Goal: Task Accomplishment & Management: Manage account settings

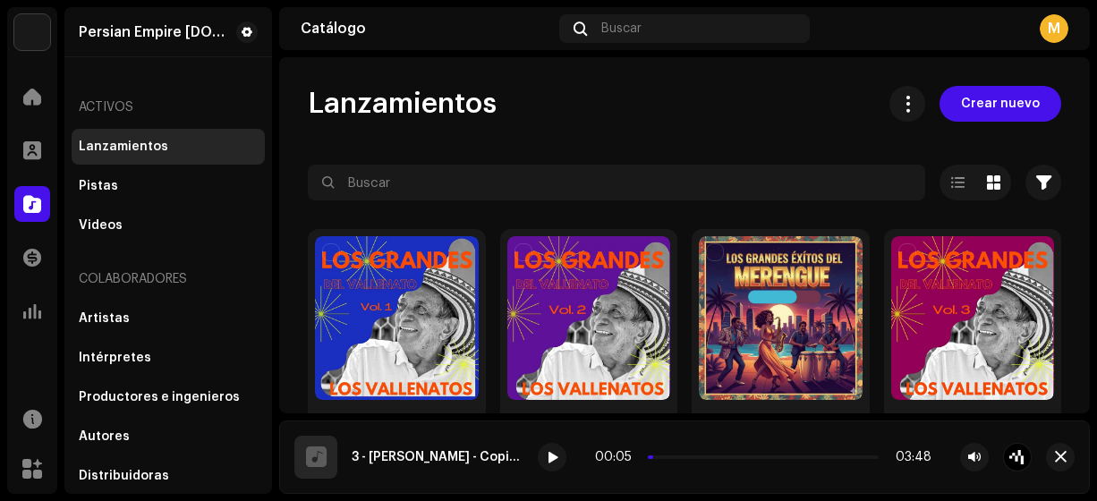
click at [968, 104] on span "Crear nuevo" at bounding box center [1000, 104] width 79 height 36
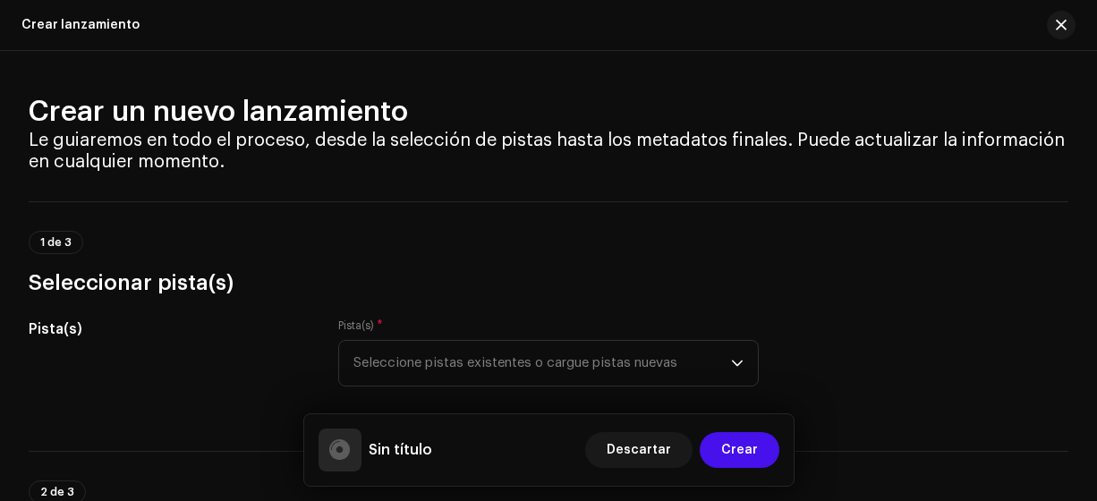
click at [733, 359] on icon "dropdown trigger" at bounding box center [737, 363] width 13 height 13
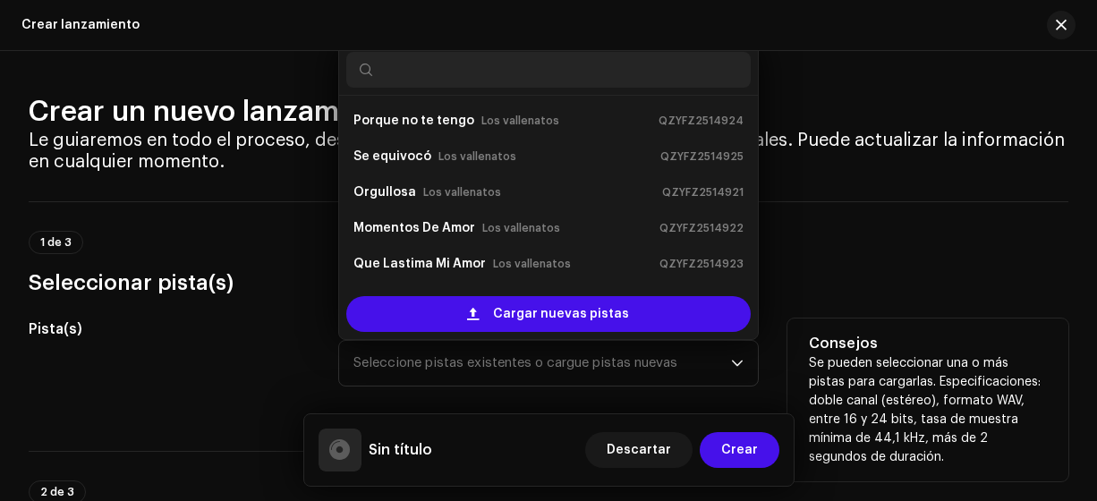
click at [671, 311] on div "Cargar nuevas pistas" at bounding box center [548, 314] width 405 height 36
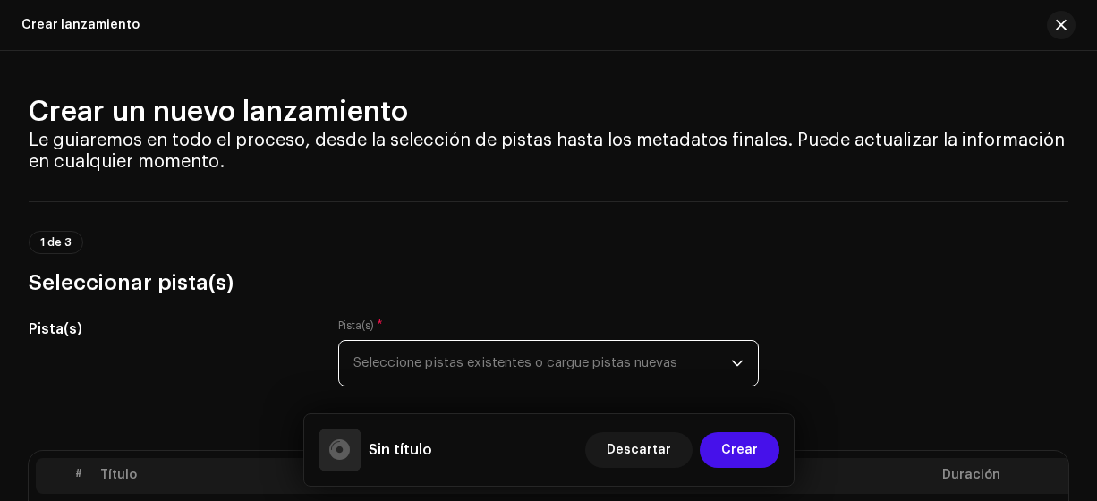
drag, startPoint x: 1096, startPoint y: 72, endPoint x: 1096, endPoint y: 102, distance: 29.5
click at [1096, 102] on html "Persian Empire [DOMAIN_NAME] Inicio Perfil Catálogo Transacciones Estadísticas …" at bounding box center [548, 250] width 1097 height 501
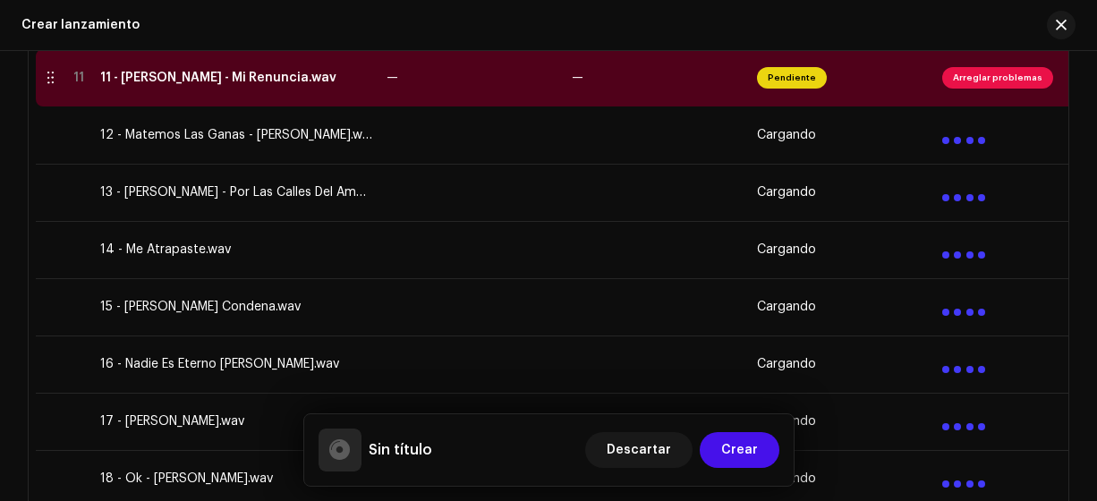
scroll to position [1006, 0]
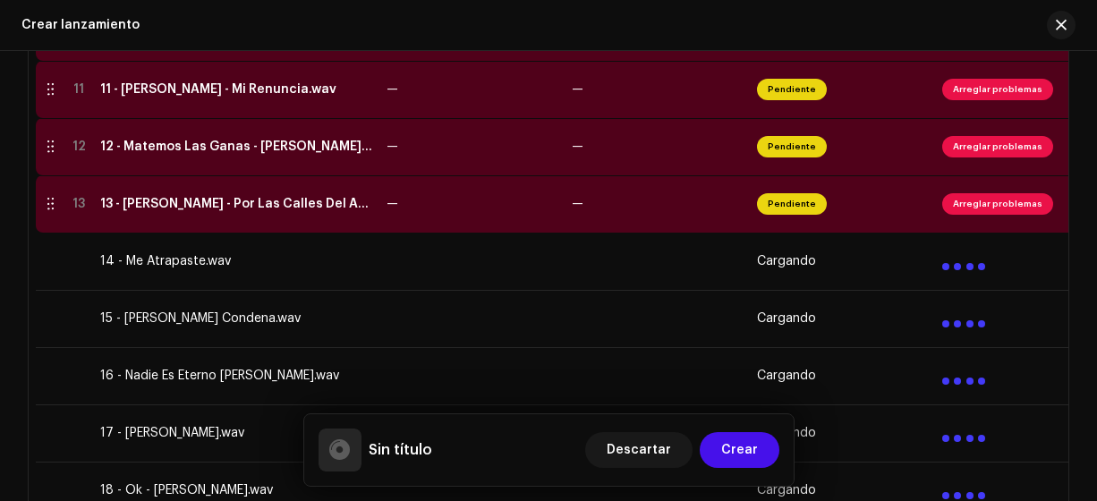
drag, startPoint x: 1096, startPoint y: 170, endPoint x: 1094, endPoint y: 201, distance: 31.4
click at [1094, 201] on div "Crear un nuevo lanzamiento Le guiaremos en todo el proceso, desde la selección …" at bounding box center [548, 276] width 1097 height 450
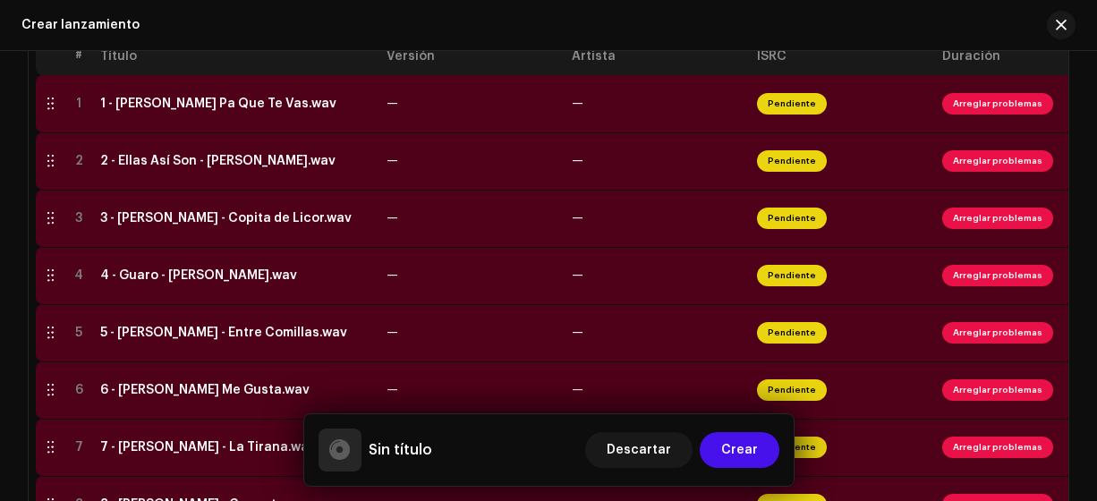
scroll to position [395, 0]
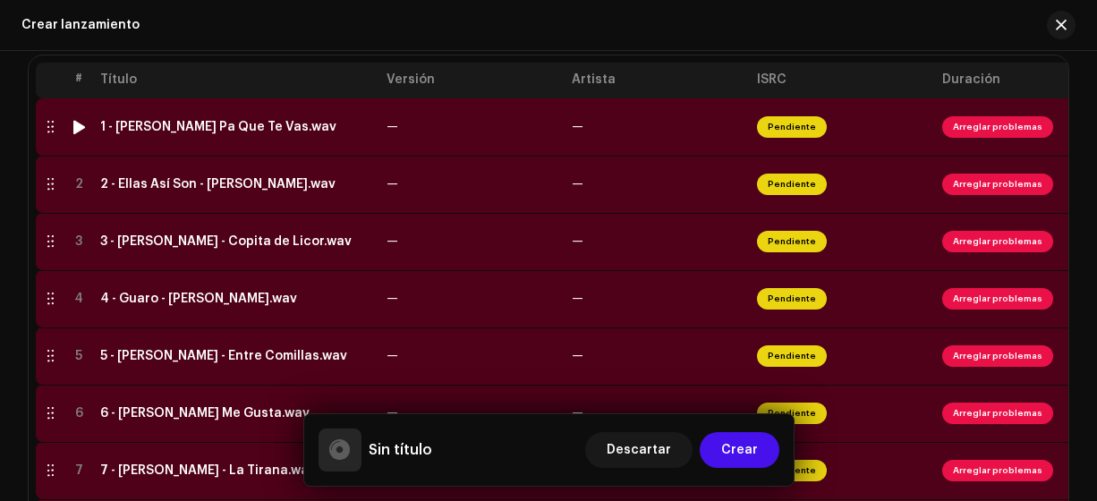
click at [255, 126] on div "1 - [PERSON_NAME] Pa Que Te Vas.wav" at bounding box center [218, 127] width 236 height 14
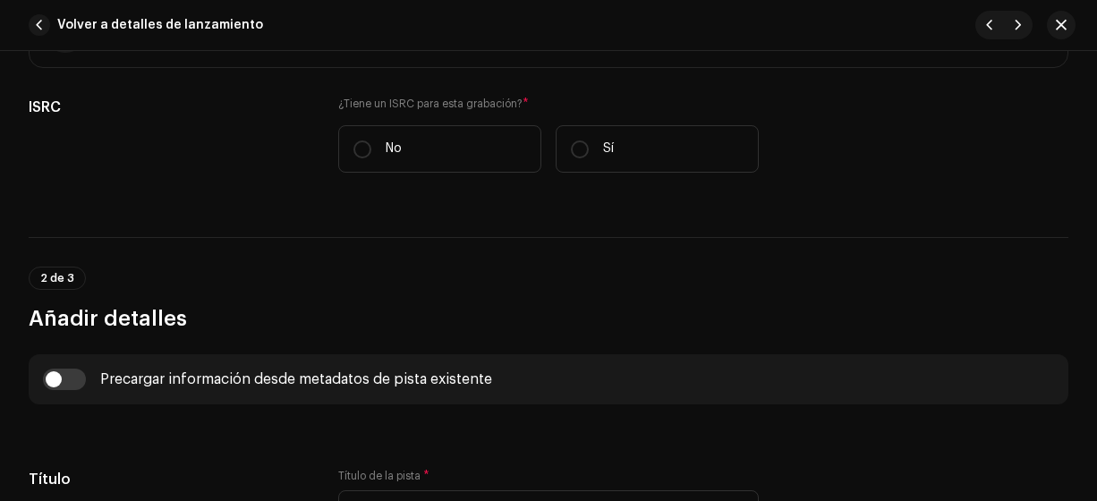
scroll to position [402, 0]
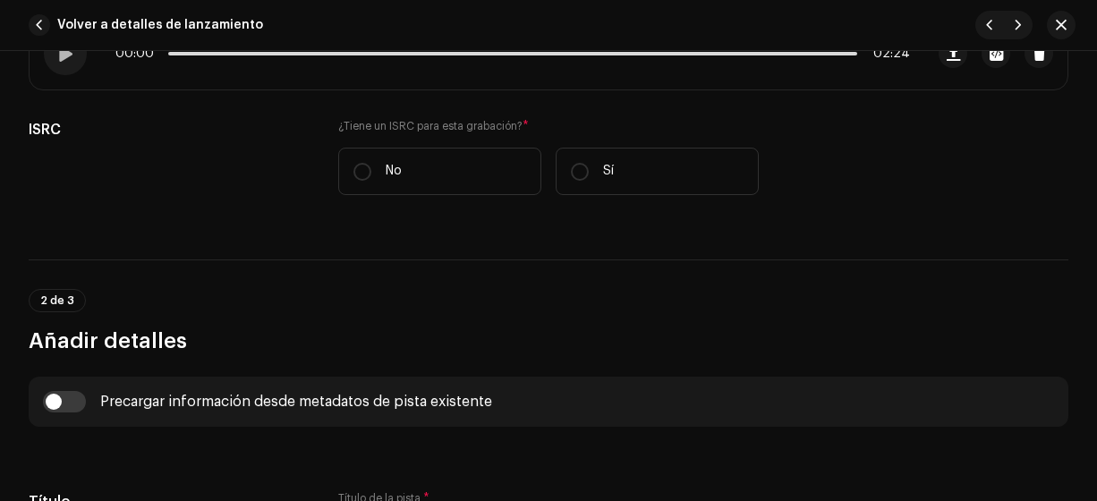
click at [354, 170] on input "No" at bounding box center [362, 172] width 18 height 18
radio input "true"
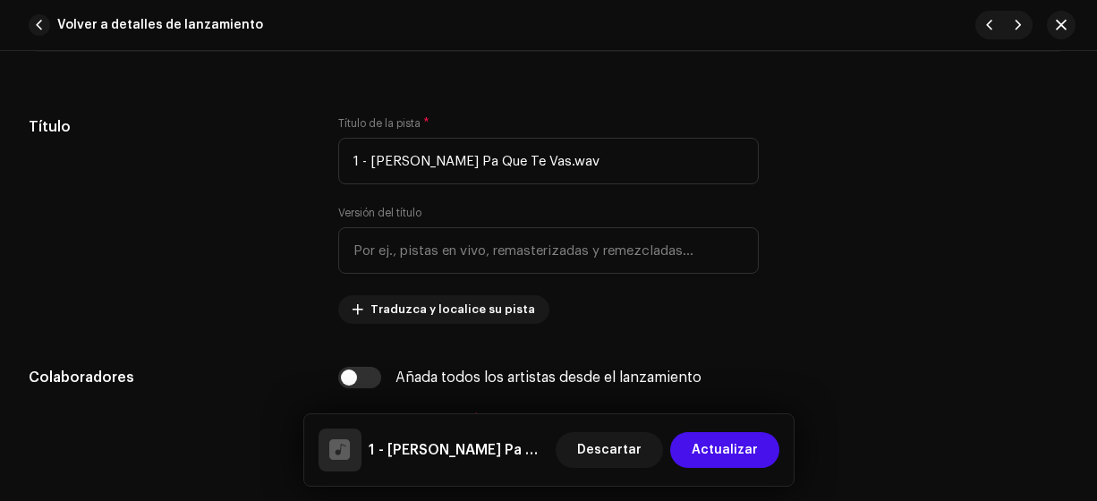
scroll to position [823, 0]
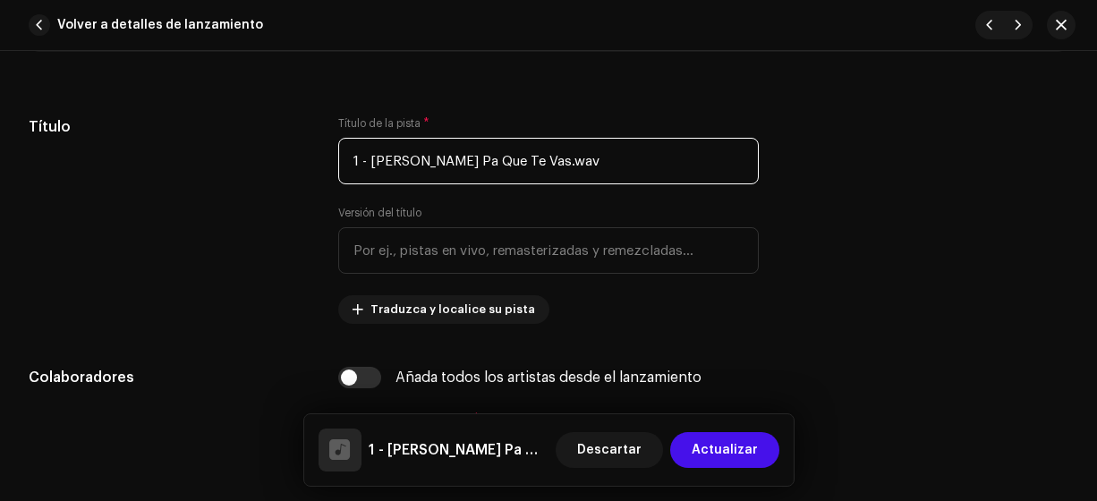
click at [688, 159] on input "1 - [PERSON_NAME] Pa Que Te Vas.wav" at bounding box center [548, 161] width 421 height 47
click at [459, 166] on input "1 - [PERSON_NAME] Pa Que Te Vas" at bounding box center [548, 161] width 421 height 47
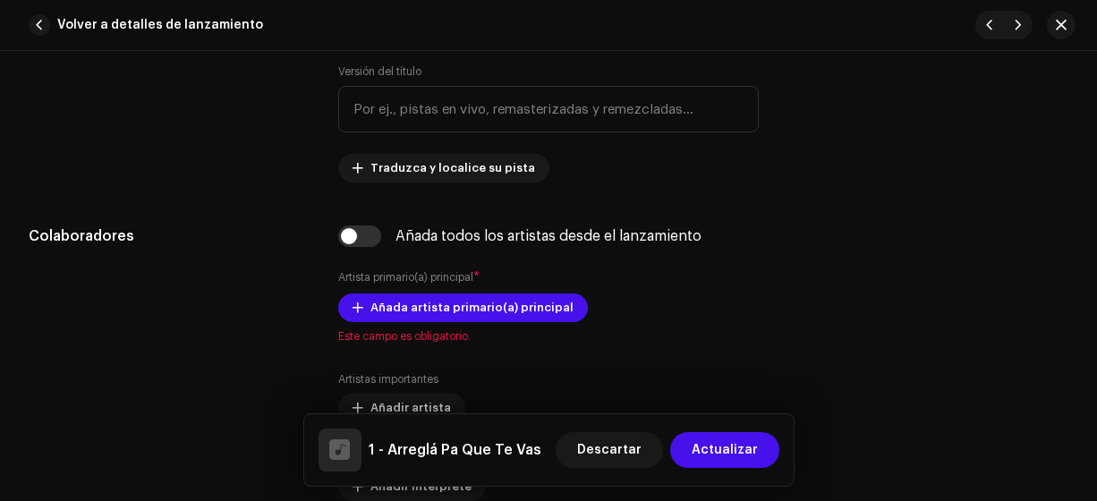
scroll to position [1013, 0]
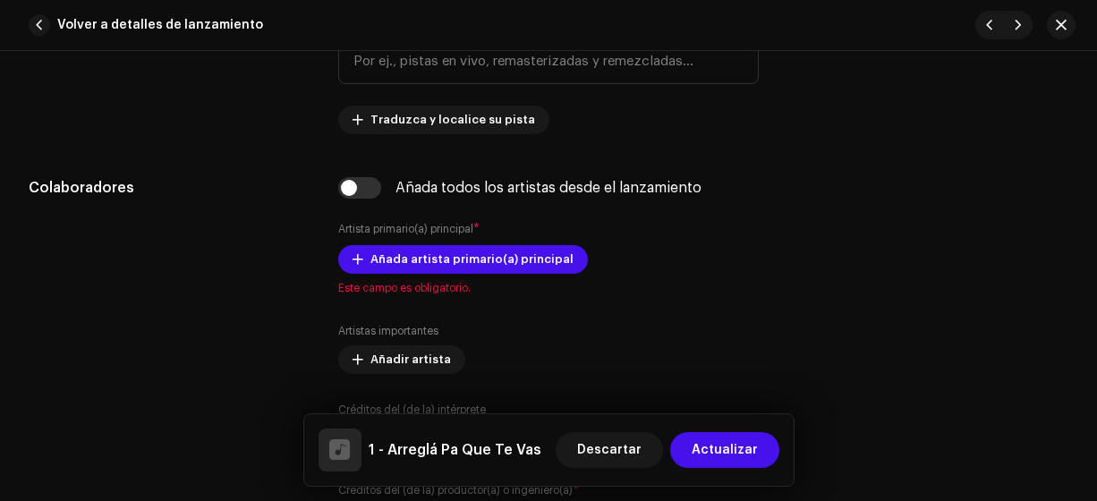
type input "1 - Arreglá Pa Que Te Vas"
click at [535, 256] on span "Añada artista primario(a) principal" at bounding box center [471, 260] width 203 height 36
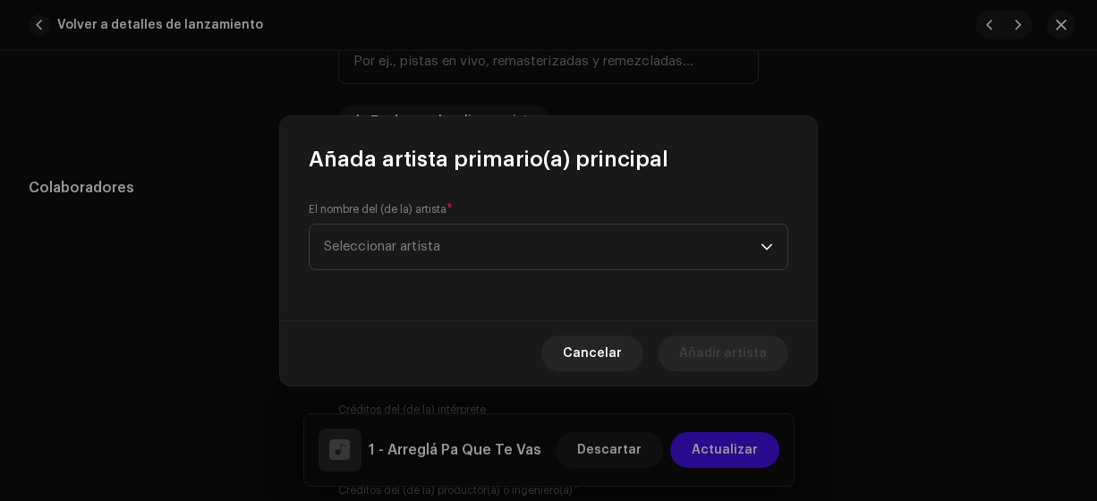
click at [687, 246] on span "Seleccionar artista" at bounding box center [542, 247] width 437 height 45
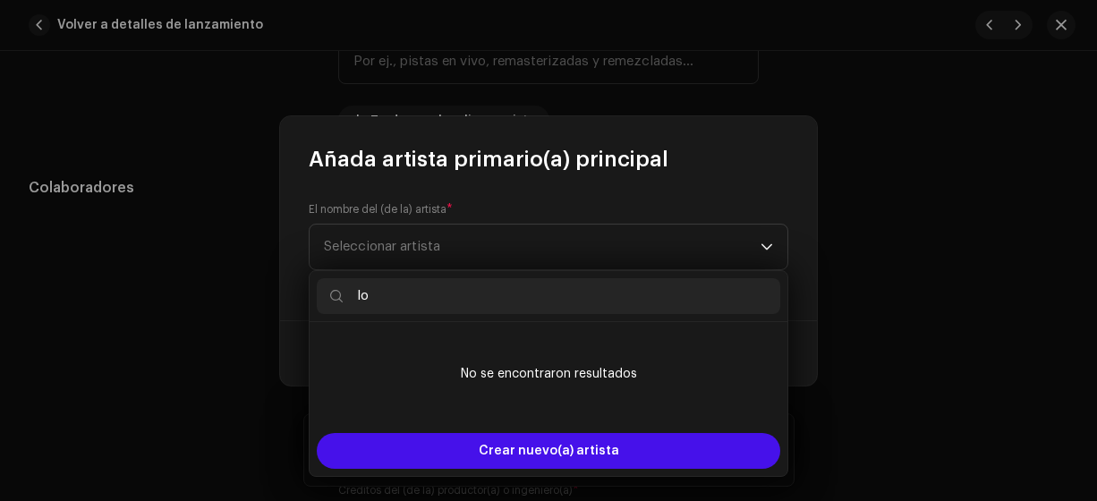
type input "l"
type input "Rancheros"
click at [576, 449] on span "Crear nuevo(a) artista" at bounding box center [549, 451] width 140 height 36
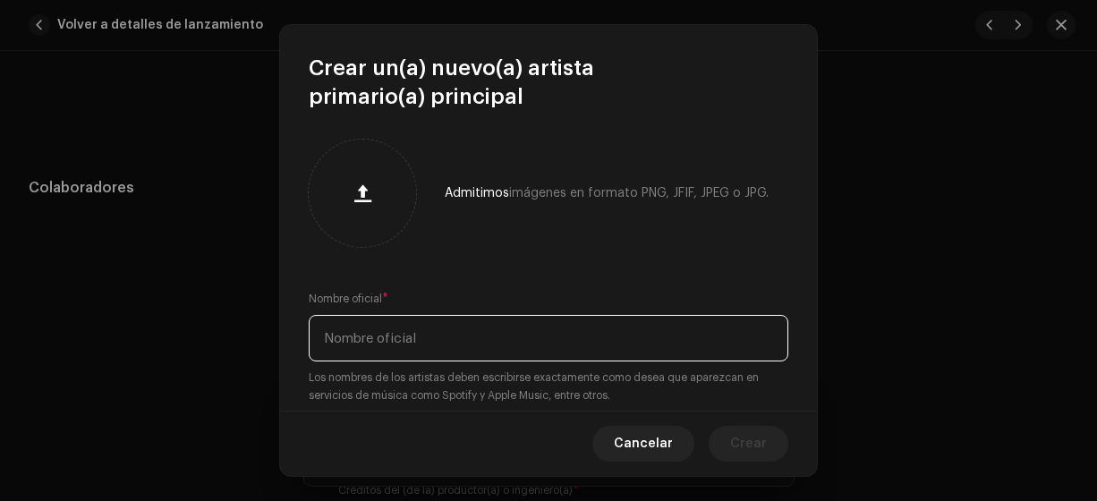
click at [463, 337] on input "text" at bounding box center [549, 338] width 480 height 47
click at [327, 337] on input "rancheros" at bounding box center [549, 338] width 480 height 47
type input "Rancheros"
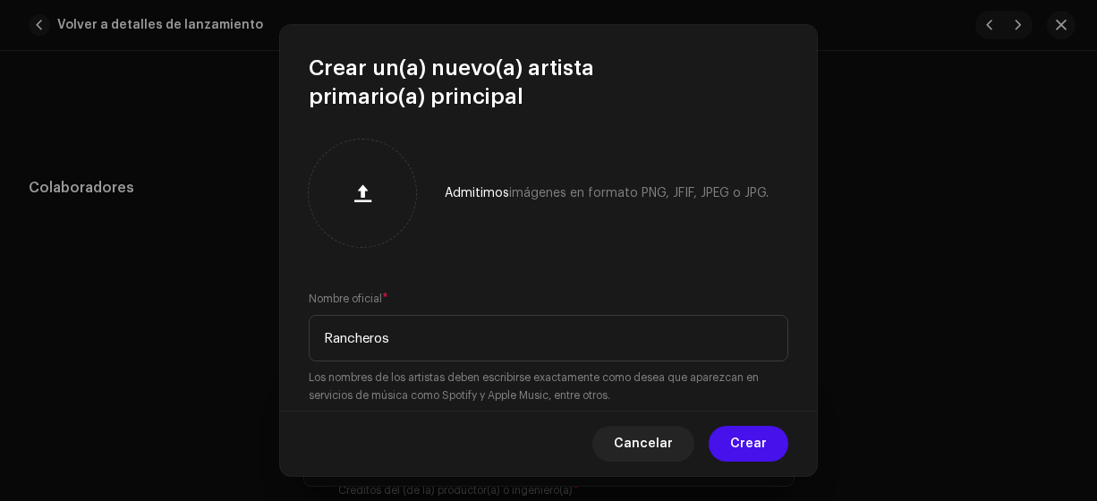
click at [748, 446] on span "Crear" at bounding box center [748, 444] width 37 height 36
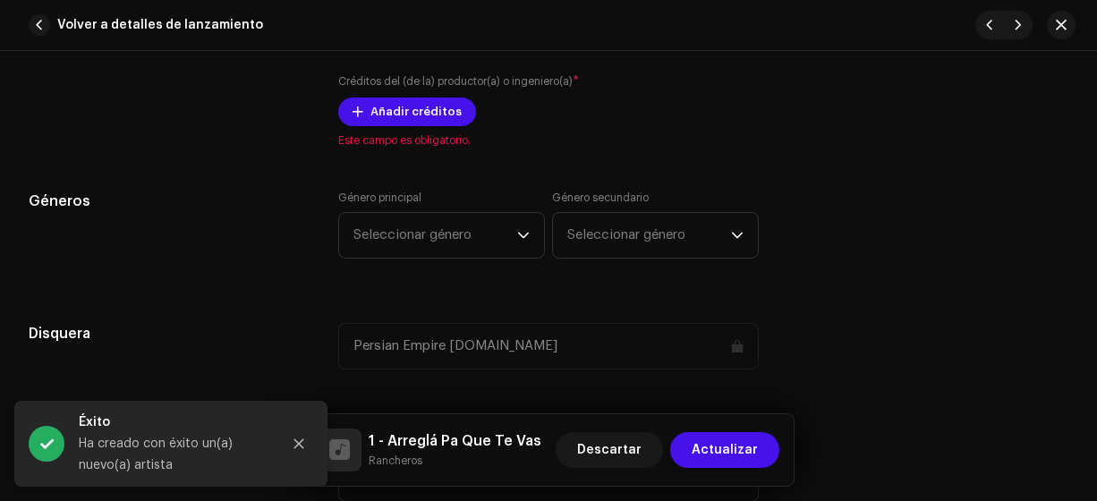
scroll to position [1451, 0]
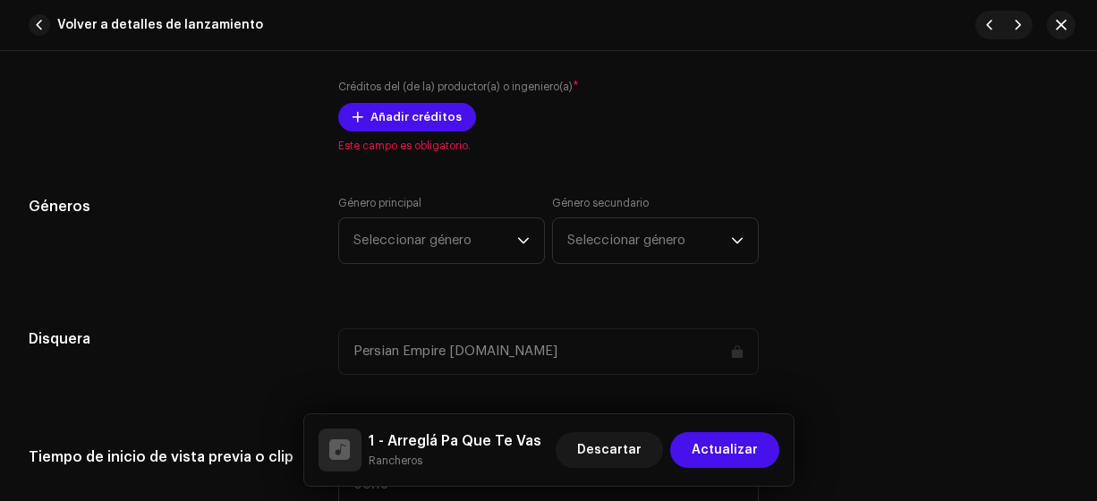
click at [441, 114] on span "Añadir créditos" at bounding box center [415, 117] width 91 height 36
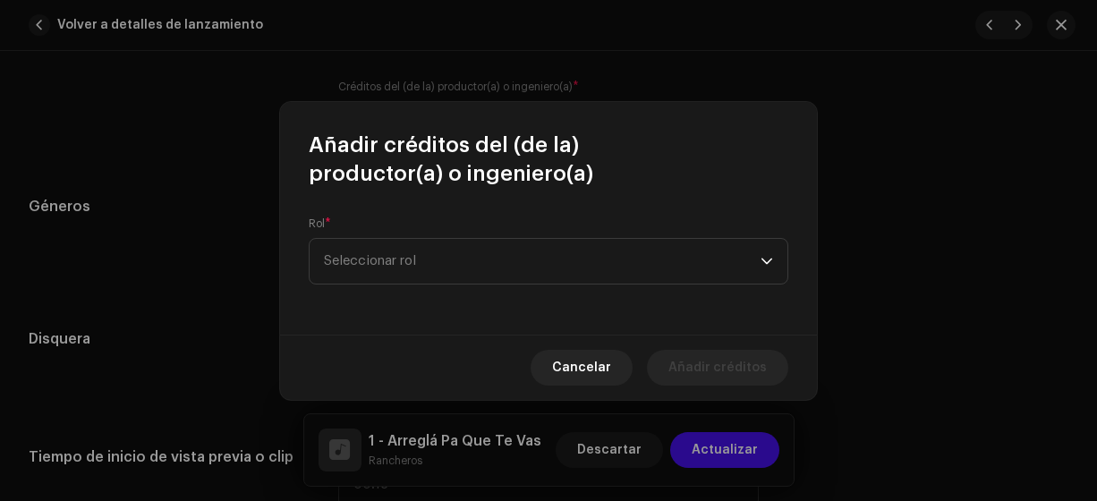
click at [420, 260] on span "Seleccionar rol" at bounding box center [542, 261] width 437 height 45
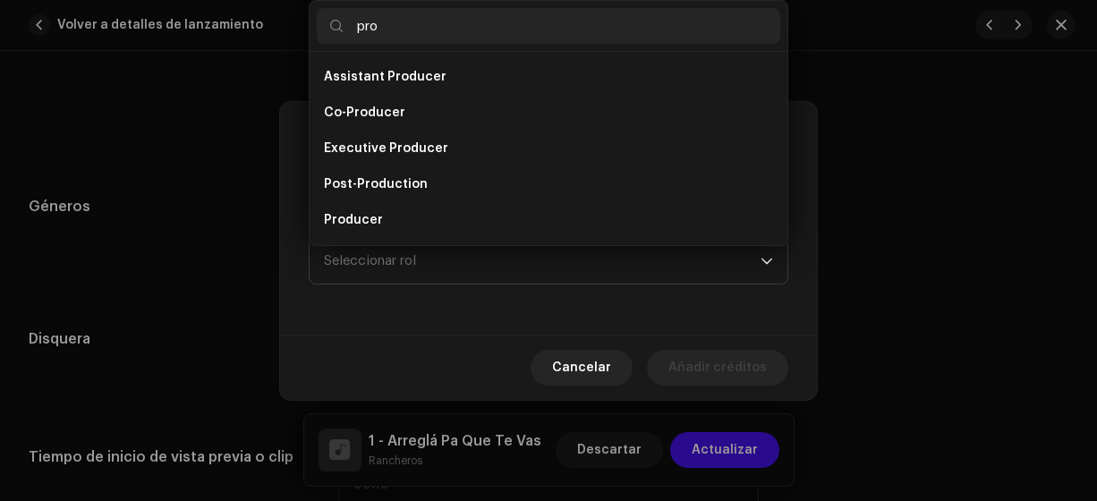
scroll to position [29, 0]
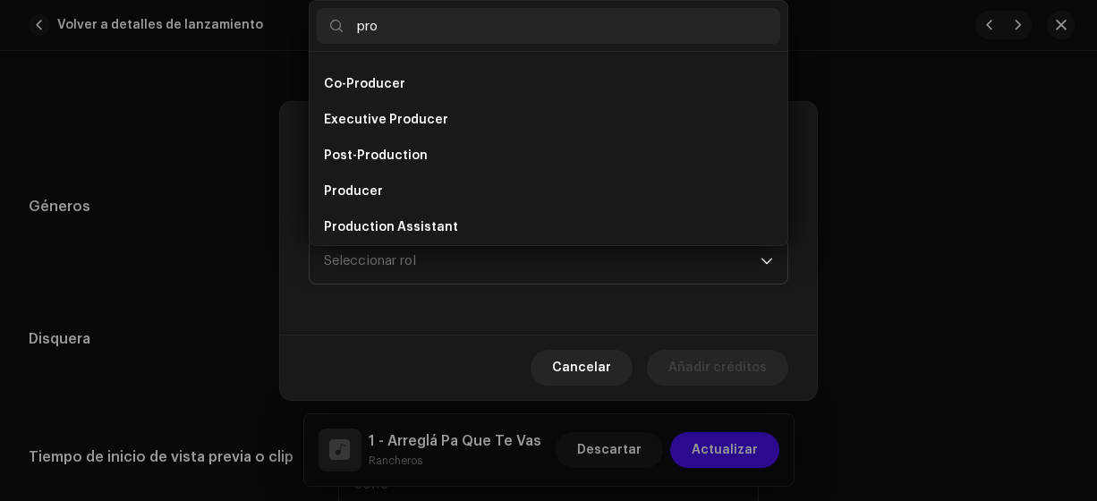
type input "pro"
click at [409, 192] on li "Producer" at bounding box center [548, 192] width 463 height 36
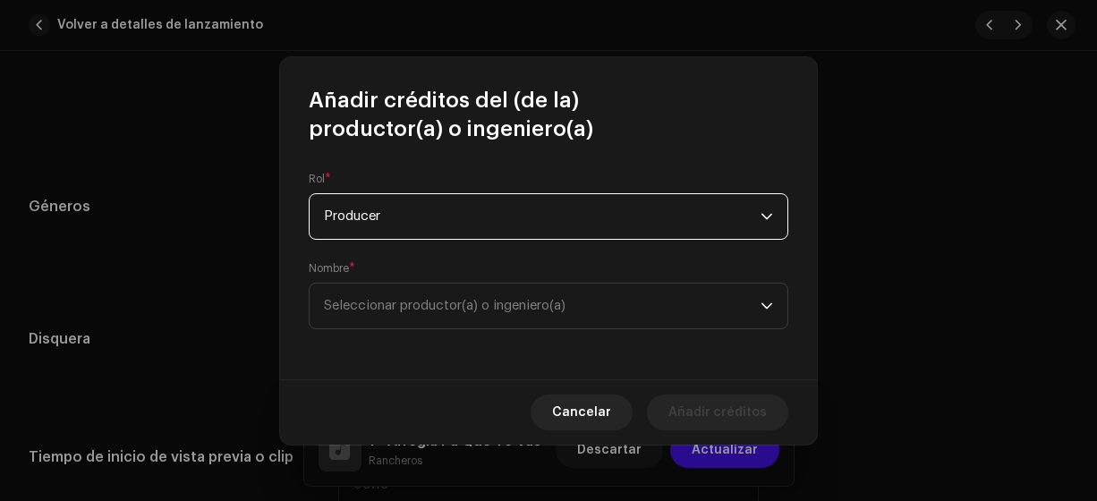
click at [388, 304] on span "Seleccionar productor(a) o ingeniero(a)" at bounding box center [445, 305] width 242 height 13
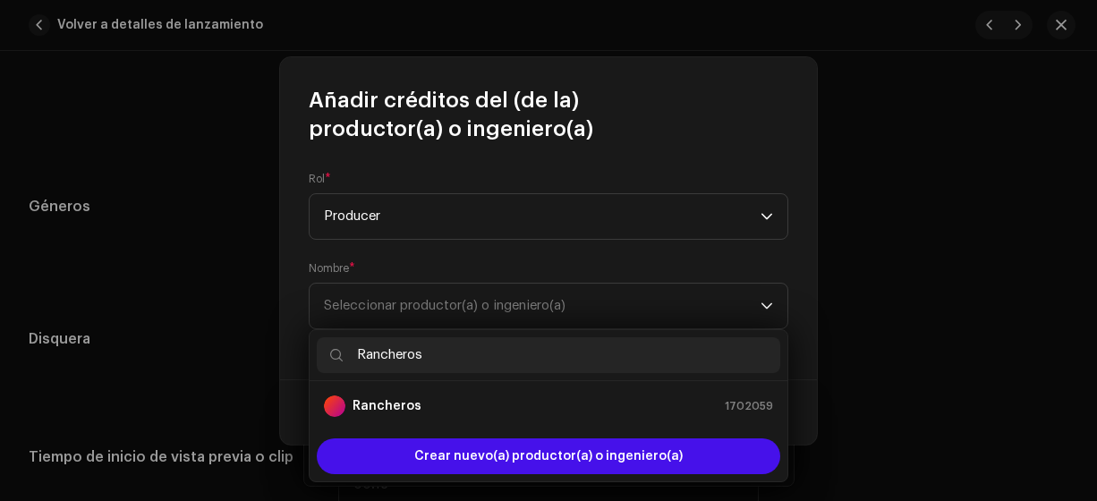
type input "Rancheros"
click at [386, 405] on strong "Rancheros" at bounding box center [386, 406] width 69 height 18
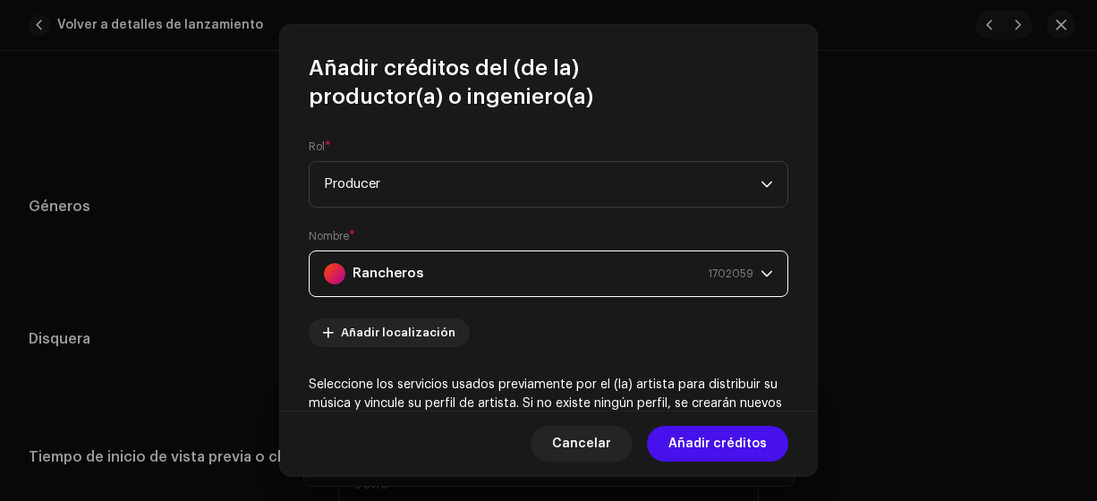
click at [734, 445] on span "Añadir créditos" at bounding box center [717, 444] width 98 height 36
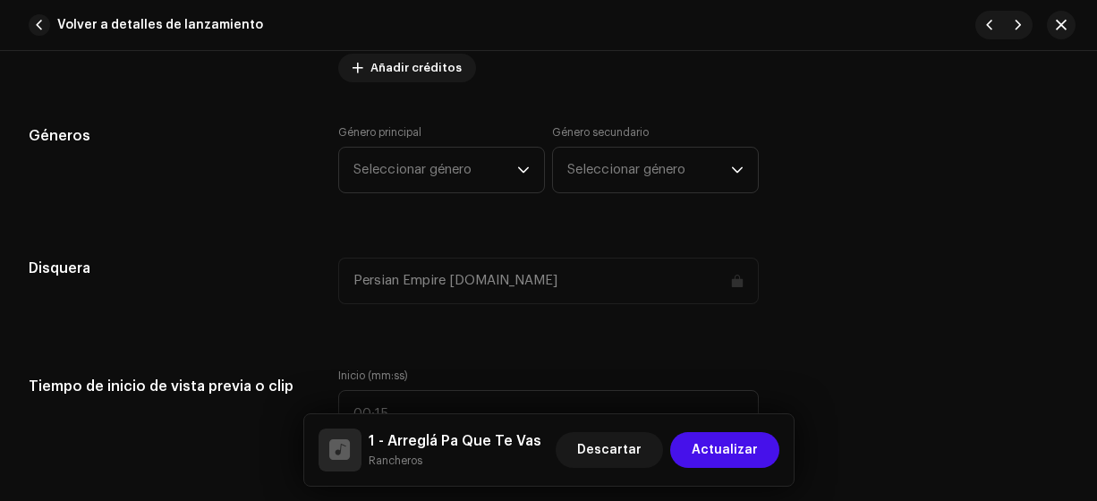
scroll to position [1586, 0]
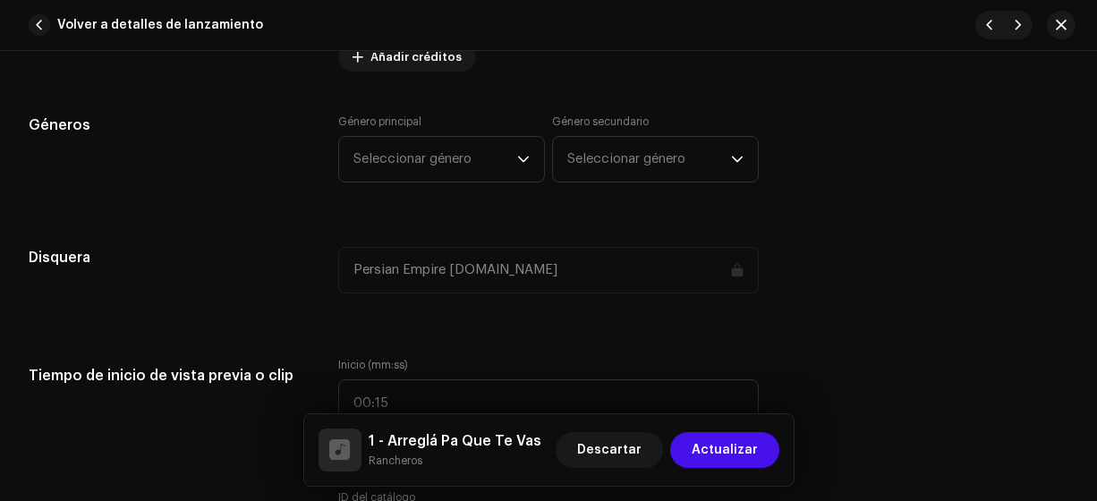
click at [467, 153] on span "Seleccionar género" at bounding box center [435, 159] width 164 height 45
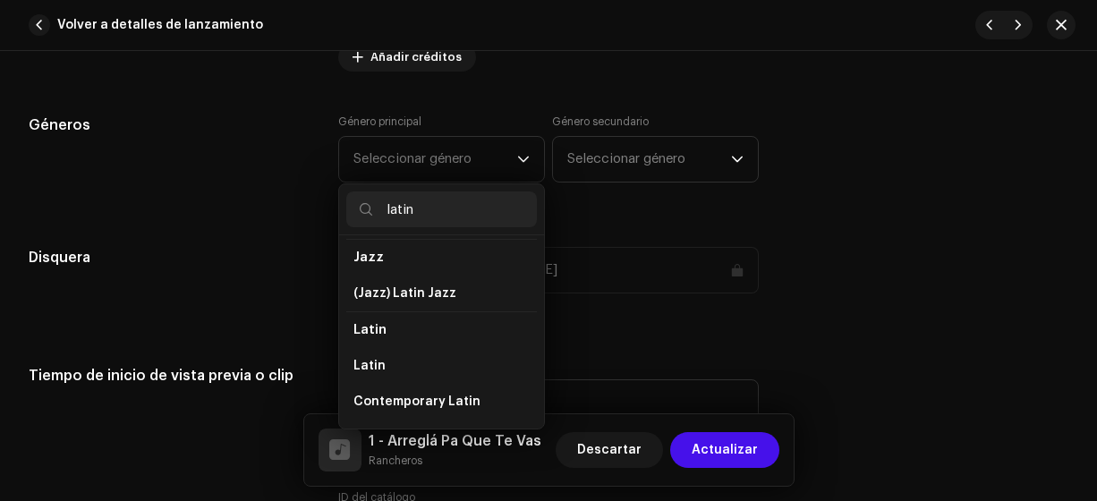
scroll to position [79, 0]
type input "latin"
click at [426, 359] on li "Latin" at bounding box center [441, 362] width 191 height 36
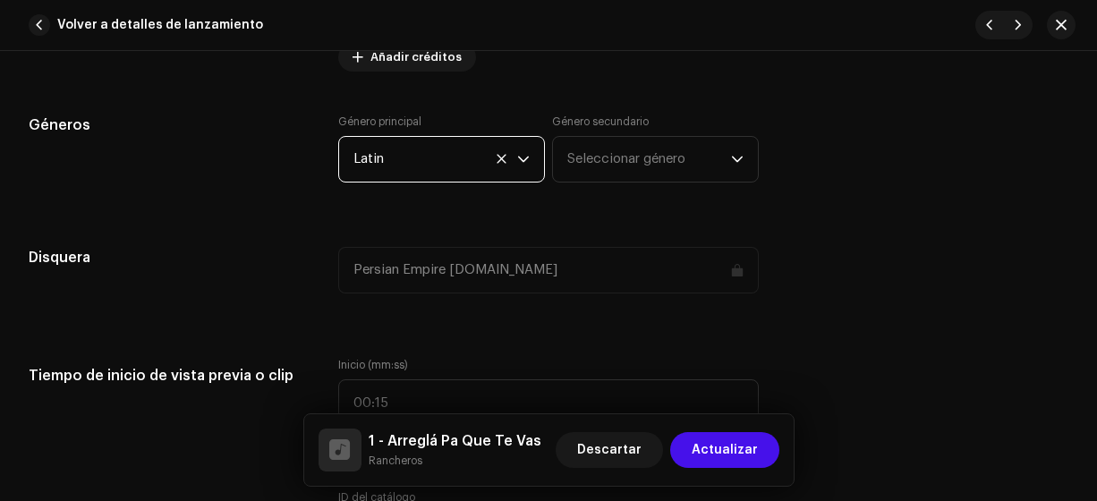
click at [667, 145] on span "Seleccionar género" at bounding box center [649, 159] width 164 height 45
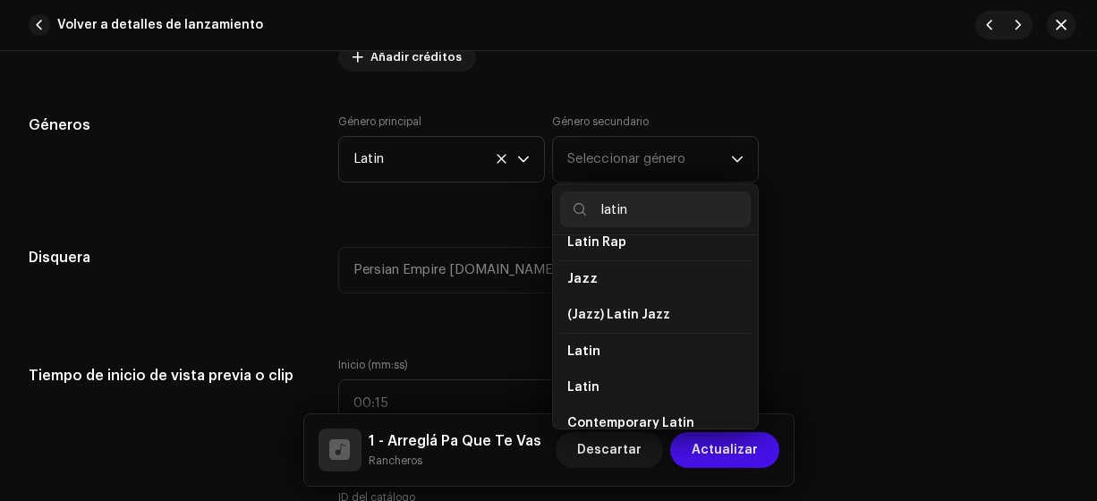
scroll to position [68, 0]
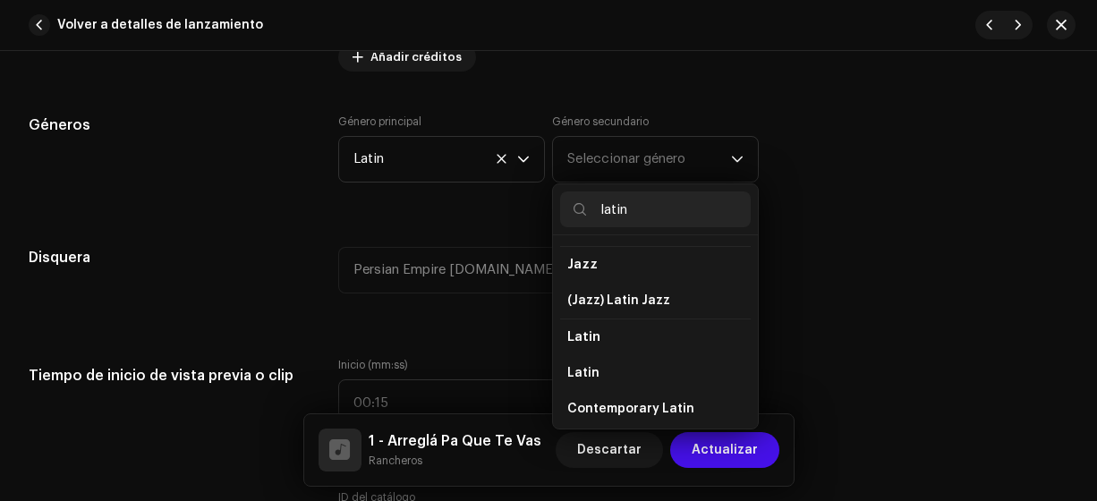
type input "latin"
click at [649, 361] on li "Latin" at bounding box center [655, 373] width 191 height 36
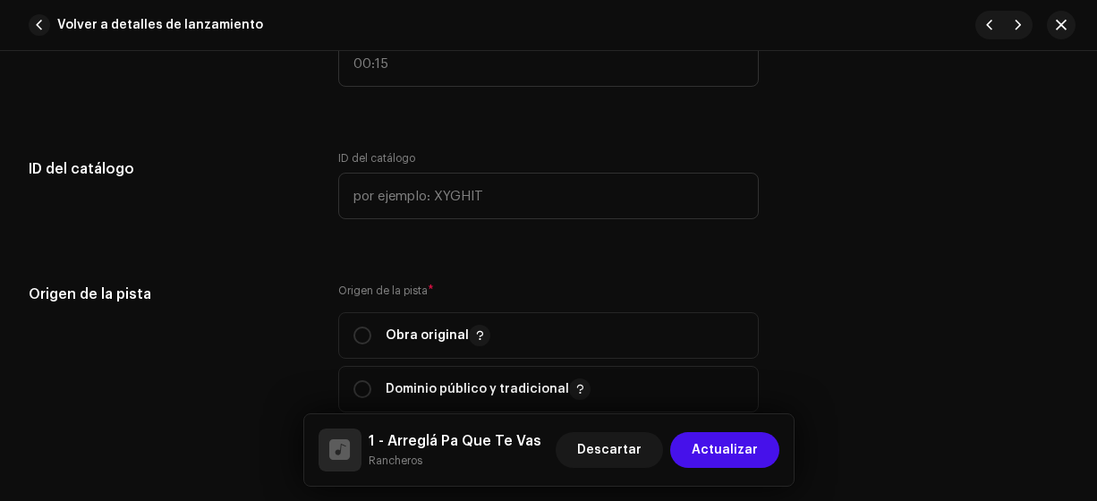
scroll to position [1947, 0]
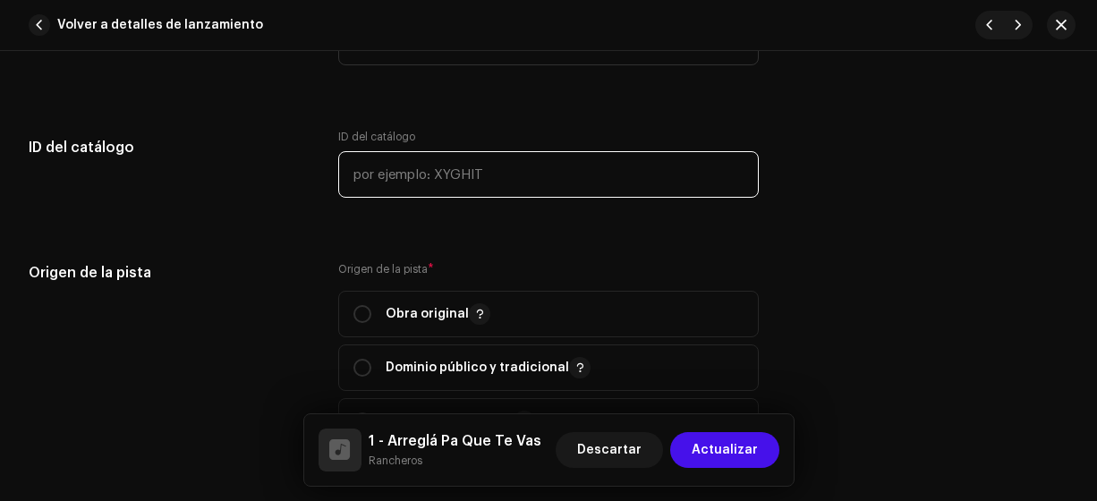
click at [429, 179] on input "text" at bounding box center [548, 174] width 421 height 47
type input "17-00001"
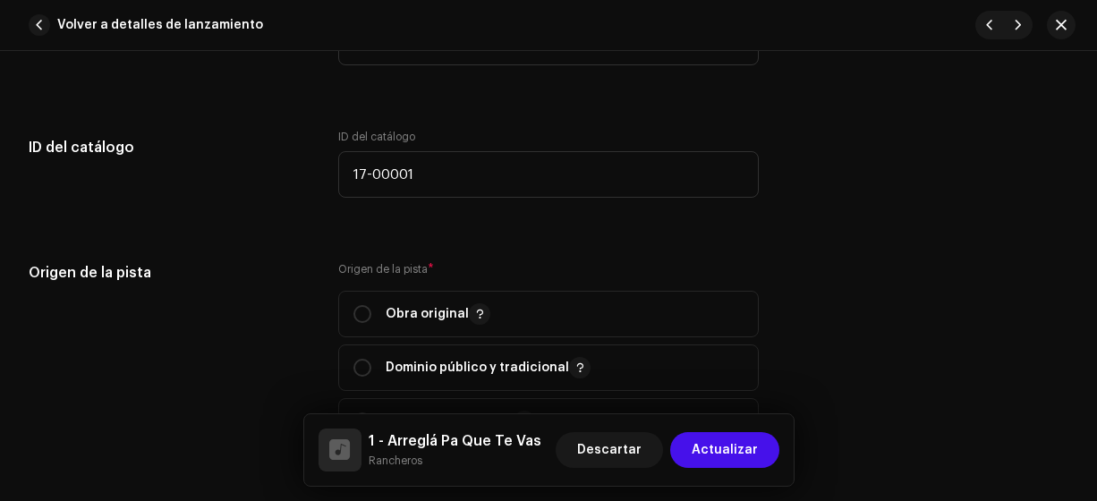
click at [364, 309] on input "radio" at bounding box center [362, 314] width 18 height 18
radio input "true"
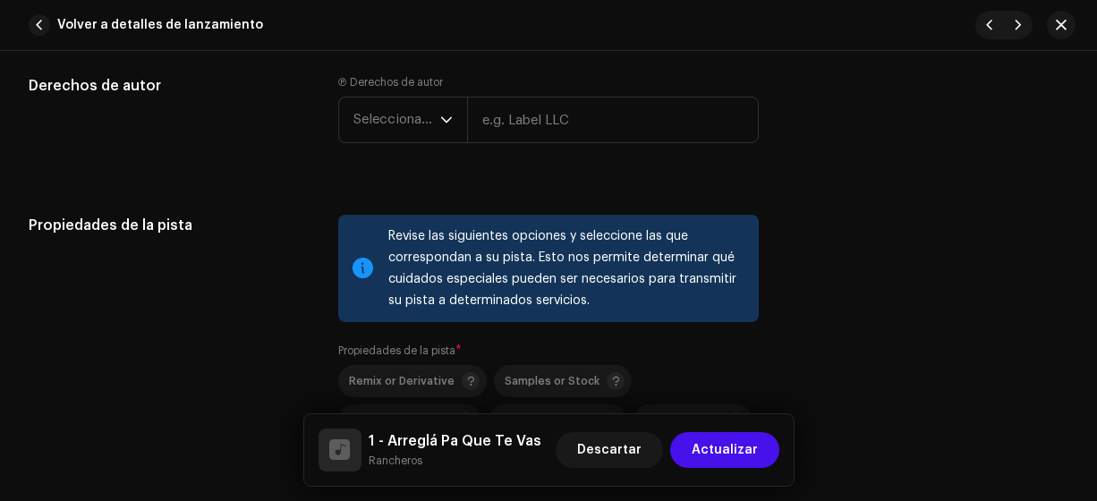
scroll to position [2424, 0]
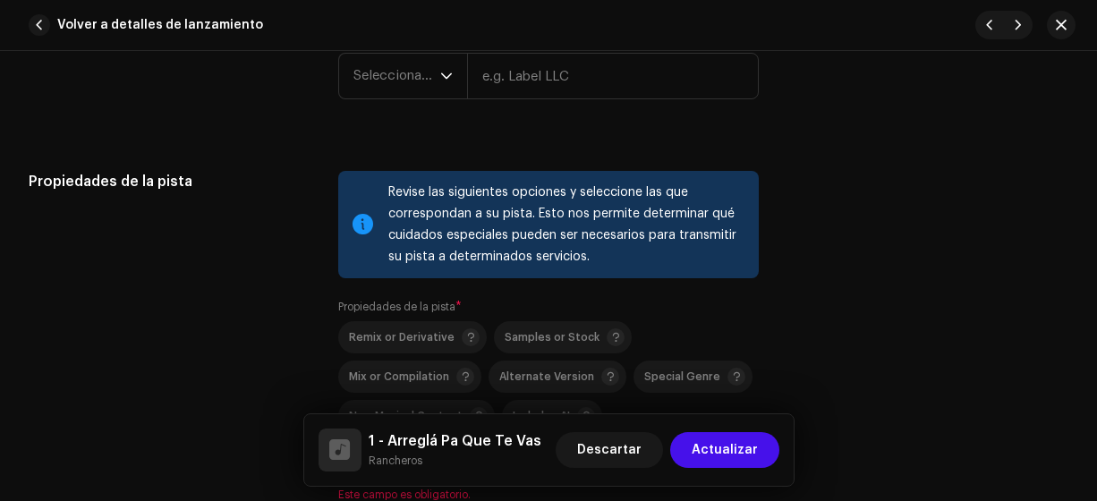
click at [395, 74] on span "Seleccionar año" at bounding box center [396, 76] width 87 height 45
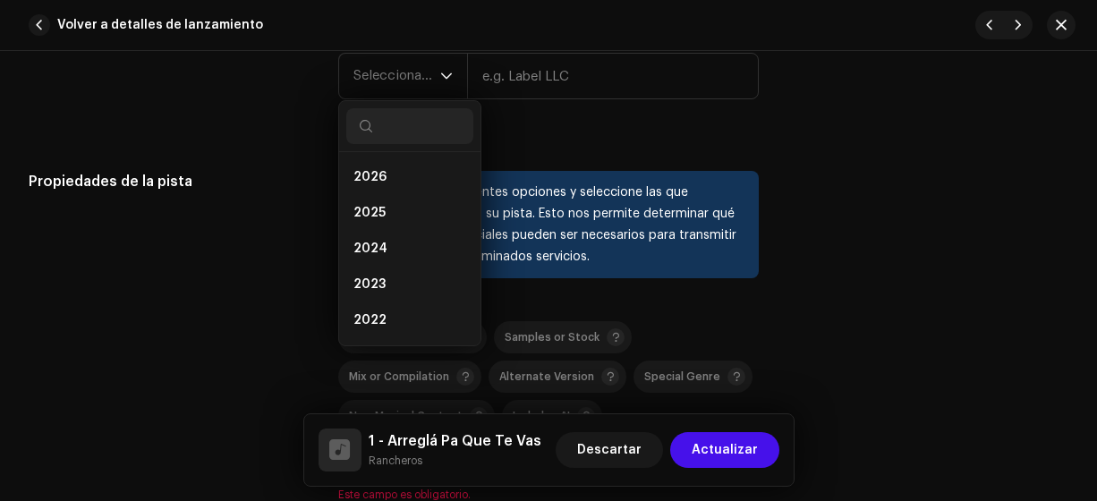
click at [397, 205] on li "2025" at bounding box center [409, 213] width 127 height 36
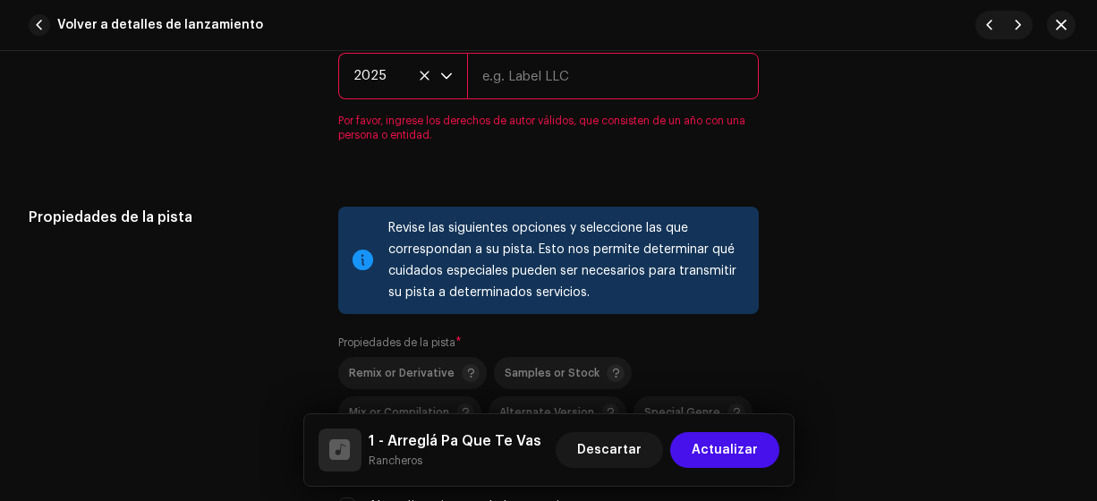
scroll to position [2423, 0]
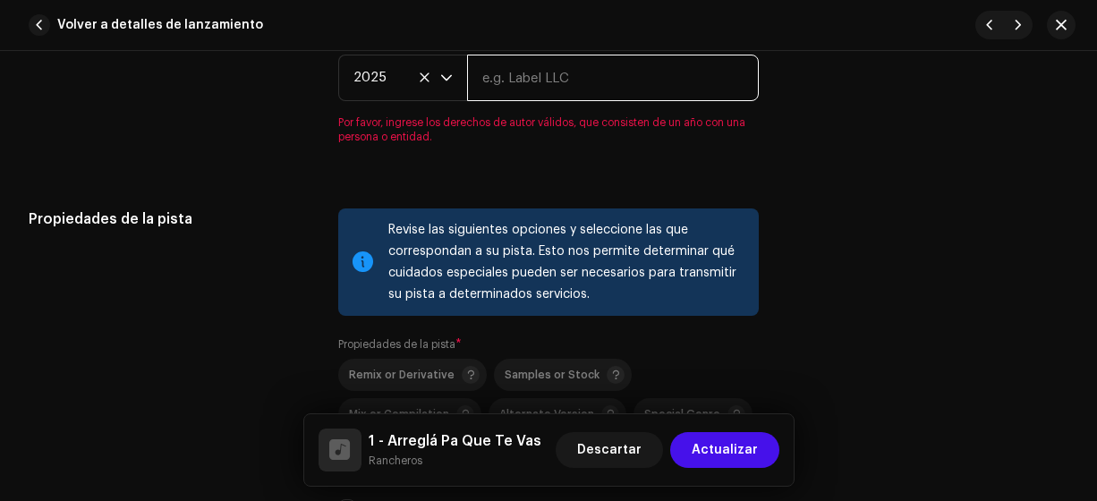
click at [528, 72] on input "text" at bounding box center [613, 78] width 293 height 47
click at [487, 73] on input "ranchero" at bounding box center [613, 78] width 293 height 47
click at [563, 74] on input "Ranchero" at bounding box center [613, 78] width 293 height 47
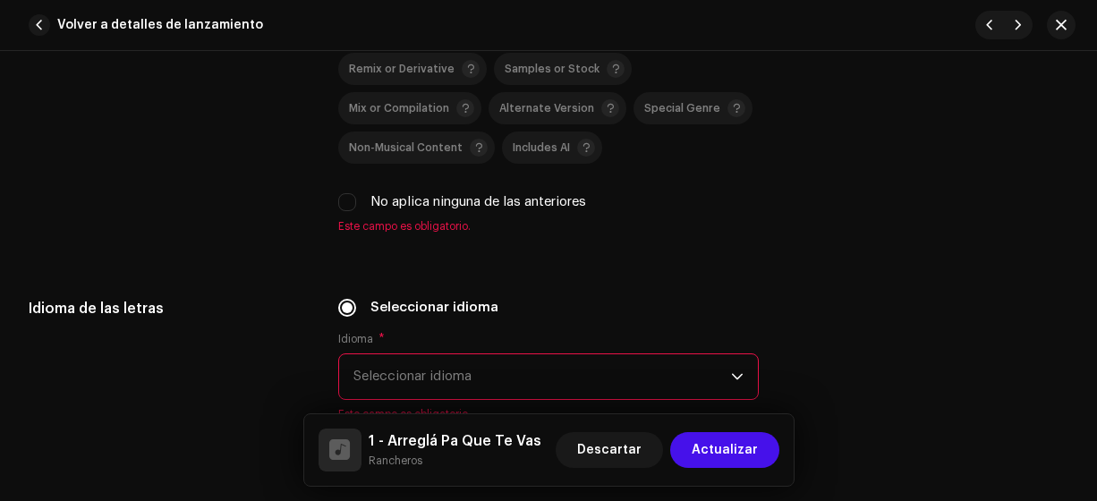
scroll to position [2712, 0]
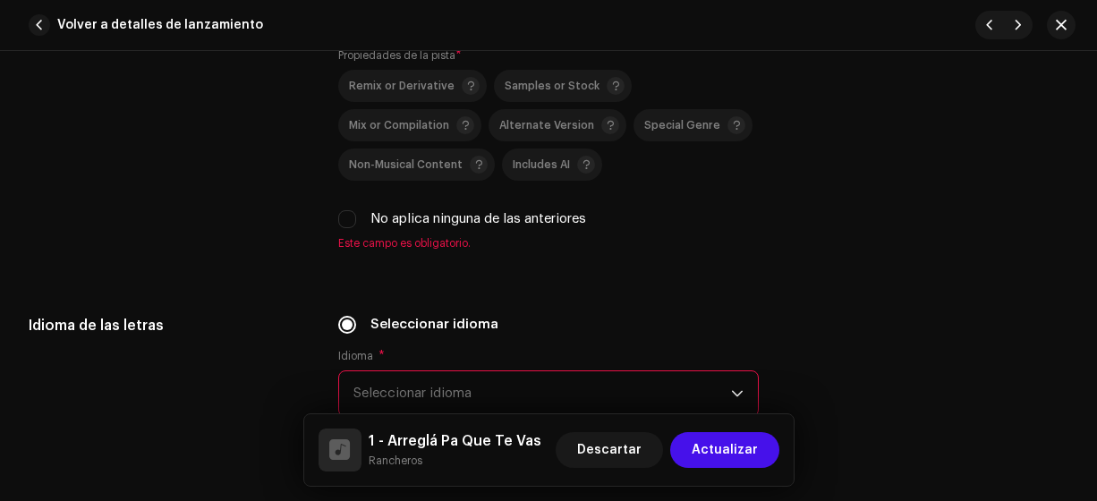
type input "Rancheros"
click at [338, 215] on input "No aplica ninguna de las anteriores" at bounding box center [347, 219] width 18 height 18
checkbox input "true"
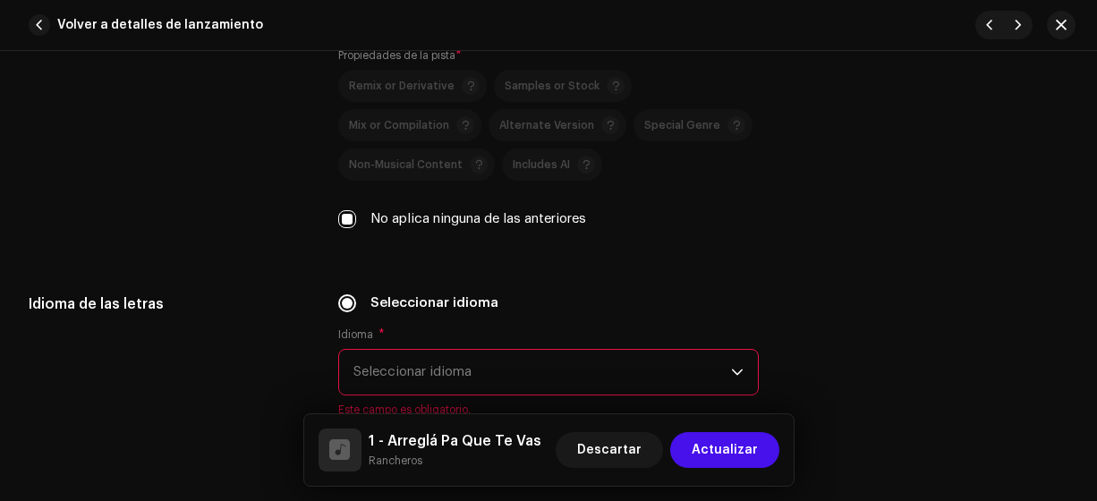
click at [613, 359] on span "Seleccionar idioma" at bounding box center [542, 372] width 378 height 45
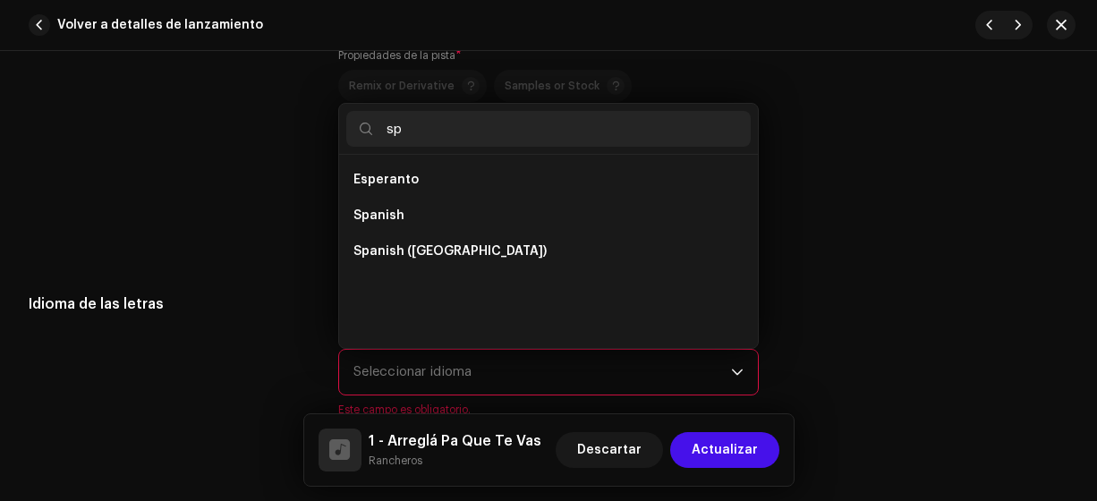
scroll to position [0, 0]
type input "sp"
click at [480, 242] on span "Spanish ([GEOGRAPHIC_DATA])" at bounding box center [449, 251] width 193 height 18
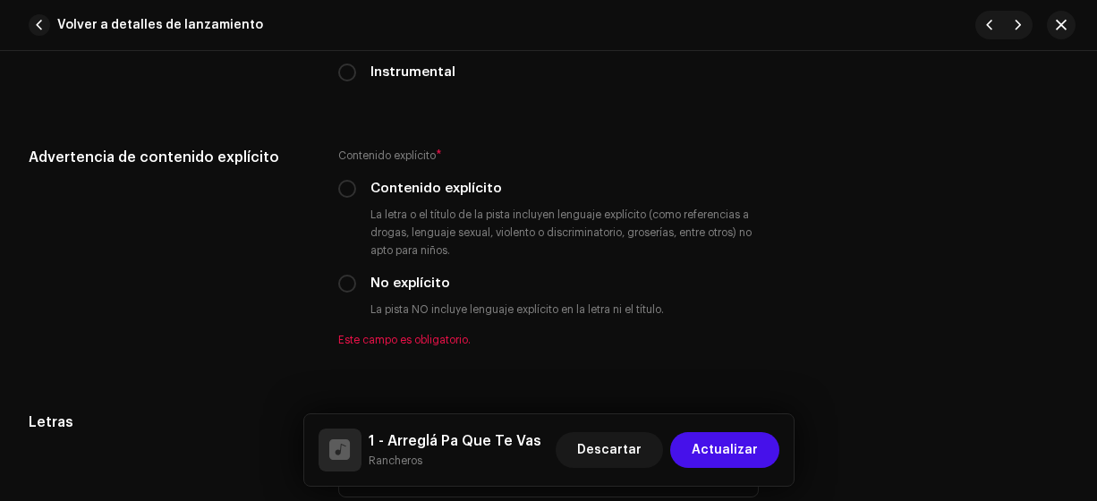
scroll to position [3134, 0]
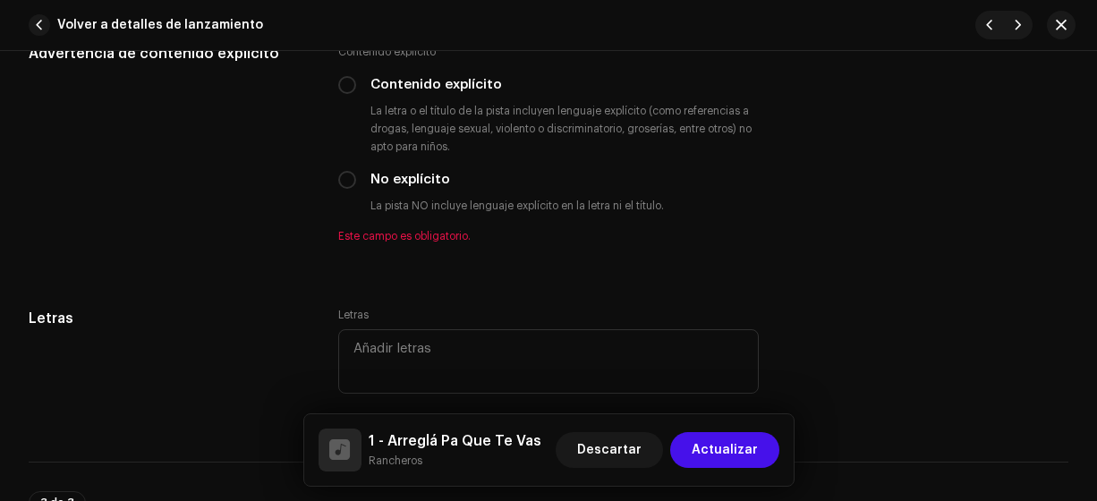
click at [348, 179] on input "No explícito" at bounding box center [347, 180] width 18 height 18
radio input "true"
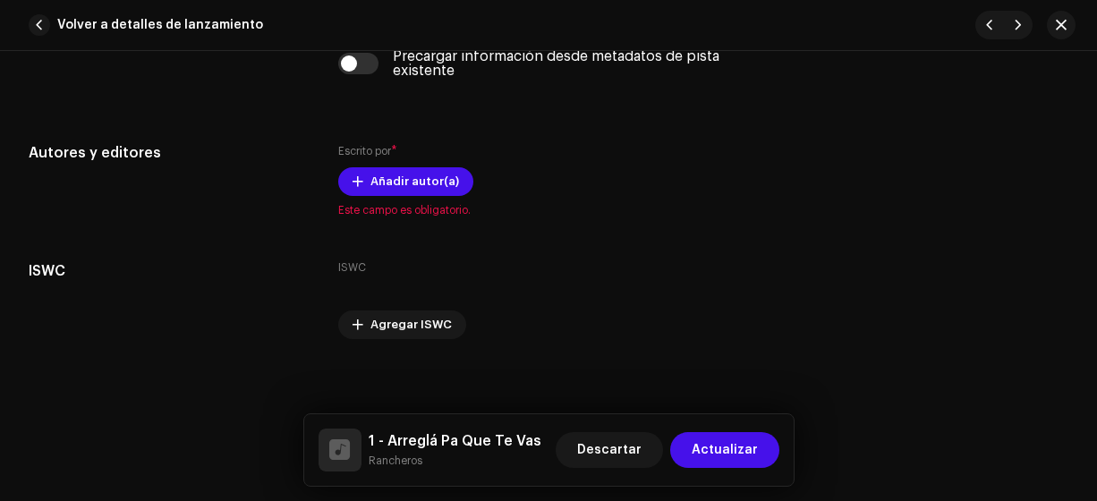
scroll to position [3647, 0]
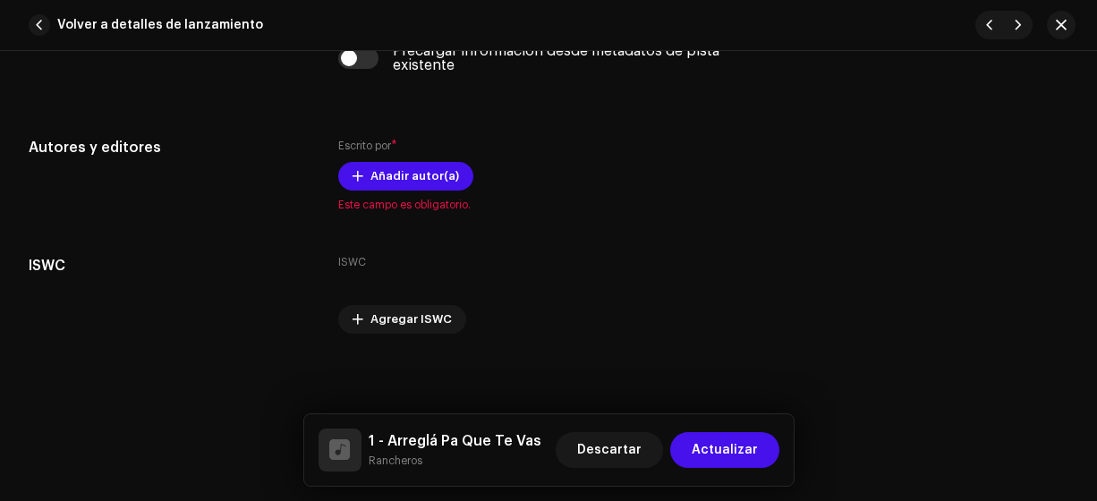
click at [434, 167] on span "Añadir autor(a)" at bounding box center [414, 176] width 89 height 36
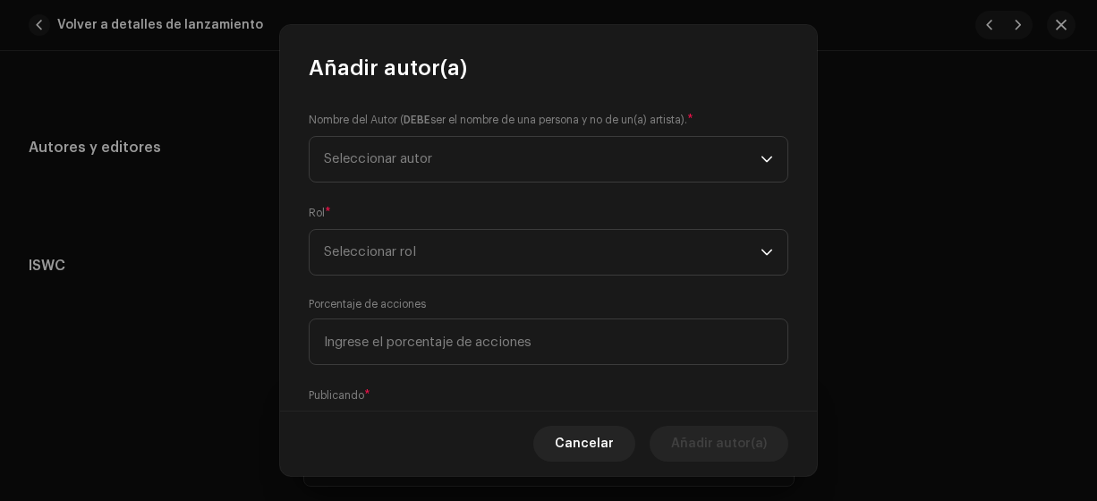
click at [425, 159] on span "Seleccionar autor" at bounding box center [378, 158] width 108 height 13
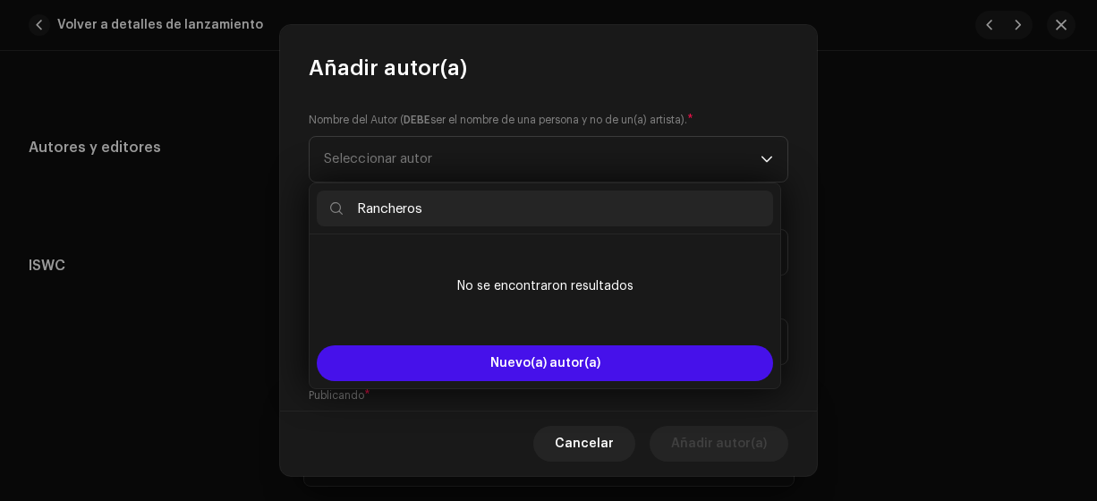
type input "Rancheros"
click at [471, 371] on button "Nuevo(a) autor(a)" at bounding box center [545, 363] width 456 height 36
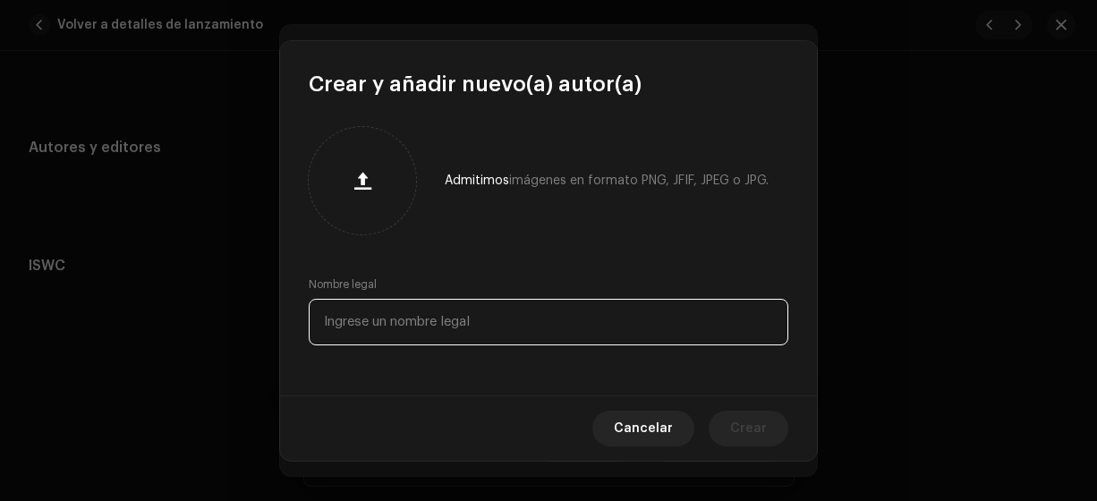
click at [446, 328] on input "text" at bounding box center [549, 322] width 480 height 47
type input "Rancheros"
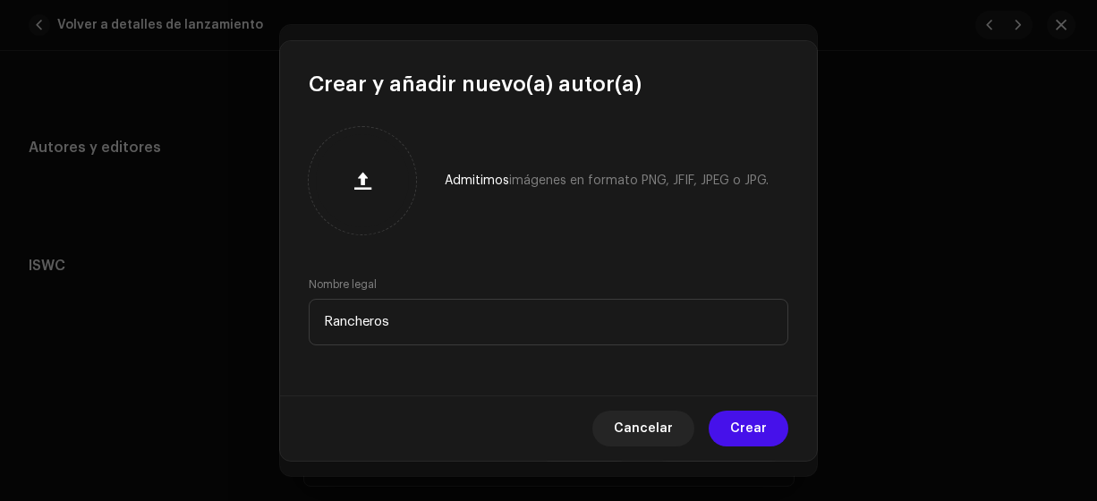
click at [751, 423] on span "Crear" at bounding box center [748, 429] width 37 height 36
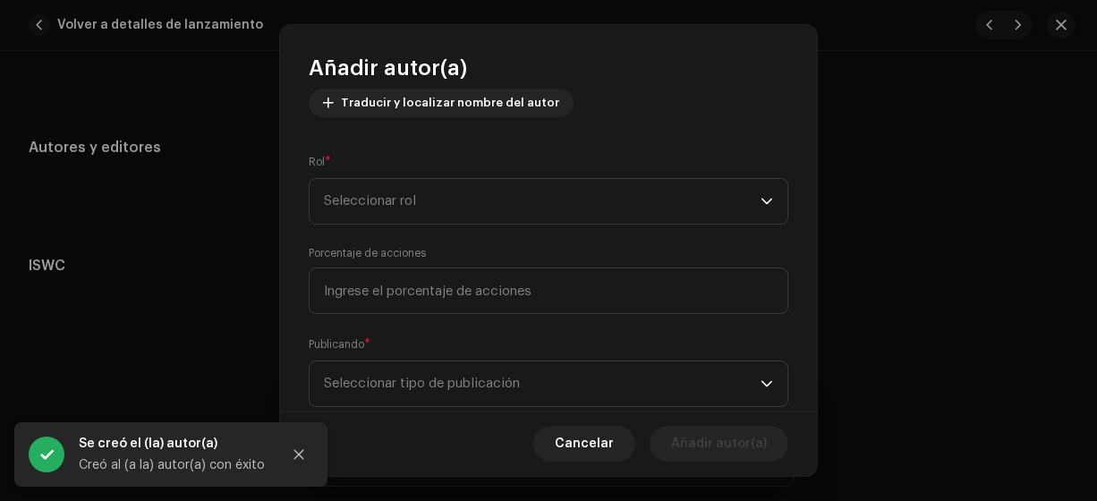
scroll to position [217, 0]
click at [405, 194] on span "Seleccionar rol" at bounding box center [542, 199] width 437 height 45
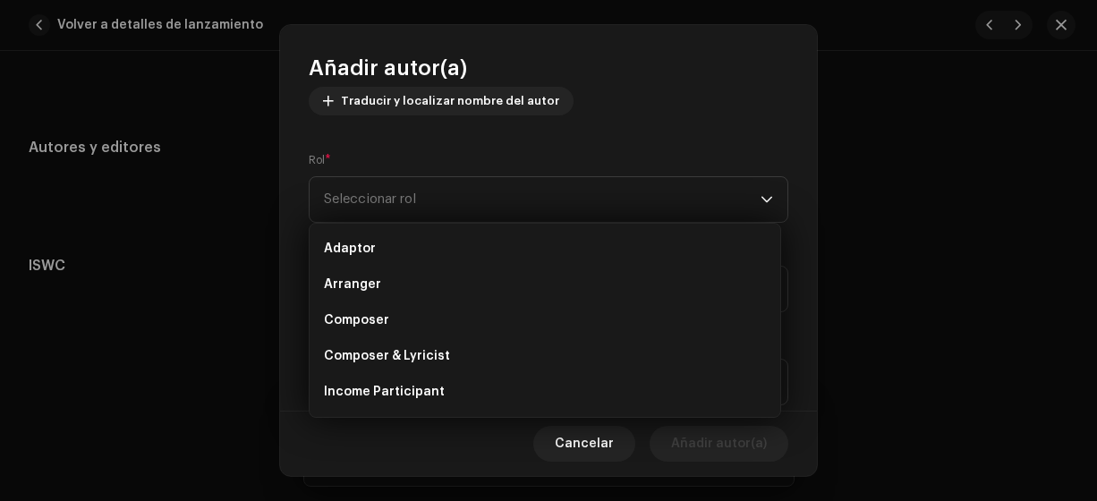
click at [403, 358] on span "Composer & Lyricist" at bounding box center [387, 356] width 126 height 18
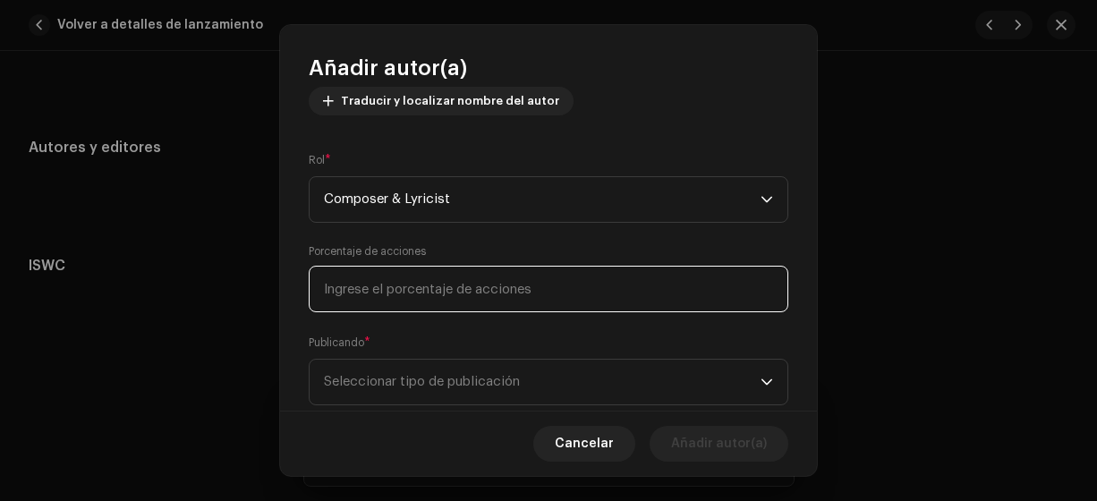
click at [405, 305] on input at bounding box center [549, 289] width 480 height 47
type input "100,00"
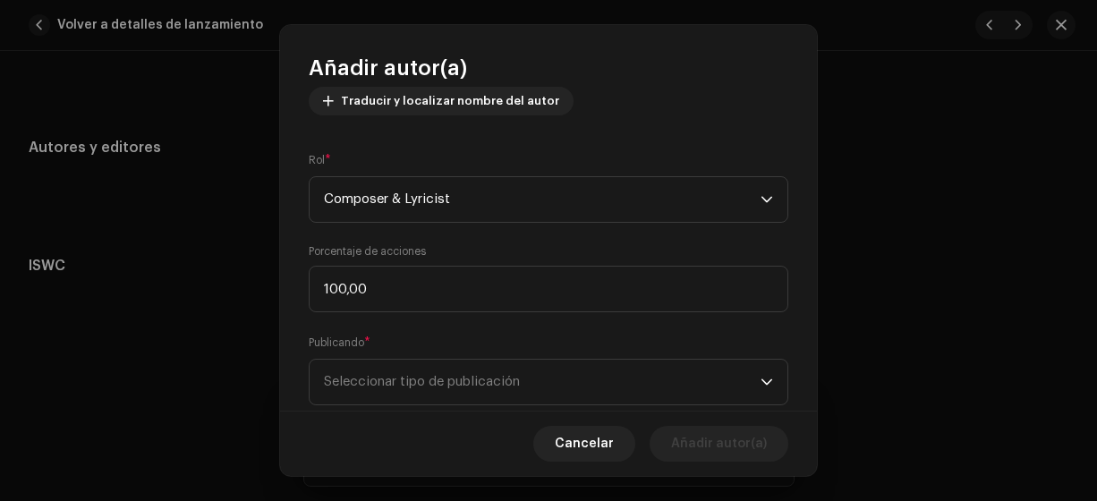
click at [403, 377] on span "Seleccionar tipo de publicación" at bounding box center [542, 382] width 437 height 45
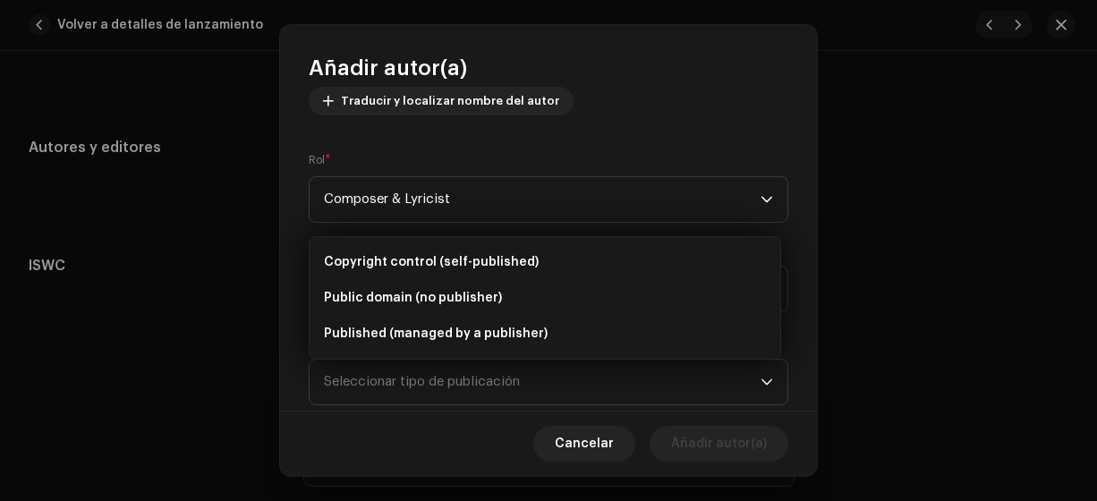
click at [436, 259] on span "Copyright control (self-published)" at bounding box center [431, 262] width 215 height 18
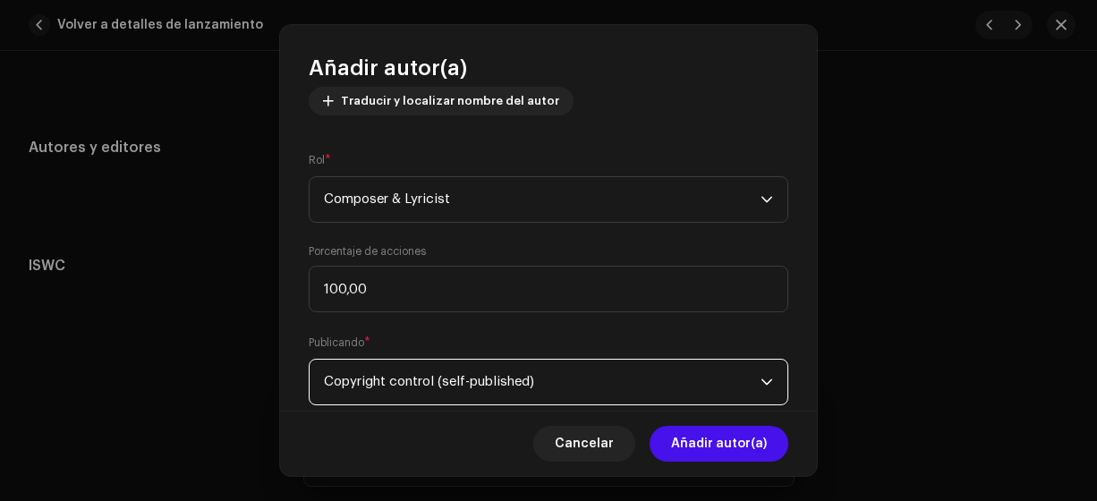
click at [692, 441] on span "Añadir autor(a)" at bounding box center [719, 444] width 96 height 36
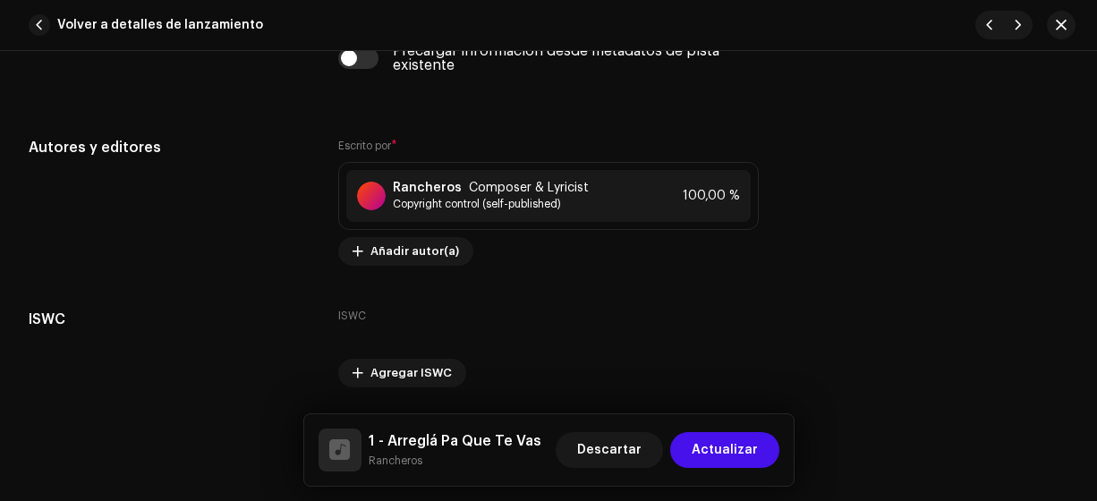
click at [733, 453] on span "Actualizar" at bounding box center [725, 450] width 66 height 36
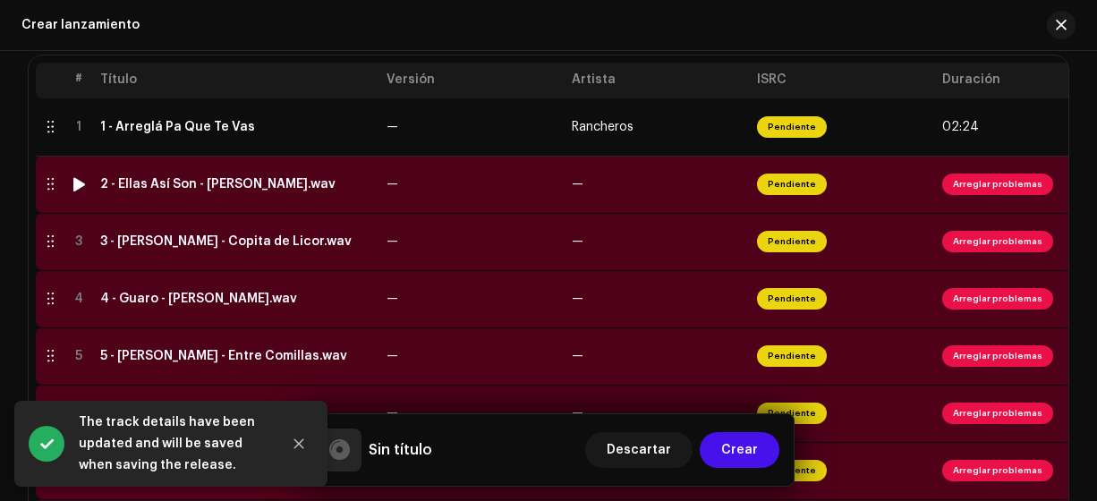
click at [251, 185] on div "2 - Ellas Así Son - [PERSON_NAME].wav" at bounding box center [217, 184] width 235 height 14
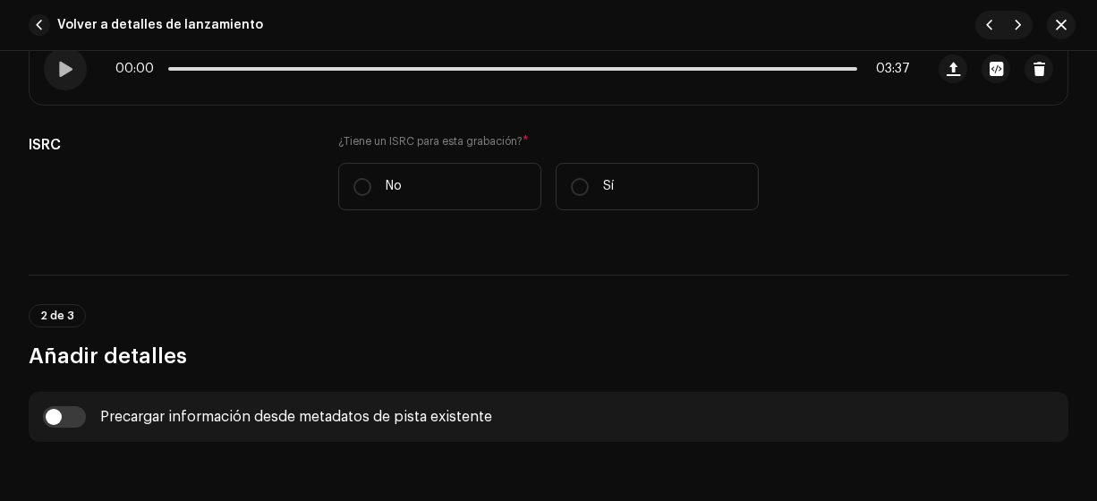
scroll to position [392, 0]
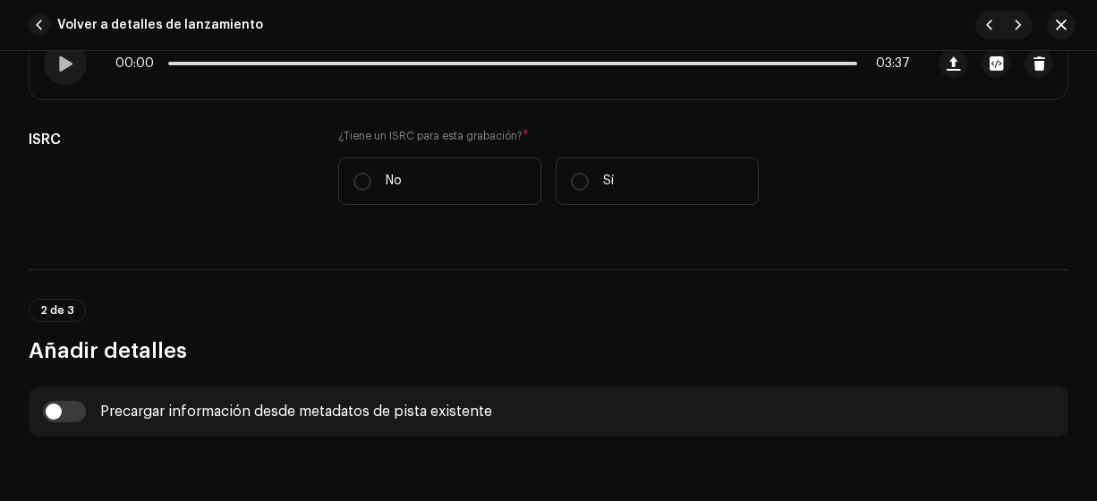
click at [369, 172] on label "No" at bounding box center [439, 180] width 203 height 47
click at [369, 173] on input "No" at bounding box center [362, 182] width 18 height 18
radio input "true"
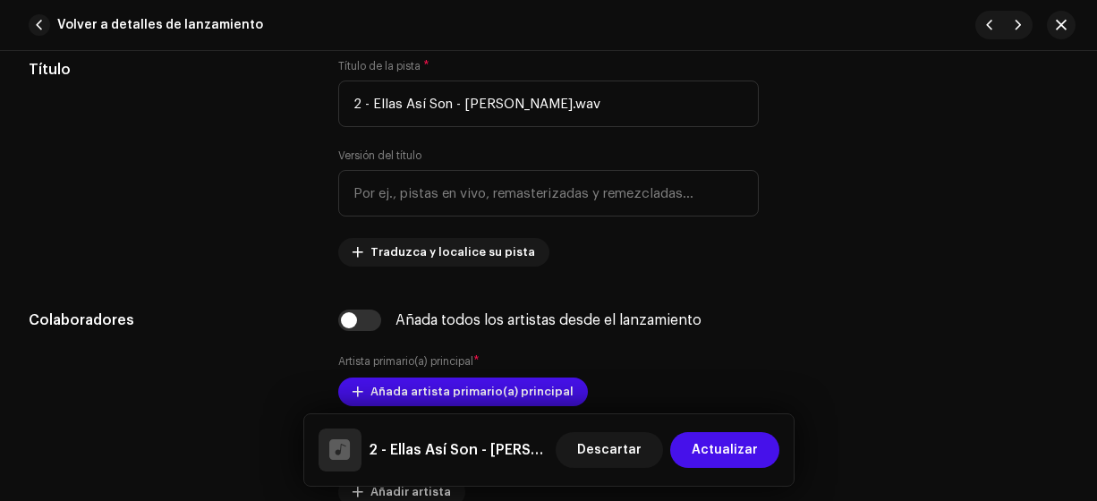
scroll to position [875, 0]
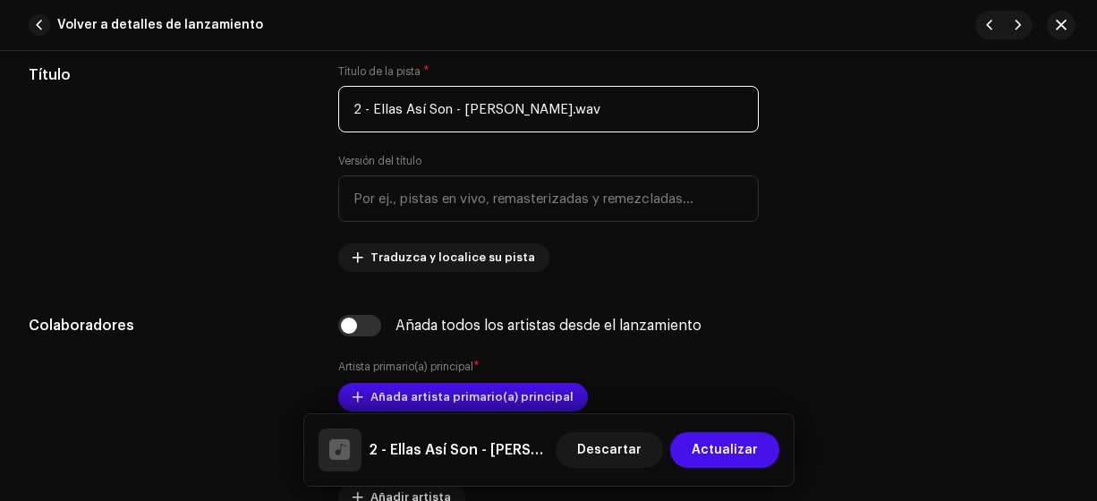
click at [643, 112] on input "2 - Ellas Así Son - [PERSON_NAME].wav" at bounding box center [548, 109] width 421 height 47
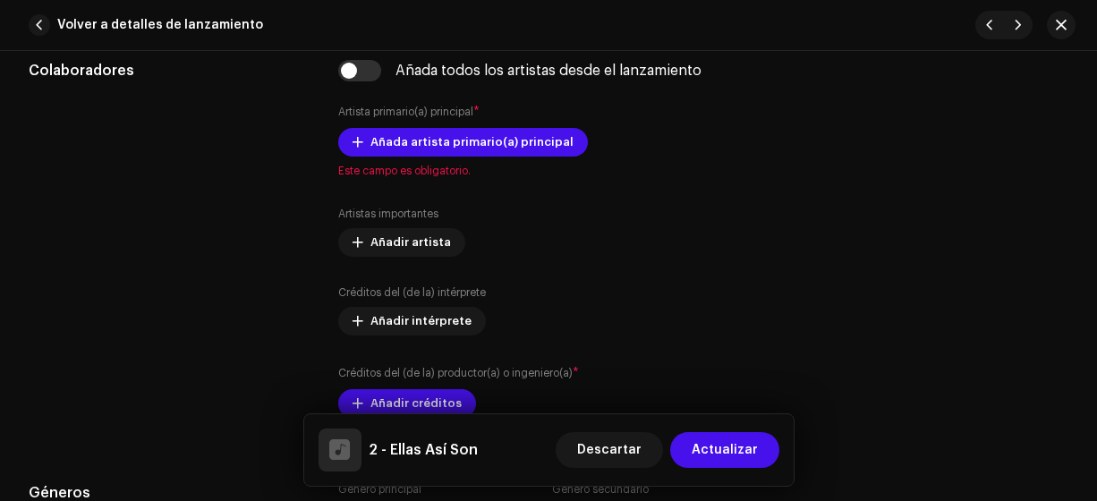
scroll to position [1184, 0]
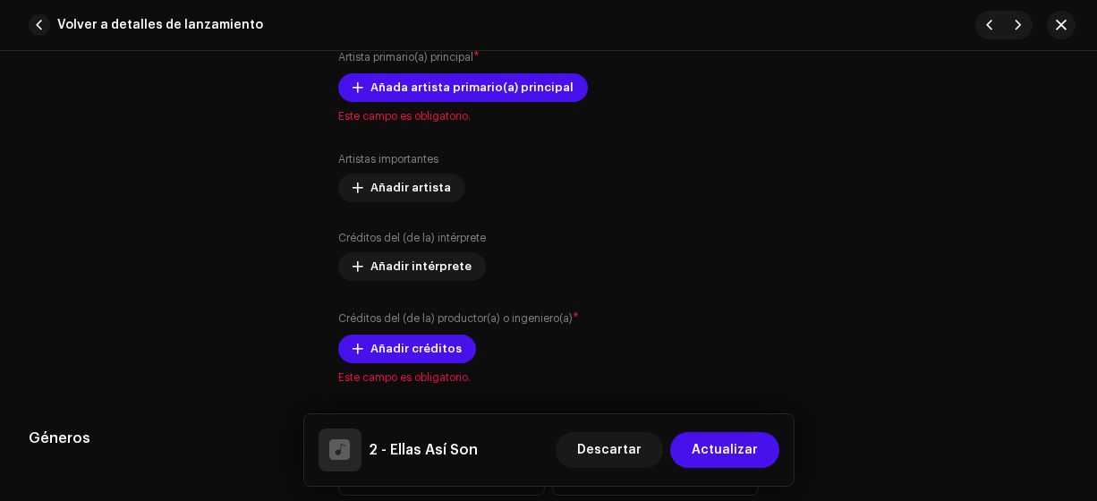
type input "2 - Ellas Así Son"
click at [514, 80] on span "Añada artista primario(a) principal" at bounding box center [471, 88] width 203 height 36
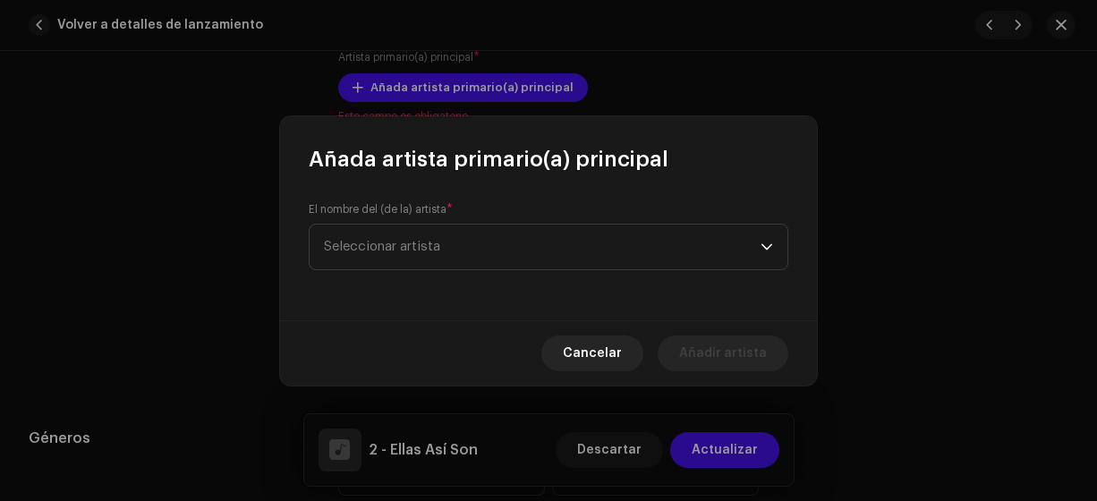
click at [382, 246] on span "Seleccionar artista" at bounding box center [382, 246] width 116 height 13
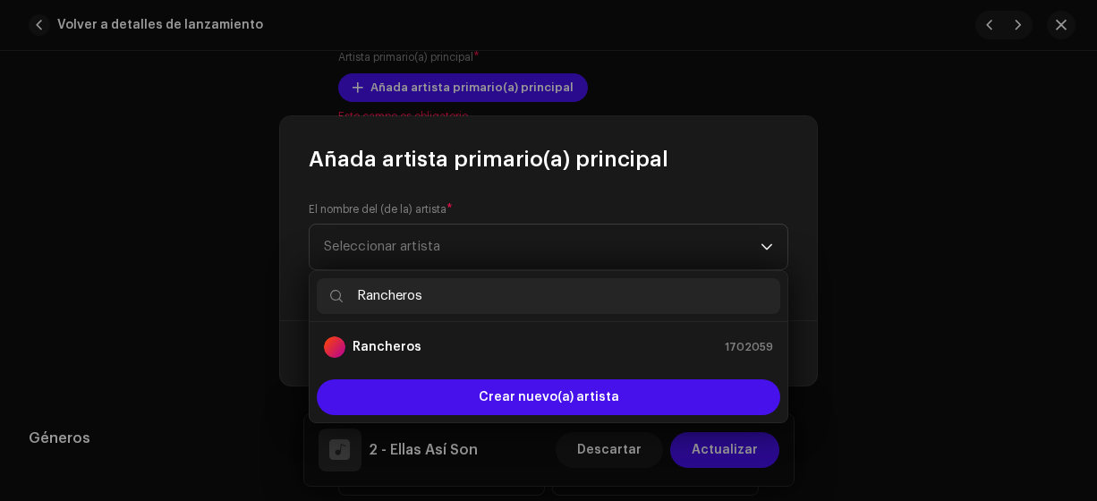
type input "Rancheros"
click at [396, 346] on strong "Rancheros" at bounding box center [386, 347] width 69 height 18
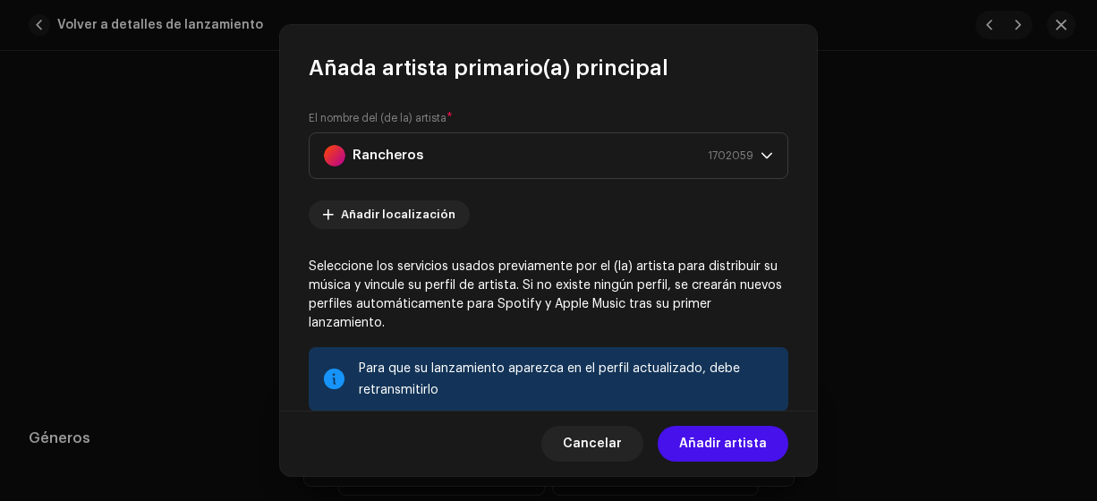
click at [739, 442] on span "Añadir artista" at bounding box center [723, 444] width 88 height 36
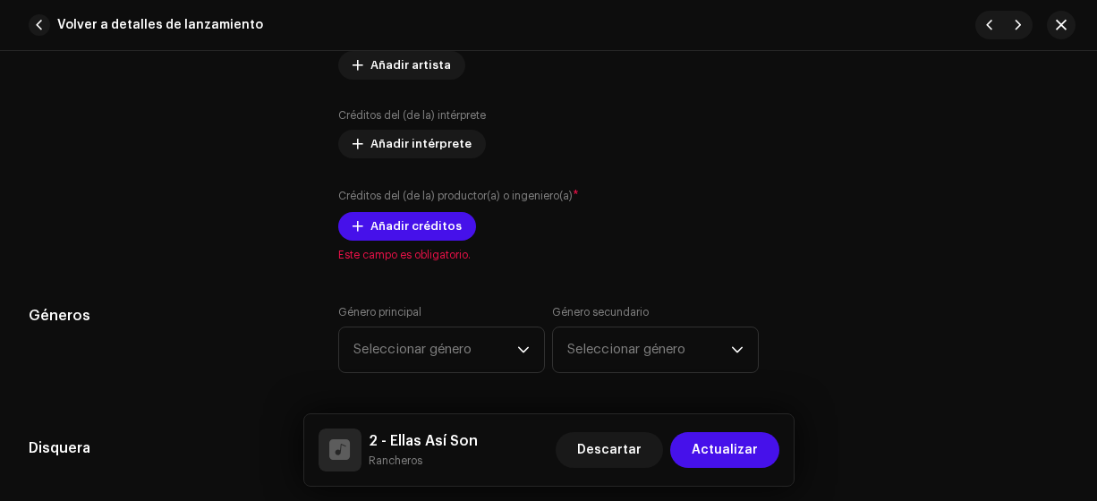
scroll to position [1390, 0]
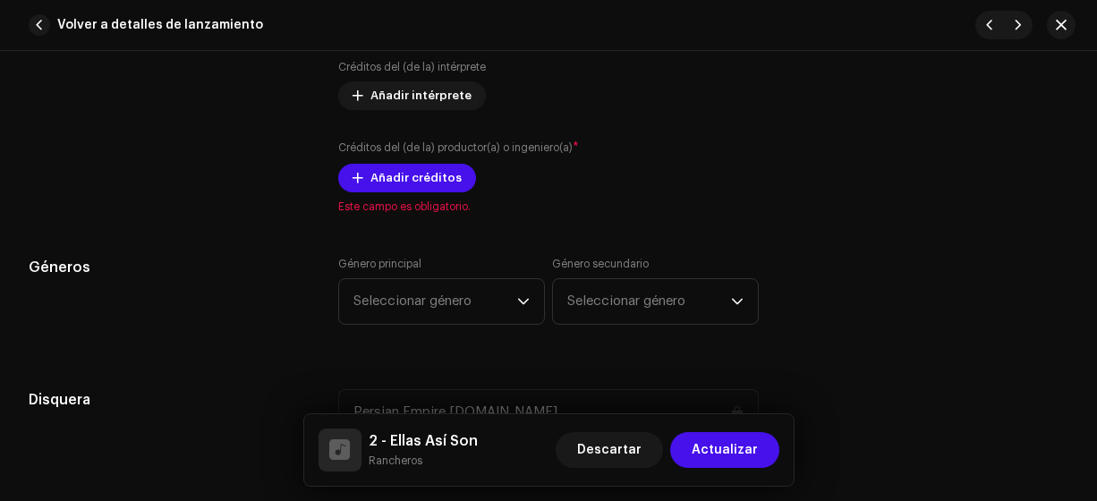
click at [420, 172] on span "Añadir créditos" at bounding box center [415, 178] width 91 height 36
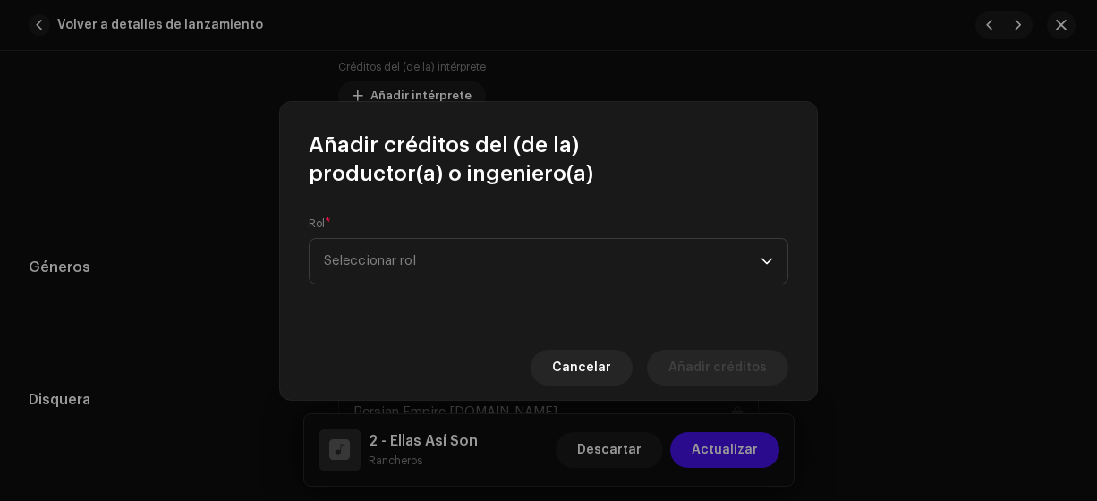
click at [390, 265] on span "Seleccionar rol" at bounding box center [542, 261] width 437 height 45
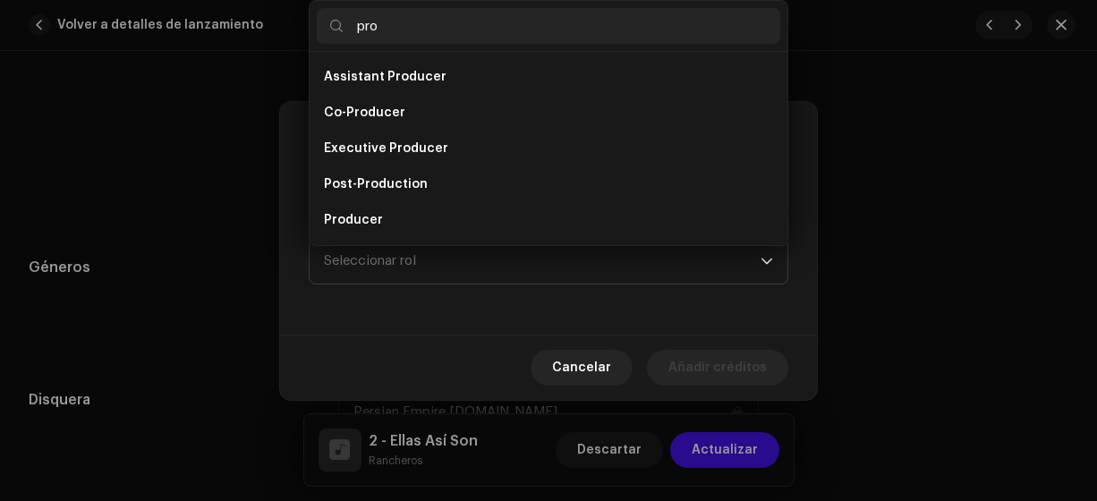
scroll to position [29, 0]
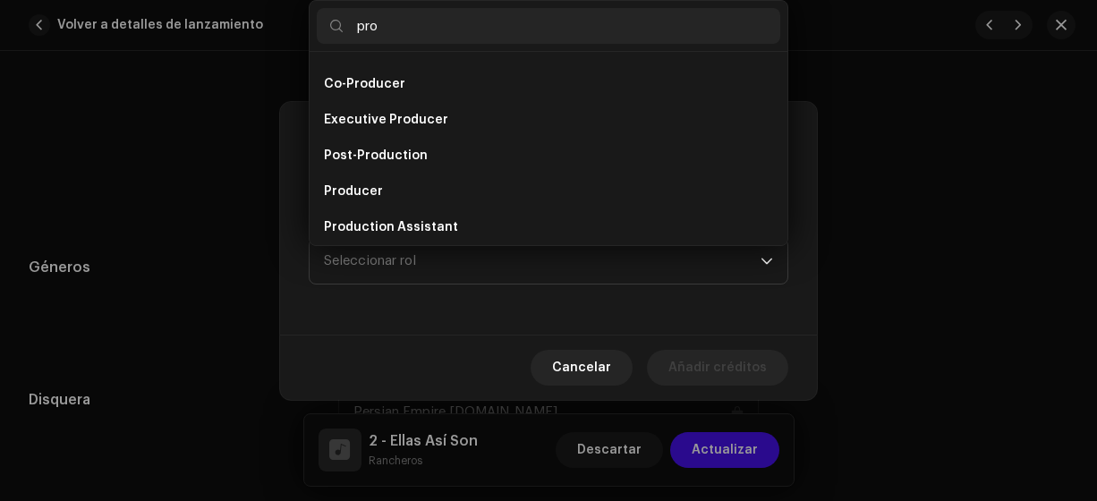
type input "pro"
click at [395, 182] on li "Producer" at bounding box center [548, 192] width 463 height 36
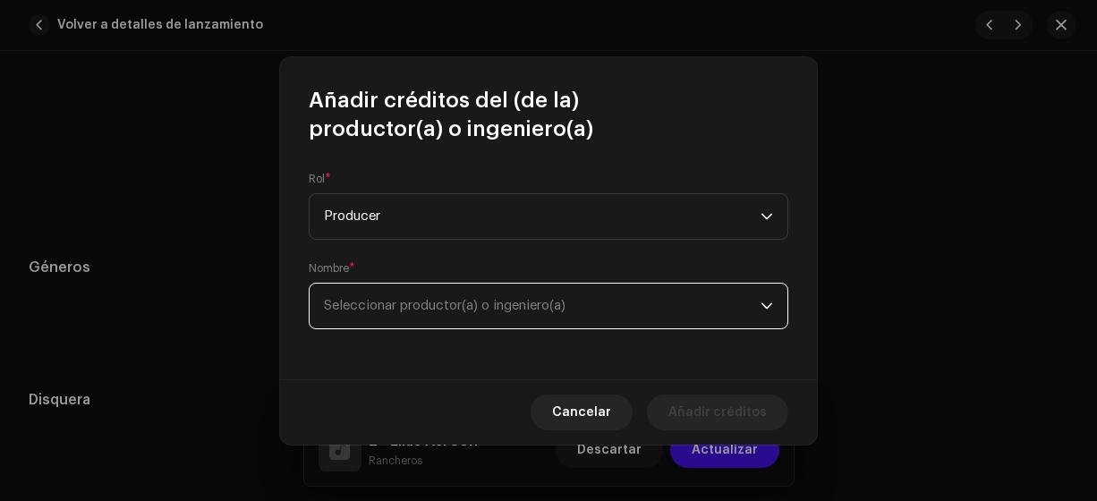
click at [402, 304] on span "Seleccionar productor(a) o ingeniero(a)" at bounding box center [445, 305] width 242 height 13
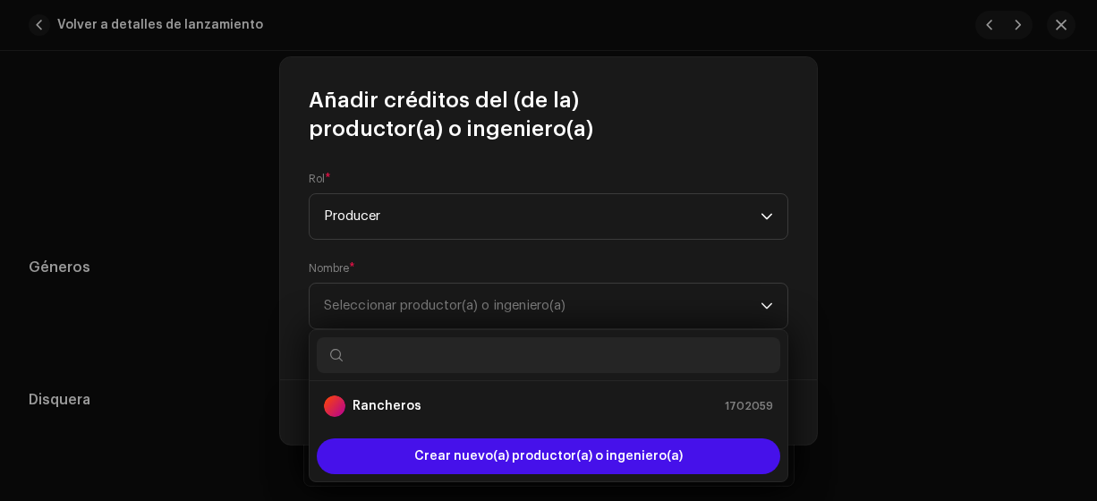
click at [398, 409] on strong "Rancheros" at bounding box center [386, 406] width 69 height 18
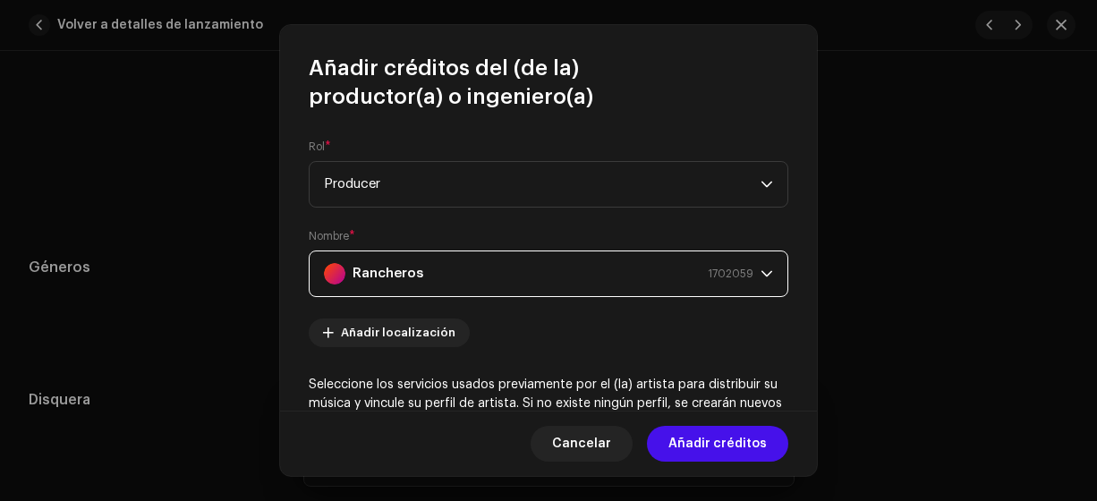
click at [740, 453] on span "Añadir créditos" at bounding box center [717, 444] width 98 height 36
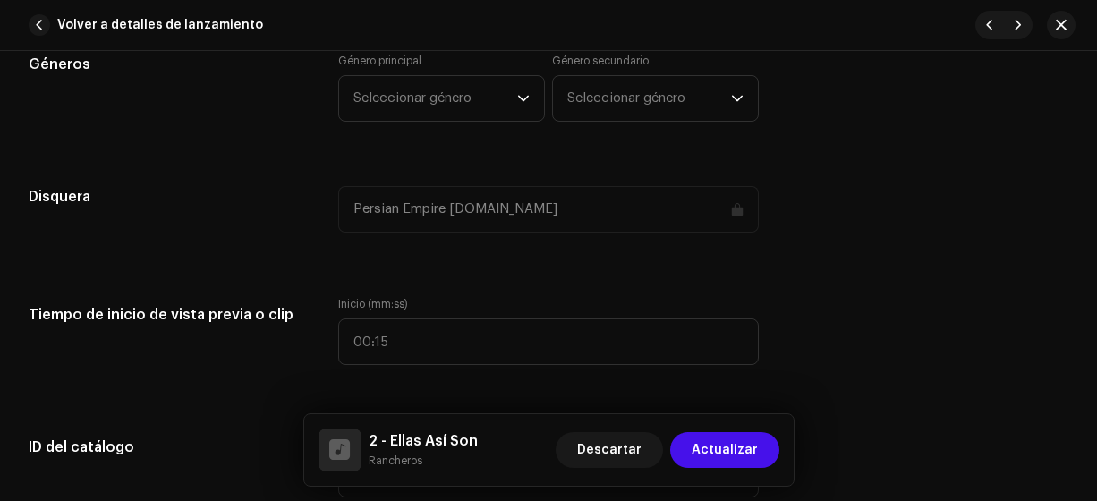
scroll to position [1625, 0]
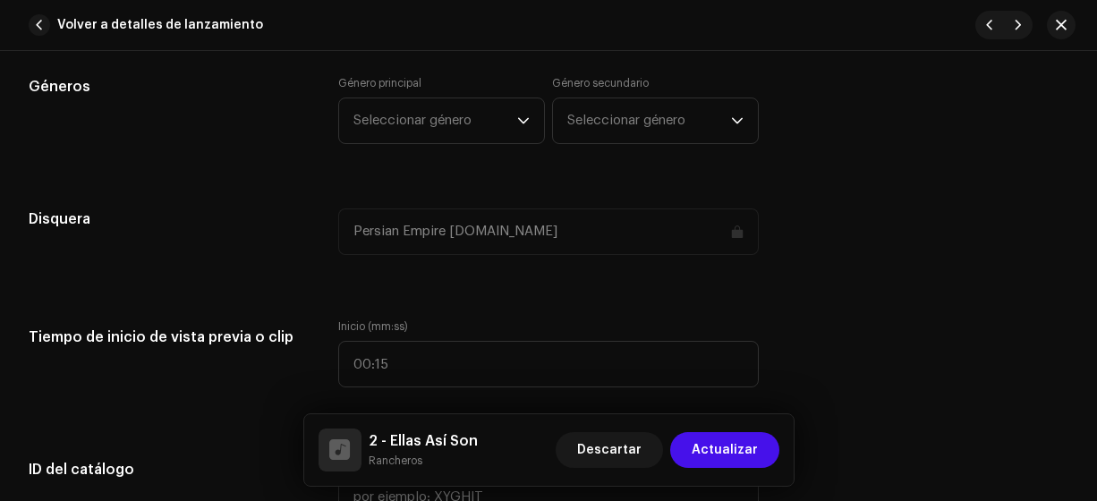
click at [468, 112] on span "Seleccionar género" at bounding box center [435, 120] width 164 height 45
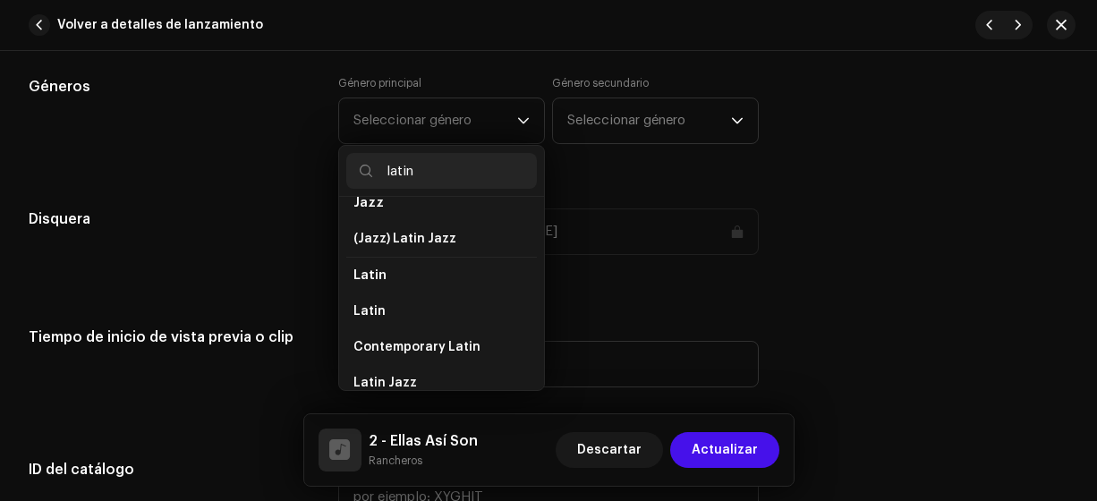
scroll to position [129, 0]
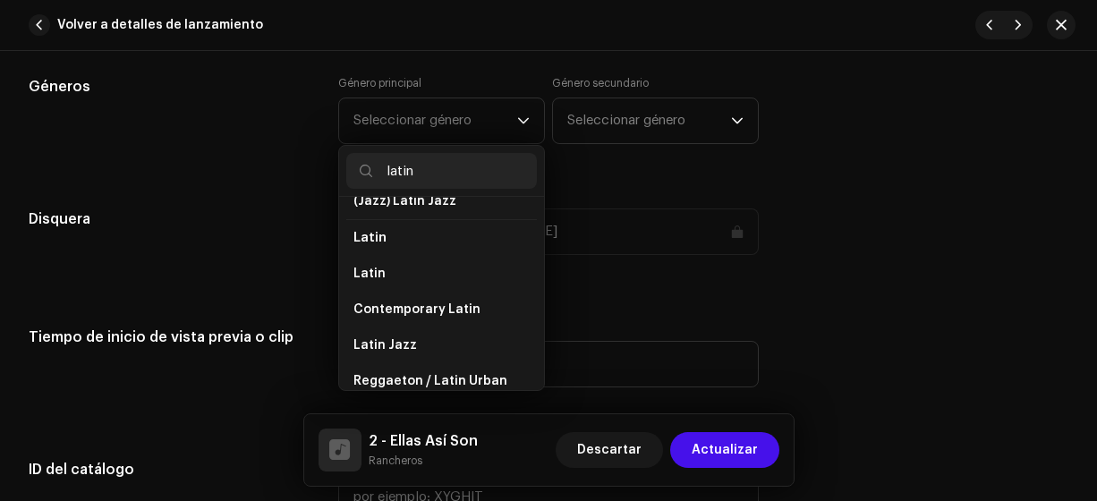
type input "latin"
click at [437, 269] on li "Latin" at bounding box center [441, 274] width 191 height 36
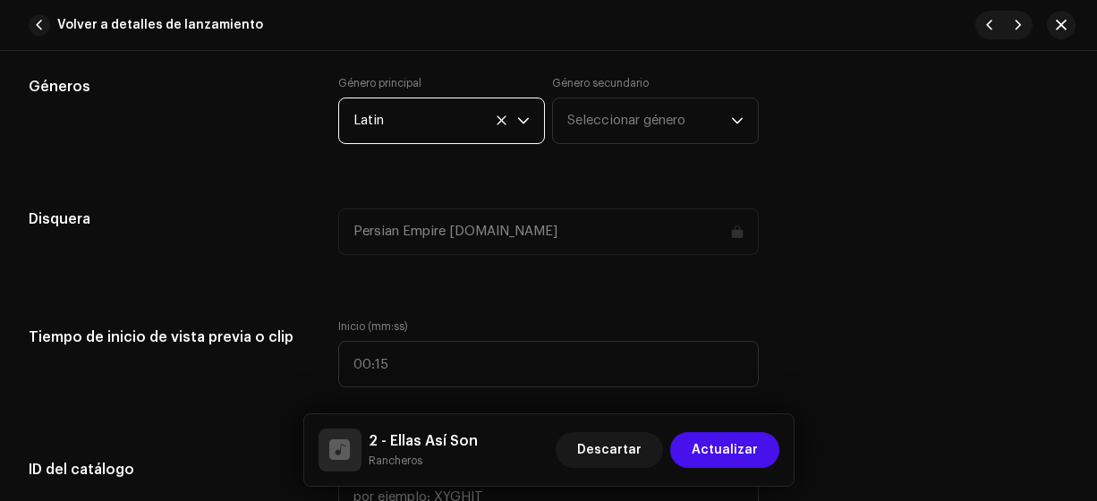
click at [602, 121] on span "Seleccionar género" at bounding box center [649, 120] width 164 height 45
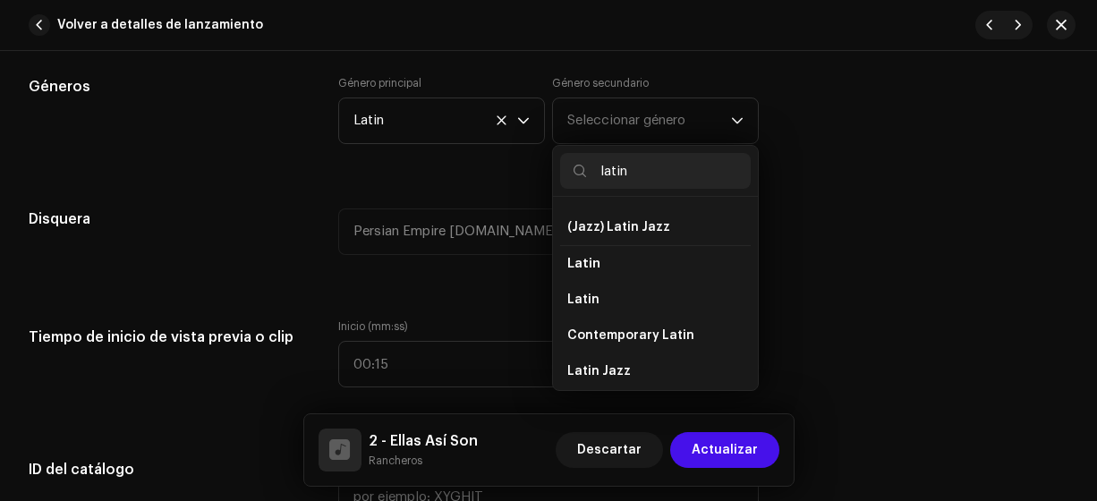
scroll to position [107, 0]
type input "latin"
click at [640, 289] on li "Latin" at bounding box center [655, 295] width 191 height 36
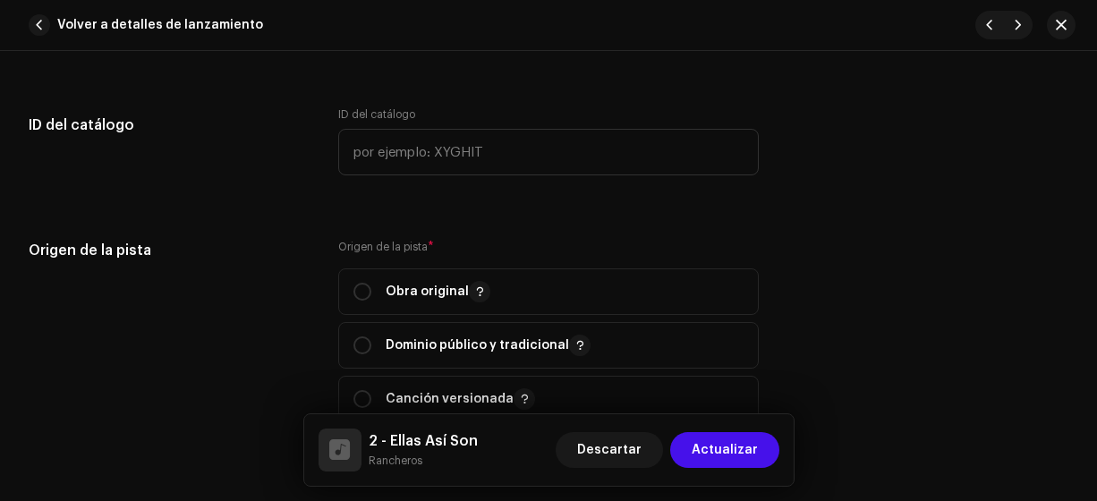
scroll to position [1986, 0]
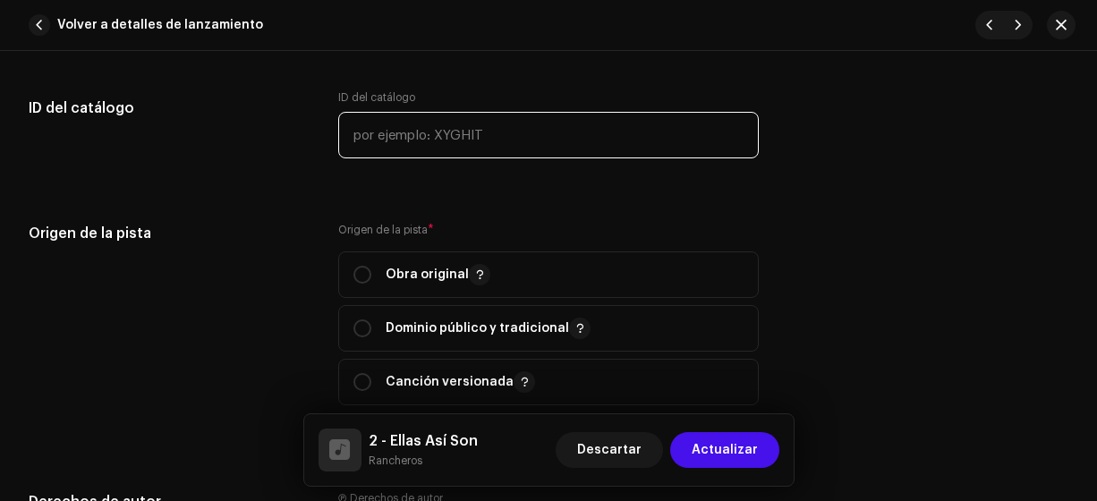
click at [536, 136] on input "text" at bounding box center [548, 135] width 421 height 47
type input "17-00002"
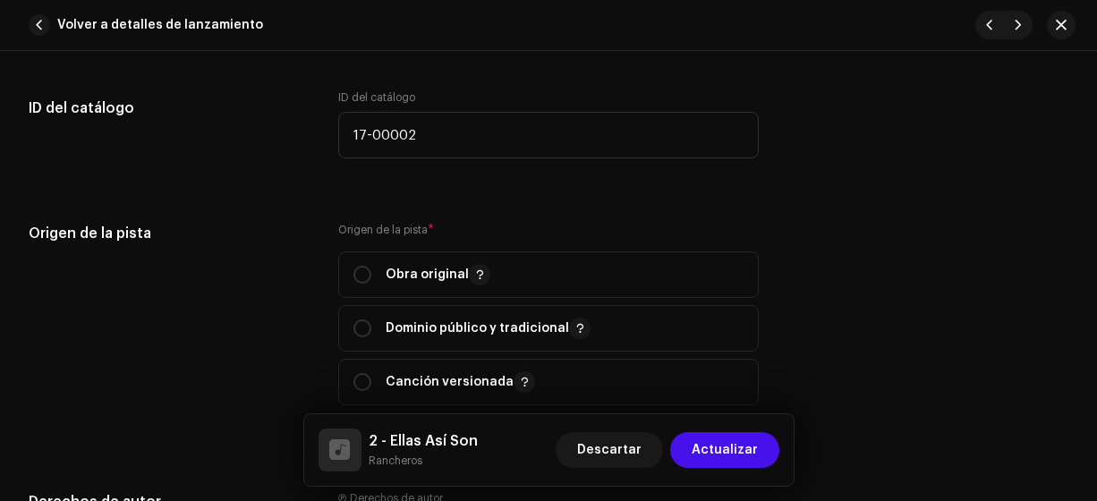
click at [368, 267] on p-radiobutton at bounding box center [362, 275] width 18 height 18
radio input "true"
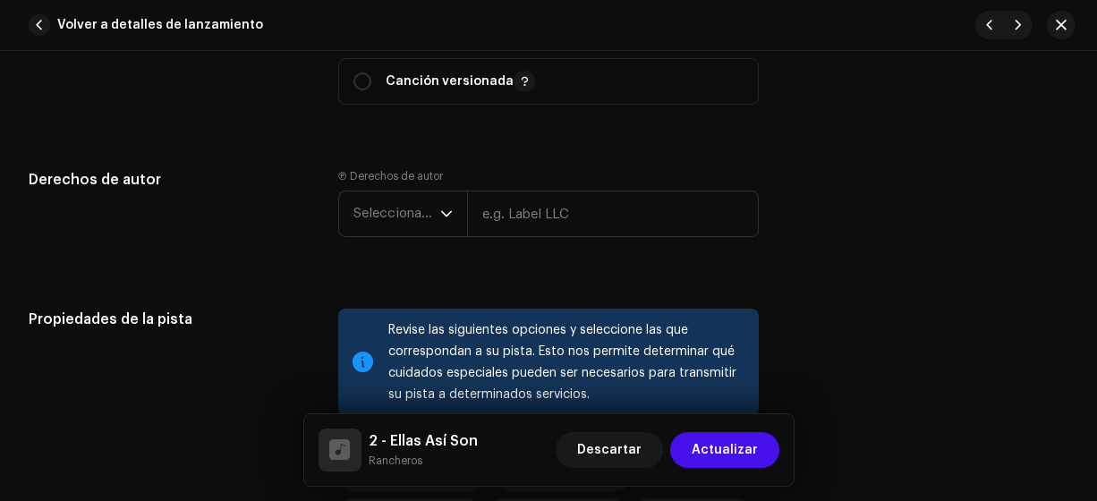
scroll to position [2348, 0]
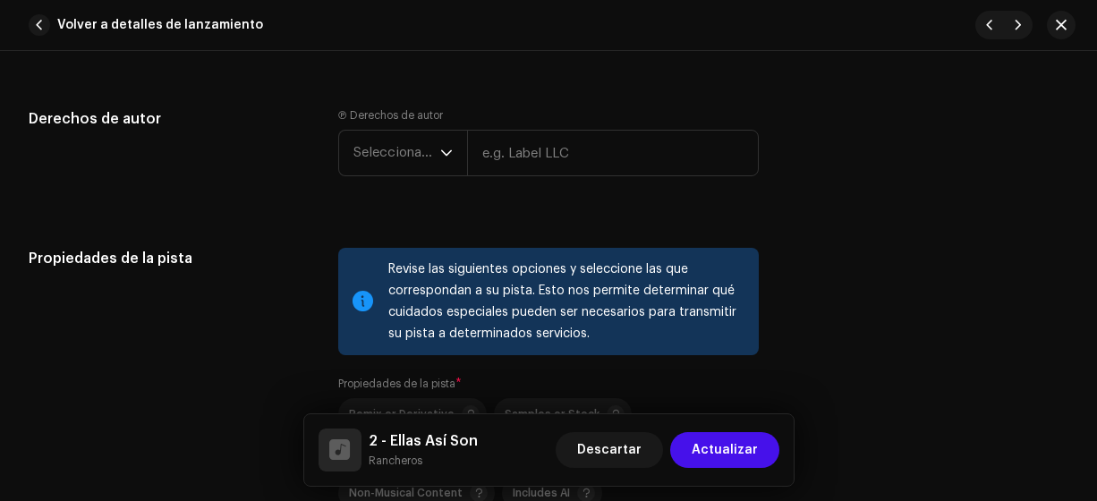
click at [418, 149] on span "Seleccionar año" at bounding box center [396, 153] width 87 height 45
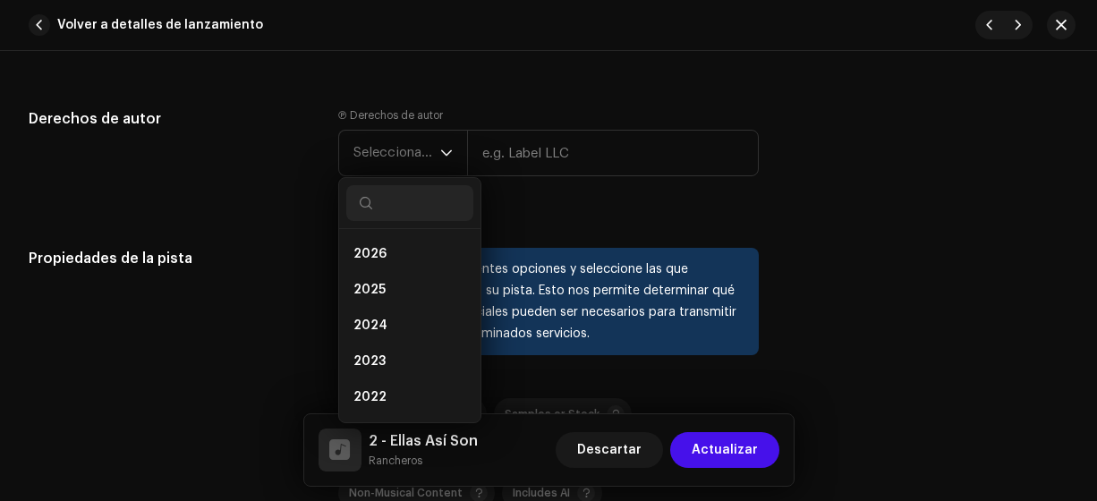
click at [417, 275] on li "2025" at bounding box center [409, 290] width 127 height 36
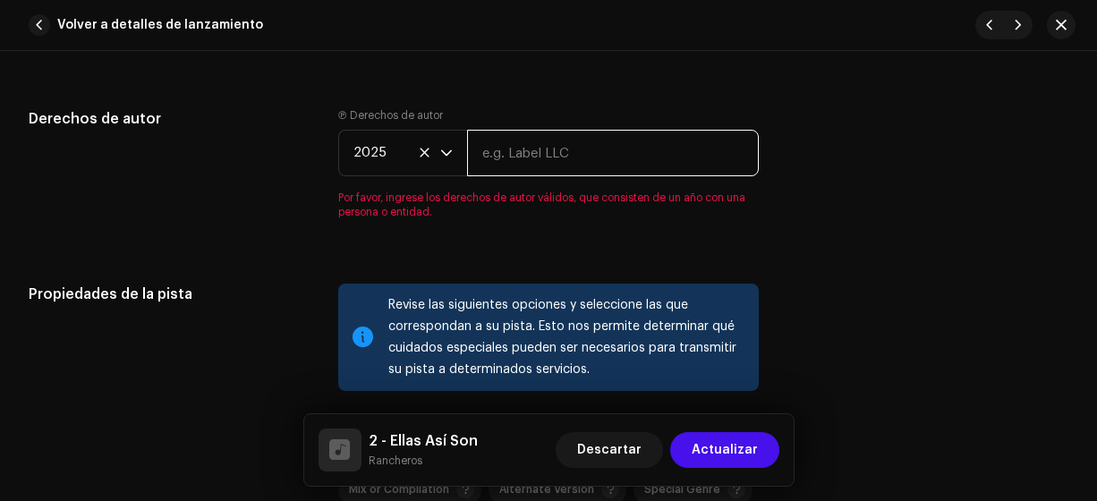
click at [514, 170] on input "text" at bounding box center [613, 153] width 293 height 47
type input "Rancheros"
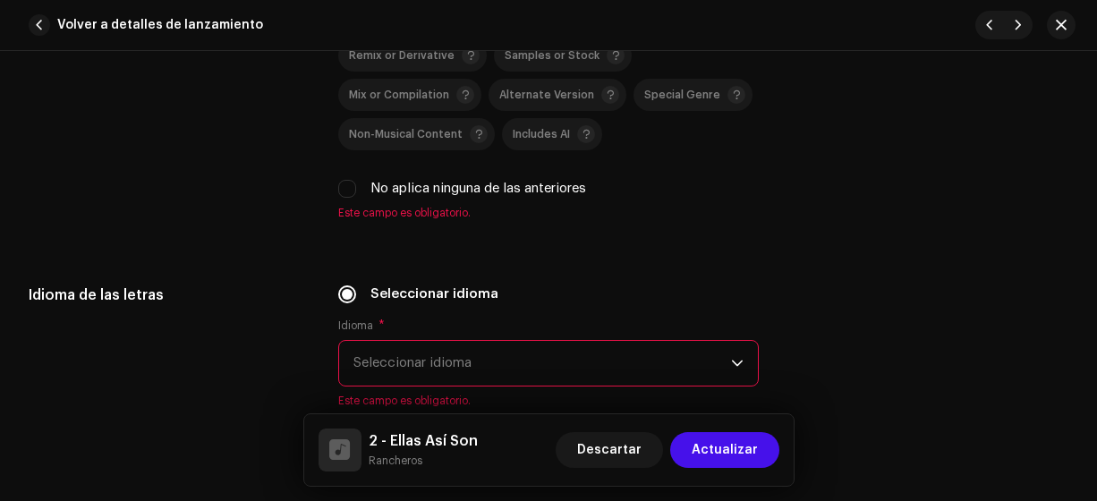
scroll to position [2662, 0]
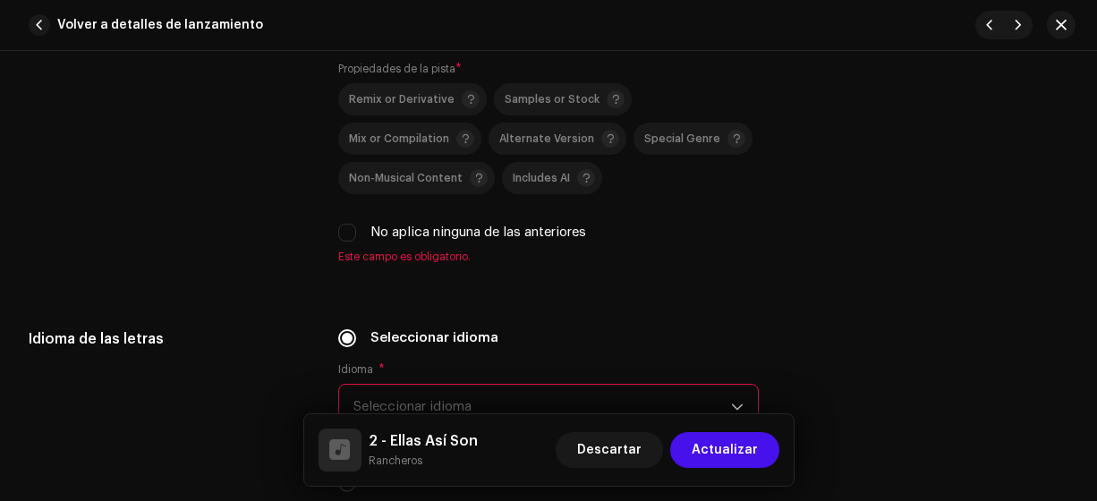
click at [344, 228] on input "No aplica ninguna de las anteriores" at bounding box center [347, 233] width 18 height 18
checkbox input "true"
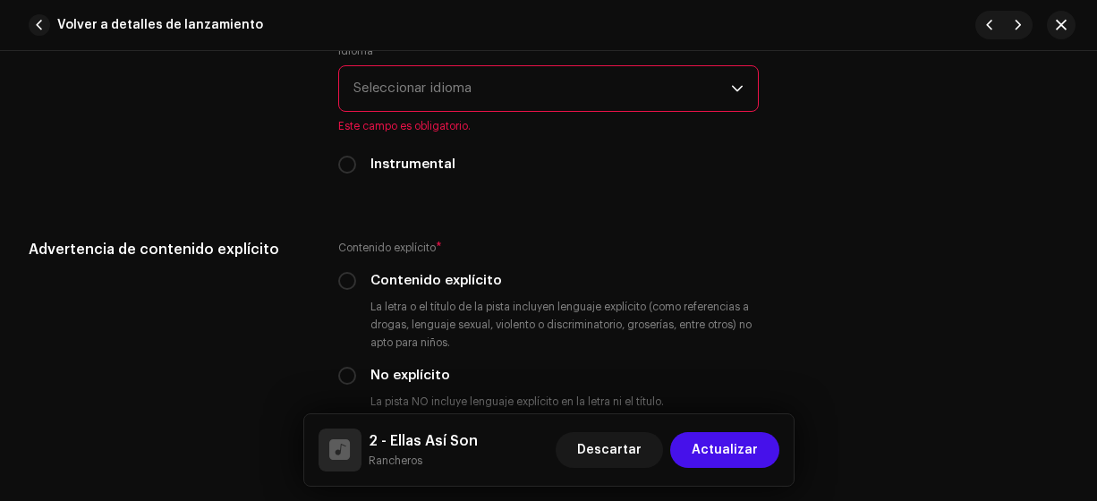
scroll to position [2917, 0]
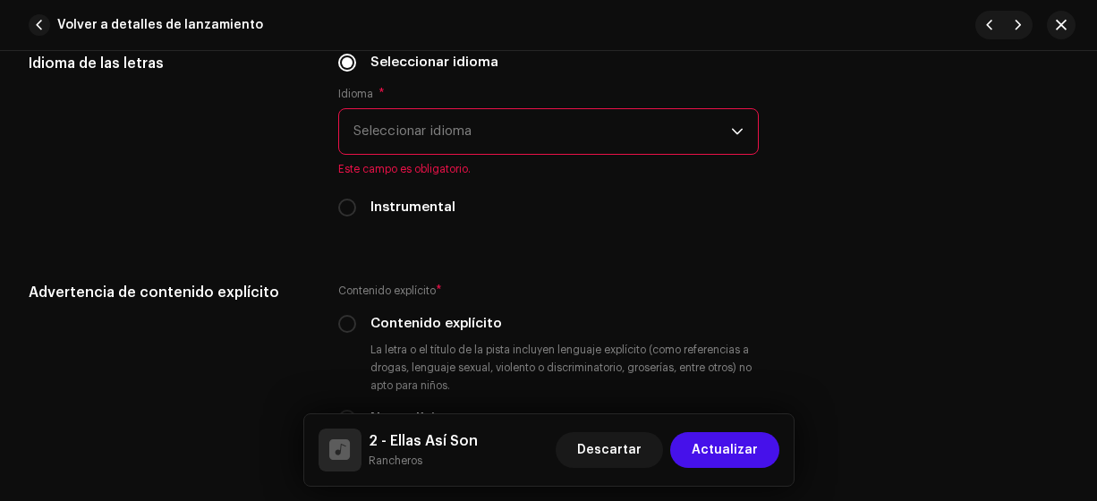
click at [557, 138] on span "Seleccionar idioma" at bounding box center [542, 131] width 378 height 45
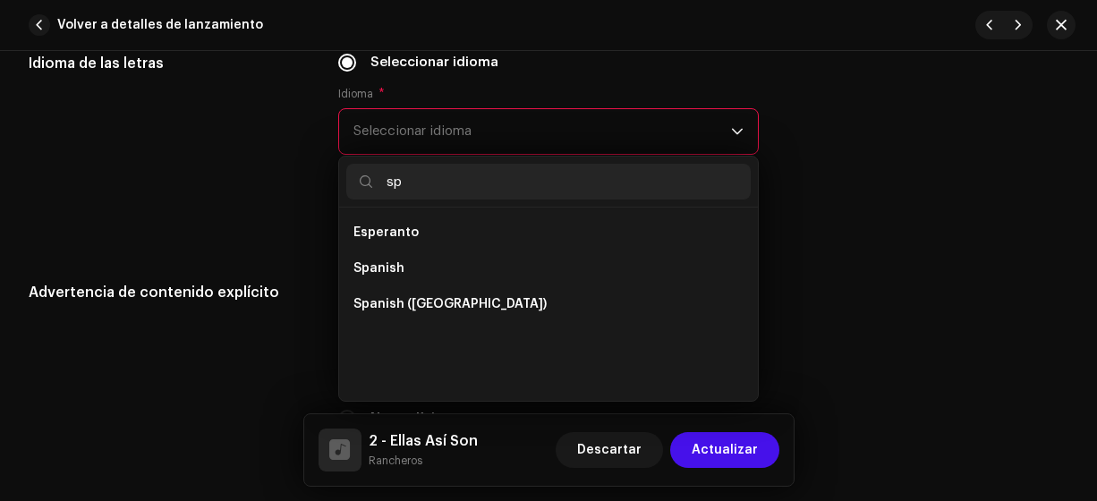
scroll to position [0, 0]
type input "sp"
click at [504, 298] on li "Spanish ([GEOGRAPHIC_DATA])" at bounding box center [548, 304] width 405 height 36
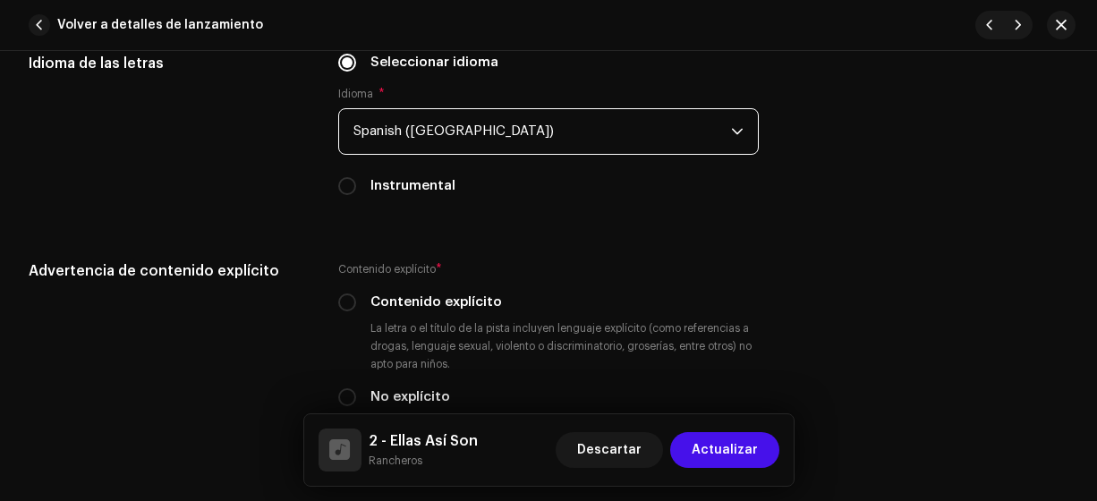
click at [344, 395] on input "No explícito" at bounding box center [347, 397] width 18 height 18
radio input "true"
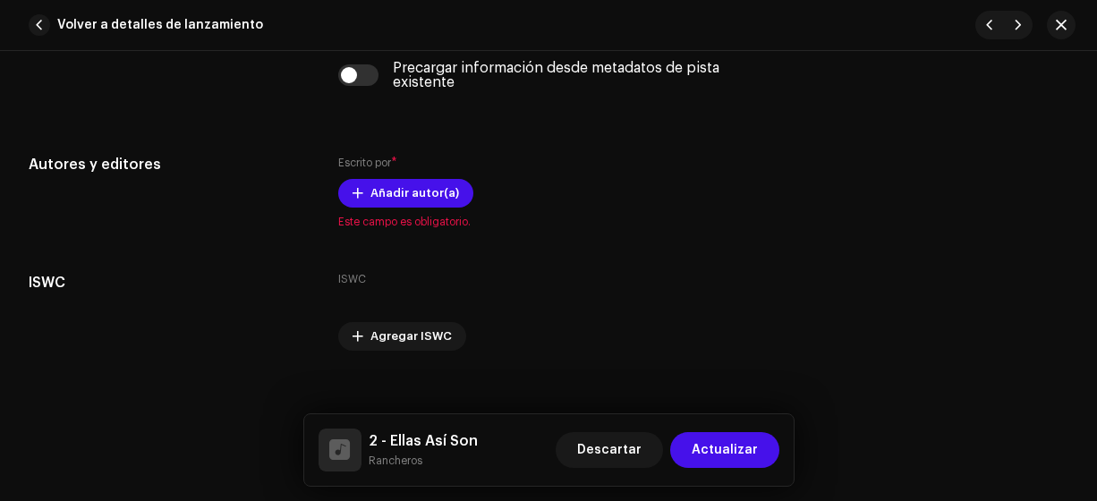
scroll to position [3637, 0]
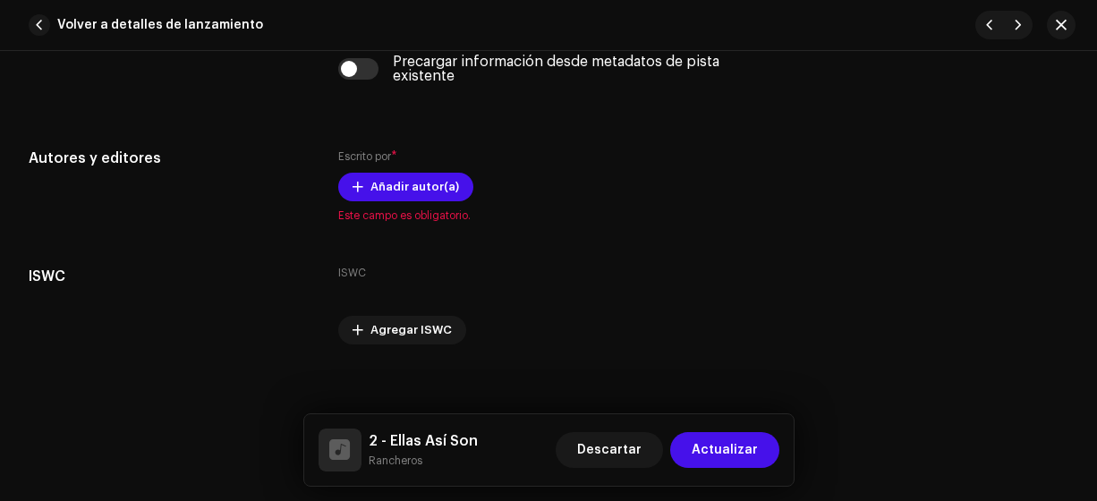
click at [425, 175] on span "Añadir autor(a)" at bounding box center [414, 187] width 89 height 36
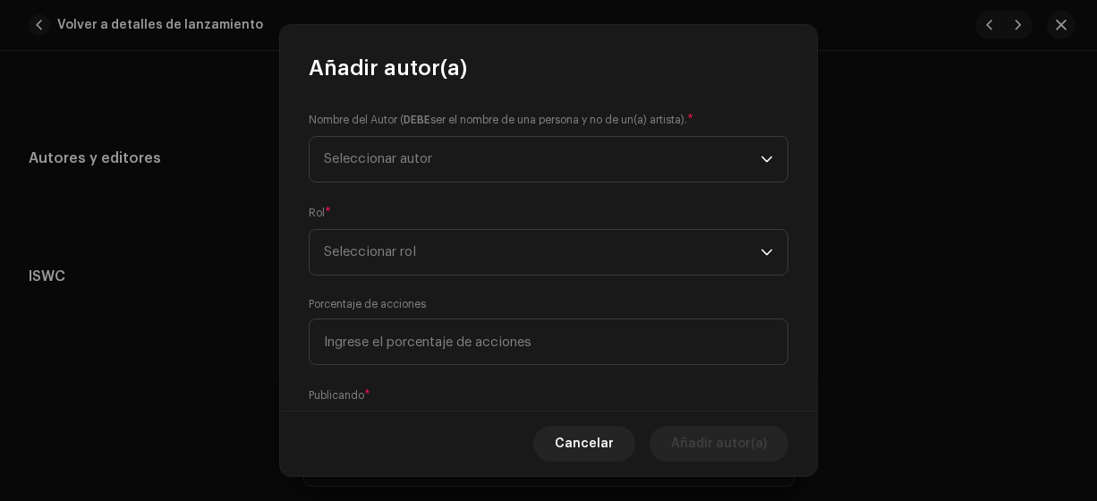
click at [425, 169] on span "Seleccionar autor" at bounding box center [542, 159] width 437 height 45
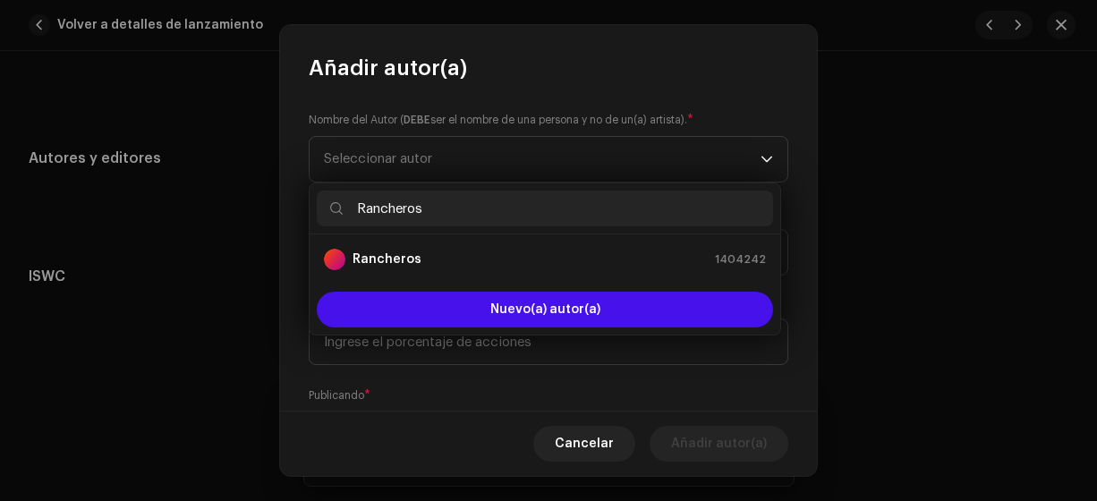
type input "Rancheros"
click at [439, 260] on div "Rancheros 1404242" at bounding box center [545, 259] width 442 height 21
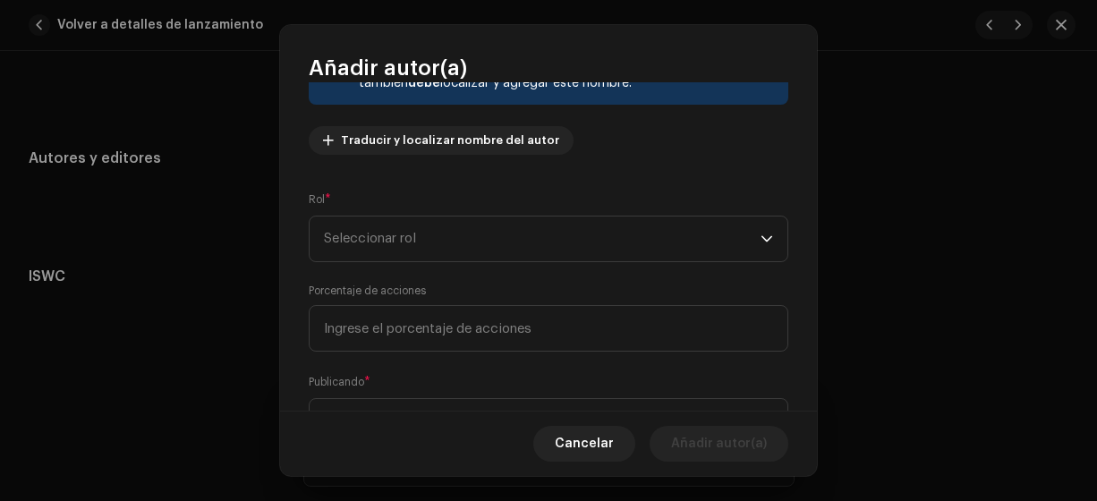
scroll to position [183, 0]
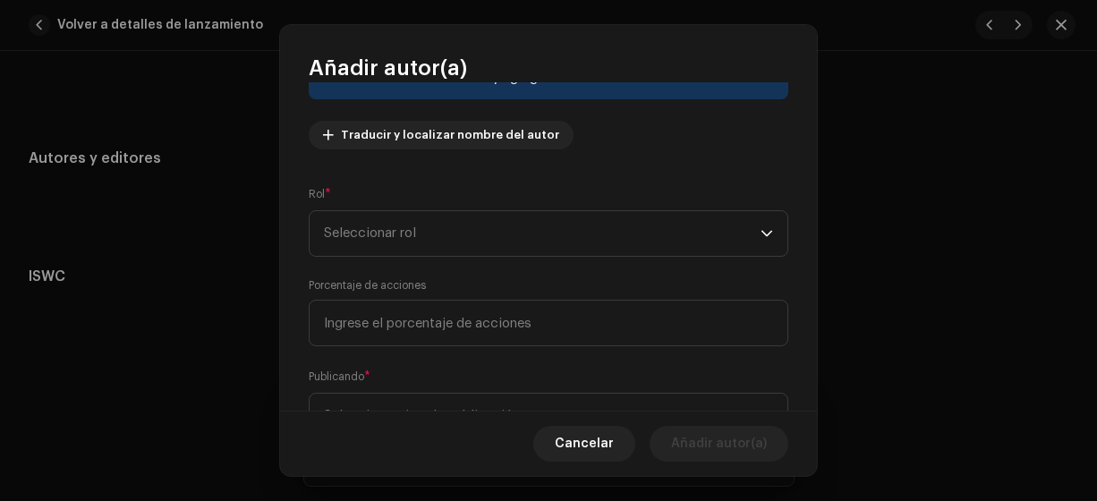
click at [612, 219] on span "Seleccionar rol" at bounding box center [542, 233] width 437 height 45
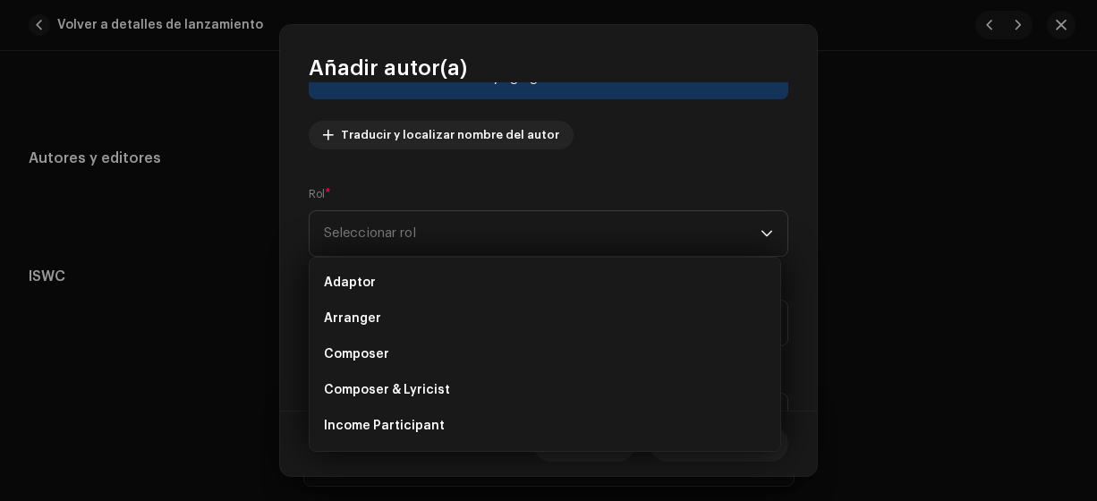
click at [536, 382] on li "Composer & Lyricist" at bounding box center [545, 390] width 456 height 36
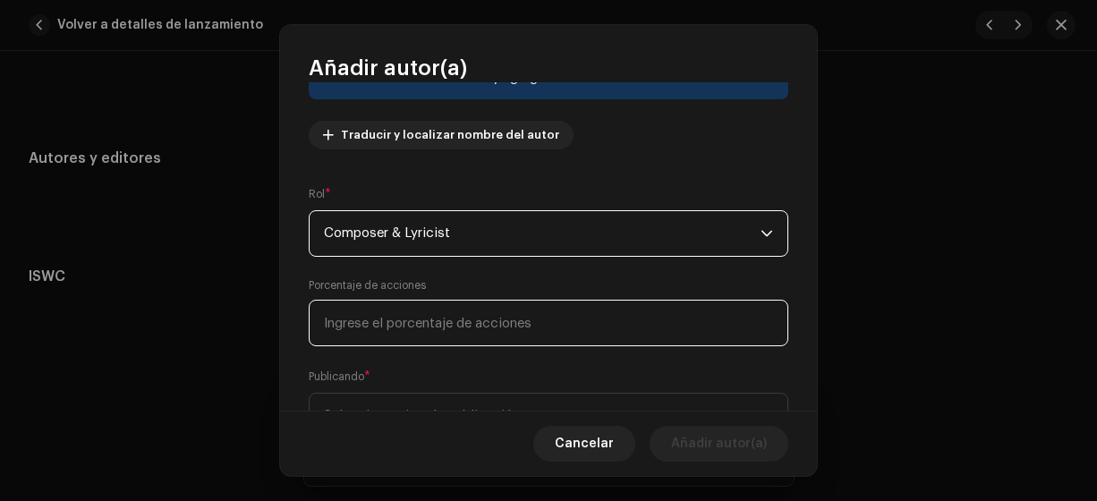
click at [476, 333] on input at bounding box center [549, 323] width 480 height 47
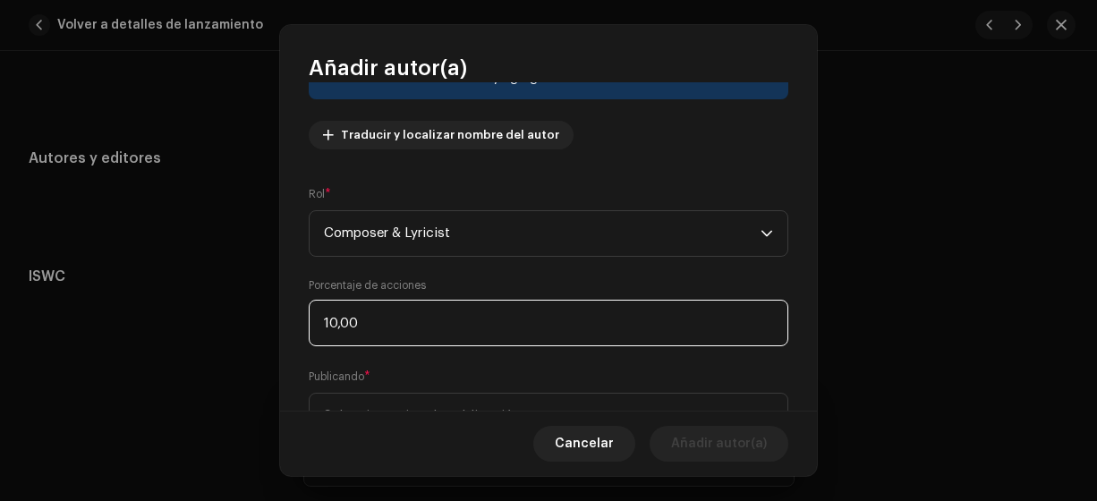
type input "100,00"
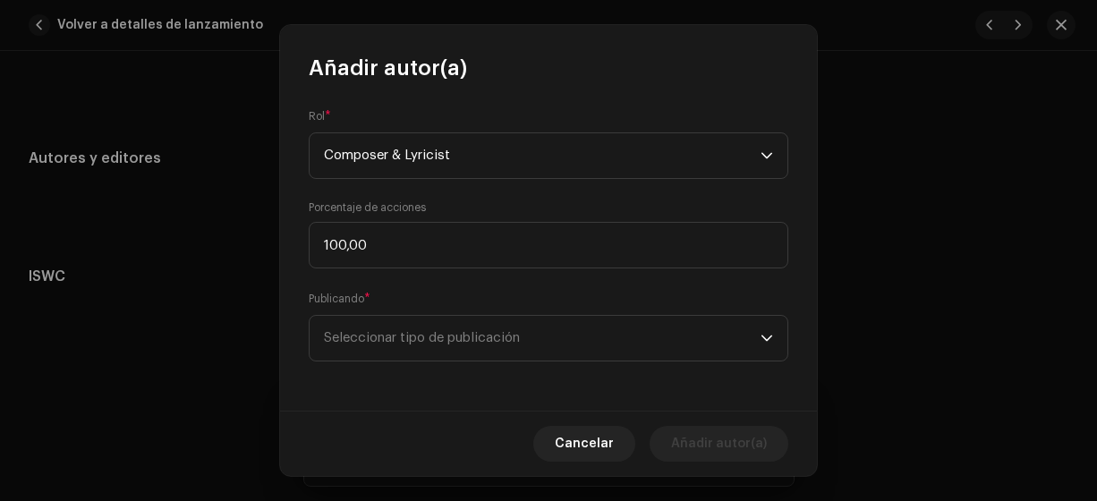
click at [599, 344] on span "Seleccionar tipo de publicación" at bounding box center [542, 338] width 437 height 45
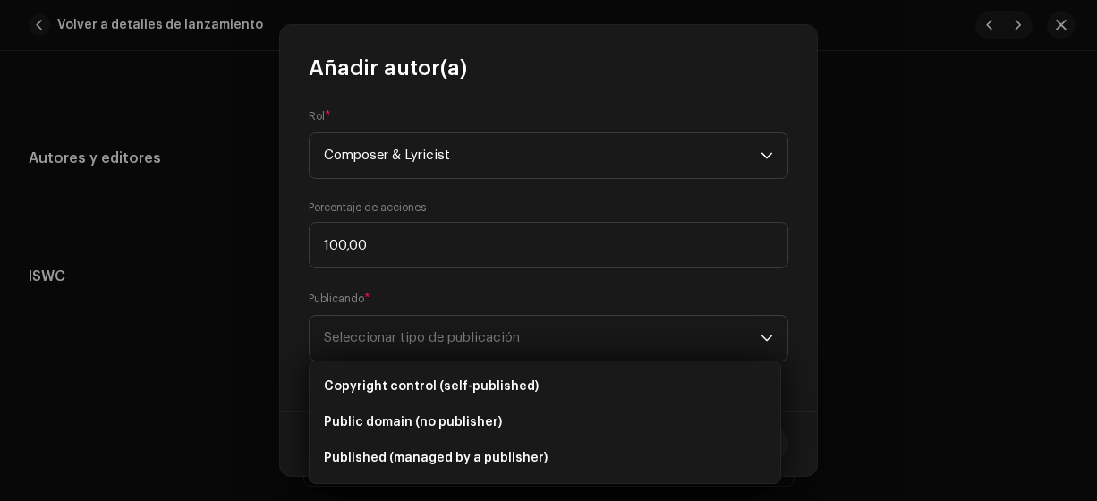
click at [551, 380] on li "Copyright control (self-published)" at bounding box center [545, 387] width 456 height 36
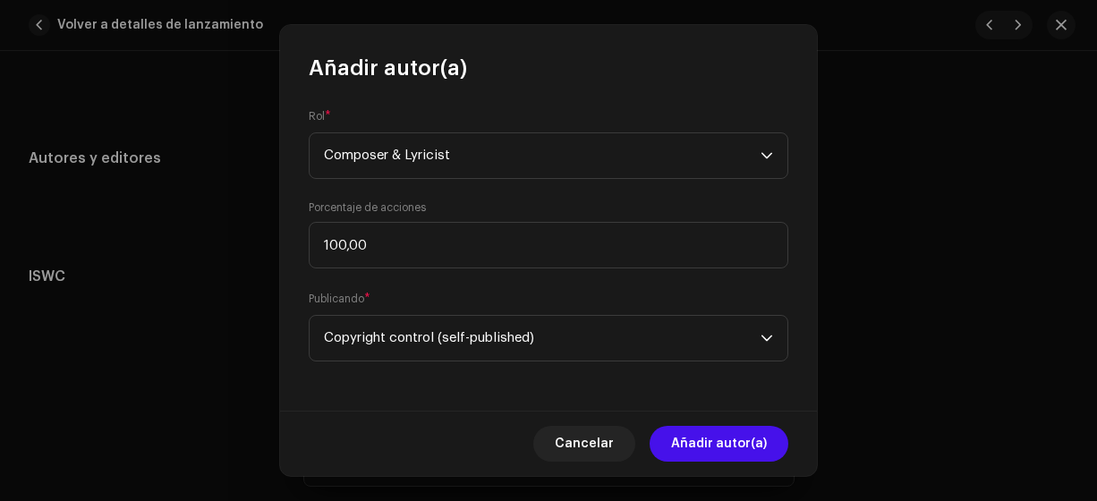
click at [709, 446] on span "Añadir autor(a)" at bounding box center [719, 444] width 96 height 36
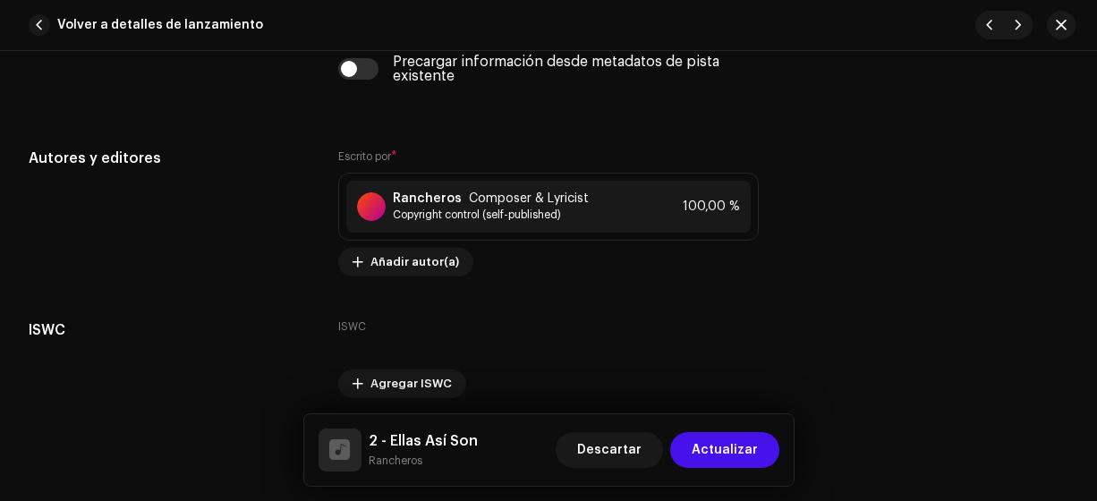
click at [722, 449] on span "Actualizar" at bounding box center [725, 450] width 66 height 36
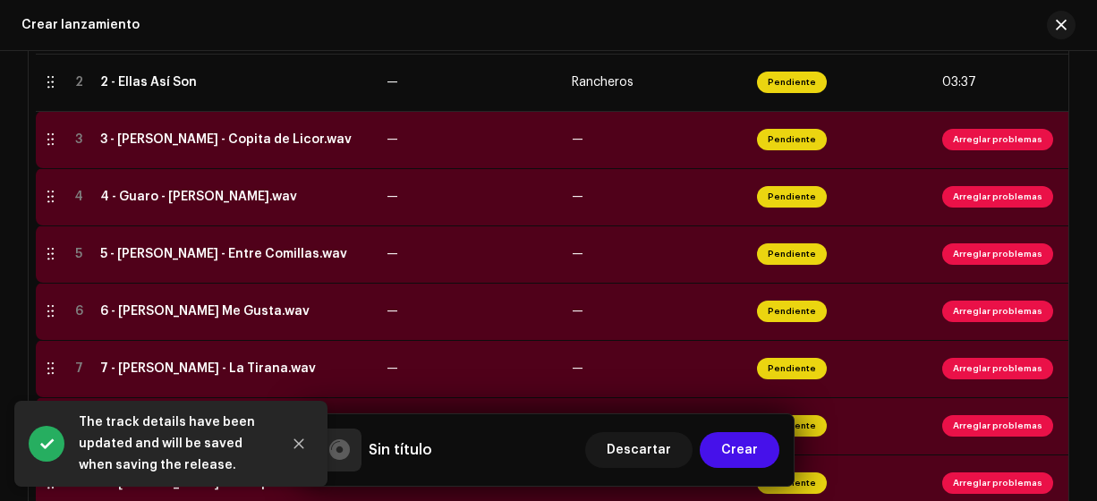
scroll to position [532, 0]
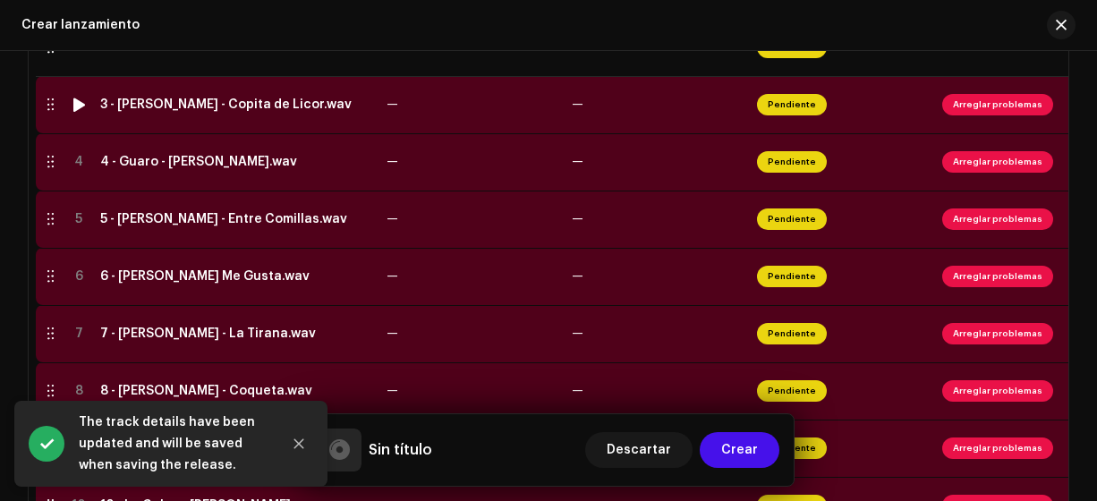
click at [278, 106] on div "3 - [PERSON_NAME] - Copita de Licor.wav" at bounding box center [225, 105] width 251 height 14
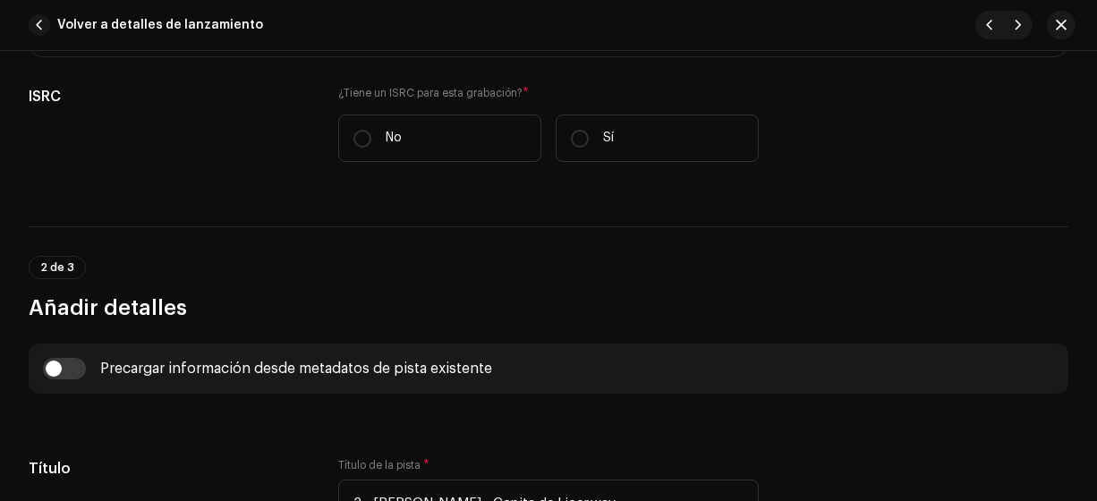
scroll to position [456, 0]
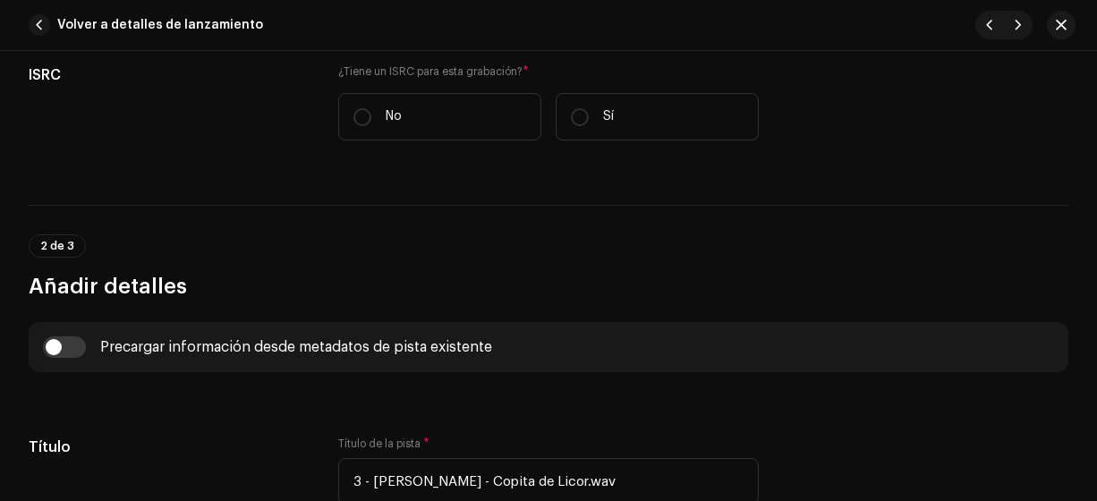
click at [368, 117] on input "No" at bounding box center [362, 117] width 18 height 18
radio input "true"
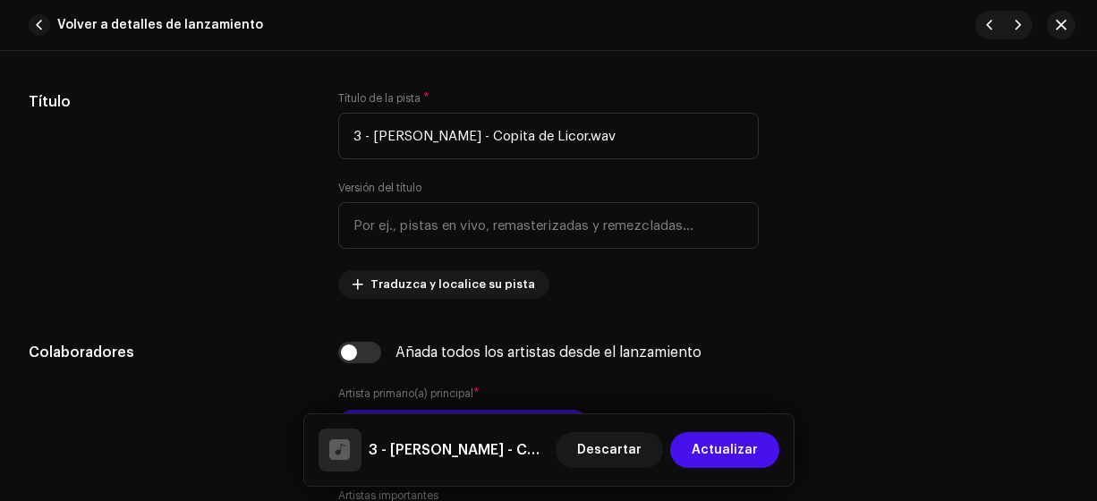
scroll to position [853, 0]
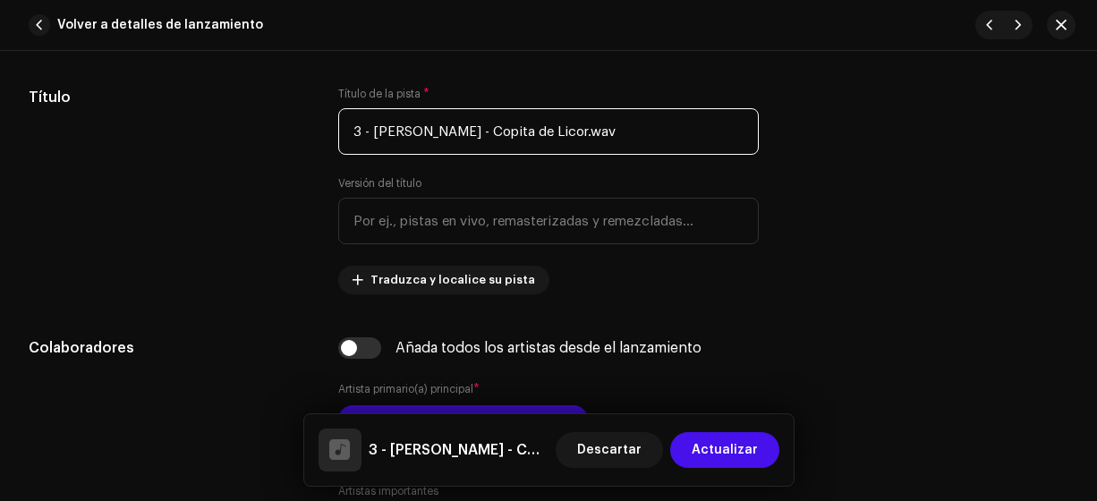
click at [650, 146] on input "3 - [PERSON_NAME] - Copita de Licor.wav" at bounding box center [548, 131] width 421 height 47
drag, startPoint x: 474, startPoint y: 129, endPoint x: 369, endPoint y: 132, distance: 104.7
click at [369, 132] on input "3 - [PERSON_NAME] - Copita de Licor" at bounding box center [548, 131] width 421 height 47
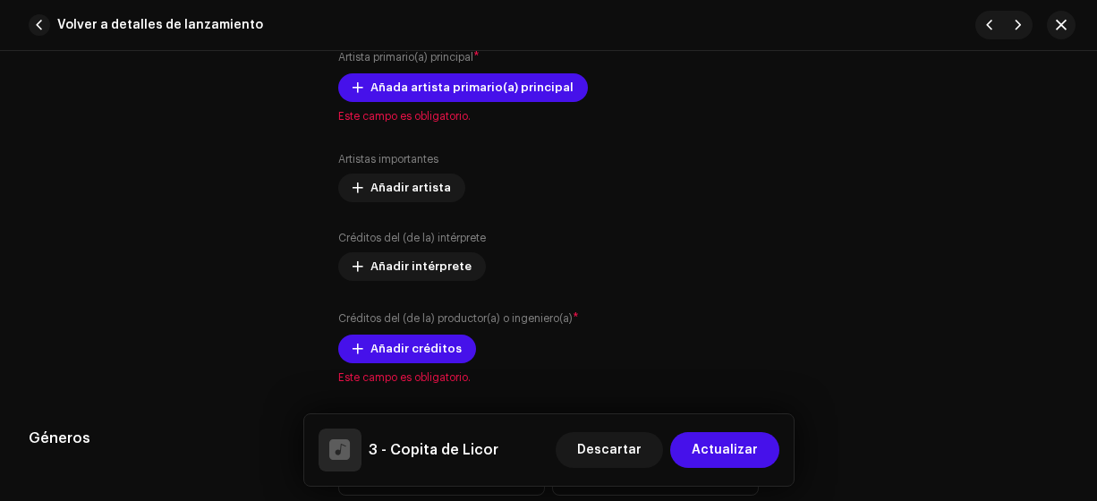
scroll to position [1141, 0]
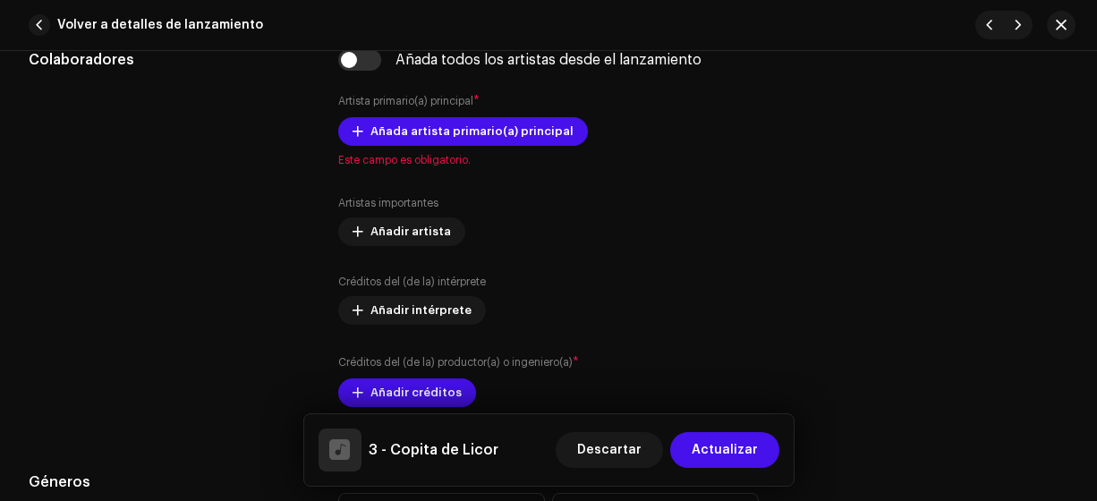
type input "3 - Copita de Licor"
click at [536, 133] on span "Añada artista primario(a) principal" at bounding box center [471, 132] width 203 height 36
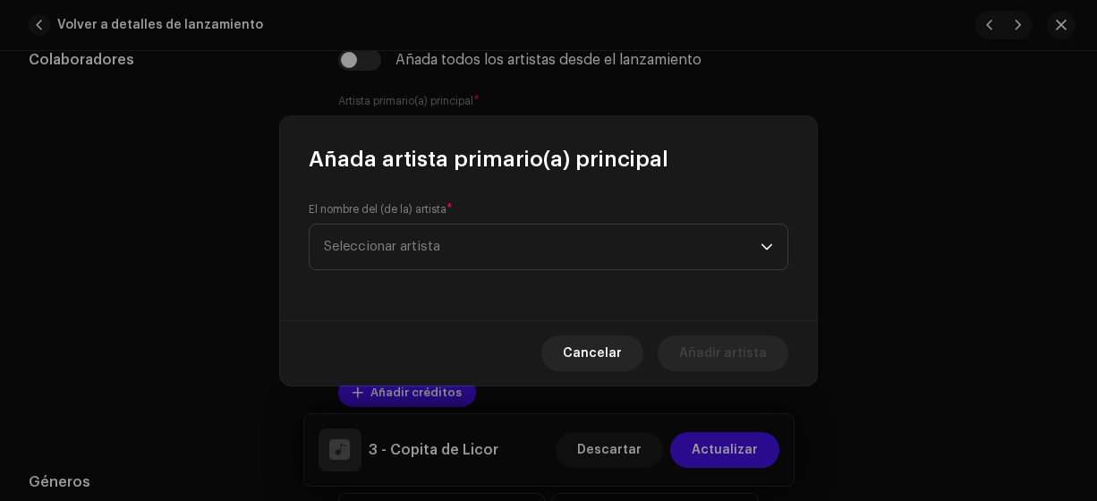
click at [507, 244] on span "Seleccionar artista" at bounding box center [542, 247] width 437 height 45
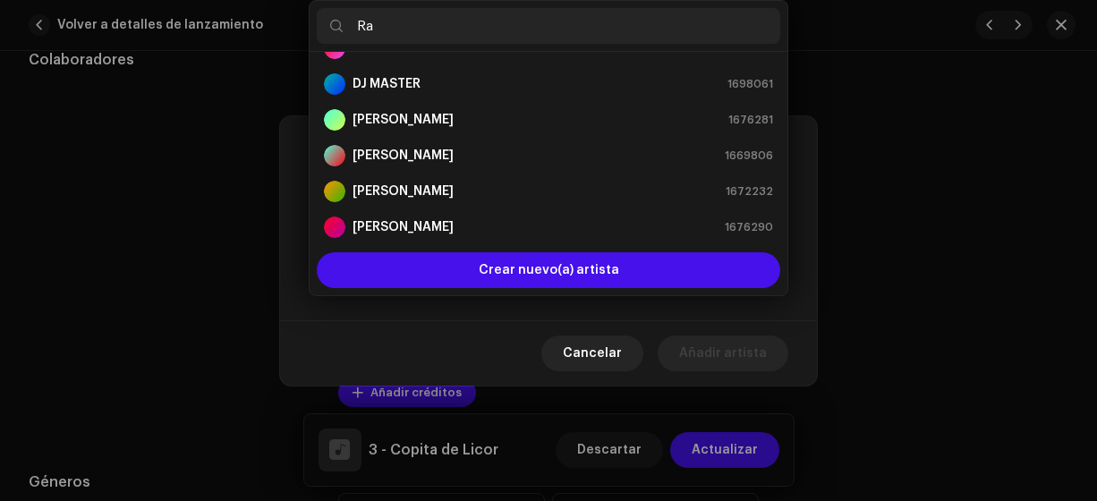
scroll to position [0, 0]
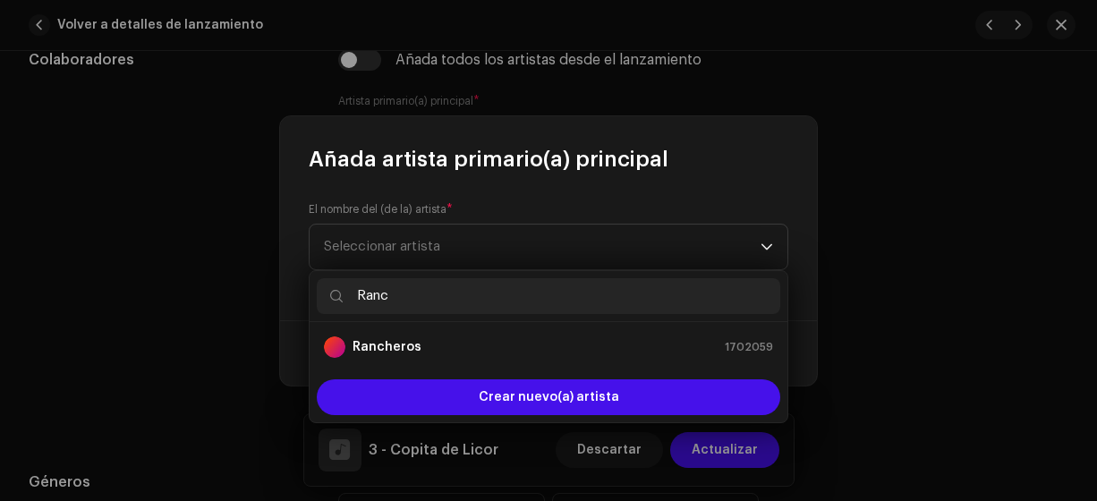
type input "Ranc"
click at [446, 346] on div "Rancheros 1702059" at bounding box center [548, 346] width 449 height 21
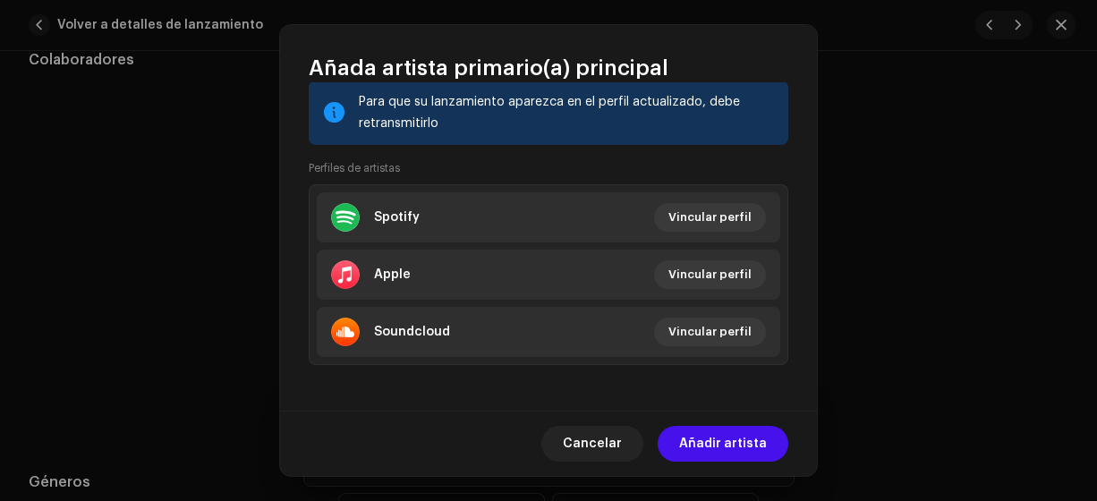
scroll to position [270, 0]
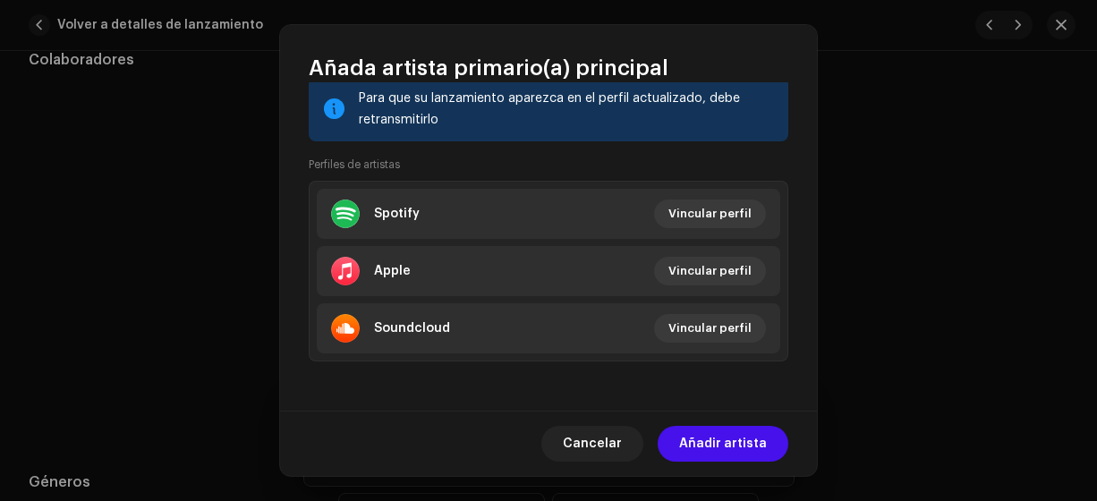
click at [731, 445] on span "Añadir artista" at bounding box center [723, 444] width 88 height 36
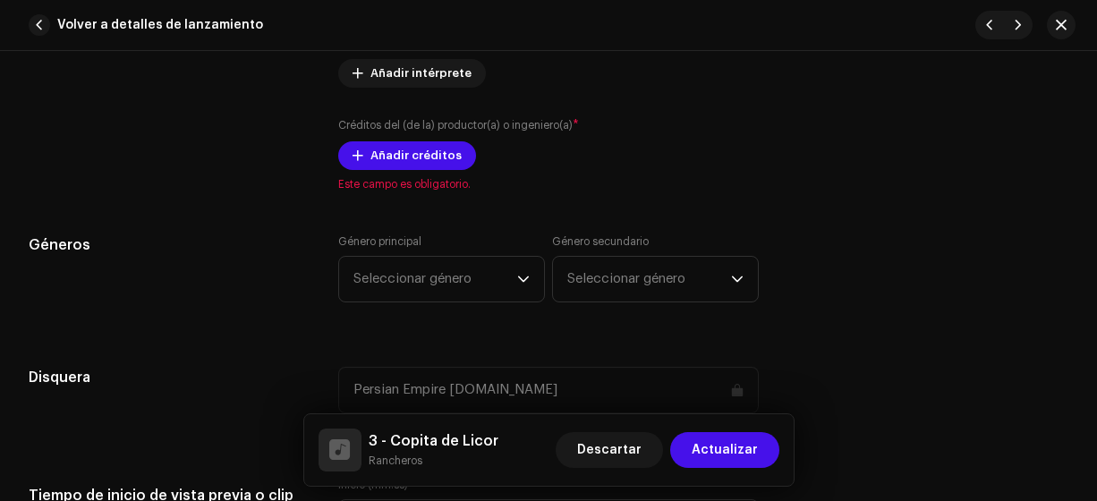
scroll to position [1440, 0]
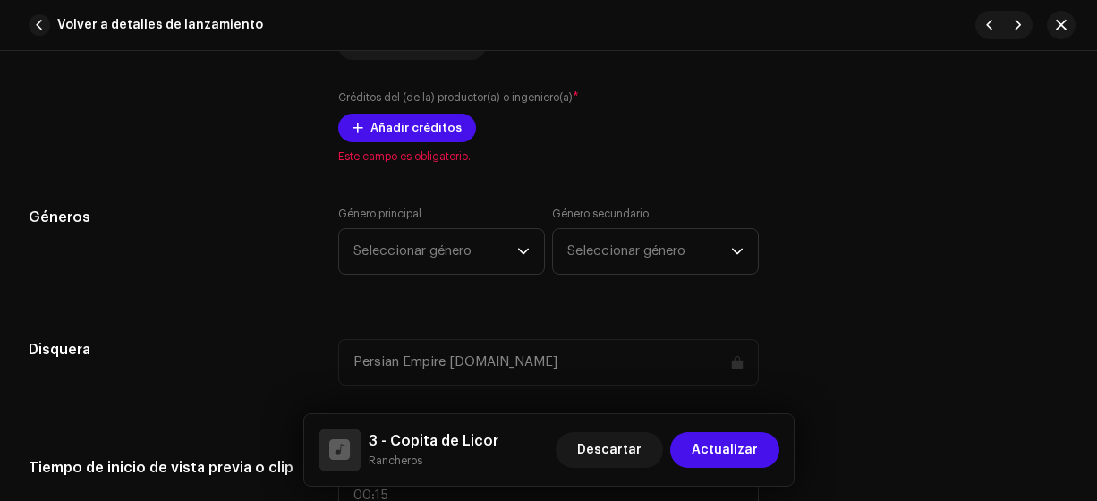
click at [403, 122] on span "Añadir créditos" at bounding box center [415, 128] width 91 height 36
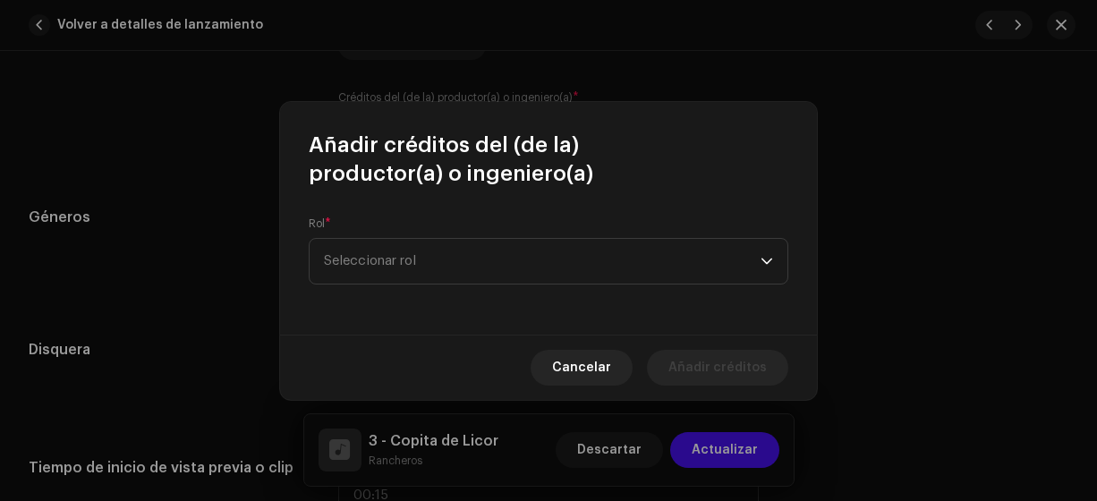
click at [400, 251] on span "Seleccionar rol" at bounding box center [542, 261] width 437 height 45
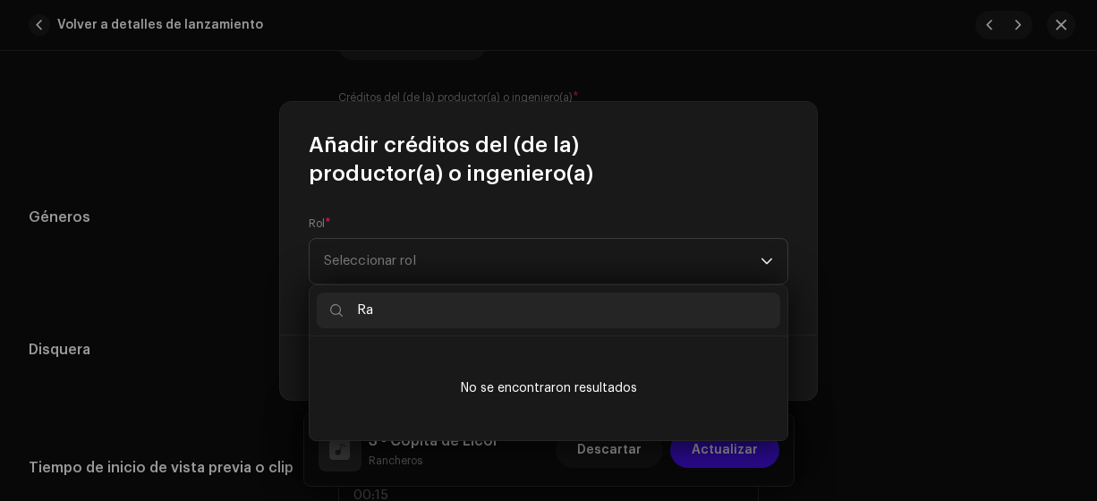
type input "R"
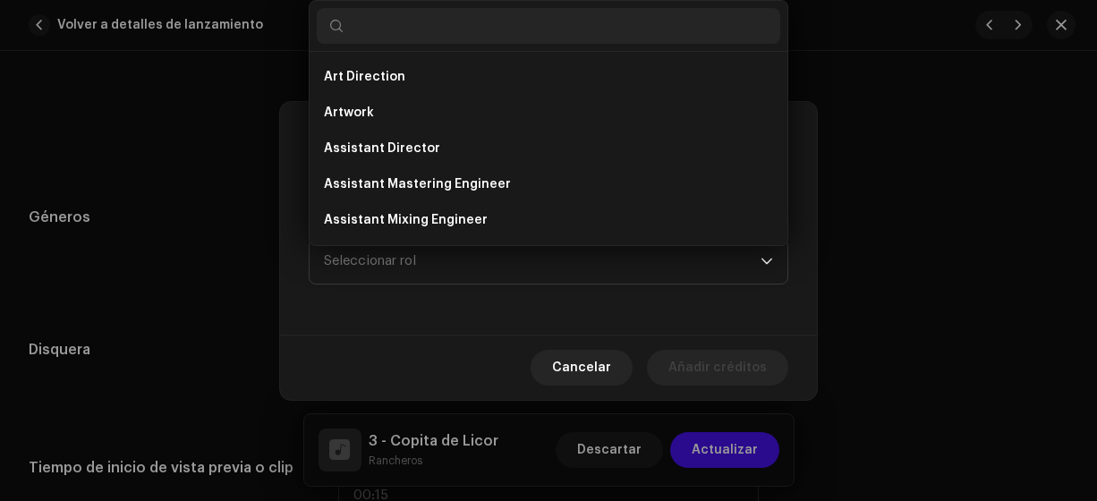
type input "r"
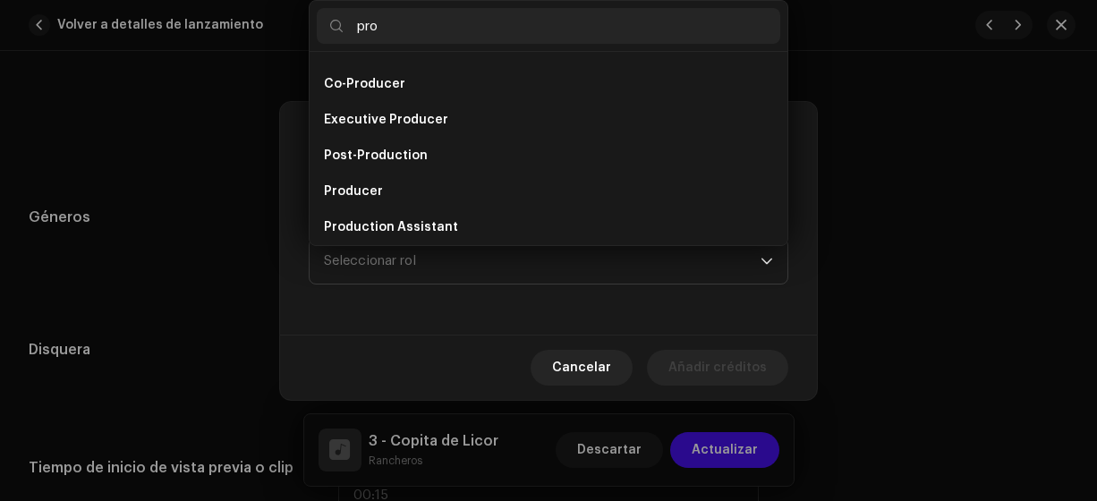
type input "pro"
click at [365, 189] on span "Producer" at bounding box center [353, 192] width 59 height 18
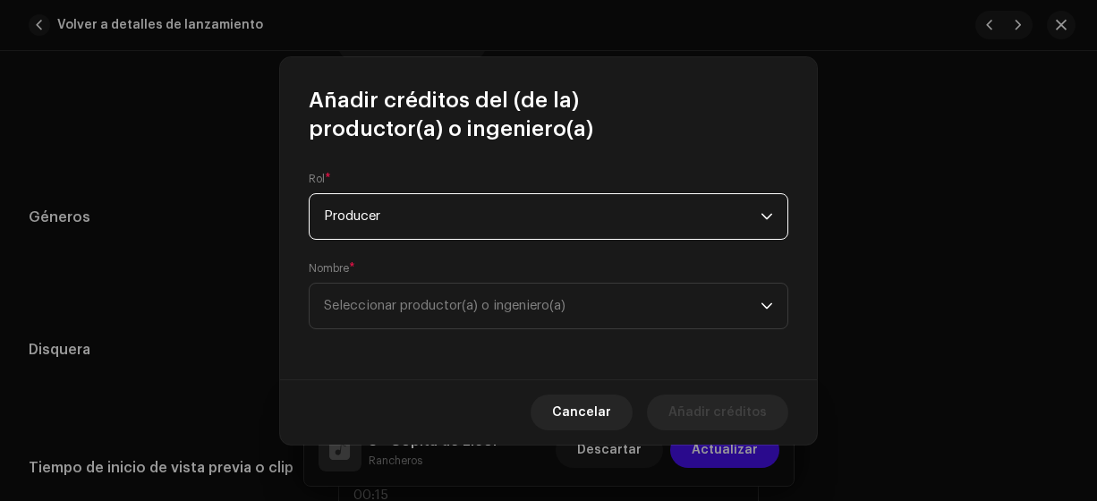
click at [389, 310] on span "Seleccionar productor(a) o ingeniero(a)" at bounding box center [445, 305] width 242 height 13
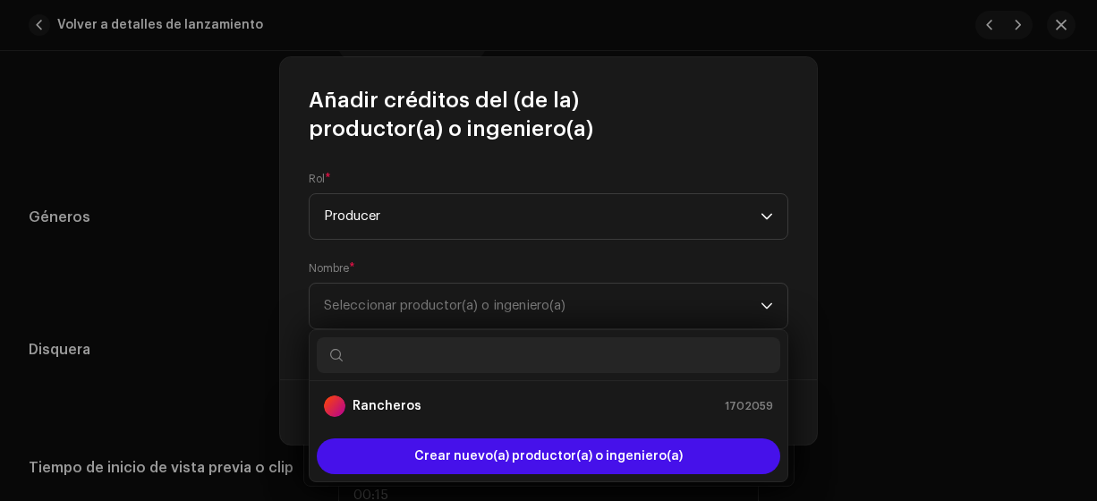
click at [402, 412] on strong "Rancheros" at bounding box center [386, 406] width 69 height 18
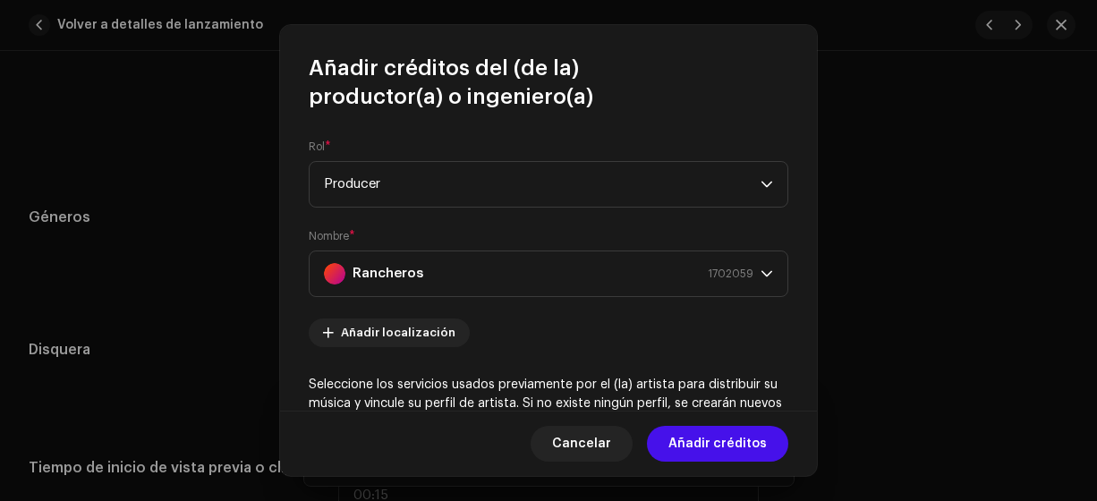
click at [728, 440] on span "Añadir créditos" at bounding box center [717, 444] width 98 height 36
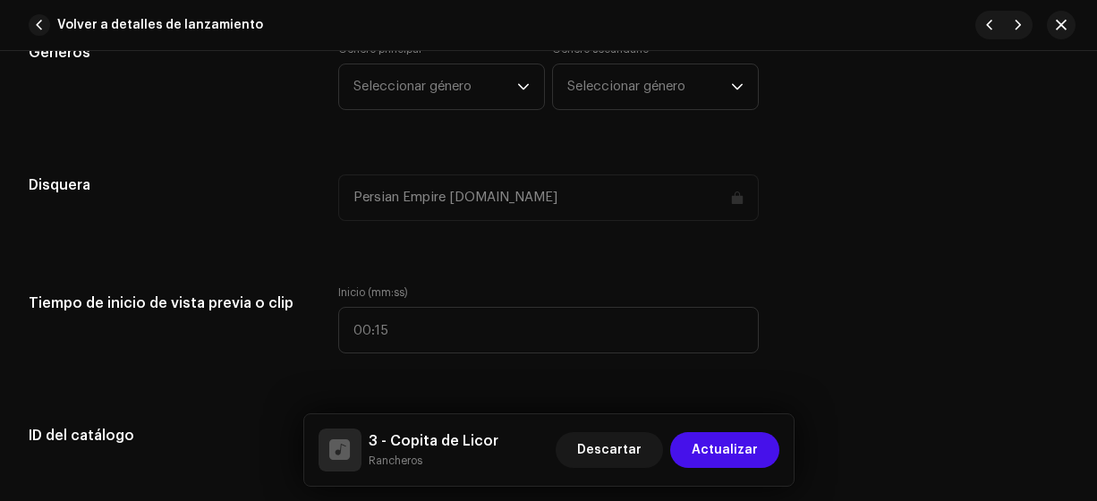
scroll to position [1630, 0]
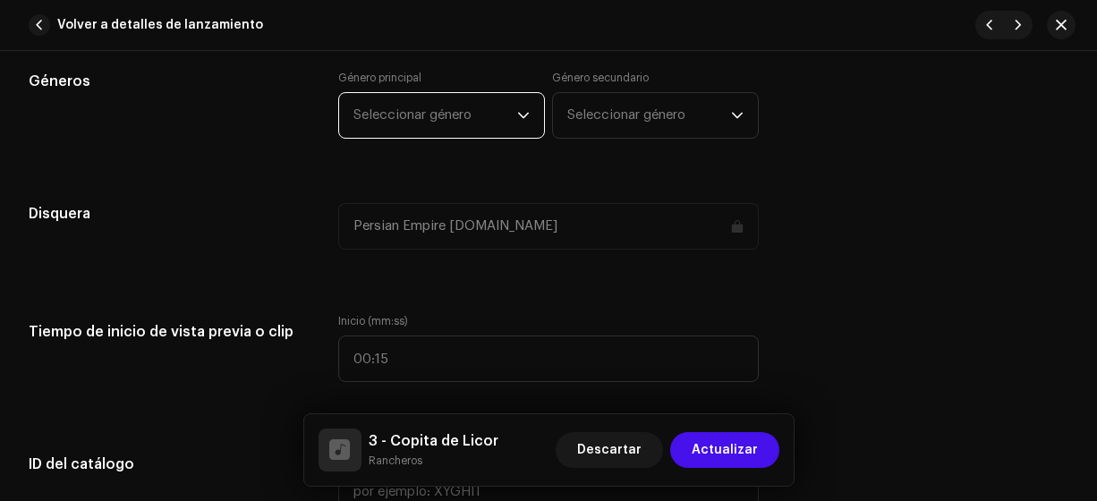
click at [487, 110] on span "Seleccionar género" at bounding box center [435, 115] width 164 height 45
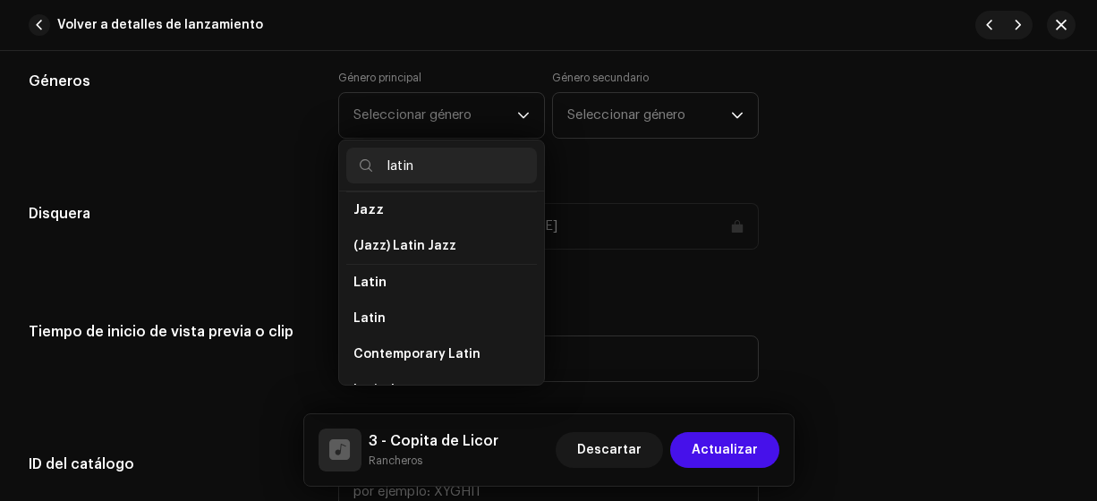
scroll to position [102, 0]
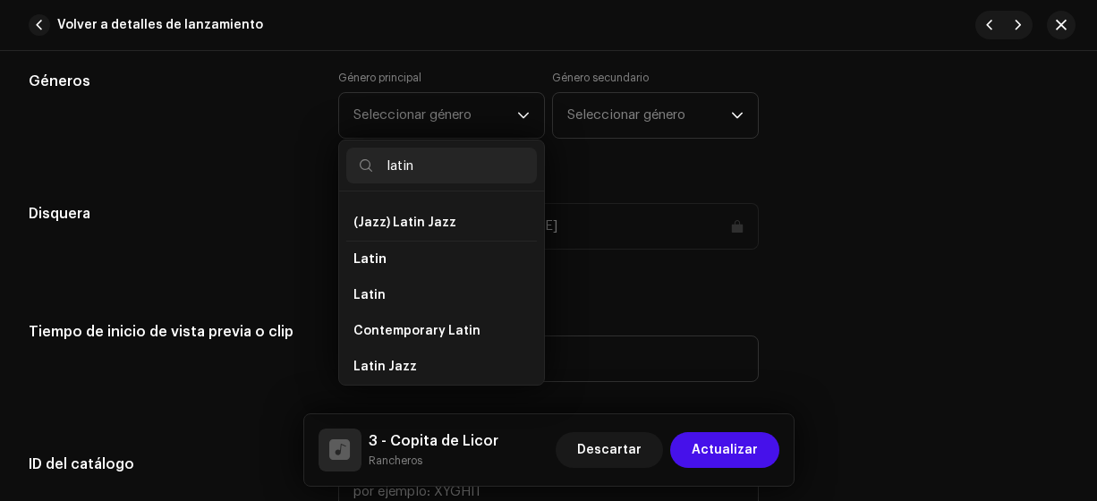
type input "latin"
click at [500, 294] on li "Latin" at bounding box center [441, 295] width 191 height 36
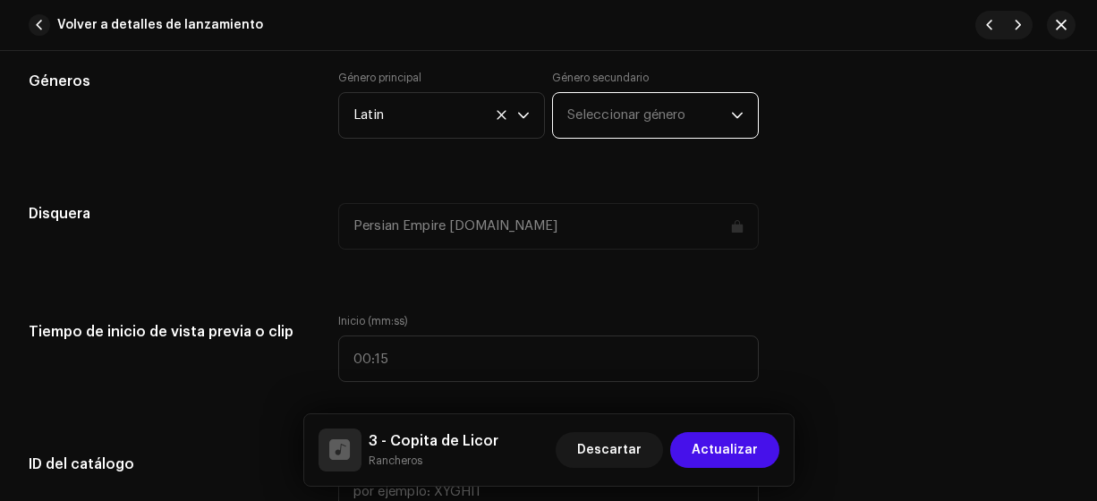
click at [597, 115] on span "Seleccionar género" at bounding box center [649, 115] width 164 height 45
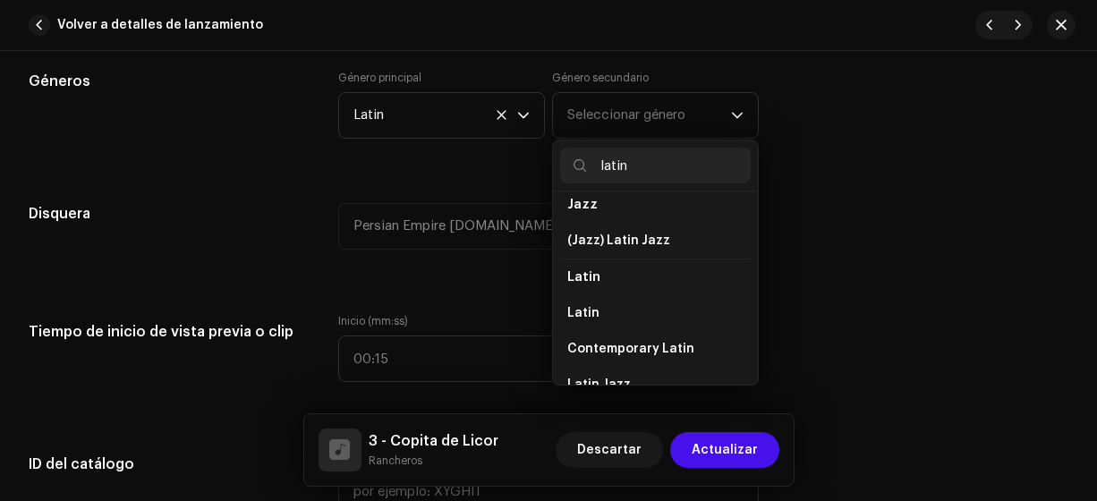
scroll to position [94, 0]
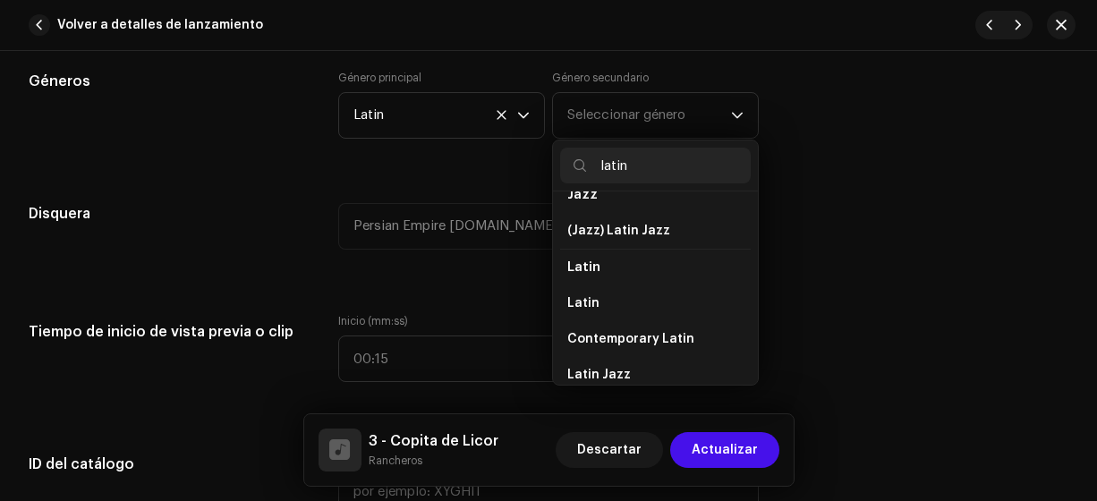
type input "latin"
click at [658, 301] on li "Latin" at bounding box center [655, 303] width 191 height 36
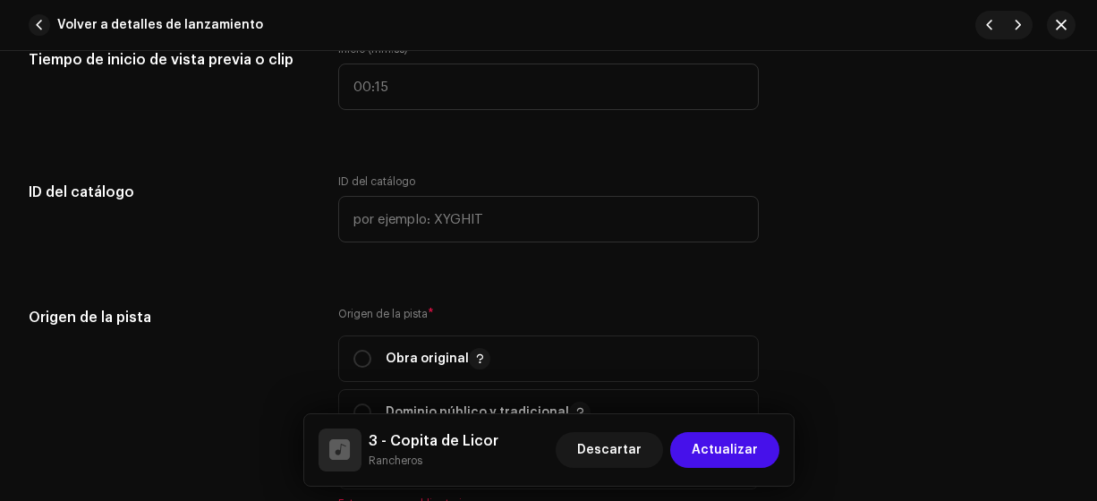
scroll to position [1931, 0]
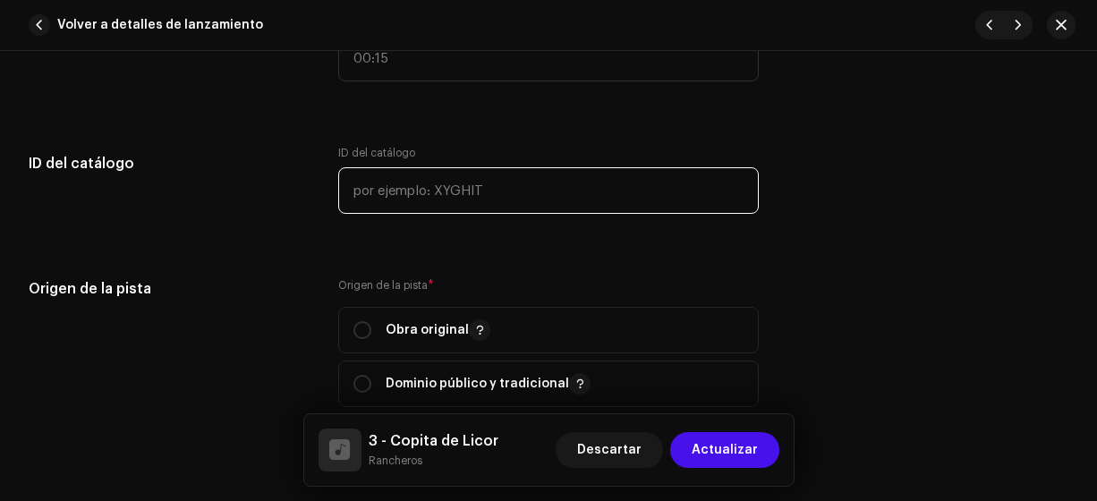
click at [610, 183] on input "text" at bounding box center [548, 190] width 421 height 47
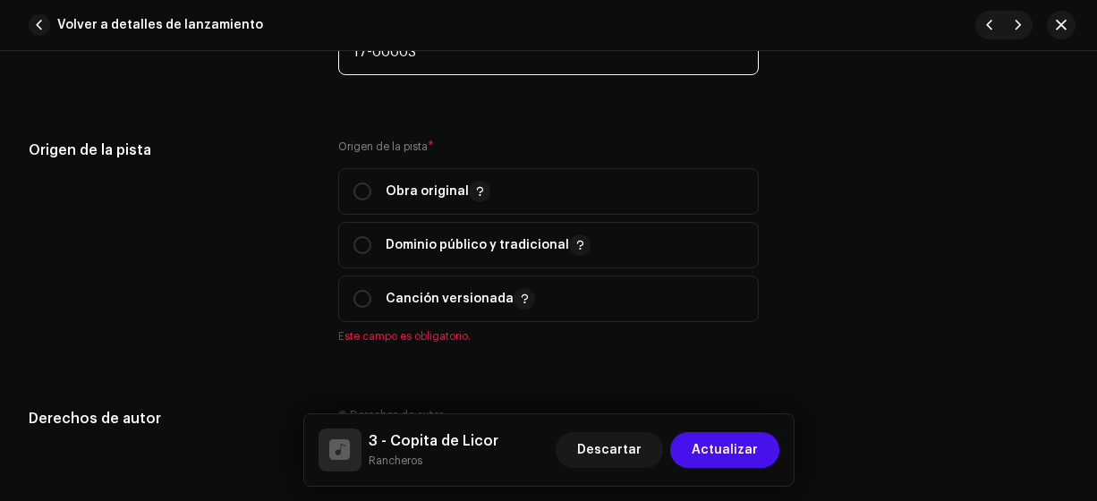
scroll to position [2135, 0]
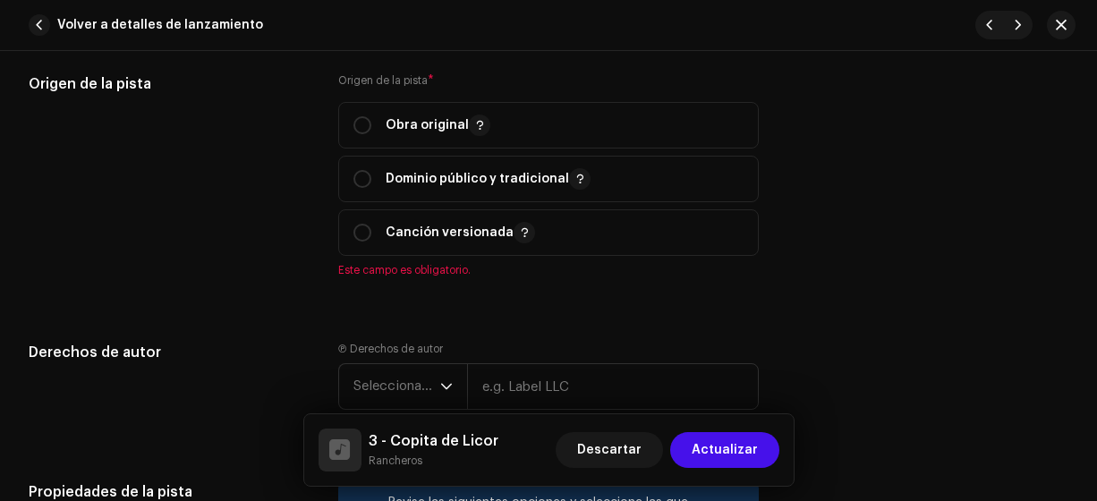
type input "17-00003"
click at [364, 123] on input "radio" at bounding box center [362, 125] width 18 height 18
radio input "true"
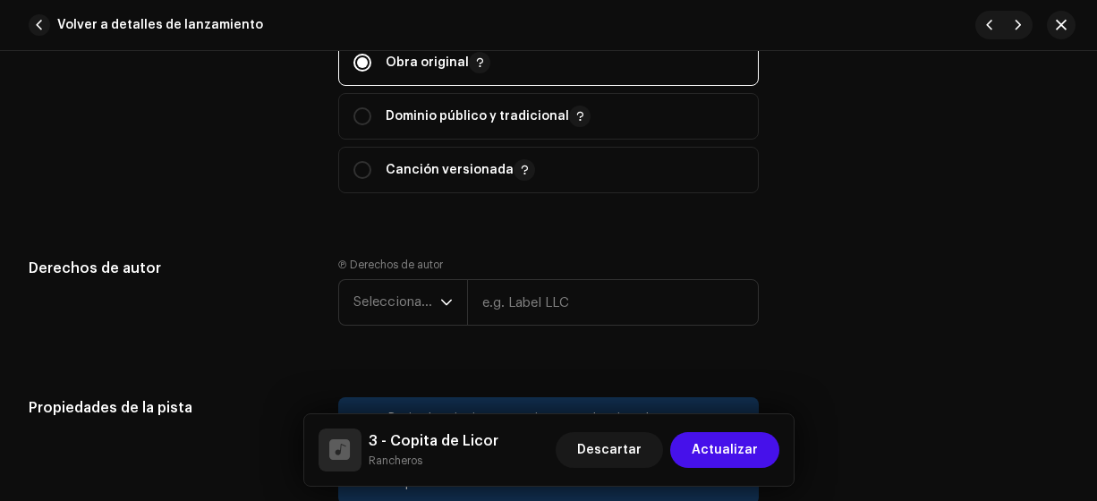
scroll to position [2342, 0]
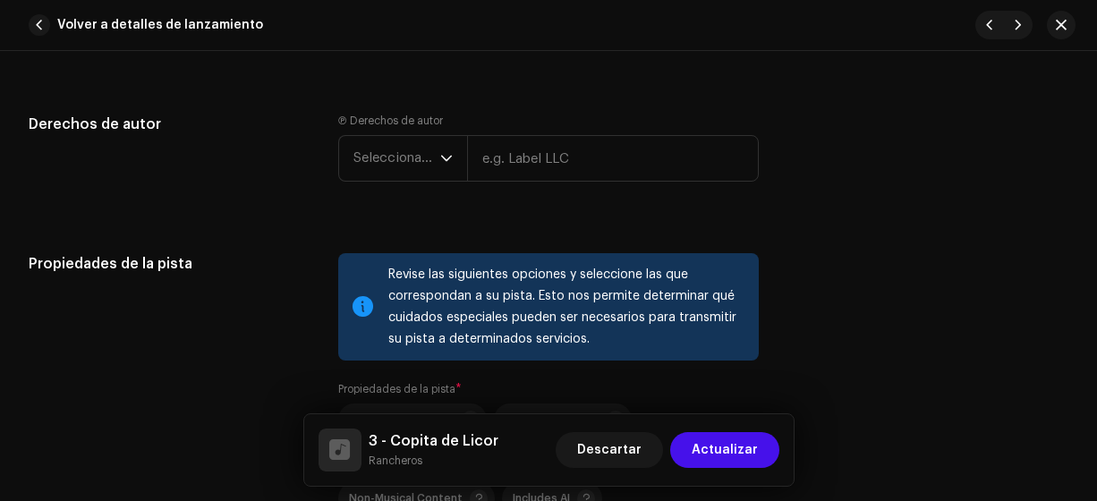
click at [403, 153] on span "Seleccionar año" at bounding box center [396, 158] width 87 height 45
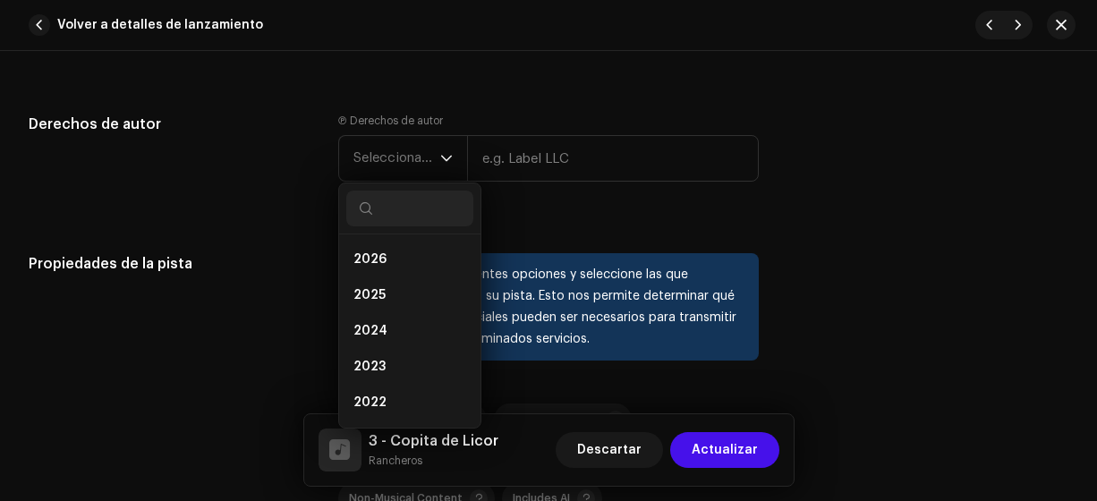
click at [400, 285] on li "2025" at bounding box center [409, 295] width 127 height 36
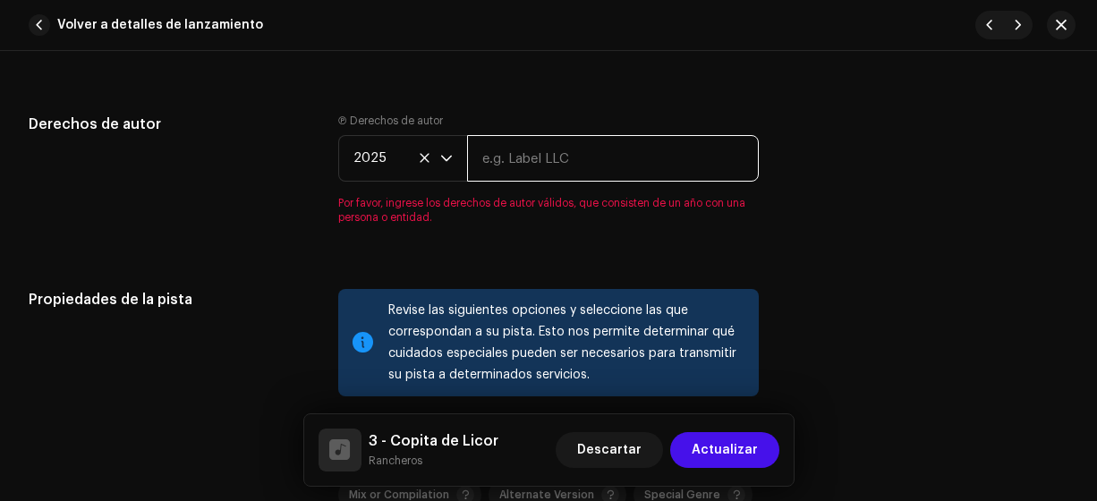
click at [537, 158] on input "text" at bounding box center [613, 158] width 293 height 47
type input "Rancheros"
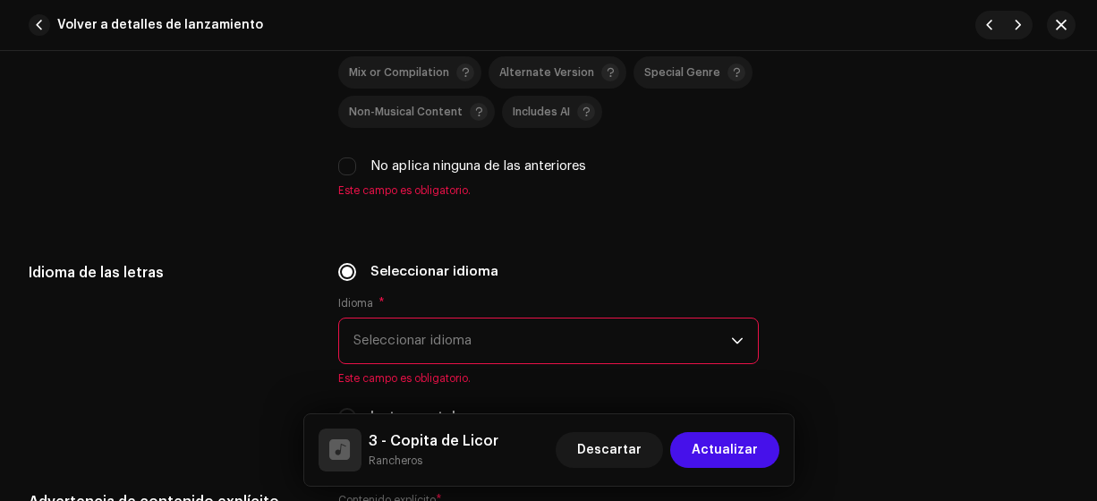
scroll to position [2779, 0]
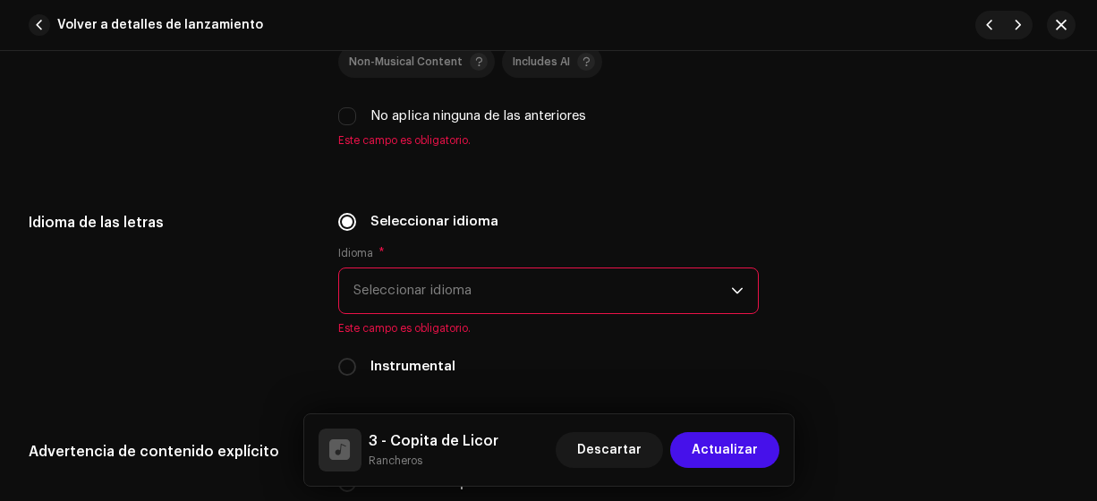
click at [354, 117] on div "No aplica ninguna de las anteriores" at bounding box center [548, 116] width 421 height 20
click at [349, 112] on input "No aplica ninguna de las anteriores" at bounding box center [347, 116] width 18 height 18
checkbox input "true"
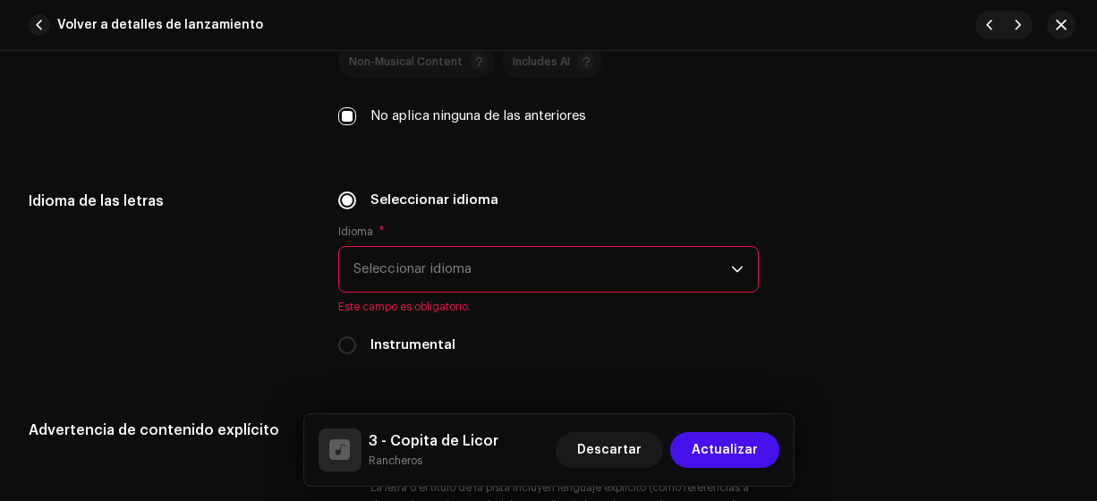
click at [669, 260] on span "Seleccionar idioma" at bounding box center [542, 269] width 378 height 45
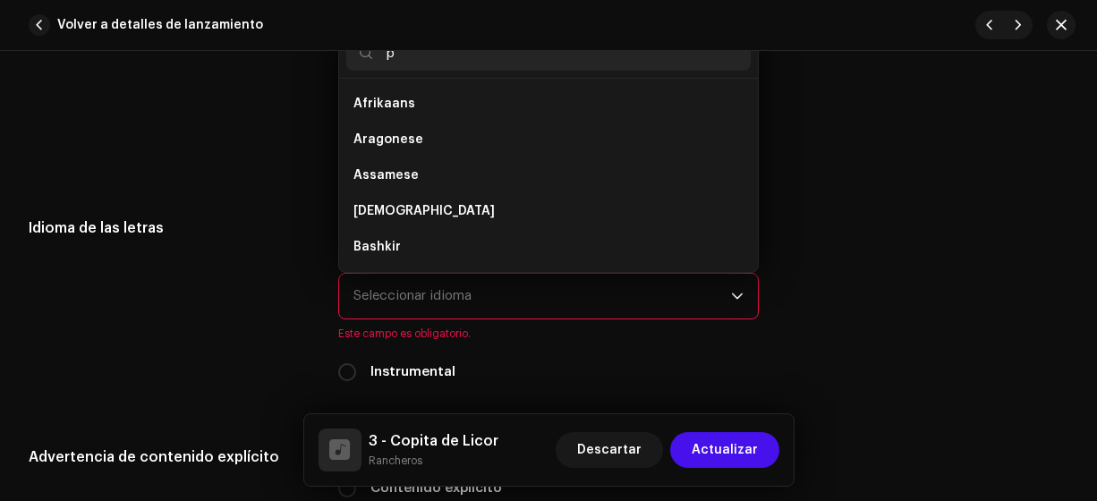
scroll to position [2746, 0]
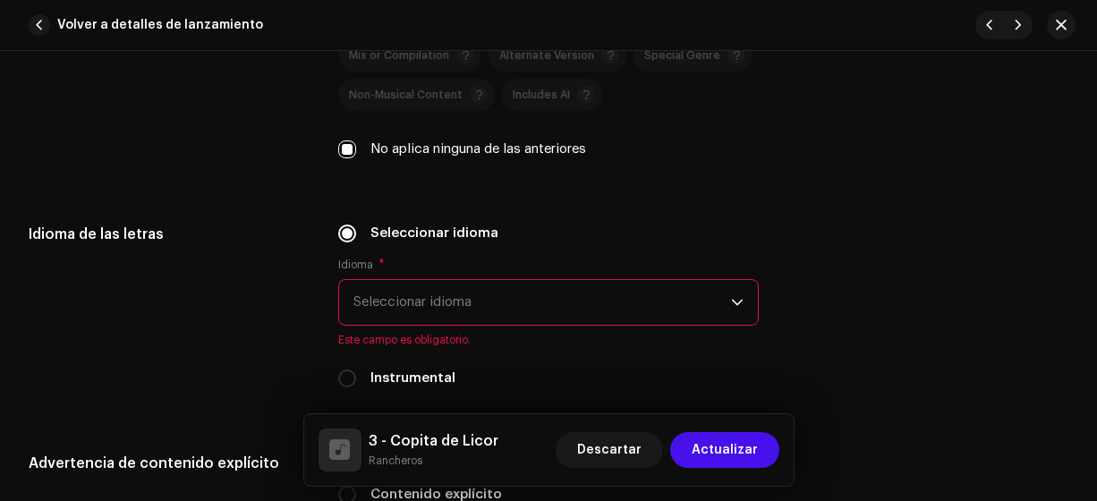
click at [669, 258] on div "Idioma * Seleccionar idioma Este campo es obligatorio." at bounding box center [548, 302] width 421 height 89
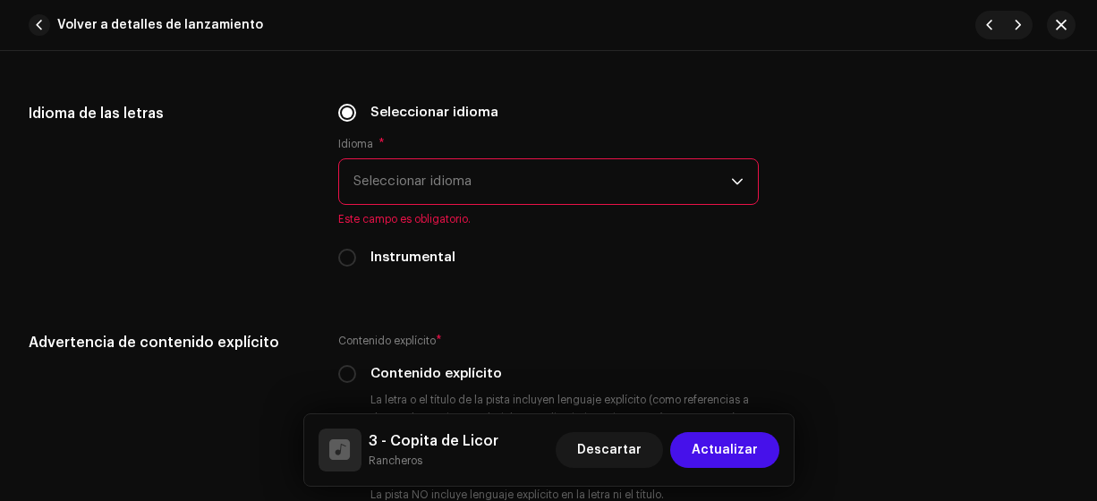
scroll to position [2872, 0]
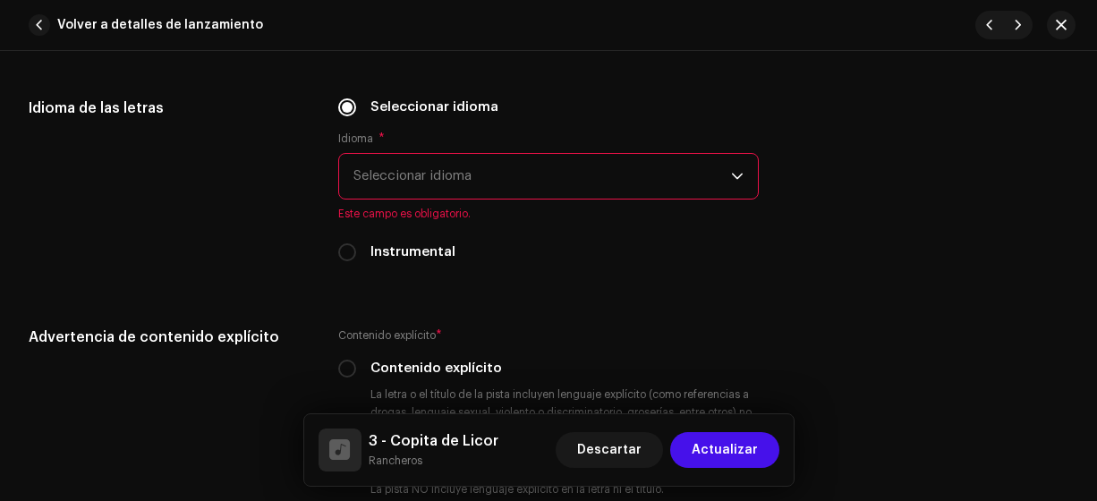
click at [559, 171] on span "Seleccionar idioma" at bounding box center [542, 176] width 378 height 45
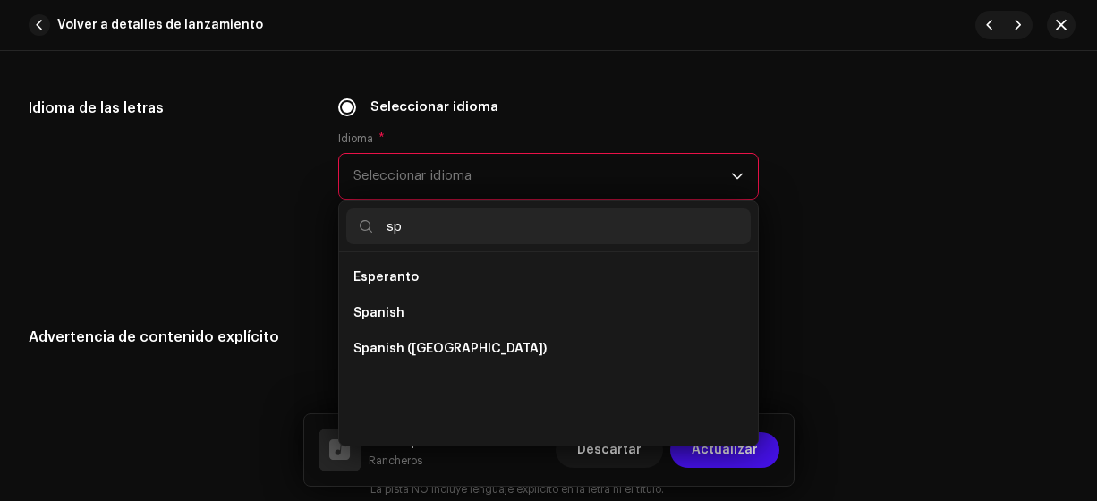
scroll to position [0, 0]
type input "sp"
click at [484, 344] on span "Spanish ([GEOGRAPHIC_DATA])" at bounding box center [449, 349] width 193 height 18
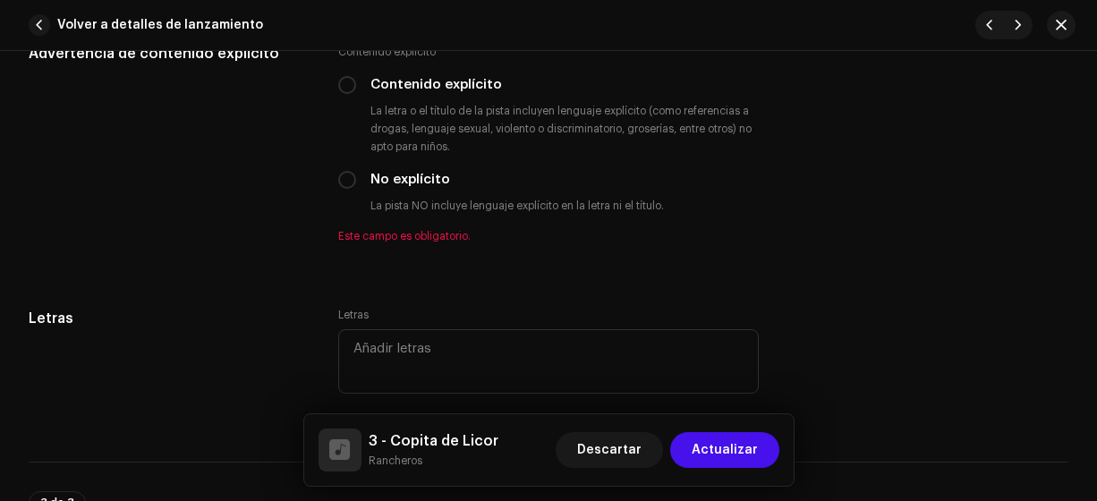
scroll to position [3172, 0]
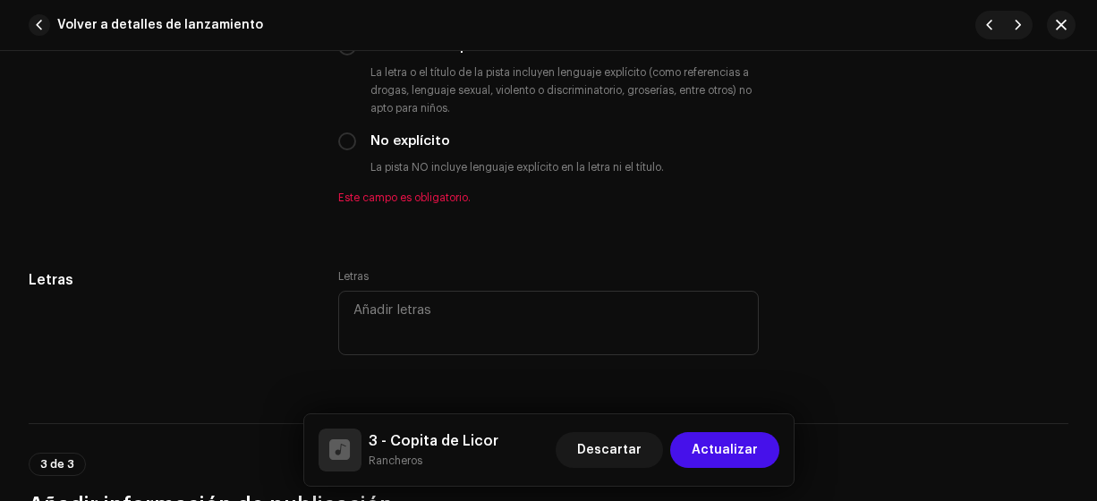
click at [349, 142] on input "No explícito" at bounding box center [347, 141] width 18 height 18
radio input "true"
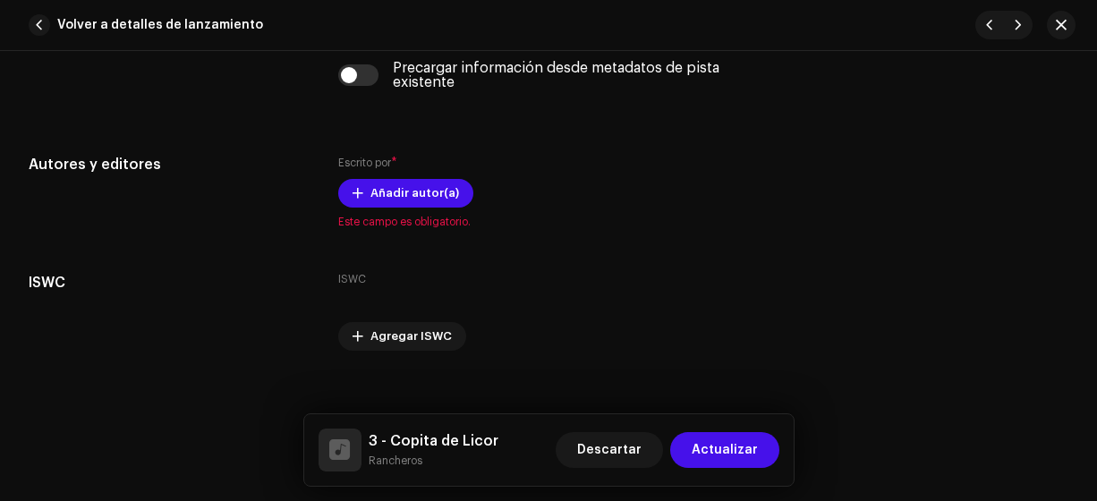
scroll to position [3637, 0]
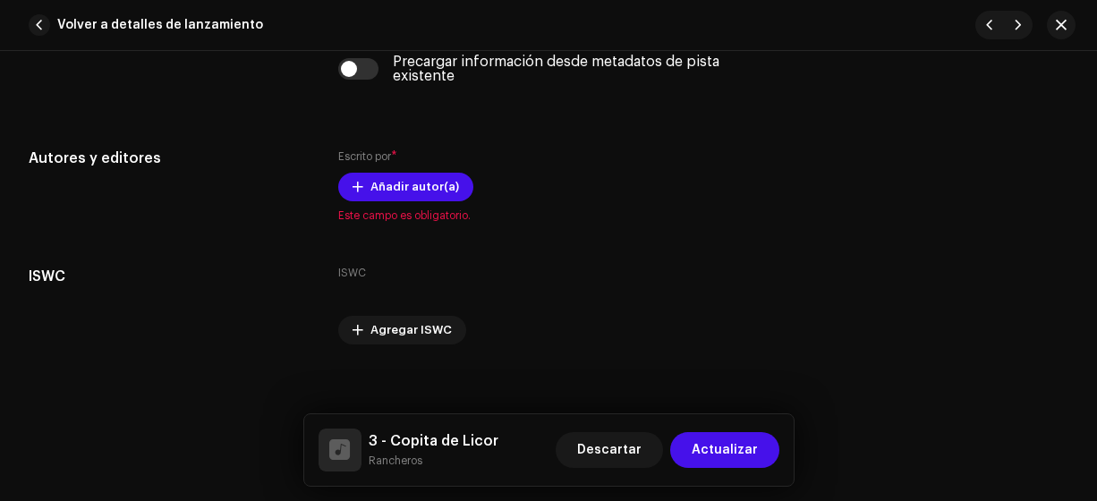
click at [396, 174] on span "Añadir autor(a)" at bounding box center [414, 187] width 89 height 36
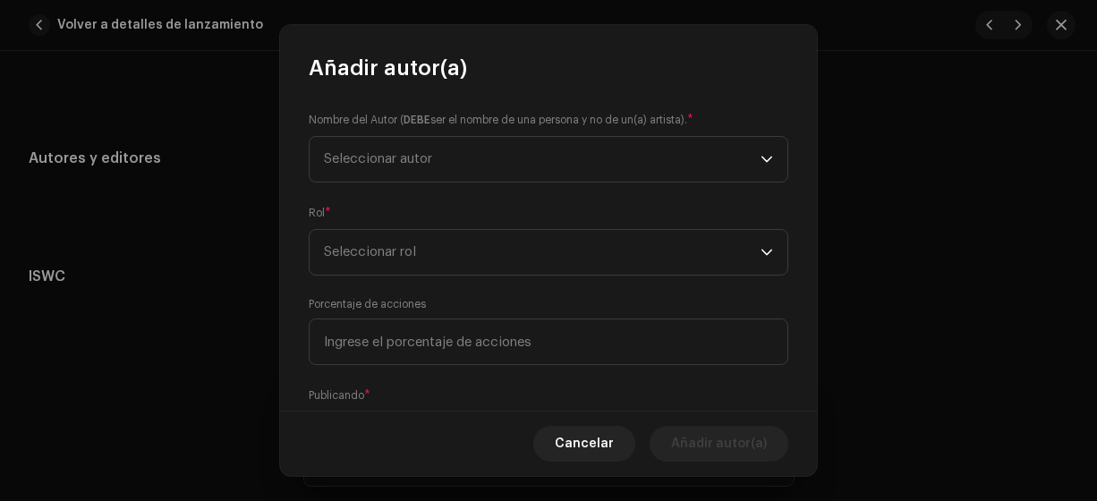
click at [403, 163] on span "Seleccionar autor" at bounding box center [378, 158] width 108 height 13
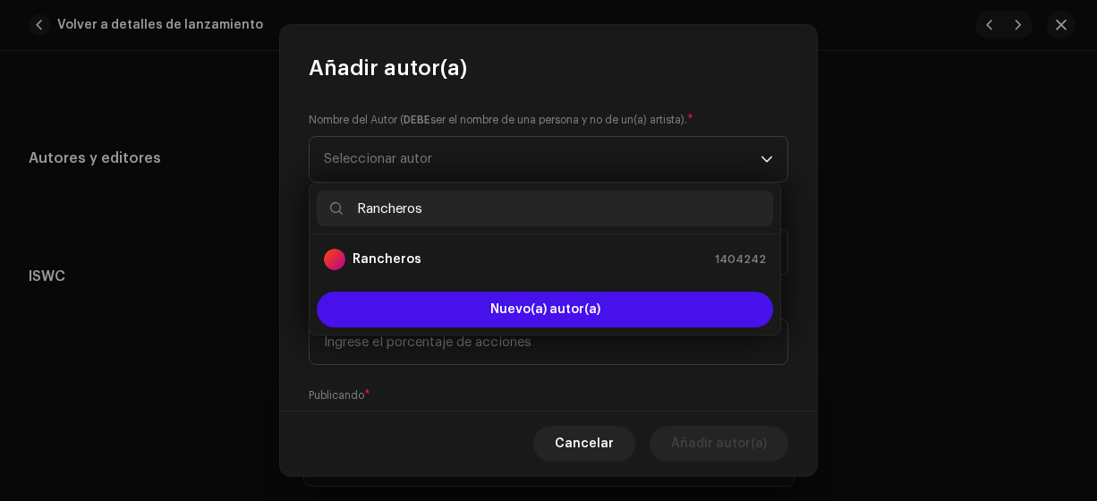
type input "Rancheros"
click at [402, 253] on strong "Rancheros" at bounding box center [386, 259] width 69 height 18
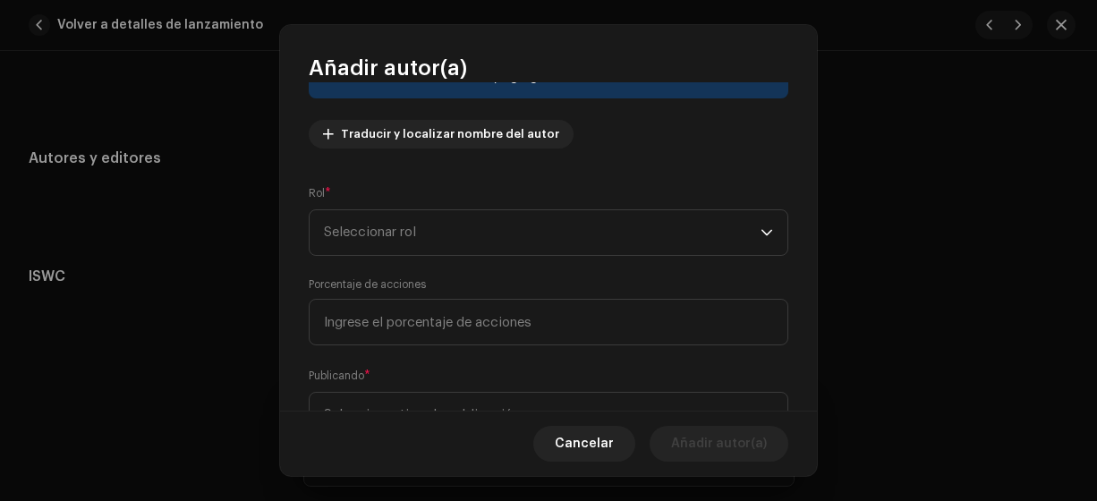
scroll to position [194, 0]
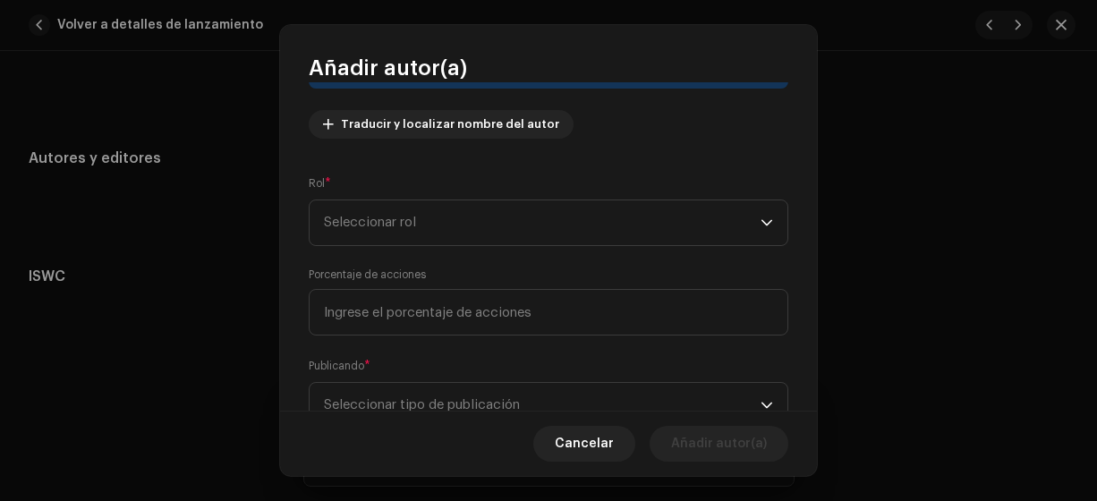
click at [619, 218] on span "Seleccionar rol" at bounding box center [542, 222] width 437 height 45
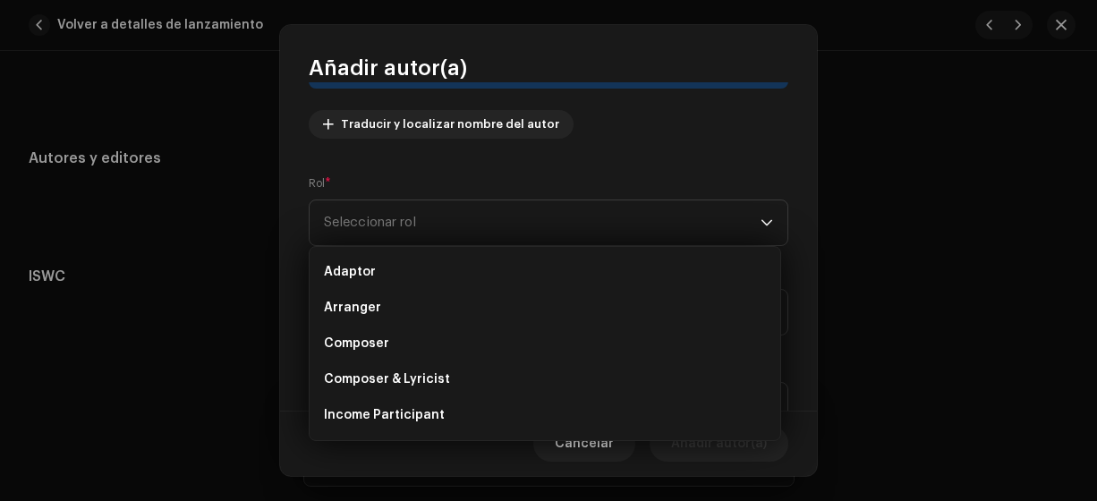
click at [432, 380] on span "Composer & Lyricist" at bounding box center [387, 379] width 126 height 18
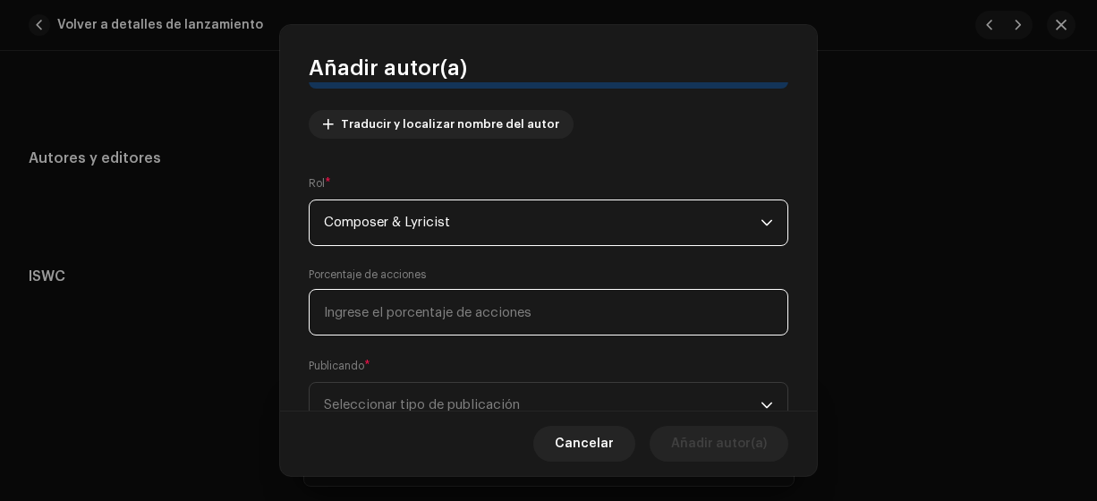
click at [459, 322] on input at bounding box center [549, 312] width 480 height 47
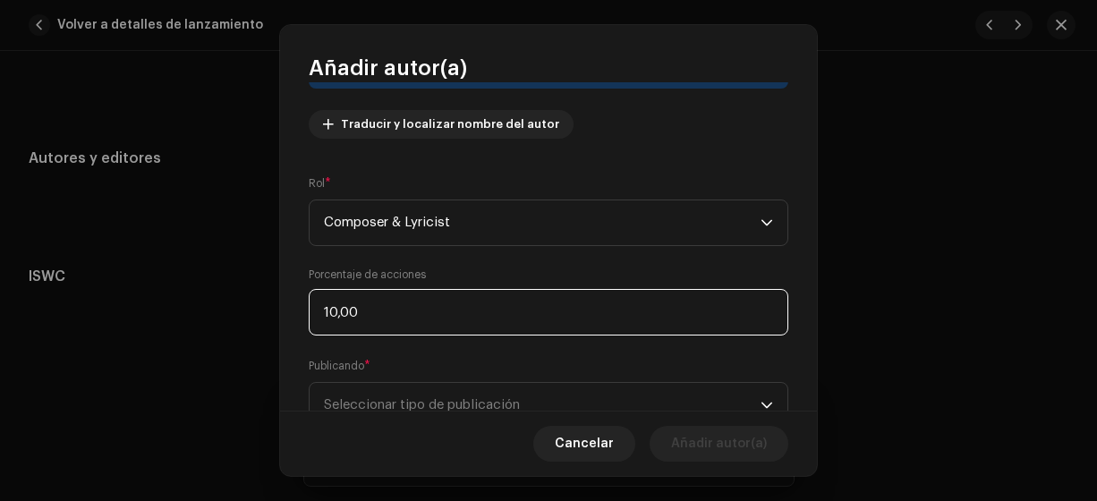
type input "100,00"
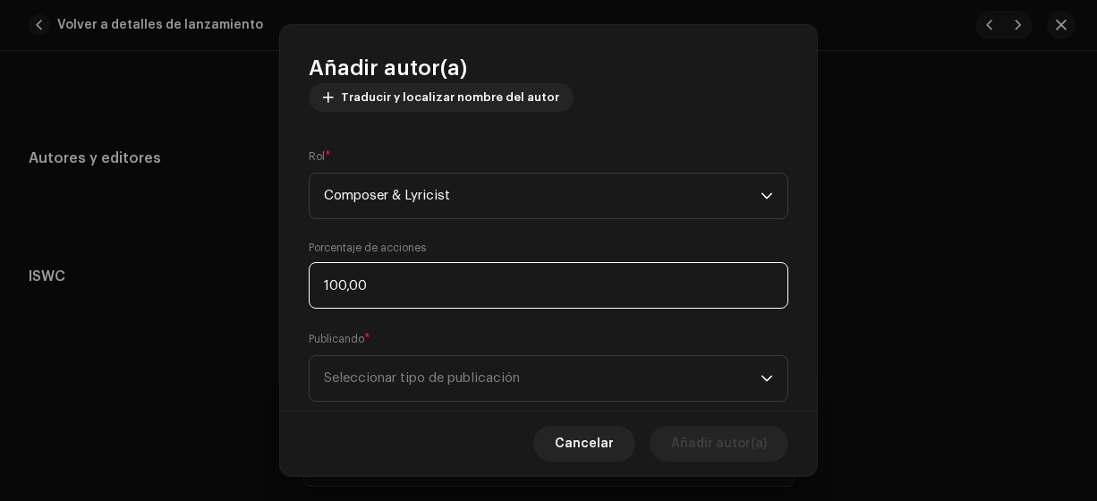
scroll to position [261, 0]
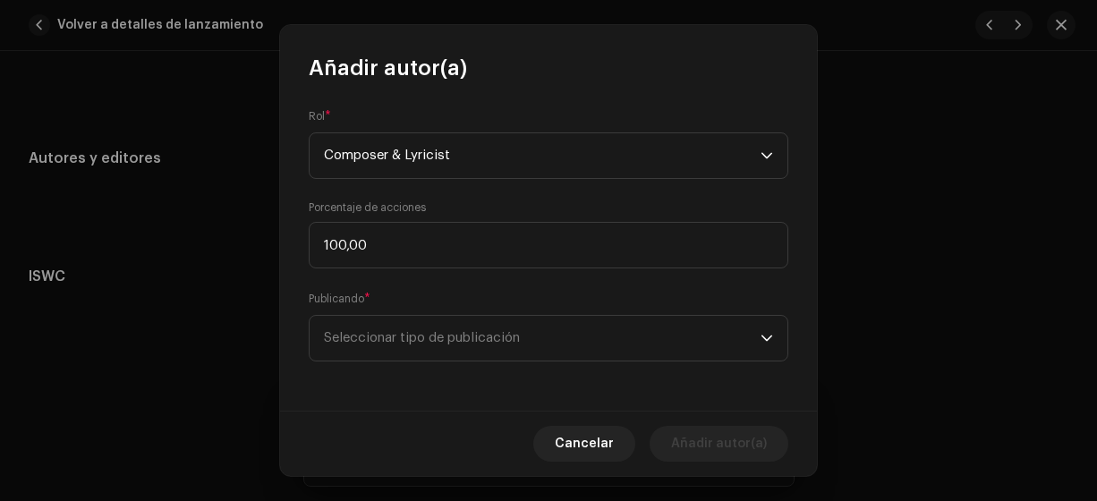
click at [573, 339] on span "Seleccionar tipo de publicación" at bounding box center [542, 338] width 437 height 45
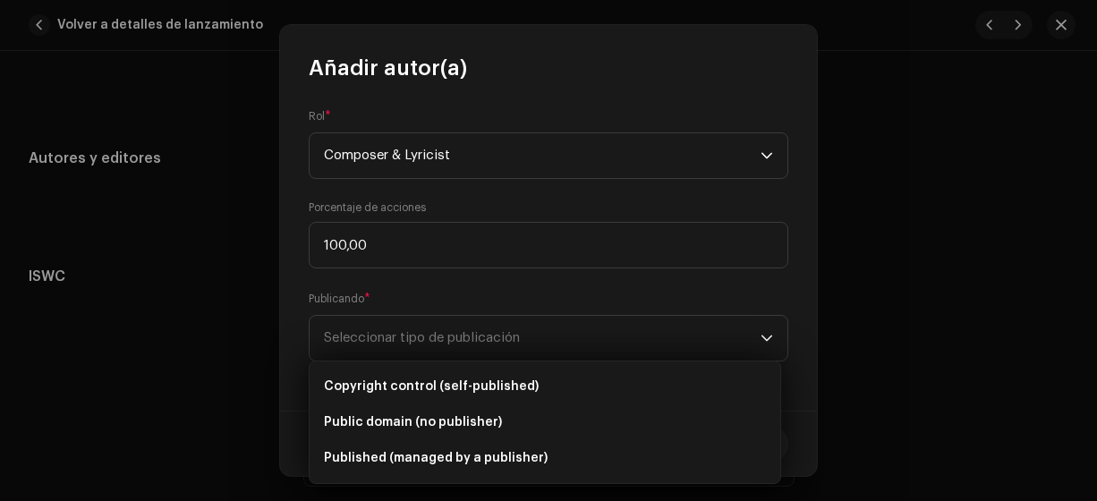
drag, startPoint x: 514, startPoint y: 369, endPoint x: 503, endPoint y: 379, distance: 14.6
click at [504, 378] on li "Copyright control (self-published)" at bounding box center [545, 387] width 456 height 36
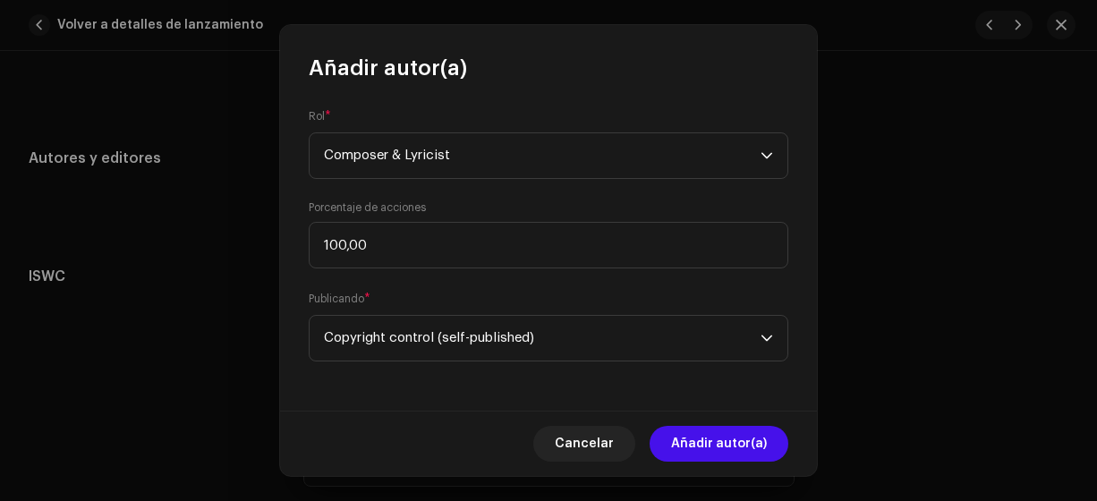
click at [720, 445] on span "Añadir autor(a)" at bounding box center [719, 444] width 96 height 36
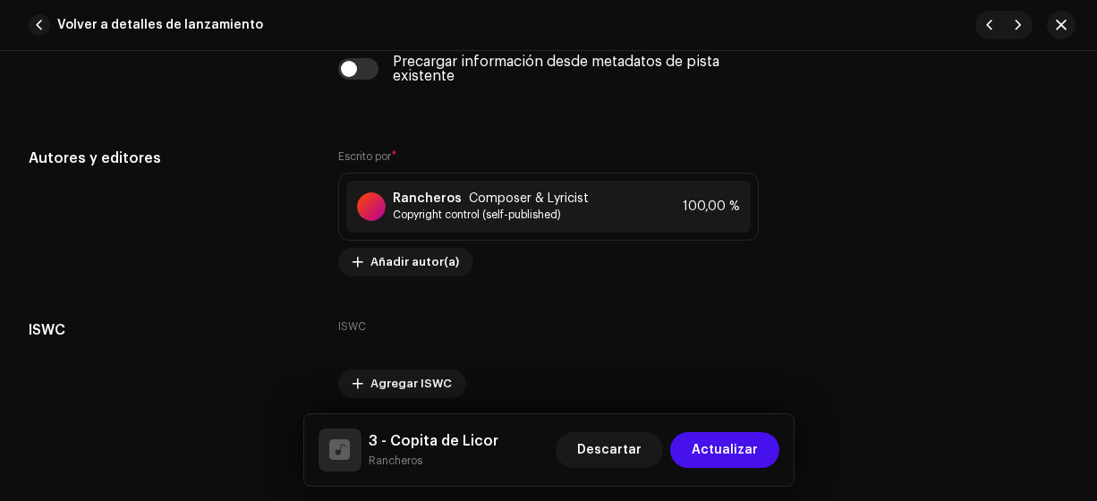
click at [713, 450] on span "Actualizar" at bounding box center [725, 450] width 66 height 36
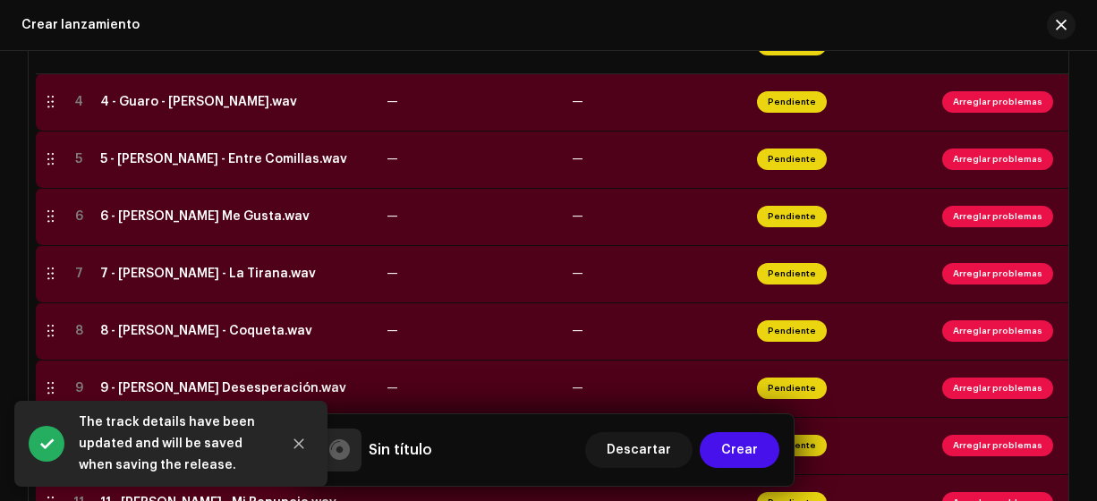
scroll to position [599, 0]
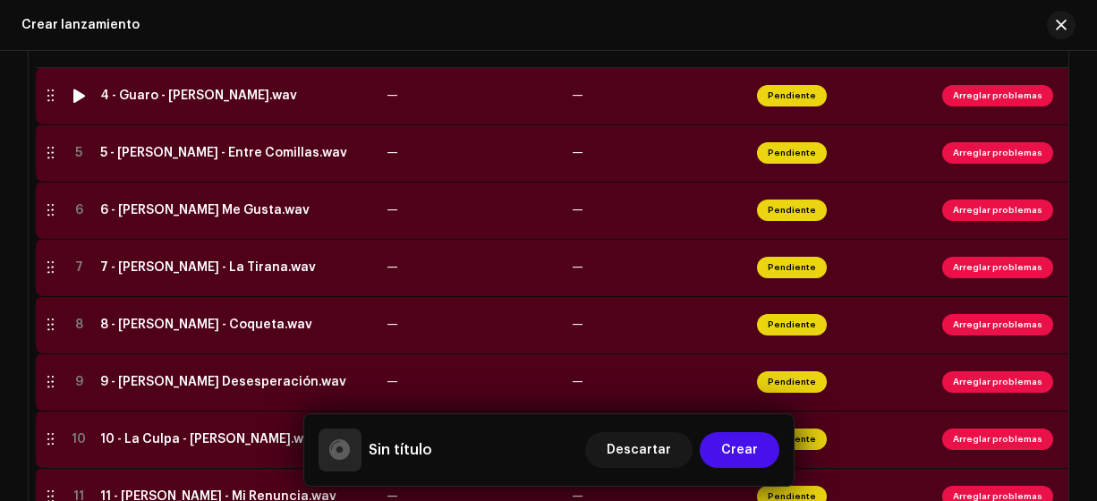
click at [235, 101] on td "4 - Guaro - [PERSON_NAME].wav" at bounding box center [236, 95] width 286 height 57
click at [237, 92] on div "4 - Guaro - [PERSON_NAME].wav" at bounding box center [198, 96] width 197 height 14
click at [227, 100] on div "4 - Guaro - [PERSON_NAME].wav" at bounding box center [198, 96] width 197 height 14
click at [174, 92] on div "4 - Guaro - [PERSON_NAME].wav" at bounding box center [198, 96] width 197 height 14
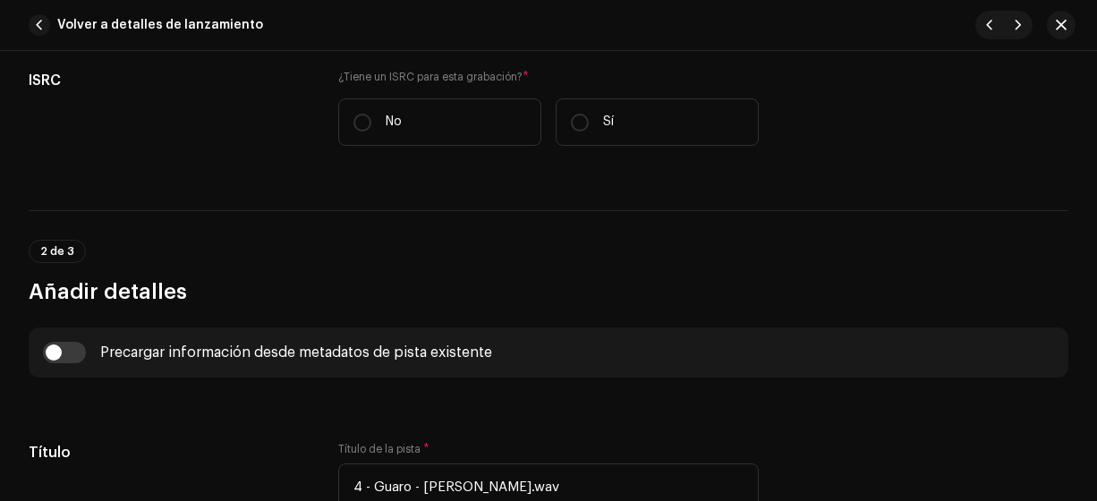
scroll to position [462, 0]
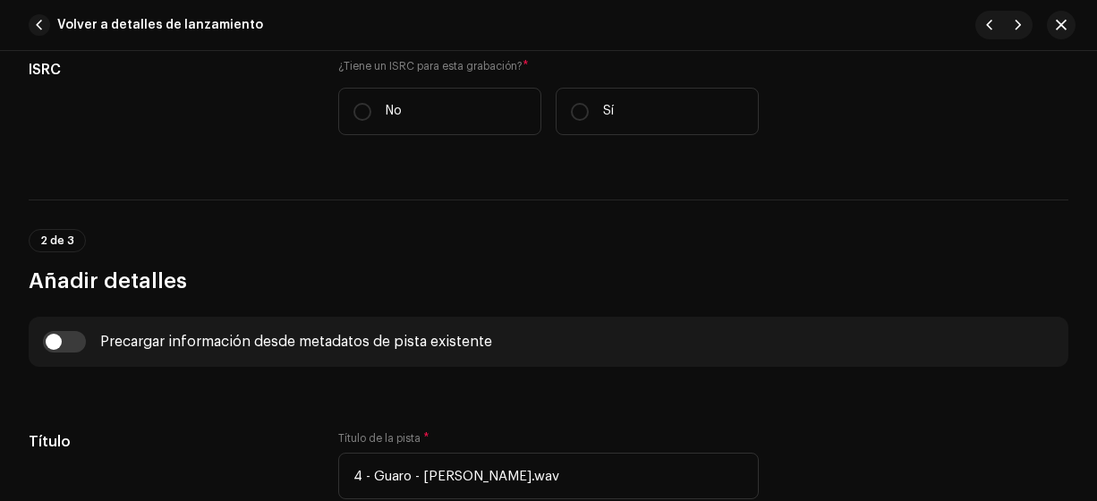
click at [358, 106] on input "No" at bounding box center [362, 112] width 18 height 18
radio input "true"
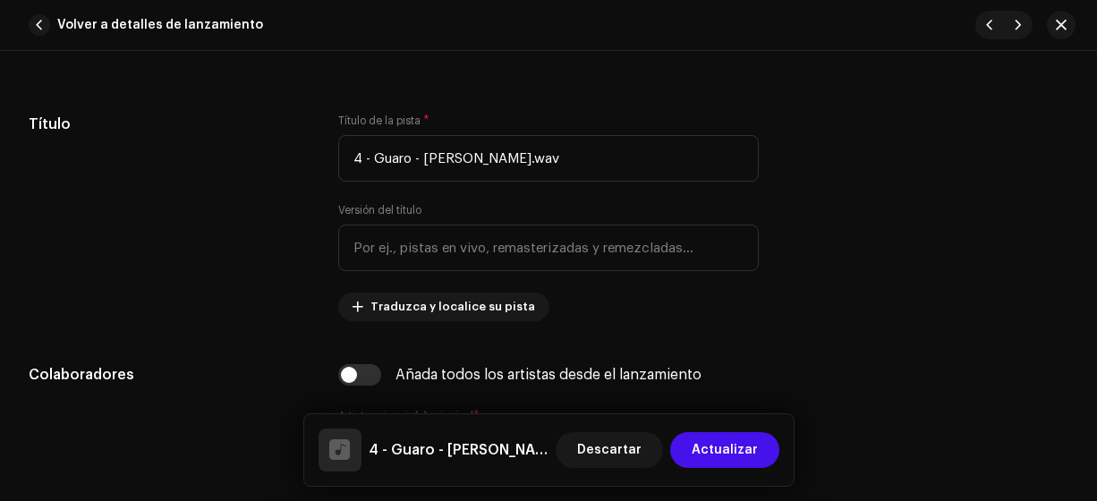
scroll to position [886, 0]
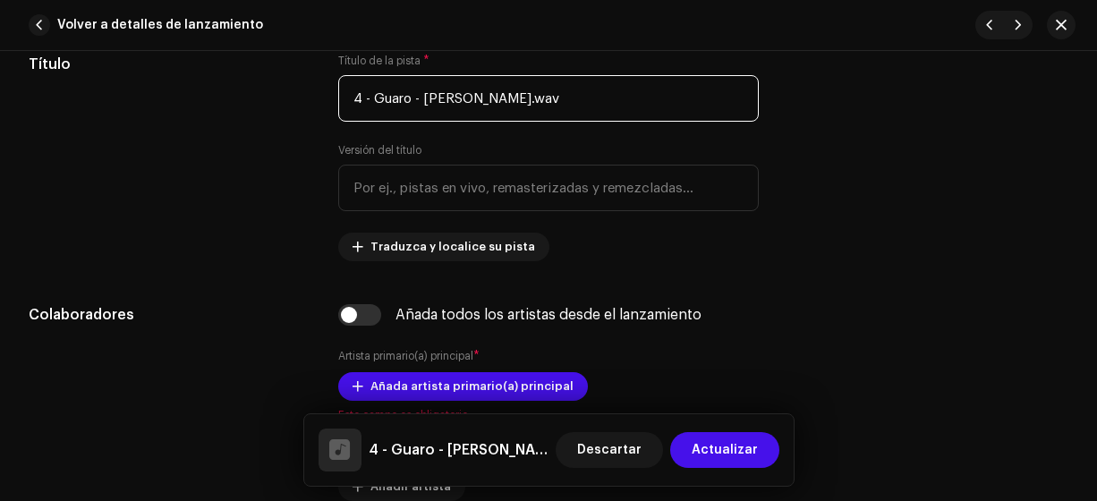
click at [620, 100] on input "4 - Guaro - [PERSON_NAME].wav" at bounding box center [548, 98] width 421 height 47
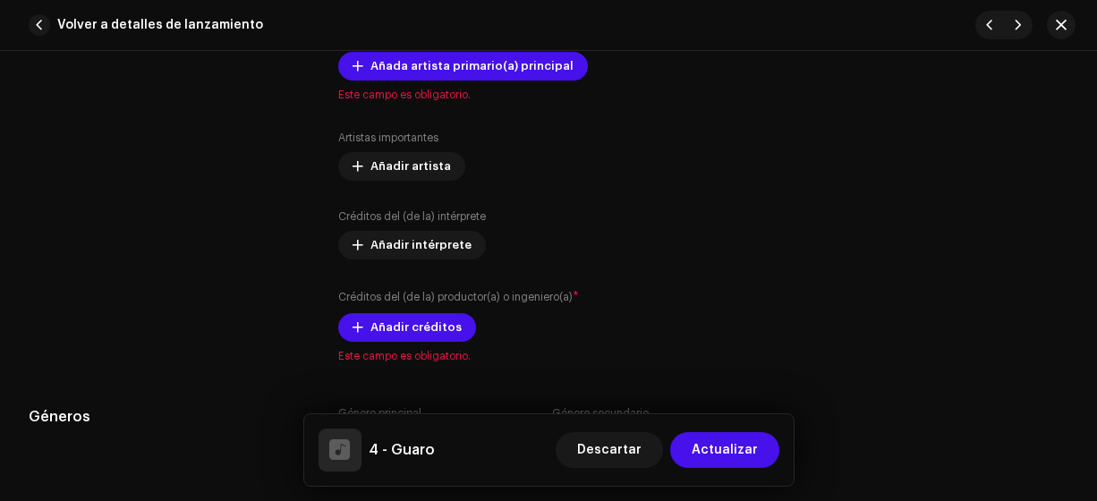
scroll to position [1174, 0]
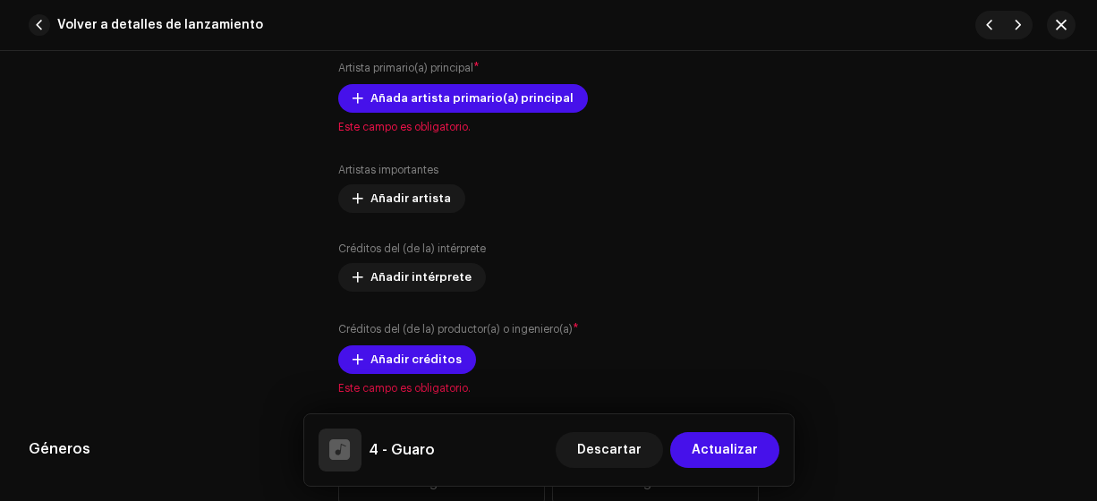
type input "4 - Guaro"
click at [470, 96] on span "Añada artista primario(a) principal" at bounding box center [471, 99] width 203 height 36
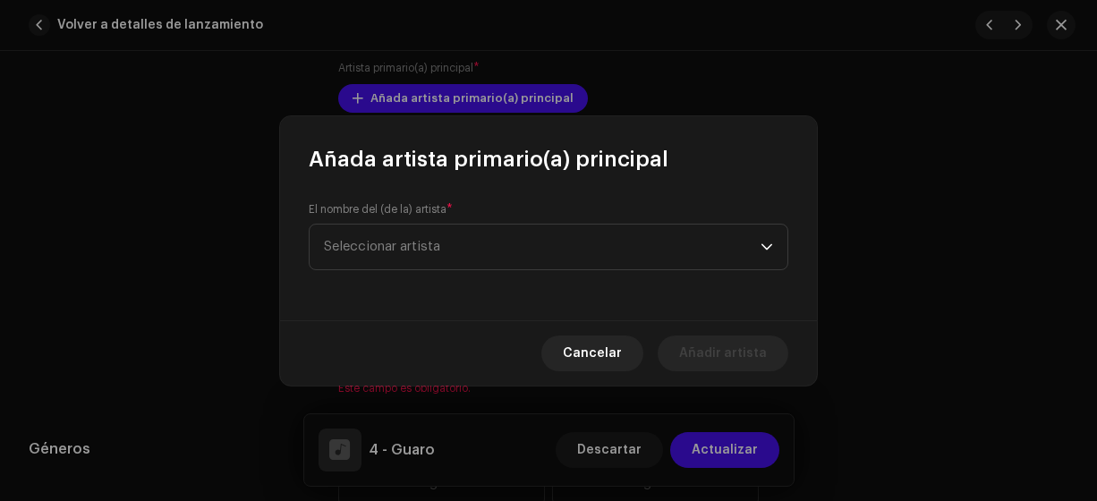
click at [418, 241] on span "Seleccionar artista" at bounding box center [382, 246] width 116 height 13
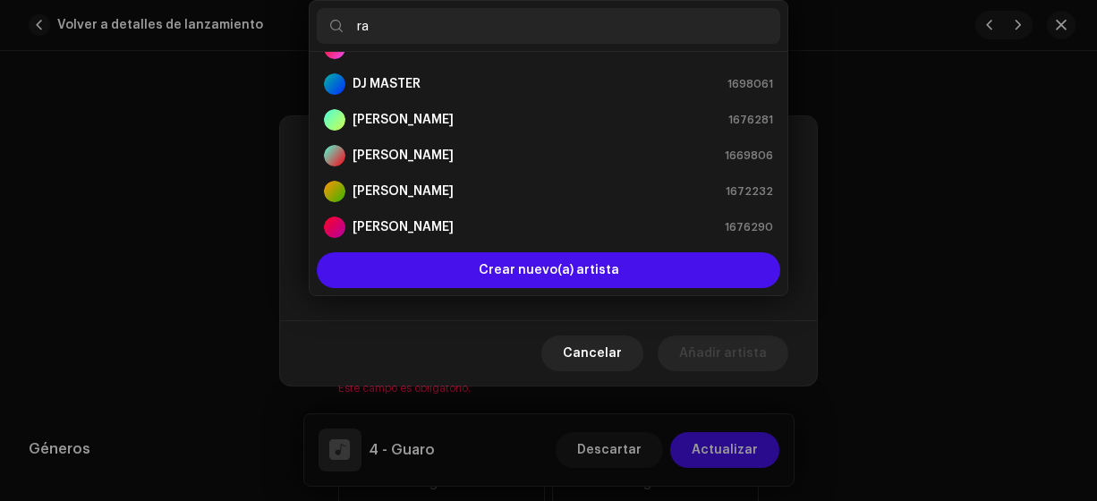
scroll to position [0, 0]
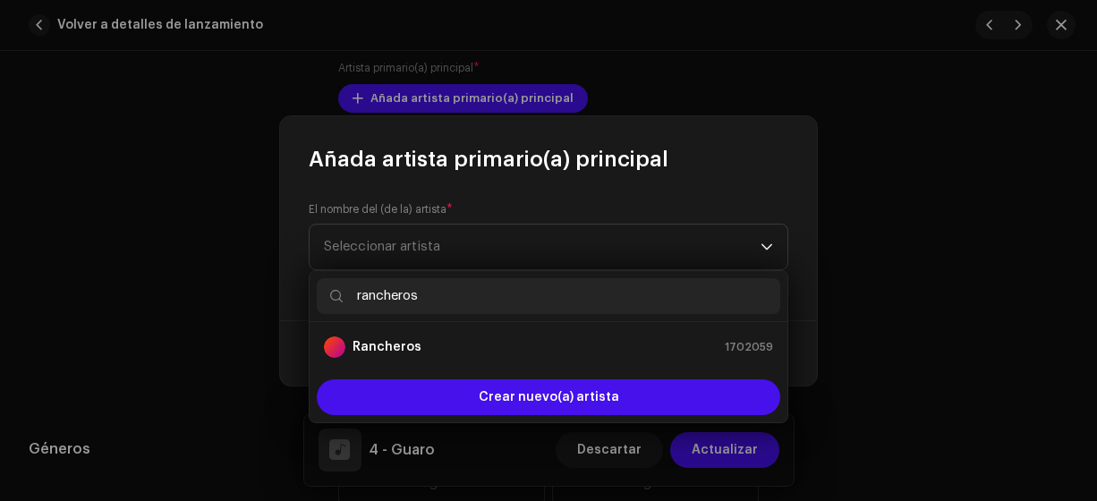
type input "rancheros"
click at [383, 346] on strong "Rancheros" at bounding box center [386, 347] width 69 height 18
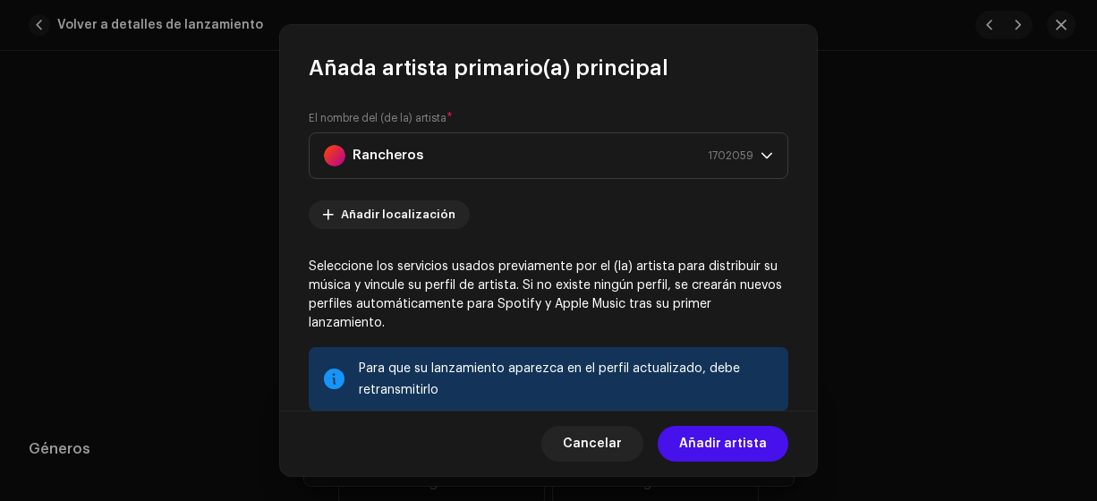
click at [728, 445] on span "Añadir artista" at bounding box center [723, 444] width 88 height 36
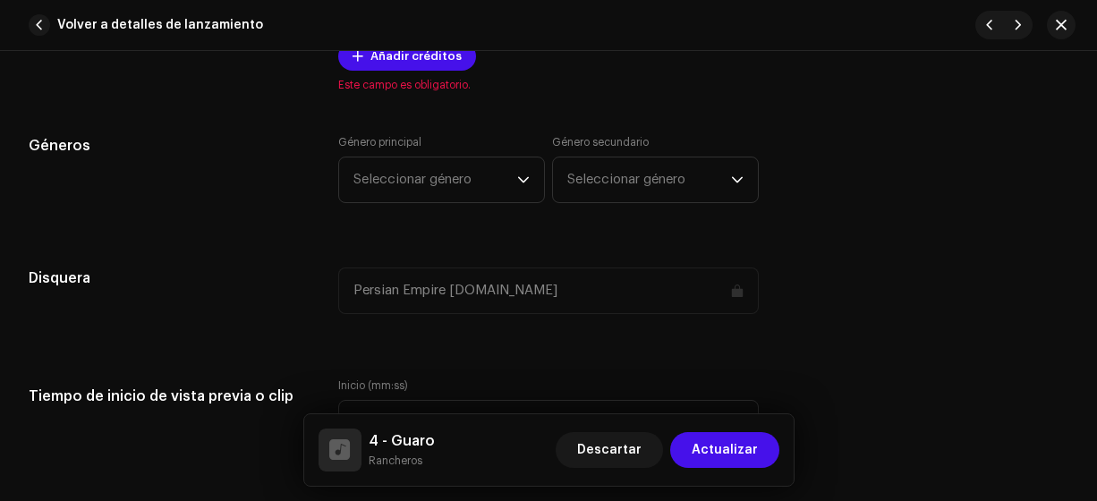
scroll to position [1490, 0]
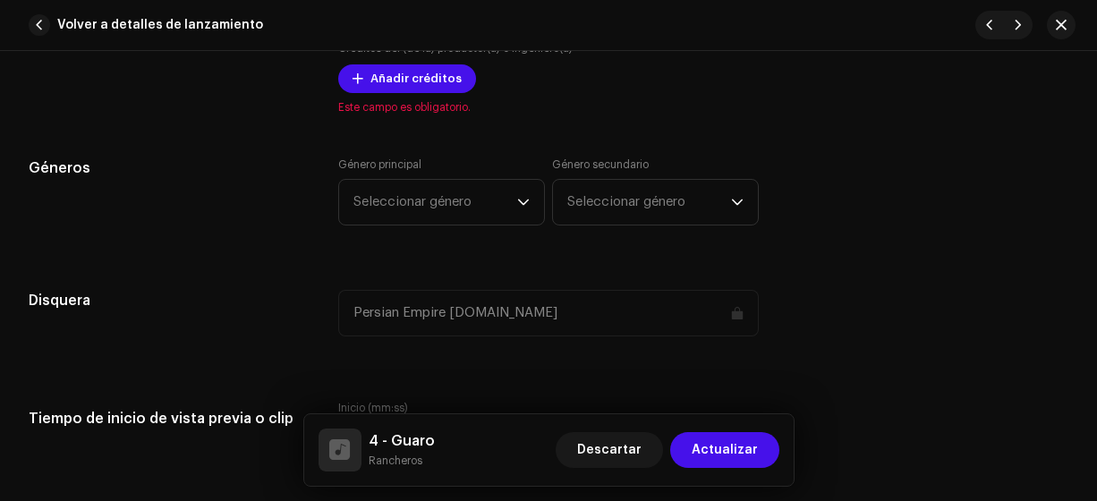
click at [405, 78] on span "Añadir créditos" at bounding box center [415, 79] width 91 height 36
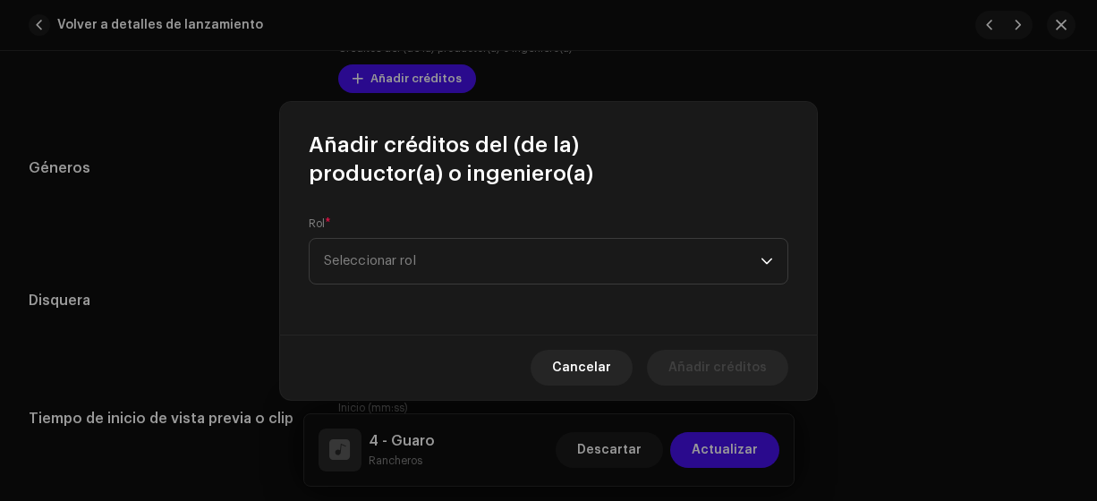
click at [371, 257] on span "Seleccionar rol" at bounding box center [542, 261] width 437 height 45
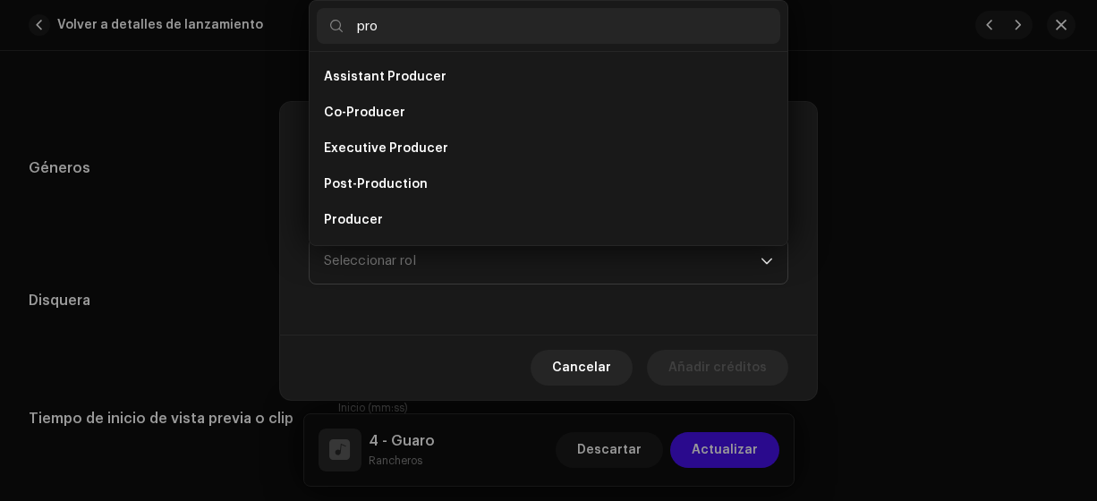
scroll to position [29, 0]
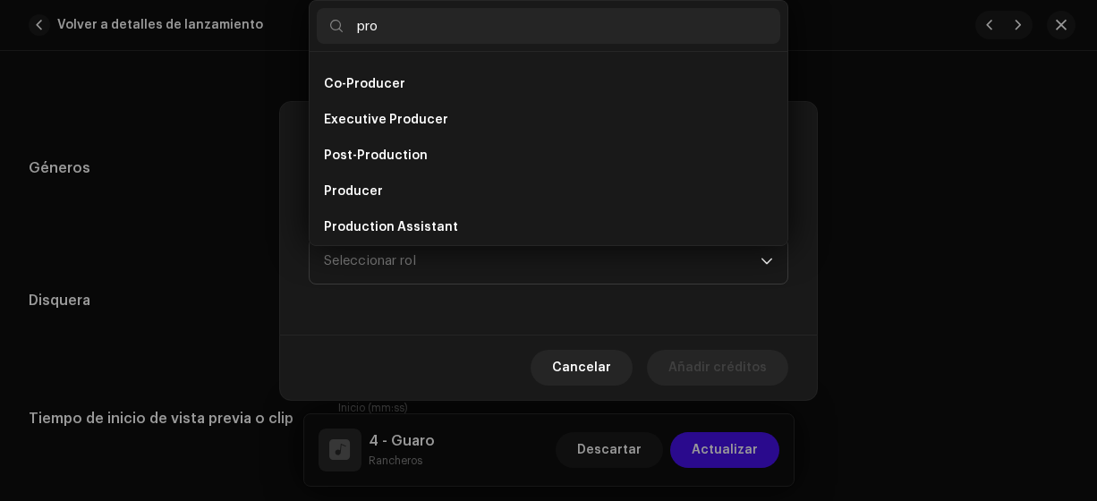
type input "pro"
click at [380, 184] on li "Producer" at bounding box center [548, 192] width 463 height 36
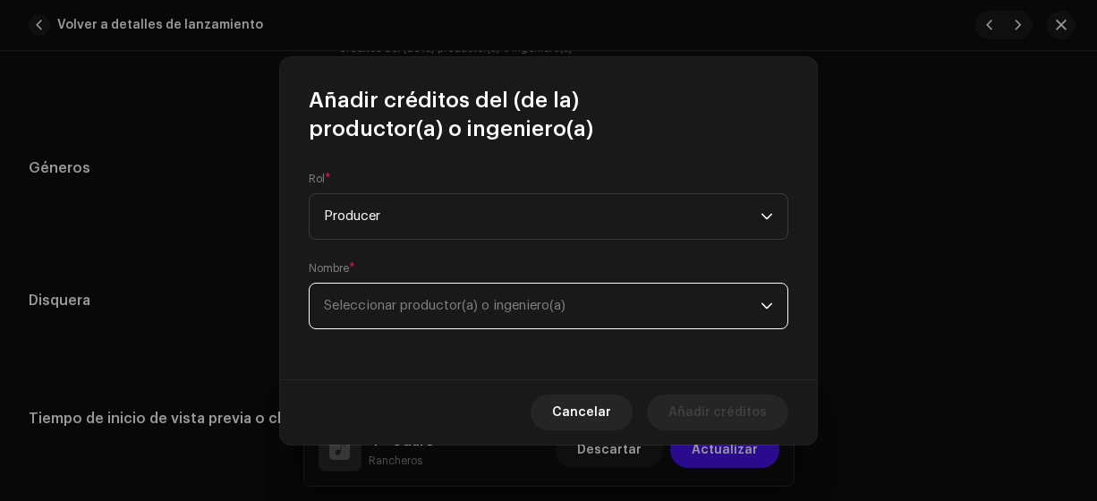
click at [400, 300] on span "Seleccionar productor(a) o ingeniero(a)" at bounding box center [445, 305] width 242 height 13
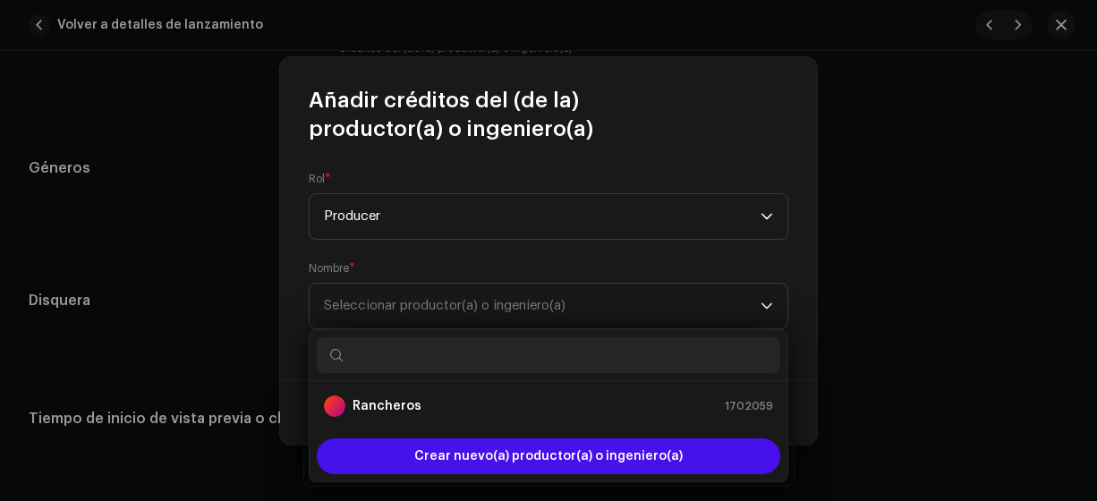
click at [412, 408] on strong "Rancheros" at bounding box center [386, 406] width 69 height 18
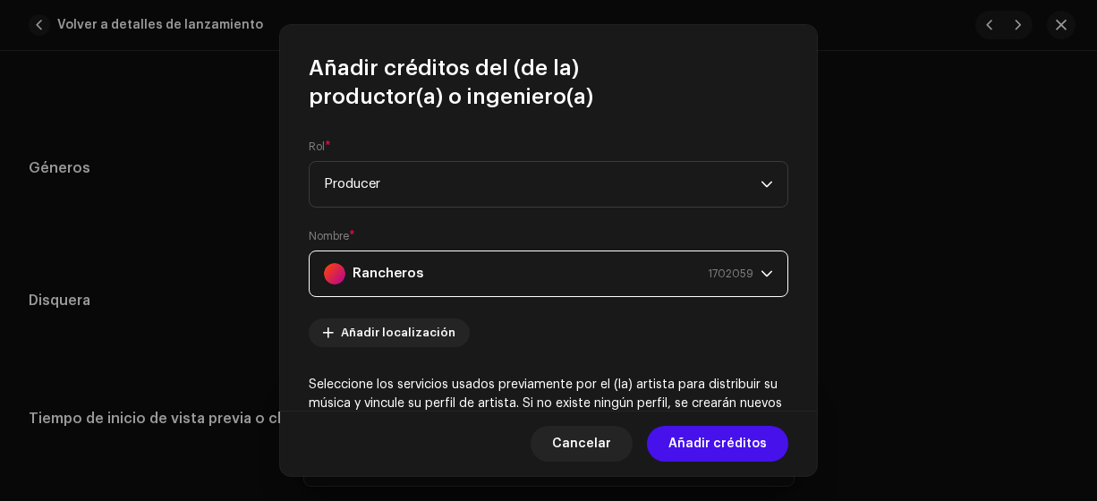
click at [709, 441] on span "Añadir créditos" at bounding box center [717, 444] width 98 height 36
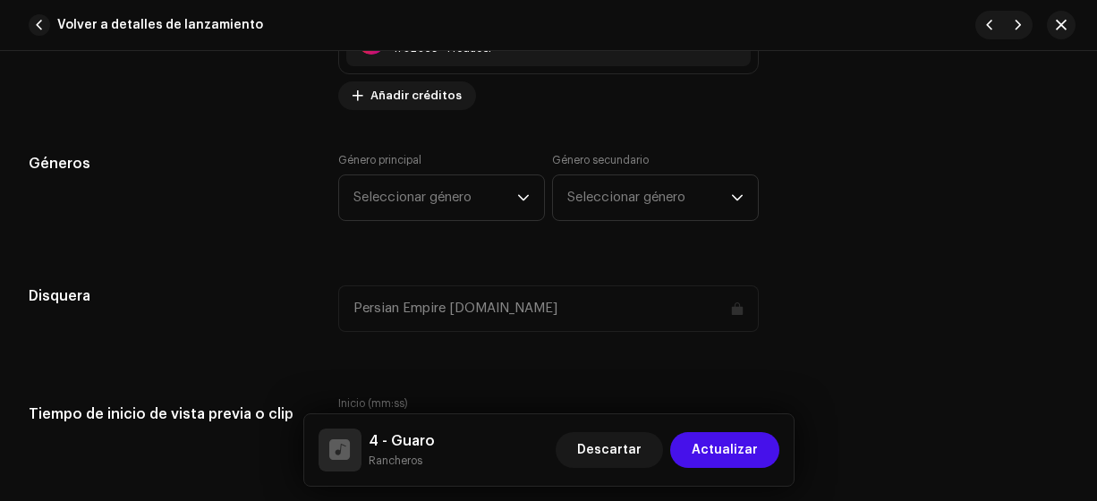
scroll to position [1603, 0]
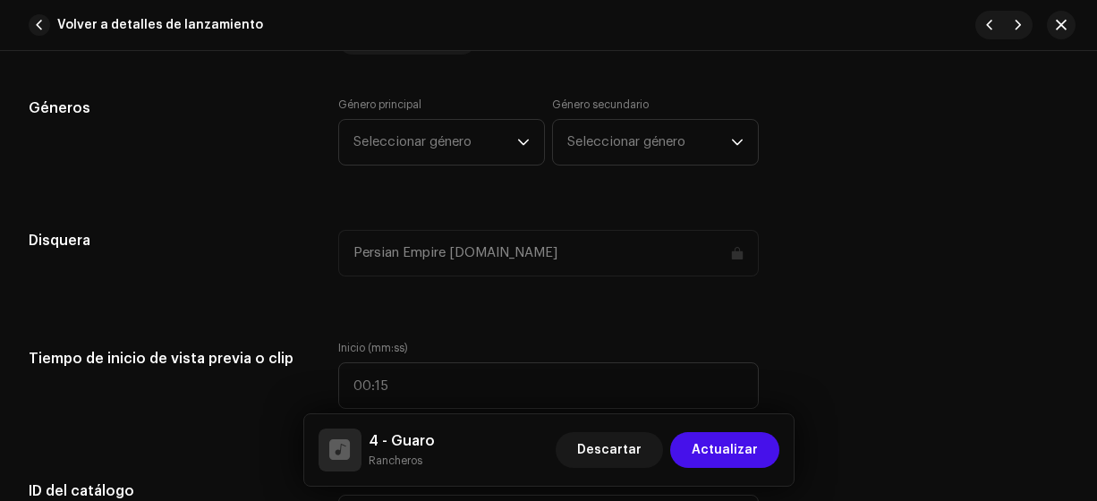
click at [500, 136] on span "Seleccionar género" at bounding box center [435, 142] width 164 height 45
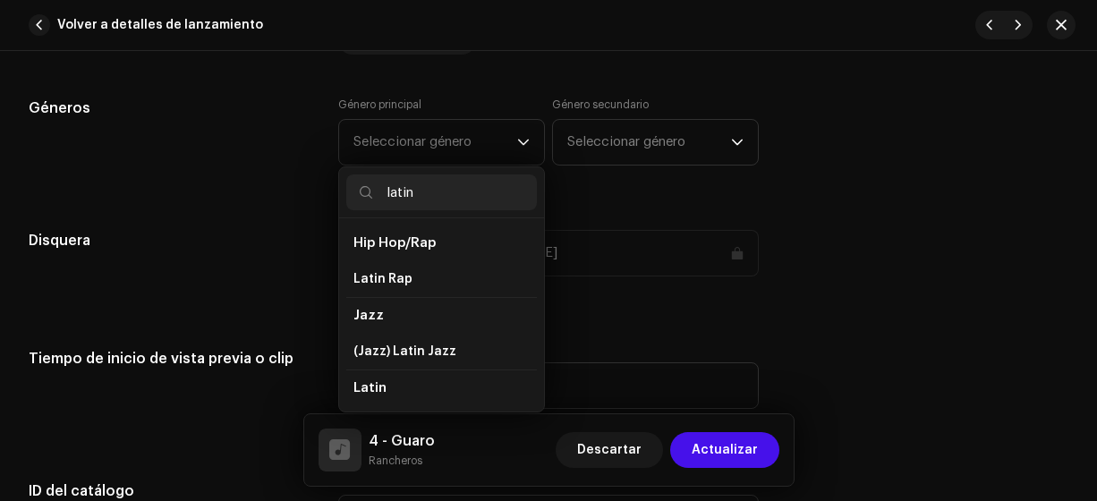
scroll to position [30, 0]
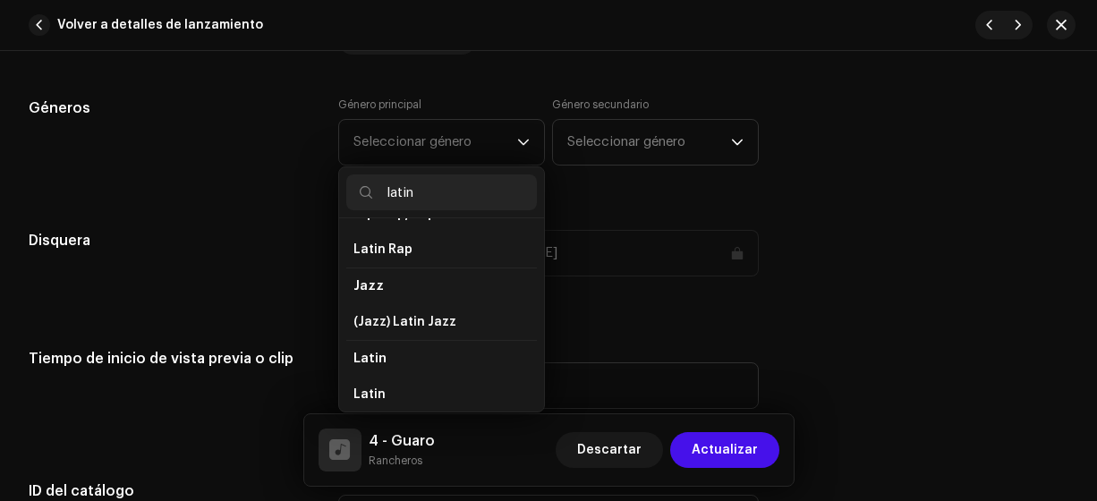
type input "latin"
click at [403, 395] on li "Latin" at bounding box center [441, 395] width 191 height 36
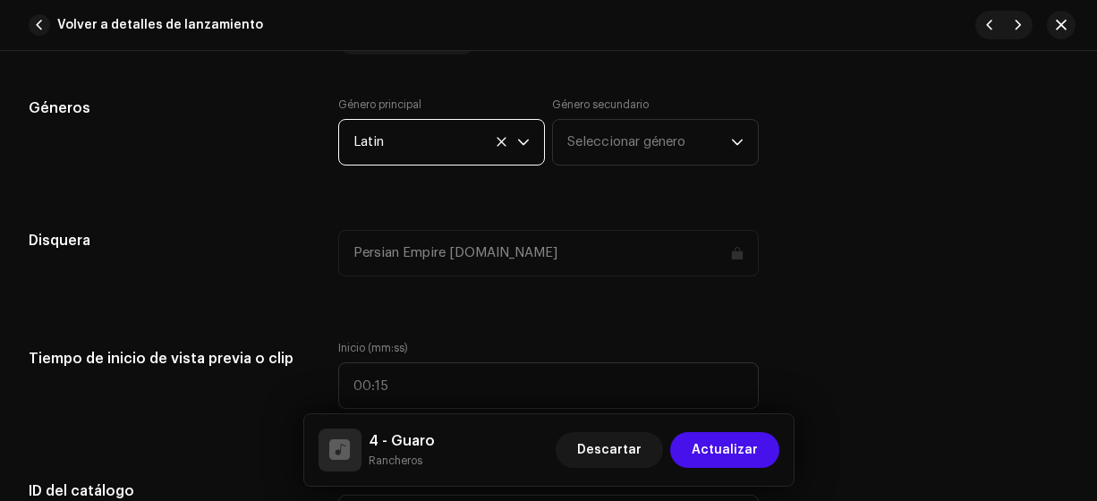
click at [599, 146] on span "Seleccionar género" at bounding box center [649, 142] width 164 height 45
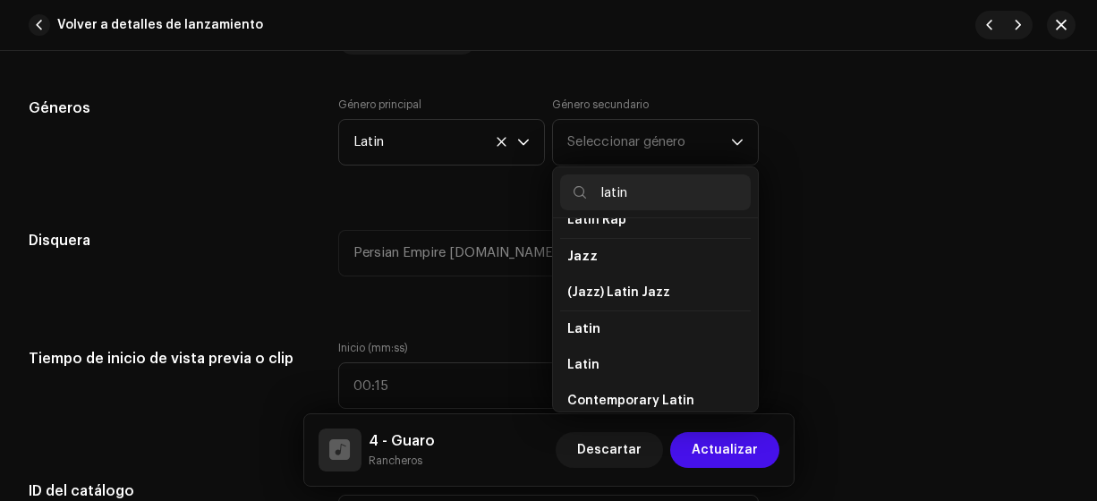
scroll to position [91, 0]
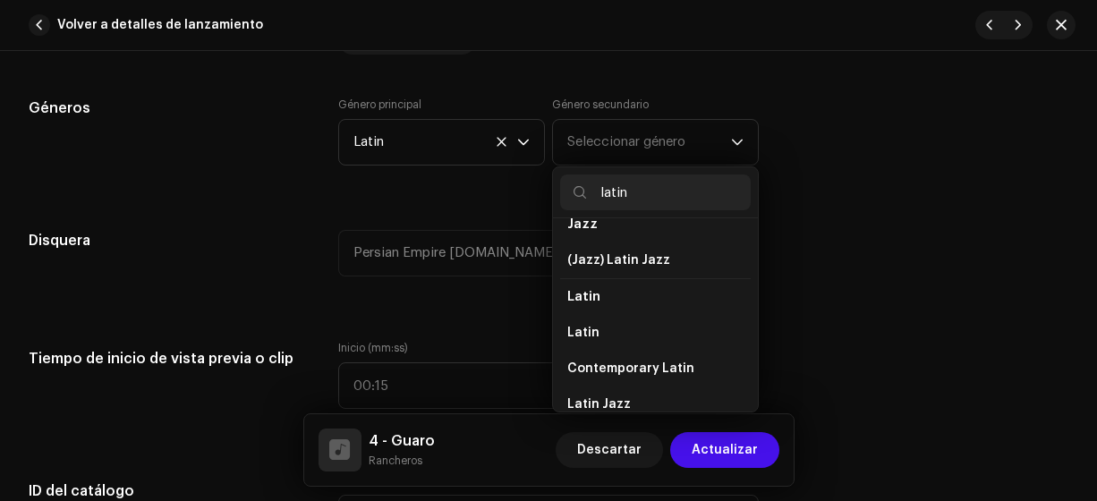
type input "latin"
click at [654, 324] on li "Latin" at bounding box center [655, 333] width 191 height 36
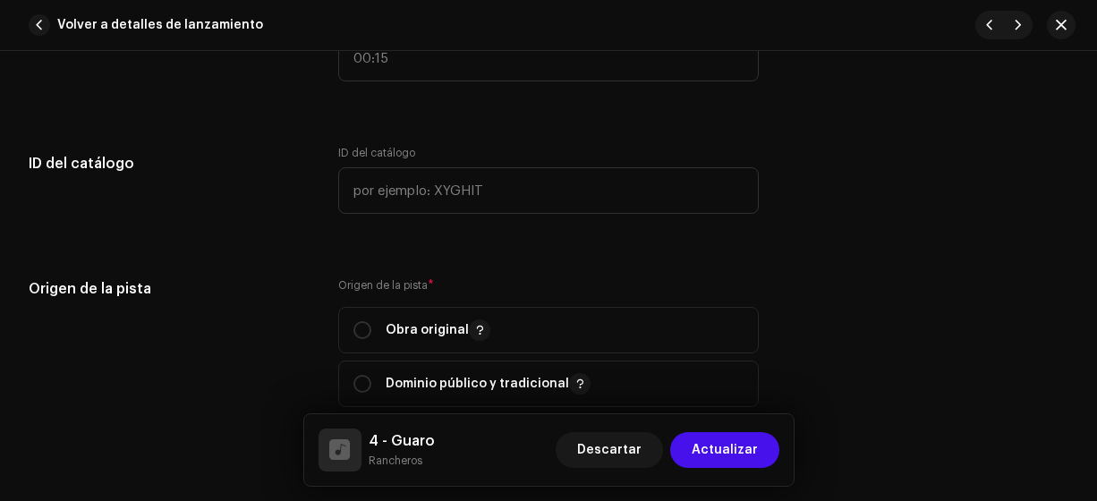
scroll to position [1958, 0]
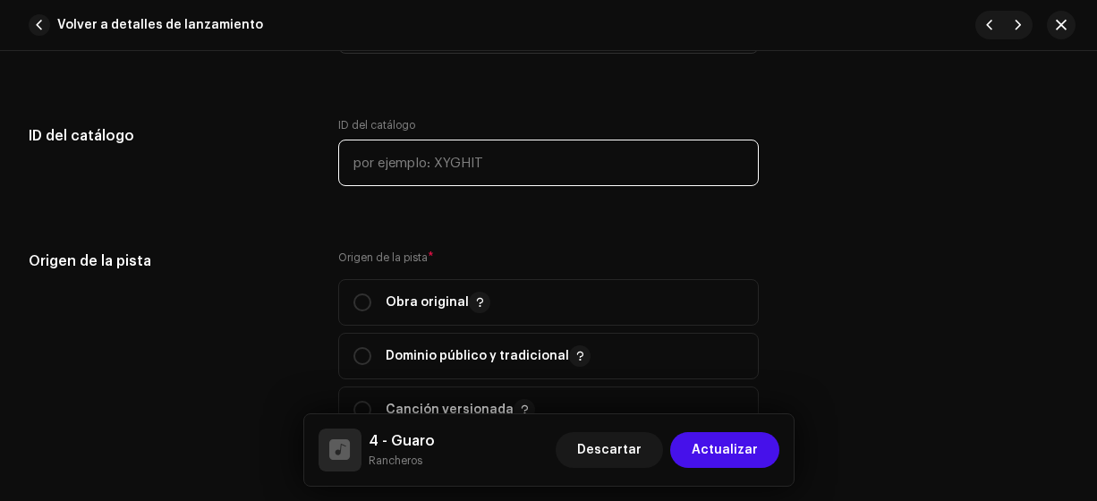
click at [546, 166] on input "text" at bounding box center [548, 163] width 421 height 47
type input "17-00004"
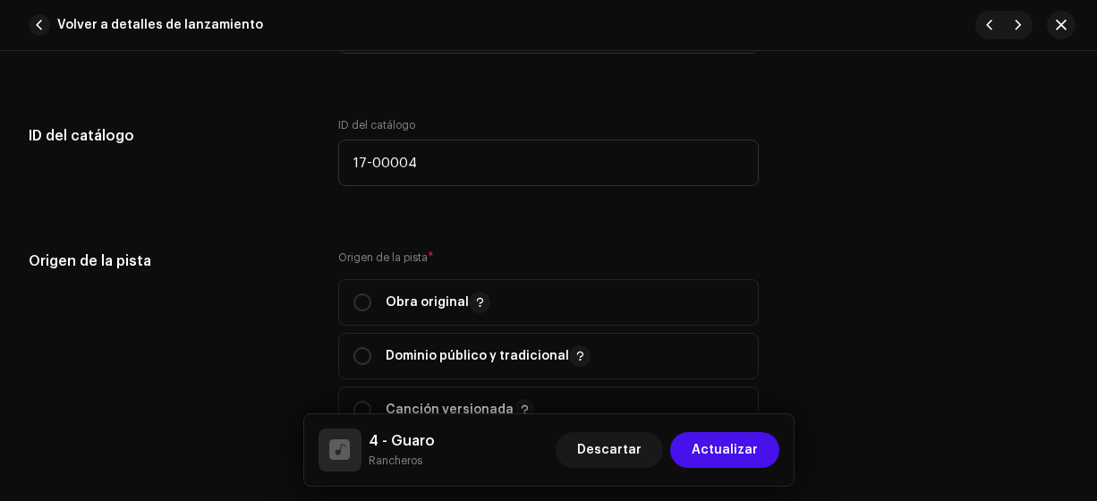
click at [359, 301] on input "radio" at bounding box center [362, 302] width 18 height 18
radio input "true"
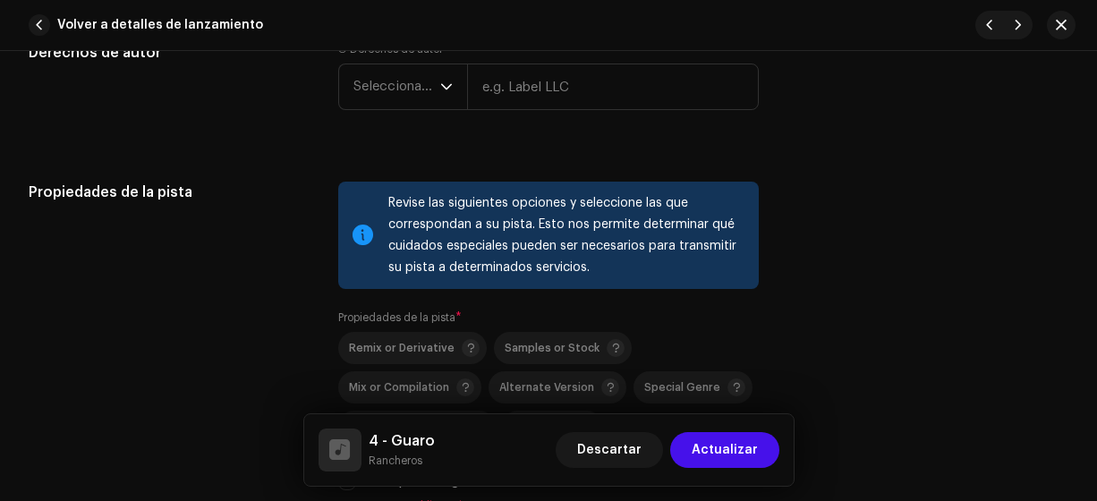
scroll to position [2419, 0]
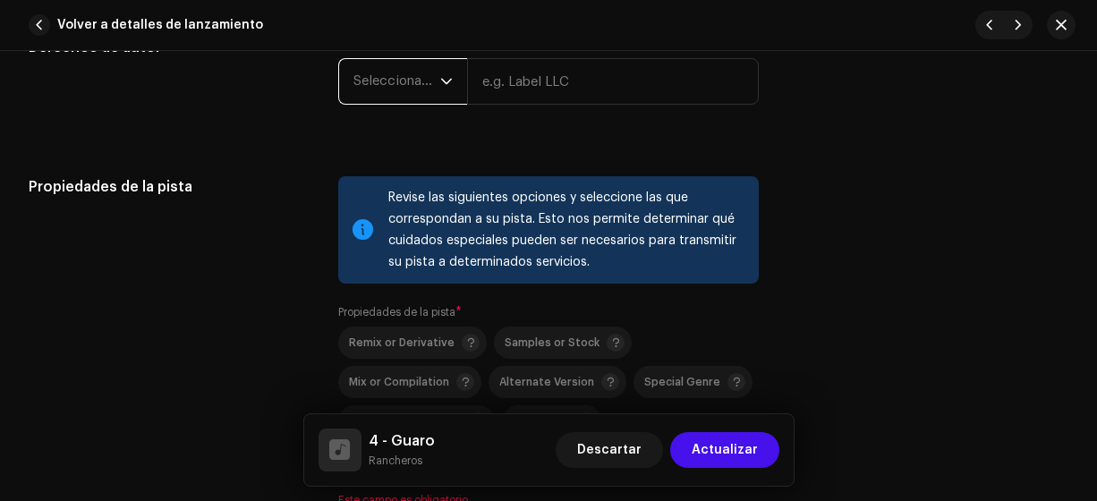
click at [387, 74] on span "Seleccionar año" at bounding box center [396, 81] width 87 height 45
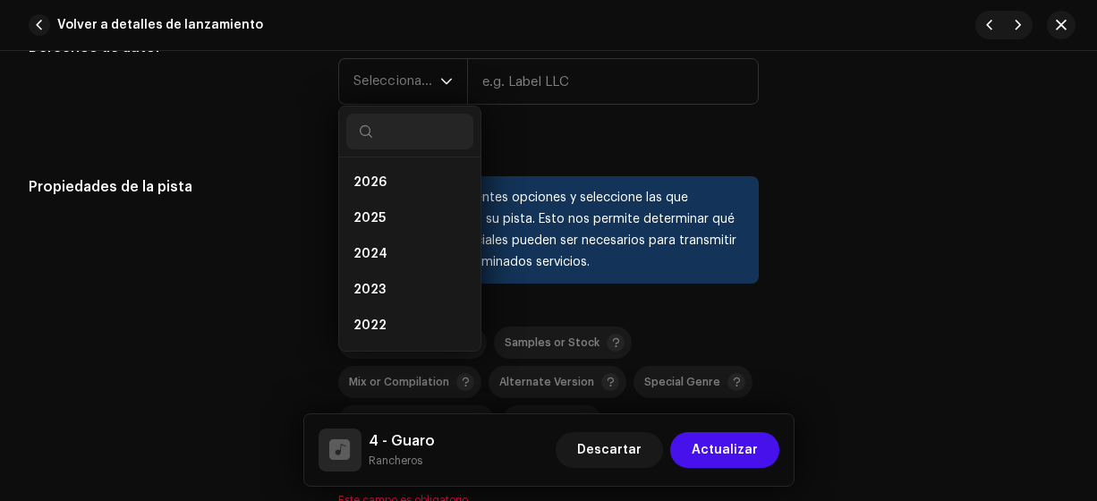
click at [395, 205] on li "2025" at bounding box center [409, 218] width 127 height 36
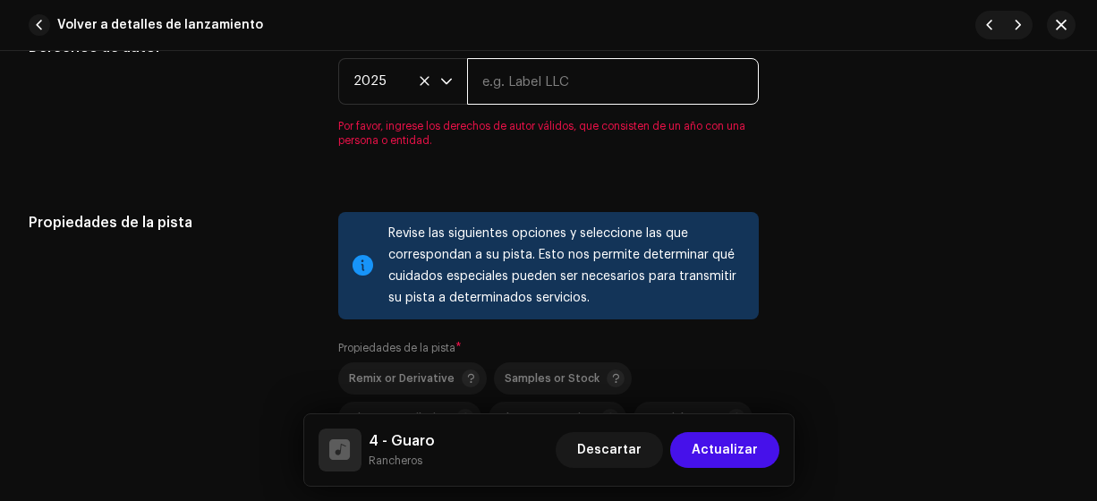
click at [530, 72] on input "text" at bounding box center [613, 81] width 293 height 47
click at [495, 82] on input "Rnacheros" at bounding box center [613, 81] width 293 height 47
click at [497, 78] on input "Racheros" at bounding box center [613, 81] width 293 height 47
type input "Rancheros"
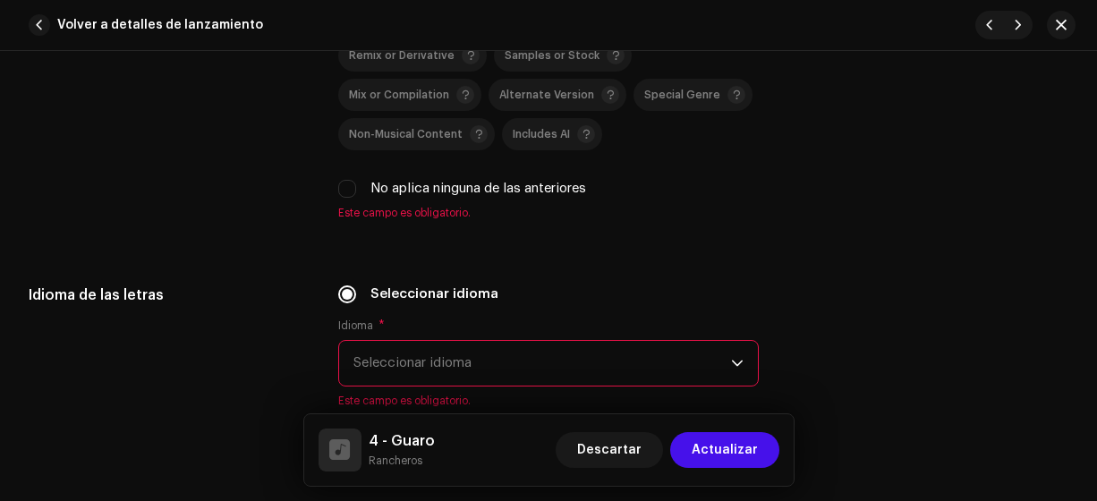
scroll to position [2524, 0]
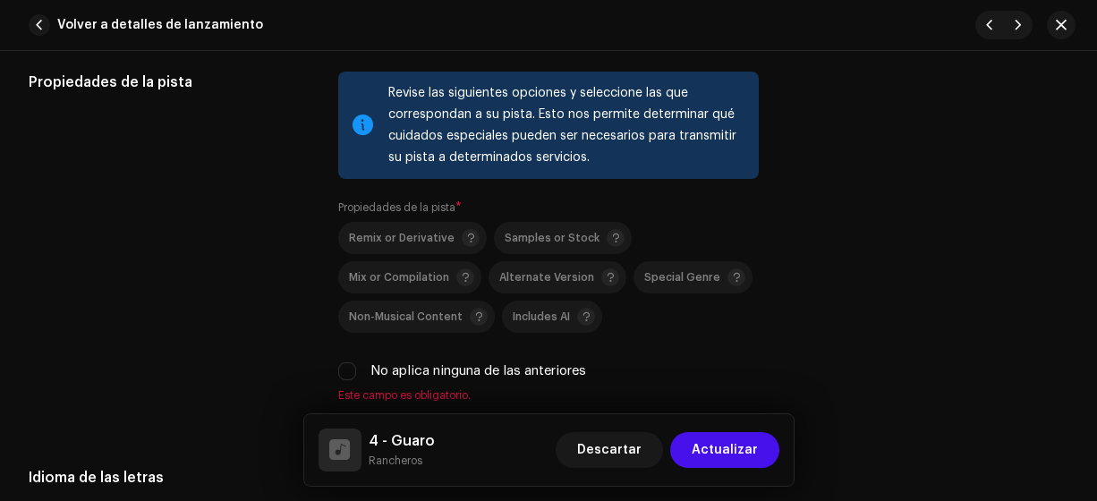
click at [334, 369] on div "Propiedades de la pista Revise las siguientes opciones y seleccione las que cor…" at bounding box center [549, 248] width 1040 height 352
click at [344, 367] on input "No aplica ninguna de las anteriores" at bounding box center [347, 371] width 18 height 18
checkbox input "true"
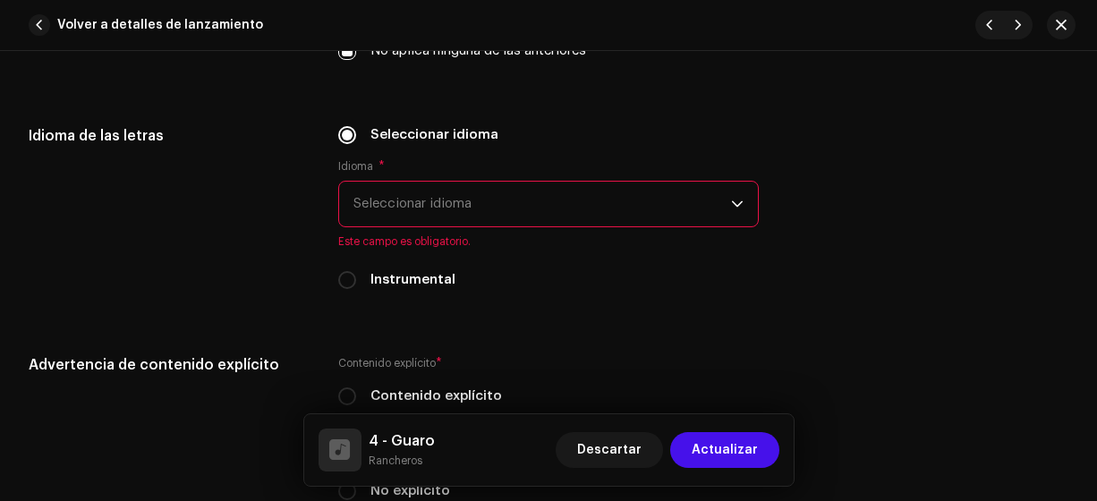
scroll to position [2850, 0]
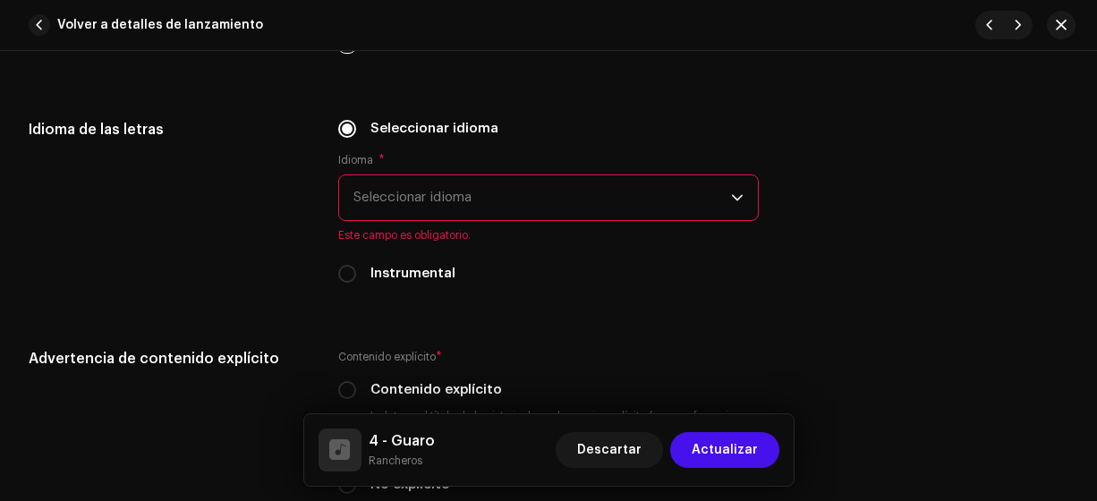
click at [581, 203] on span "Seleccionar idioma" at bounding box center [542, 197] width 378 height 45
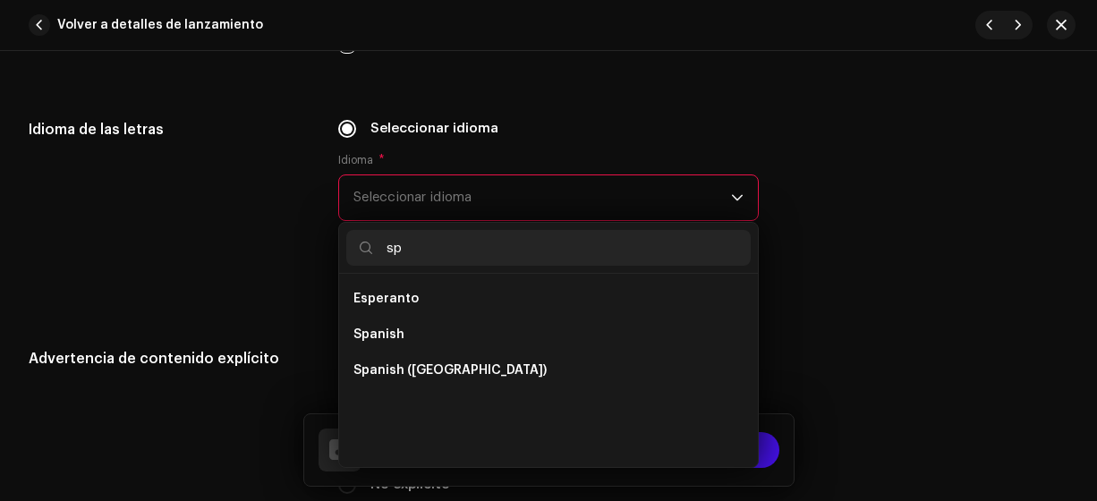
scroll to position [0, 0]
type input "sp"
click at [497, 361] on li "Spanish ([GEOGRAPHIC_DATA])" at bounding box center [548, 370] width 405 height 36
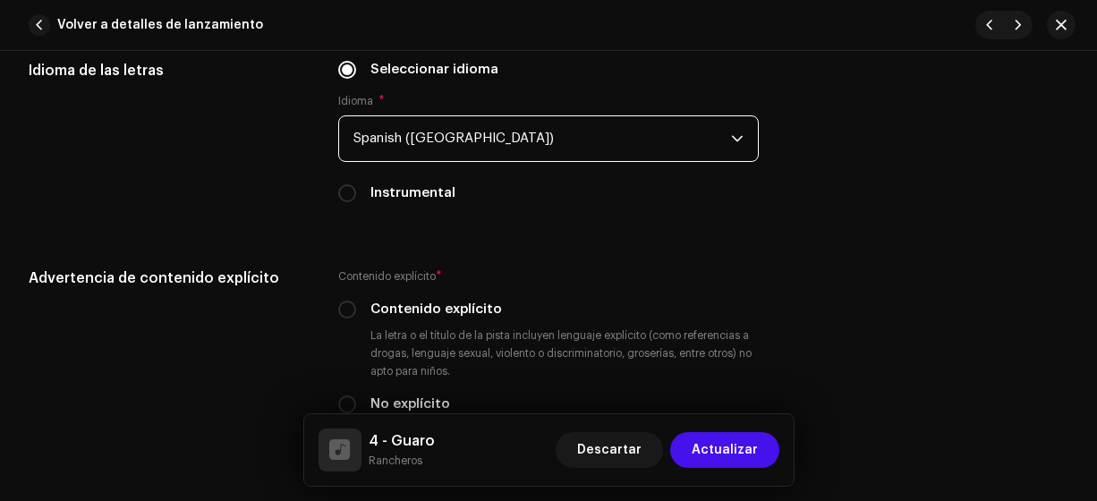
scroll to position [3053, 0]
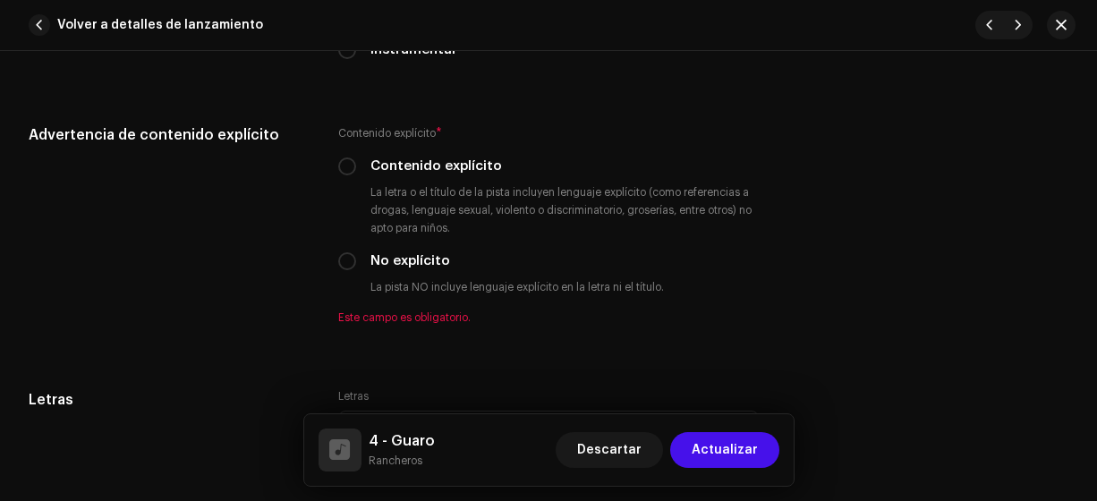
click at [347, 256] on input "No explícito" at bounding box center [347, 261] width 18 height 18
radio input "true"
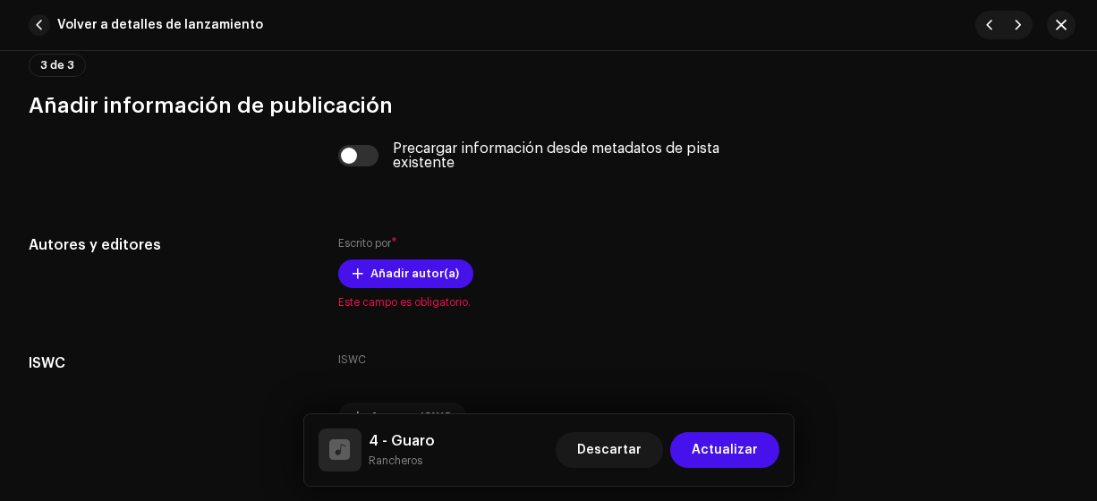
scroll to position [3647, 0]
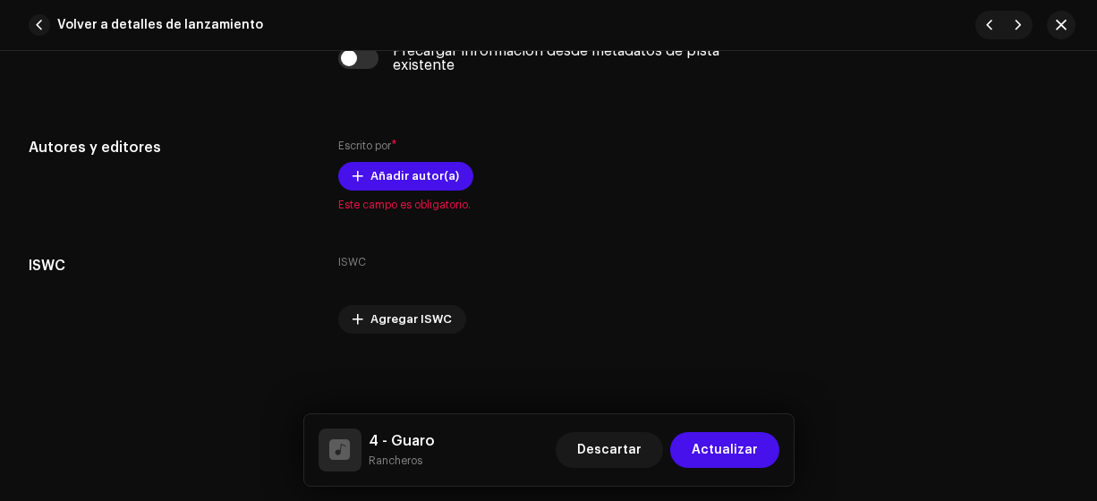
click at [378, 173] on span "Añadir autor(a)" at bounding box center [414, 176] width 89 height 36
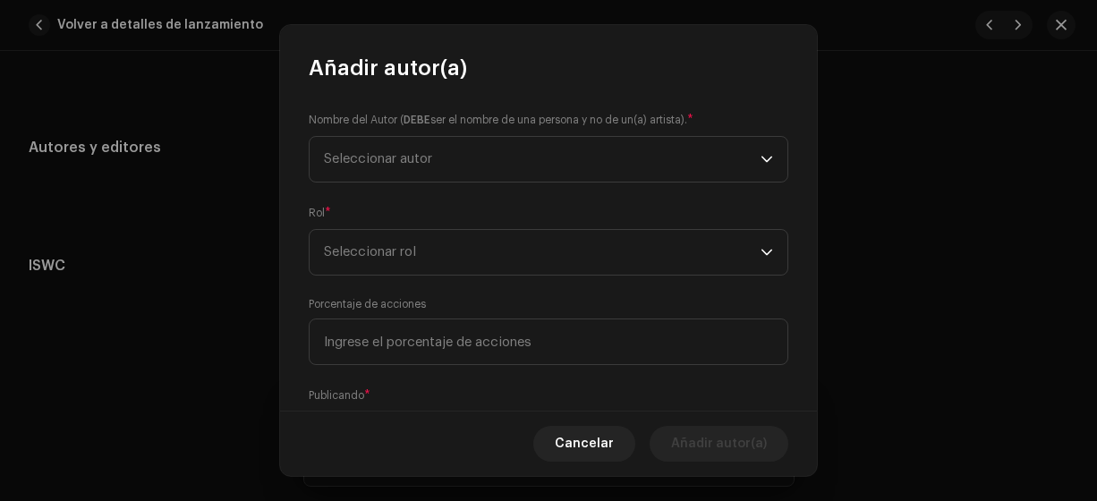
click at [378, 173] on span "Seleccionar autor" at bounding box center [542, 159] width 437 height 45
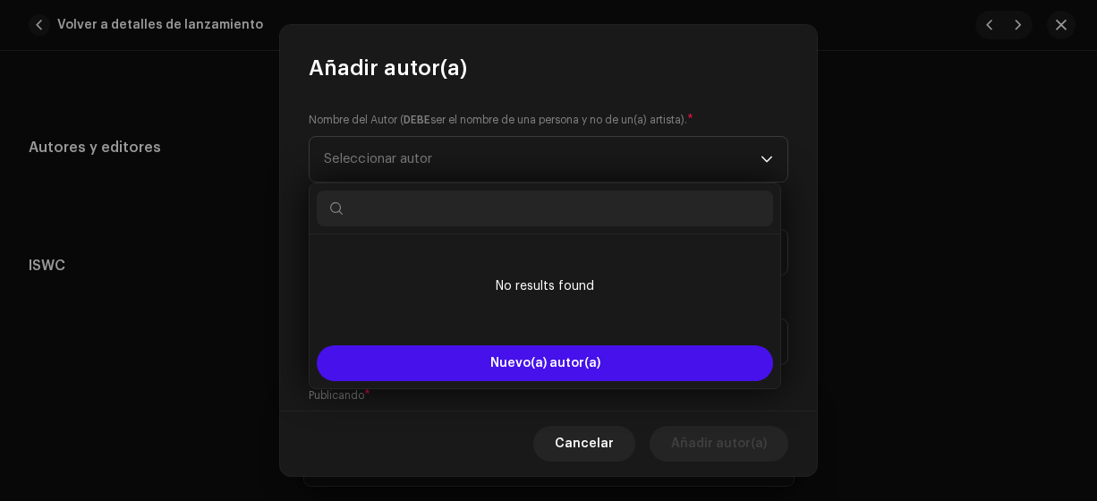
click at [378, 173] on span "Seleccionar autor" at bounding box center [542, 159] width 437 height 45
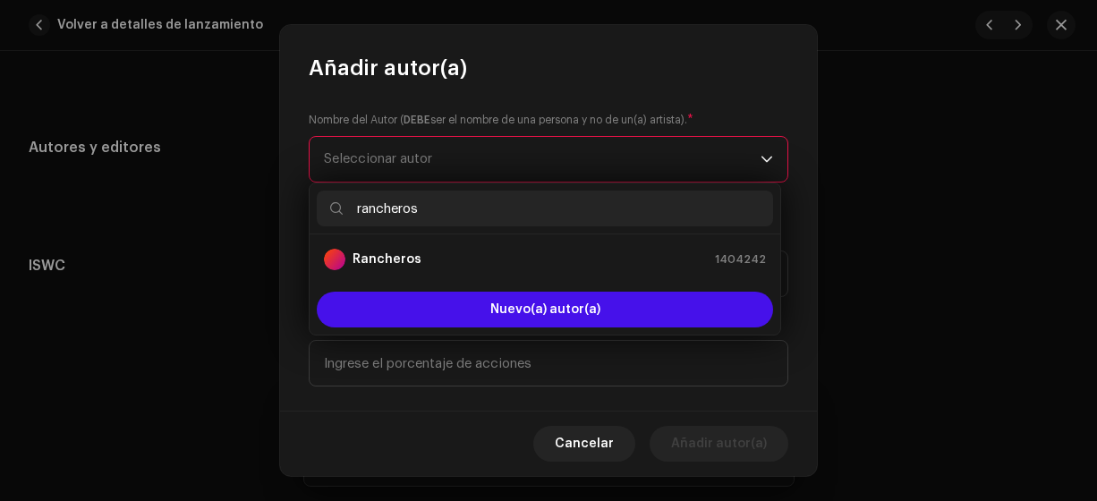
type input "rancheros"
click at [378, 255] on strong "Rancheros" at bounding box center [386, 259] width 69 height 18
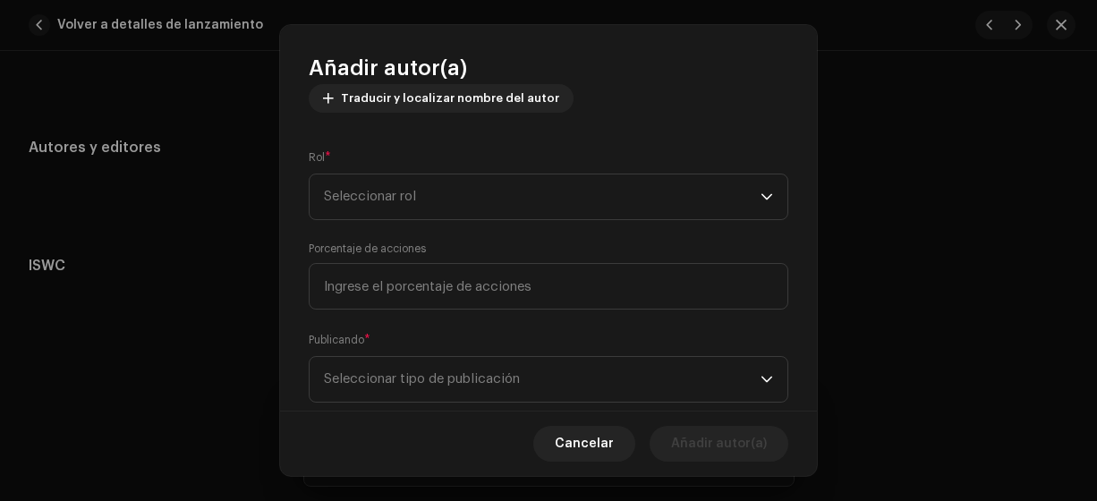
scroll to position [243, 0]
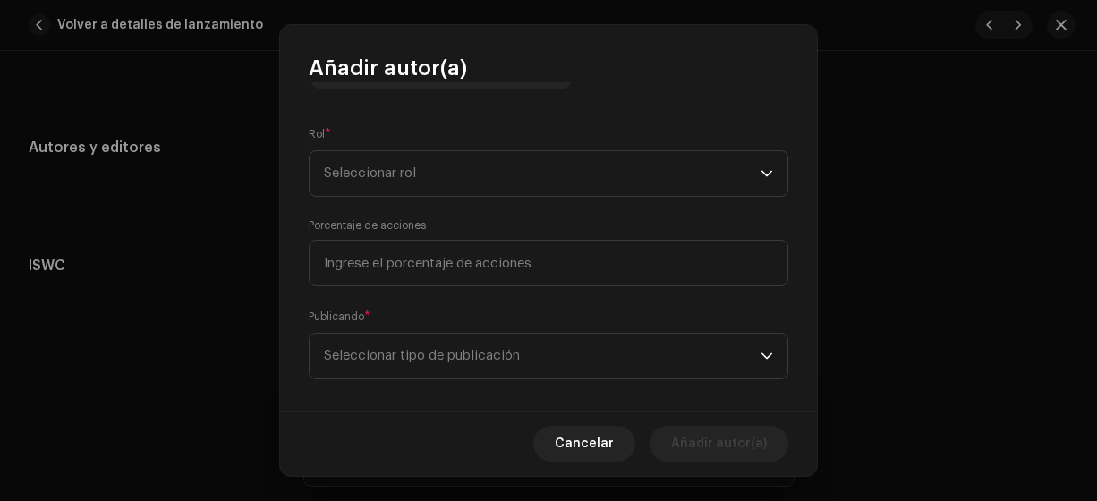
click at [431, 166] on span "Seleccionar rol" at bounding box center [542, 173] width 437 height 45
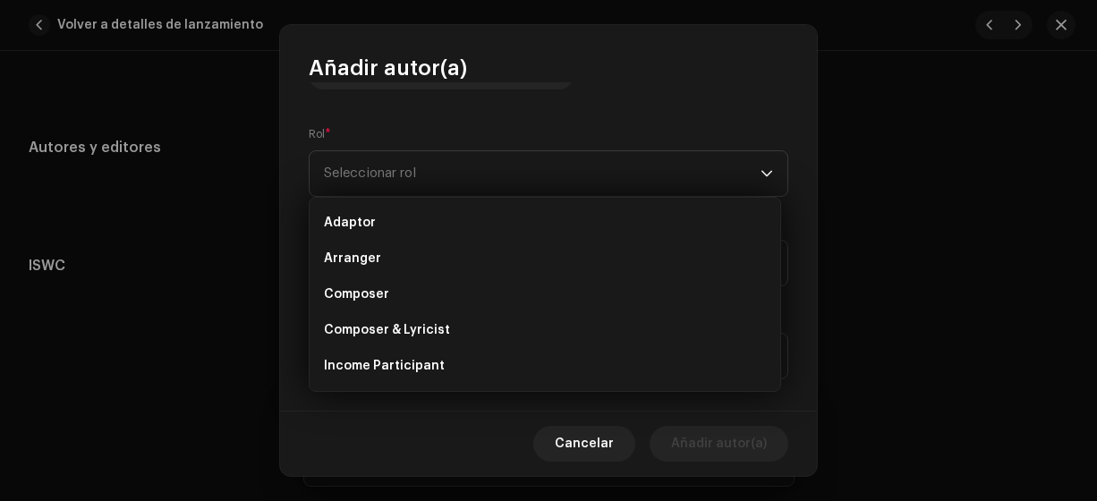
click at [415, 327] on span "Composer & Lyricist" at bounding box center [387, 330] width 126 height 18
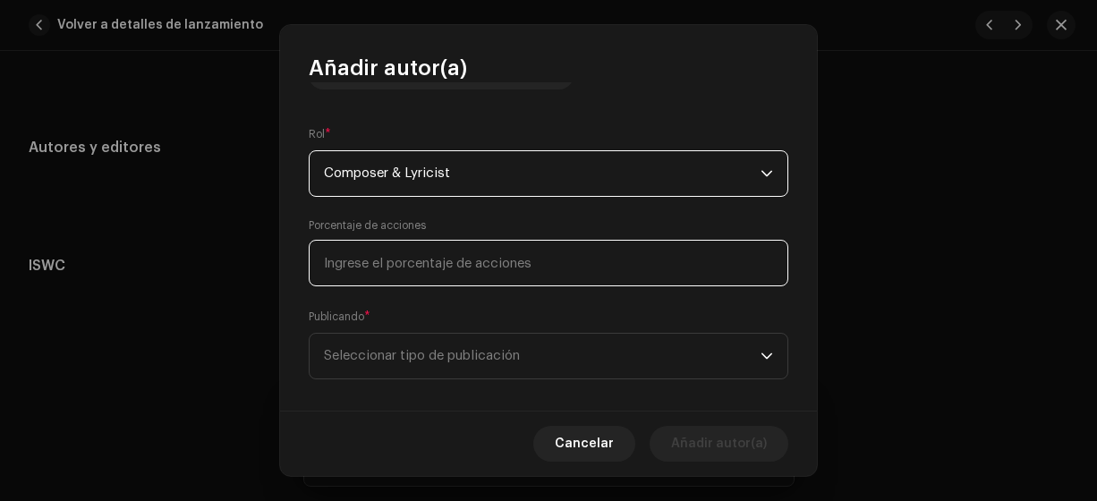
click at [427, 271] on input at bounding box center [549, 263] width 480 height 47
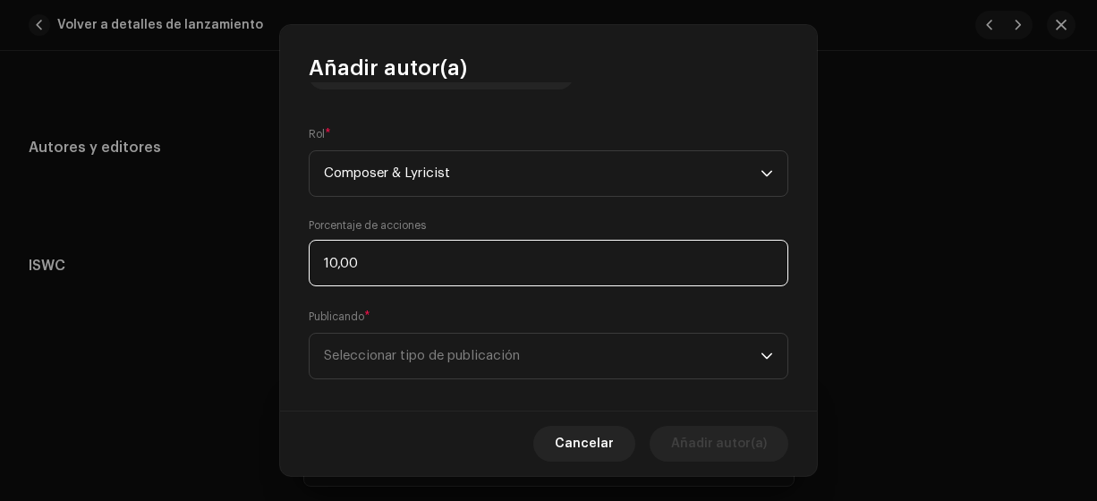
type input "100,00"
click at [417, 346] on span "Seleccionar tipo de publicación" at bounding box center [542, 356] width 437 height 45
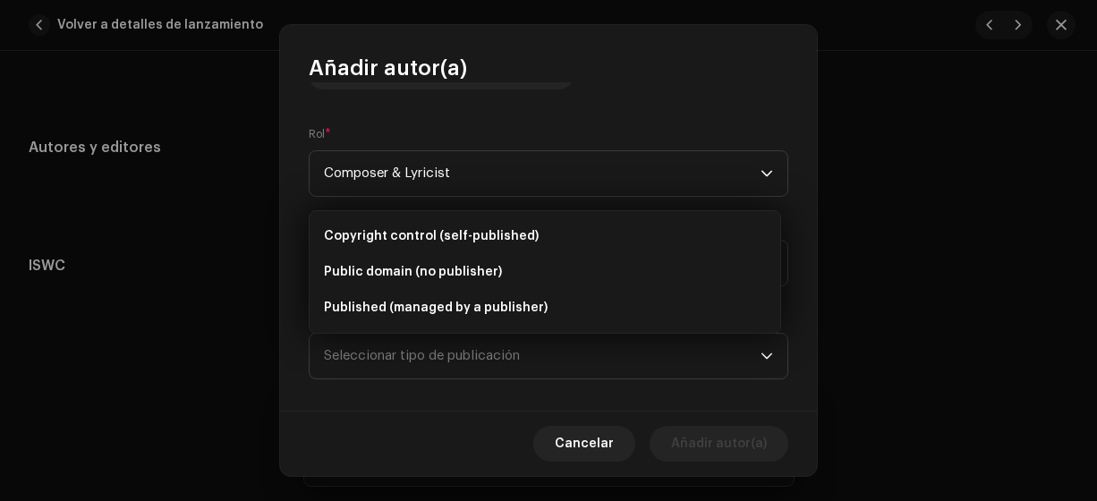
click at [457, 239] on span "Copyright control (self-published)" at bounding box center [431, 236] width 215 height 18
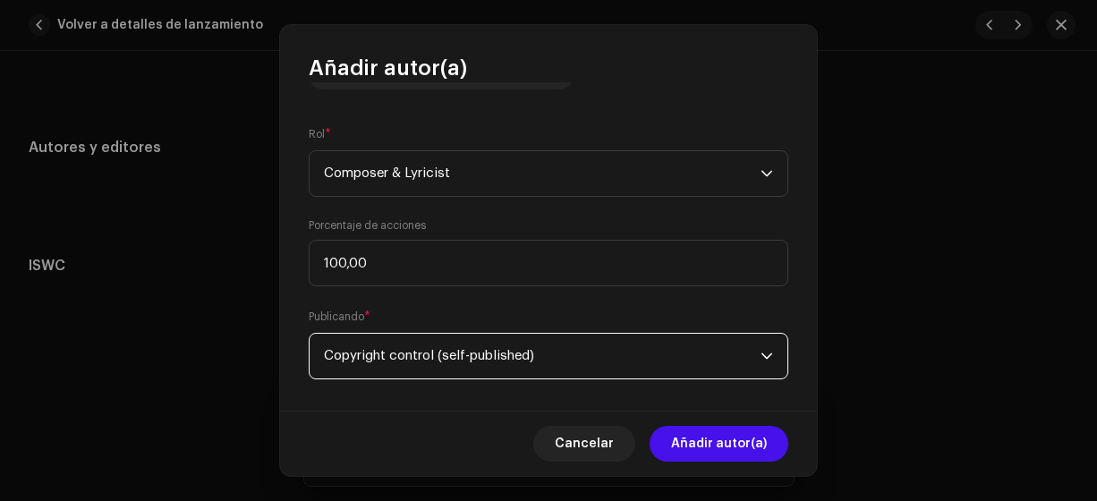
click at [733, 445] on span "Añadir autor(a)" at bounding box center [719, 444] width 96 height 36
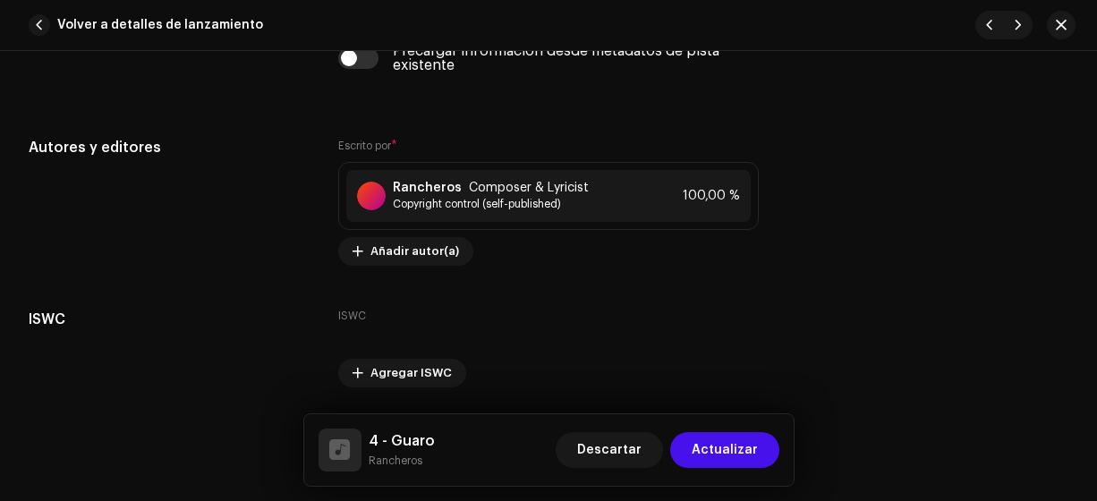
click at [730, 446] on span "Actualizar" at bounding box center [725, 450] width 66 height 36
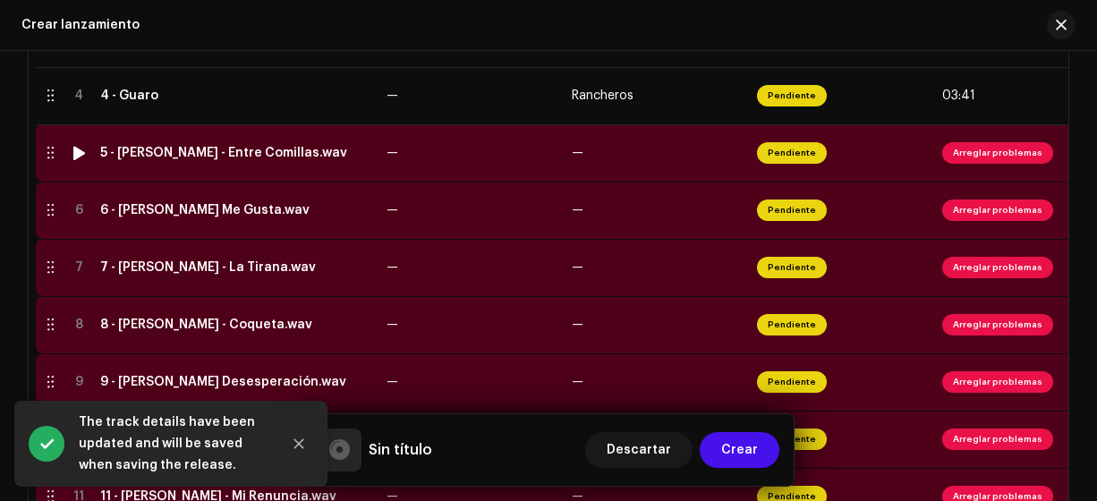
click at [279, 155] on div "5 - [PERSON_NAME] - Entre Comillas.wav" at bounding box center [223, 153] width 247 height 14
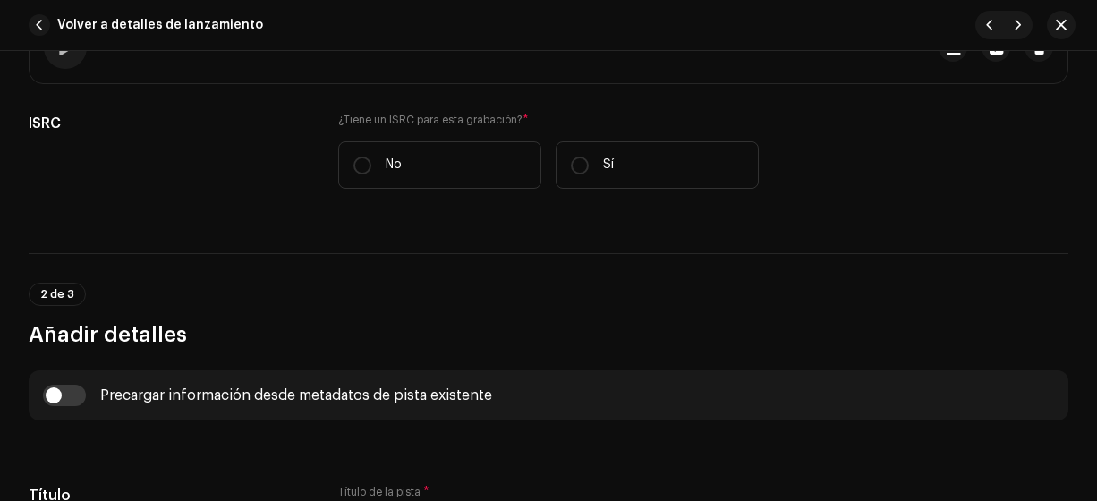
scroll to position [413, 0]
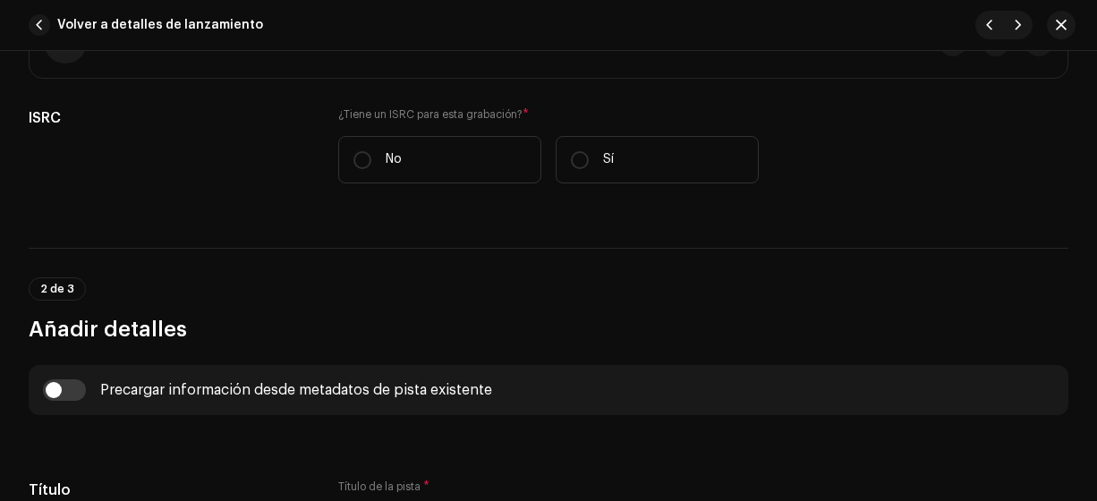
click at [367, 152] on label "No" at bounding box center [439, 159] width 203 height 47
click at [367, 152] on input "No" at bounding box center [362, 160] width 18 height 18
radio input "true"
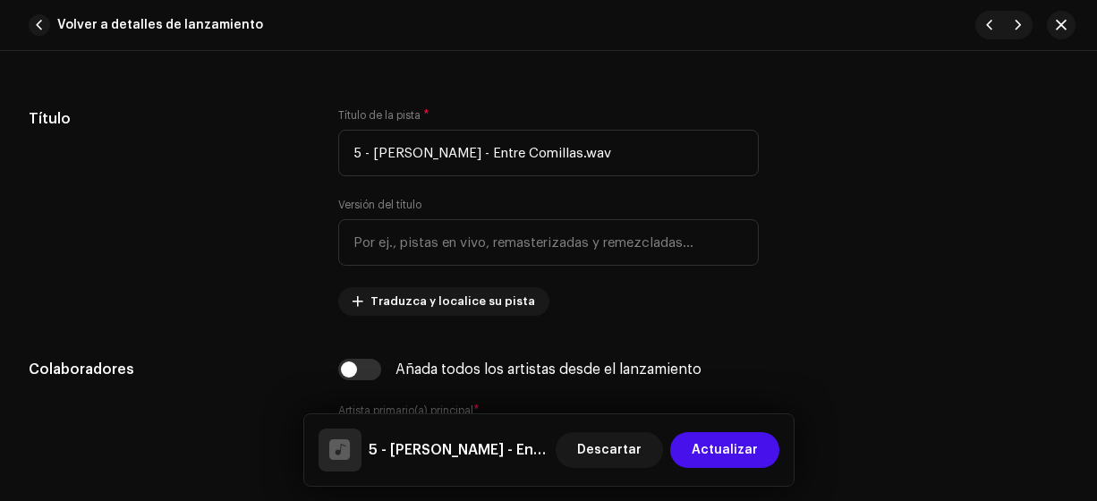
scroll to position [864, 0]
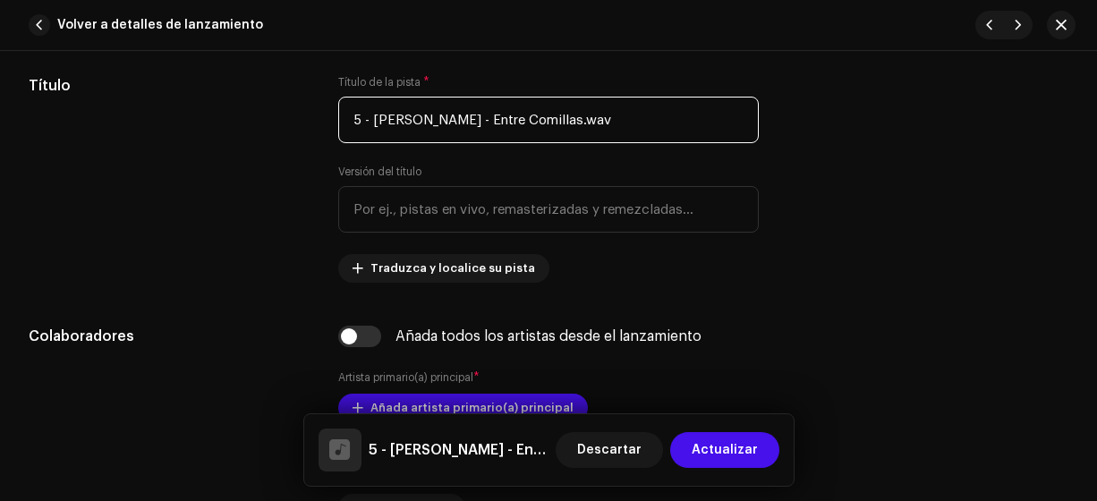
drag, startPoint x: 463, startPoint y: 119, endPoint x: 371, endPoint y: 121, distance: 91.3
click at [371, 121] on input "5 - [PERSON_NAME] - Entre Comillas.wav" at bounding box center [548, 120] width 421 height 47
click at [521, 111] on input "5 - Entre Comillas.wav" at bounding box center [548, 120] width 421 height 47
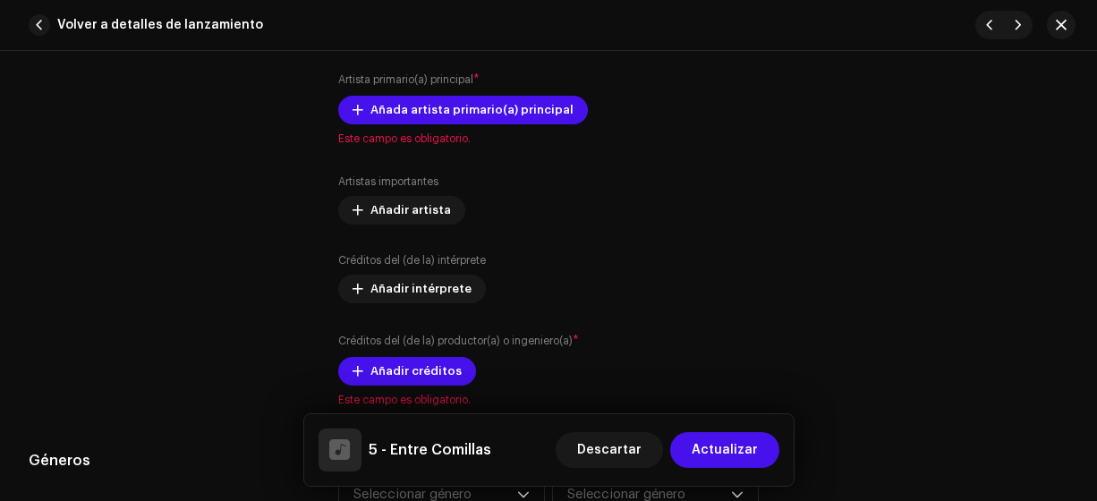
scroll to position [1146, 0]
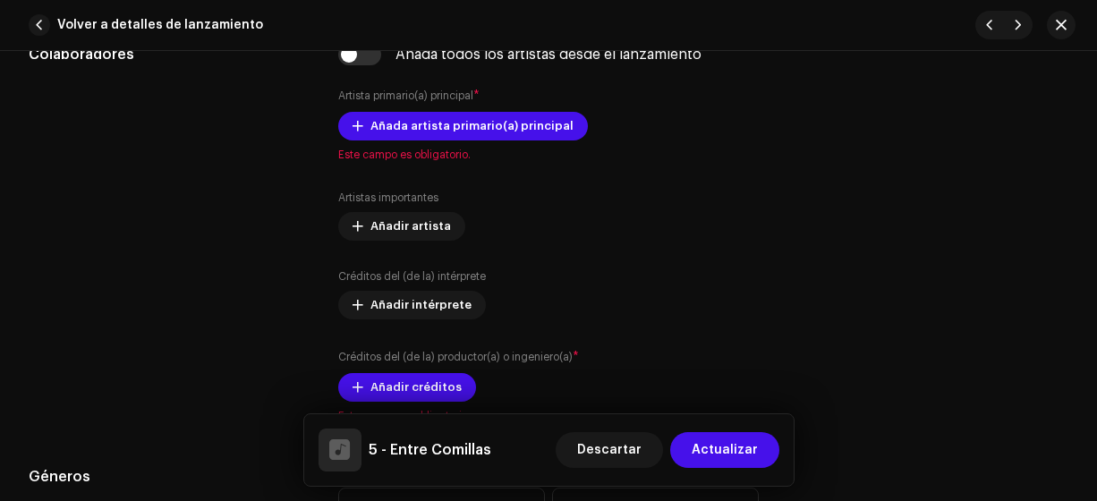
type input "5 - Entre Comillas"
click at [505, 121] on span "Añada artista primario(a) principal" at bounding box center [471, 126] width 203 height 36
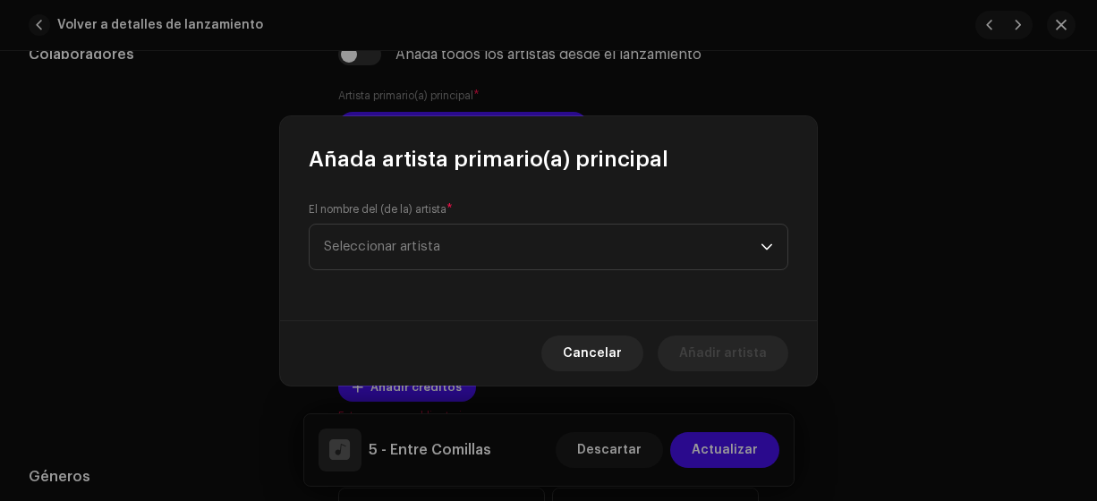
click at [434, 245] on span "Seleccionar artista" at bounding box center [382, 246] width 116 height 13
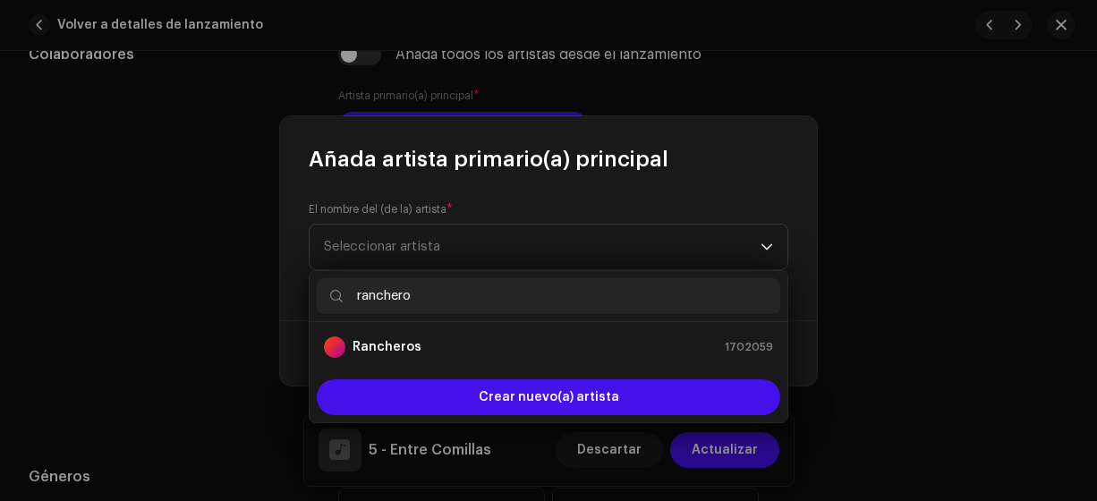
type input "ranchero"
click at [411, 347] on strong "Rancheros" at bounding box center [386, 347] width 69 height 18
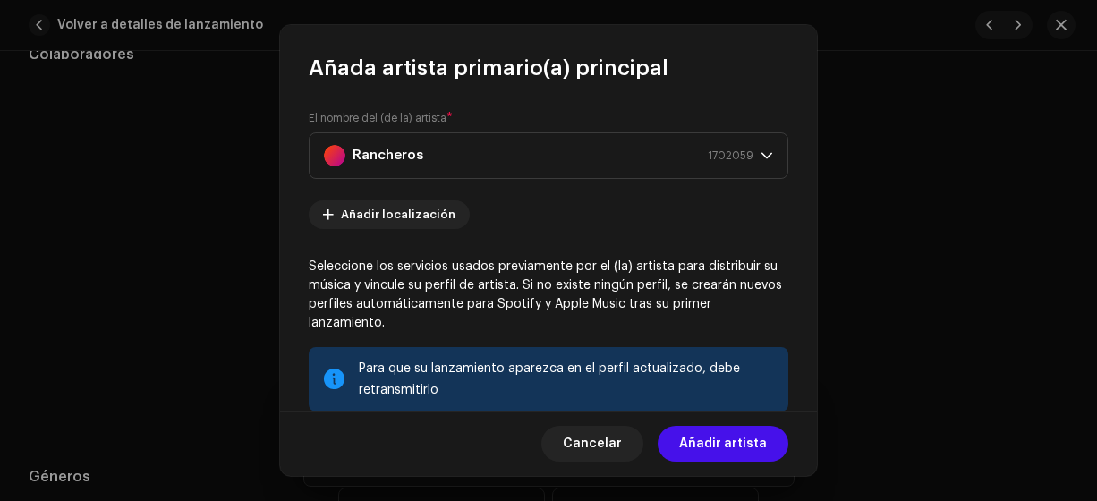
click at [727, 443] on span "Añadir artista" at bounding box center [723, 444] width 88 height 36
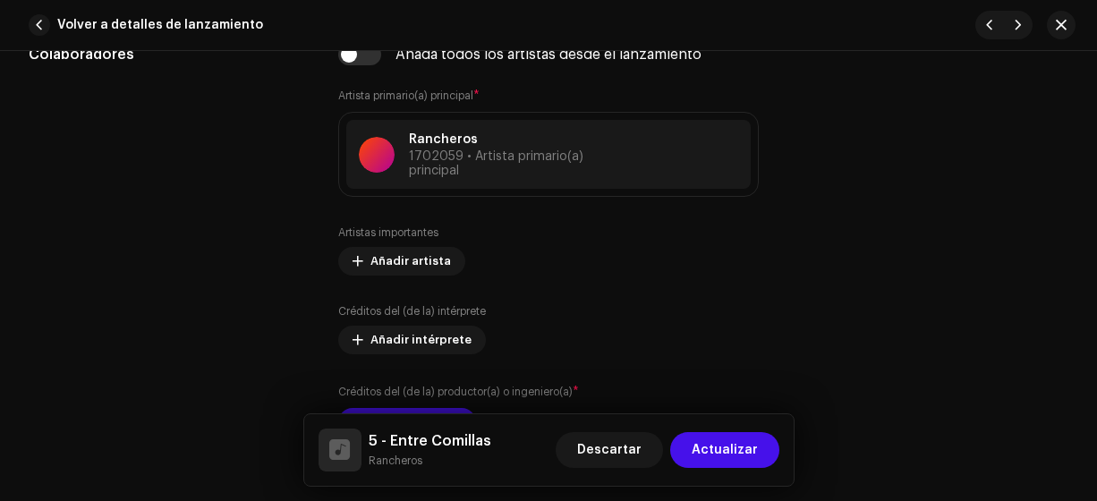
click at [423, 335] on span "Añadir intérprete" at bounding box center [420, 340] width 101 height 36
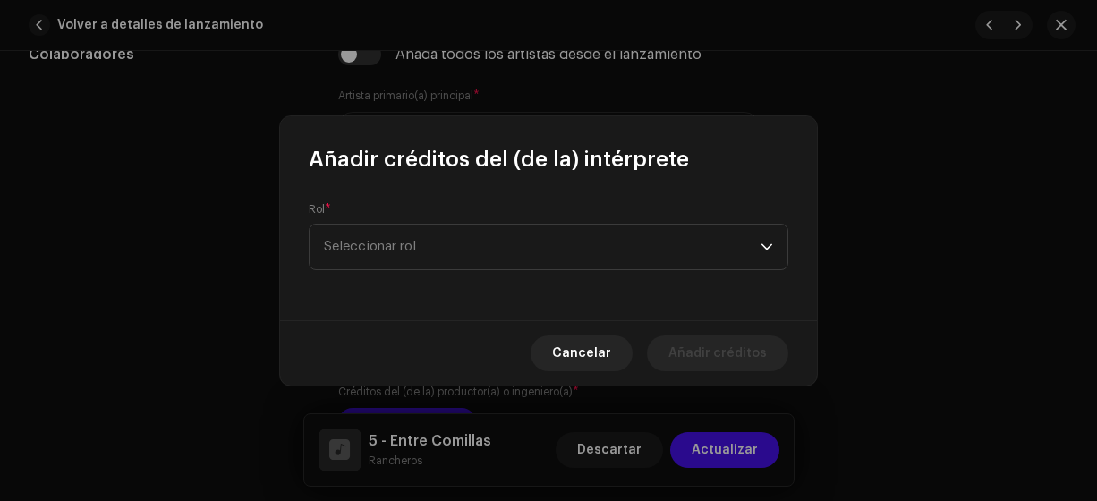
click at [432, 262] on span "Seleccionar rol" at bounding box center [542, 247] width 437 height 45
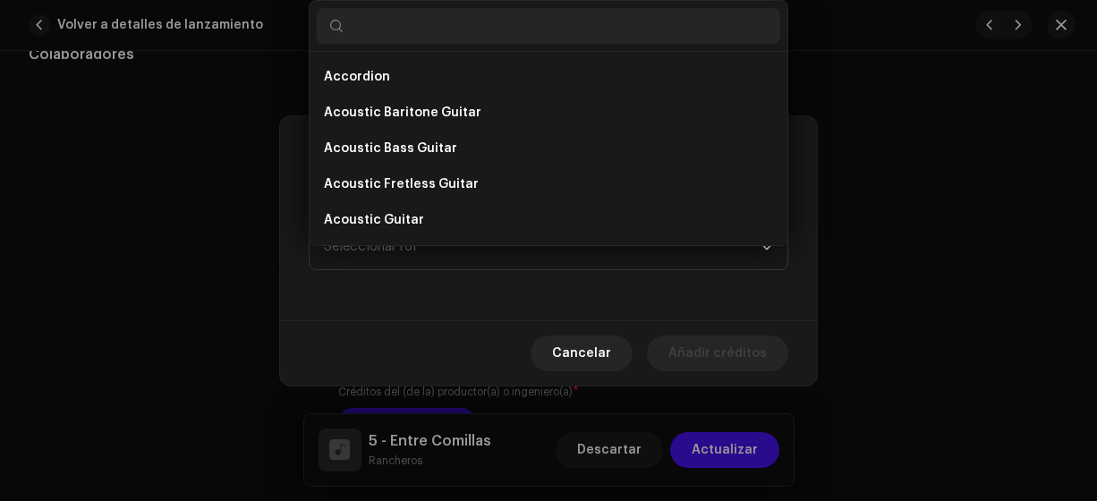
click at [433, 265] on span "Seleccionar rol" at bounding box center [542, 247] width 437 height 45
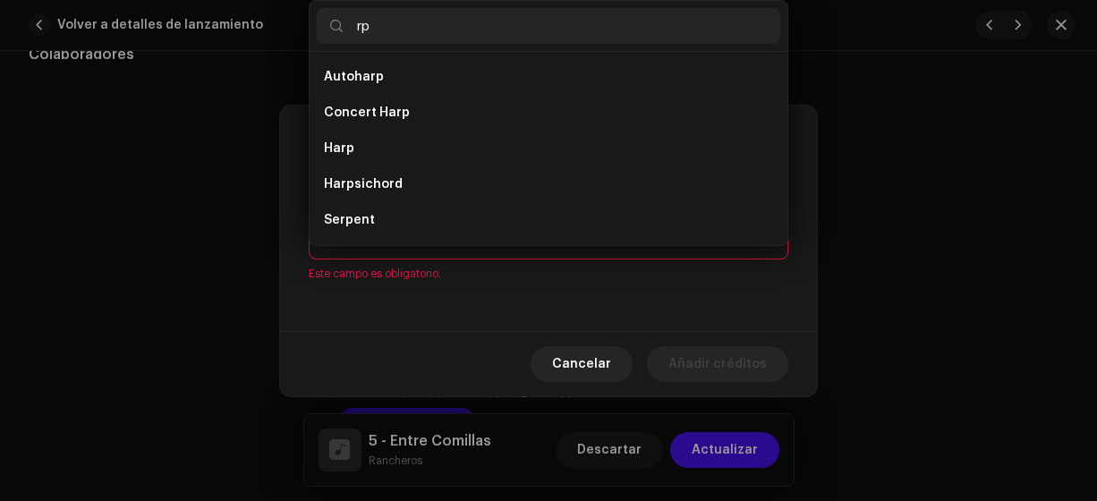
type input "r"
type input "p"
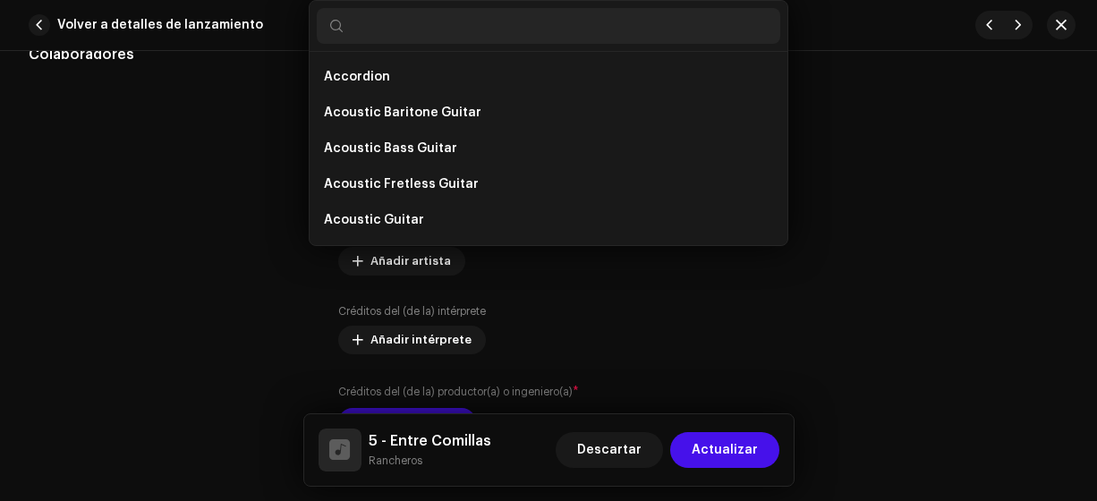
click at [273, 295] on div "Añadir créditos del (de la) intérprete Rol * Seleccionar rol Este campo es obli…" at bounding box center [548, 250] width 1097 height 501
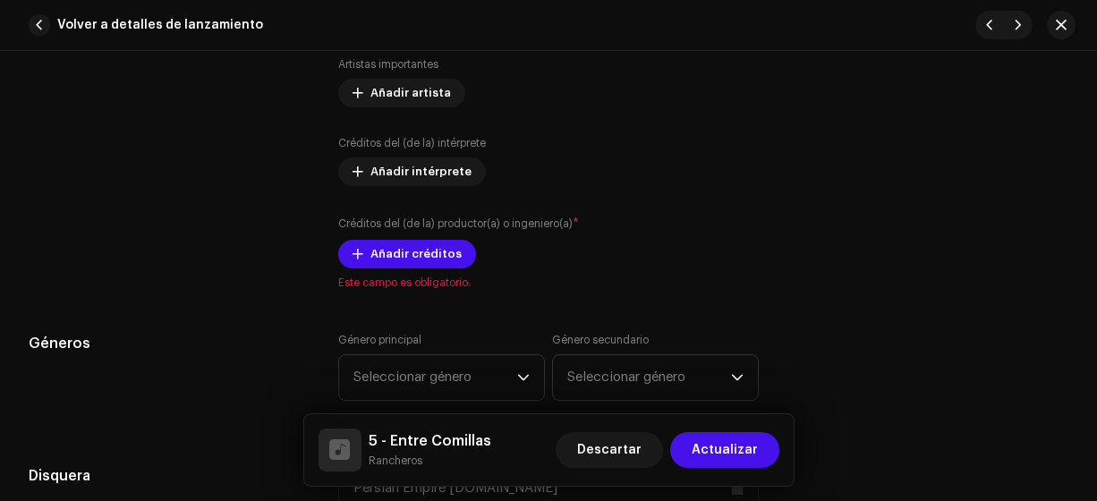
scroll to position [1337, 0]
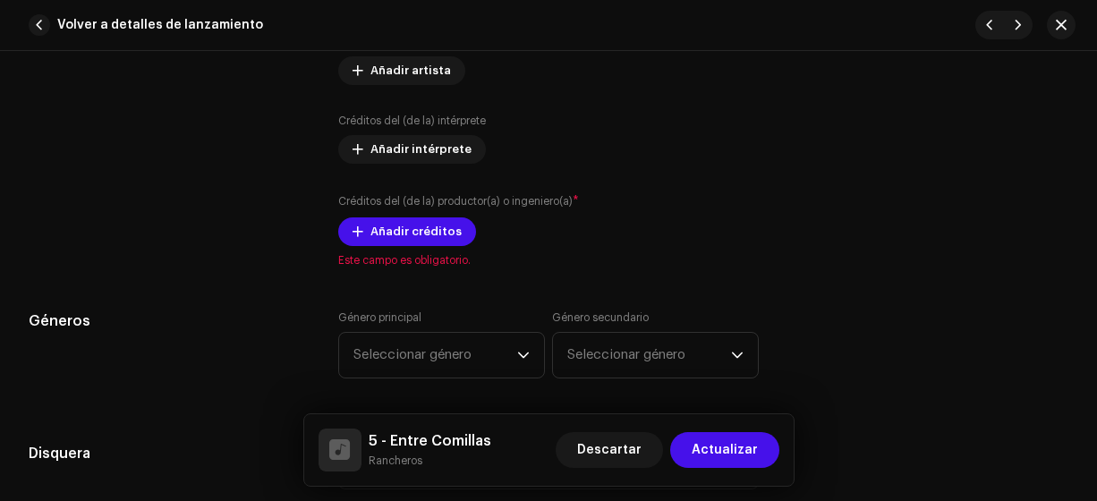
click at [406, 221] on span "Añadir créditos" at bounding box center [415, 232] width 91 height 36
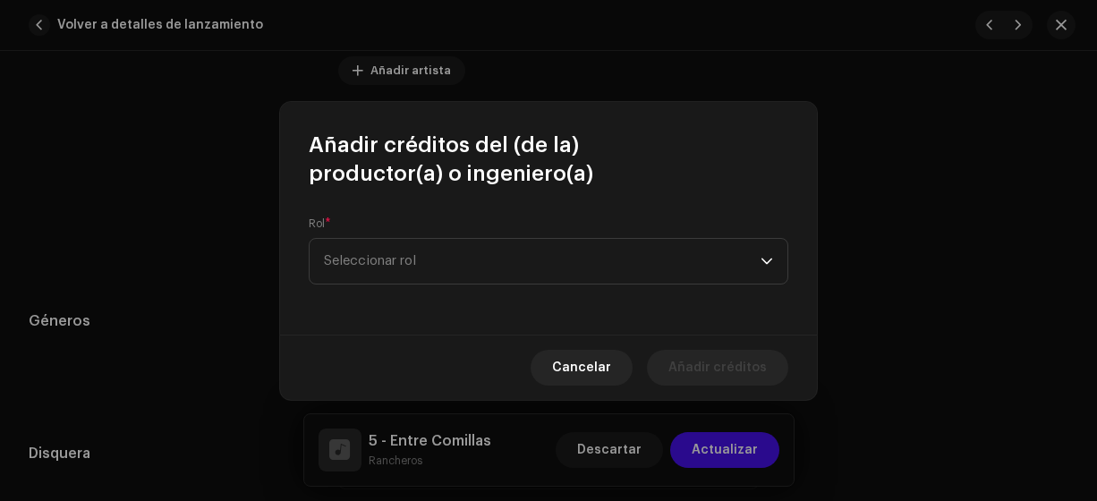
click at [412, 257] on span "Seleccionar rol" at bounding box center [542, 261] width 437 height 45
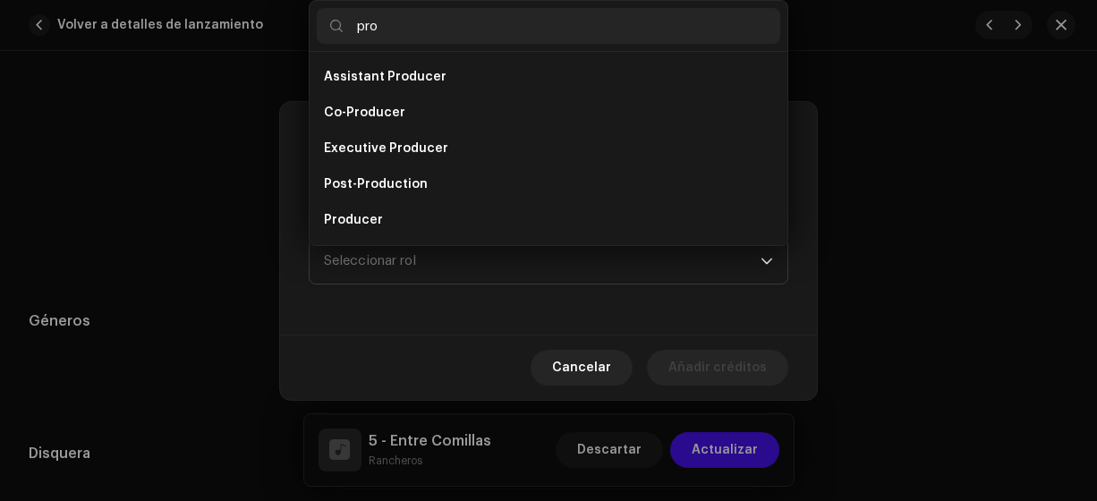
scroll to position [29, 0]
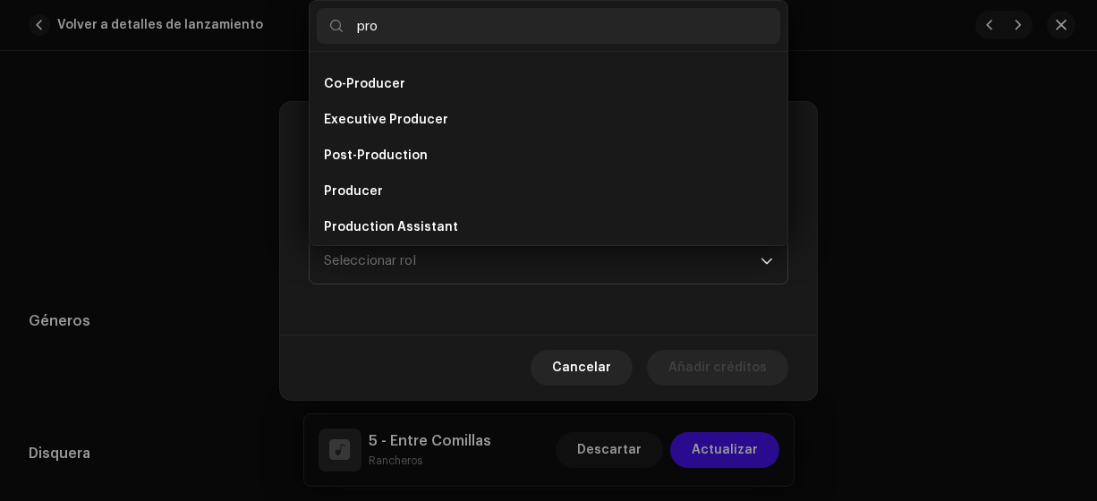
type input "pro"
click at [382, 183] on li "Producer" at bounding box center [548, 192] width 463 height 36
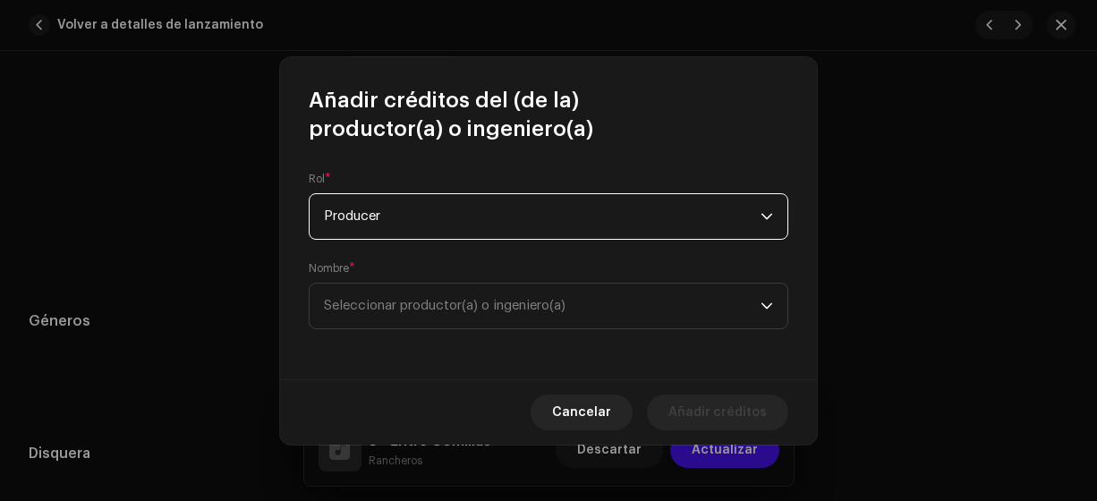
click at [374, 303] on span "Seleccionar productor(a) o ingeniero(a)" at bounding box center [445, 305] width 242 height 13
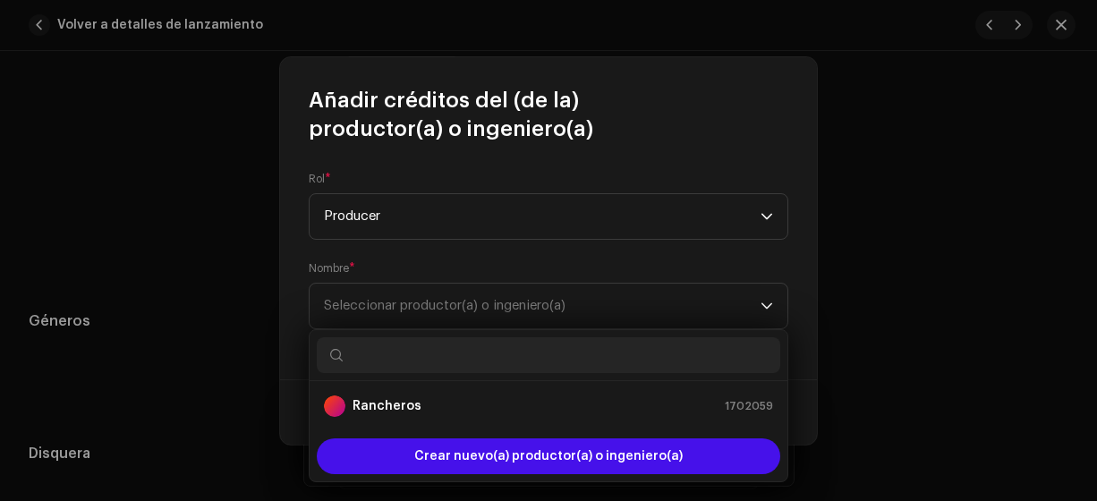
click at [389, 401] on strong "Rancheros" at bounding box center [386, 406] width 69 height 18
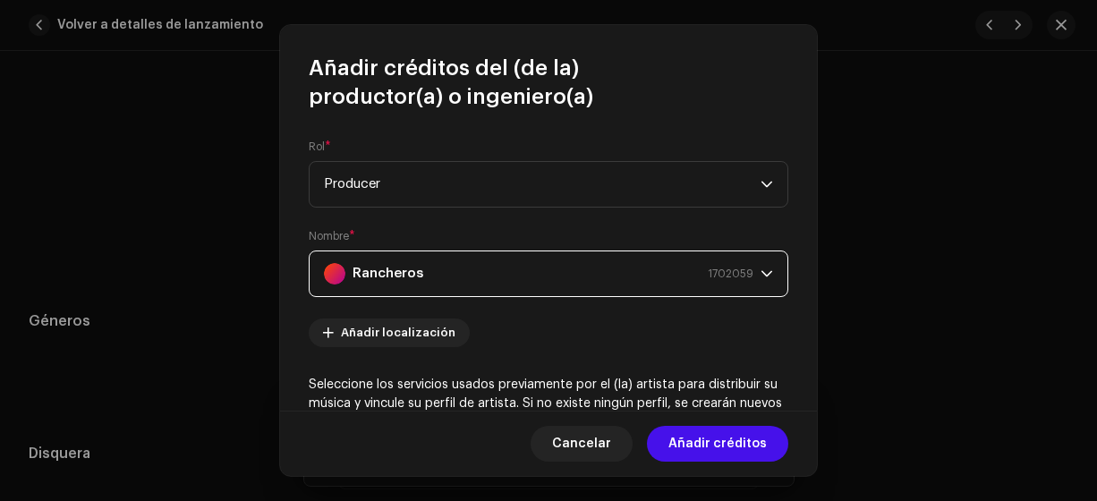
click at [743, 439] on span "Añadir créditos" at bounding box center [717, 444] width 98 height 36
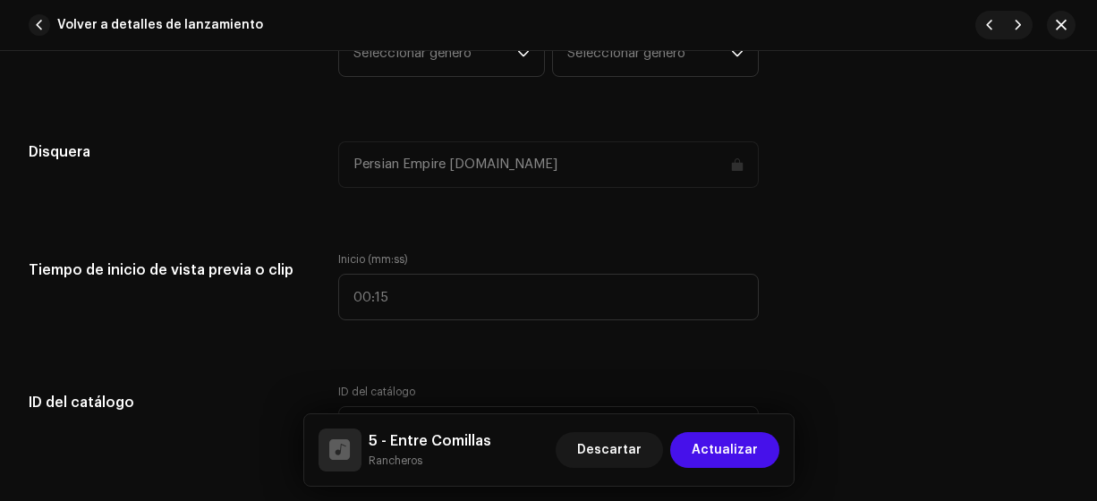
scroll to position [1659, 0]
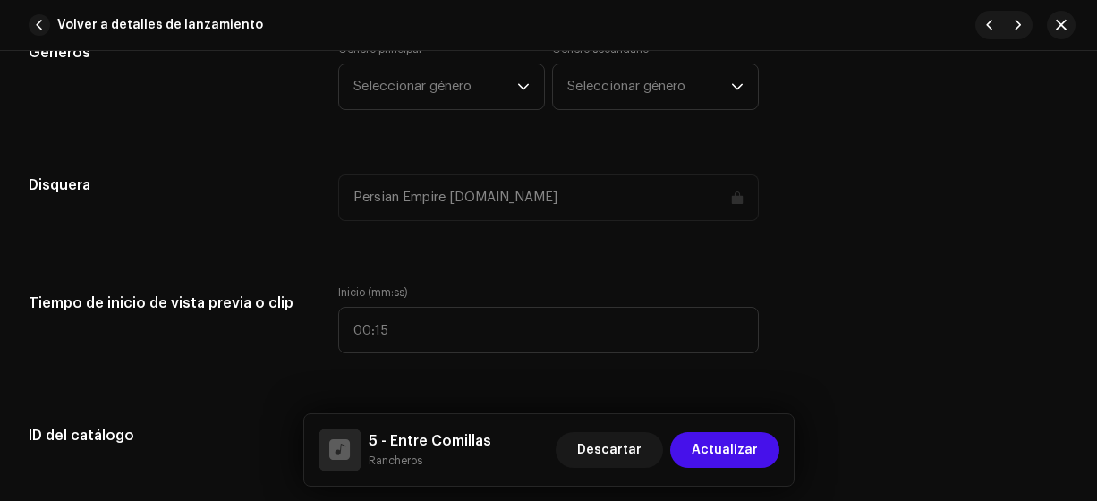
click at [433, 83] on span "Seleccionar género" at bounding box center [435, 86] width 164 height 45
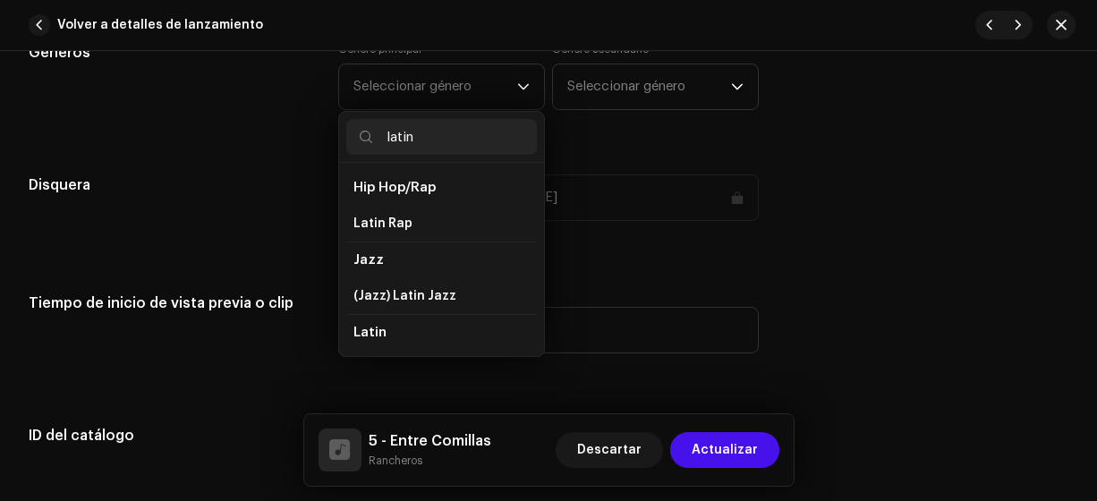
type input "latin"
click at [371, 326] on span "Latin" at bounding box center [369, 332] width 33 height 13
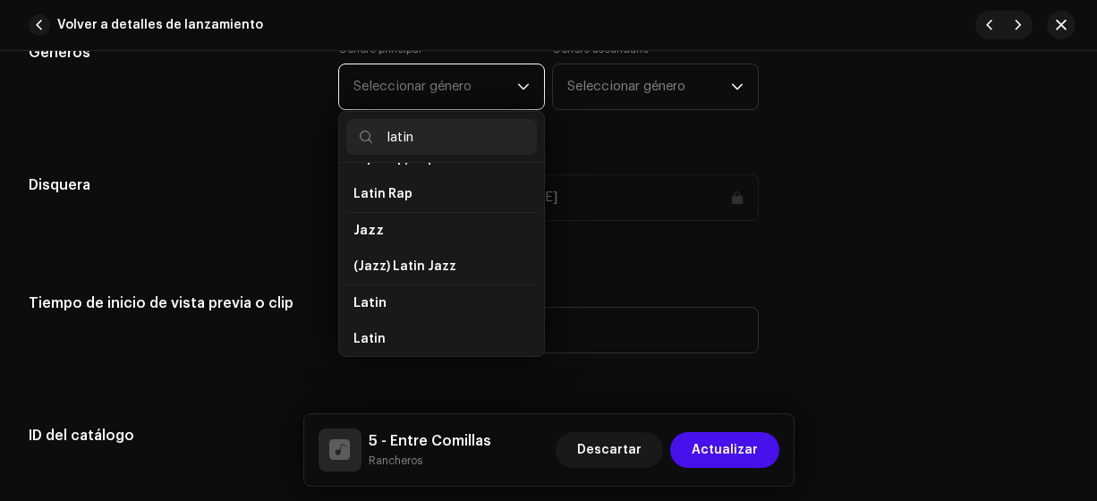
click at [375, 335] on span "Latin" at bounding box center [369, 339] width 32 height 18
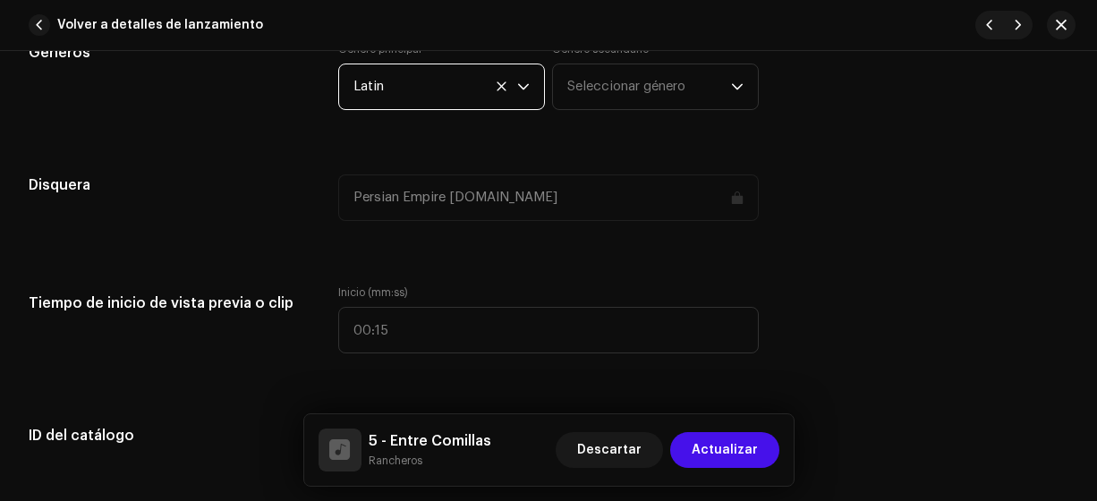
click at [599, 84] on span "Seleccionar género" at bounding box center [649, 86] width 164 height 45
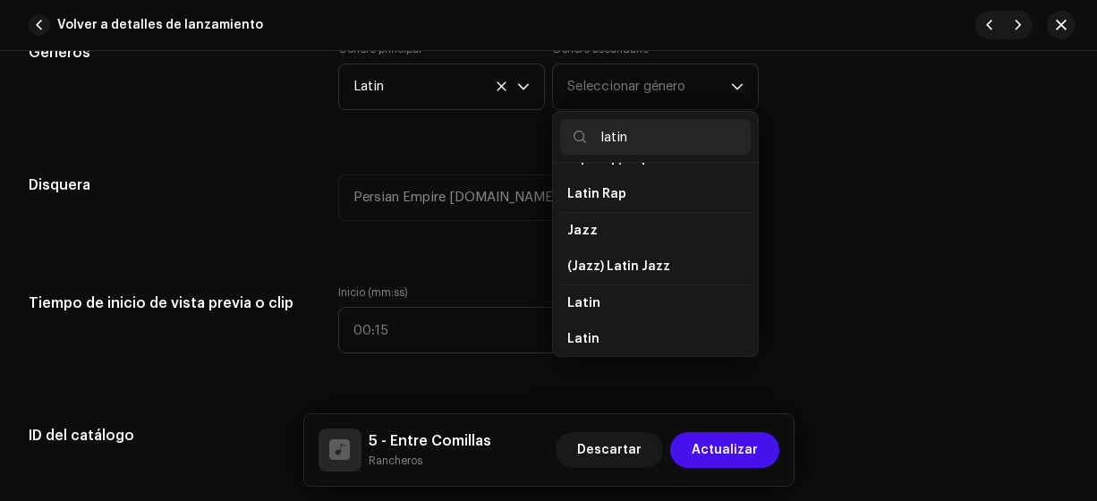
type input "latin"
click at [620, 335] on li "Latin" at bounding box center [655, 339] width 191 height 36
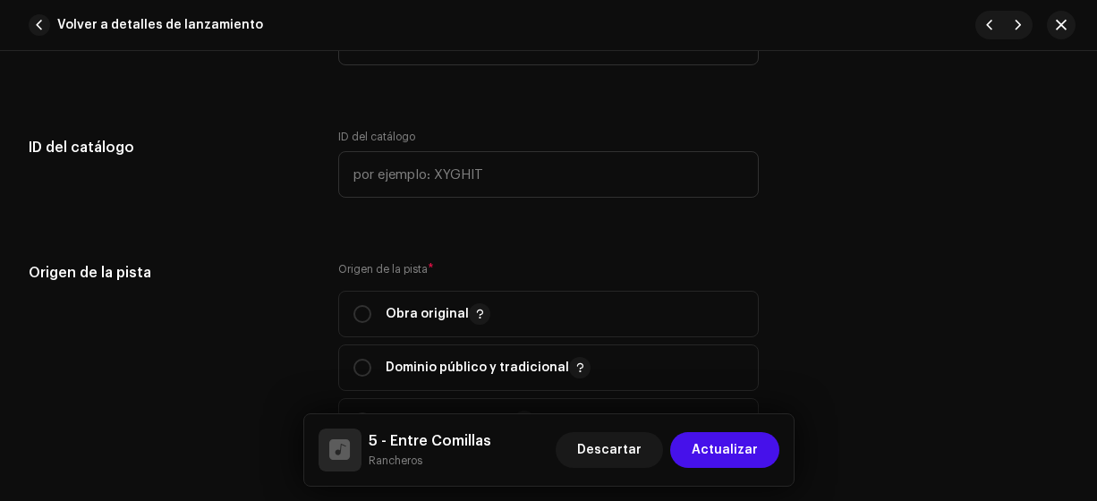
scroll to position [2025, 0]
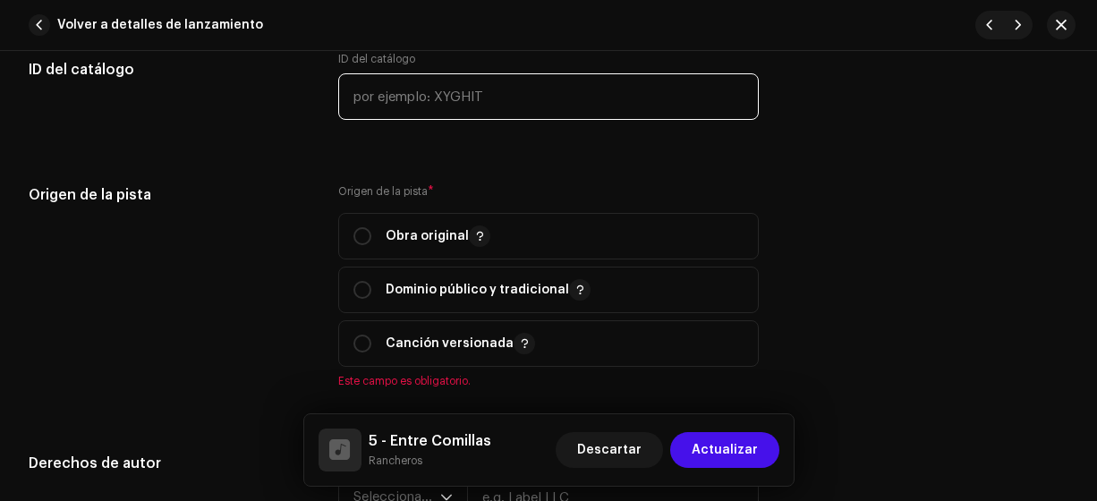
click at [528, 91] on input "text" at bounding box center [548, 96] width 421 height 47
type input "17-00005"
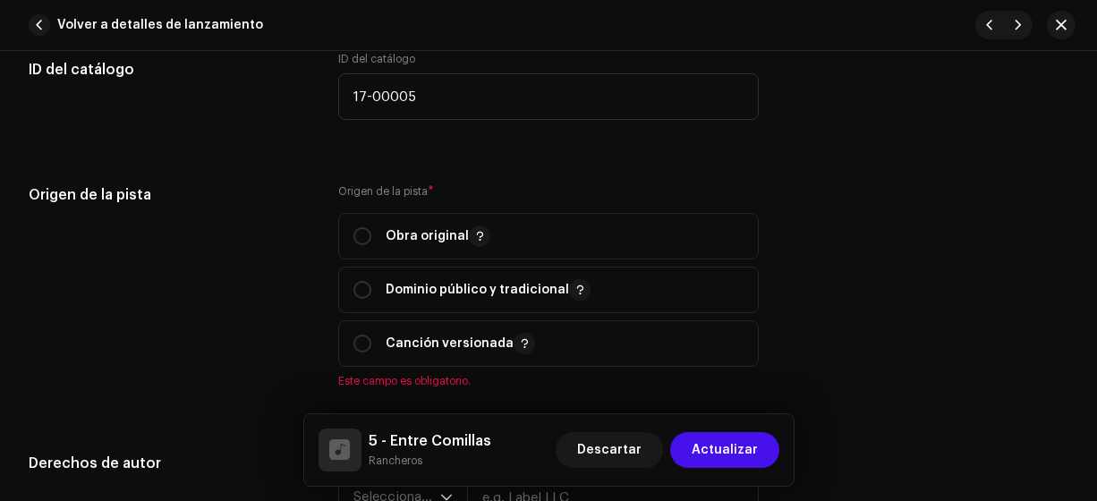
click at [361, 228] on input "radio" at bounding box center [362, 236] width 18 height 18
radio input "true"
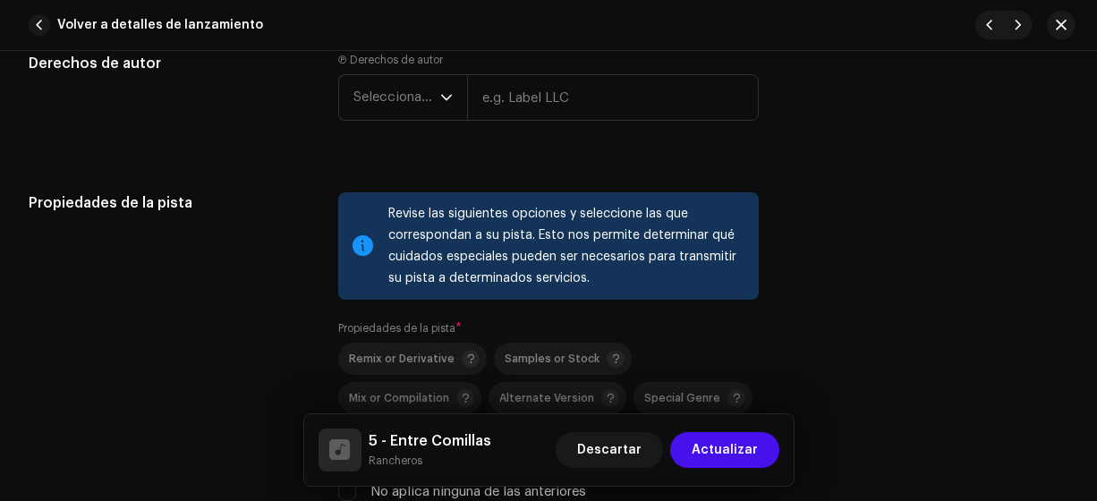
scroll to position [2398, 0]
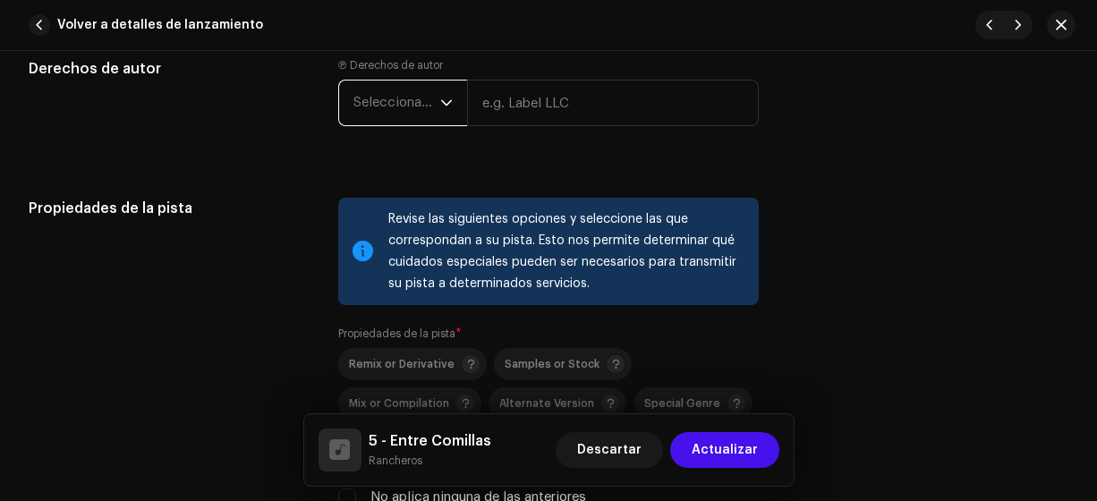
click at [428, 110] on span "Seleccionar año" at bounding box center [396, 103] width 87 height 45
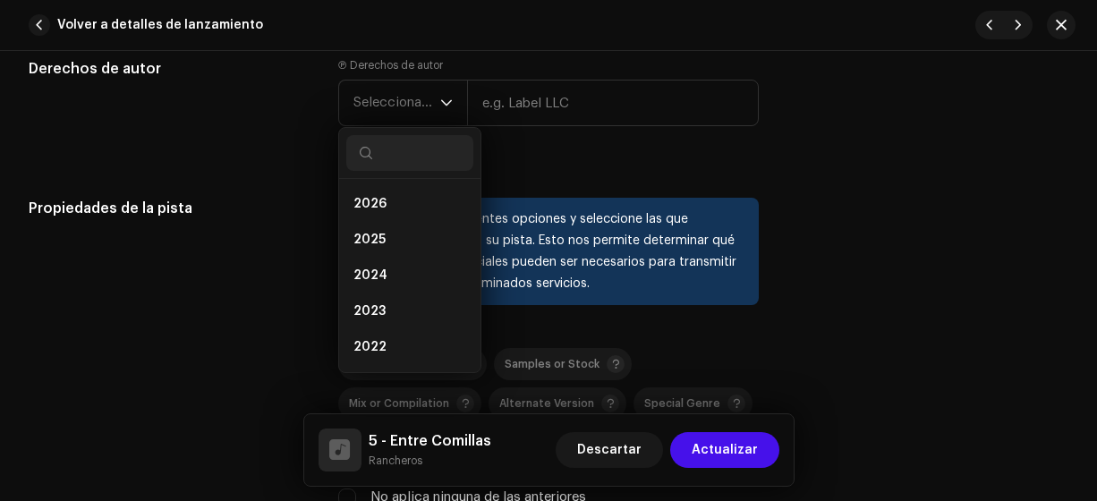
click at [405, 229] on li "2025" at bounding box center [409, 240] width 127 height 36
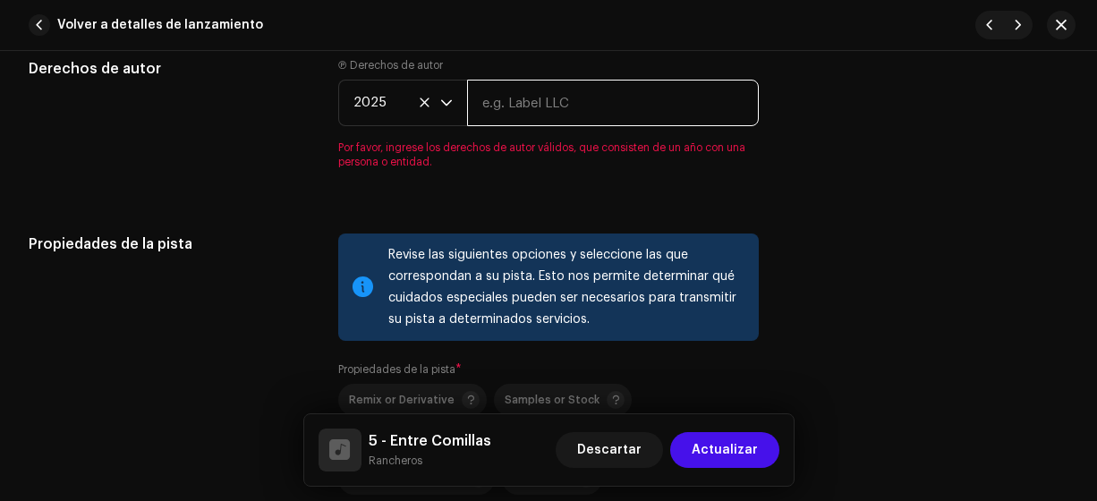
click at [512, 102] on input "text" at bounding box center [613, 103] width 293 height 47
type input "Rancheros"
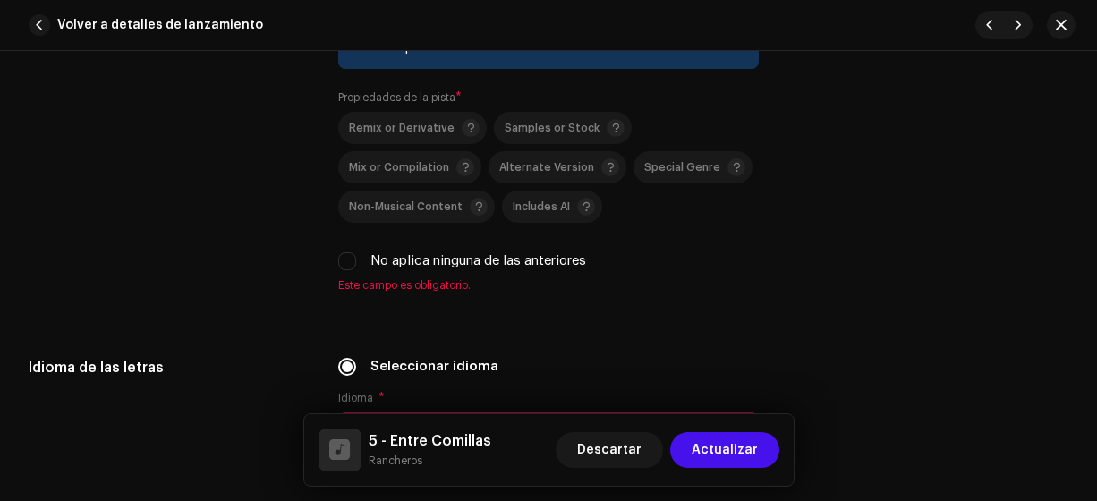
scroll to position [2652, 0]
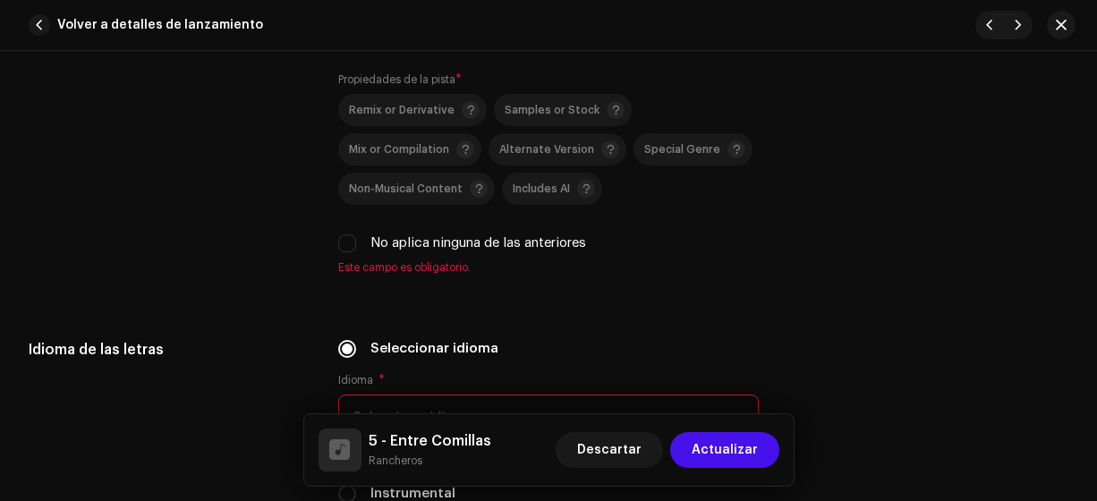
click at [344, 234] on input "No aplica ninguna de las anteriores" at bounding box center [347, 243] width 18 height 18
checkbox input "true"
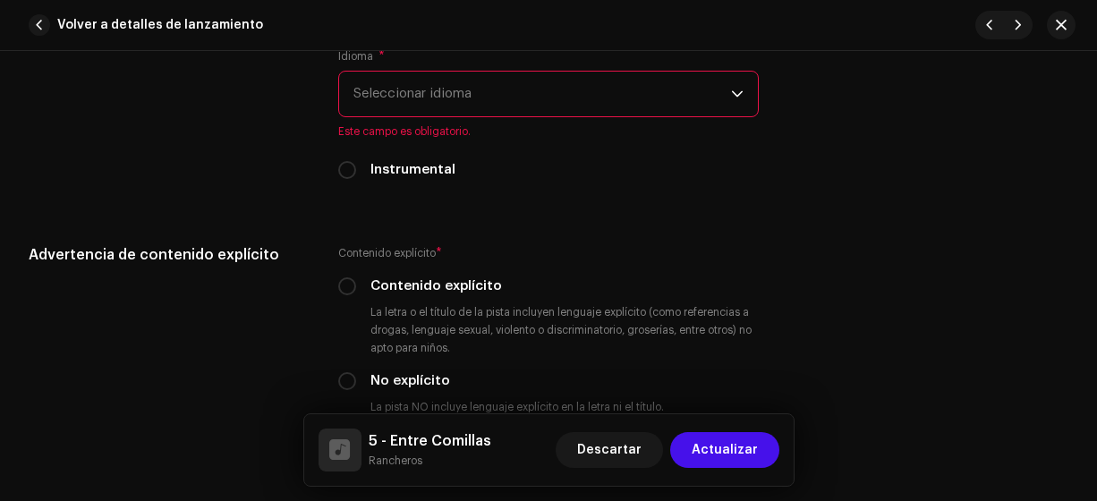
scroll to position [2938, 0]
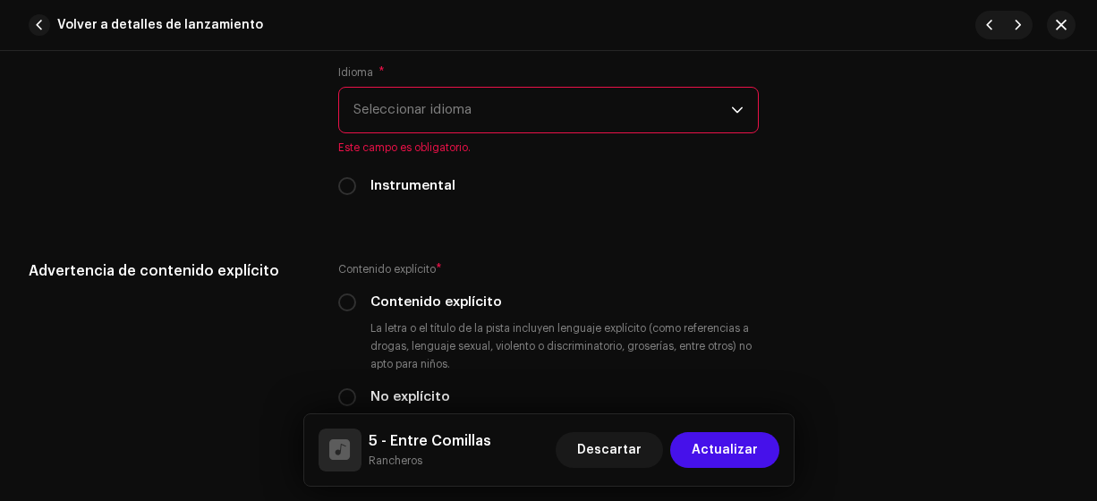
click at [437, 99] on span "Seleccionar idioma" at bounding box center [542, 110] width 378 height 45
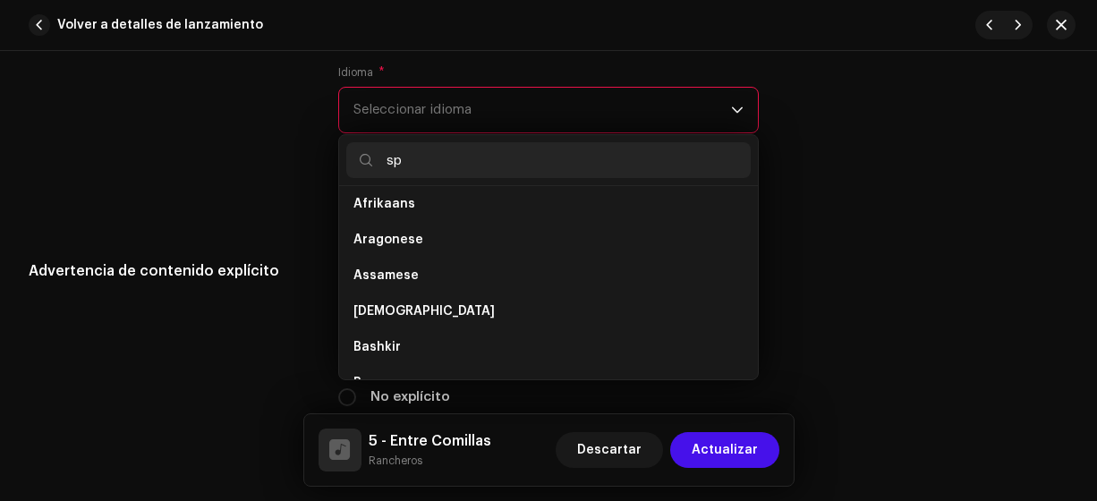
scroll to position [0, 0]
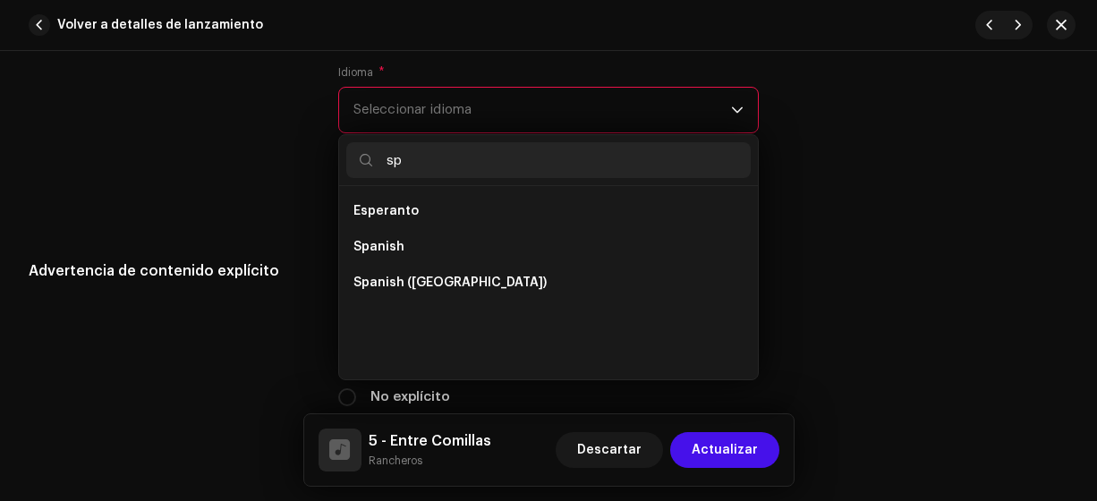
type input "sp"
click at [451, 274] on span "Spanish ([GEOGRAPHIC_DATA])" at bounding box center [449, 283] width 193 height 18
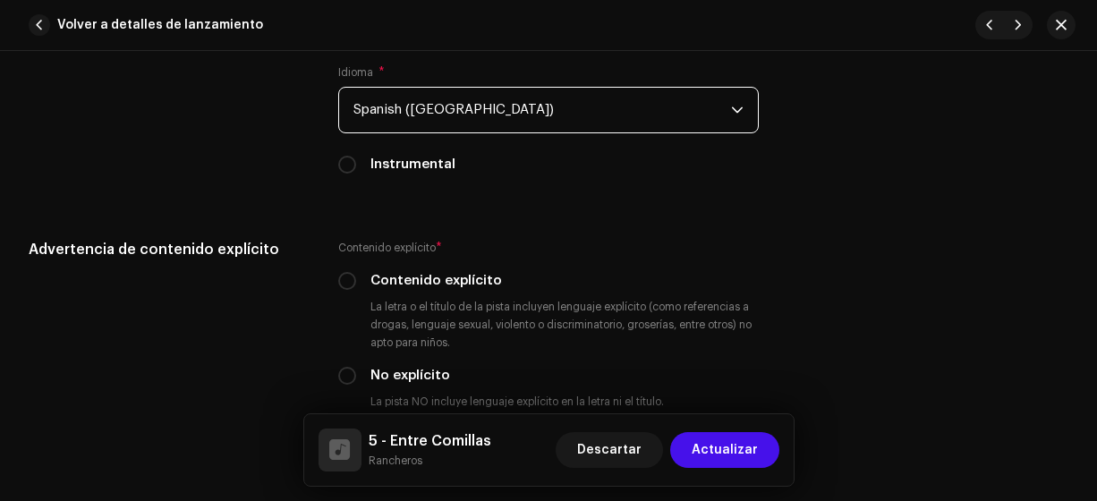
click at [339, 375] on input "No explícito" at bounding box center [347, 376] width 18 height 18
radio input "true"
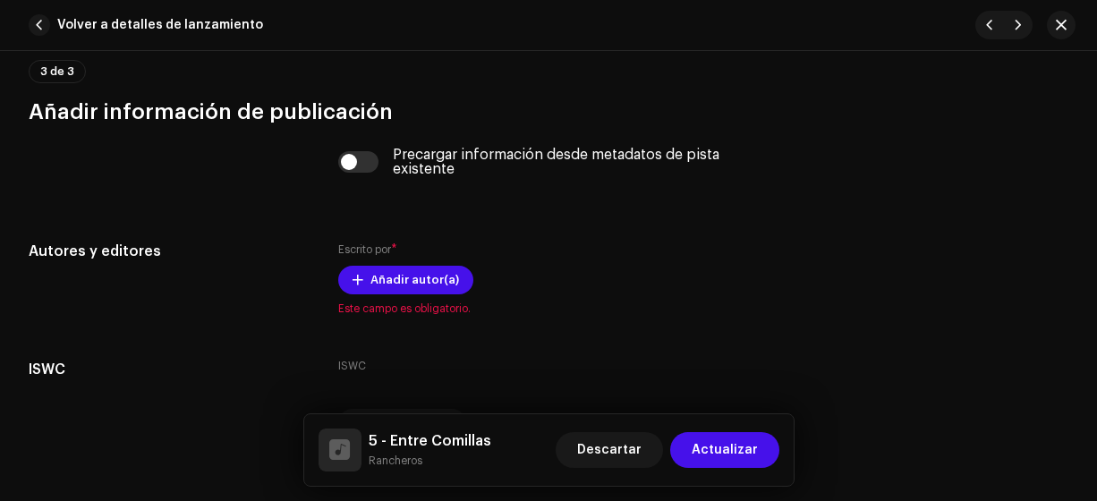
scroll to position [3609, 0]
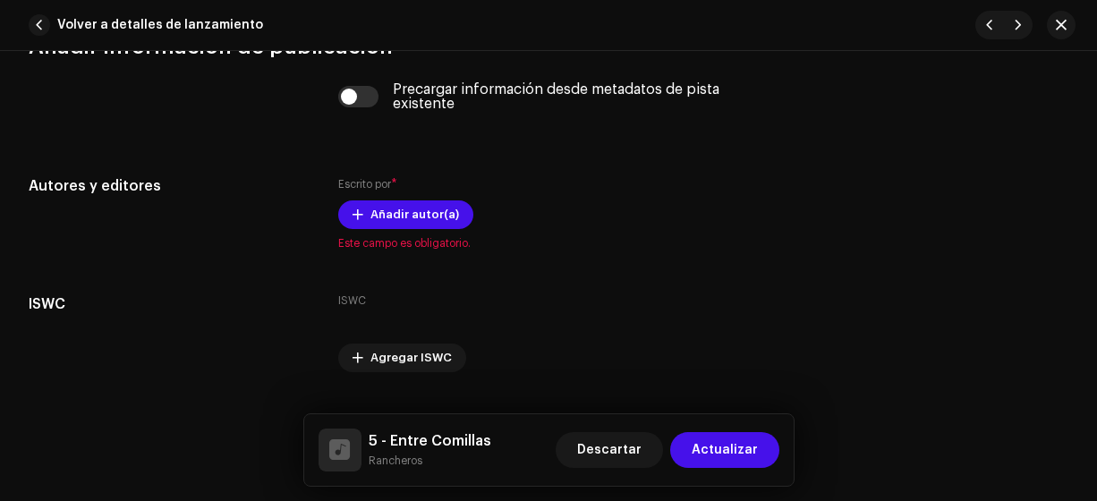
click at [427, 208] on span "Añadir autor(a)" at bounding box center [414, 215] width 89 height 36
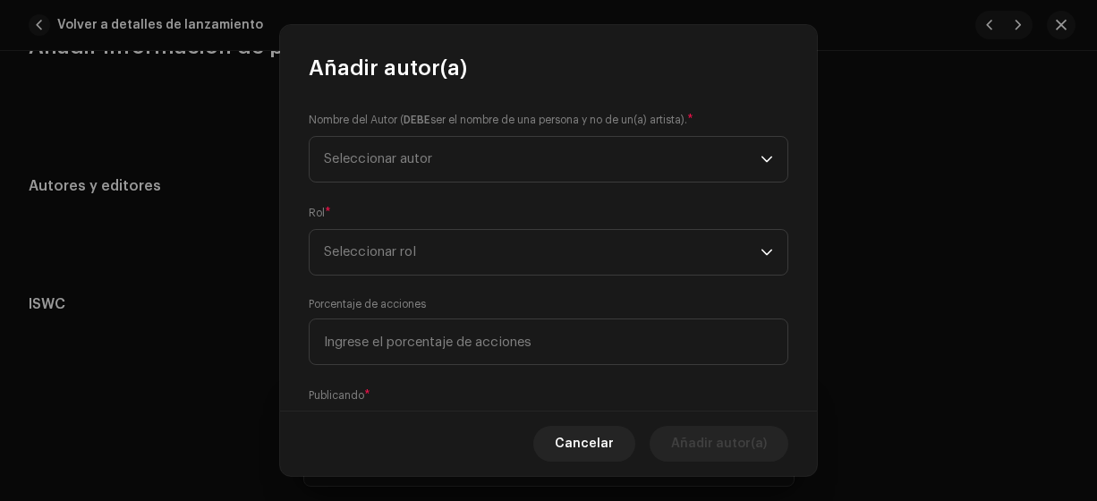
click at [426, 164] on span "Seleccionar autor" at bounding box center [542, 159] width 437 height 45
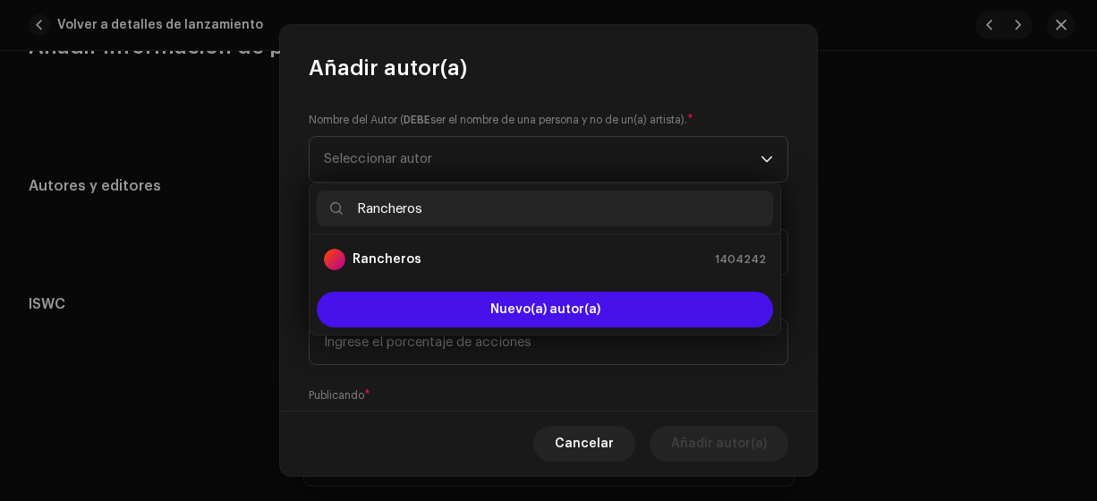
type input "Rancheros"
click at [408, 259] on strong "Rancheros" at bounding box center [386, 259] width 69 height 18
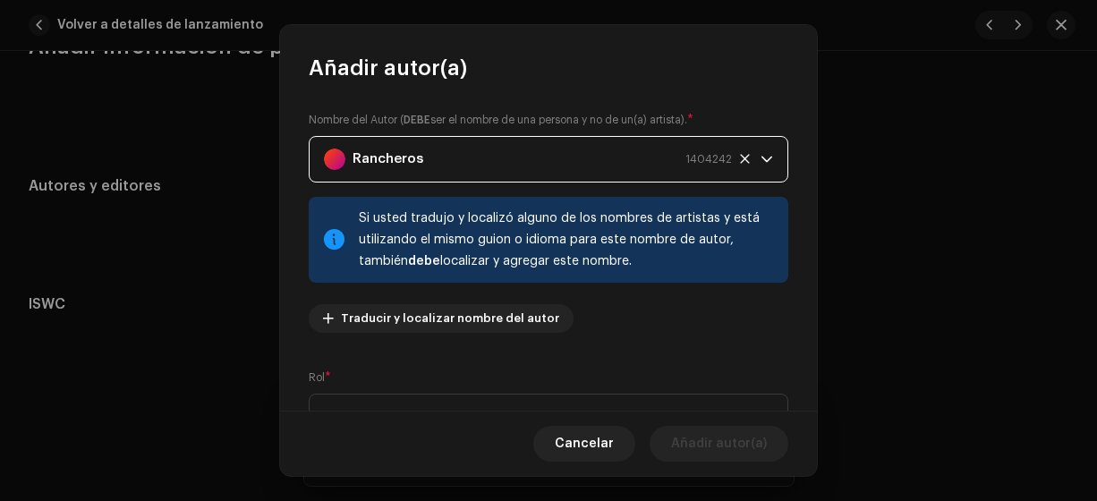
click at [459, 403] on span "Seleccionar rol" at bounding box center [542, 417] width 437 height 45
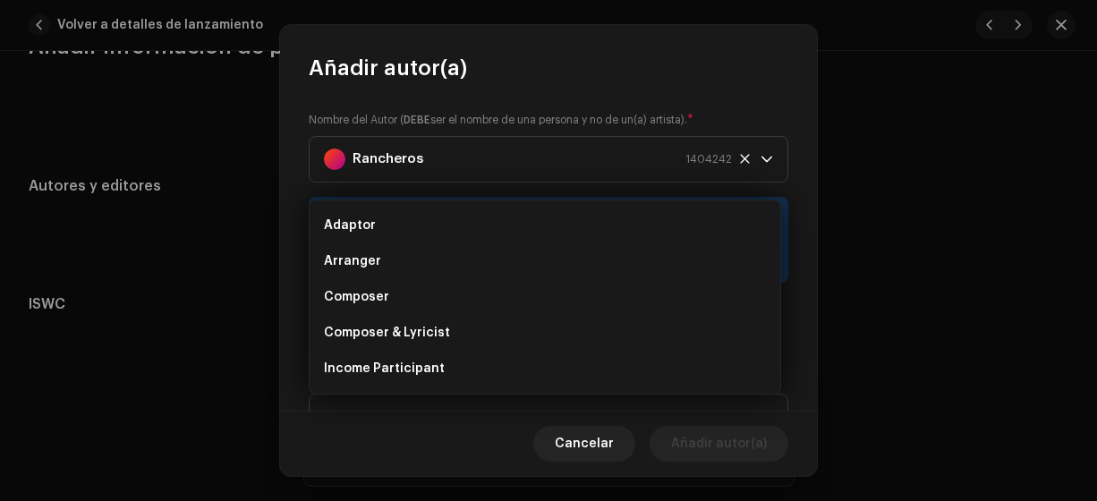
scroll to position [29, 0]
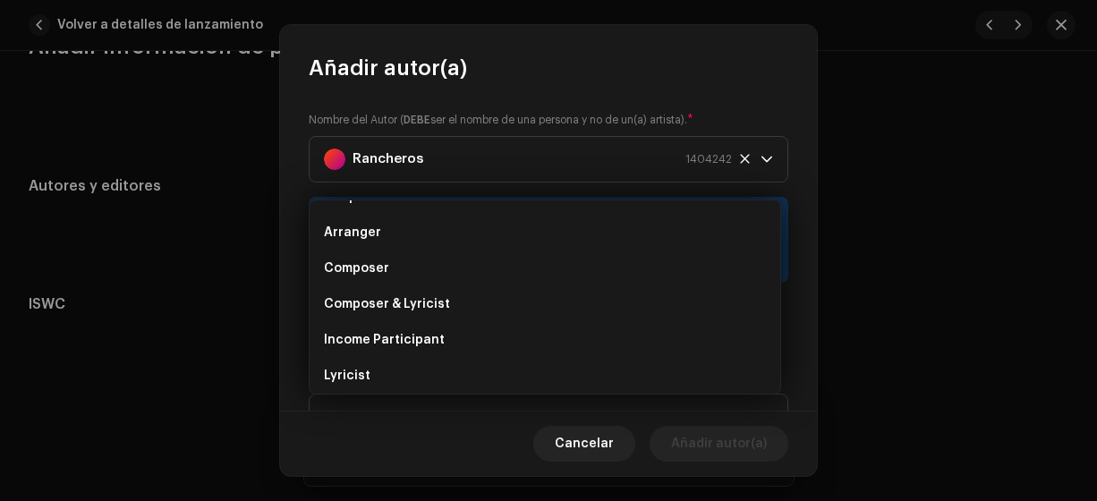
click at [457, 306] on li "Composer & Lyricist" at bounding box center [545, 304] width 456 height 36
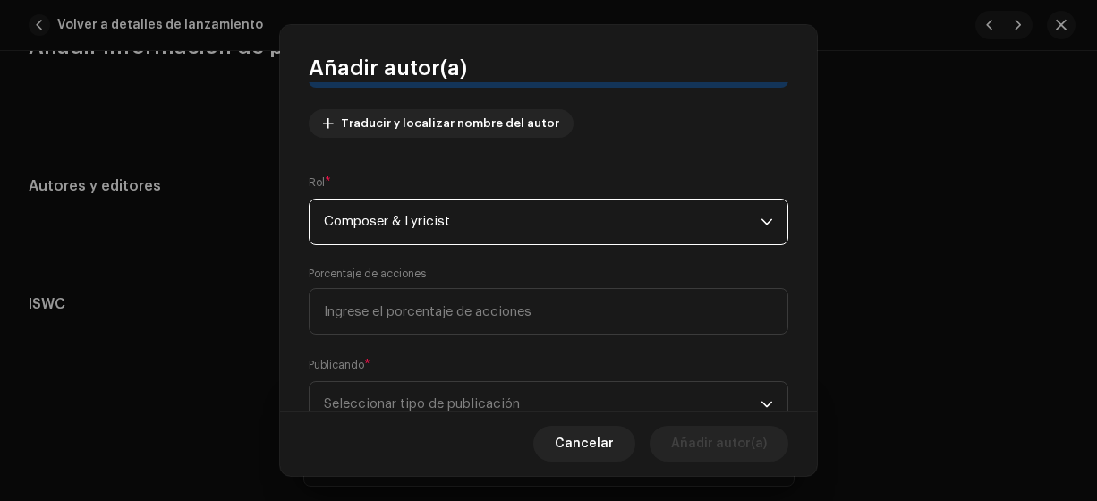
scroll to position [261, 0]
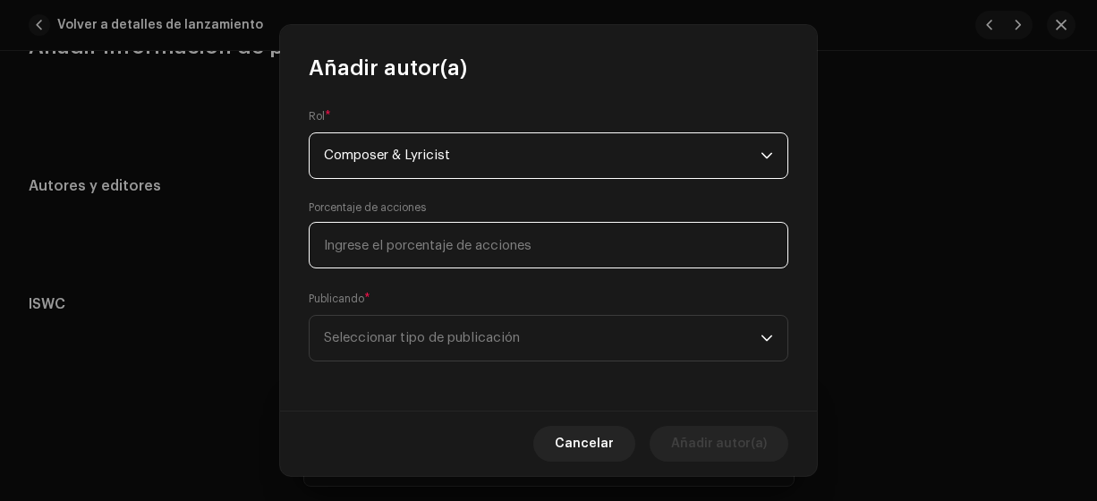
click at [554, 252] on input at bounding box center [549, 245] width 480 height 47
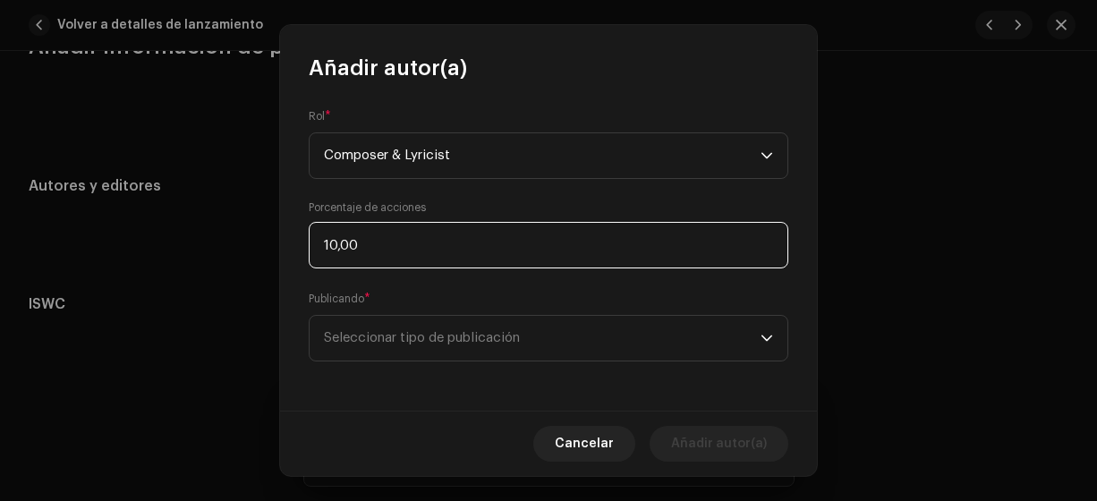
type input "100,00"
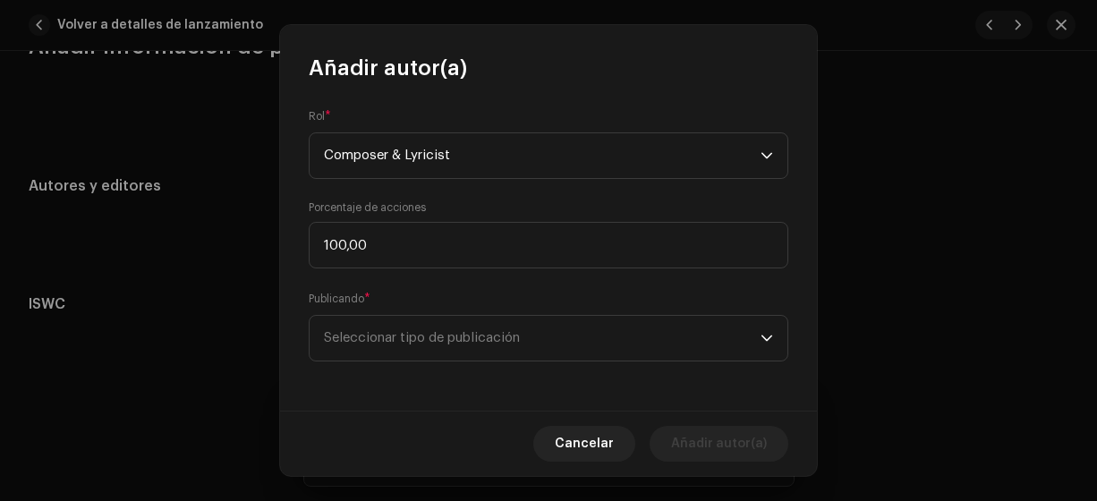
click at [493, 340] on span "Seleccionar tipo de publicación" at bounding box center [542, 338] width 437 height 45
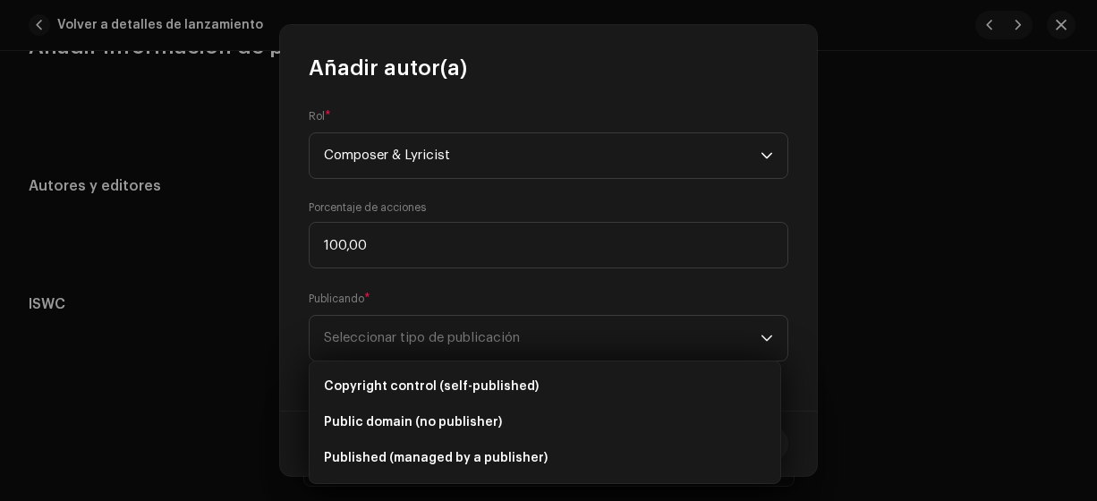
click at [479, 378] on span "Copyright control (self-published)" at bounding box center [431, 387] width 215 height 18
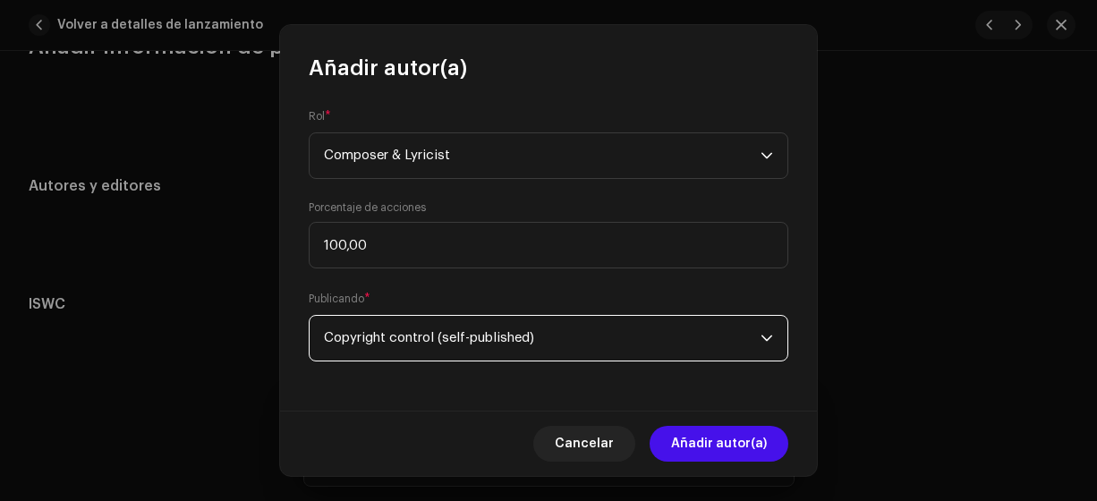
click at [686, 447] on span "Añadir autor(a)" at bounding box center [719, 444] width 96 height 36
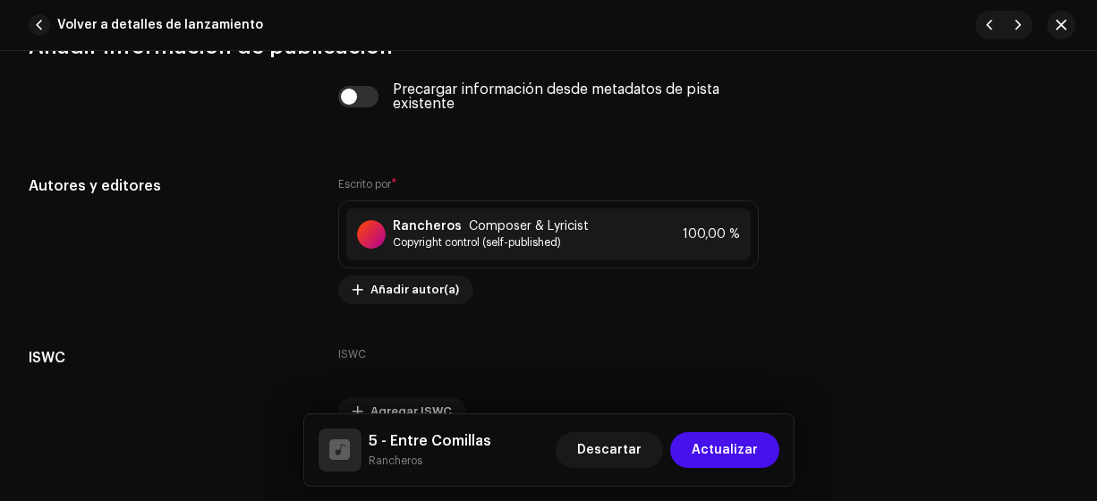
click at [708, 446] on span "Actualizar" at bounding box center [725, 450] width 66 height 36
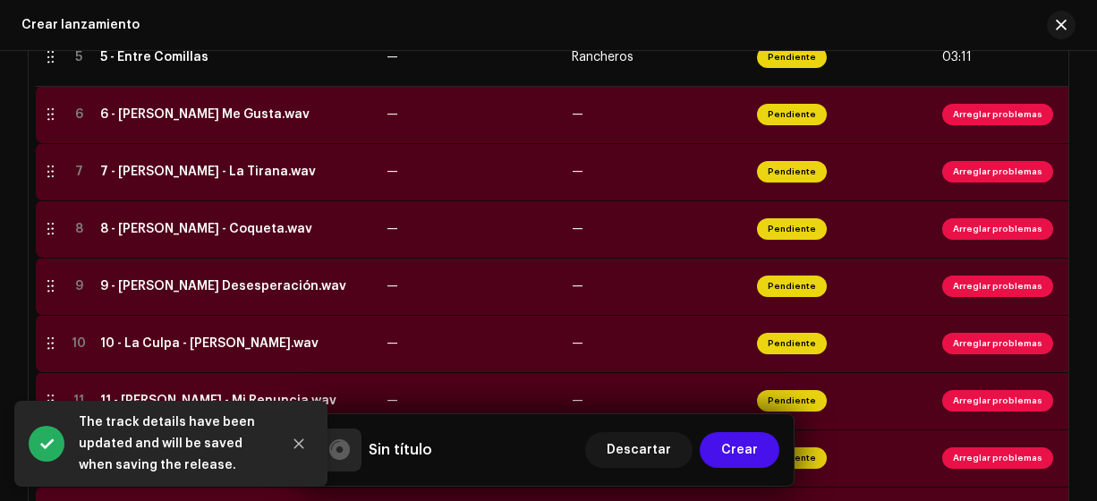
scroll to position [712, 0]
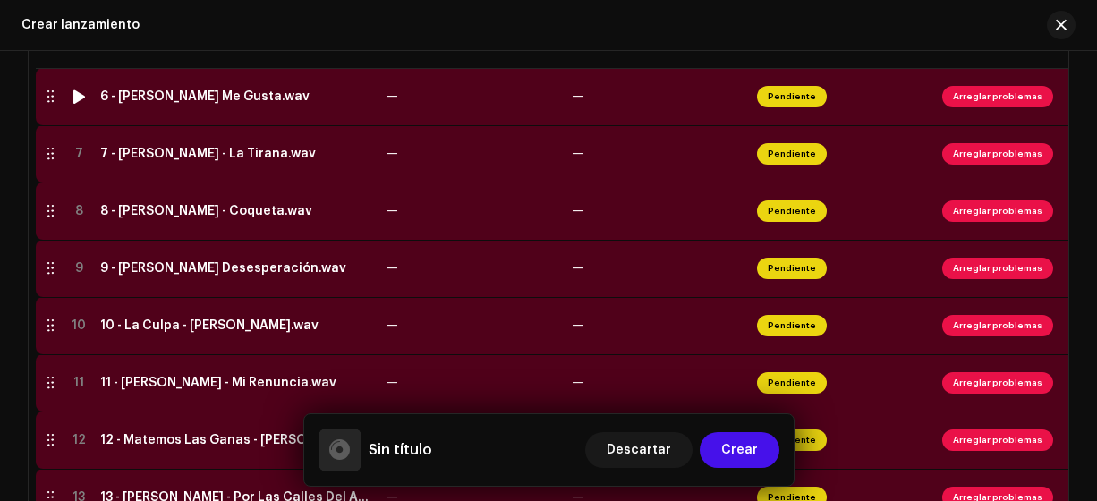
click at [252, 104] on td "6 - [PERSON_NAME] Me Gusta.wav" at bounding box center [236, 96] width 286 height 57
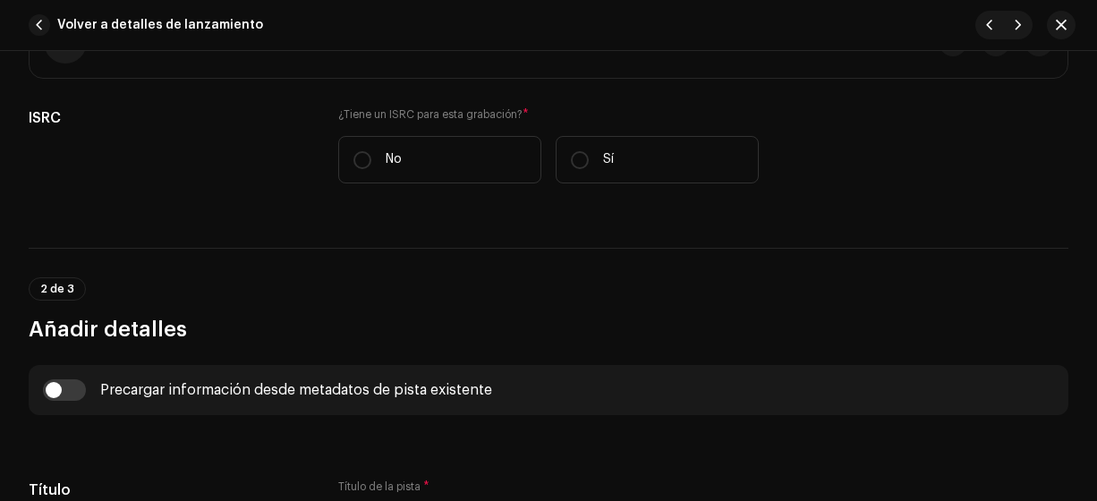
scroll to position [424, 0]
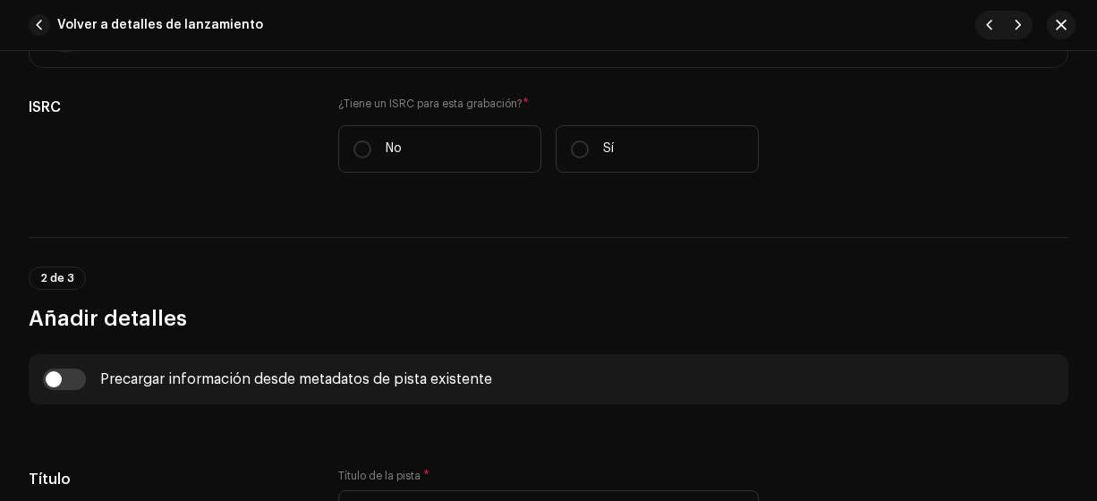
click at [361, 144] on input "No" at bounding box center [362, 149] width 18 height 18
radio input "true"
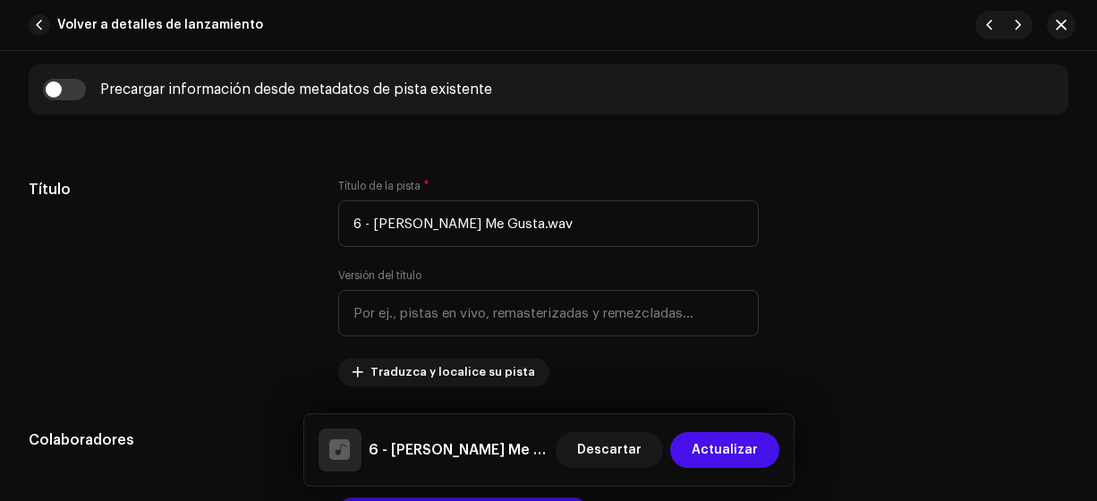
scroll to position [782, 0]
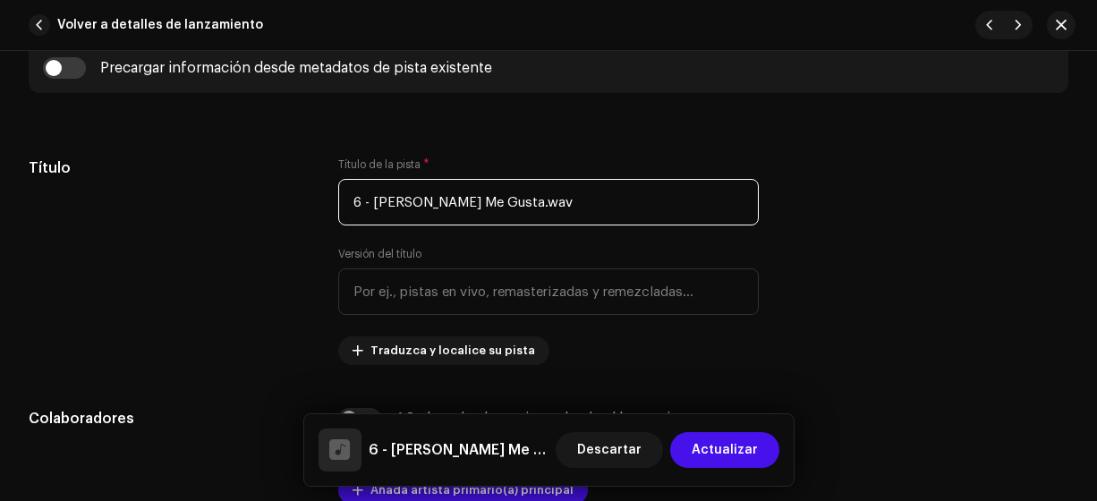
drag, startPoint x: 448, startPoint y: 196, endPoint x: 377, endPoint y: 199, distance: 71.6
click at [375, 199] on input "6 - [PERSON_NAME] Me Gusta.wav" at bounding box center [548, 202] width 421 height 47
click at [529, 203] on input "6 - JAlguien Me Gusta.wav" at bounding box center [548, 202] width 421 height 47
click at [384, 199] on input "6 - JAlguien Me Gusta" at bounding box center [548, 202] width 421 height 47
click at [374, 200] on input "6 - Jalguien Me Gusta" at bounding box center [548, 202] width 421 height 47
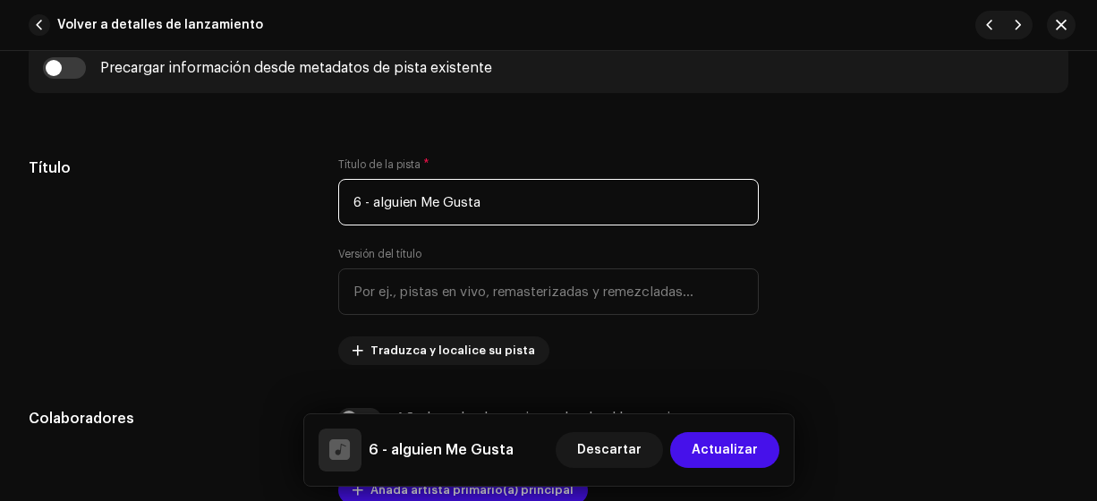
click at [510, 207] on input "6 - alguien Me Gusta" at bounding box center [548, 202] width 421 height 47
click at [431, 191] on input "6 - alguien Me Gusta" at bounding box center [548, 202] width 421 height 47
click at [374, 198] on input "6 - alguien Me Gusta" at bounding box center [548, 202] width 421 height 47
click at [375, 198] on input "6 - alguien Me Gusta" at bounding box center [548, 202] width 421 height 47
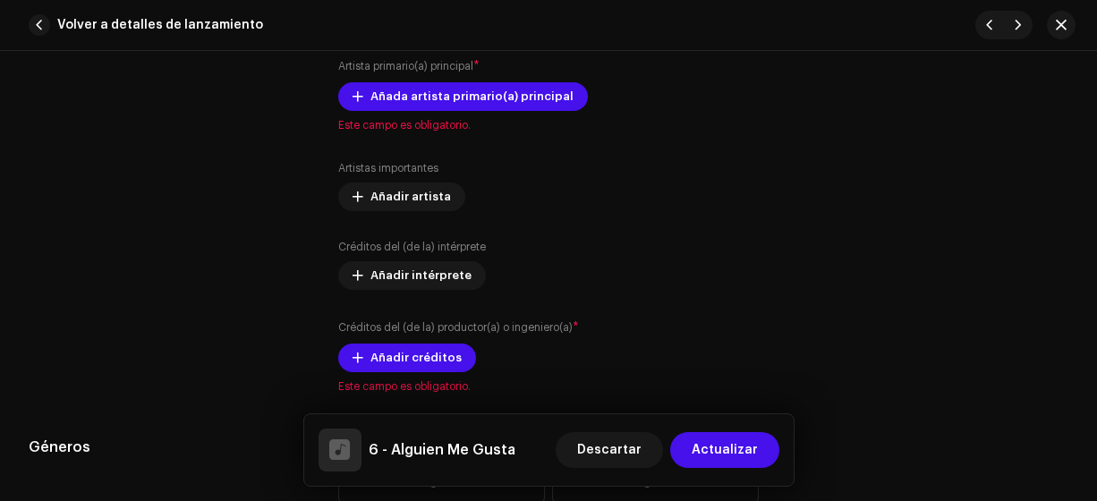
type input "6 - Alguien Me Gusta"
click at [514, 87] on span "Añada artista primario(a) principal" at bounding box center [471, 97] width 203 height 36
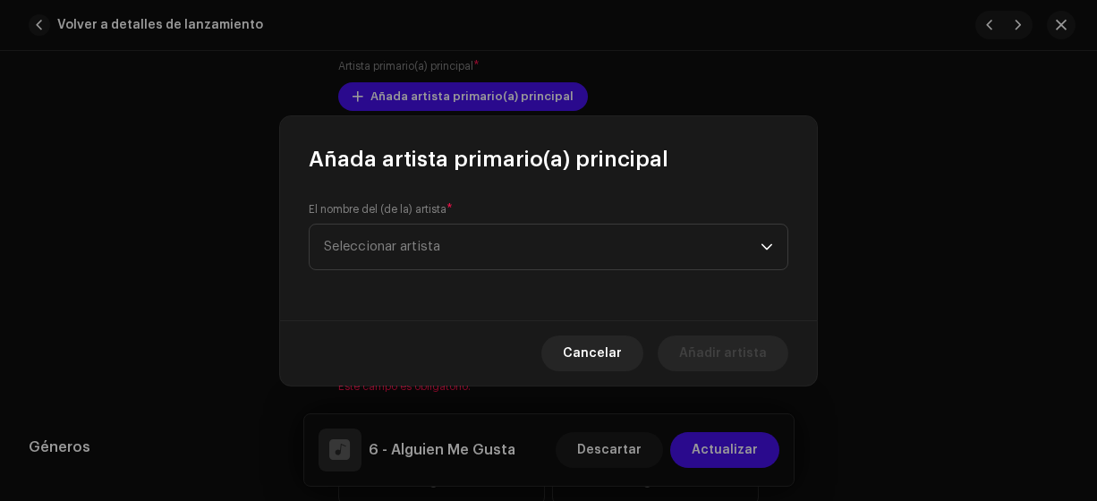
click at [477, 244] on span "Seleccionar artista" at bounding box center [542, 247] width 437 height 45
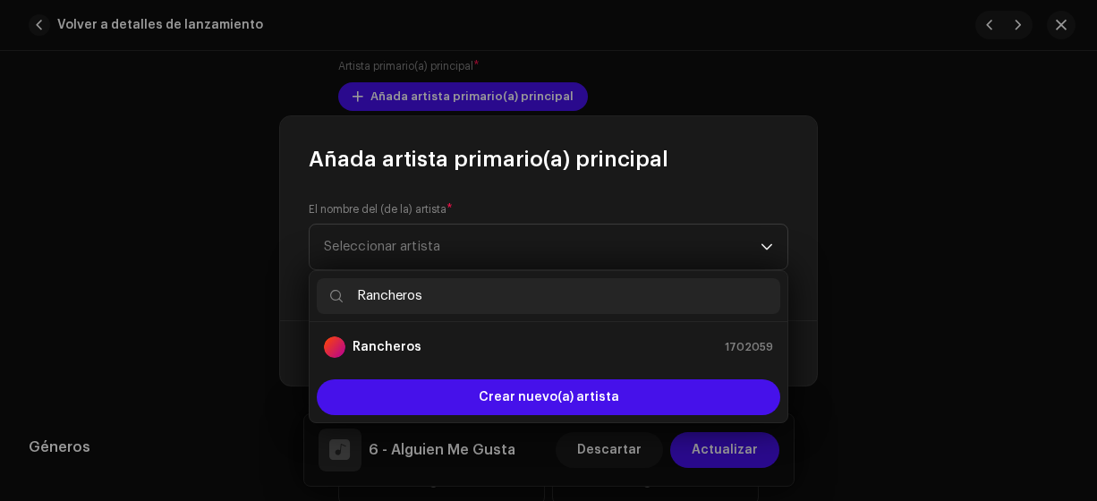
type input "Rancheros"
click at [405, 349] on strong "Rancheros" at bounding box center [386, 347] width 69 height 18
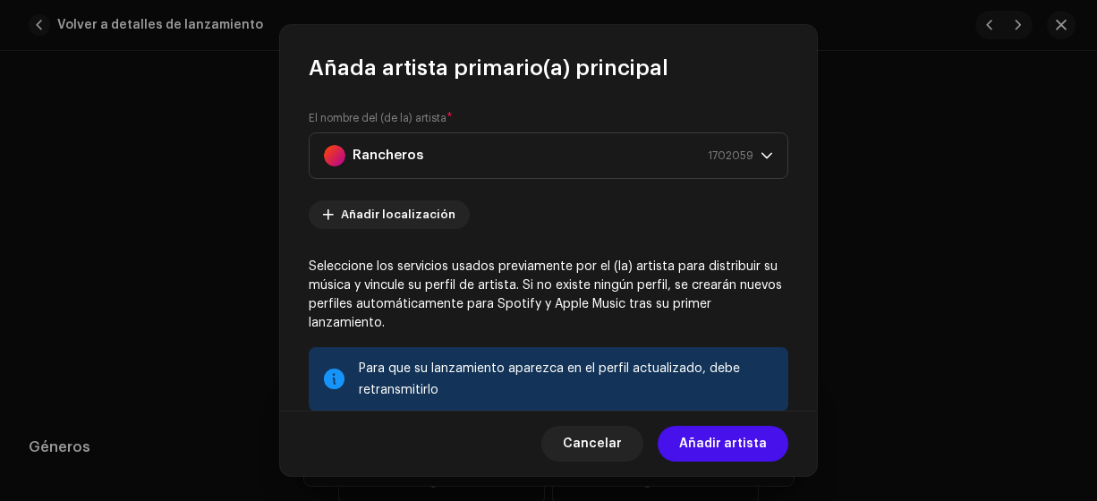
click at [709, 446] on span "Añadir artista" at bounding box center [723, 444] width 88 height 36
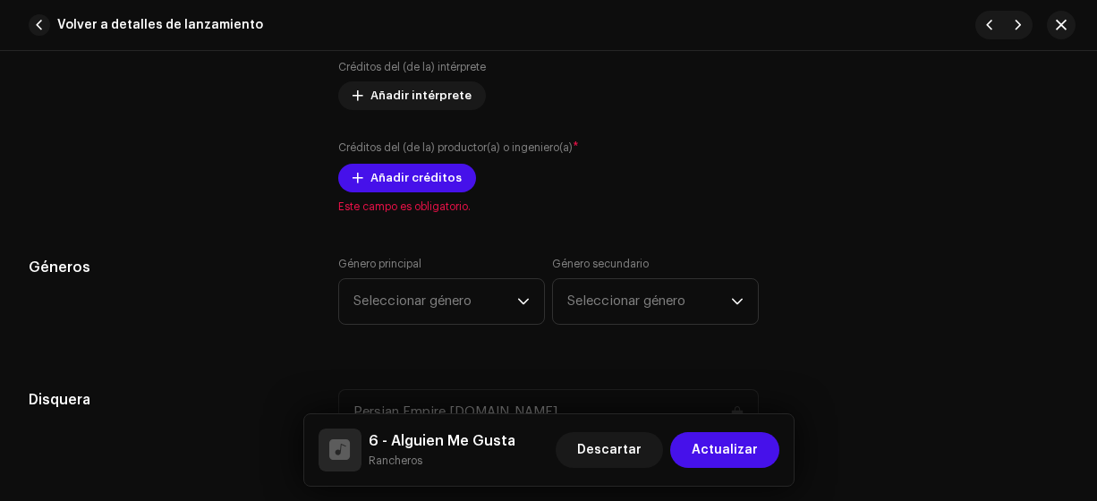
scroll to position [1462, 0]
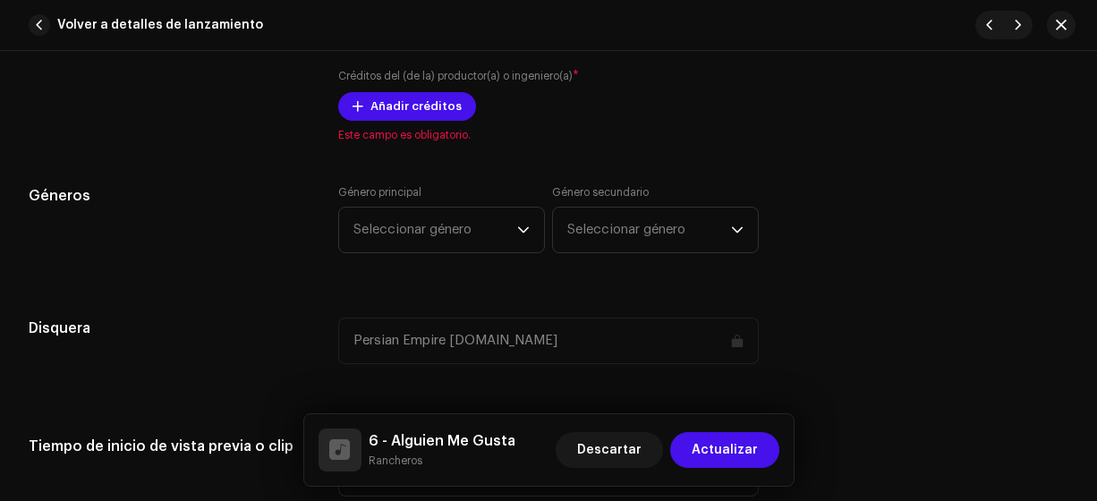
click at [439, 105] on span "Añadir créditos" at bounding box center [415, 107] width 91 height 36
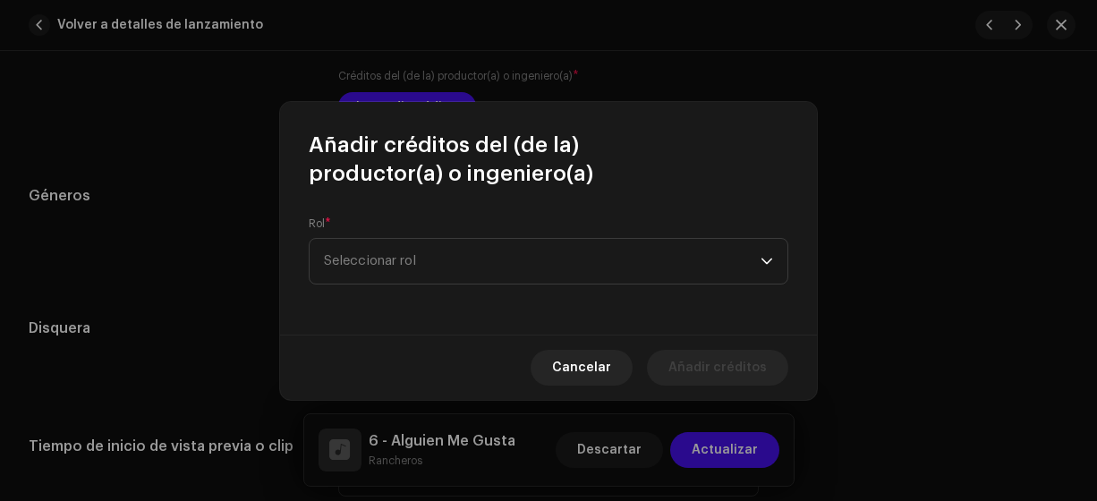
click at [407, 256] on span "Seleccionar rol" at bounding box center [542, 261] width 437 height 45
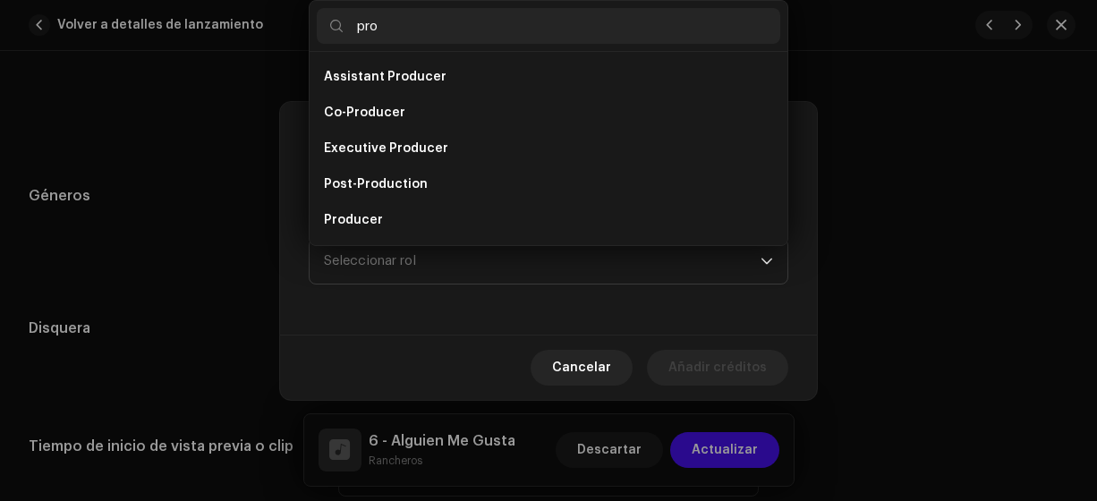
scroll to position [29, 0]
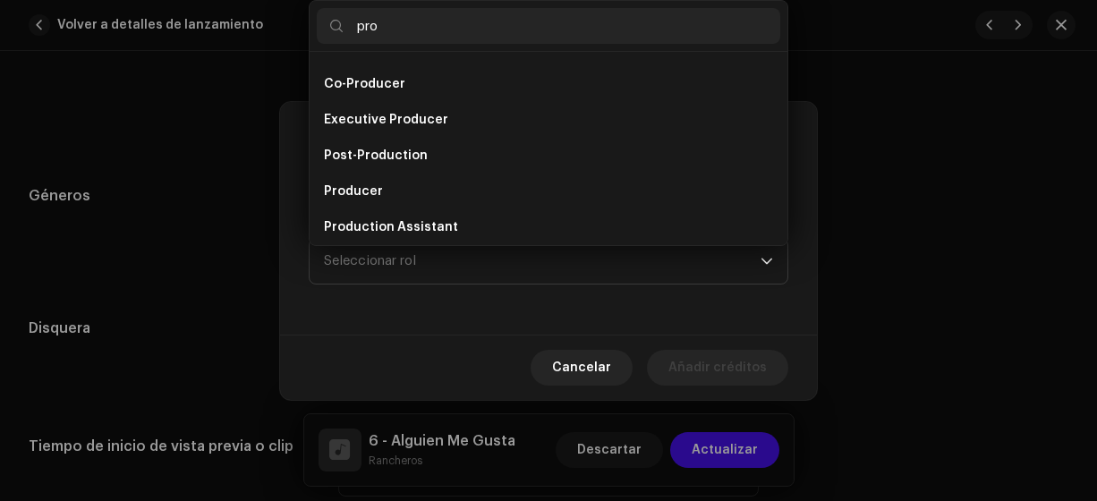
type input "pro"
click at [400, 183] on li "Producer" at bounding box center [548, 192] width 463 height 36
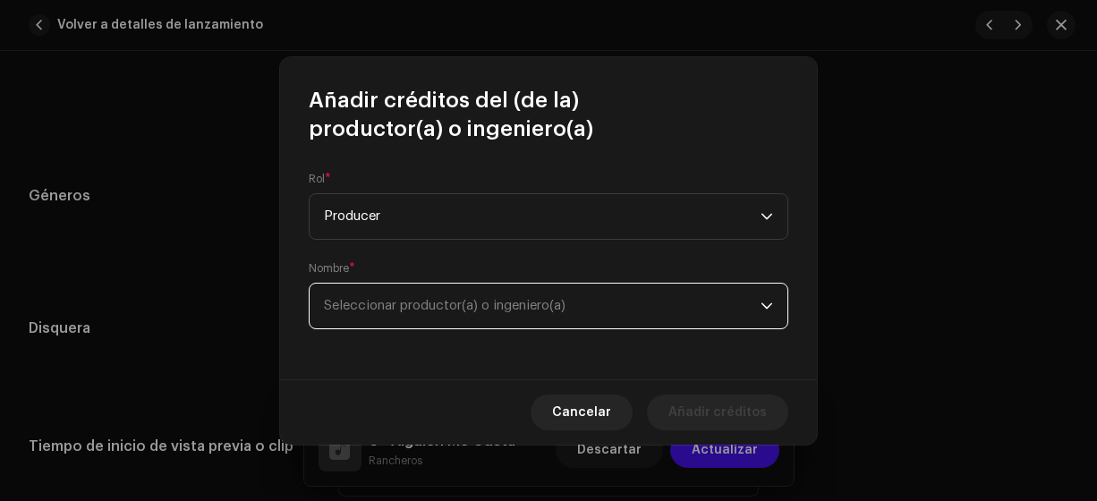
click at [395, 305] on span "Seleccionar productor(a) o ingeniero(a)" at bounding box center [445, 305] width 242 height 13
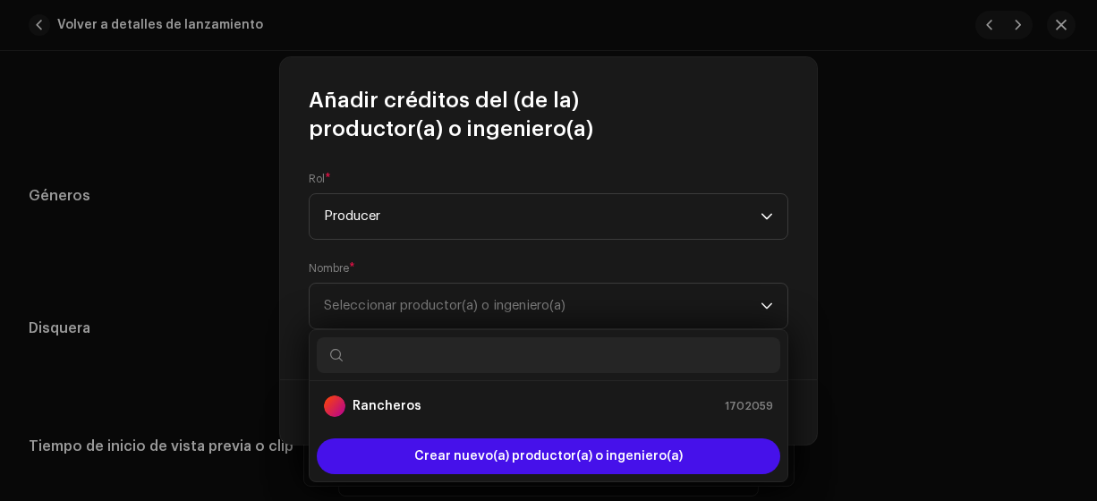
click at [384, 411] on strong "Rancheros" at bounding box center [386, 406] width 69 height 18
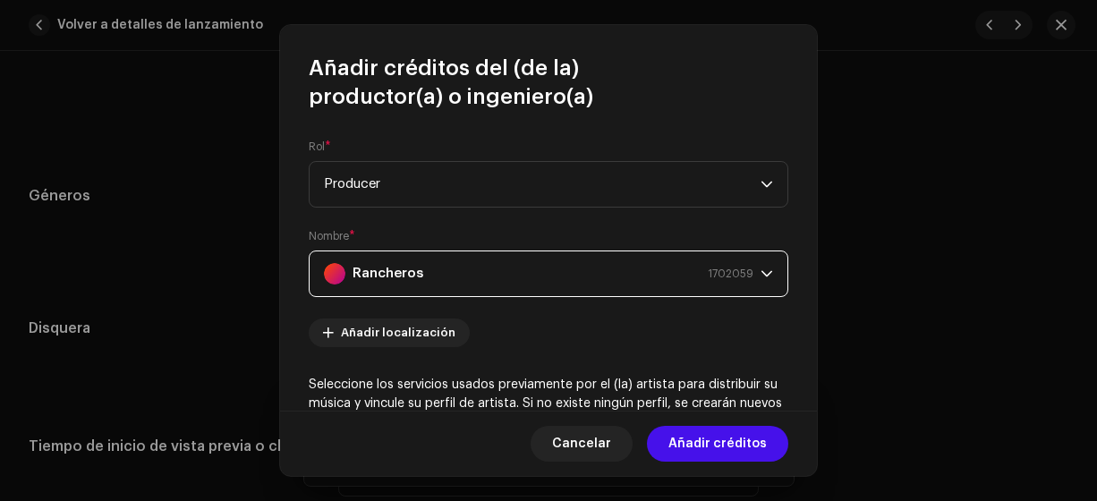
click at [749, 439] on span "Añadir créditos" at bounding box center [717, 444] width 98 height 36
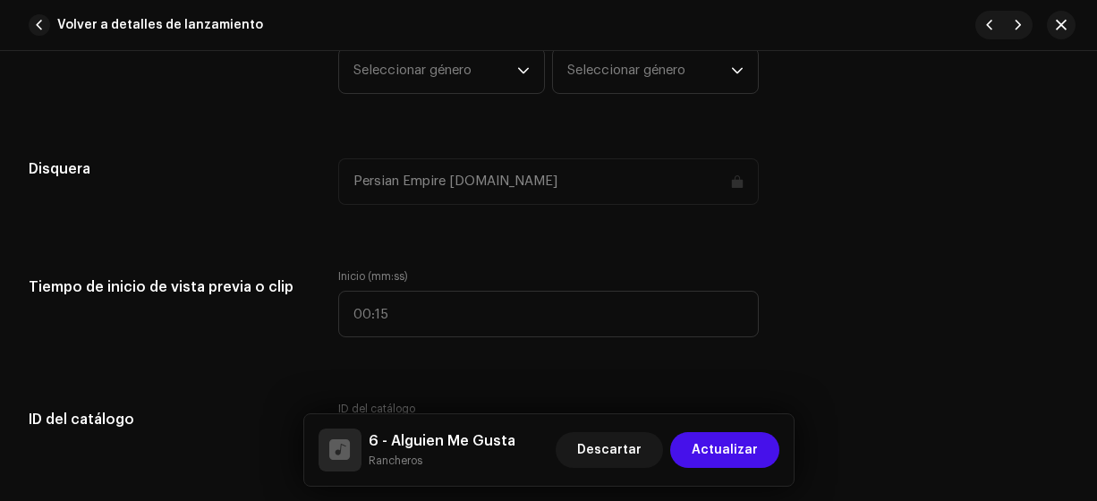
scroll to position [1652, 0]
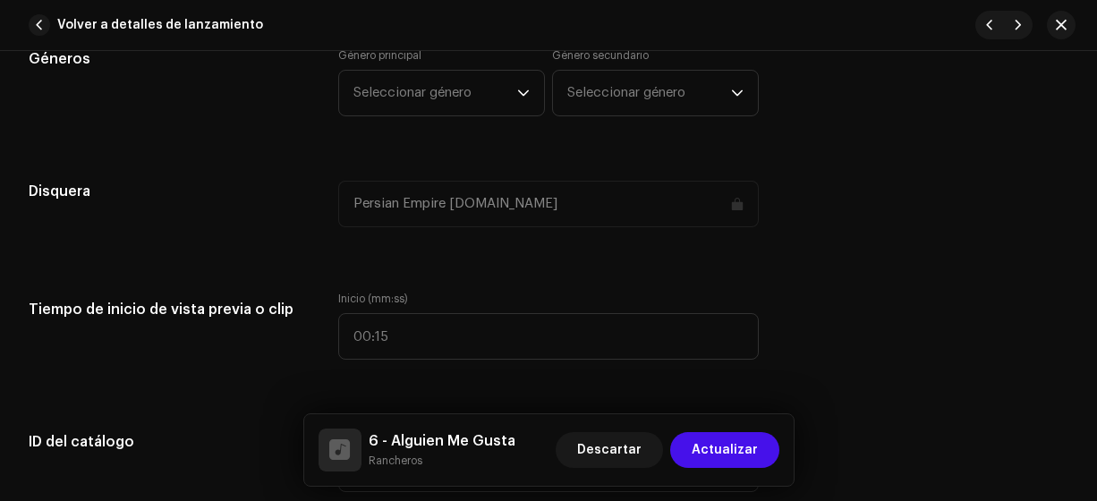
click at [442, 99] on span "Seleccionar género" at bounding box center [435, 93] width 164 height 45
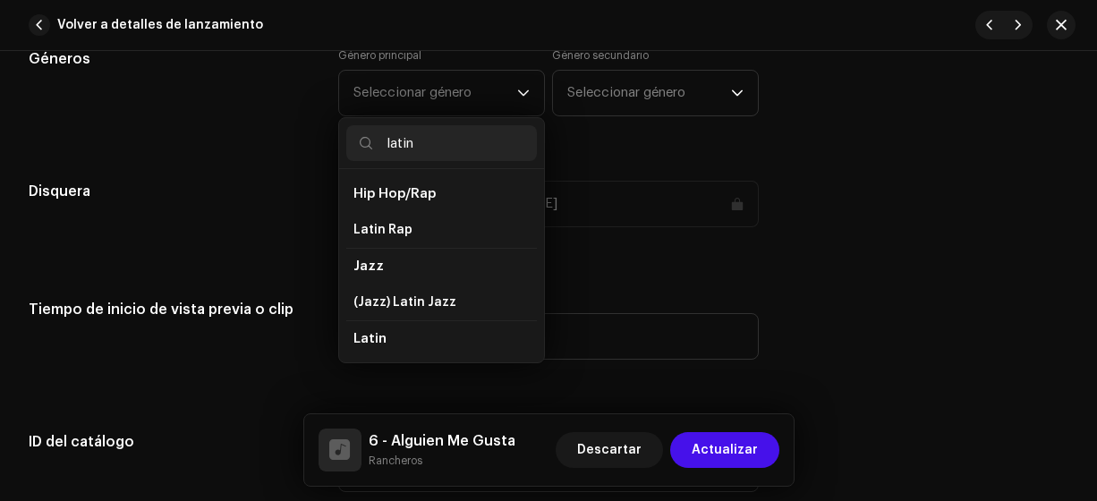
scroll to position [30, 0]
type input "latin"
click at [376, 336] on span "Latin" at bounding box center [369, 345] width 32 height 18
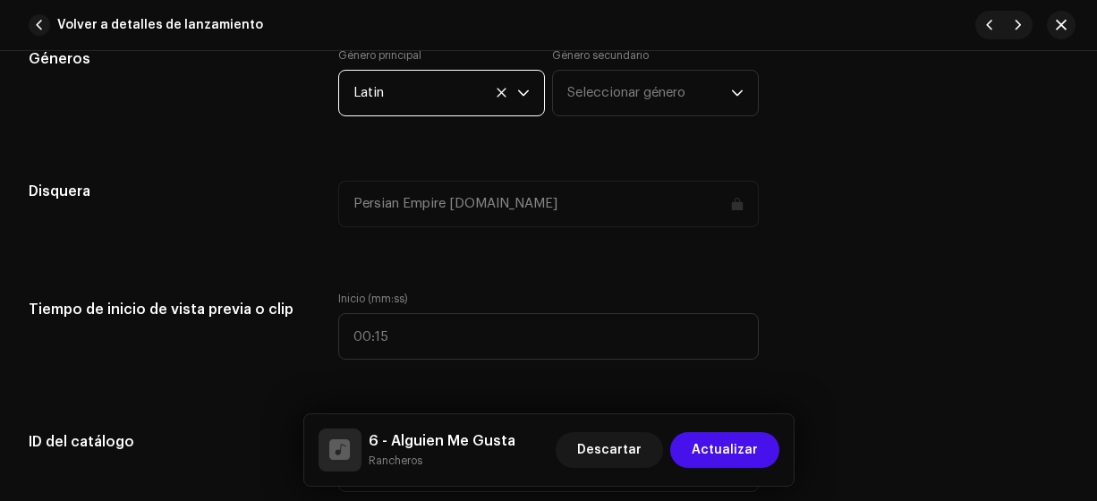
click at [599, 97] on span "Seleccionar género" at bounding box center [649, 93] width 164 height 45
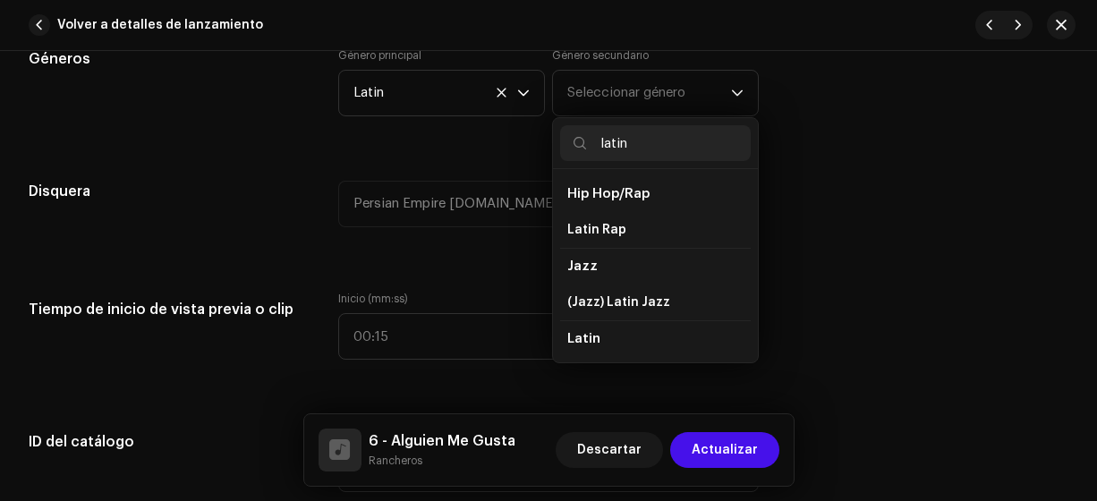
type input "latin"
click at [589, 345] on li "Latin" at bounding box center [655, 338] width 191 height 37
click at [584, 332] on span "Latin" at bounding box center [583, 338] width 33 height 13
click at [584, 347] on li "Latin" at bounding box center [655, 338] width 191 height 37
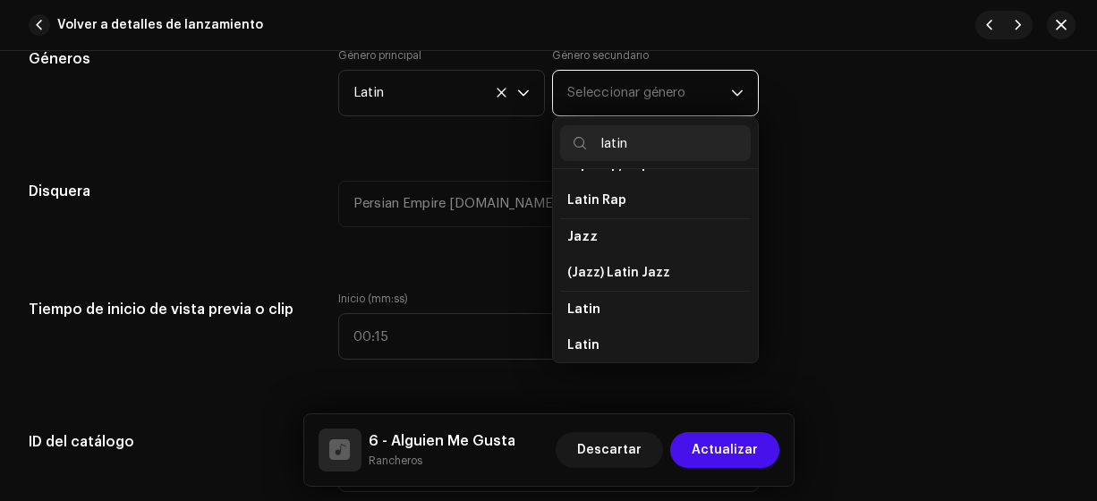
click at [584, 343] on span "Latin" at bounding box center [583, 345] width 32 height 18
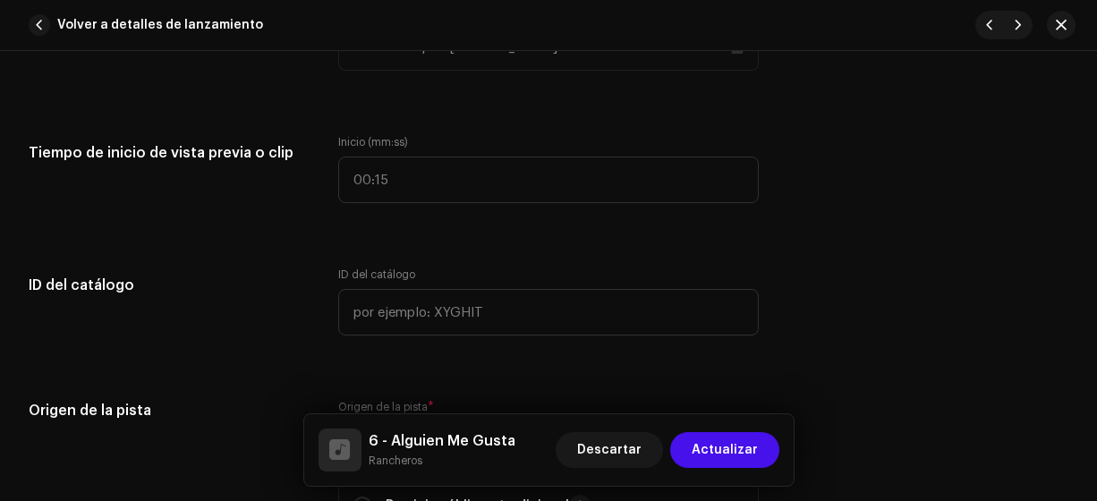
scroll to position [1813, 0]
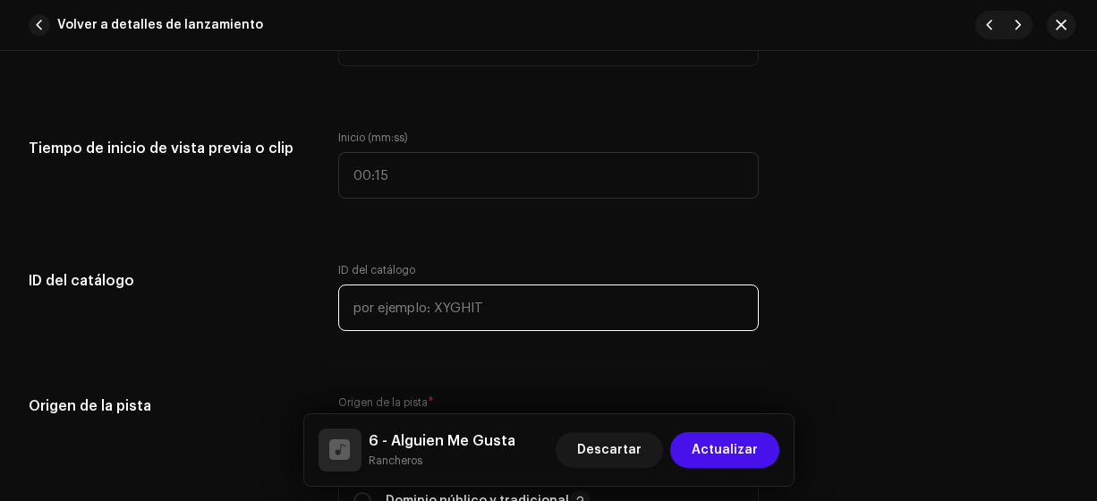
click at [454, 291] on input "text" at bounding box center [548, 307] width 421 height 47
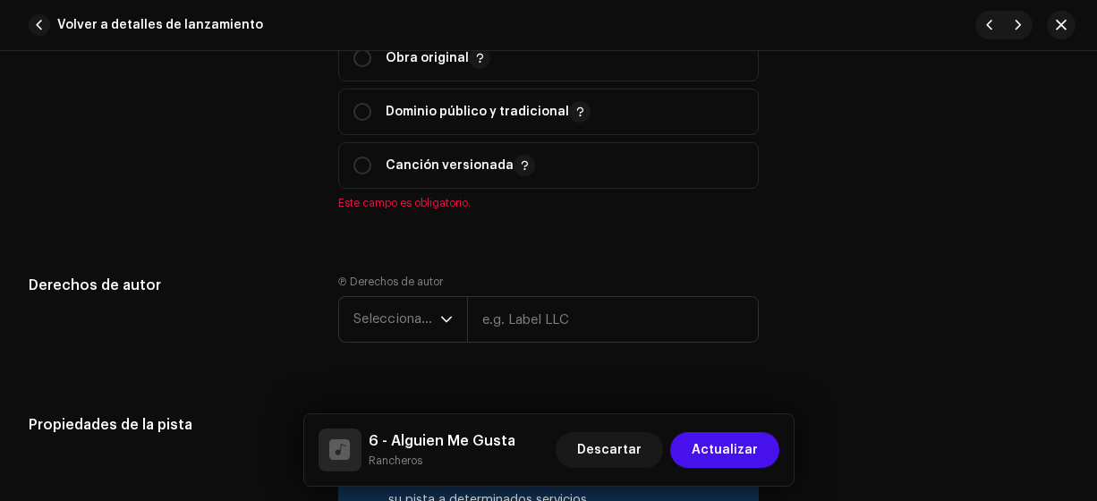
scroll to position [2174, 0]
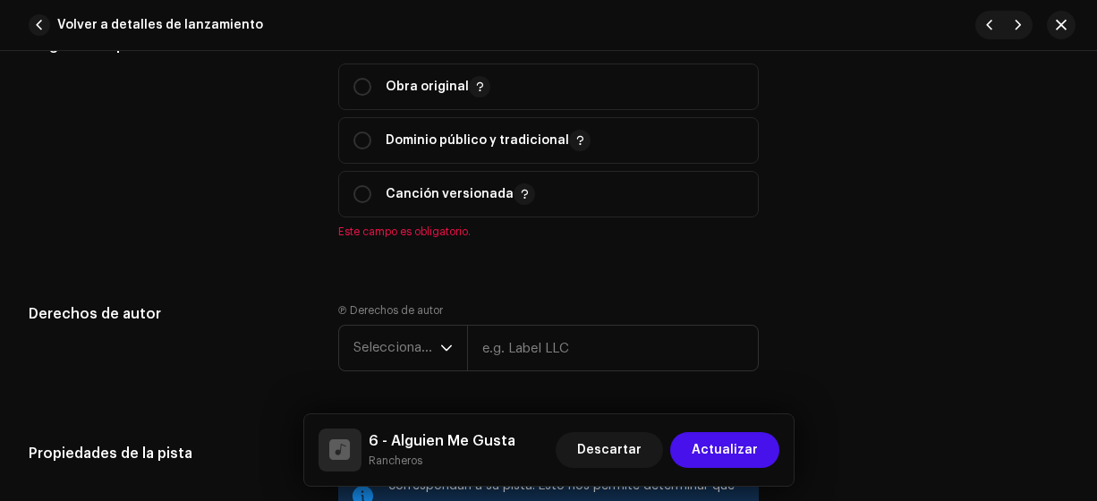
type input "17-00006"
click at [362, 81] on input "radio" at bounding box center [362, 87] width 18 height 18
radio input "true"
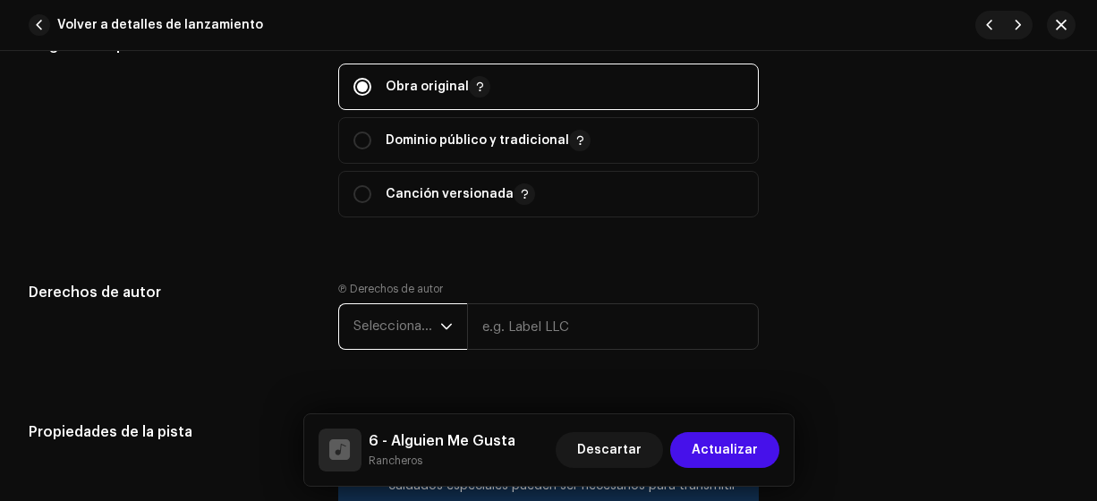
click at [416, 314] on span "Seleccionar año" at bounding box center [396, 326] width 87 height 45
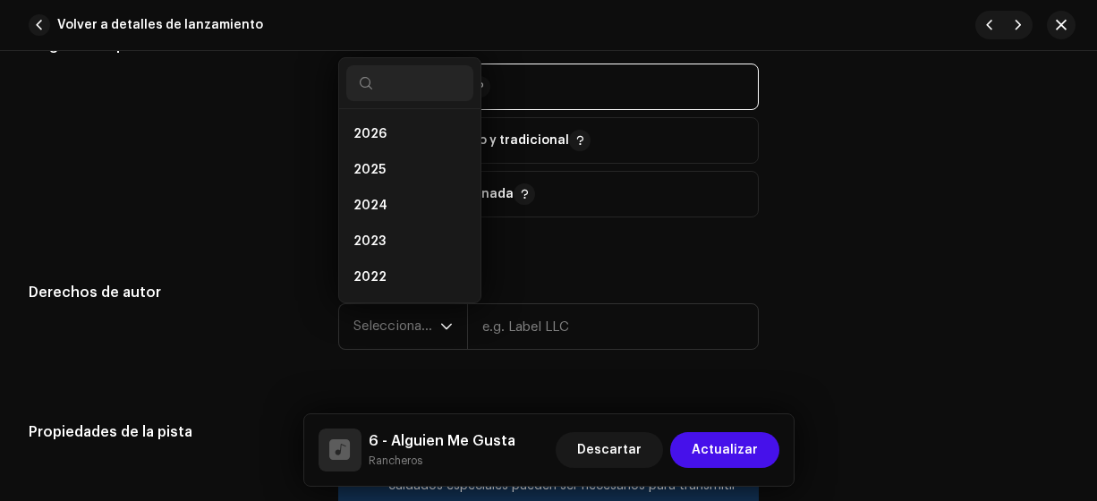
scroll to position [29, 0]
click at [414, 172] on li "2024" at bounding box center [409, 177] width 127 height 36
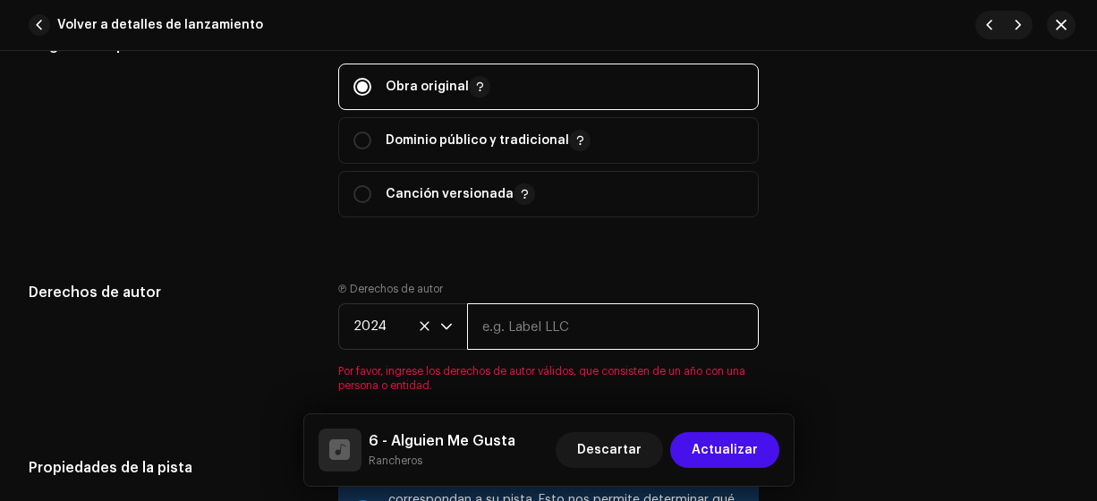
click at [541, 337] on input "text" at bounding box center [613, 326] width 293 height 47
click at [492, 323] on input "rnacheros" at bounding box center [613, 326] width 293 height 47
click at [495, 322] on input "racheros" at bounding box center [613, 326] width 293 height 47
drag, startPoint x: 551, startPoint y: 323, endPoint x: 573, endPoint y: 323, distance: 22.4
click at [573, 323] on input "rancheros" at bounding box center [613, 326] width 293 height 47
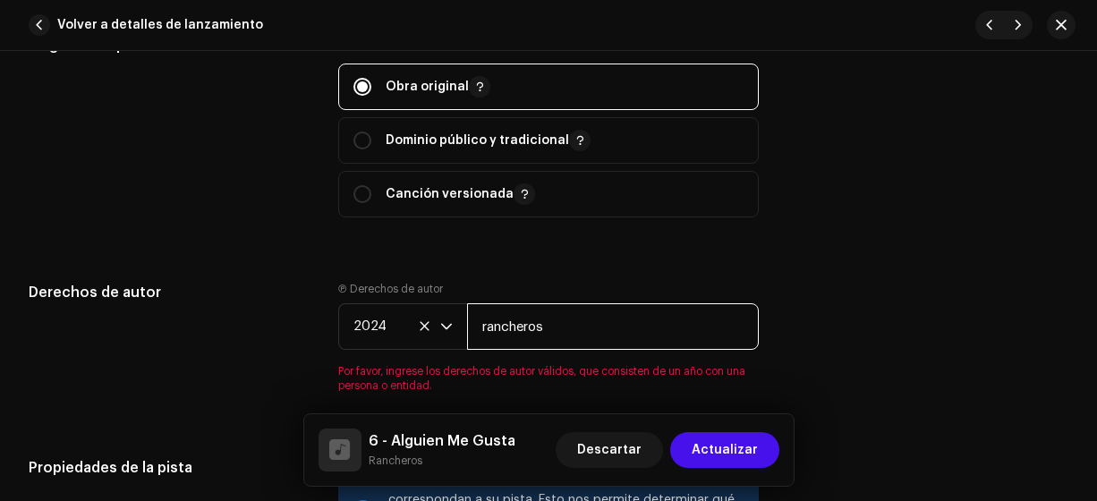
type input "Rancheros"
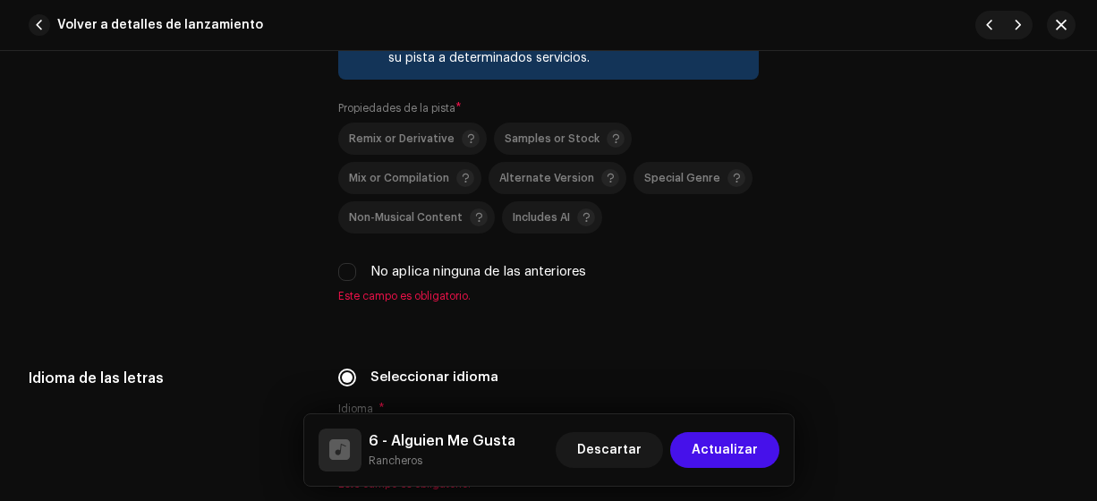
scroll to position [2645, 0]
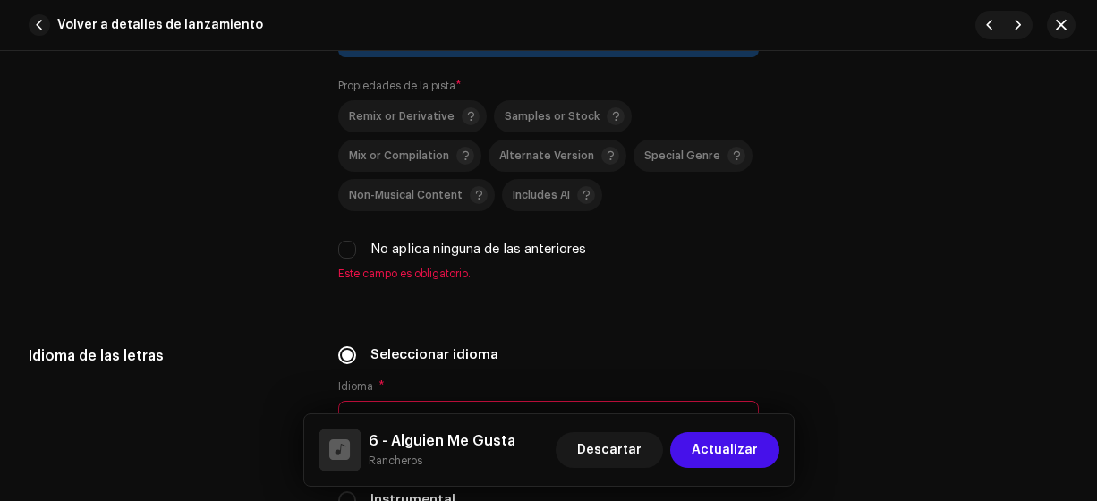
click at [346, 241] on input "No aplica ninguna de las anteriores" at bounding box center [347, 250] width 18 height 18
checkbox input "true"
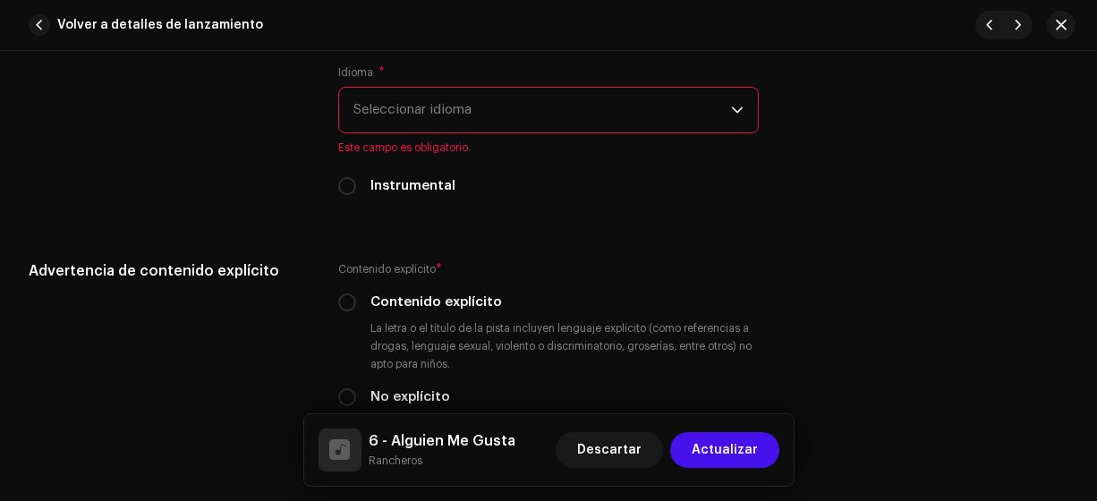
scroll to position [2954, 0]
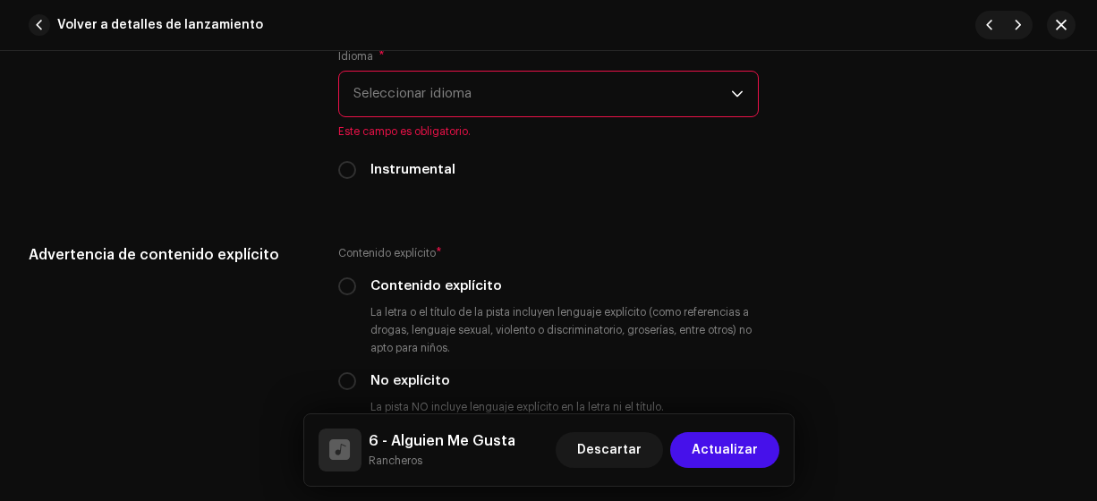
click at [615, 99] on span "Seleccionar idioma" at bounding box center [542, 94] width 378 height 45
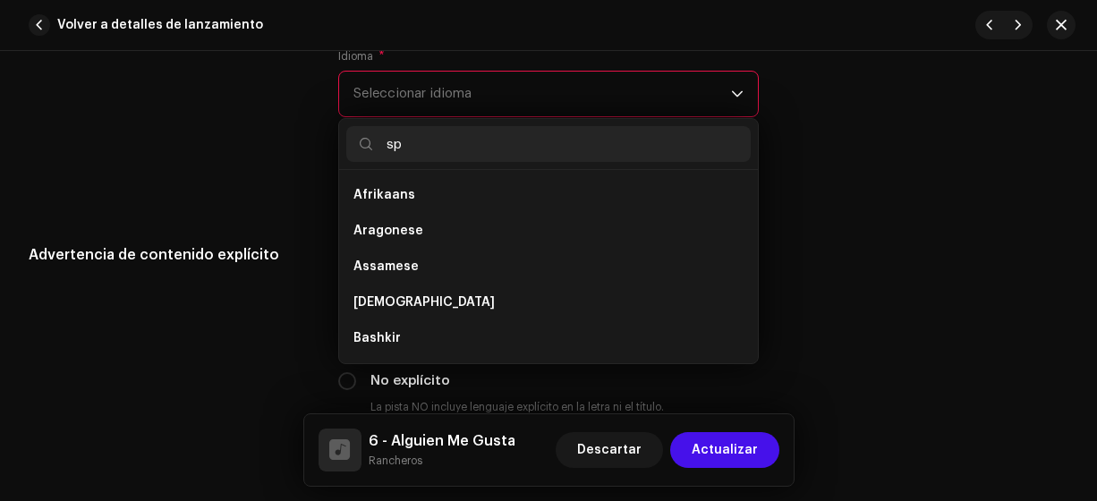
scroll to position [0, 0]
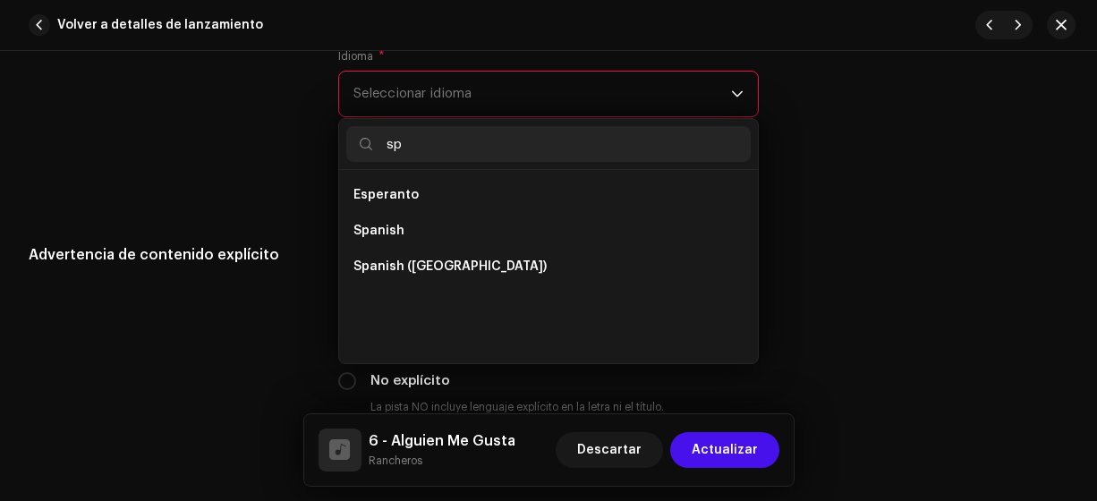
type input "sp"
click at [511, 253] on li "Spanish ([GEOGRAPHIC_DATA])" at bounding box center [548, 267] width 405 height 36
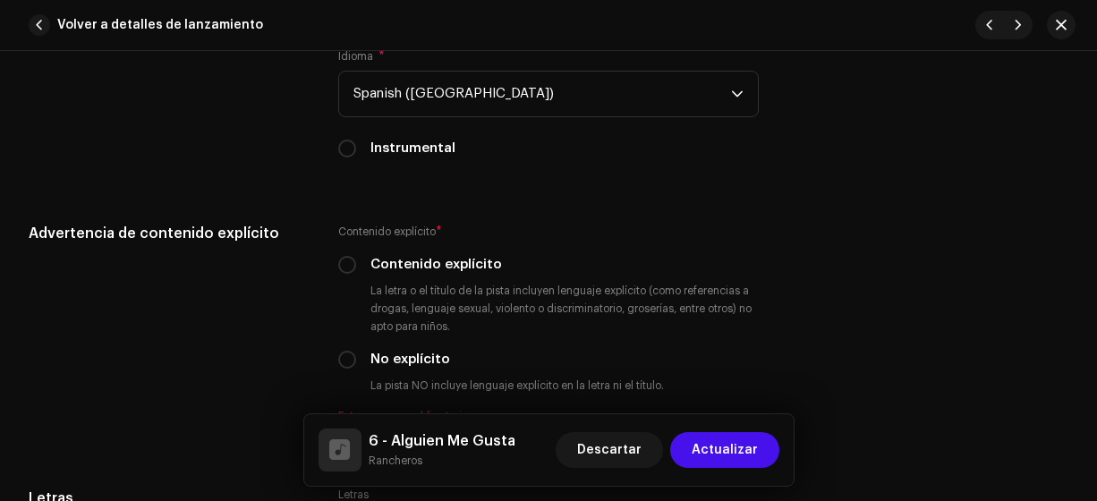
click at [345, 358] on input "No explícito" at bounding box center [347, 360] width 18 height 18
radio input "true"
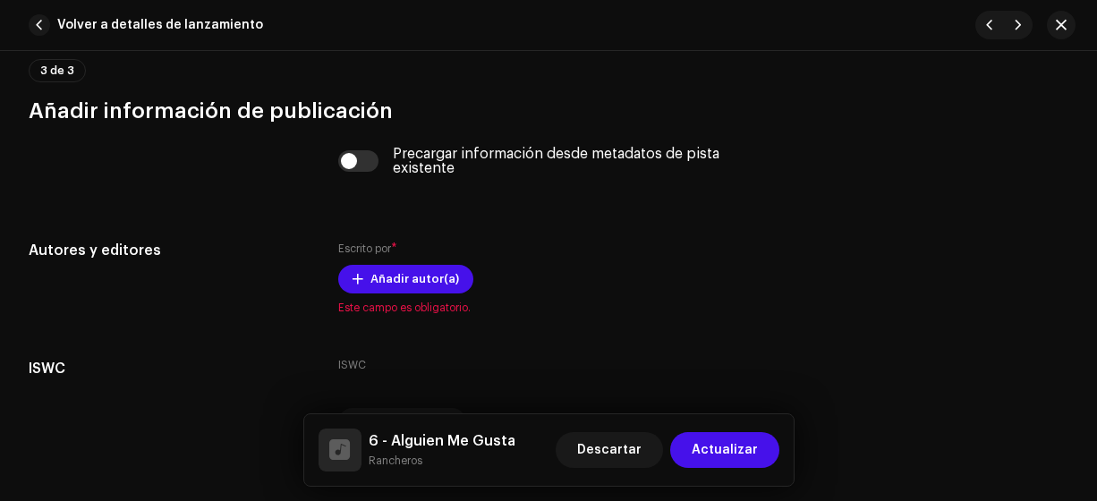
scroll to position [3550, 0]
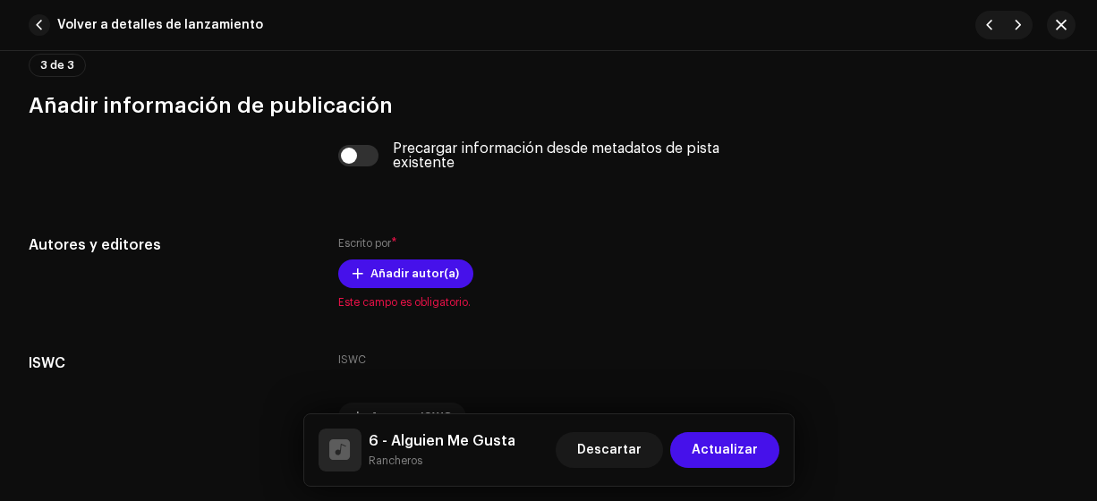
click at [418, 262] on span "Añadir autor(a)" at bounding box center [414, 274] width 89 height 36
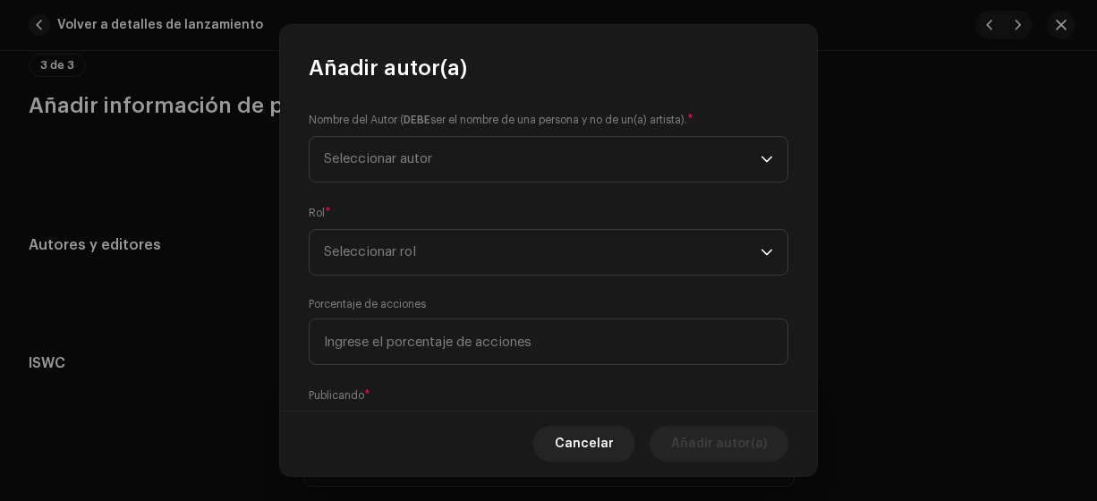
click at [429, 171] on span "Seleccionar autor" at bounding box center [542, 159] width 437 height 45
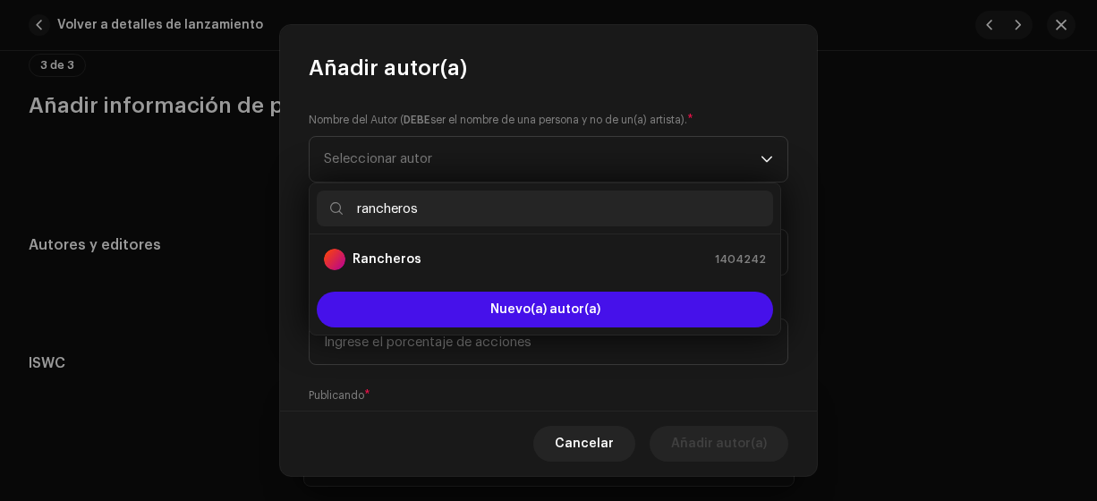
type input "rancheros"
click at [412, 253] on strong "Rancheros" at bounding box center [386, 259] width 69 height 18
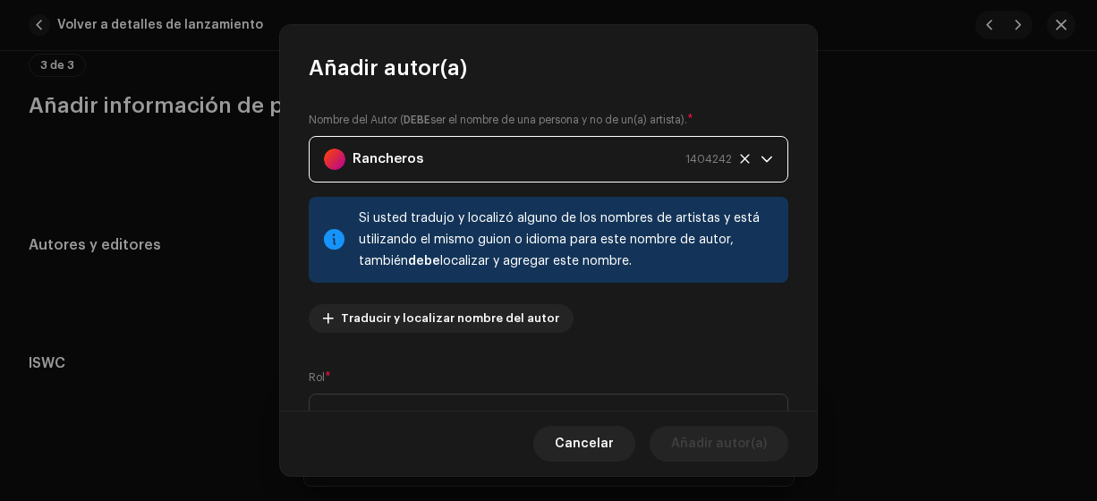
click at [411, 398] on span "Seleccionar rol" at bounding box center [542, 417] width 437 height 45
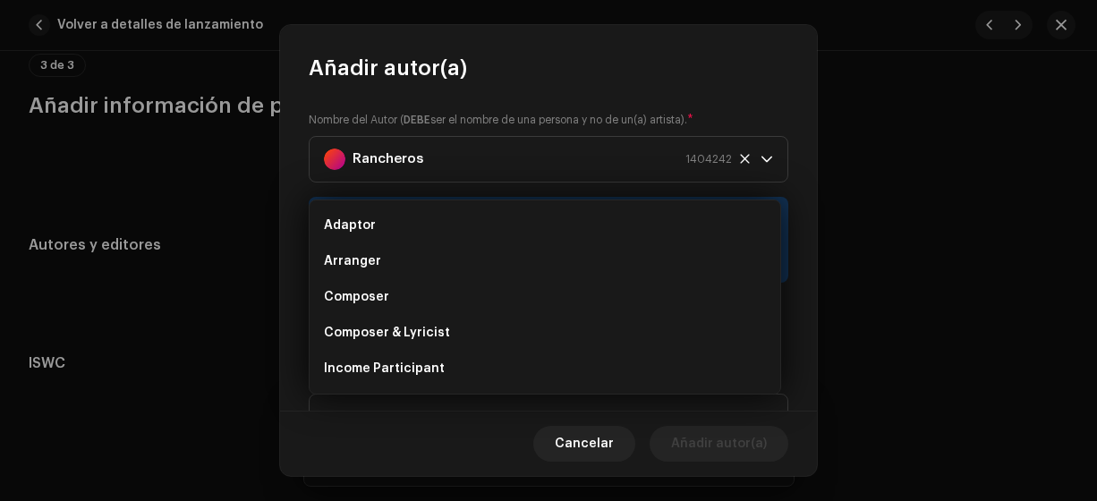
click at [414, 334] on span "Composer & Lyricist" at bounding box center [387, 333] width 126 height 18
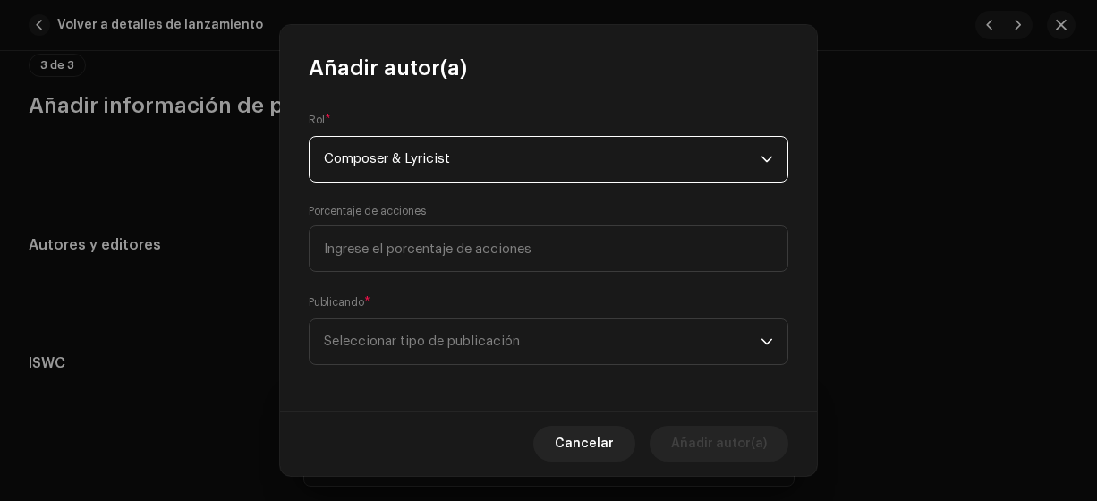
scroll to position [261, 0]
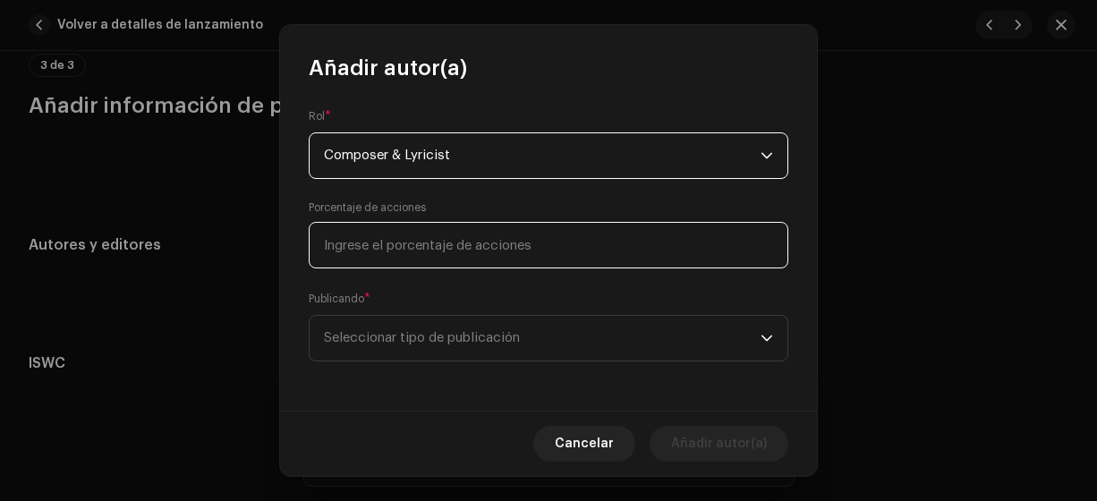
click at [559, 241] on input at bounding box center [549, 245] width 480 height 47
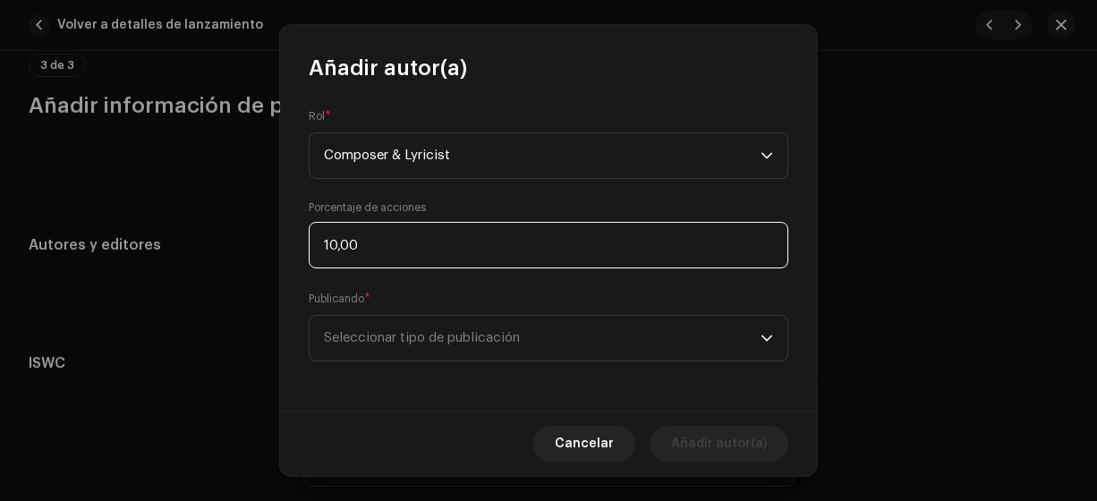
type input "100,00"
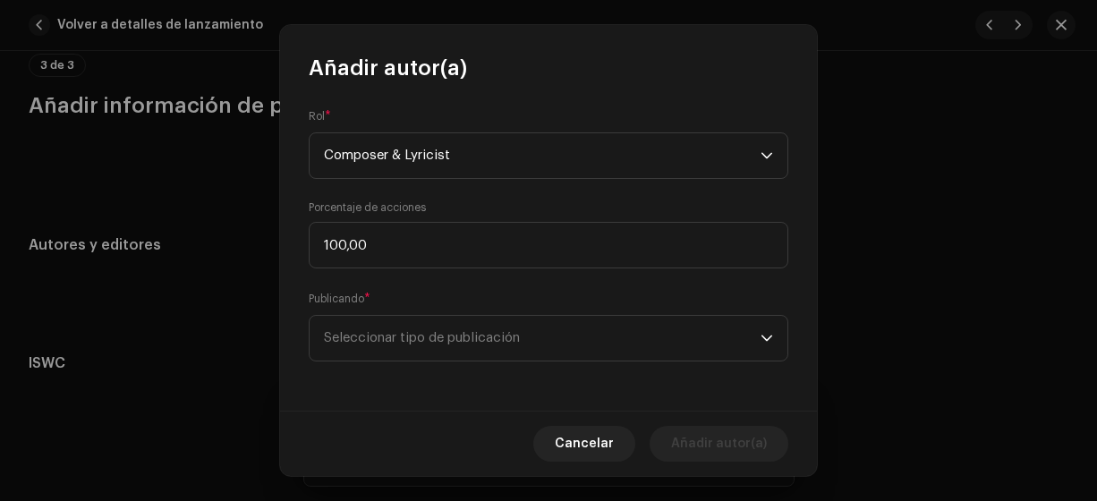
click at [503, 328] on span "Seleccionar tipo de publicación" at bounding box center [542, 338] width 437 height 45
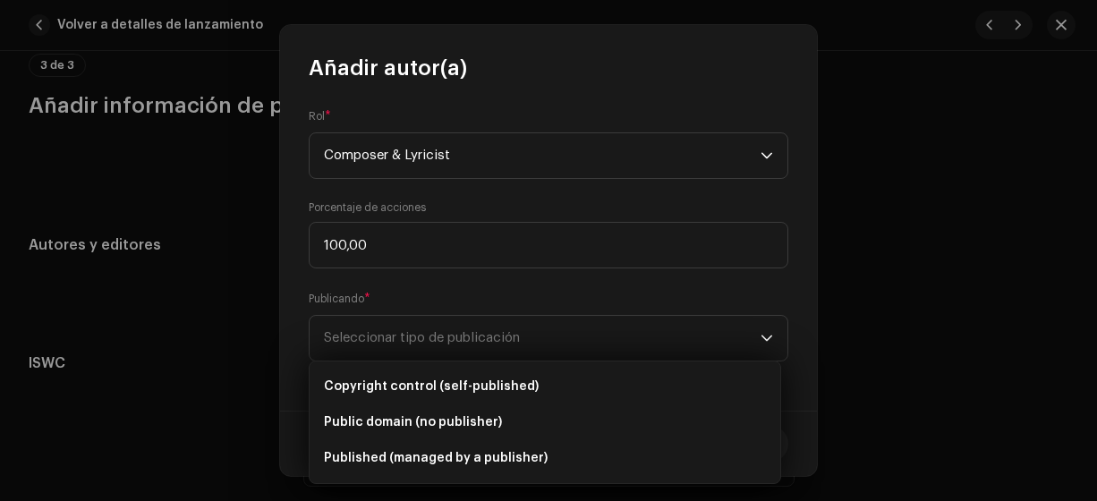
click at [475, 386] on span "Copyright control (self-published)" at bounding box center [431, 387] width 215 height 18
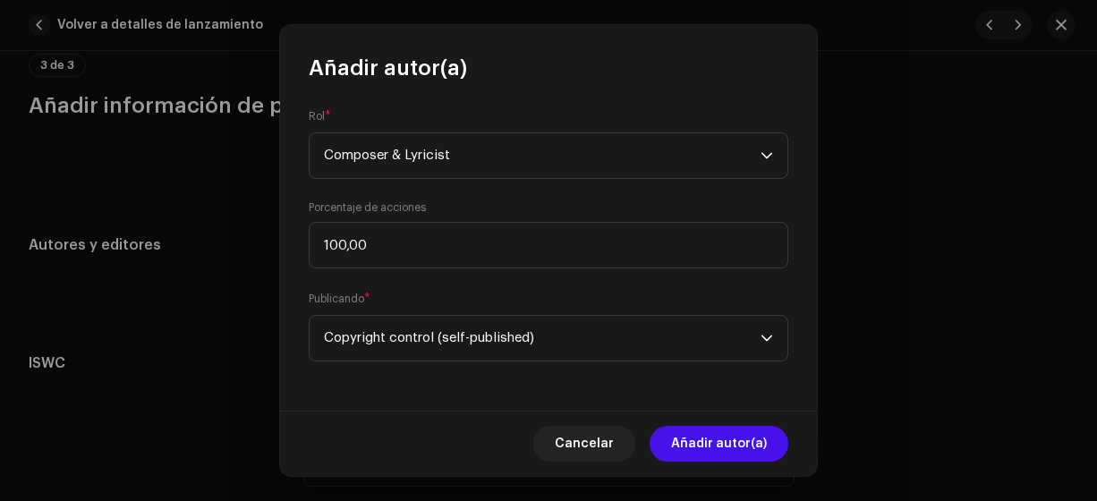
click at [681, 444] on span "Añadir autor(a)" at bounding box center [719, 444] width 96 height 36
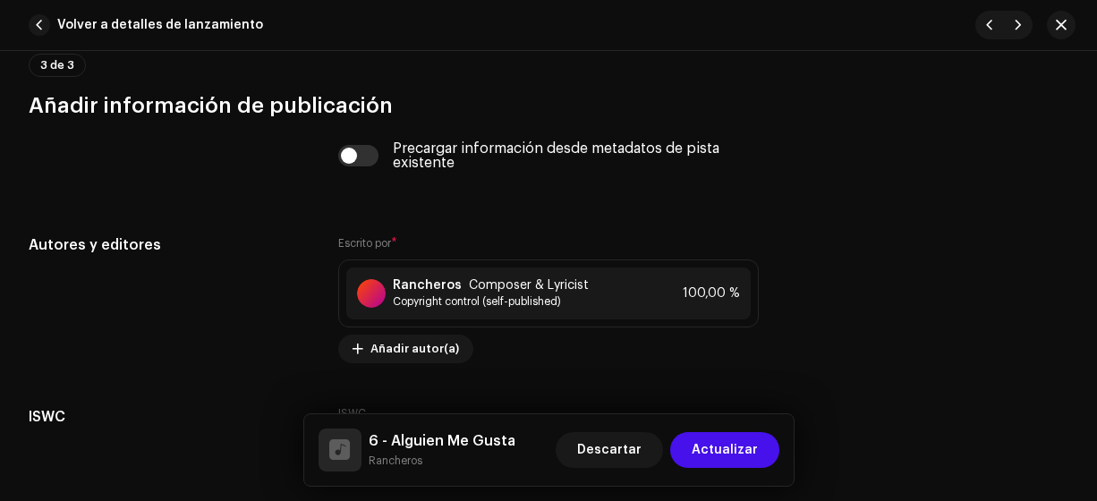
click at [711, 446] on span "Actualizar" at bounding box center [725, 450] width 66 height 36
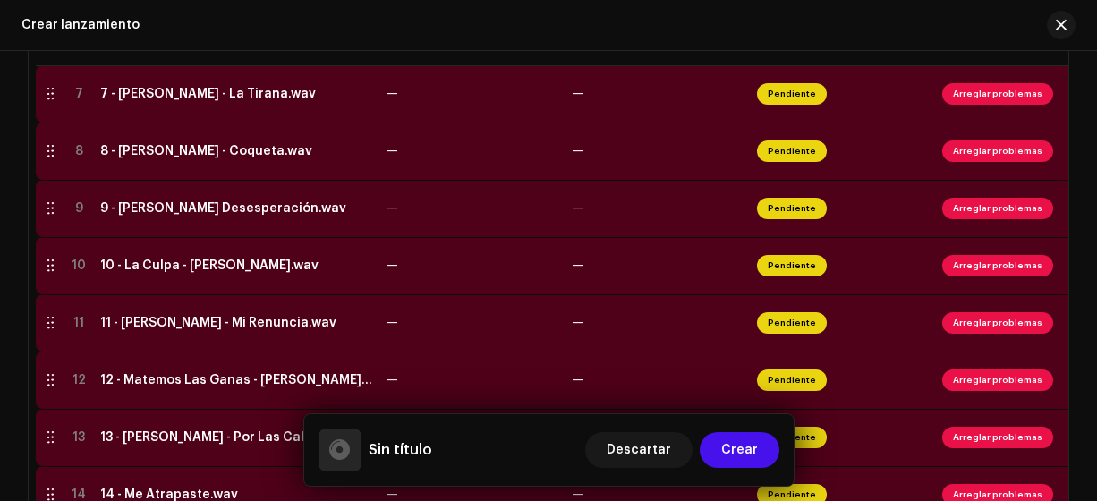
scroll to position [766, 0]
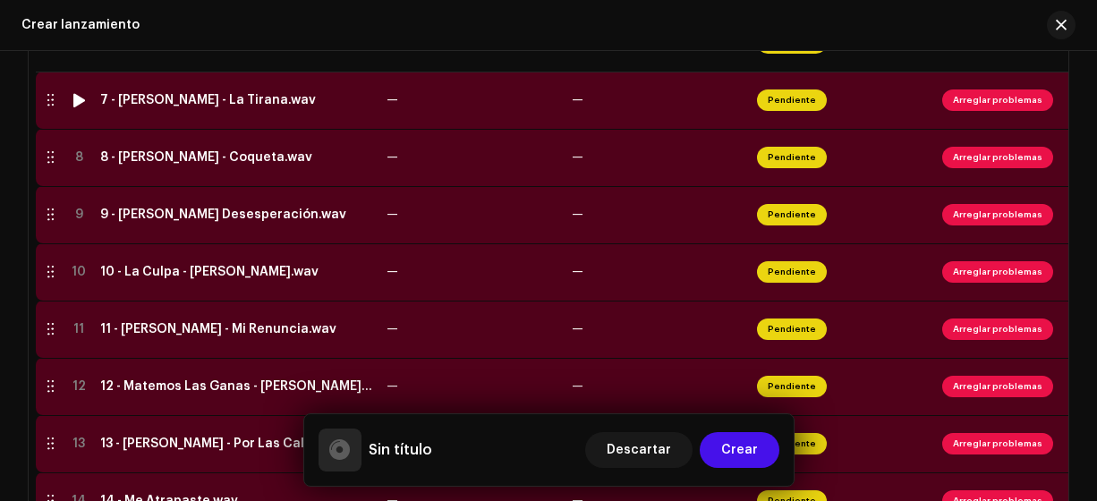
click at [234, 95] on div "7 - [PERSON_NAME] - La Tirana.wav" at bounding box center [208, 100] width 216 height 14
click at [225, 99] on div "7 - [PERSON_NAME] - La Tirana.wav" at bounding box center [208, 100] width 216 height 14
click at [212, 102] on div "7 - [PERSON_NAME] - La Tirana.wav" at bounding box center [208, 100] width 216 height 14
click at [236, 98] on div "7 - [PERSON_NAME] - La Tirana.wav" at bounding box center [208, 100] width 216 height 14
click at [137, 113] on td "7 - [PERSON_NAME] - La Tirana.wav" at bounding box center [236, 100] width 286 height 57
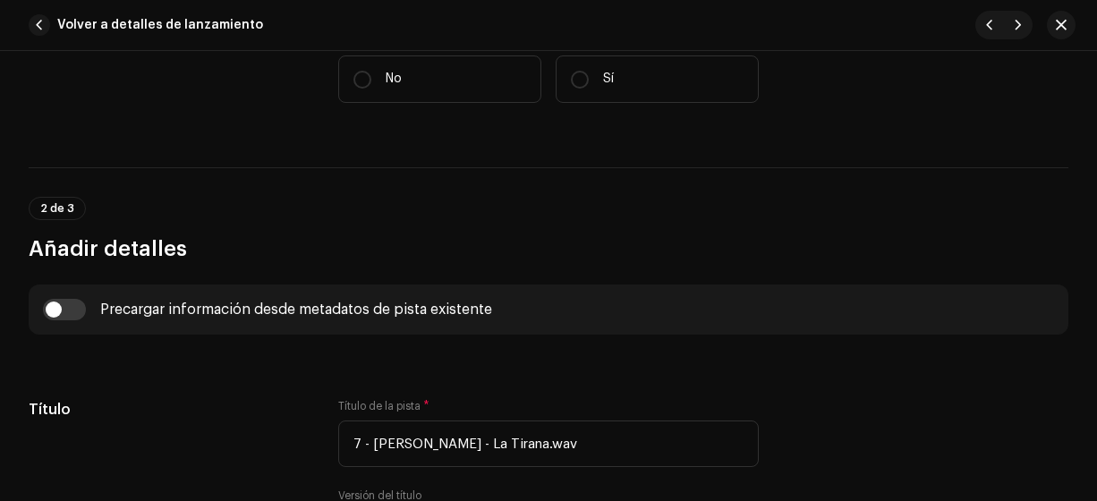
scroll to position [446, 0]
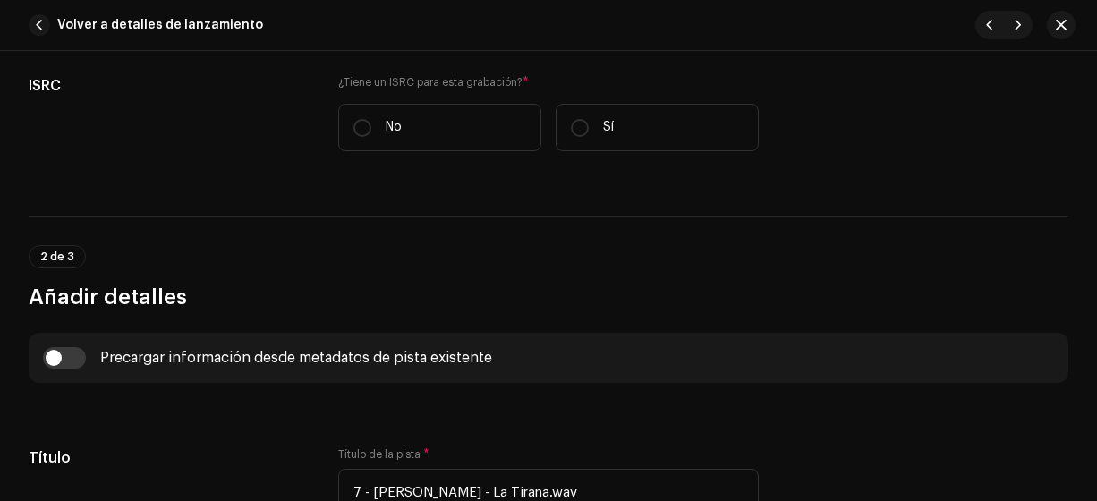
click at [352, 133] on label "No" at bounding box center [439, 127] width 203 height 47
click at [353, 133] on input "No" at bounding box center [362, 128] width 18 height 18
radio input "true"
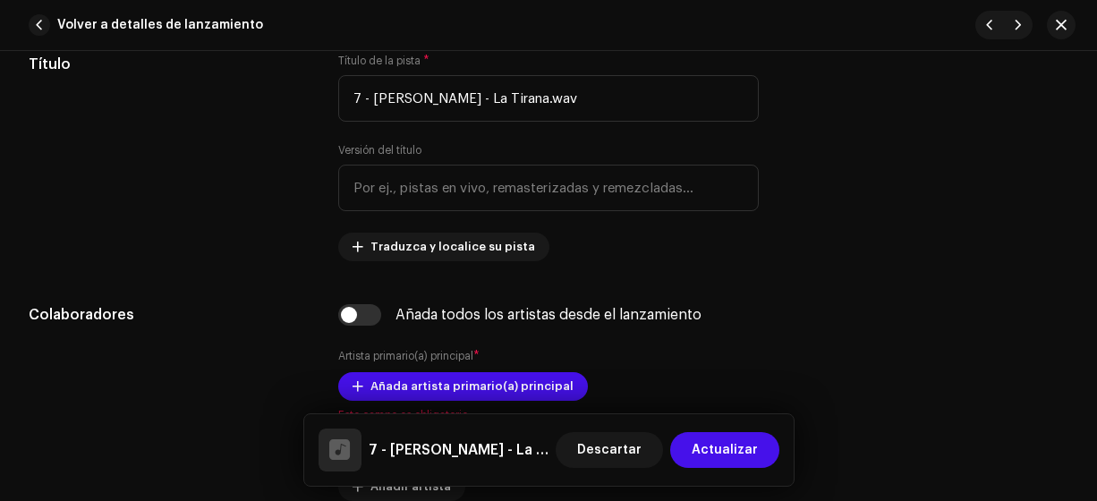
scroll to position [896, 0]
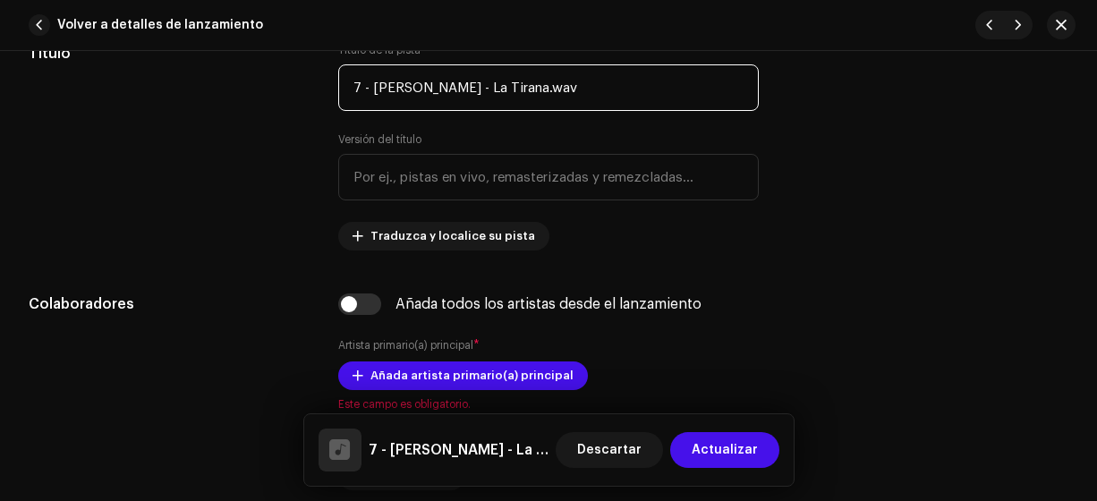
drag, startPoint x: 461, startPoint y: 83, endPoint x: 370, endPoint y: 81, distance: 90.4
click at [370, 81] on input "7 - [PERSON_NAME] - La Tirana.wav" at bounding box center [548, 87] width 421 height 47
click at [468, 85] on input "7 - La Tirana.wav" at bounding box center [548, 87] width 421 height 47
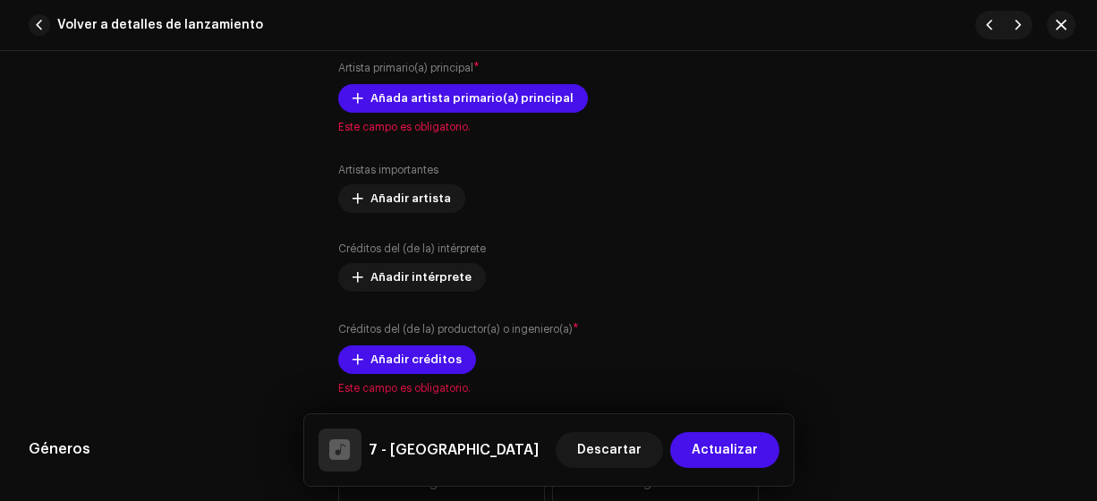
scroll to position [1179, 0]
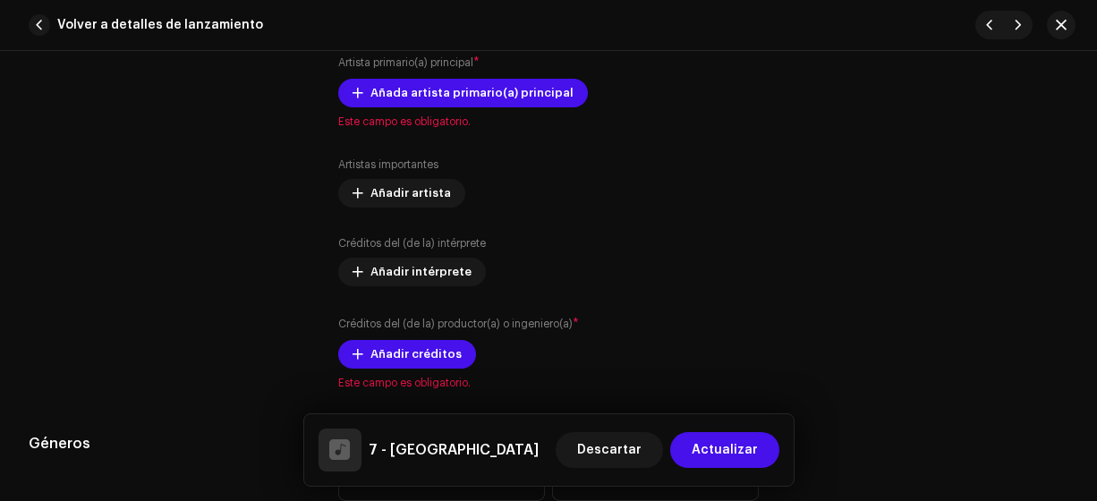
type input "7 - [GEOGRAPHIC_DATA]"
click at [475, 96] on span "Añada artista primario(a) principal" at bounding box center [471, 93] width 203 height 36
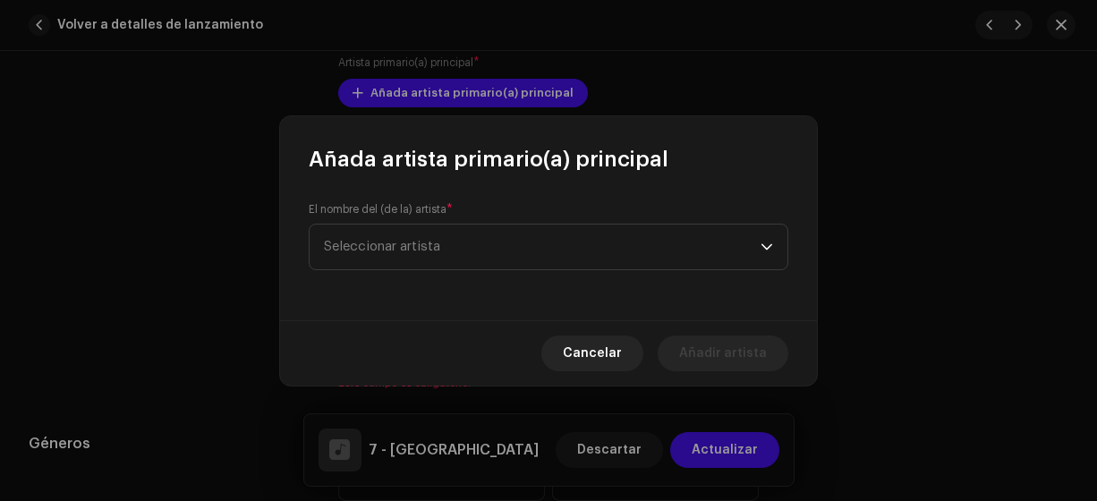
click at [437, 241] on span "Seleccionar artista" at bounding box center [382, 246] width 116 height 13
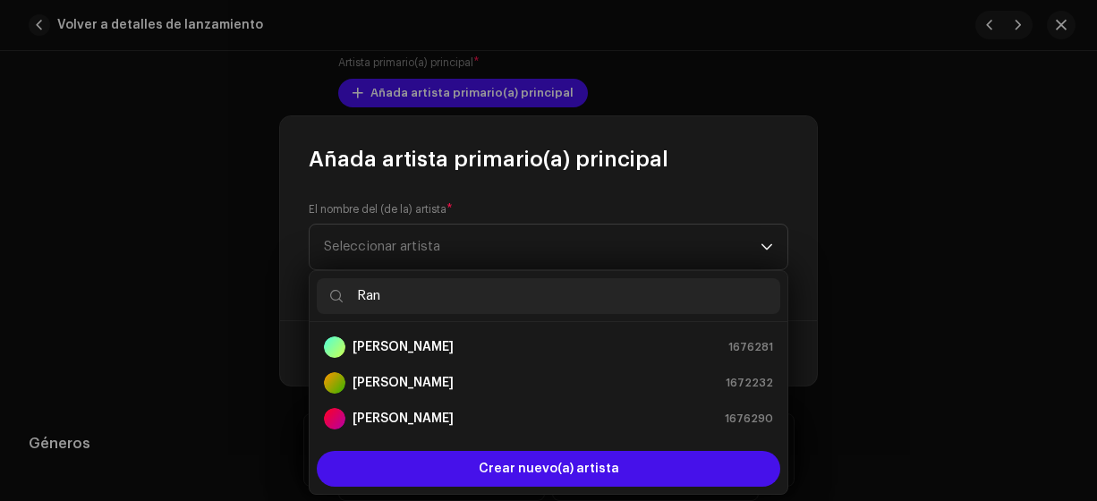
scroll to position [0, 0]
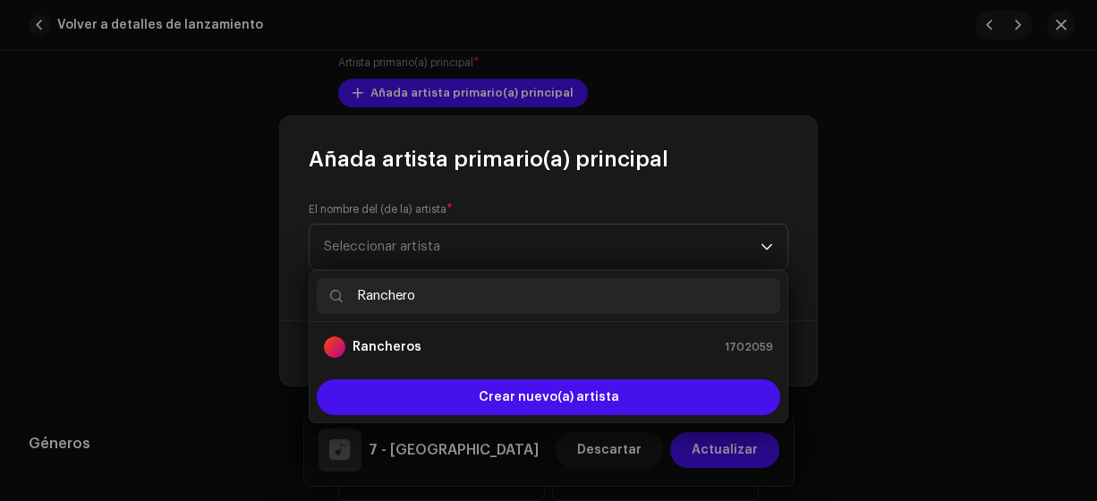
type input "Ranchero"
click at [410, 361] on li "Rancheros 1702059" at bounding box center [548, 347] width 463 height 36
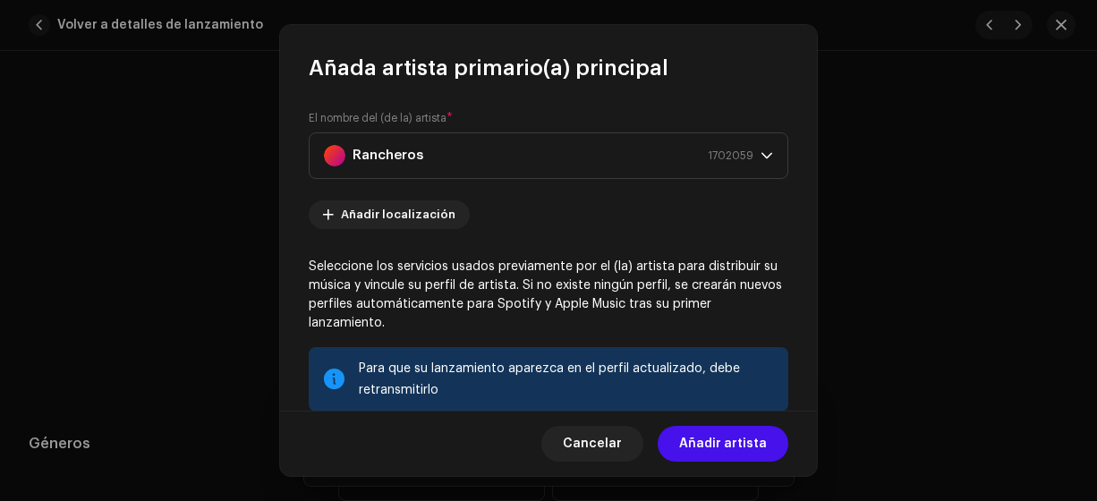
click at [707, 445] on span "Añadir artista" at bounding box center [723, 444] width 88 height 36
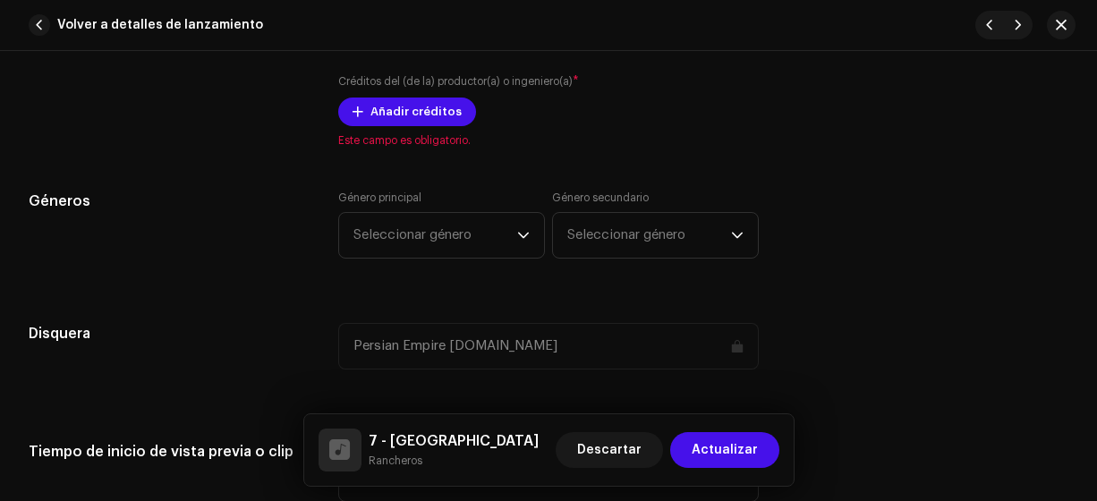
scroll to position [1451, 0]
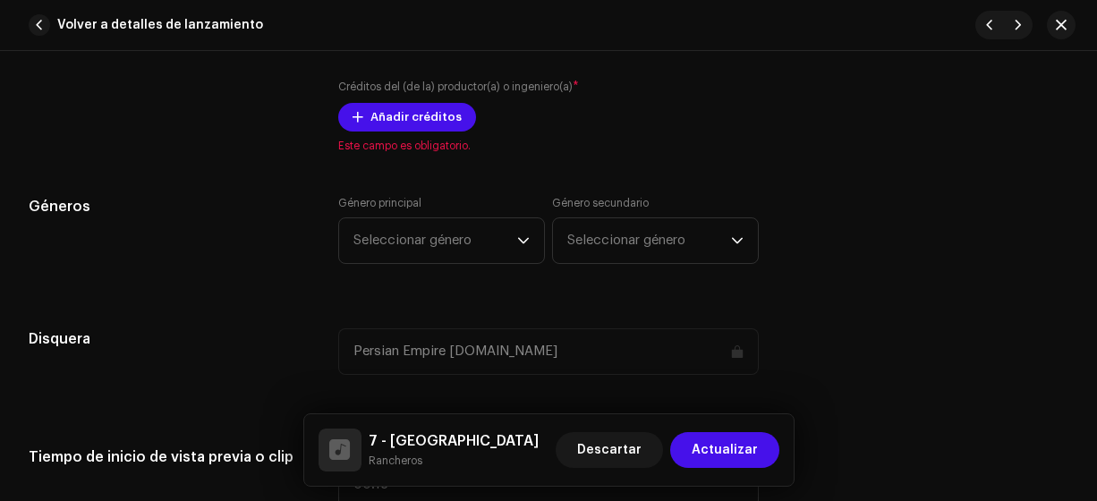
click at [420, 115] on span "Añadir créditos" at bounding box center [415, 117] width 91 height 36
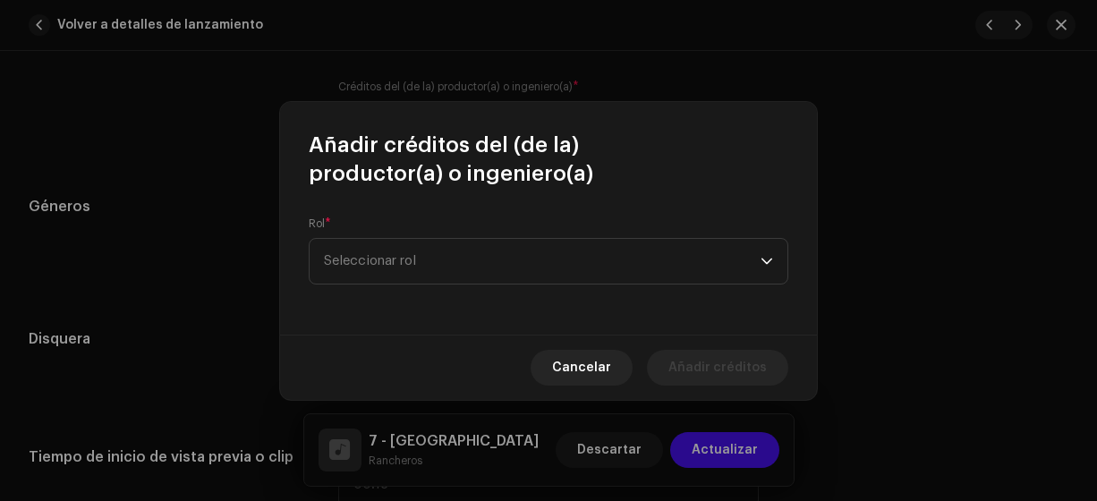
click at [391, 261] on span "Seleccionar rol" at bounding box center [542, 261] width 437 height 45
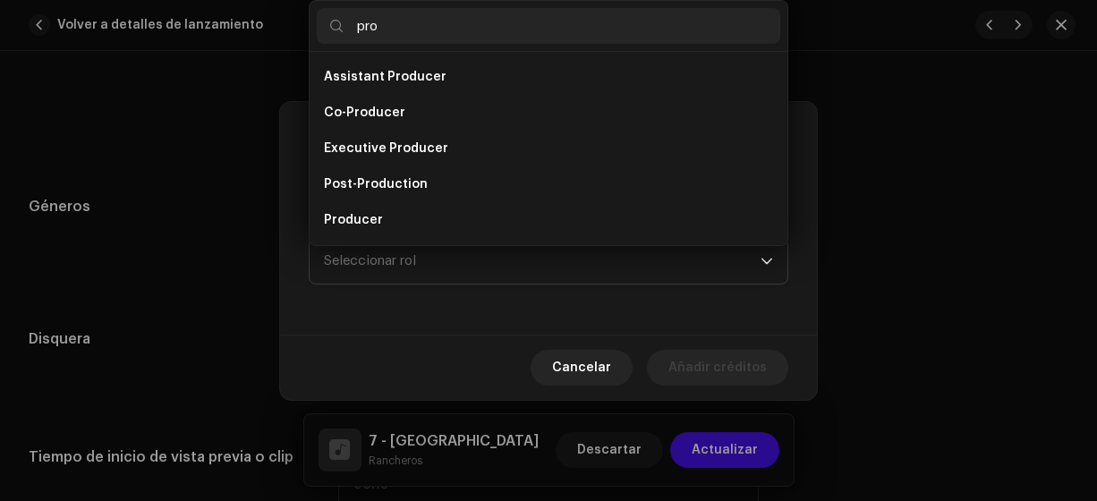
scroll to position [29, 0]
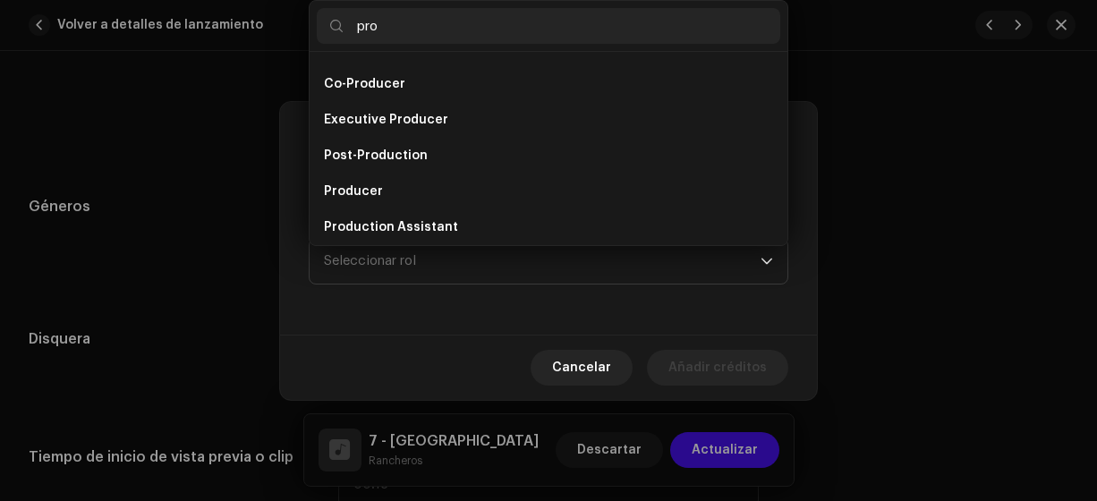
type input "pro"
click at [378, 185] on span "Producer" at bounding box center [353, 192] width 59 height 18
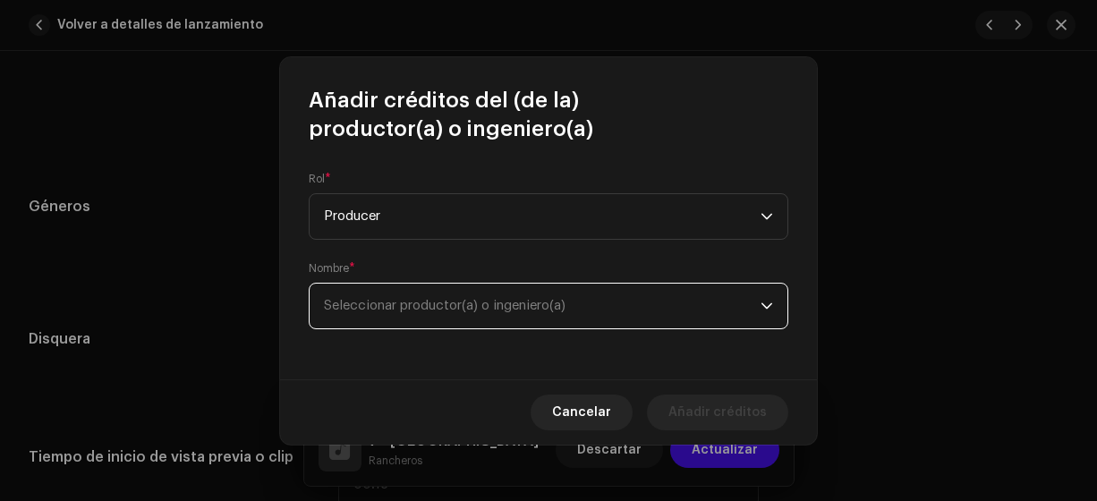
click at [371, 301] on span "Seleccionar productor(a) o ingeniero(a)" at bounding box center [445, 305] width 242 height 13
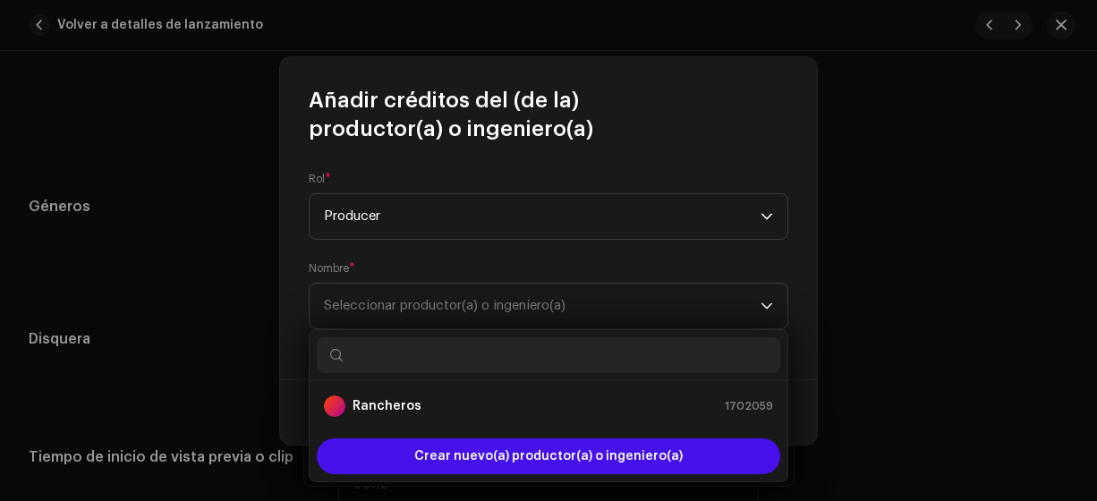
click at [362, 407] on strong "Rancheros" at bounding box center [386, 406] width 69 height 18
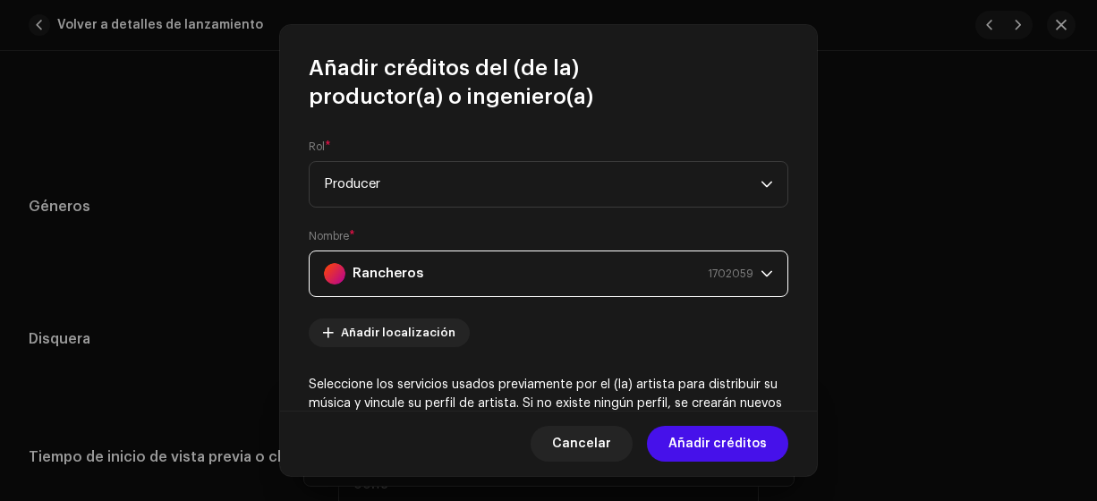
click at [731, 441] on span "Añadir créditos" at bounding box center [717, 444] width 98 height 36
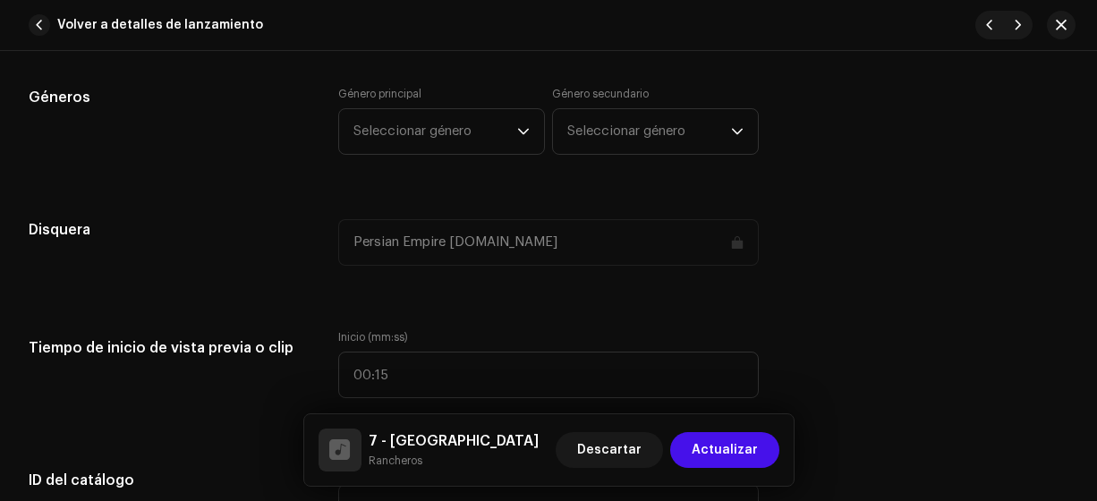
scroll to position [1636, 0]
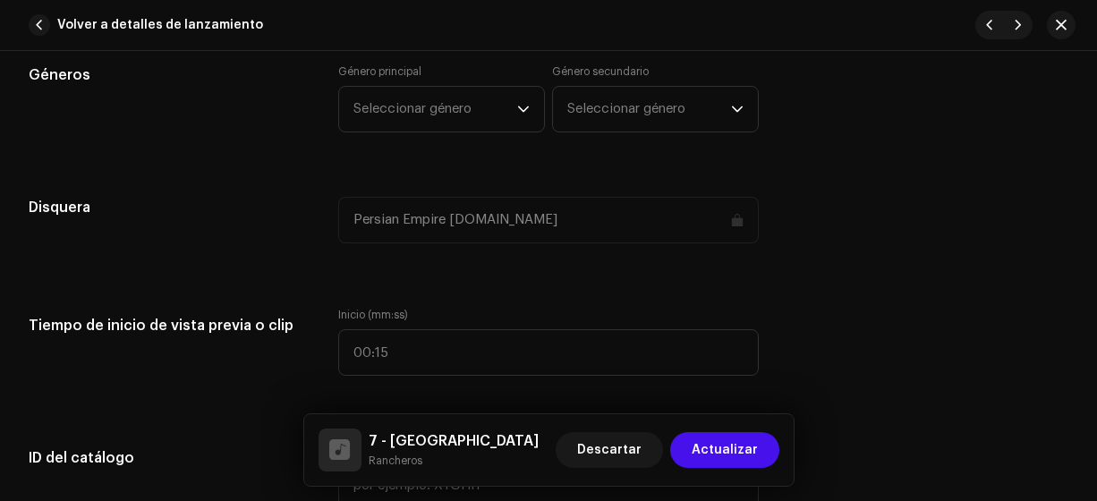
click at [488, 116] on span "Seleccionar género" at bounding box center [435, 109] width 164 height 45
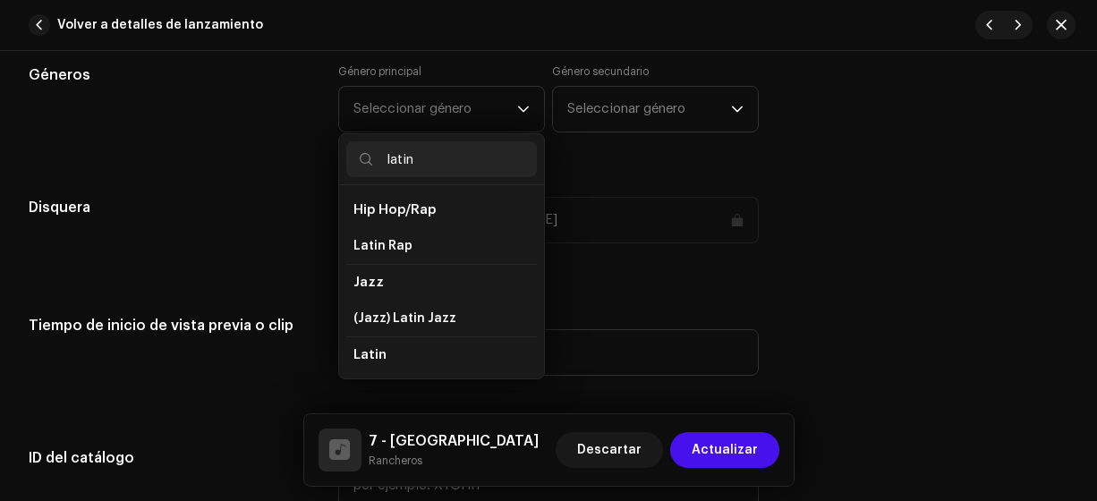
type input "latin"
click at [378, 351] on span "Latin" at bounding box center [369, 354] width 33 height 13
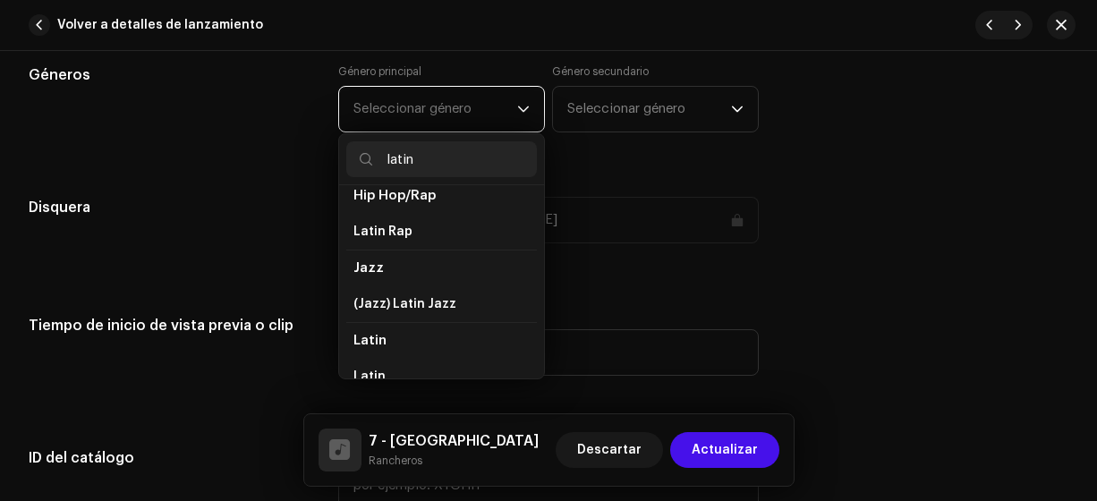
scroll to position [32, 0]
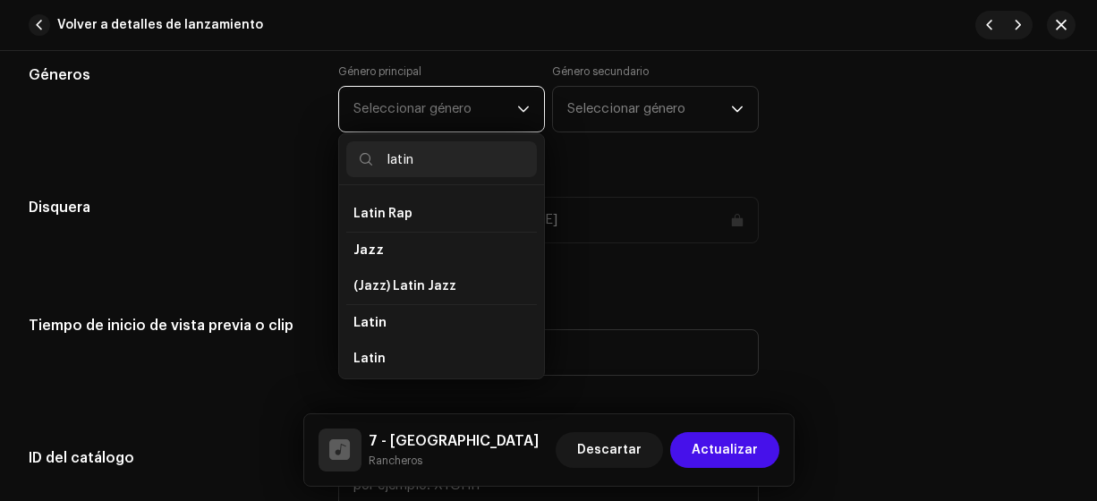
click at [419, 346] on li "Latin" at bounding box center [441, 359] width 191 height 36
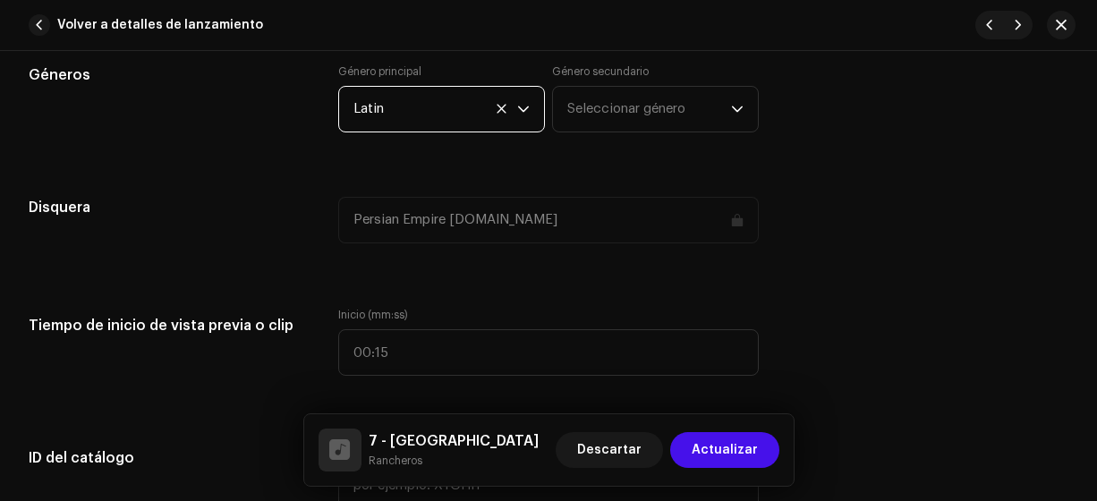
click at [602, 99] on span "Seleccionar género" at bounding box center [649, 109] width 164 height 45
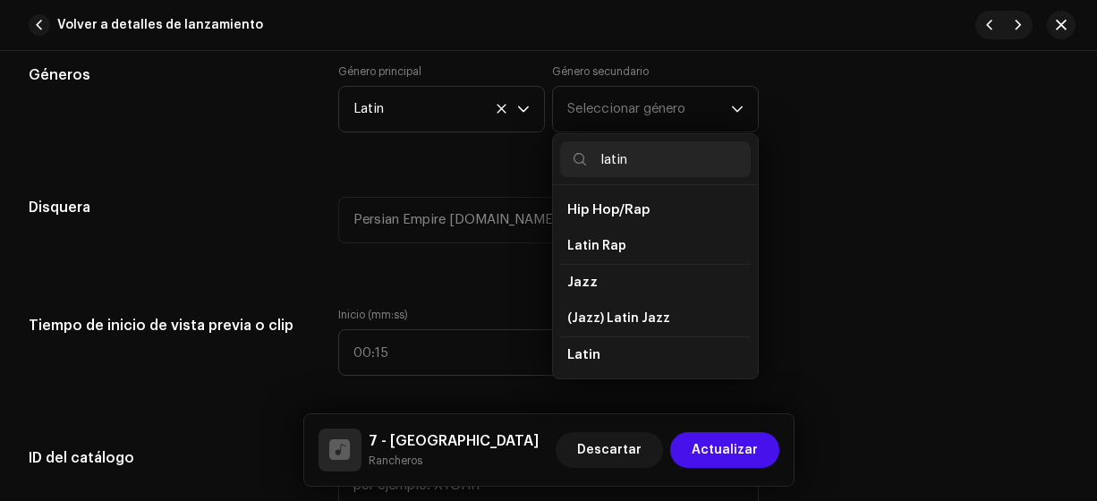
scroll to position [30, 0]
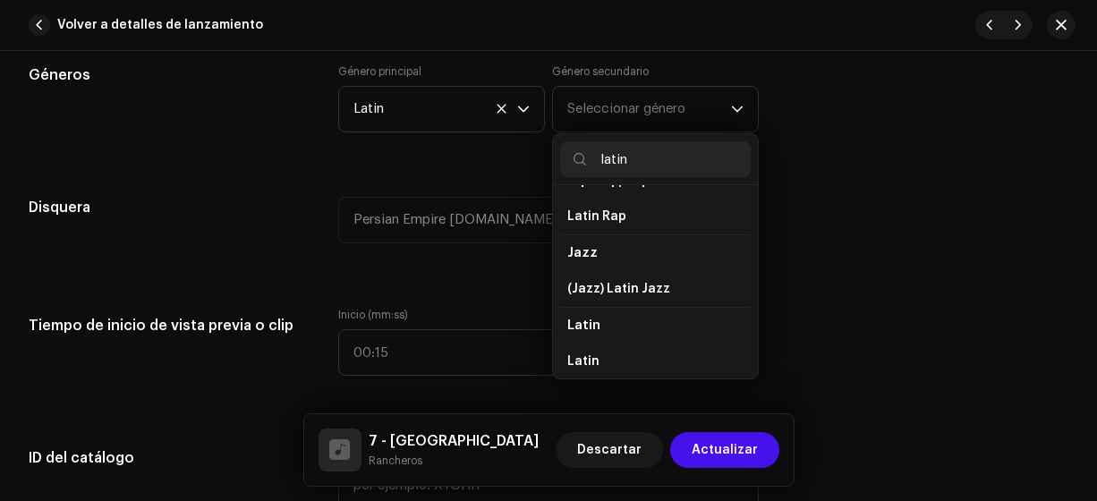
type input "latin"
click at [597, 359] on li "Latin" at bounding box center [655, 362] width 191 height 36
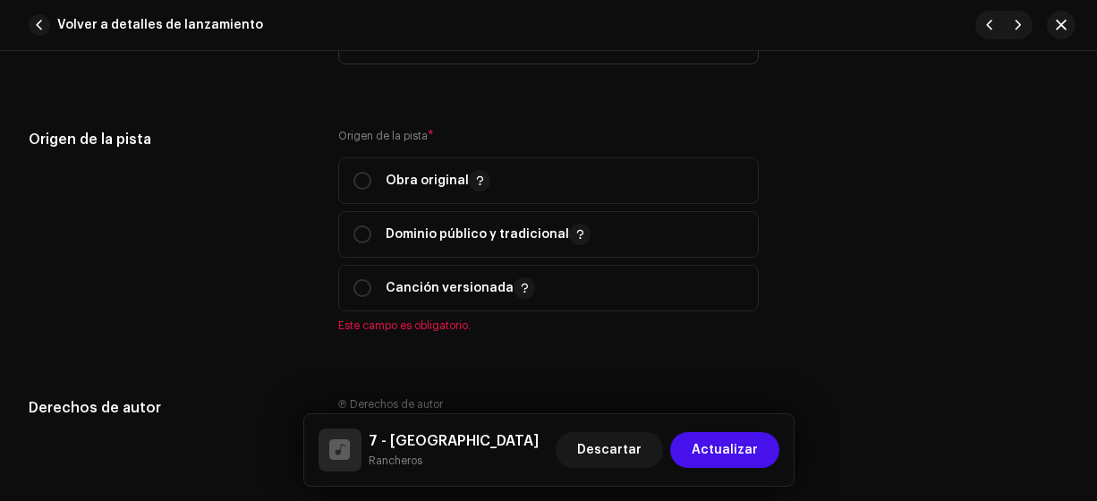
scroll to position [1974, 0]
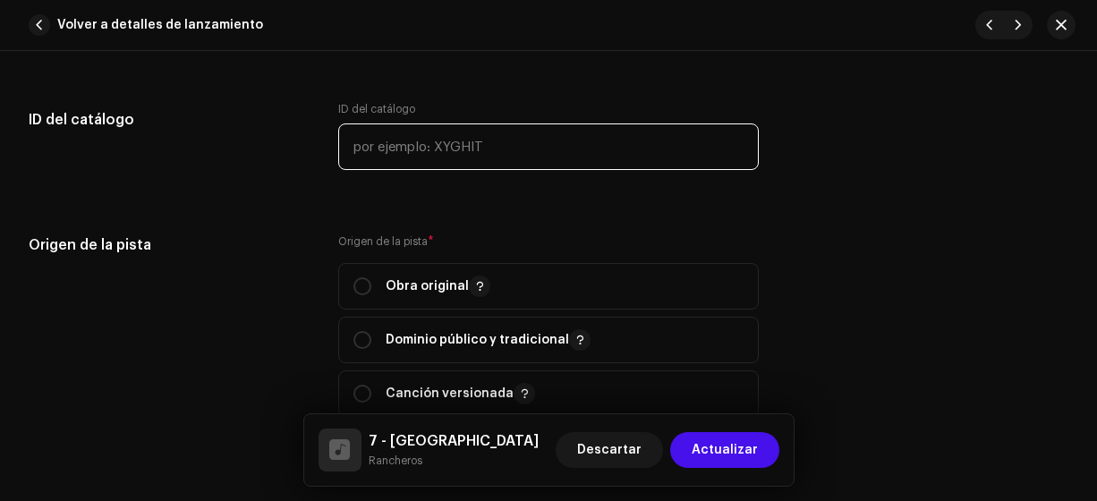
click at [574, 139] on input "text" at bounding box center [548, 146] width 421 height 47
type input "17-00007"
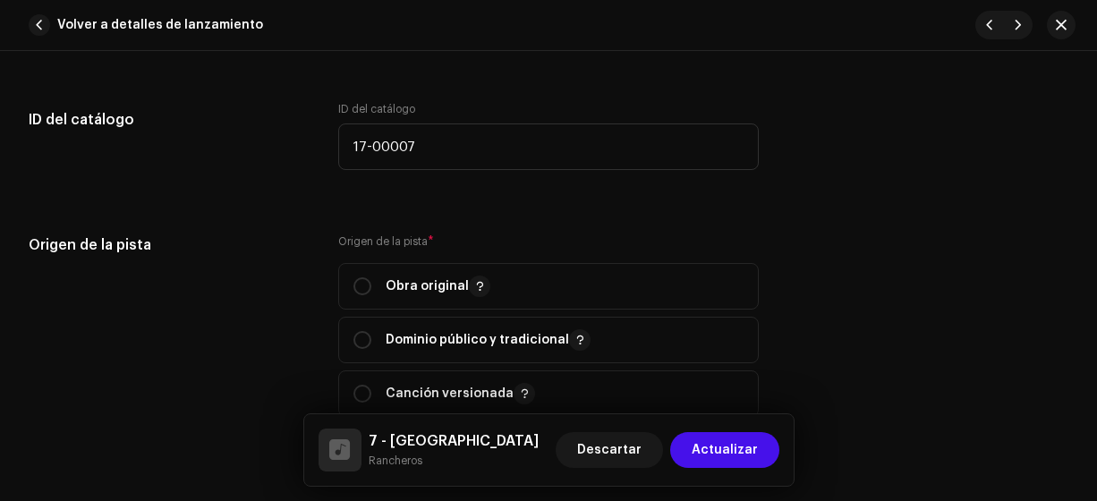
click at [364, 280] on input "radio" at bounding box center [362, 286] width 18 height 18
radio input "true"
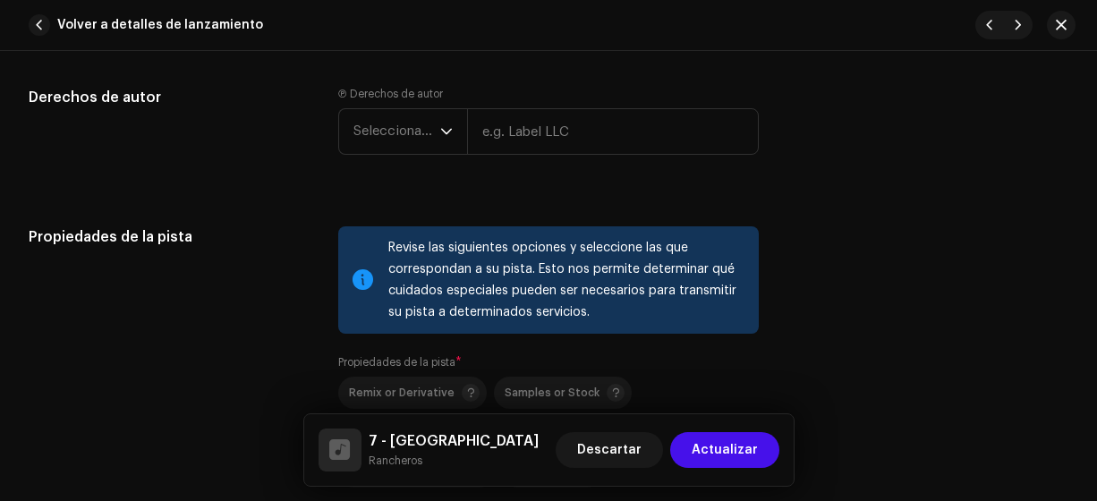
scroll to position [2398, 0]
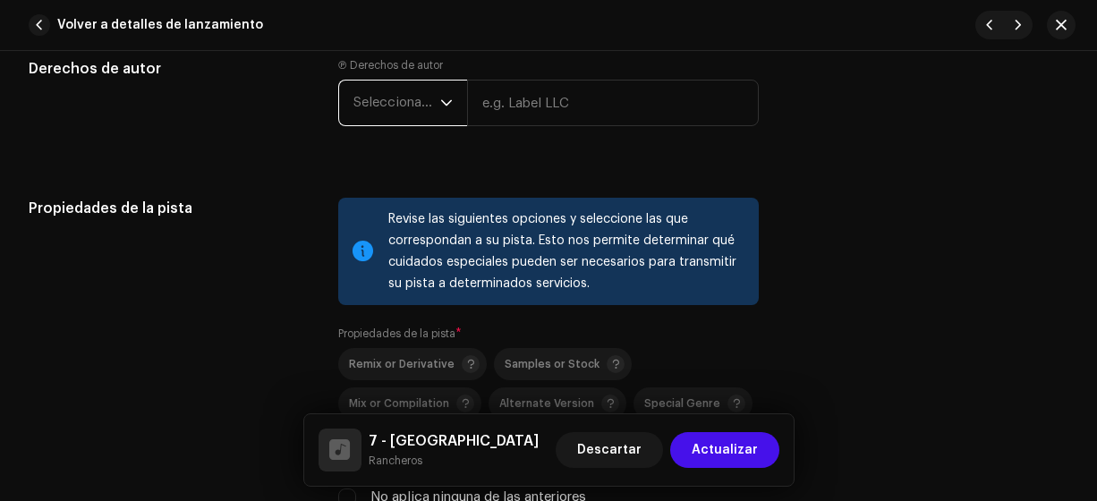
click at [392, 99] on span "Seleccionar año" at bounding box center [396, 103] width 87 height 45
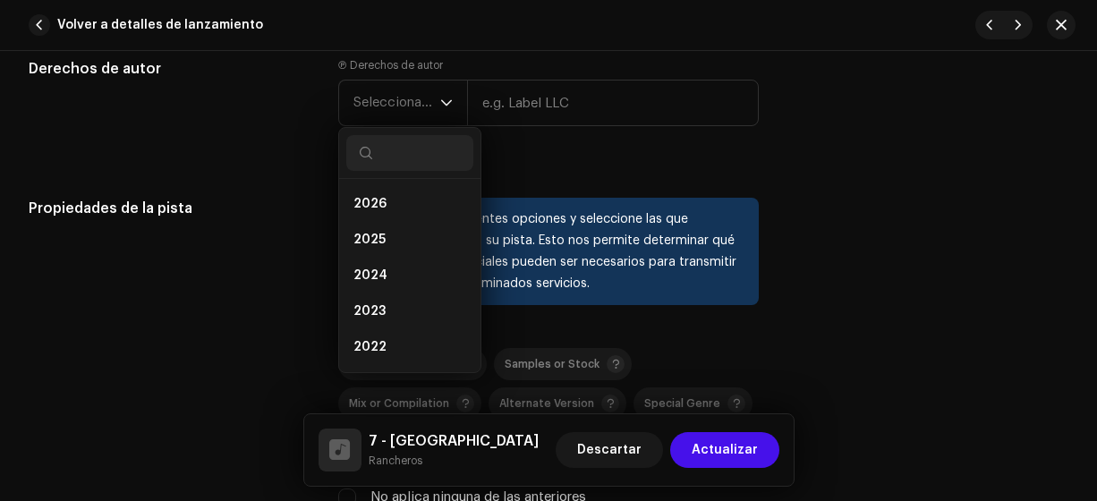
click at [387, 235] on li "2025" at bounding box center [409, 240] width 127 height 36
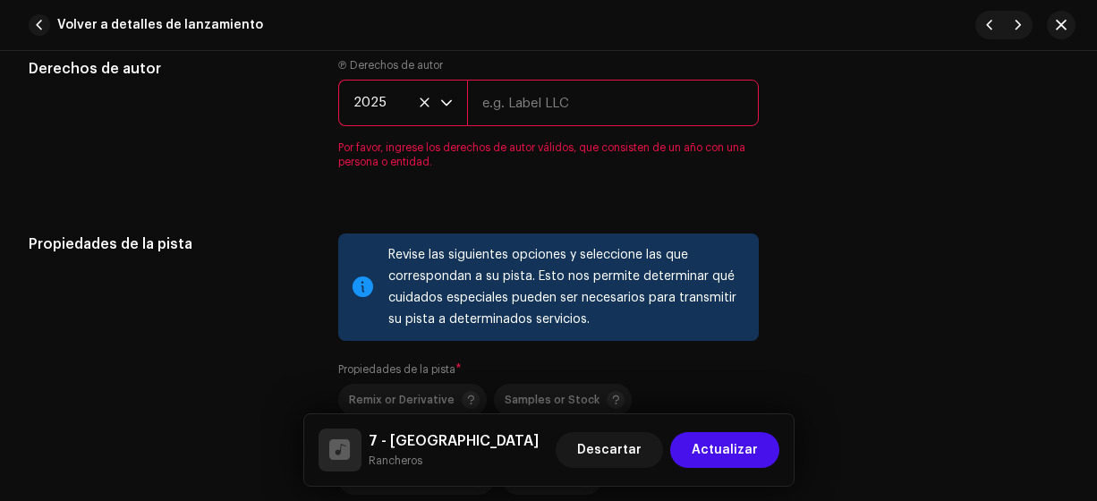
click at [523, 99] on input "text" at bounding box center [613, 103] width 293 height 47
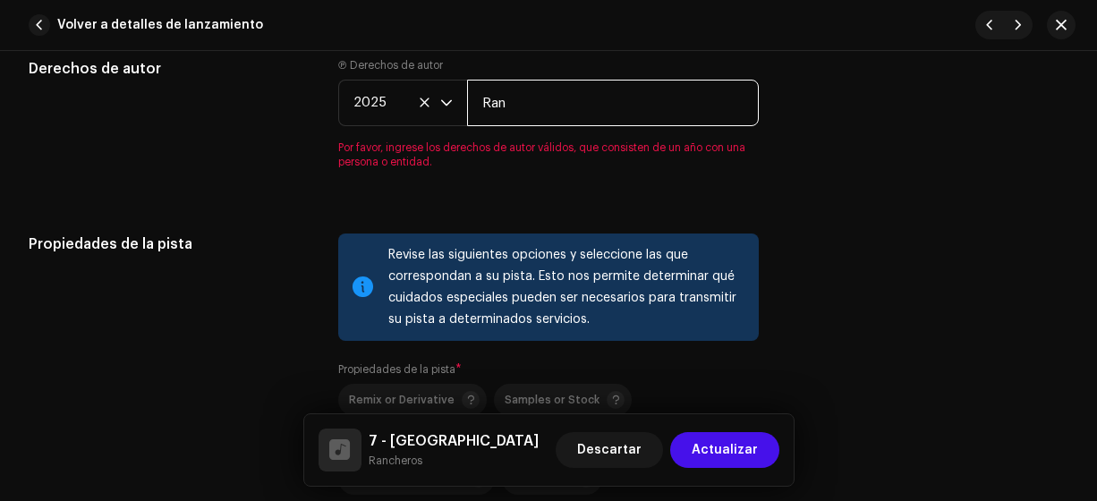
type input "Rancheros"
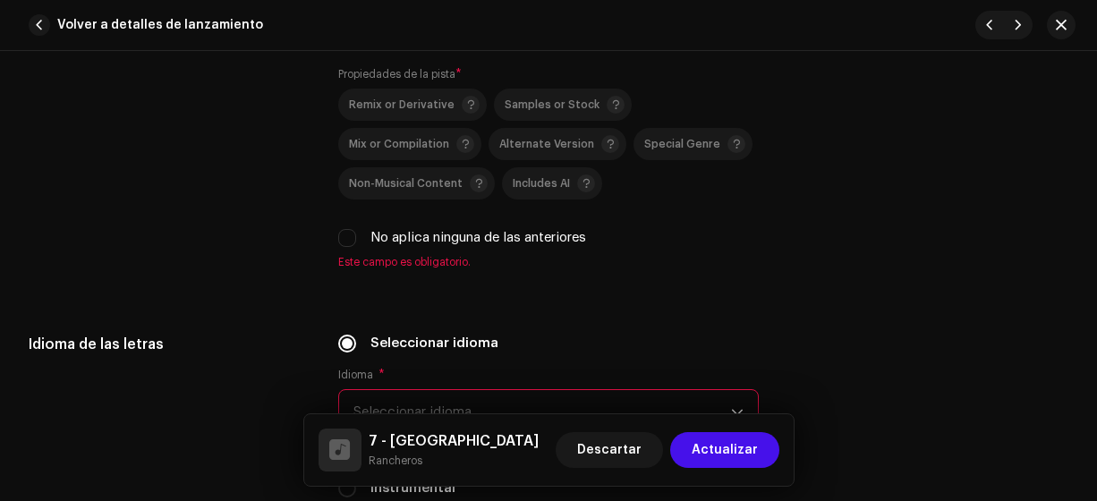
scroll to position [2745, 0]
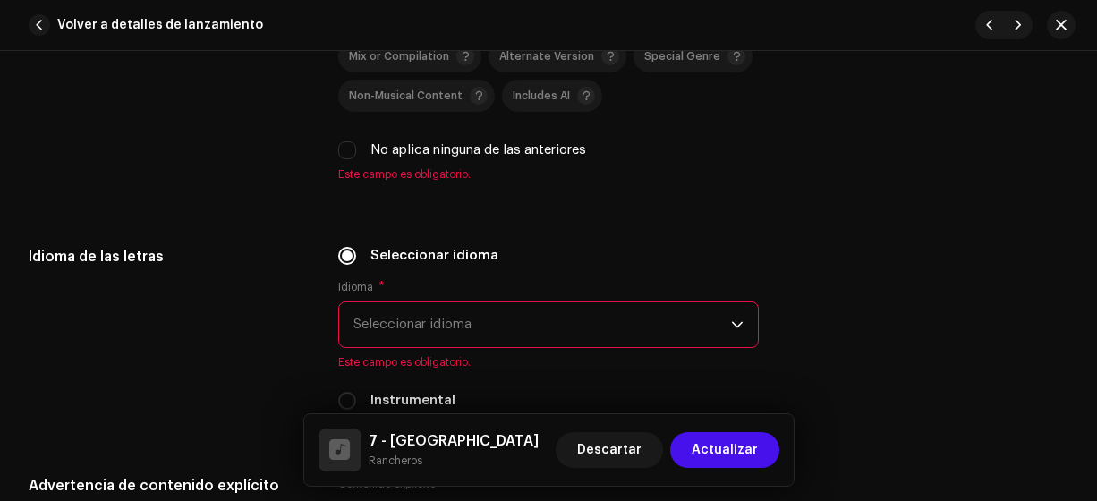
click at [348, 142] on input "No aplica ninguna de las anteriores" at bounding box center [347, 150] width 18 height 18
checkbox input "true"
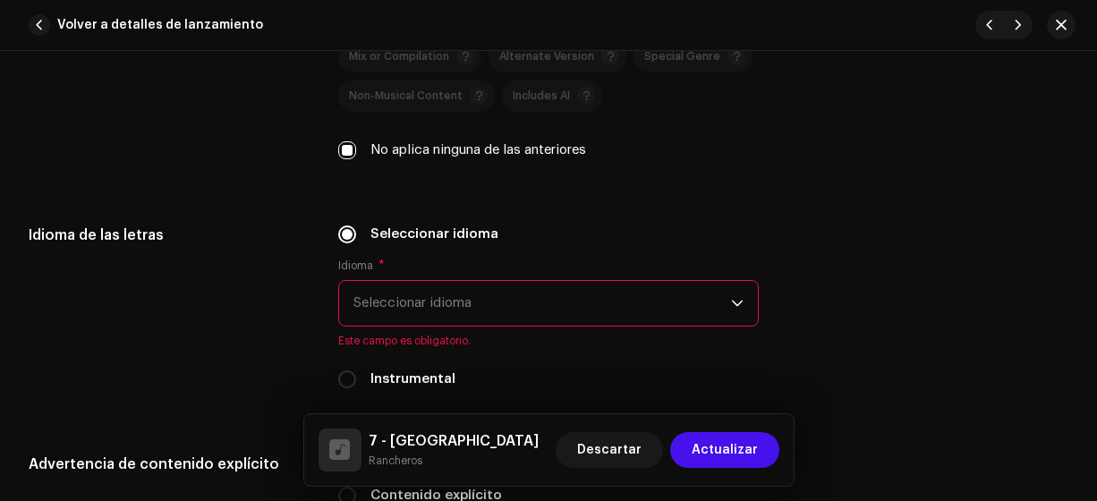
click at [445, 293] on span "Seleccionar idioma" at bounding box center [542, 303] width 378 height 45
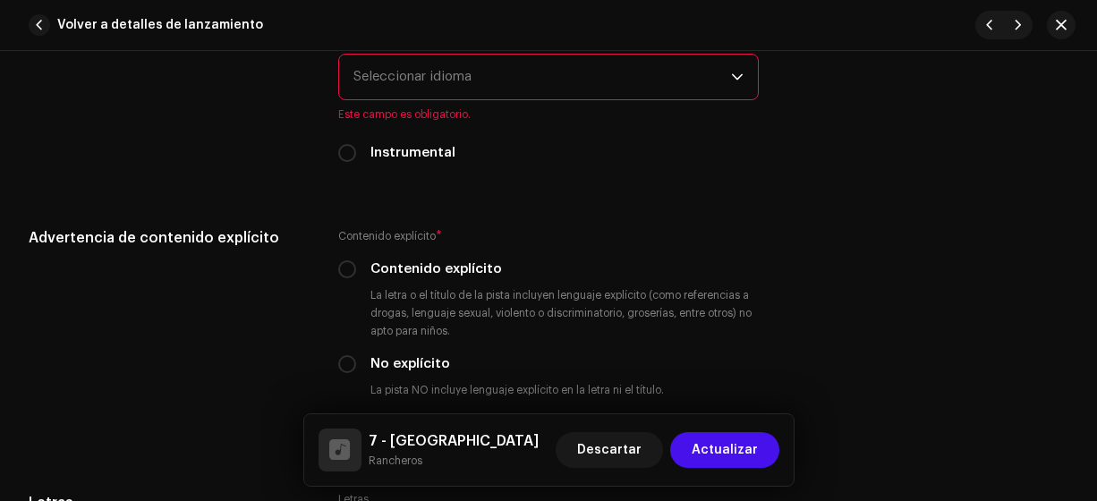
scroll to position [2965, 0]
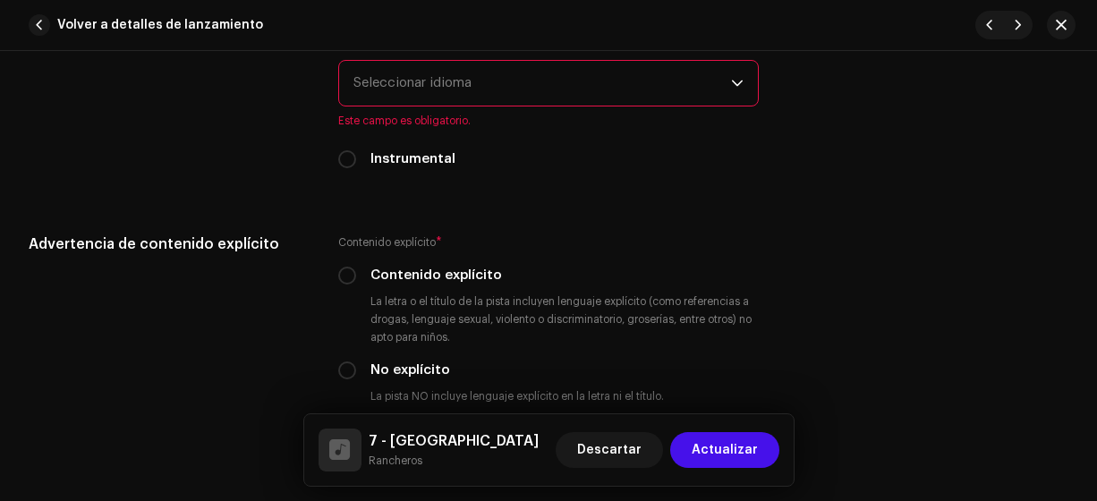
click at [498, 76] on span "Seleccionar idioma" at bounding box center [542, 83] width 378 height 45
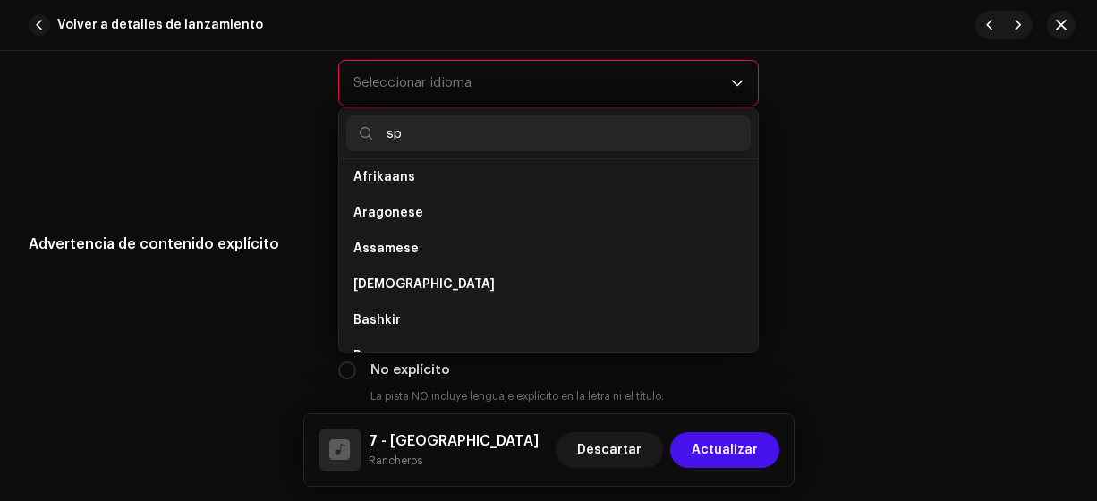
scroll to position [0, 0]
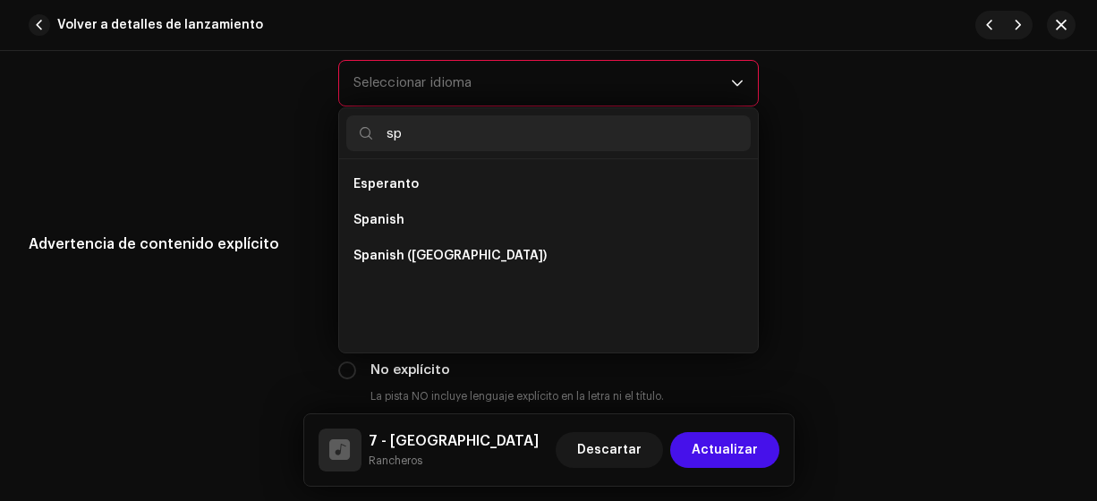
type input "sp"
click at [487, 247] on span "Spanish ([GEOGRAPHIC_DATA])" at bounding box center [449, 256] width 193 height 18
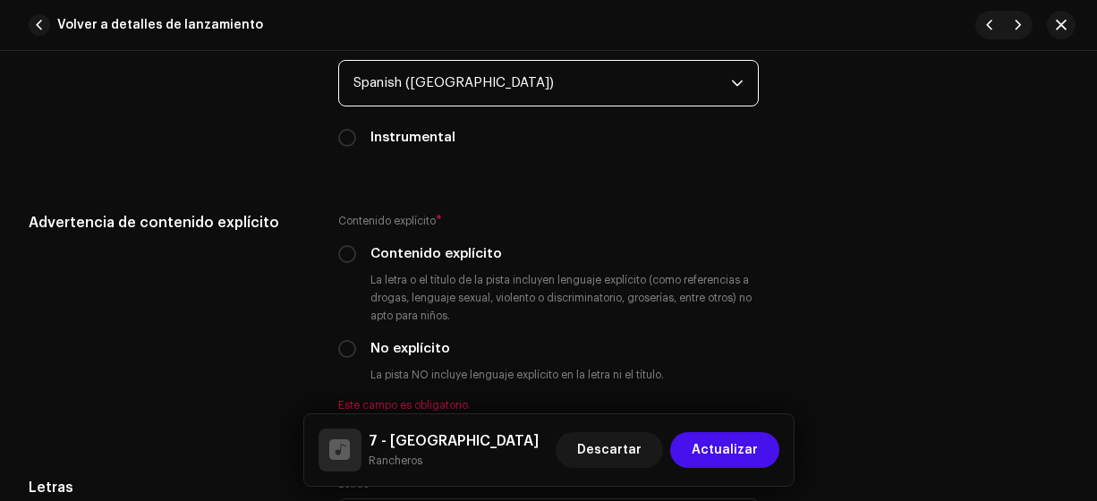
click at [341, 344] on input "No explícito" at bounding box center [347, 349] width 18 height 18
radio input "true"
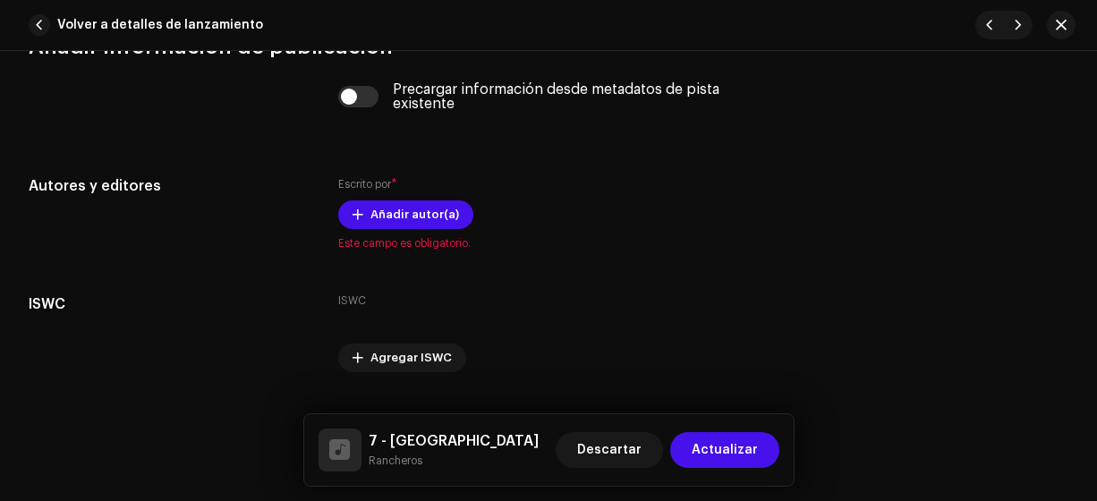
scroll to position [3647, 0]
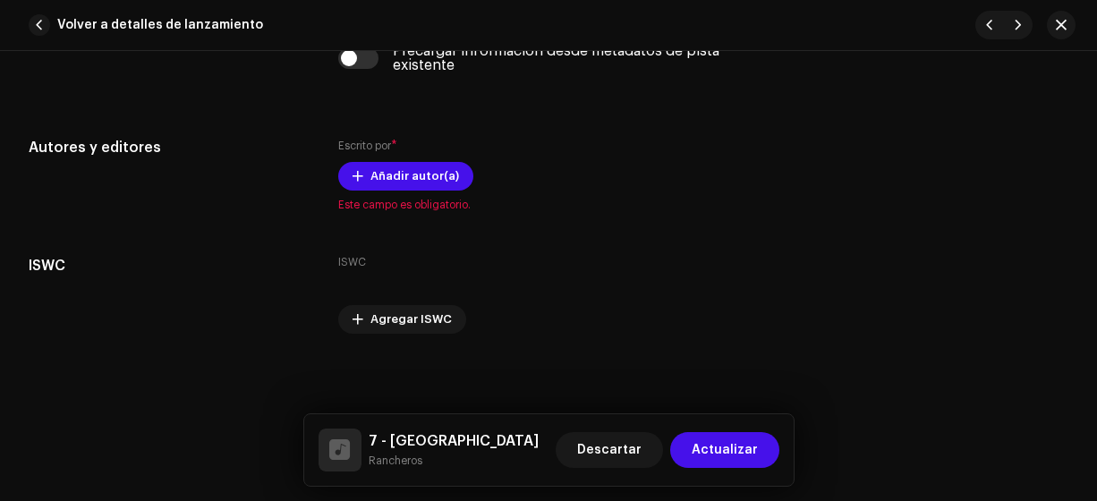
click at [406, 168] on span "Añadir autor(a)" at bounding box center [414, 176] width 89 height 36
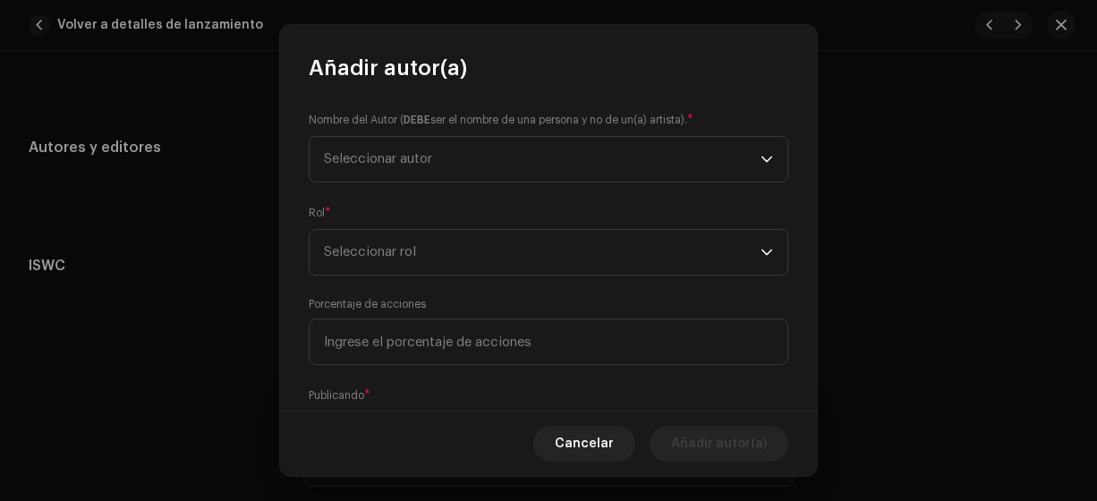
click at [419, 157] on span "Seleccionar autor" at bounding box center [378, 158] width 108 height 13
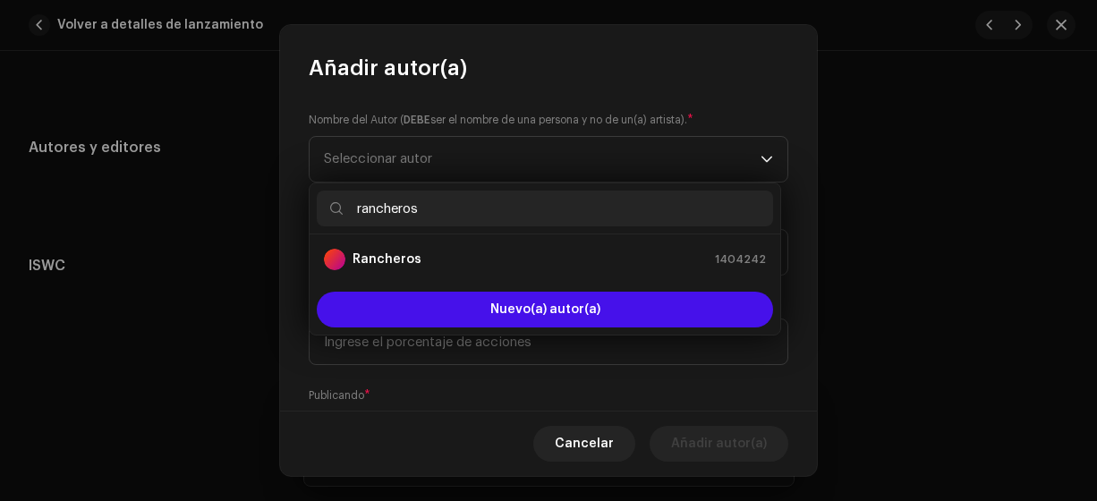
type input "rancheros"
click at [412, 260] on strong "Rancheros" at bounding box center [386, 259] width 69 height 18
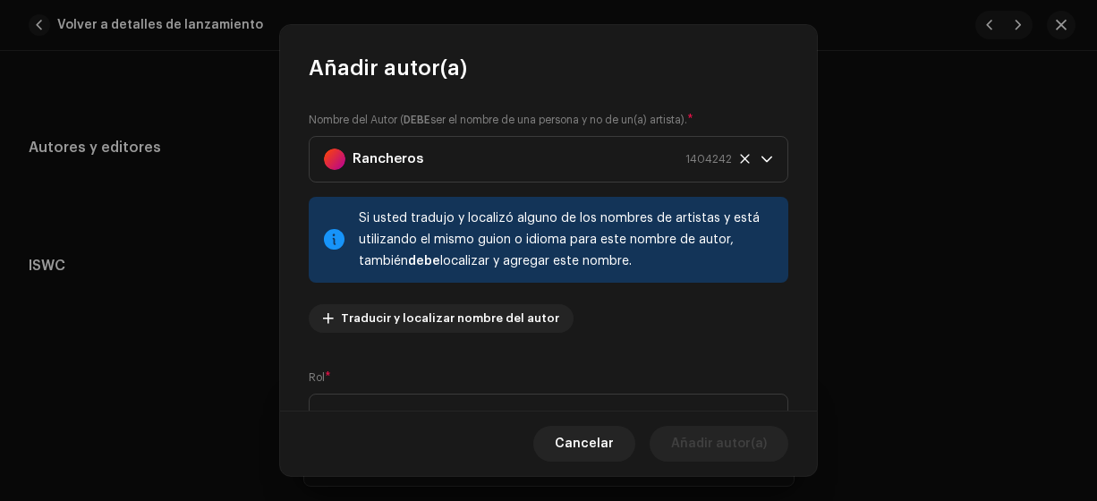
click at [392, 403] on span "Seleccionar rol" at bounding box center [542, 417] width 437 height 45
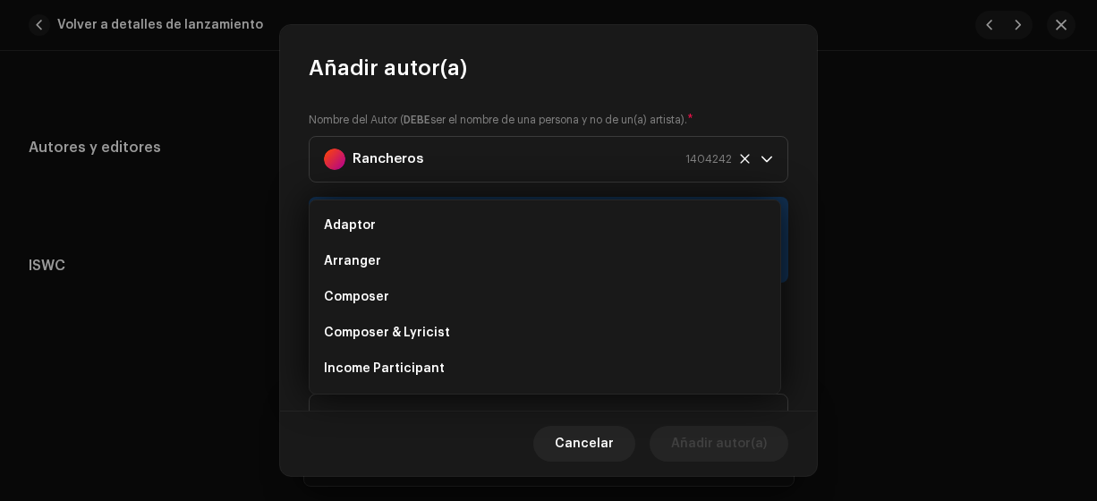
click at [403, 334] on span "Composer & Lyricist" at bounding box center [387, 333] width 126 height 18
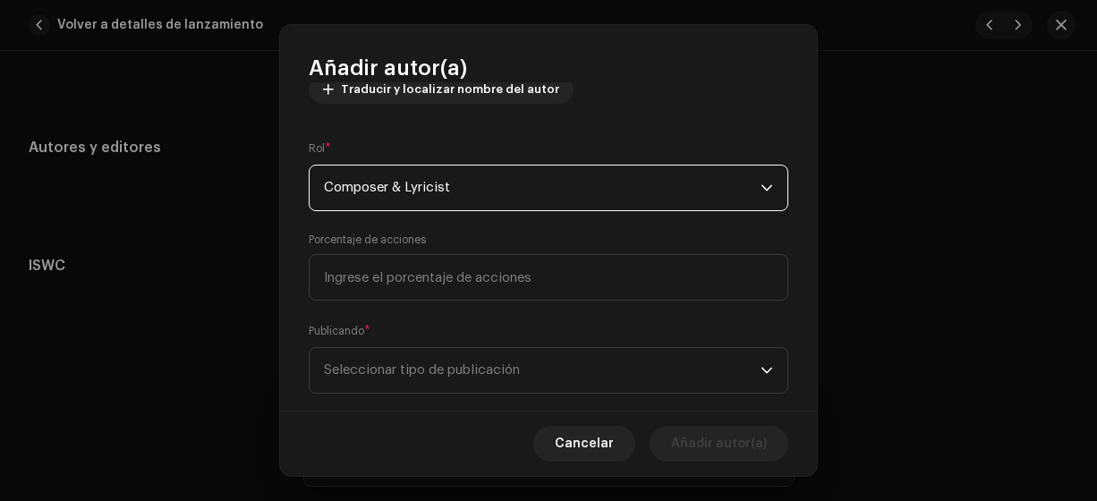
scroll to position [261, 0]
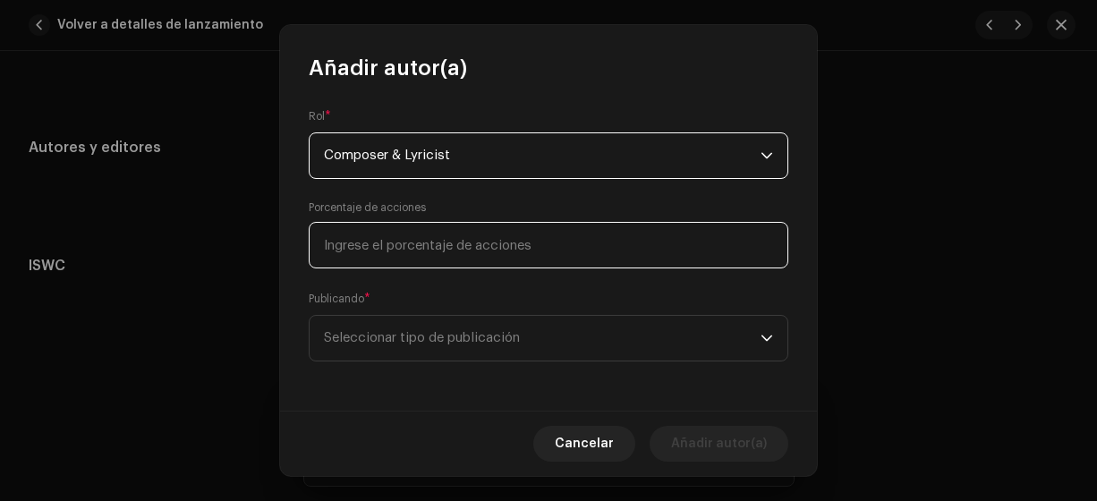
click at [590, 260] on input at bounding box center [549, 245] width 480 height 47
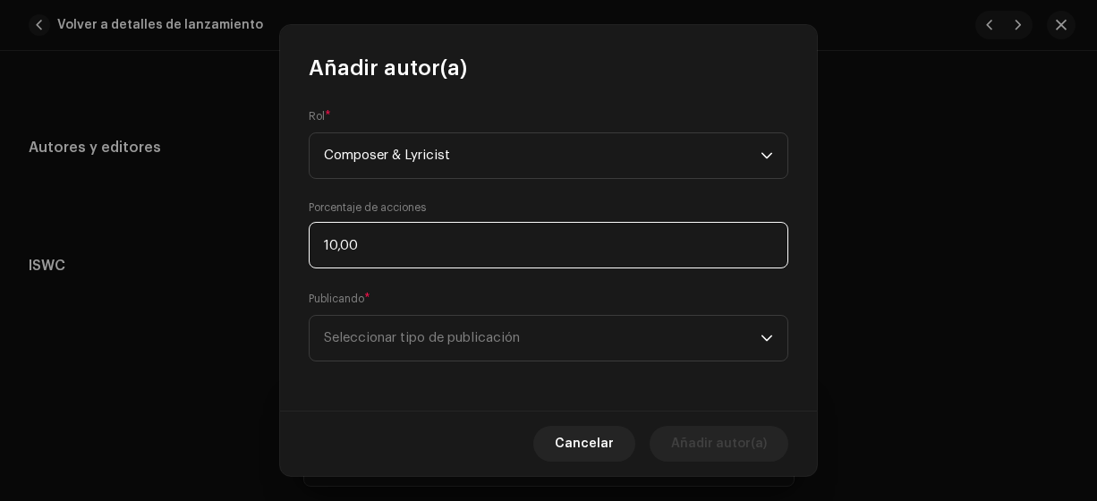
type input "100,00"
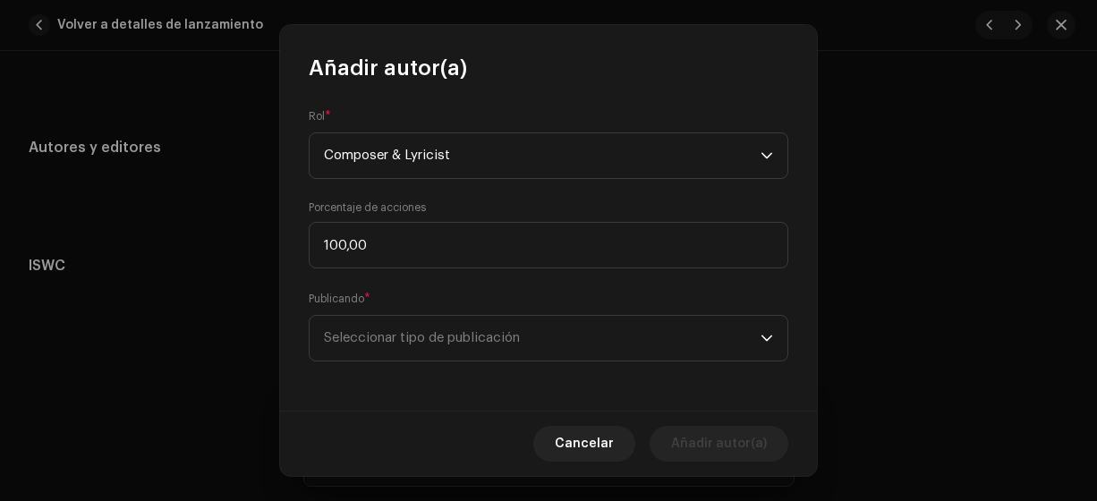
click at [446, 327] on span "Seleccionar tipo de publicación" at bounding box center [542, 338] width 437 height 45
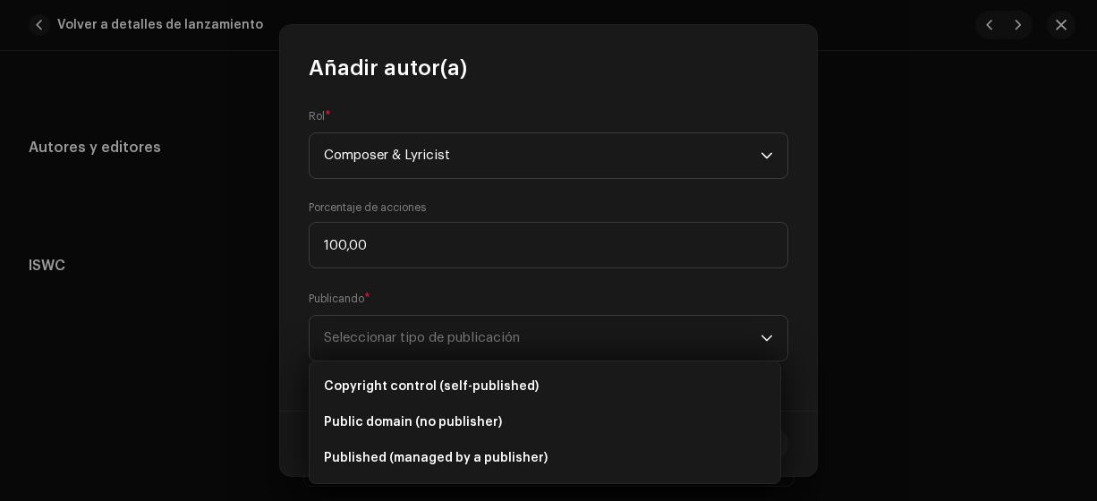
click at [448, 388] on span "Copyright control (self-published)" at bounding box center [431, 387] width 215 height 18
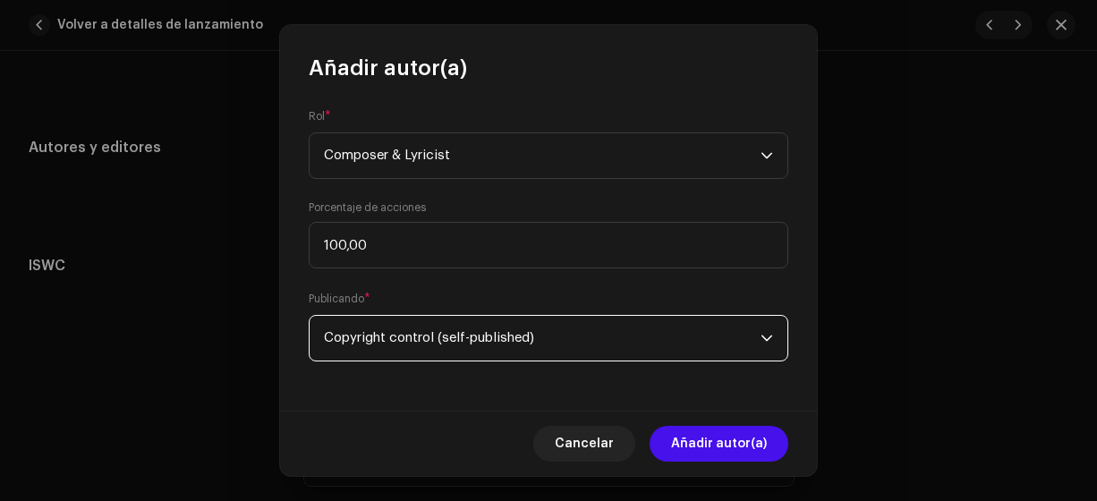
click at [693, 443] on span "Añadir autor(a)" at bounding box center [719, 444] width 96 height 36
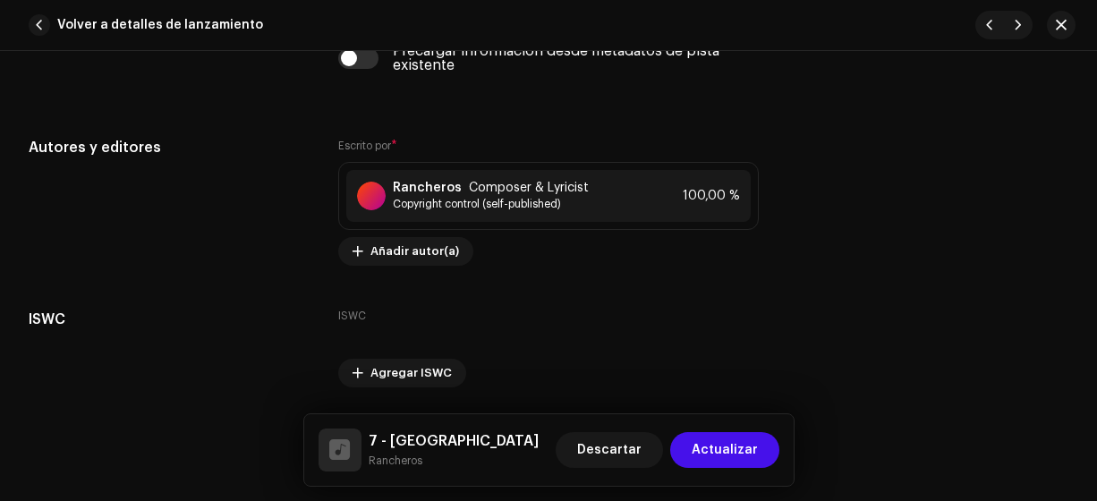
click at [722, 447] on span "Actualizar" at bounding box center [725, 450] width 66 height 36
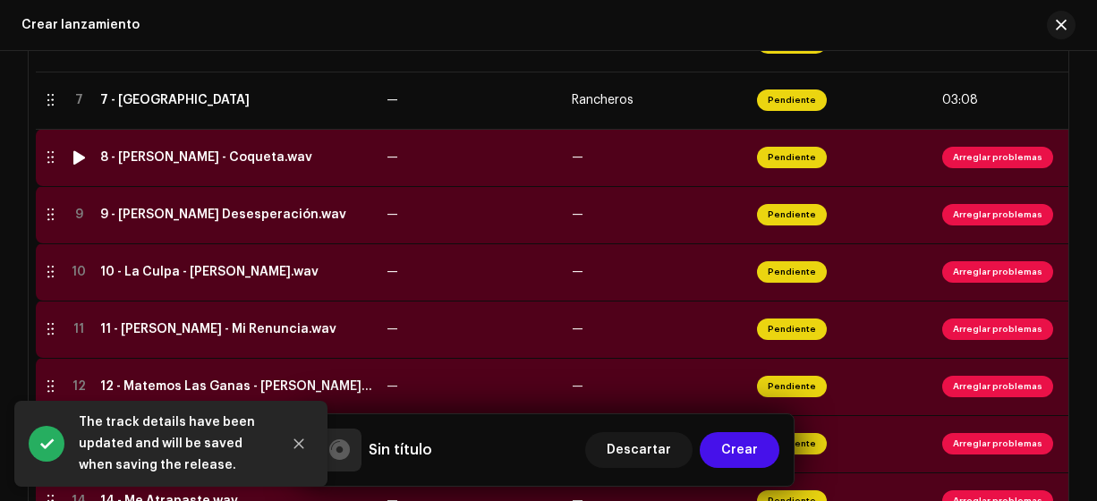
click at [189, 155] on div "8 - [PERSON_NAME] - Coqueta.wav" at bounding box center [206, 157] width 212 height 14
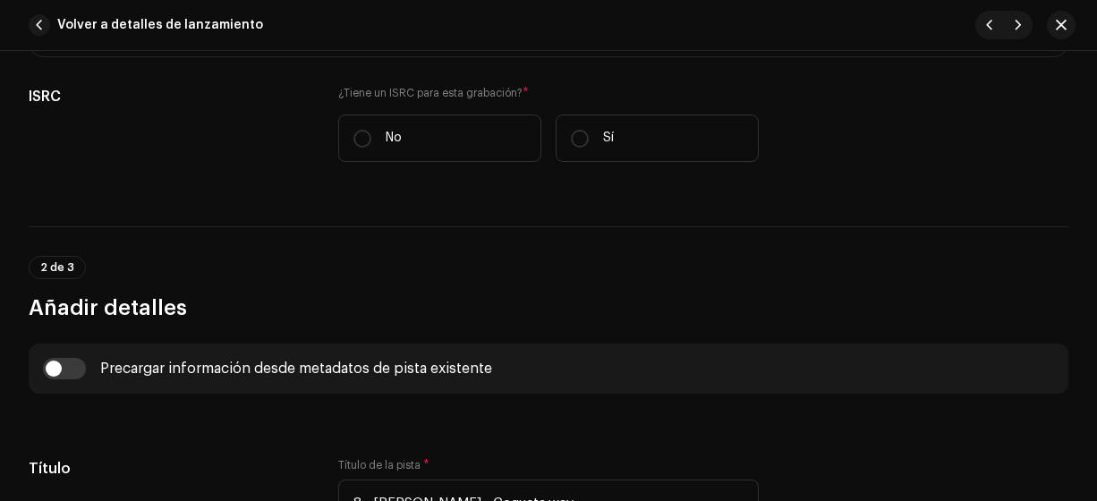
scroll to position [440, 0]
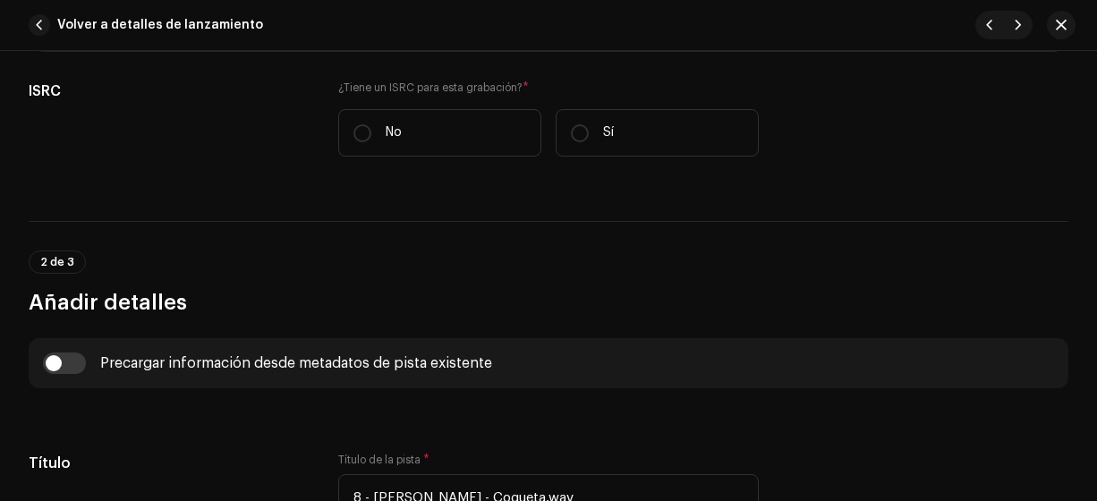
click at [358, 126] on input "No" at bounding box center [362, 133] width 18 height 18
radio input "true"
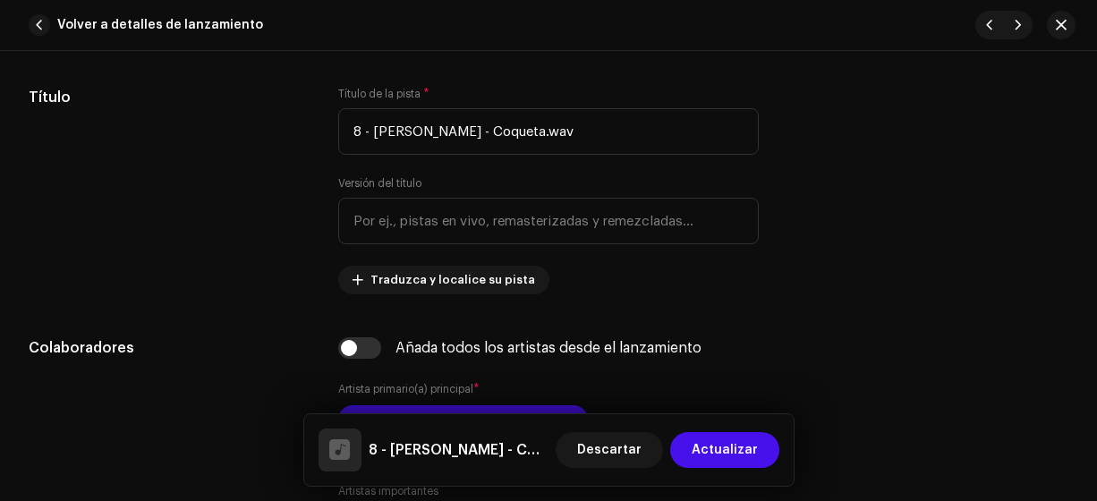
scroll to position [875, 0]
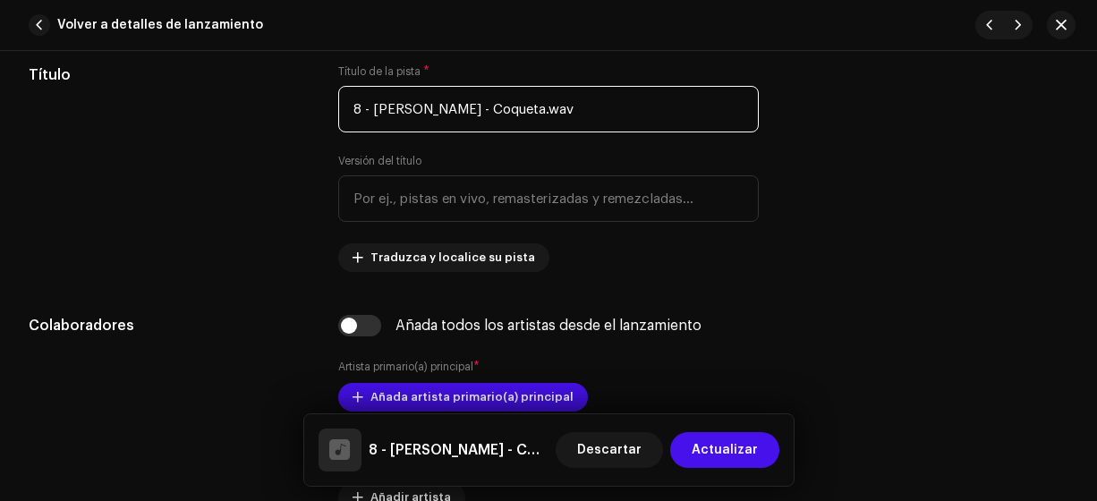
drag, startPoint x: 452, startPoint y: 106, endPoint x: 370, endPoint y: 111, distance: 81.5
click at [370, 111] on input "8 - [PERSON_NAME] - Coqueta.wav" at bounding box center [548, 109] width 421 height 47
click at [474, 103] on input "8 - Coqueta.wav" at bounding box center [548, 109] width 421 height 47
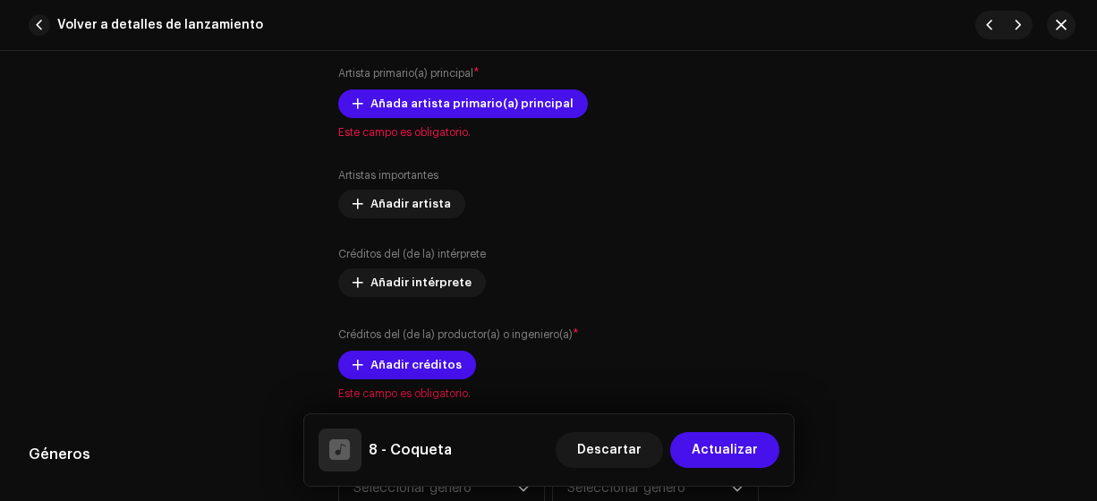
scroll to position [1151, 0]
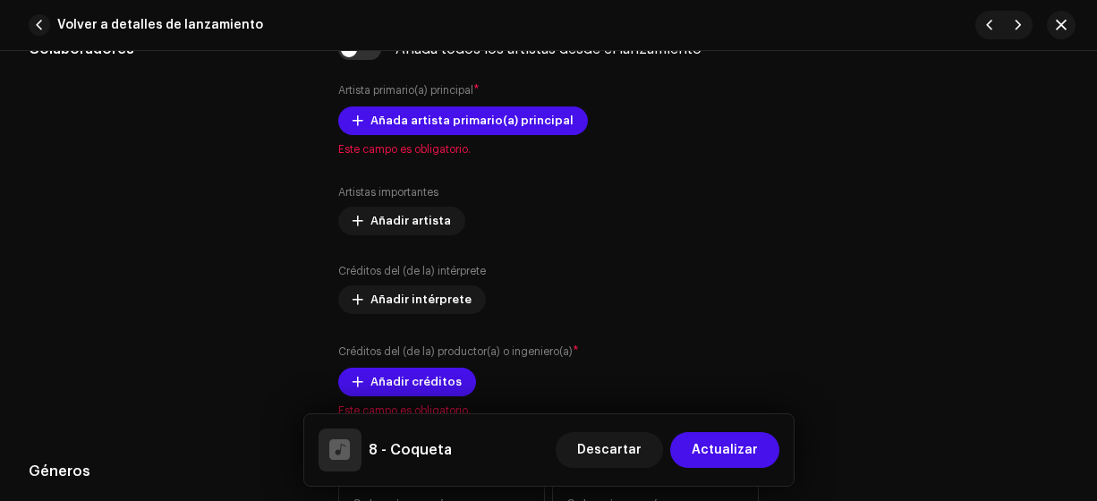
type input "8 - Coqueta"
click at [521, 121] on span "Añada artista primario(a) principal" at bounding box center [471, 121] width 203 height 36
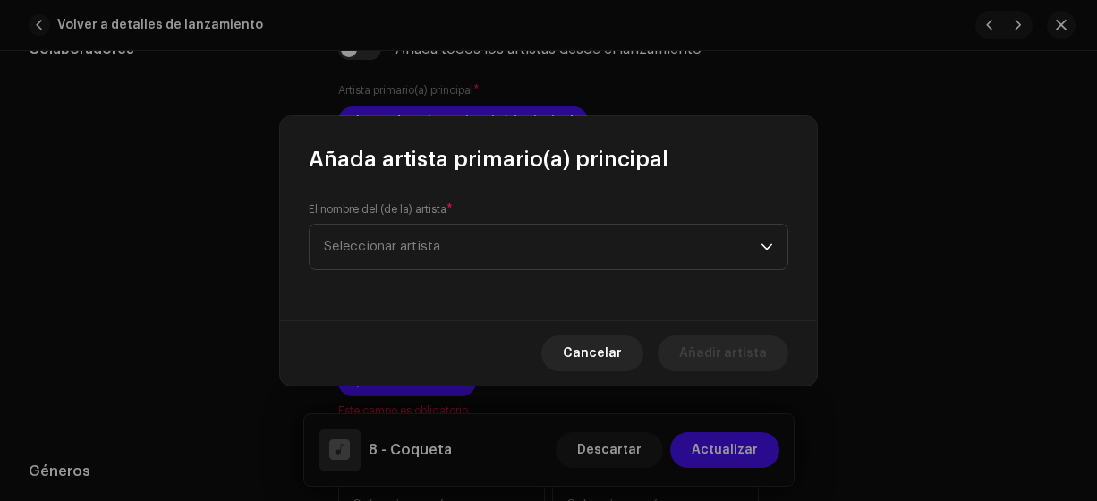
click at [491, 237] on span "Seleccionar artista" at bounding box center [542, 247] width 437 height 45
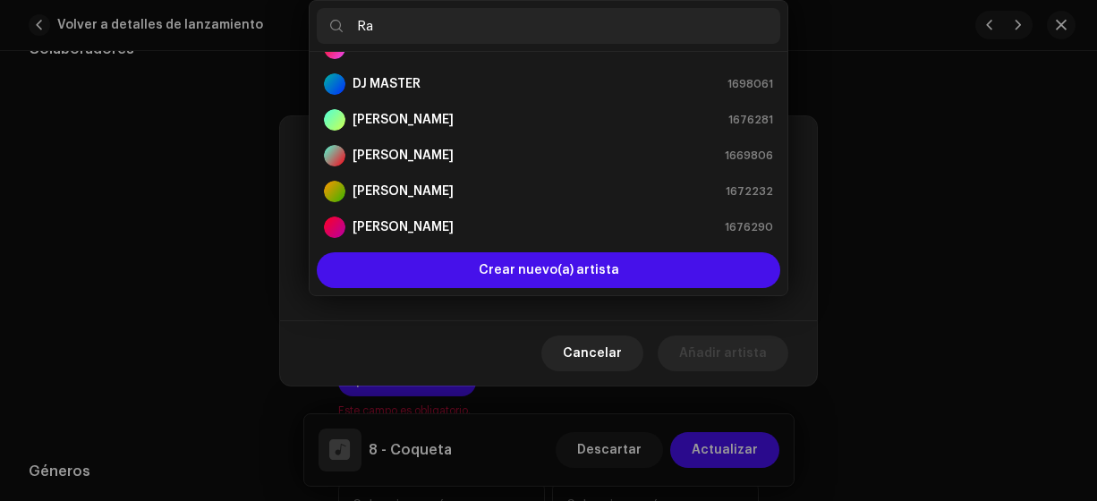
scroll to position [0, 0]
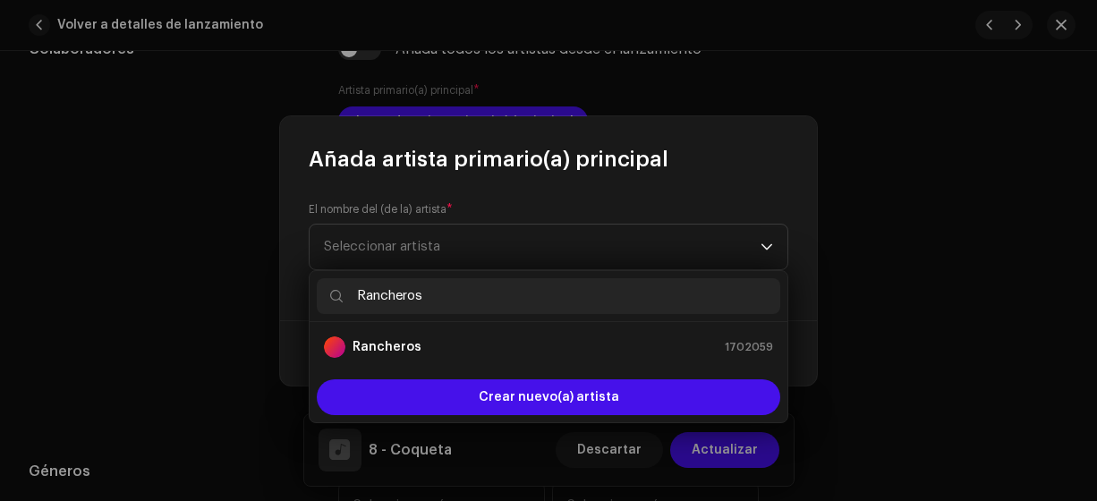
type input "Rancheros"
click at [449, 347] on div "Rancheros 1702059" at bounding box center [548, 346] width 449 height 21
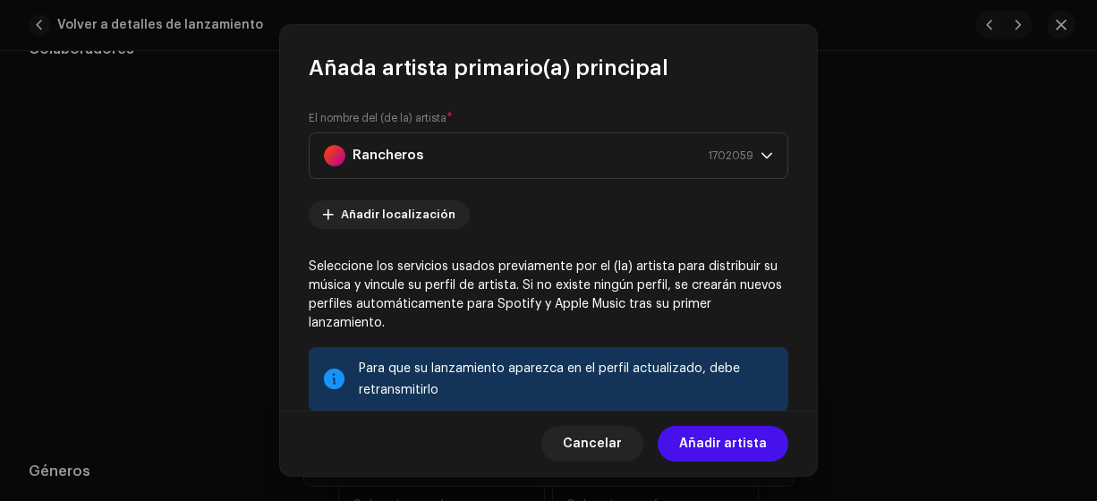
click at [728, 442] on span "Añadir artista" at bounding box center [723, 444] width 88 height 36
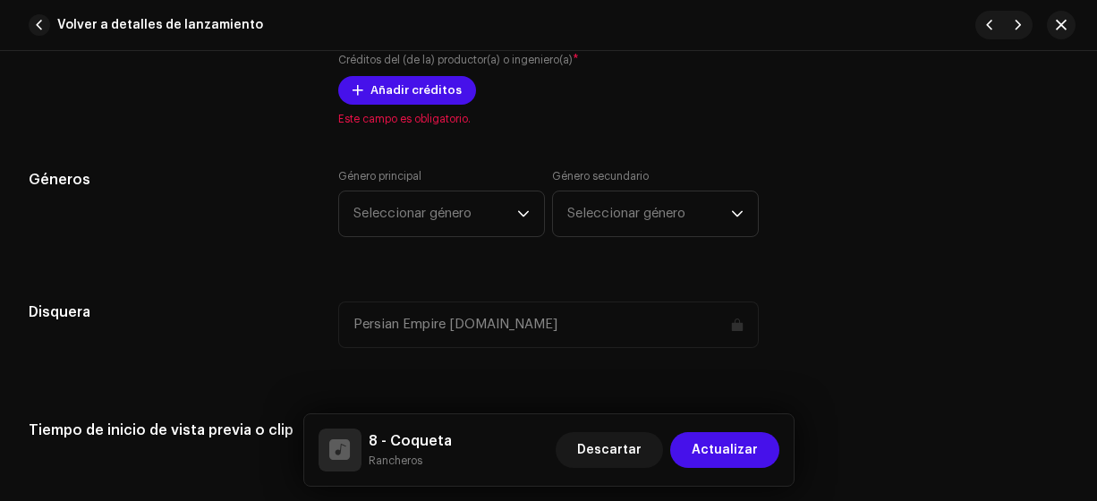
scroll to position [1456, 0]
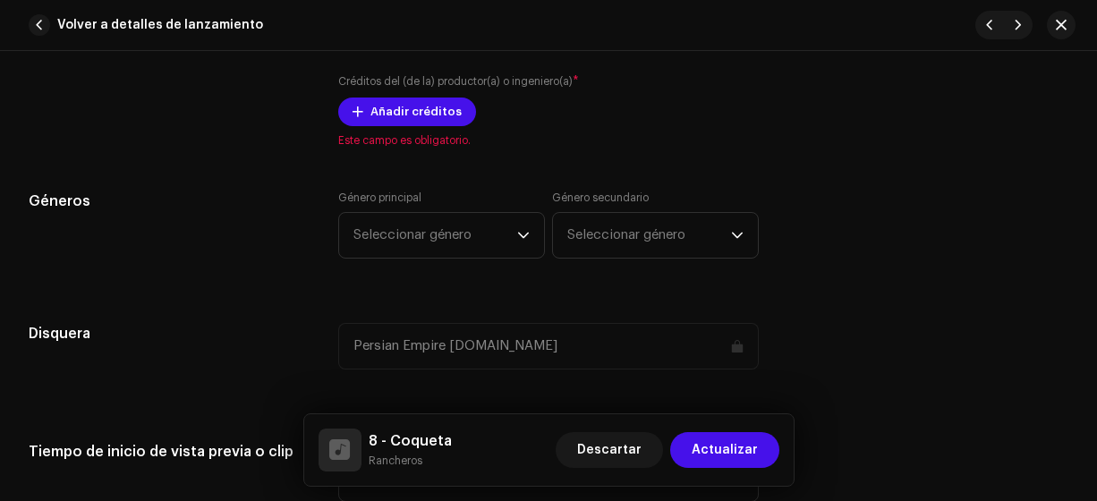
click at [370, 102] on span "Añadir créditos" at bounding box center [415, 112] width 91 height 36
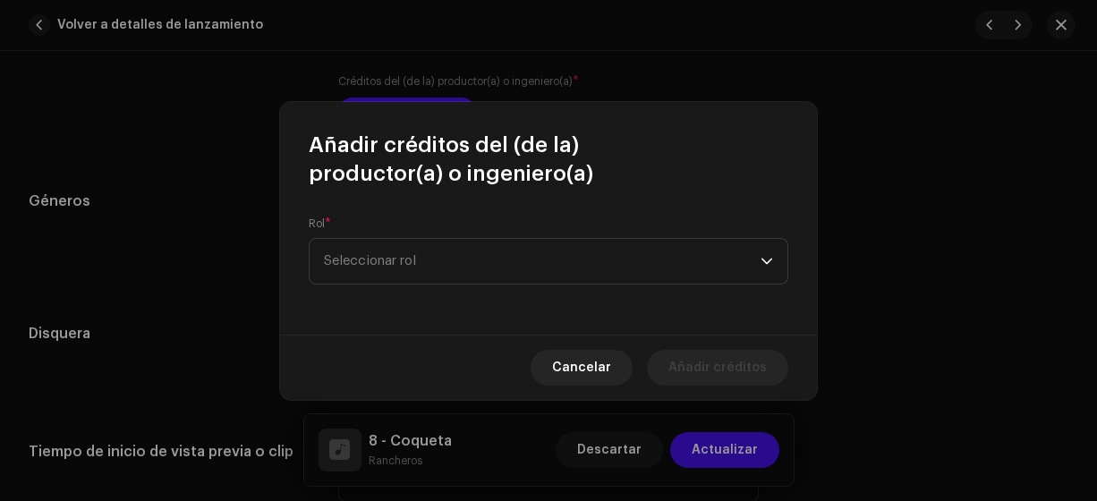
click at [384, 259] on span "Seleccionar rol" at bounding box center [542, 261] width 437 height 45
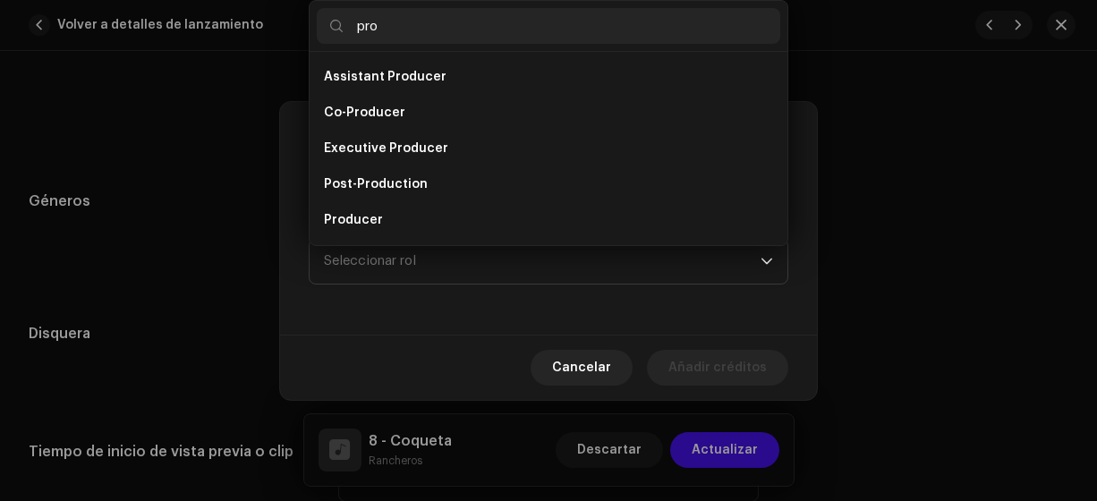
scroll to position [29, 0]
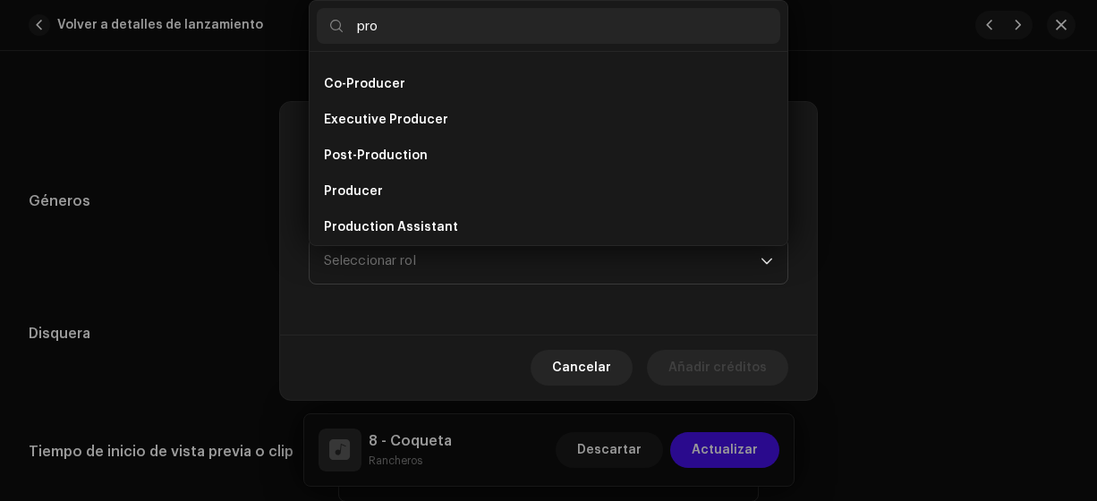
type input "pro"
click at [386, 191] on li "Producer" at bounding box center [548, 192] width 463 height 36
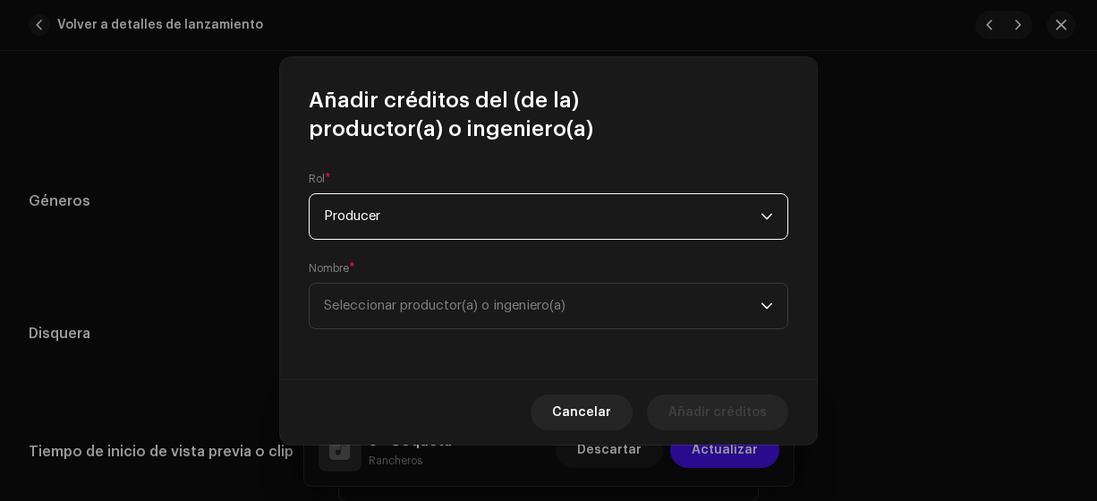
click at [371, 302] on span "Seleccionar productor(a) o ingeniero(a)" at bounding box center [445, 305] width 242 height 13
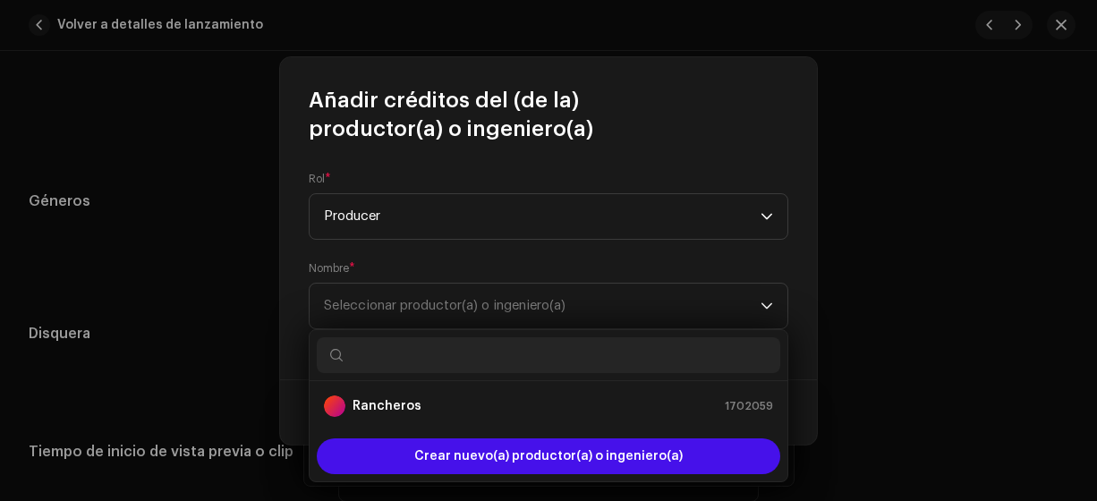
click at [373, 410] on strong "Rancheros" at bounding box center [386, 406] width 69 height 18
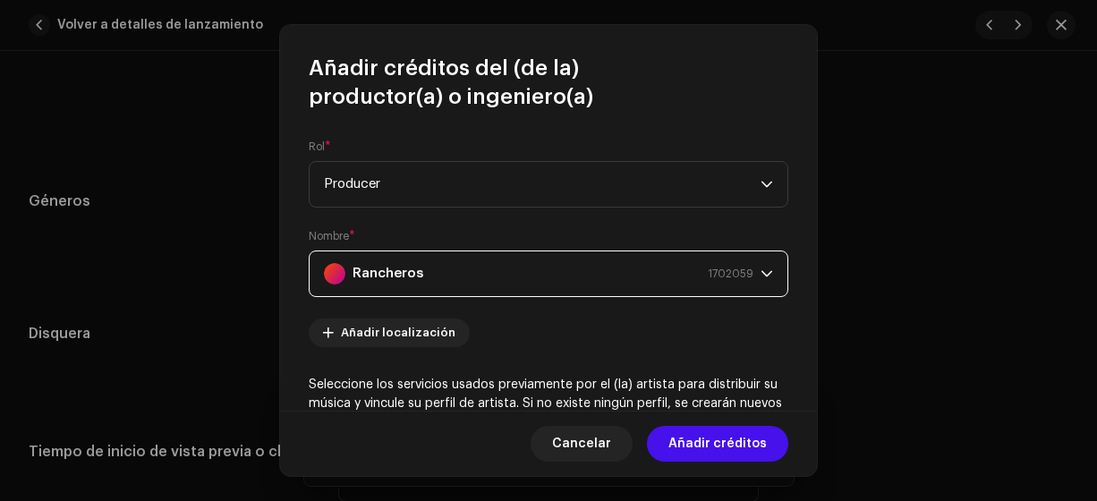
click at [729, 441] on span "Añadir créditos" at bounding box center [717, 444] width 98 height 36
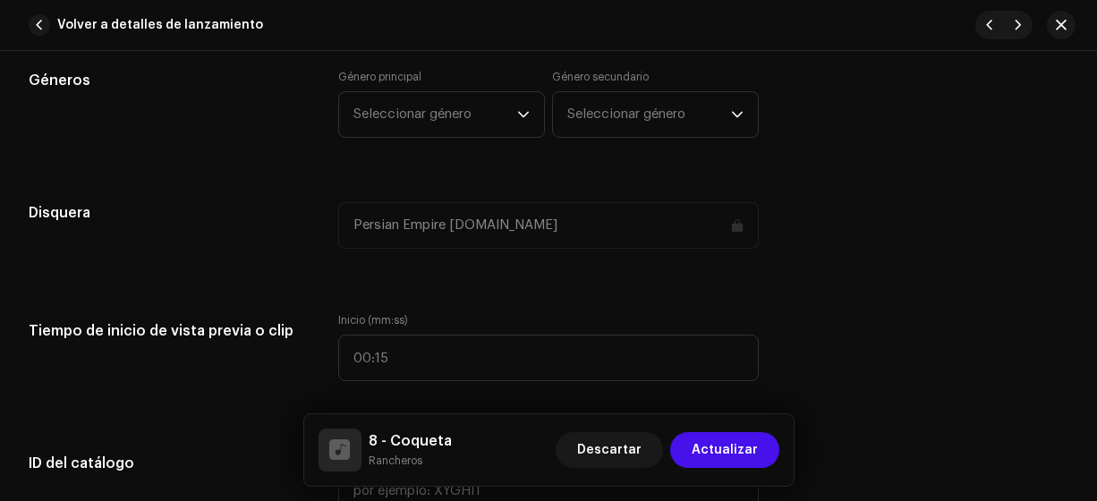
scroll to position [1642, 0]
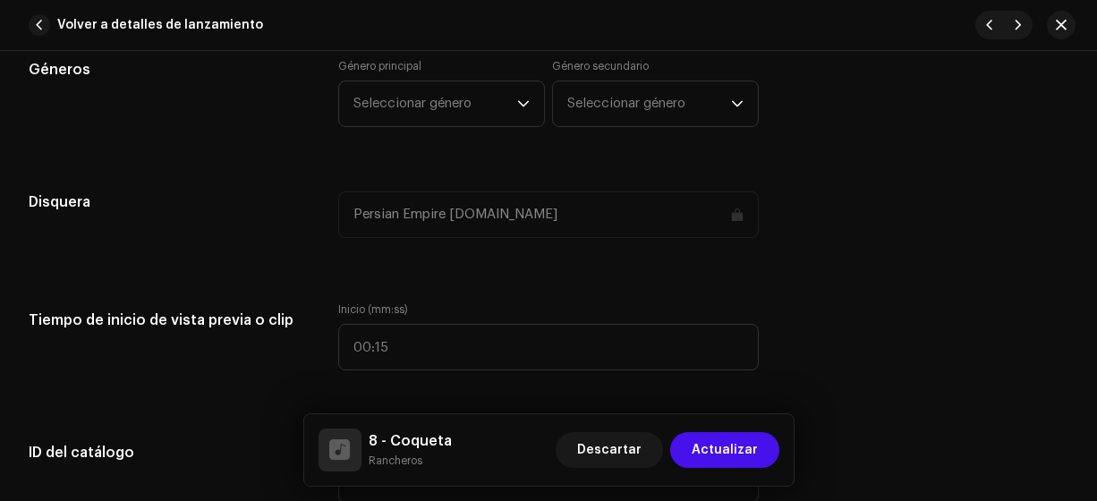
click at [504, 113] on span "Seleccionar género" at bounding box center [435, 103] width 164 height 45
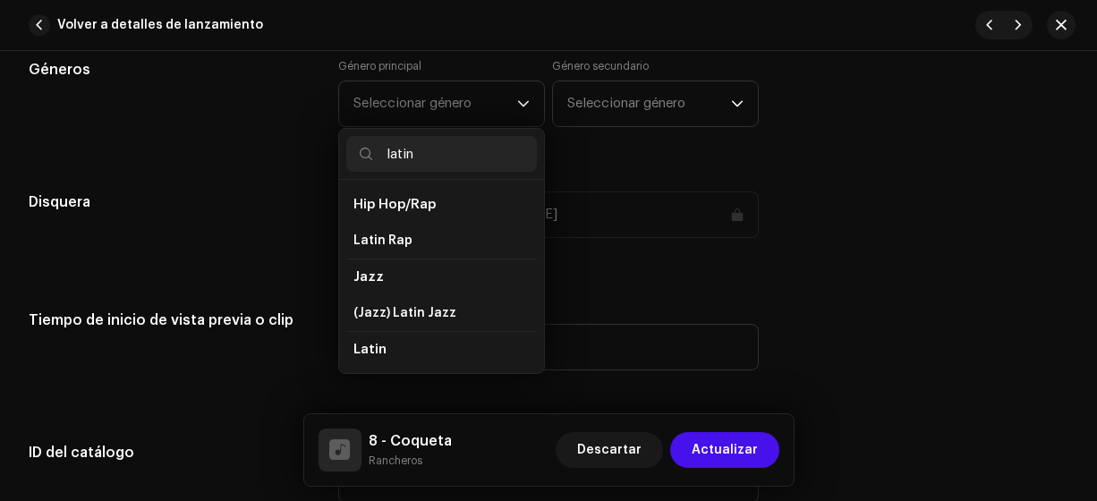
scroll to position [30, 0]
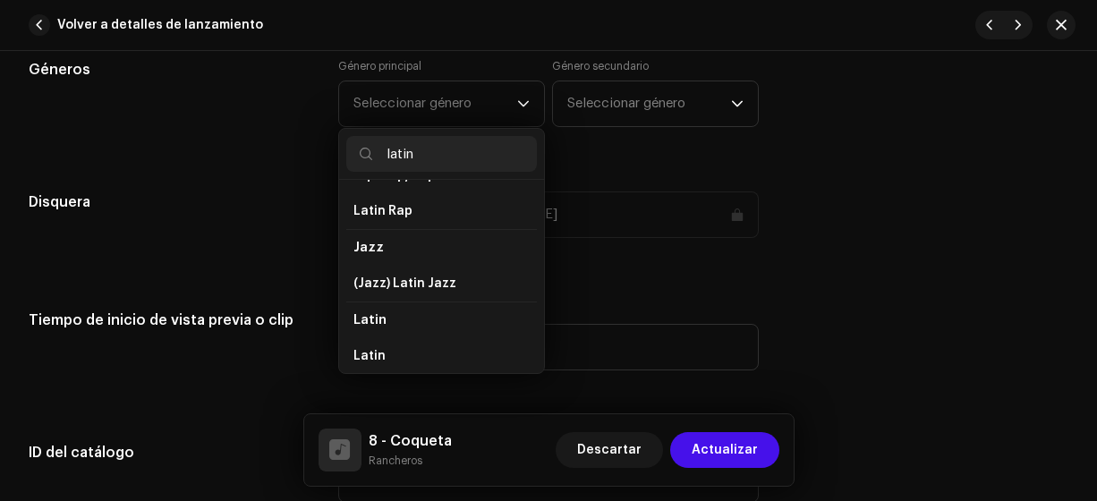
type input "latin"
click at [392, 352] on li "Latin" at bounding box center [441, 356] width 191 height 36
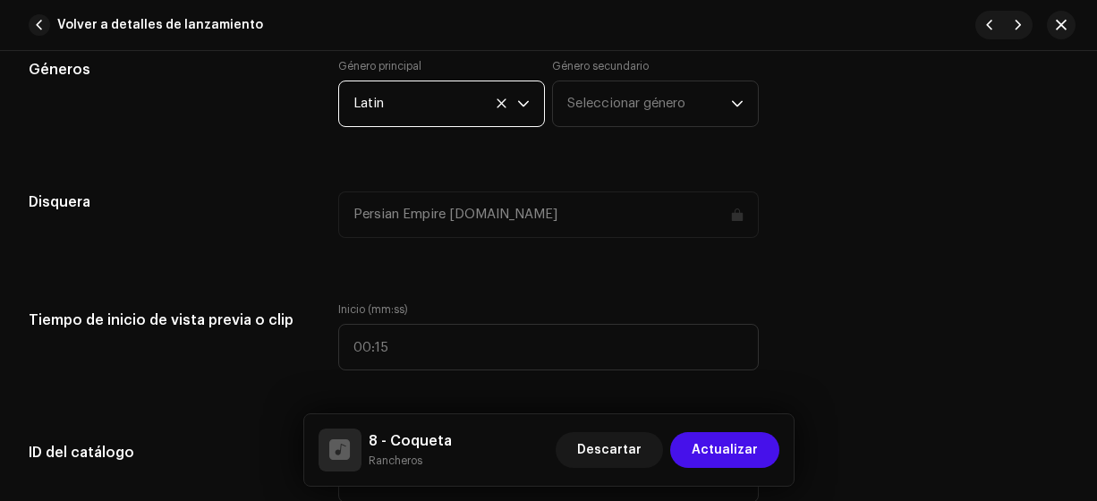
click at [641, 96] on span "Seleccionar género" at bounding box center [649, 103] width 164 height 45
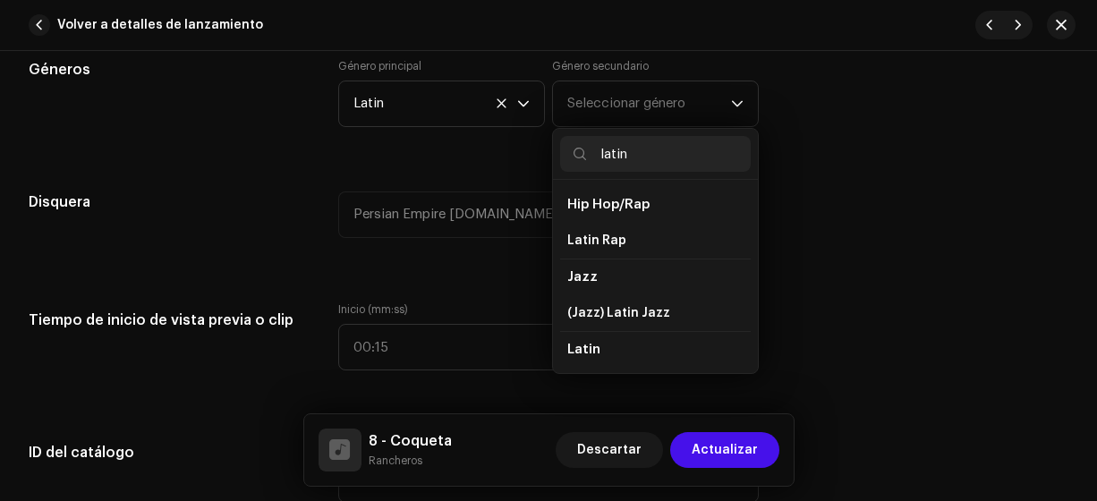
type input "latin"
click at [592, 351] on li "Latin" at bounding box center [655, 349] width 191 height 37
click at [586, 348] on span "Latin" at bounding box center [583, 349] width 33 height 13
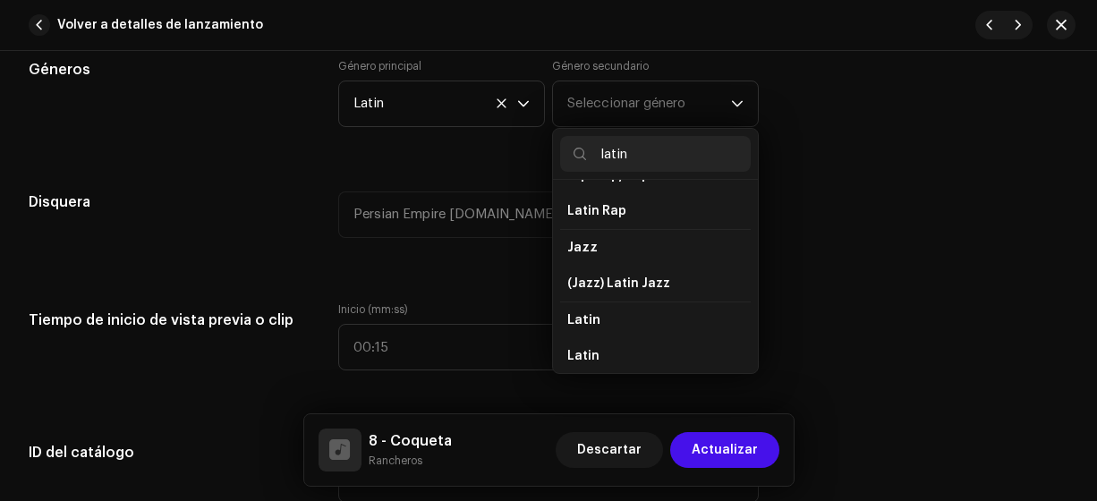
click at [594, 355] on li "Latin" at bounding box center [655, 356] width 191 height 36
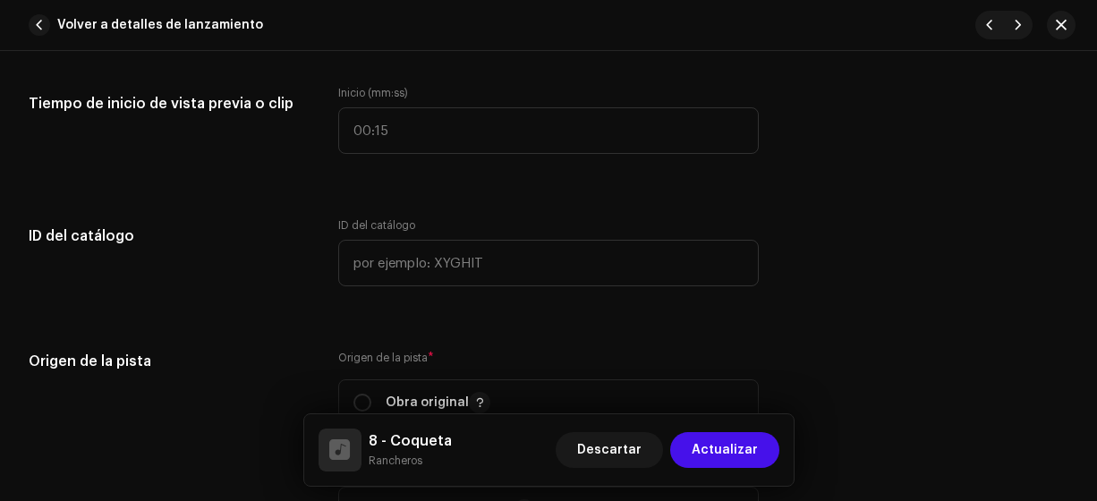
scroll to position [1903, 0]
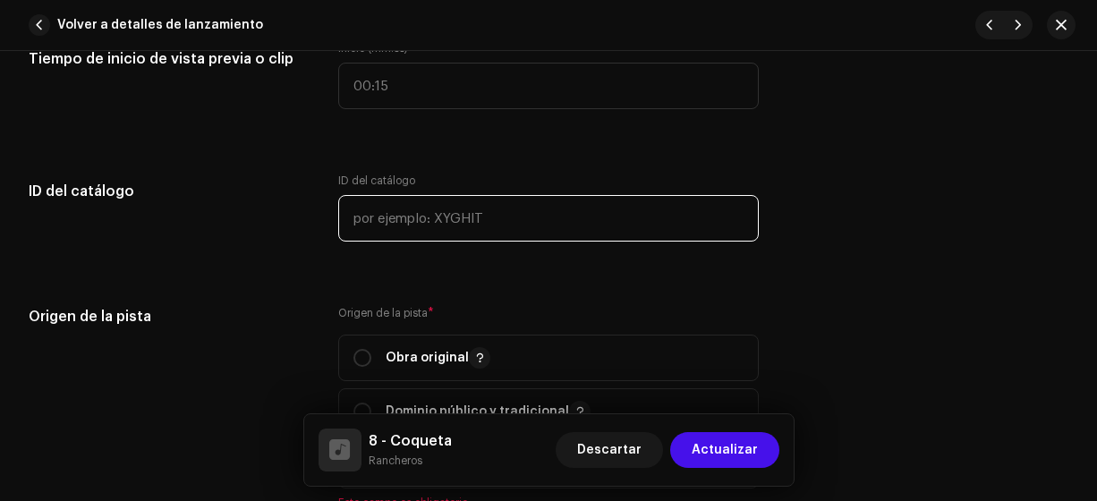
click at [666, 212] on input "text" at bounding box center [548, 218] width 421 height 47
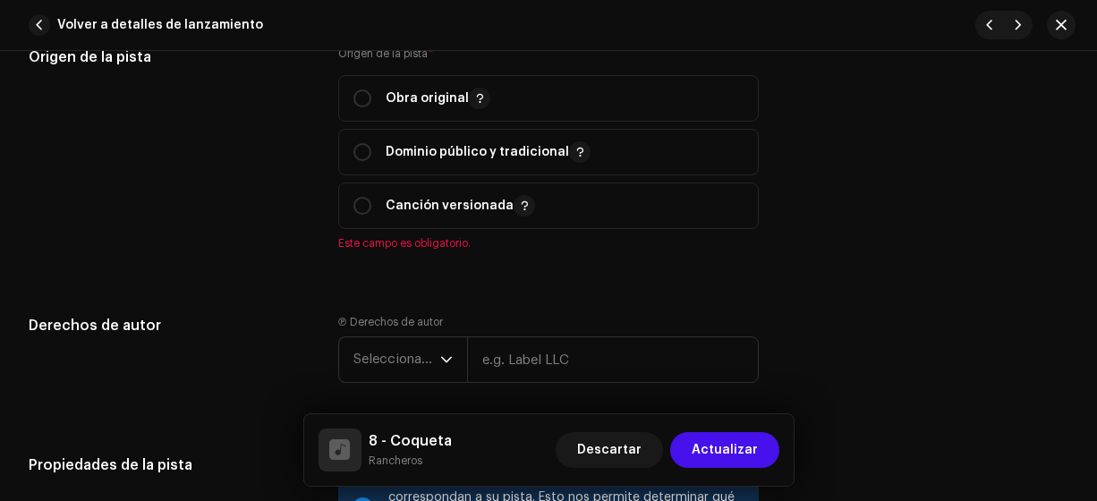
scroll to position [2115, 0]
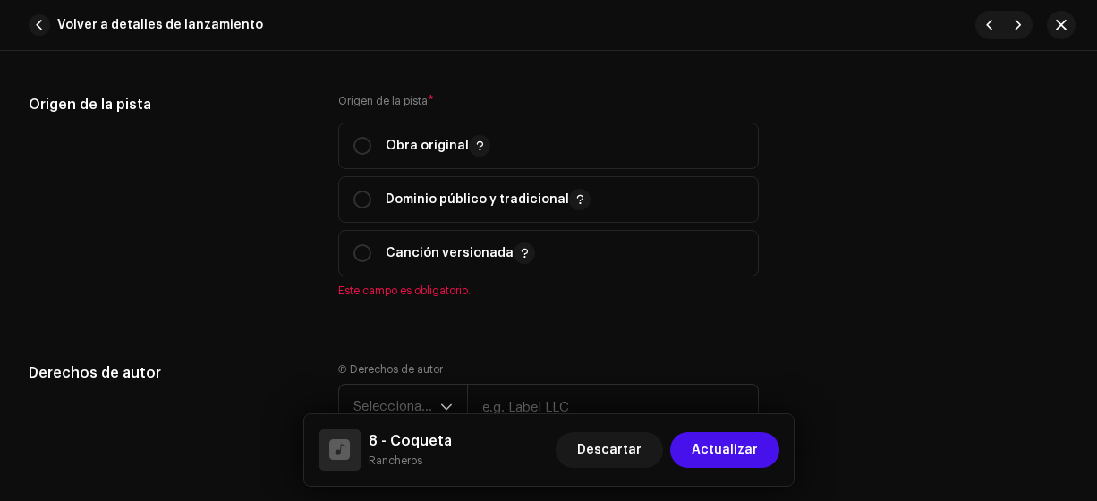
type input "17-00008"
click at [362, 143] on input "radio" at bounding box center [362, 146] width 18 height 18
radio input "true"
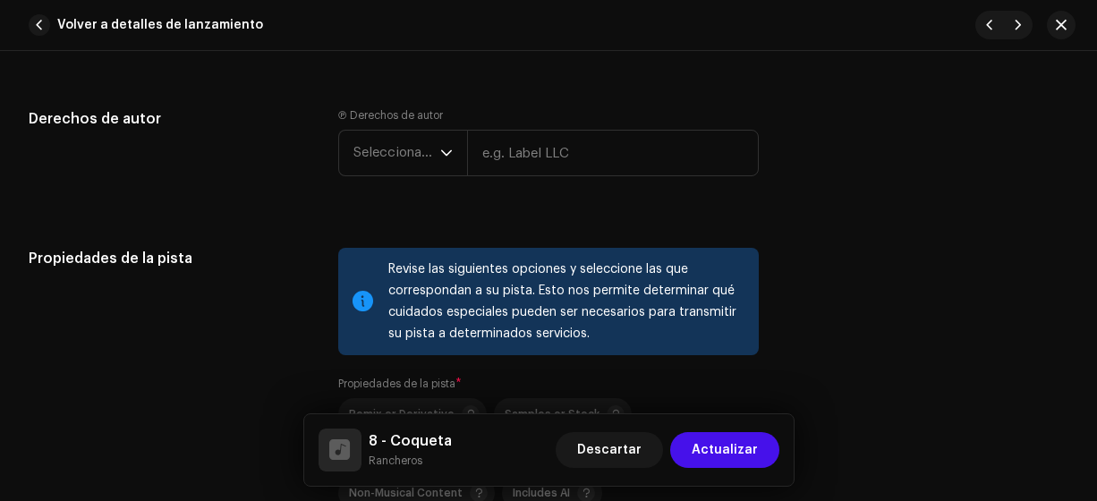
scroll to position [2331, 0]
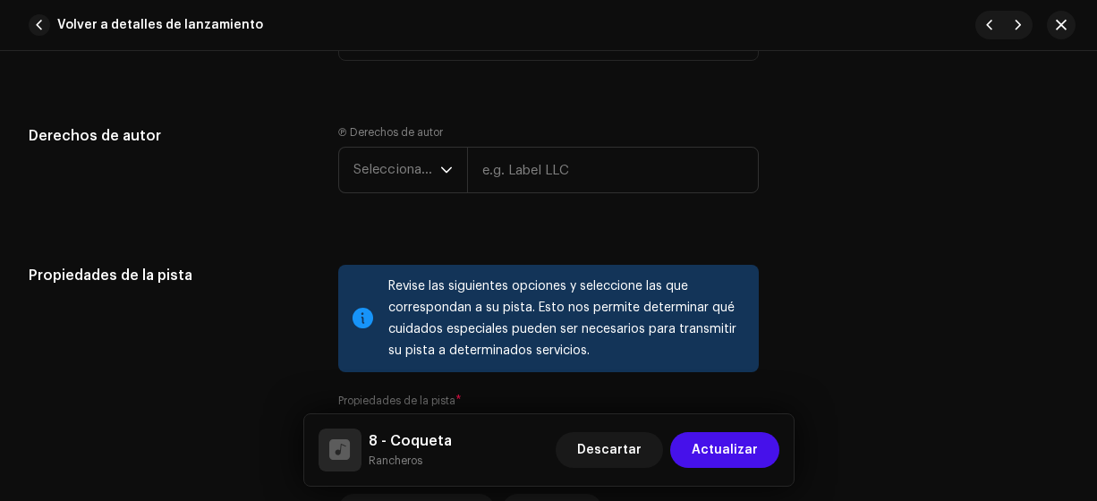
click at [406, 173] on span "Seleccionar año" at bounding box center [396, 170] width 87 height 45
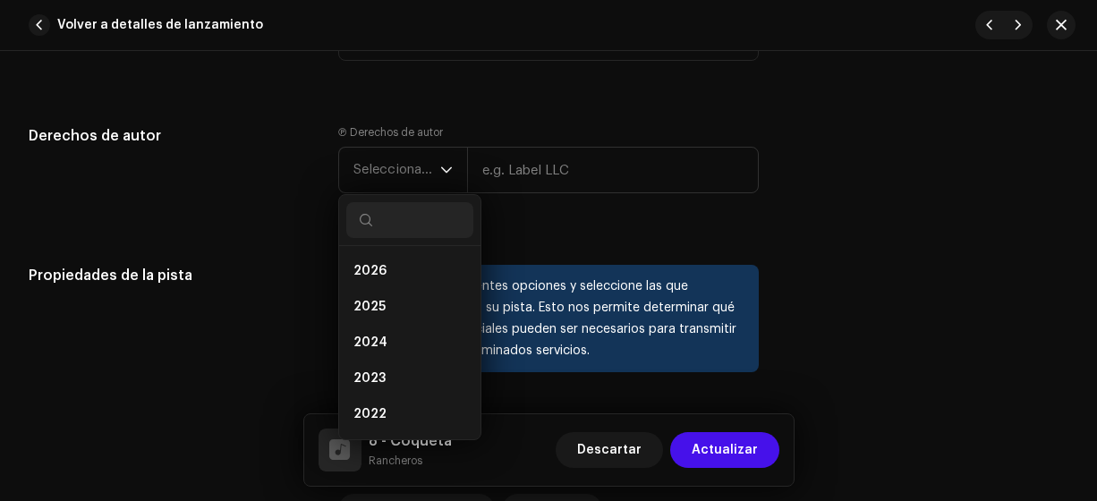
click at [386, 305] on li "2025" at bounding box center [409, 307] width 127 height 36
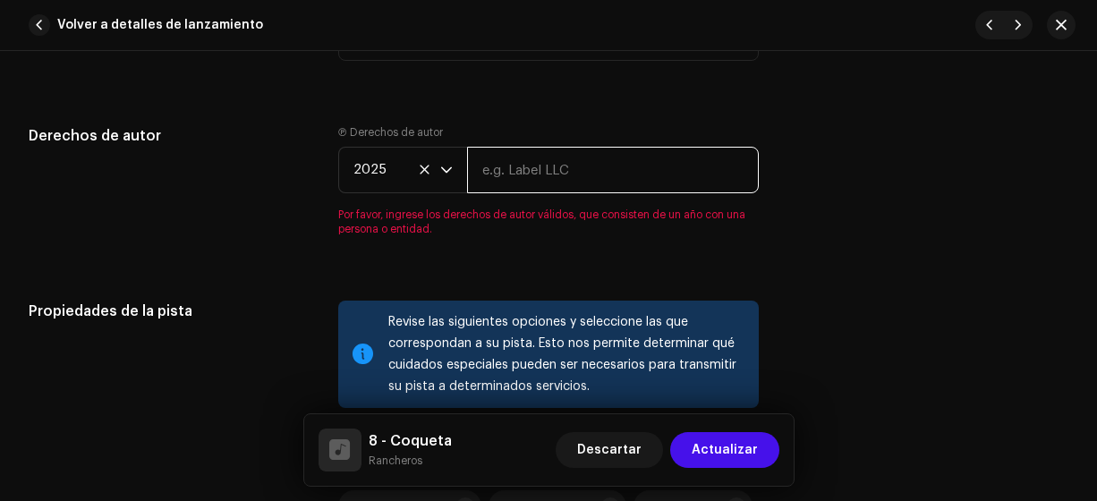
click at [550, 162] on input "text" at bounding box center [613, 170] width 293 height 47
type input "Rancheros"
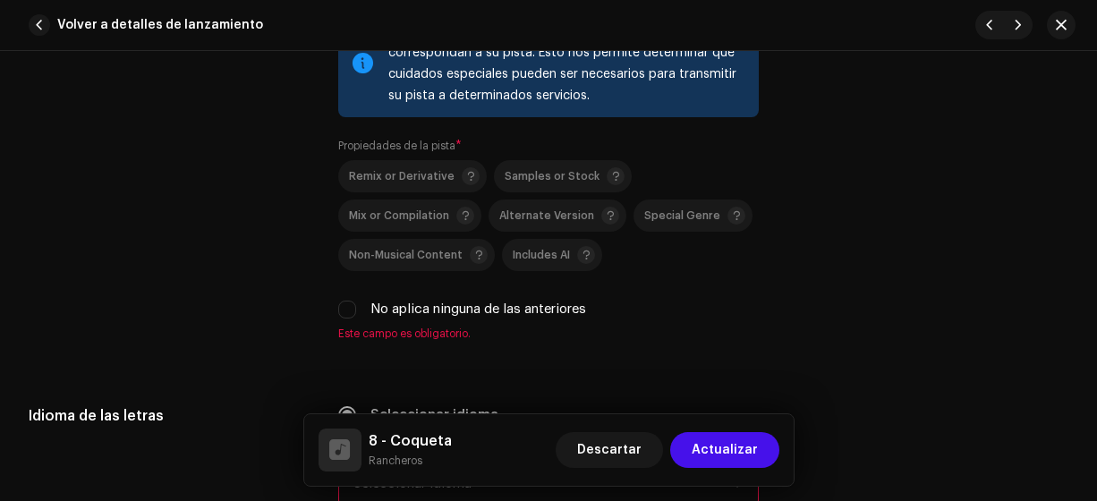
scroll to position [2607, 0]
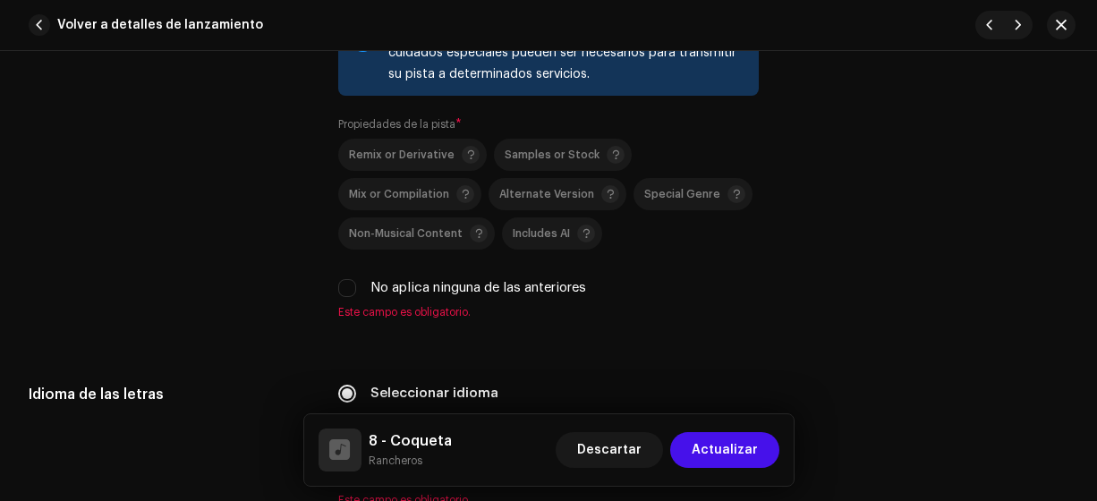
click at [344, 282] on input "No aplica ninguna de las anteriores" at bounding box center [347, 288] width 18 height 18
checkbox input "true"
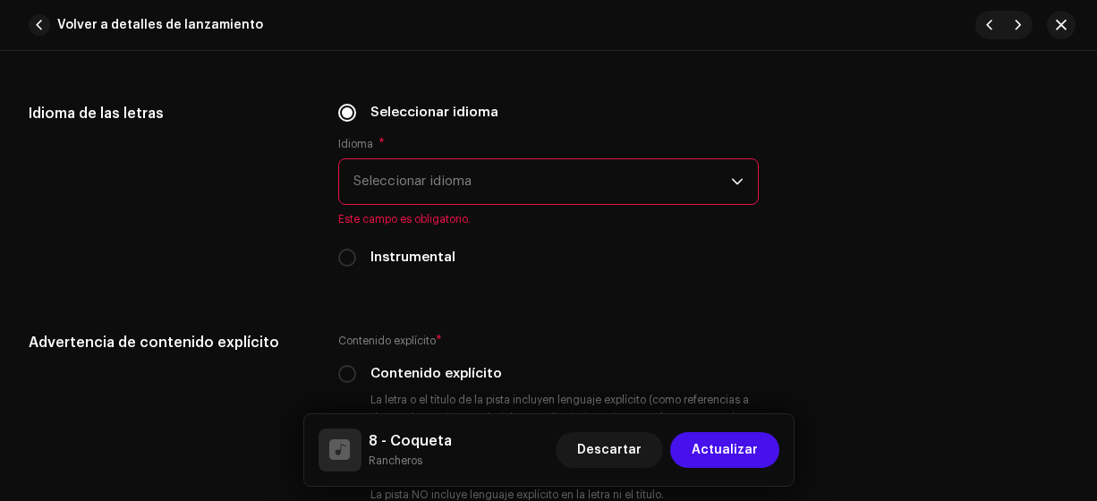
scroll to position [2910, 0]
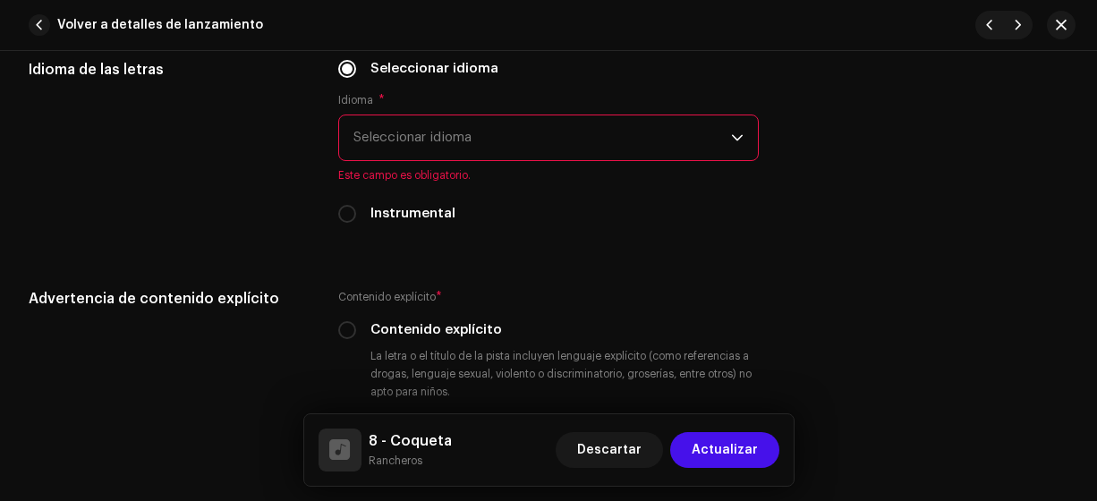
click at [560, 122] on span "Seleccionar idioma" at bounding box center [542, 137] width 378 height 45
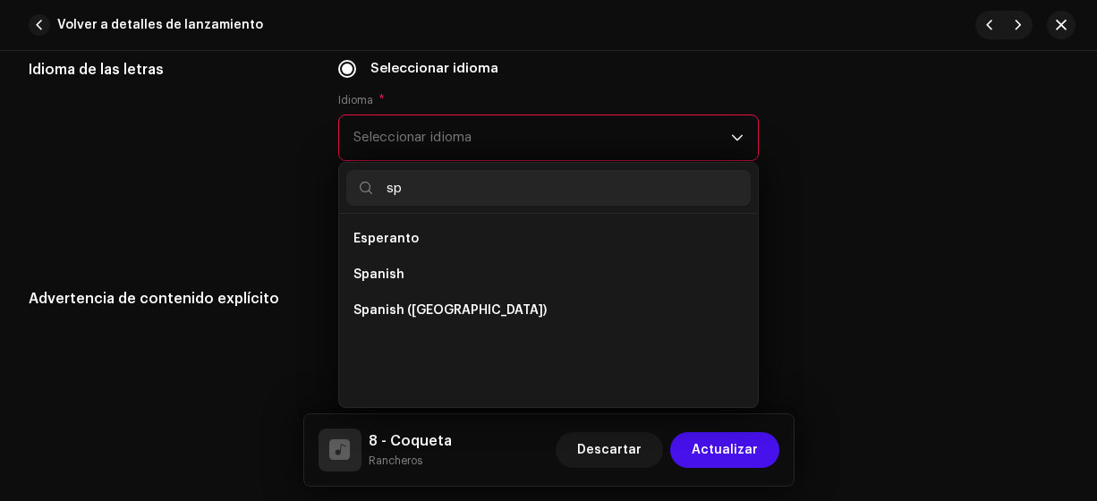
scroll to position [0, 0]
type input "sp"
click at [502, 297] on li "Spanish ([GEOGRAPHIC_DATA])" at bounding box center [548, 311] width 405 height 36
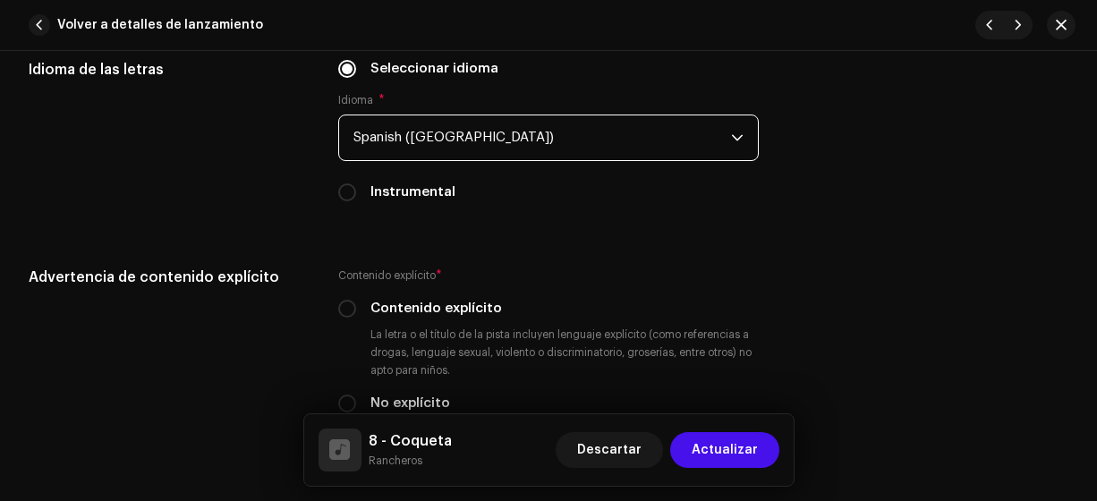
click at [338, 400] on input "No explícito" at bounding box center [347, 404] width 18 height 18
radio input "true"
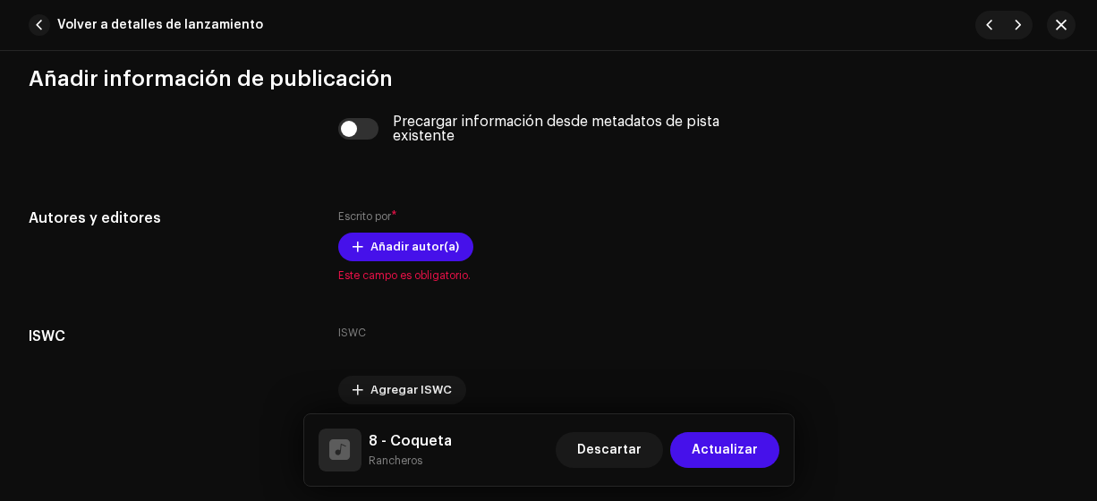
scroll to position [3582, 0]
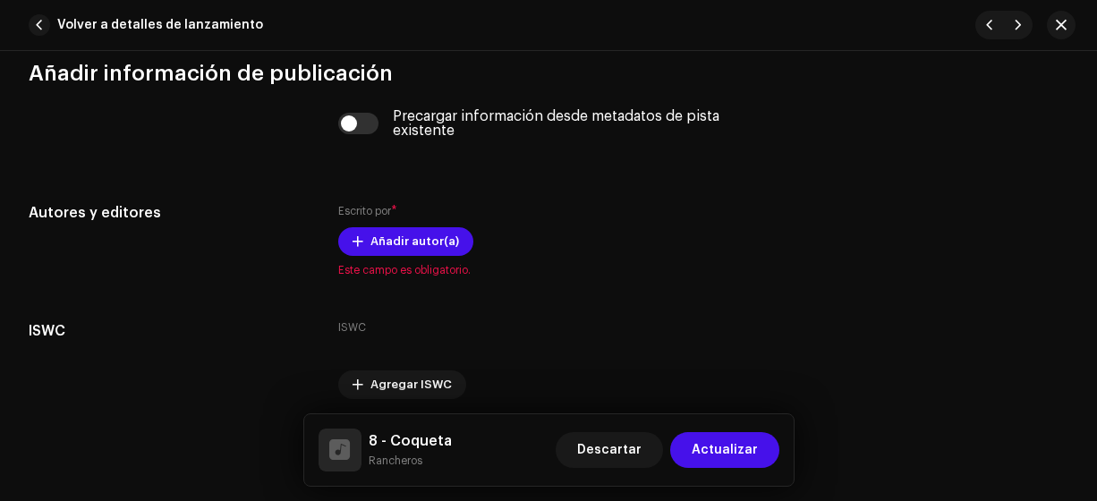
click at [418, 242] on span "Añadir autor(a)" at bounding box center [414, 242] width 89 height 36
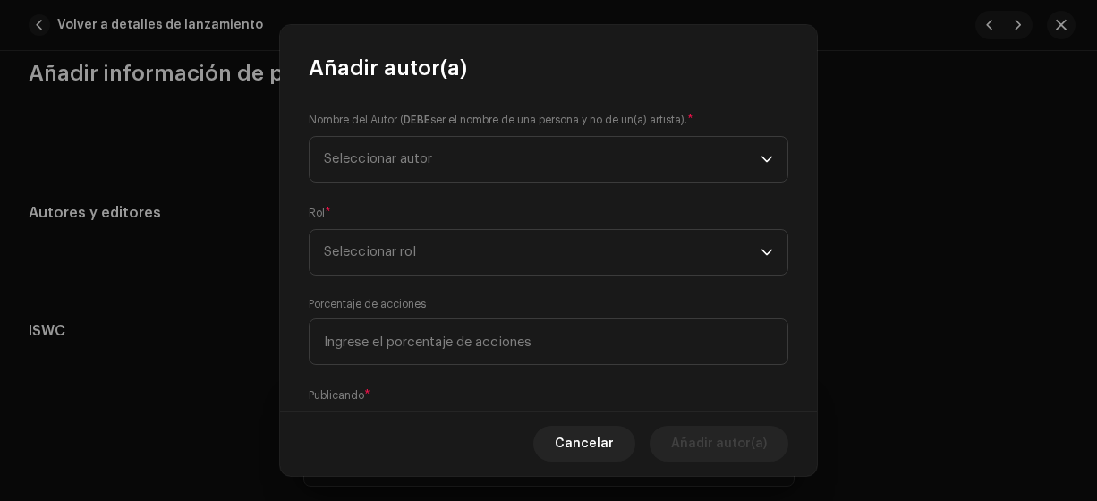
click at [413, 163] on span "Seleccionar autor" at bounding box center [378, 158] width 108 height 13
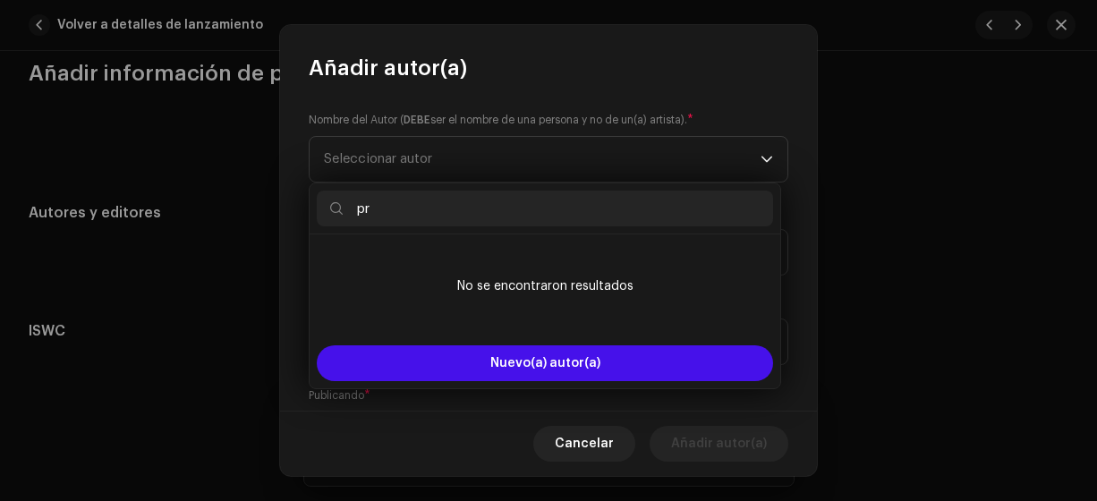
type input "p"
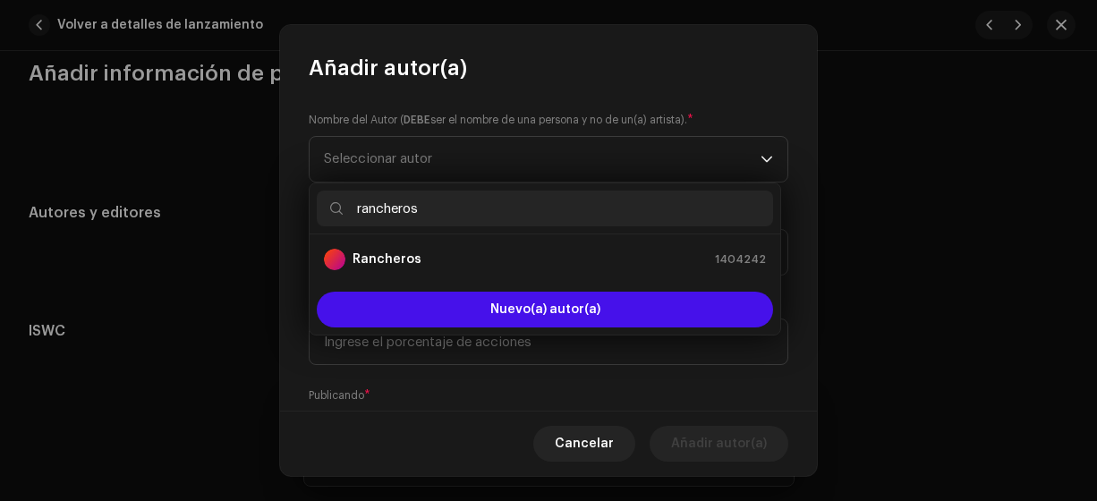
type input "rancheros"
click at [409, 253] on strong "Rancheros" at bounding box center [386, 259] width 69 height 18
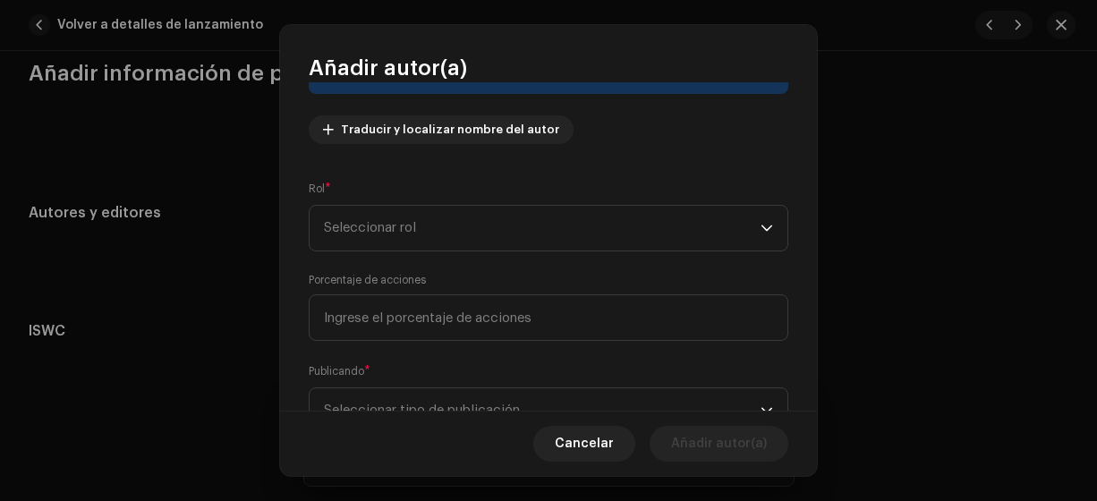
scroll to position [195, 0]
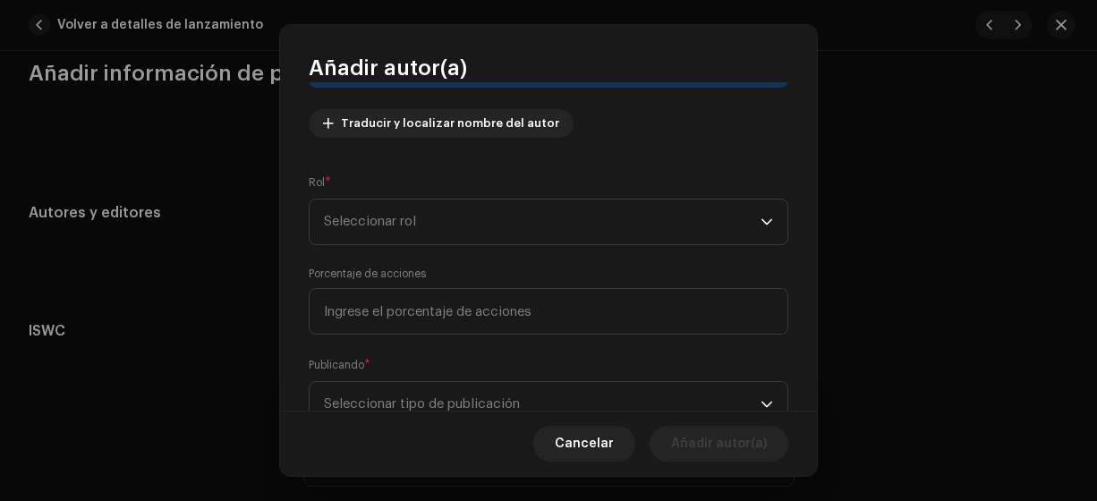
click at [417, 200] on span "Seleccionar rol" at bounding box center [542, 222] width 437 height 45
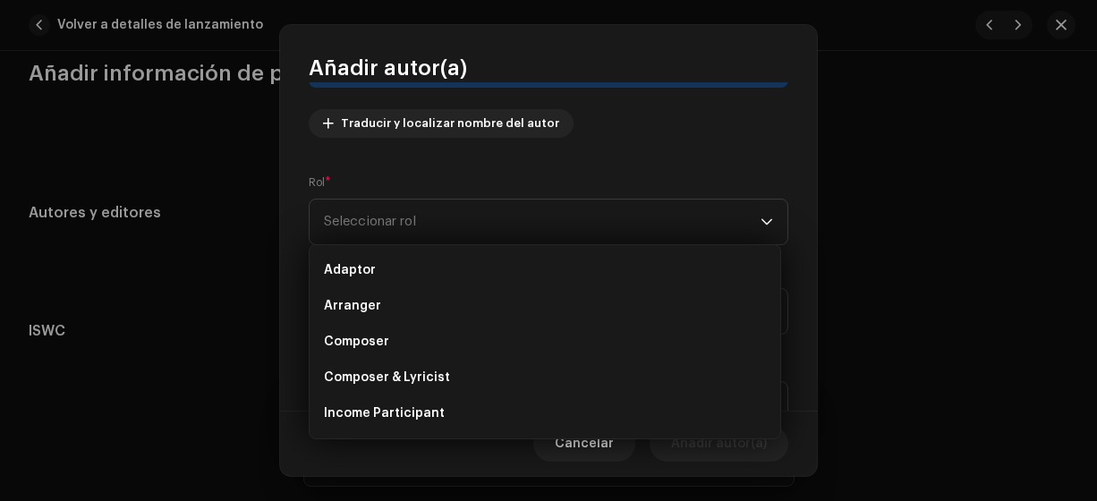
click at [418, 377] on span "Composer & Lyricist" at bounding box center [387, 378] width 126 height 18
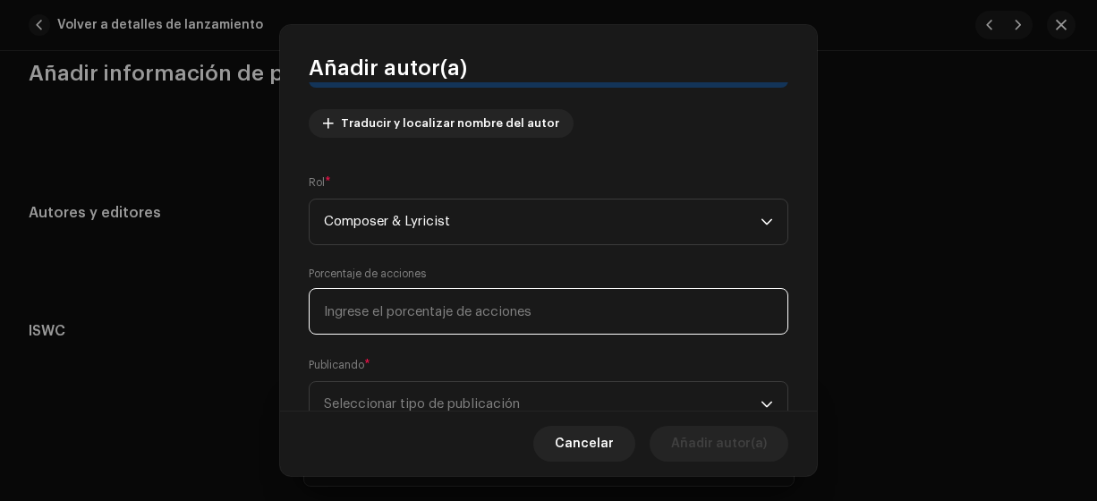
click at [355, 301] on input at bounding box center [549, 311] width 480 height 47
type input "100,00"
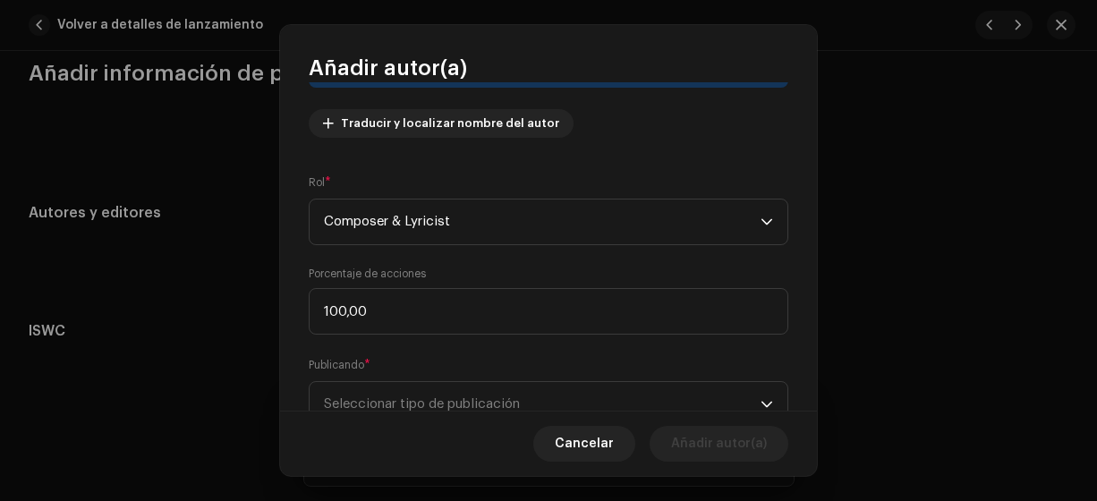
click at [368, 402] on span "Seleccionar tipo de publicación" at bounding box center [542, 404] width 437 height 45
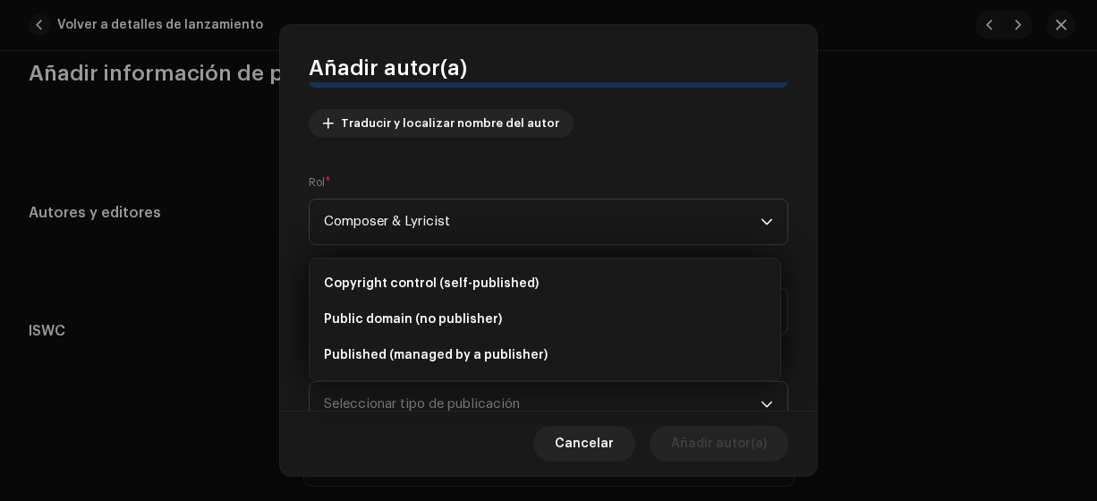
click at [439, 278] on span "Copyright control (self-published)" at bounding box center [431, 284] width 215 height 18
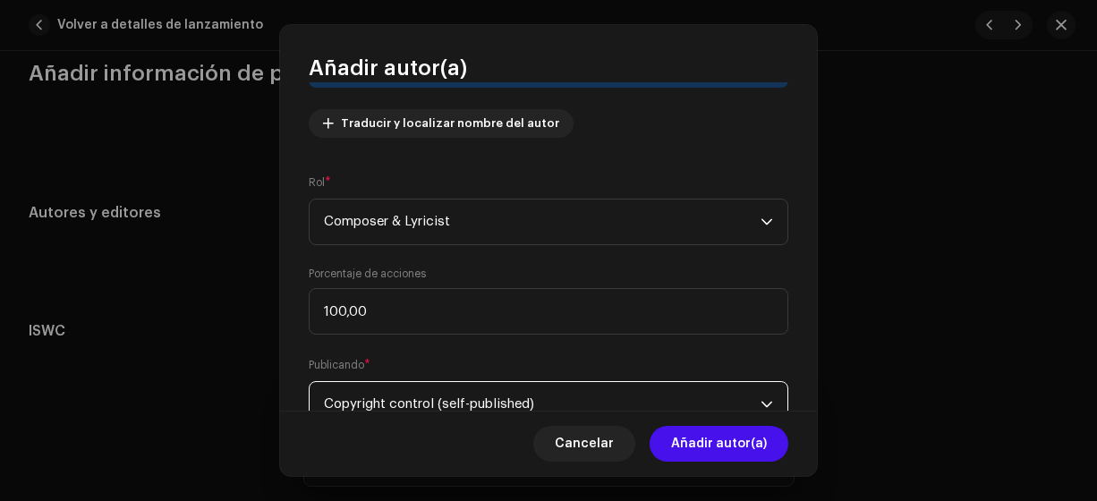
scroll to position [211, 0]
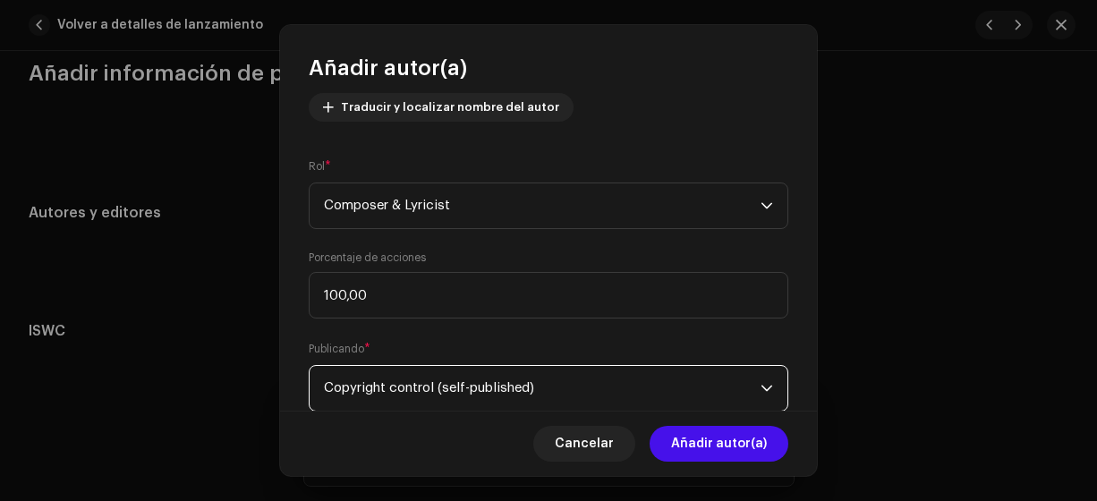
click at [690, 439] on span "Añadir autor(a)" at bounding box center [719, 444] width 96 height 36
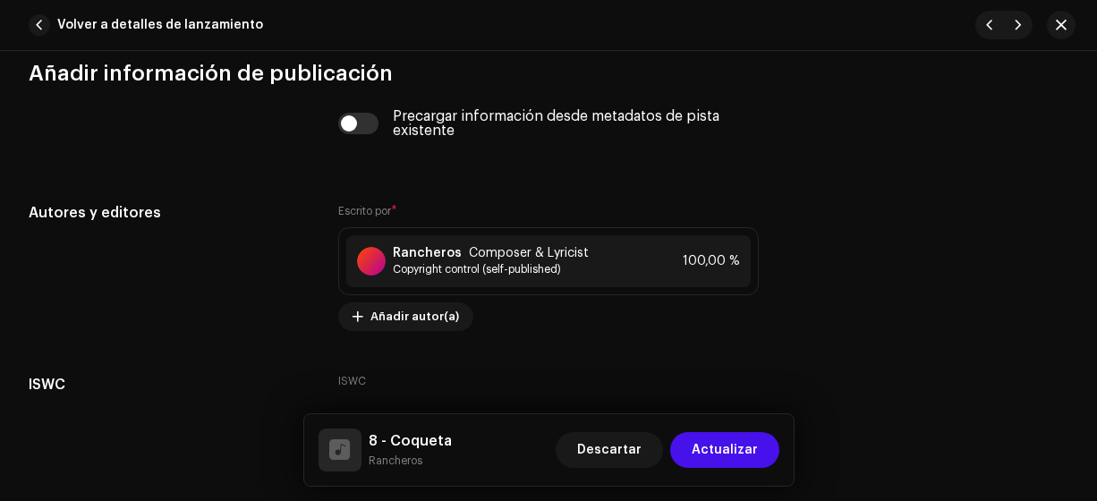
click at [711, 450] on span "Actualizar" at bounding box center [725, 450] width 66 height 36
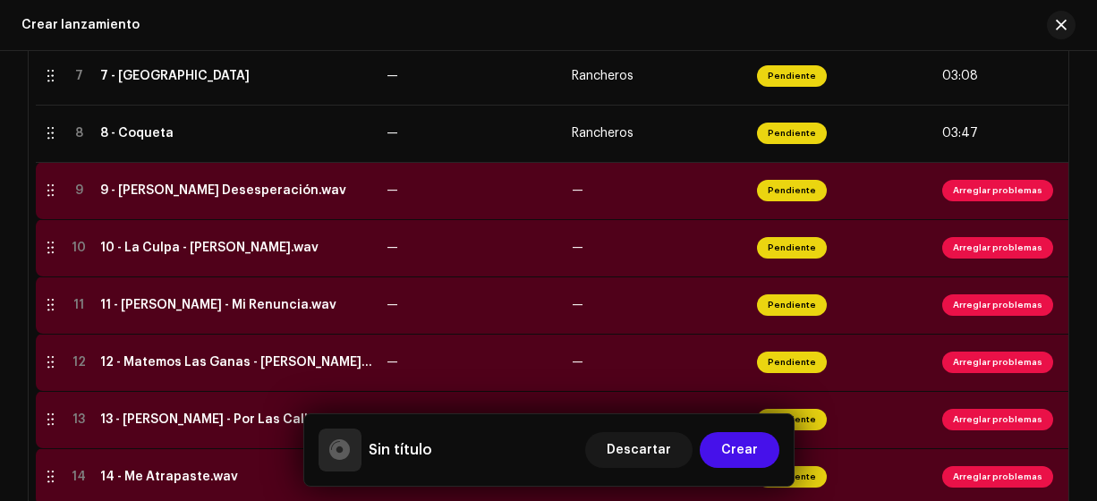
scroll to position [766, 0]
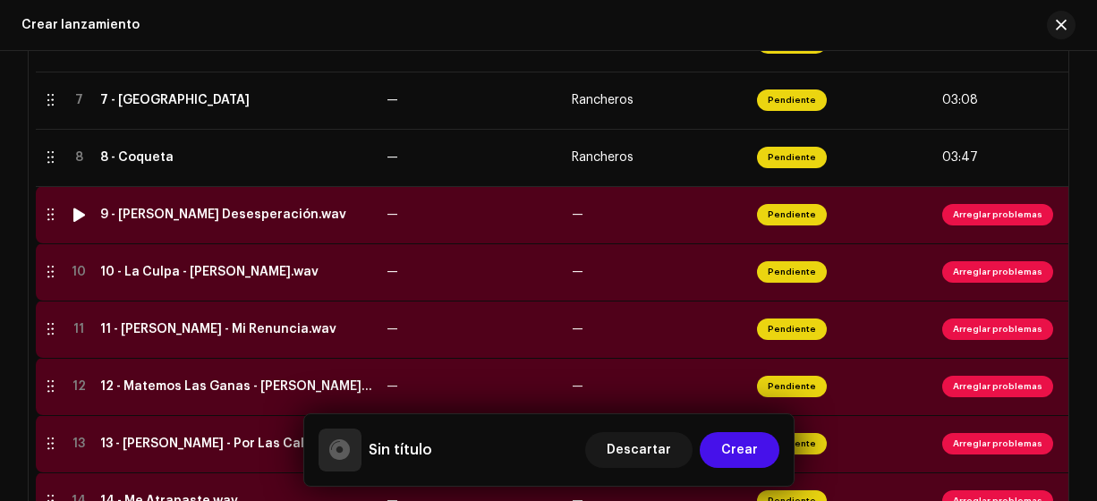
click at [243, 217] on div "9 - [PERSON_NAME] Desesperación.wav" at bounding box center [223, 215] width 246 height 14
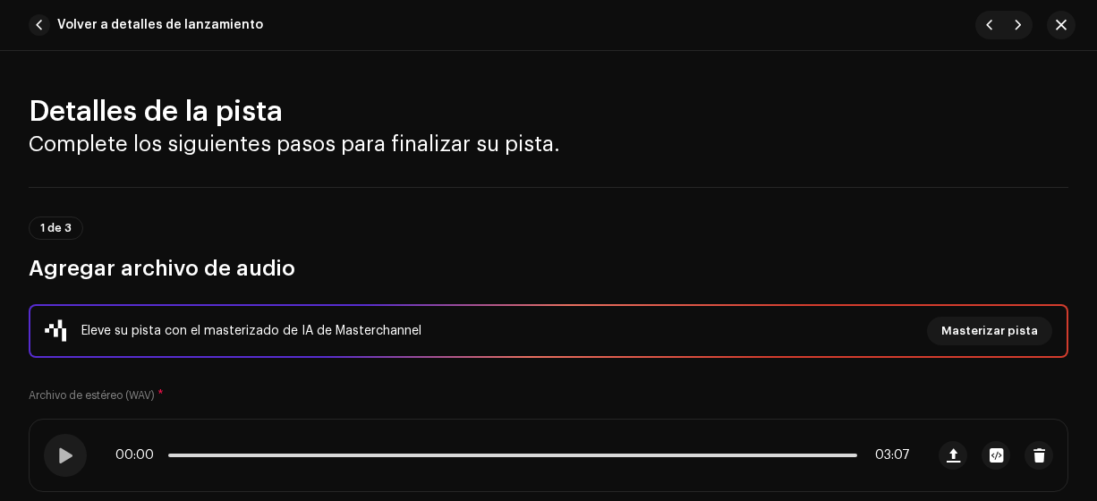
drag, startPoint x: 1096, startPoint y: 72, endPoint x: 1096, endPoint y: 121, distance: 48.3
click at [1096, 121] on html "Persian Empire [DOMAIN_NAME] Inicio Perfil Catálogo Transacciones Estadísticas …" at bounding box center [548, 250] width 1097 height 501
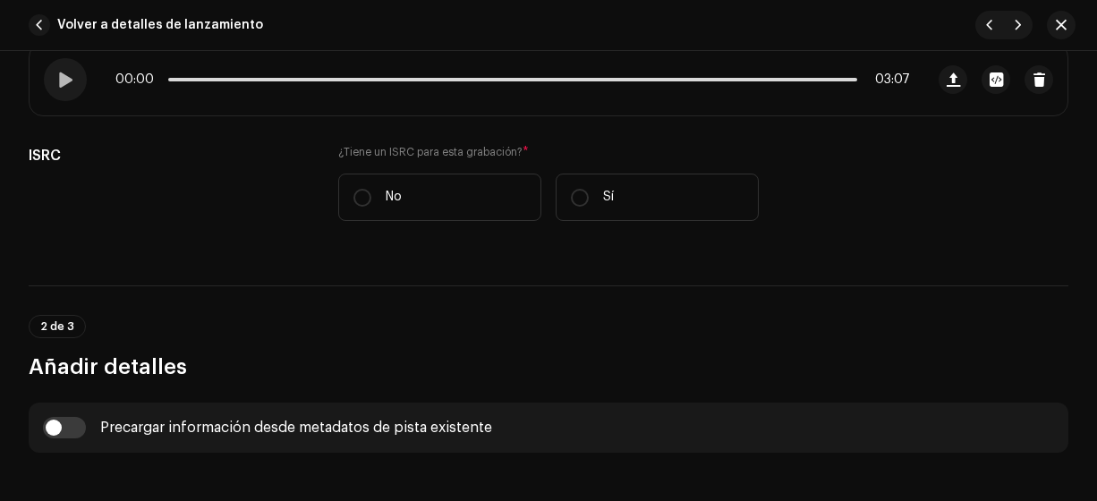
scroll to position [386, 0]
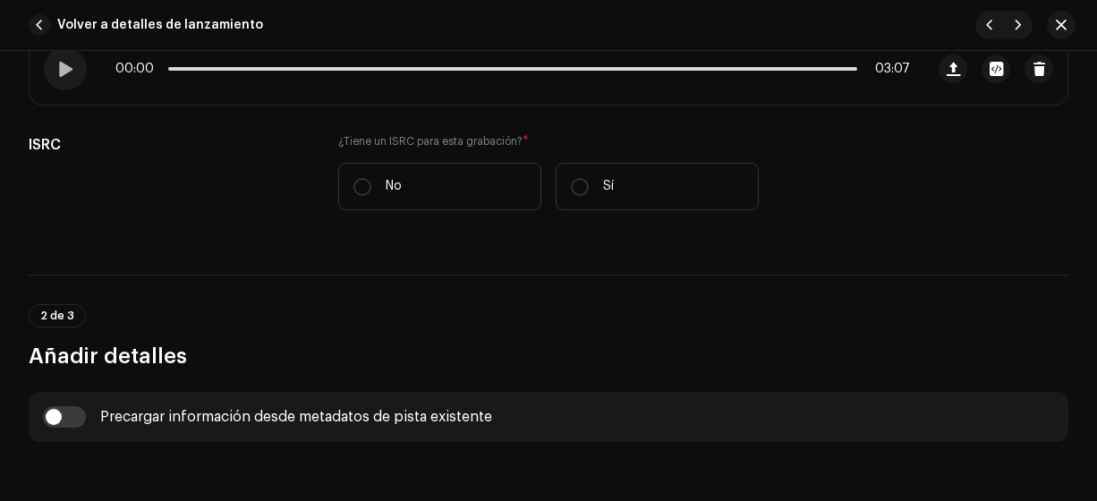
click at [359, 185] on input "No" at bounding box center [362, 187] width 18 height 18
radio input "true"
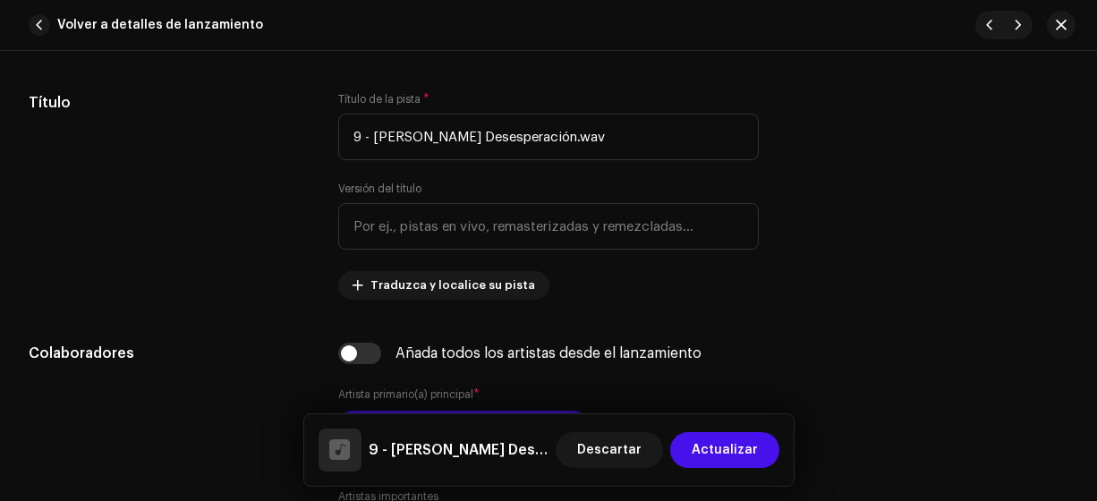
scroll to position [858, 0]
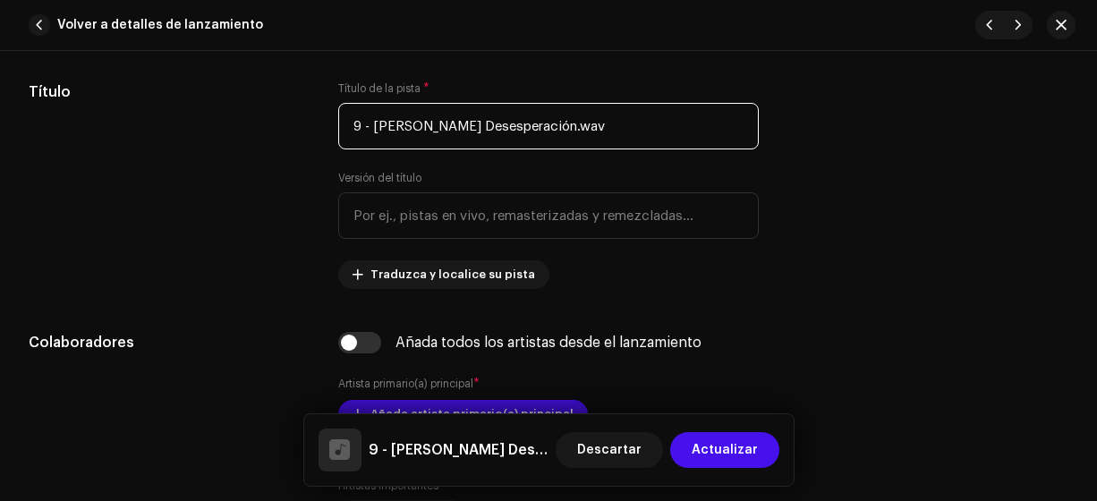
drag, startPoint x: 464, startPoint y: 125, endPoint x: 371, endPoint y: 121, distance: 93.1
click at [371, 121] on input "9 - [PERSON_NAME] Desesperación.wav" at bounding box center [548, 126] width 421 height 47
click at [539, 119] on input "9 - Mi Desesperación.wav" at bounding box center [548, 126] width 421 height 47
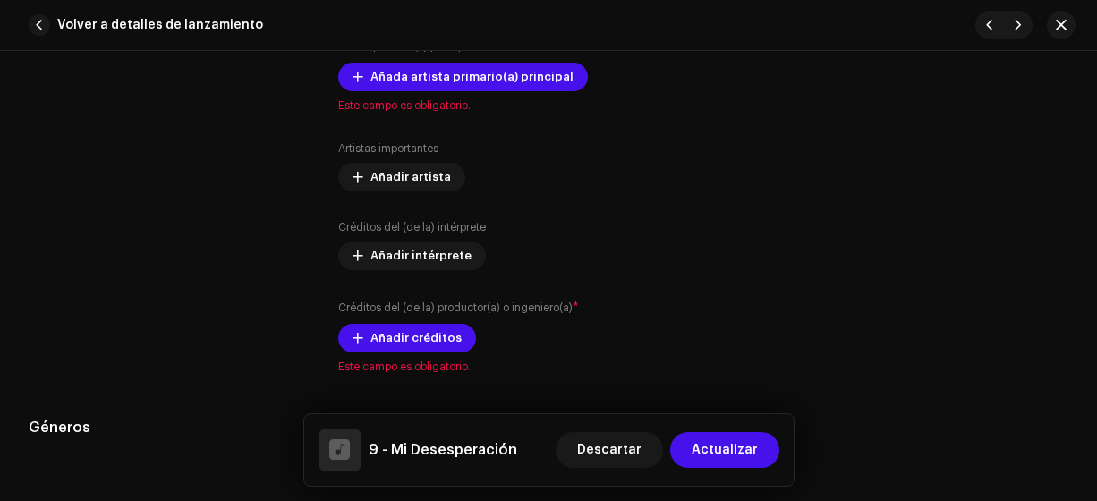
scroll to position [1151, 0]
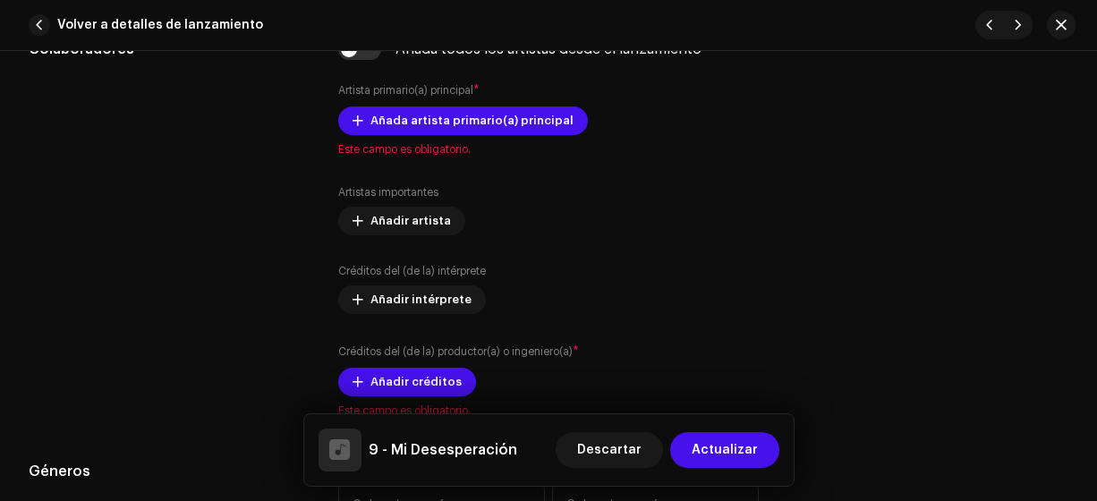
type input "9 - Mi Desesperación"
click at [429, 119] on span "Añada artista primario(a) principal" at bounding box center [471, 121] width 203 height 36
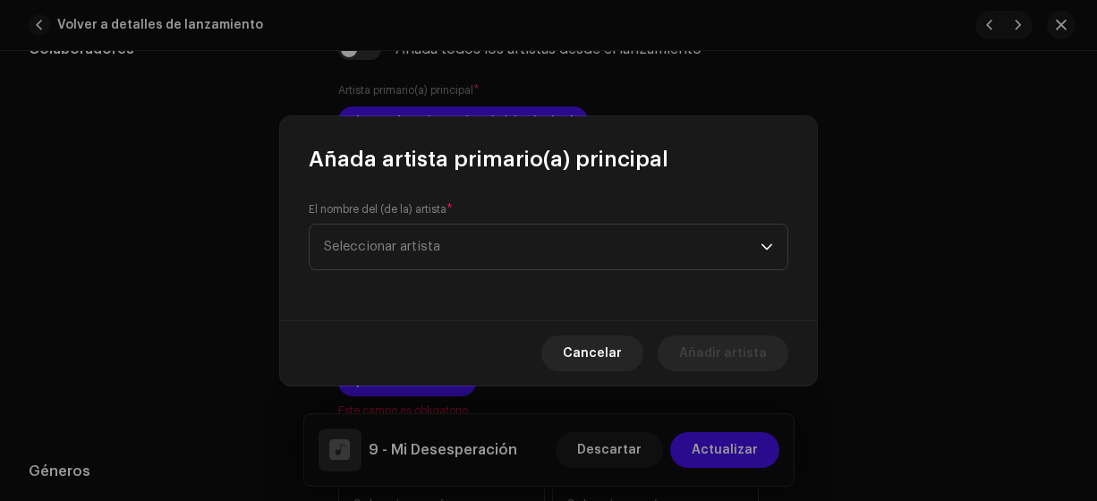
click at [395, 248] on span "Seleccionar artista" at bounding box center [382, 246] width 116 height 13
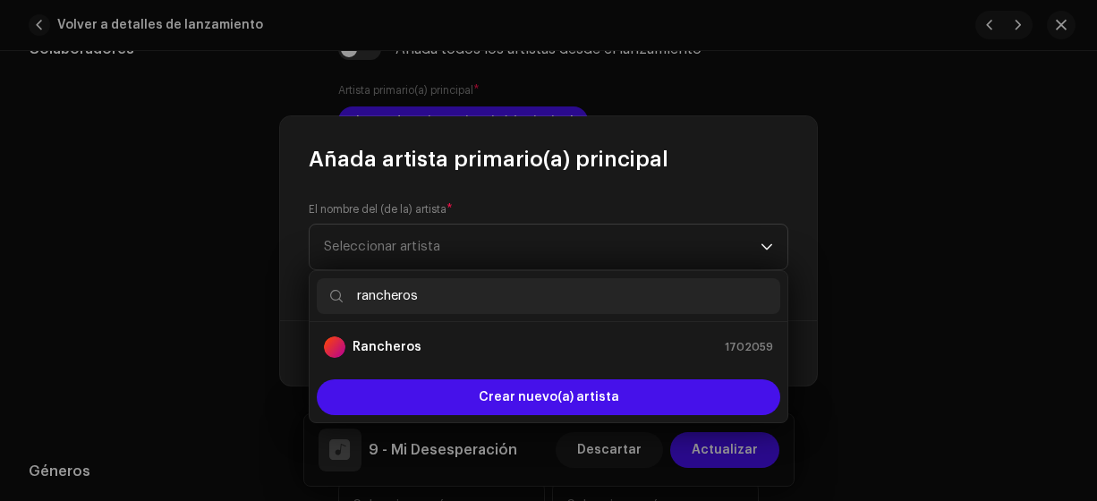
type input "rancheros"
click at [399, 346] on strong "Rancheros" at bounding box center [386, 347] width 69 height 18
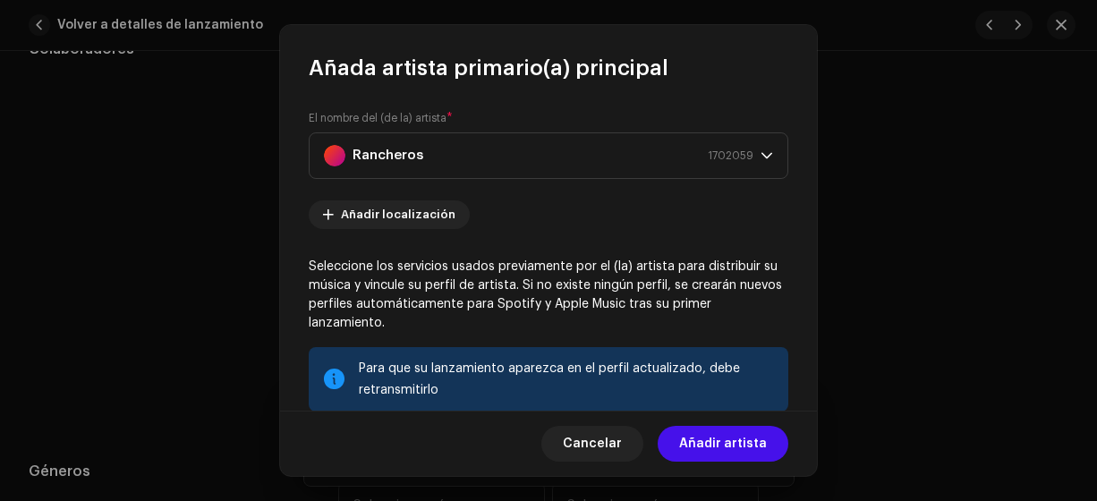
click at [734, 438] on span "Añadir artista" at bounding box center [723, 444] width 88 height 36
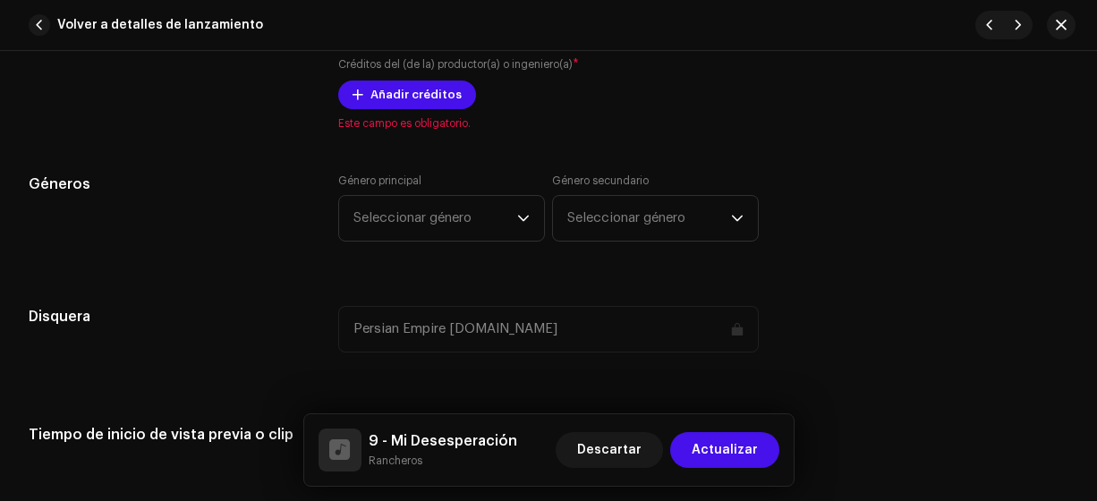
scroll to position [1478, 0]
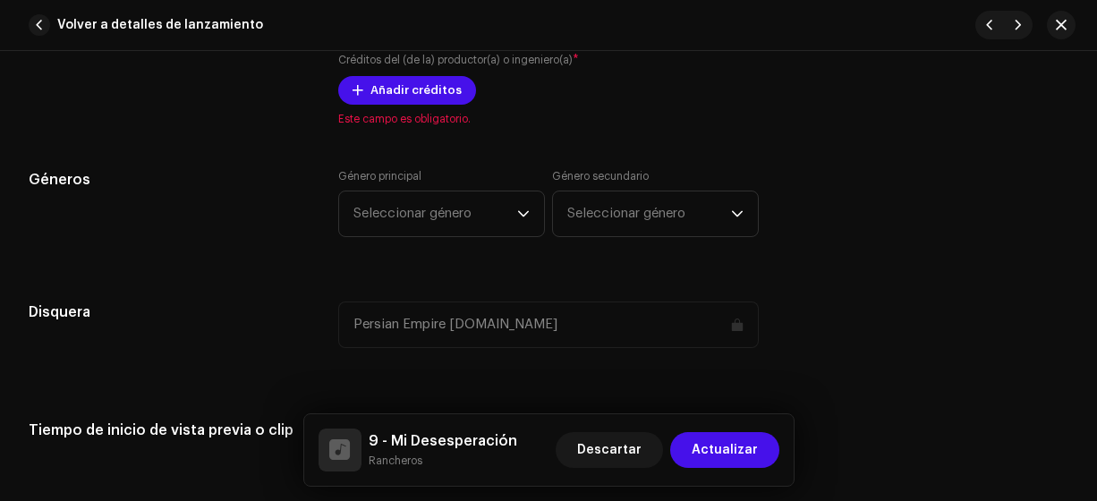
click at [396, 83] on span "Añadir créditos" at bounding box center [415, 90] width 91 height 36
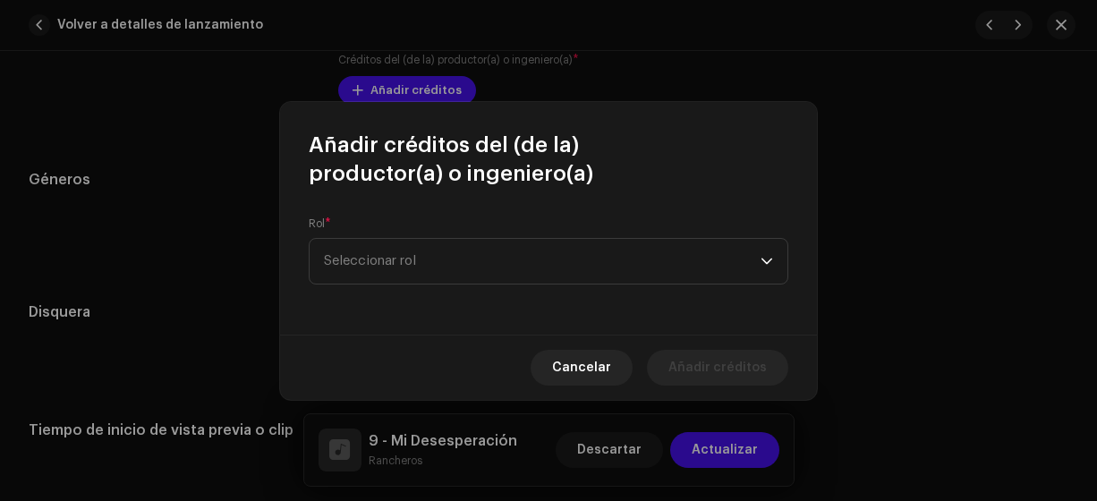
click at [378, 259] on span "Seleccionar rol" at bounding box center [542, 261] width 437 height 45
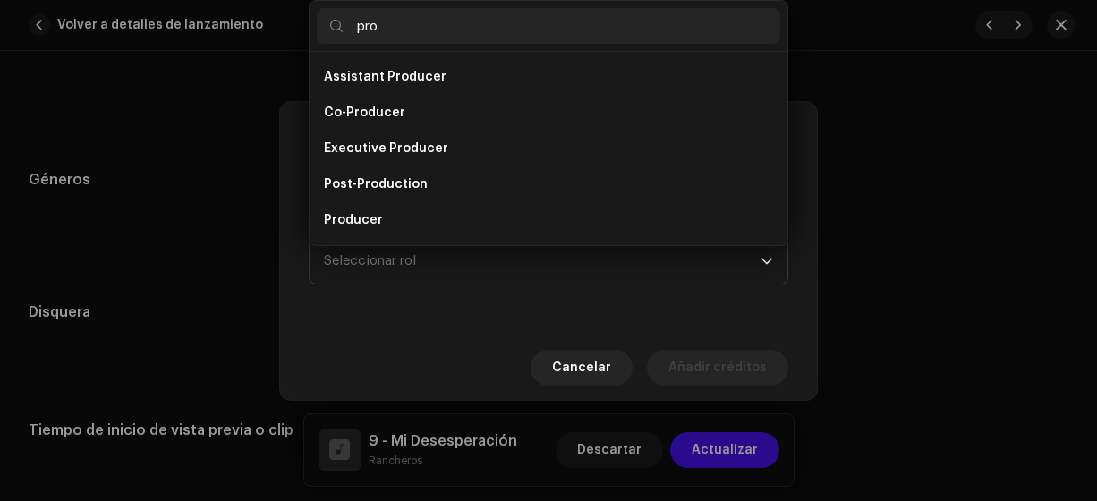
scroll to position [29, 0]
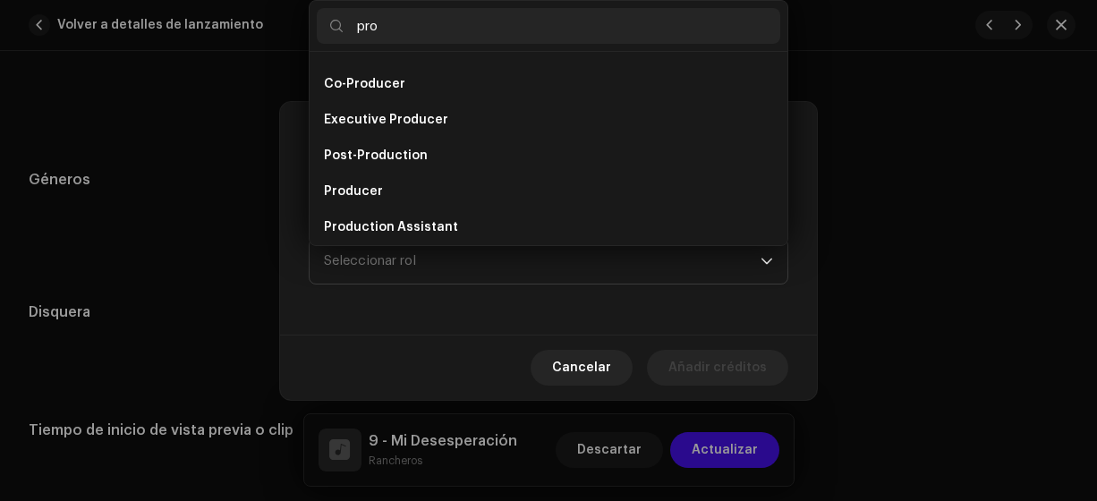
type input "pro"
click at [391, 194] on li "Producer" at bounding box center [548, 192] width 463 height 36
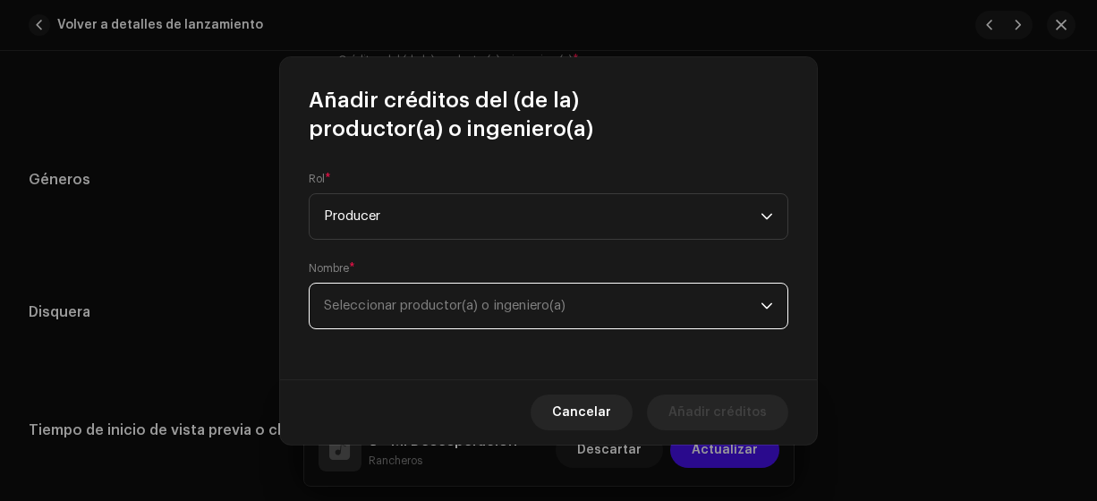
click at [404, 305] on span "Seleccionar productor(a) o ingeniero(a)" at bounding box center [445, 305] width 242 height 13
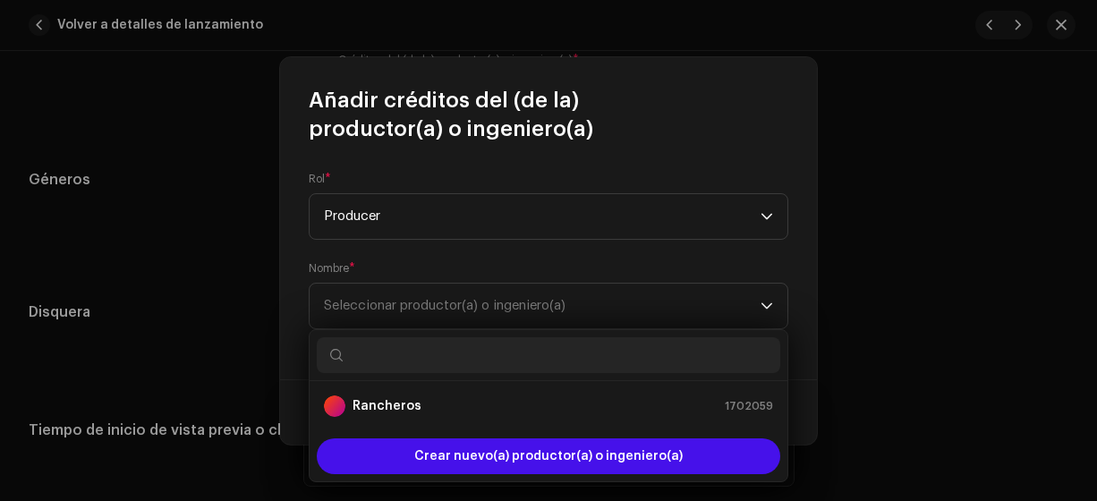
click at [382, 402] on strong "Rancheros" at bounding box center [386, 406] width 69 height 18
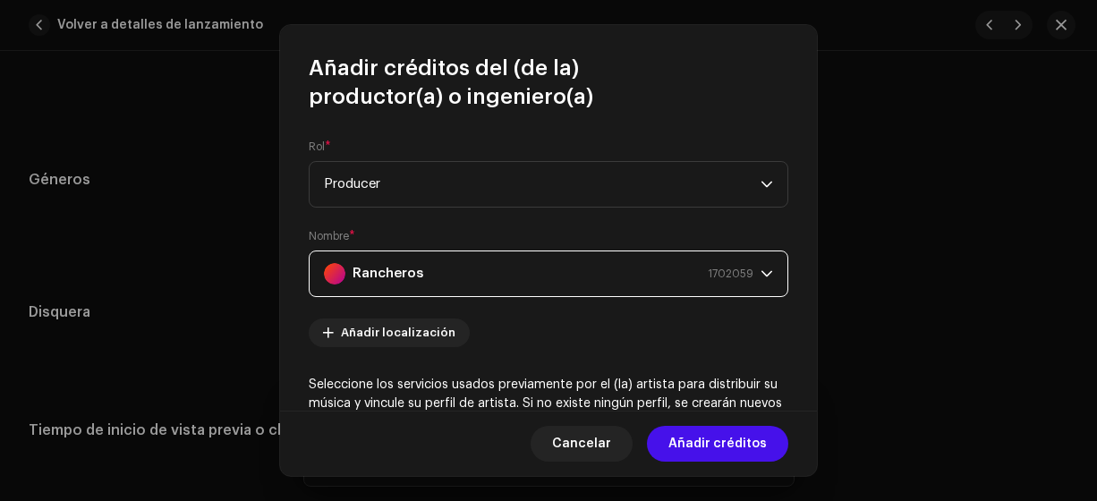
click at [738, 441] on span "Añadir créditos" at bounding box center [717, 444] width 98 height 36
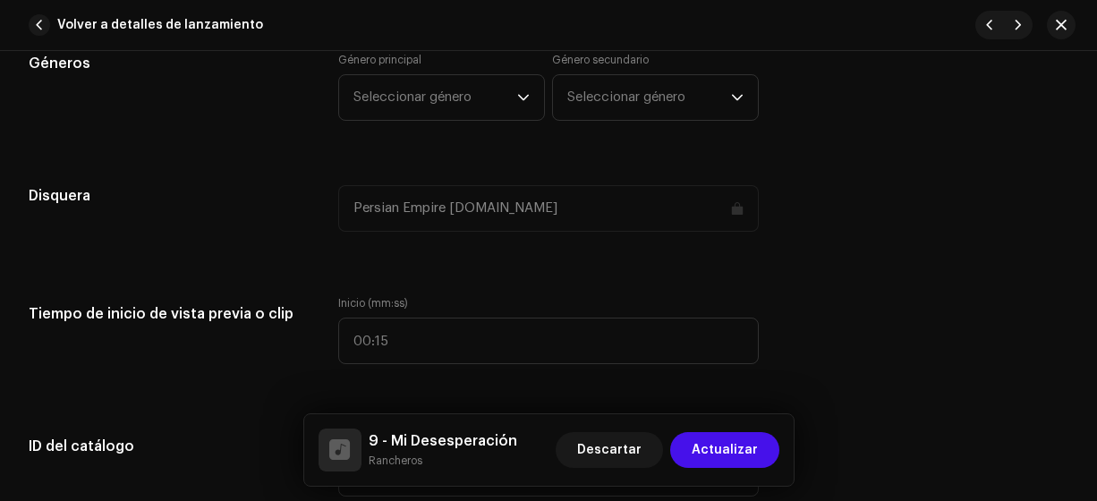
scroll to position [1625, 0]
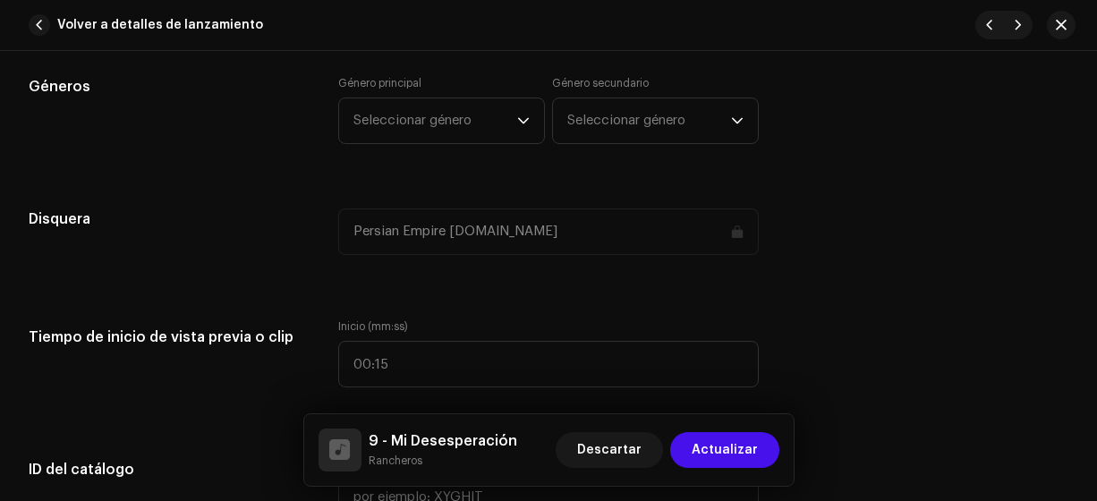
click at [448, 117] on span "Seleccionar género" at bounding box center [435, 120] width 164 height 45
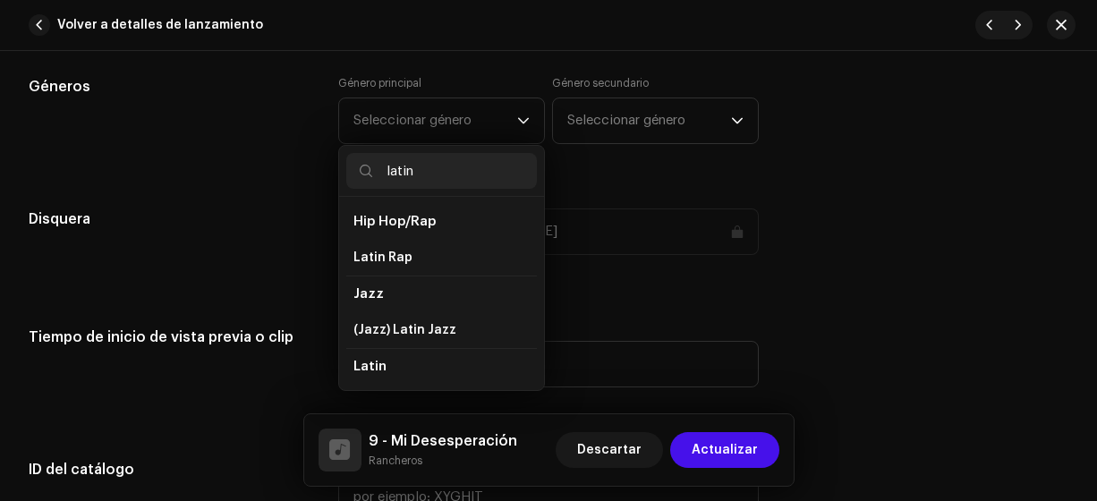
type input "latin"
click at [386, 370] on li "Latin" at bounding box center [441, 366] width 191 height 37
click at [412, 110] on span "Seleccionar género" at bounding box center [435, 120] width 164 height 45
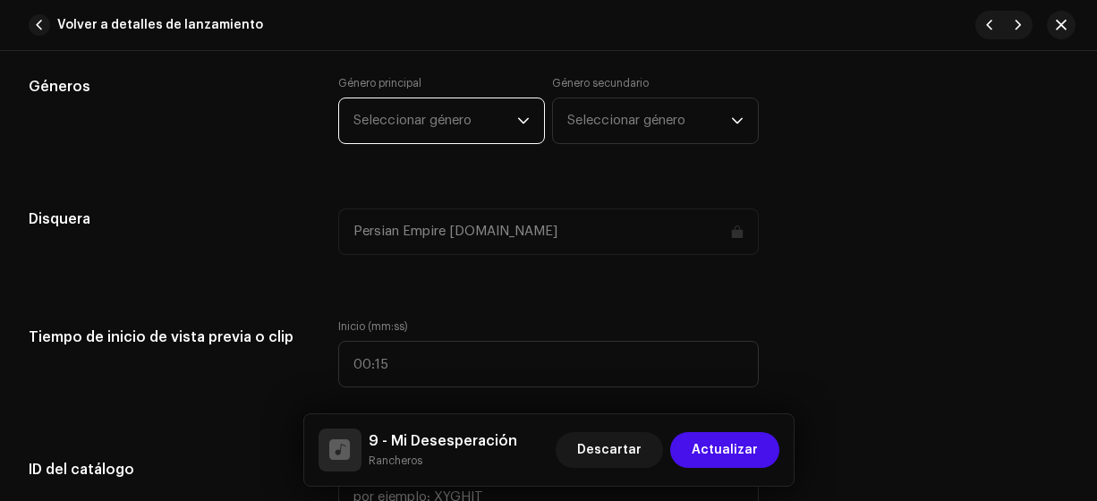
click at [412, 110] on span "Seleccionar género" at bounding box center [435, 120] width 164 height 45
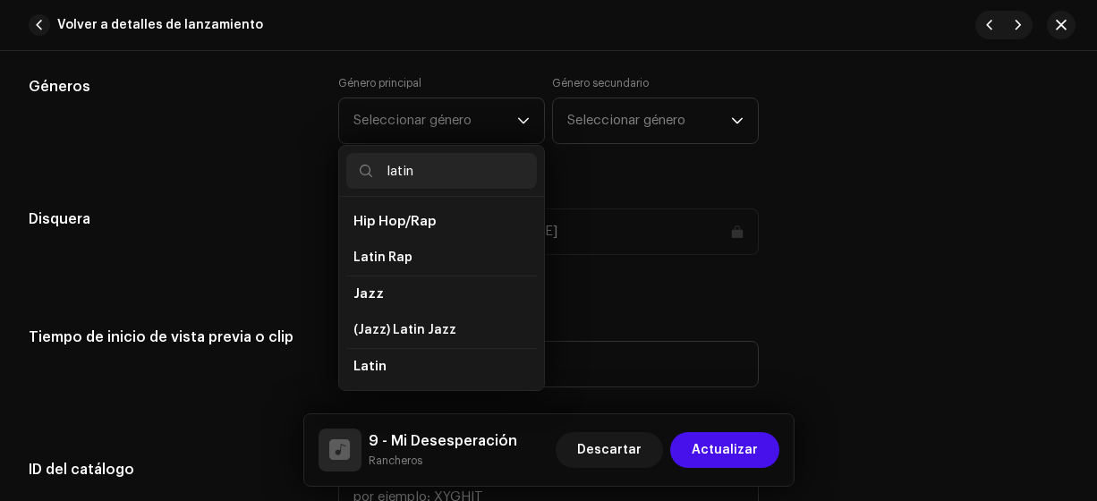
type input "latin"
click at [378, 376] on li "Latin" at bounding box center [441, 366] width 191 height 37
click at [378, 361] on span "Latin" at bounding box center [369, 366] width 33 height 13
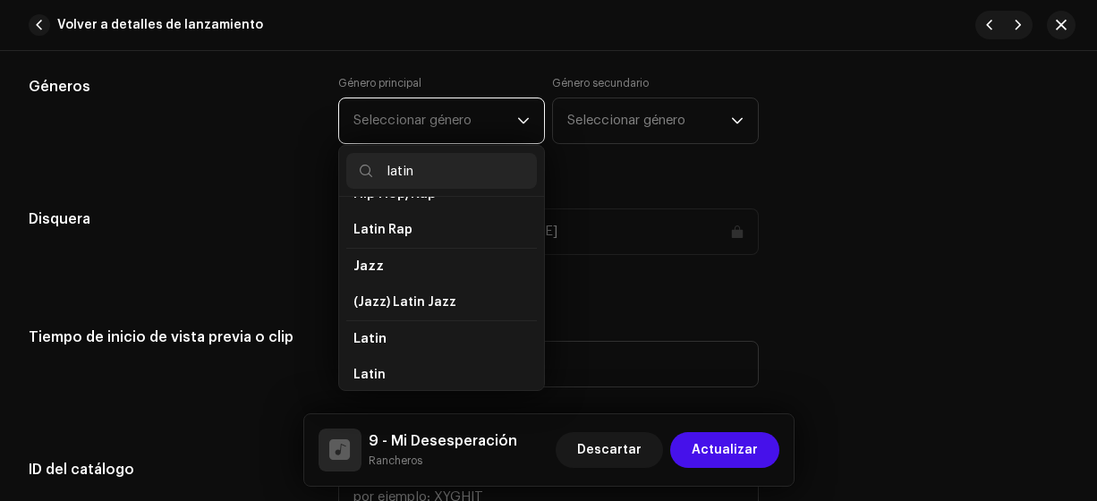
scroll to position [39, 0]
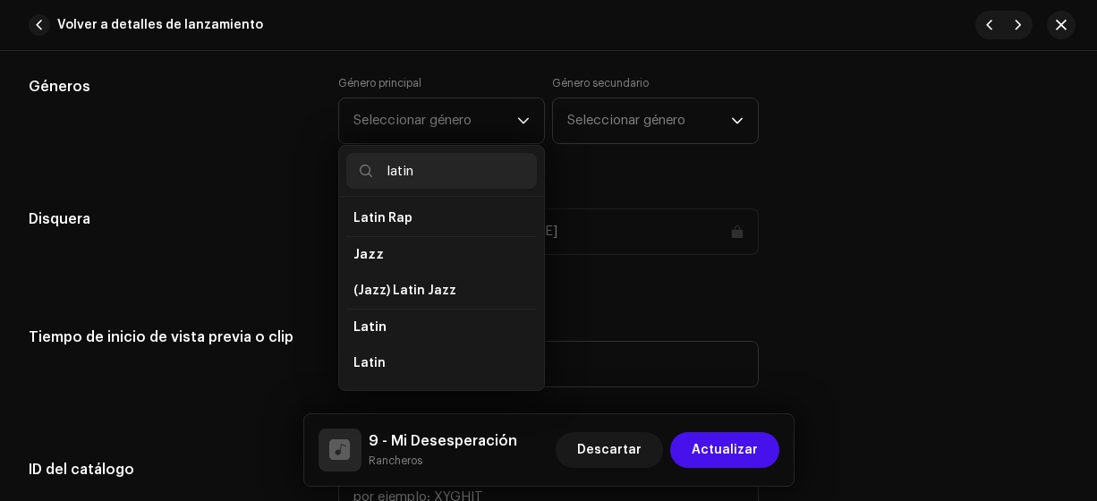
click at [379, 352] on li "Latin" at bounding box center [441, 363] width 191 height 36
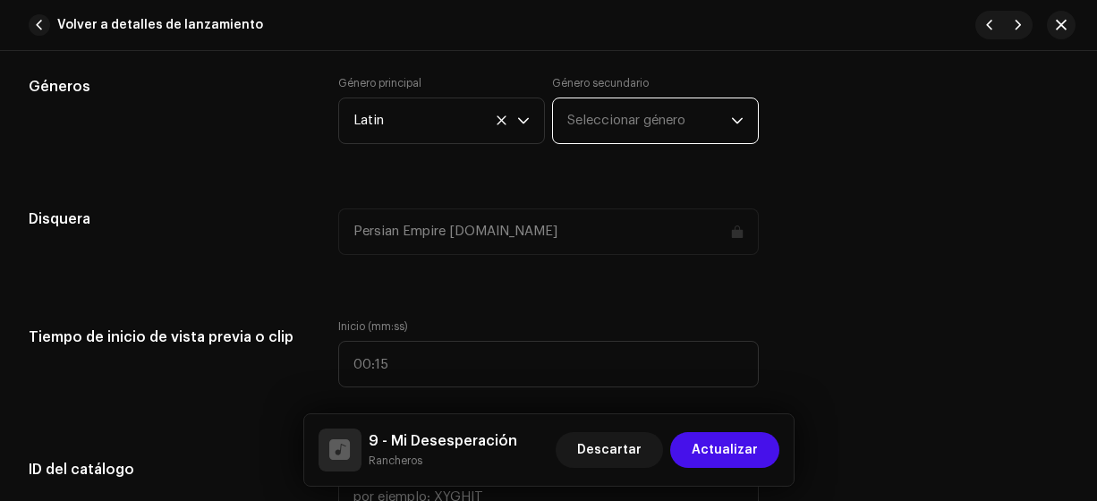
click at [577, 119] on span "Seleccionar género" at bounding box center [649, 120] width 164 height 45
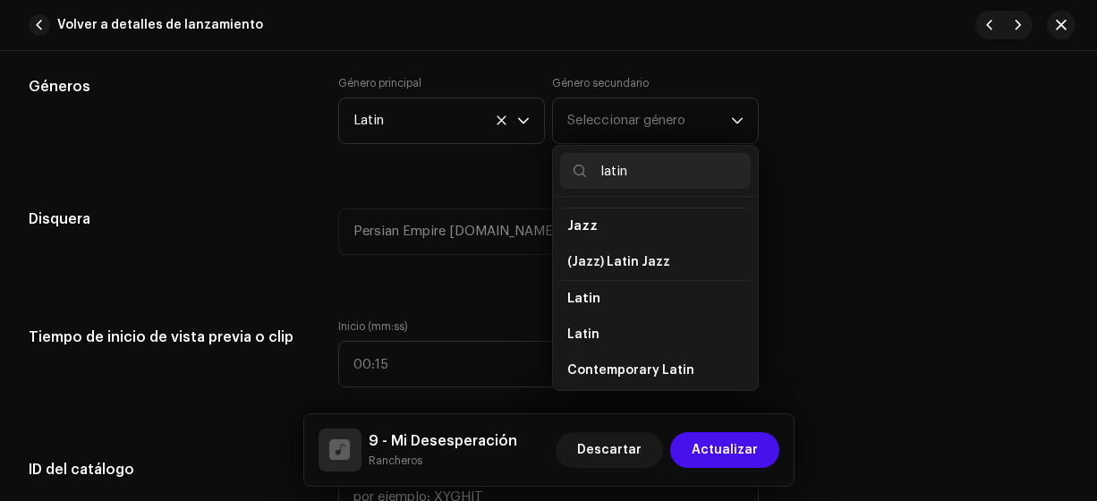
scroll to position [74, 0]
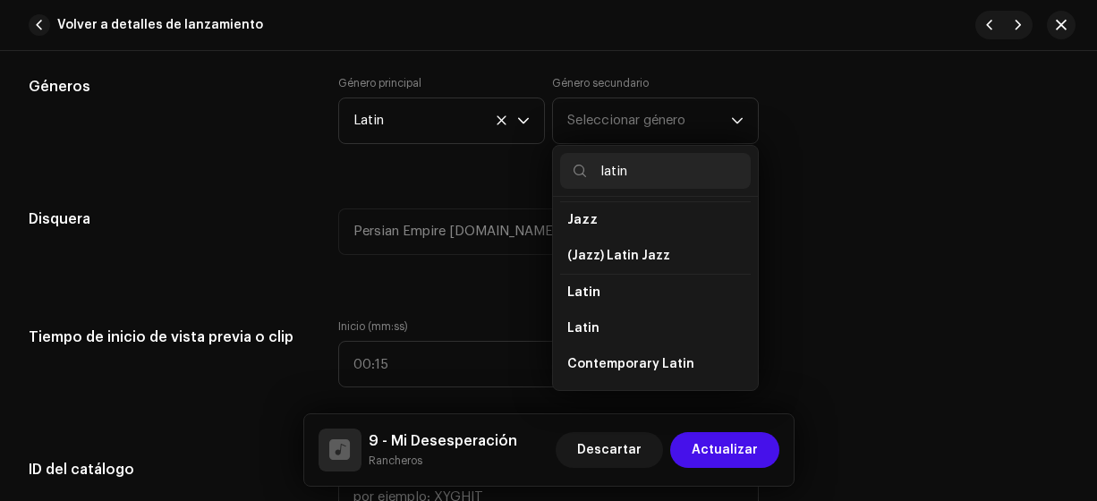
type input "latin"
click at [654, 320] on li "Latin" at bounding box center [655, 328] width 191 height 36
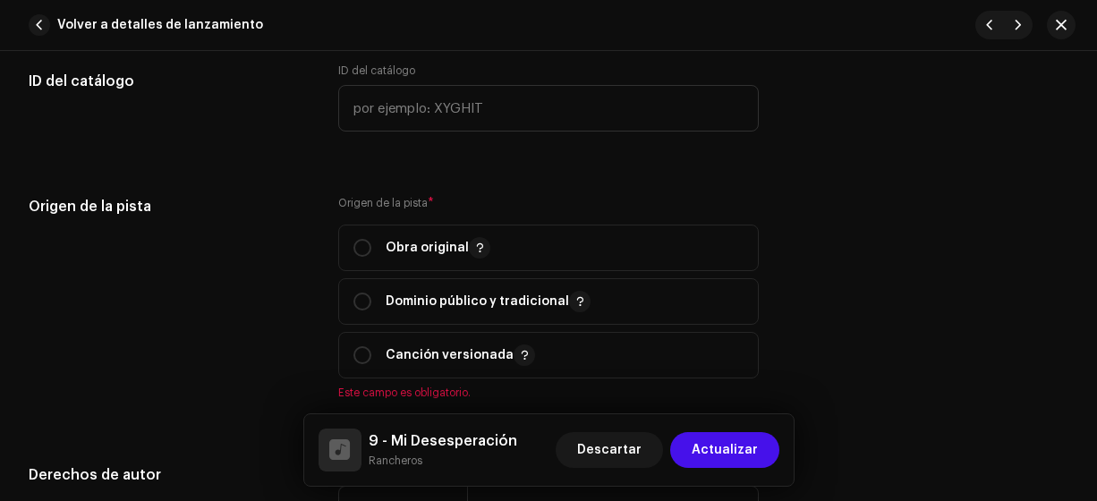
scroll to position [2019, 0]
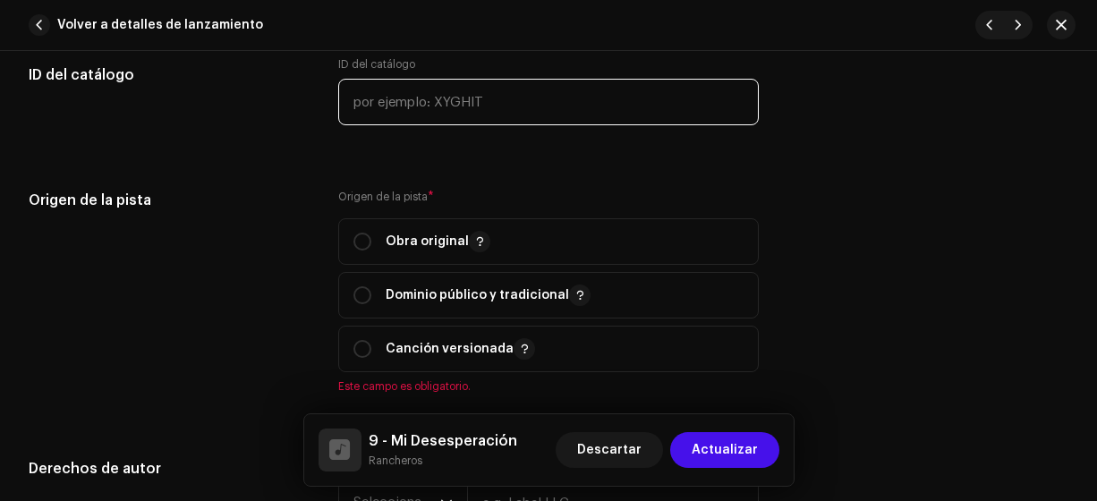
click at [452, 96] on input "text" at bounding box center [548, 102] width 421 height 47
type input "17-00009"
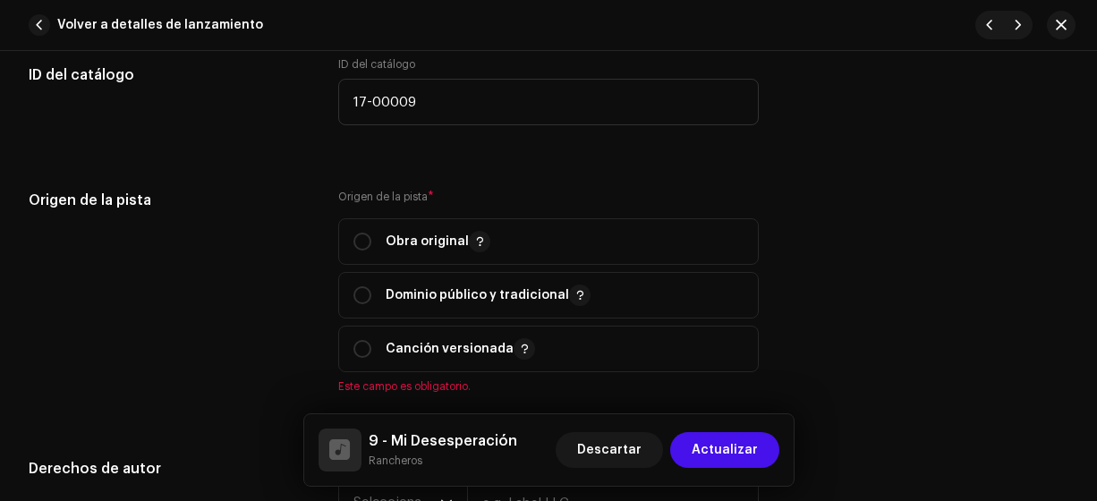
click at [360, 240] on input "radio" at bounding box center [362, 242] width 18 height 18
radio input "true"
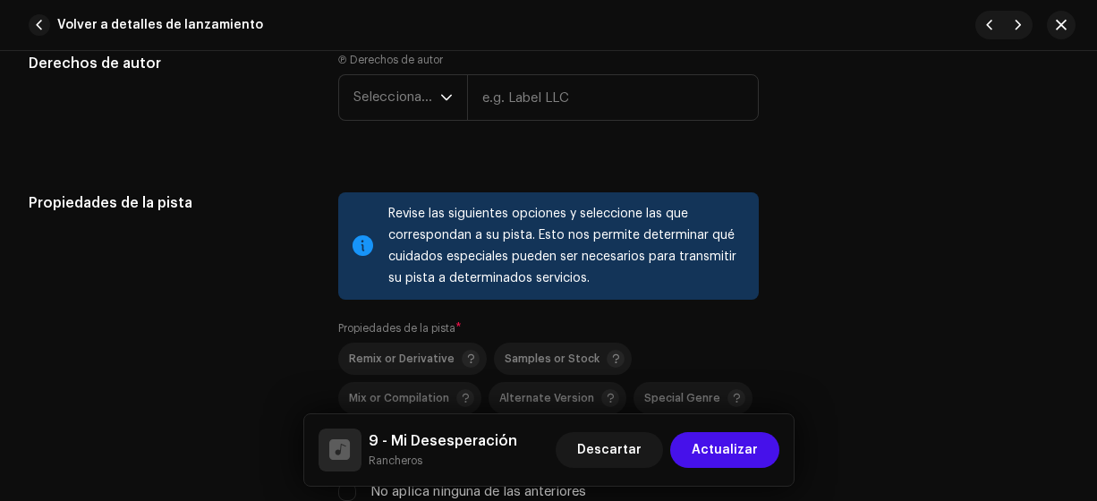
scroll to position [2398, 0]
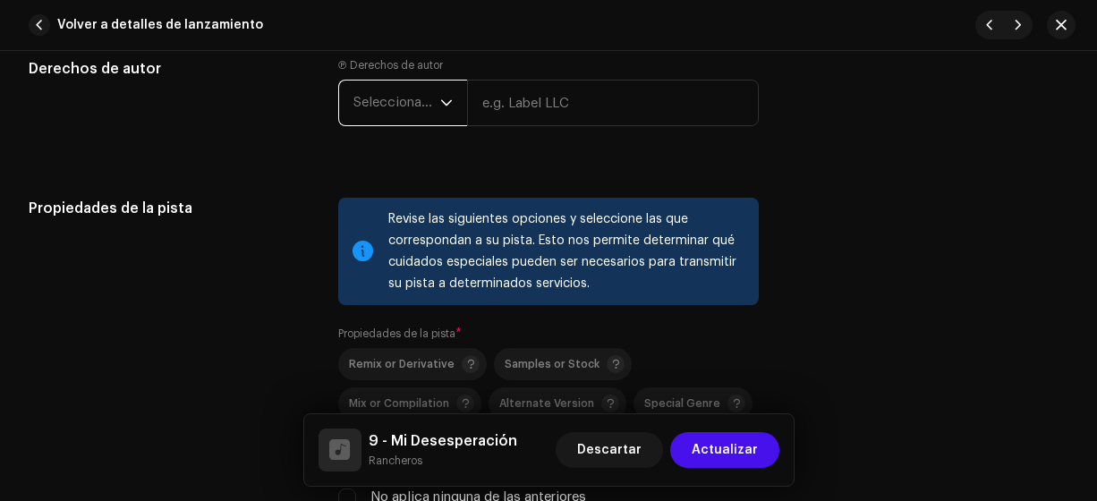
click at [386, 100] on span "Seleccionar año" at bounding box center [396, 103] width 87 height 45
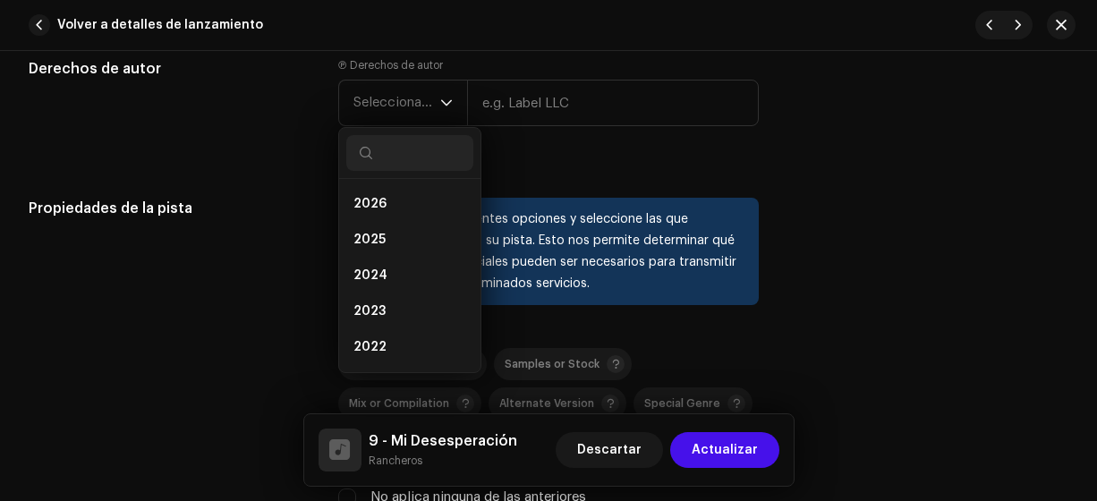
click at [390, 235] on li "2025" at bounding box center [409, 240] width 127 height 36
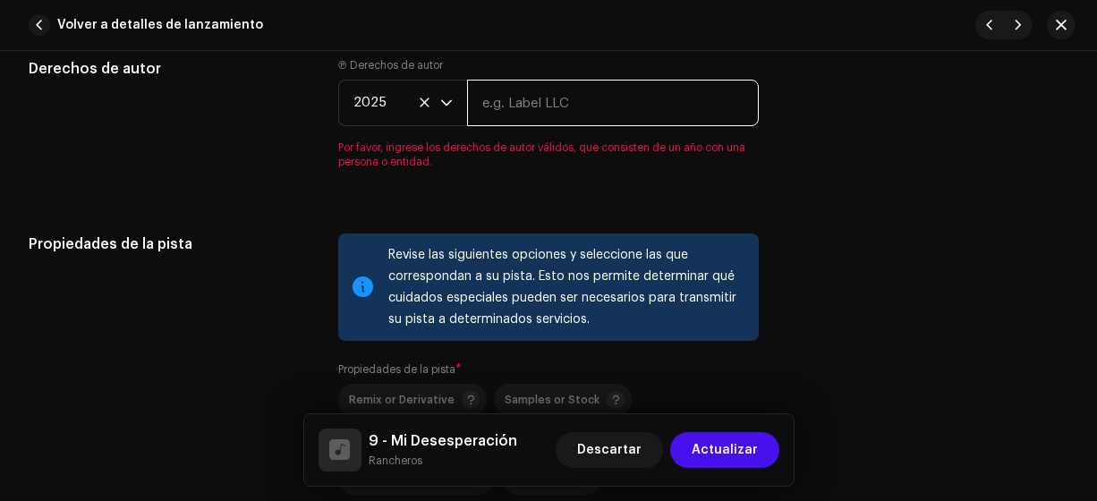
click at [541, 113] on input "text" at bounding box center [613, 103] width 293 height 47
type input "Rancheros"
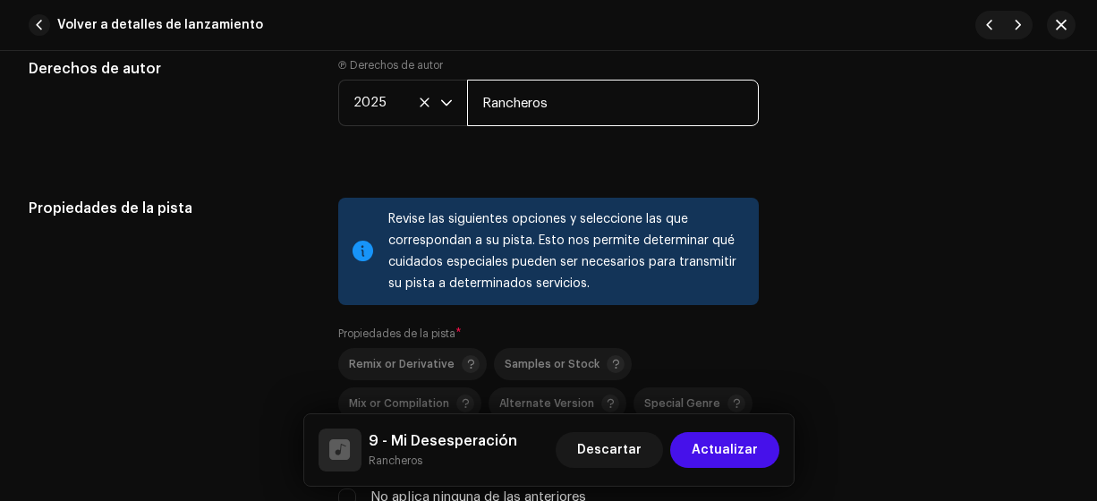
drag, startPoint x: 1096, startPoint y: 321, endPoint x: 1092, endPoint y: 352, distance: 31.5
click at [1092, 352] on div "Detalles de la pista Complete los siguientes pasos para finalizar su pista. 1 d…" at bounding box center [548, 276] width 1097 height 450
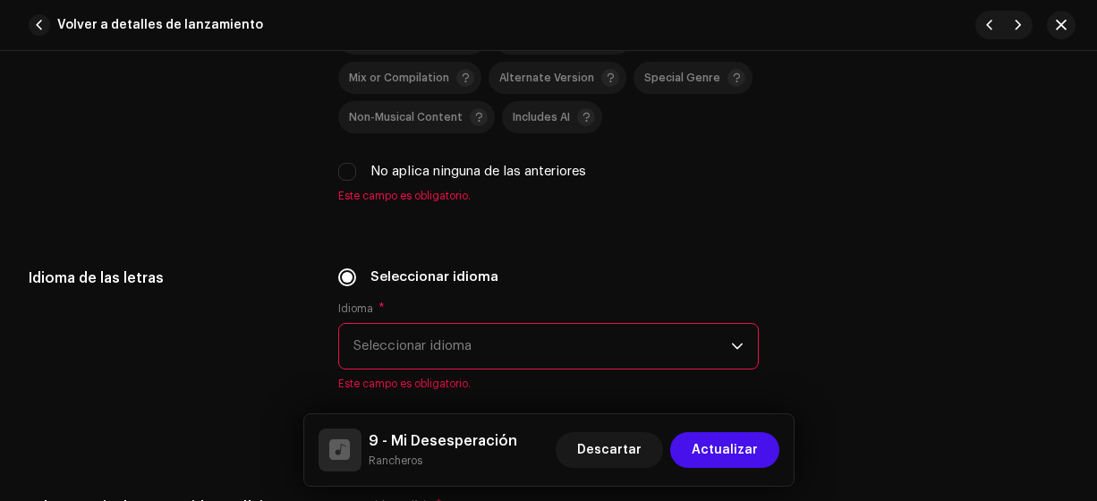
scroll to position [2756, 0]
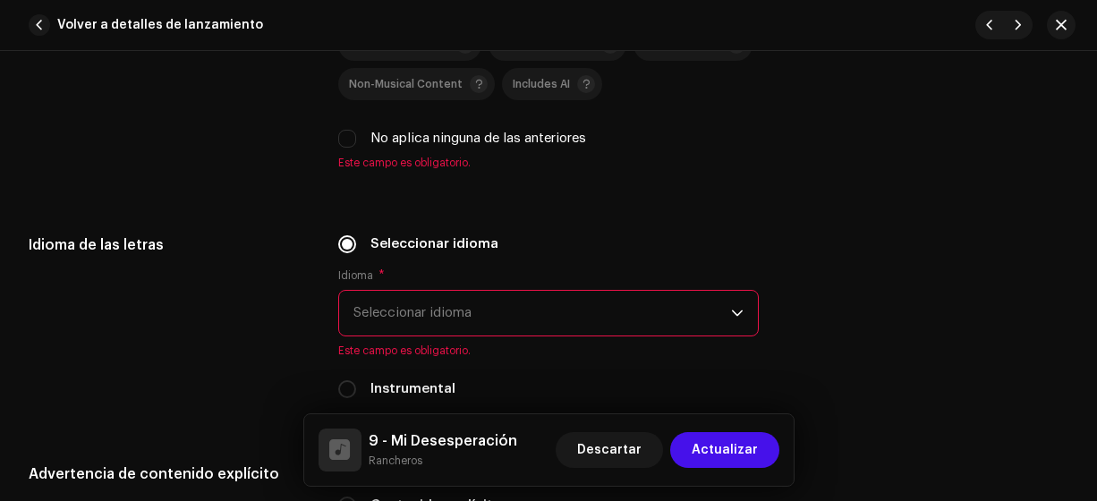
click at [344, 131] on input "No aplica ninguna de las anteriores" at bounding box center [347, 139] width 18 height 18
checkbox input "true"
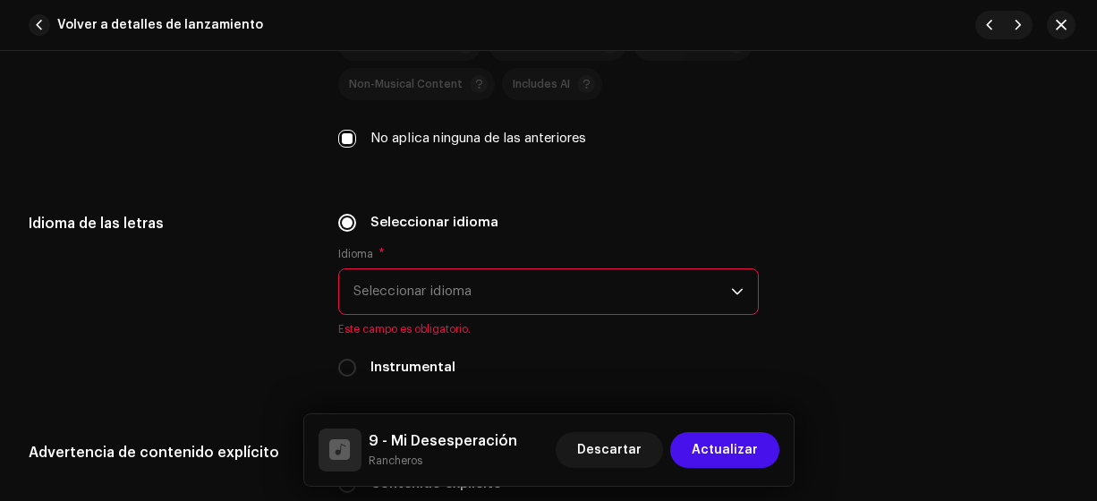
click at [387, 278] on span "Seleccionar idioma" at bounding box center [542, 291] width 378 height 45
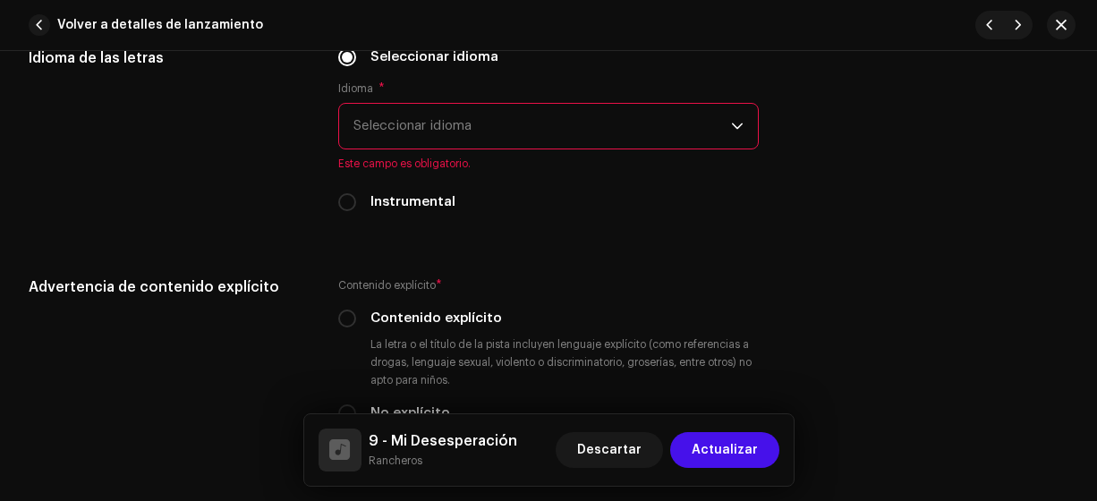
scroll to position [2917, 0]
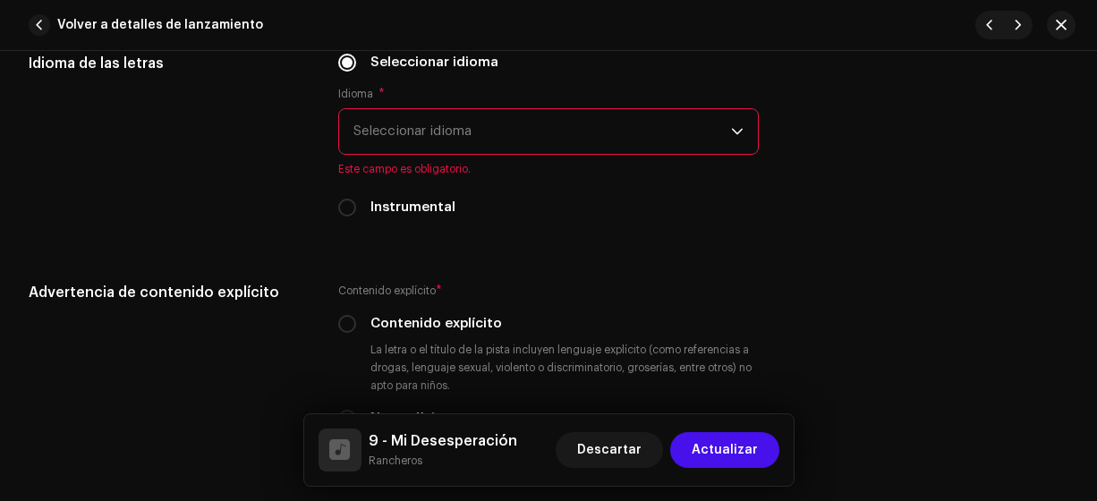
click at [521, 132] on span "Seleccionar idioma" at bounding box center [542, 131] width 378 height 45
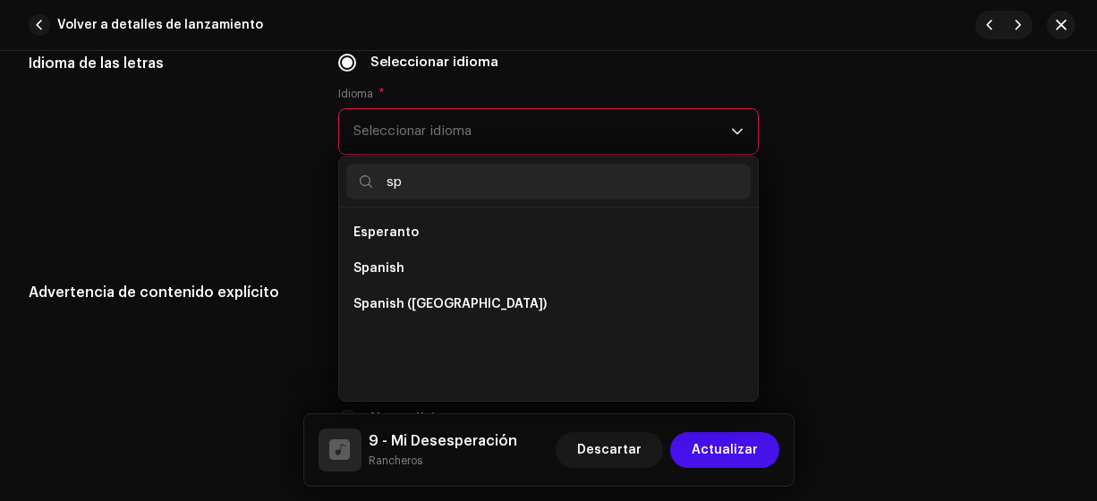
scroll to position [0, 0]
type input "sp"
click at [480, 295] on span "Spanish ([GEOGRAPHIC_DATA])" at bounding box center [449, 304] width 193 height 18
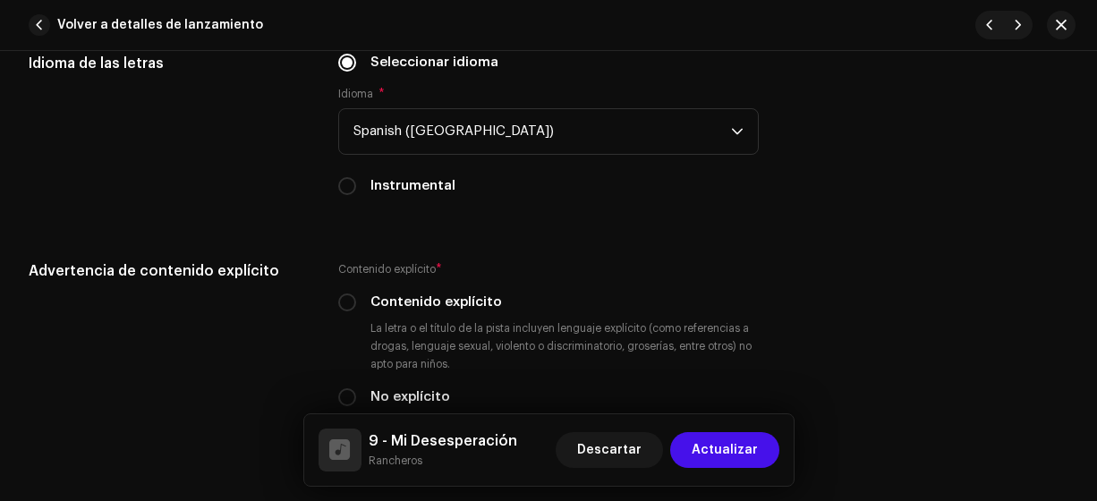
click at [347, 393] on input "No explícito" at bounding box center [347, 397] width 18 height 18
radio input "true"
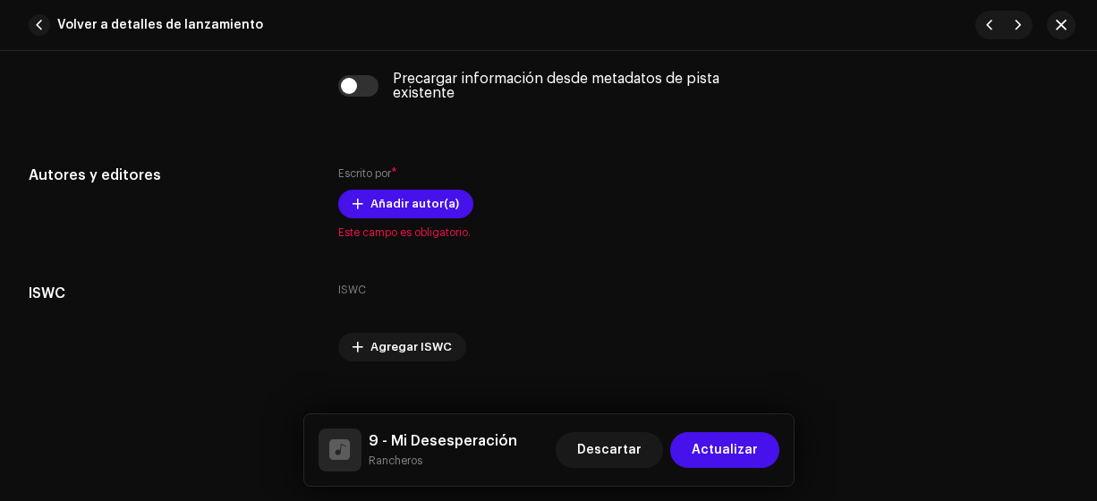
scroll to position [3647, 0]
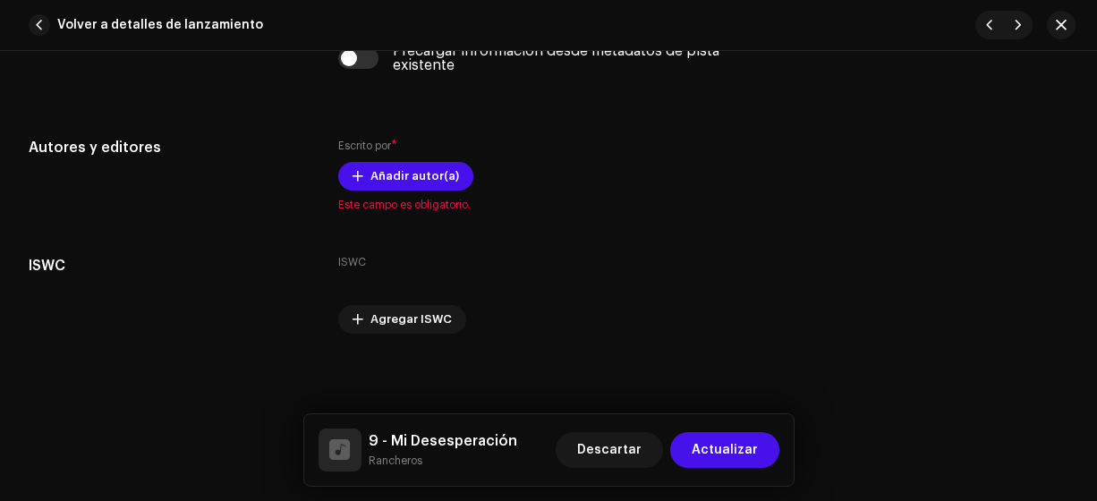
click at [430, 173] on span "Añadir autor(a)" at bounding box center [414, 176] width 89 height 36
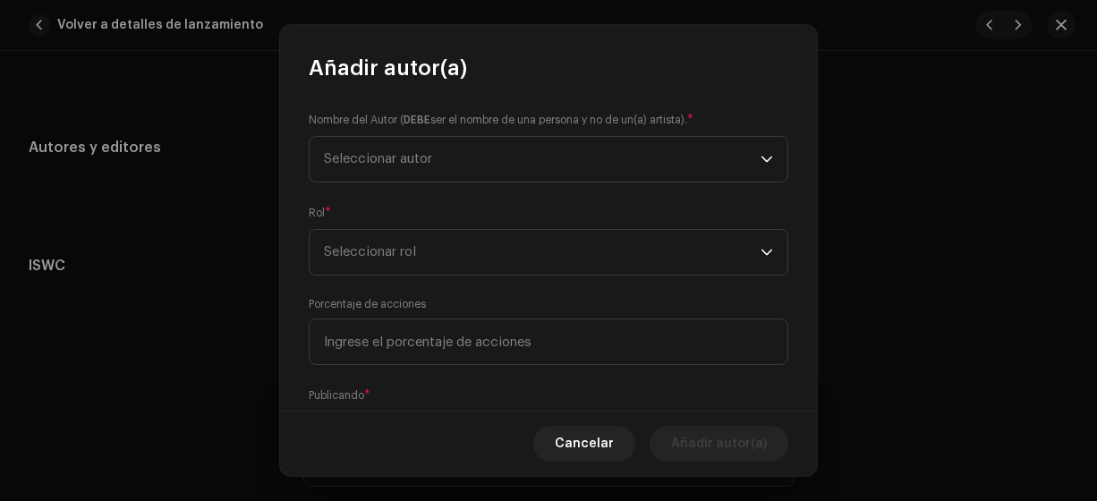
click at [430, 173] on span "Seleccionar autor" at bounding box center [542, 159] width 437 height 45
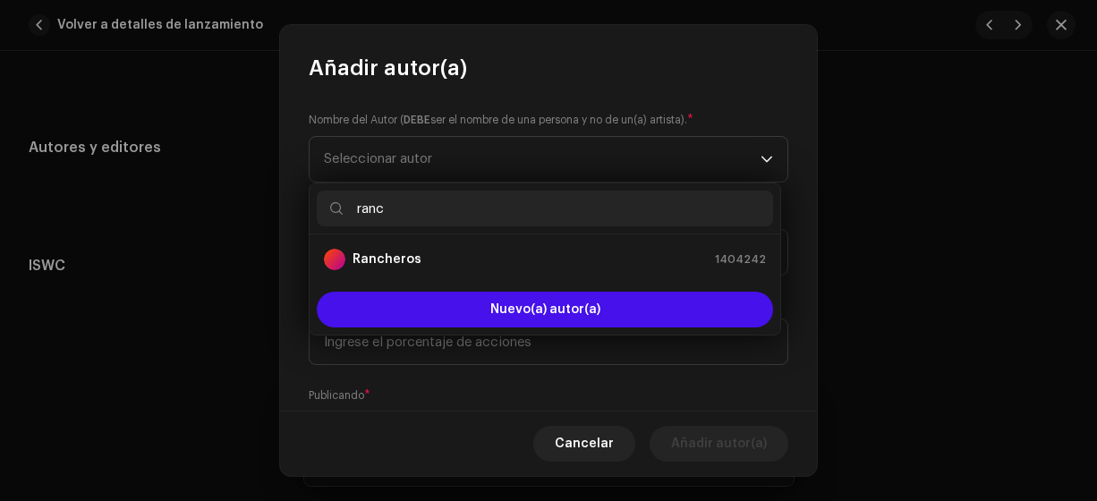
type input "ranc"
click at [401, 259] on strong "Rancheros" at bounding box center [386, 259] width 69 height 18
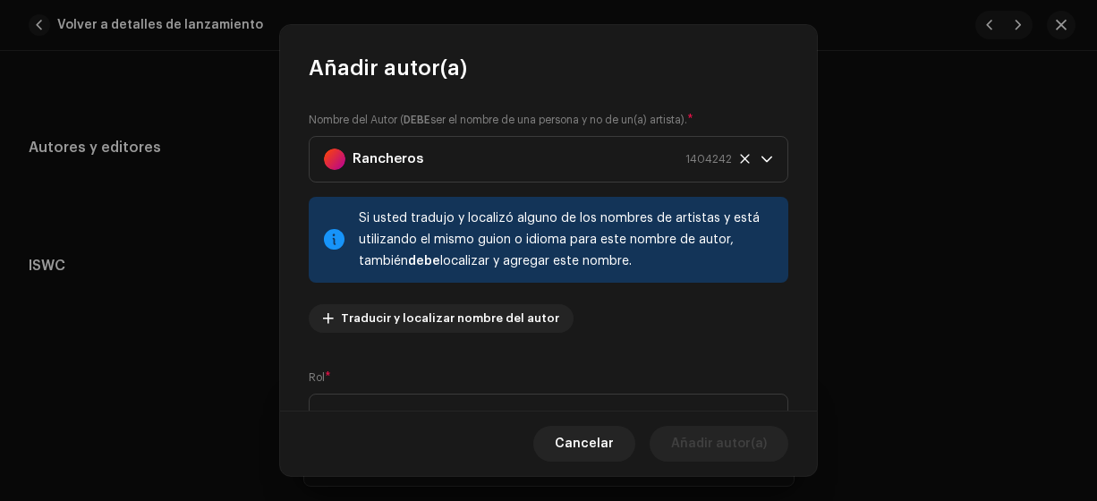
click at [367, 400] on span "Seleccionar rol" at bounding box center [542, 417] width 437 height 45
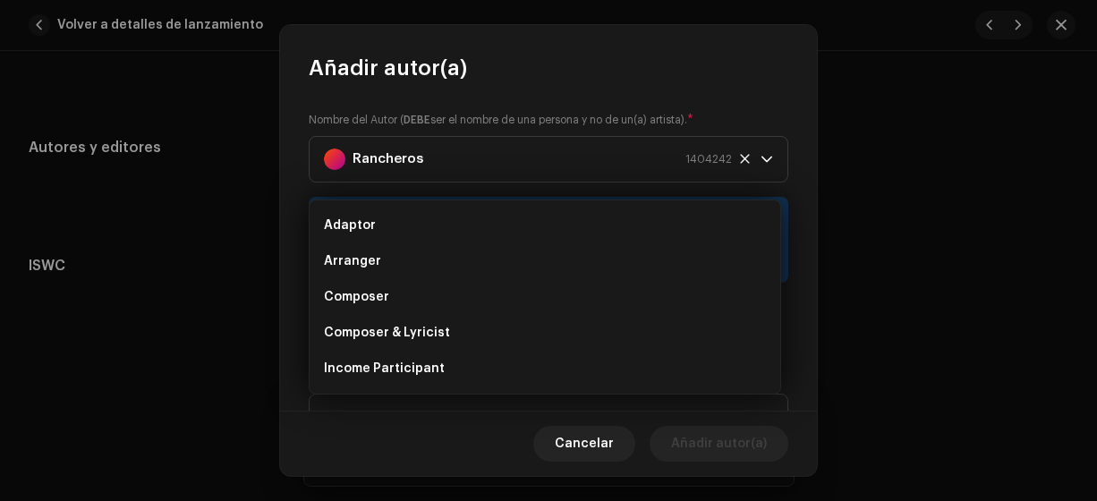
scroll to position [29, 0]
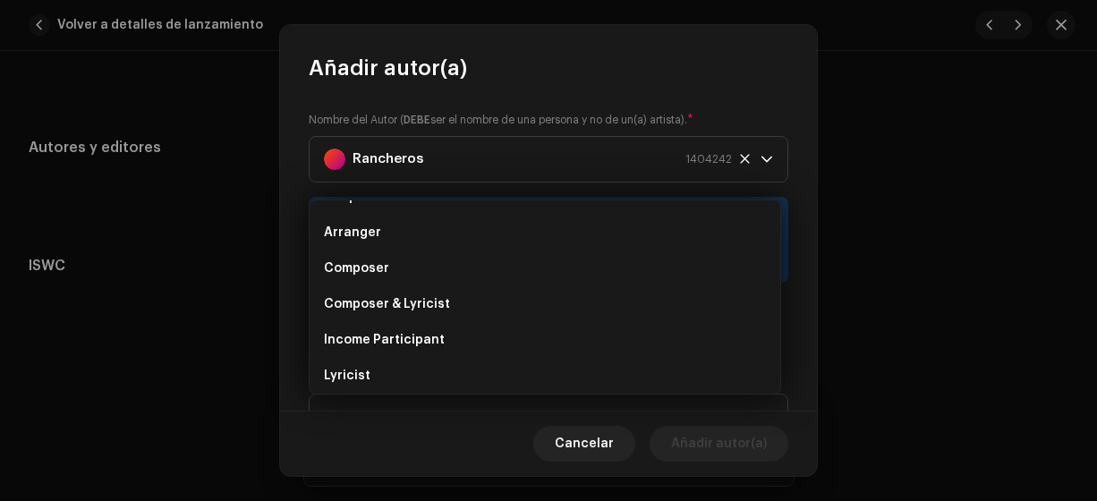
click at [432, 304] on span "Composer & Lyricist" at bounding box center [387, 304] width 126 height 18
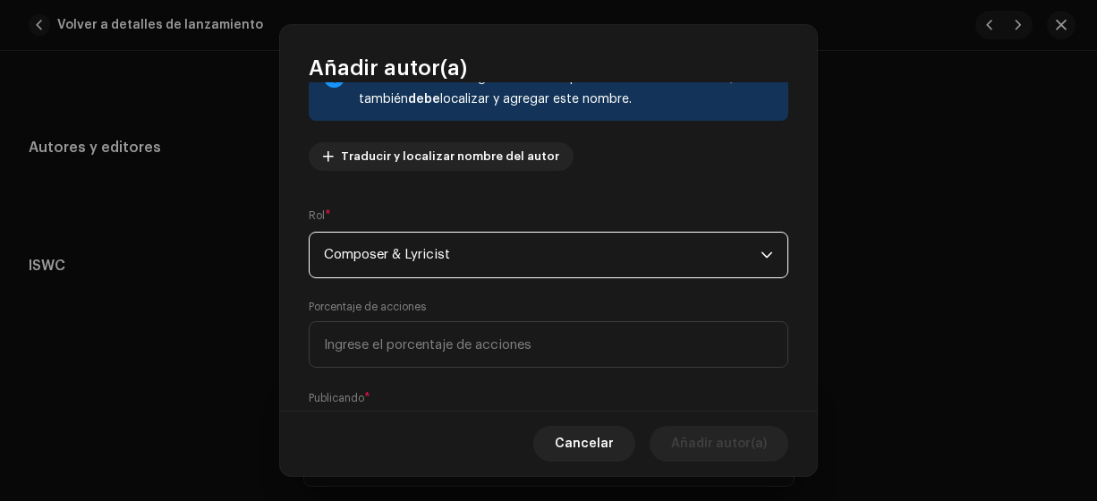
scroll to position [261, 0]
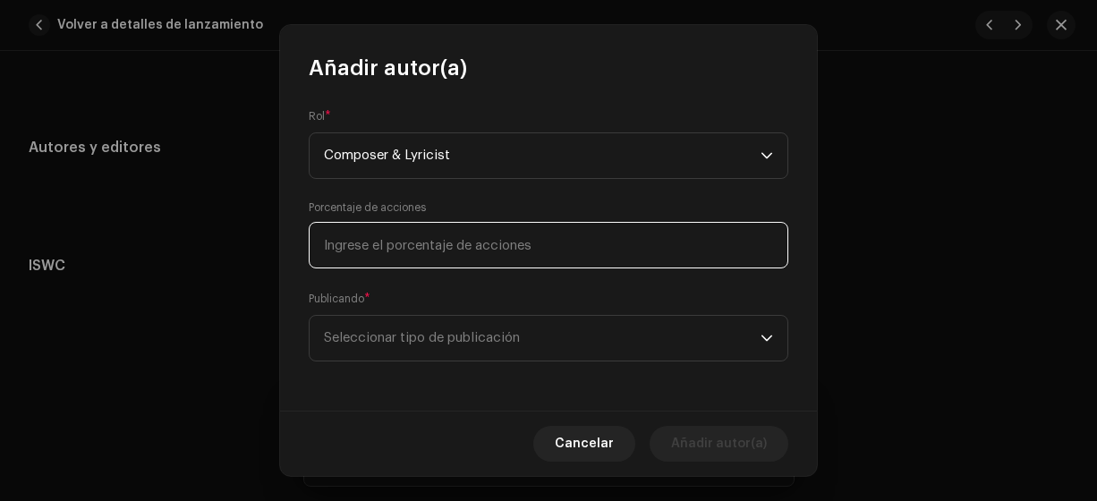
click at [532, 235] on input at bounding box center [549, 245] width 480 height 47
type input "100,00"
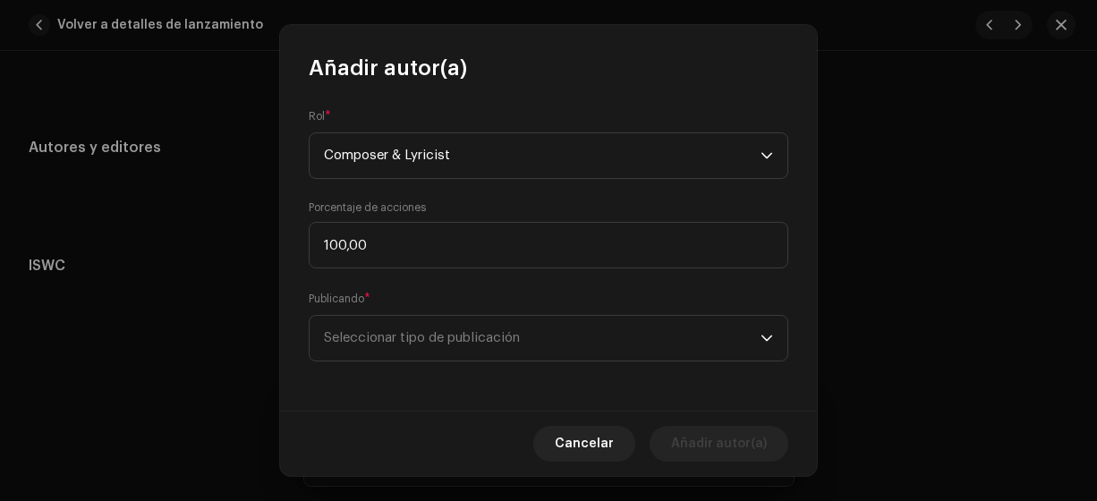
click at [466, 328] on span "Seleccionar tipo de publicación" at bounding box center [542, 338] width 437 height 45
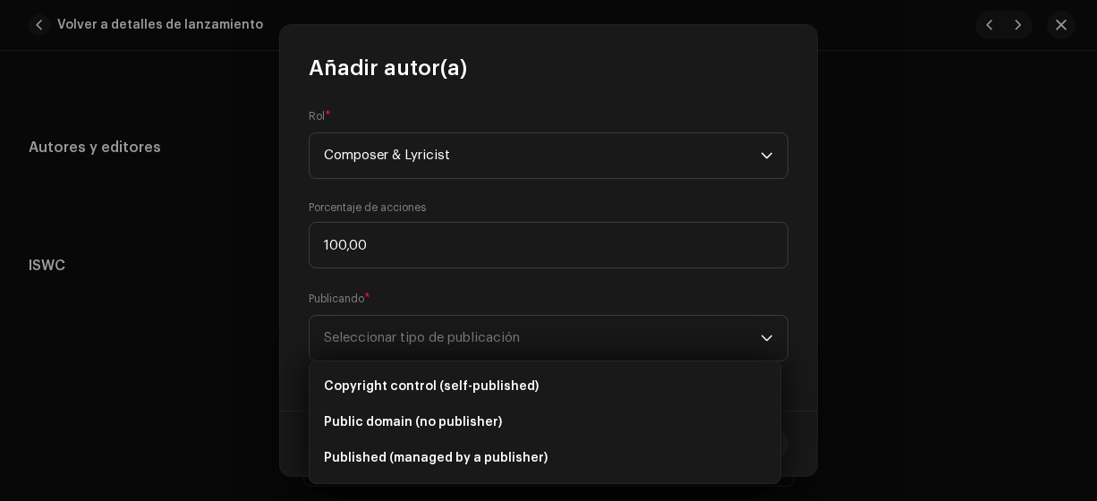
click at [459, 384] on span "Copyright control (self-published)" at bounding box center [431, 387] width 215 height 18
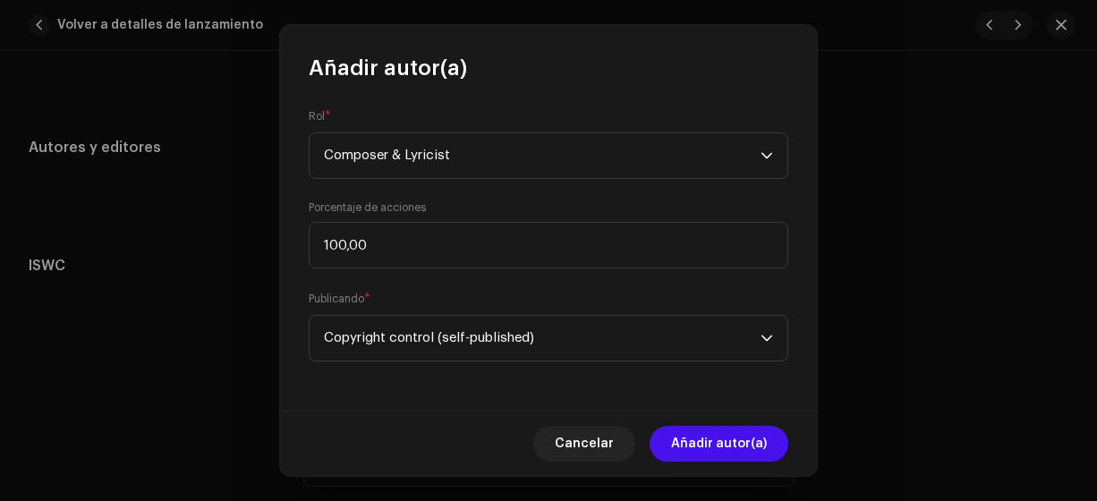
click at [703, 446] on span "Añadir autor(a)" at bounding box center [719, 444] width 96 height 36
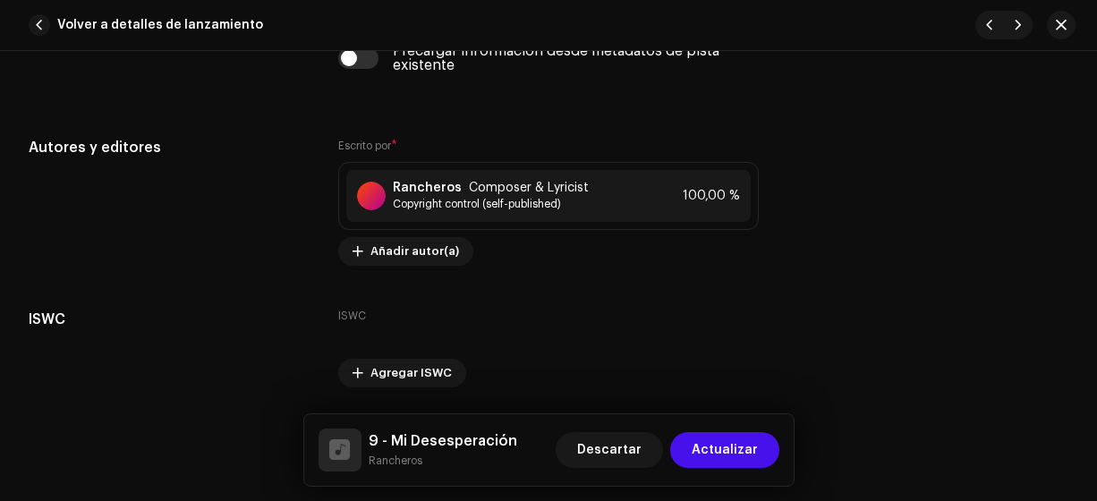
click at [722, 452] on span "Actualizar" at bounding box center [725, 450] width 66 height 36
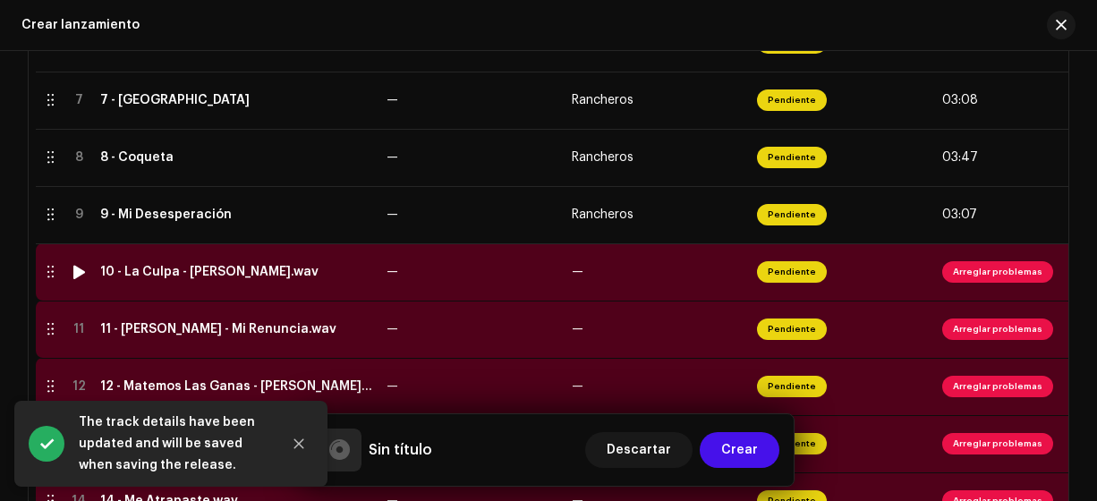
click at [212, 276] on div "10 - La Culpa - [PERSON_NAME].wav" at bounding box center [209, 272] width 218 height 14
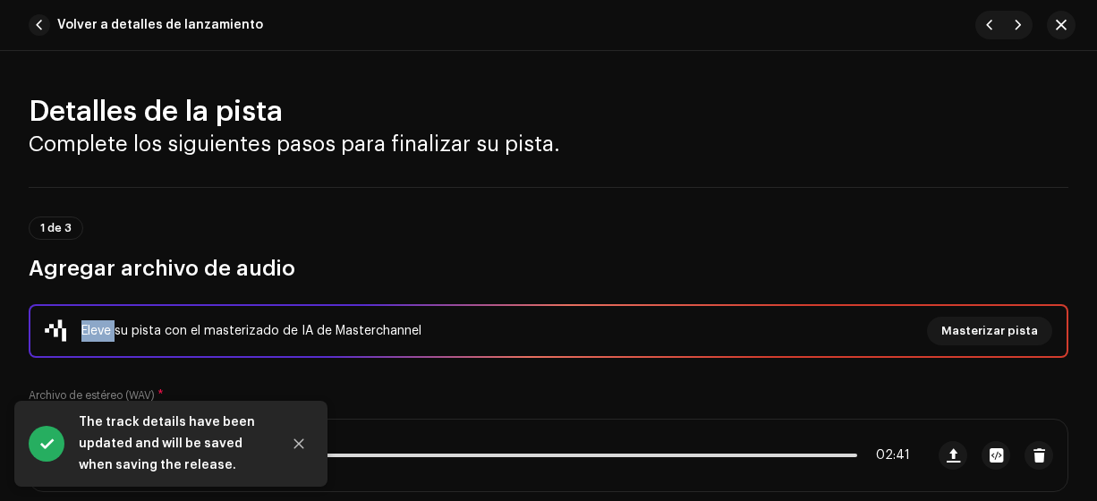
scroll to position [499, 0]
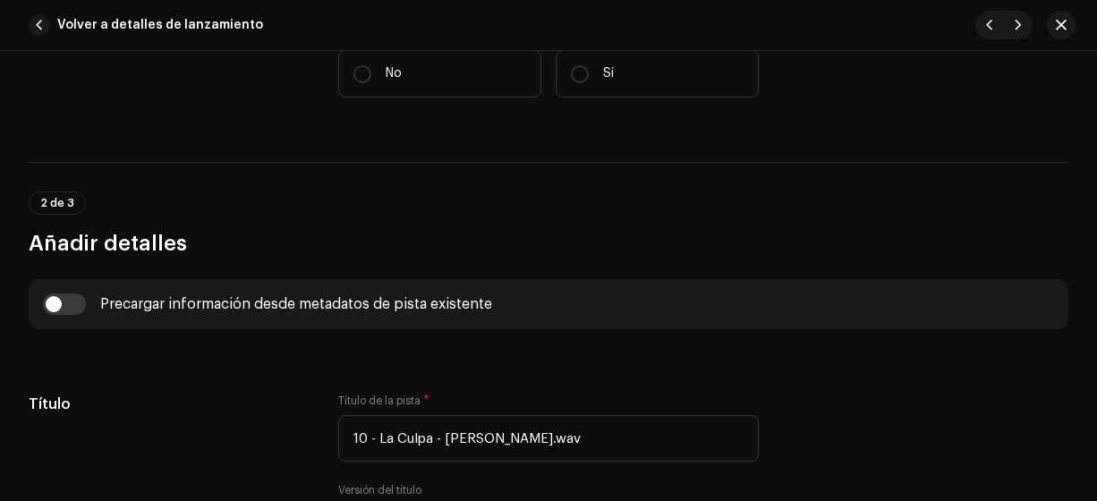
drag, startPoint x: 357, startPoint y: 73, endPoint x: 365, endPoint y: 80, distance: 10.2
click at [357, 72] on input "No" at bounding box center [362, 74] width 18 height 18
radio input "true"
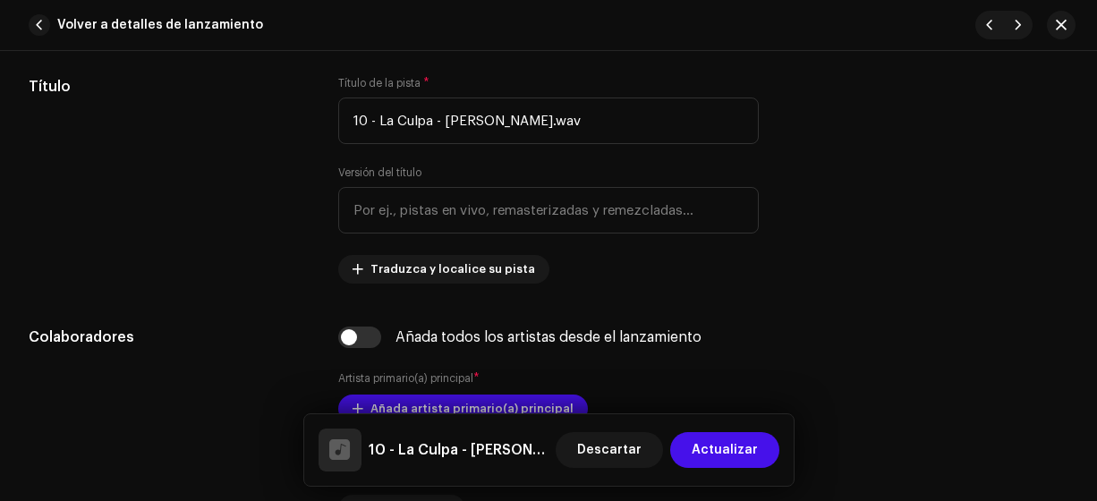
scroll to position [853, 0]
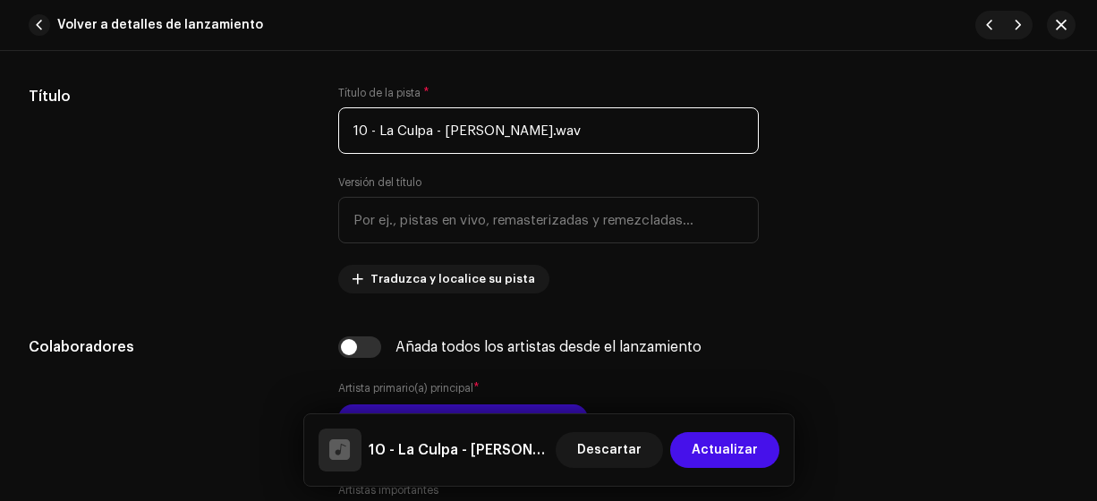
drag, startPoint x: 566, startPoint y: 124, endPoint x: 429, endPoint y: 142, distance: 138.9
click at [429, 142] on input "10 - La Culpa - [PERSON_NAME].wav" at bounding box center [548, 130] width 421 height 47
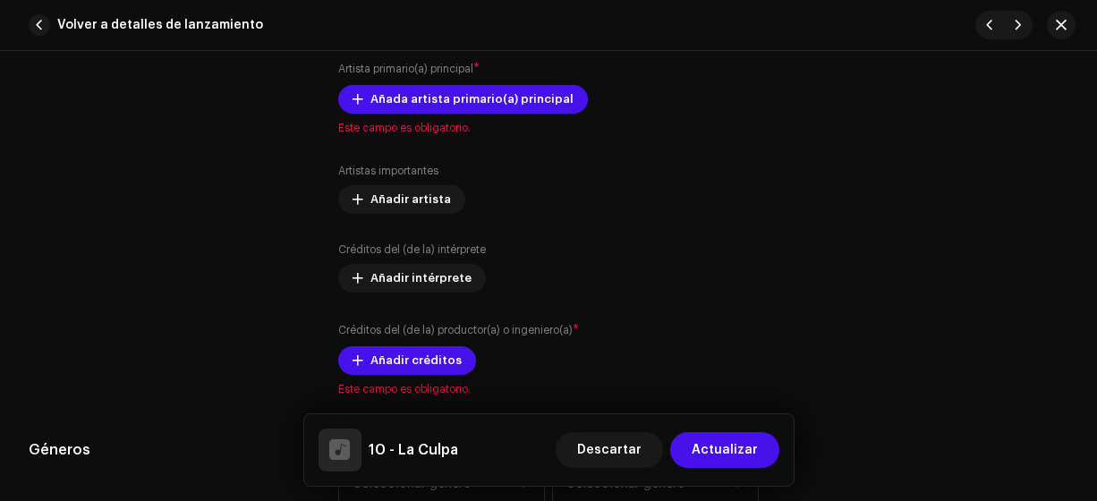
scroll to position [1157, 0]
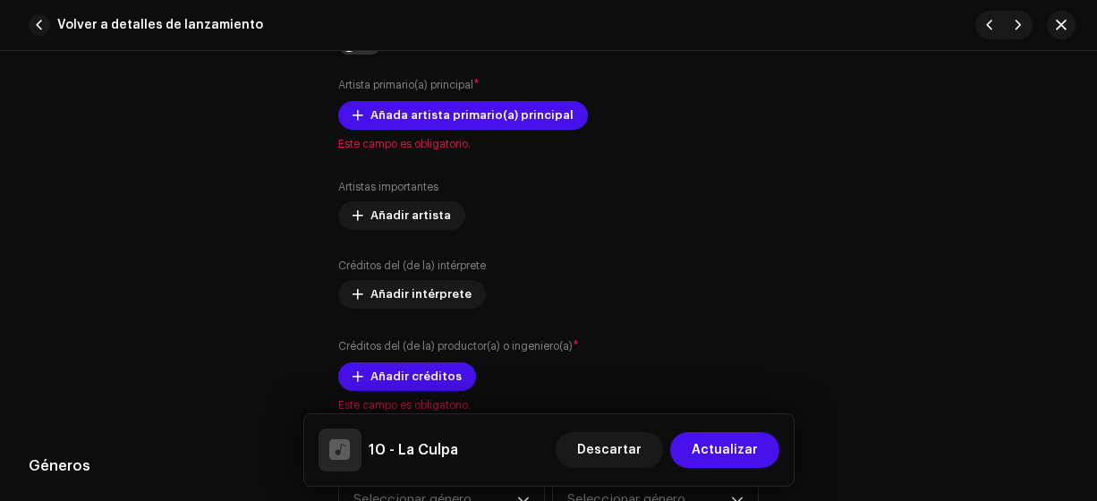
type input "10 - La Culpa"
click at [513, 112] on span "Añada artista primario(a) principal" at bounding box center [471, 116] width 203 height 36
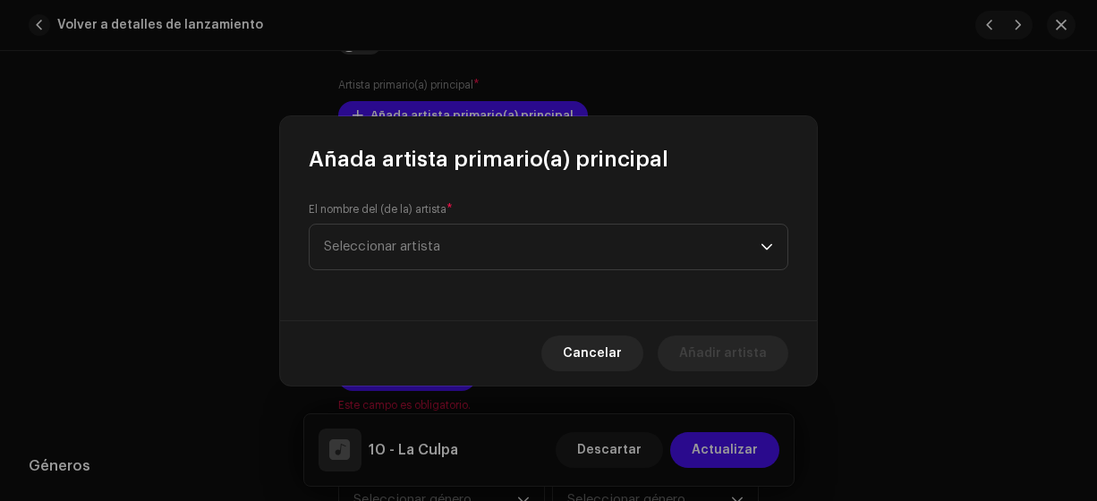
click at [465, 246] on span "Seleccionar artista" at bounding box center [542, 247] width 437 height 45
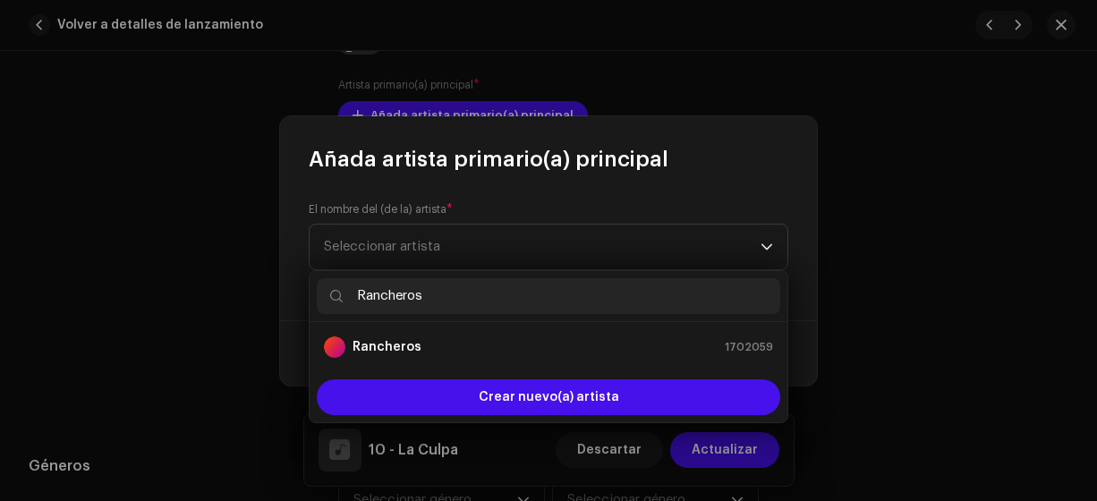
type input "Rancheros"
click at [399, 343] on strong "Rancheros" at bounding box center [386, 347] width 69 height 18
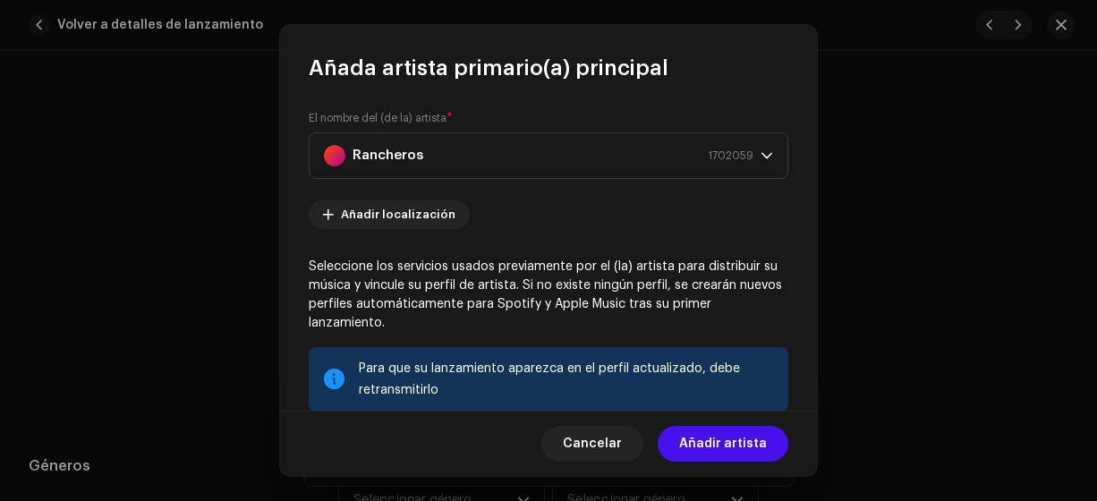
click at [723, 445] on span "Añadir artista" at bounding box center [723, 444] width 88 height 36
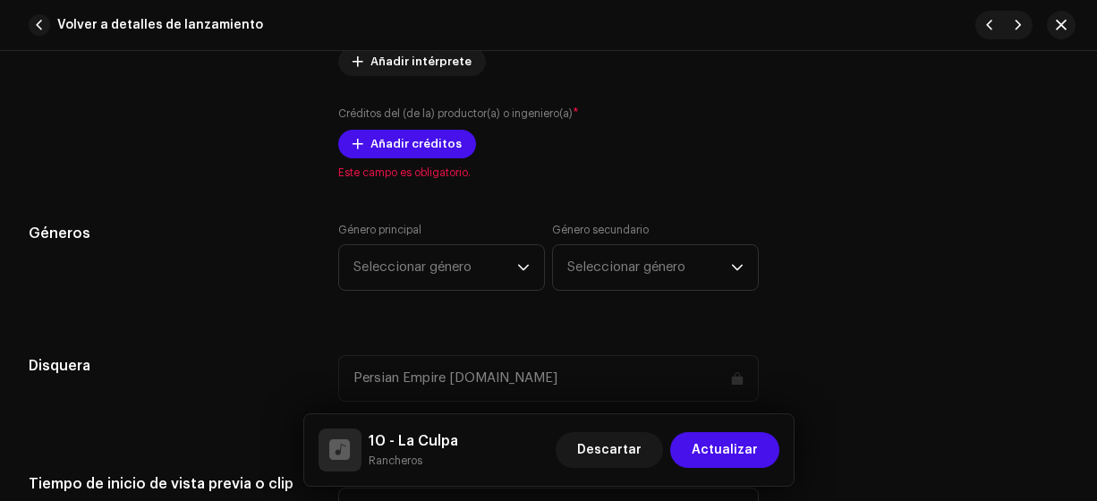
scroll to position [1430, 0]
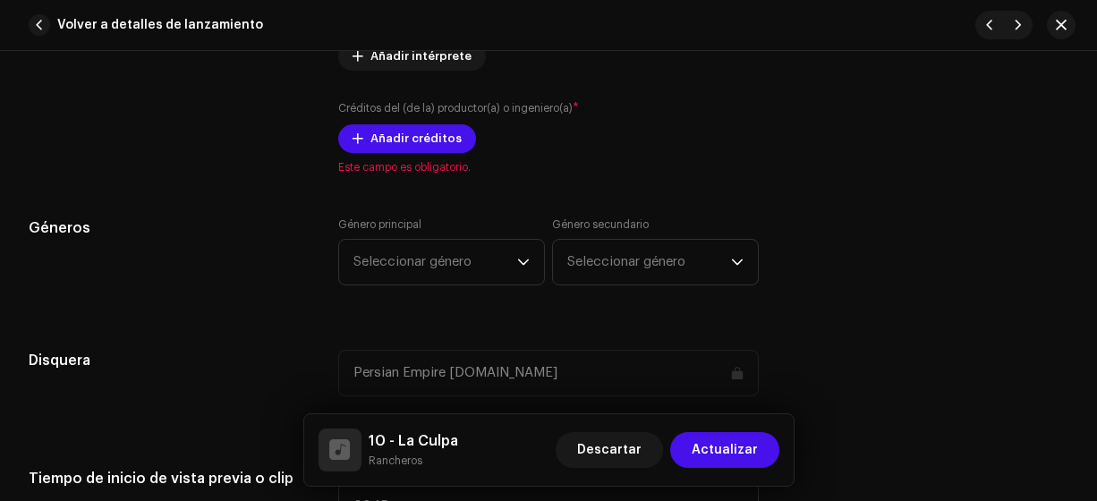
click at [427, 132] on span "Añadir créditos" at bounding box center [415, 139] width 91 height 36
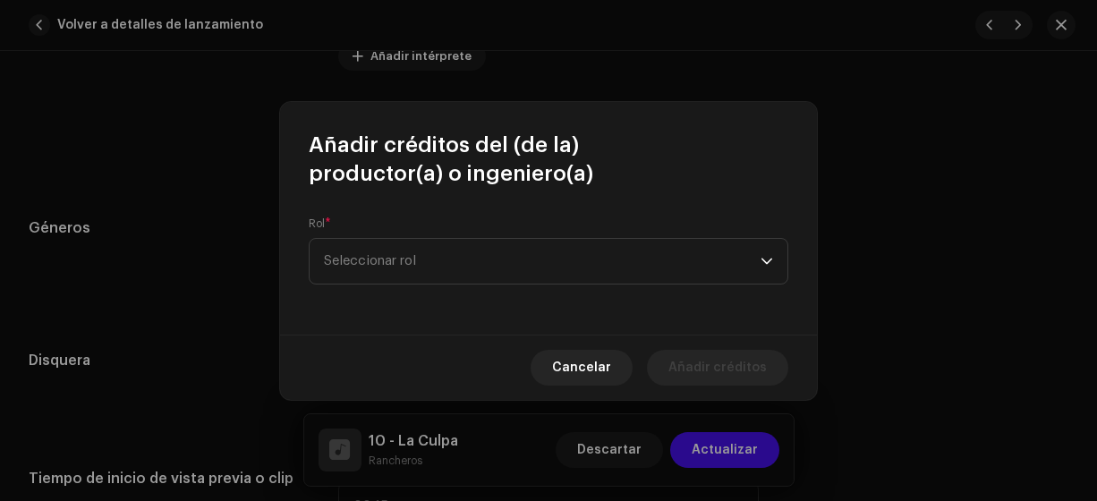
click at [402, 254] on span "Seleccionar rol" at bounding box center [542, 261] width 437 height 45
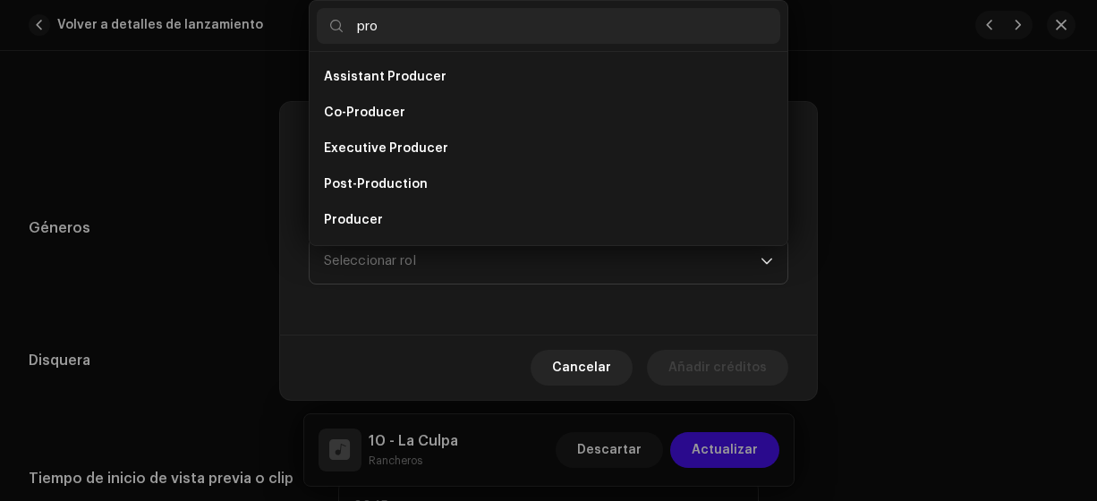
scroll to position [29, 0]
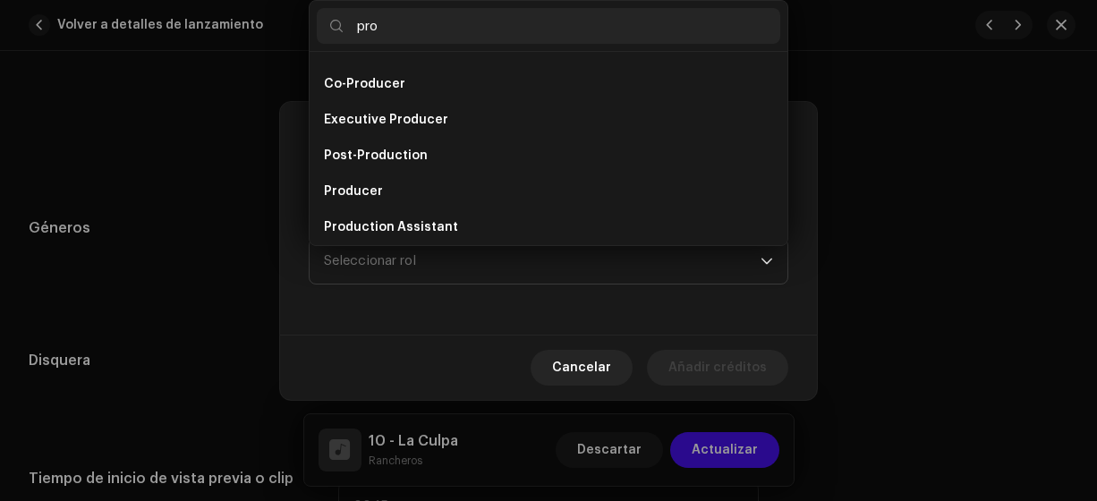
type input "pro"
click at [381, 192] on li "Producer" at bounding box center [548, 192] width 463 height 36
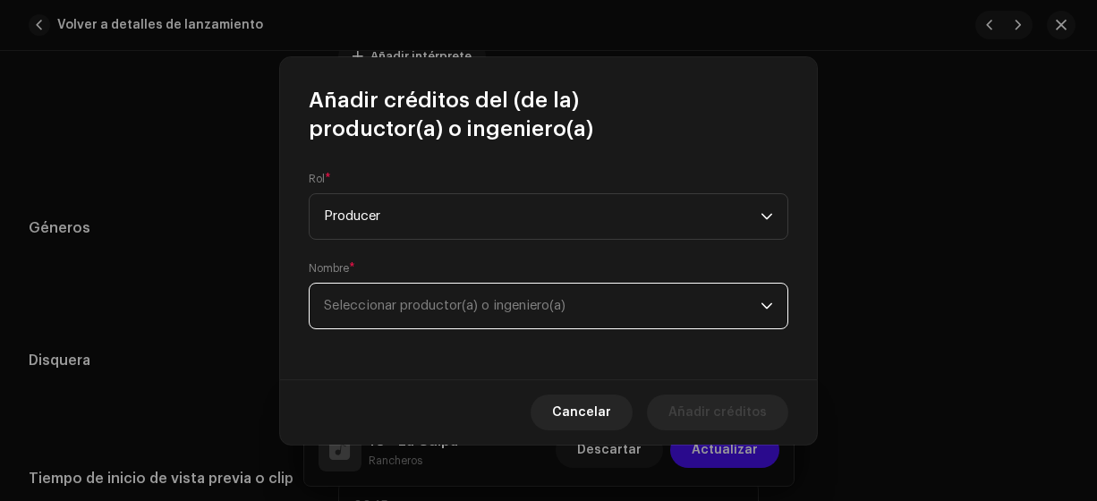
click at [379, 301] on span "Seleccionar productor(a) o ingeniero(a)" at bounding box center [445, 305] width 242 height 13
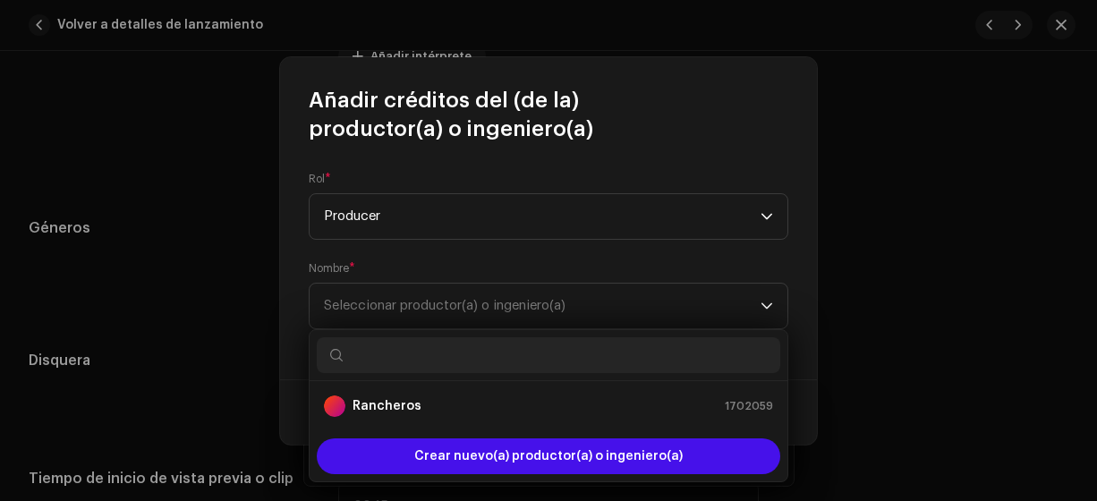
click at [378, 407] on strong "Rancheros" at bounding box center [386, 406] width 69 height 18
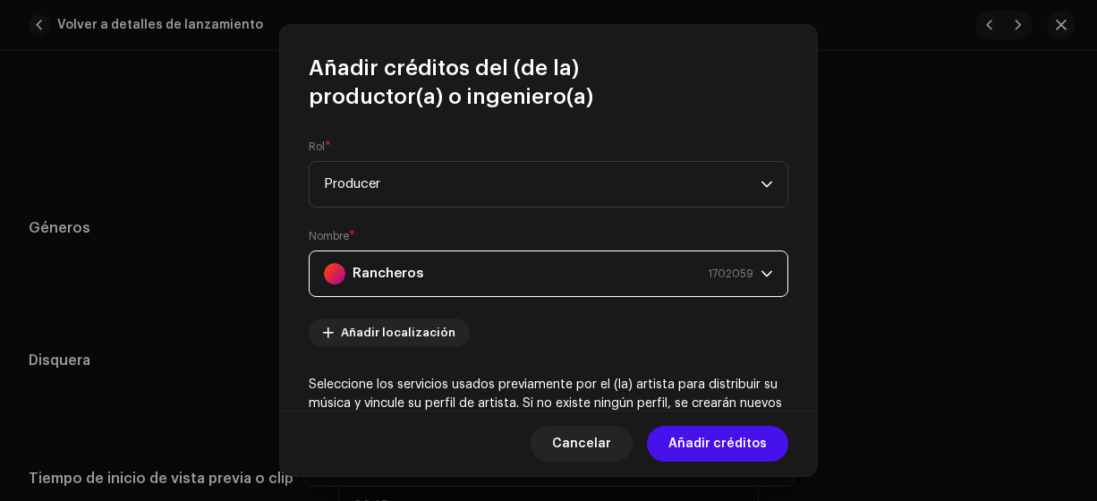
click at [714, 438] on span "Añadir créditos" at bounding box center [717, 444] width 98 height 36
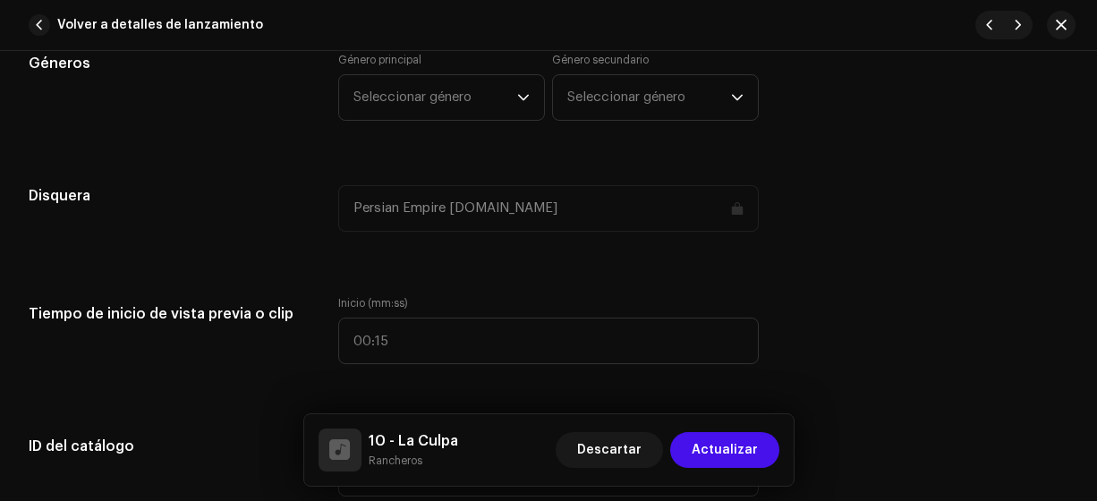
scroll to position [1642, 0]
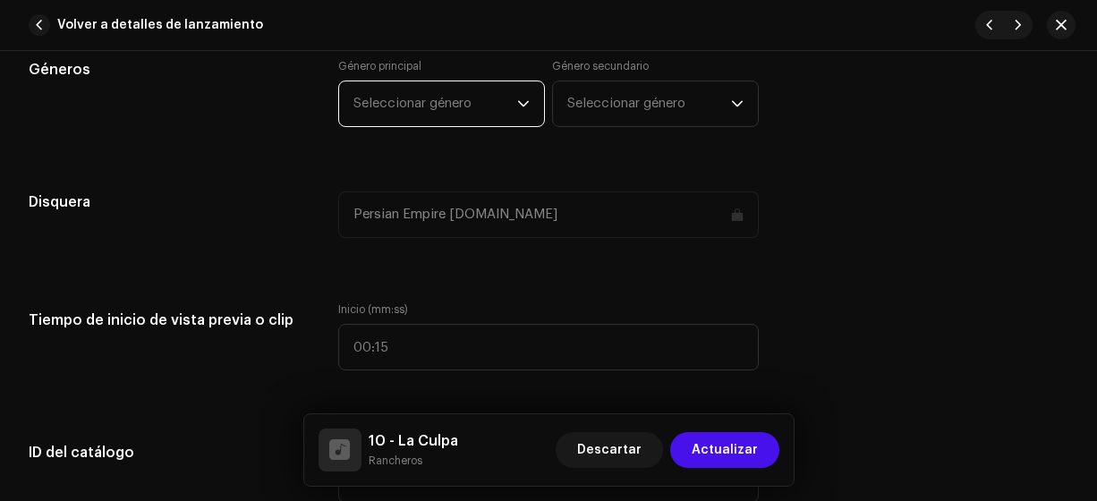
click at [477, 110] on span "Seleccionar género" at bounding box center [435, 103] width 164 height 45
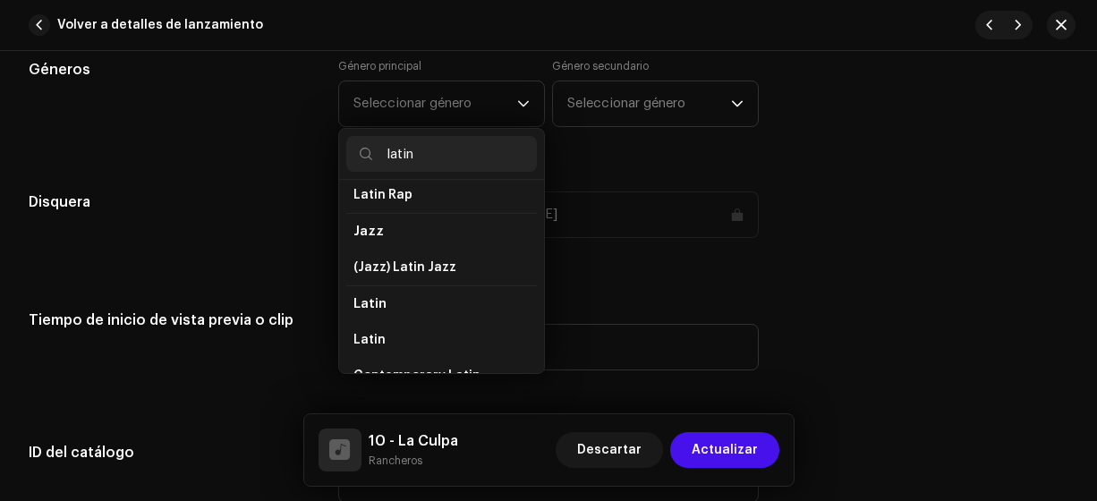
scroll to position [77, 0]
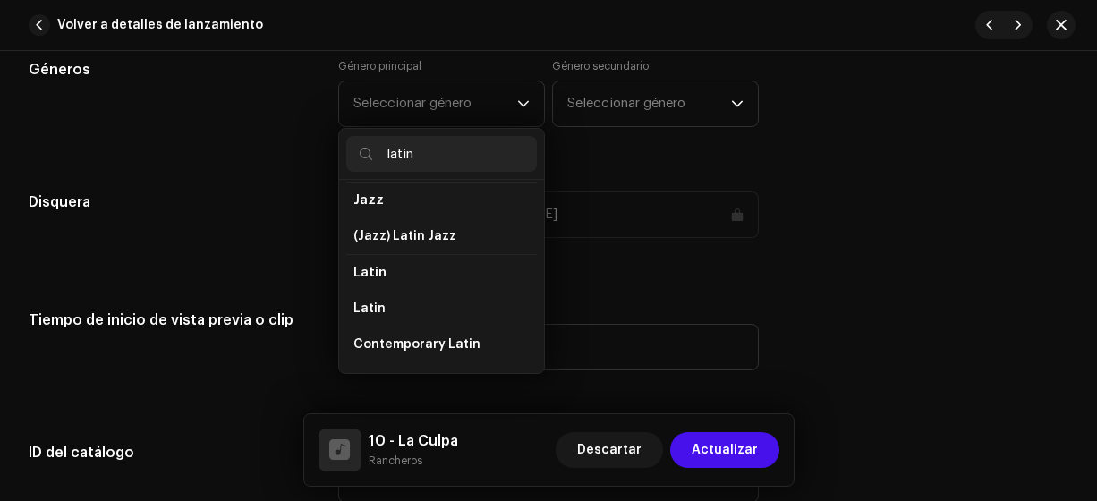
type input "latin"
click at [384, 298] on li "Latin" at bounding box center [441, 309] width 191 height 36
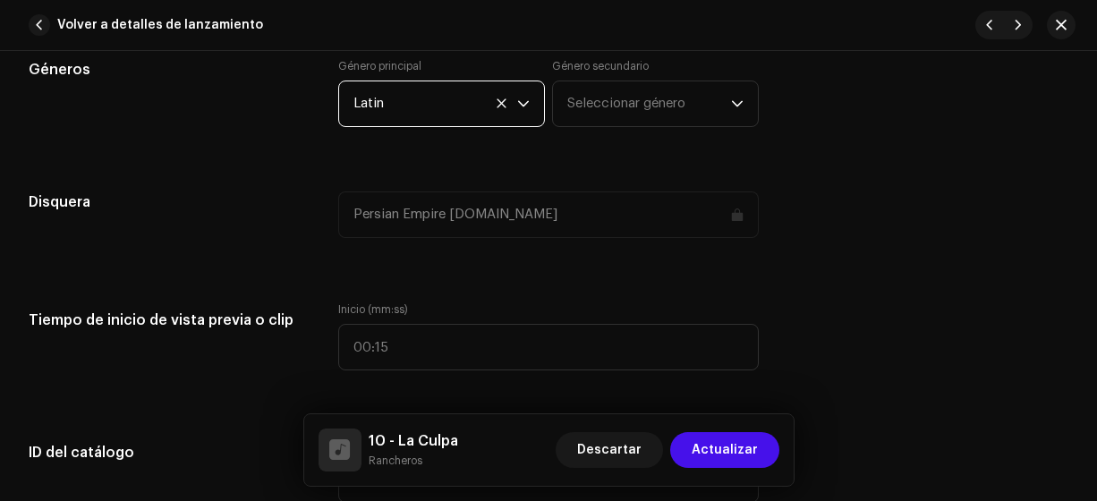
click at [631, 106] on span "Seleccionar género" at bounding box center [649, 103] width 164 height 45
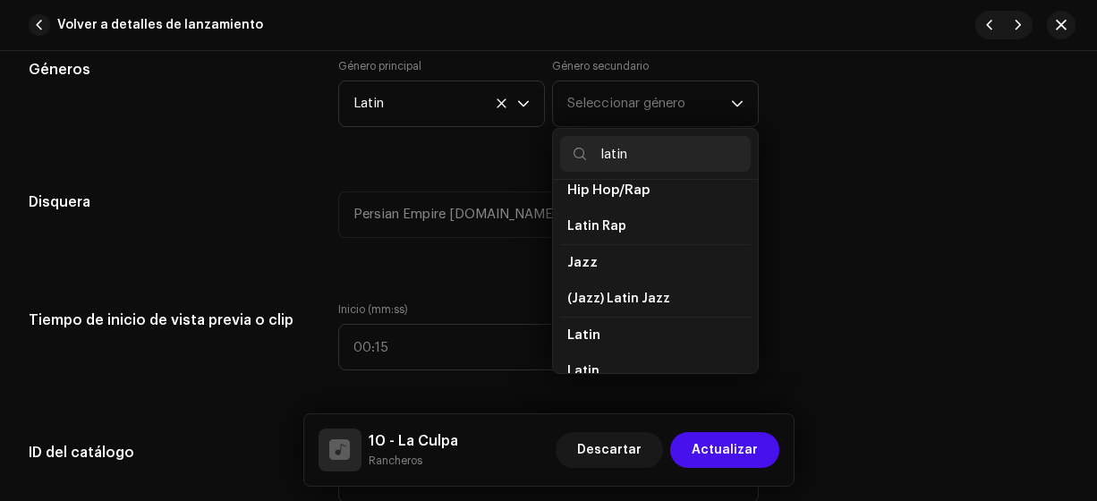
scroll to position [68, 0]
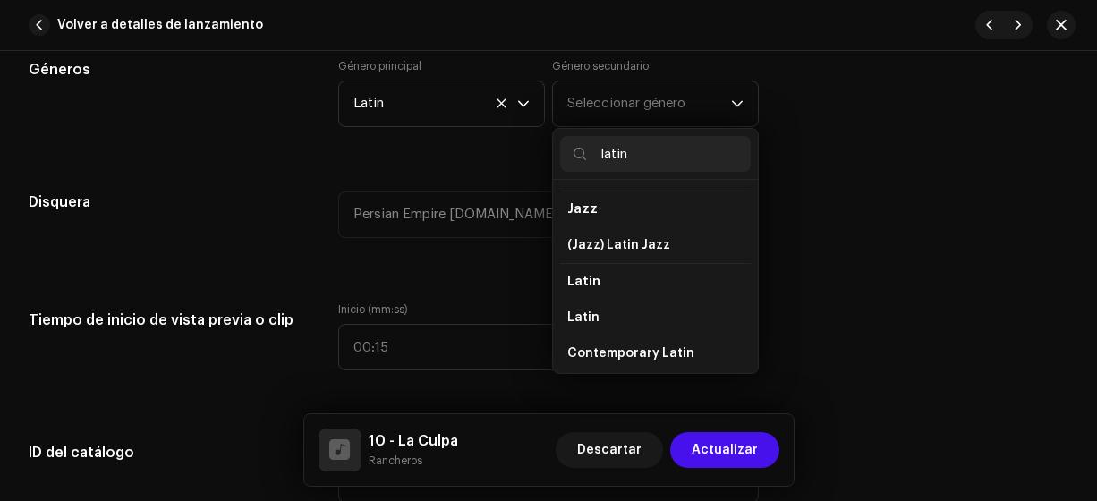
type input "latin"
click at [591, 309] on span "Latin" at bounding box center [583, 318] width 32 height 18
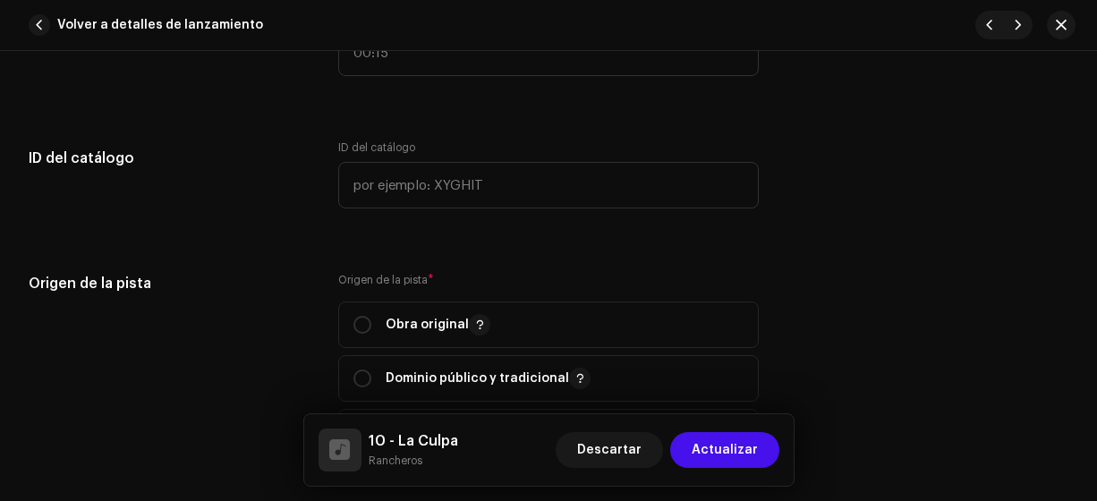
scroll to position [1931, 0]
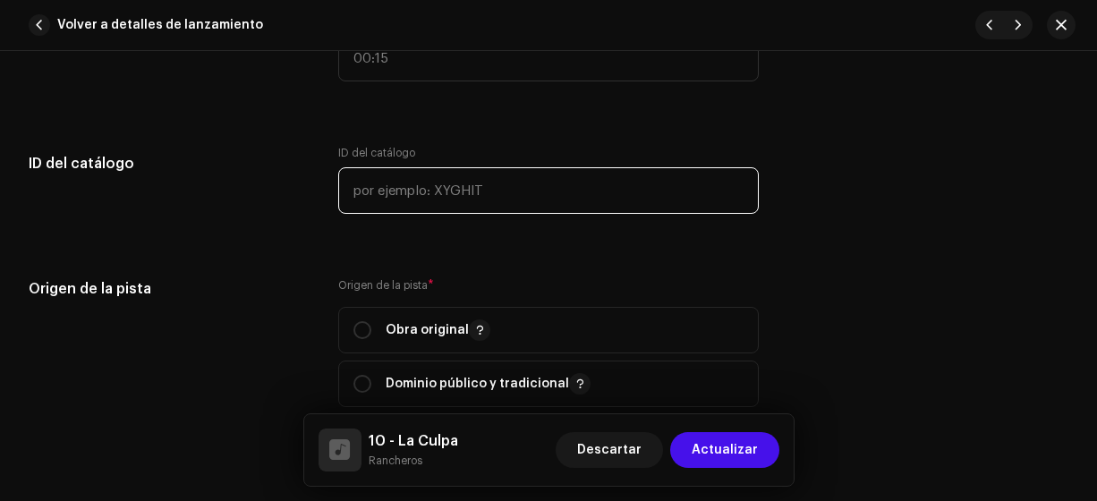
click at [463, 200] on input "text" at bounding box center [548, 190] width 421 height 47
type input "17-00010"
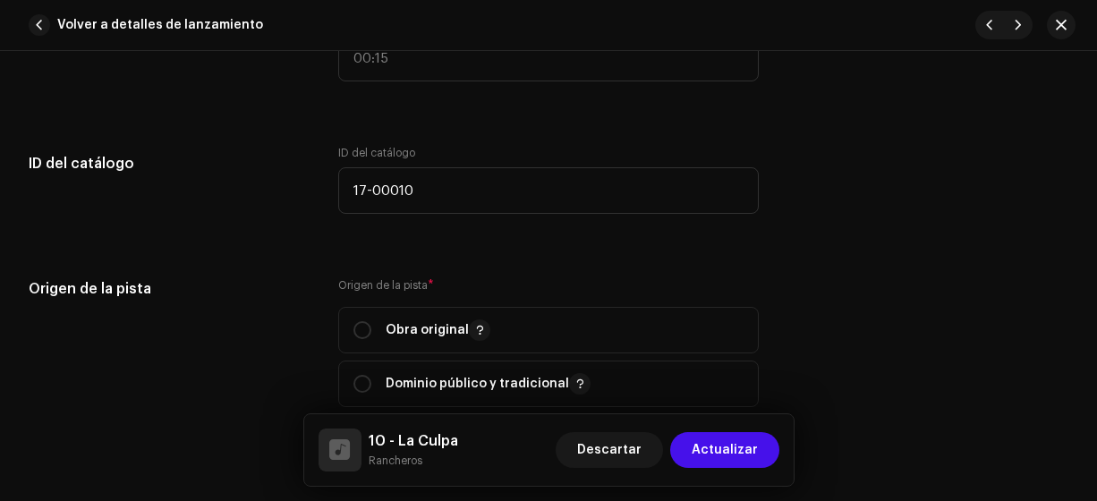
click at [368, 321] on p-radiobutton at bounding box center [362, 330] width 18 height 18
radio input "true"
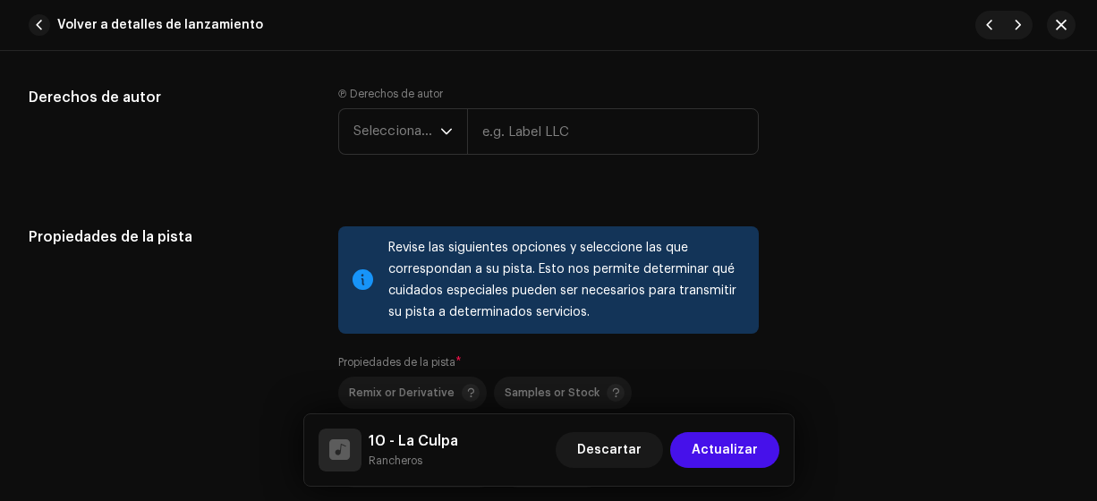
scroll to position [2358, 0]
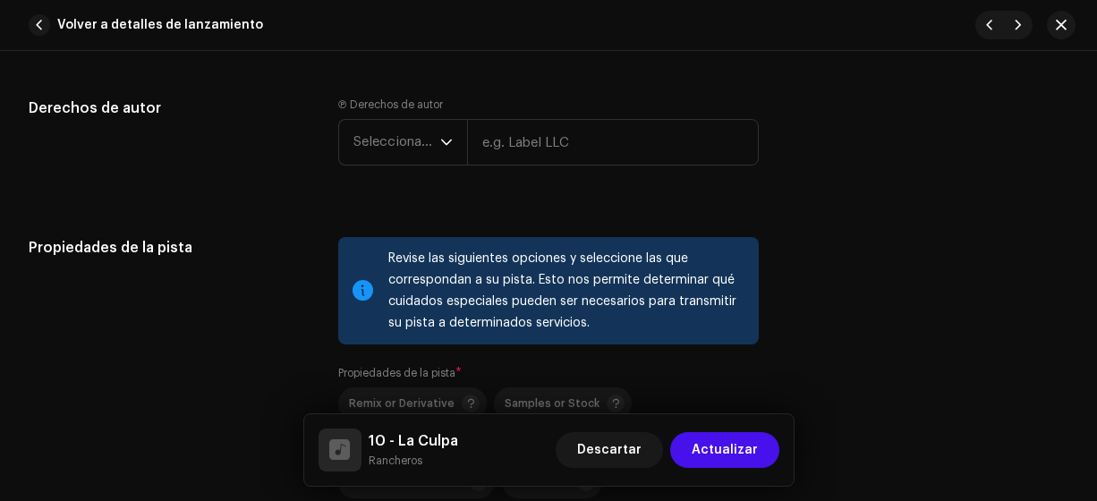
click at [405, 140] on span "Seleccionar año" at bounding box center [396, 142] width 87 height 45
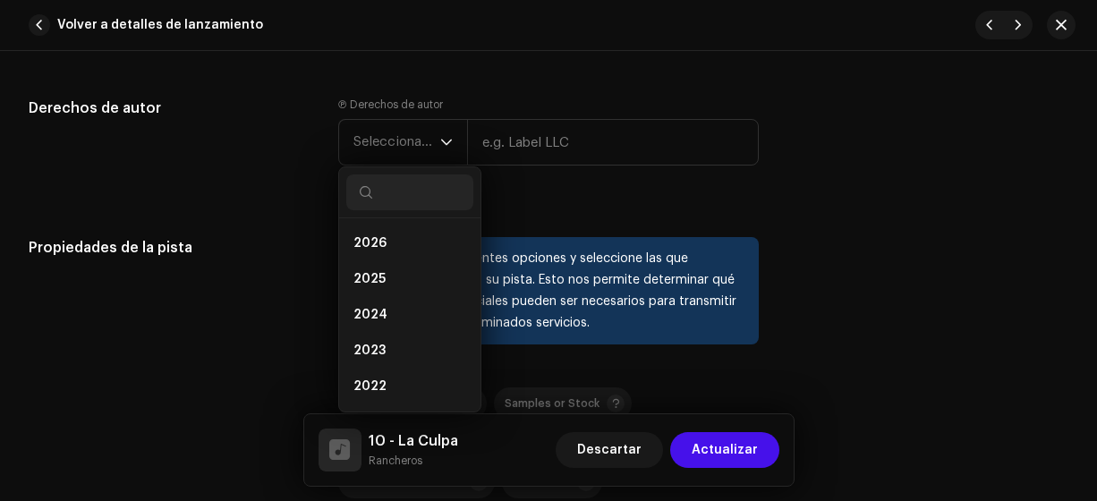
click at [396, 269] on li "2025" at bounding box center [409, 279] width 127 height 36
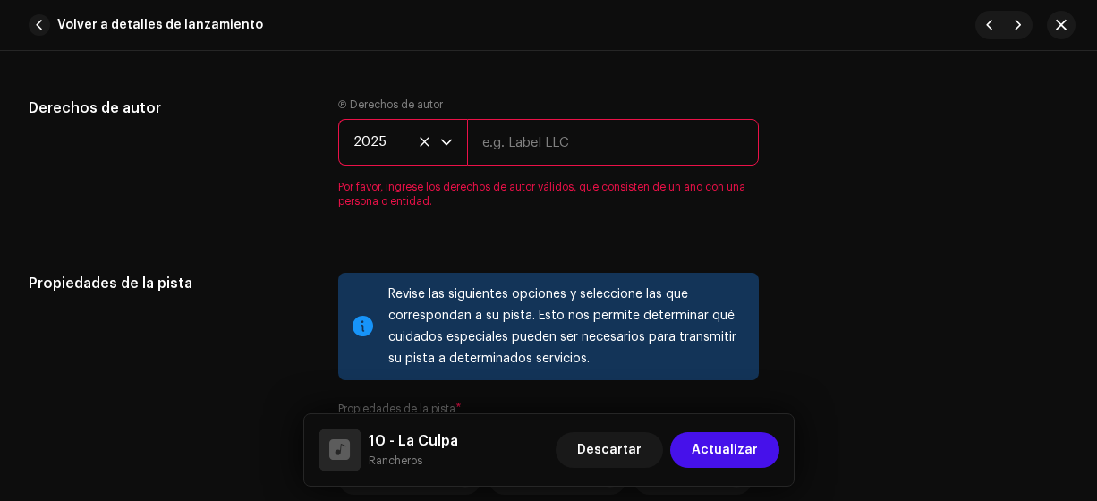
click at [523, 151] on input "text" at bounding box center [613, 142] width 293 height 47
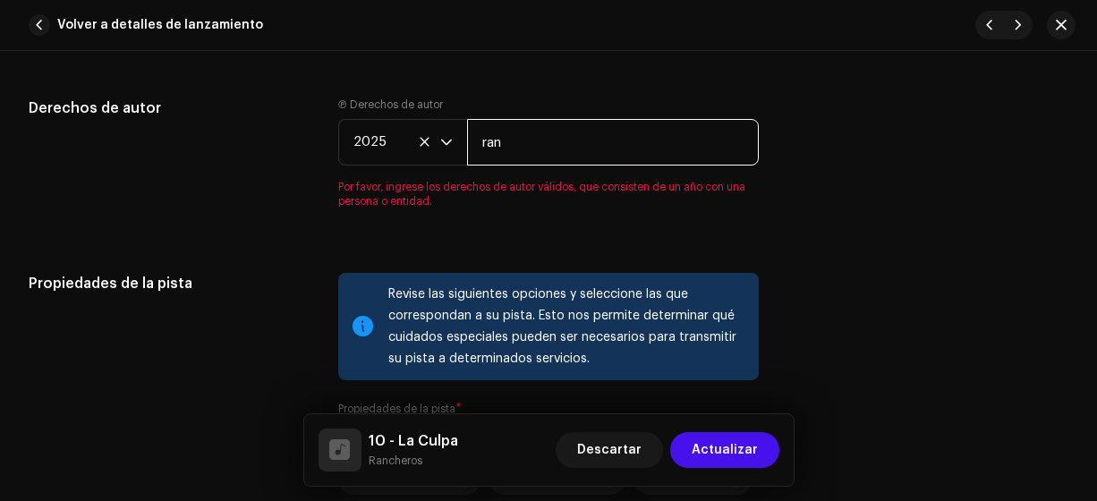
type input "Rancheros"
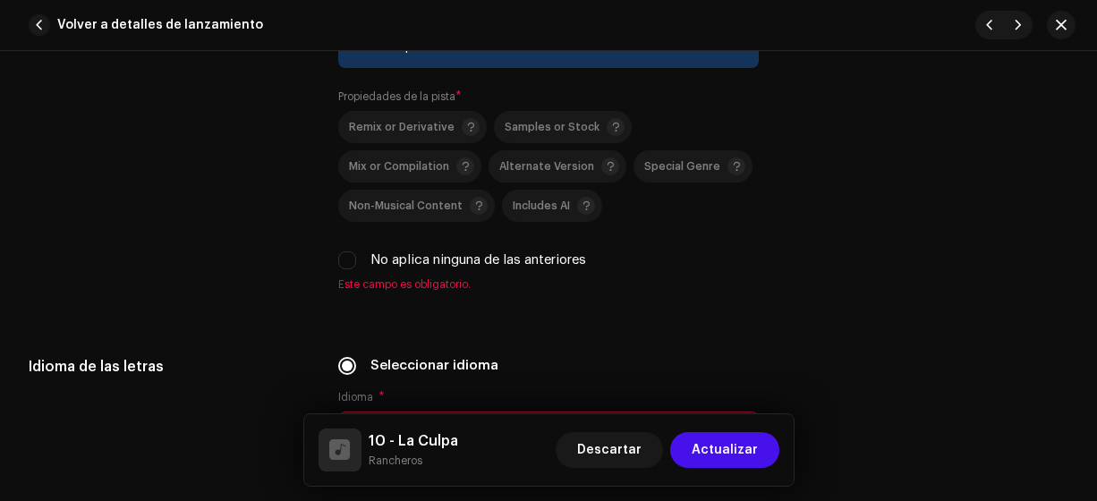
scroll to position [2701, 0]
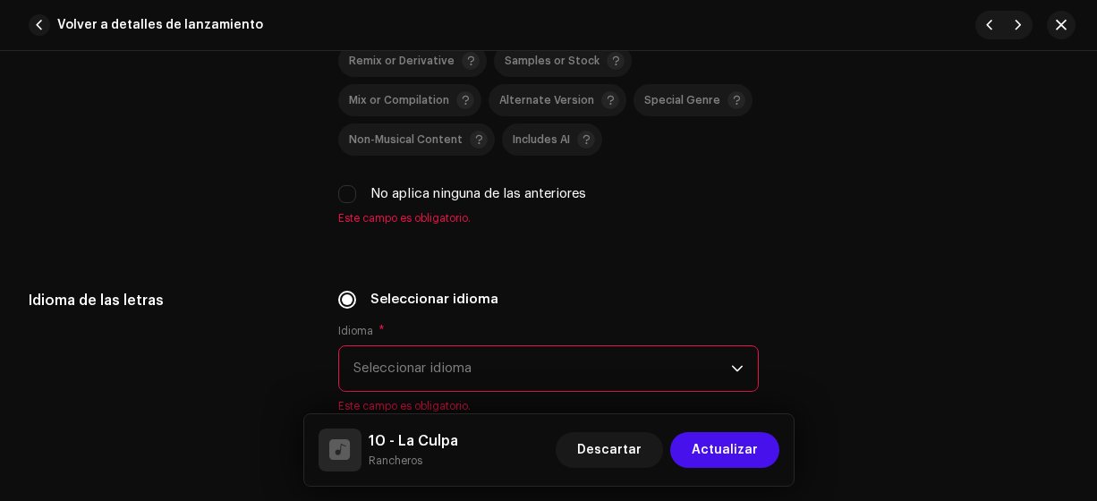
click at [347, 186] on input "No aplica ninguna de las anteriores" at bounding box center [347, 194] width 18 height 18
checkbox input "true"
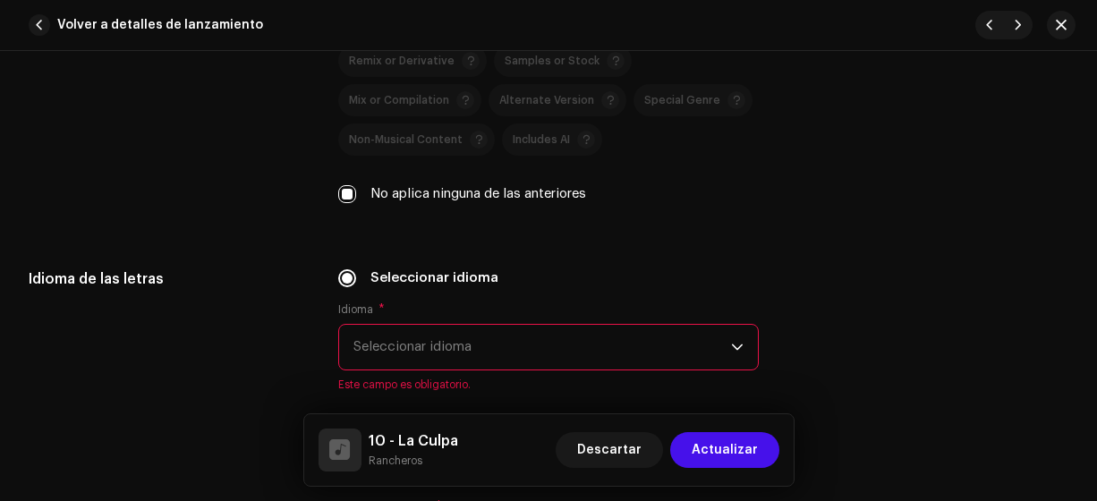
click at [405, 344] on span "Seleccionar idioma" at bounding box center [542, 347] width 378 height 45
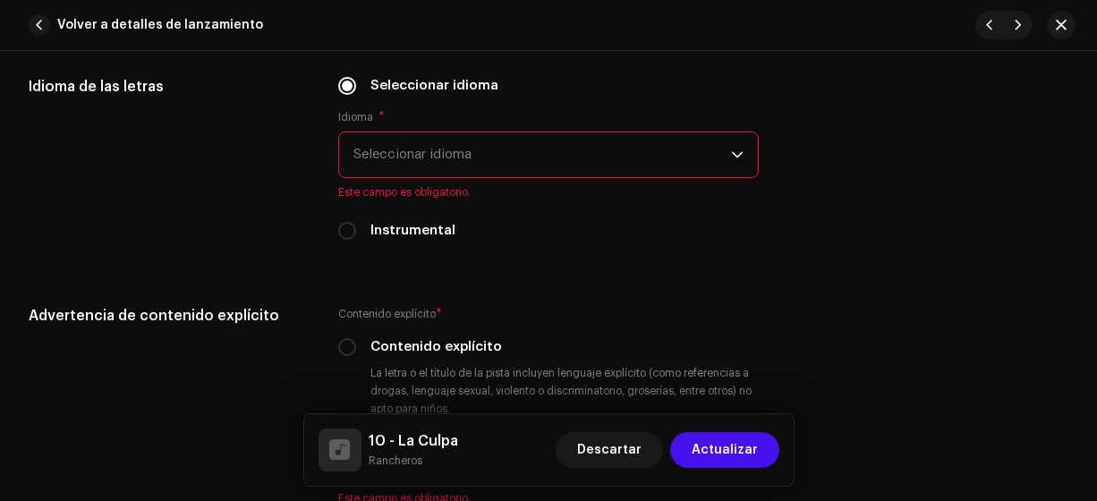
scroll to position [2900, 0]
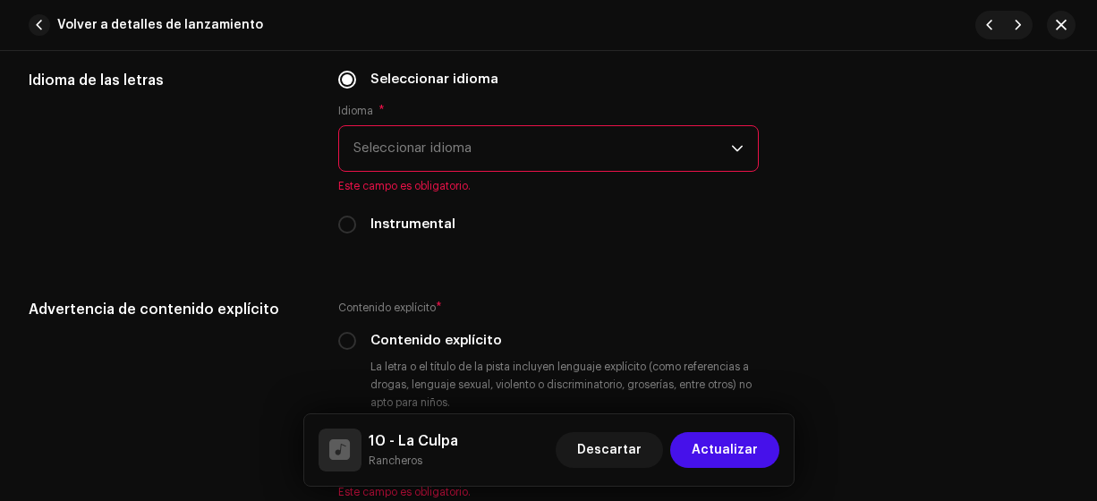
click at [554, 126] on span "Seleccionar idioma" at bounding box center [542, 148] width 378 height 45
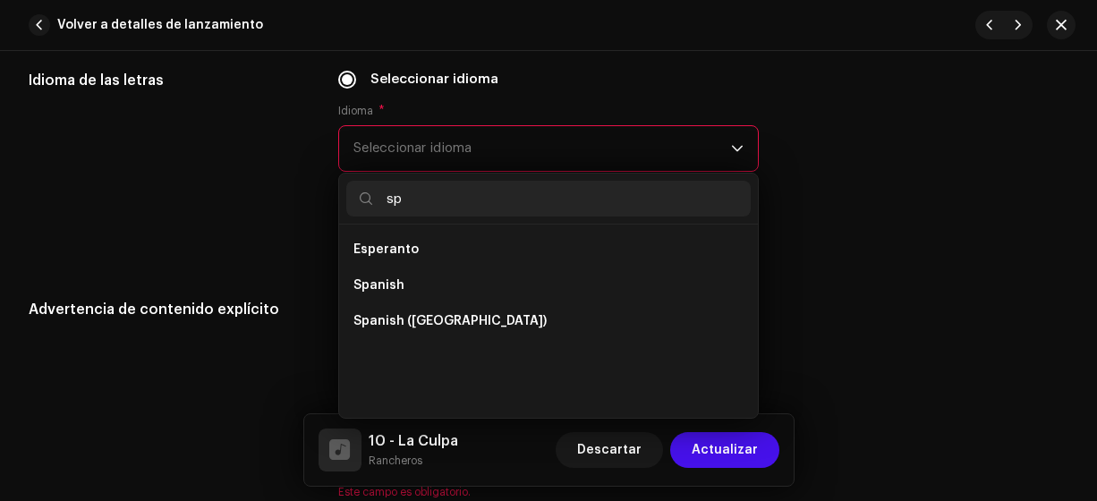
scroll to position [0, 0]
type input "sp"
click at [493, 318] on li "Spanish ([GEOGRAPHIC_DATA])" at bounding box center [548, 321] width 405 height 36
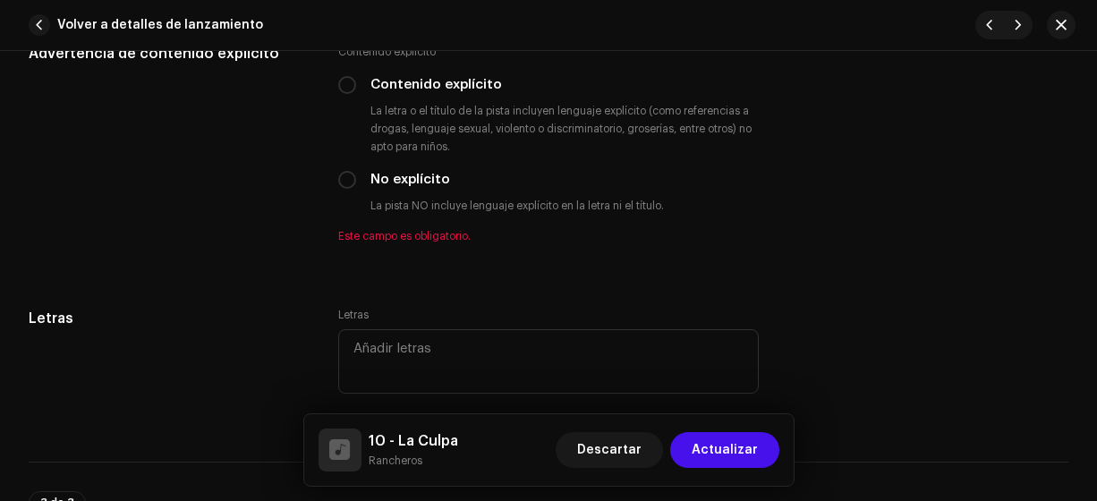
scroll to position [3162, 0]
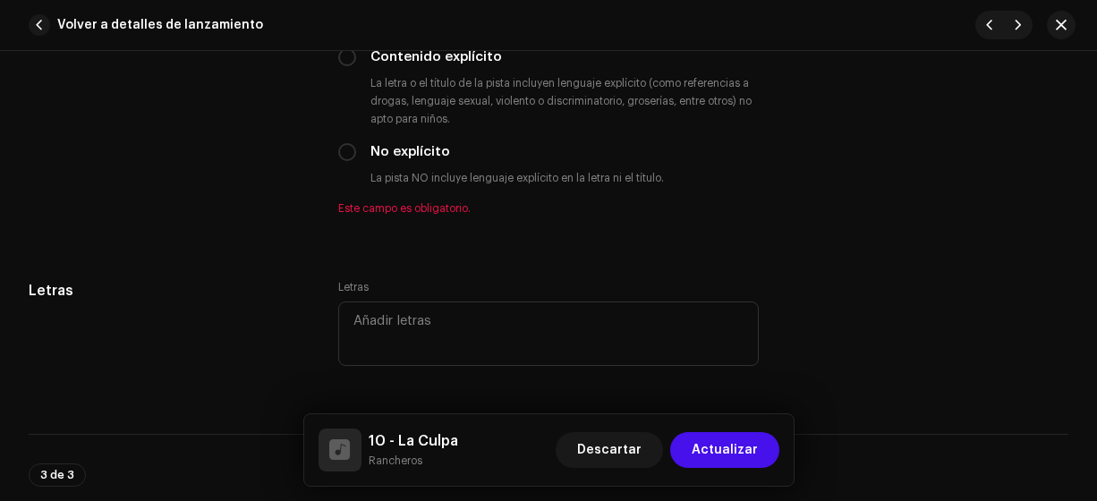
click at [344, 154] on input "No explícito" at bounding box center [347, 152] width 18 height 18
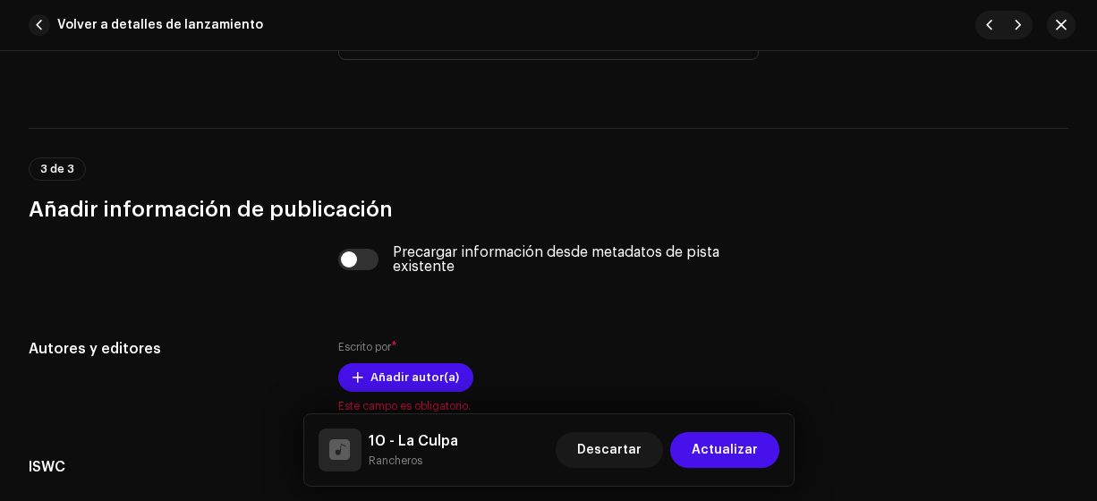
scroll to position [3647, 0]
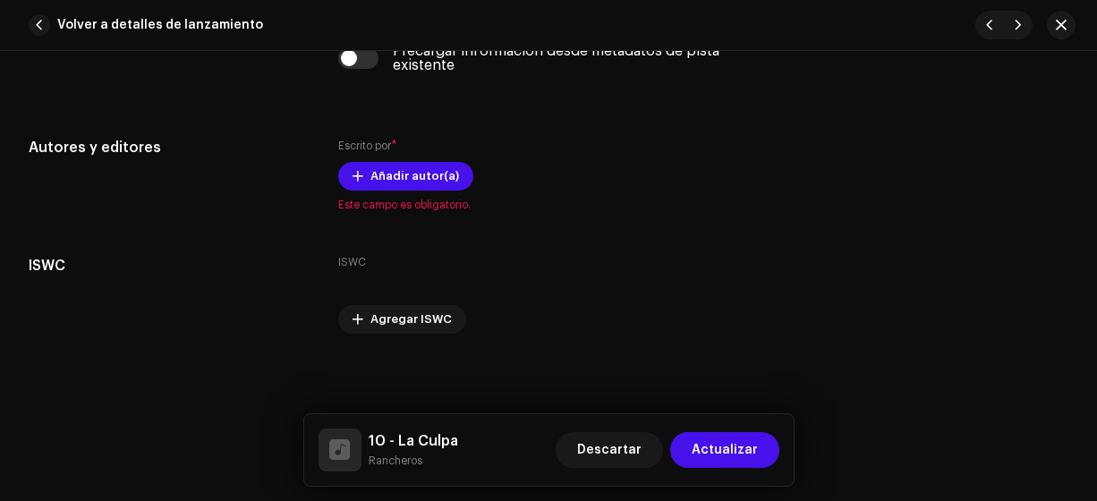
click at [416, 165] on span "Añadir autor(a)" at bounding box center [414, 176] width 89 height 36
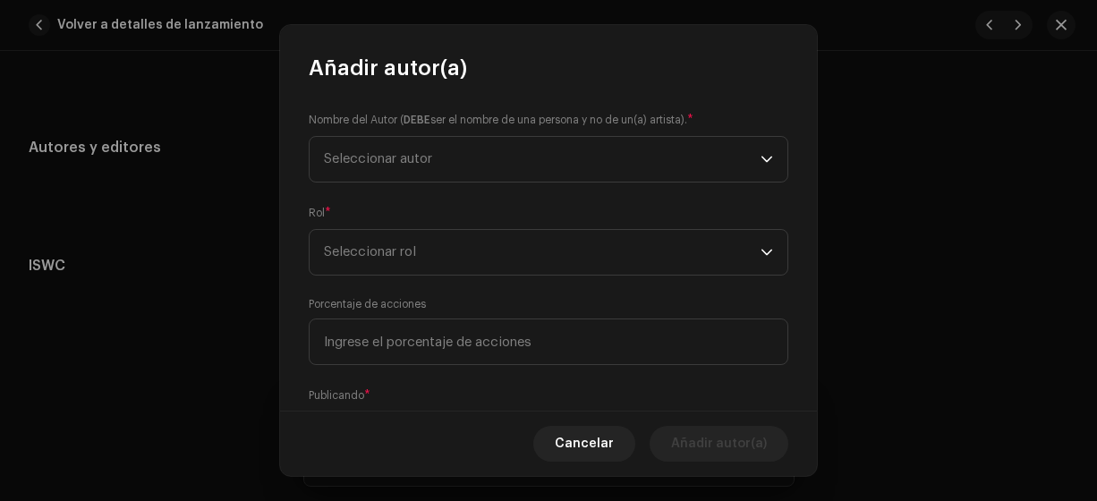
click at [390, 162] on span "Seleccionar autor" at bounding box center [378, 158] width 108 height 13
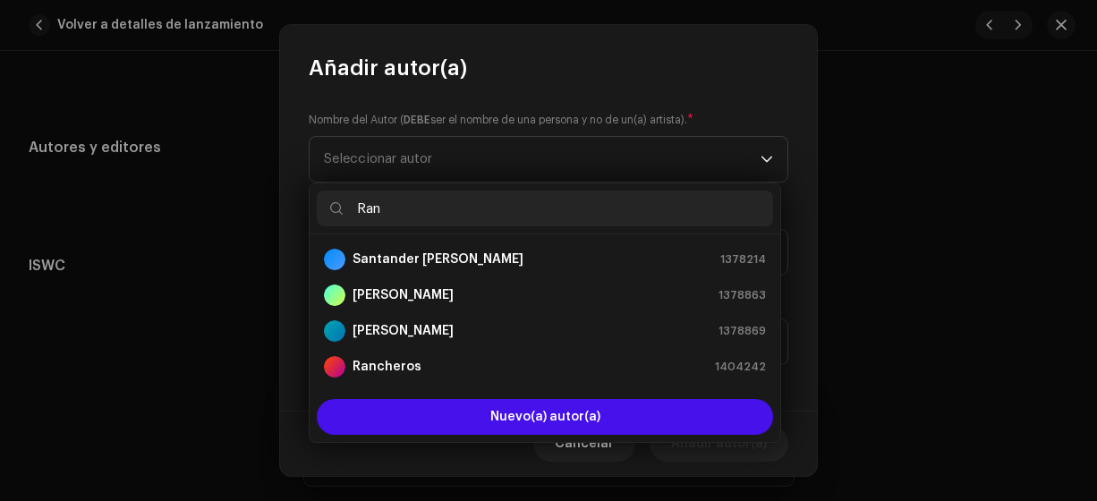
click at [391, 368] on strong "Rancheros" at bounding box center [386, 367] width 69 height 18
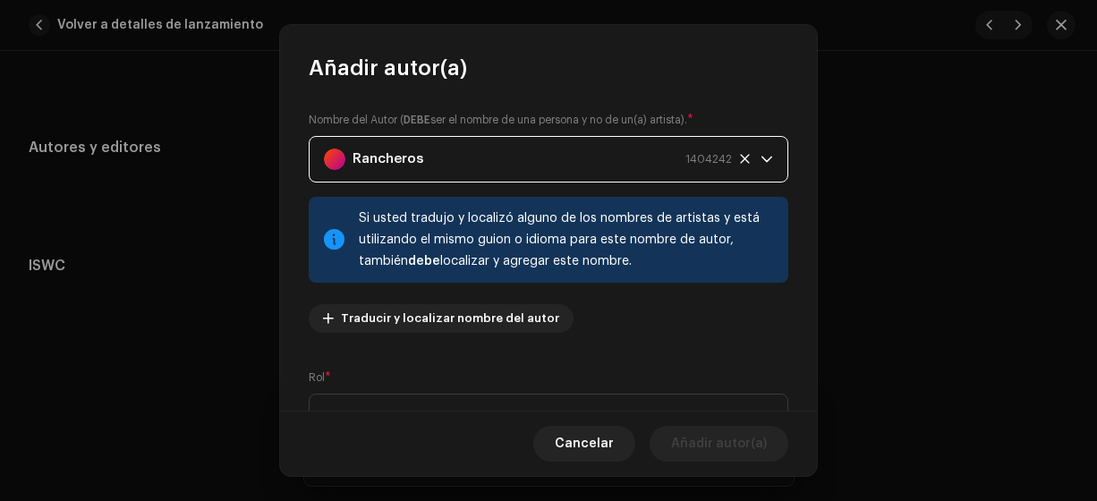
click at [450, 403] on span "Seleccionar rol" at bounding box center [542, 417] width 437 height 45
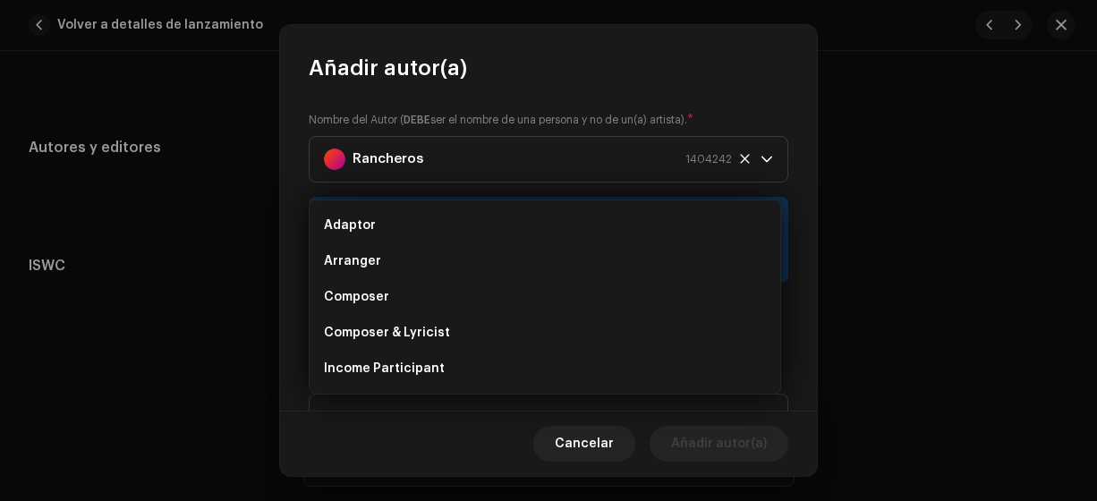
scroll to position [29, 0]
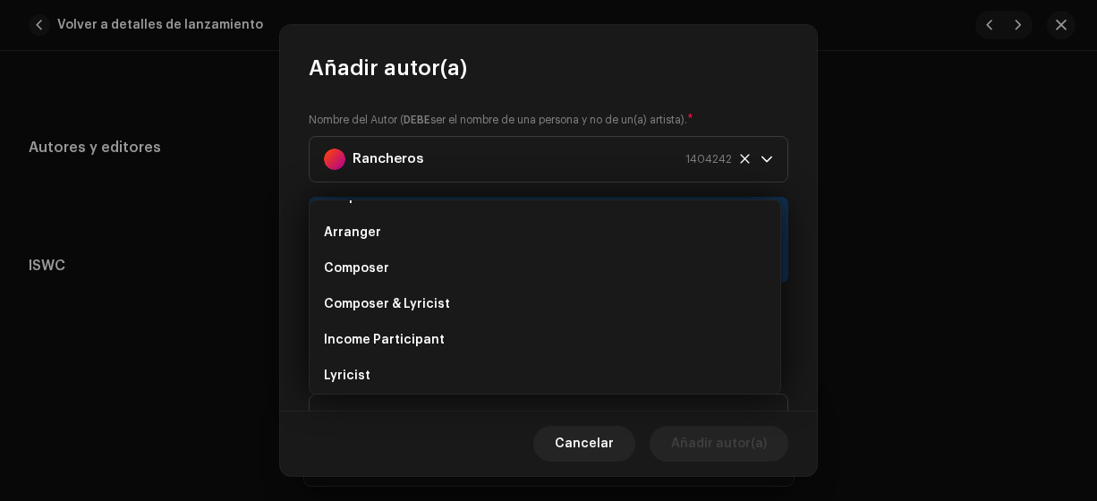
click at [465, 303] on li "Composer & Lyricist" at bounding box center [545, 304] width 456 height 36
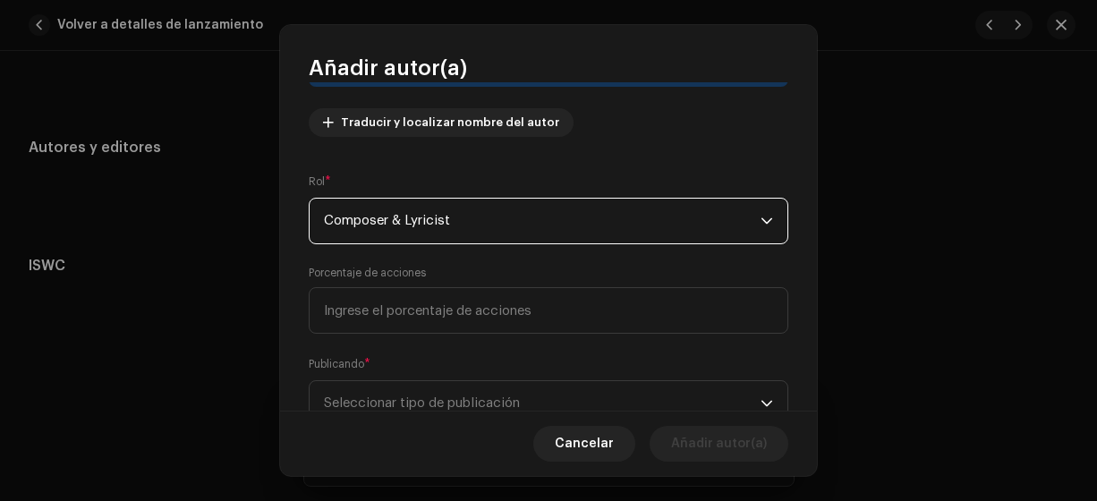
scroll to position [261, 0]
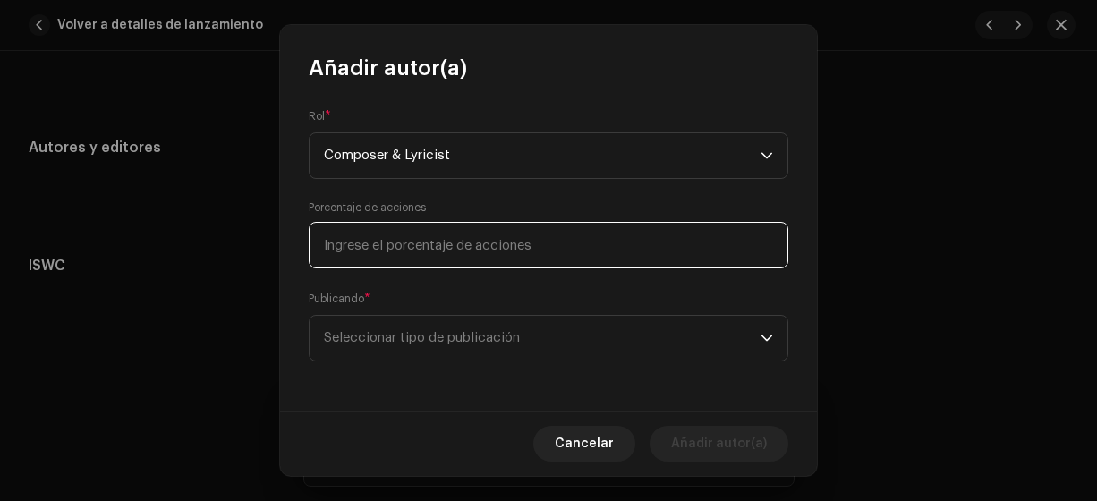
click at [583, 242] on input at bounding box center [549, 245] width 480 height 47
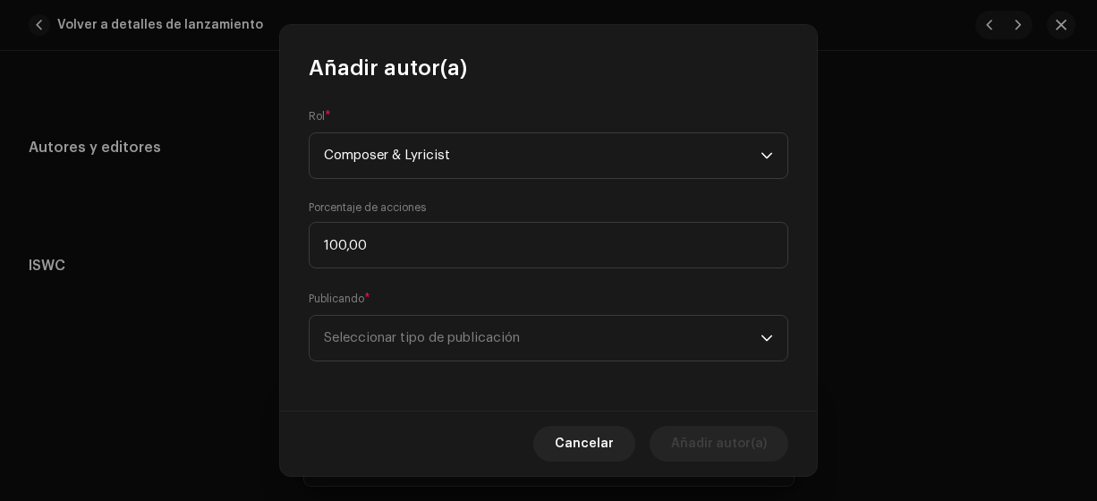
click at [516, 342] on span "Seleccionar tipo de publicación" at bounding box center [542, 338] width 437 height 45
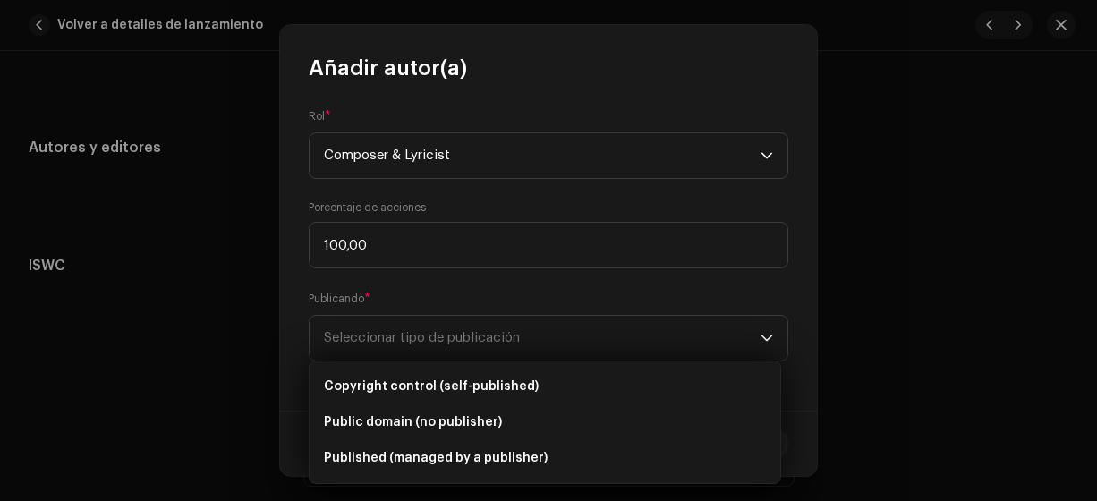
click at [486, 391] on span "Copyright control (self-published)" at bounding box center [431, 387] width 215 height 18
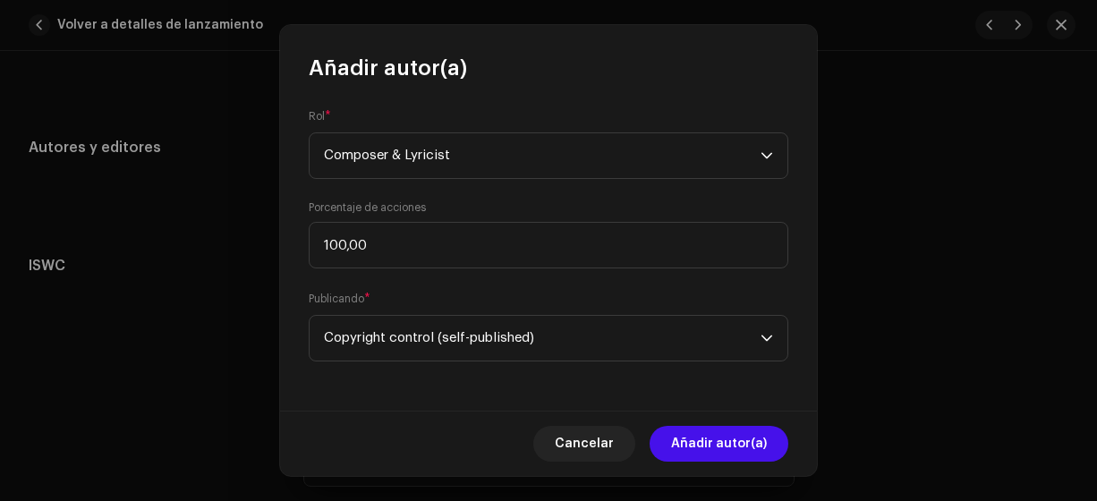
click at [687, 450] on span "Añadir autor(a)" at bounding box center [719, 444] width 96 height 36
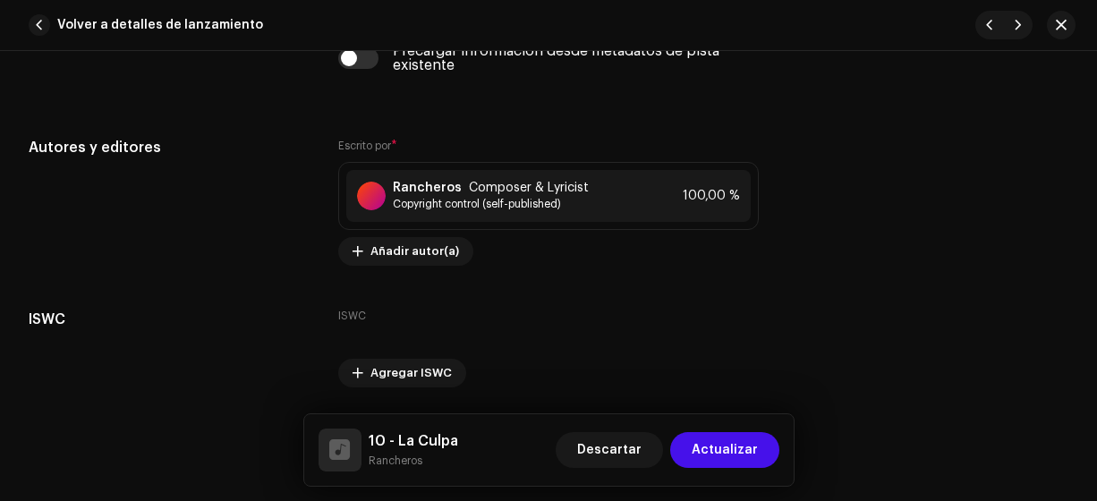
click at [708, 444] on span "Actualizar" at bounding box center [725, 450] width 66 height 36
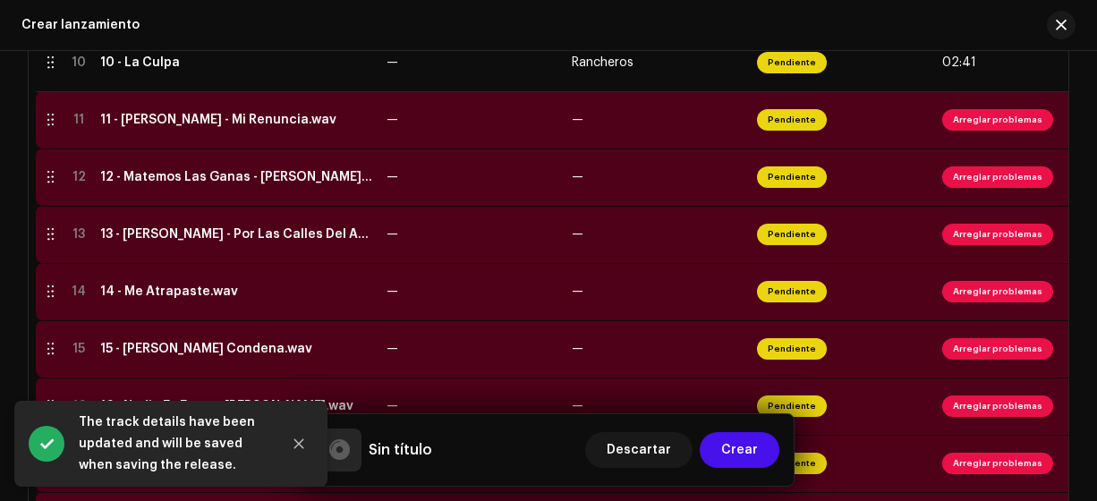
scroll to position [964, 0]
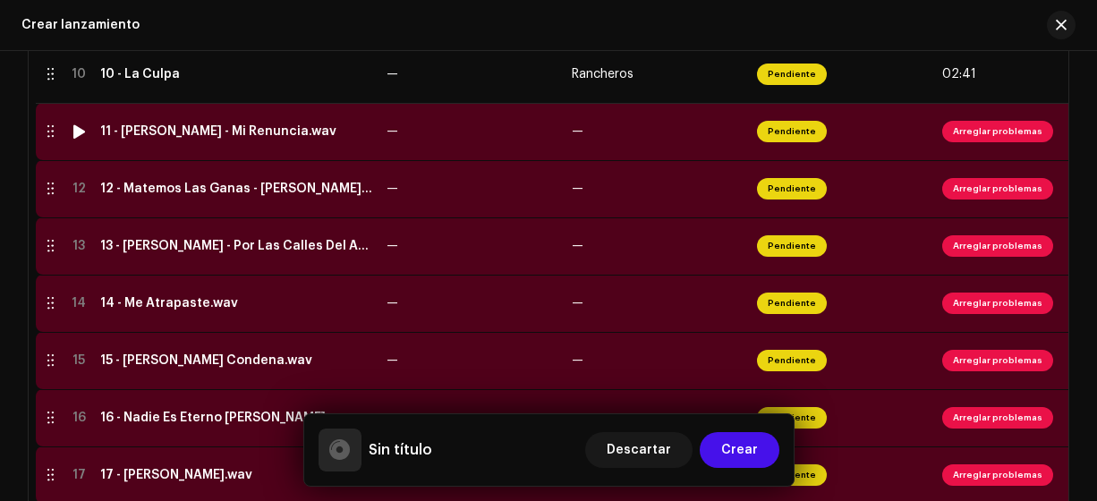
click at [176, 133] on div "11 - [PERSON_NAME] - Mi Renuncia.wav" at bounding box center [218, 131] width 236 height 14
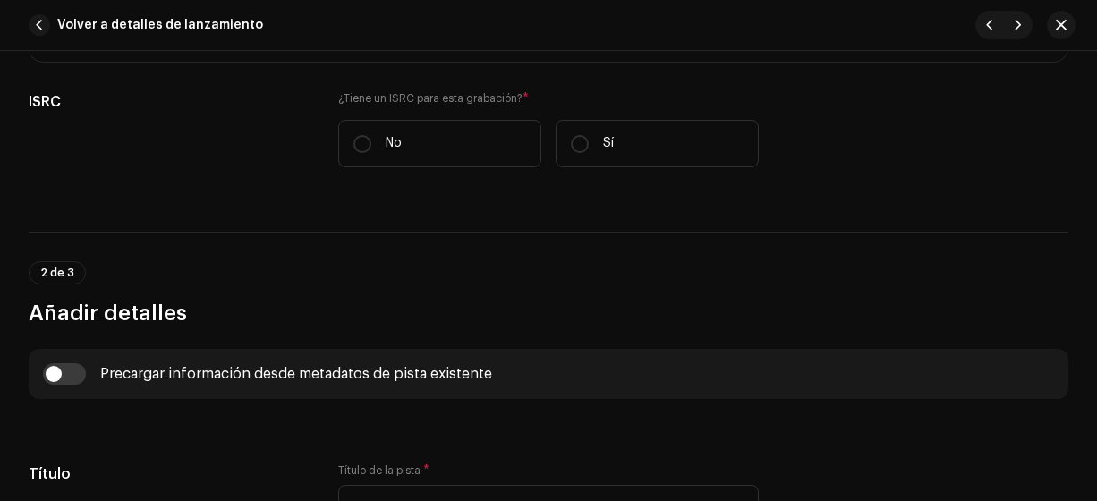
scroll to position [446, 0]
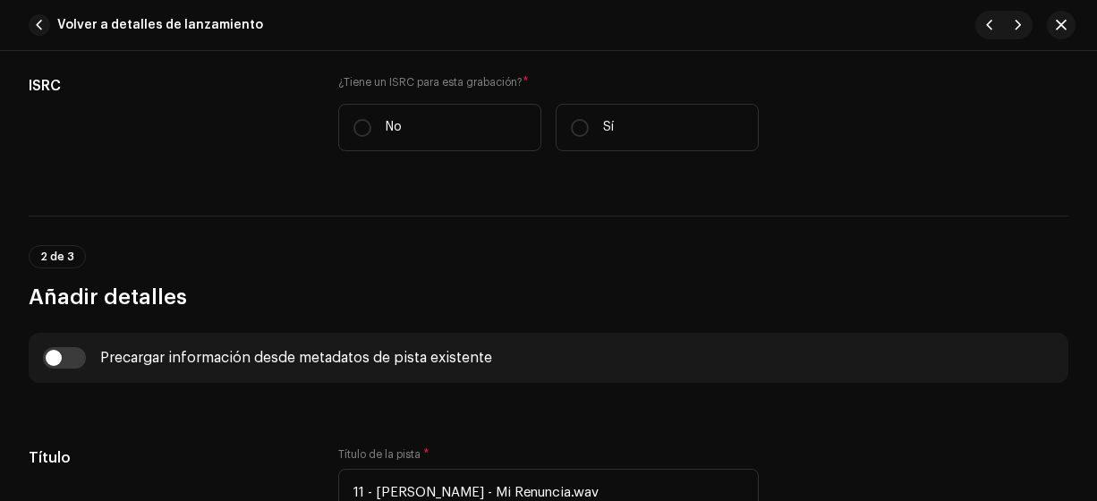
click at [366, 128] on input "No" at bounding box center [362, 128] width 18 height 18
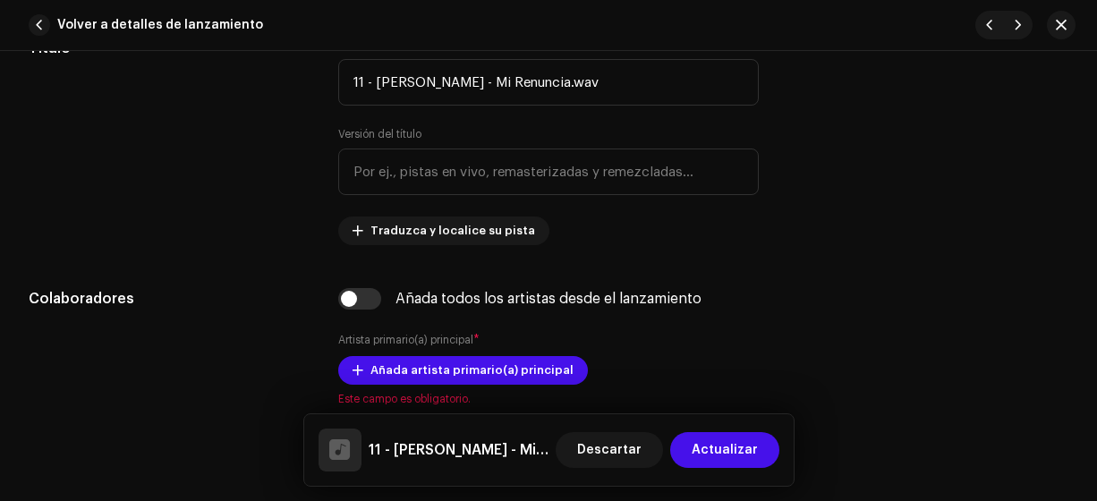
scroll to position [886, 0]
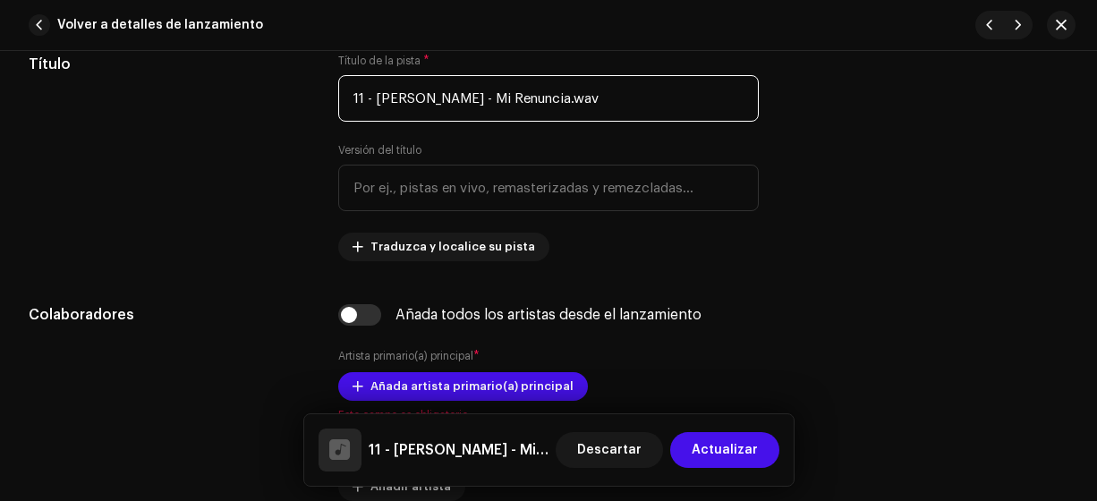
click at [595, 86] on input "11 - [PERSON_NAME] - Mi Renuncia.wav" at bounding box center [548, 98] width 421 height 47
drag, startPoint x: 464, startPoint y: 93, endPoint x: 373, endPoint y: 98, distance: 91.4
click at [373, 98] on input "11 - [PERSON_NAME] - Mi Renuncia" at bounding box center [548, 98] width 421 height 47
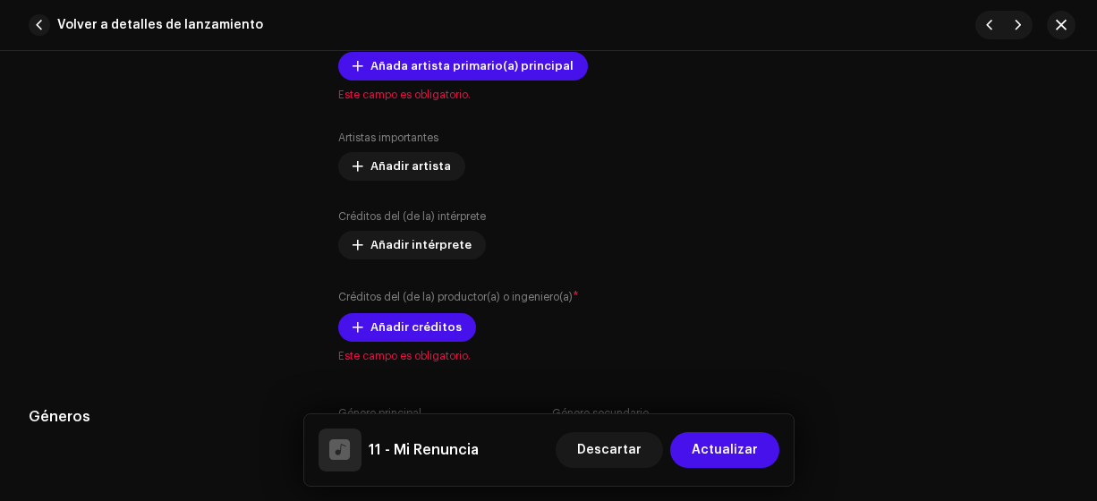
scroll to position [1195, 0]
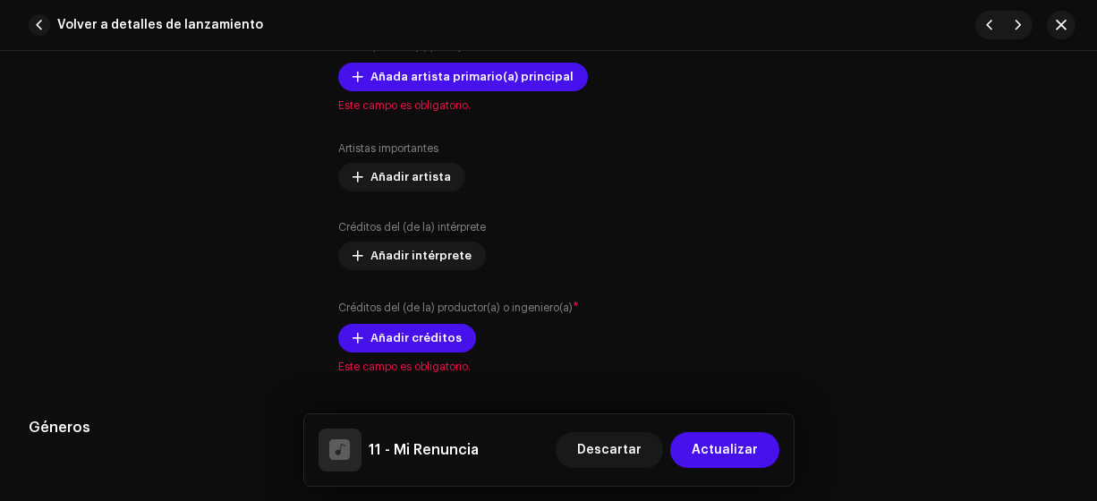
click at [518, 73] on span "Añada artista primario(a) principal" at bounding box center [471, 77] width 203 height 36
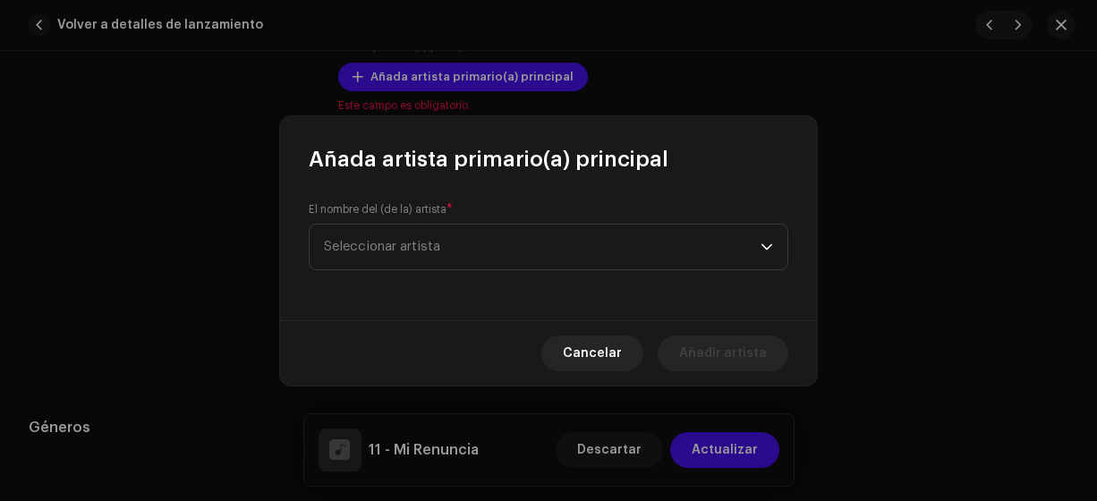
click at [401, 235] on span "Seleccionar artista" at bounding box center [542, 247] width 437 height 45
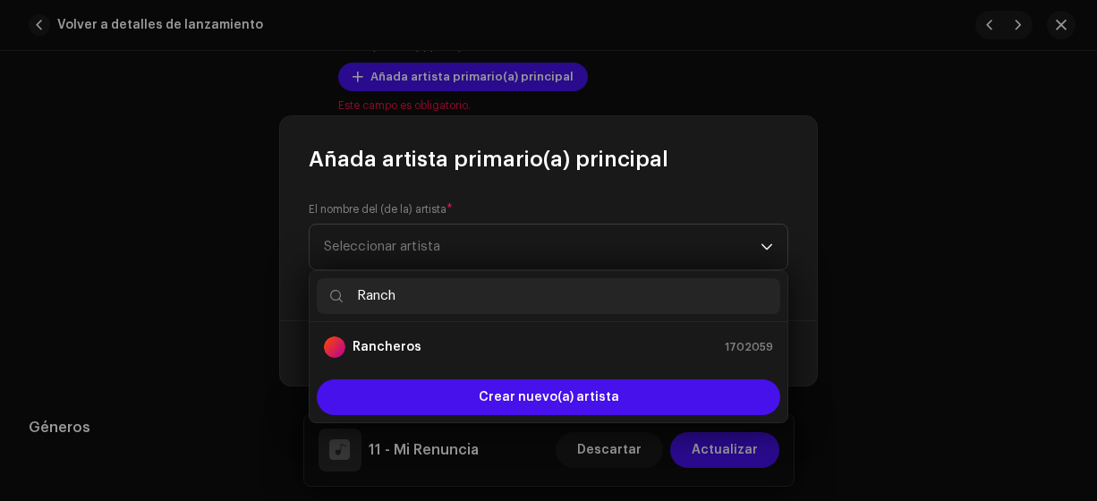
click at [420, 345] on div "Rancheros 1702059" at bounding box center [548, 346] width 449 height 21
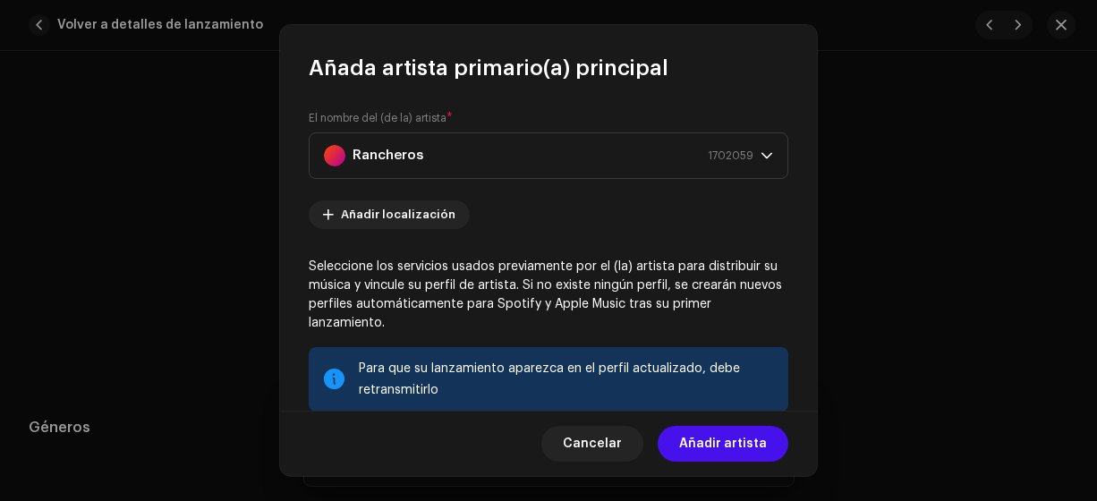
click at [760, 442] on span "Añadir artista" at bounding box center [723, 444] width 88 height 36
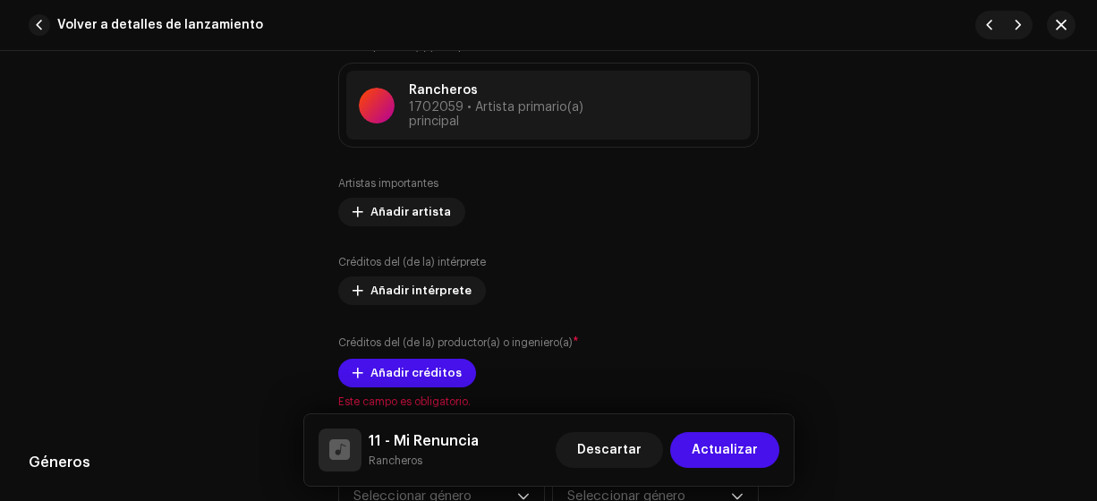
click at [427, 371] on span "Añadir créditos" at bounding box center [415, 373] width 91 height 36
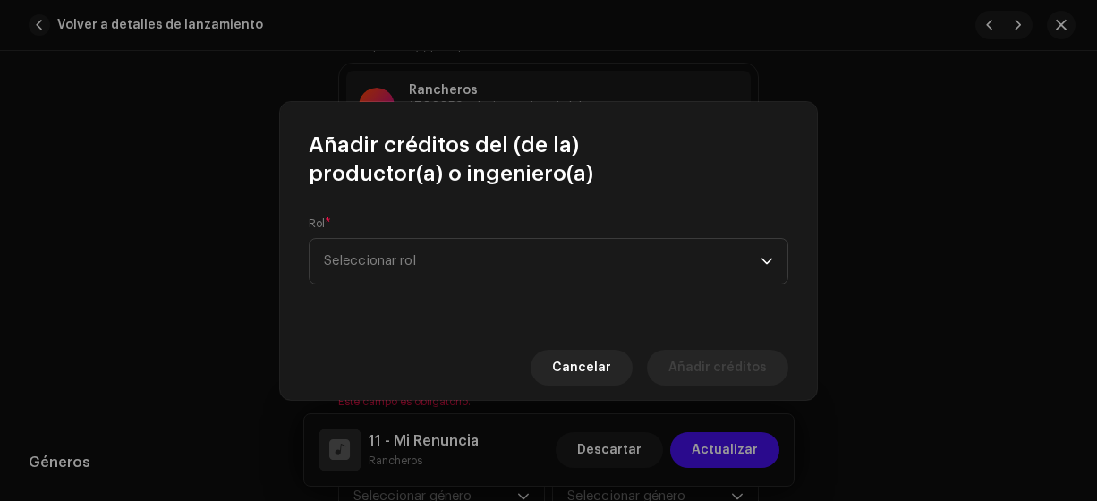
click at [441, 248] on span "Seleccionar rol" at bounding box center [542, 261] width 437 height 45
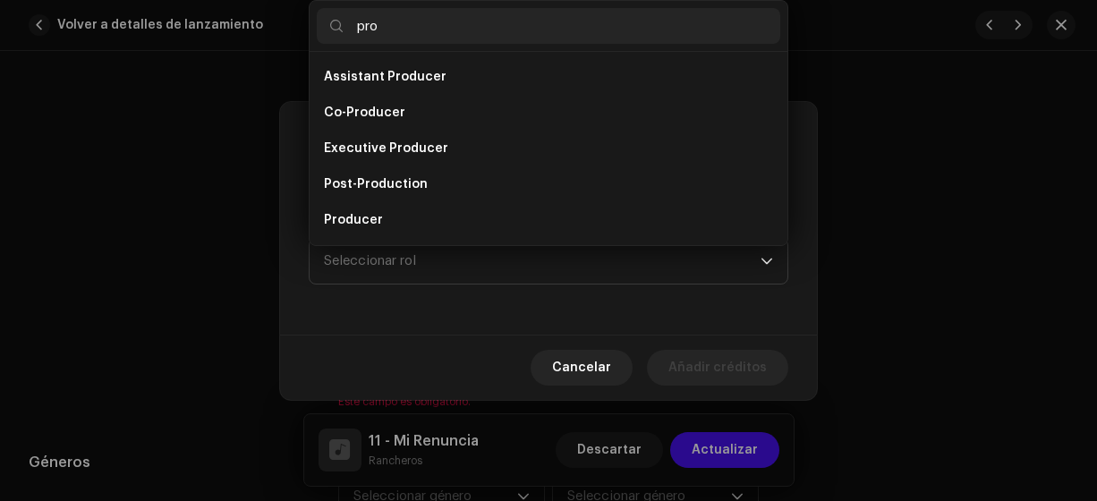
scroll to position [29, 0]
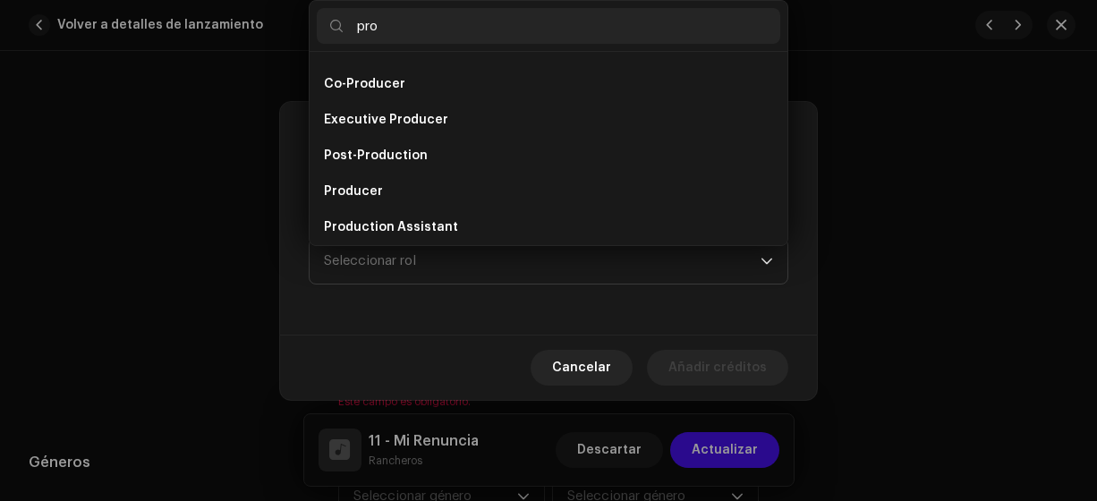
click at [403, 187] on li "Producer" at bounding box center [548, 192] width 463 height 36
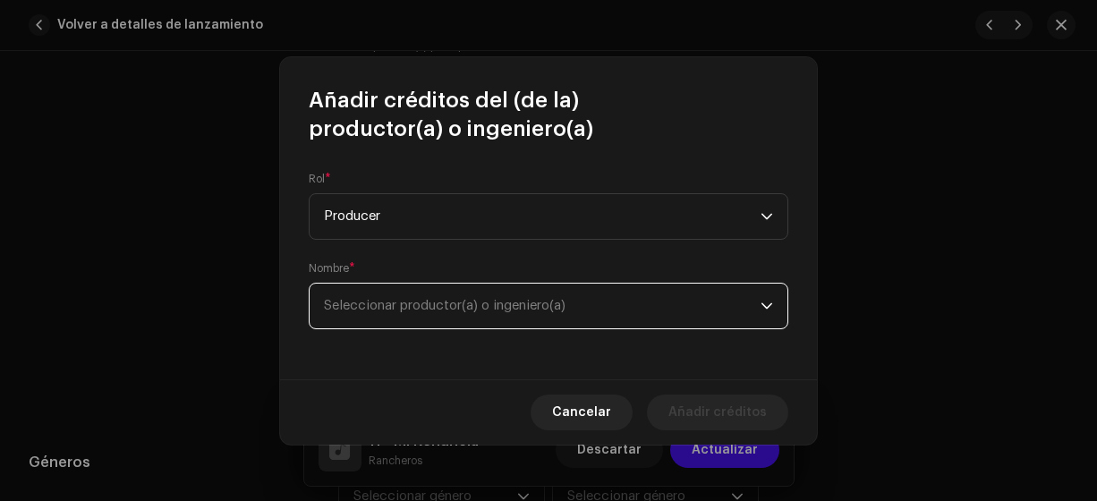
click at [529, 315] on span "Seleccionar productor(a) o ingeniero(a)" at bounding box center [542, 306] width 437 height 45
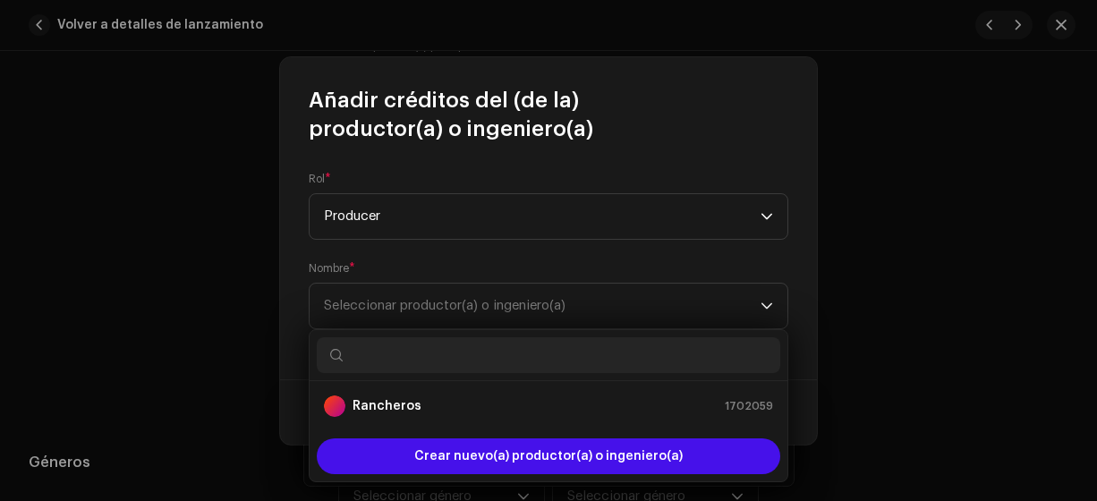
click at [480, 403] on div "Rancheros 1702059" at bounding box center [548, 405] width 449 height 21
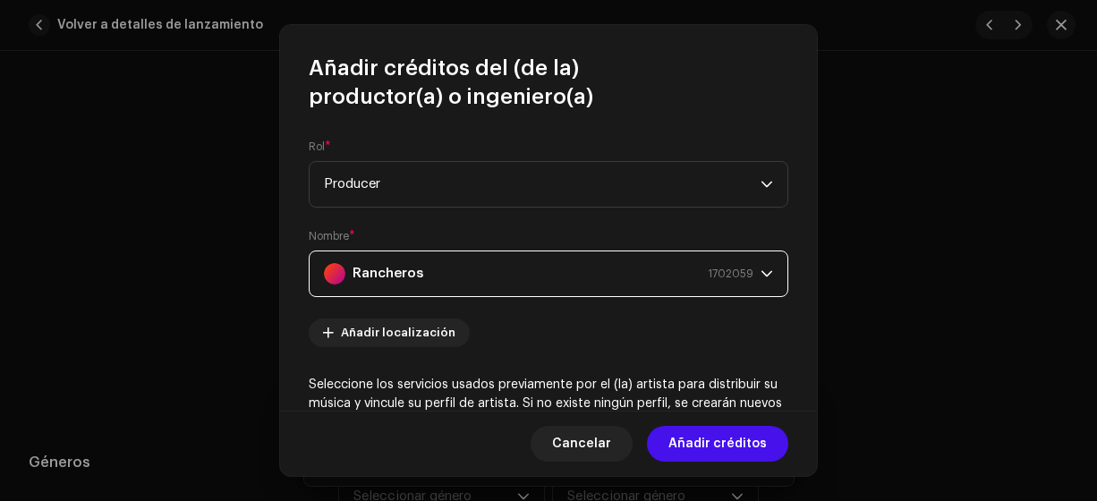
click at [713, 443] on span "Añadir créditos" at bounding box center [717, 444] width 98 height 36
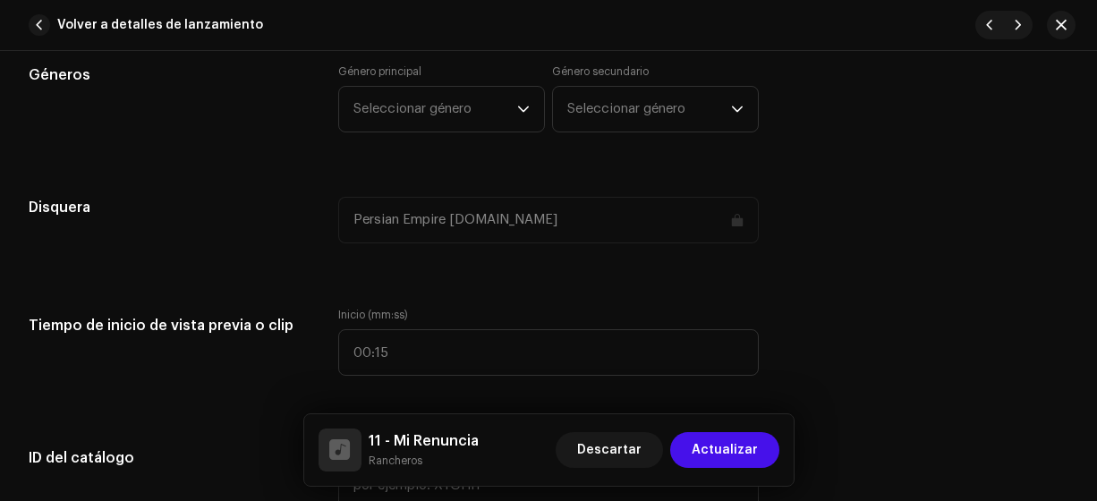
scroll to position [1643, 0]
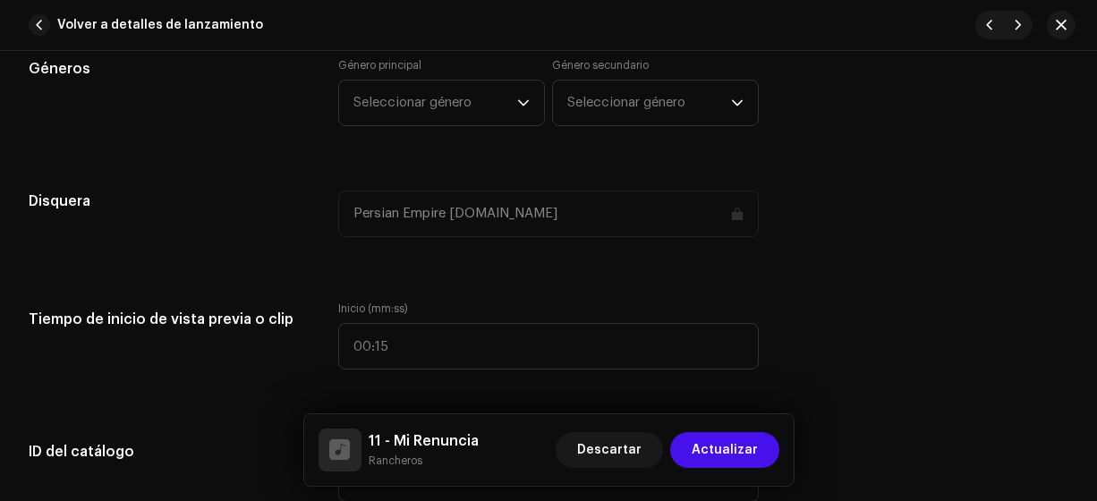
click at [469, 106] on span "Seleccionar género" at bounding box center [435, 103] width 164 height 45
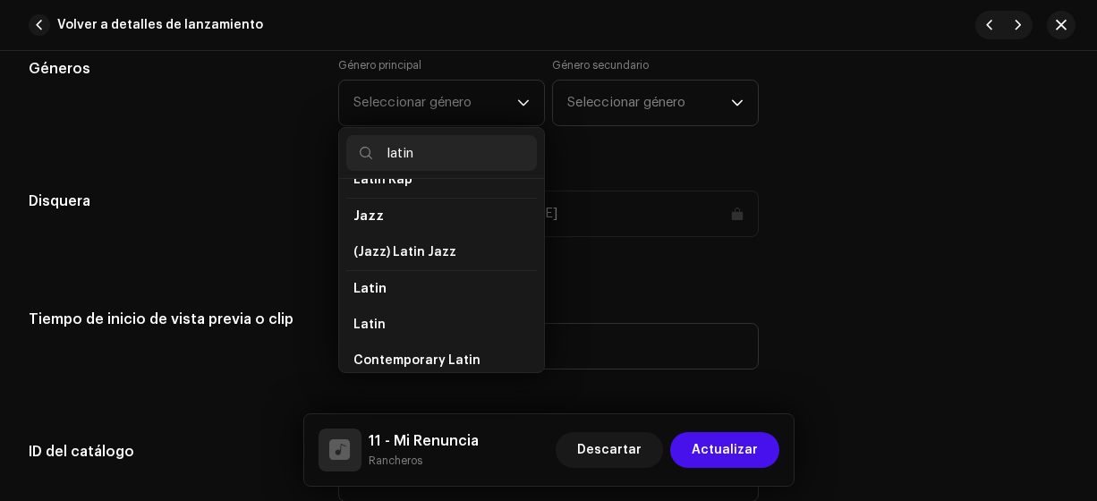
scroll to position [89, 0]
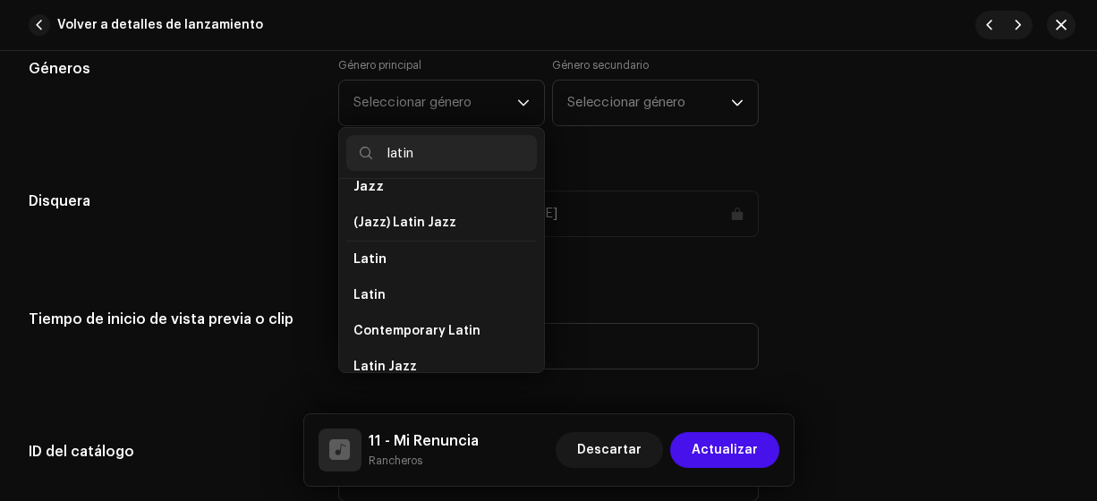
click at [448, 285] on li "Latin" at bounding box center [441, 295] width 191 height 36
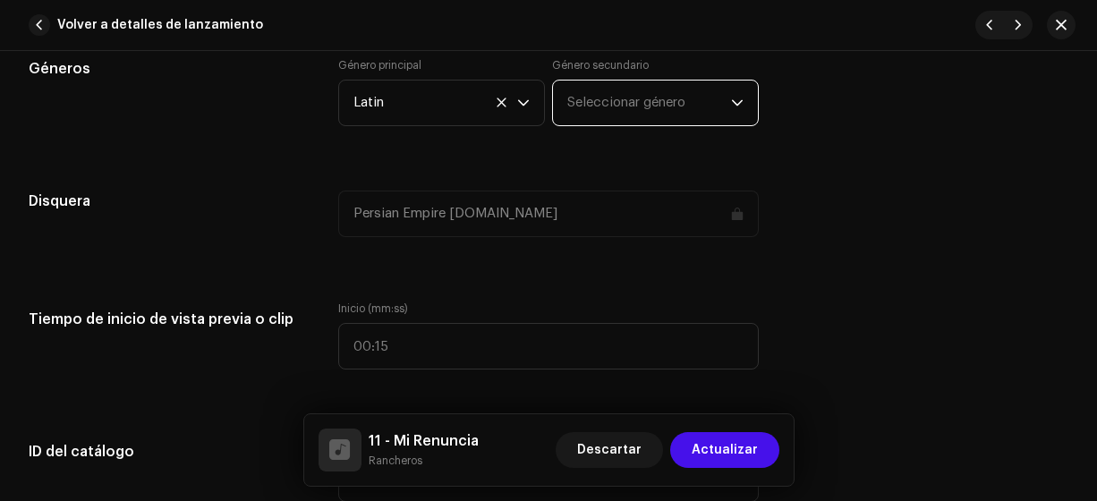
click at [616, 106] on span "Seleccionar género" at bounding box center [649, 103] width 164 height 45
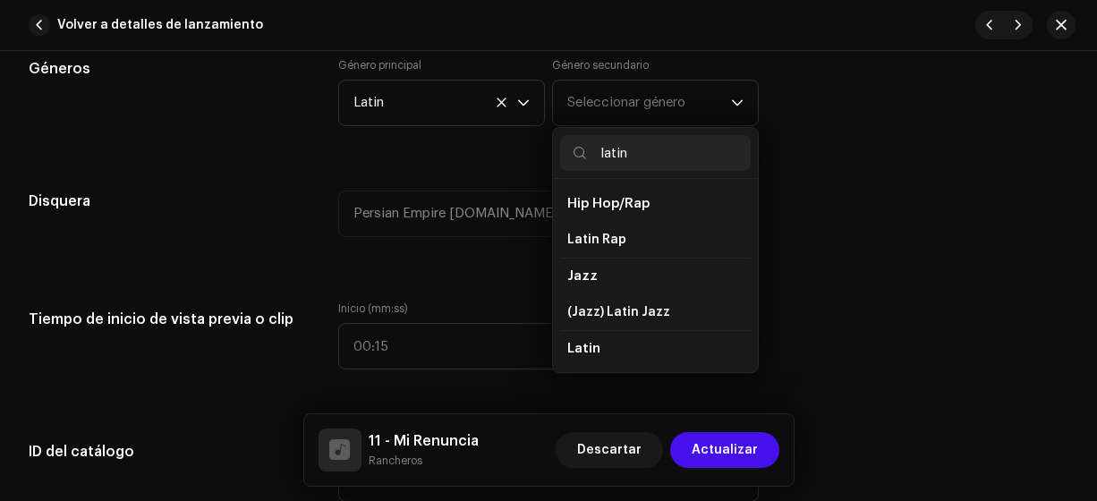
drag, startPoint x: 752, startPoint y: 190, endPoint x: 751, endPoint y: 242, distance: 52.8
click at [751, 242] on div "Hip Hop/Rap Latin Rap Jazz (Jazz) Latin Jazz Latin Latin Contemporary Latin Lat…" at bounding box center [655, 275] width 205 height 193
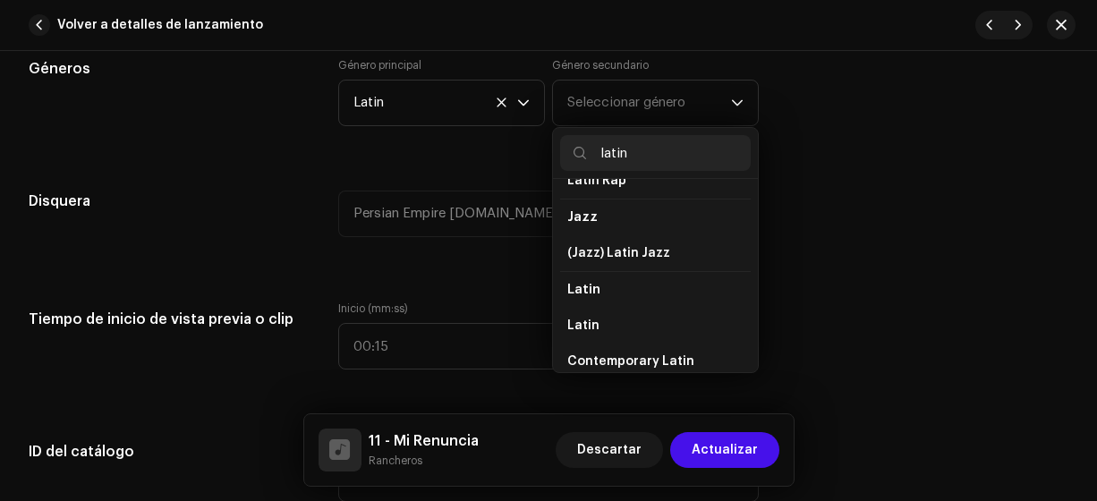
scroll to position [81, 0]
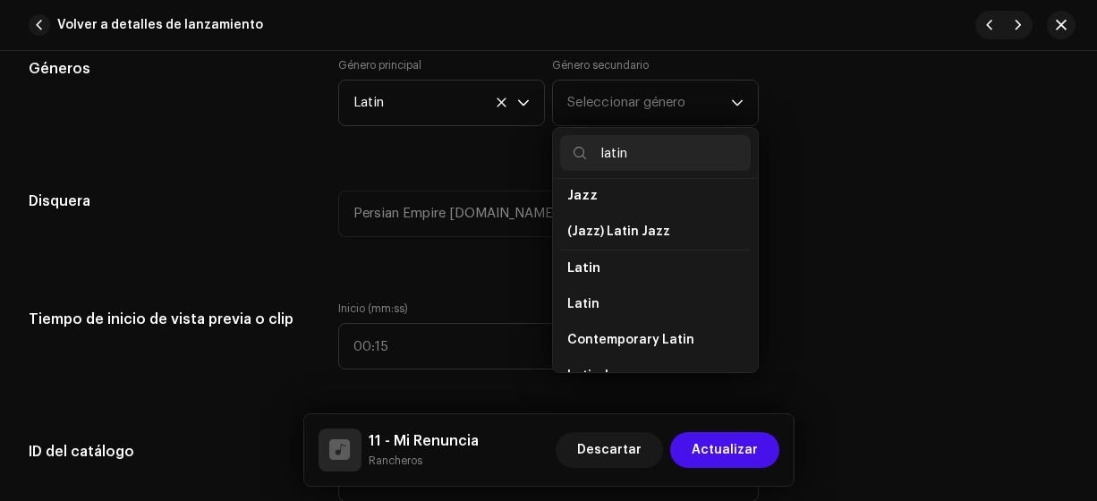
click at [692, 301] on li "Latin" at bounding box center [655, 304] width 191 height 36
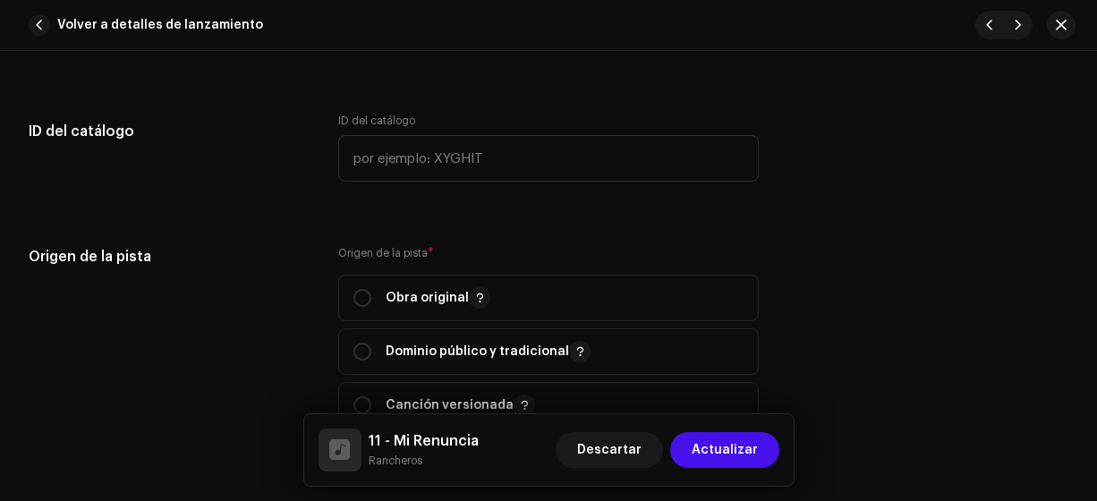
scroll to position [1975, 0]
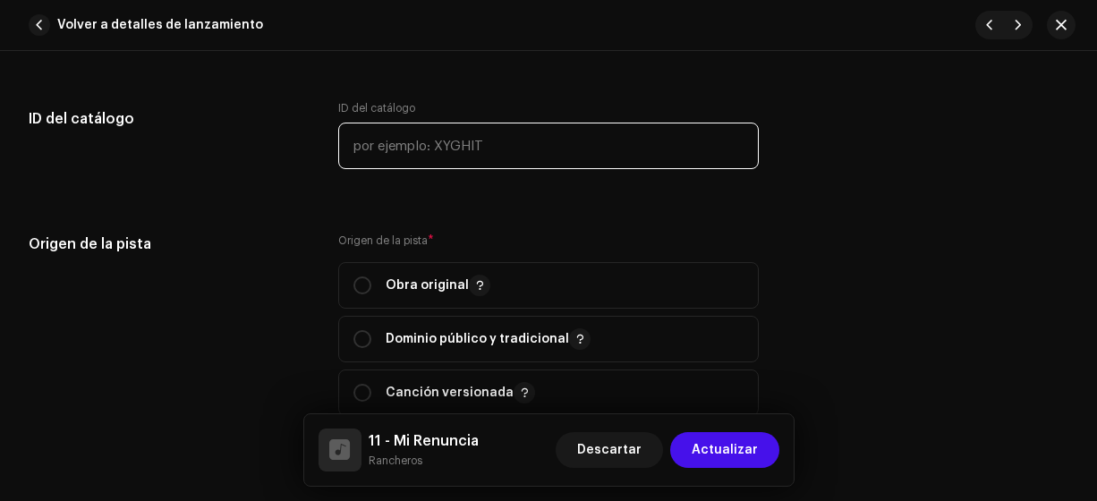
click at [418, 138] on input "text" at bounding box center [548, 146] width 421 height 47
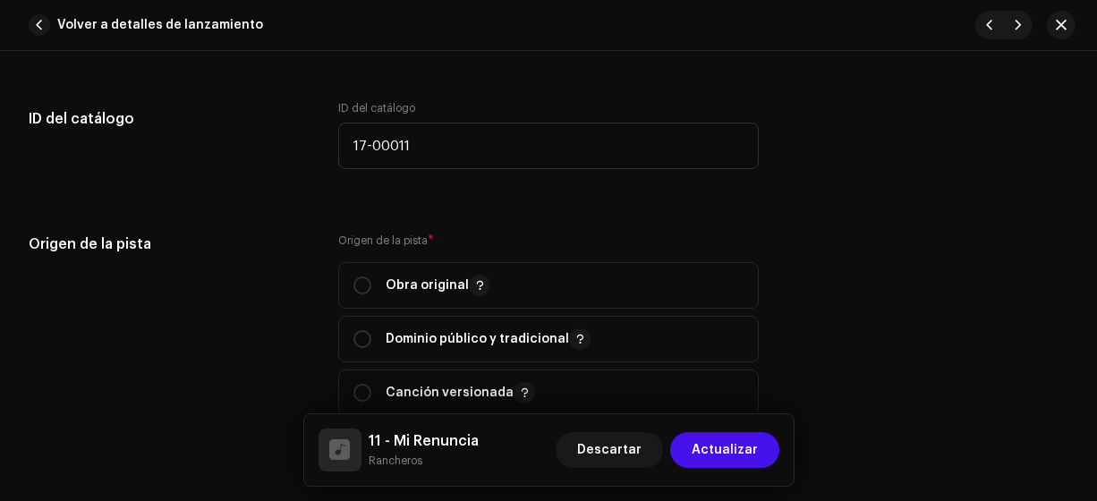
click at [357, 281] on input "radio" at bounding box center [362, 285] width 18 height 18
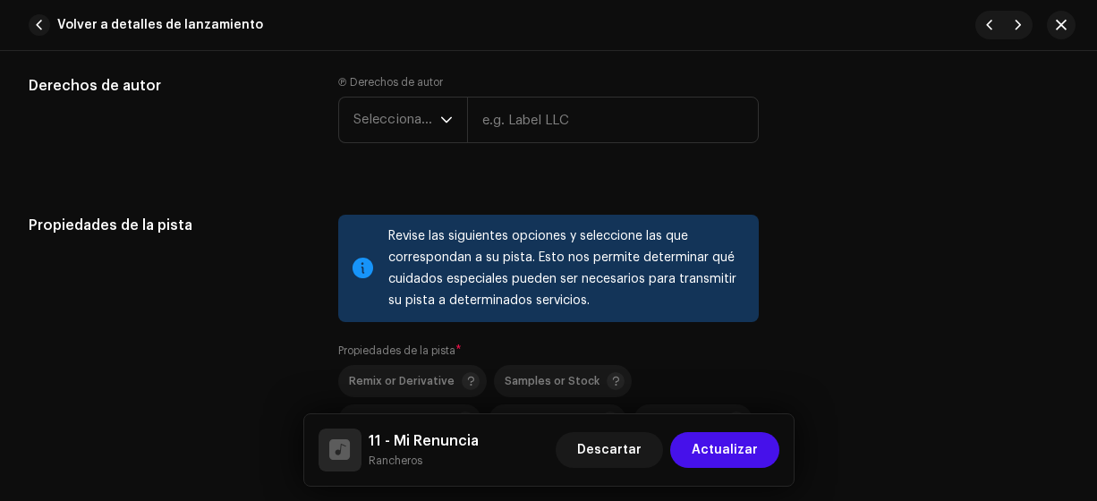
scroll to position [2375, 0]
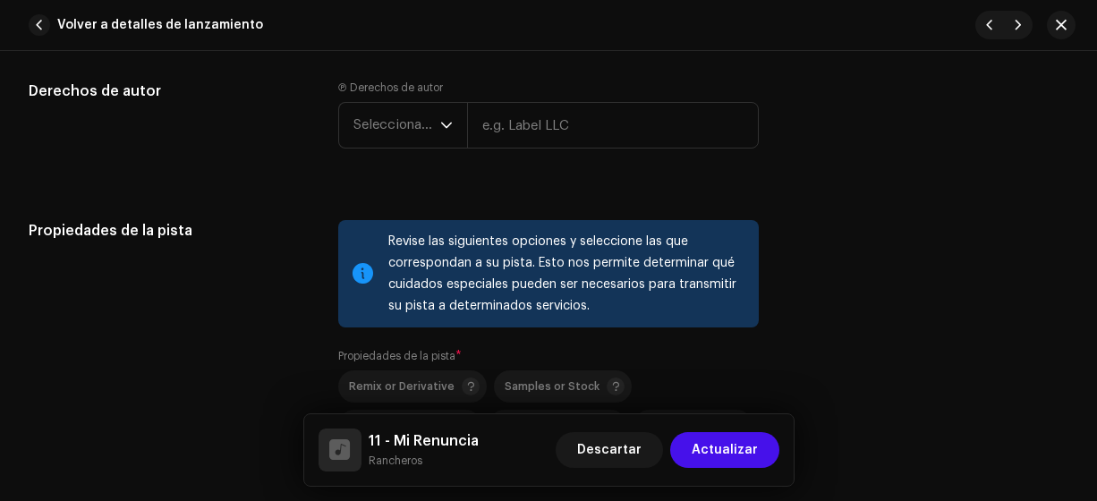
click at [406, 116] on span "Seleccionar año" at bounding box center [396, 125] width 87 height 45
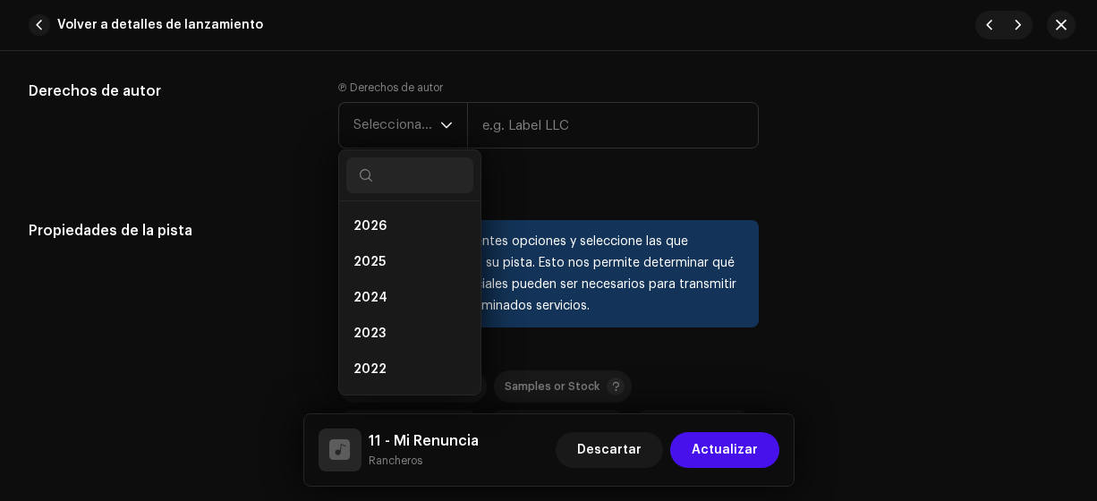
click at [396, 250] on li "2025" at bounding box center [409, 262] width 127 height 36
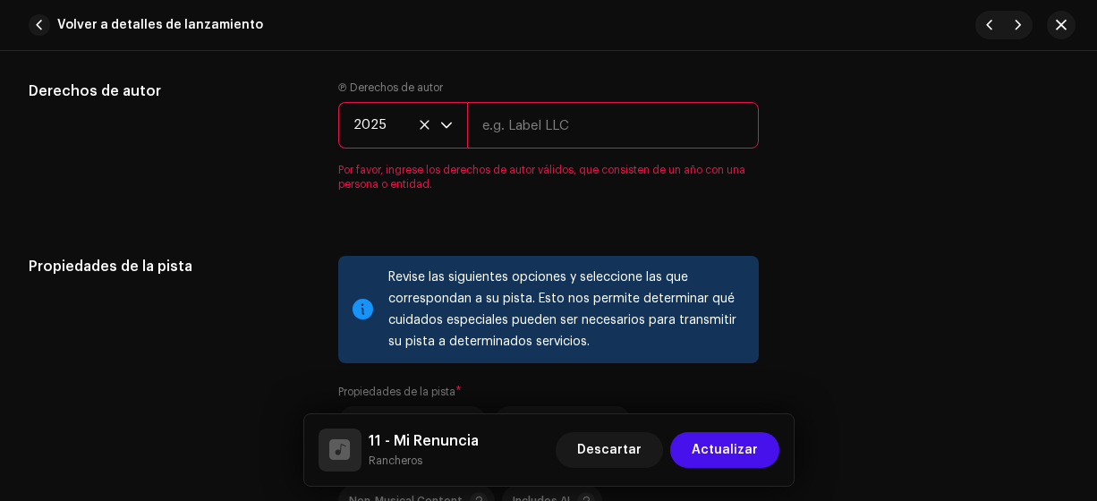
click at [561, 122] on input "text" at bounding box center [613, 125] width 293 height 47
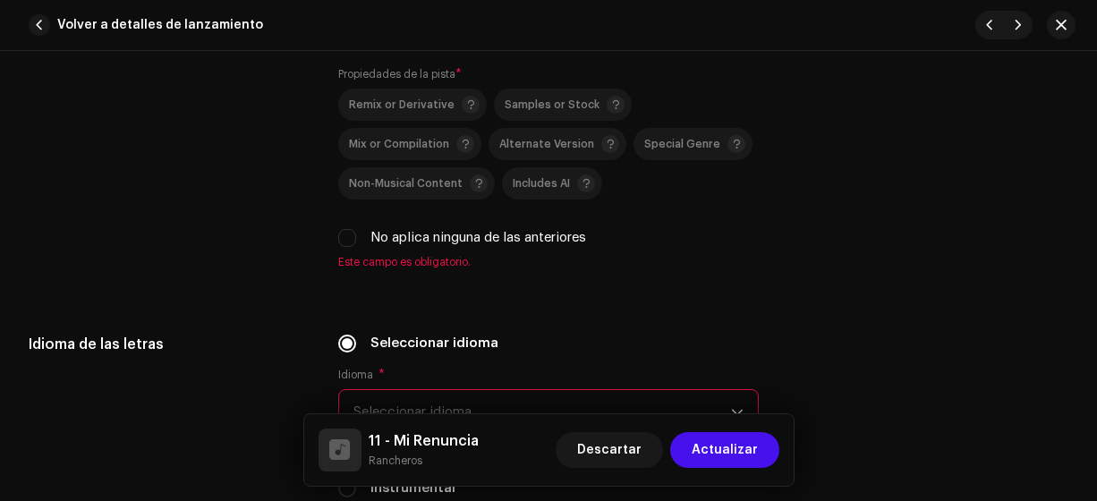
scroll to position [2668, 0]
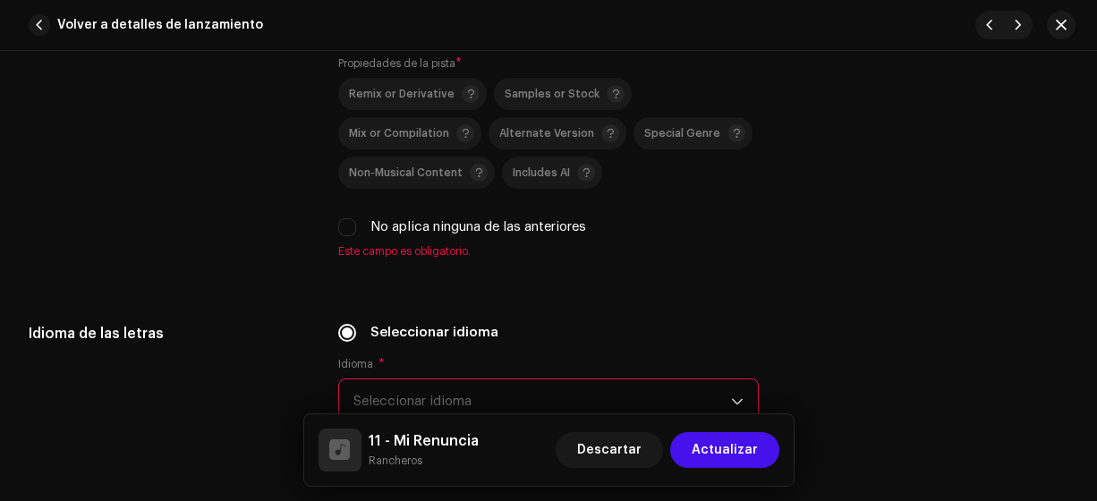
click at [341, 219] on input "No aplica ninguna de las anteriores" at bounding box center [347, 227] width 18 height 18
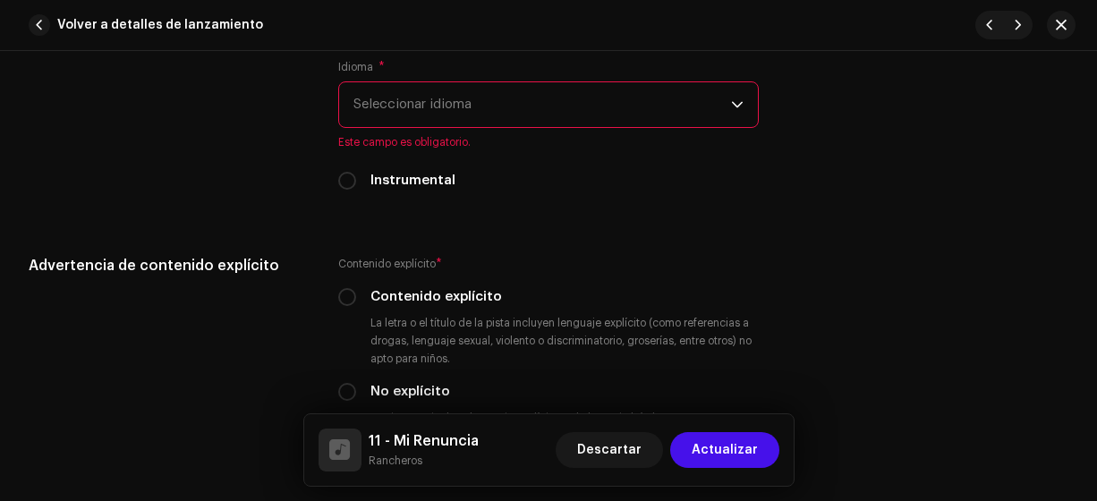
scroll to position [2933, 0]
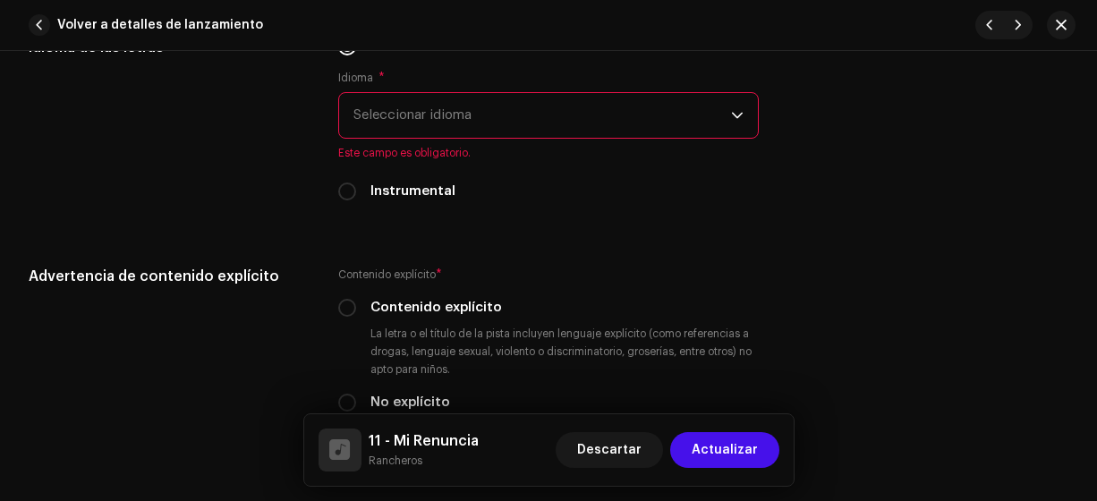
click at [618, 114] on span "Seleccionar idioma" at bounding box center [542, 115] width 378 height 45
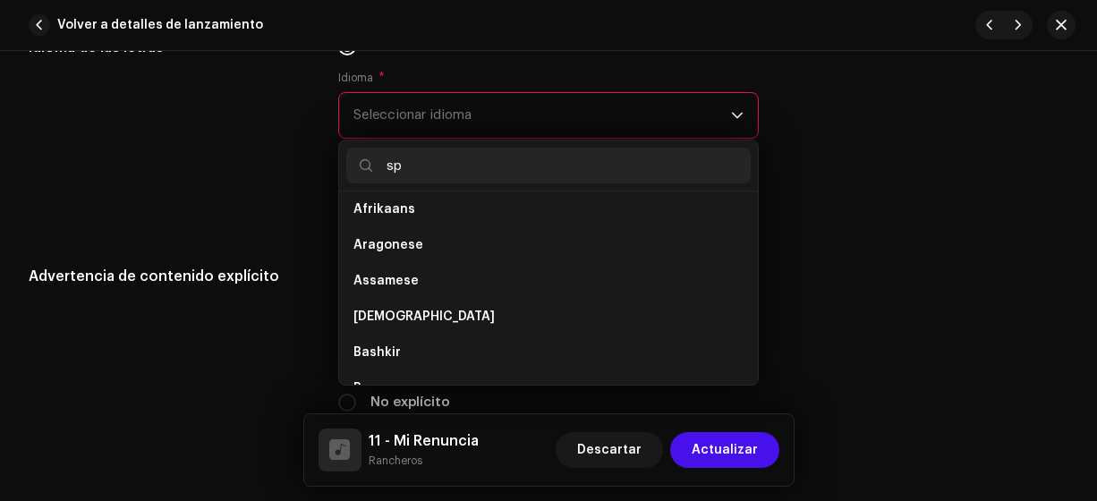
scroll to position [0, 0]
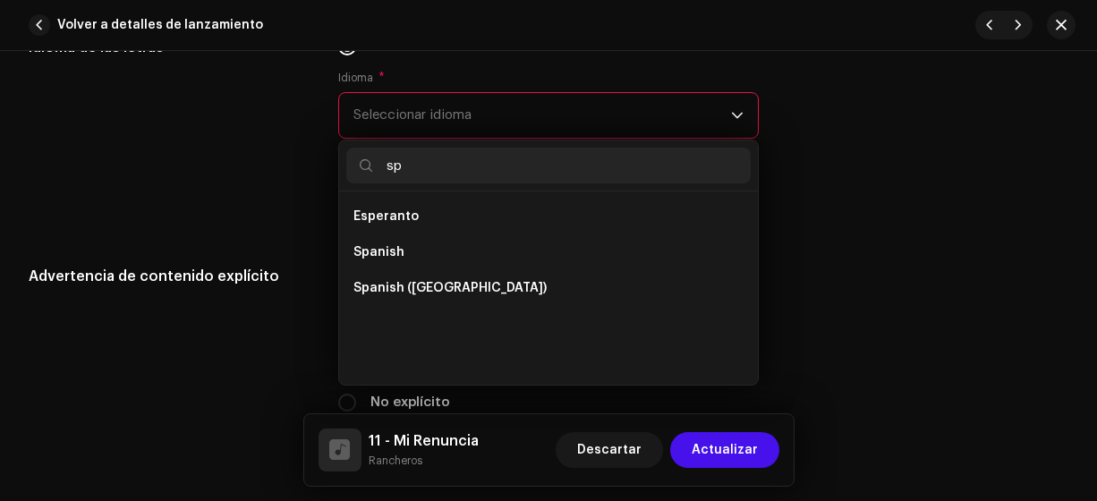
click at [511, 285] on li "Spanish ([GEOGRAPHIC_DATA])" at bounding box center [548, 288] width 405 height 36
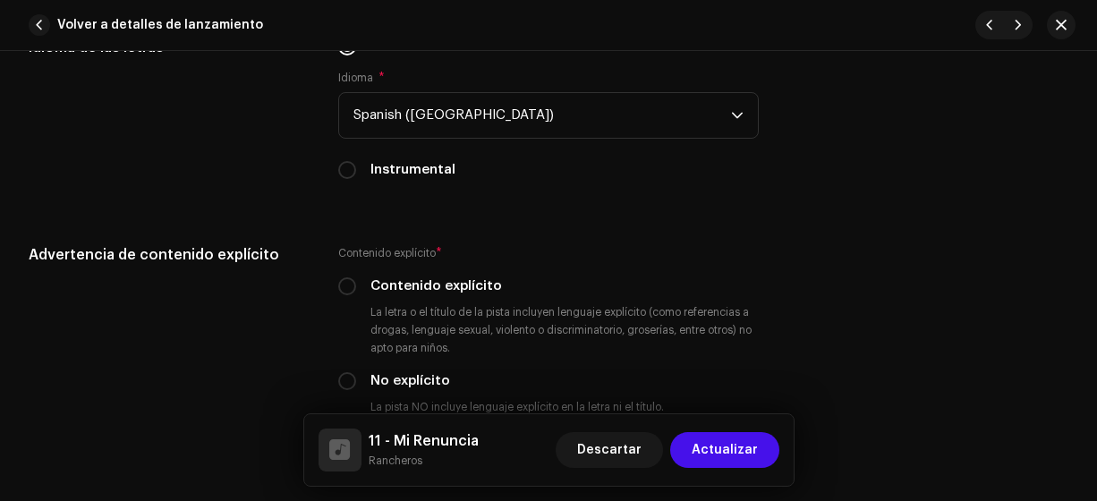
click at [343, 377] on input "No explícito" at bounding box center [347, 381] width 18 height 18
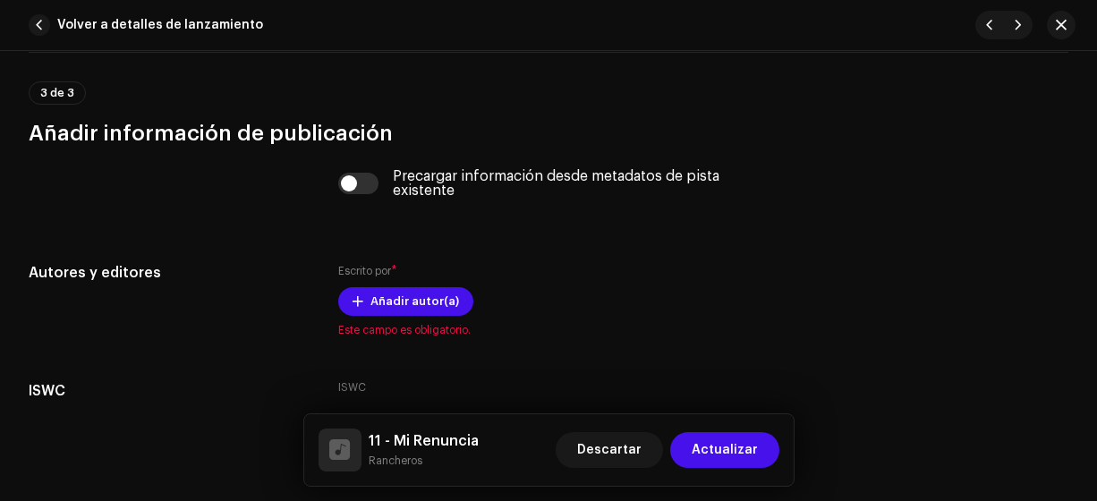
scroll to position [3598, 0]
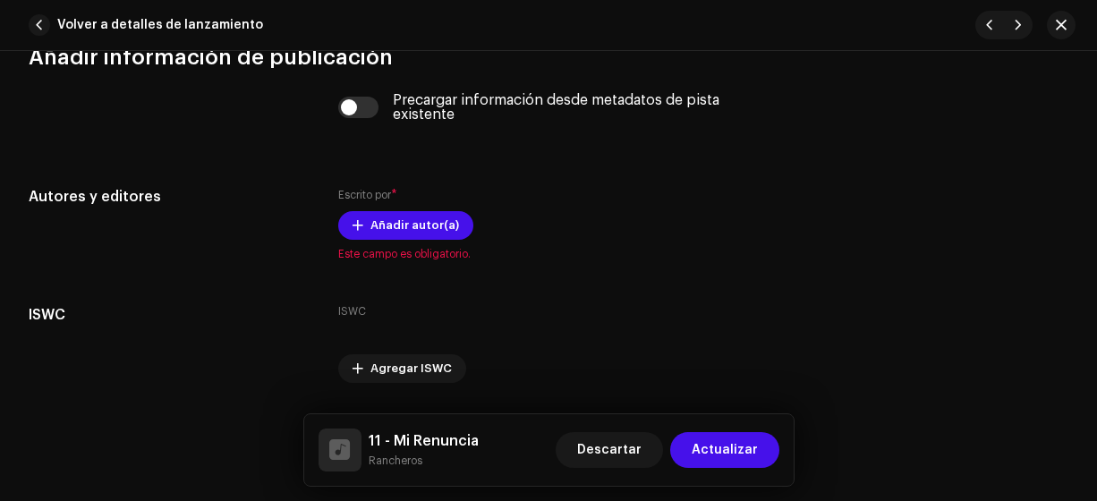
click at [430, 222] on span "Añadir autor(a)" at bounding box center [414, 226] width 89 height 36
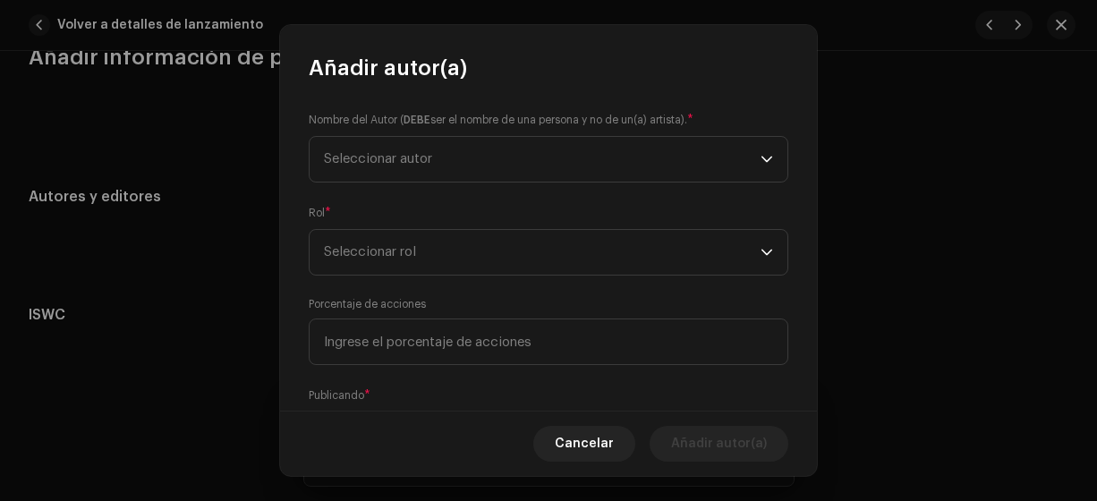
click at [438, 163] on span "Seleccionar autor" at bounding box center [542, 159] width 437 height 45
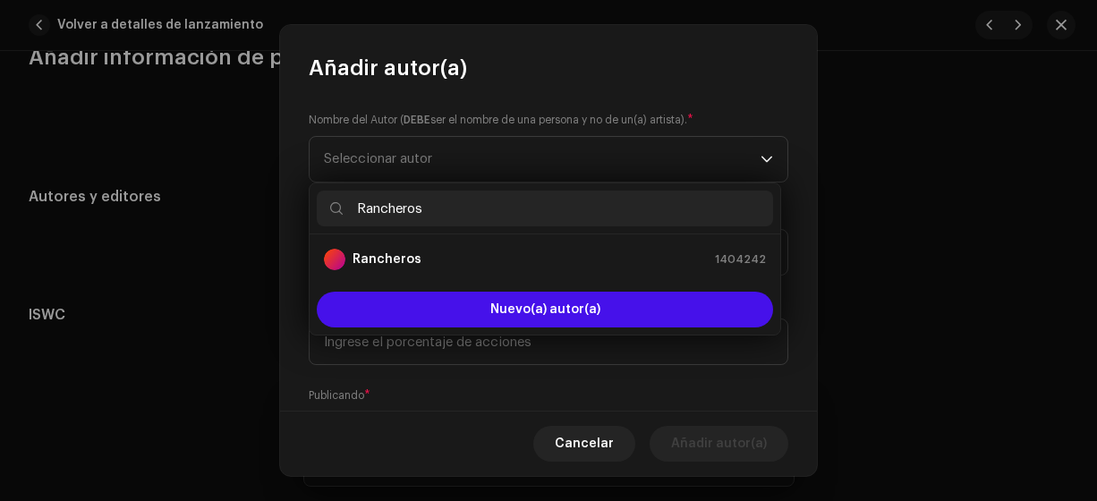
click at [406, 259] on strong "Rancheros" at bounding box center [386, 259] width 69 height 18
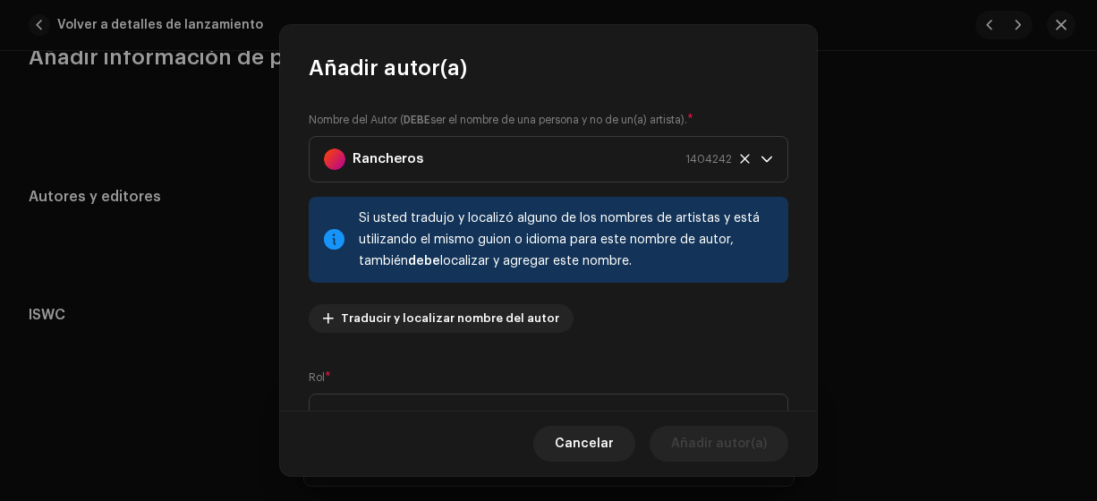
click at [452, 400] on span "Seleccionar rol" at bounding box center [542, 417] width 437 height 45
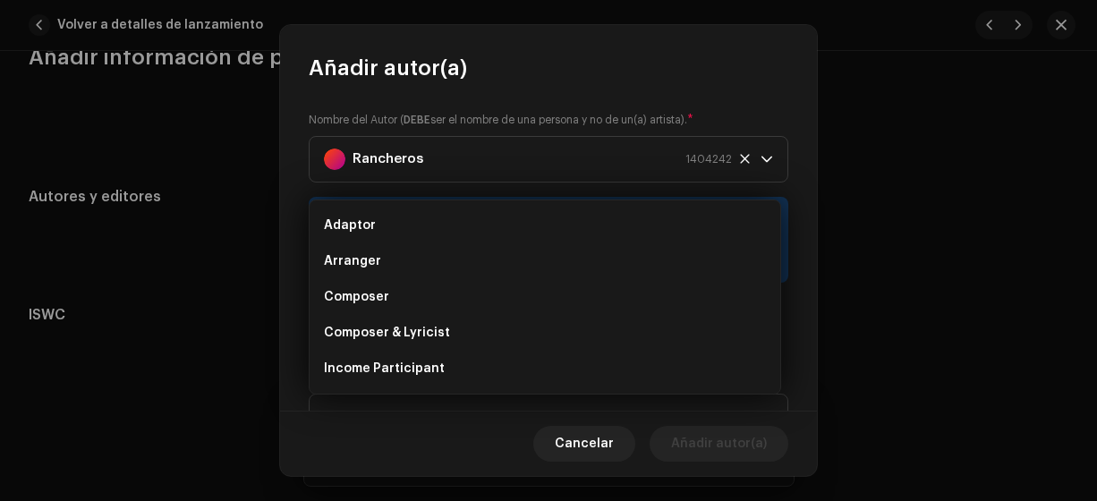
scroll to position [29, 0]
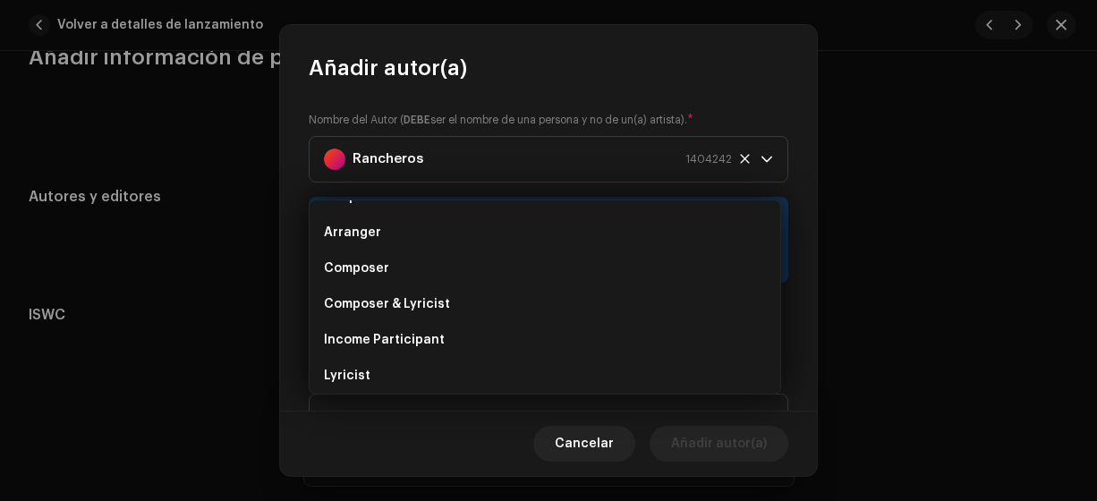
click at [471, 303] on li "Composer & Lyricist" at bounding box center [545, 304] width 456 height 36
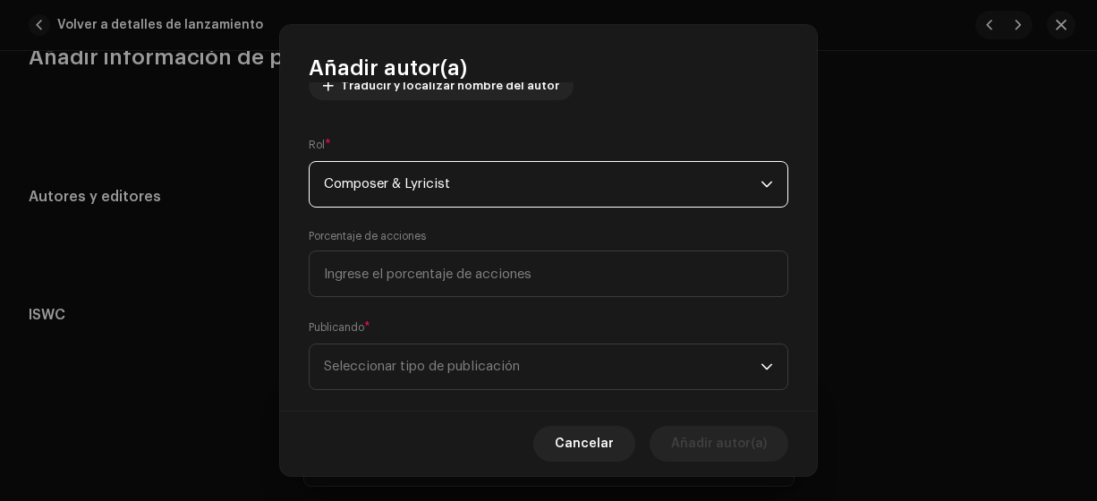
scroll to position [261, 0]
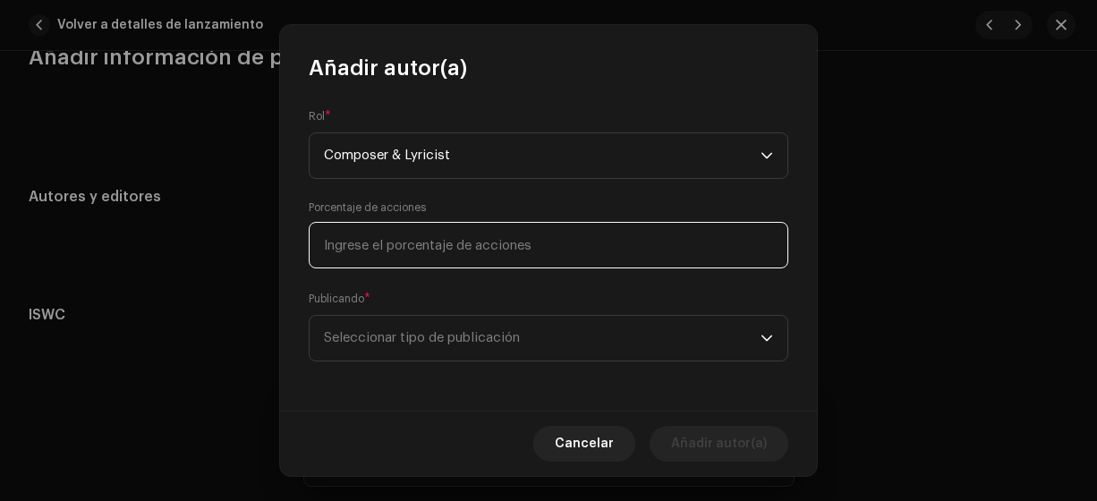
click at [561, 250] on input at bounding box center [549, 245] width 480 height 47
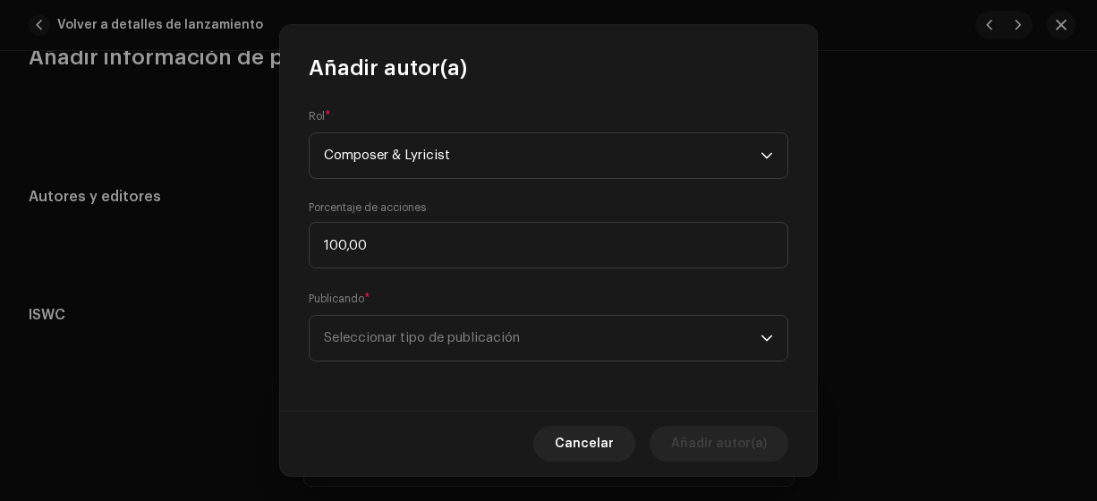
click at [488, 348] on span "Seleccionar tipo de publicación" at bounding box center [542, 338] width 437 height 45
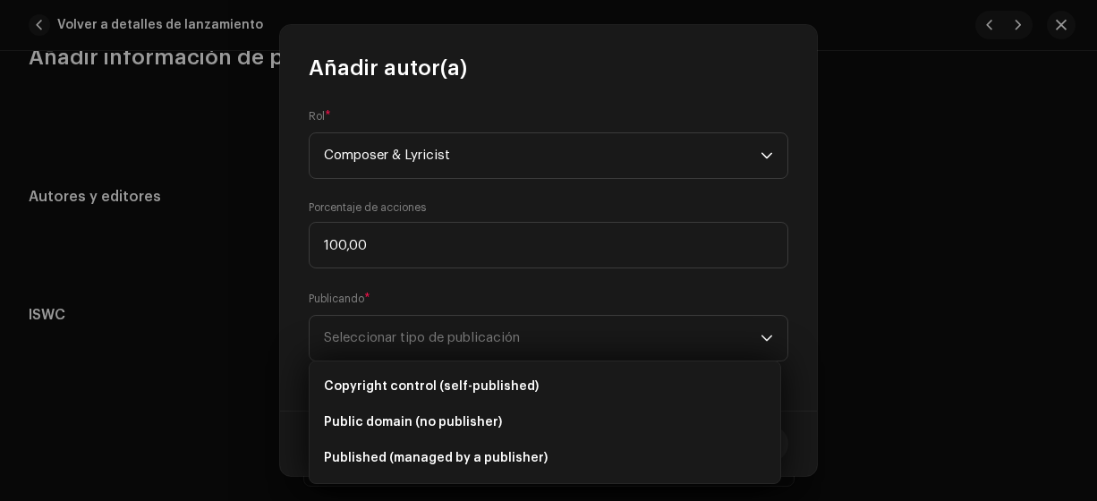
click at [480, 386] on span "Copyright control (self-published)" at bounding box center [431, 387] width 215 height 18
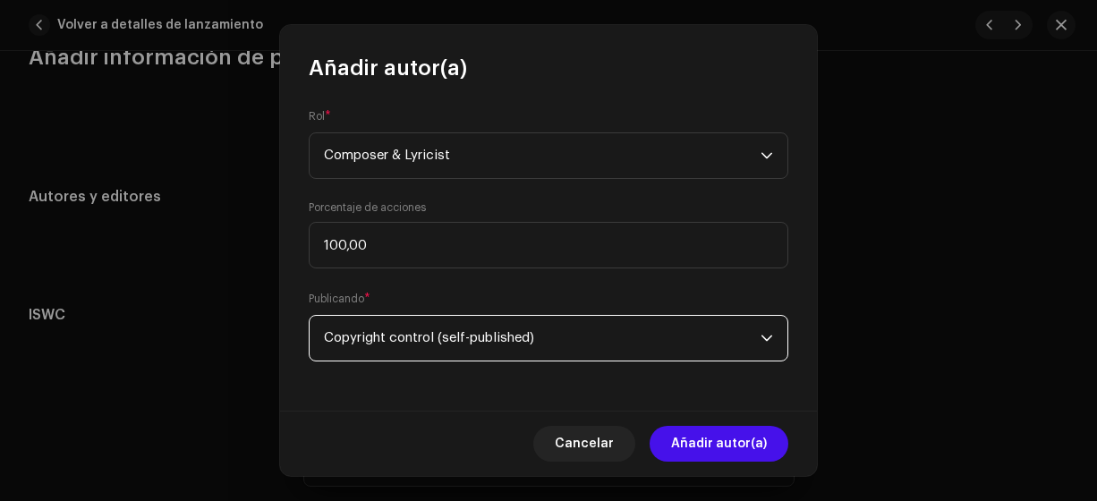
click at [704, 449] on span "Añadir autor(a)" at bounding box center [719, 444] width 96 height 36
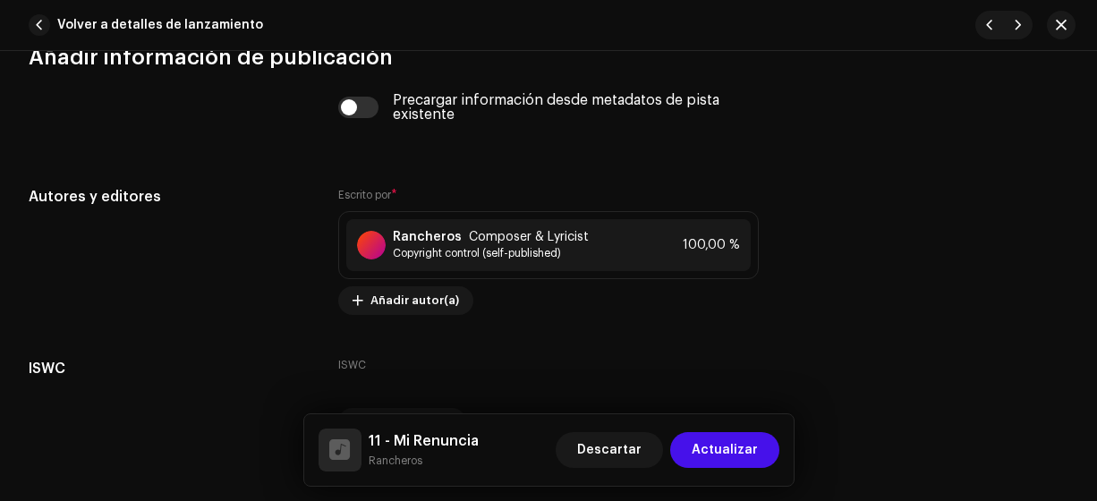
click at [709, 449] on span "Actualizar" at bounding box center [725, 450] width 66 height 36
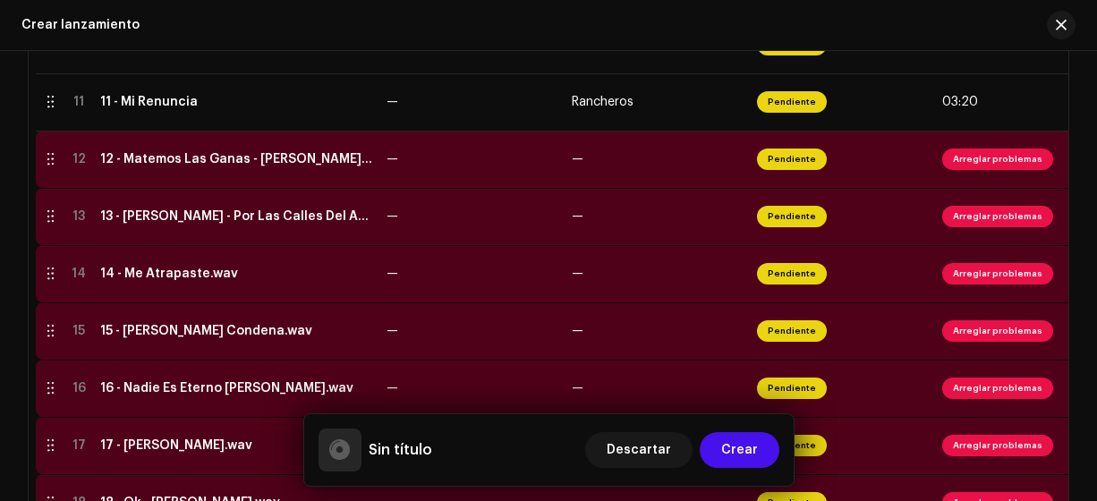
scroll to position [994, 0]
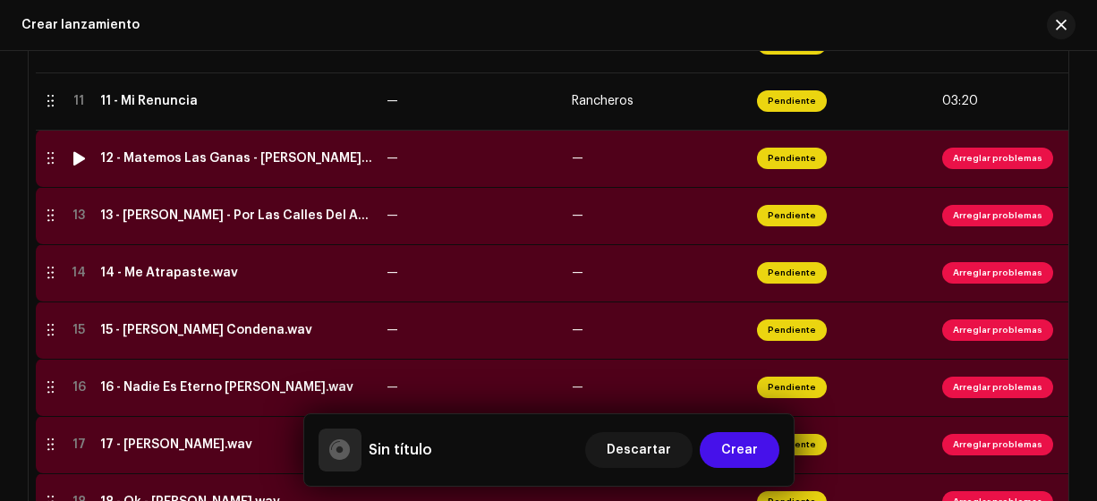
click at [201, 155] on div "12 - Matemos Las Ganas - [PERSON_NAME].wav" at bounding box center [236, 158] width 272 height 14
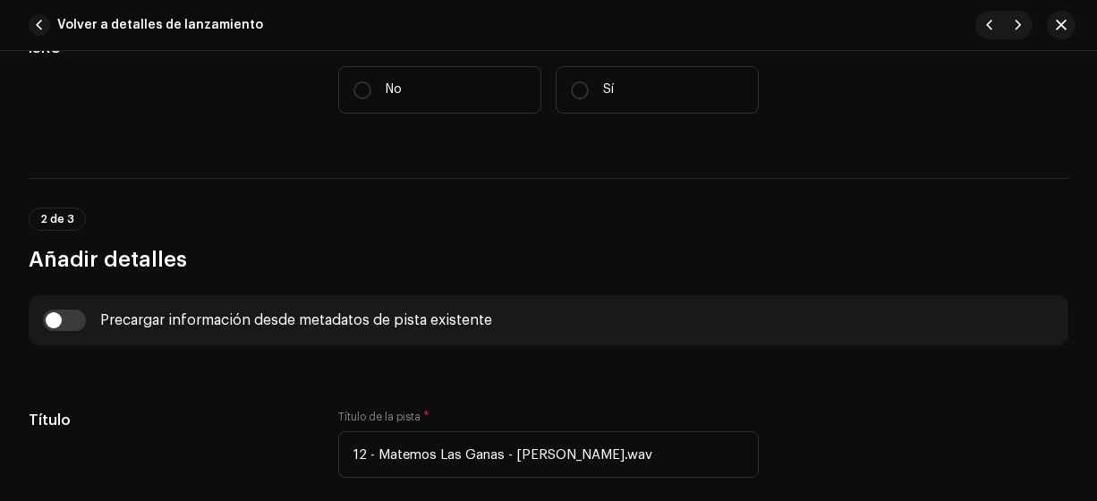
scroll to position [467, 0]
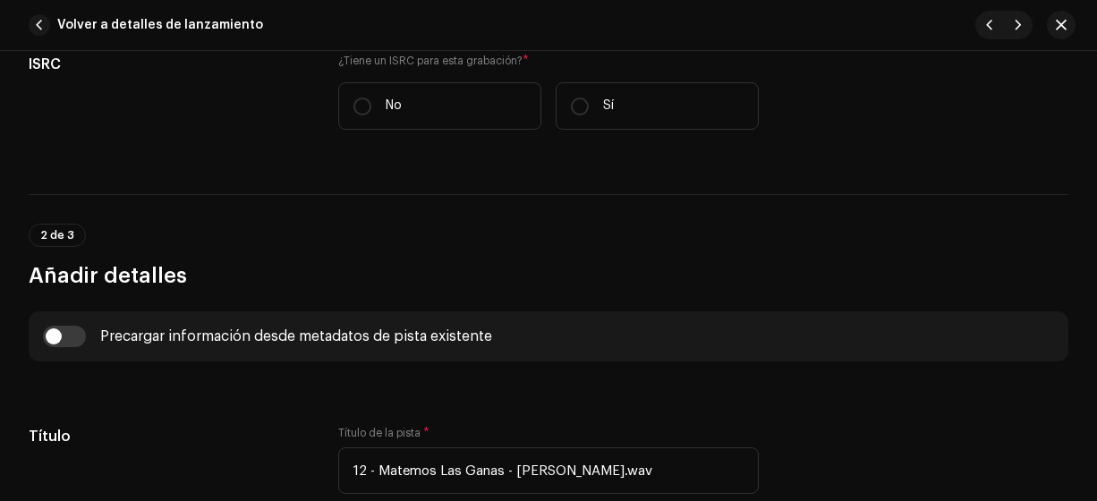
click at [357, 101] on input "No" at bounding box center [362, 107] width 18 height 18
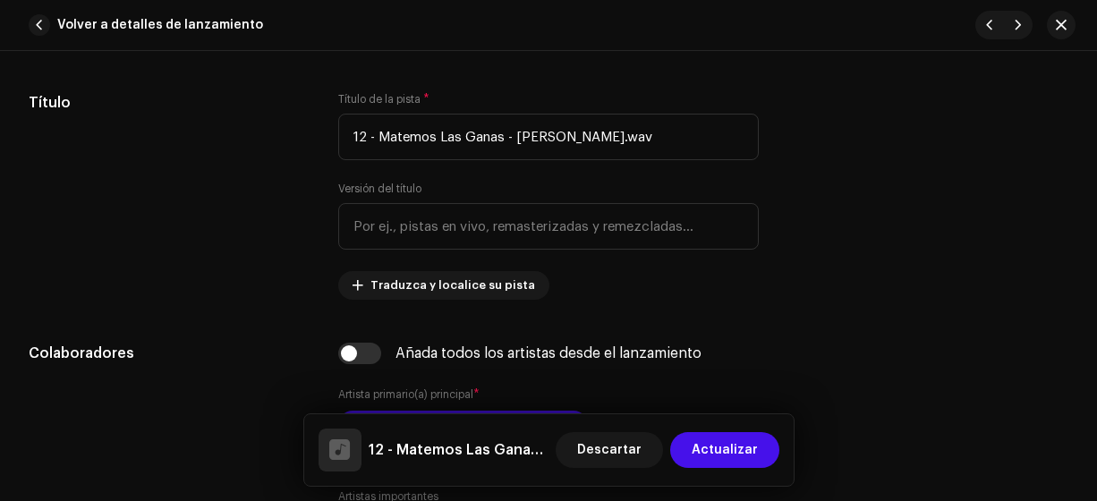
scroll to position [864, 0]
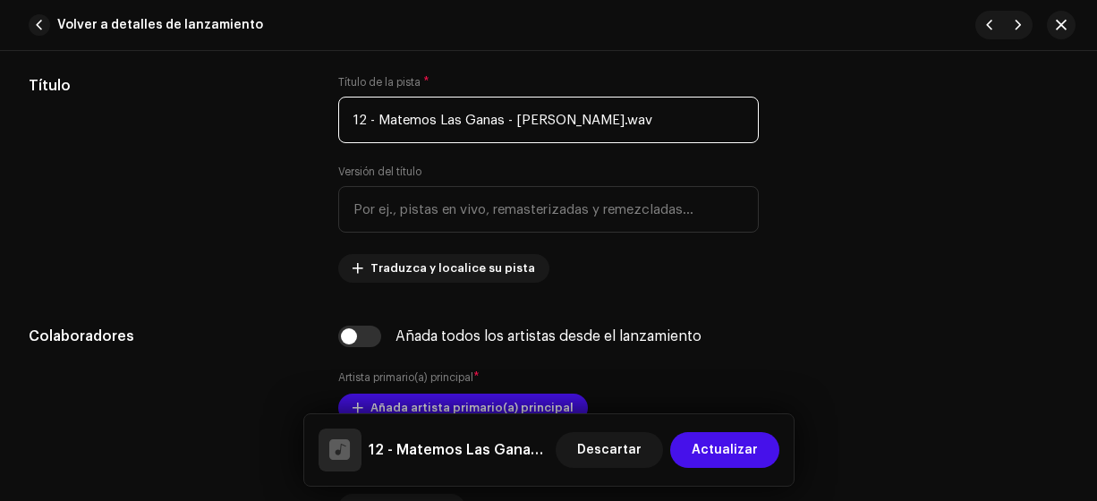
drag, startPoint x: 643, startPoint y: 124, endPoint x: 504, endPoint y: 128, distance: 139.6
click at [504, 128] on input "12 - Matemos Las Ganas - [PERSON_NAME].wav" at bounding box center [548, 120] width 421 height 47
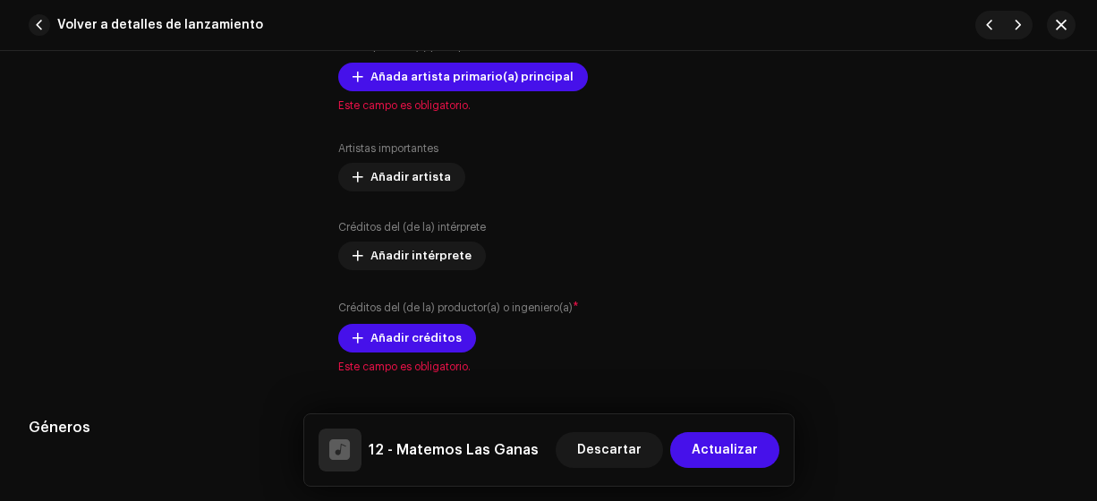
scroll to position [1195, 0]
click at [505, 76] on span "Añada artista primario(a) principal" at bounding box center [471, 77] width 203 height 36
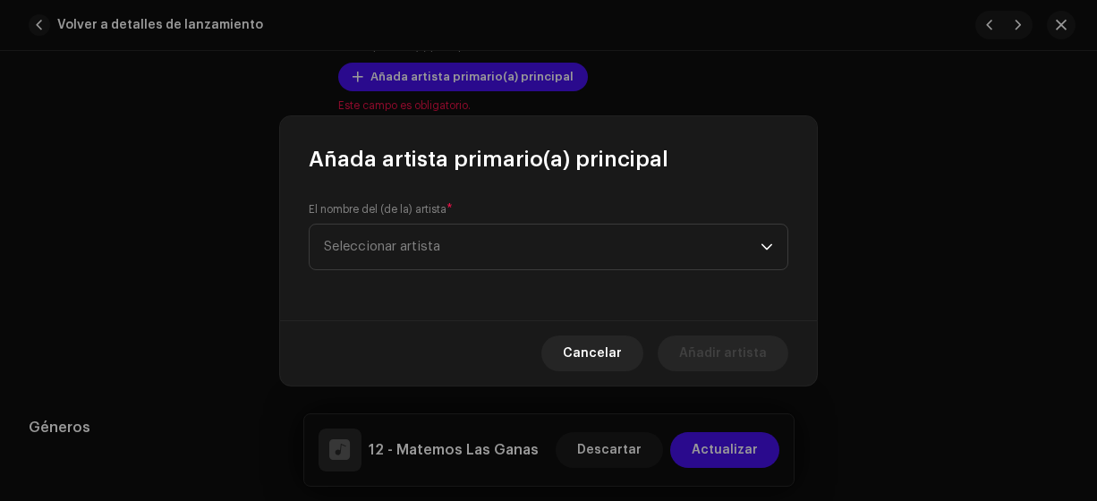
click at [476, 232] on span "Seleccionar artista" at bounding box center [542, 247] width 437 height 45
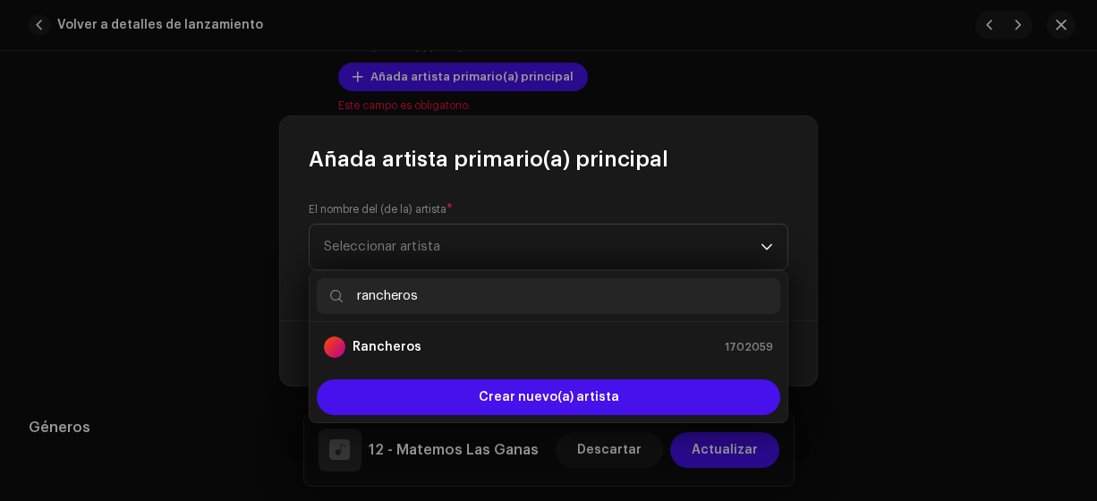
click at [428, 348] on div "Rancheros 1702059" at bounding box center [548, 346] width 449 height 21
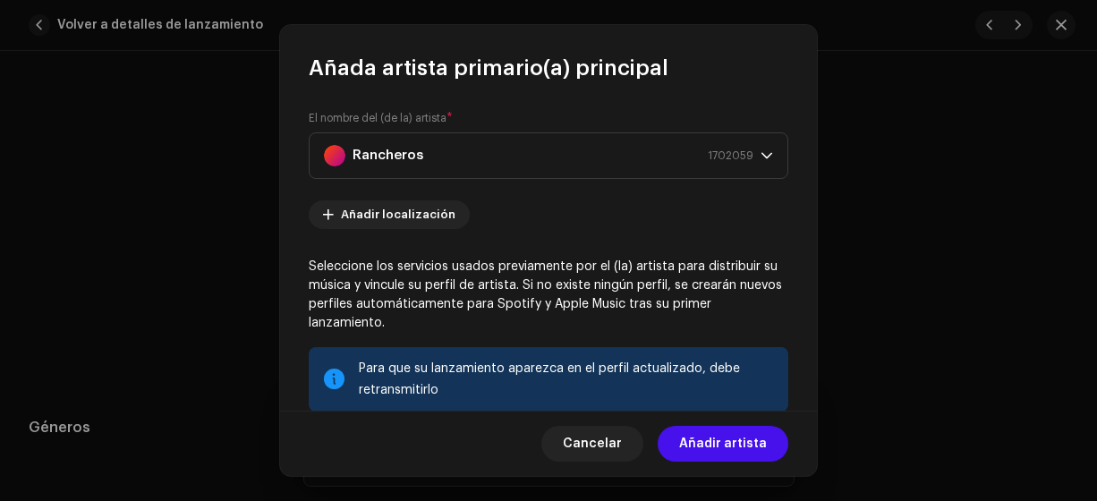
click at [726, 445] on span "Añadir artista" at bounding box center [723, 444] width 88 height 36
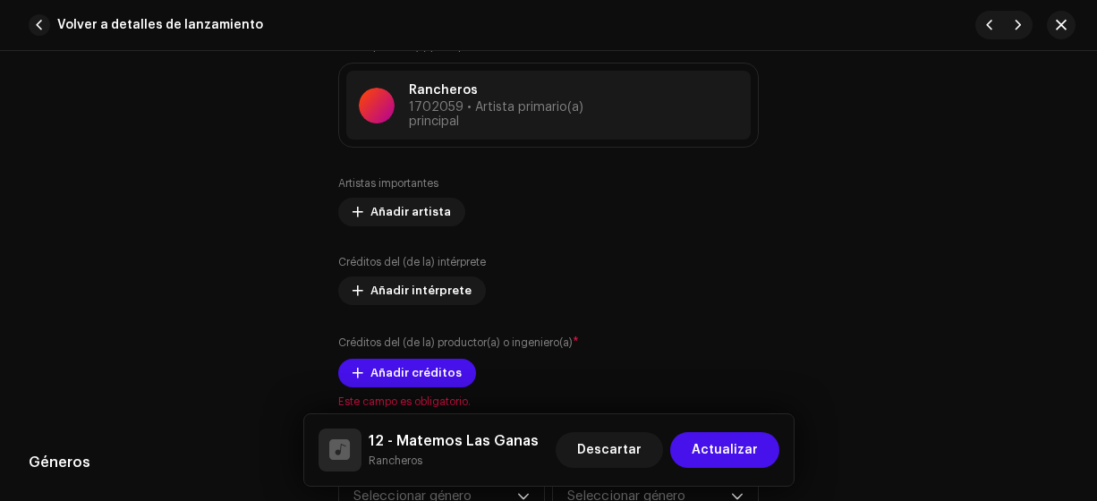
click at [429, 364] on span "Añadir créditos" at bounding box center [415, 373] width 91 height 36
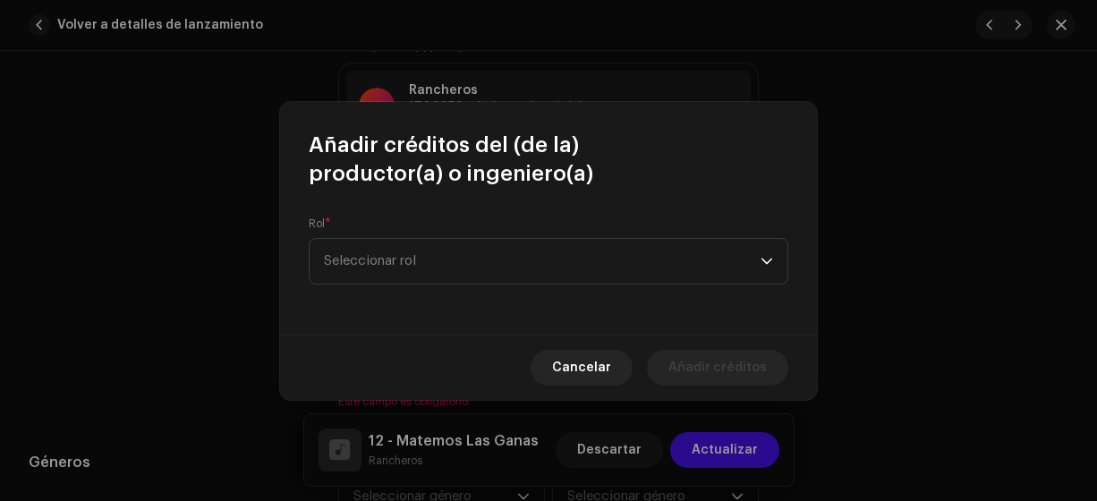
click at [425, 264] on span "Seleccionar rol" at bounding box center [542, 261] width 437 height 45
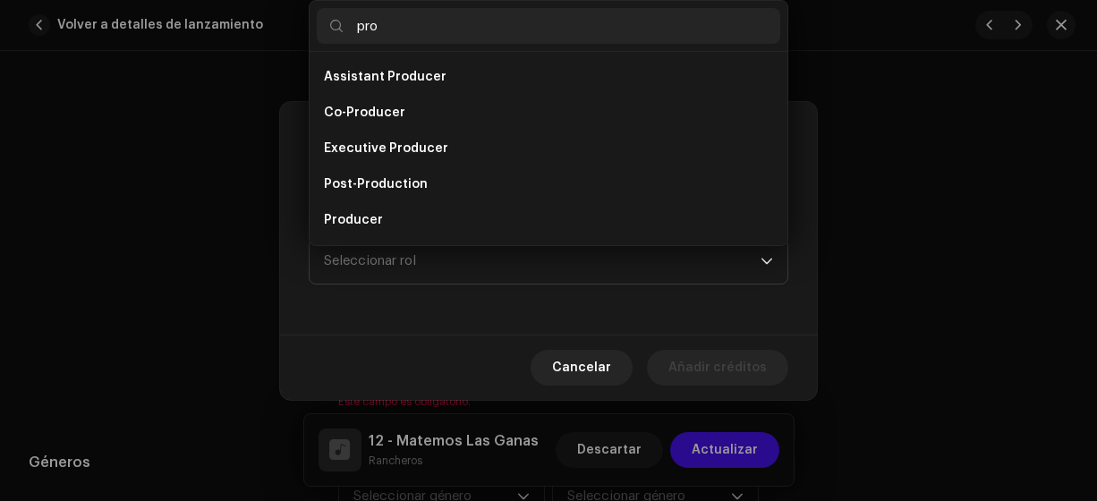
scroll to position [29, 0]
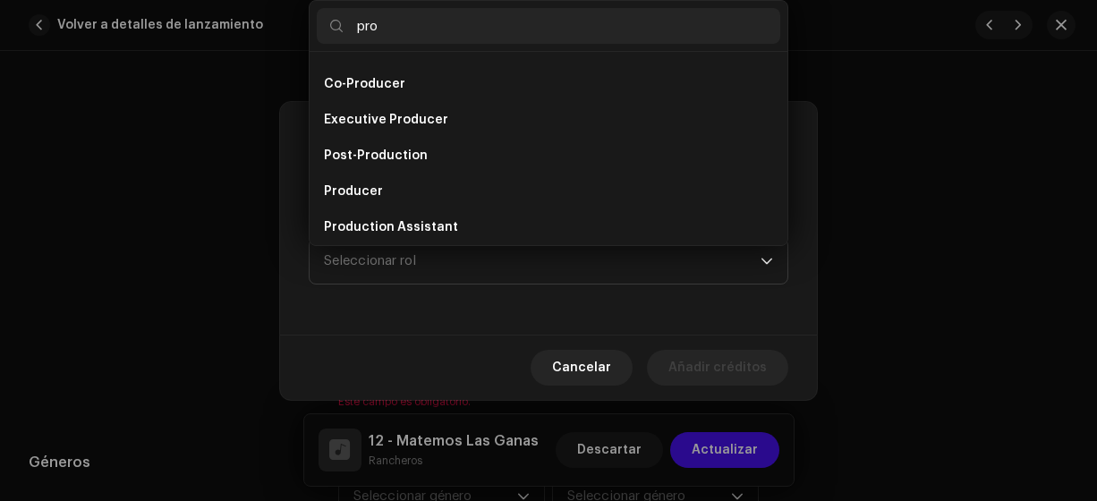
click at [392, 183] on li "Producer" at bounding box center [548, 192] width 463 height 36
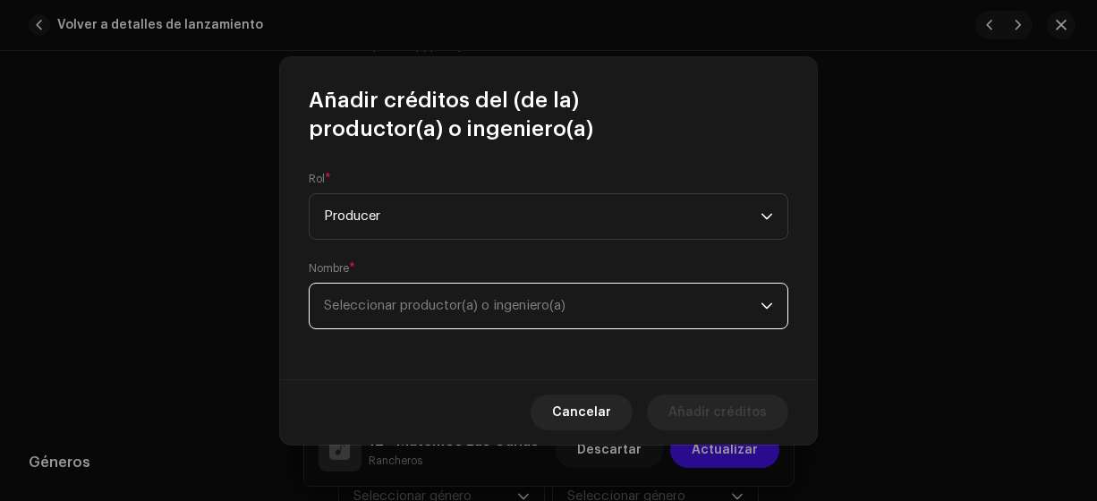
click at [658, 307] on span "Seleccionar productor(a) o ingeniero(a)" at bounding box center [542, 306] width 437 height 45
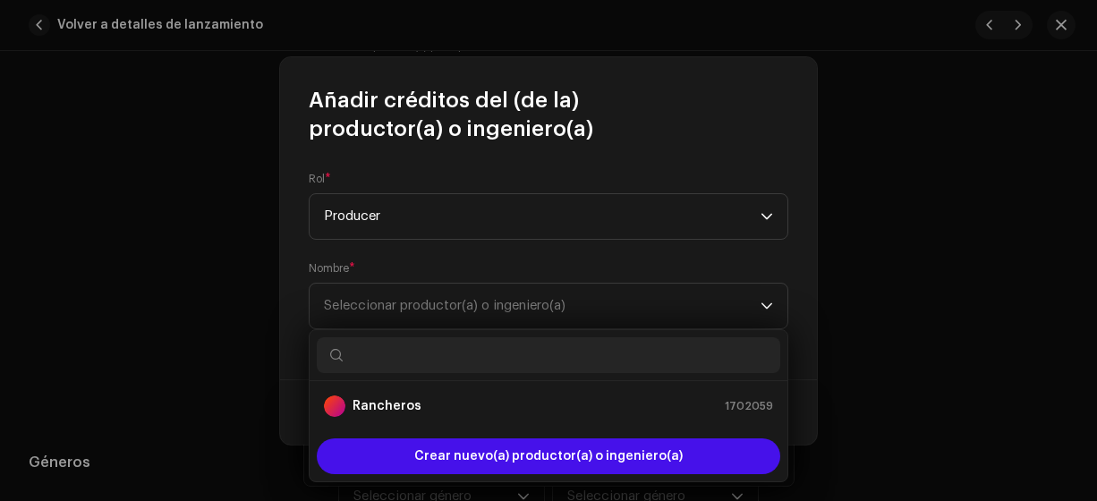
click at [554, 399] on div "Rancheros 1702059" at bounding box center [548, 405] width 449 height 21
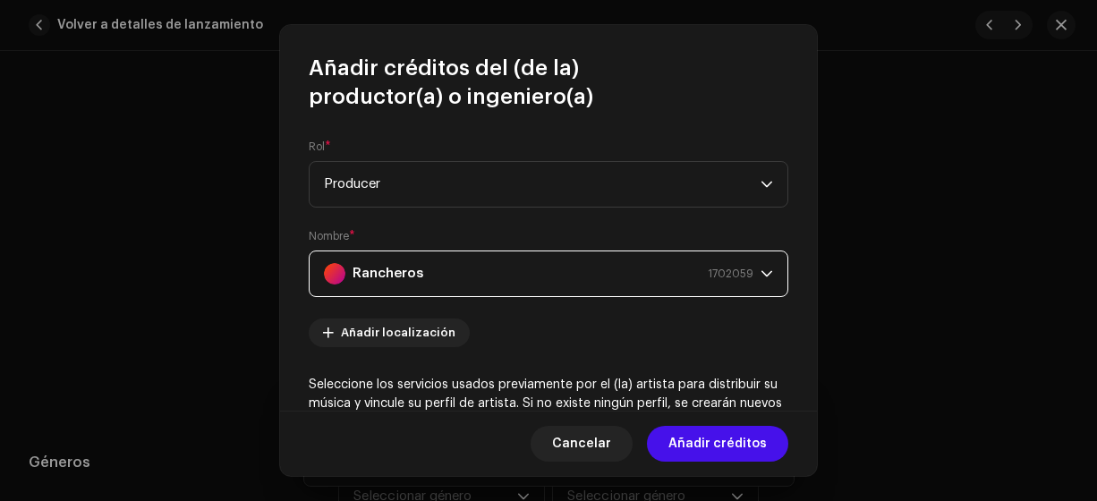
click at [723, 453] on span "Añadir créditos" at bounding box center [717, 444] width 98 height 36
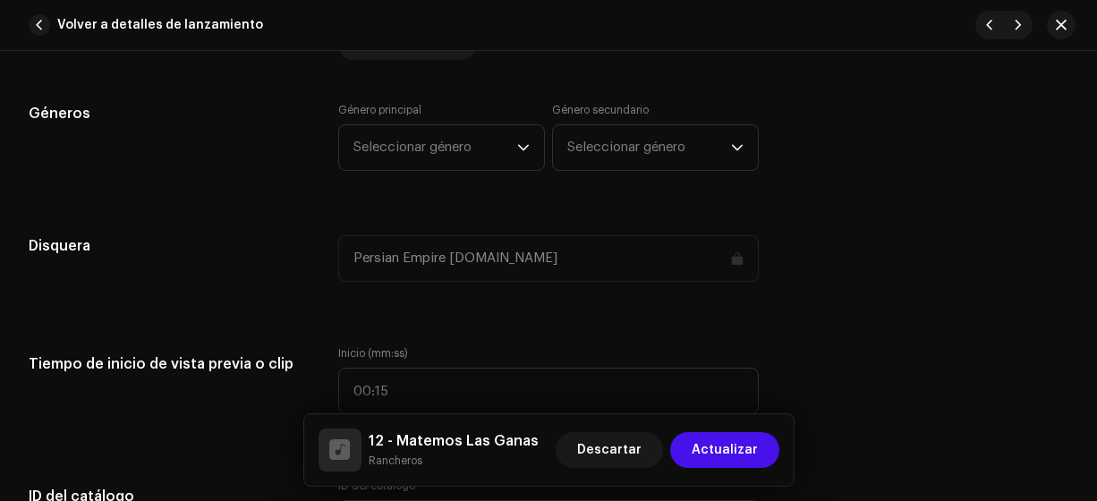
scroll to position [1675, 0]
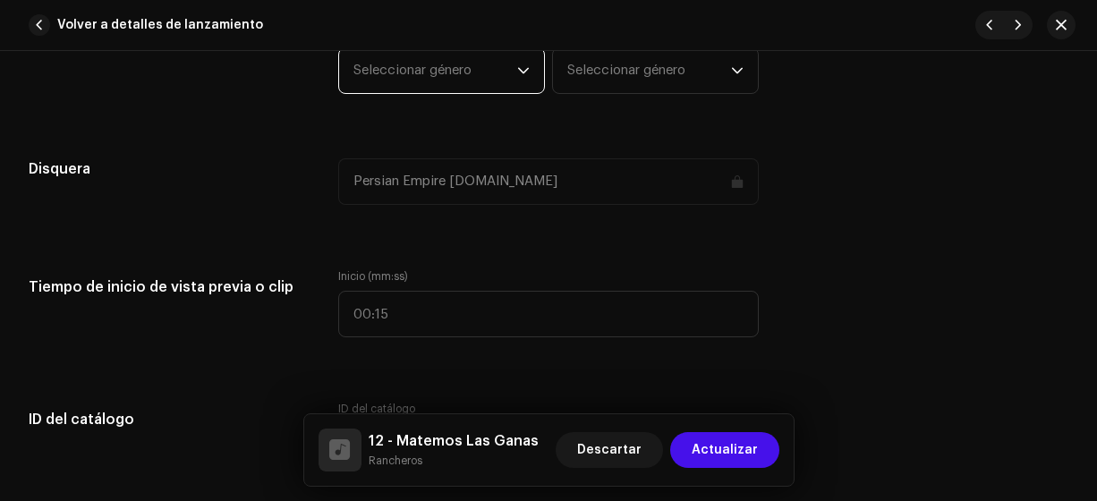
click at [465, 70] on span "Seleccionar género" at bounding box center [435, 70] width 164 height 45
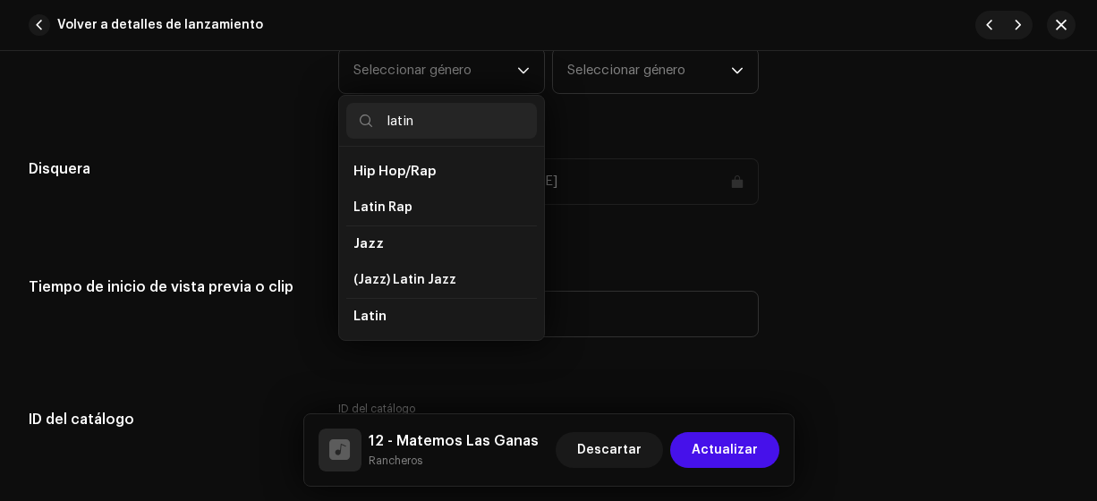
drag, startPoint x: 542, startPoint y: 162, endPoint x: 543, endPoint y: 190, distance: 27.7
click at [543, 190] on div "Persian Empire [DOMAIN_NAME]" at bounding box center [548, 181] width 421 height 47
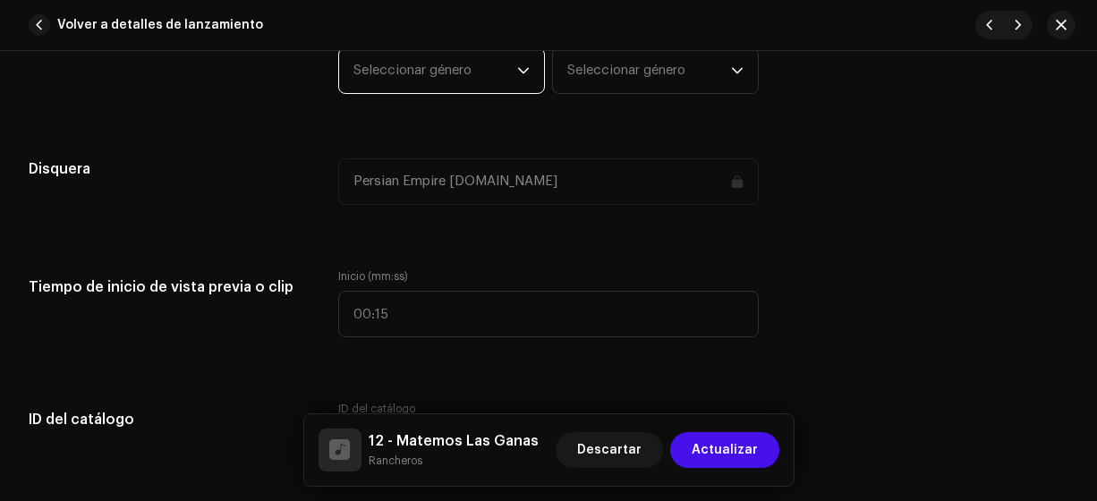
click at [482, 73] on span "Seleccionar género" at bounding box center [435, 70] width 164 height 45
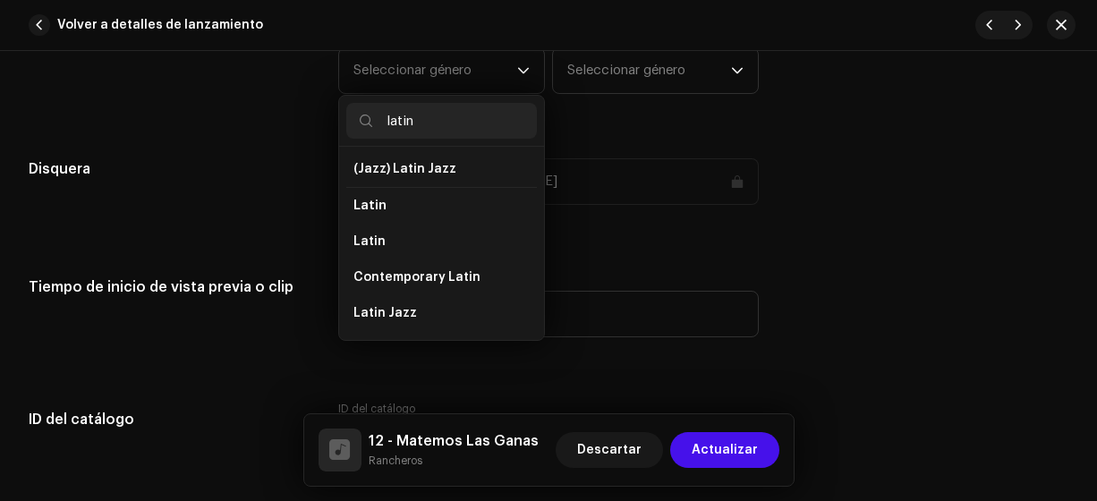
scroll to position [121, 0]
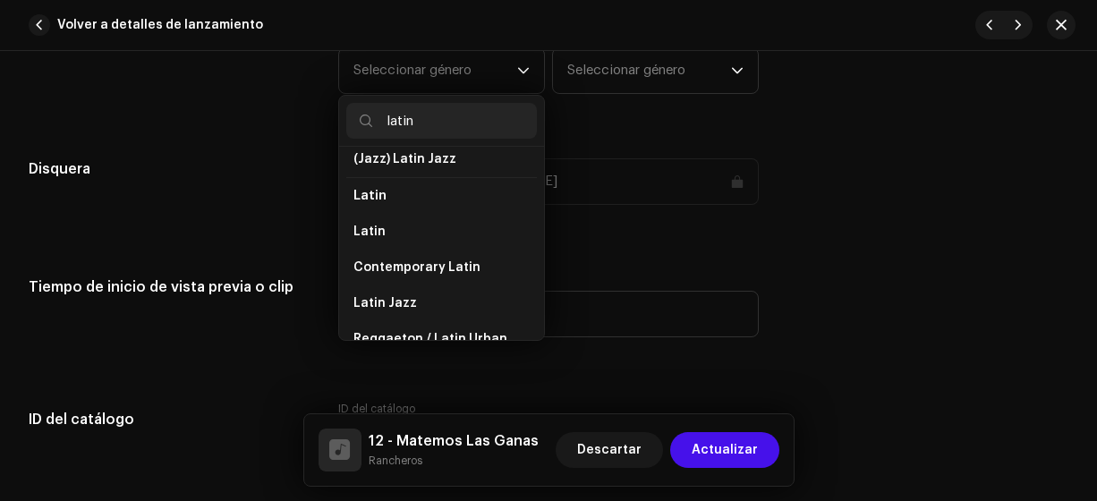
click at [445, 232] on li "Latin" at bounding box center [441, 232] width 191 height 36
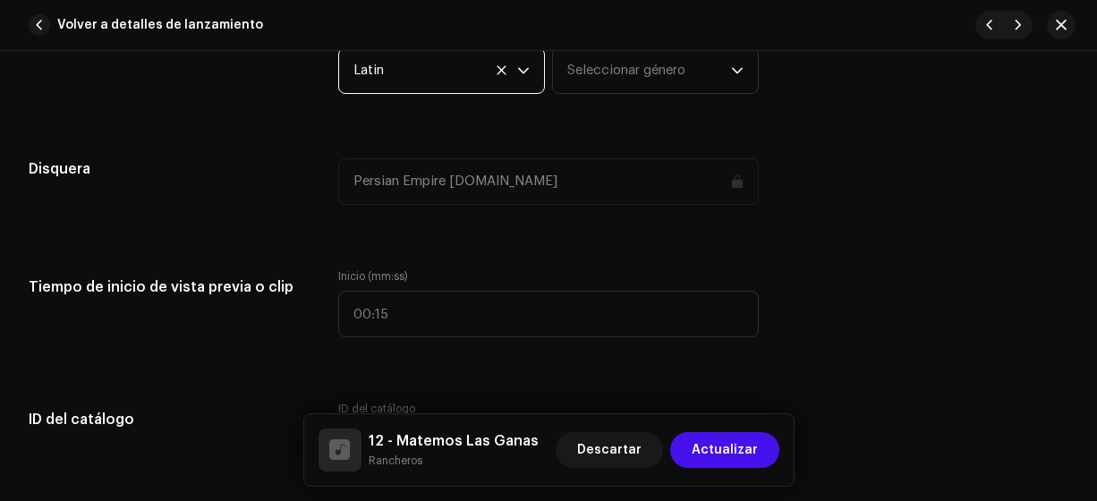
scroll to position [1668, 0]
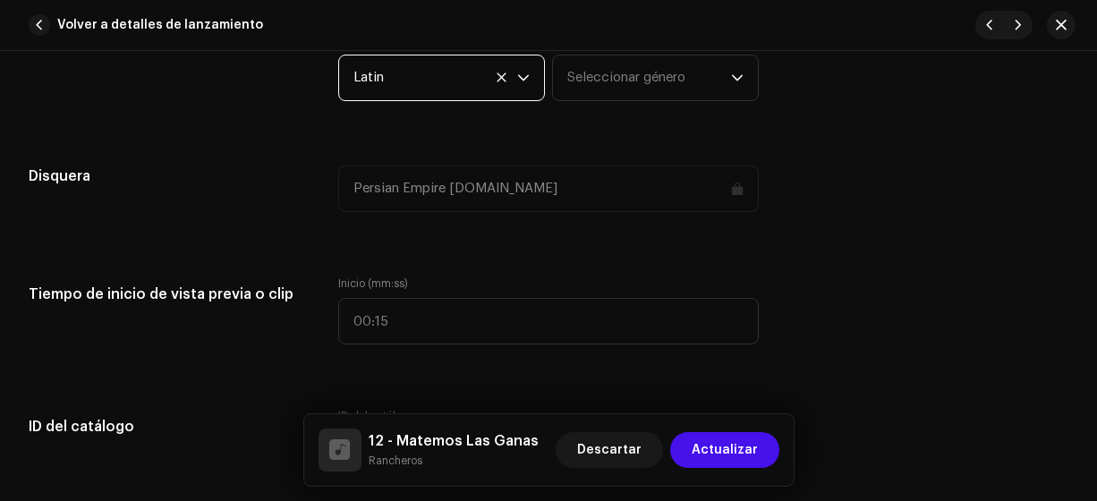
click at [622, 82] on span "Seleccionar género" at bounding box center [649, 77] width 164 height 45
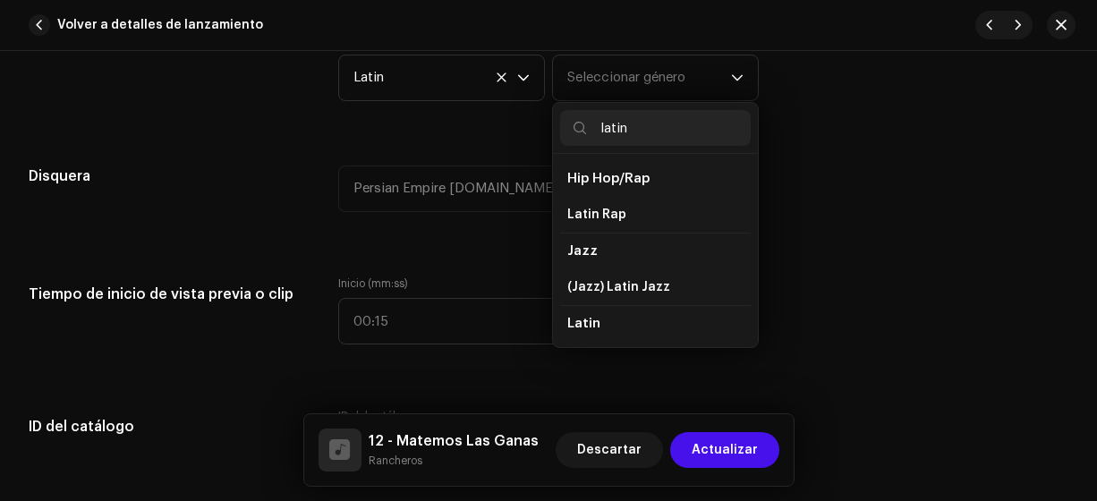
drag, startPoint x: 753, startPoint y: 171, endPoint x: 744, endPoint y: 228, distance: 58.0
click at [744, 227] on div "latin Hip Hop/Rap Latin Rap Jazz (Jazz) Latin Jazz Latin Latin Contemporary Lat…" at bounding box center [655, 225] width 207 height 246
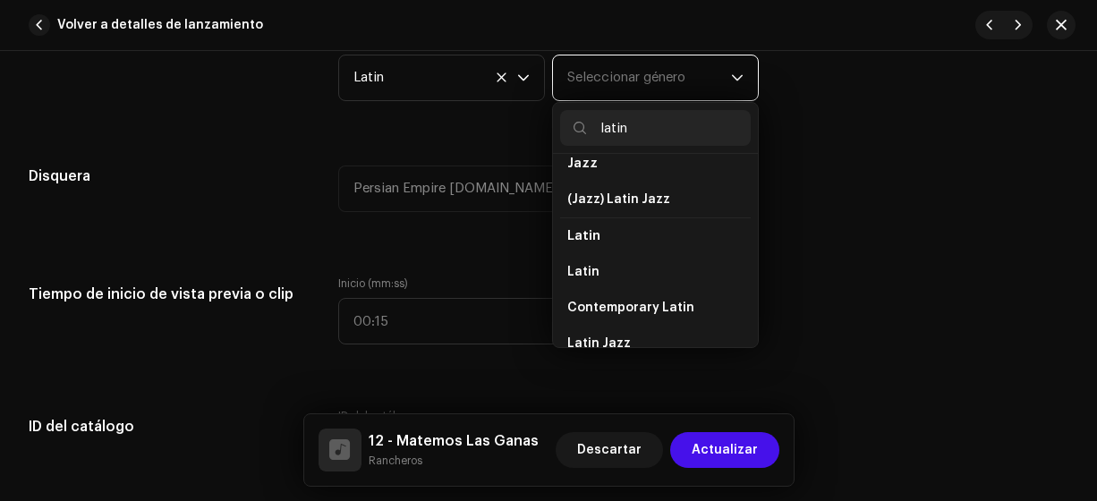
scroll to position [136, 0]
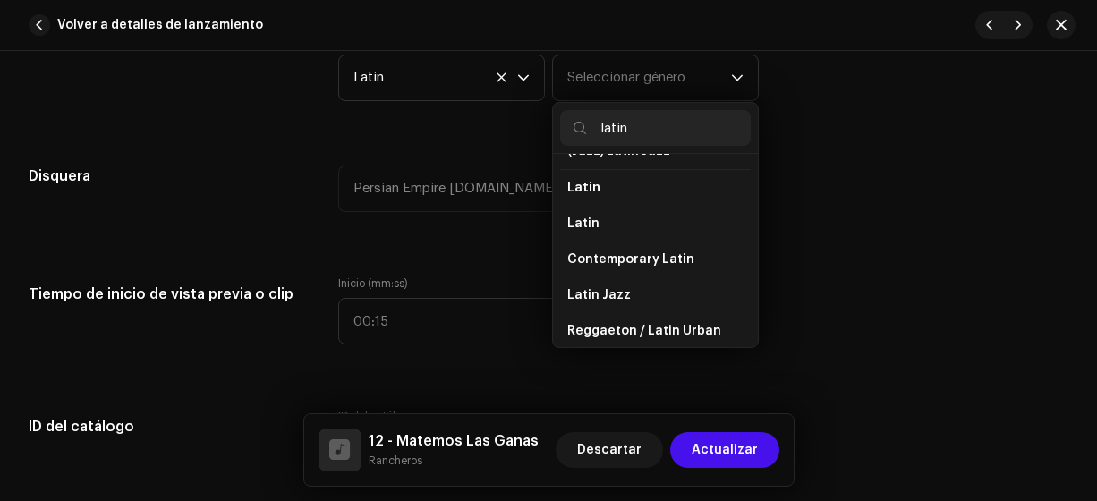
click at [606, 218] on li "Latin" at bounding box center [655, 224] width 191 height 36
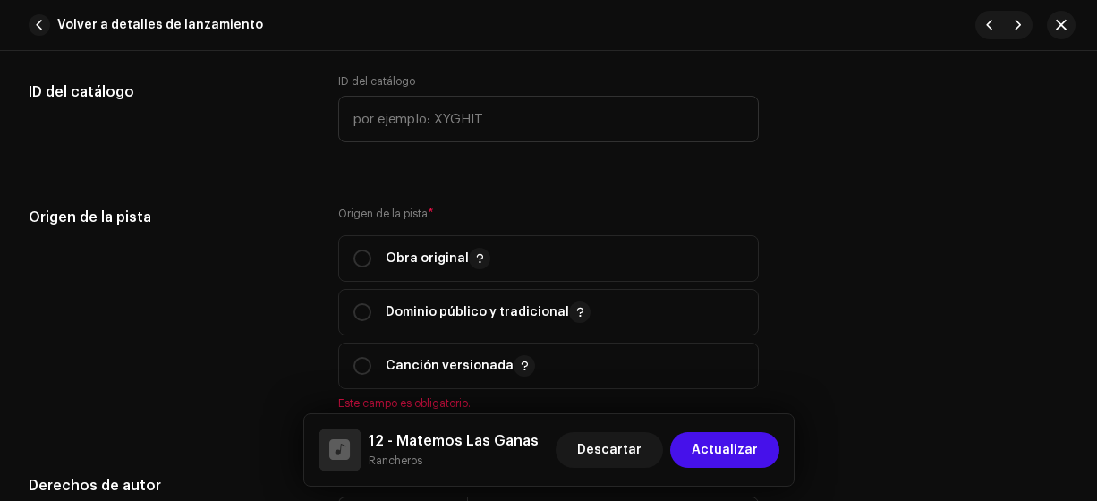
scroll to position [1997, 0]
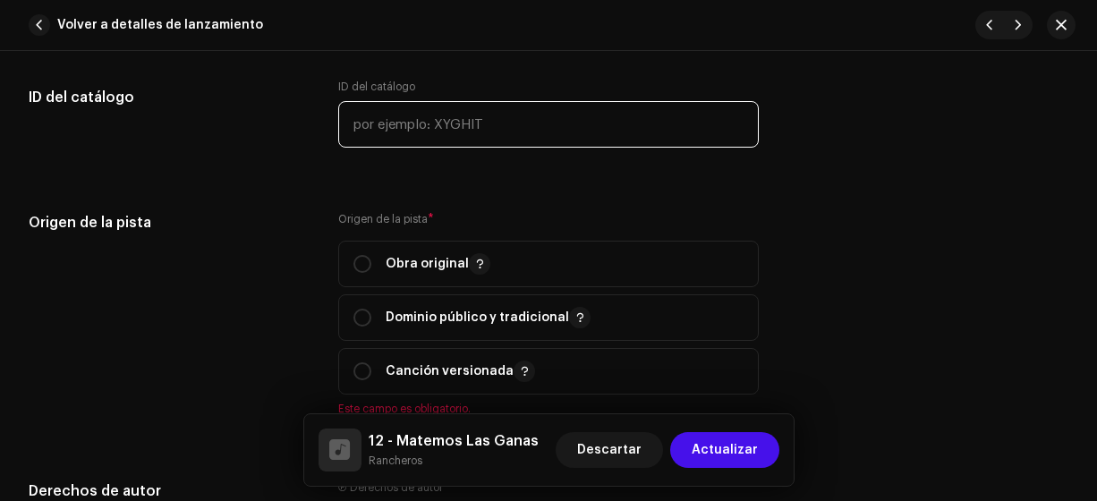
click at [520, 115] on input "text" at bounding box center [548, 124] width 421 height 47
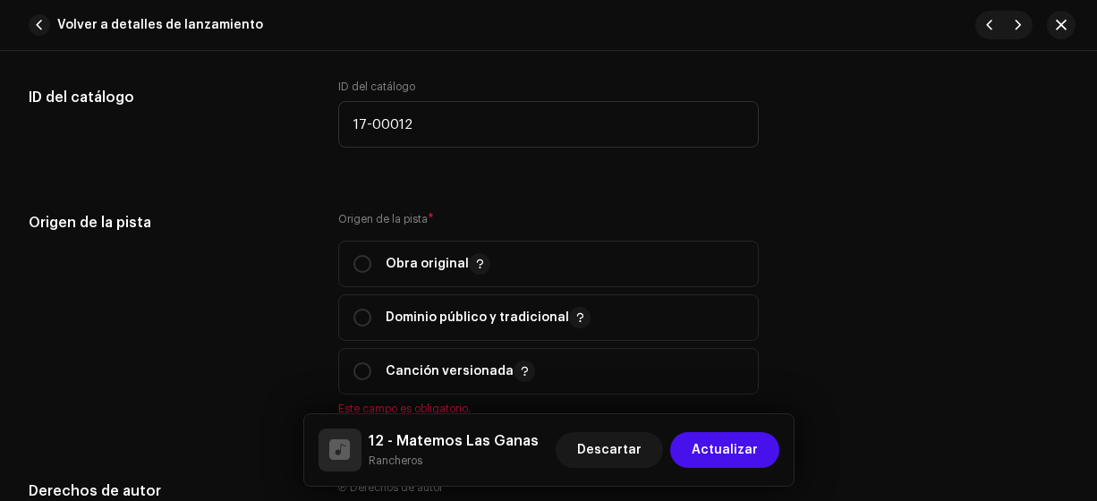
click at [356, 262] on input "radio" at bounding box center [362, 264] width 18 height 18
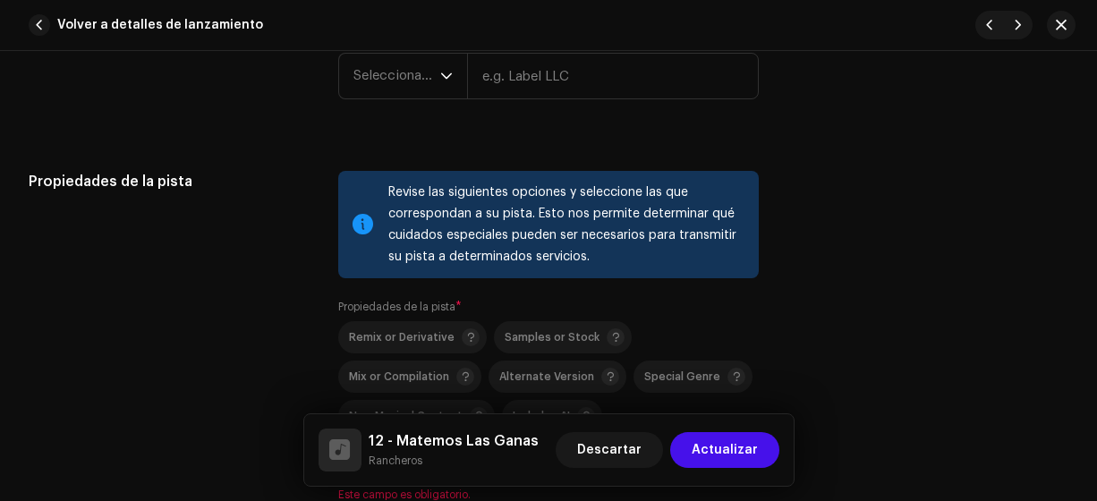
scroll to position [2408, 0]
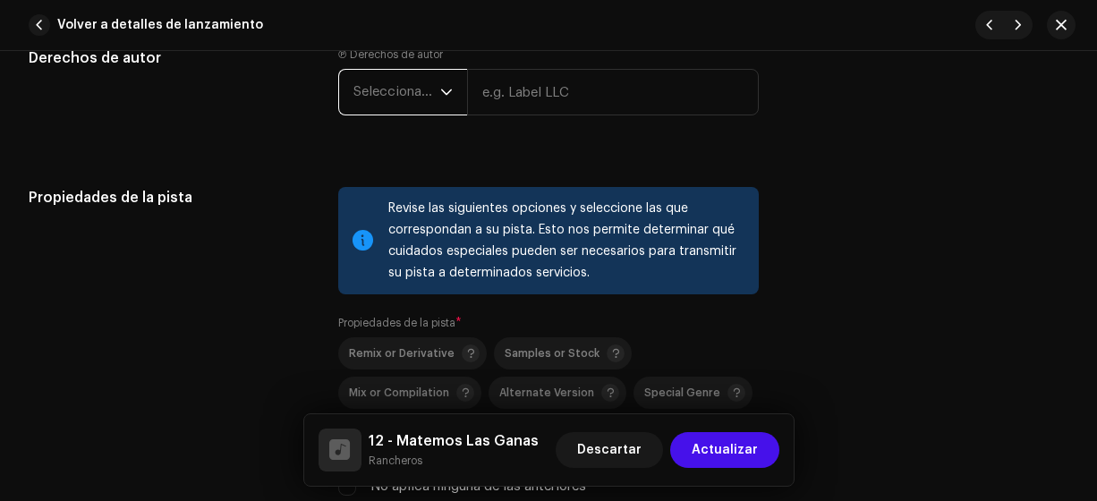
click at [386, 99] on span "Seleccionar año" at bounding box center [396, 92] width 87 height 45
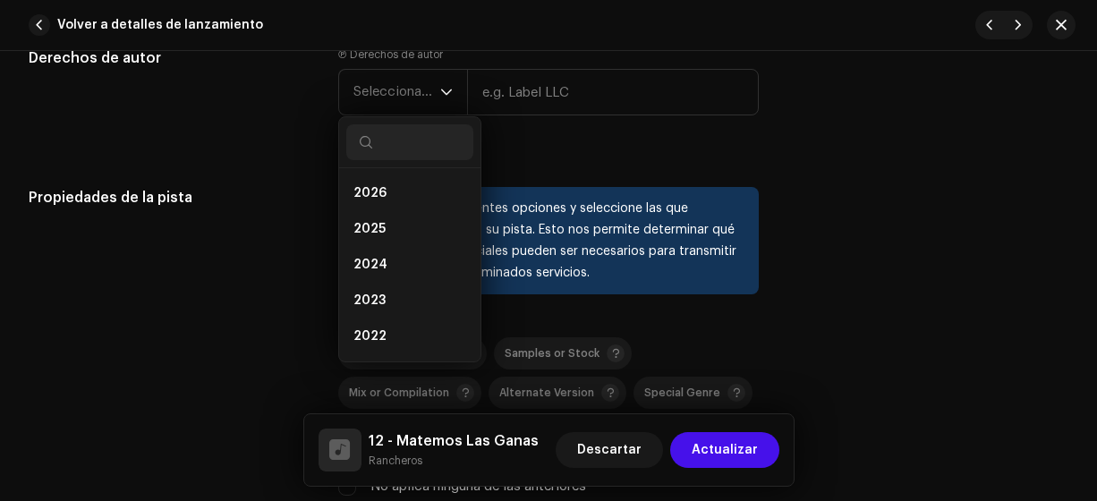
click at [397, 217] on li "2025" at bounding box center [409, 229] width 127 height 36
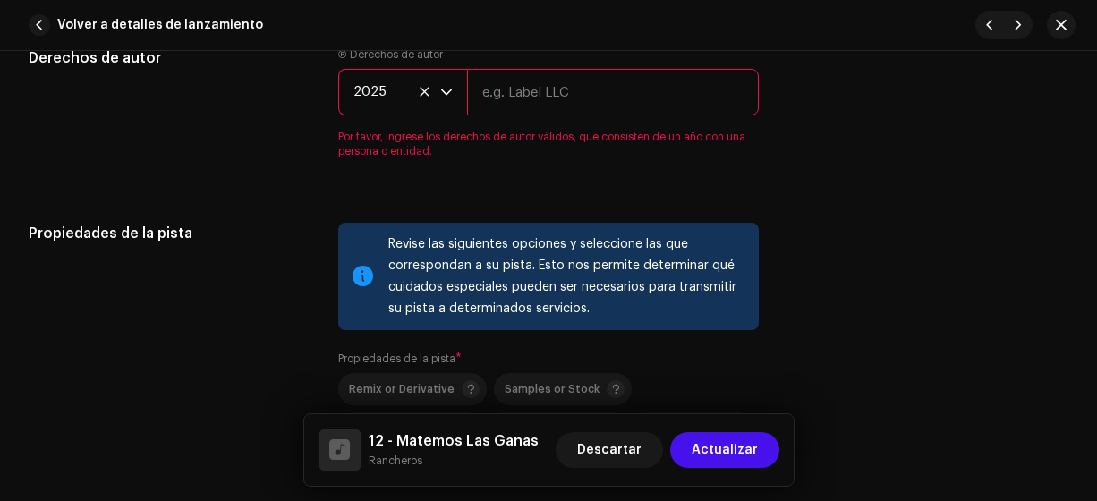
click at [502, 104] on input "text" at bounding box center [613, 92] width 293 height 47
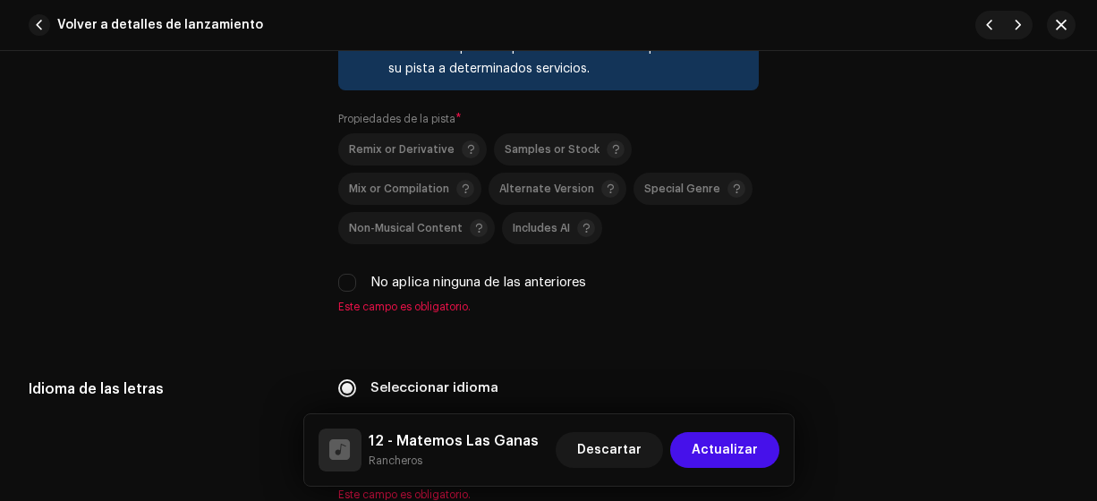
scroll to position [2618, 0]
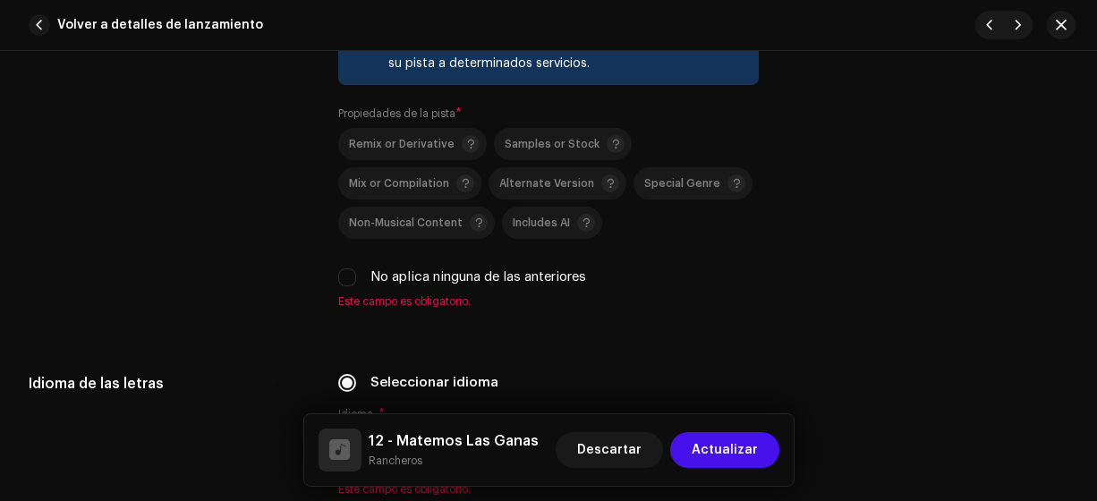
click at [341, 275] on input "No aplica ninguna de las anteriores" at bounding box center [347, 277] width 18 height 18
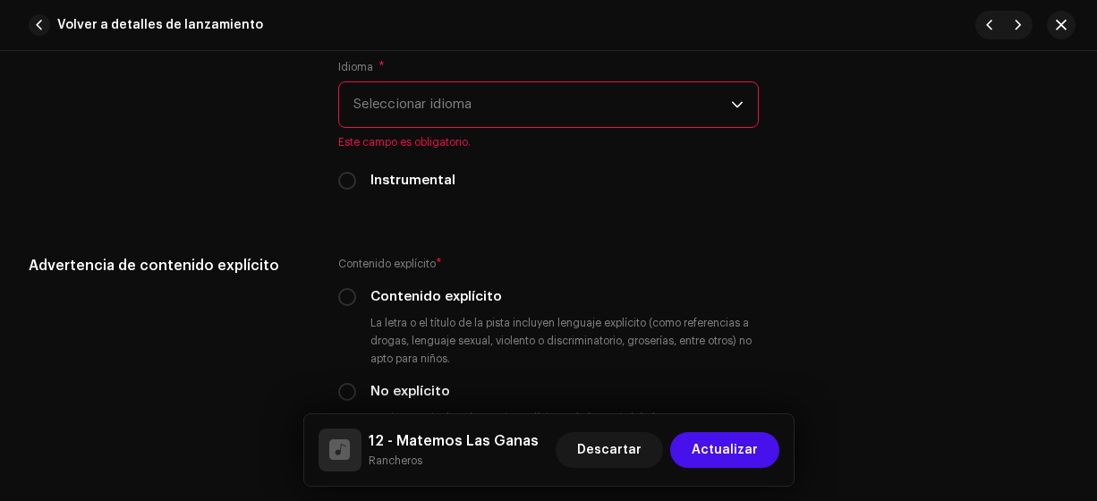
scroll to position [2938, 0]
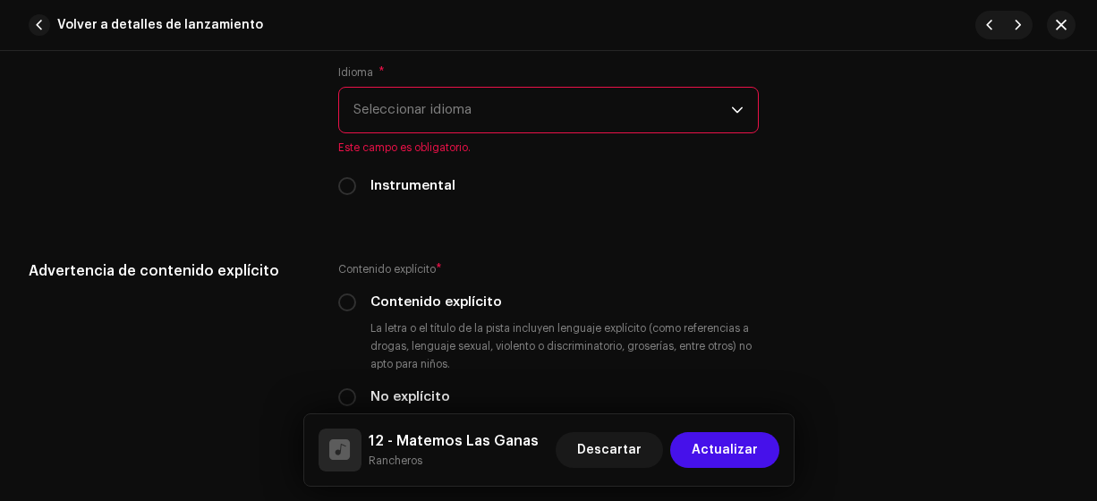
click at [657, 103] on span "Seleccionar idioma" at bounding box center [542, 110] width 378 height 45
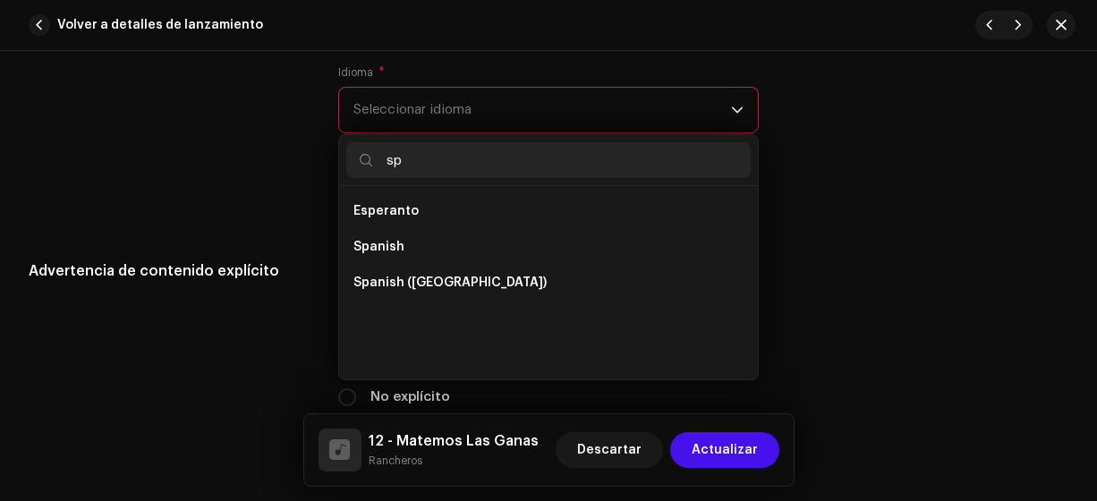
scroll to position [0, 0]
click at [514, 275] on li "Spanish ([GEOGRAPHIC_DATA])" at bounding box center [548, 283] width 405 height 36
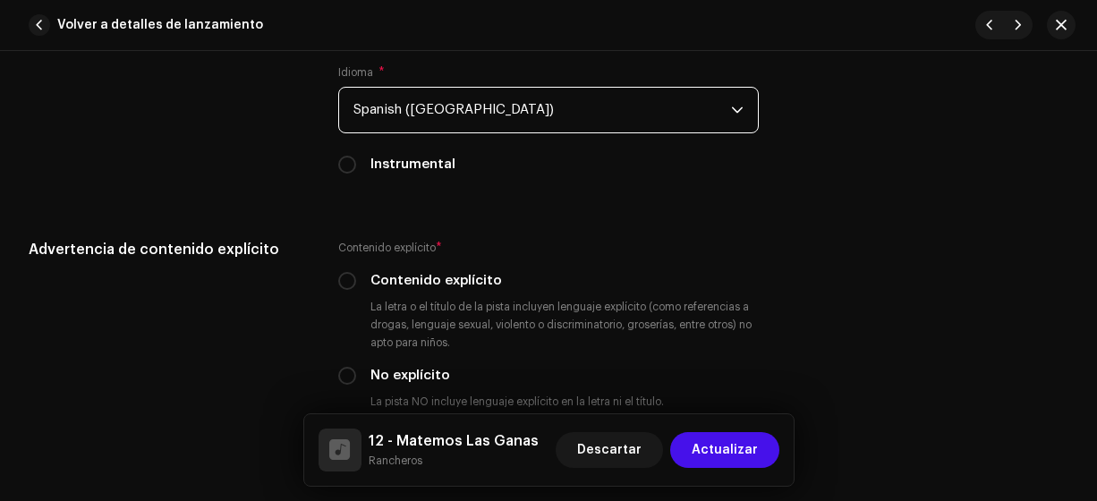
click at [340, 373] on input "No explícito" at bounding box center [347, 376] width 18 height 18
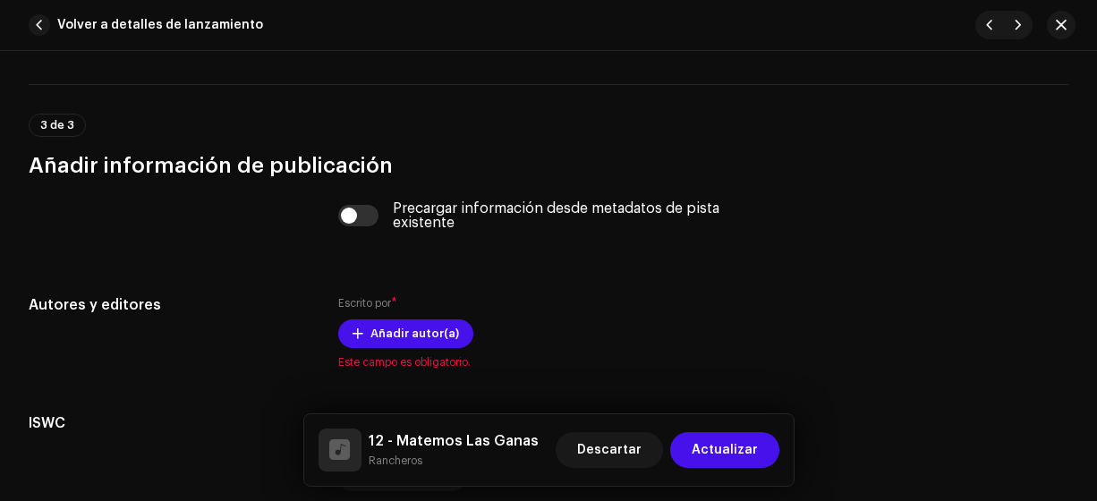
scroll to position [3647, 0]
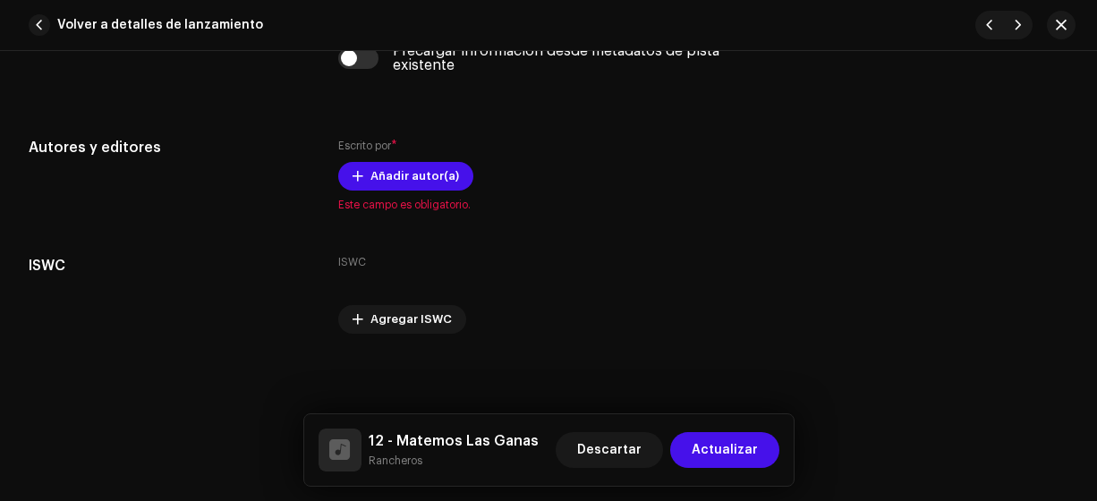
click at [393, 177] on span "Añadir autor(a)" at bounding box center [414, 176] width 89 height 36
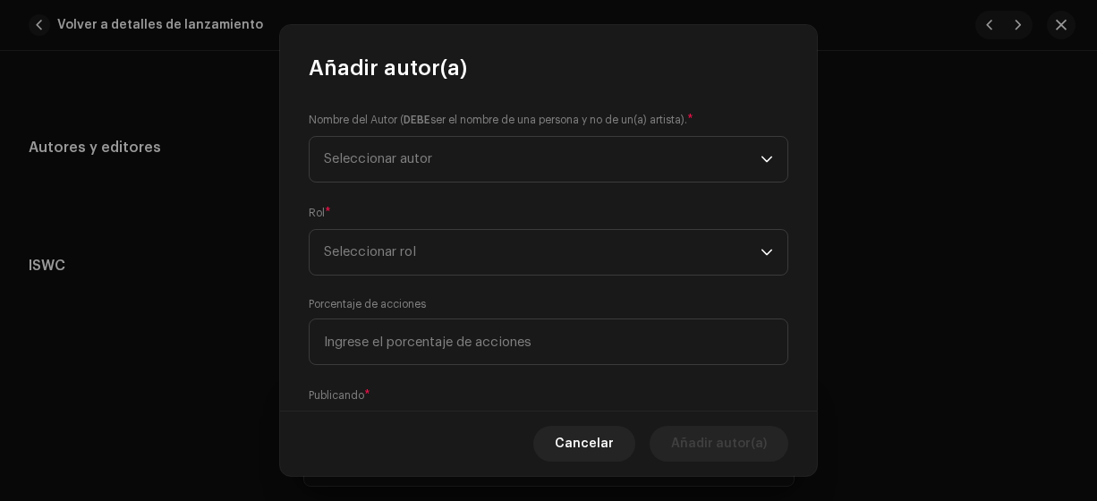
click at [378, 167] on span "Seleccionar autor" at bounding box center [542, 159] width 437 height 45
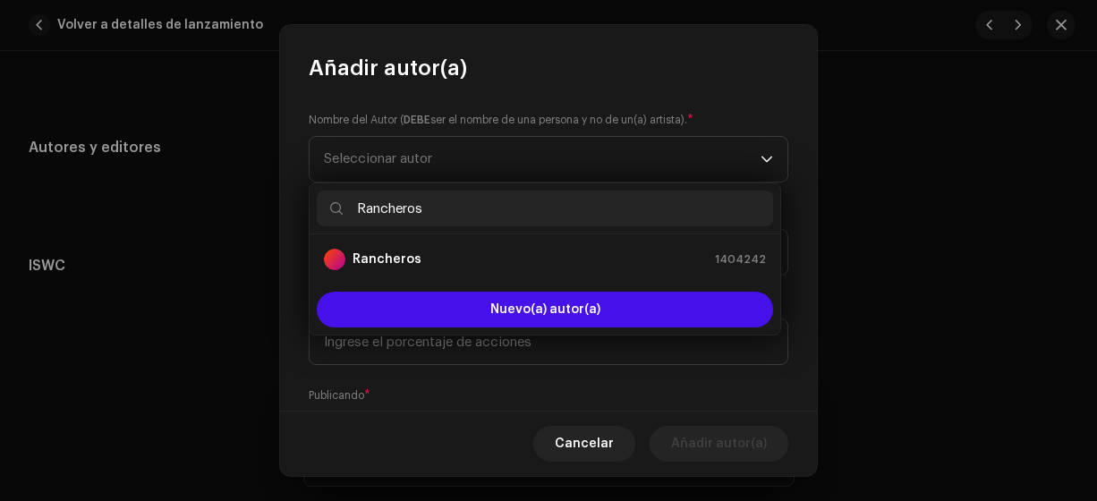
click at [408, 258] on strong "Rancheros" at bounding box center [386, 259] width 69 height 18
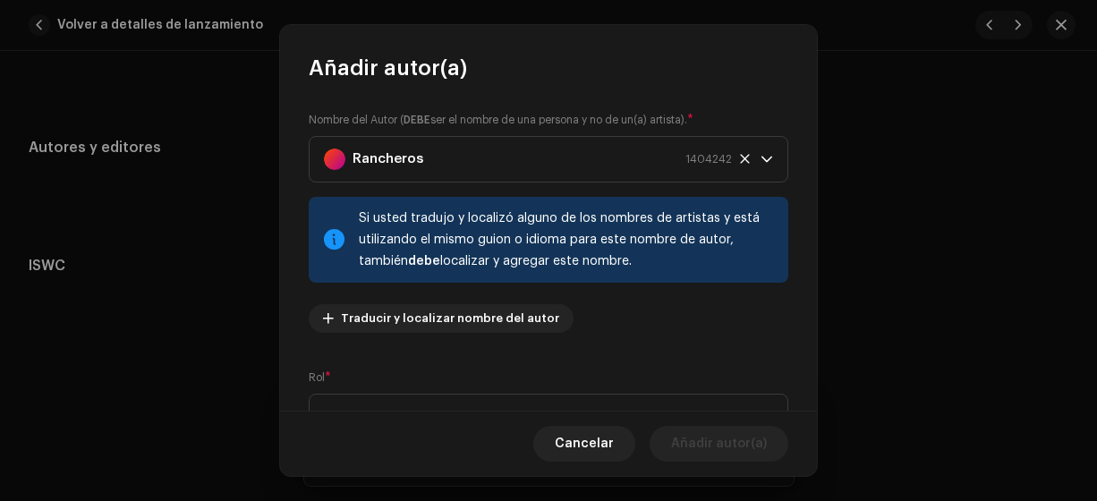
click at [384, 400] on span "Seleccionar rol" at bounding box center [542, 417] width 437 height 45
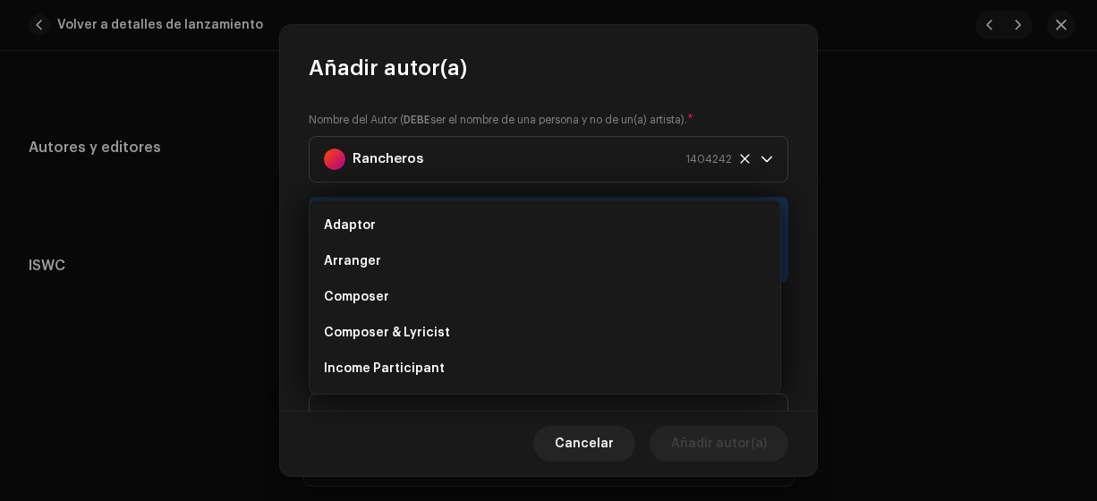
scroll to position [29, 0]
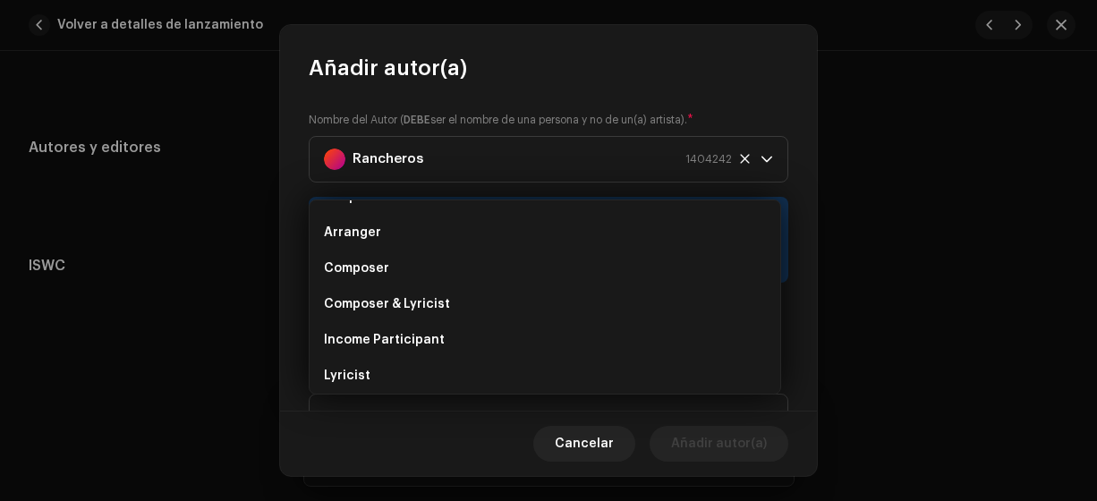
click at [411, 305] on span "Composer & Lyricist" at bounding box center [387, 304] width 126 height 18
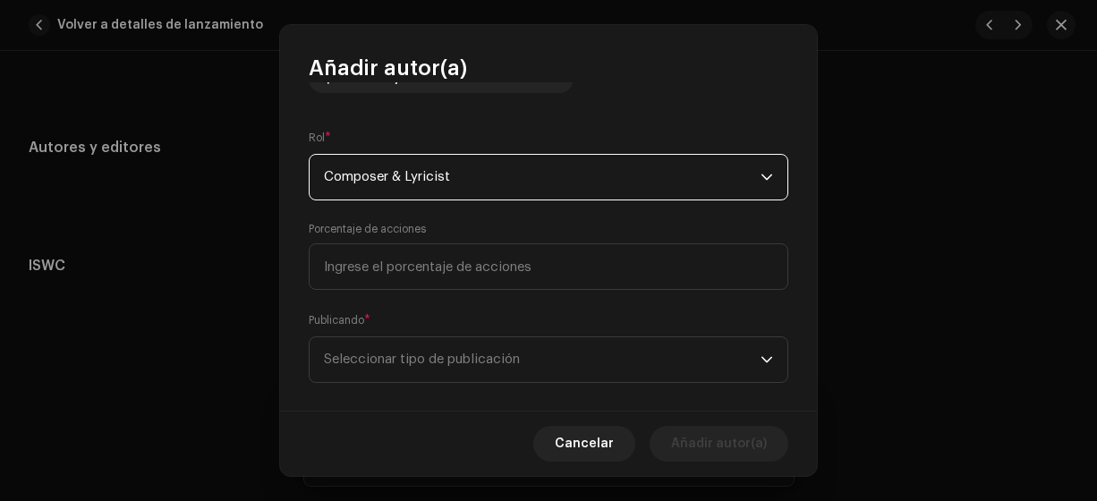
scroll to position [261, 0]
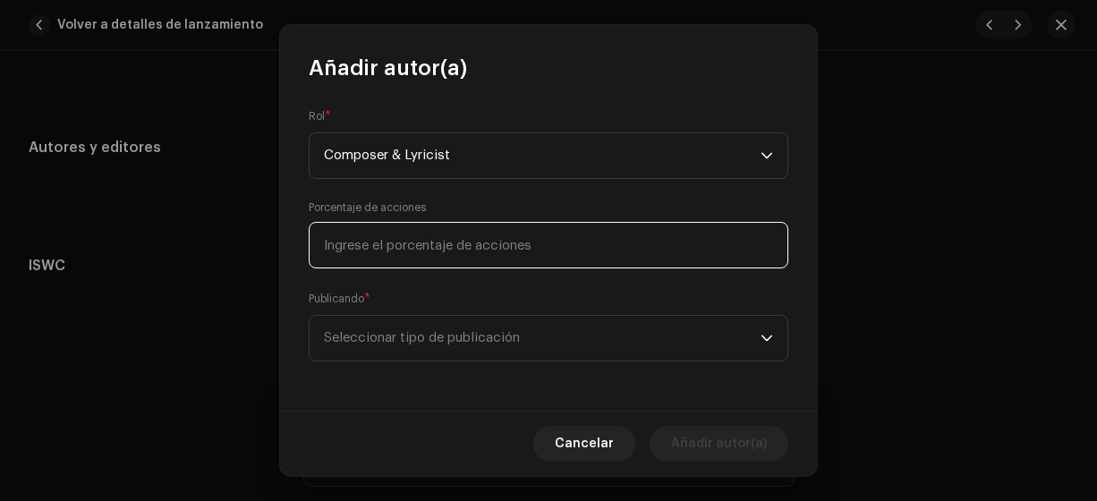
click at [590, 255] on input at bounding box center [549, 245] width 480 height 47
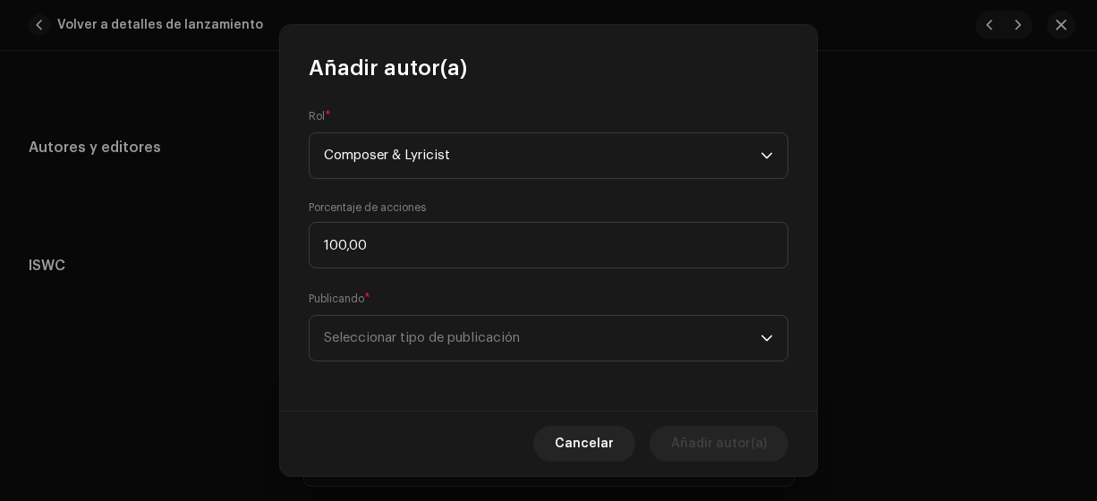
click at [531, 328] on span "Seleccionar tipo de publicación" at bounding box center [542, 338] width 437 height 45
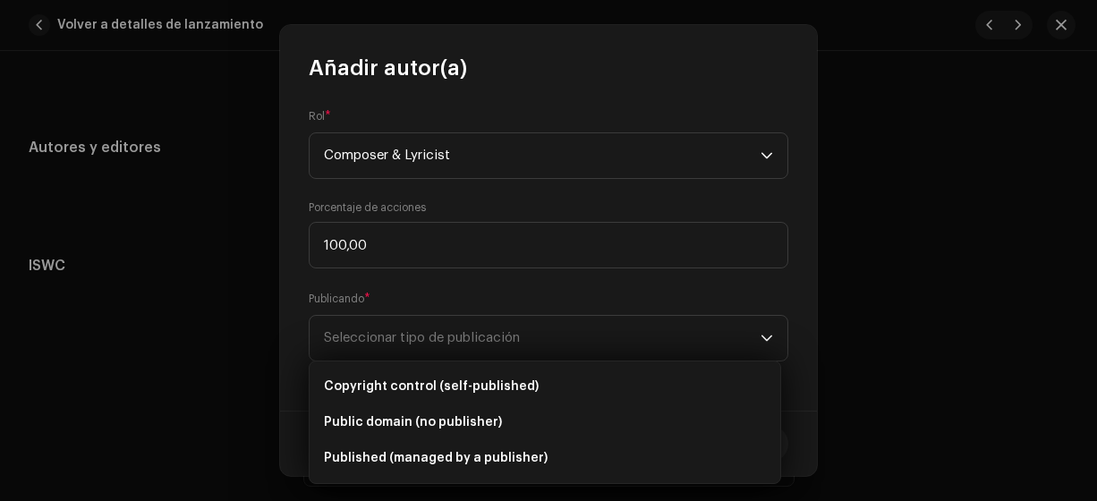
click at [492, 386] on span "Copyright control (self-published)" at bounding box center [431, 387] width 215 height 18
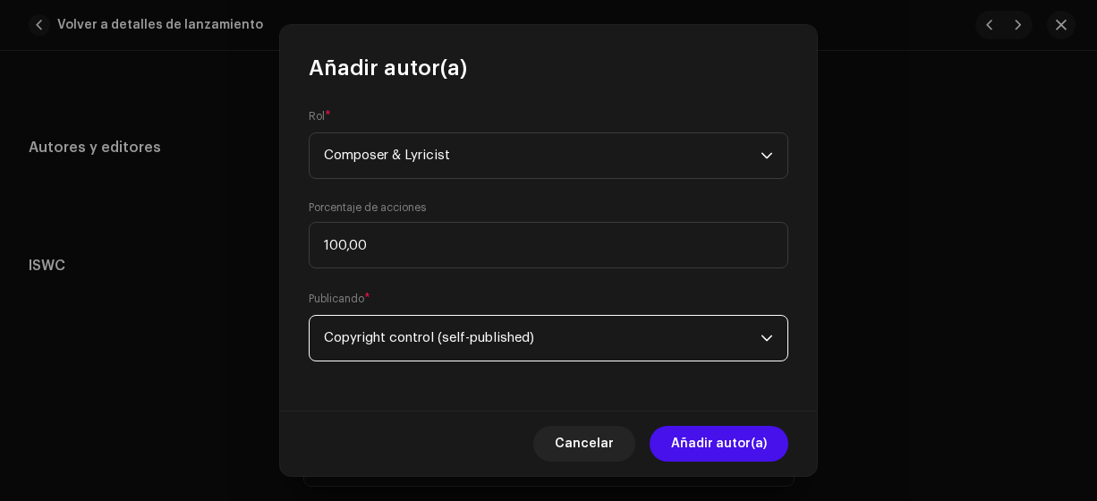
click at [677, 445] on span "Añadir autor(a)" at bounding box center [719, 444] width 96 height 36
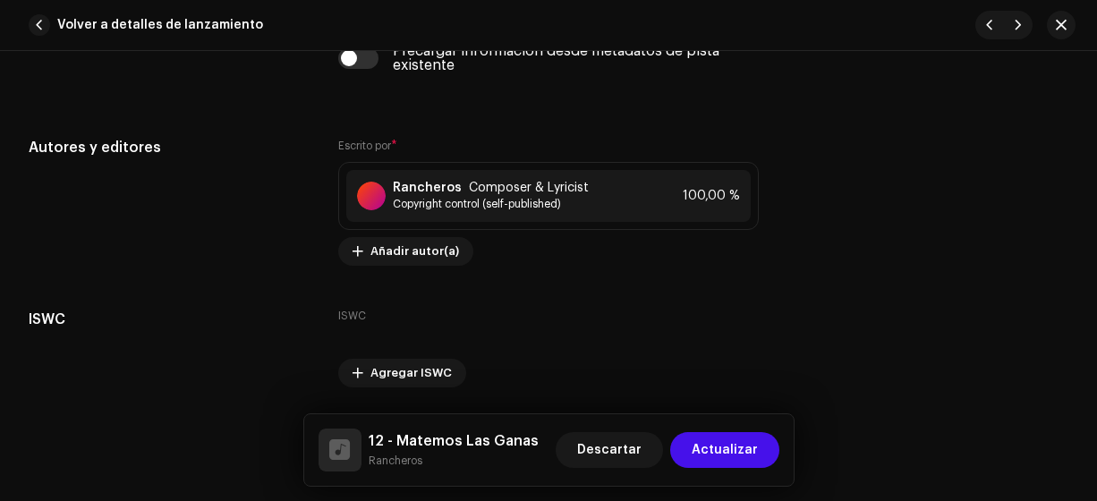
click at [714, 445] on span "Actualizar" at bounding box center [725, 450] width 66 height 36
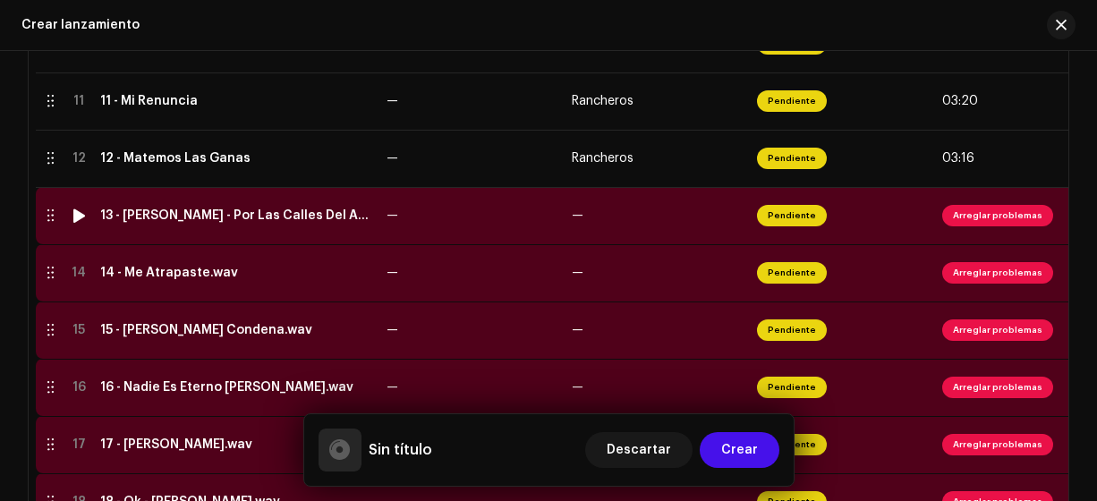
click at [230, 212] on div "13 - [PERSON_NAME] - Por Las Calles Del Amor.wav" at bounding box center [236, 215] width 272 height 14
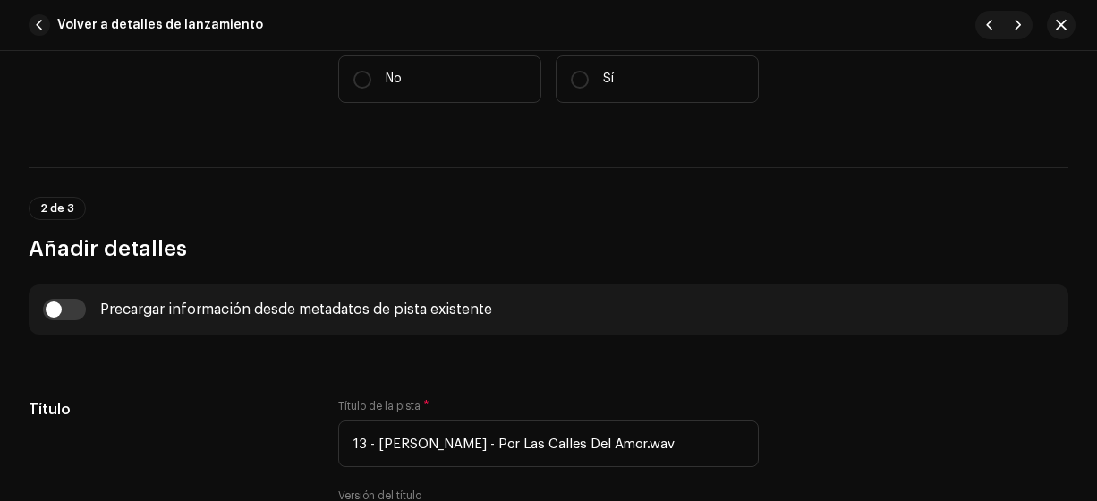
scroll to position [456, 0]
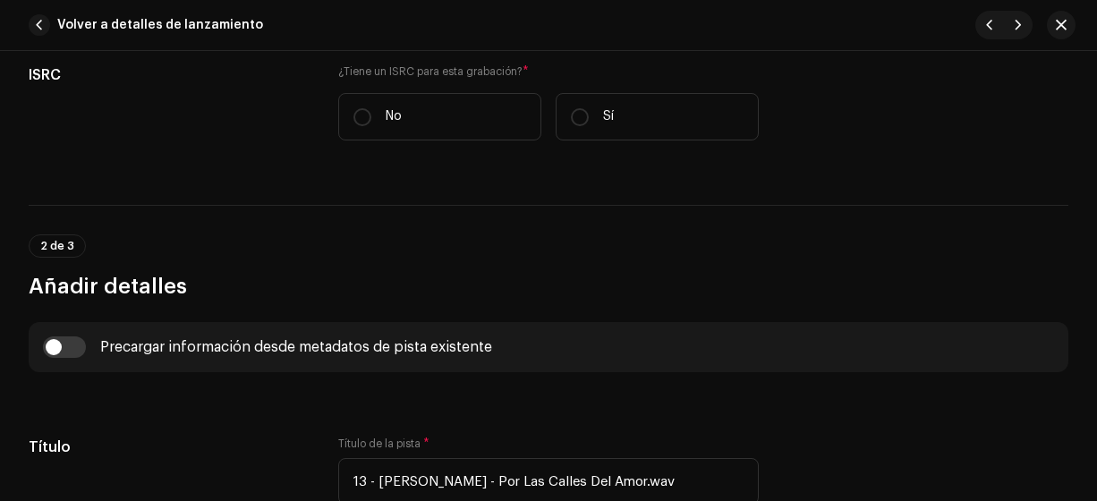
click at [355, 120] on input "No" at bounding box center [362, 117] width 18 height 18
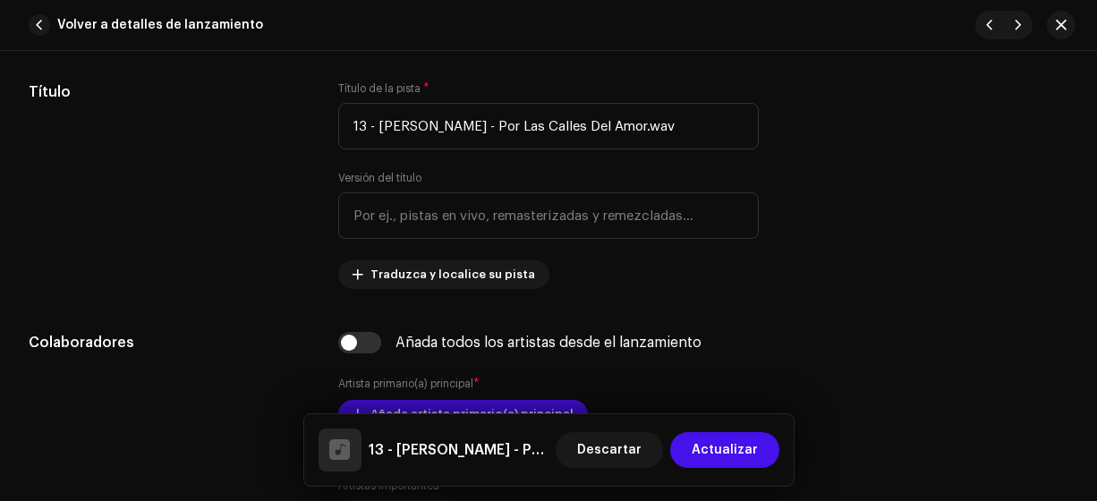
scroll to position [848, 0]
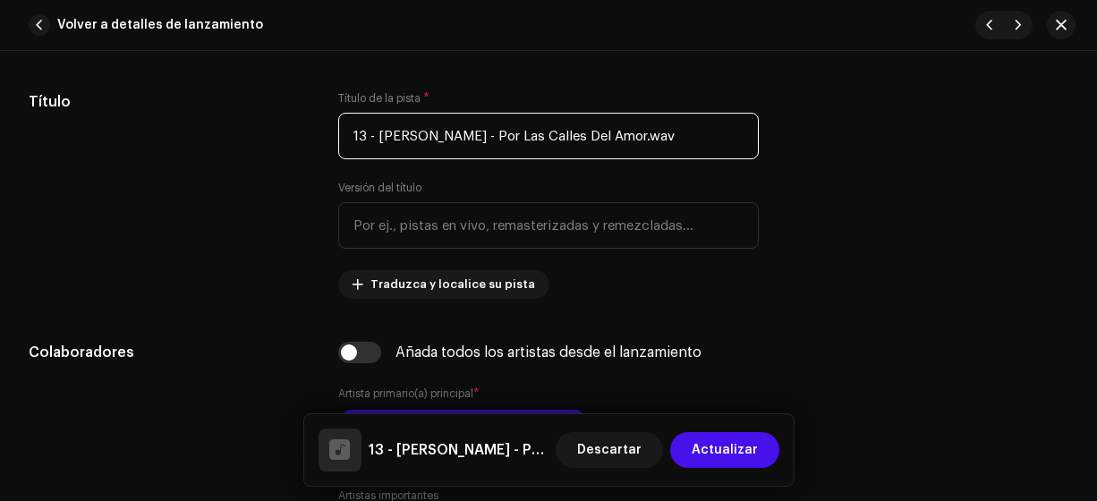
drag, startPoint x: 470, startPoint y: 135, endPoint x: 376, endPoint y: 146, distance: 94.5
click at [376, 146] on input "13 - [PERSON_NAME] - Por Las Calles Del Amor.wav" at bounding box center [548, 136] width 421 height 47
click at [610, 124] on input "13 - Por Las Calles Del Amor.wav" at bounding box center [548, 136] width 421 height 47
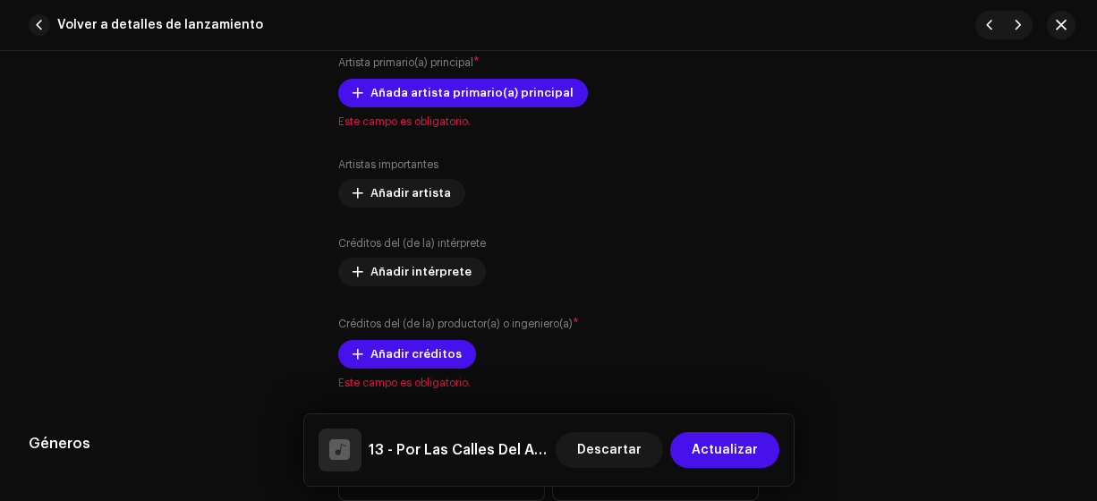
scroll to position [1173, 0]
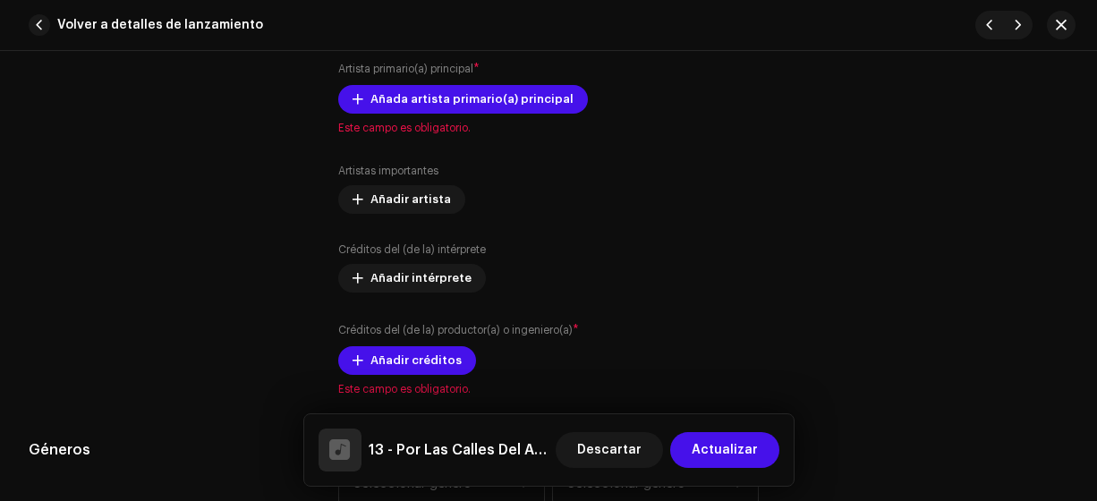
click at [457, 98] on span "Añada artista primario(a) principal" at bounding box center [471, 99] width 203 height 36
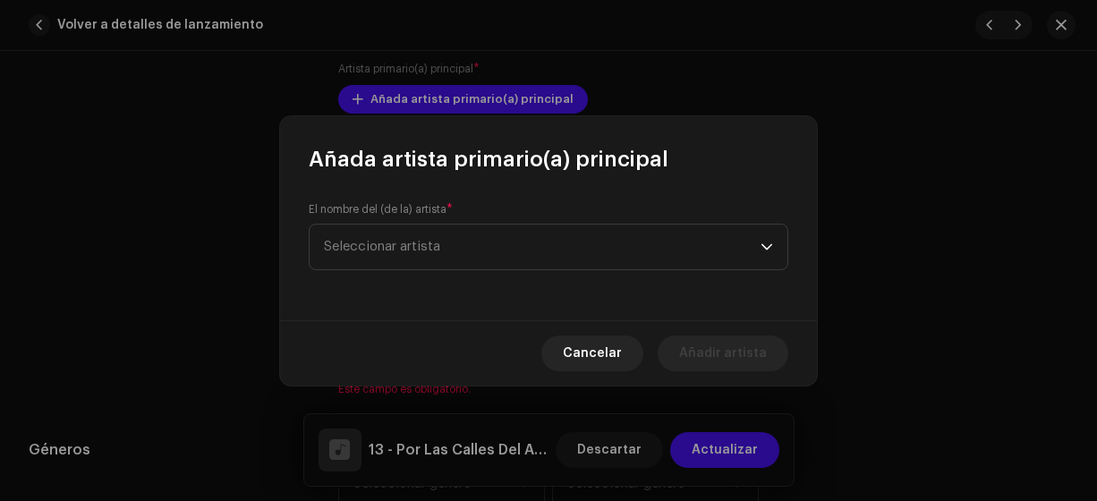
click at [410, 251] on span "Seleccionar artista" at bounding box center [382, 246] width 116 height 13
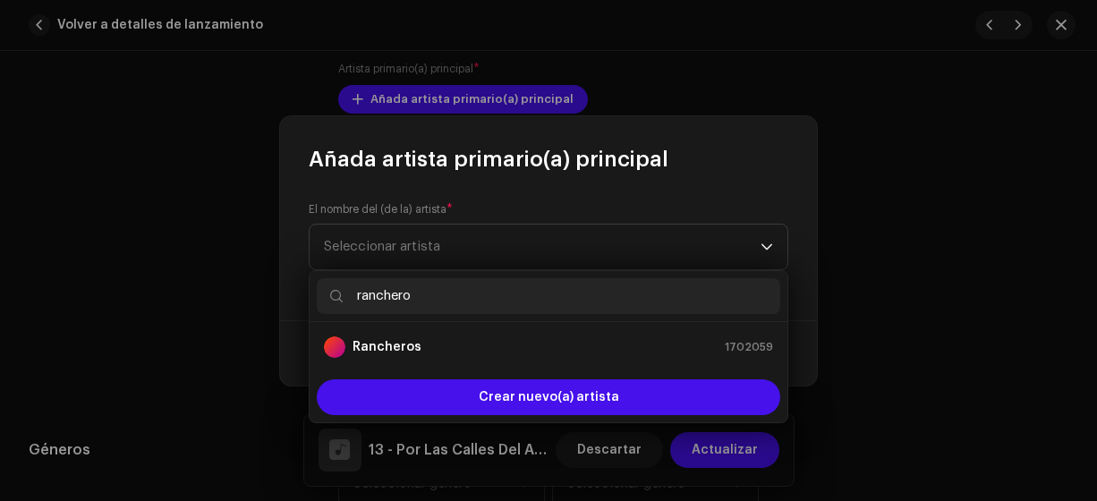
click at [406, 347] on strong "Rancheros" at bounding box center [386, 347] width 69 height 18
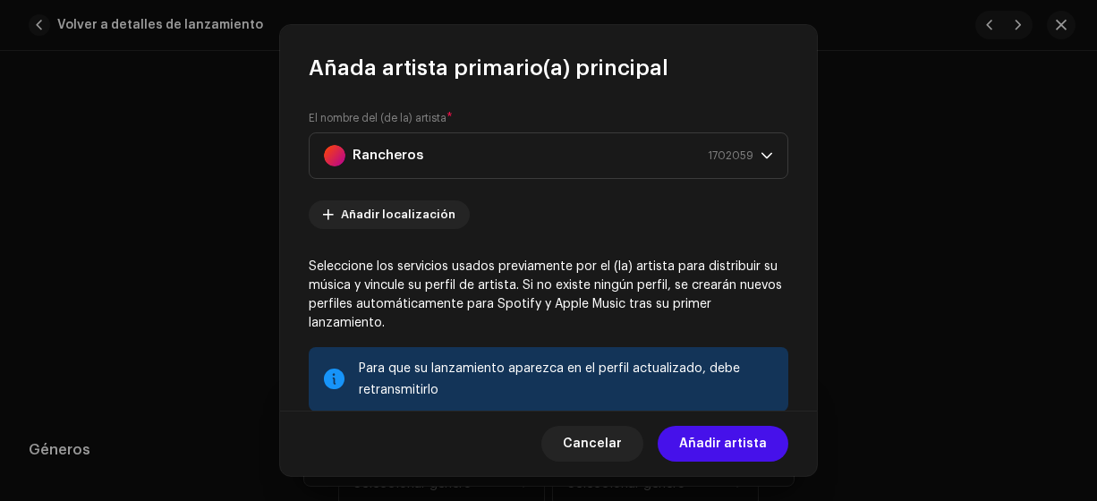
click at [733, 437] on span "Añadir artista" at bounding box center [723, 444] width 88 height 36
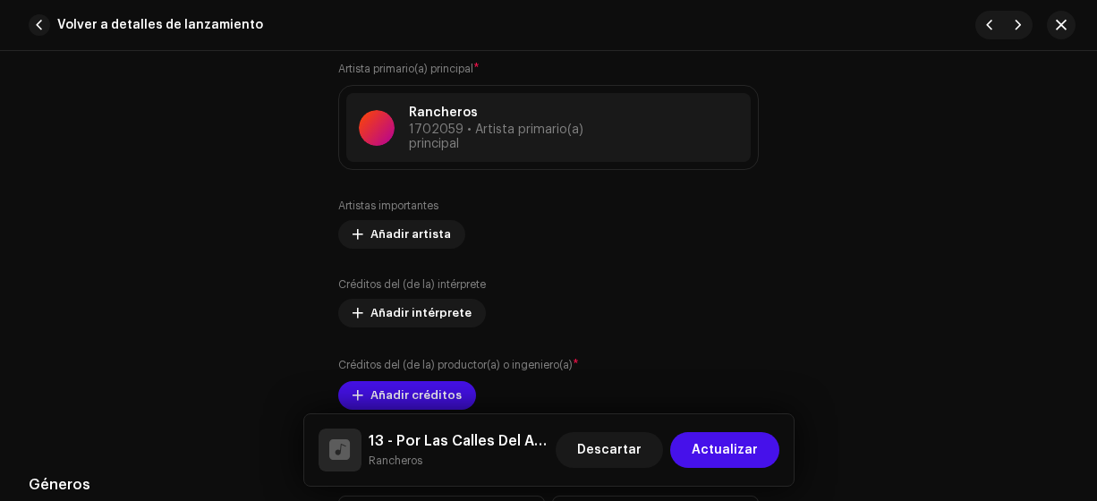
click at [420, 390] on span "Añadir créditos" at bounding box center [415, 396] width 91 height 36
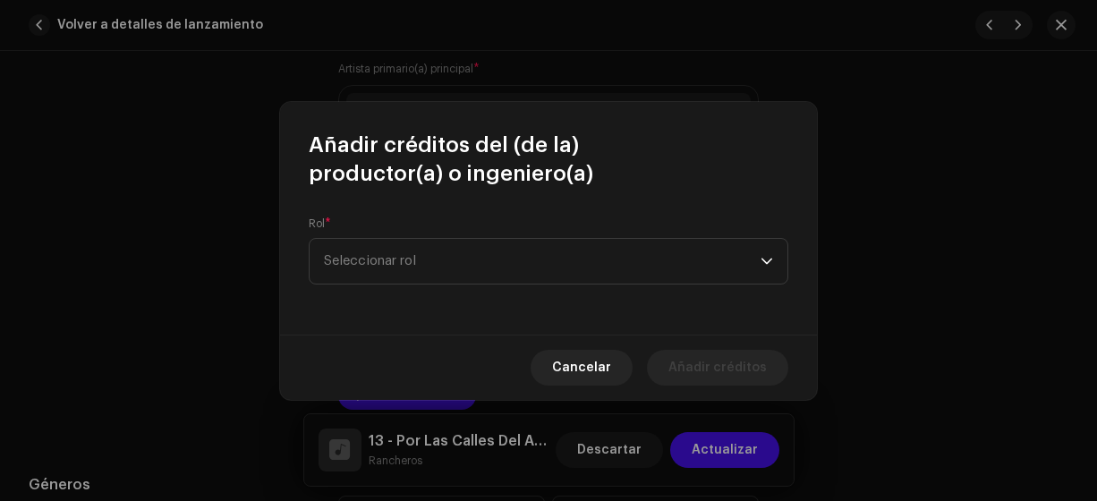
click at [380, 265] on span "Seleccionar rol" at bounding box center [542, 261] width 437 height 45
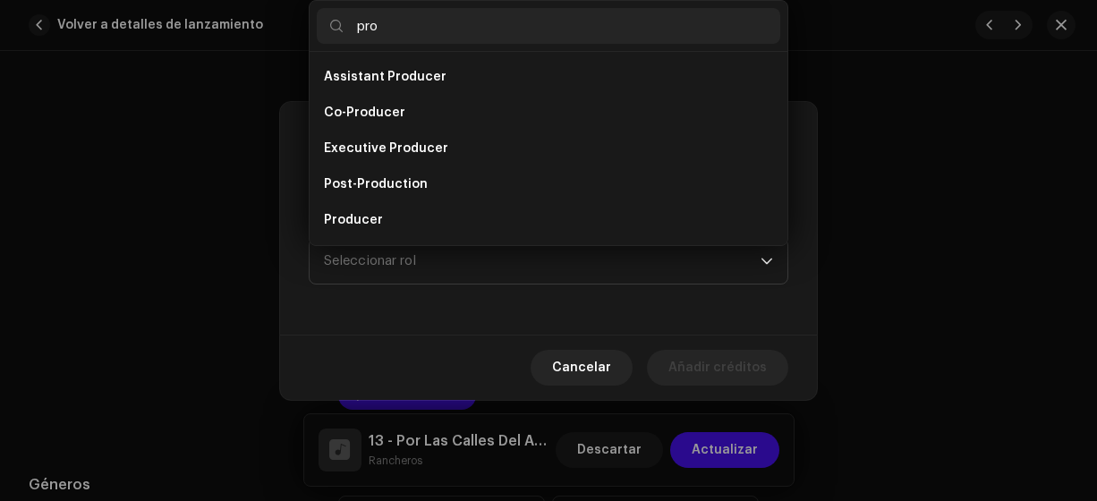
scroll to position [29, 0]
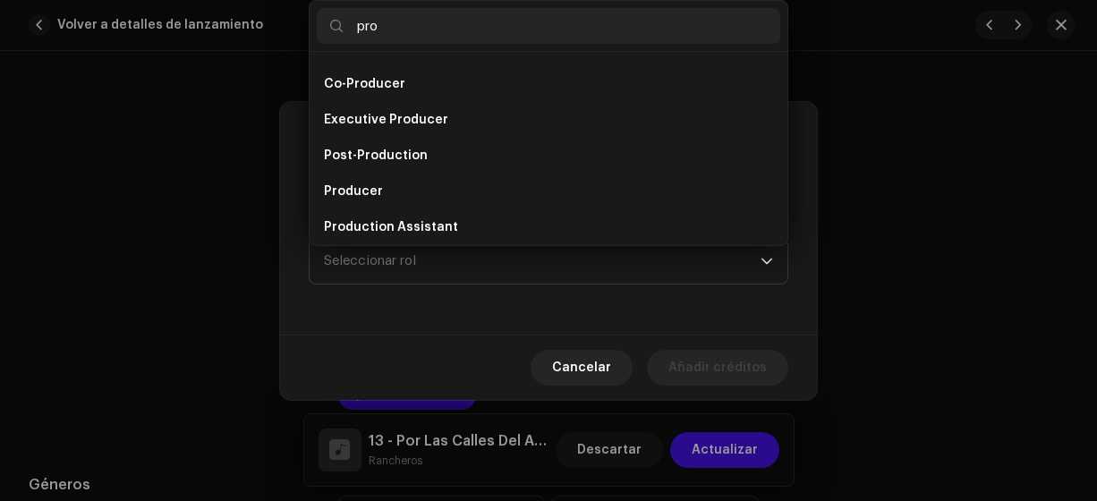
click at [369, 187] on span "Producer" at bounding box center [353, 192] width 59 height 18
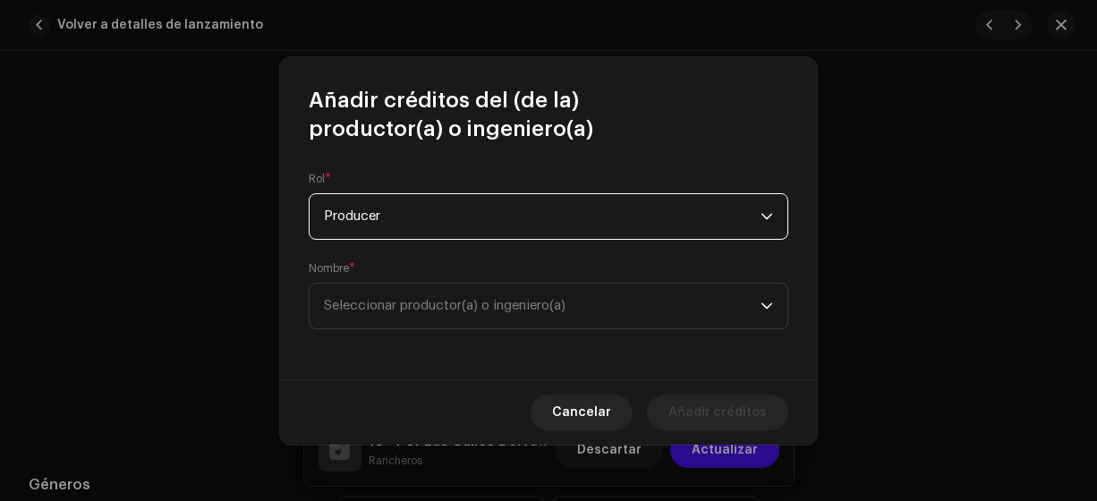
click at [588, 304] on span "Seleccionar productor(a) o ingeniero(a)" at bounding box center [542, 306] width 437 height 45
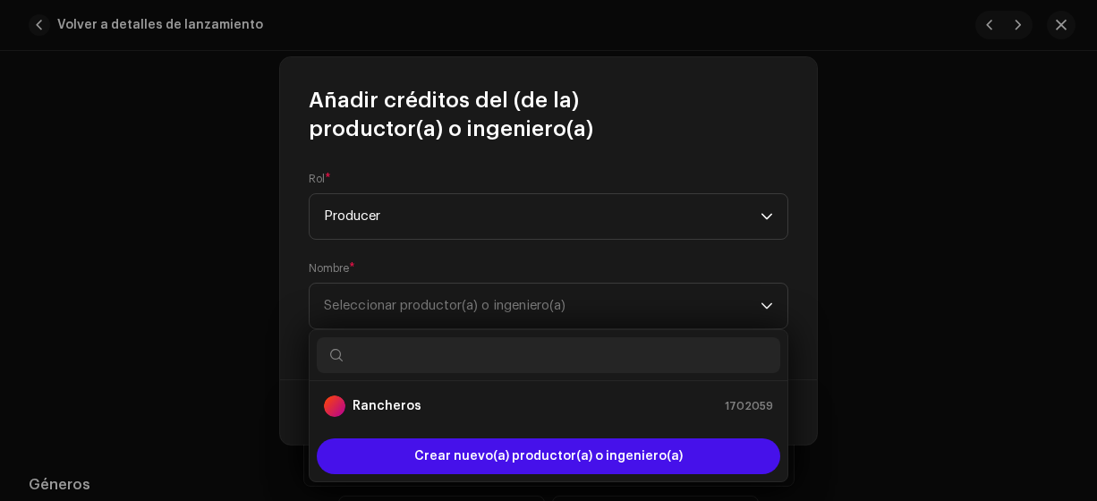
click at [484, 407] on div "Rancheros 1702059" at bounding box center [548, 405] width 449 height 21
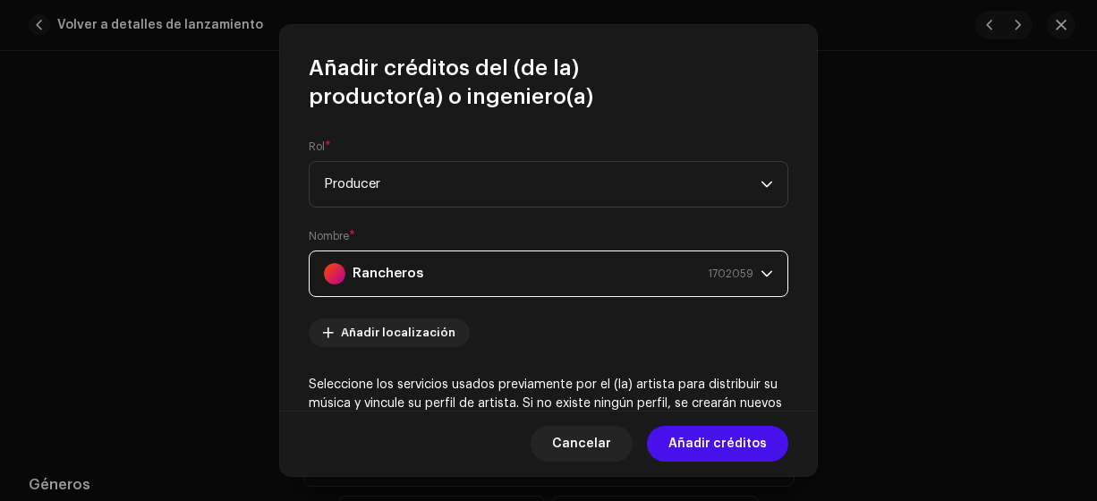
click at [709, 440] on span "Añadir créditos" at bounding box center [717, 444] width 98 height 36
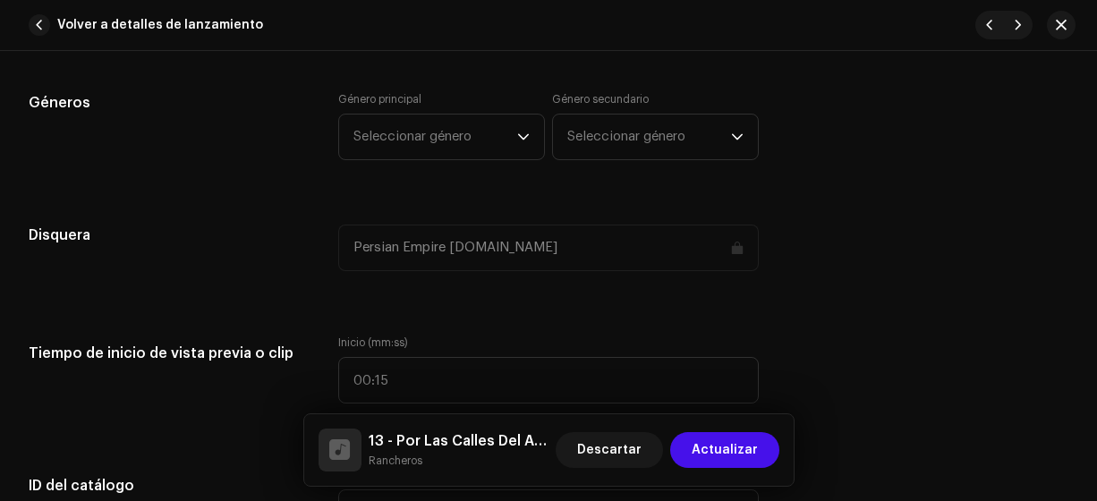
scroll to position [1625, 0]
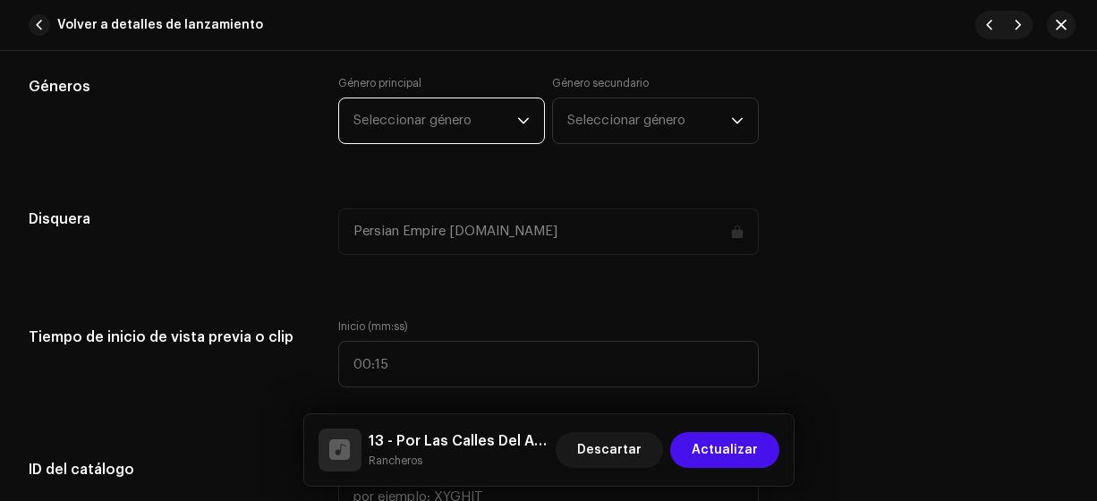
click at [475, 119] on span "Seleccionar género" at bounding box center [435, 120] width 164 height 45
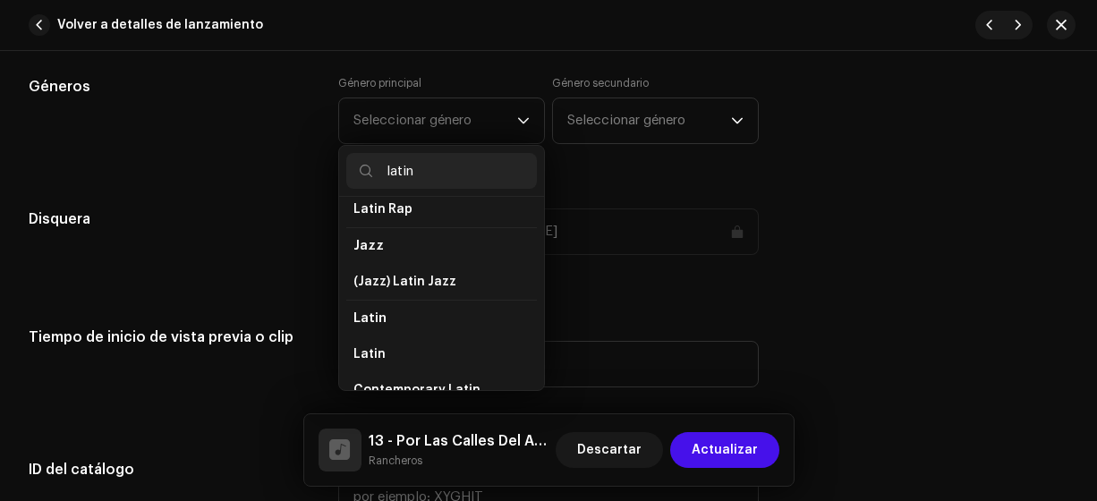
scroll to position [99, 0]
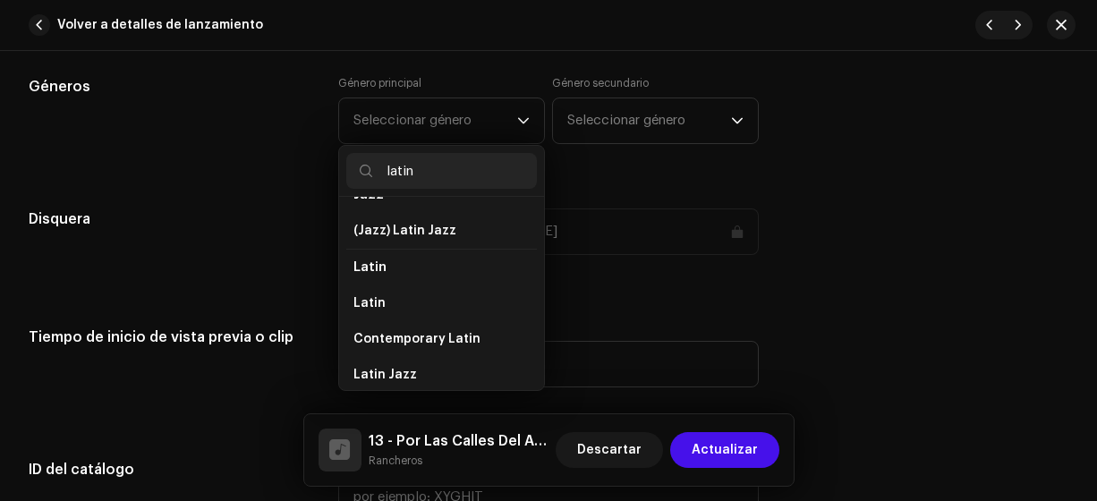
click at [467, 299] on li "Latin" at bounding box center [441, 303] width 191 height 36
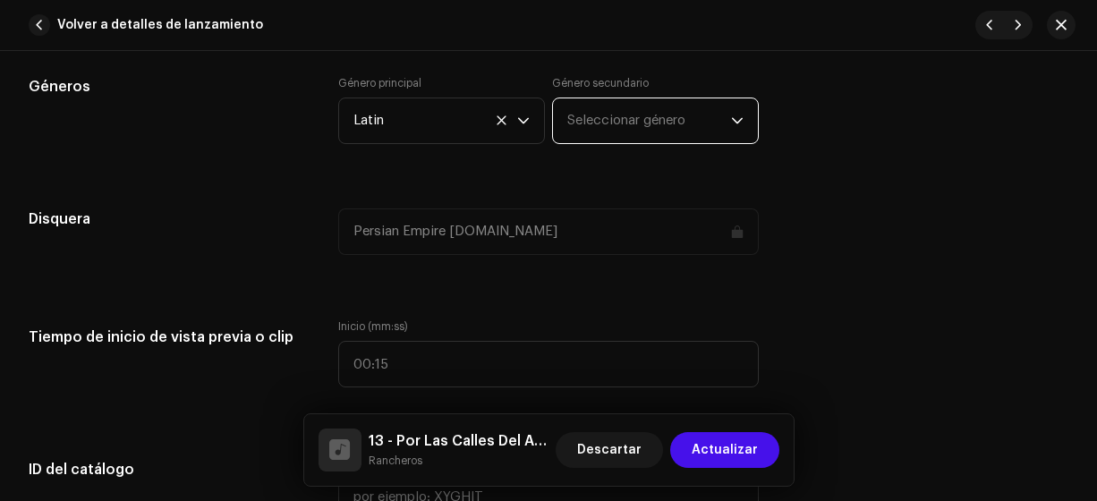
click at [611, 117] on span "Seleccionar género" at bounding box center [649, 120] width 164 height 45
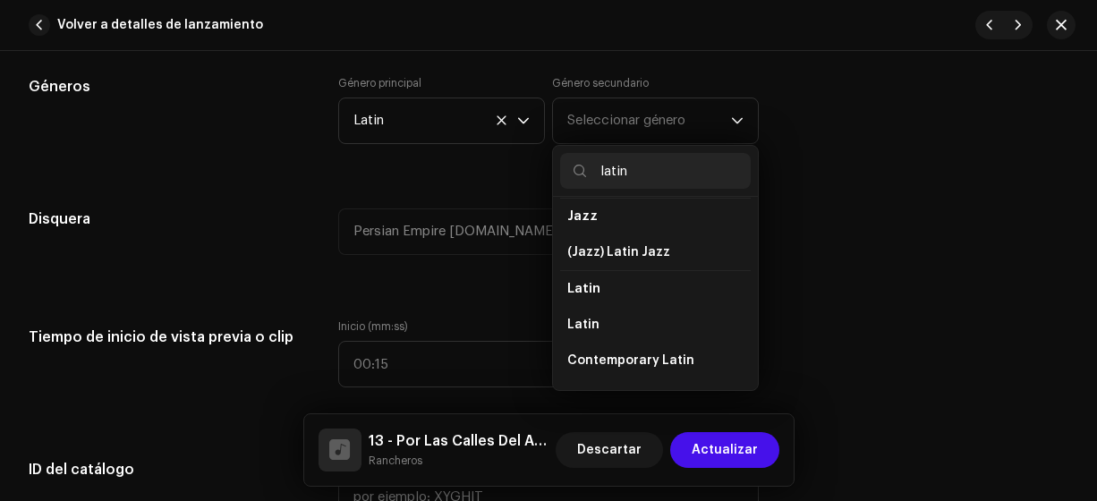
scroll to position [85, 0]
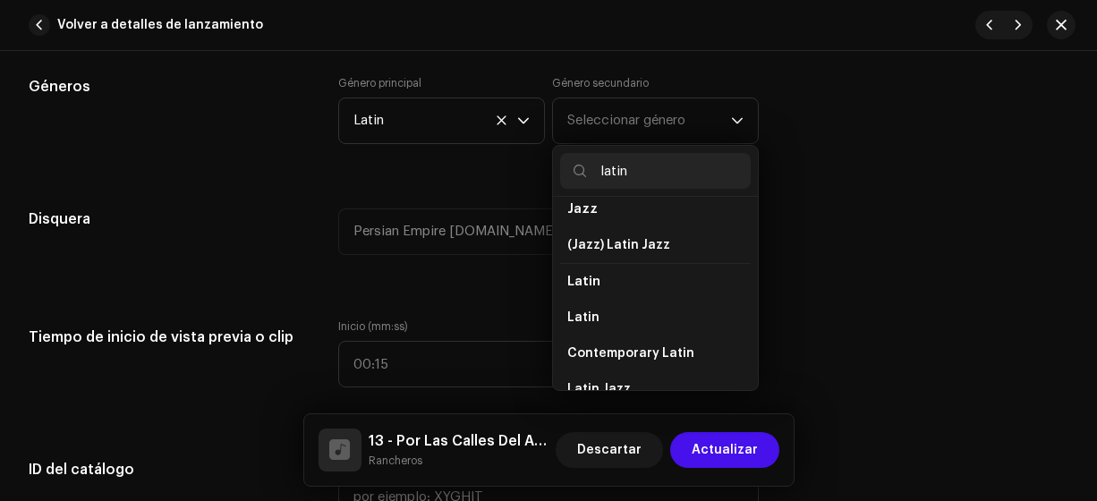
click at [686, 305] on li "Latin" at bounding box center [655, 318] width 191 height 36
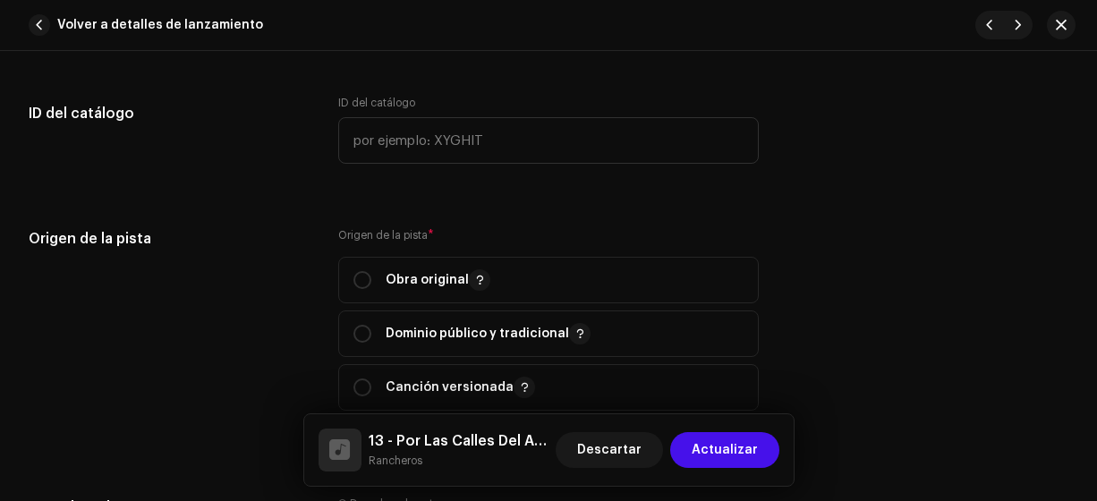
scroll to position [1969, 0]
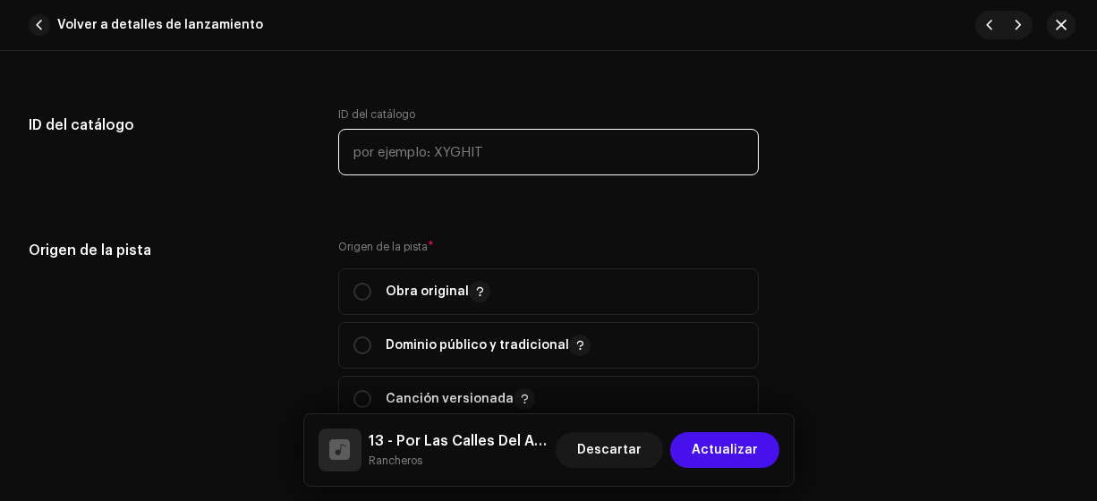
click at [502, 140] on input "text" at bounding box center [548, 152] width 421 height 47
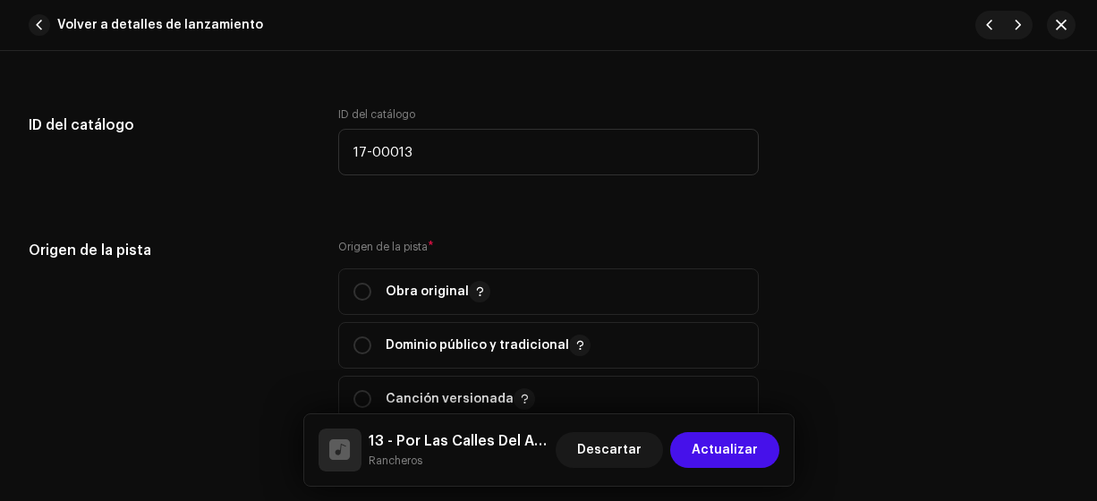
click at [361, 290] on input "radio" at bounding box center [362, 292] width 18 height 18
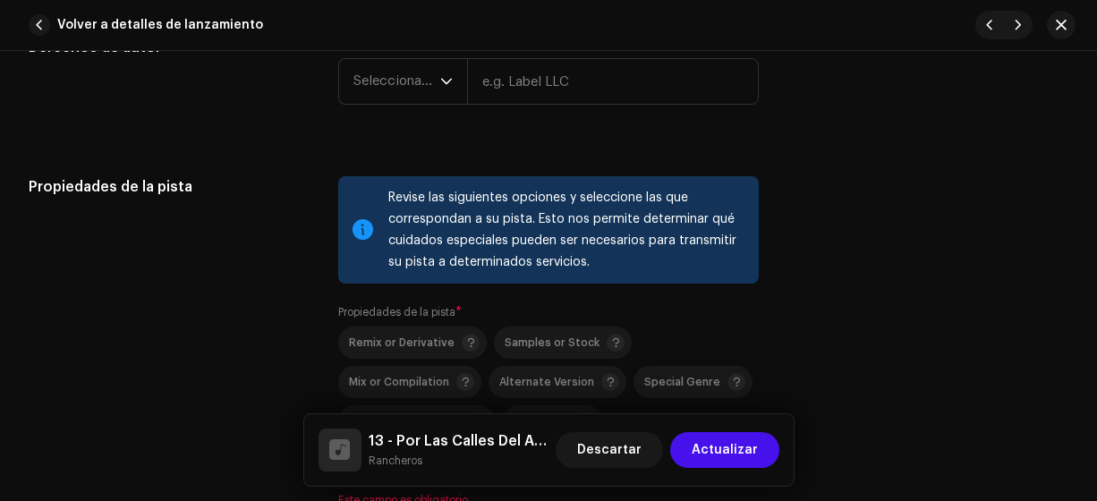
scroll to position [2358, 0]
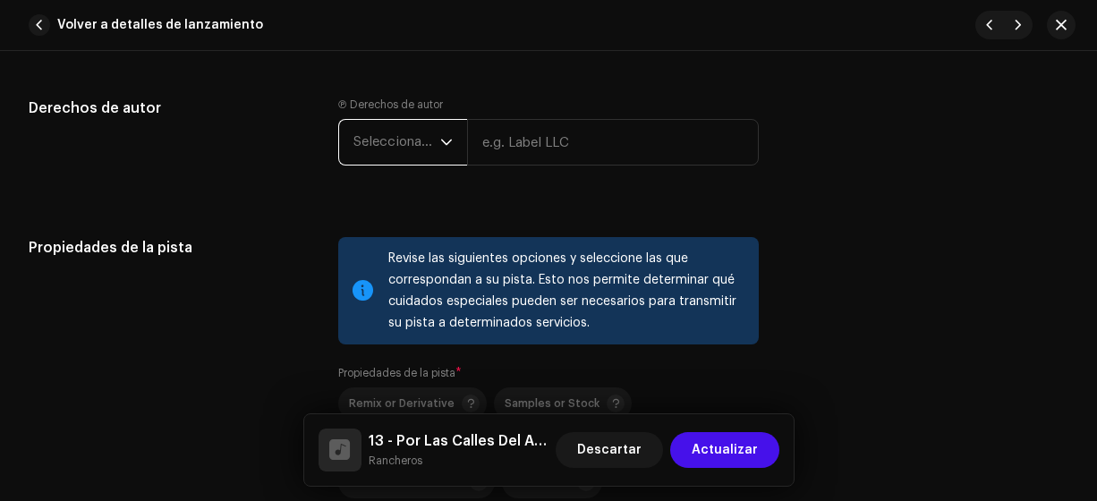
click at [421, 146] on span "Seleccionar año" at bounding box center [396, 142] width 87 height 45
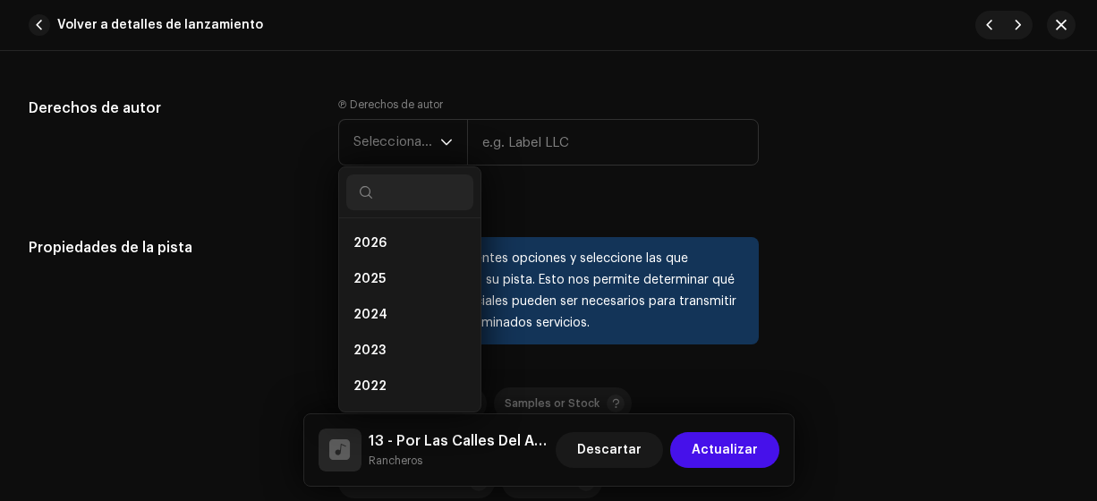
click at [399, 267] on li "2025" at bounding box center [409, 279] width 127 height 36
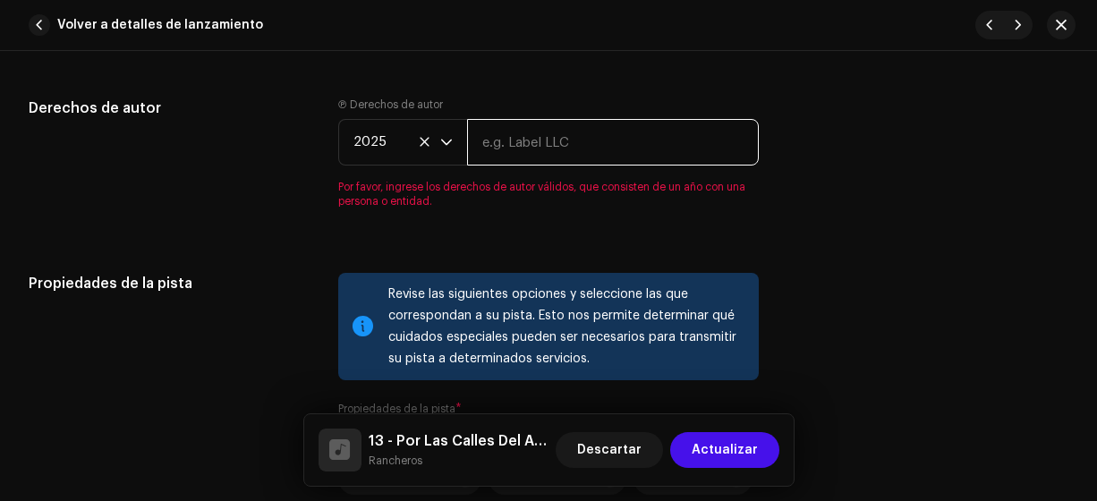
click at [516, 129] on input "text" at bounding box center [613, 142] width 293 height 47
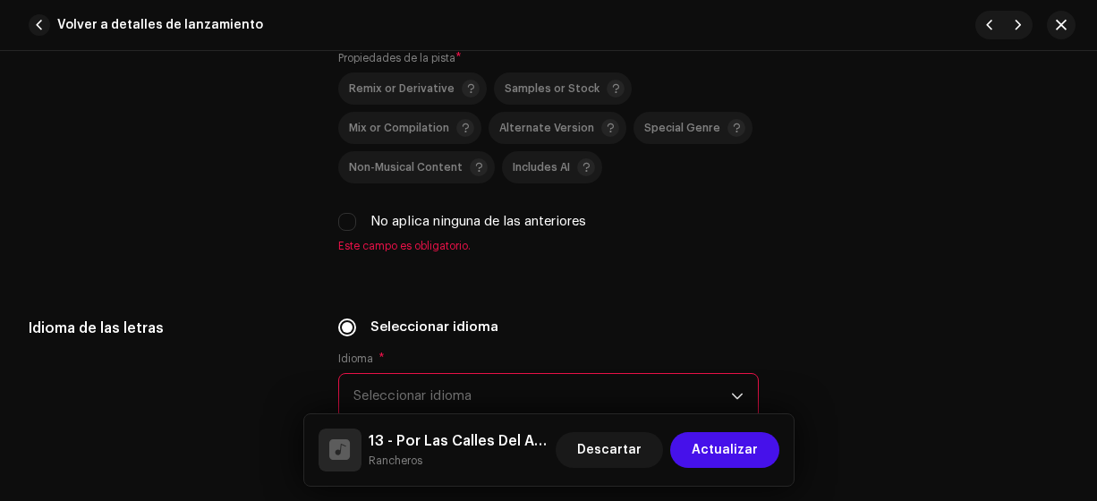
scroll to position [2652, 0]
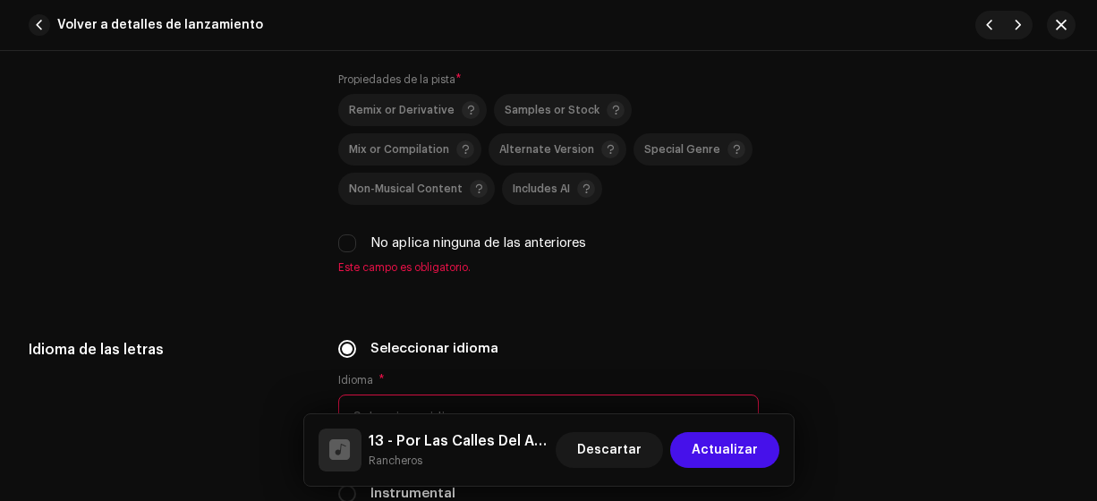
click at [338, 241] on input "No aplica ninguna de las anteriores" at bounding box center [347, 243] width 18 height 18
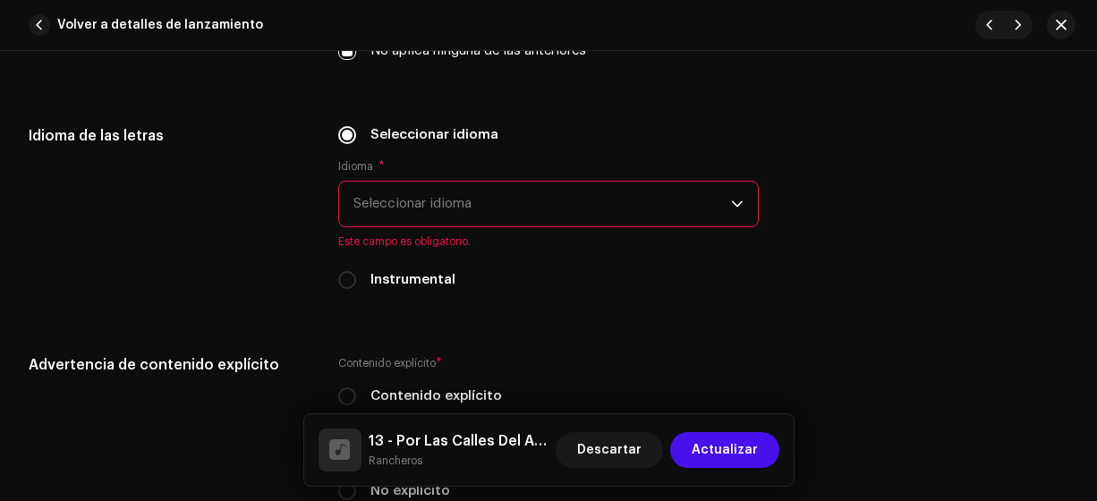
scroll to position [2889, 0]
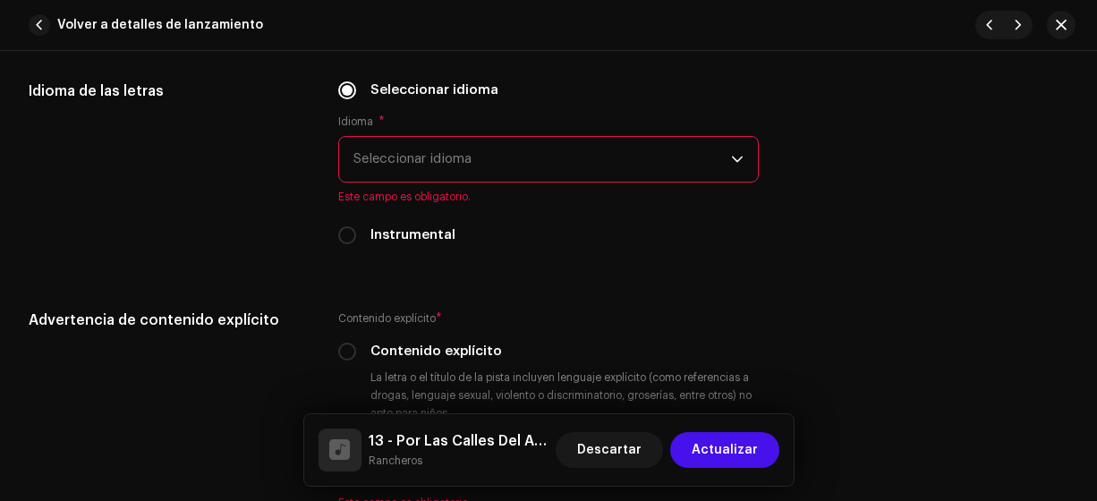
click at [466, 152] on span "Seleccionar idioma" at bounding box center [542, 159] width 378 height 45
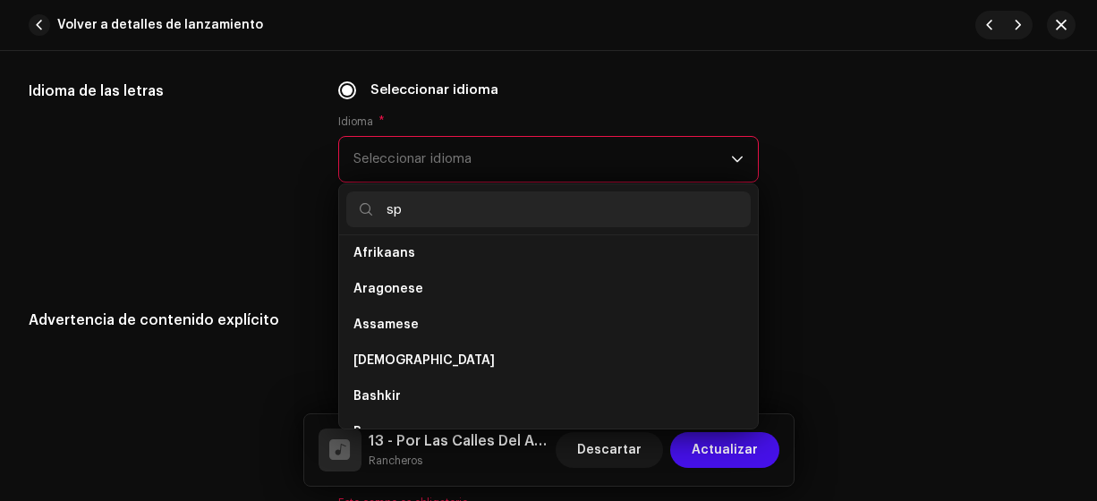
scroll to position [0, 0]
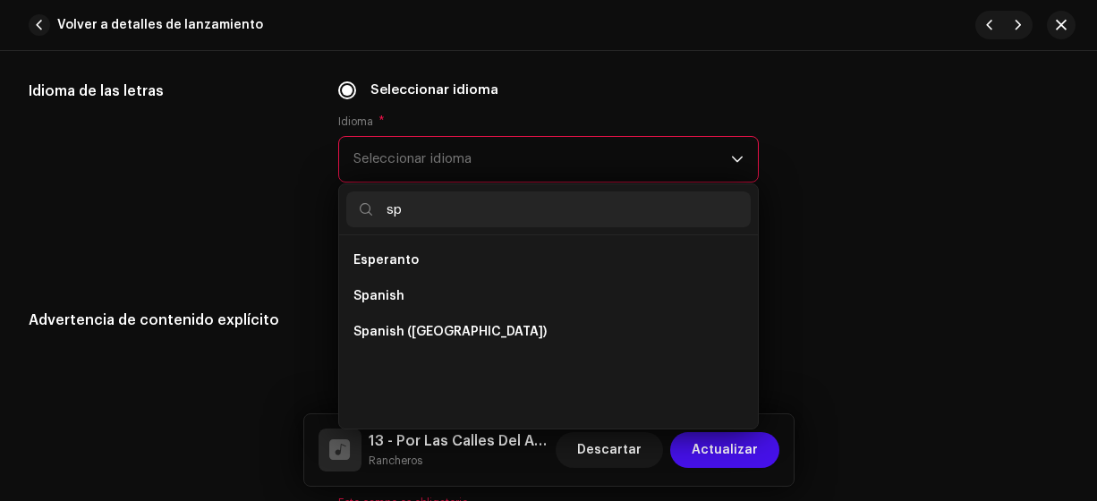
click at [470, 323] on span "Spanish ([GEOGRAPHIC_DATA])" at bounding box center [449, 332] width 193 height 18
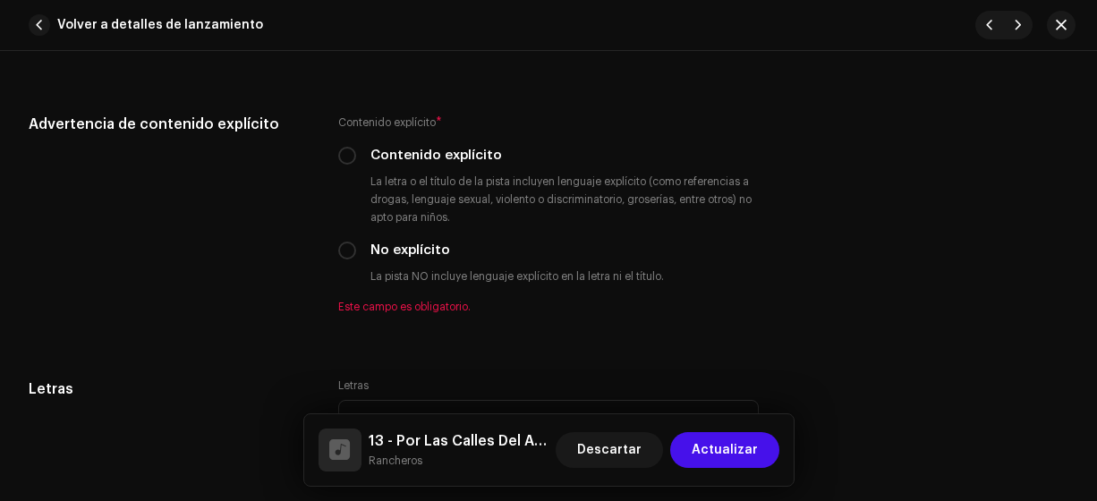
scroll to position [3069, 0]
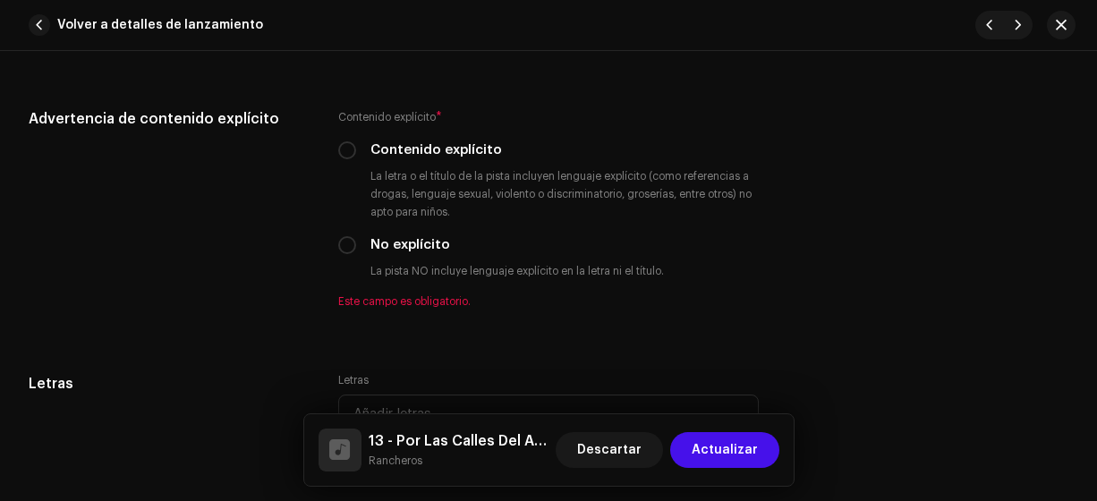
click at [352, 251] on div "Contenido explícito * Contenido explícito La letra o el título de la pista incl…" at bounding box center [548, 208] width 421 height 200
click at [349, 244] on input "No explícito" at bounding box center [347, 245] width 18 height 18
drag, startPoint x: 1096, startPoint y: 400, endPoint x: 1096, endPoint y: 450, distance: 50.1
click at [1096, 451] on html "Persian Empire [DOMAIN_NAME] Inicio Perfil Catálogo Transacciones Estadísticas …" at bounding box center [548, 250] width 1097 height 501
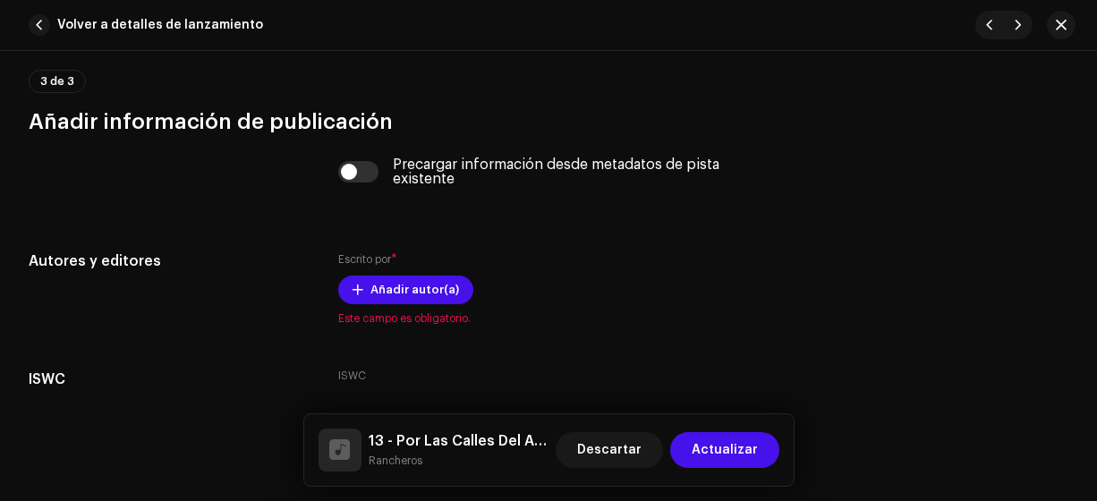
scroll to position [3598, 0]
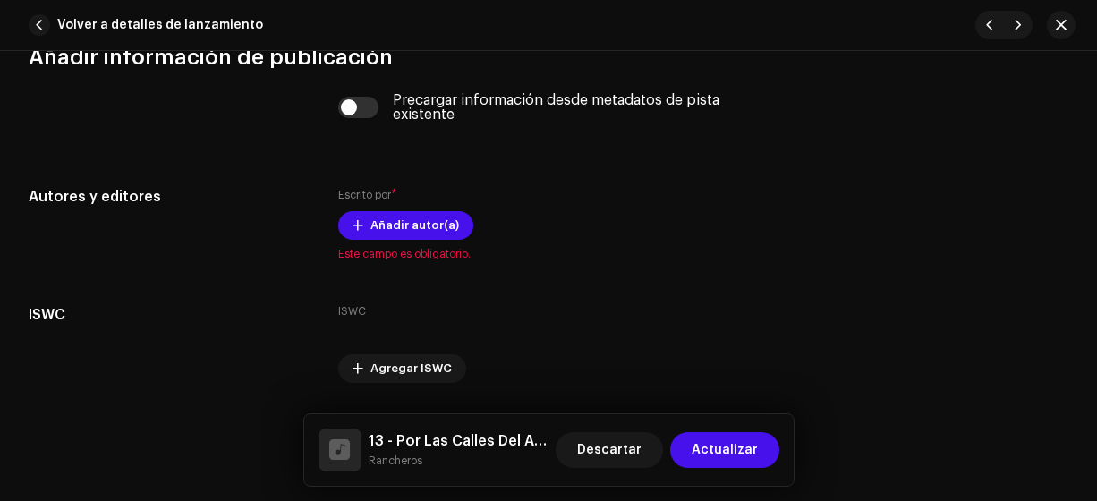
click at [402, 219] on span "Añadir autor(a)" at bounding box center [414, 226] width 89 height 36
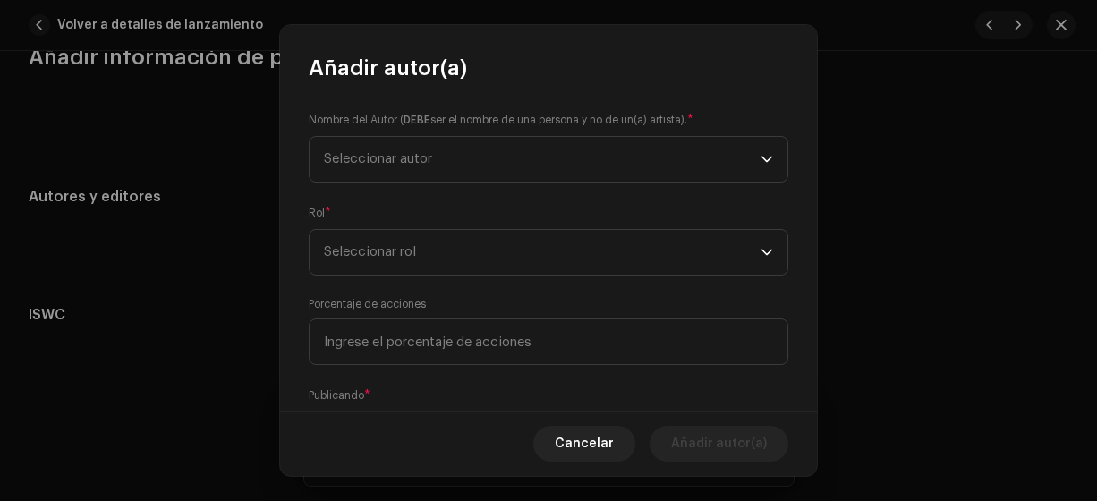
click at [378, 155] on span "Seleccionar autor" at bounding box center [378, 158] width 108 height 13
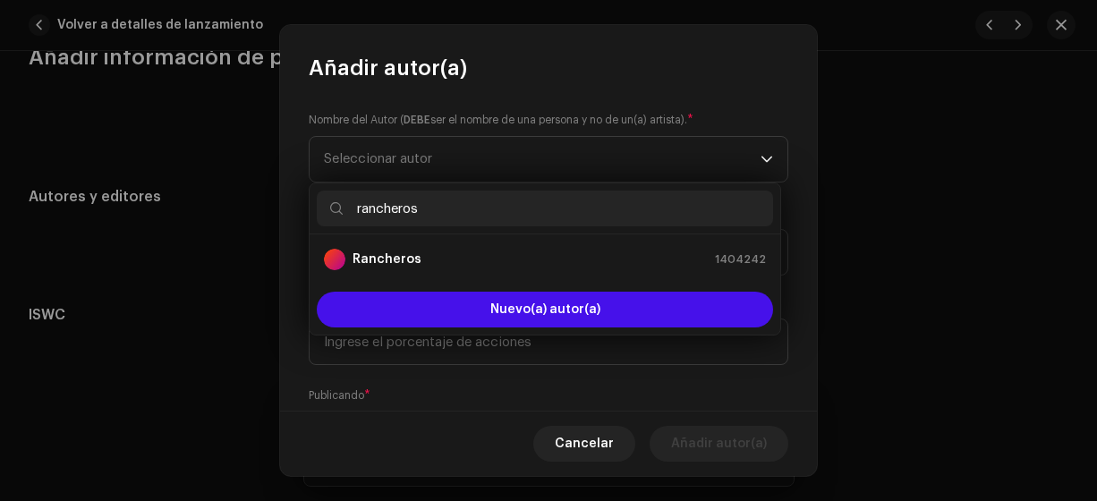
click at [405, 255] on strong "Rancheros" at bounding box center [386, 259] width 69 height 18
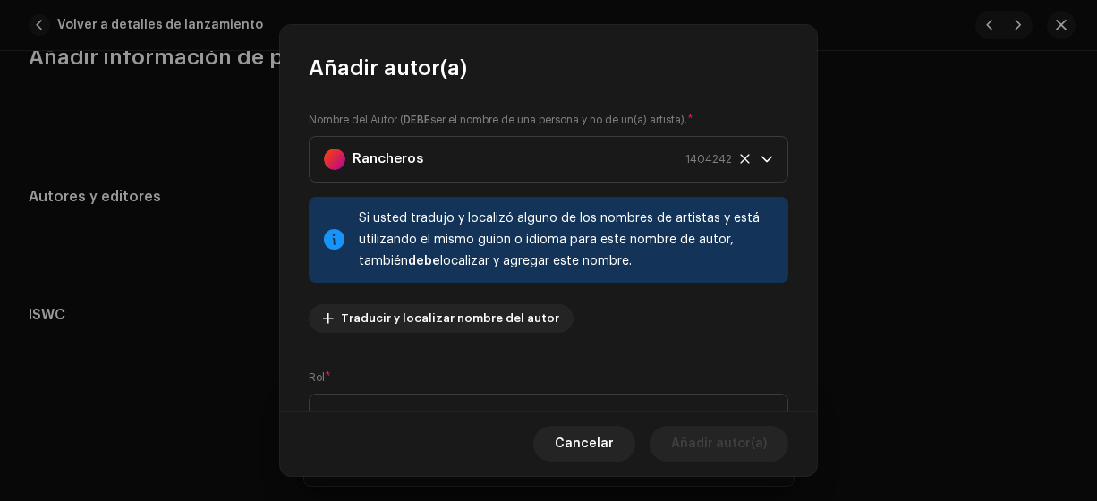
click at [565, 396] on span "Seleccionar rol" at bounding box center [542, 417] width 437 height 45
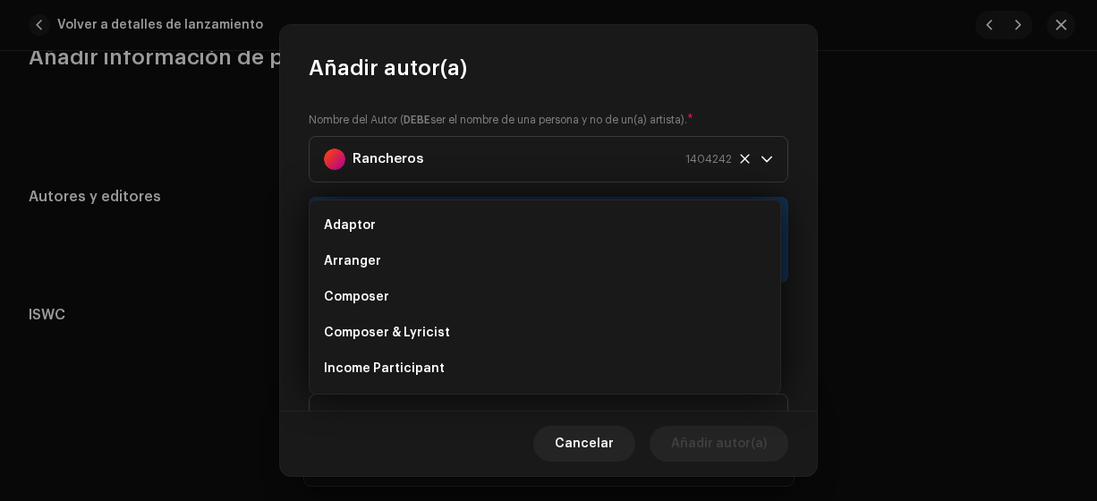
scroll to position [29, 0]
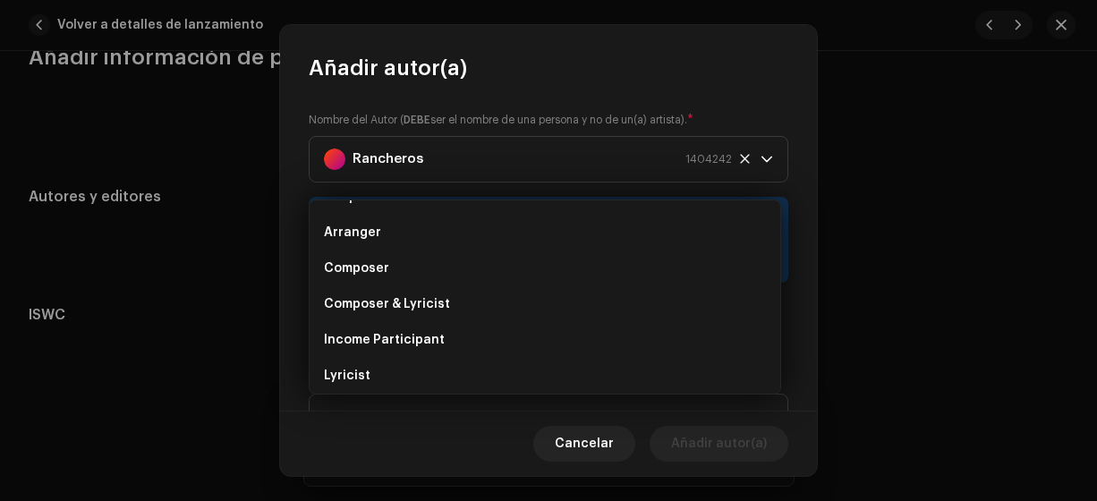
click at [502, 307] on li "Composer & Lyricist" at bounding box center [545, 304] width 456 height 36
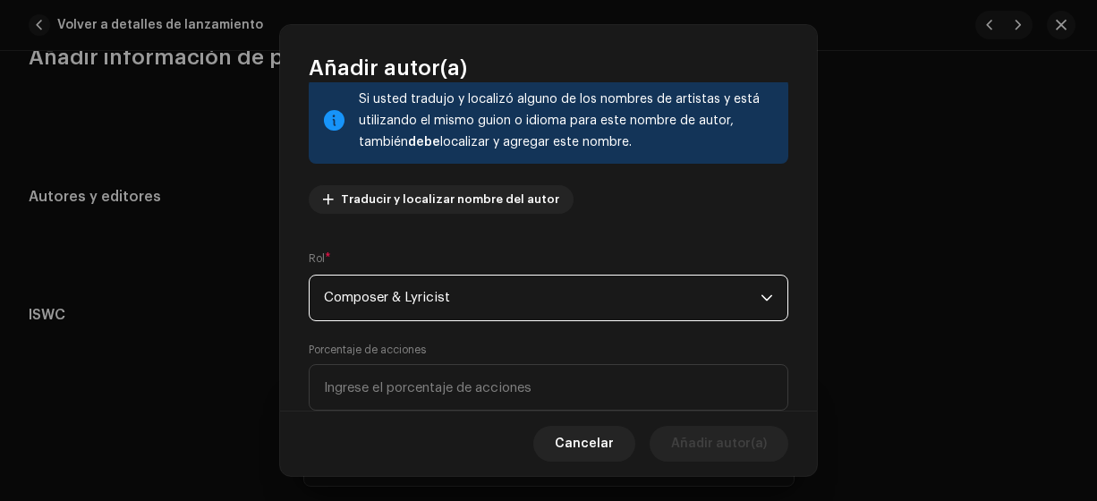
scroll to position [261, 0]
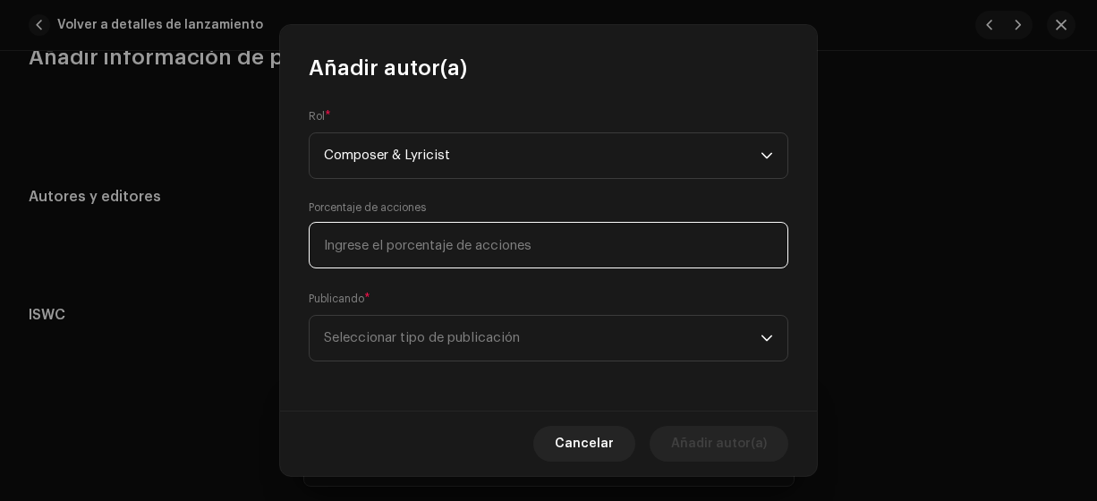
click at [504, 238] on input at bounding box center [549, 245] width 480 height 47
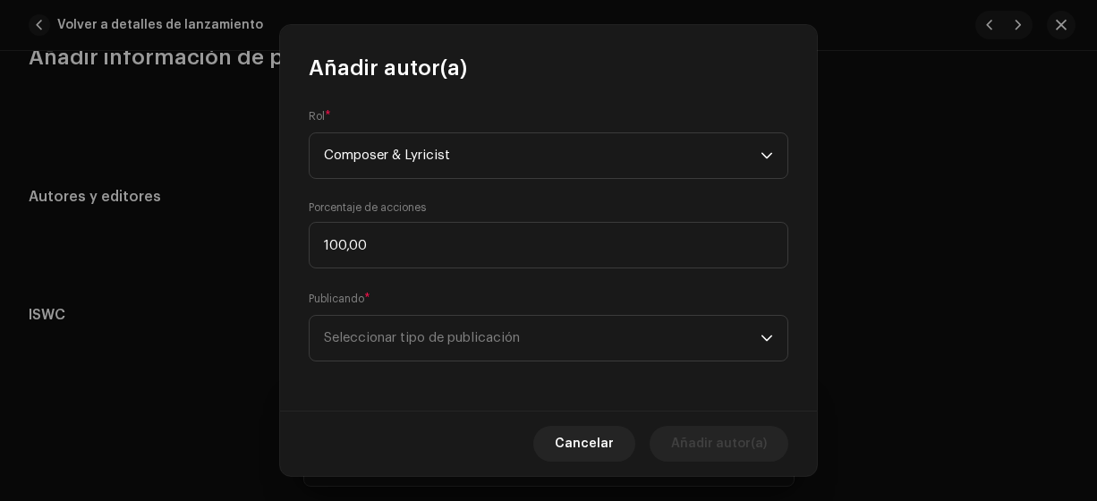
click at [472, 327] on span "Seleccionar tipo de publicación" at bounding box center [542, 338] width 437 height 45
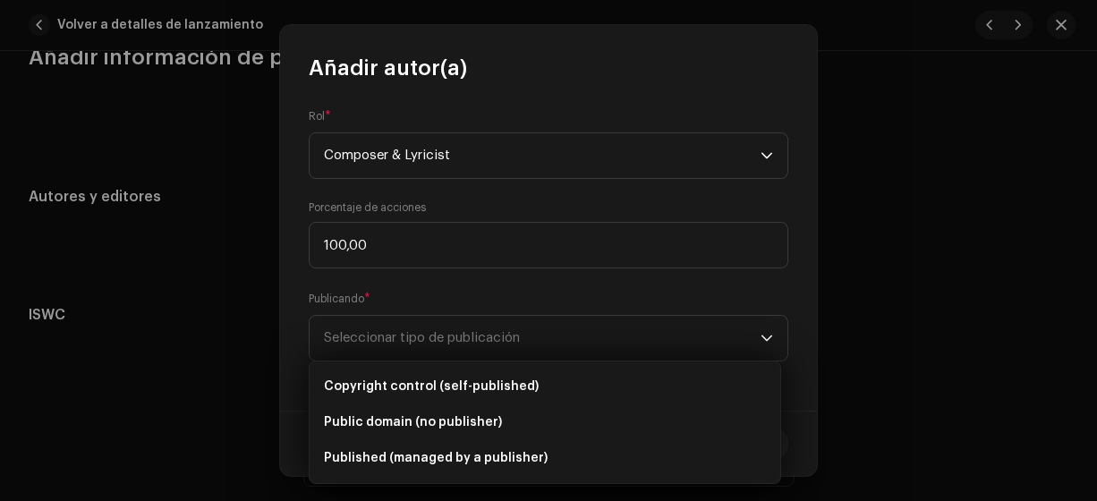
click at [460, 389] on span "Copyright control (self-published)" at bounding box center [431, 387] width 215 height 18
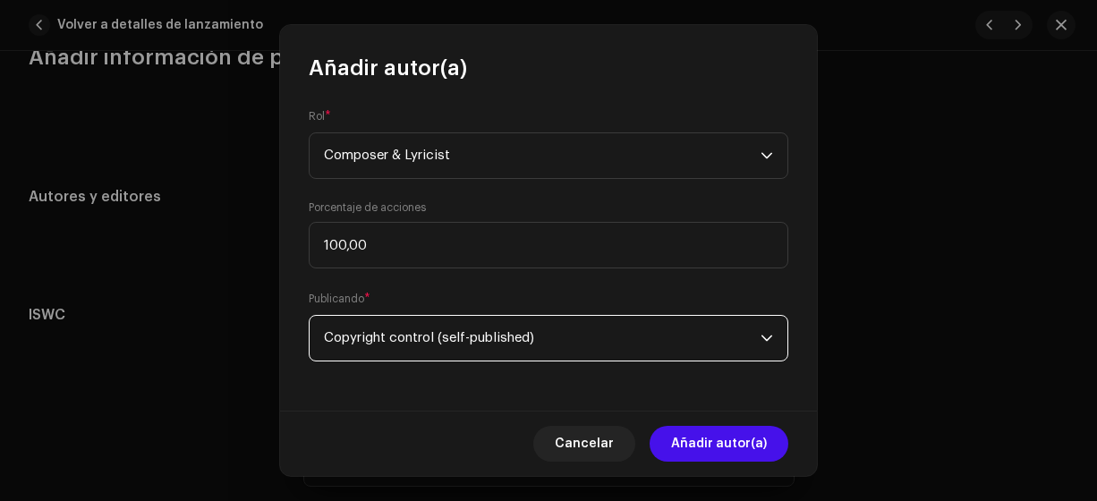
click at [703, 454] on span "Añadir autor(a)" at bounding box center [719, 444] width 96 height 36
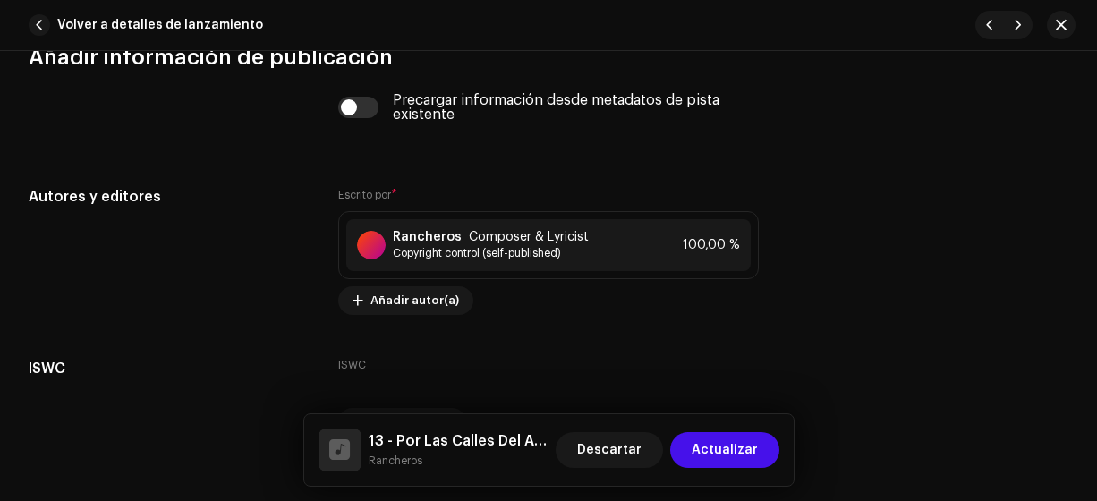
click at [736, 450] on span "Actualizar" at bounding box center [725, 450] width 66 height 36
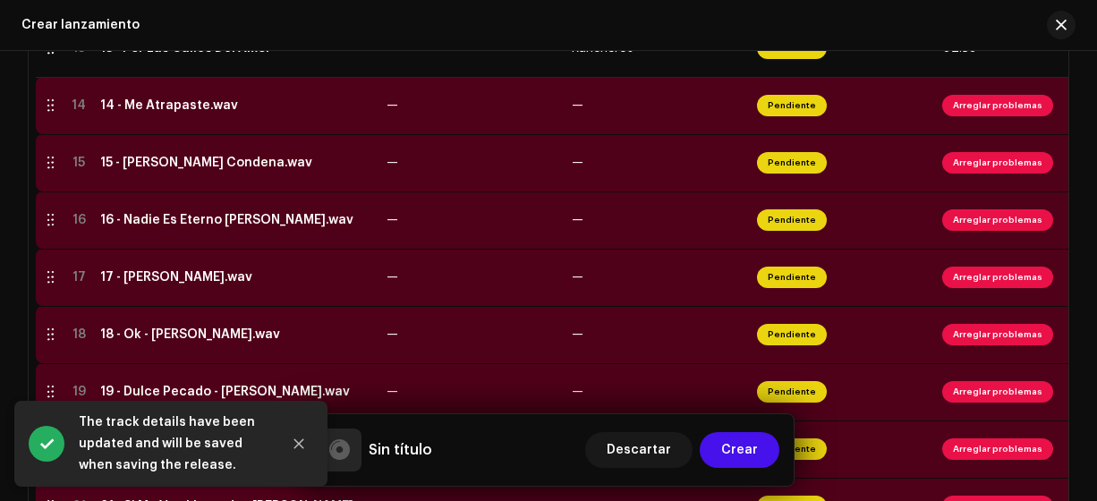
scroll to position [1173, 0]
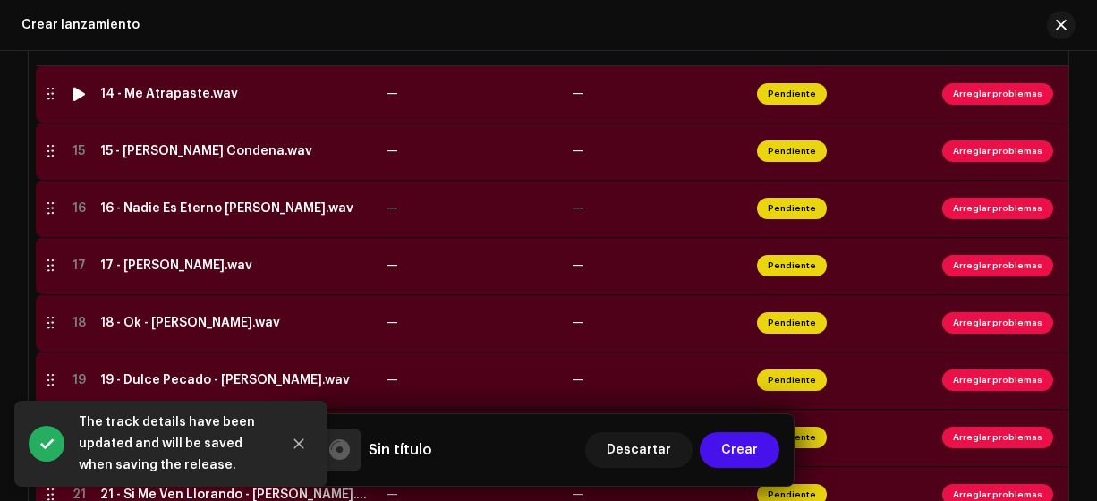
click at [155, 94] on div "14 - Me Atrapaste.wav" at bounding box center [169, 94] width 138 height 14
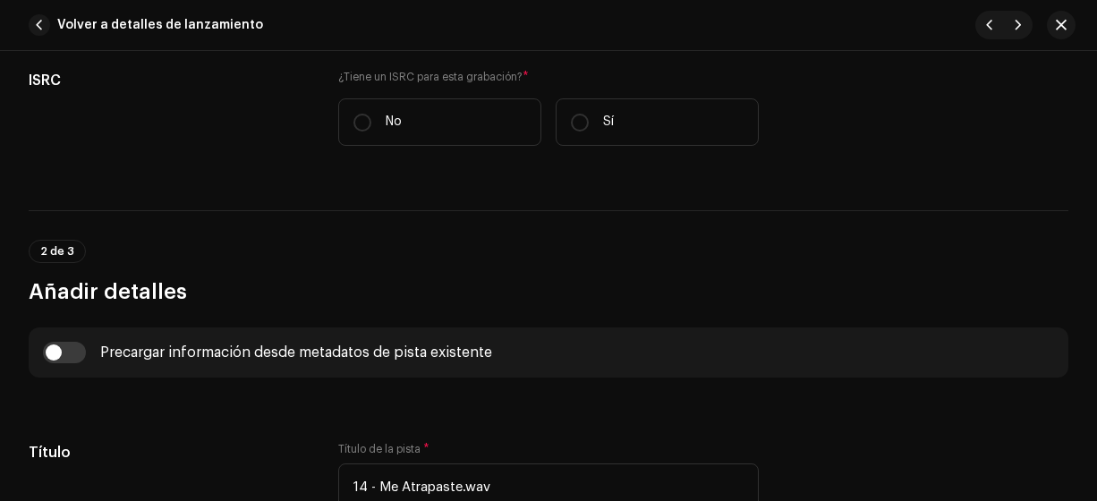
scroll to position [462, 0]
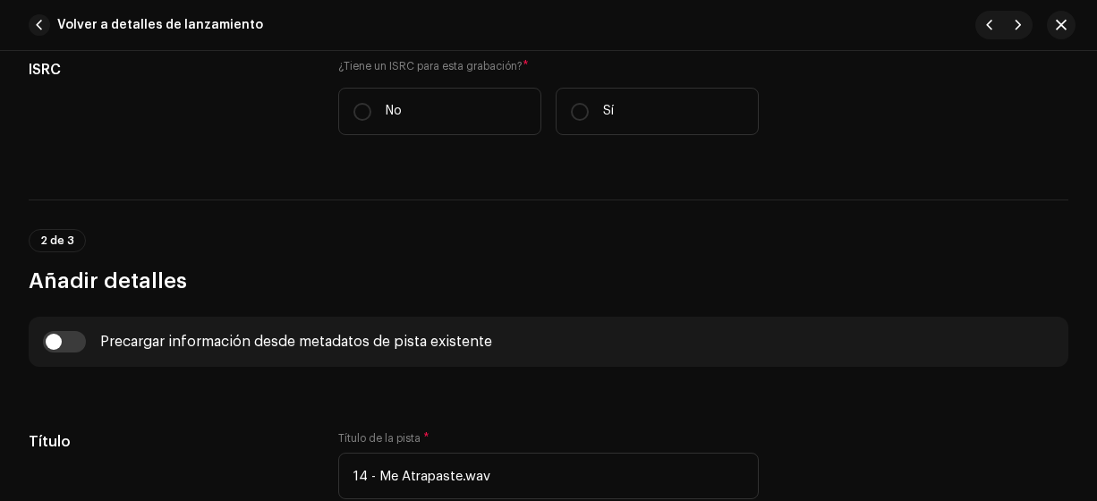
click at [359, 112] on input "No" at bounding box center [362, 112] width 18 height 18
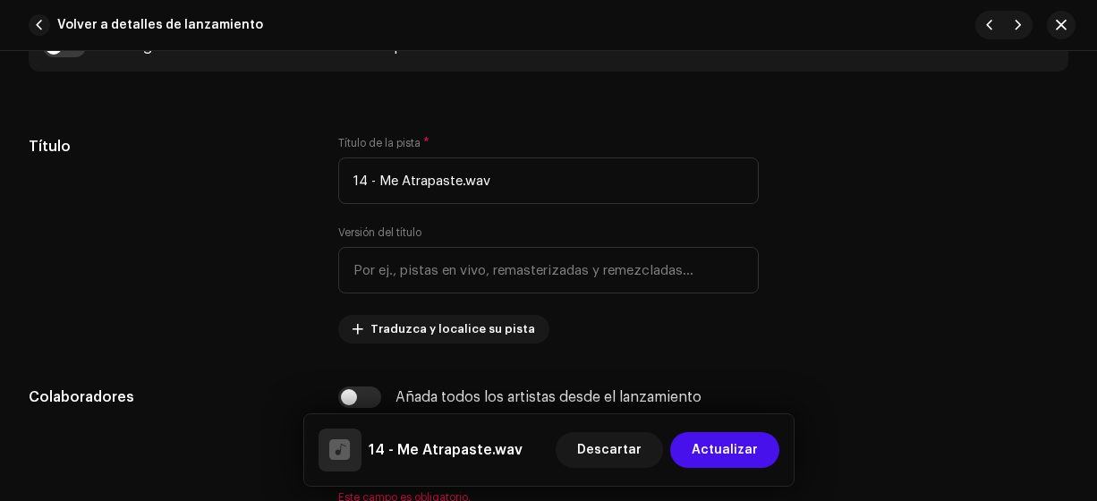
scroll to position [859, 0]
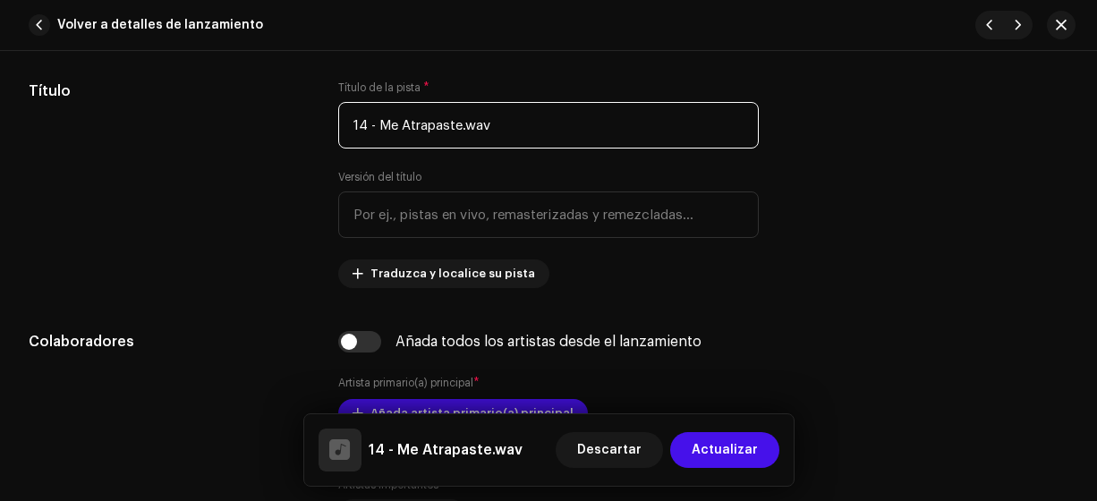
click at [633, 137] on input "14 - Me Atrapaste.wav" at bounding box center [548, 125] width 421 height 47
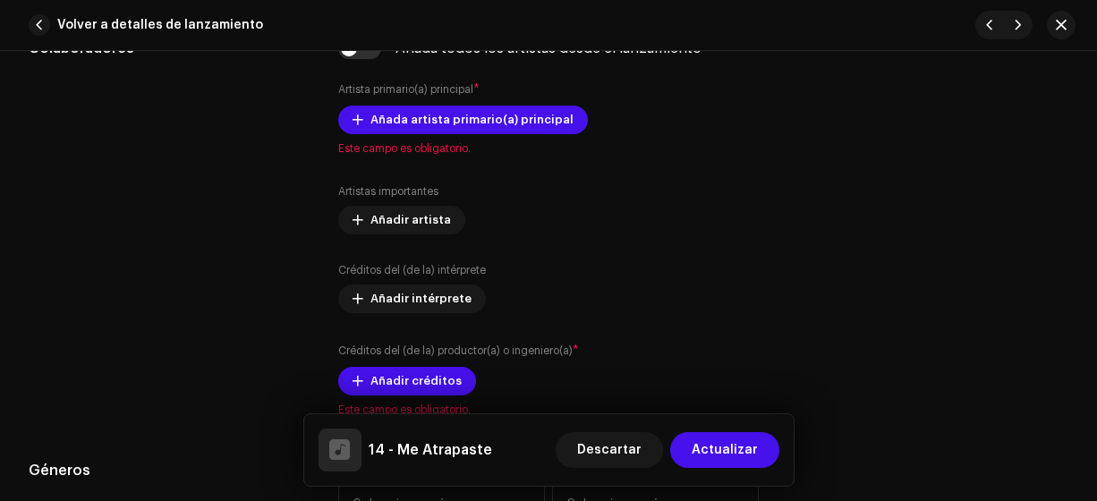
scroll to position [1141, 0]
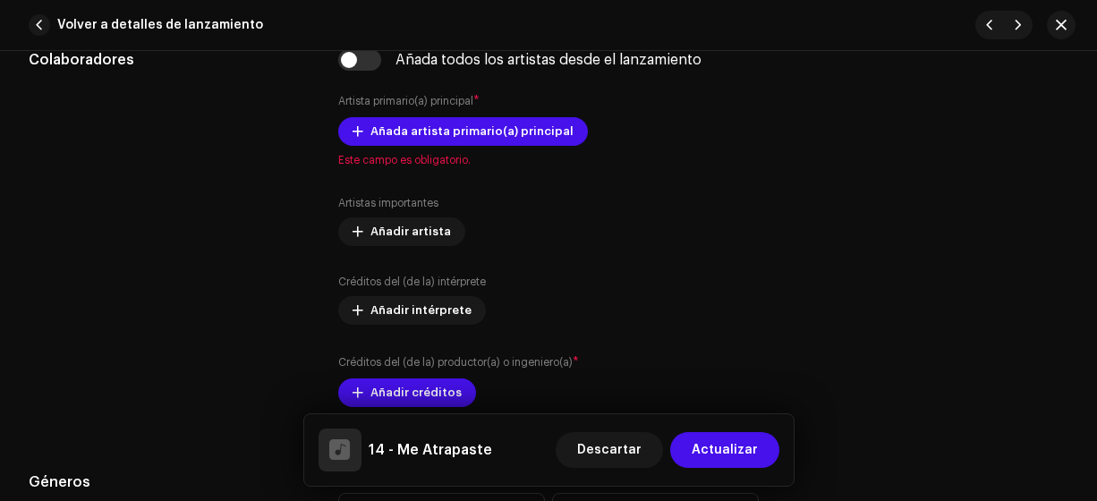
click at [495, 128] on span "Añada artista primario(a) principal" at bounding box center [471, 132] width 203 height 36
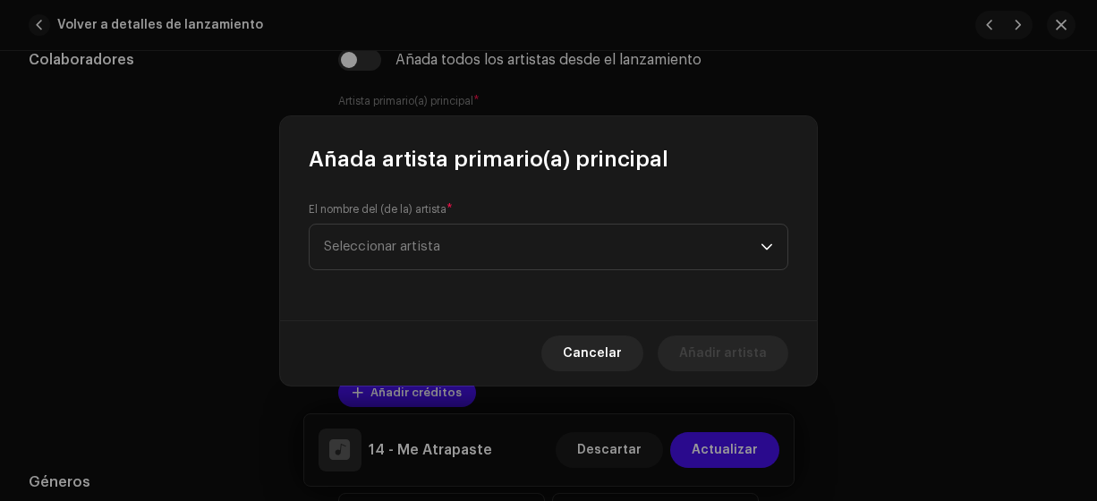
click at [496, 246] on span "Seleccionar artista" at bounding box center [542, 247] width 437 height 45
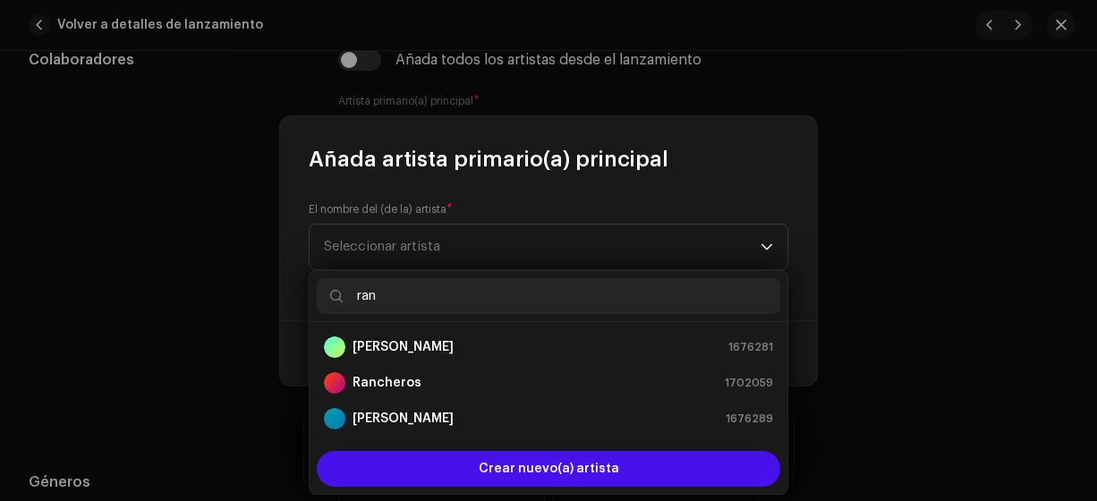
click at [439, 382] on div "Rancheros 1702059" at bounding box center [548, 382] width 449 height 21
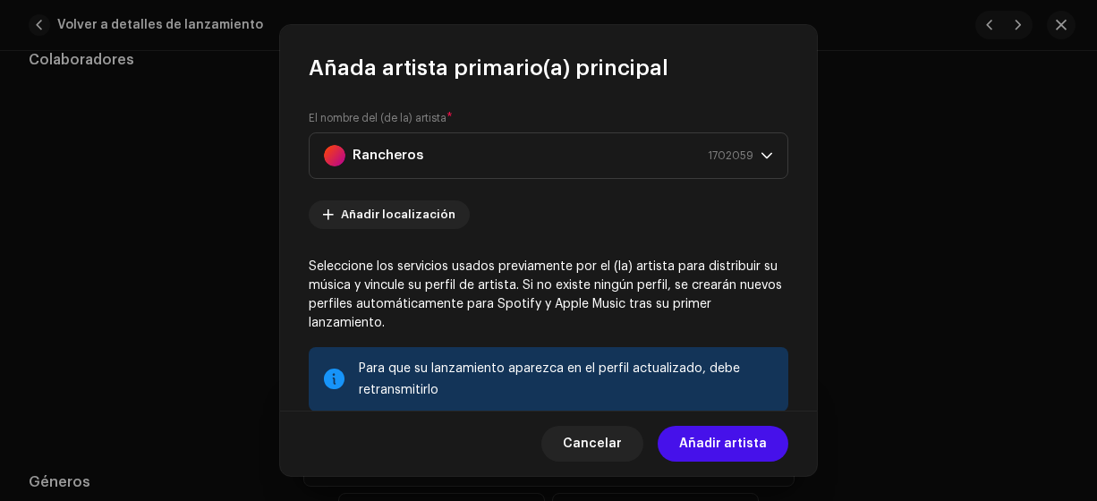
click at [720, 437] on span "Añadir artista" at bounding box center [723, 444] width 88 height 36
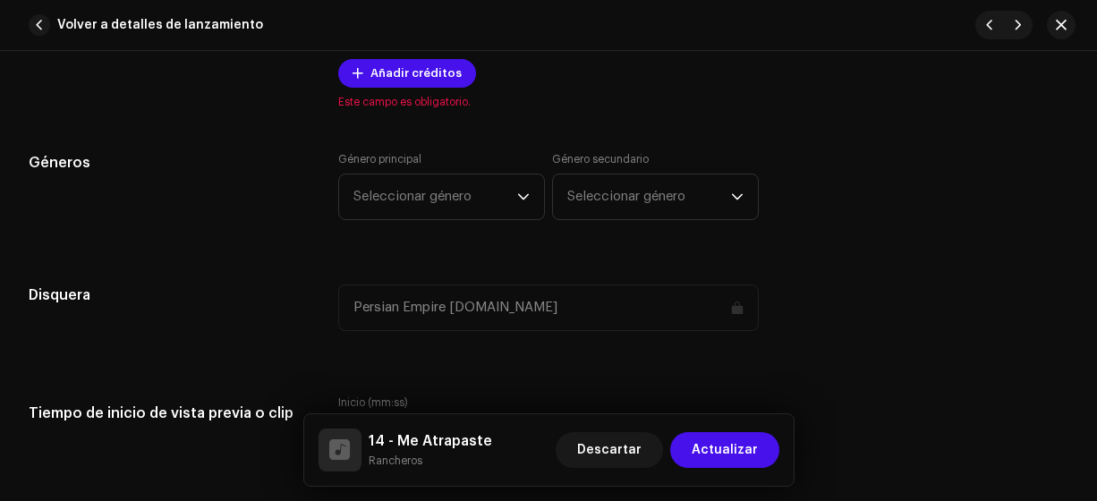
scroll to position [1479, 0]
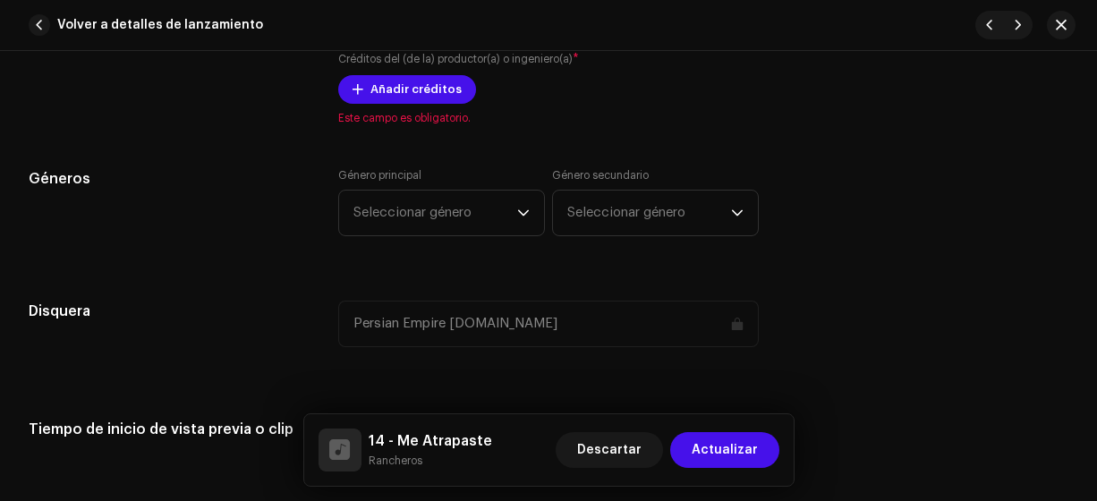
click at [412, 88] on span "Añadir créditos" at bounding box center [415, 90] width 91 height 36
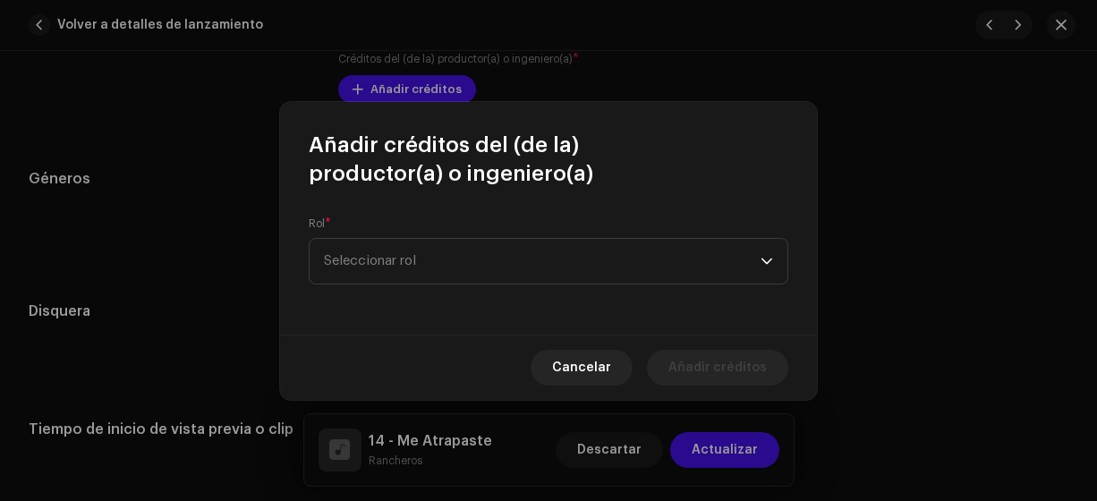
click at [418, 265] on span "Seleccionar rol" at bounding box center [542, 261] width 437 height 45
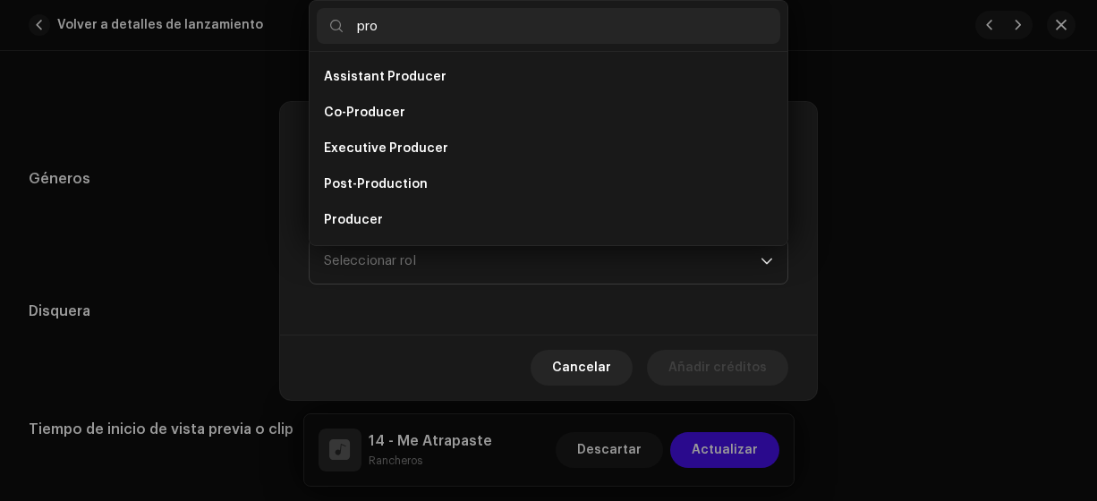
scroll to position [29, 0]
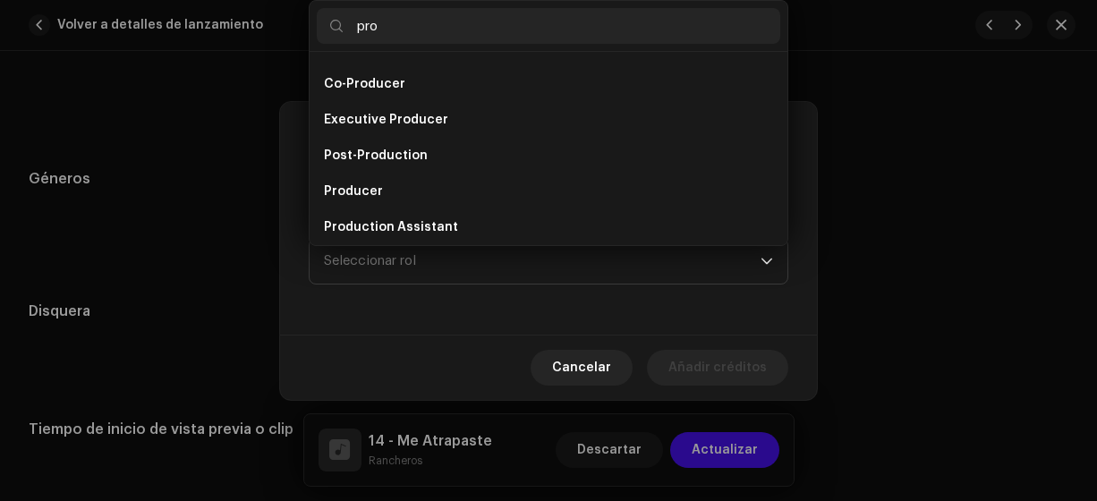
click at [406, 194] on li "Producer" at bounding box center [548, 192] width 463 height 36
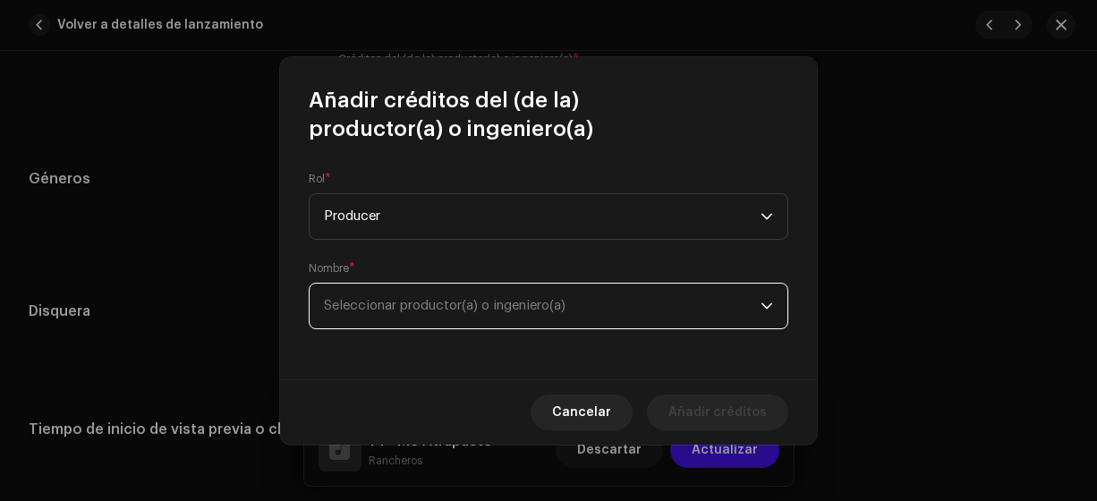
click at [468, 311] on span "Seleccionar productor(a) o ingeniero(a)" at bounding box center [542, 306] width 437 height 45
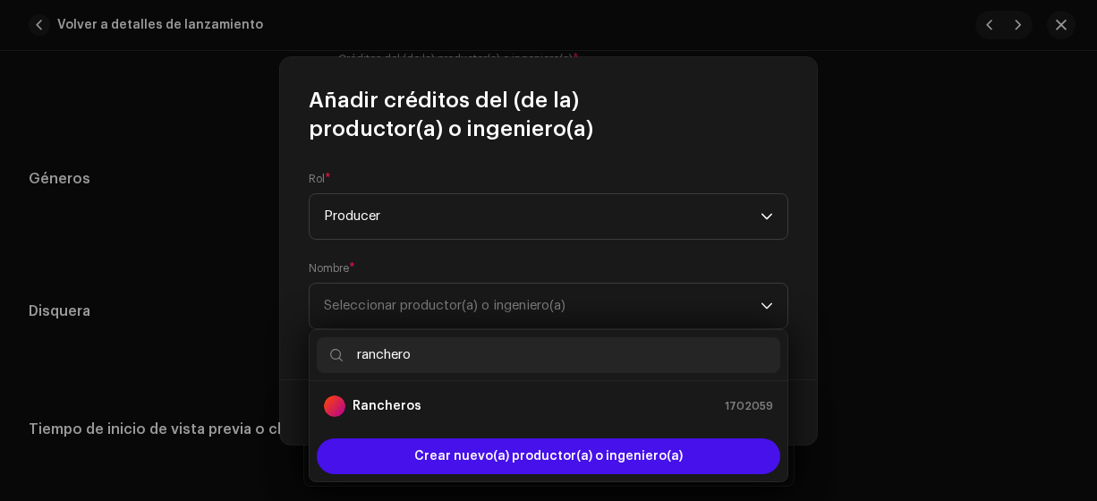
click at [436, 403] on div "Rancheros 1702059" at bounding box center [548, 405] width 449 height 21
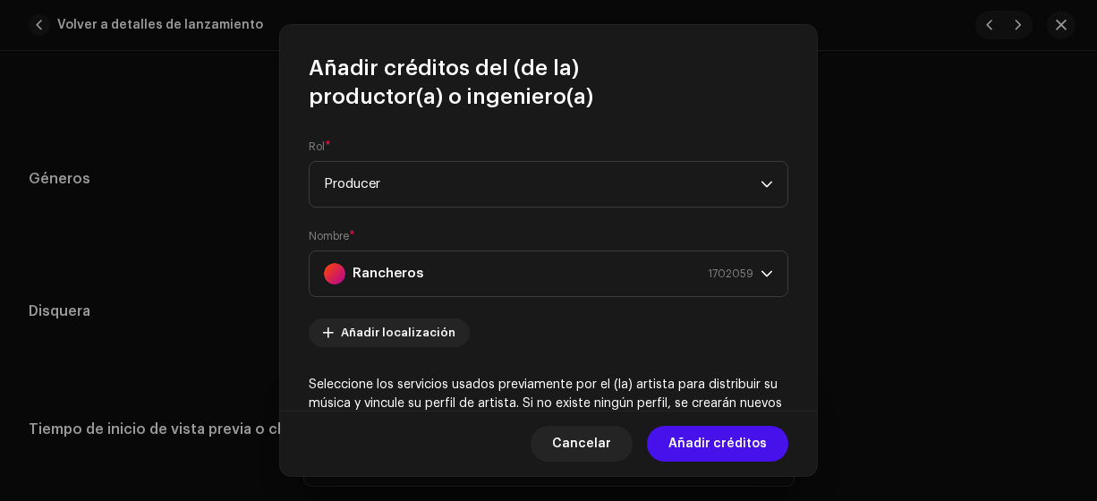
click at [740, 439] on span "Añadir créditos" at bounding box center [717, 444] width 98 height 36
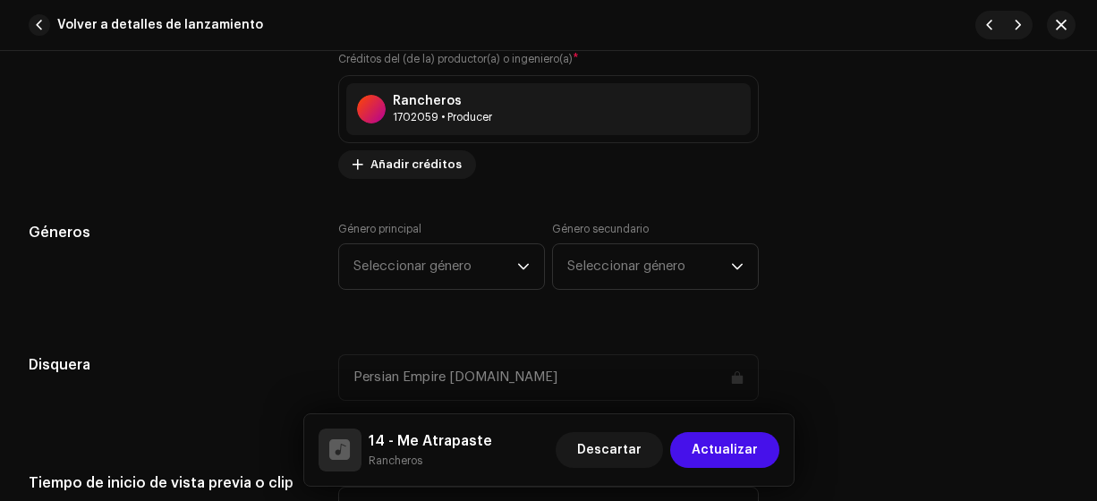
drag, startPoint x: 1088, startPoint y: 223, endPoint x: 1088, endPoint y: 233, distance: 9.8
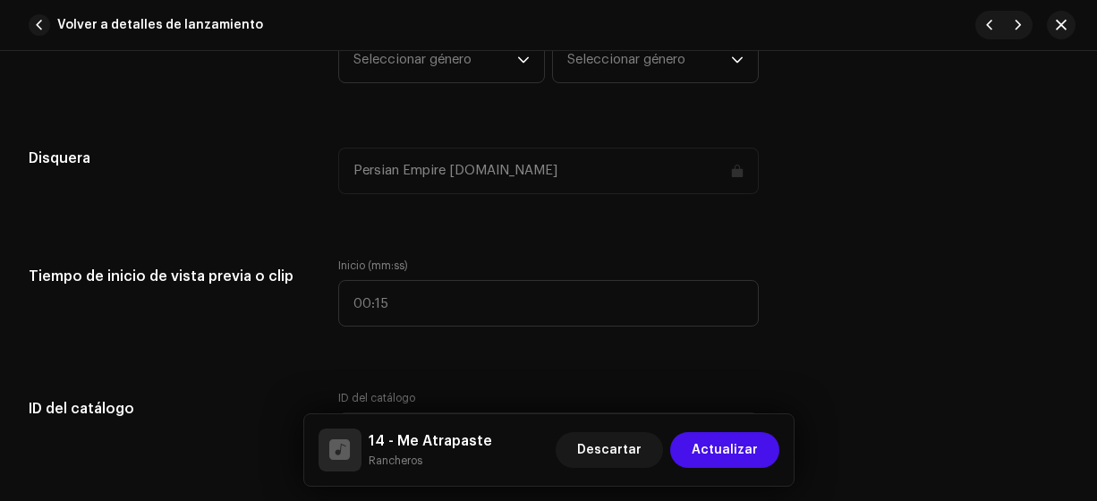
scroll to position [1630, 0]
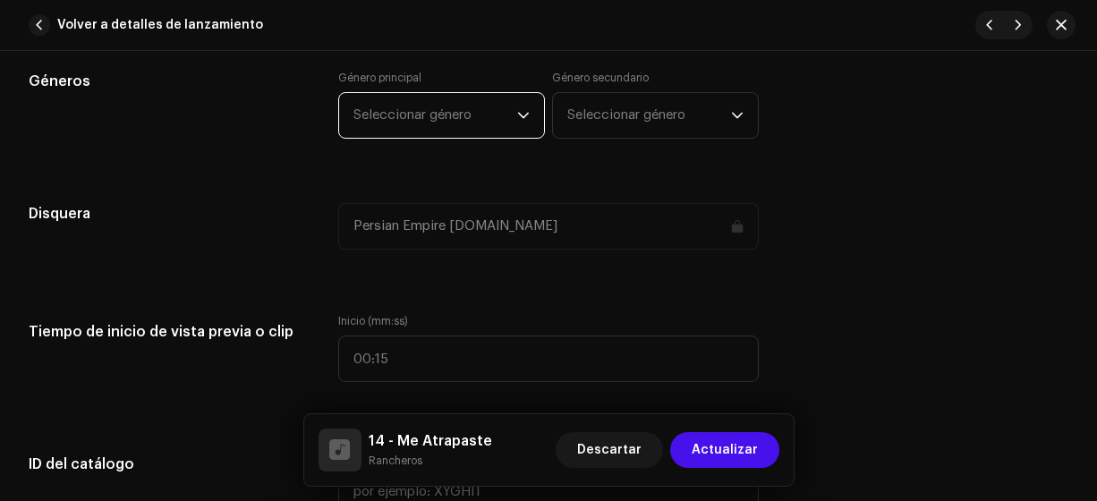
click at [448, 126] on span "Seleccionar género" at bounding box center [435, 115] width 164 height 45
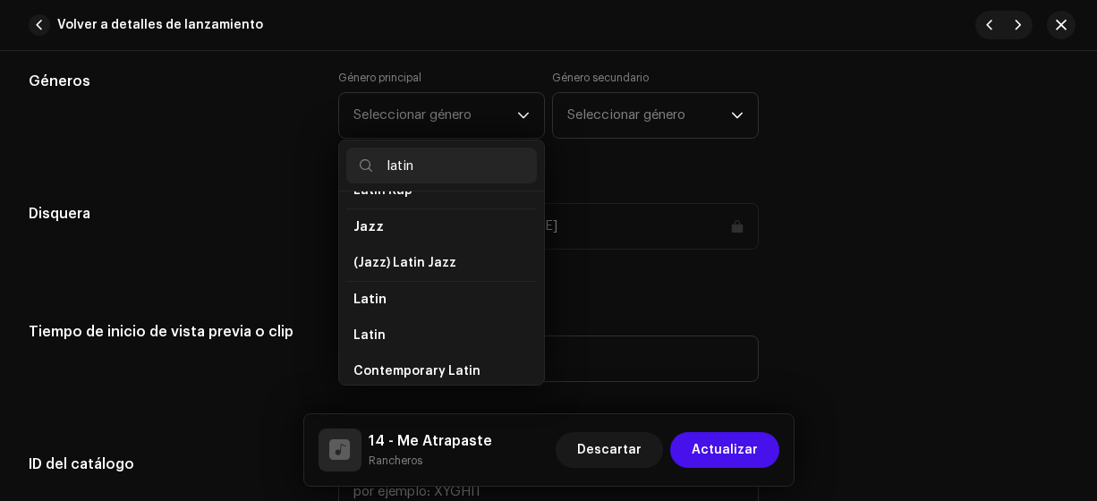
scroll to position [93, 0]
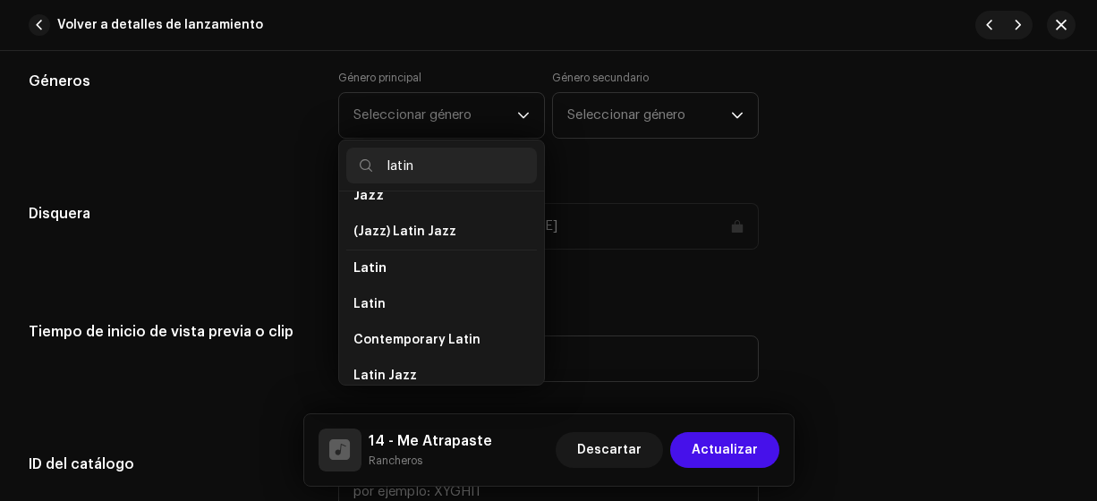
click at [482, 286] on li "Latin" at bounding box center [441, 304] width 191 height 36
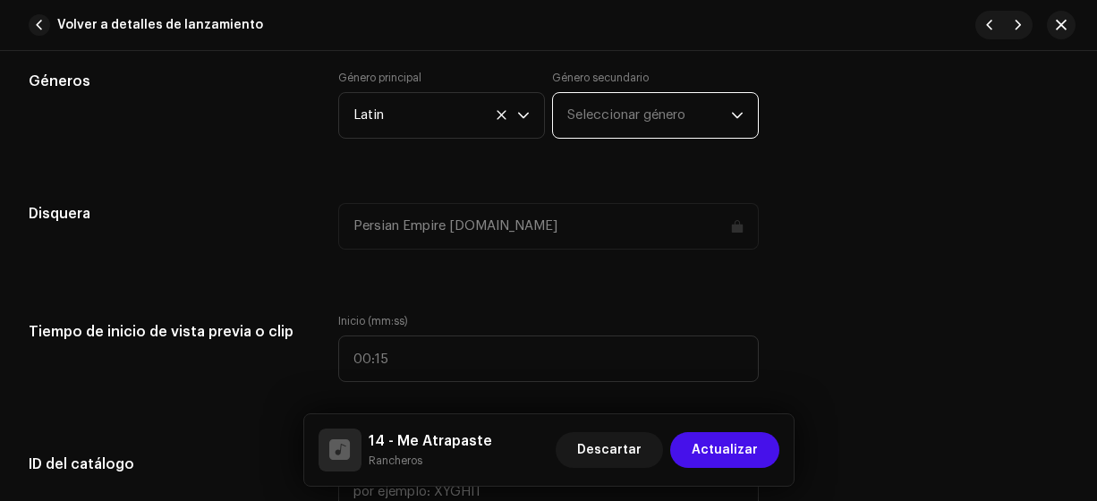
click at [588, 99] on span "Seleccionar género" at bounding box center [649, 115] width 164 height 45
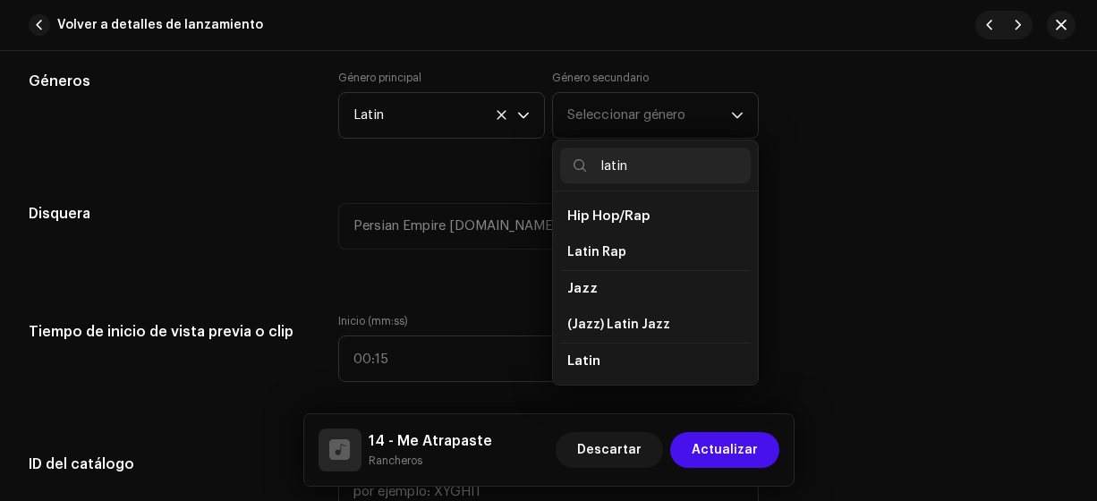
scroll to position [72, 0]
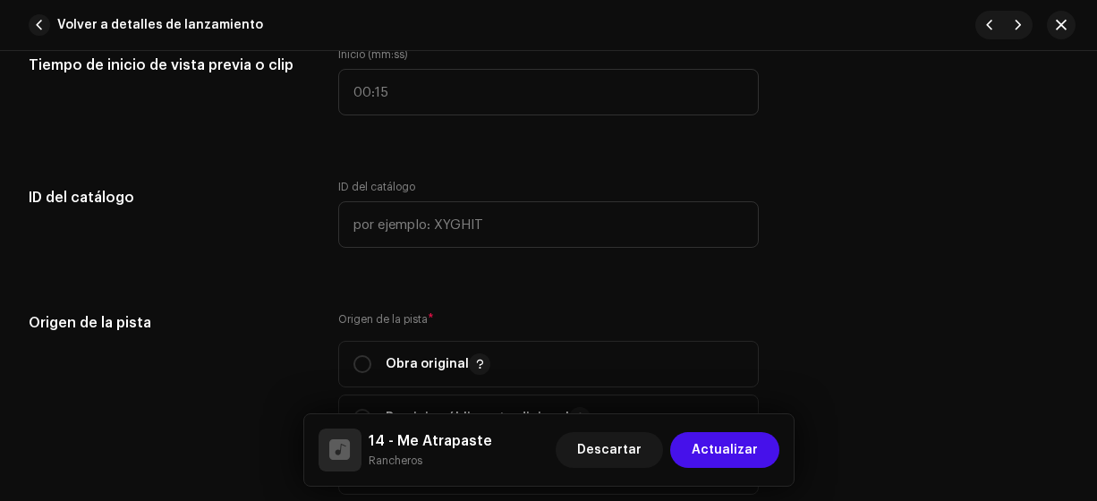
scroll to position [1975, 0]
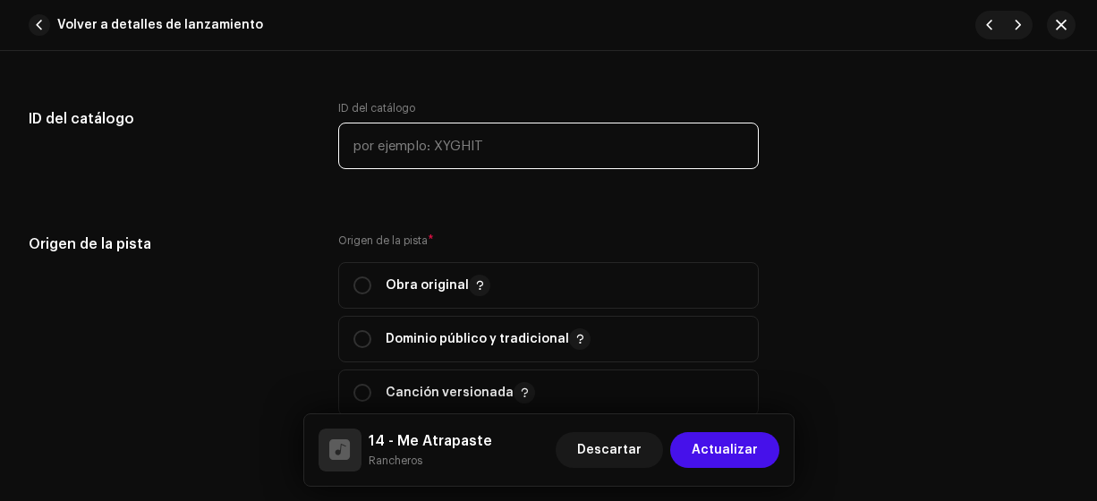
click at [532, 150] on input "text" at bounding box center [548, 146] width 421 height 47
type input "17-00014"
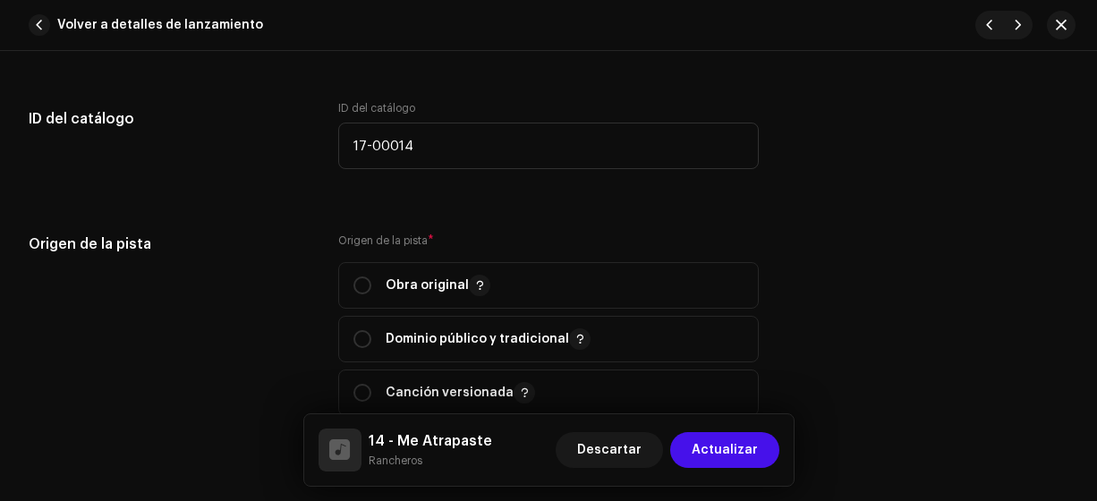
click at [353, 281] on input "radio" at bounding box center [362, 285] width 18 height 18
radio input "true"
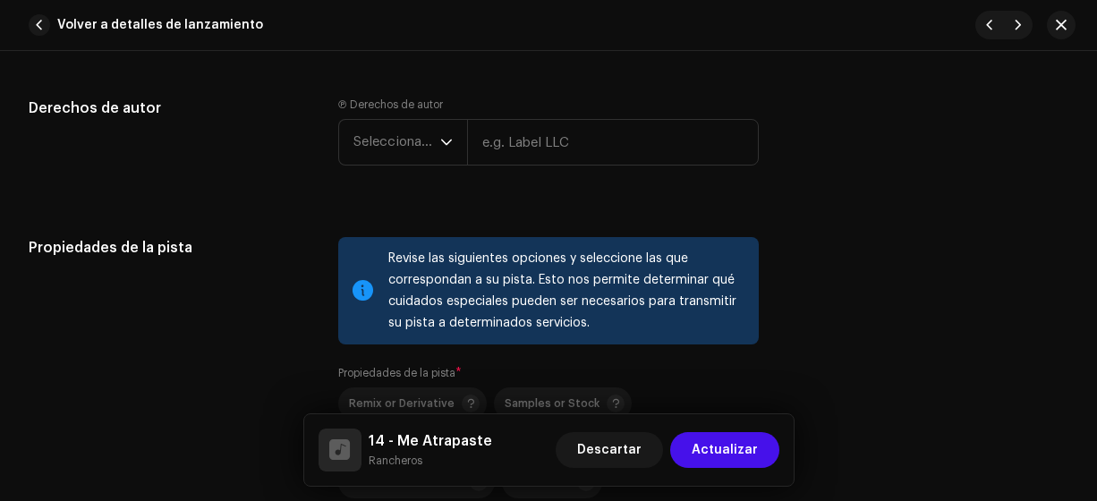
scroll to position [2364, 0]
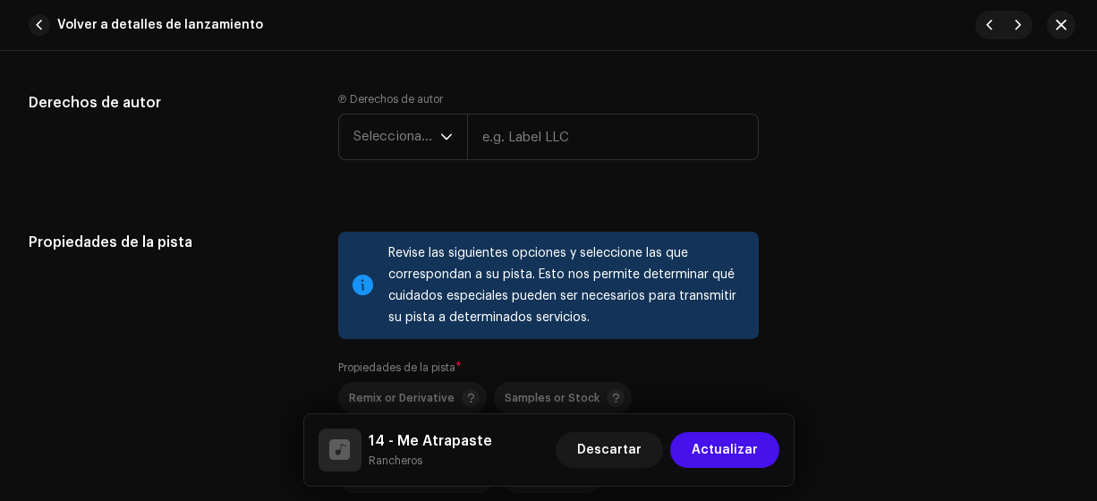
click at [409, 134] on span "Seleccionar año" at bounding box center [396, 137] width 87 height 45
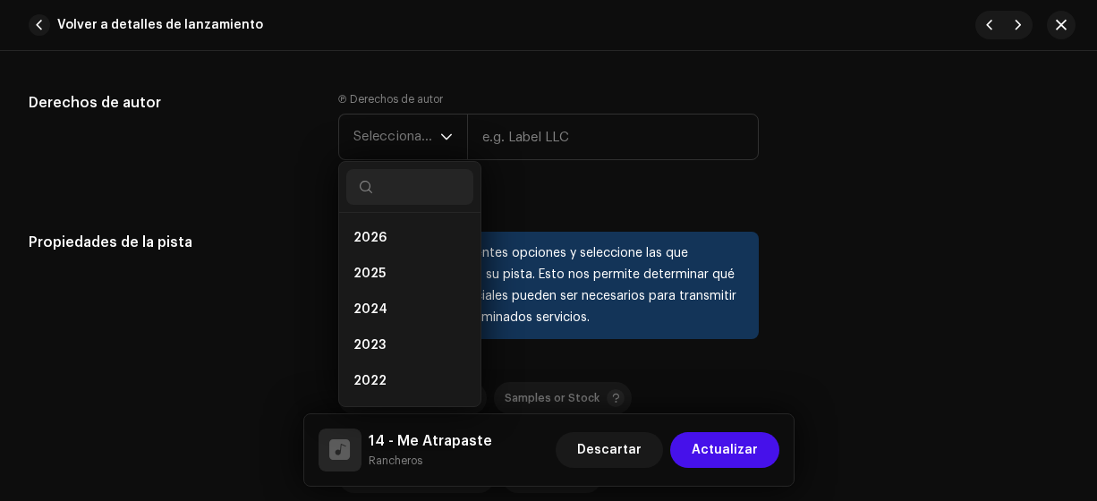
click at [407, 262] on li "2025" at bounding box center [409, 274] width 127 height 36
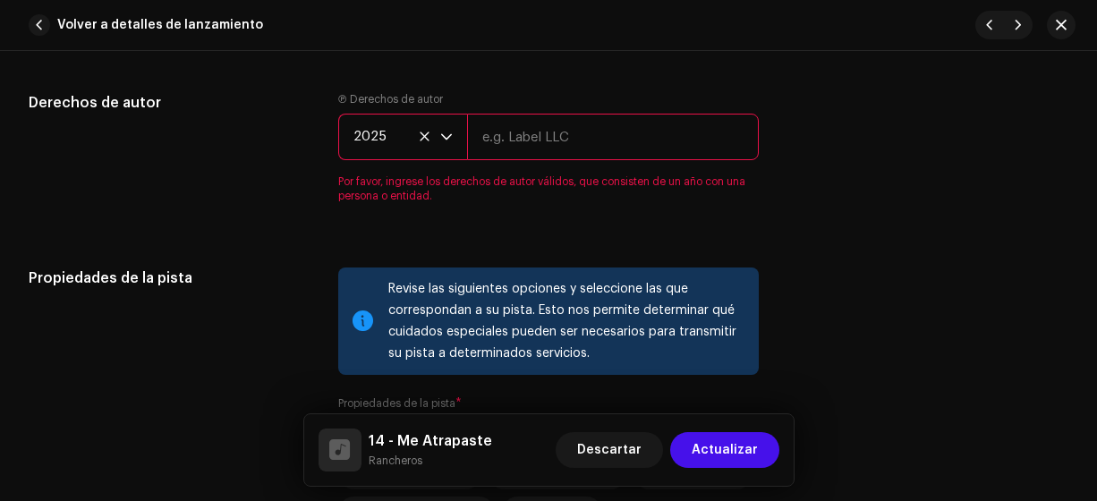
click at [515, 142] on input "text" at bounding box center [613, 137] width 293 height 47
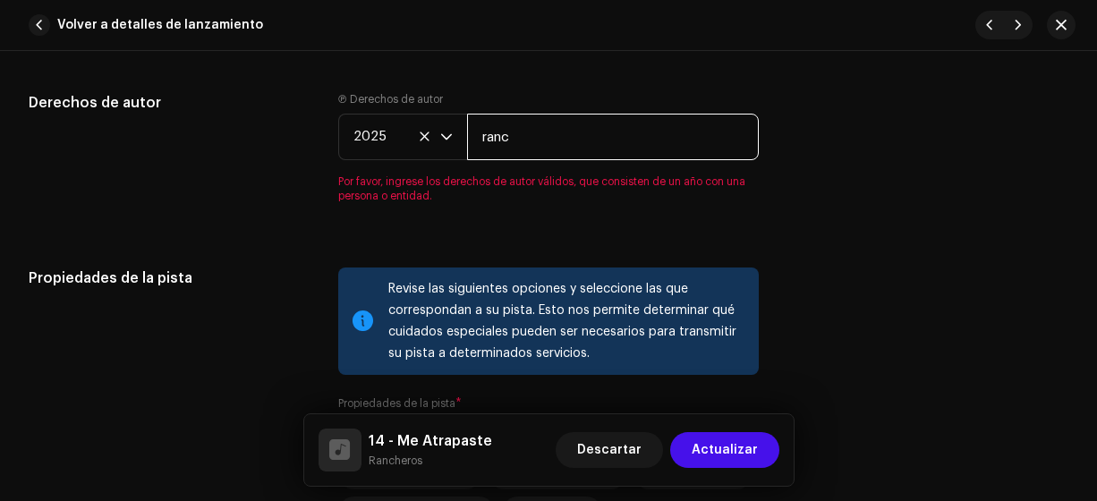
type input "Rancheros"
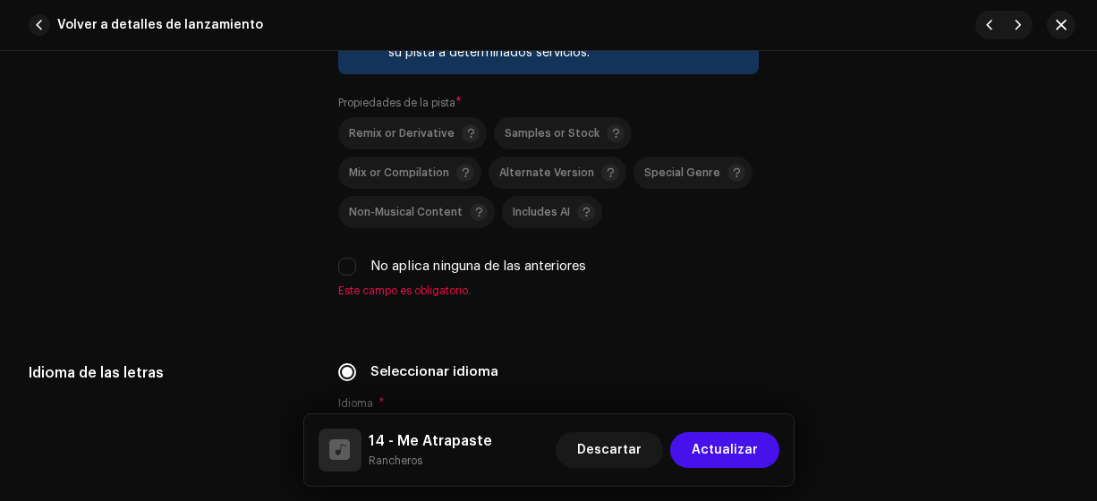
scroll to position [2645, 0]
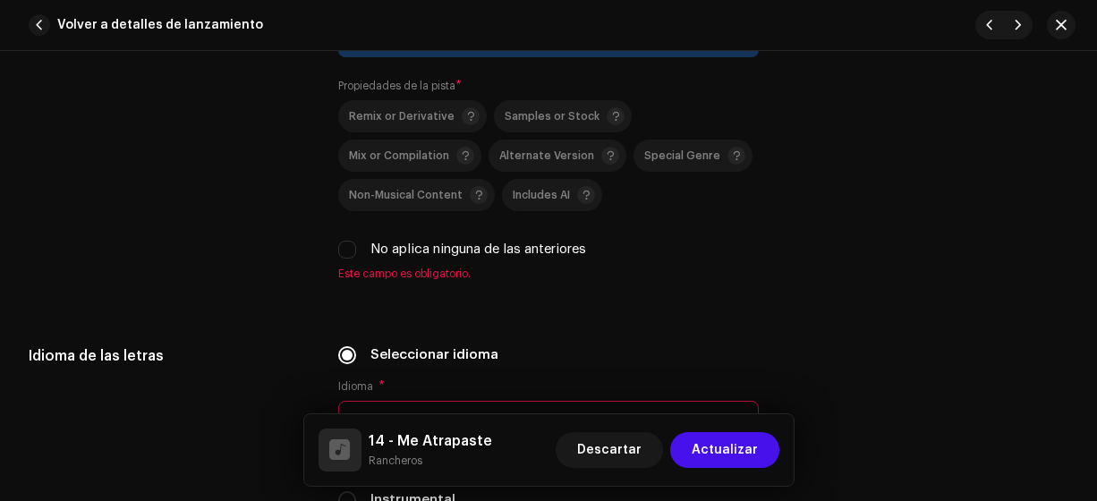
click at [348, 247] on input "No aplica ninguna de las anteriores" at bounding box center [347, 250] width 18 height 18
checkbox input "true"
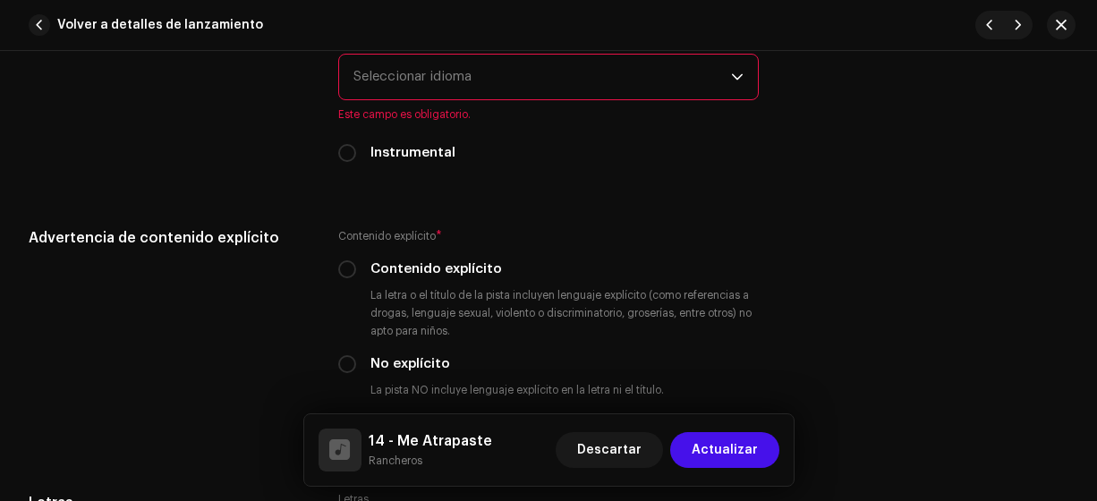
scroll to position [2965, 0]
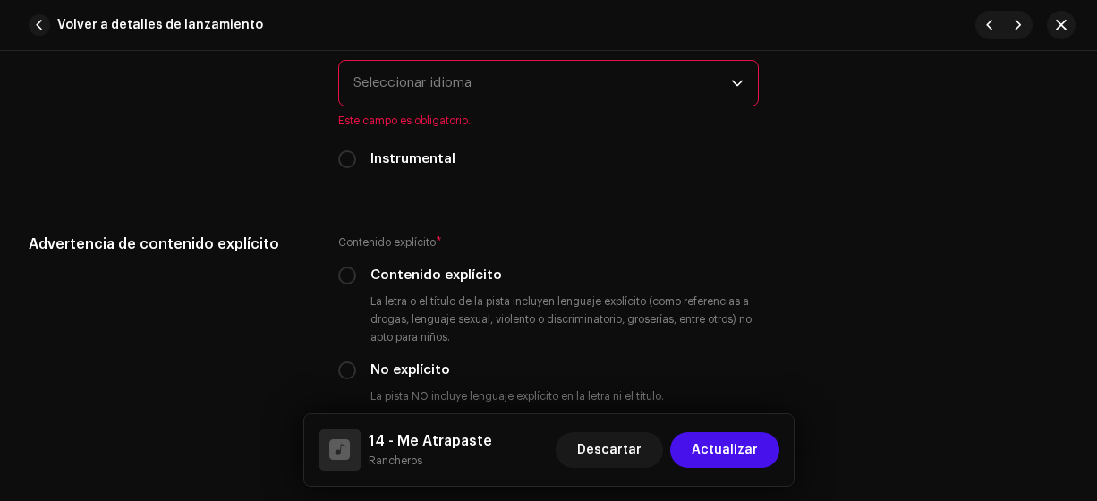
click at [541, 73] on span "Seleccionar idioma" at bounding box center [542, 83] width 378 height 45
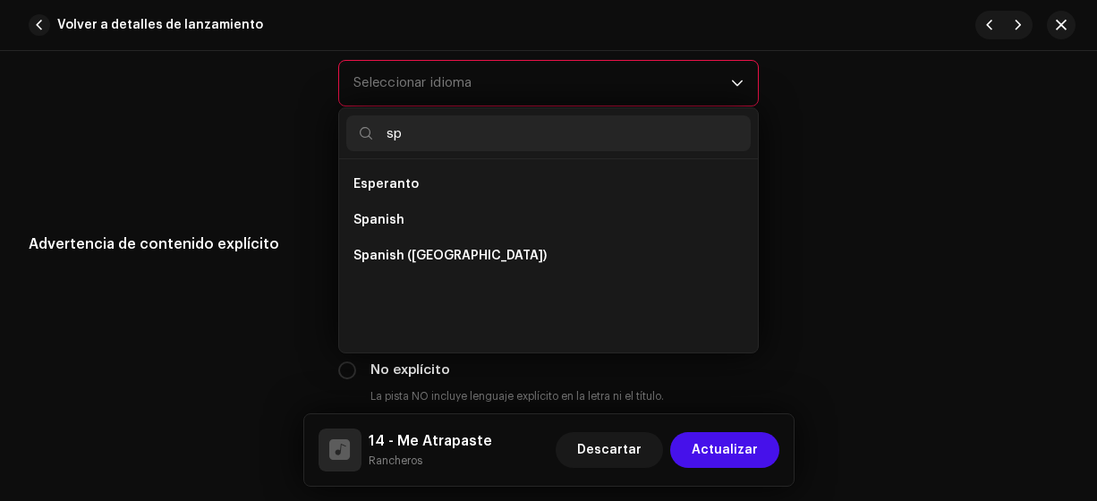
scroll to position [0, 0]
type input "sp"
click at [471, 239] on li "Spanish ([GEOGRAPHIC_DATA])" at bounding box center [548, 256] width 405 height 36
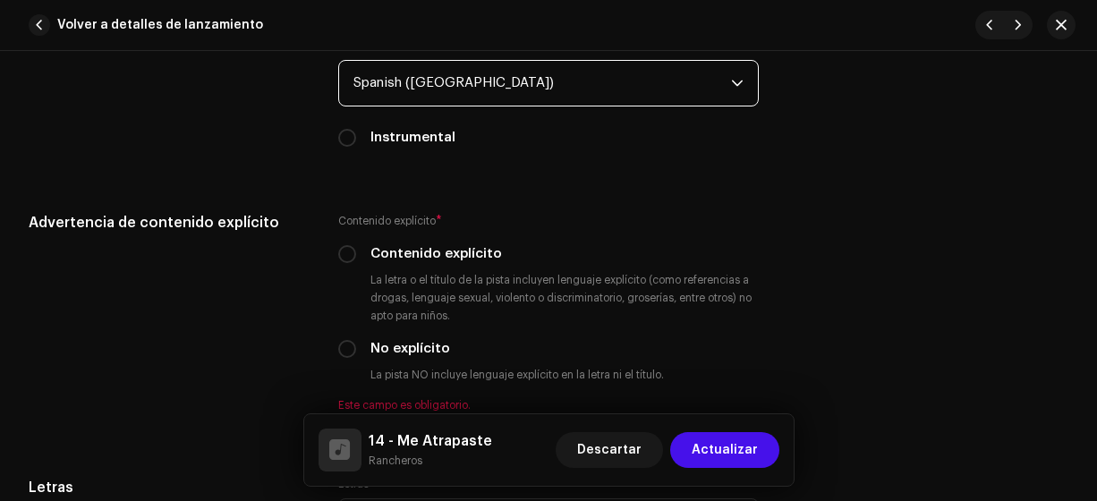
click at [340, 352] on p-radiobutton at bounding box center [347, 349] width 18 height 18
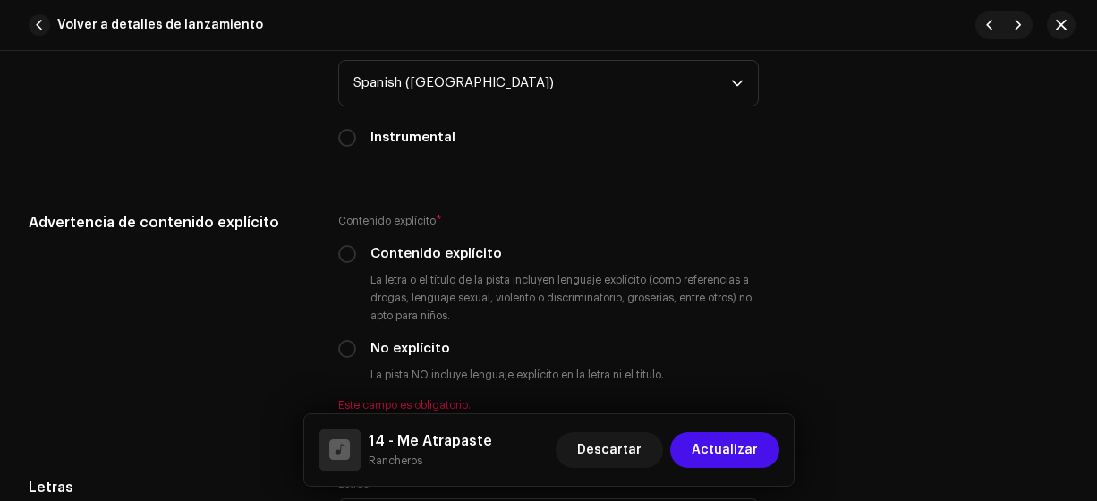
click at [359, 345] on div "No explícito" at bounding box center [548, 349] width 421 height 20
click at [346, 343] on input "No explícito" at bounding box center [347, 349] width 18 height 18
radio input "true"
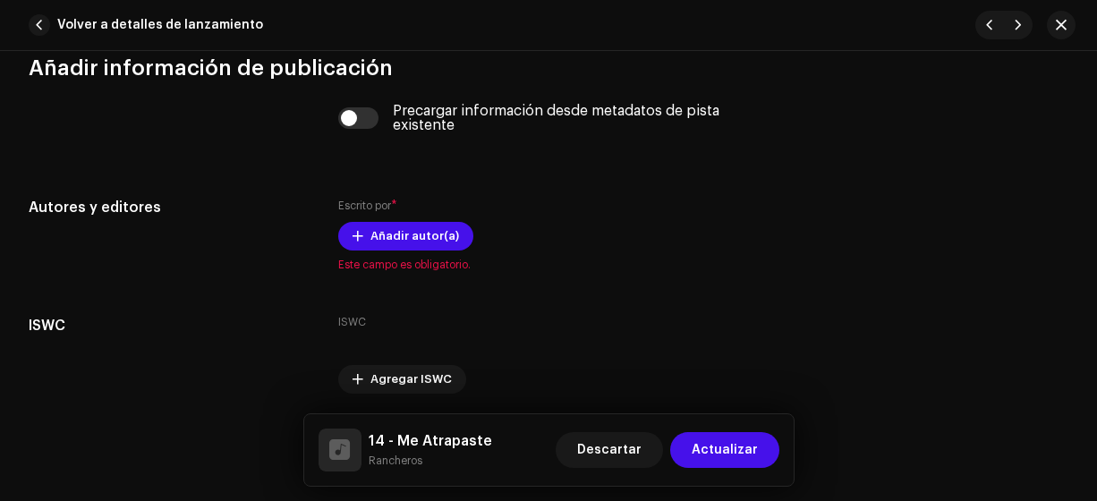
scroll to position [3647, 0]
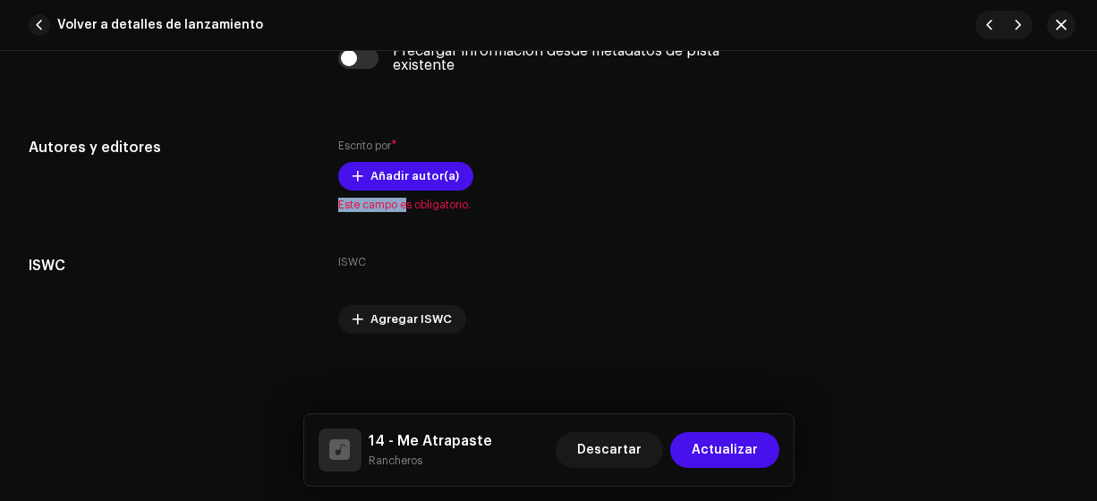
click at [403, 183] on div "Escrito por * Añadir autor(a) Este campo es obligatorio." at bounding box center [548, 174] width 421 height 75
click at [611, 137] on div "Escrito por * Añadir autor(a) Este campo es obligatorio." at bounding box center [548, 174] width 421 height 75
click at [420, 167] on span "Añadir autor(a)" at bounding box center [414, 176] width 89 height 36
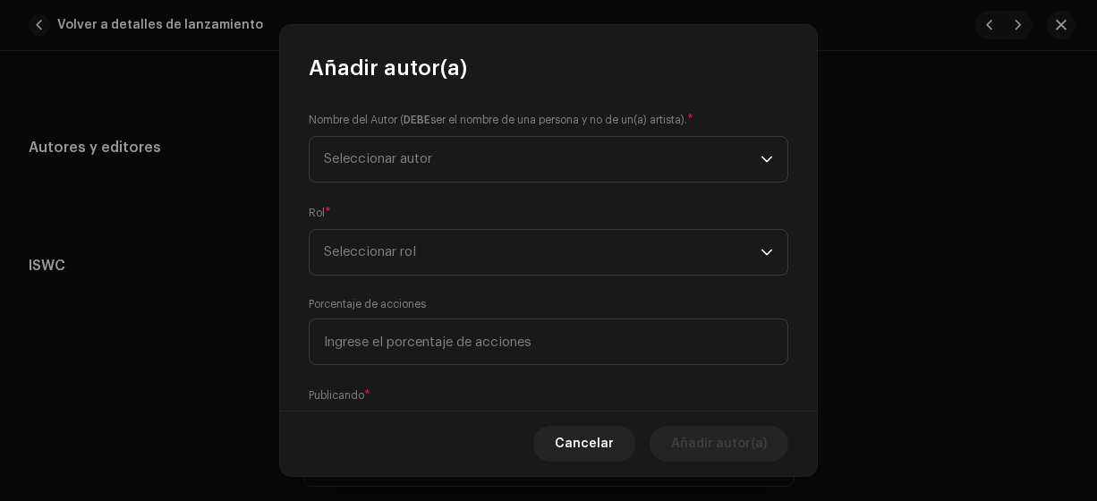
click at [414, 158] on span "Seleccionar autor" at bounding box center [378, 158] width 108 height 13
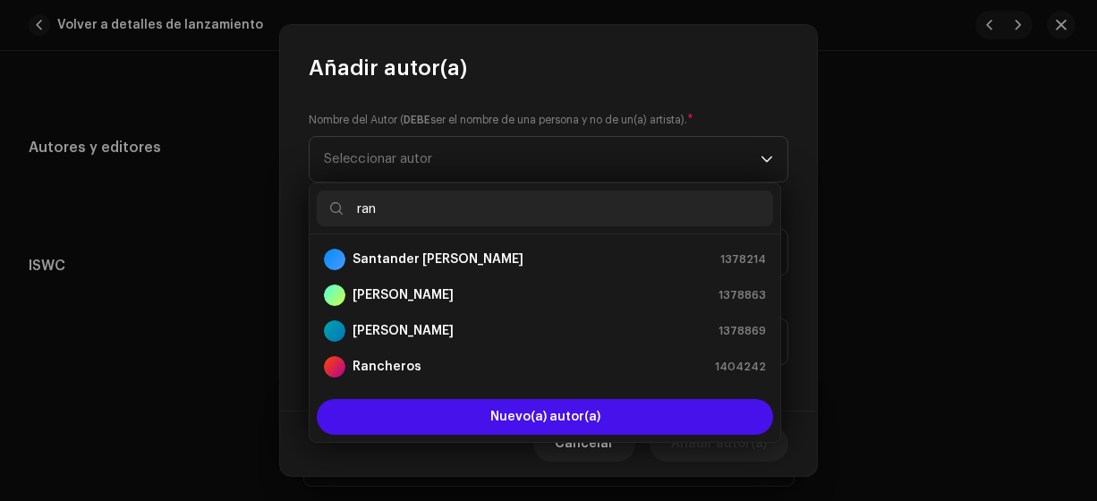
type input "ran"
click at [397, 365] on strong "Rancheros" at bounding box center [386, 367] width 69 height 18
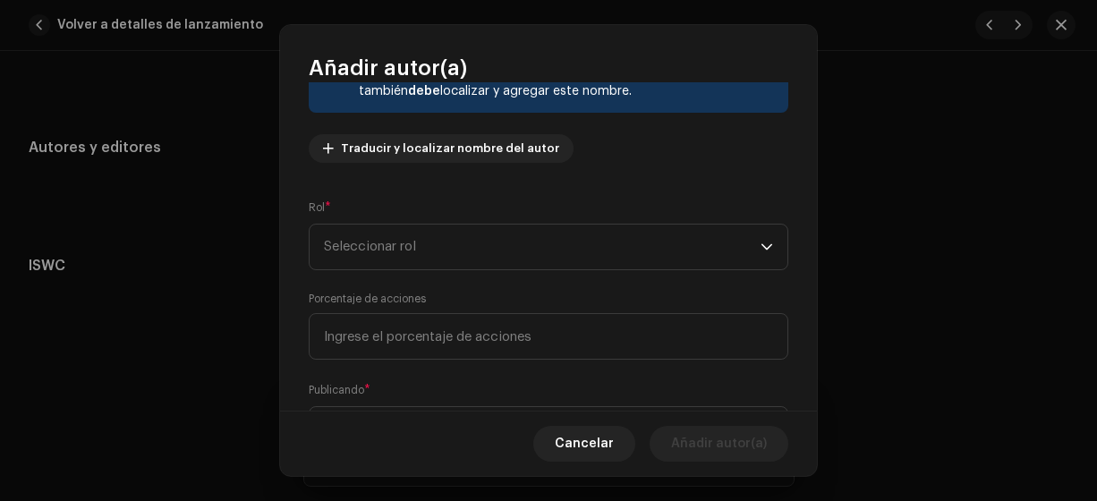
scroll to position [175, 0]
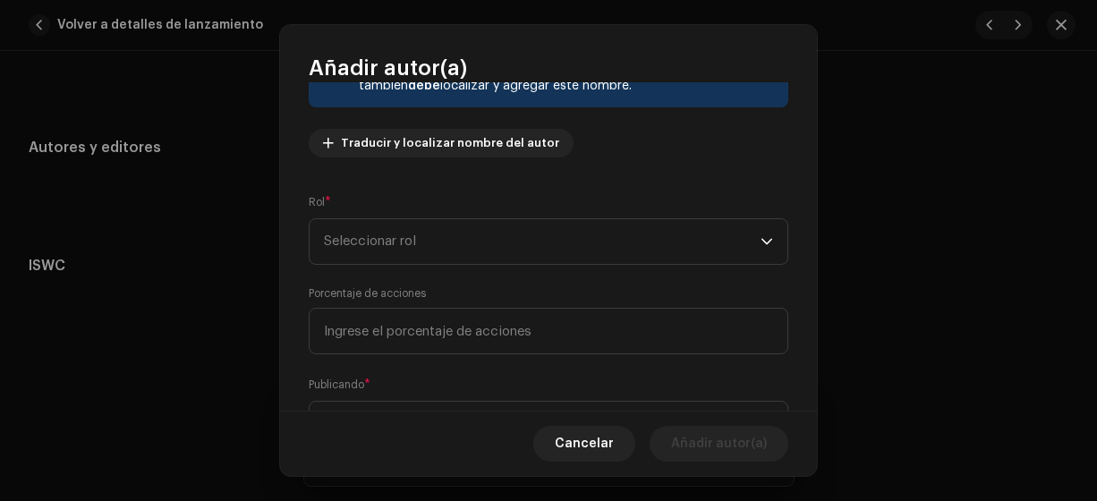
click at [597, 244] on span "Seleccionar rol" at bounding box center [542, 241] width 437 height 45
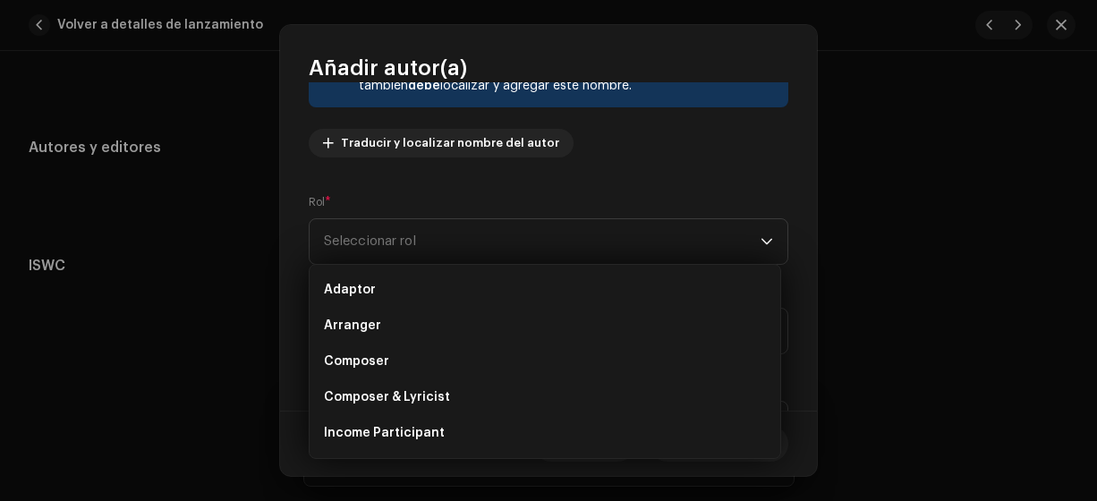
click at [493, 396] on li "Composer & Lyricist" at bounding box center [545, 397] width 456 height 36
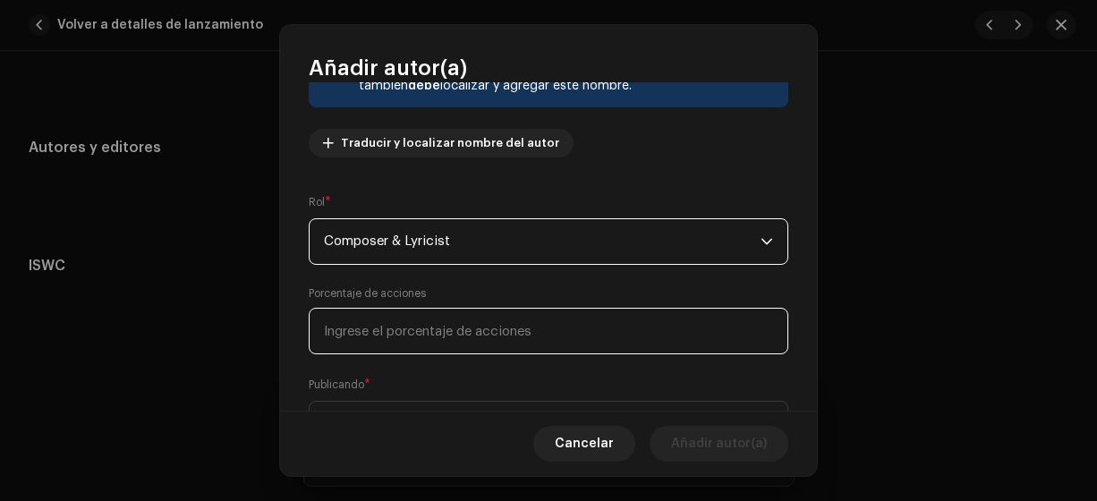
click at [454, 335] on input at bounding box center [549, 331] width 480 height 47
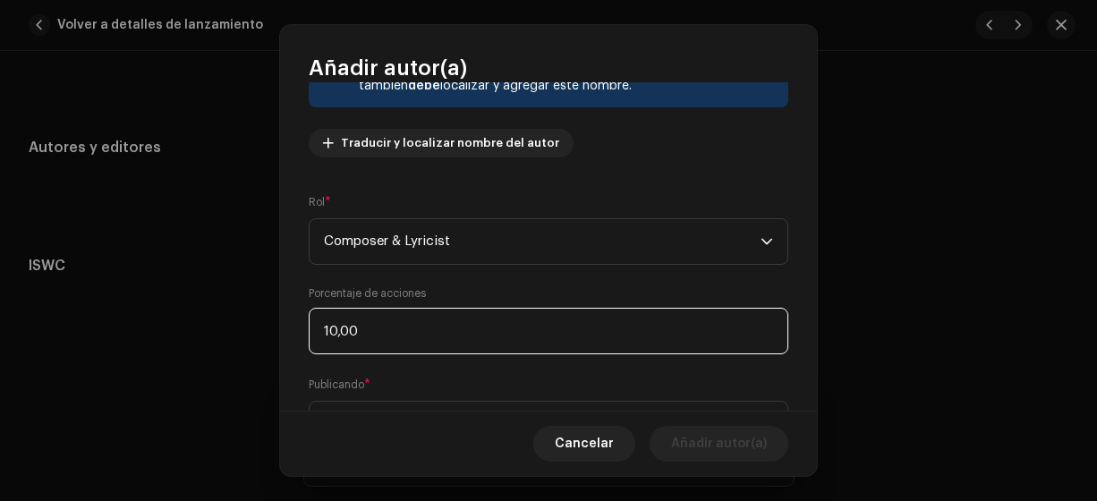
type input "100,00"
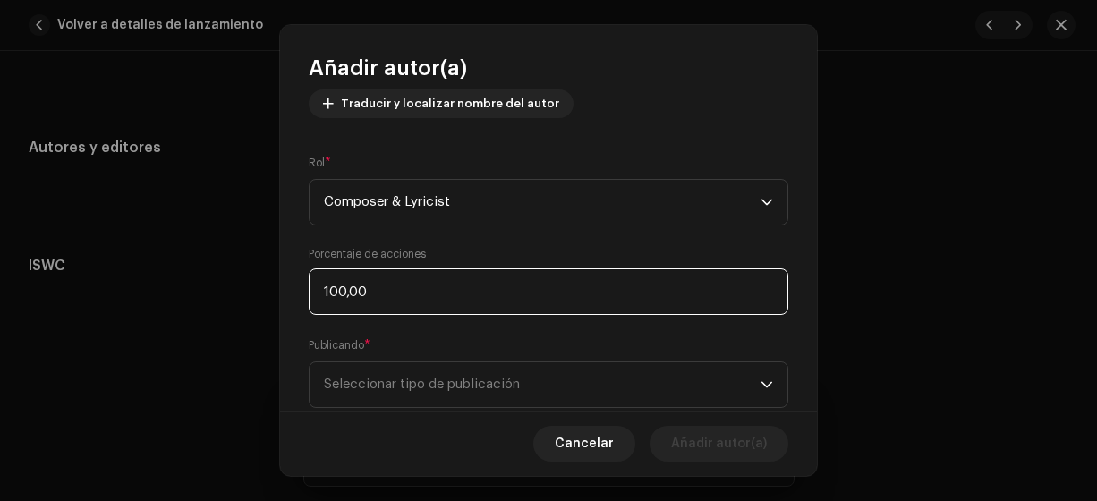
scroll to position [261, 0]
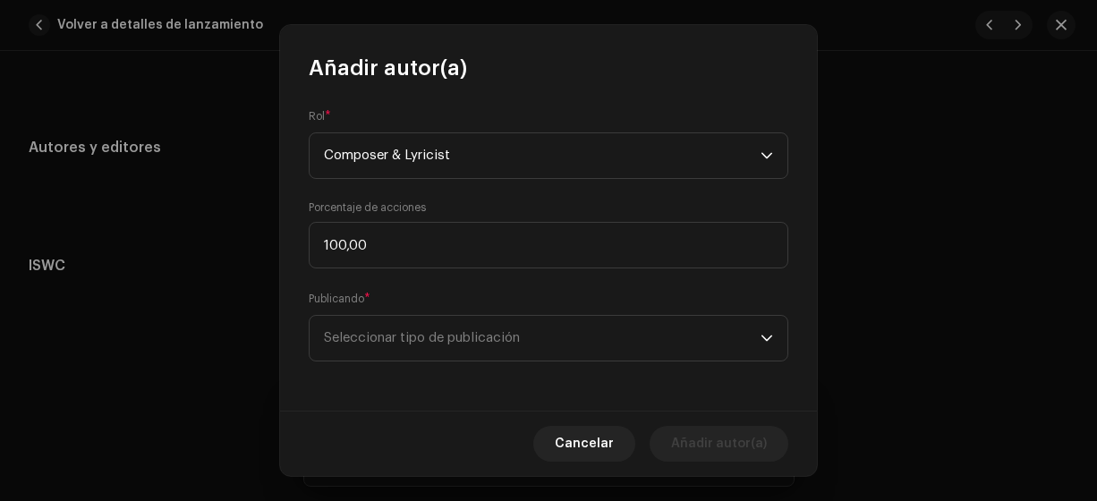
click at [565, 344] on span "Seleccionar tipo de publicación" at bounding box center [542, 338] width 437 height 45
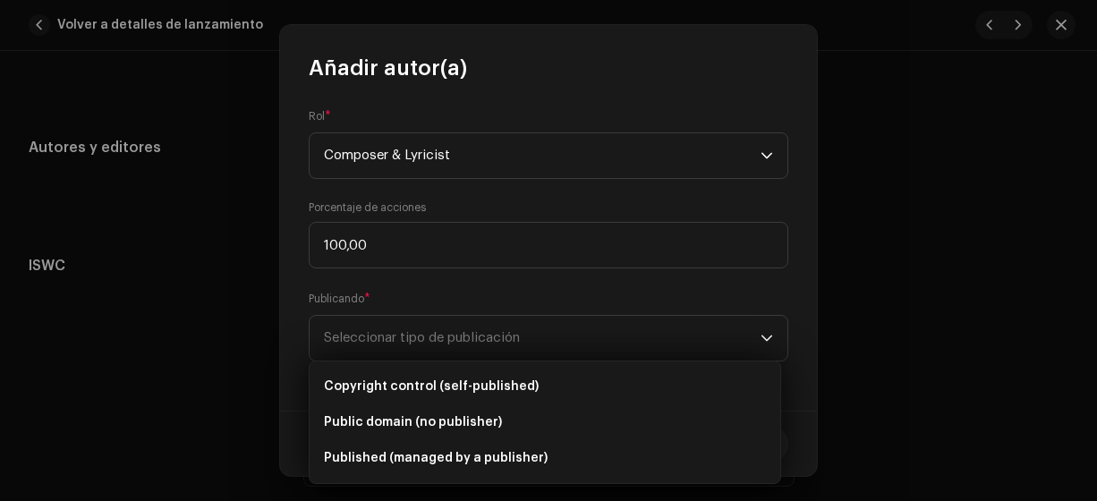
click at [520, 379] on span "Copyright control (self-published)" at bounding box center [431, 387] width 215 height 18
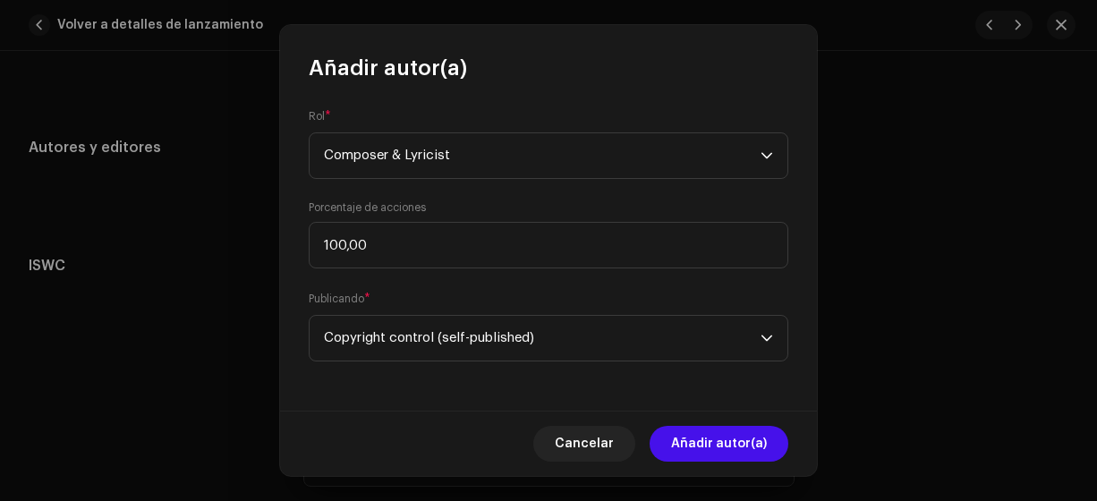
click at [684, 441] on span "Añadir autor(a)" at bounding box center [719, 444] width 96 height 36
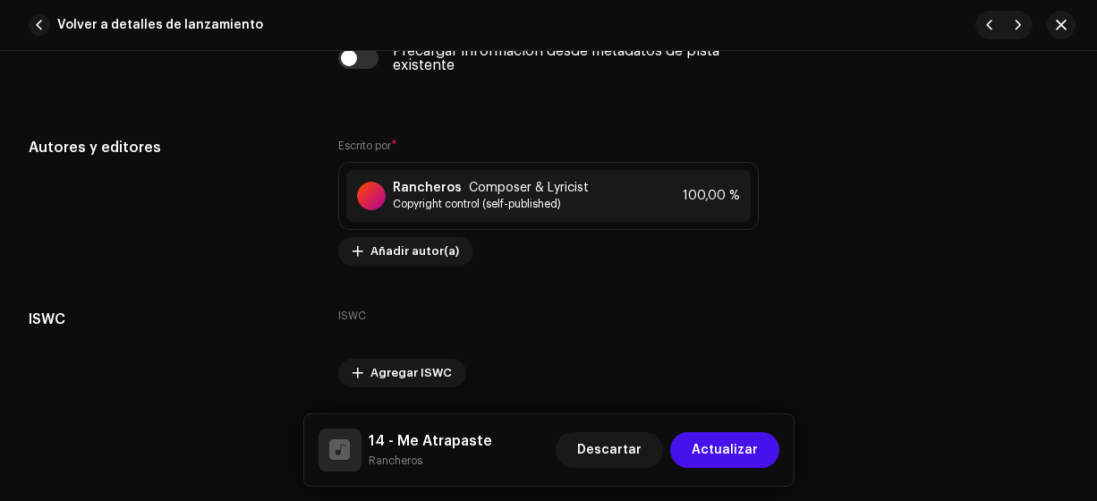
click at [712, 445] on span "Actualizar" at bounding box center [725, 450] width 66 height 36
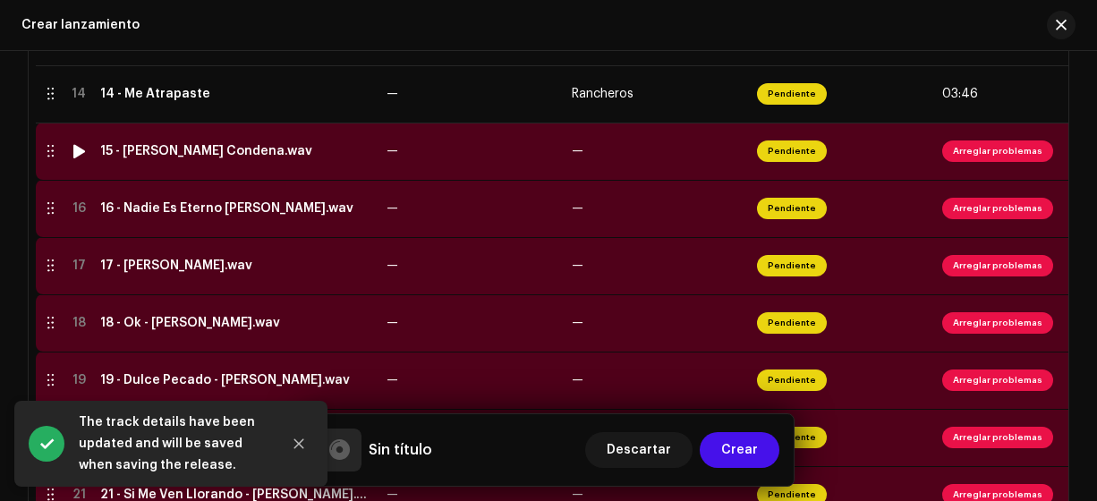
click at [159, 150] on div "15 - [PERSON_NAME] Condena.wav" at bounding box center [206, 151] width 212 height 14
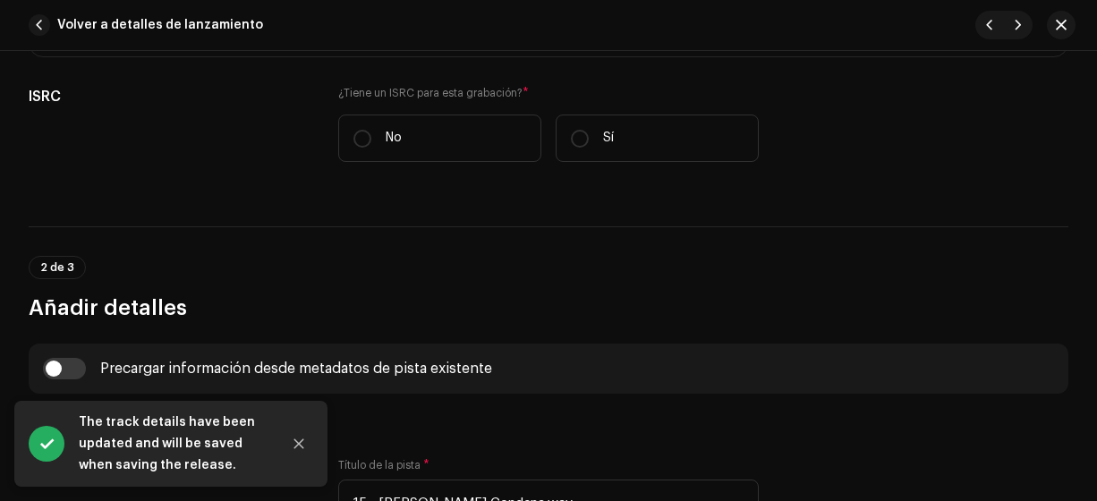
scroll to position [424, 0]
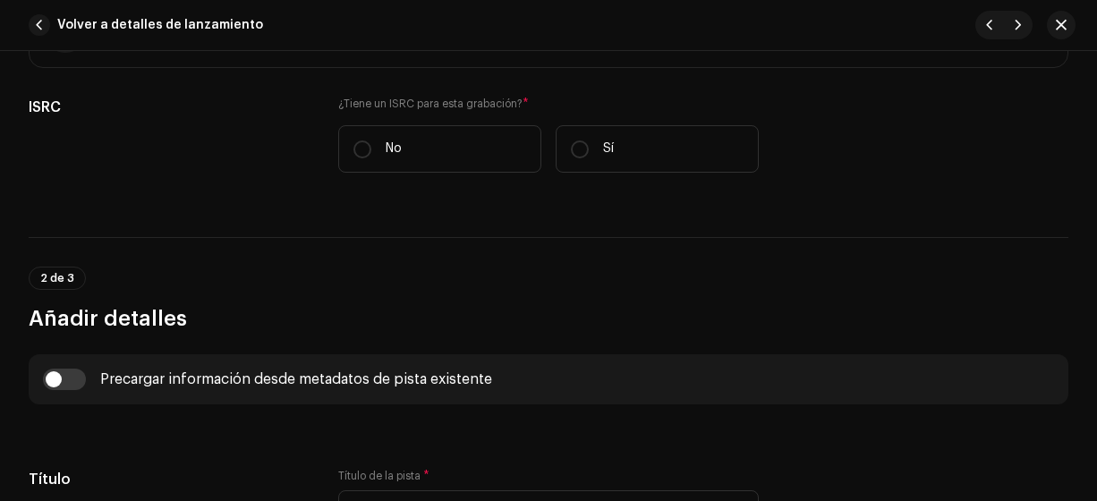
click at [362, 147] on input "No" at bounding box center [362, 149] width 18 height 18
radio input "true"
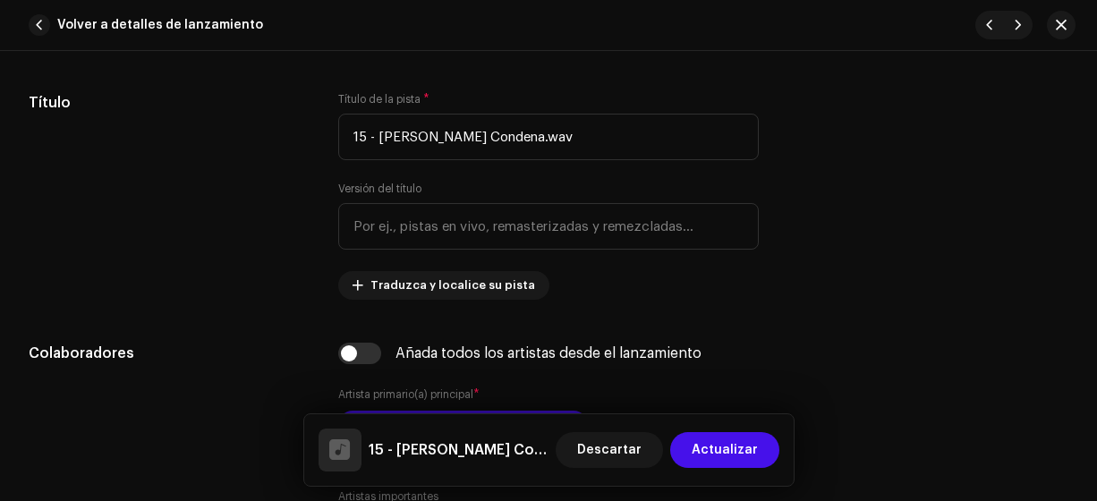
scroll to position [870, 0]
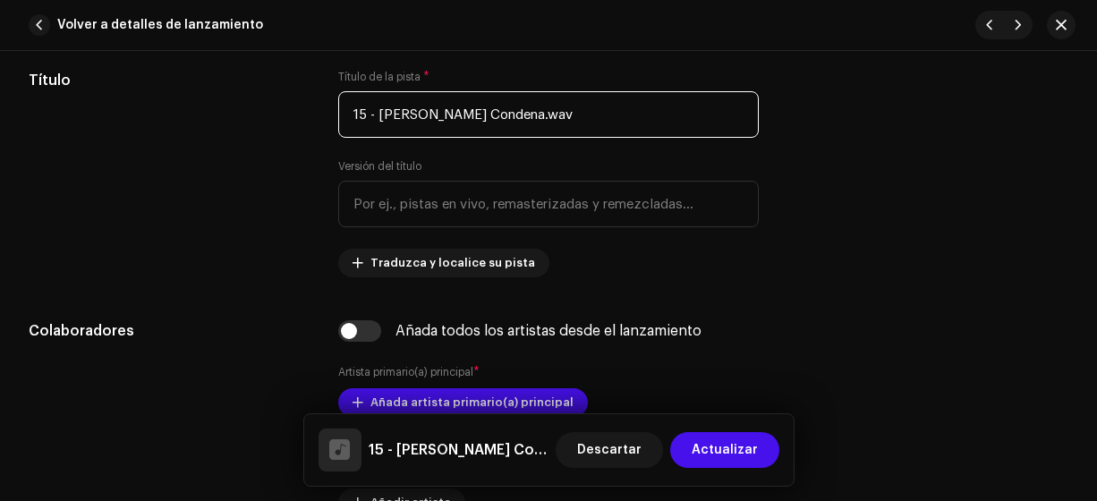
drag, startPoint x: 471, startPoint y: 116, endPoint x: 377, endPoint y: 108, distance: 94.3
click at [377, 108] on input "15 - [PERSON_NAME] Condena.wav" at bounding box center [548, 114] width 421 height 47
click at [517, 107] on input "15 - Que Condena.wav" at bounding box center [548, 114] width 421 height 47
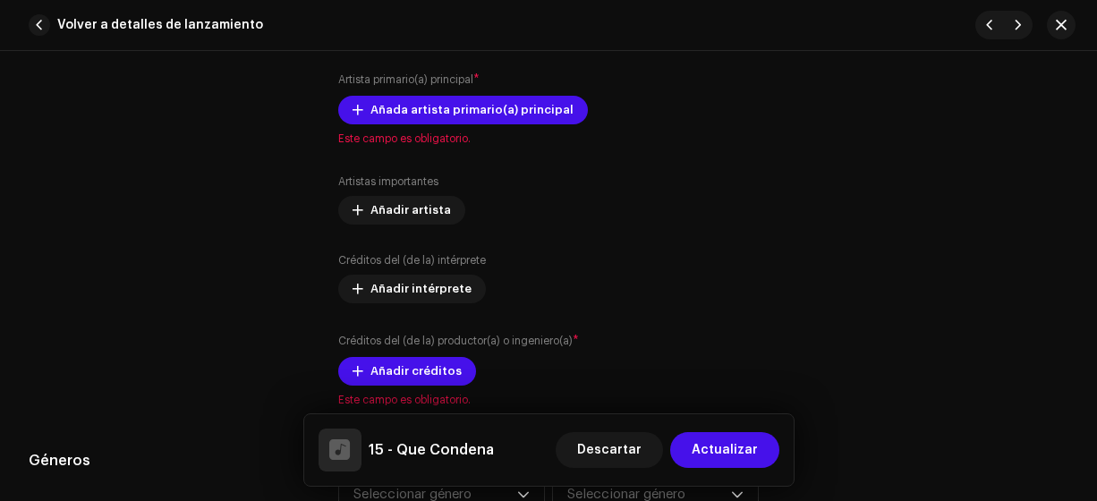
scroll to position [1152, 0]
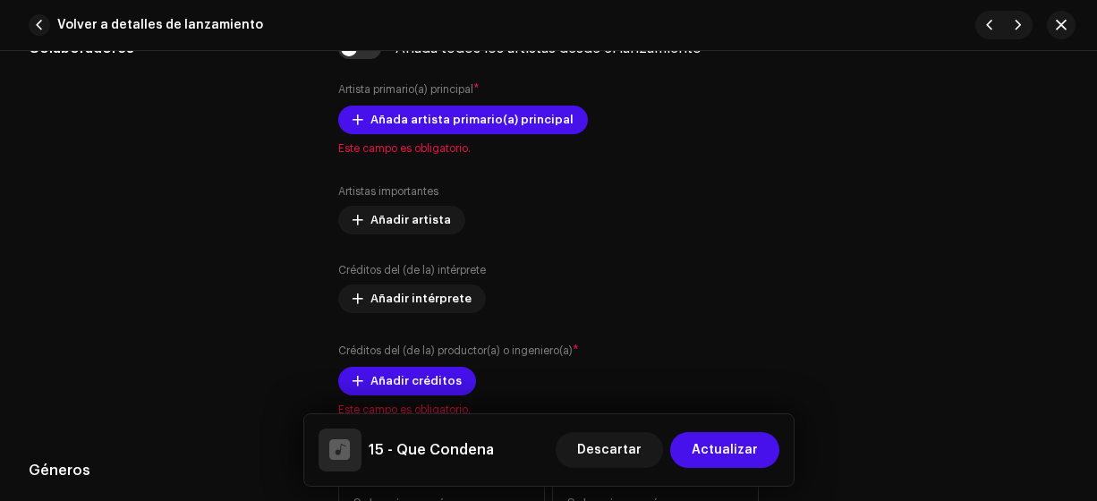
type input "15 - Que Condena"
click at [512, 117] on span "Añada artista primario(a) principal" at bounding box center [471, 120] width 203 height 36
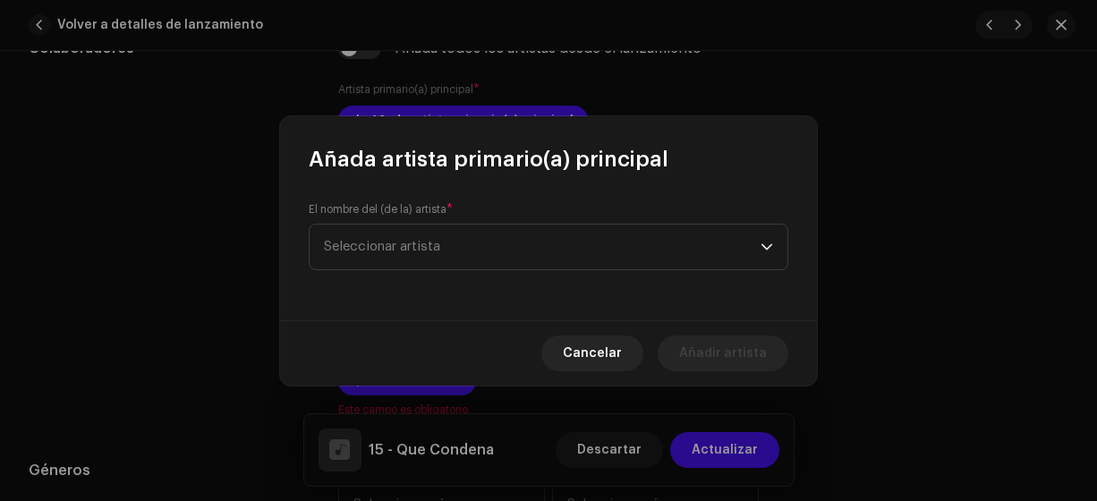
click at [467, 242] on span "Seleccionar artista" at bounding box center [542, 247] width 437 height 45
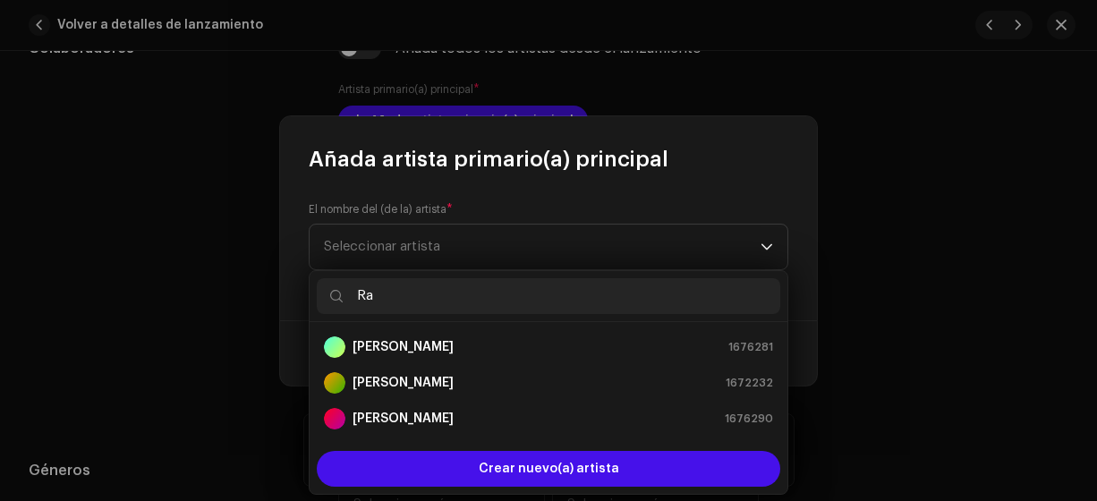
scroll to position [0, 0]
type input "Ran"
click at [424, 375] on div "Rancheros 1702059" at bounding box center [548, 382] width 449 height 21
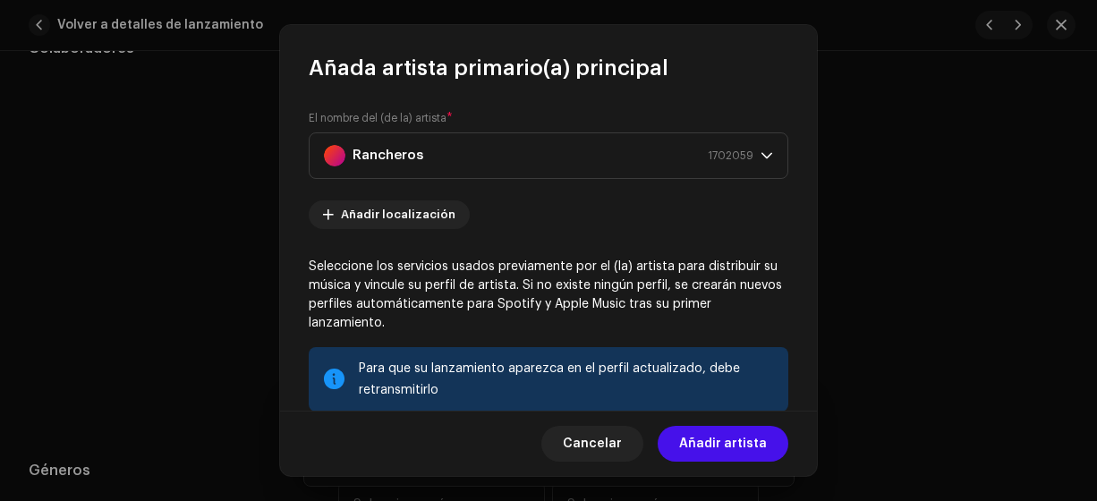
click at [729, 441] on span "Añadir artista" at bounding box center [723, 444] width 88 height 36
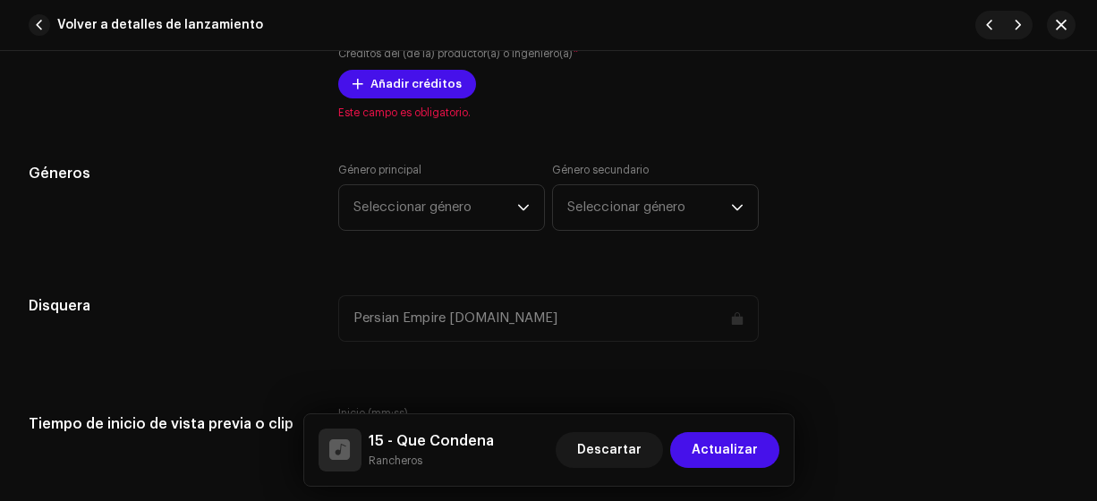
scroll to position [1467, 0]
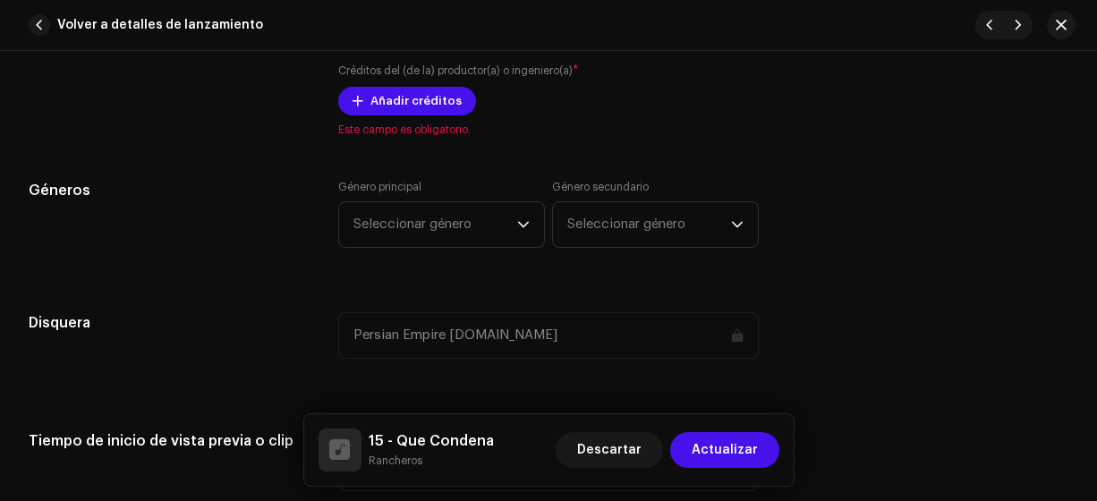
click at [428, 103] on span "Añadir créditos" at bounding box center [415, 101] width 91 height 36
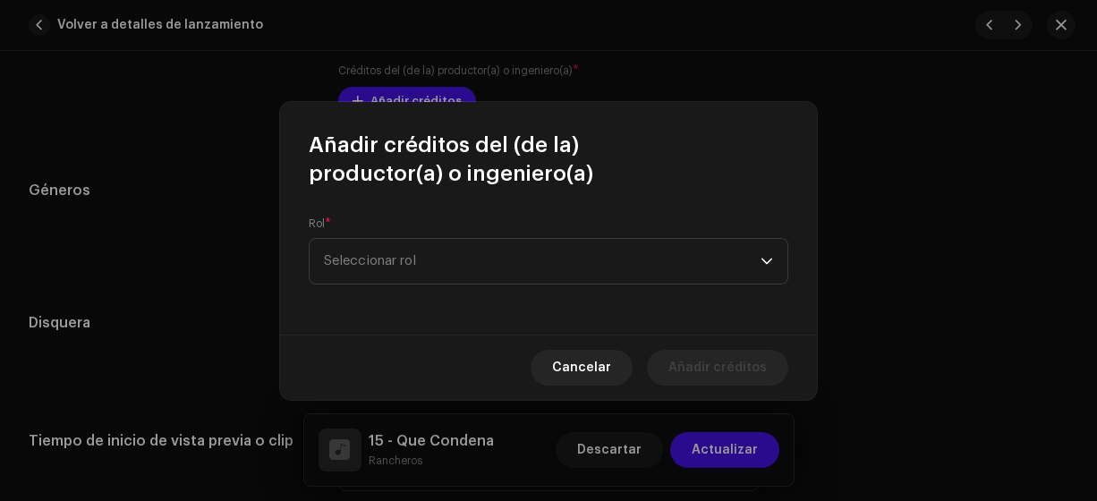
click at [407, 257] on span "Seleccionar rol" at bounding box center [542, 261] width 437 height 45
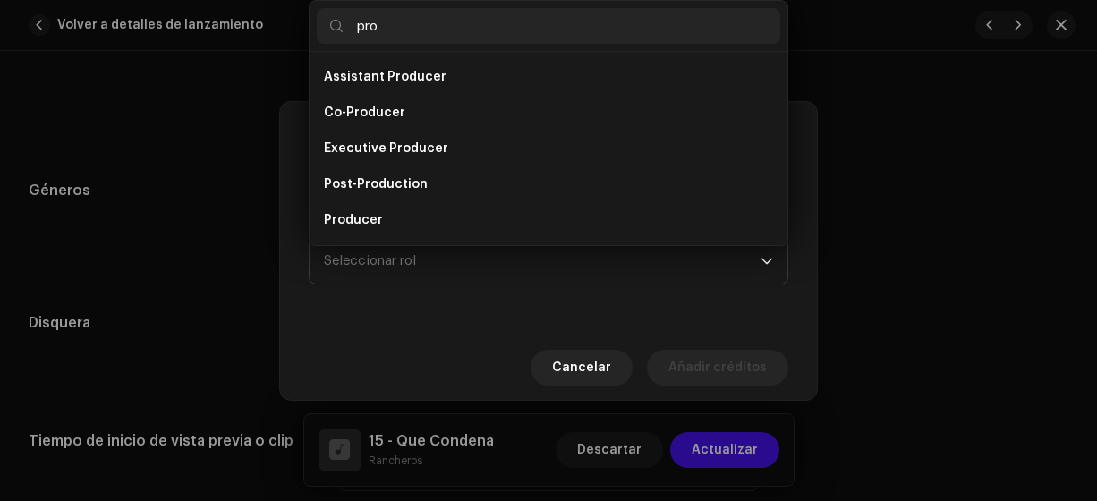
scroll to position [29, 0]
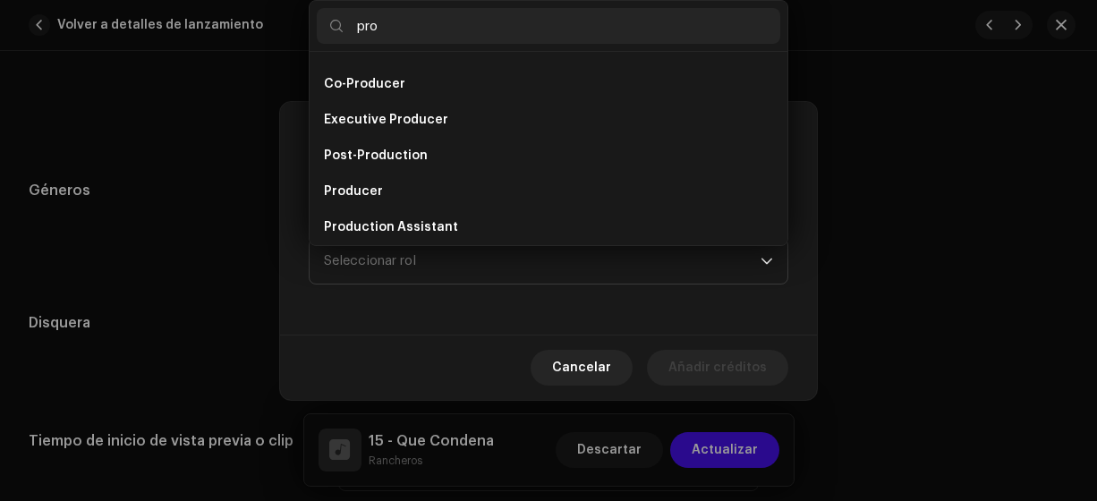
type input "pro"
click at [391, 195] on li "Producer" at bounding box center [548, 192] width 463 height 36
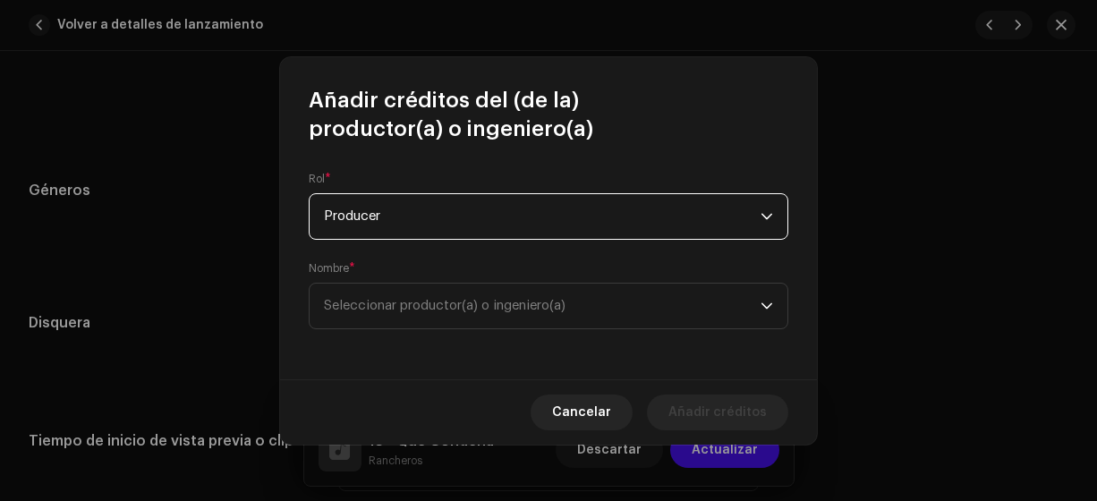
click at [522, 310] on span "Seleccionar productor(a) o ingeniero(a)" at bounding box center [445, 305] width 242 height 13
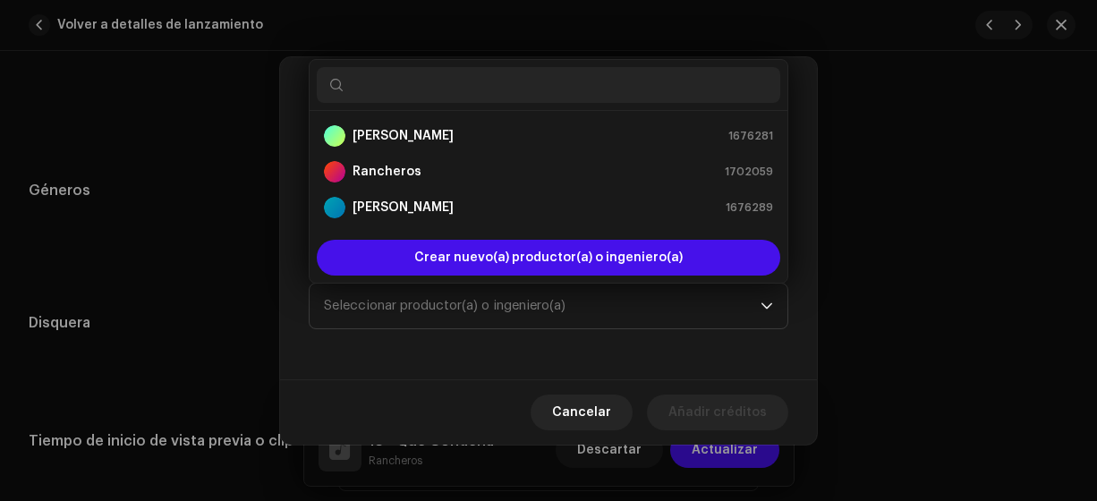
click at [475, 161] on div "Rancheros 1702059" at bounding box center [548, 171] width 449 height 21
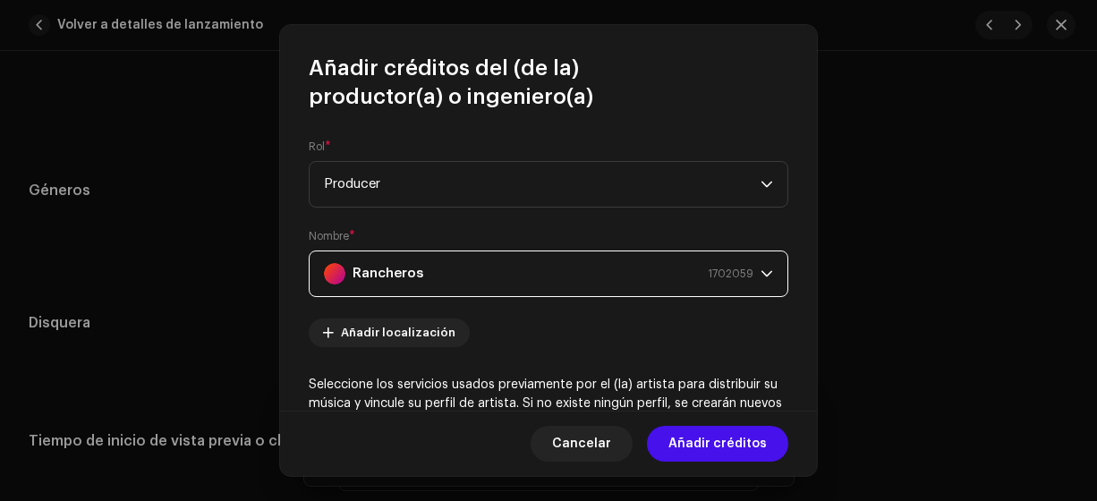
click at [716, 446] on span "Añadir créditos" at bounding box center [717, 444] width 98 height 36
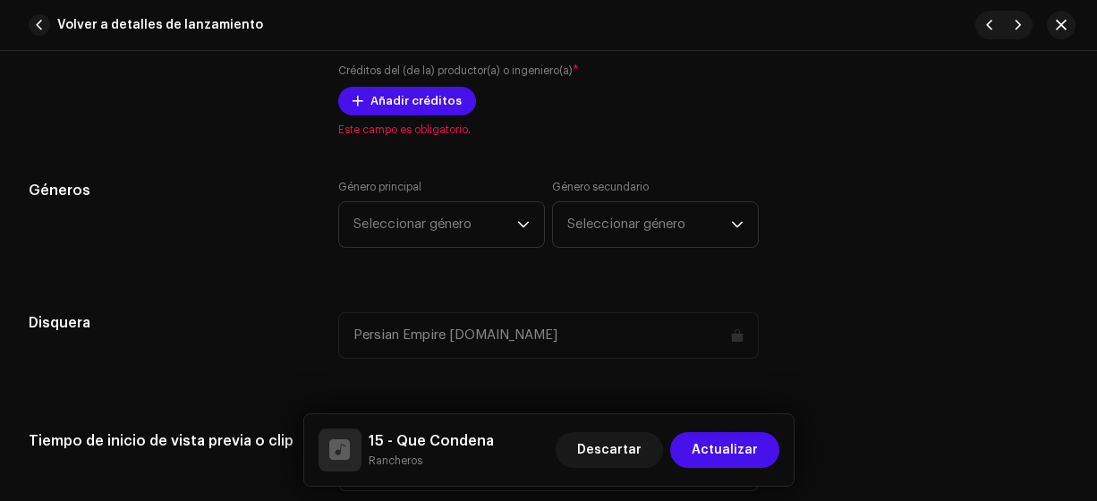
click at [0, 0] on p "El valor de la disquera de una pista en un lanzamiento tiene que ser la disquer…" at bounding box center [0, 0] width 0 height 0
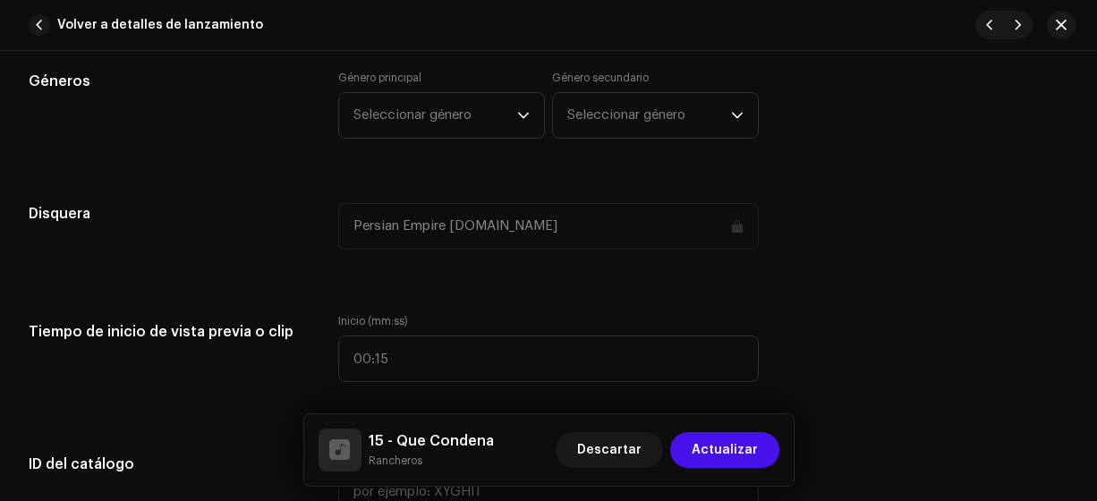
scroll to position [1619, 0]
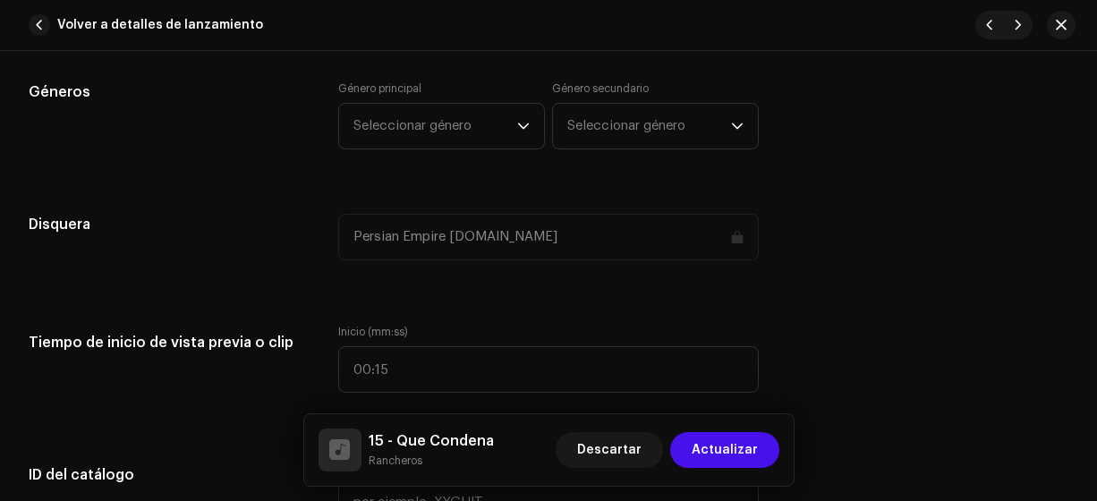
click at [481, 132] on span "Seleccionar género" at bounding box center [435, 126] width 164 height 45
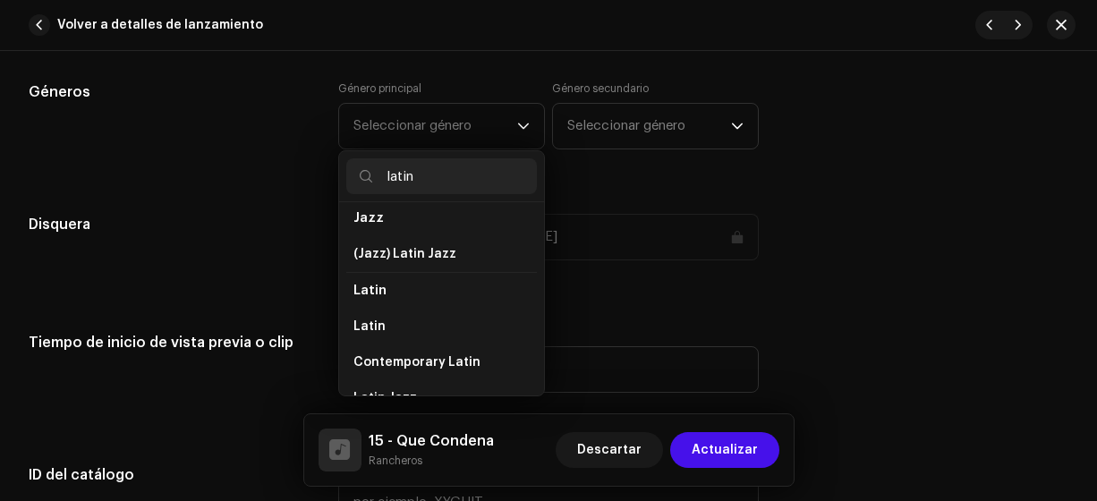
scroll to position [130, 0]
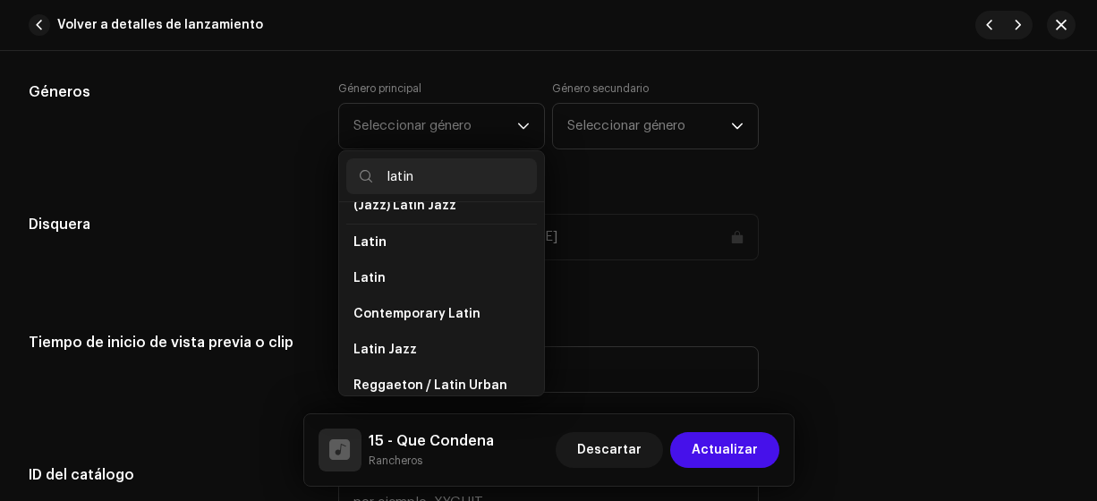
type input "latin"
click at [439, 274] on li "Latin" at bounding box center [441, 278] width 191 height 36
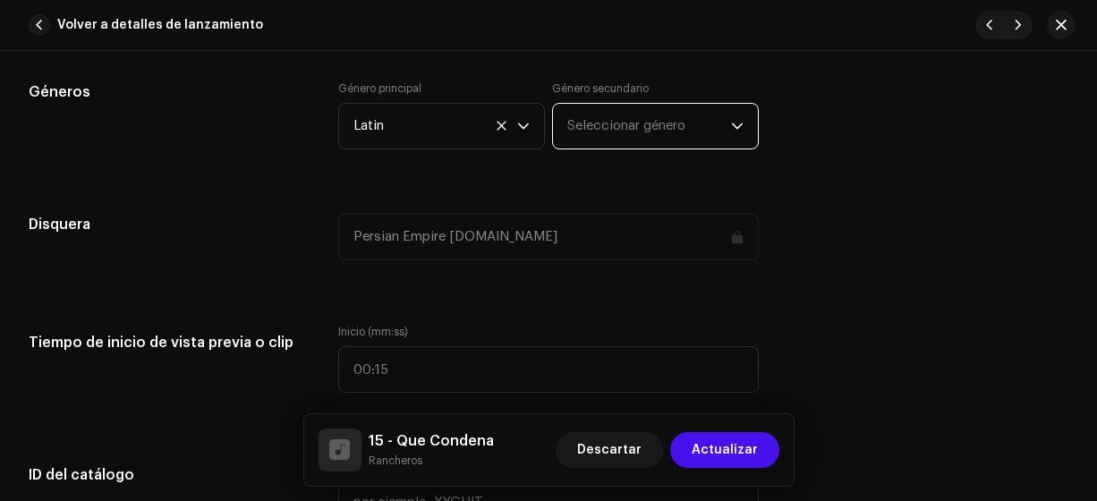
click at [602, 132] on span "Seleccionar género" at bounding box center [649, 126] width 164 height 45
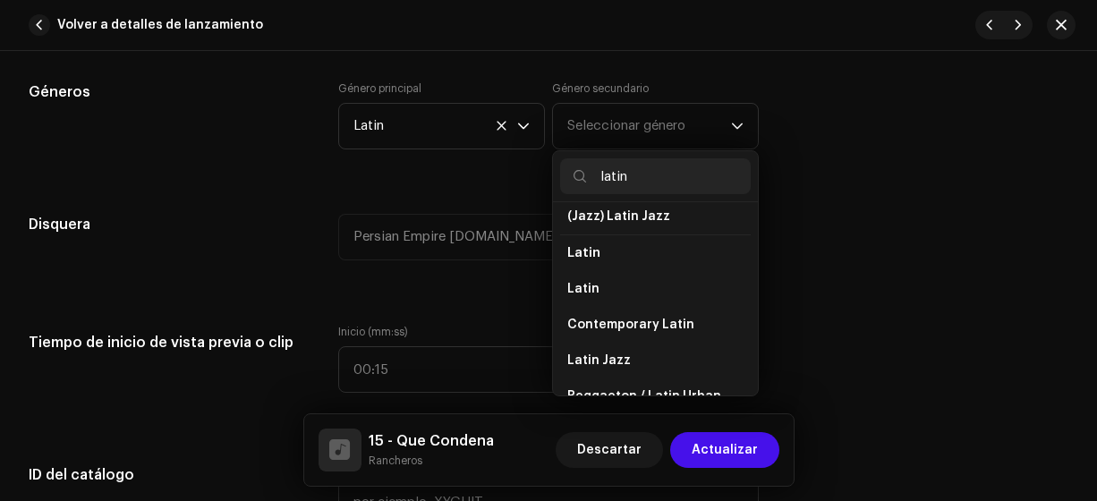
scroll to position [140, 0]
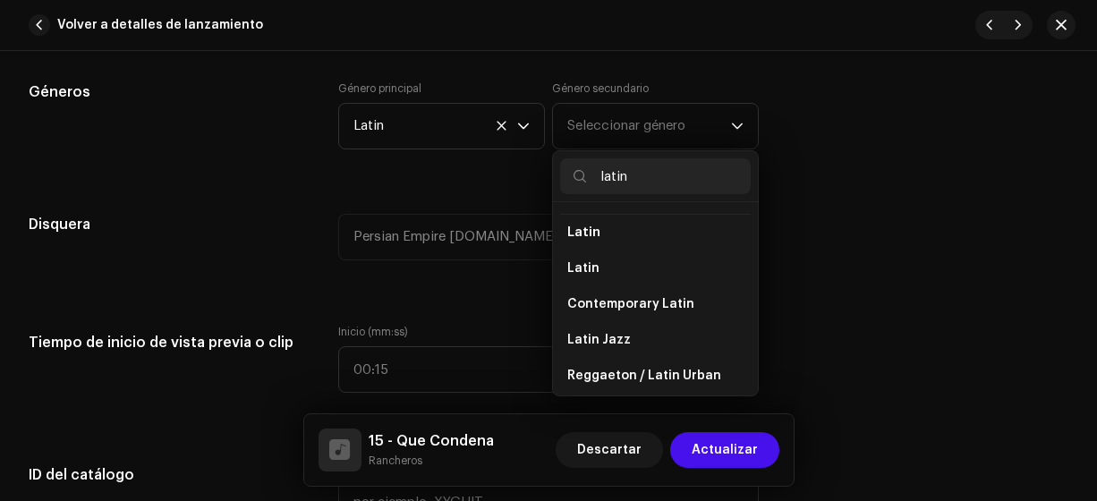
type input "latin"
click at [633, 250] on li "Latin" at bounding box center [655, 268] width 191 height 36
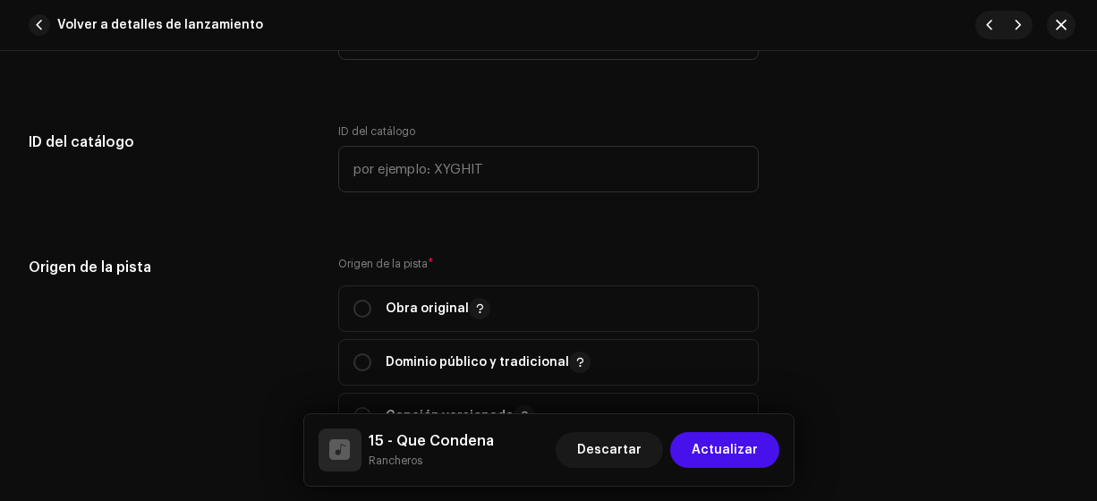
scroll to position [2018, 0]
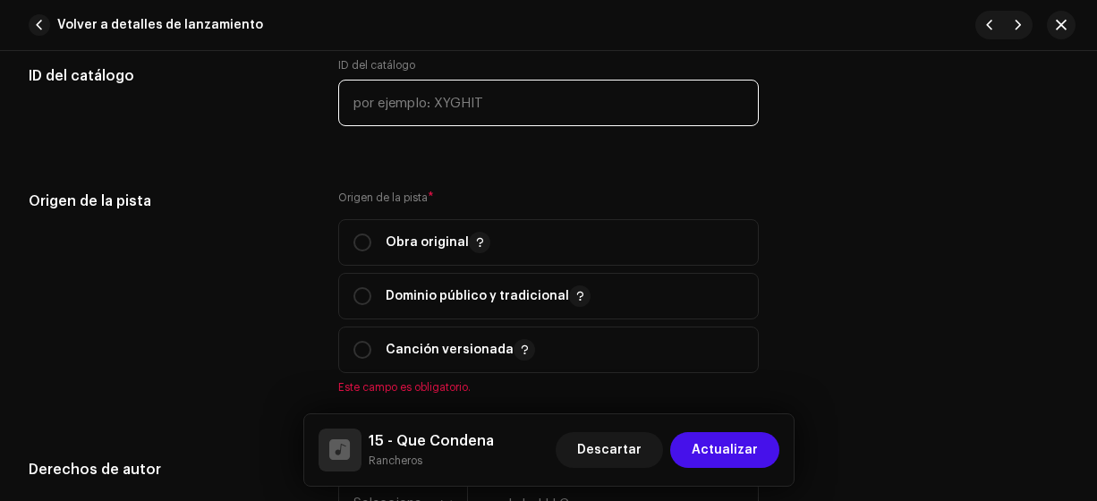
click at [463, 94] on input "text" at bounding box center [548, 103] width 421 height 47
type input "17-00015"
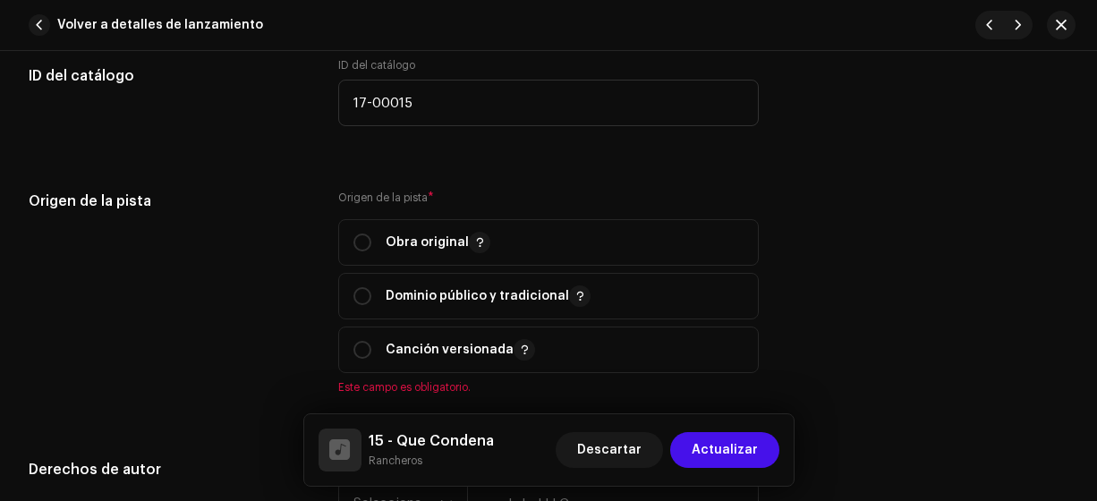
click at [362, 237] on input "radio" at bounding box center [362, 243] width 18 height 18
radio input "true"
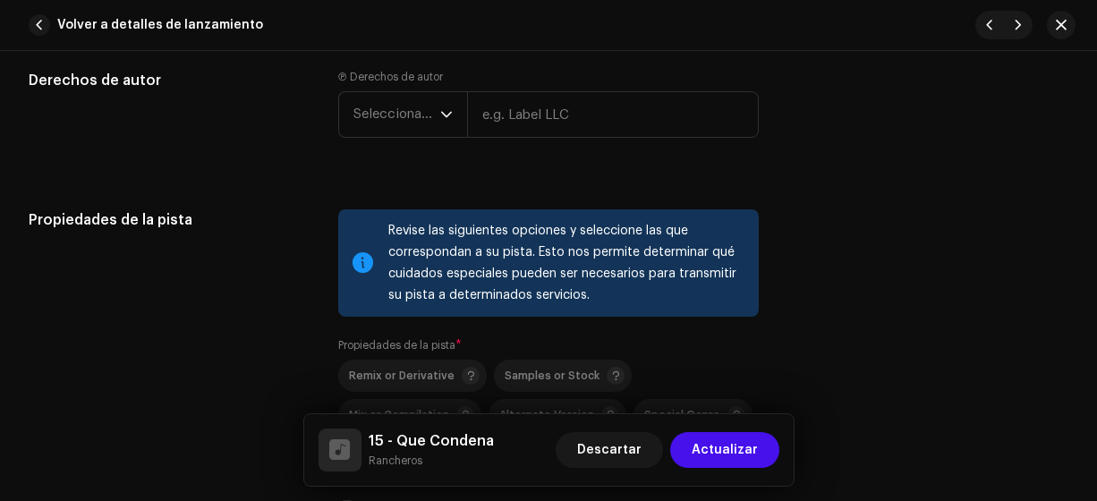
scroll to position [2386, 0]
click at [402, 121] on span "Seleccionar año" at bounding box center [396, 114] width 87 height 45
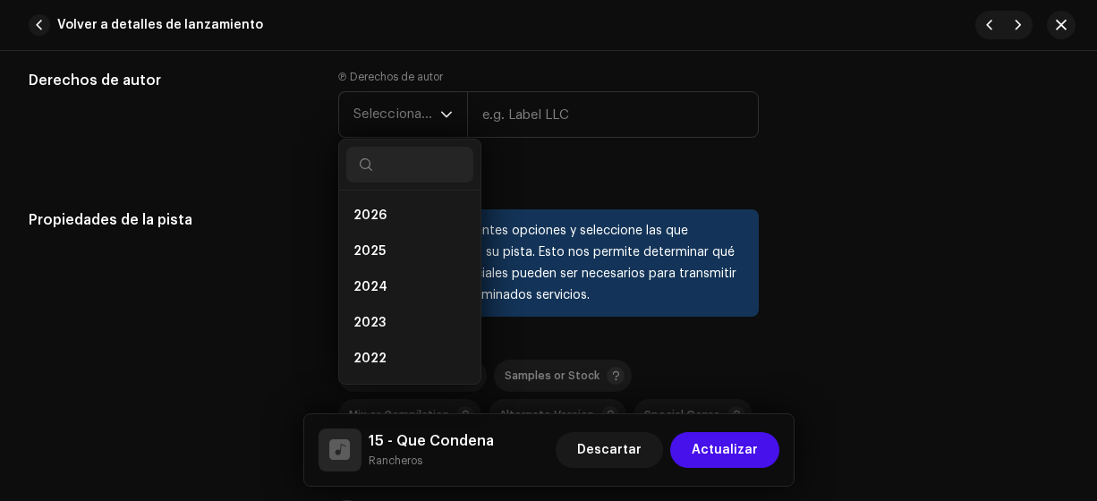
click at [396, 248] on li "2025" at bounding box center [409, 252] width 127 height 36
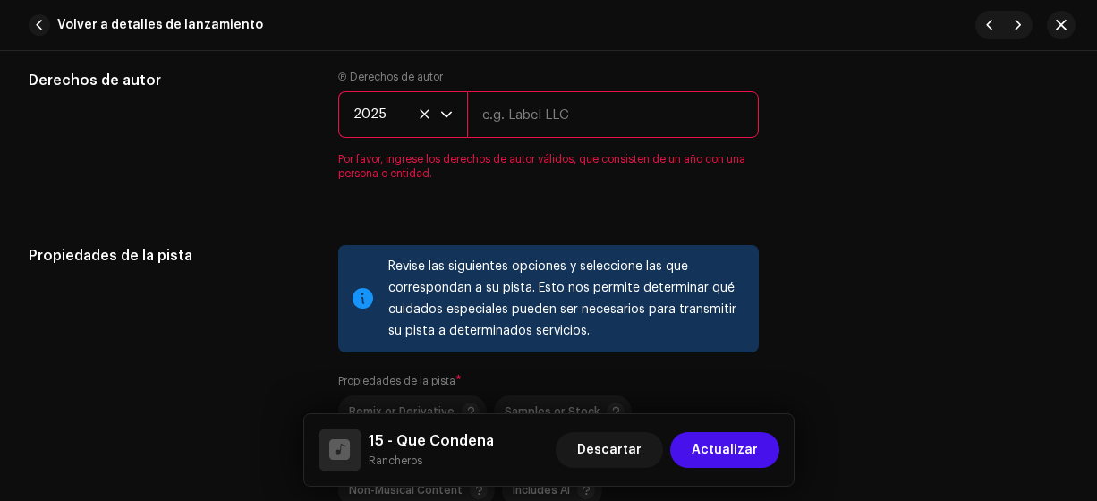
click at [513, 129] on re-m-copyright "2025" at bounding box center [548, 118] width 421 height 54
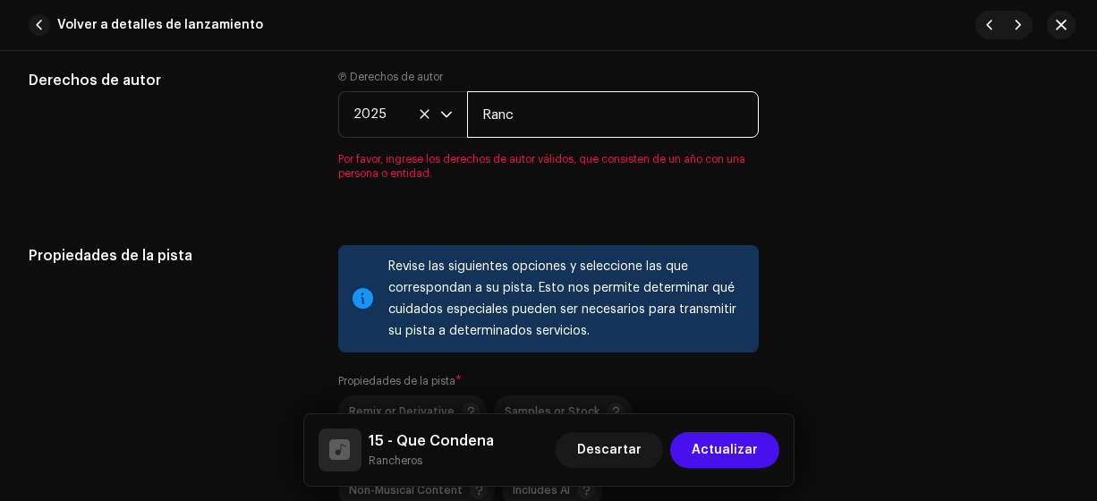
type input "Rancheros"
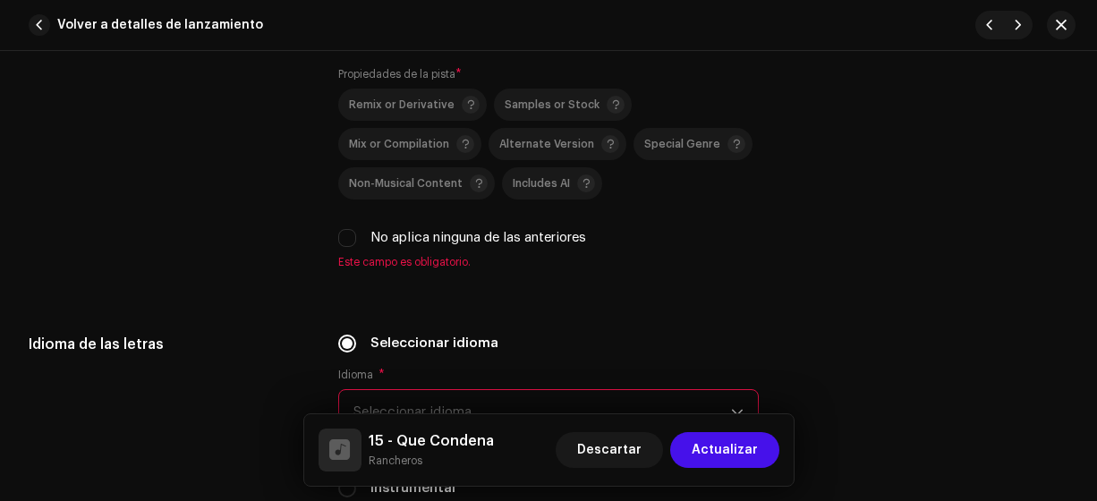
scroll to position [2762, 0]
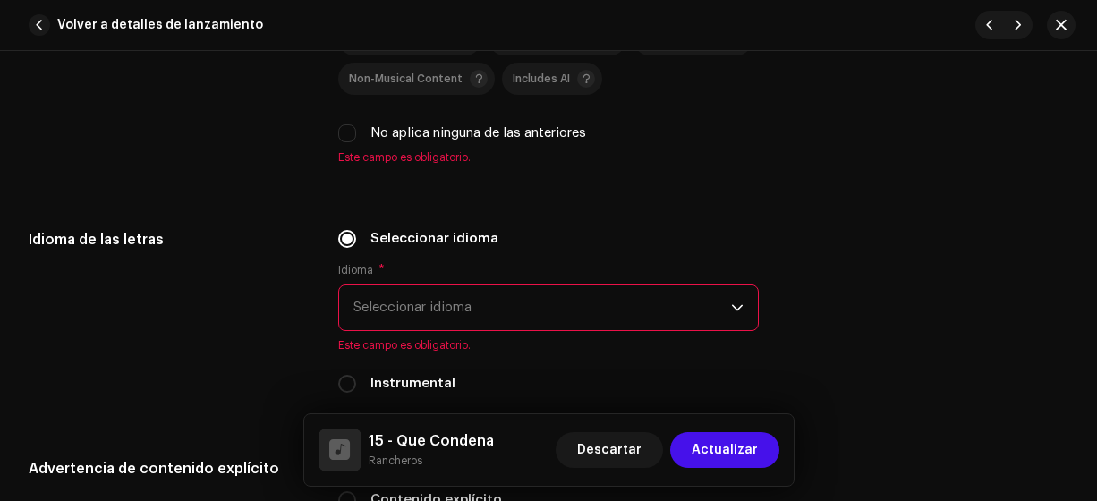
click at [339, 130] on input "No aplica ninguna de las anteriores" at bounding box center [347, 133] width 18 height 18
checkbox input "true"
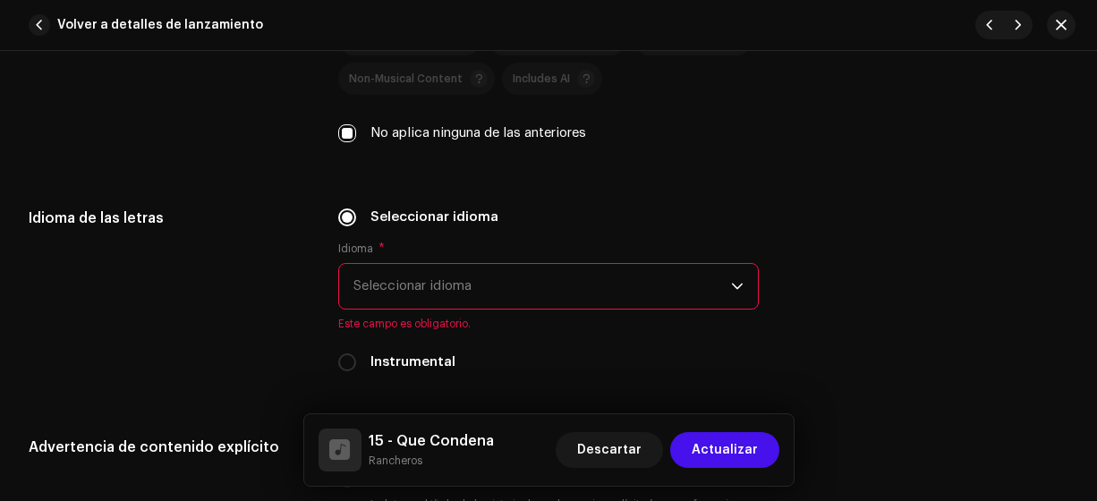
click at [382, 273] on span "Seleccionar idioma" at bounding box center [542, 286] width 378 height 45
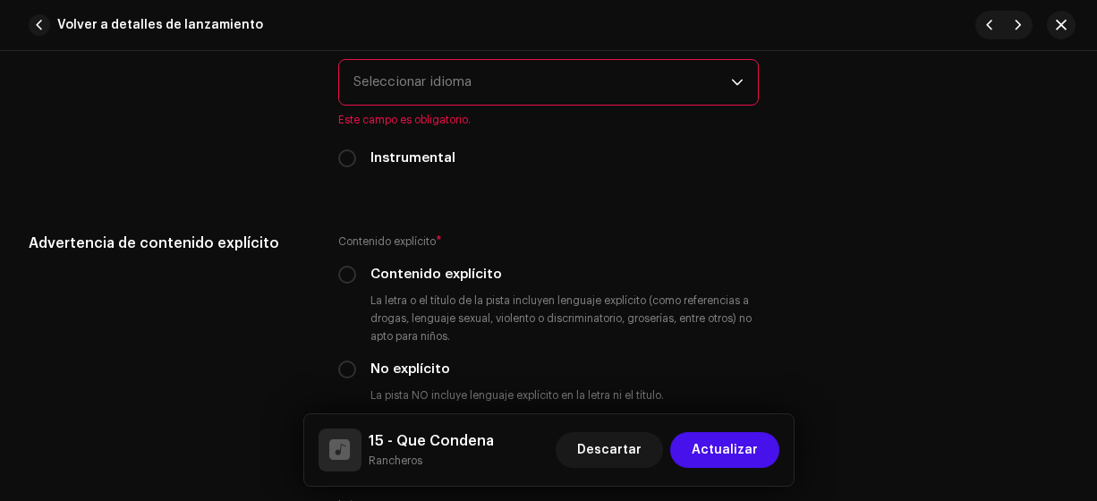
scroll to position [2938, 0]
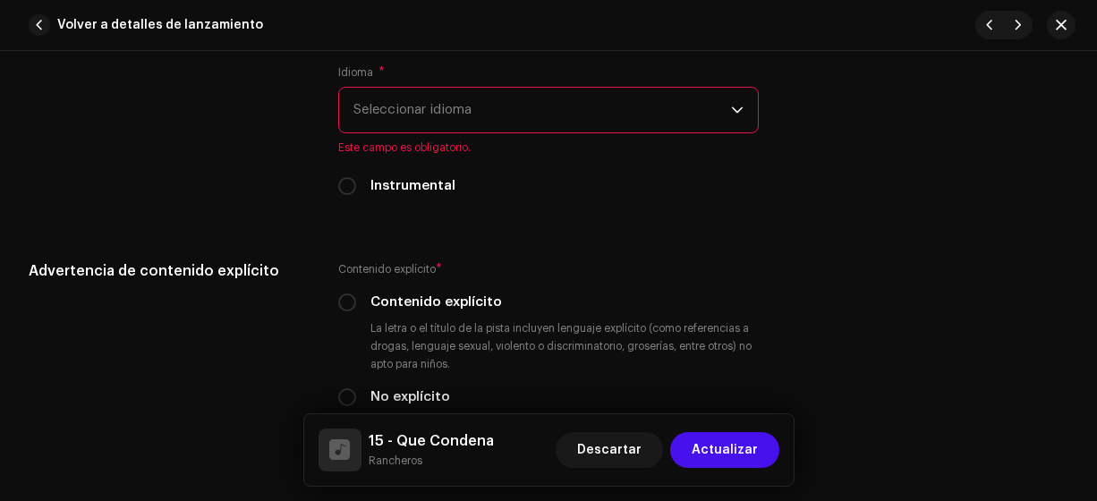
click at [599, 113] on span "Seleccionar idioma" at bounding box center [542, 110] width 378 height 45
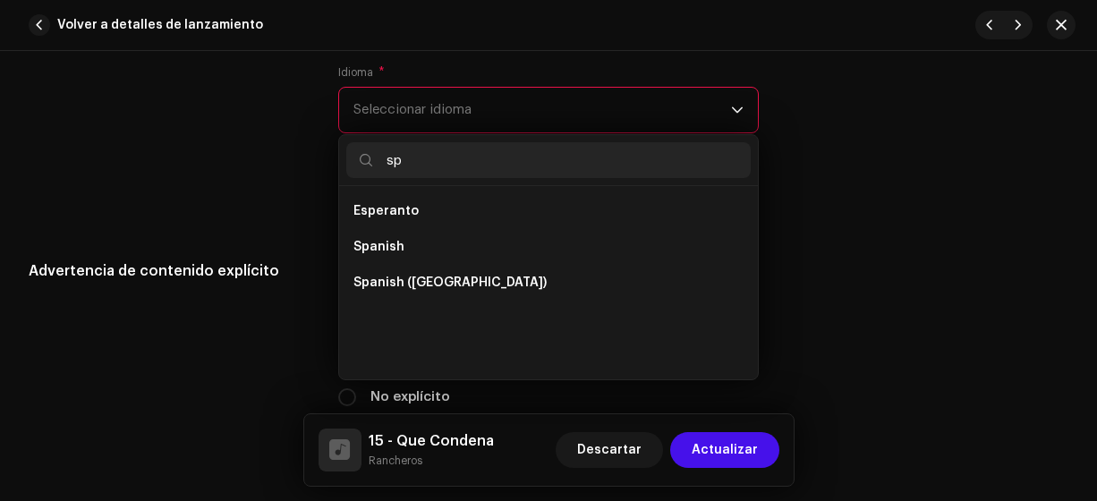
scroll to position [0, 0]
type input "sp"
click at [500, 273] on li "Spanish ([GEOGRAPHIC_DATA])" at bounding box center [548, 283] width 405 height 36
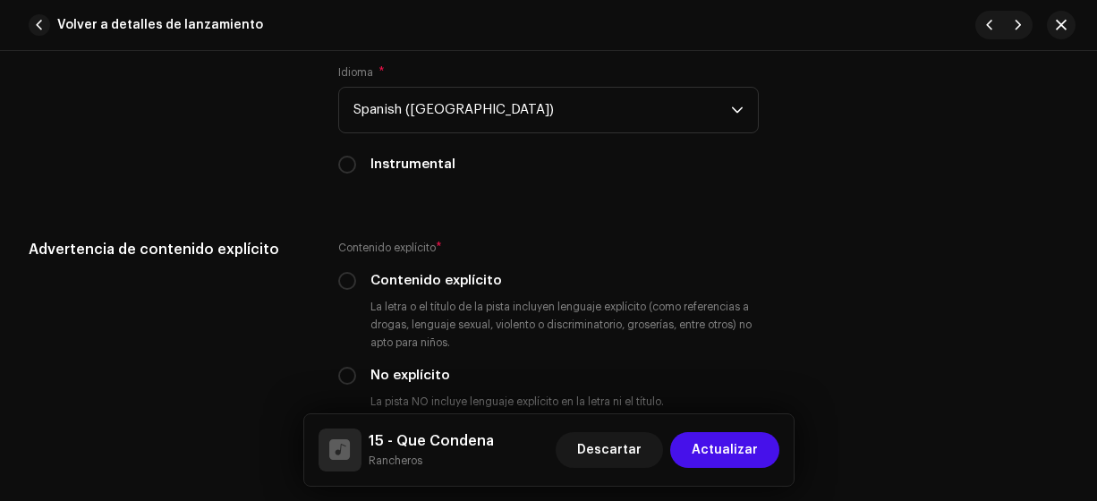
click at [348, 374] on input "No explícito" at bounding box center [347, 376] width 18 height 18
radio input "true"
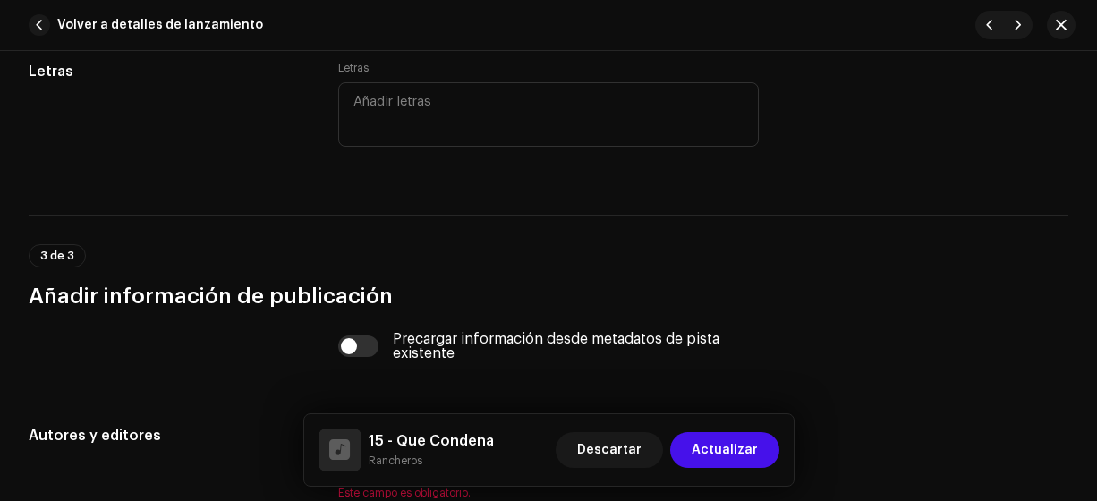
scroll to position [3571, 0]
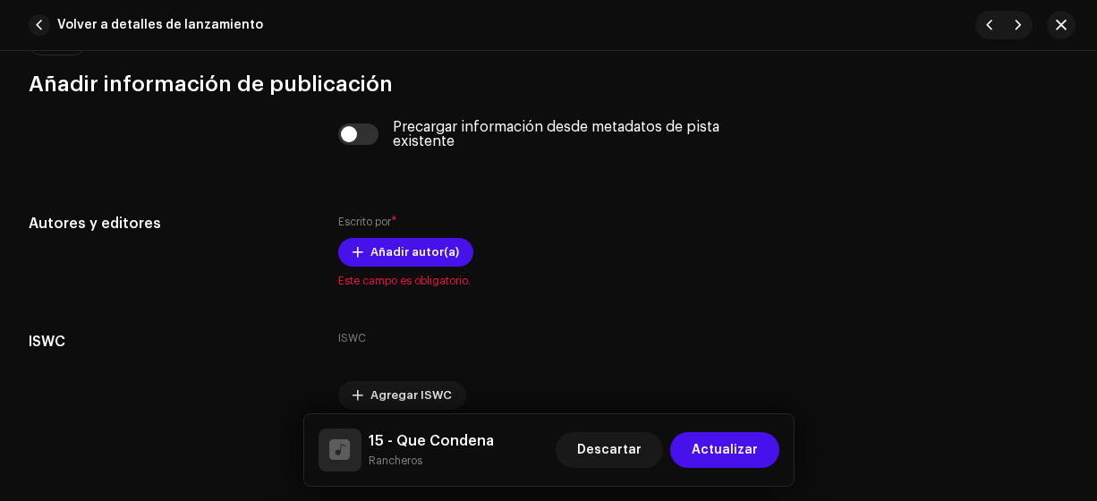
click at [418, 248] on span "Añadir autor(a)" at bounding box center [414, 252] width 89 height 36
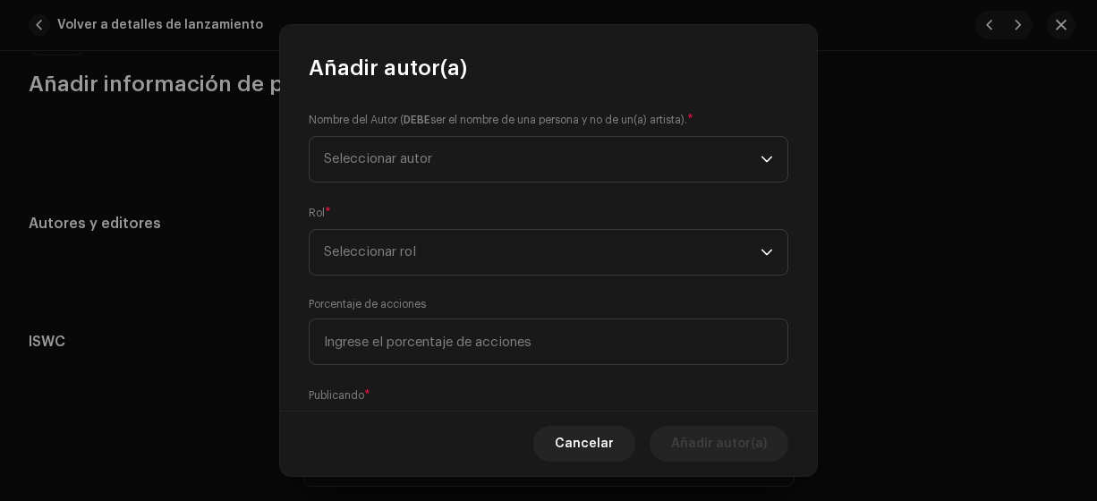
click at [417, 160] on span "Seleccionar autor" at bounding box center [378, 158] width 108 height 13
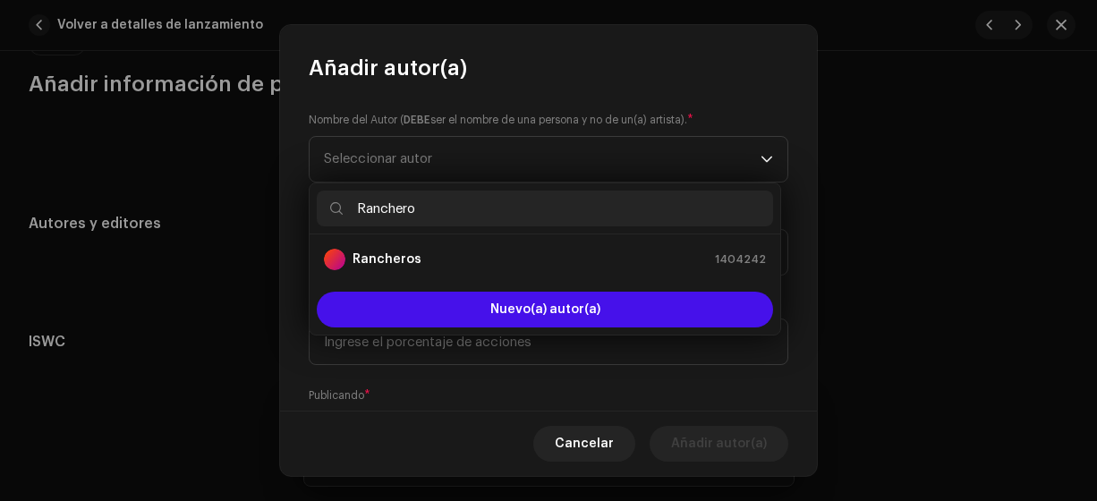
type input "Ranchero"
click at [403, 253] on strong "Rancheros" at bounding box center [386, 259] width 69 height 18
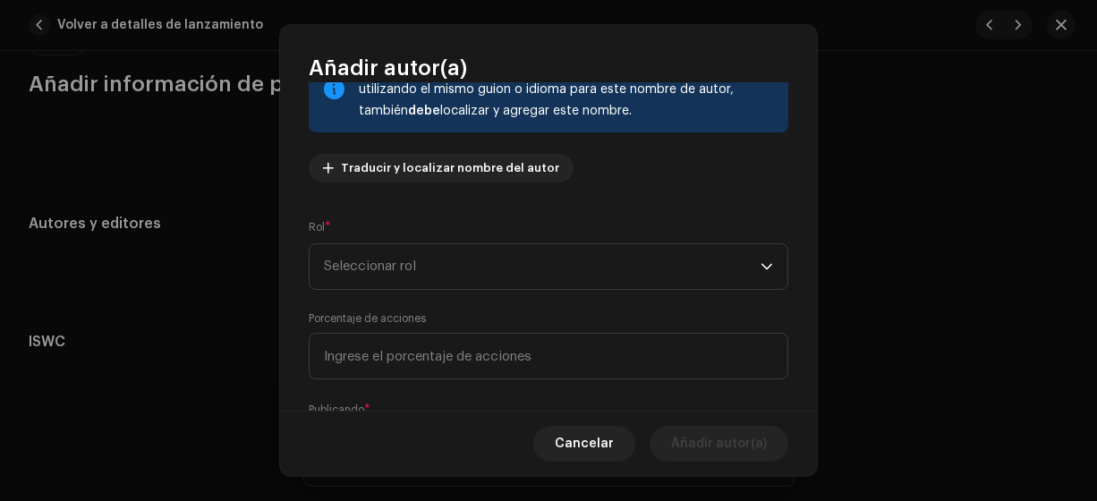
scroll to position [155, 0]
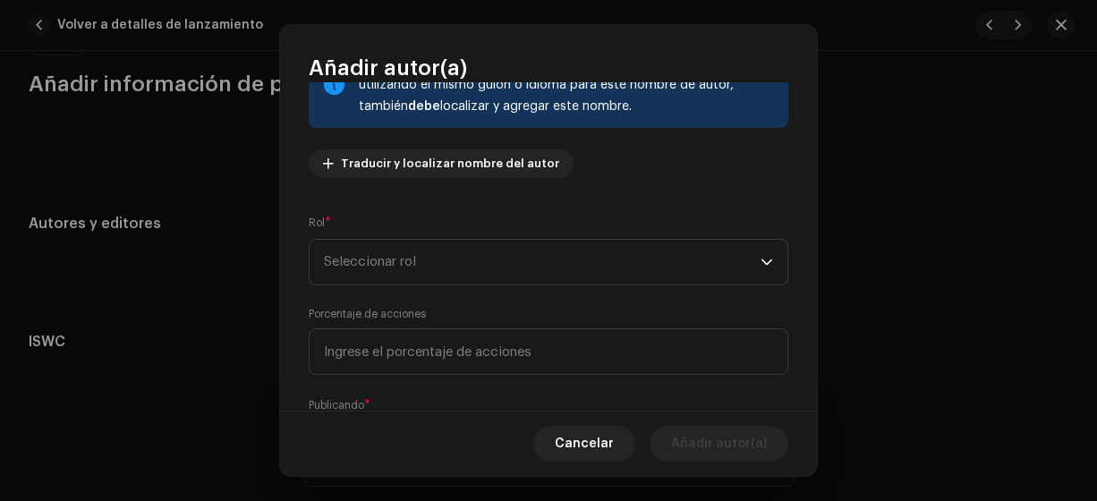
click at [576, 255] on span "Seleccionar rol" at bounding box center [542, 262] width 437 height 45
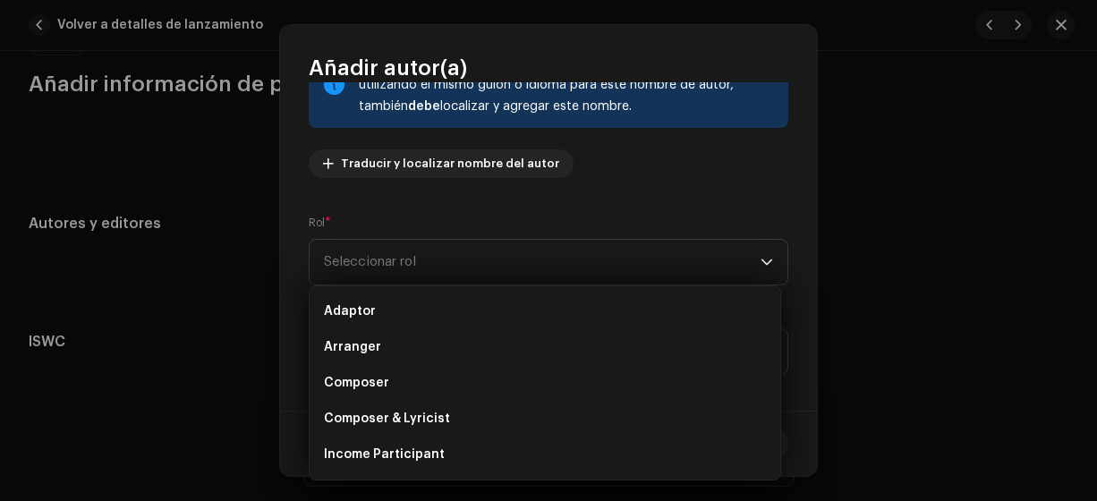
click at [497, 416] on li "Composer & Lyricist" at bounding box center [545, 419] width 456 height 36
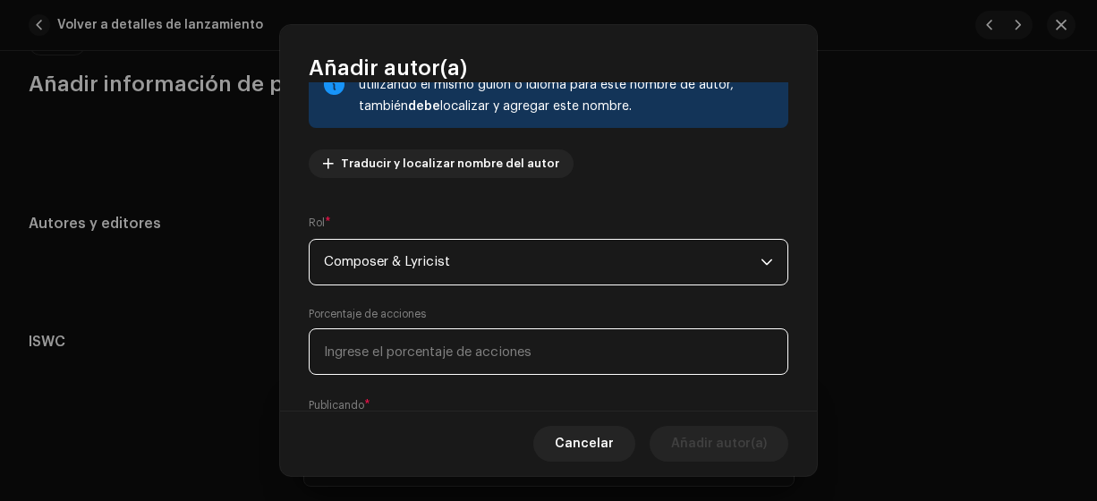
click at [491, 346] on input at bounding box center [549, 351] width 480 height 47
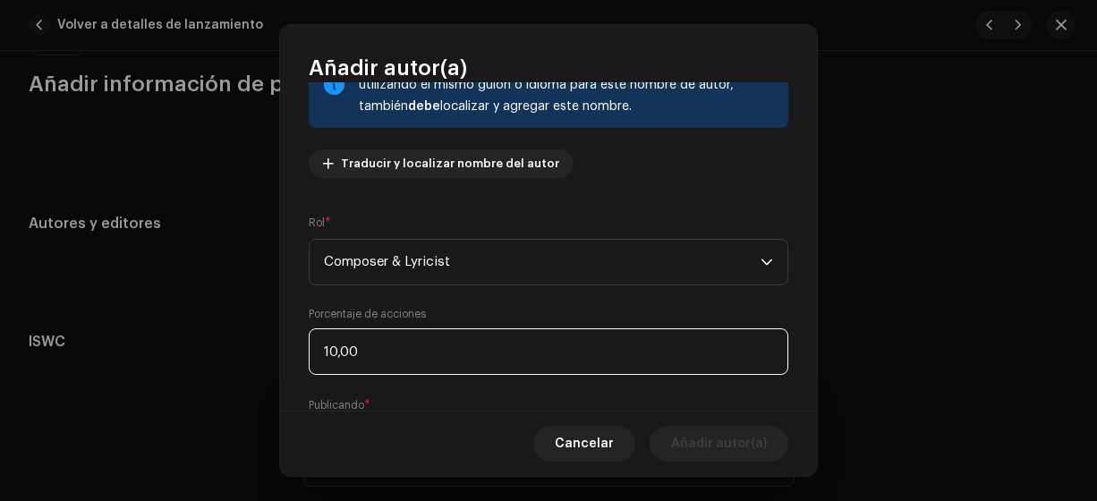
type input "100,00"
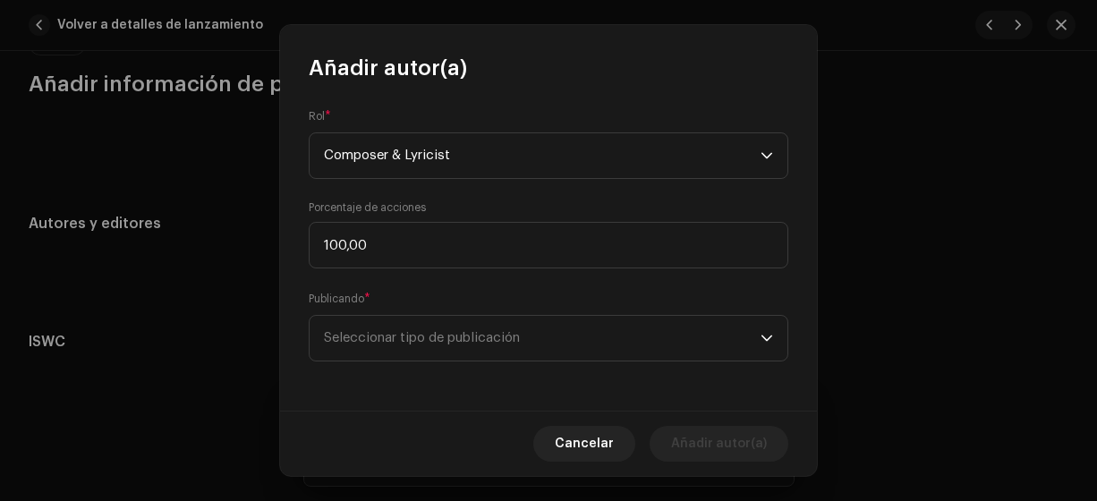
click at [596, 353] on span "Seleccionar tipo de publicación" at bounding box center [542, 338] width 437 height 45
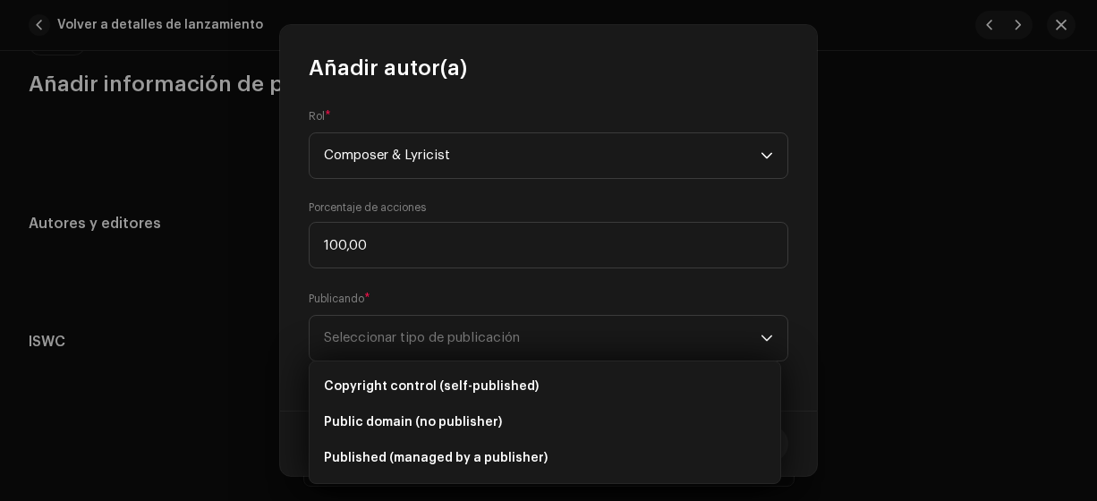
click at [565, 384] on li "Copyright control (self-published)" at bounding box center [545, 387] width 456 height 36
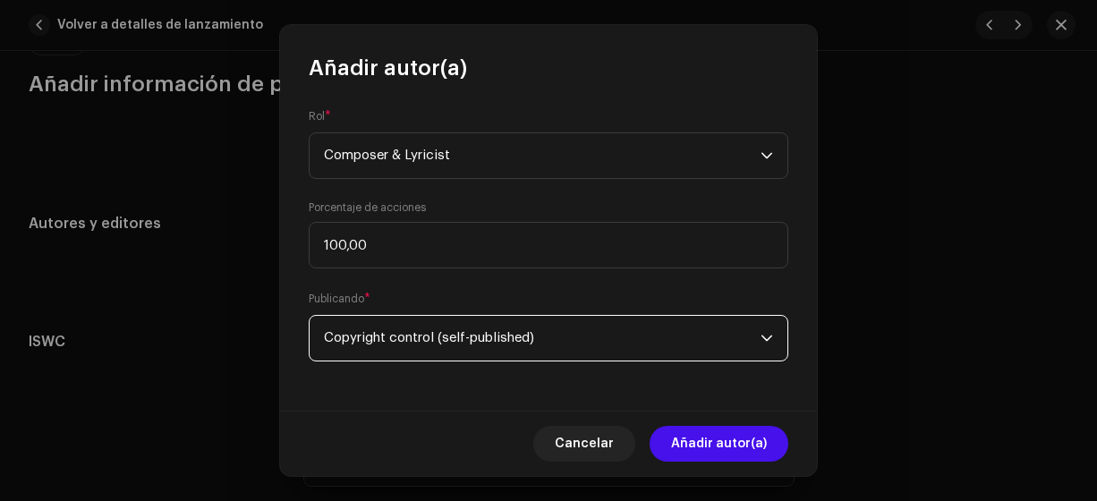
click at [742, 447] on span "Añadir autor(a)" at bounding box center [719, 444] width 96 height 36
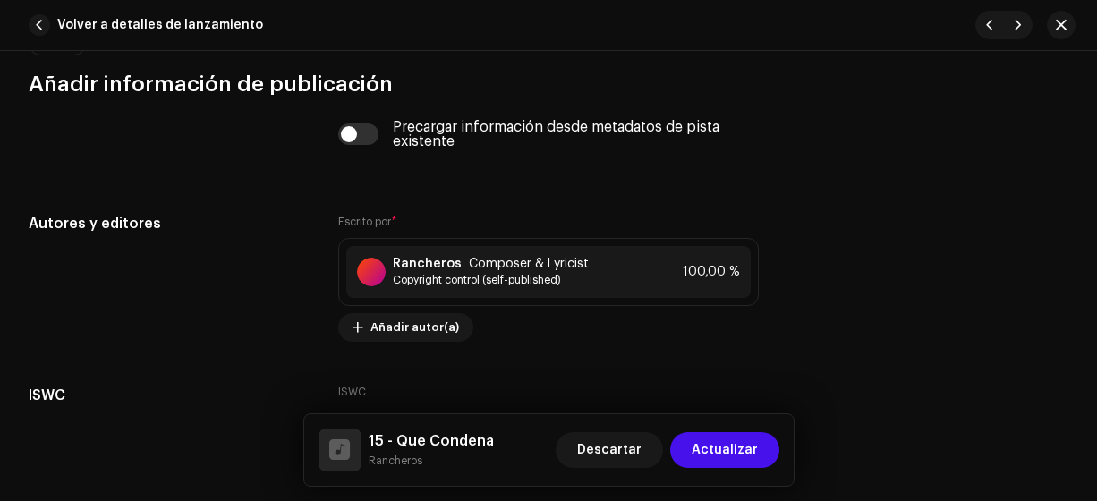
click at [742, 447] on span "Actualizar" at bounding box center [725, 450] width 66 height 36
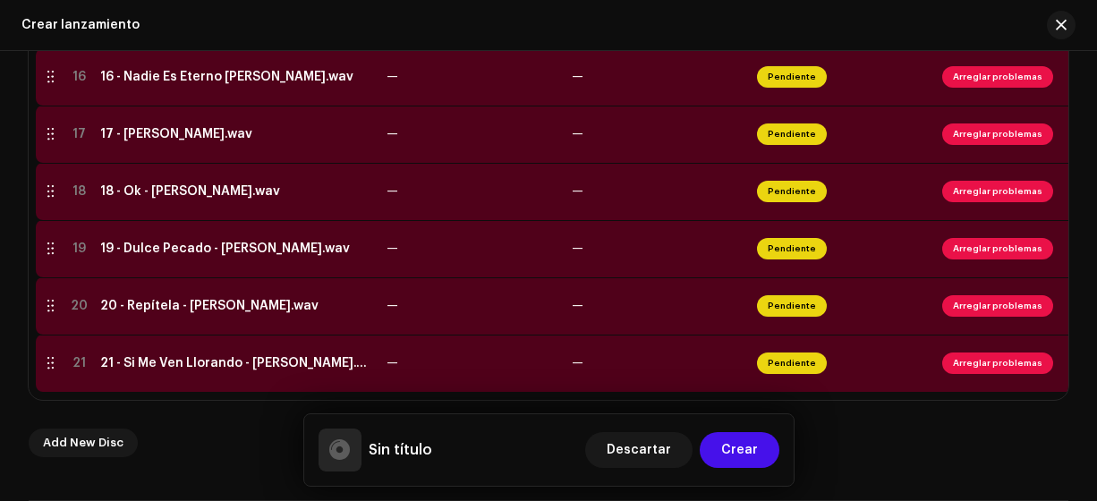
scroll to position [1263, 0]
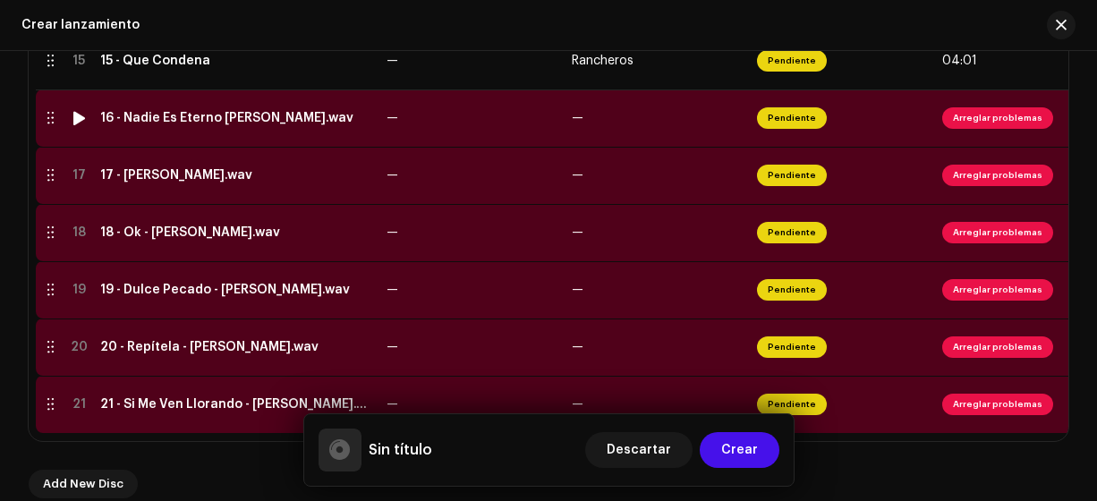
click at [217, 113] on div "16 - Nadie Es Eterno [PERSON_NAME].wav" at bounding box center [226, 118] width 253 height 14
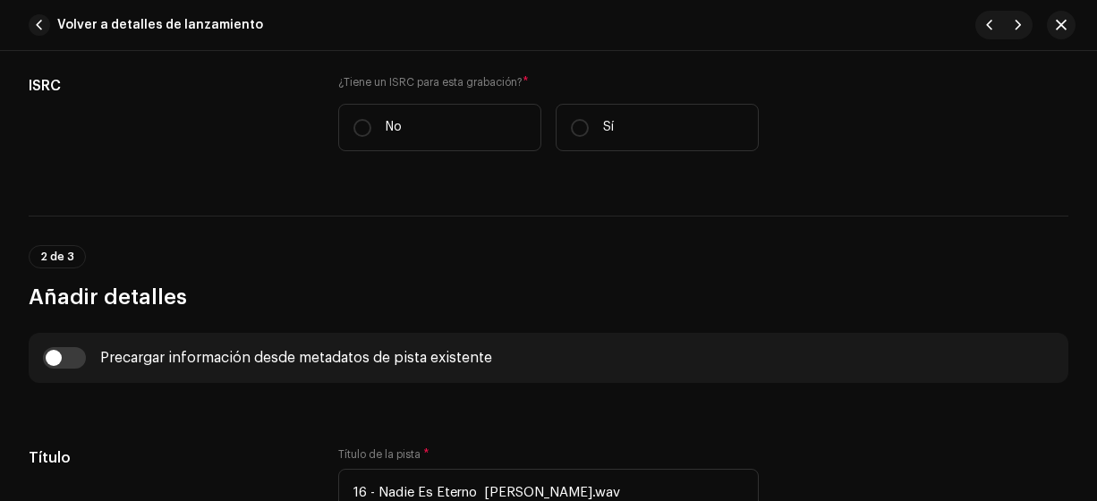
scroll to position [467, 0]
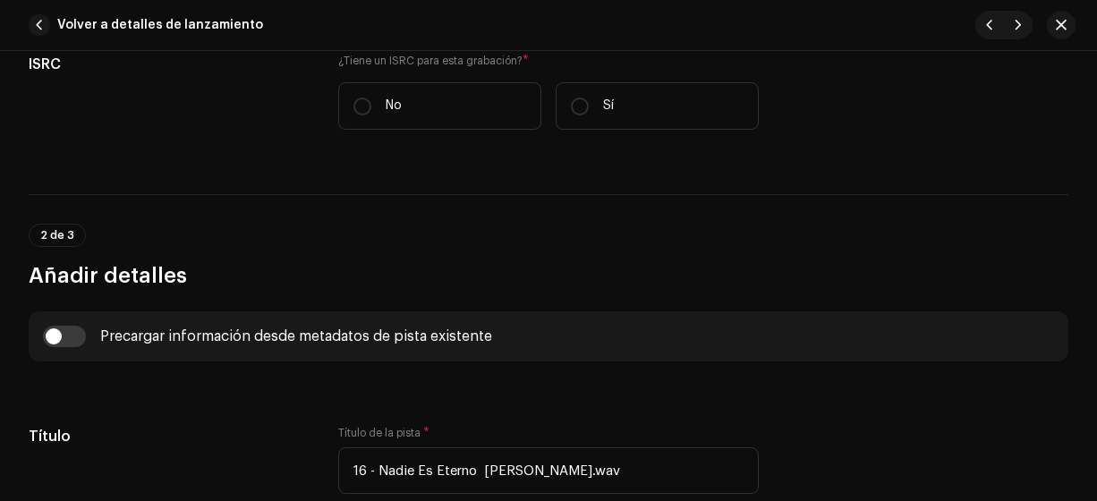
click at [371, 103] on label "No" at bounding box center [439, 105] width 203 height 47
click at [371, 103] on input "No" at bounding box center [362, 107] width 18 height 18
radio input "true"
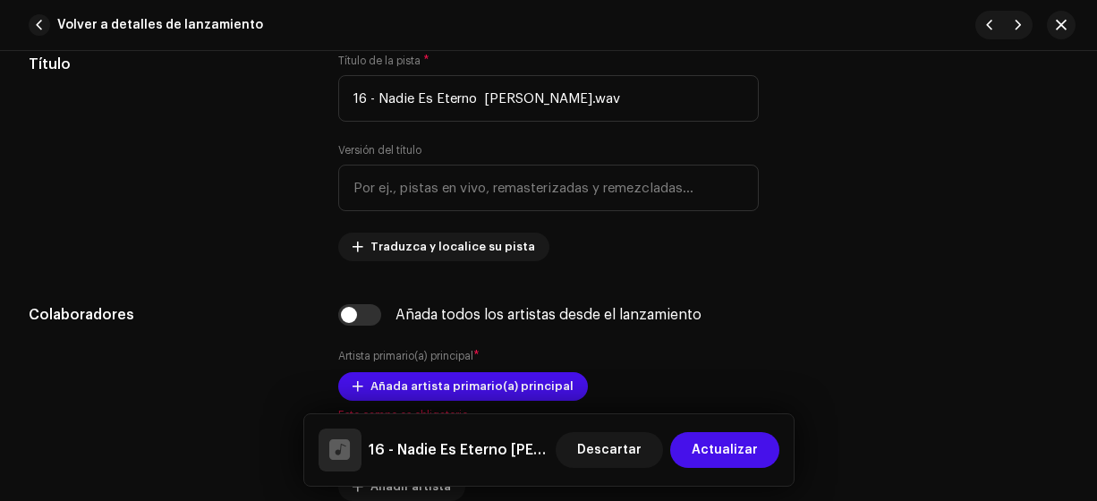
scroll to position [891, 0]
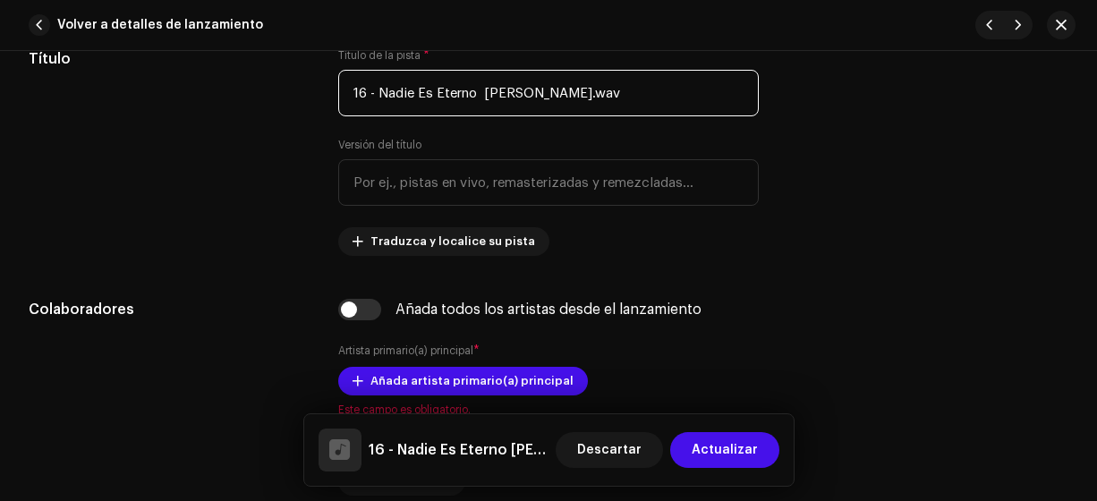
drag, startPoint x: 633, startPoint y: 96, endPoint x: 477, endPoint y: 117, distance: 157.1
click at [477, 117] on div "Título de la pista * 16 - Nadie Es Eterno Dario Gomez.wav Versión del título Tr…" at bounding box center [548, 152] width 421 height 208
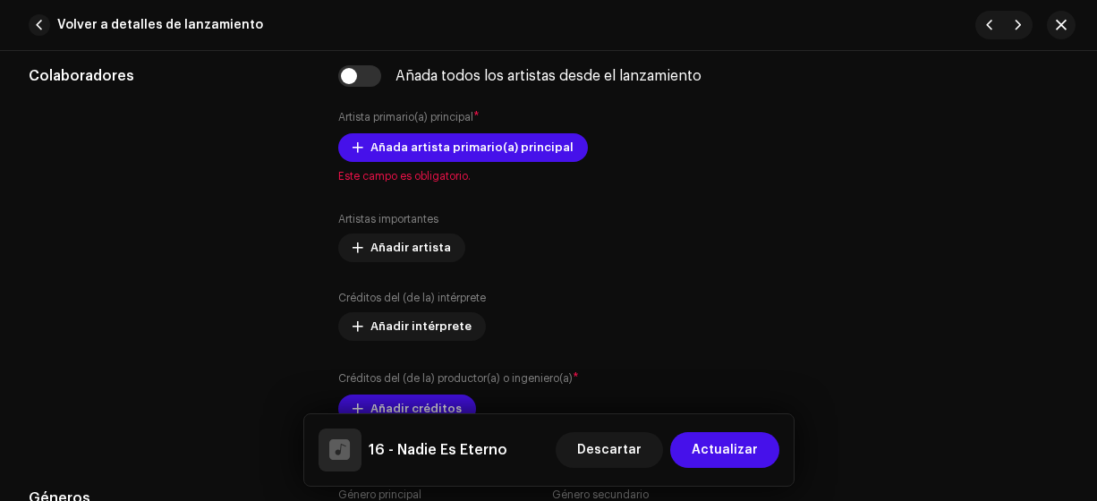
scroll to position [1206, 0]
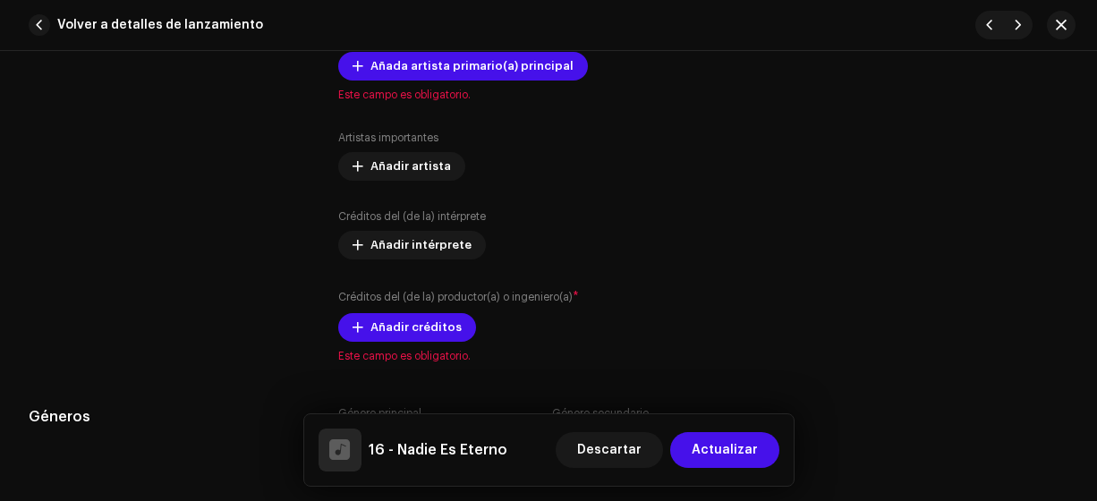
type input "16 - Nadie Es Eterno"
click at [516, 60] on span "Añada artista primario(a) principal" at bounding box center [471, 66] width 203 height 36
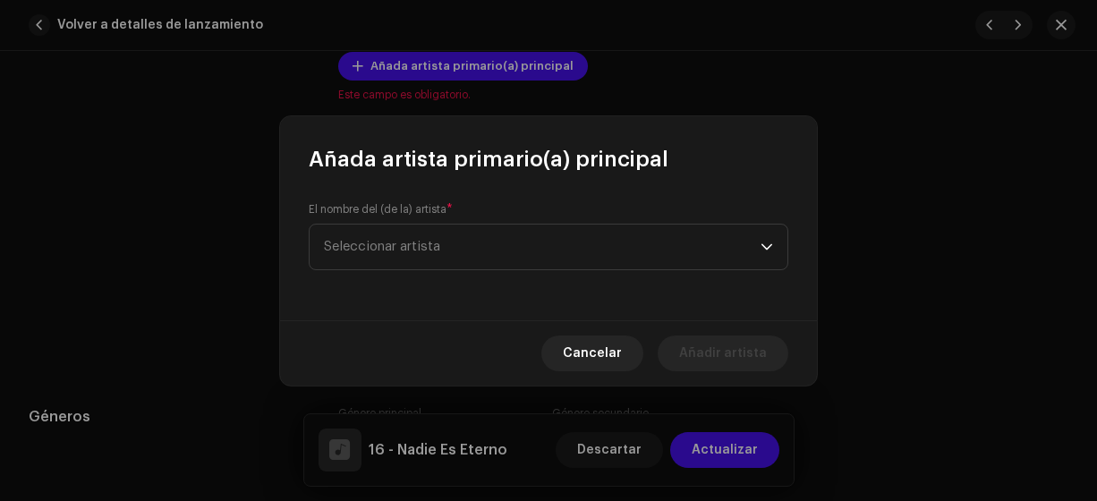
click at [429, 246] on span "Seleccionar artista" at bounding box center [382, 246] width 116 height 13
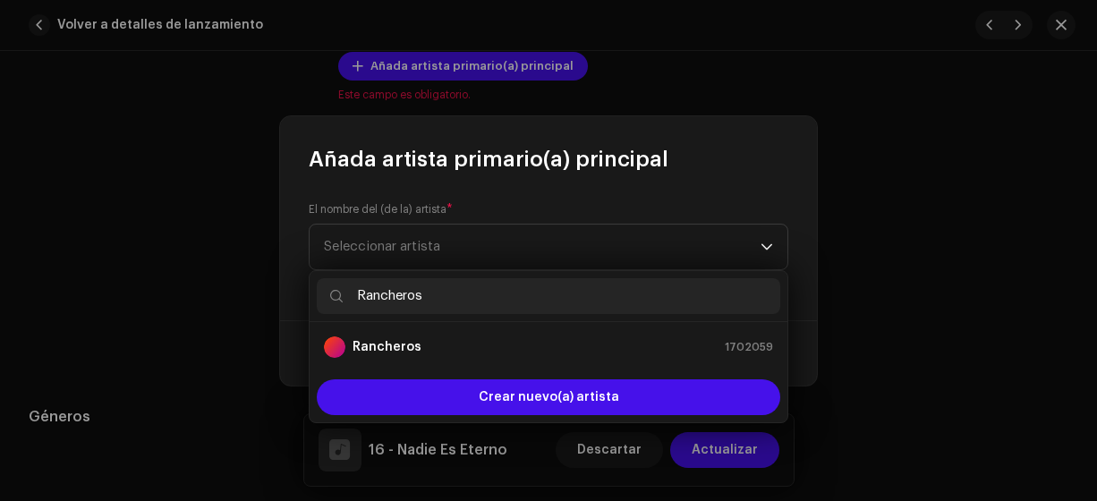
type input "Rancheros"
click at [416, 348] on div "Rancheros 1702059" at bounding box center [548, 346] width 449 height 21
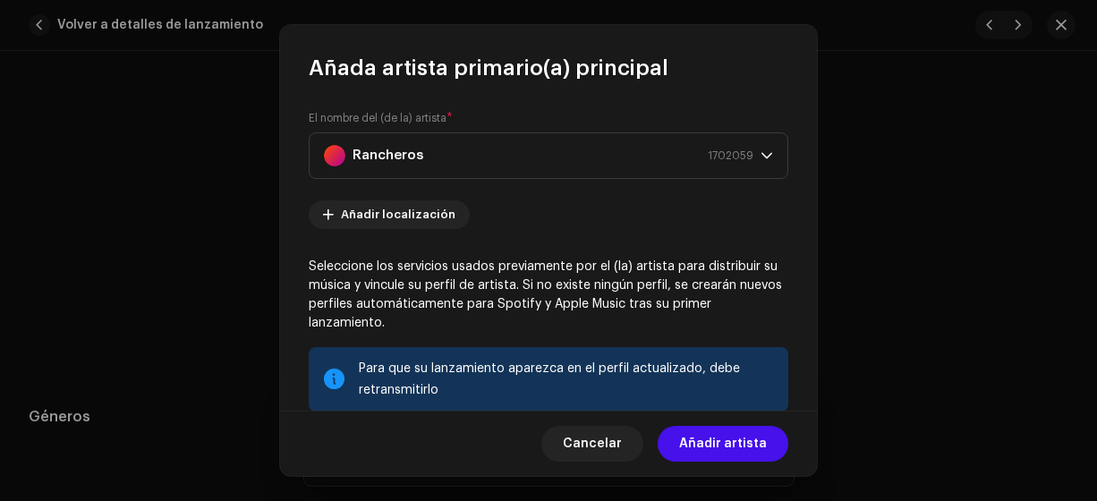
click at [734, 443] on span "Añadir artista" at bounding box center [723, 444] width 88 height 36
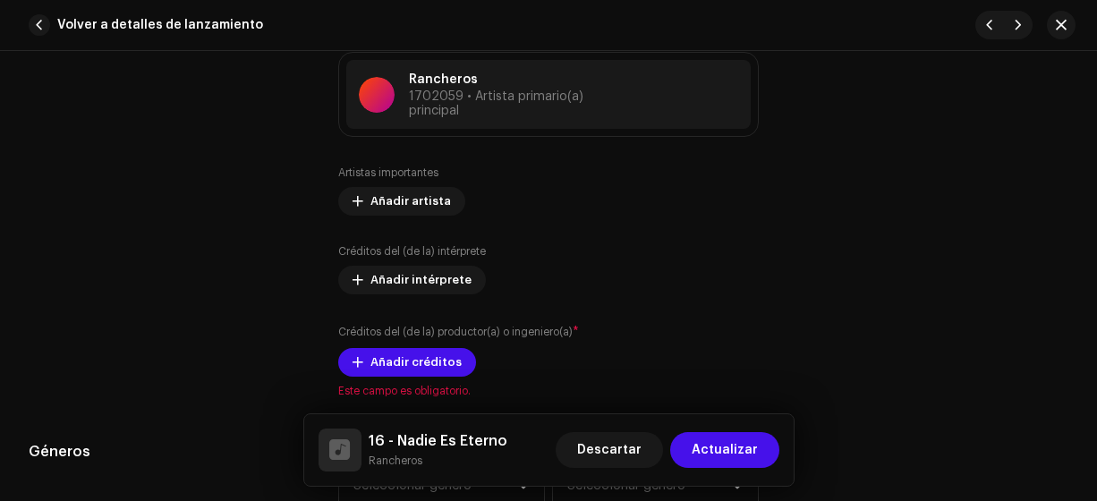
click at [422, 355] on span "Añadir créditos" at bounding box center [415, 362] width 91 height 36
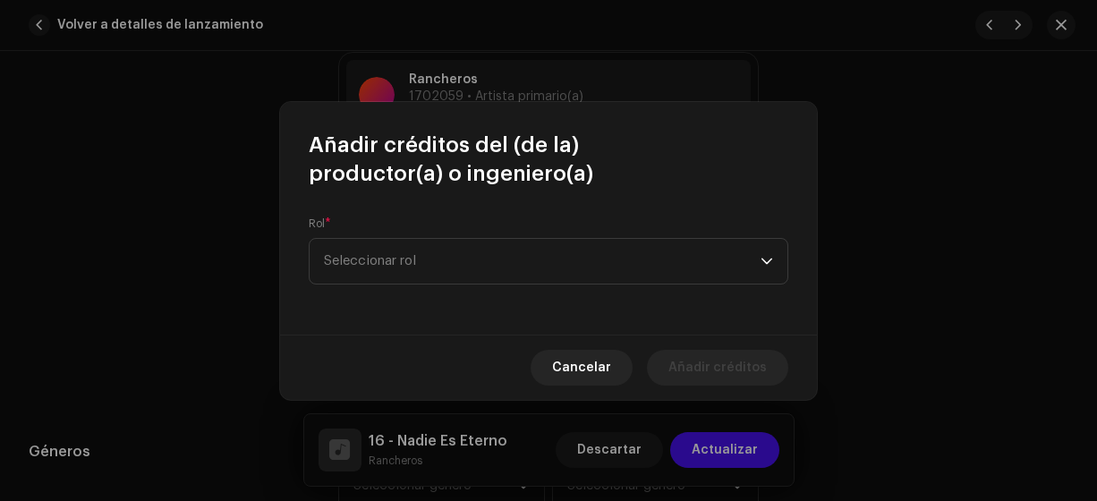
click at [430, 260] on span "Seleccionar rol" at bounding box center [542, 261] width 437 height 45
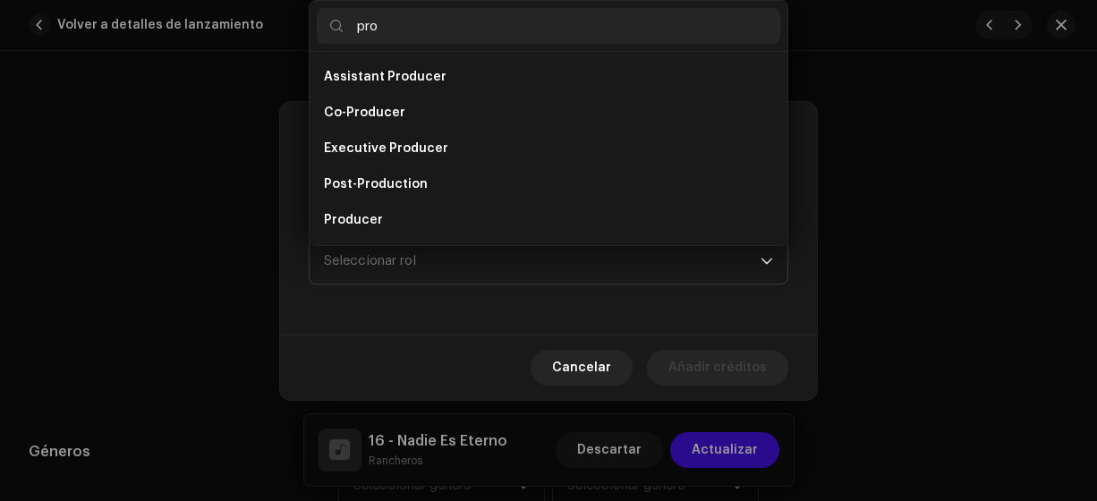
scroll to position [29, 0]
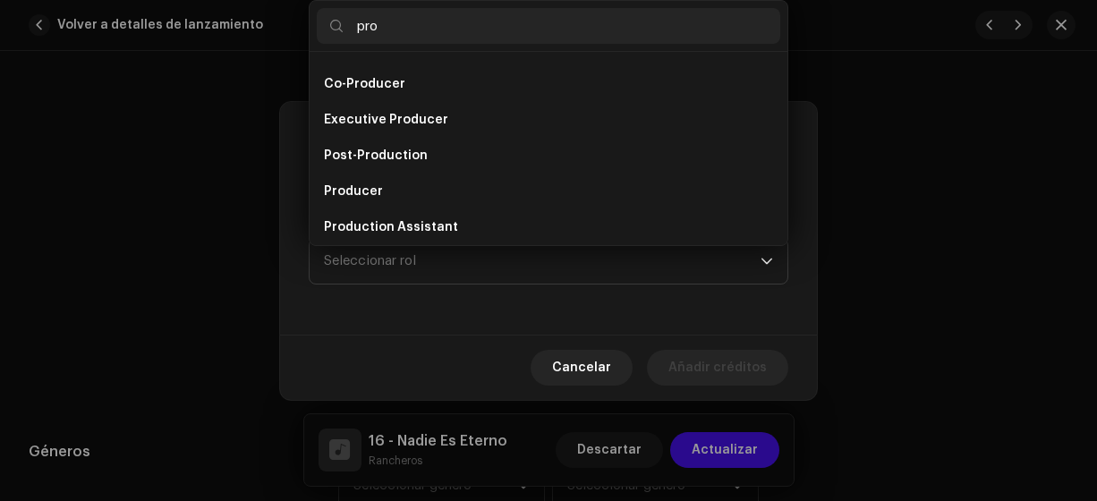
type input "pro"
click at [373, 193] on span "Producer" at bounding box center [353, 192] width 59 height 18
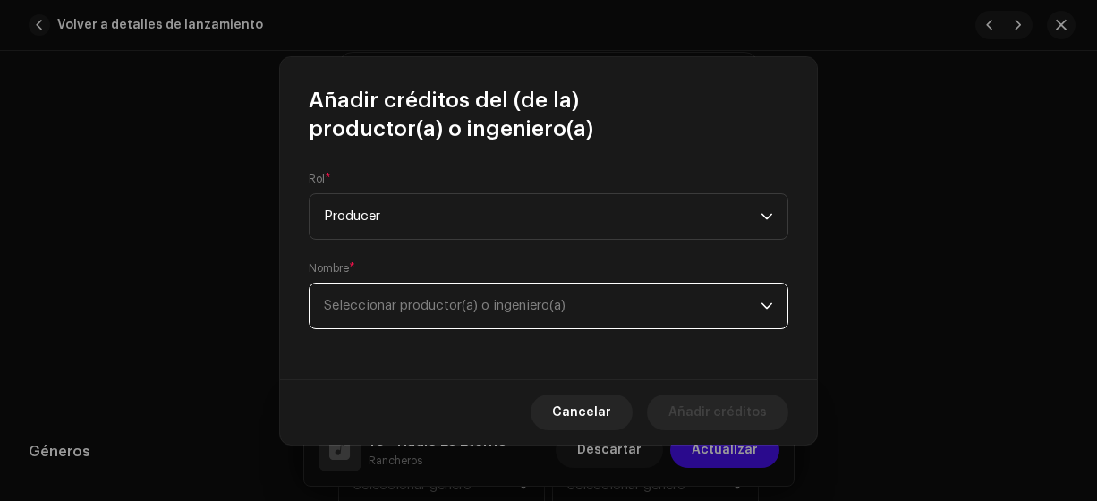
click at [388, 305] on span "Seleccionar productor(a) o ingeniero(a)" at bounding box center [445, 305] width 242 height 13
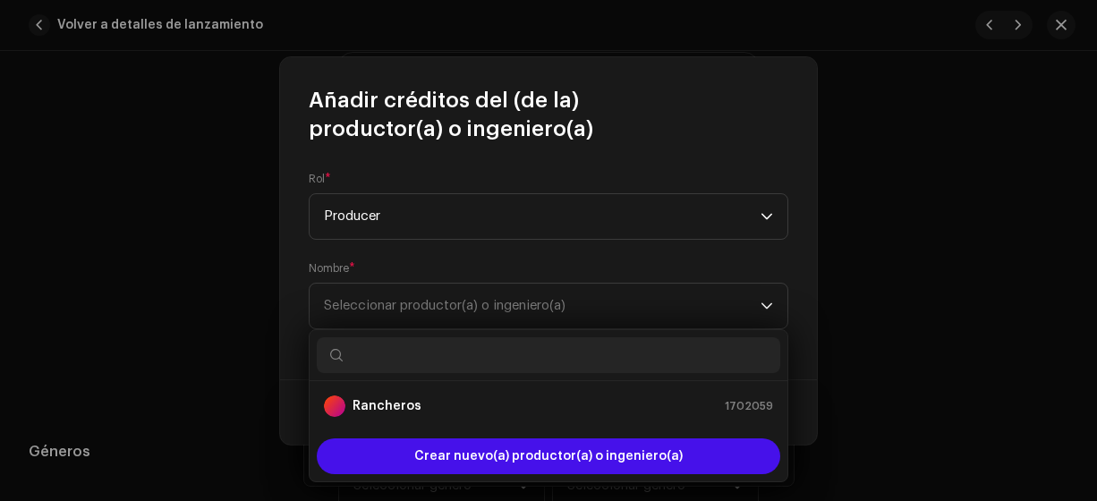
click at [380, 403] on strong "Rancheros" at bounding box center [386, 406] width 69 height 18
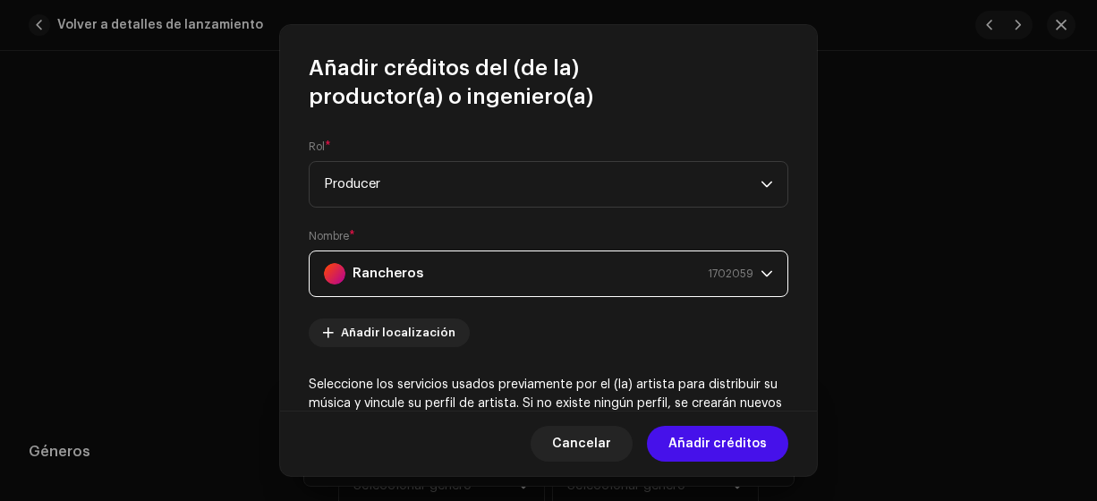
click at [705, 443] on span "Añadir créditos" at bounding box center [717, 444] width 98 height 36
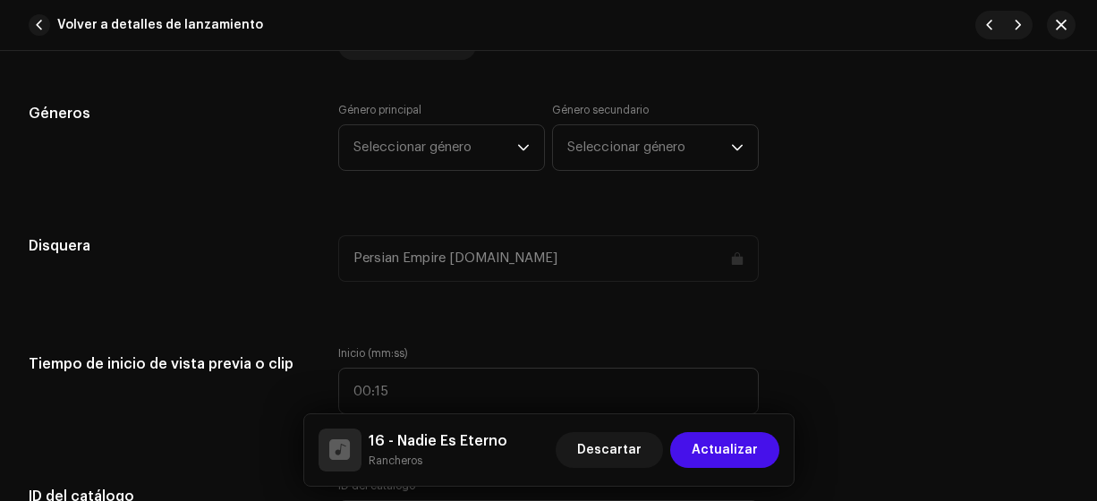
scroll to position [1636, 0]
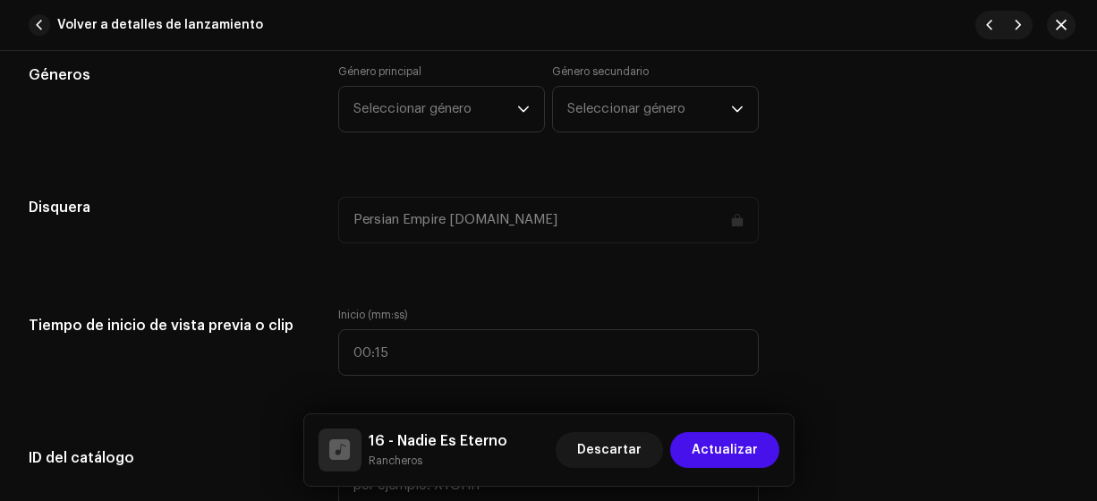
click at [490, 107] on span "Seleccionar género" at bounding box center [435, 109] width 164 height 45
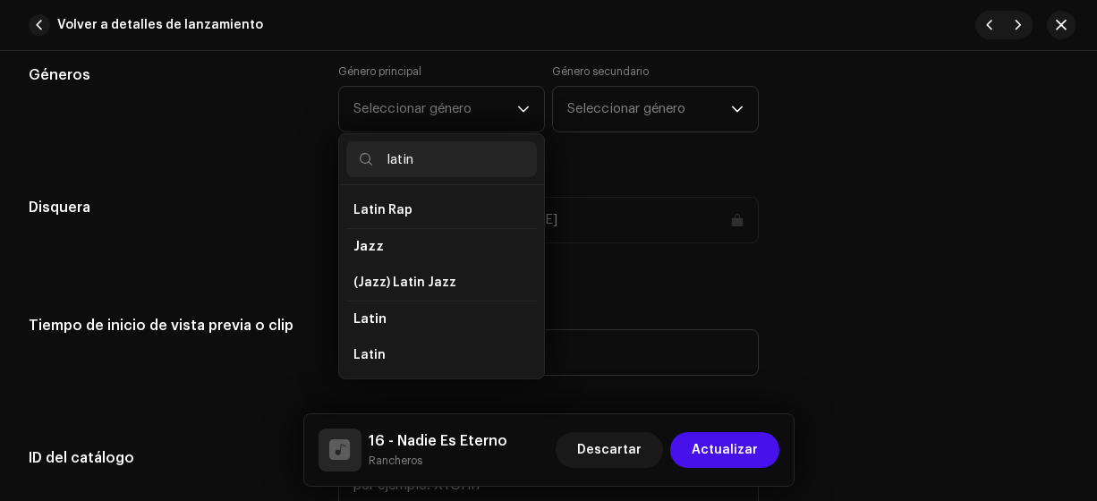
scroll to position [72, 0]
type input "latin"
click at [480, 307] on li "Latin" at bounding box center [441, 319] width 191 height 36
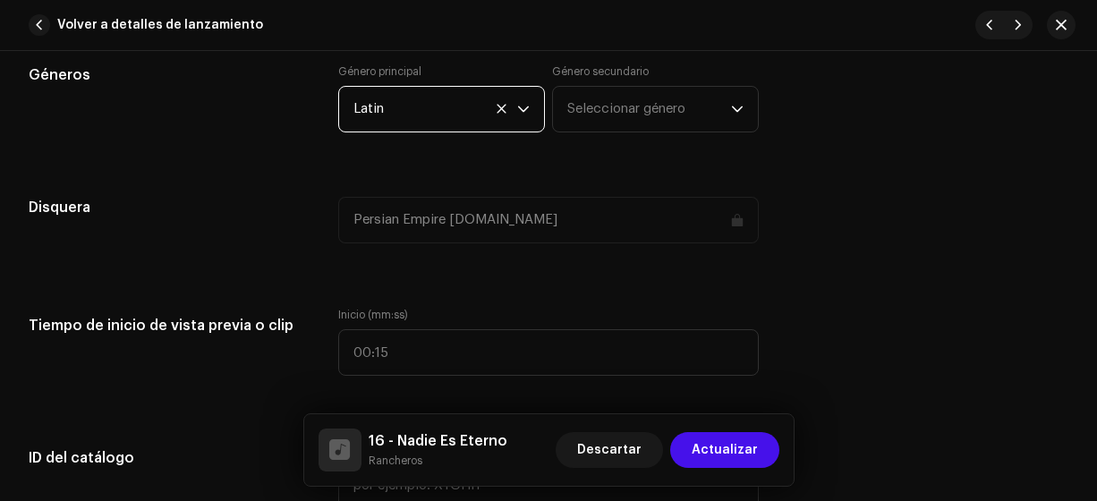
click at [597, 93] on span "Seleccionar género" at bounding box center [649, 109] width 164 height 45
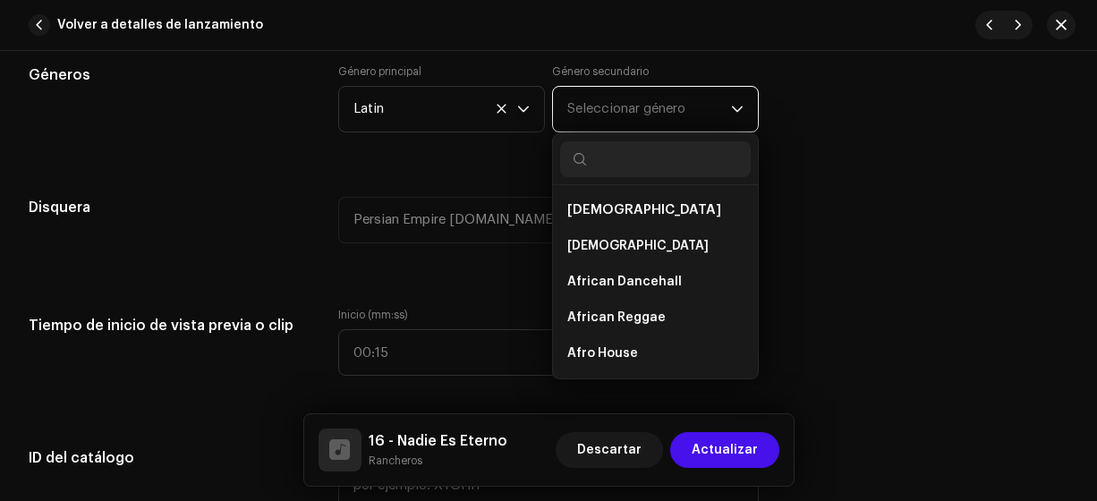
click at [597, 96] on span "Seleccionar género" at bounding box center [649, 109] width 164 height 45
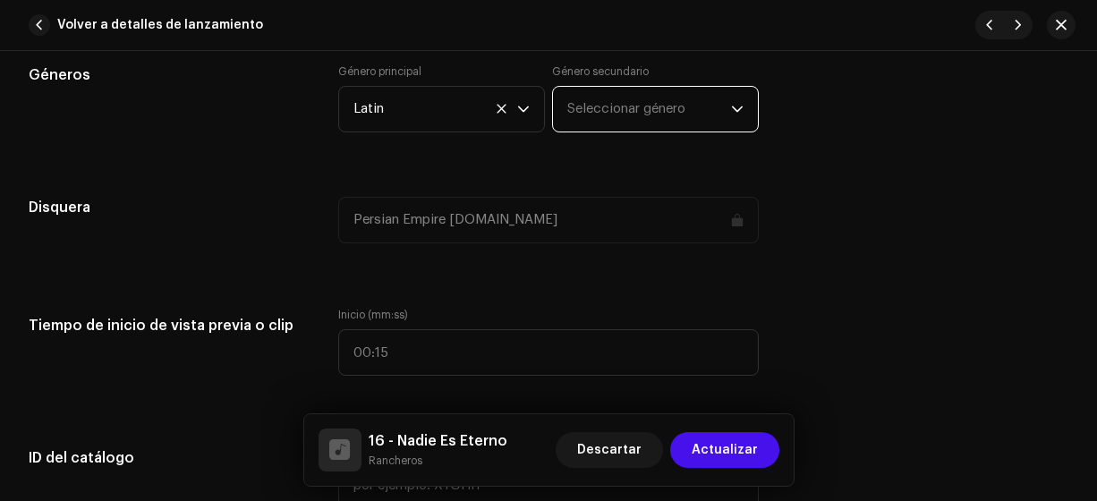
click at [597, 96] on span "Seleccionar género" at bounding box center [649, 109] width 164 height 45
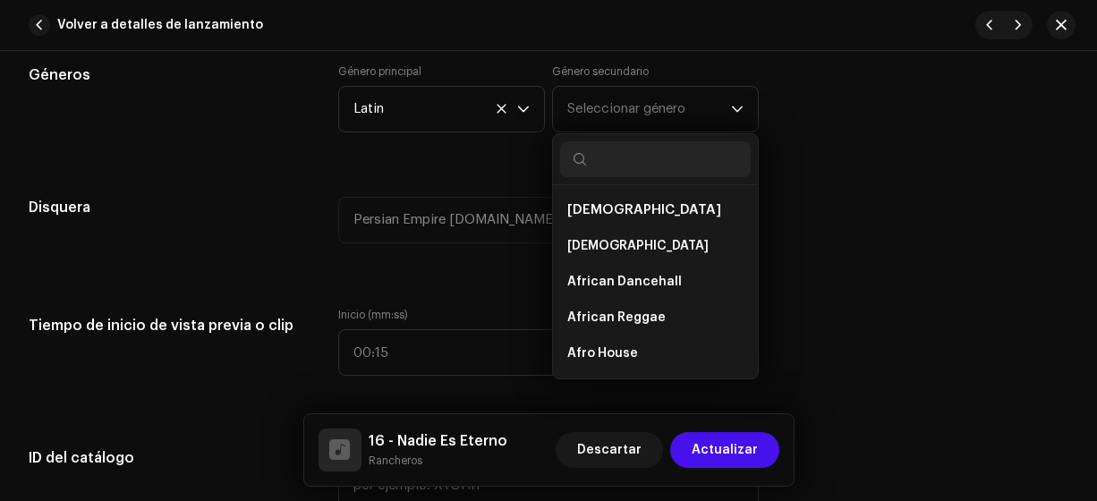
click at [597, 96] on span "Seleccionar género" at bounding box center [649, 109] width 164 height 45
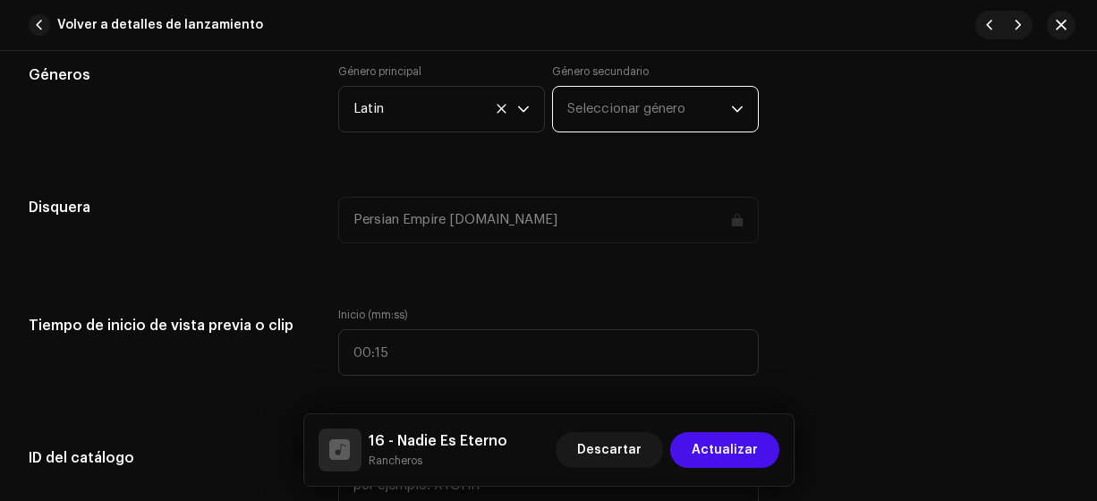
click at [597, 96] on span "Seleccionar género" at bounding box center [649, 109] width 164 height 45
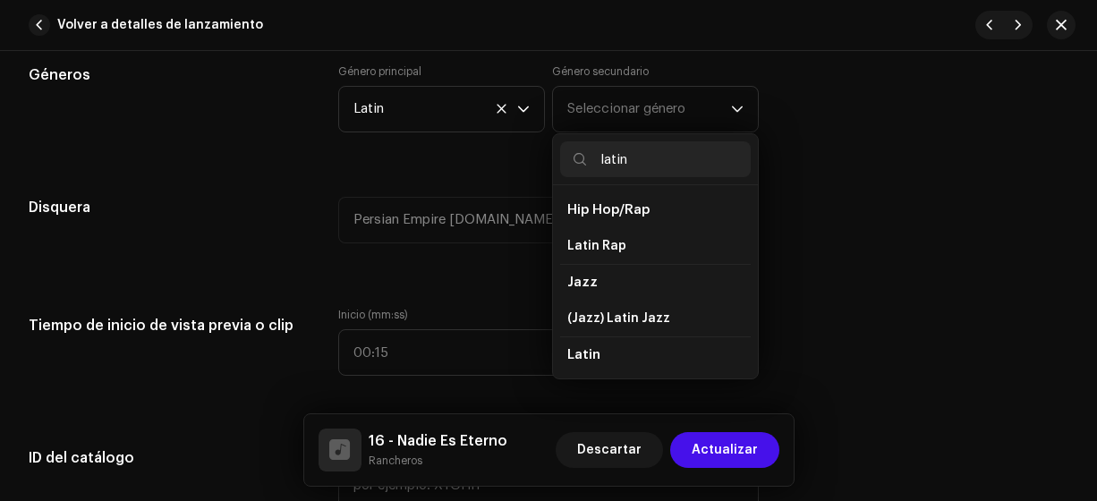
drag, startPoint x: 752, startPoint y: 214, endPoint x: 751, endPoint y: 242, distance: 28.7
click at [751, 242] on div "Hip Hop/Rap Latin Rap Jazz (Jazz) Latin Jazz Latin Latin Contemporary Latin Lat…" at bounding box center [655, 281] width 205 height 193
type input "latin"
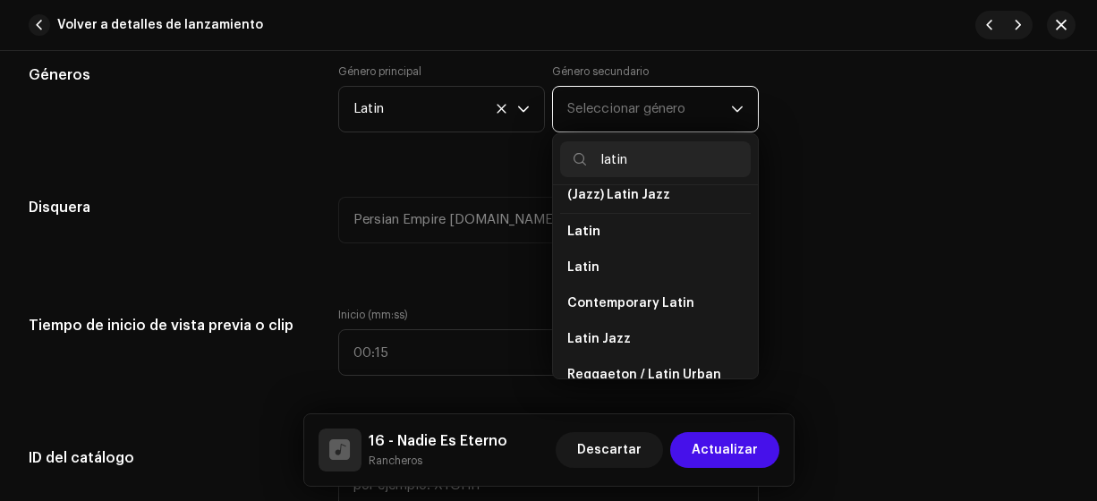
scroll to position [132, 0]
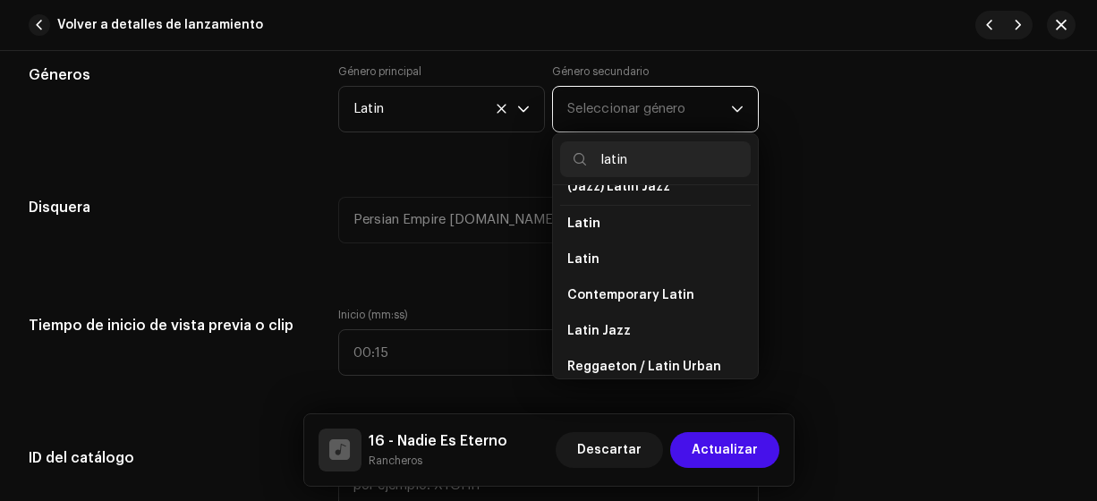
click at [591, 253] on li "Latin" at bounding box center [655, 260] width 191 height 36
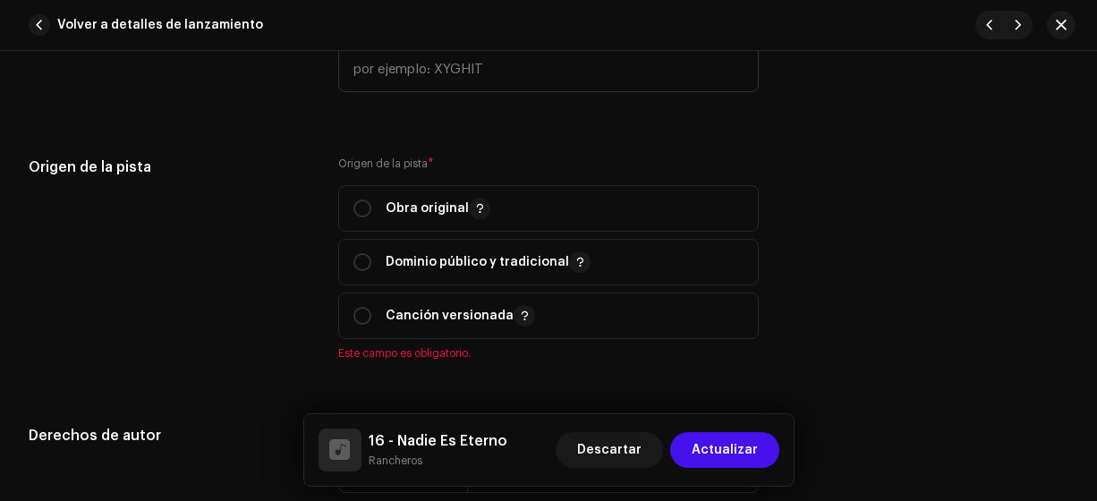
scroll to position [2002, 0]
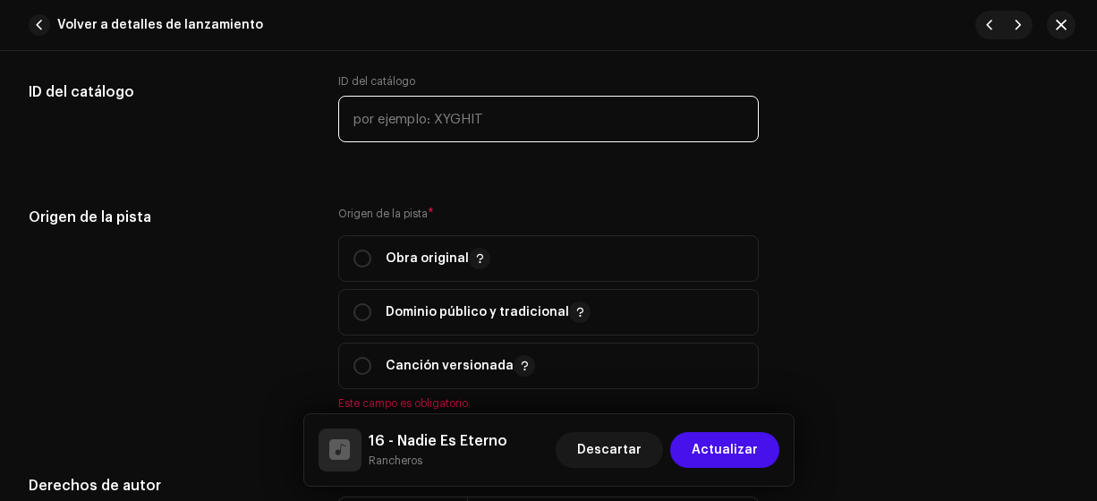
click at [454, 116] on input "text" at bounding box center [548, 119] width 421 height 47
type input "1"
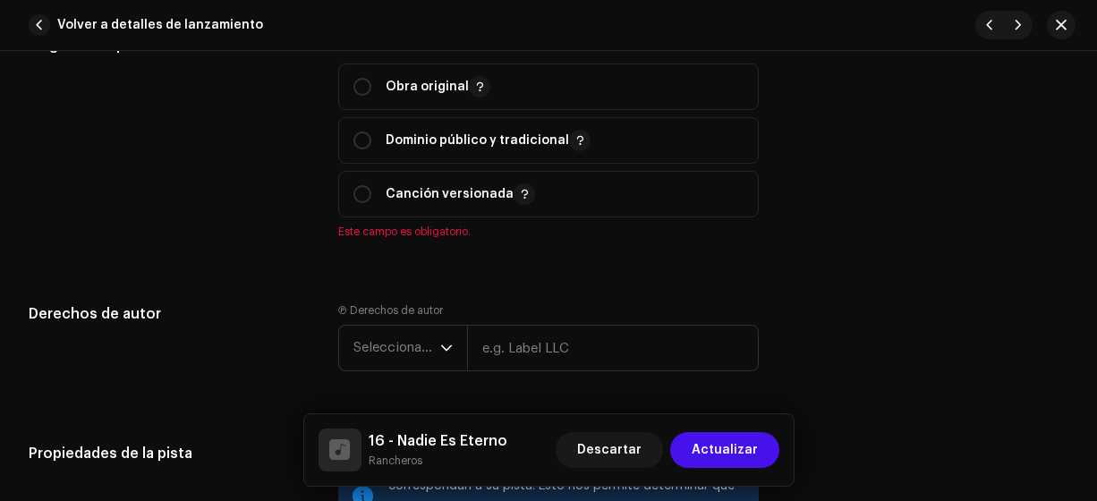
scroll to position [2163, 0]
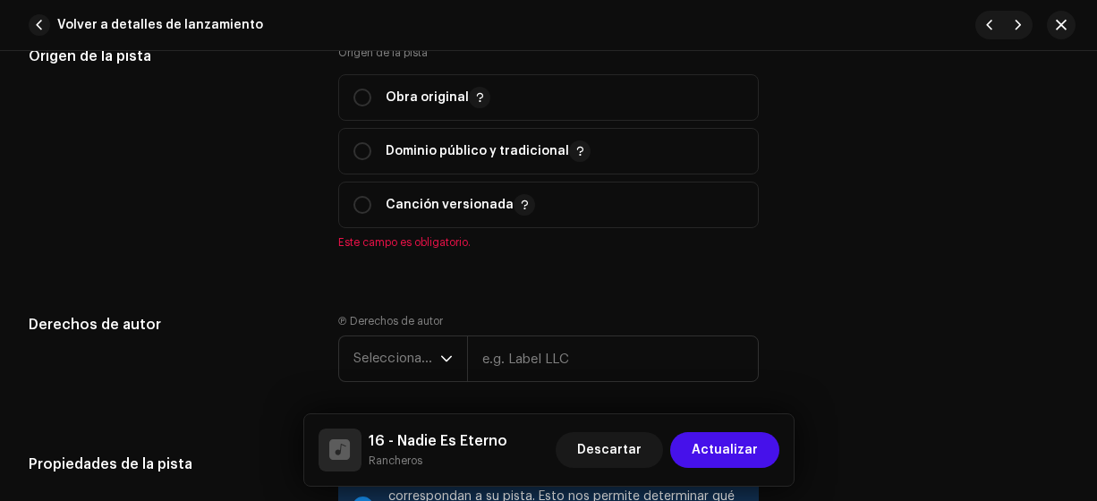
type input "17-00016"
click at [362, 97] on input "radio" at bounding box center [362, 98] width 18 height 18
radio input "true"
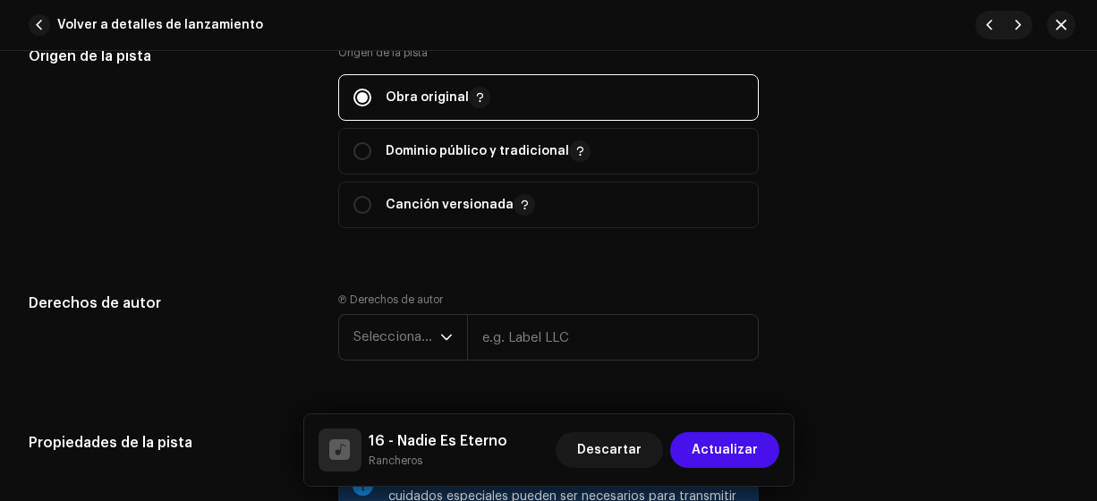
click at [400, 327] on span "Seleccionar año" at bounding box center [396, 337] width 87 height 45
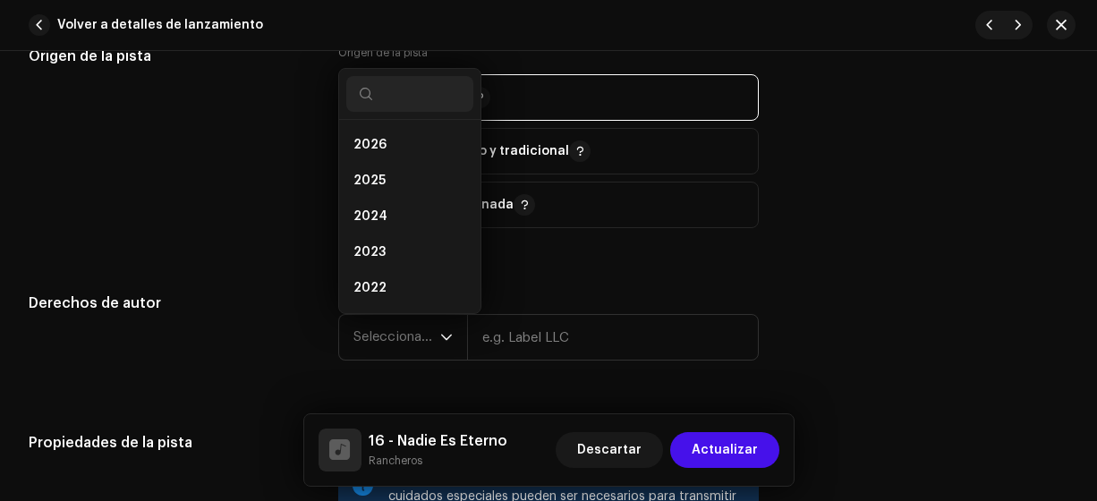
click at [381, 172] on span "2025" at bounding box center [369, 181] width 32 height 18
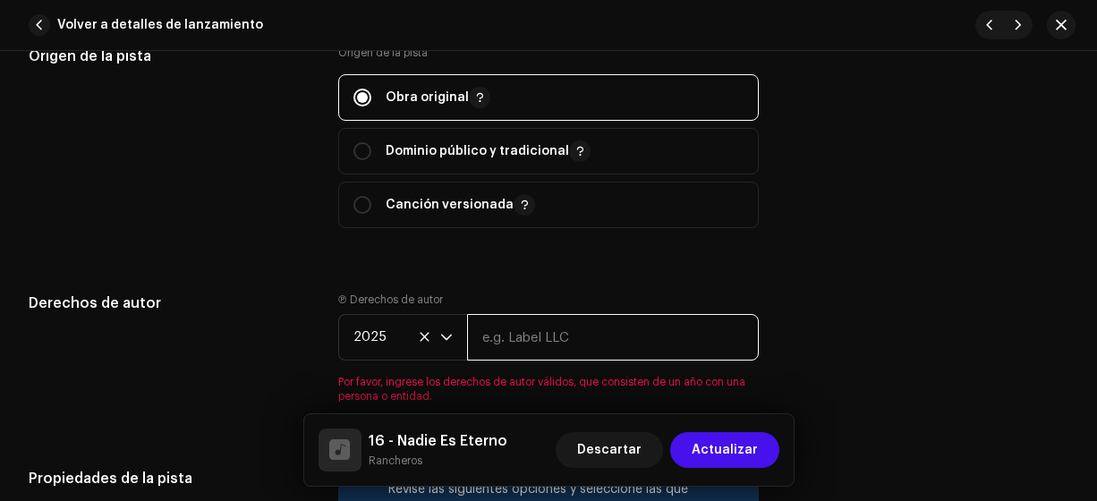
click at [516, 342] on input "text" at bounding box center [613, 337] width 293 height 47
type input "Rancheros"
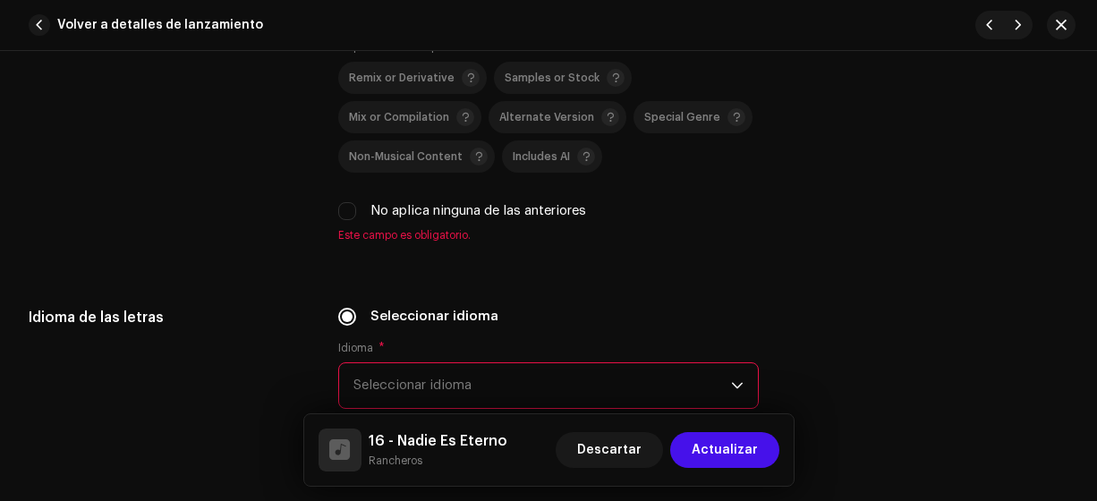
scroll to position [2718, 0]
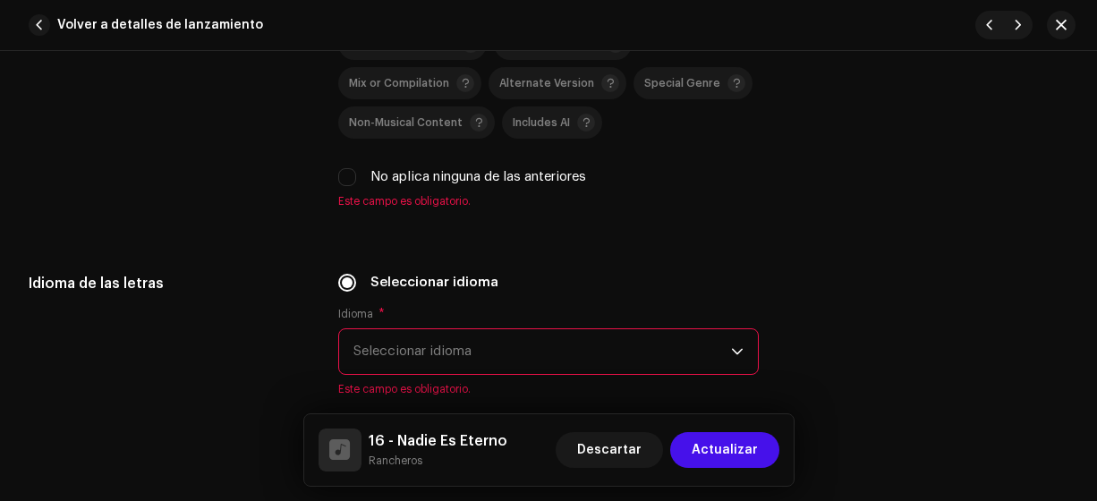
click at [344, 173] on input "No aplica ninguna de las anteriores" at bounding box center [347, 177] width 18 height 18
checkbox input "true"
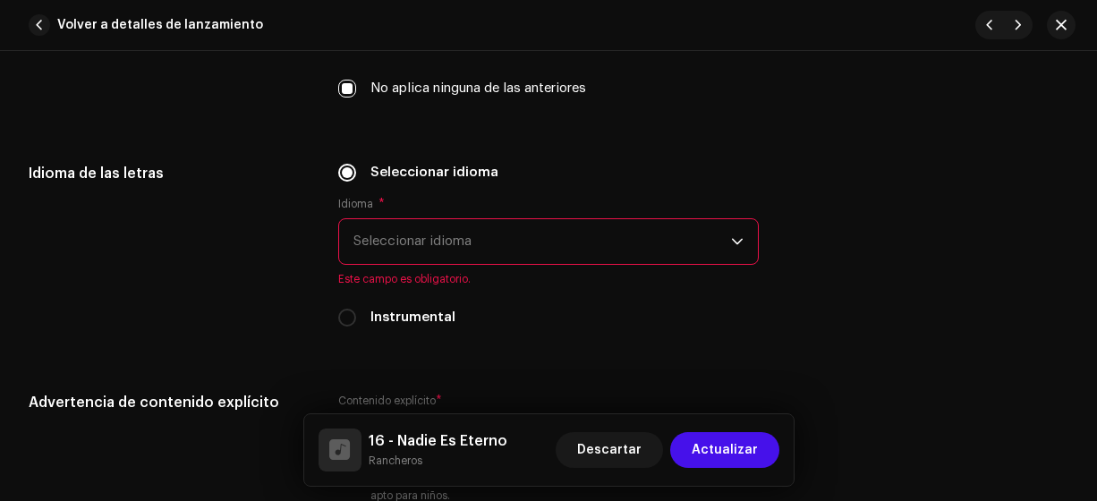
scroll to position [2938, 0]
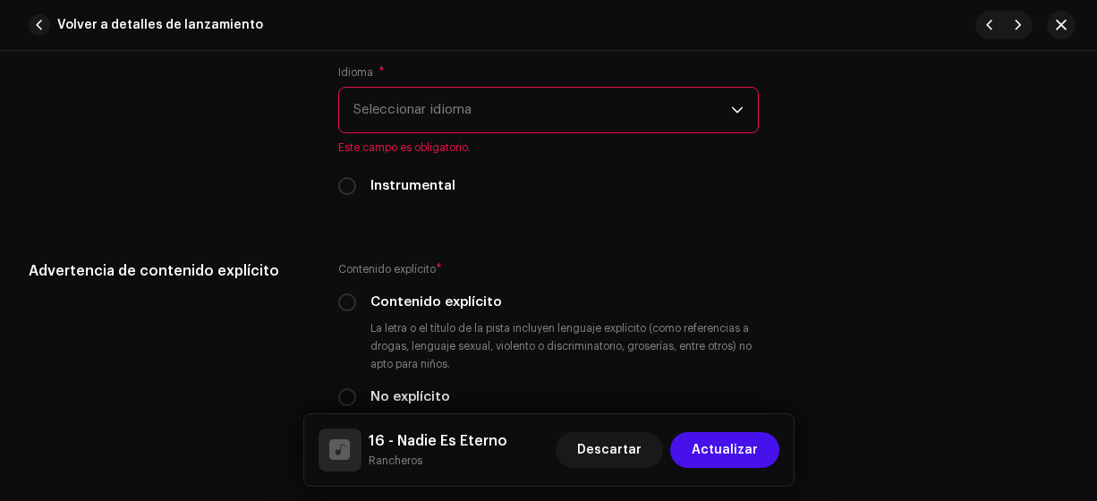
click at [482, 102] on span "Seleccionar idioma" at bounding box center [542, 110] width 378 height 45
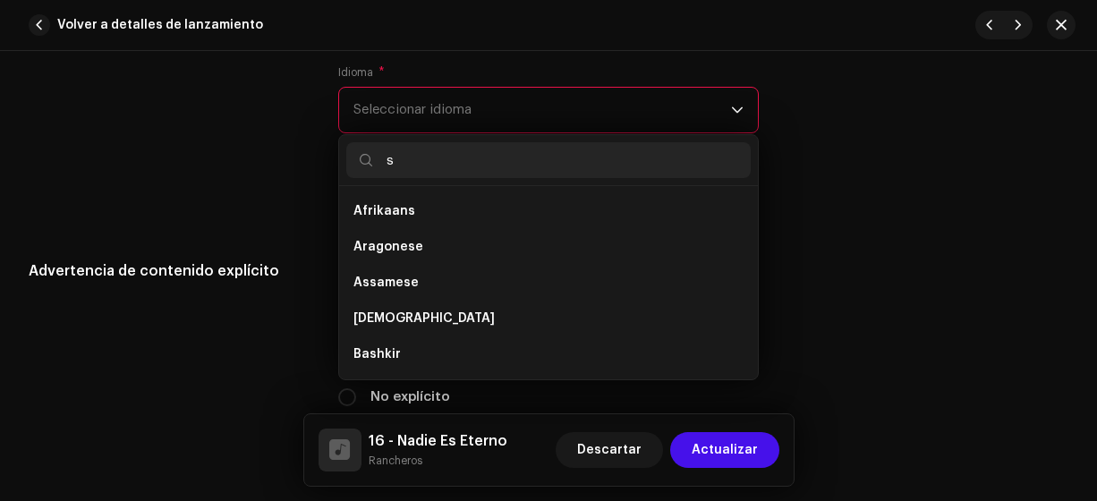
scroll to position [0, 0]
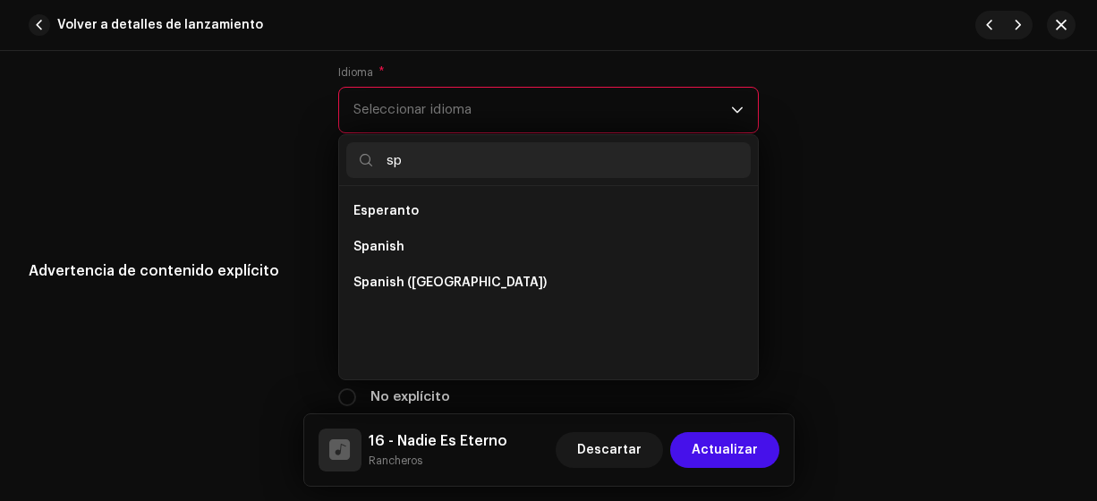
type input "sp"
click at [482, 285] on span "Spanish ([GEOGRAPHIC_DATA])" at bounding box center [449, 283] width 193 height 18
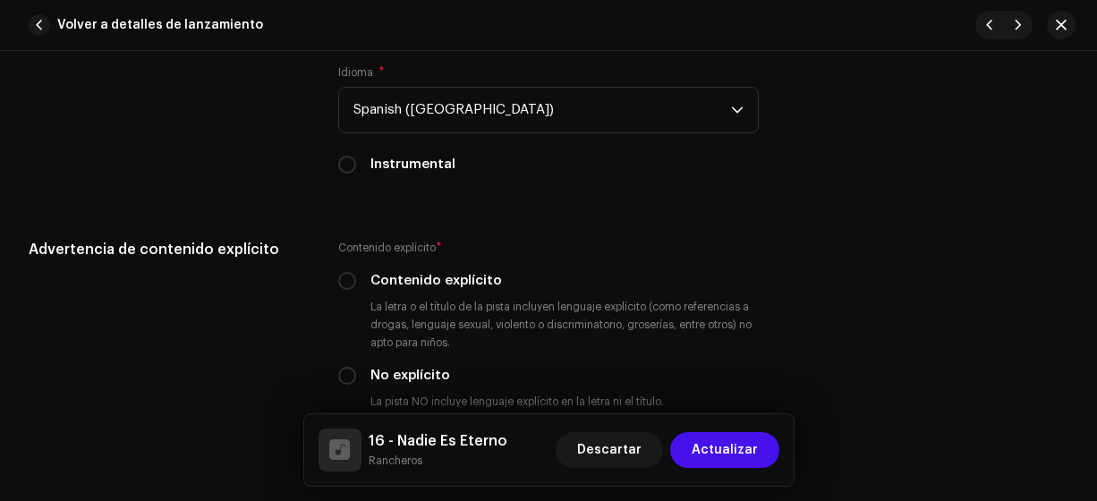
click at [348, 375] on input "No explícito" at bounding box center [347, 376] width 18 height 18
radio input "true"
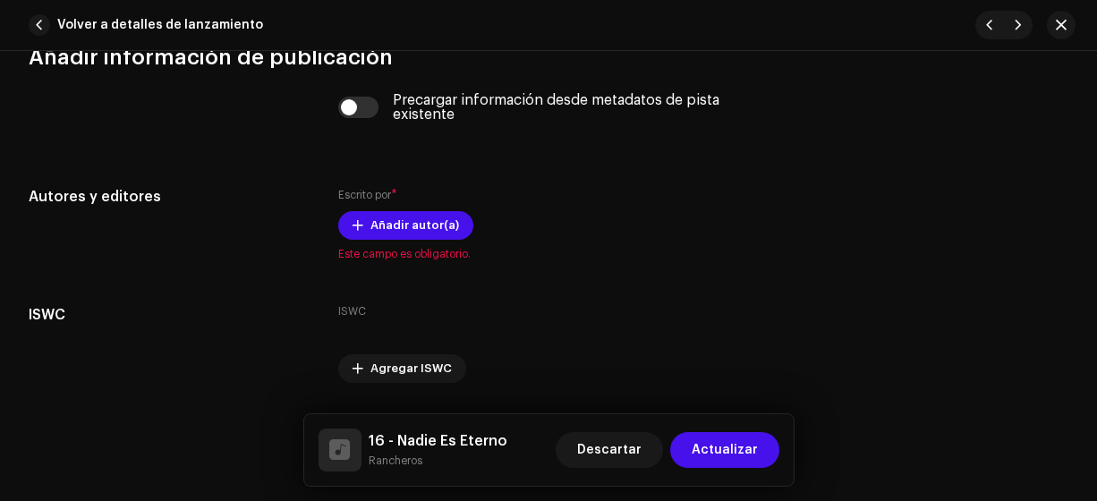
scroll to position [3647, 0]
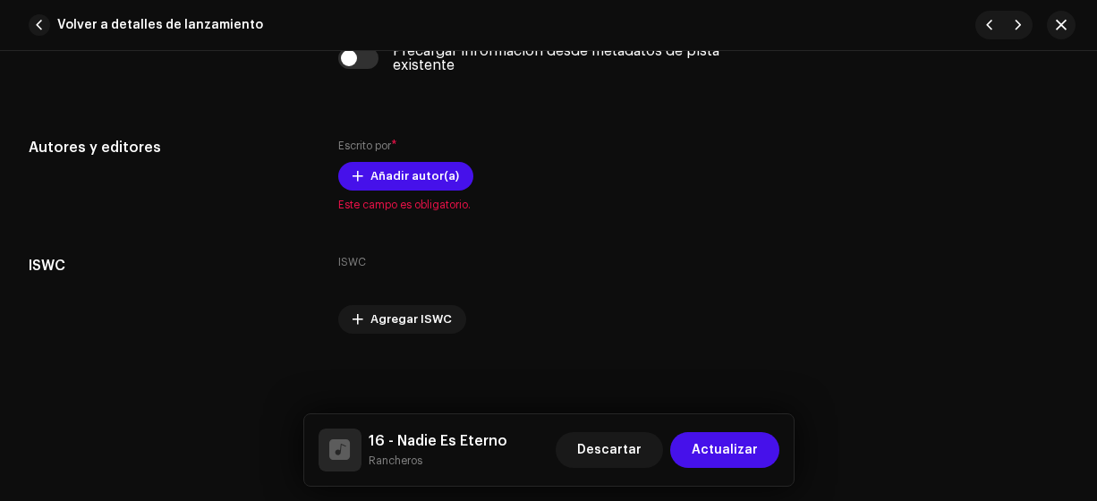
click at [416, 173] on span "Añadir autor(a)" at bounding box center [414, 176] width 89 height 36
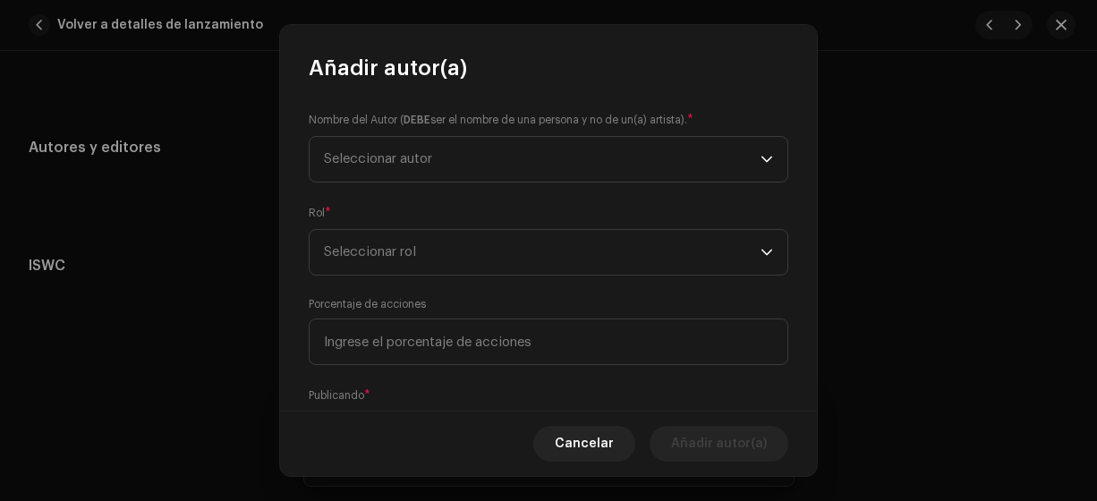
click at [412, 161] on span "Seleccionar autor" at bounding box center [378, 158] width 108 height 13
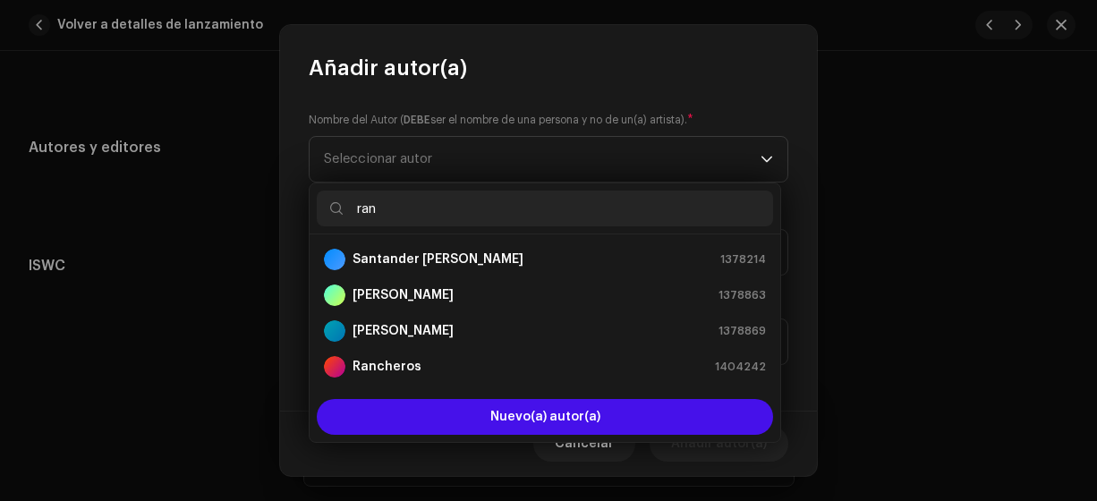
type input "ran"
click at [396, 369] on strong "Rancheros" at bounding box center [386, 367] width 69 height 18
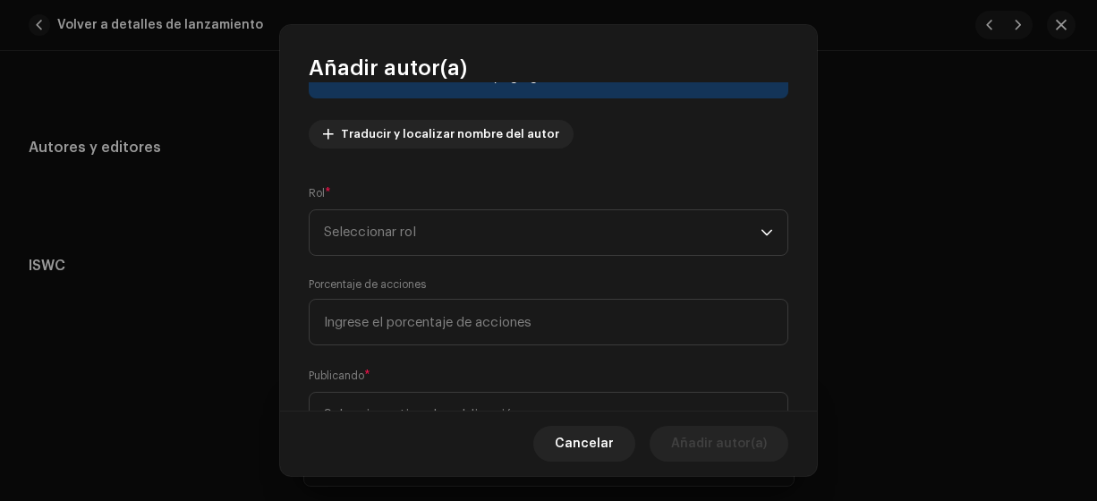
scroll to position [228, 0]
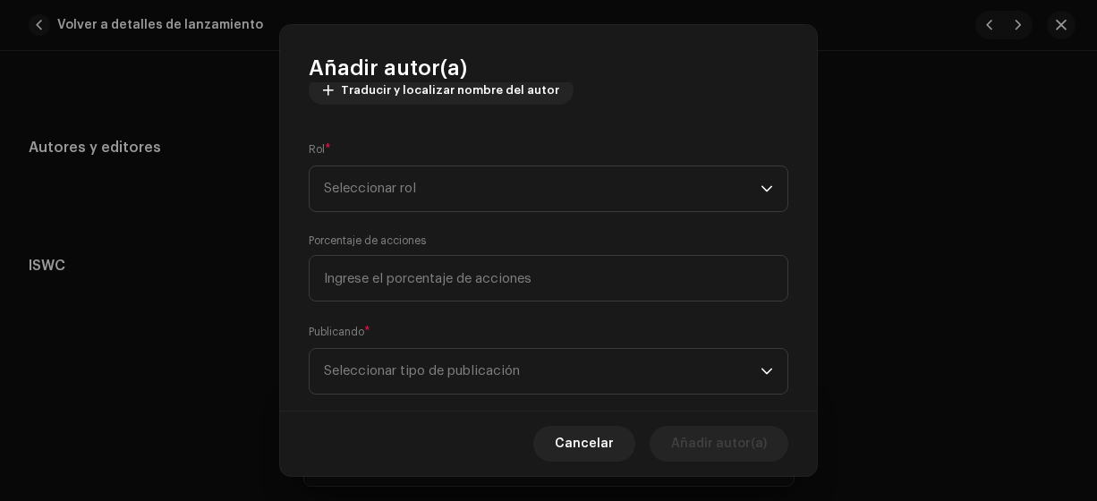
click at [538, 180] on span "Seleccionar rol" at bounding box center [542, 188] width 437 height 45
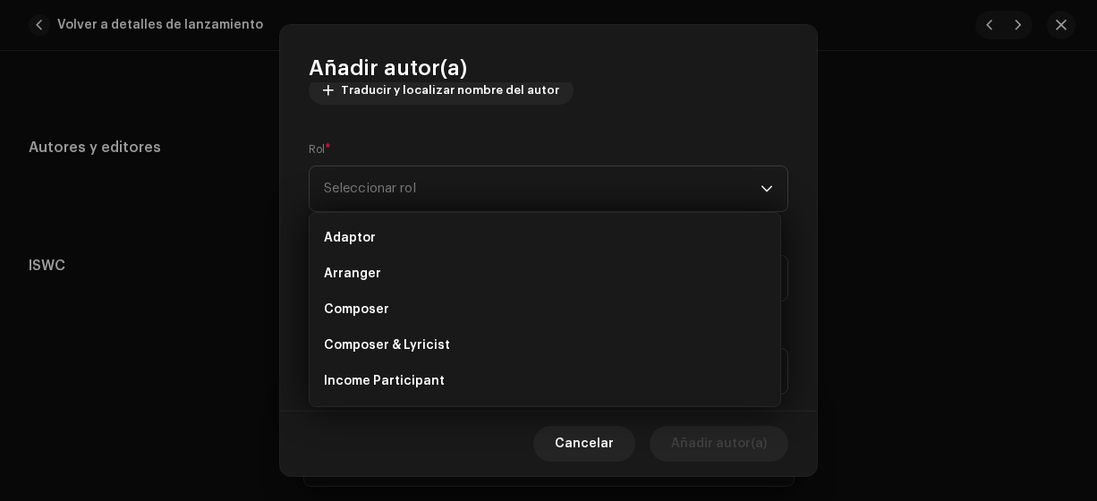
click at [451, 340] on li "Composer & Lyricist" at bounding box center [545, 345] width 456 height 36
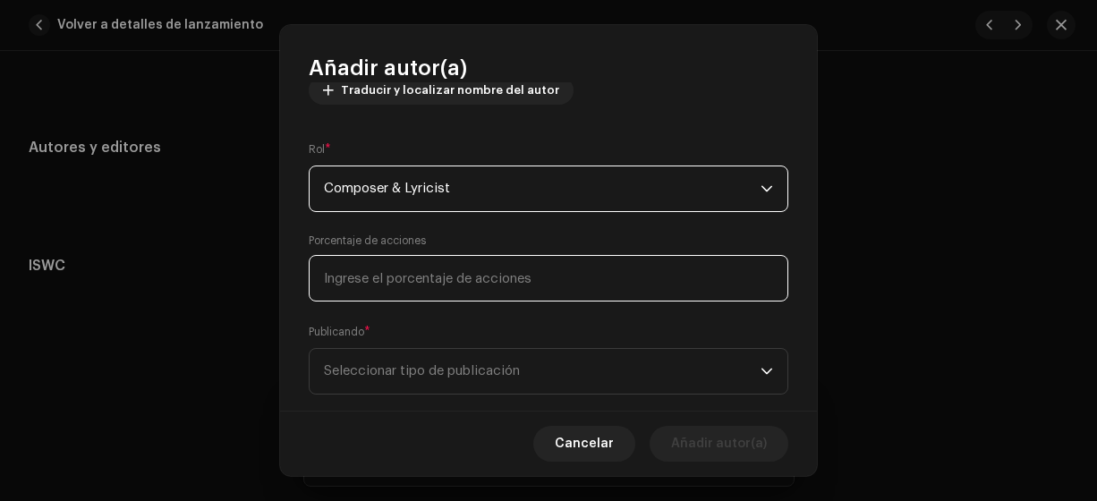
click at [411, 291] on input at bounding box center [549, 278] width 480 height 47
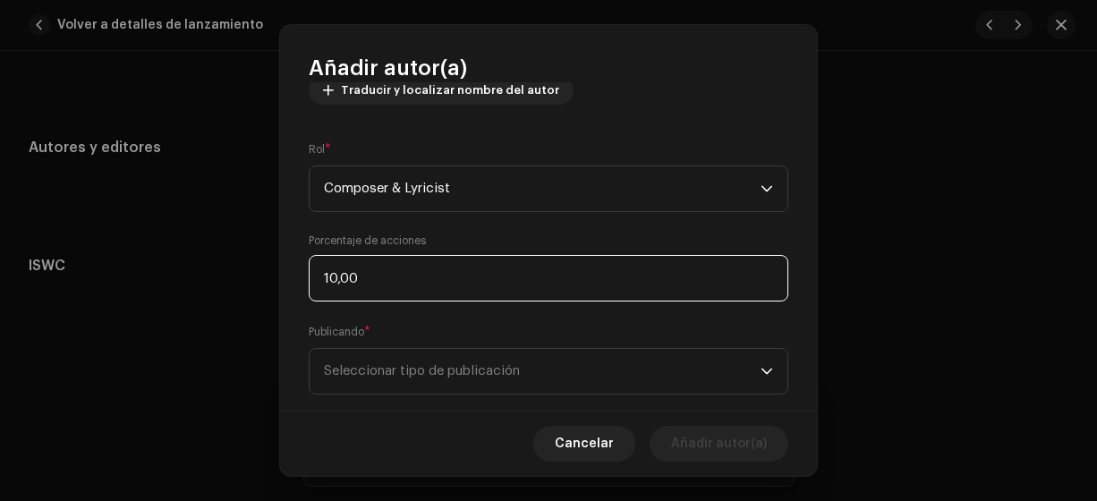
type input "100,00"
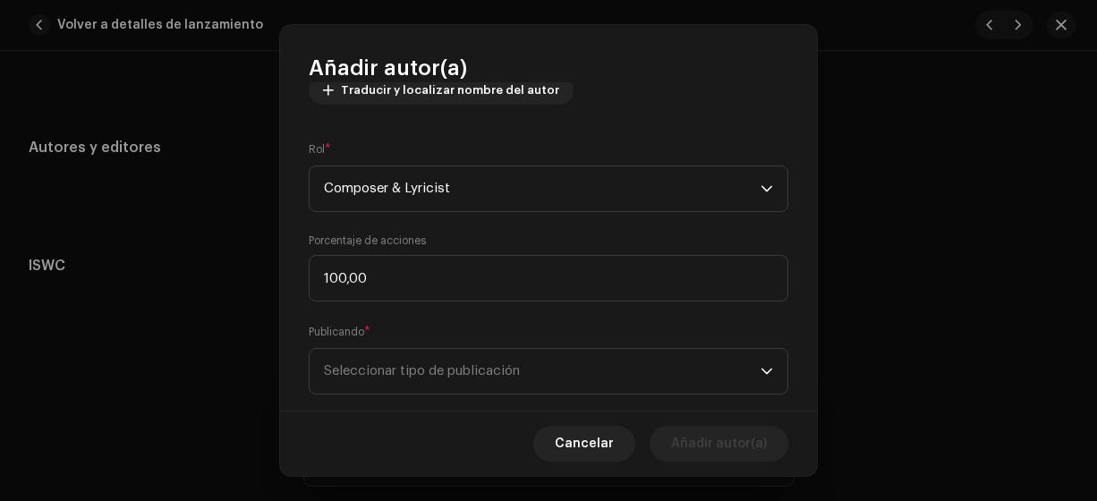
click at [377, 376] on span "Seleccionar tipo de publicación" at bounding box center [542, 371] width 437 height 45
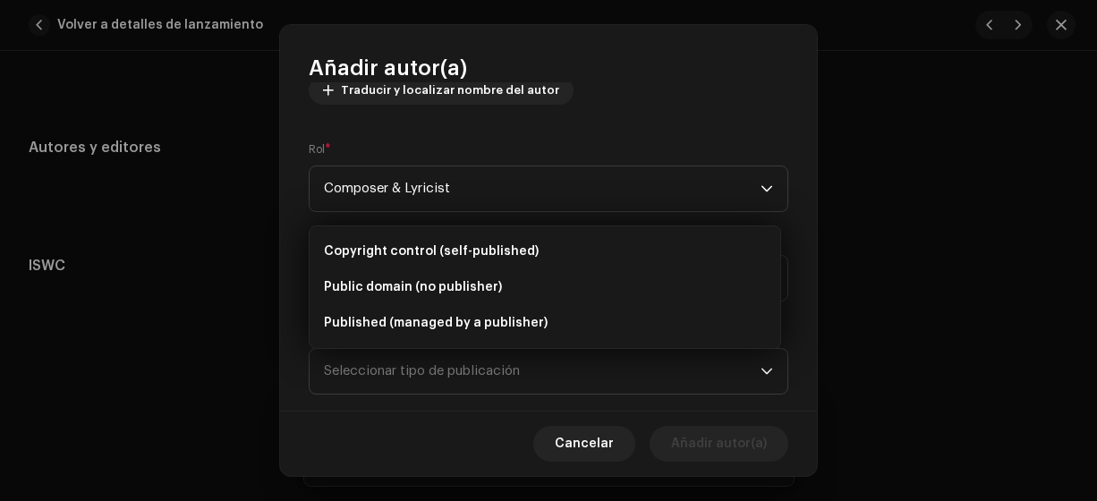
click at [435, 251] on span "Copyright control (self-published)" at bounding box center [431, 251] width 215 height 18
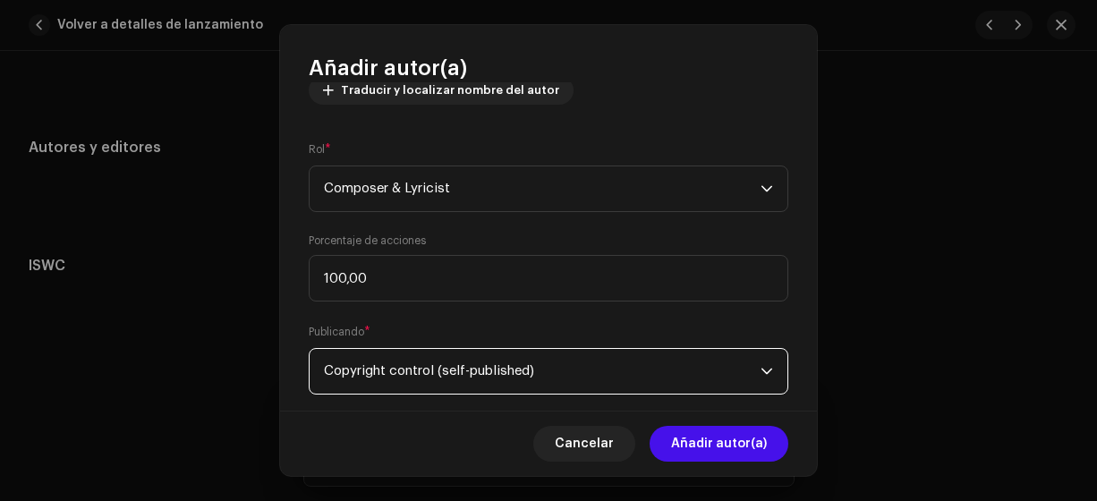
click at [679, 442] on span "Añadir autor(a)" at bounding box center [719, 444] width 96 height 36
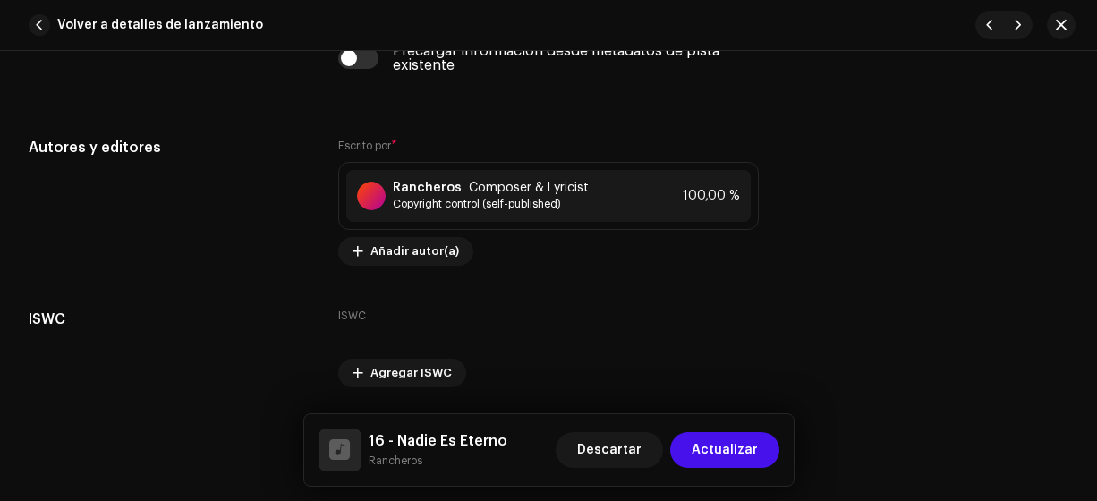
click at [714, 448] on span "Actualizar" at bounding box center [725, 450] width 66 height 36
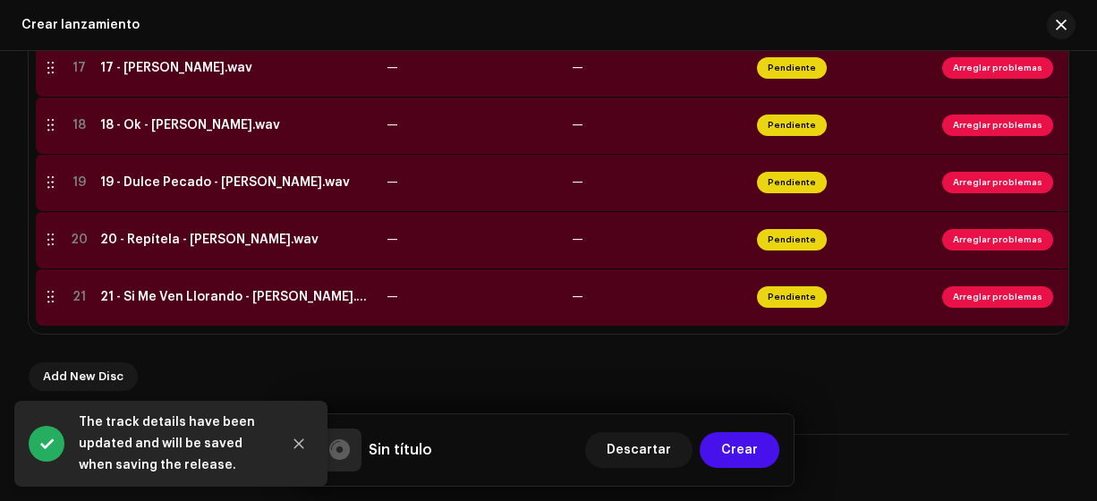
scroll to position [1353, 0]
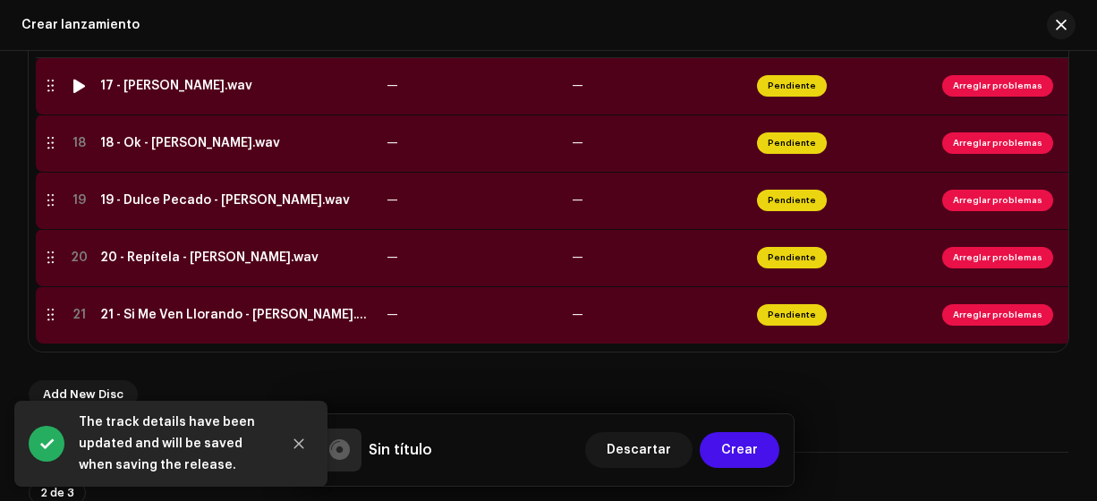
click at [215, 89] on div "17 - [PERSON_NAME].wav" at bounding box center [176, 86] width 152 height 14
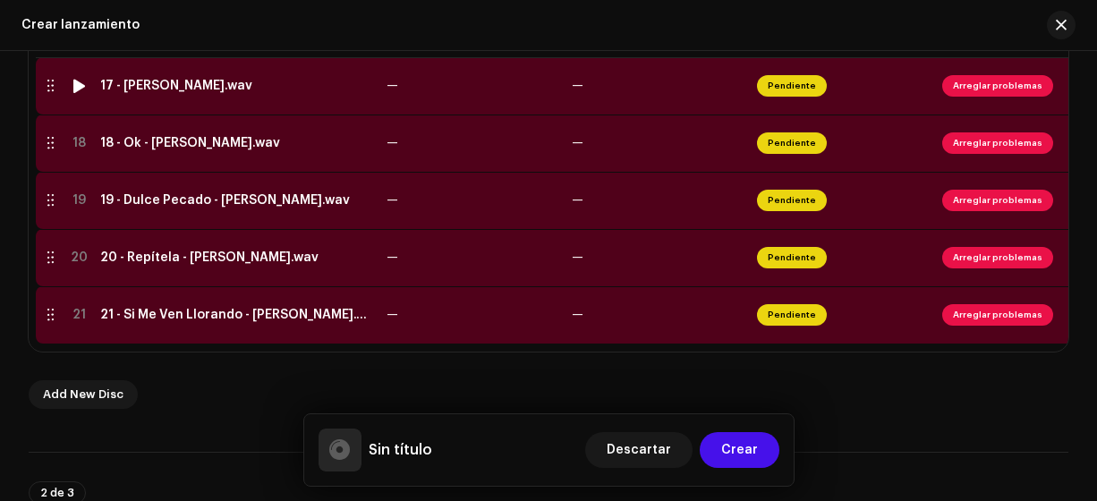
click at [248, 83] on div "17 - [PERSON_NAME].wav" at bounding box center [176, 86] width 152 height 14
click at [166, 83] on div "17 - [PERSON_NAME].wav" at bounding box center [176, 86] width 152 height 14
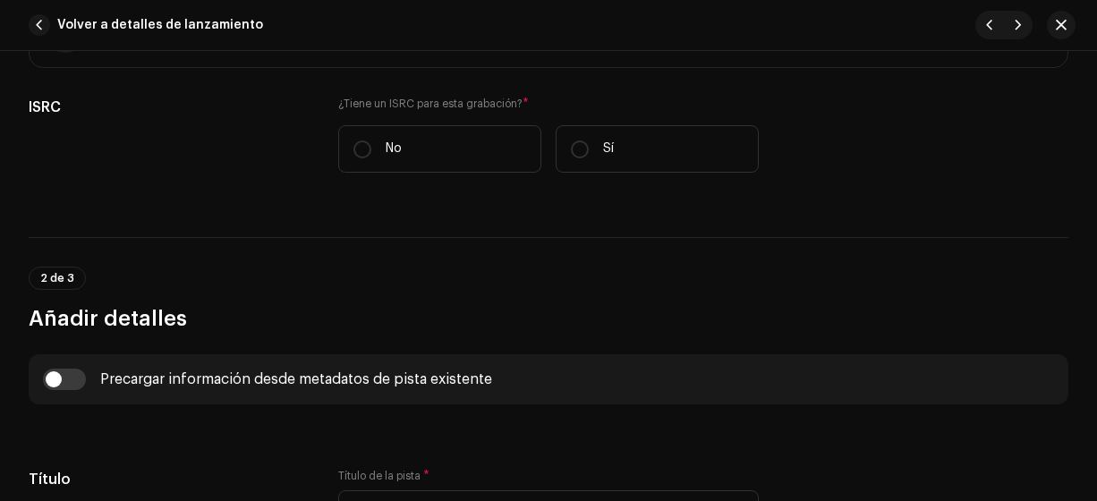
scroll to position [462, 0]
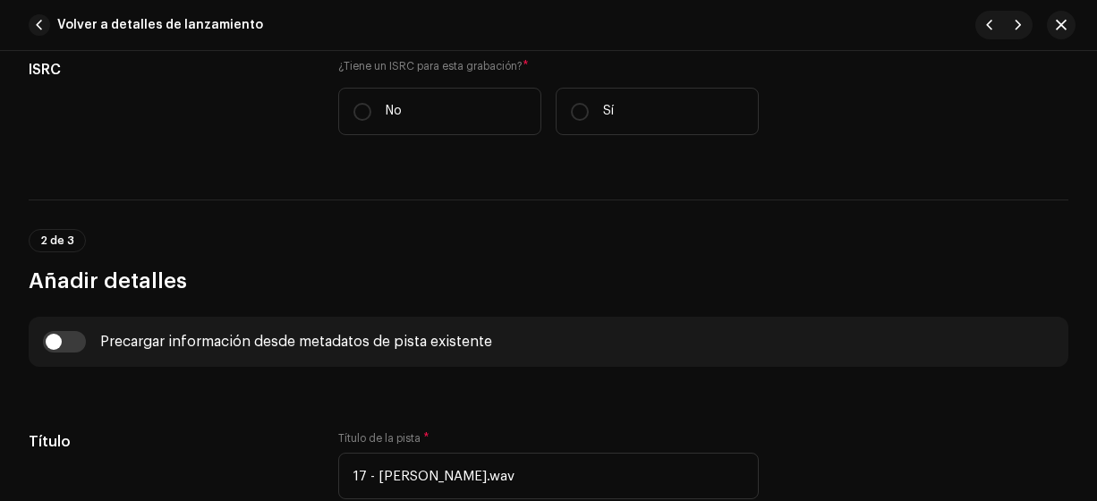
click at [350, 121] on label "No" at bounding box center [439, 111] width 203 height 47
click at [353, 121] on input "No" at bounding box center [362, 112] width 18 height 18
radio input "true"
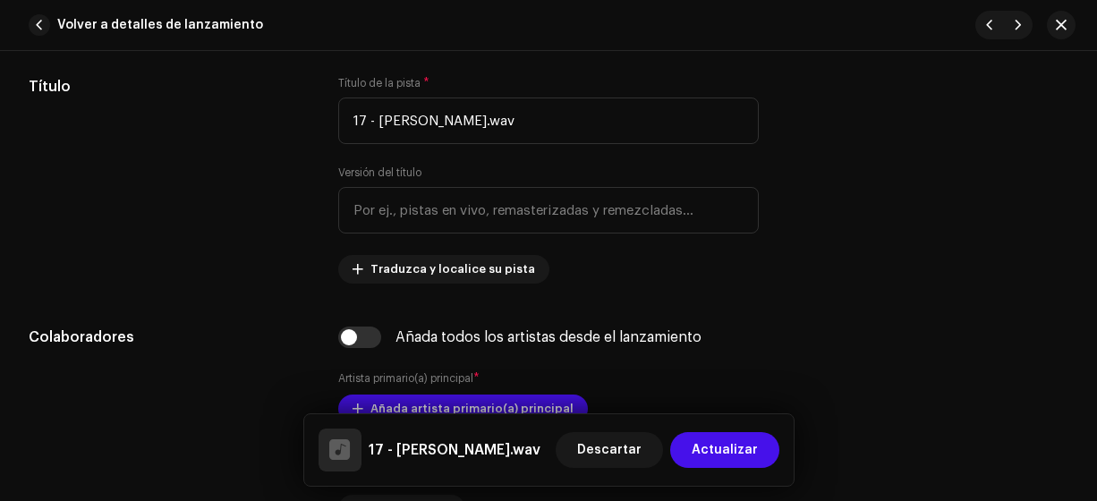
scroll to position [864, 0]
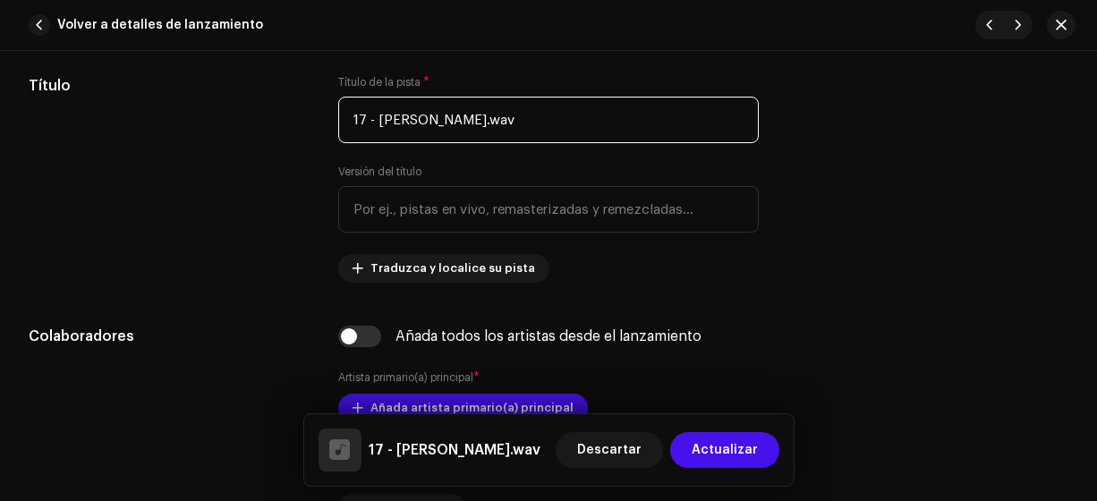
drag, startPoint x: 470, startPoint y: 118, endPoint x: 371, endPoint y: 124, distance: 98.6
click at [371, 124] on input "17 - [PERSON_NAME].wav" at bounding box center [548, 120] width 421 height 47
click at [491, 115] on input "17 - Sobrevivire.wav" at bounding box center [548, 120] width 421 height 47
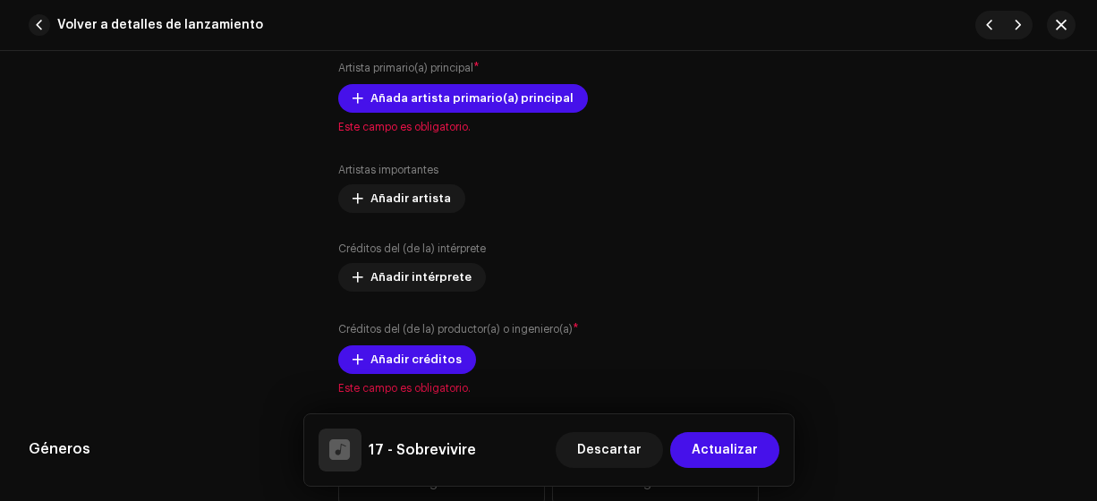
scroll to position [1168, 0]
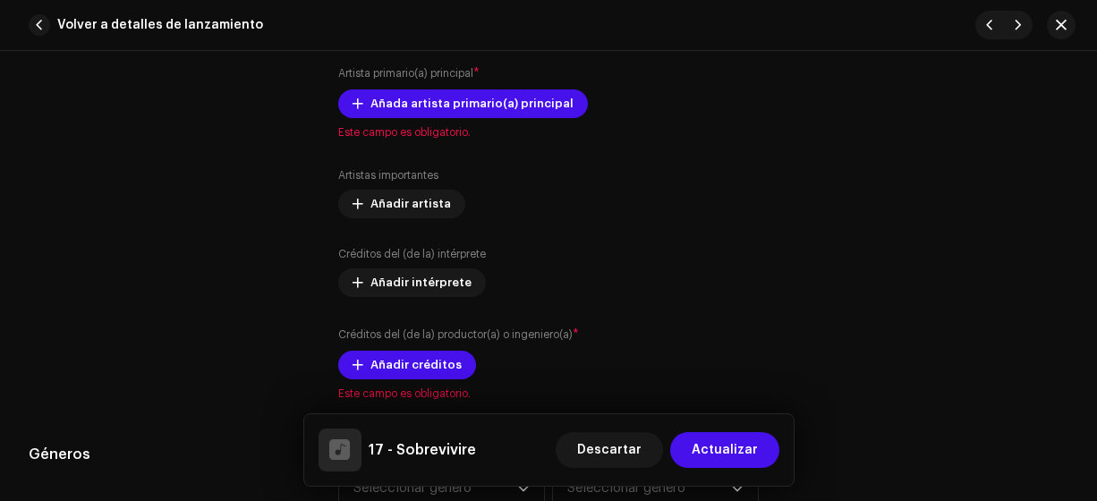
type input "17 - Sobrevivire"
click at [521, 99] on span "Añada artista primario(a) principal" at bounding box center [471, 104] width 203 height 36
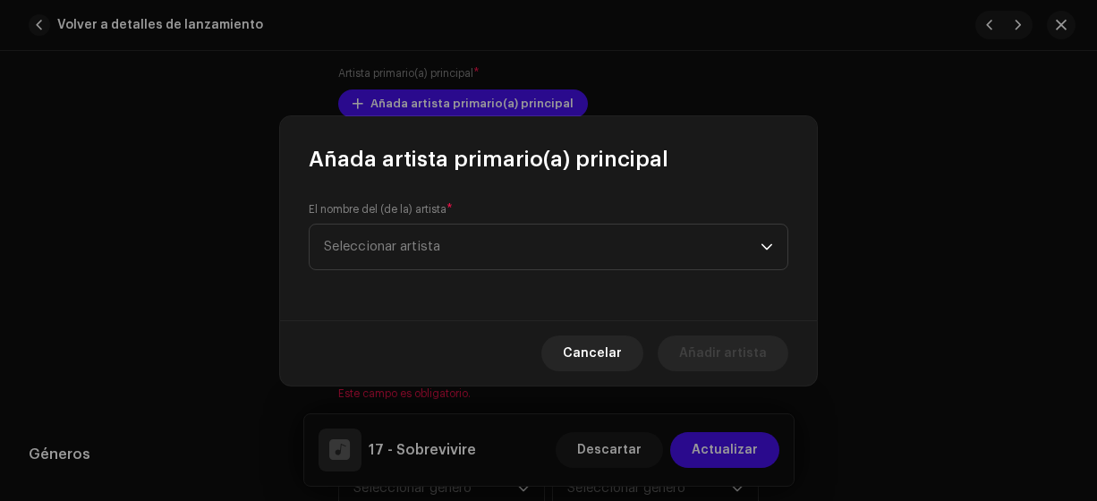
click at [445, 239] on span "Seleccionar artista" at bounding box center [542, 247] width 437 height 45
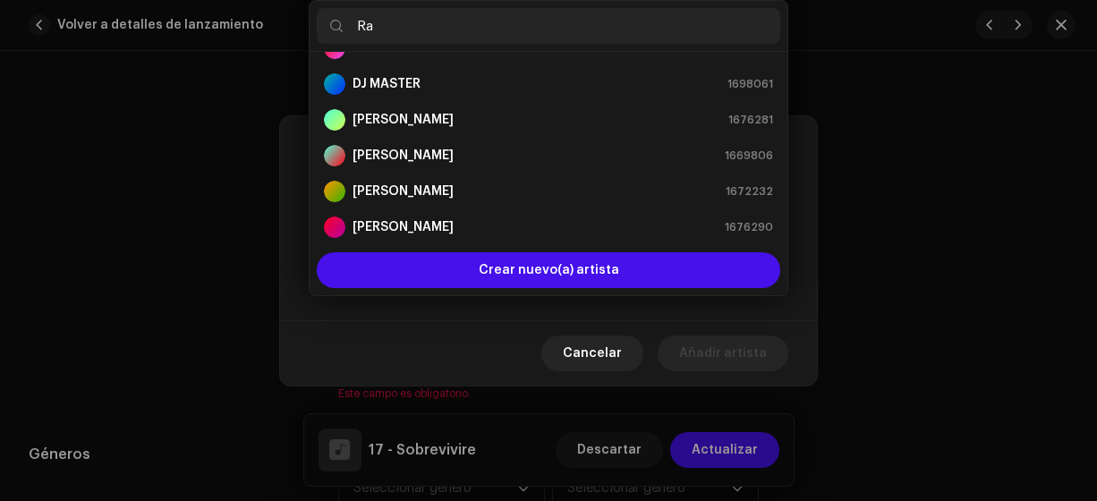
scroll to position [0, 0]
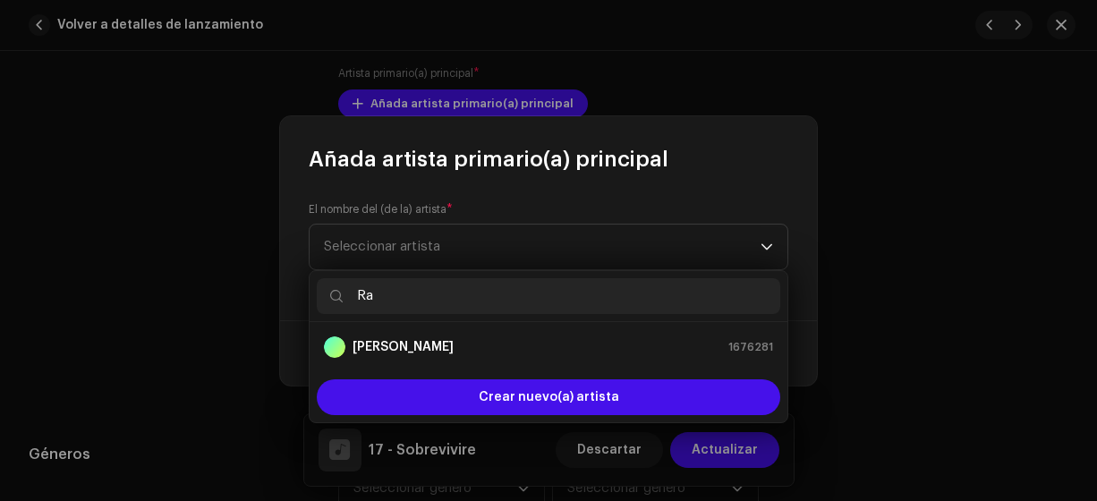
type input "Ran"
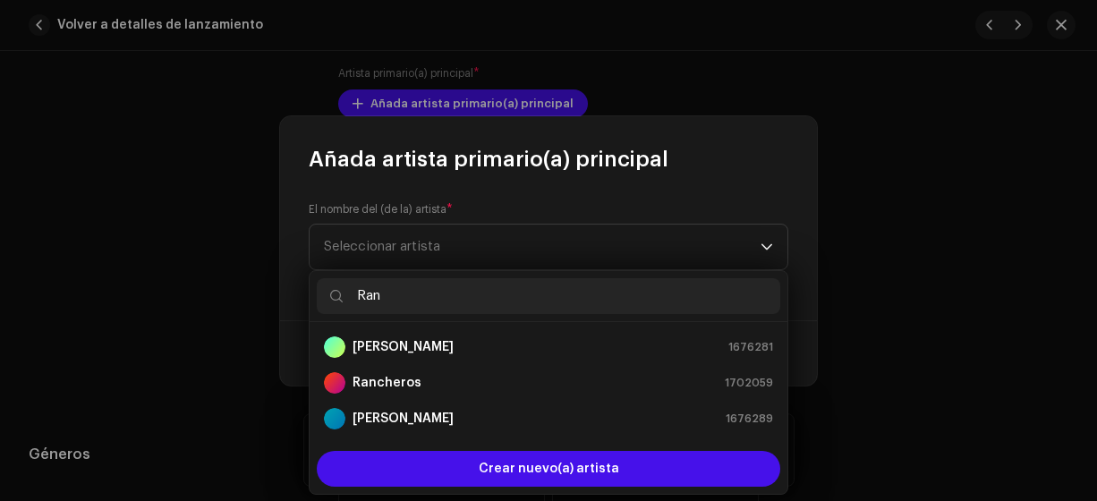
click at [421, 383] on div "Rancheros 1702059" at bounding box center [548, 382] width 449 height 21
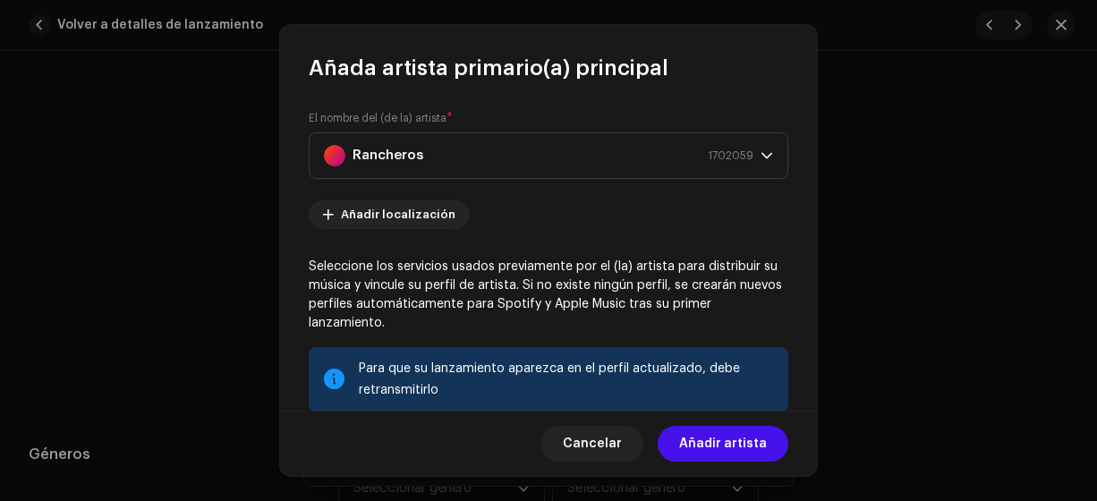
click at [720, 445] on span "Añadir artista" at bounding box center [723, 444] width 88 height 36
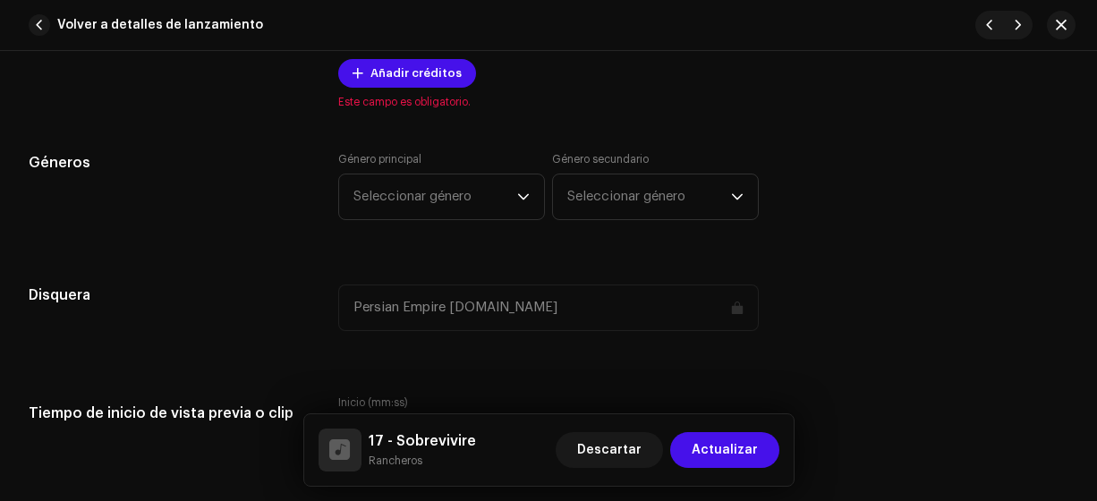
scroll to position [1500, 0]
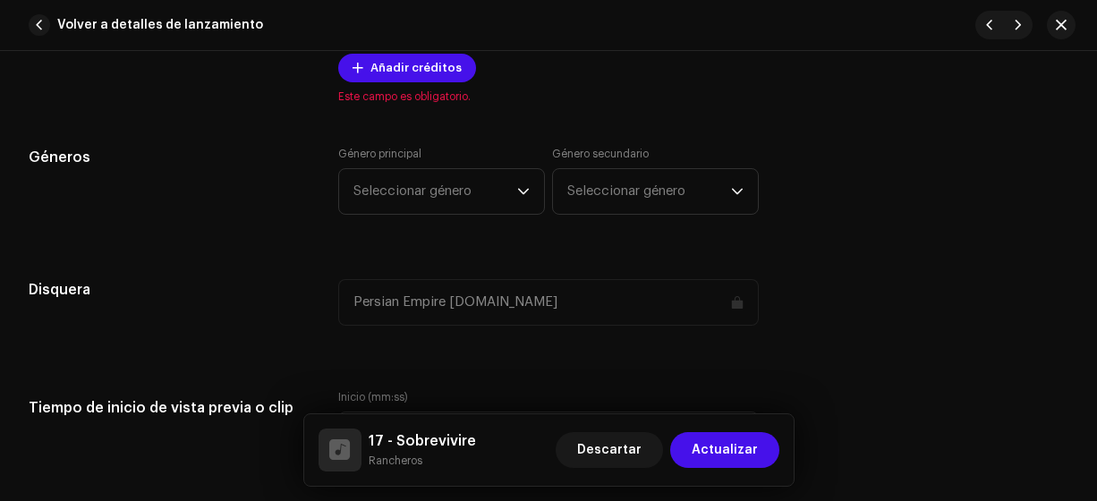
click at [403, 63] on span "Añadir créditos" at bounding box center [415, 68] width 91 height 36
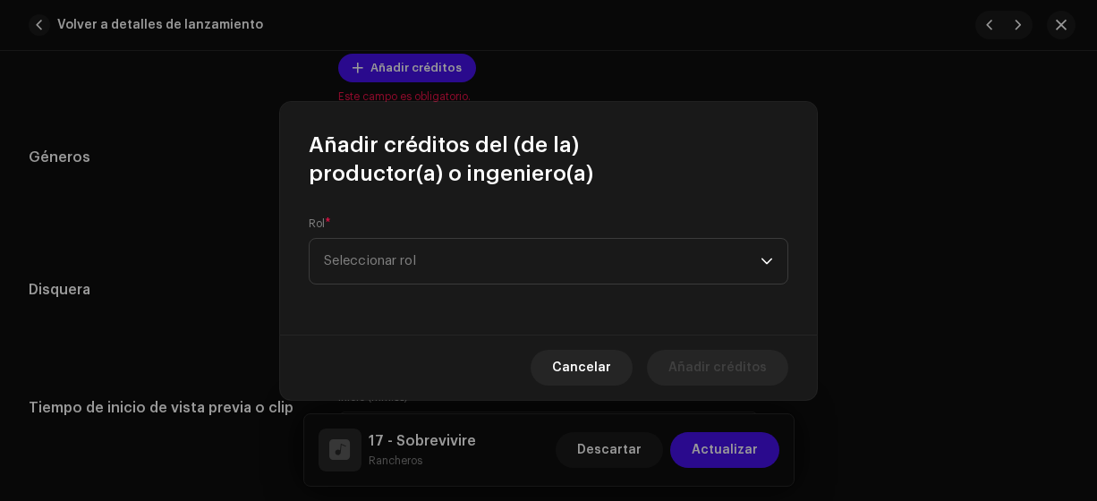
click at [377, 263] on span "Seleccionar rol" at bounding box center [542, 261] width 437 height 45
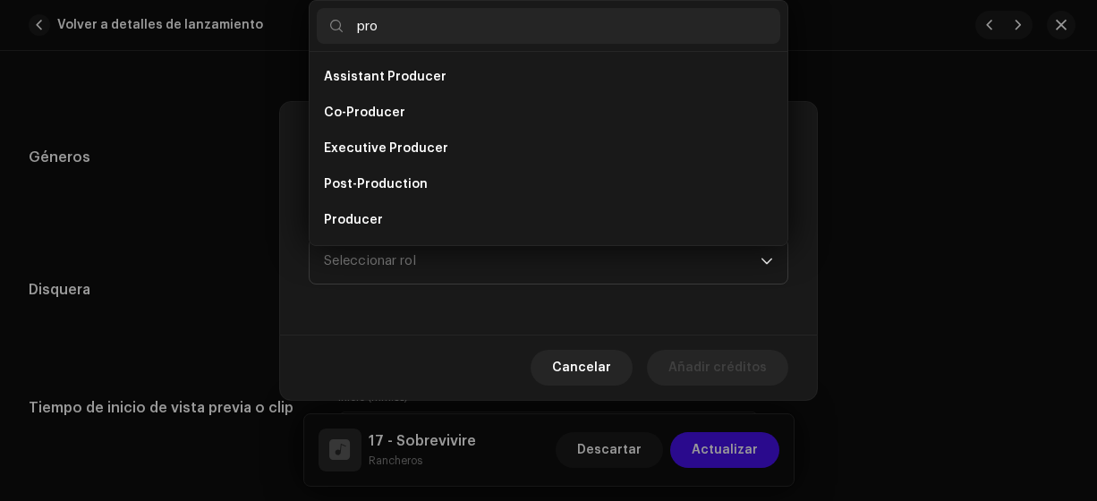
type input "pro"
click at [373, 216] on span "Producer" at bounding box center [353, 220] width 59 height 18
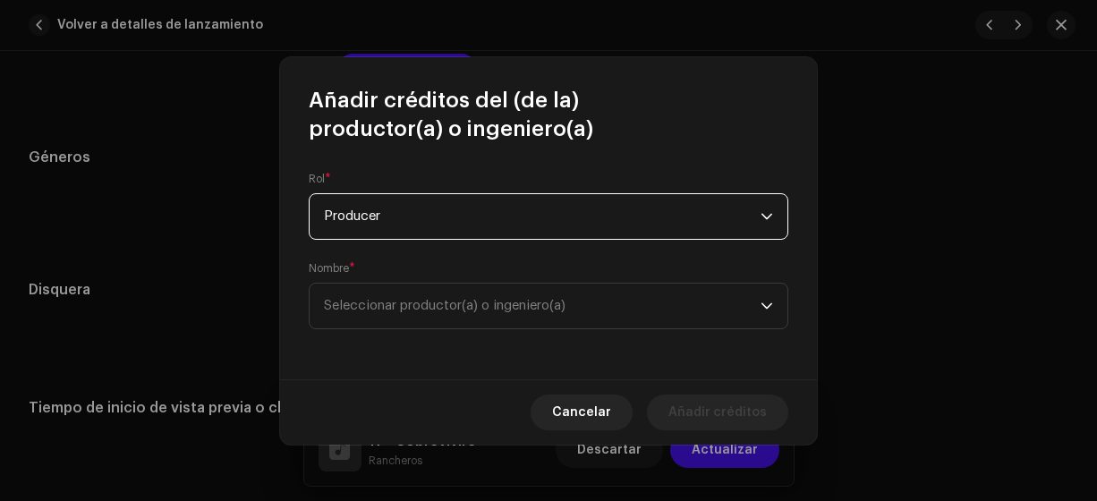
click at [418, 310] on span "Seleccionar productor(a) o ingeniero(a)" at bounding box center [445, 305] width 242 height 13
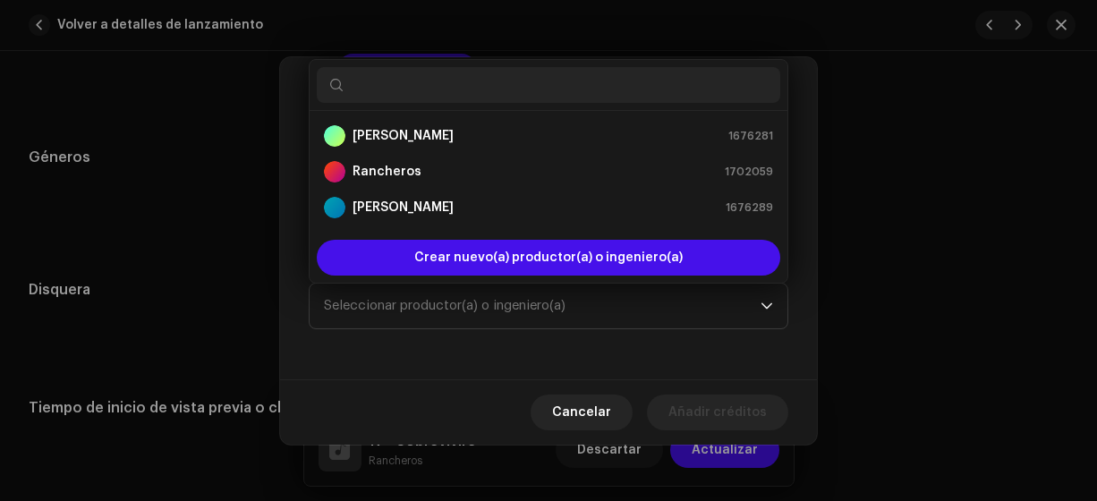
click at [431, 174] on div "Rancheros 1702059" at bounding box center [548, 171] width 449 height 21
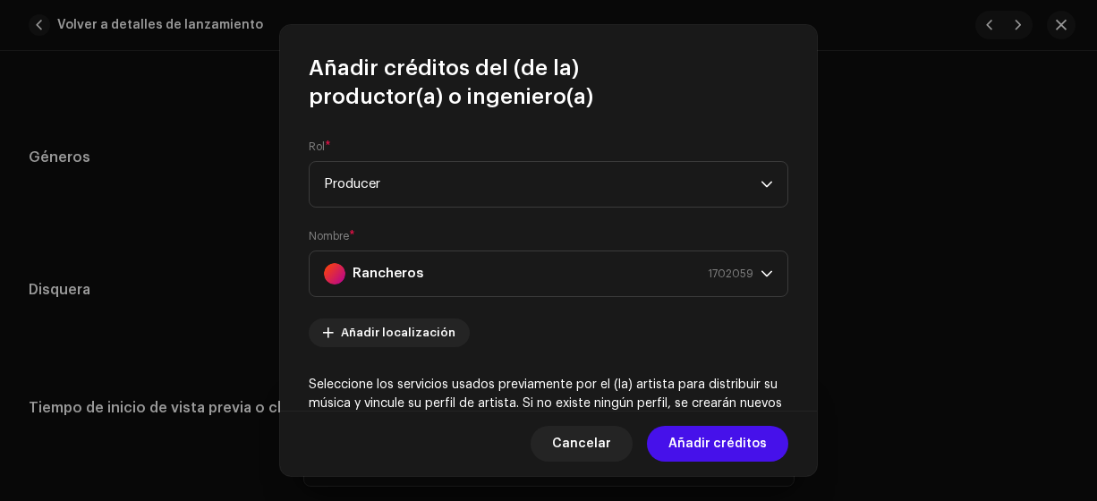
click at [716, 444] on span "Añadir créditos" at bounding box center [717, 444] width 98 height 36
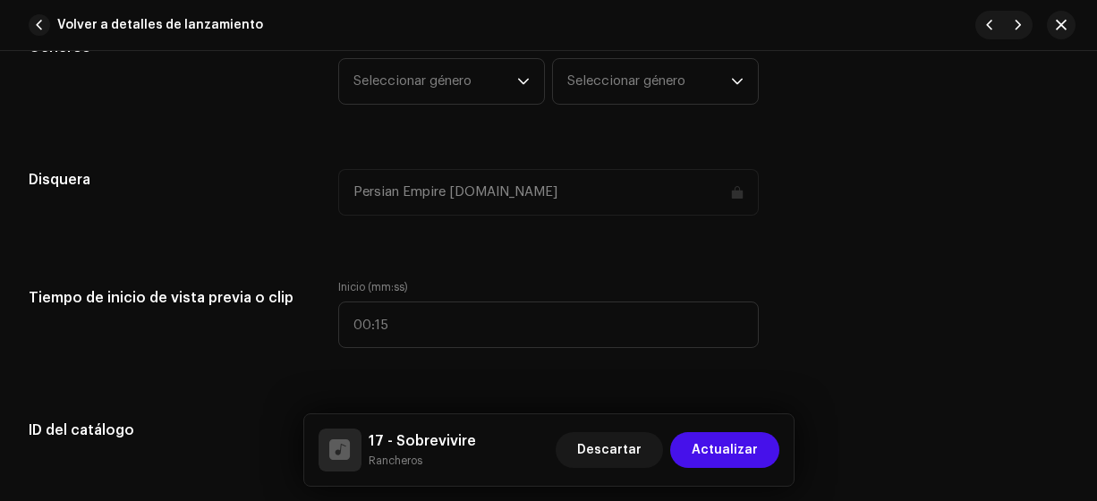
scroll to position [1636, 0]
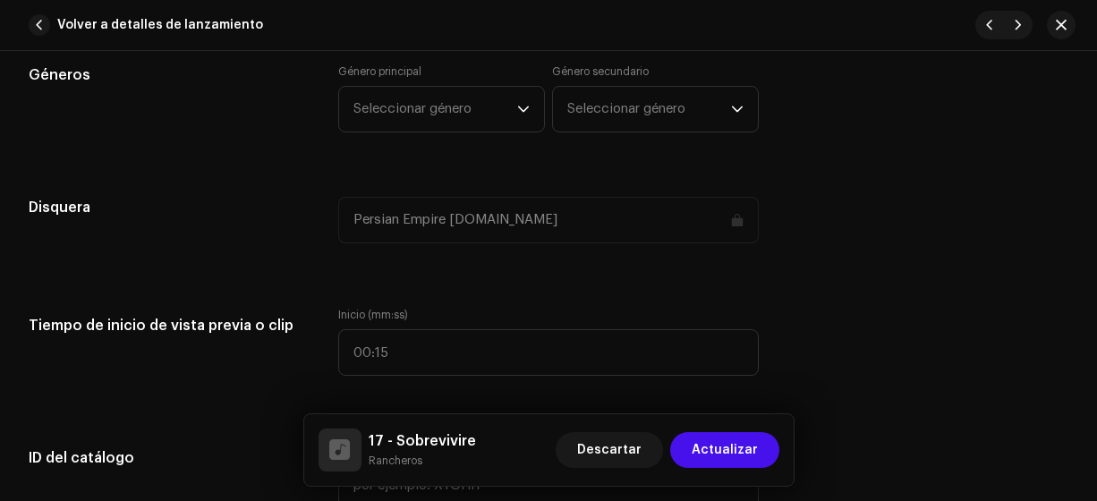
click at [517, 113] on div "dropdown trigger" at bounding box center [523, 109] width 13 height 45
click at [471, 114] on span "Seleccionar género" at bounding box center [435, 109] width 164 height 45
click at [471, 116] on span "Seleccionar género" at bounding box center [435, 109] width 164 height 45
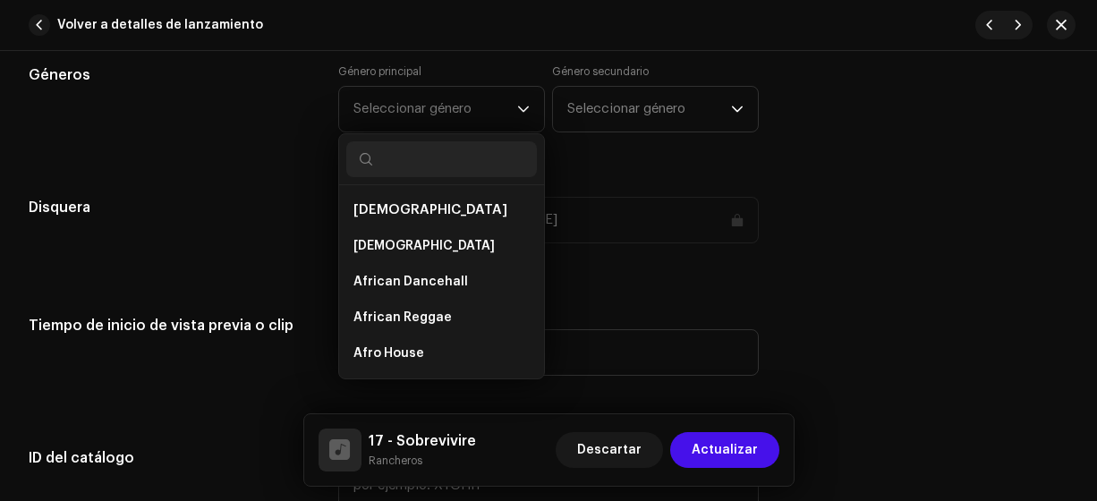
click at [452, 153] on input "text" at bounding box center [441, 159] width 191 height 36
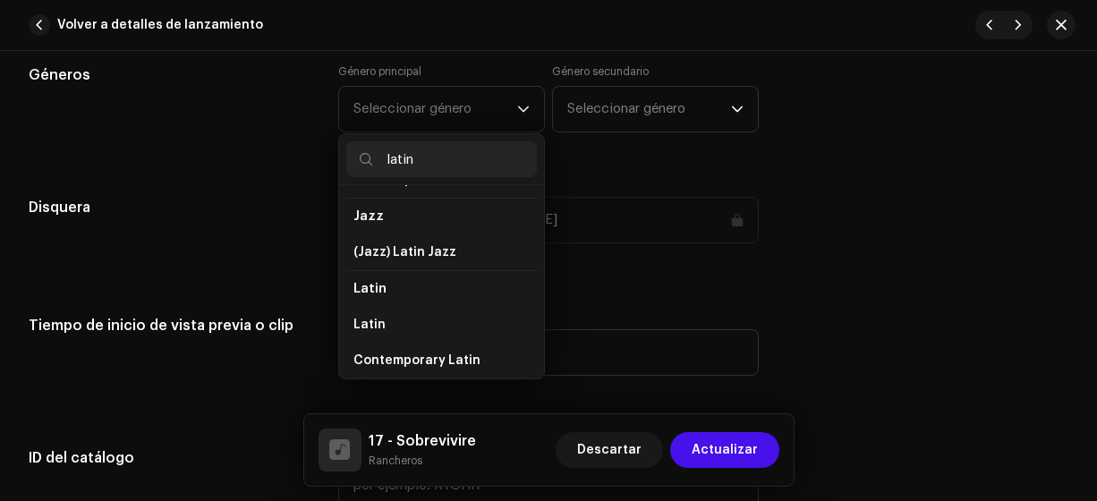
scroll to position [107, 0]
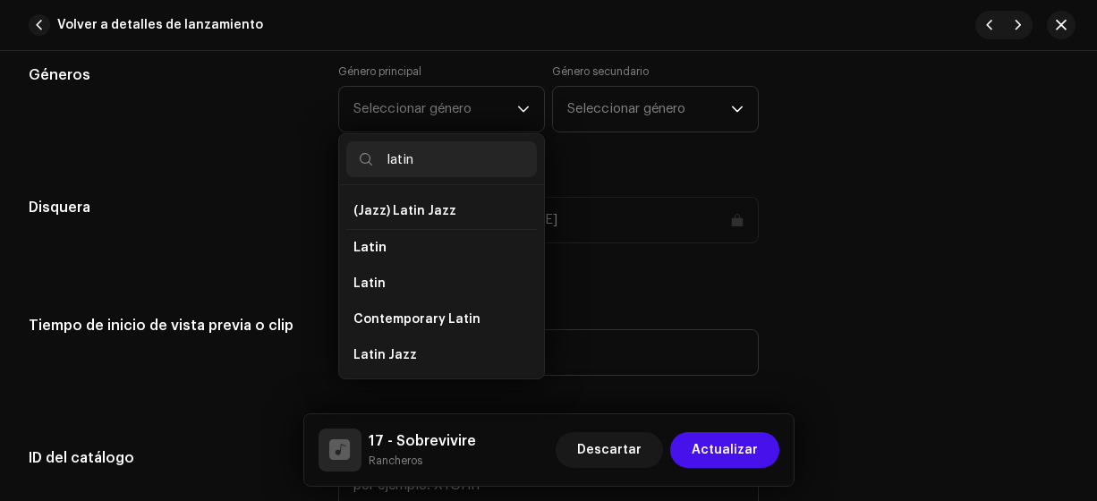
type input "latin"
click at [479, 282] on li "Latin" at bounding box center [441, 284] width 191 height 36
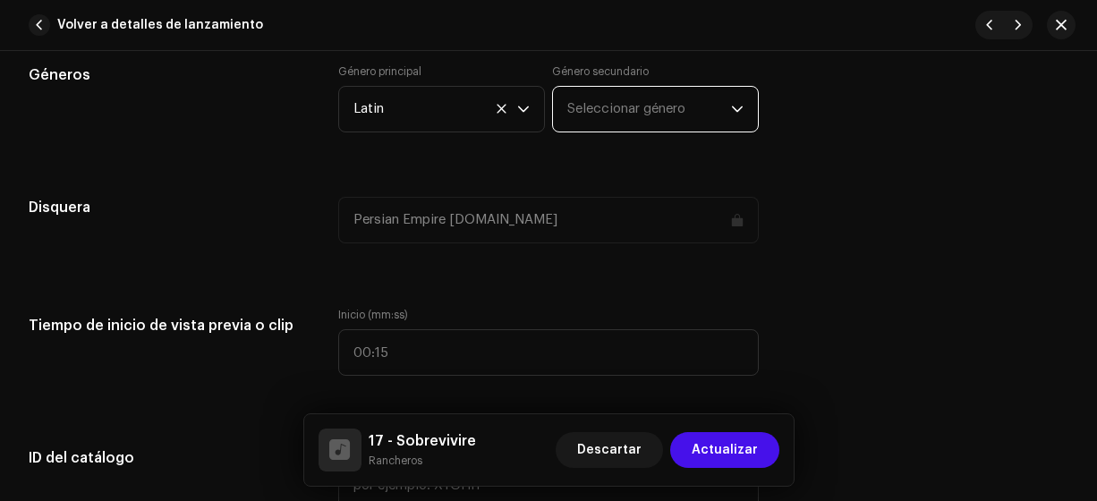
click at [624, 103] on span "Seleccionar género" at bounding box center [649, 109] width 164 height 45
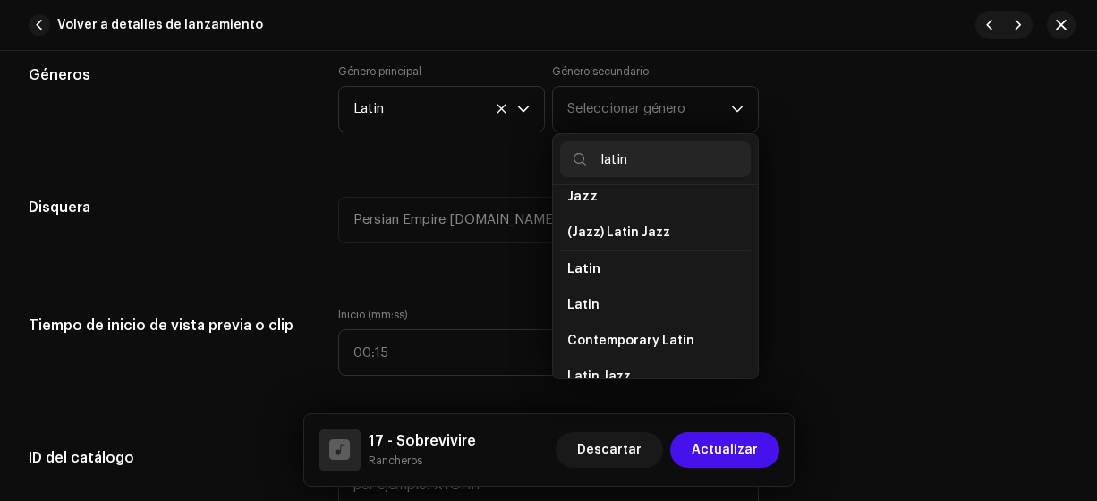
scroll to position [93, 0]
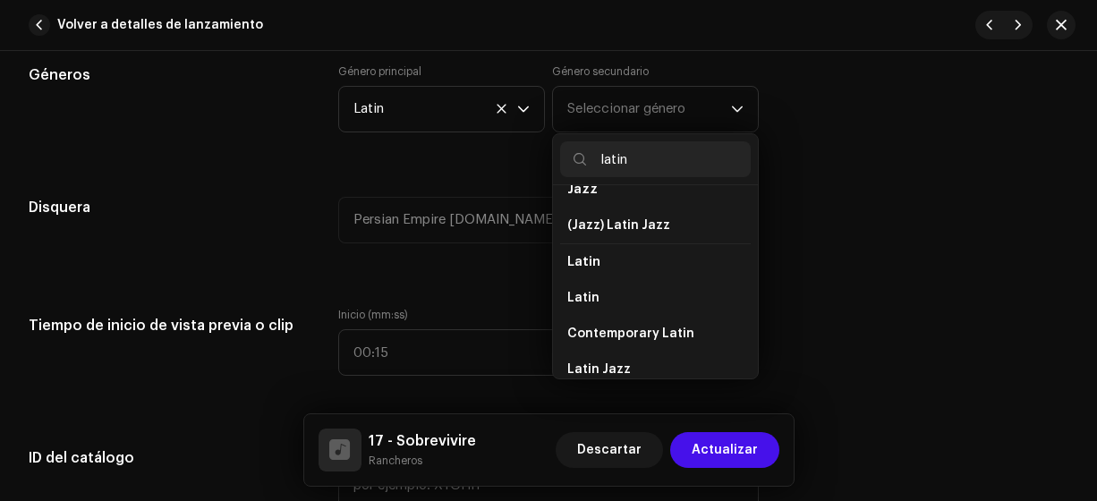
type input "latin"
click at [662, 290] on li "Latin" at bounding box center [655, 298] width 191 height 36
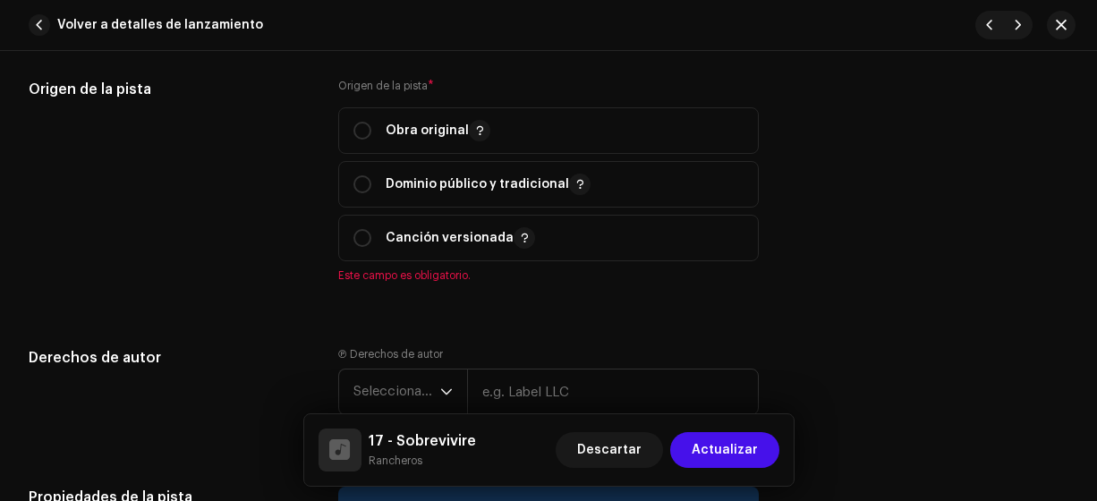
scroll to position [2135, 0]
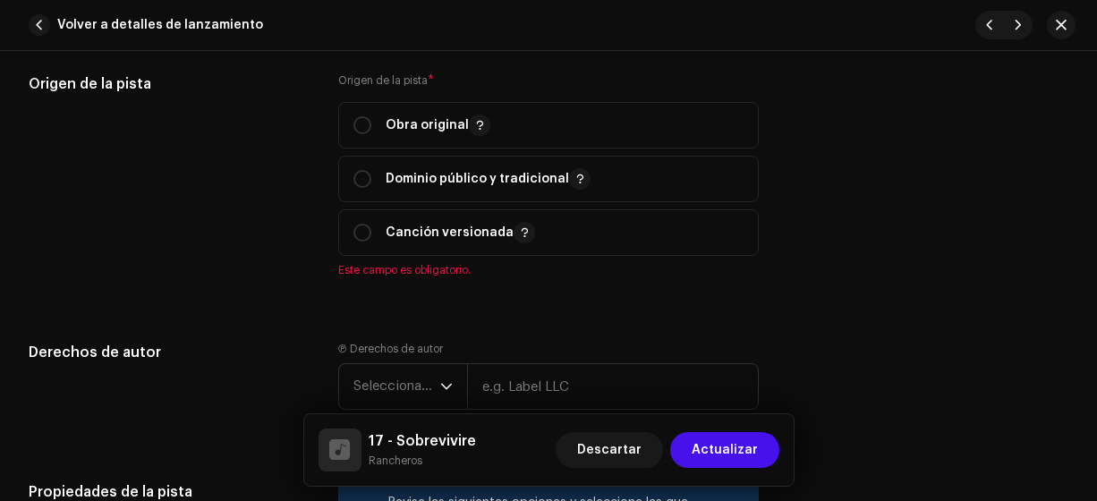
click at [368, 125] on input "radio" at bounding box center [362, 125] width 18 height 18
radio input "true"
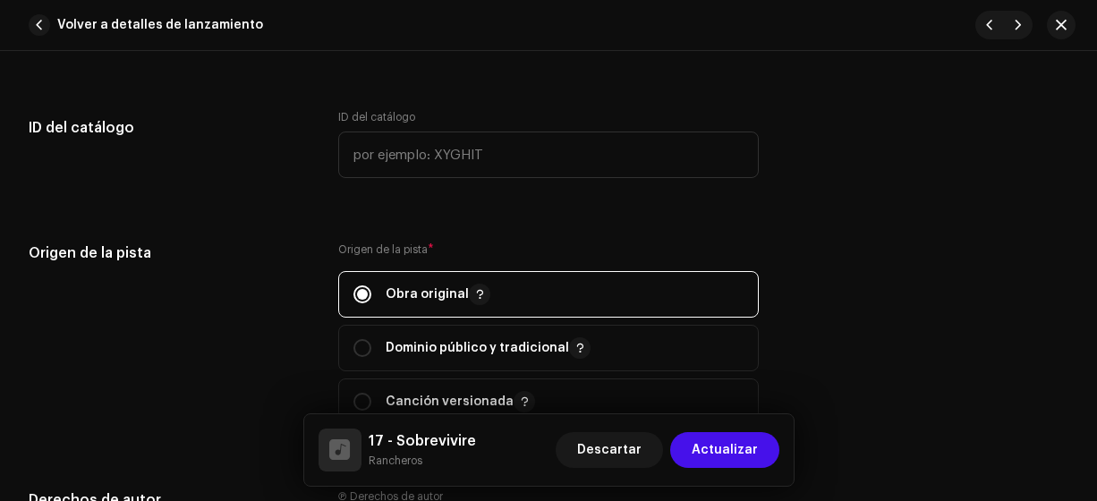
scroll to position [1784, 0]
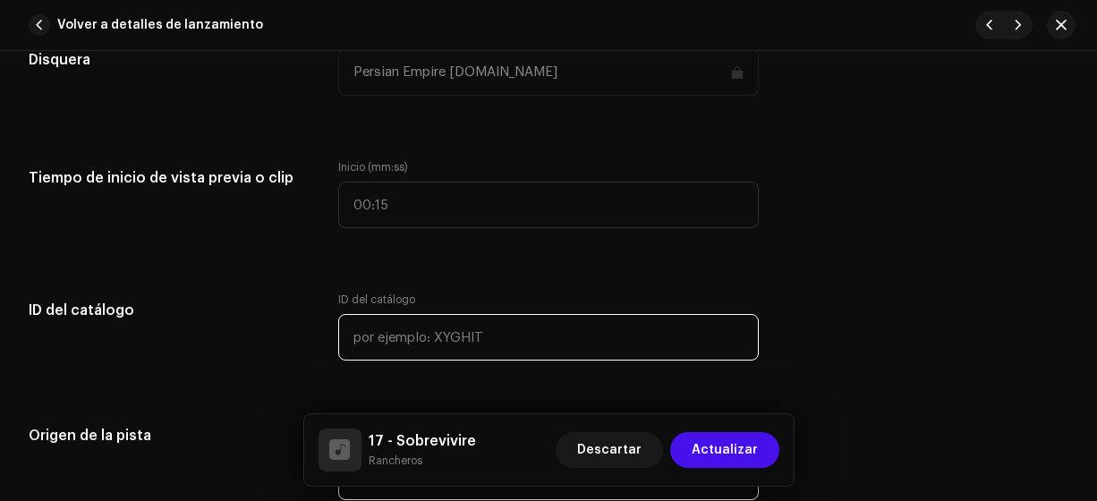
click at [654, 328] on input "text" at bounding box center [548, 337] width 421 height 47
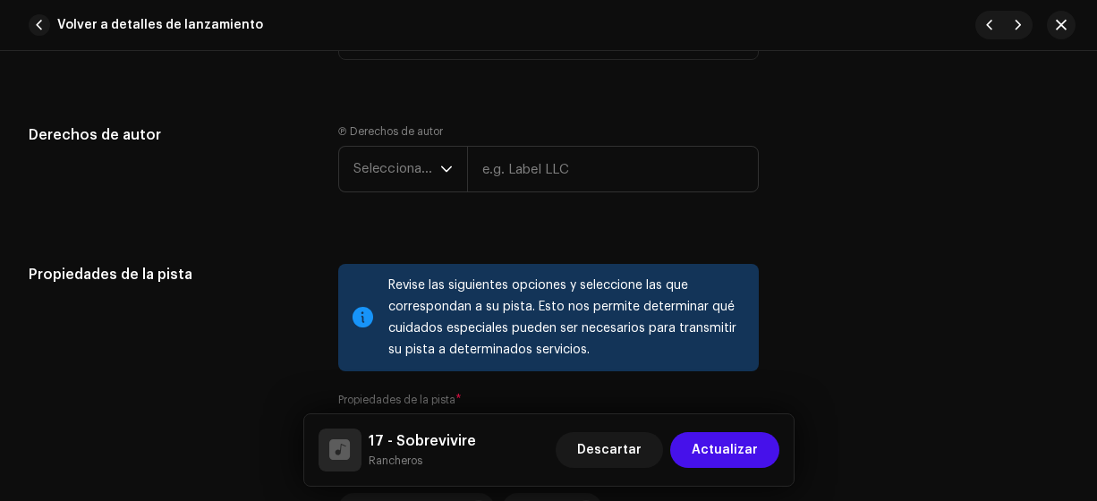
scroll to position [2364, 0]
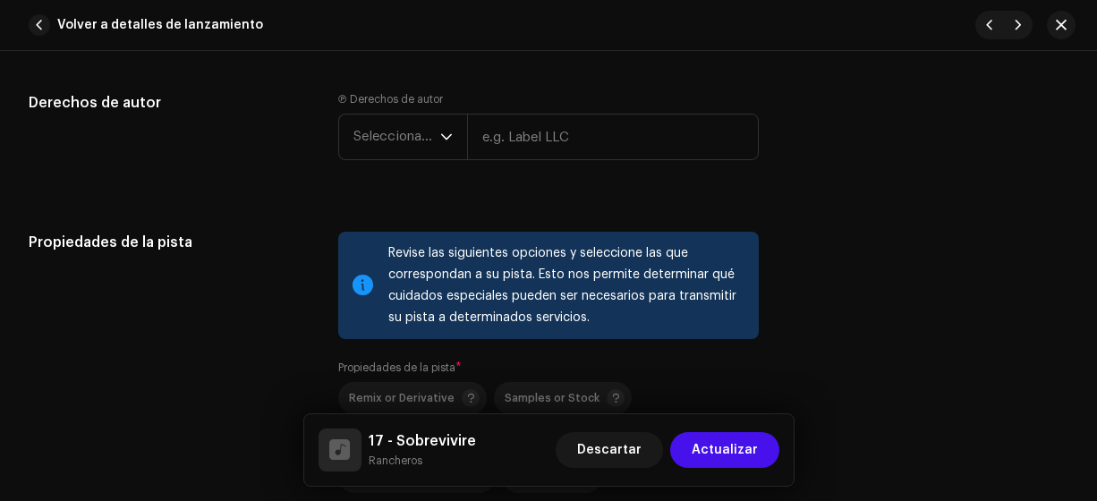
type input "17-00017"
click at [427, 146] on span "Seleccionar año" at bounding box center [396, 137] width 87 height 45
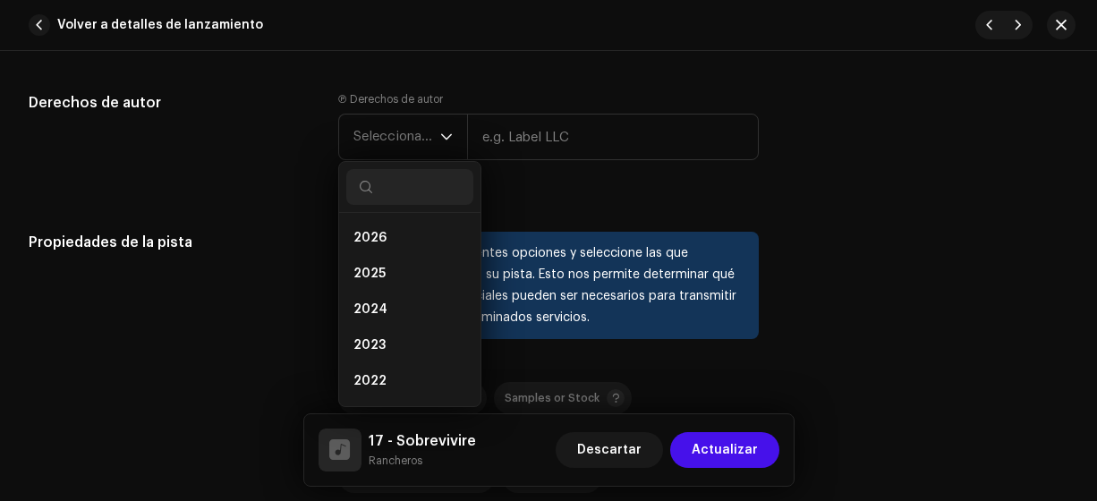
click at [409, 259] on li "2025" at bounding box center [409, 274] width 127 height 36
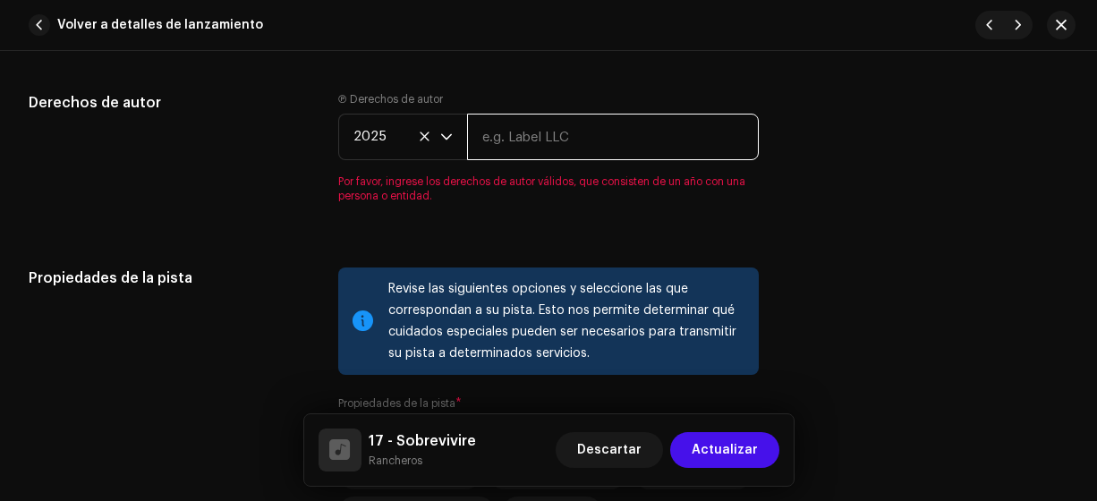
click at [501, 135] on input "text" at bounding box center [613, 137] width 293 height 47
type input "Rancheros"
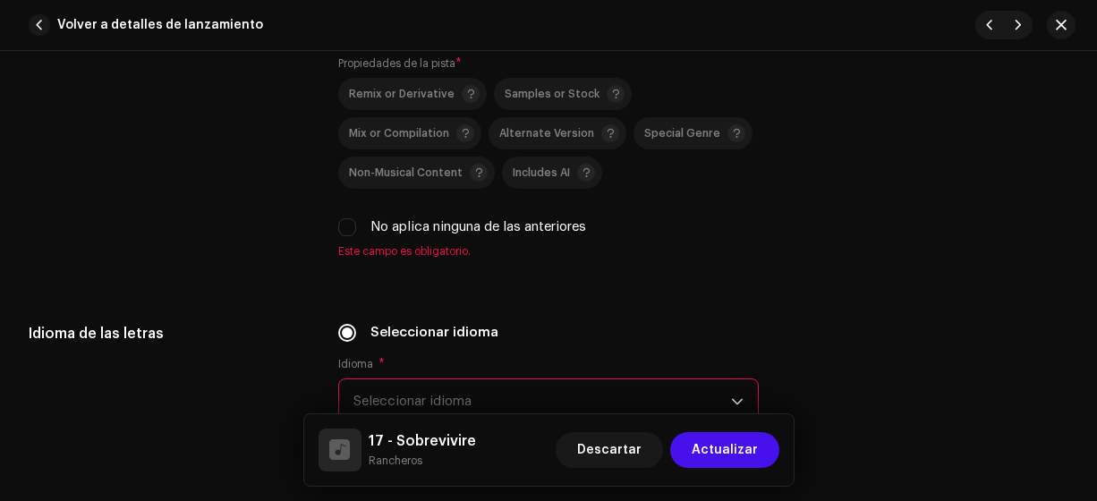
scroll to position [2679, 0]
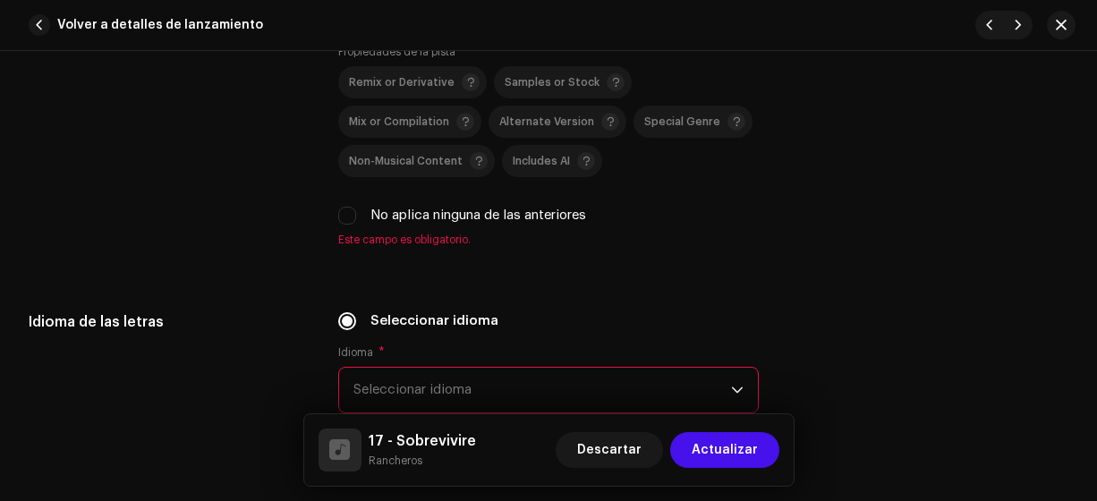
click at [350, 217] on input "No aplica ninguna de las anteriores" at bounding box center [347, 216] width 18 height 18
checkbox input "true"
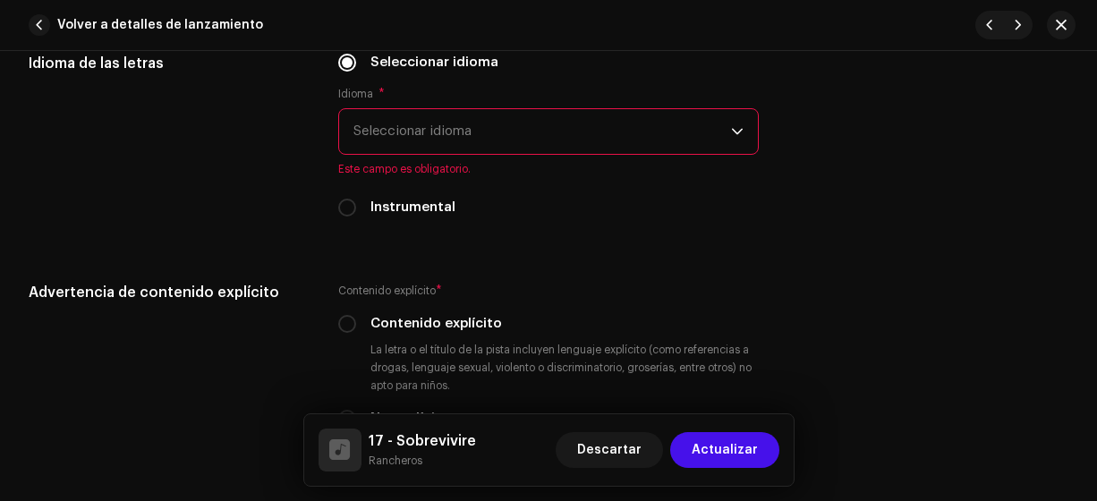
scroll to position [2949, 0]
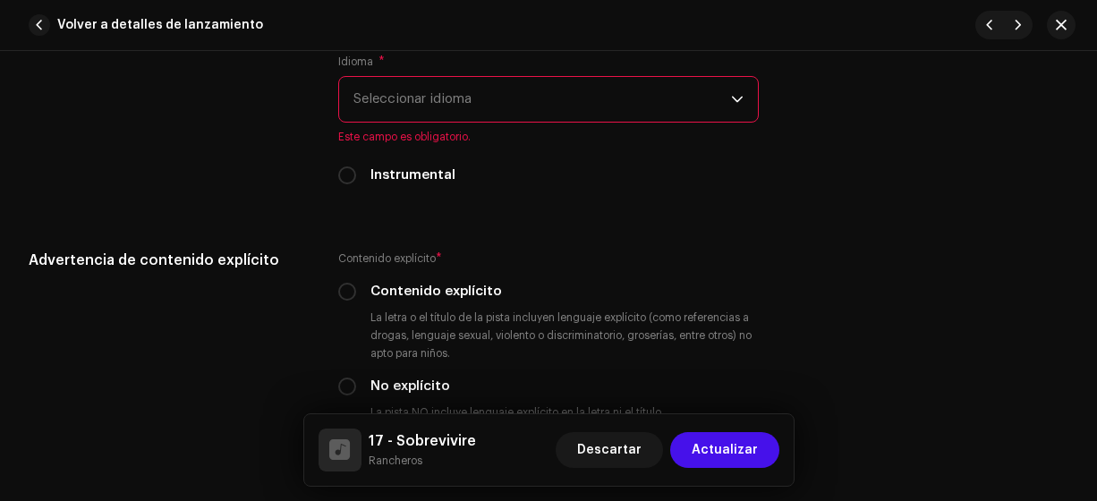
click at [539, 97] on span "Seleccionar idioma" at bounding box center [542, 99] width 378 height 45
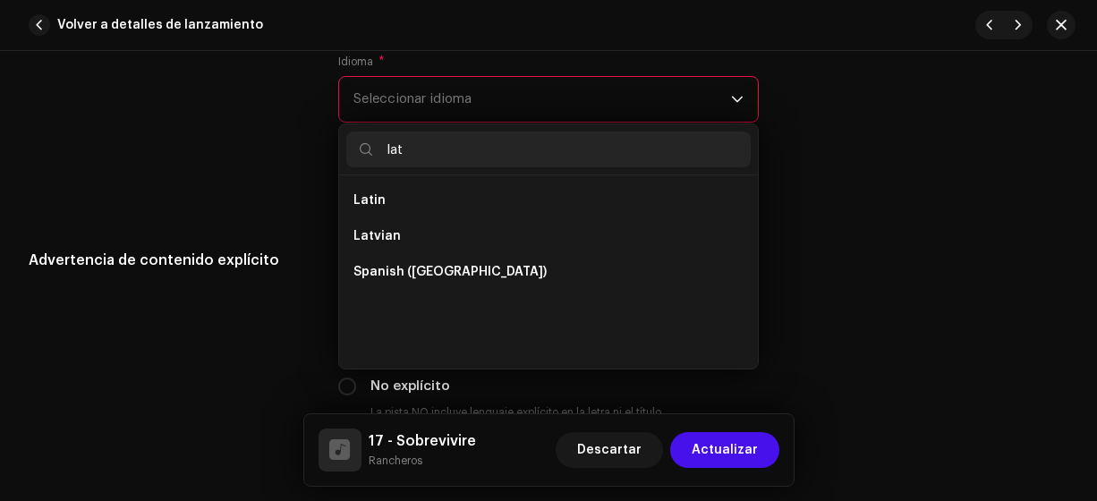
scroll to position [0, 0]
type input "latin"
click at [482, 227] on span "Spanish ([GEOGRAPHIC_DATA])" at bounding box center [449, 236] width 193 height 18
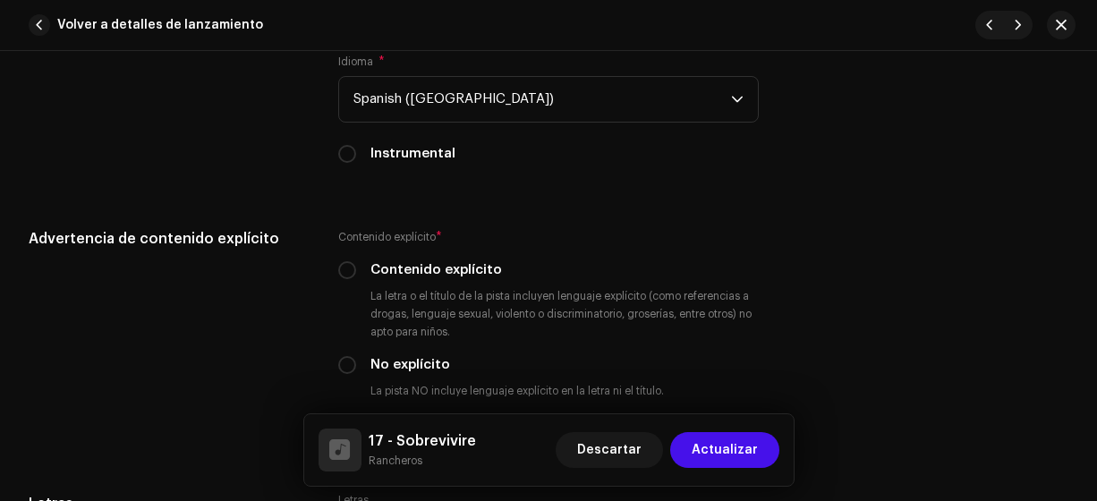
click at [344, 364] on input "No explícito" at bounding box center [347, 365] width 18 height 18
radio input "true"
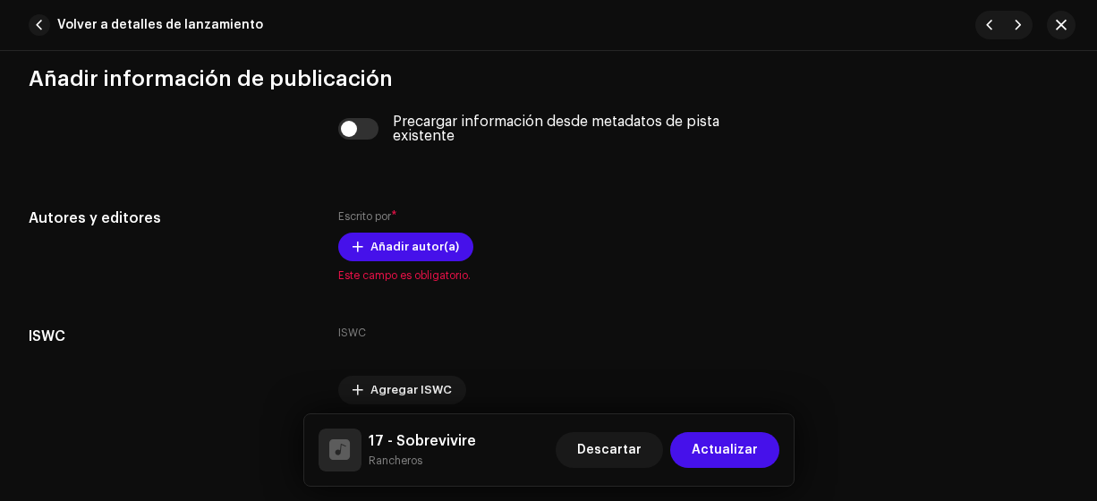
scroll to position [3647, 0]
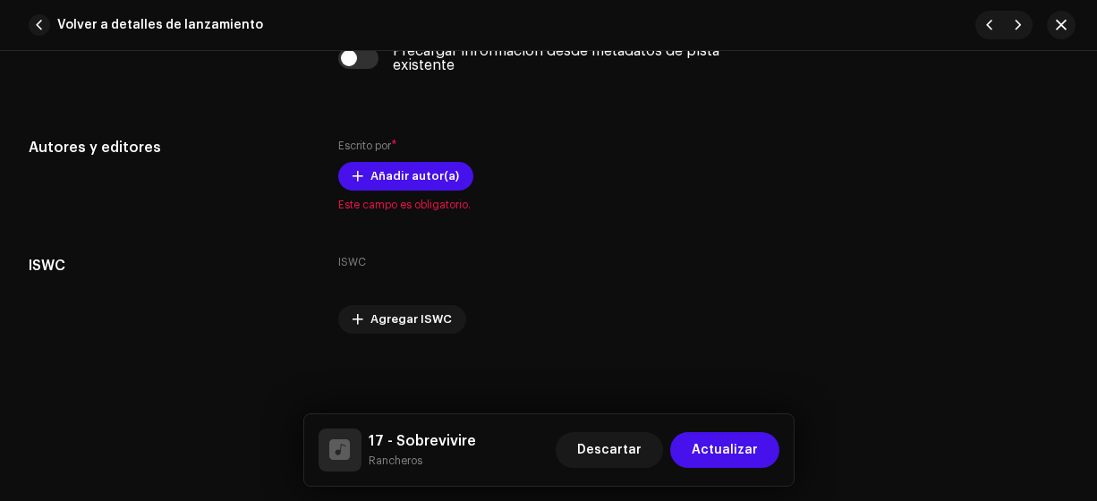
click at [416, 163] on span "Añadir autor(a)" at bounding box center [414, 176] width 89 height 36
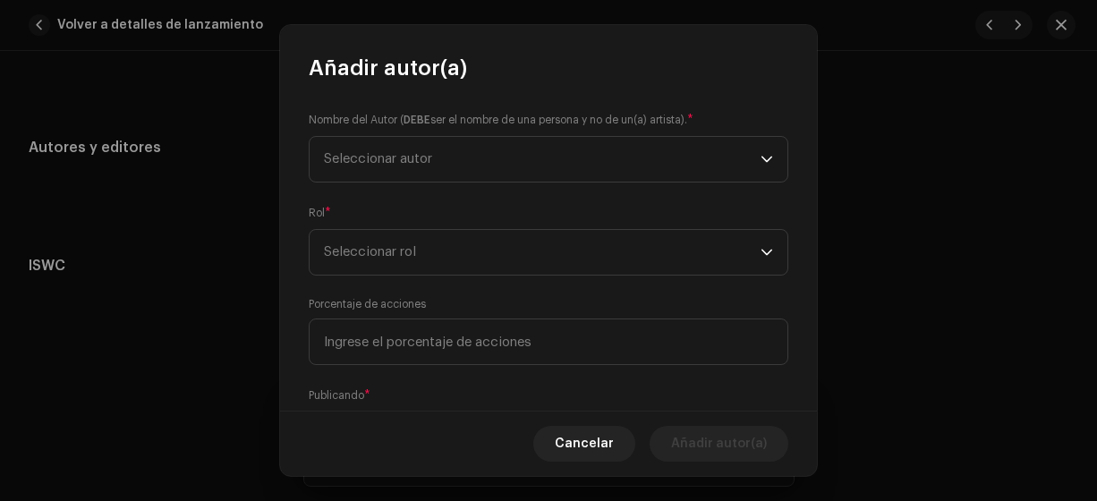
click at [421, 169] on span "Seleccionar autor" at bounding box center [542, 159] width 437 height 45
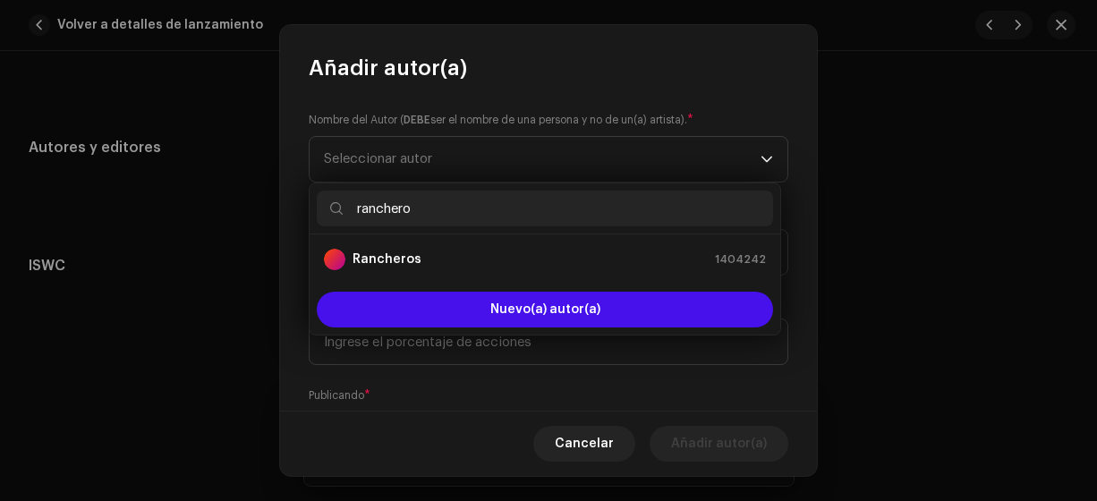
type input "ranchero"
click at [410, 261] on strong "Rancheros" at bounding box center [386, 259] width 69 height 18
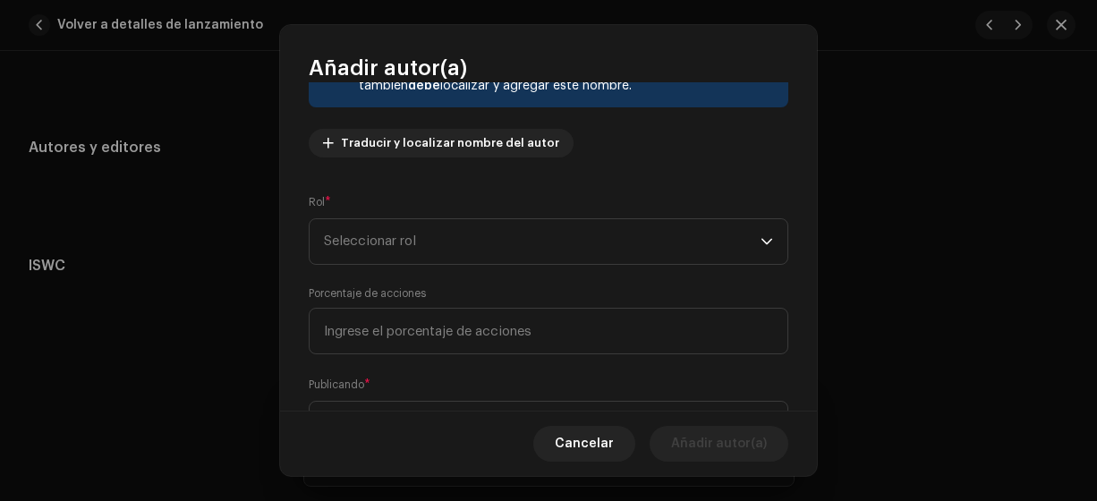
scroll to position [228, 0]
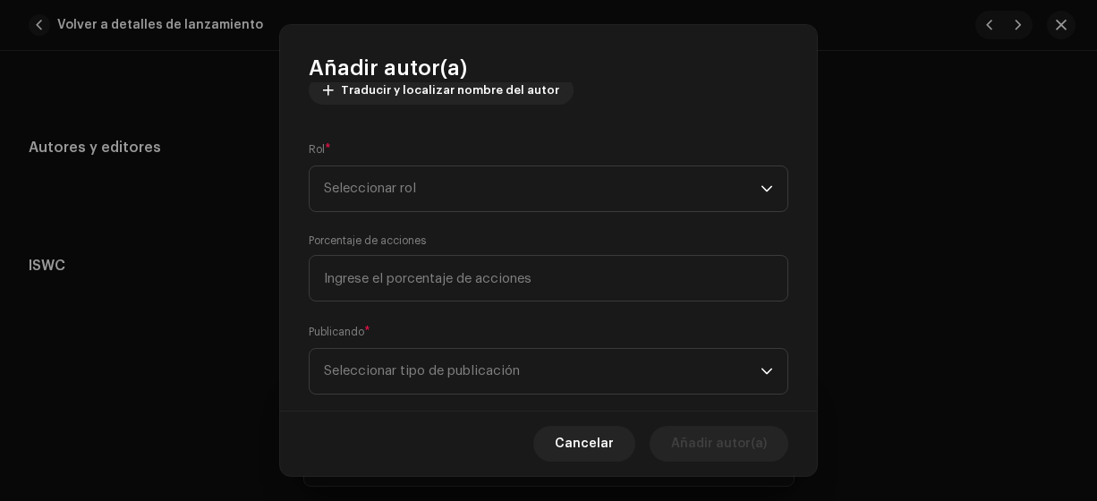
click at [629, 174] on span "Seleccionar rol" at bounding box center [542, 188] width 437 height 45
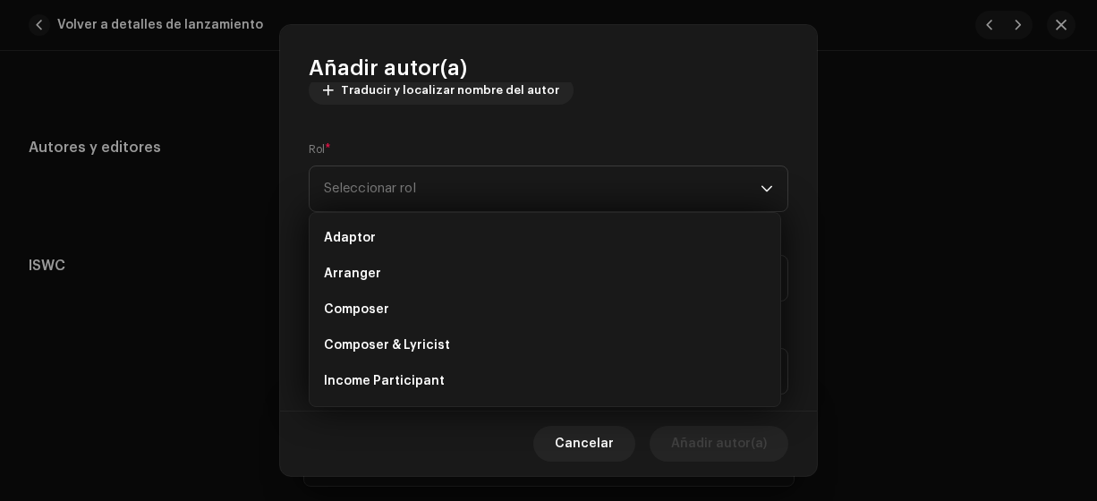
click at [491, 344] on li "Composer & Lyricist" at bounding box center [545, 345] width 456 height 36
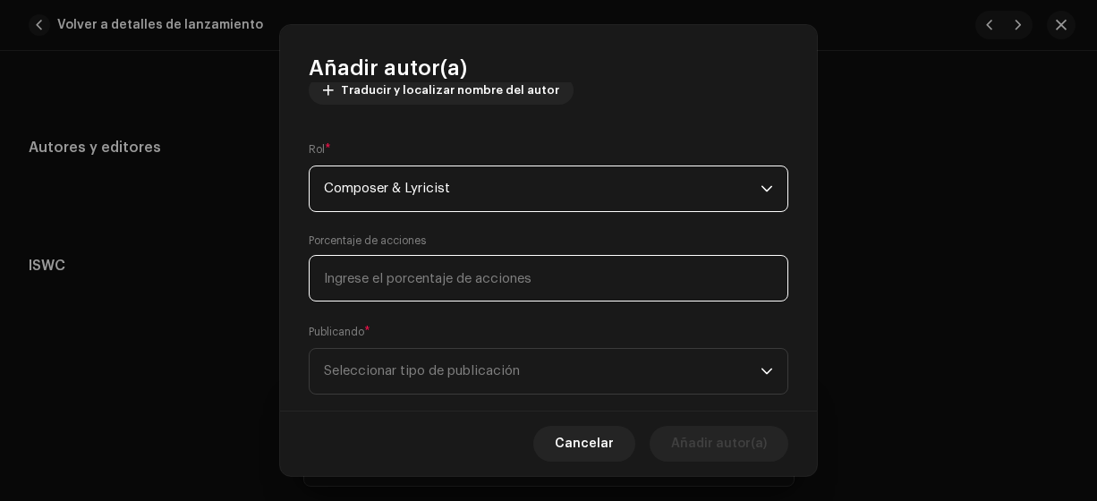
click at [432, 282] on input at bounding box center [549, 278] width 480 height 47
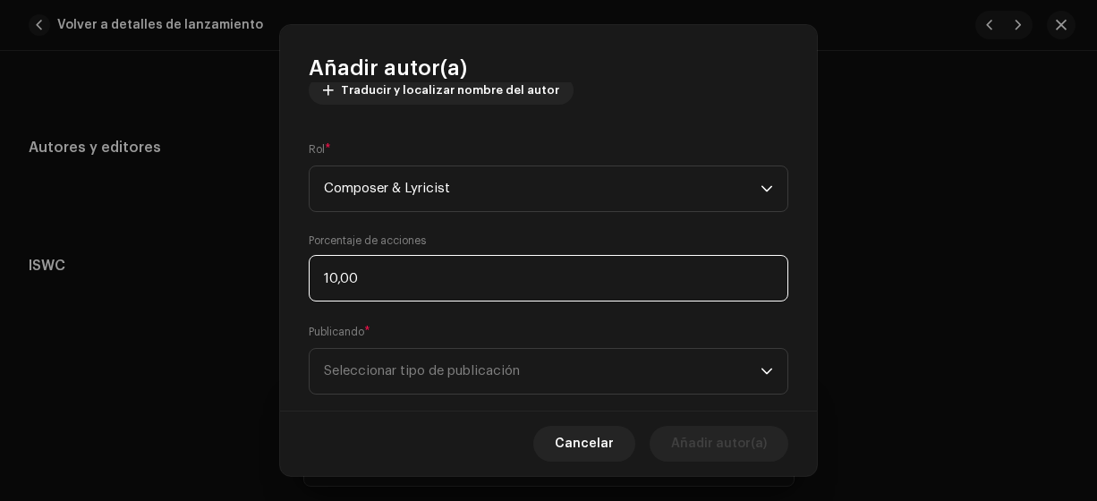
type input "100,00"
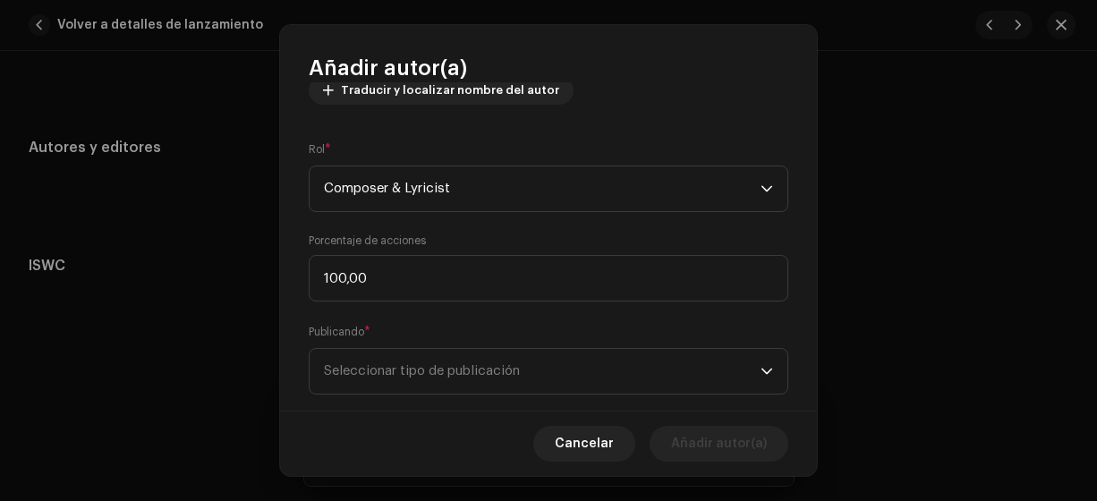
click at [408, 363] on span "Seleccionar tipo de publicación" at bounding box center [542, 371] width 437 height 45
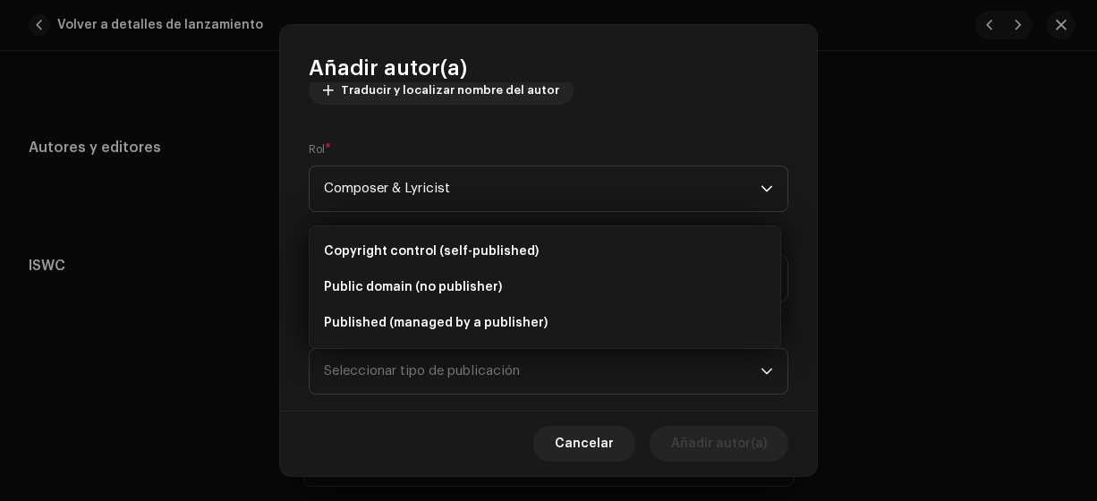
click at [452, 250] on span "Copyright control (self-published)" at bounding box center [431, 251] width 215 height 18
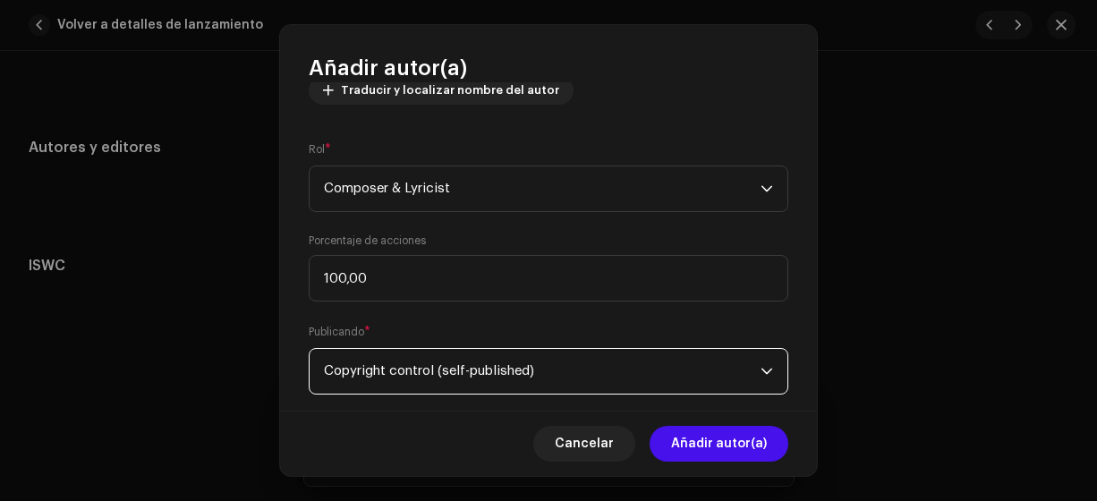
click at [684, 441] on span "Añadir autor(a)" at bounding box center [719, 444] width 96 height 36
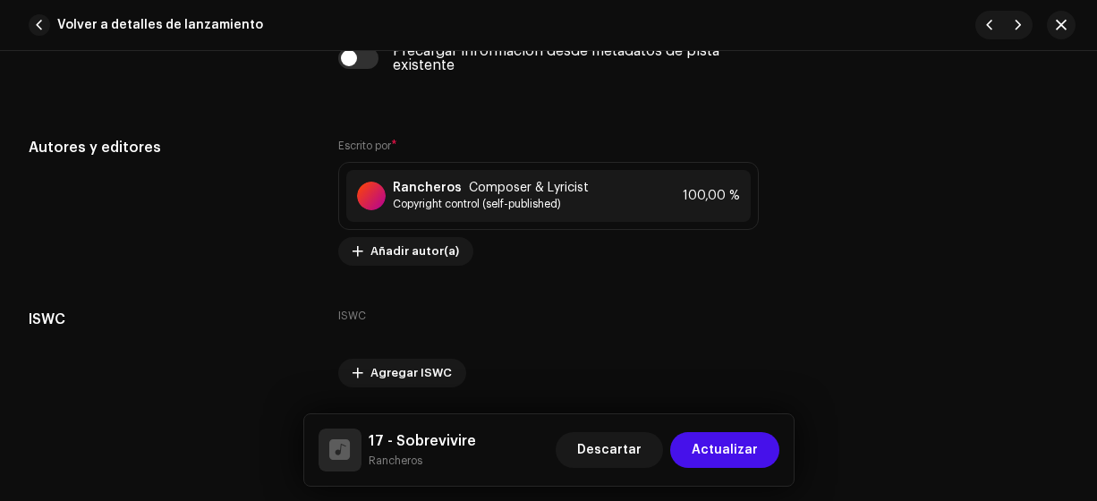
click at [716, 447] on span "Actualizar" at bounding box center [725, 450] width 66 height 36
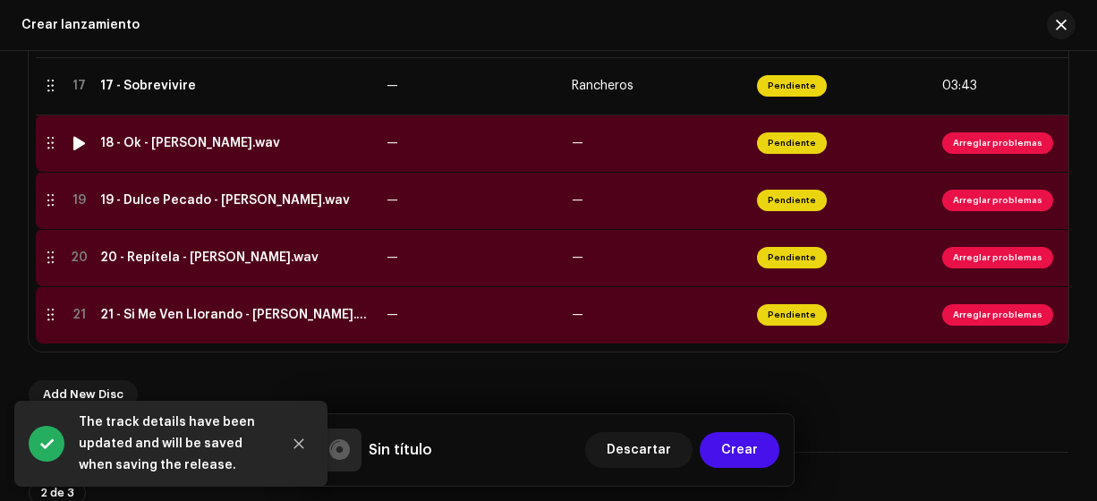
click at [182, 136] on div "18 - Ok - [PERSON_NAME].wav" at bounding box center [190, 143] width 180 height 14
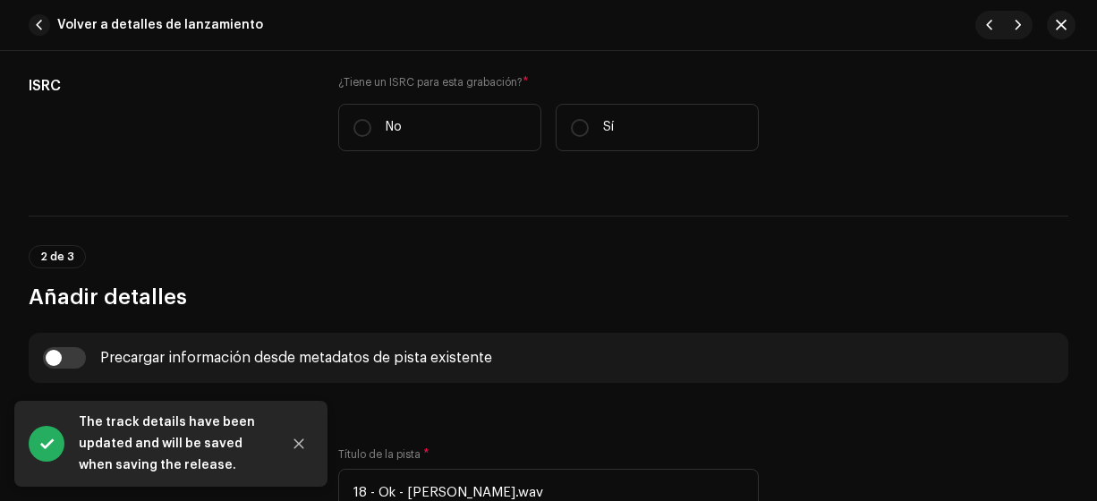
scroll to position [435, 0]
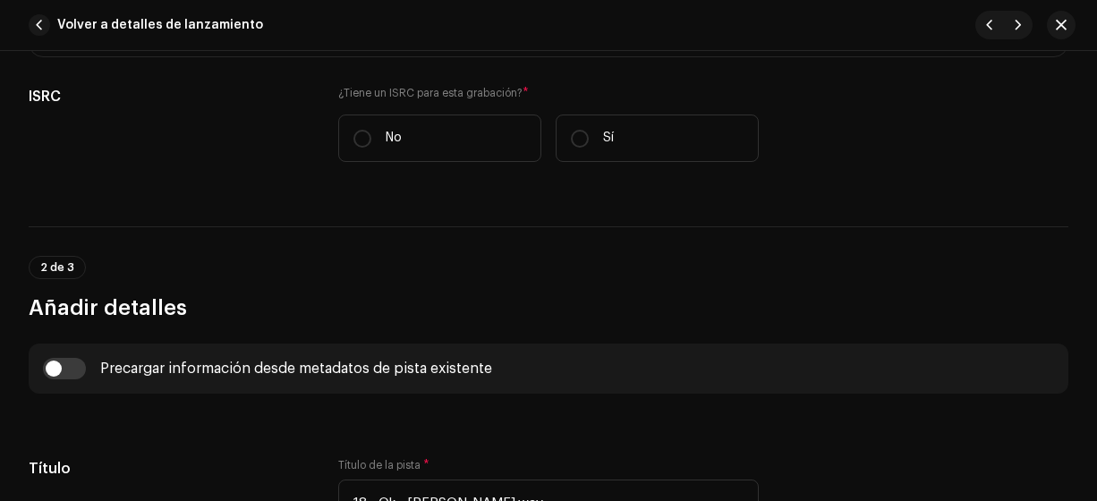
click at [363, 136] on input "No" at bounding box center [362, 139] width 18 height 18
radio input "true"
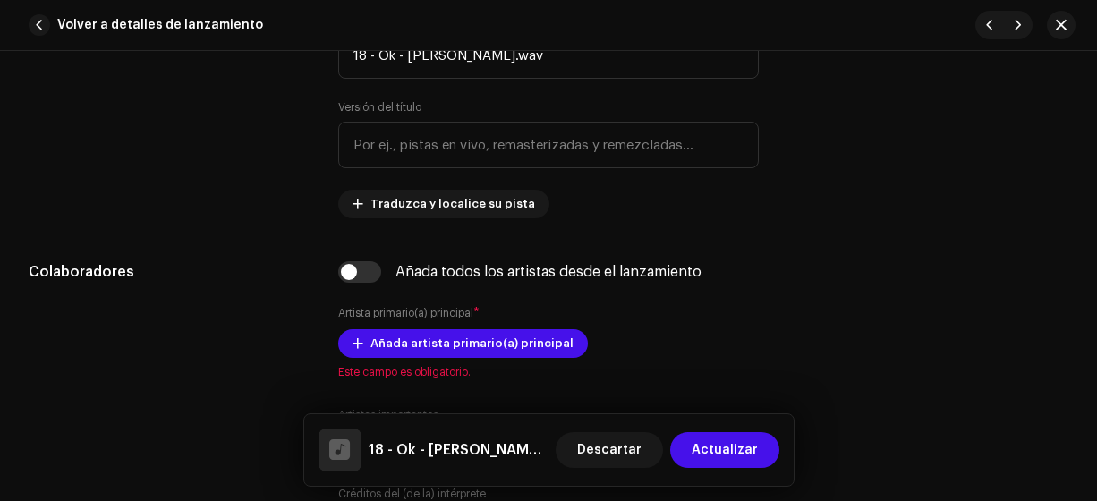
scroll to position [875, 0]
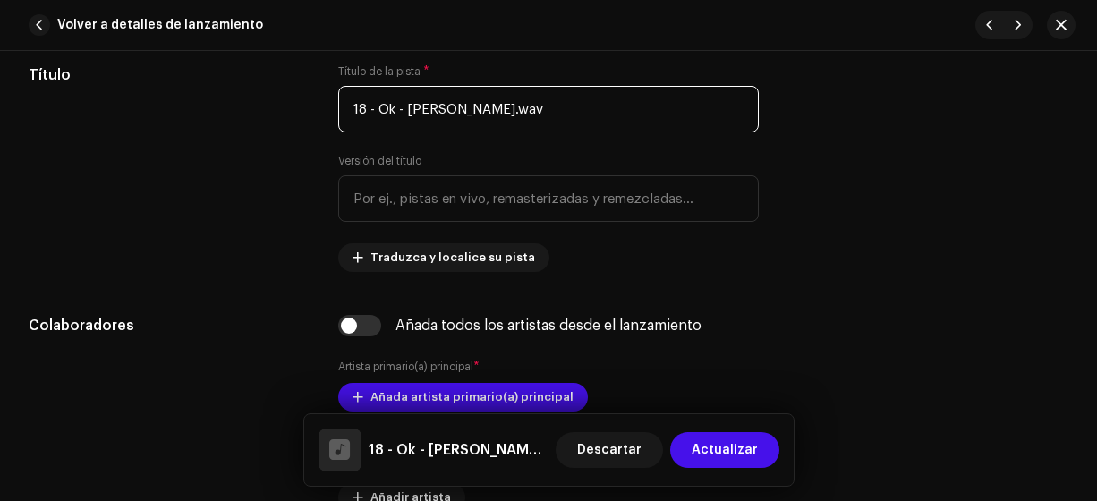
drag, startPoint x: 532, startPoint y: 108, endPoint x: 395, endPoint y: 122, distance: 137.5
click at [395, 122] on input "18 - Ok - [PERSON_NAME].wav" at bounding box center [548, 109] width 421 height 47
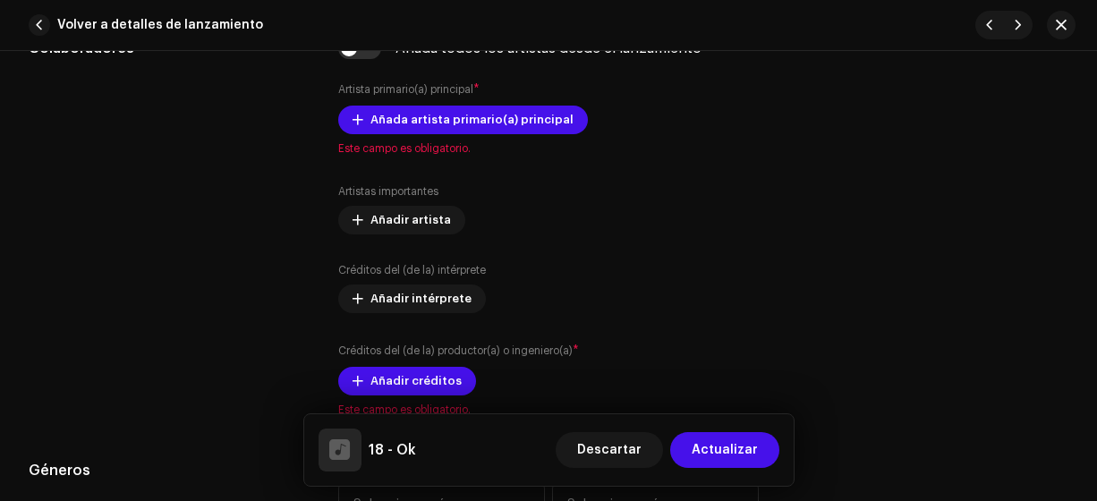
scroll to position [1168, 0]
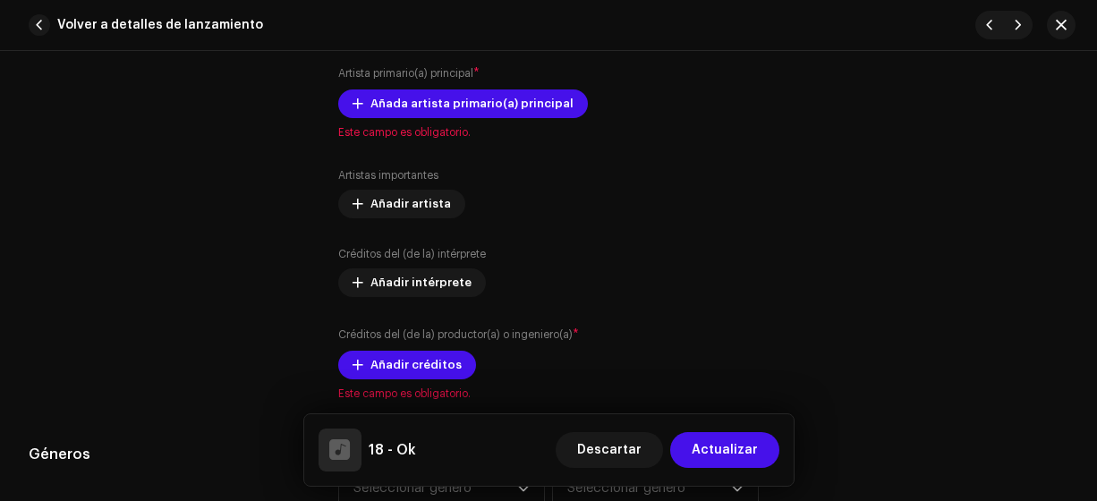
type input "18 - Ok"
click at [514, 109] on span "Añada artista primario(a) principal" at bounding box center [471, 104] width 203 height 36
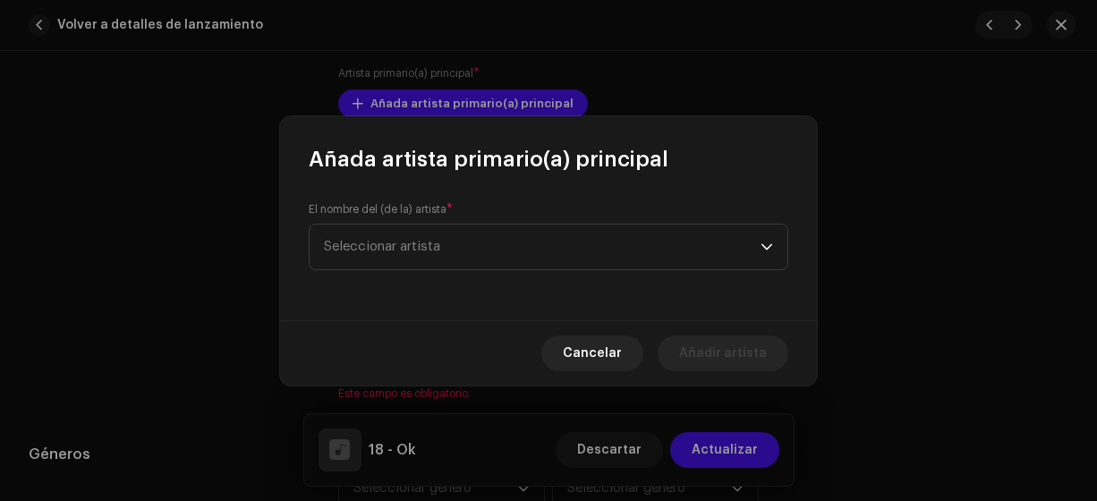
click at [437, 244] on span "Seleccionar artista" at bounding box center [382, 246] width 116 height 13
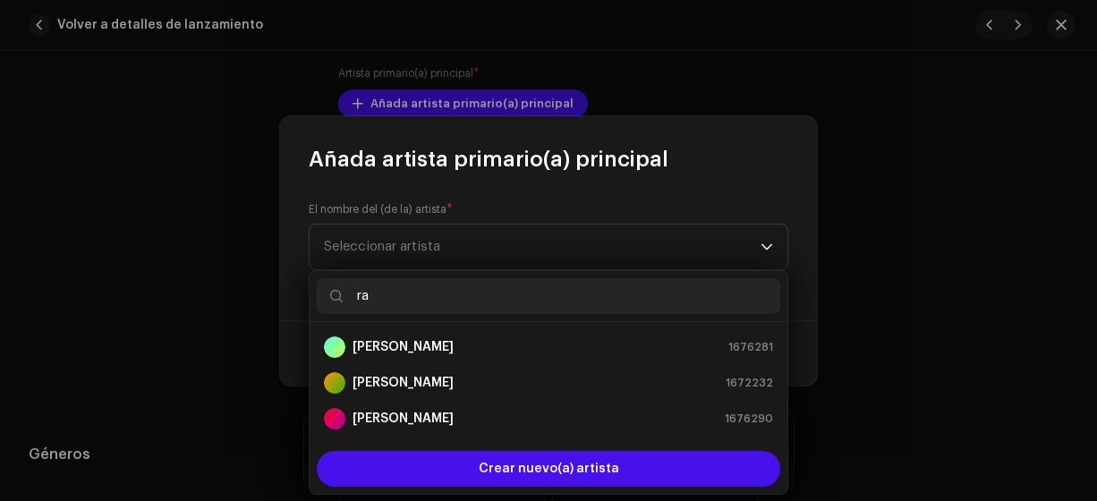
scroll to position [0, 0]
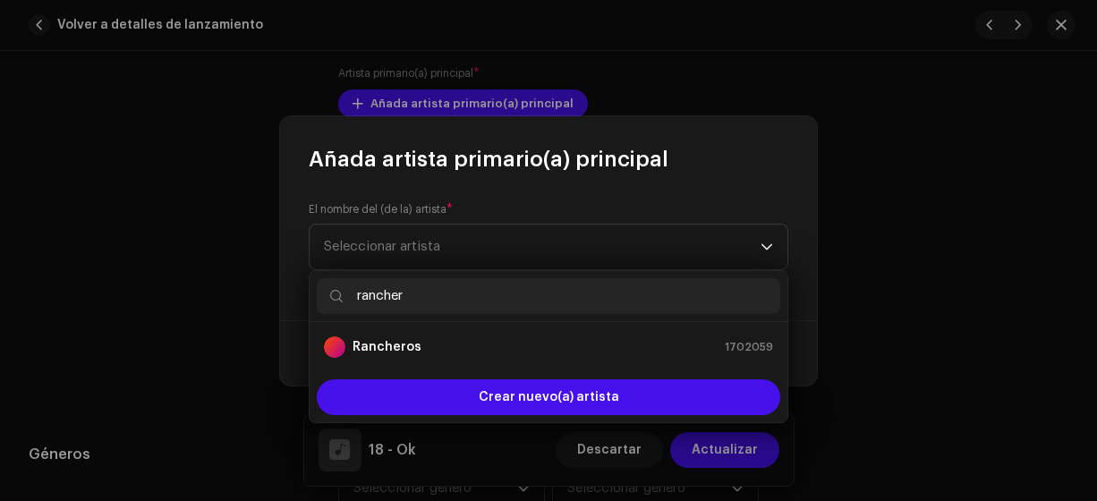
type input "rancher"
click at [429, 350] on div "Rancheros 1702059" at bounding box center [548, 346] width 449 height 21
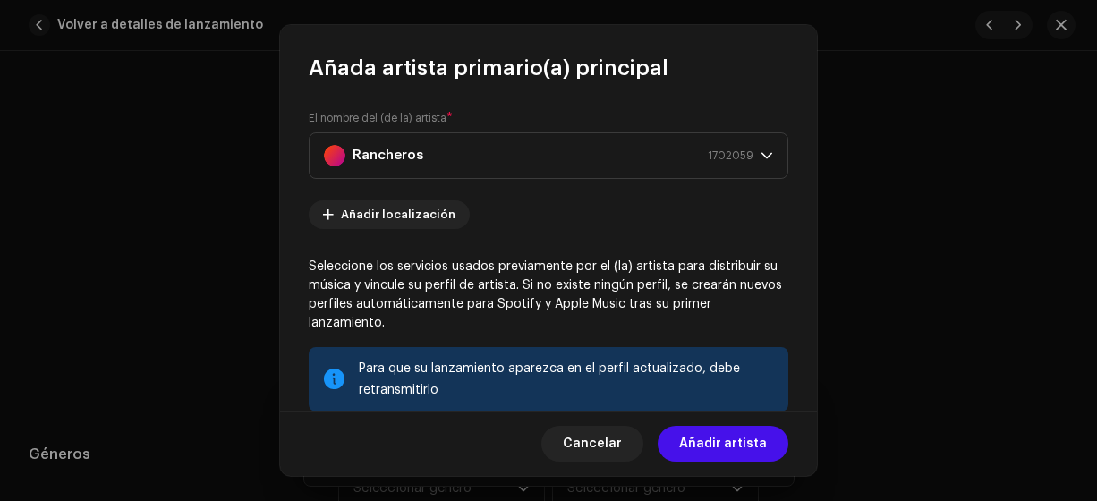
click at [735, 440] on span "Añadir artista" at bounding box center [723, 444] width 88 height 36
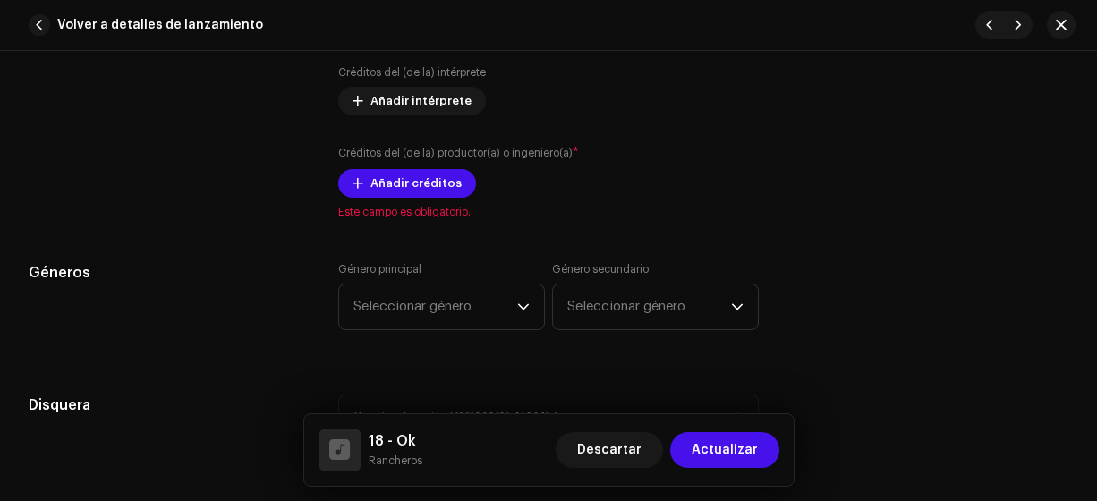
scroll to position [1451, 0]
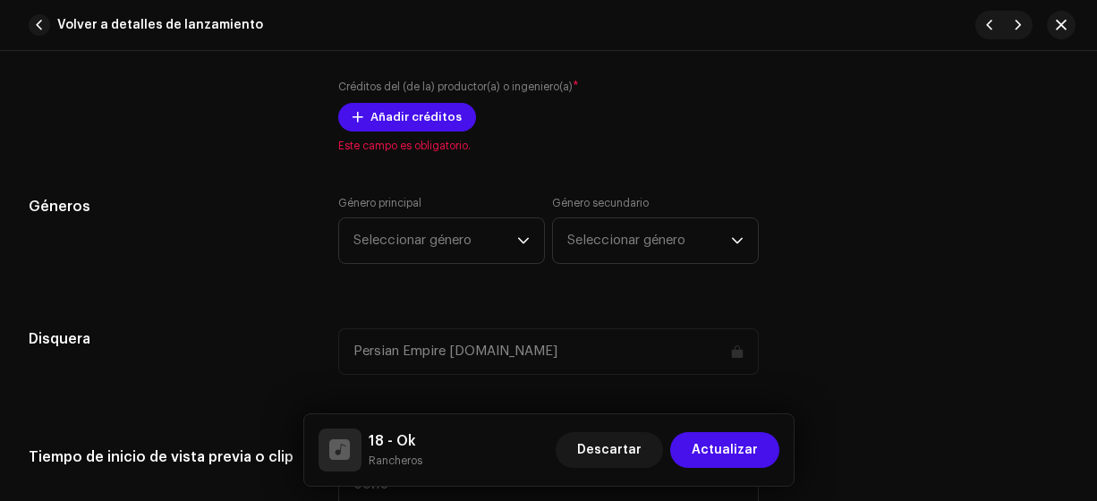
click at [430, 117] on span "Añadir créditos" at bounding box center [415, 117] width 91 height 36
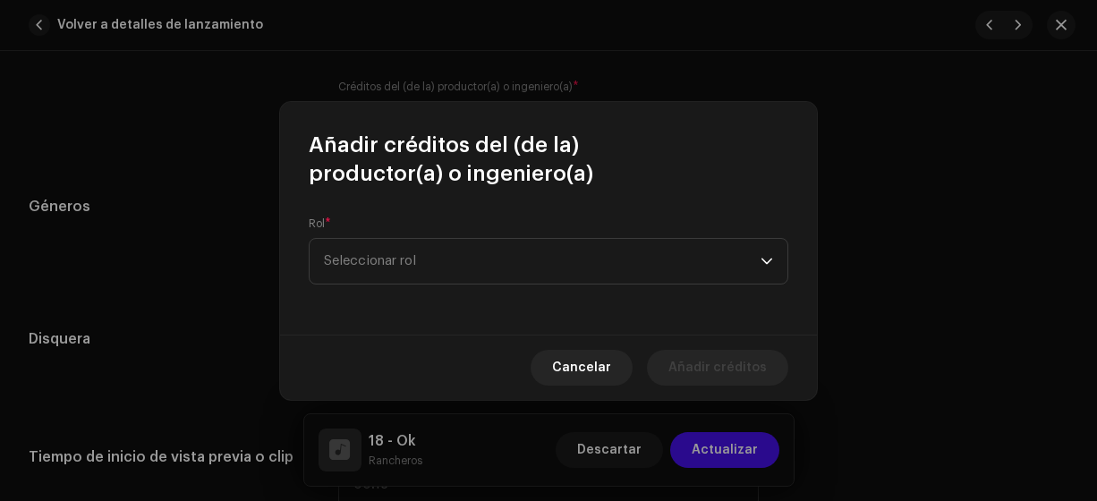
click at [437, 255] on span "Seleccionar rol" at bounding box center [542, 261] width 437 height 45
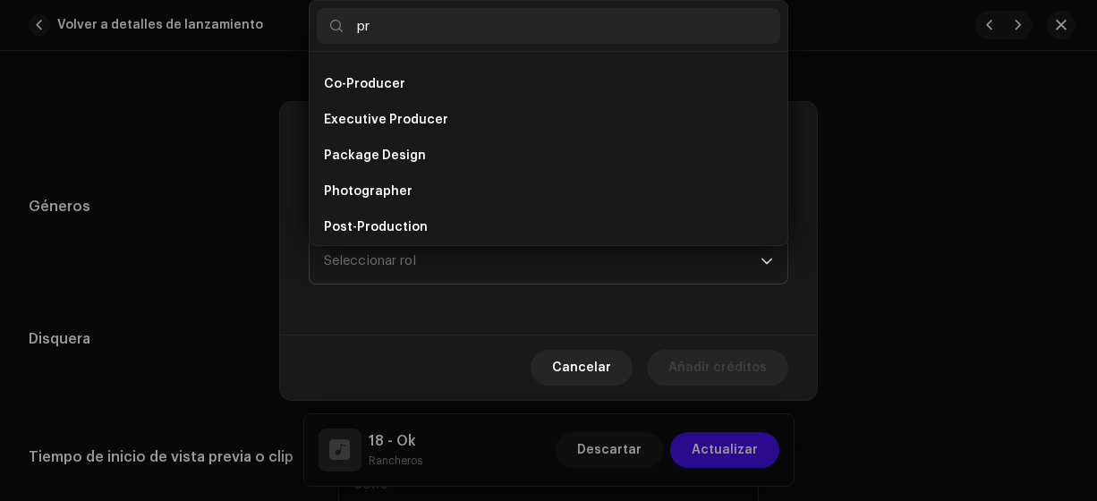
scroll to position [0, 0]
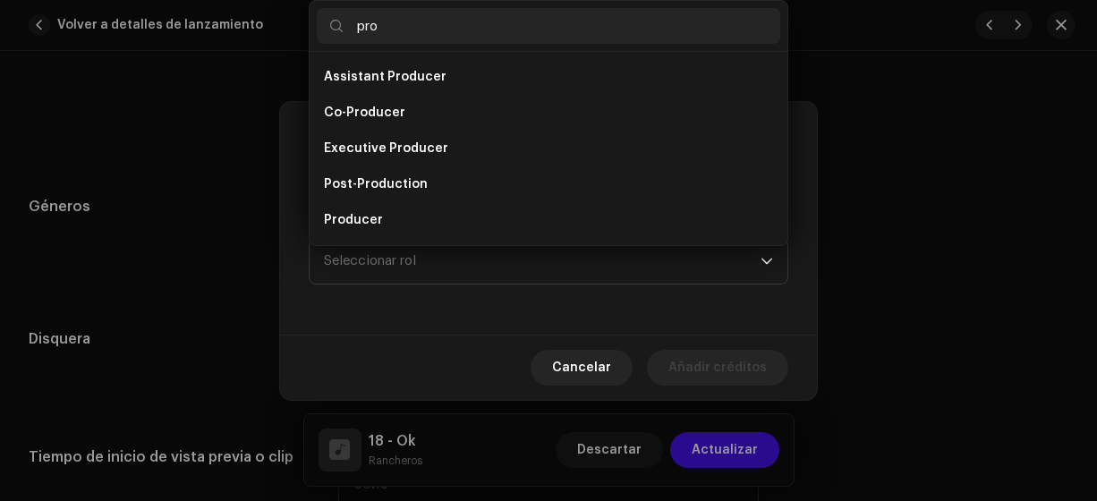
type input "pro"
click at [411, 223] on li "Producer" at bounding box center [548, 220] width 463 height 36
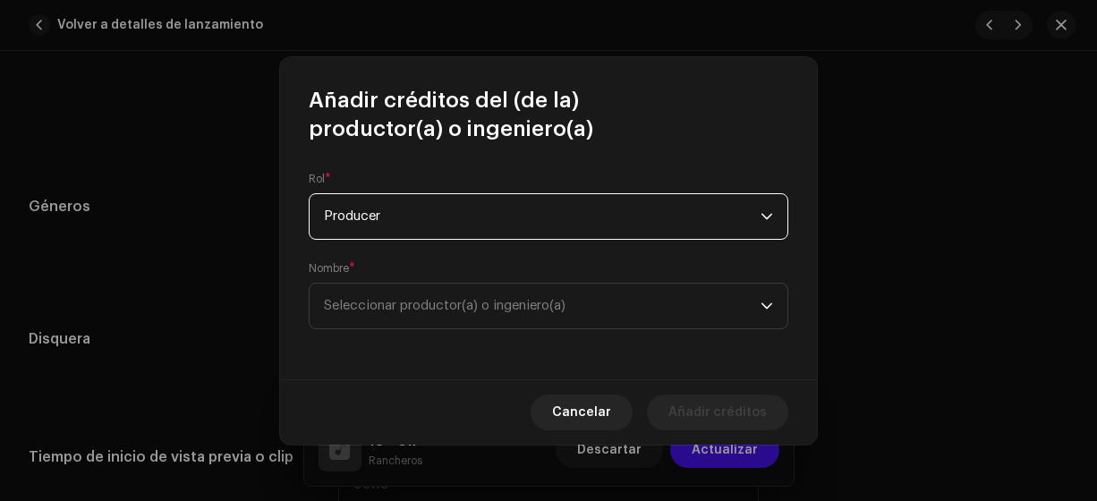
click at [412, 290] on span "Seleccionar productor(a) o ingeniero(a)" at bounding box center [542, 306] width 437 height 45
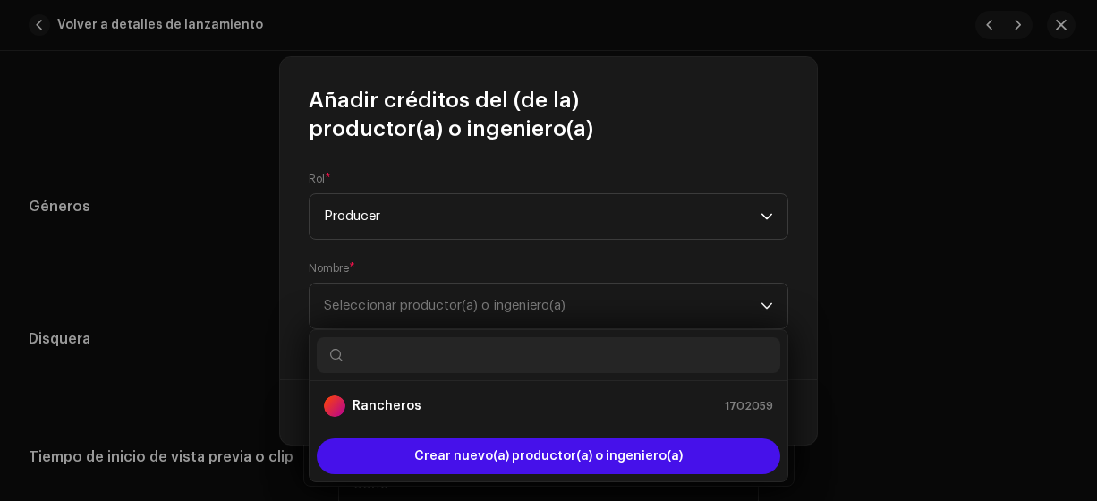
click at [410, 414] on li "Rancheros 1702059" at bounding box center [548, 406] width 463 height 36
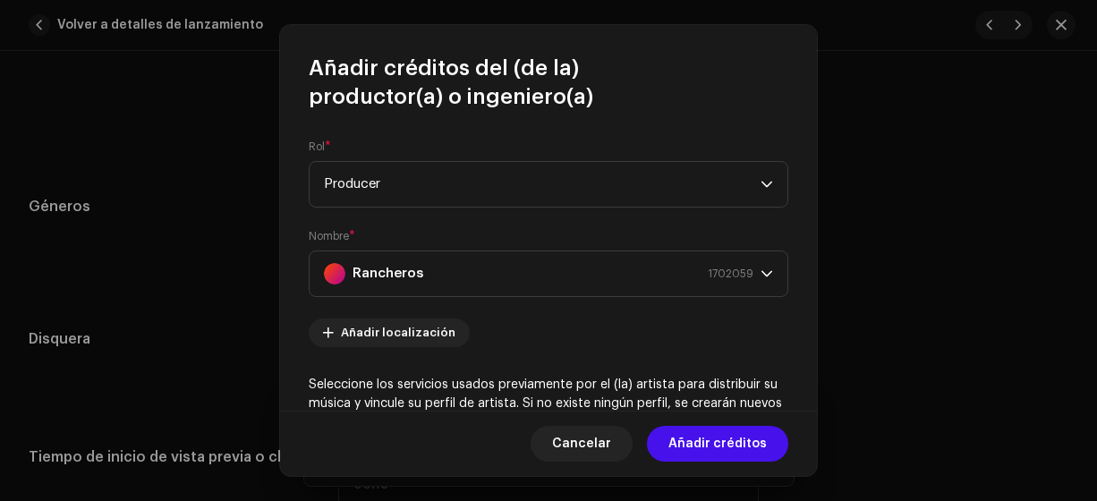
click at [740, 448] on span "Añadir créditos" at bounding box center [717, 444] width 98 height 36
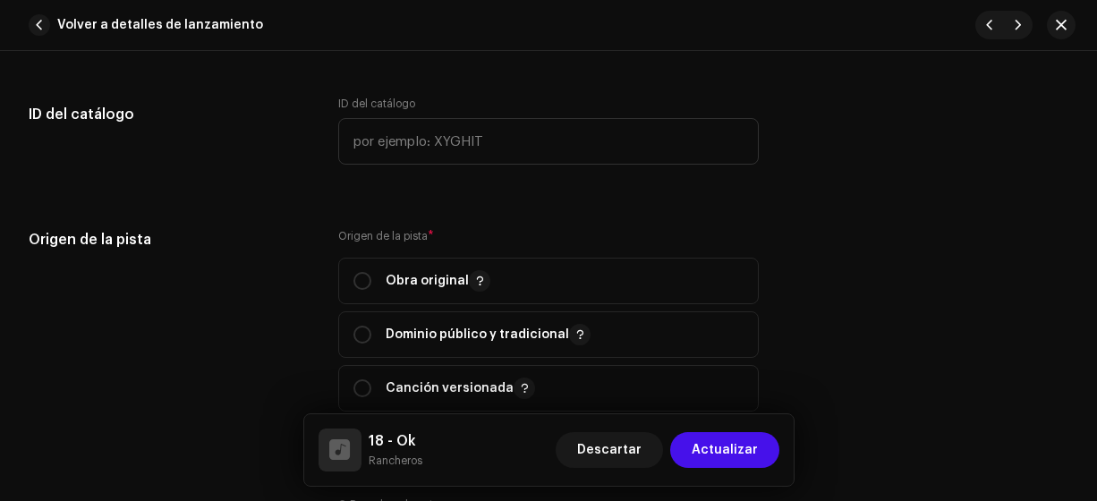
scroll to position [1981, 0]
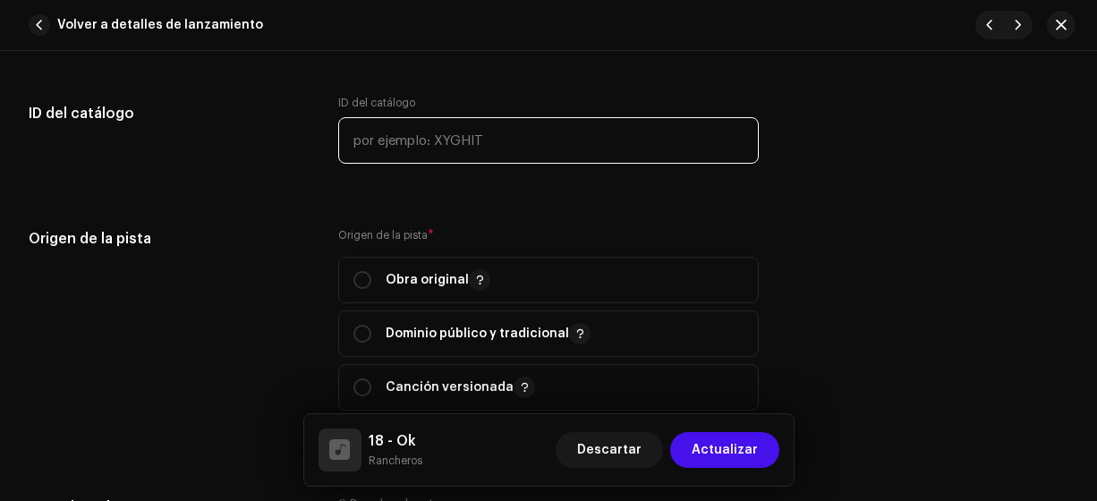
click at [567, 151] on input "text" at bounding box center [548, 140] width 421 height 47
type input "17-00018"
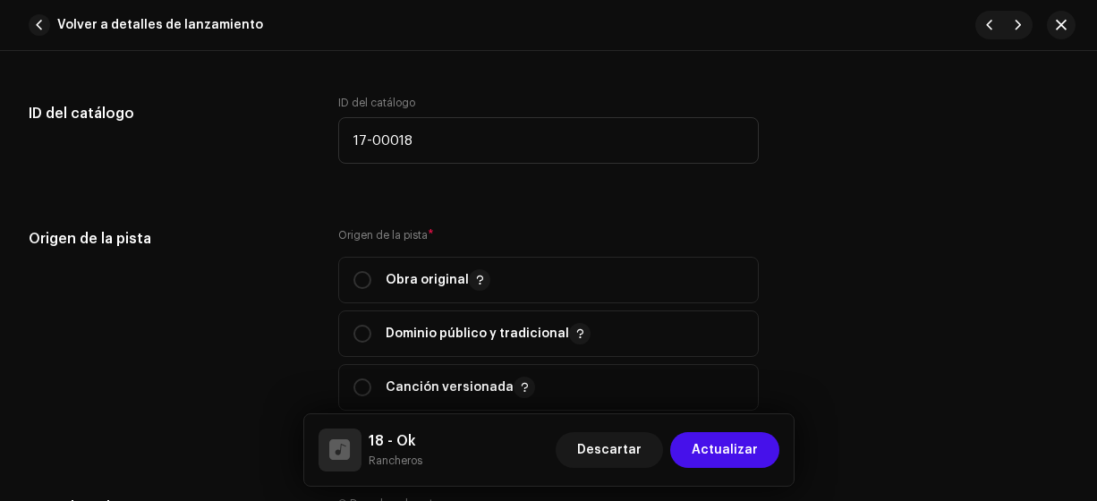
click at [361, 272] on input "radio" at bounding box center [362, 280] width 18 height 18
radio input "true"
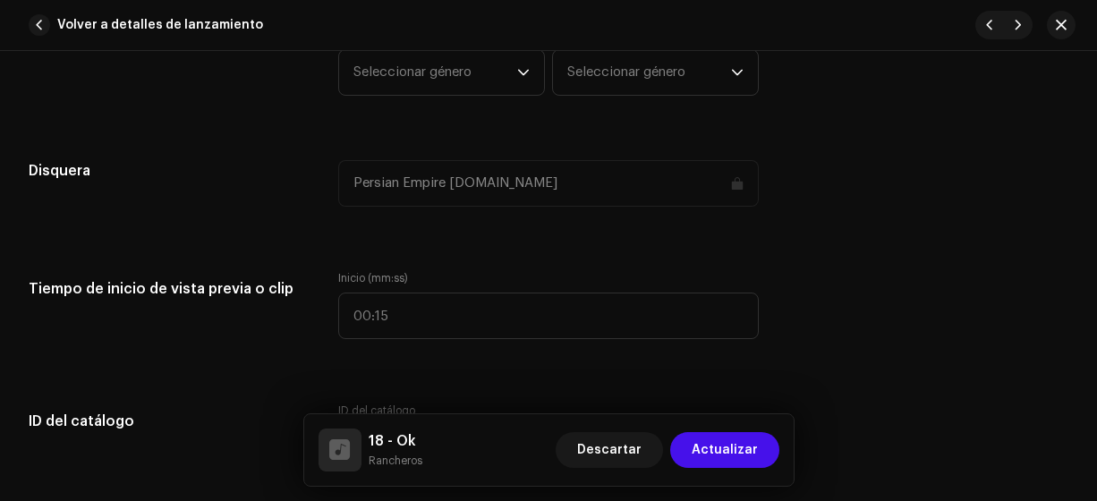
scroll to position [1652, 0]
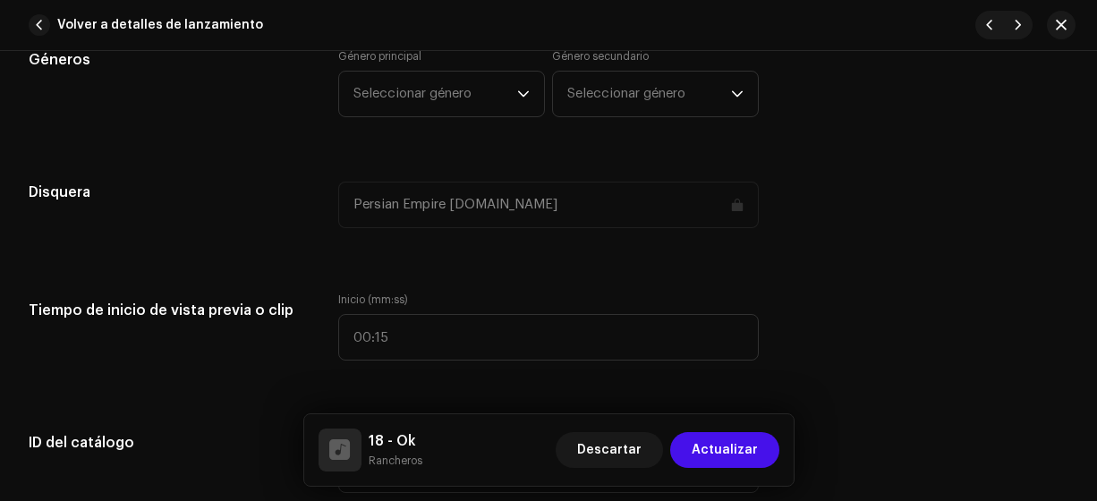
click at [487, 99] on span "Seleccionar género" at bounding box center [435, 94] width 164 height 45
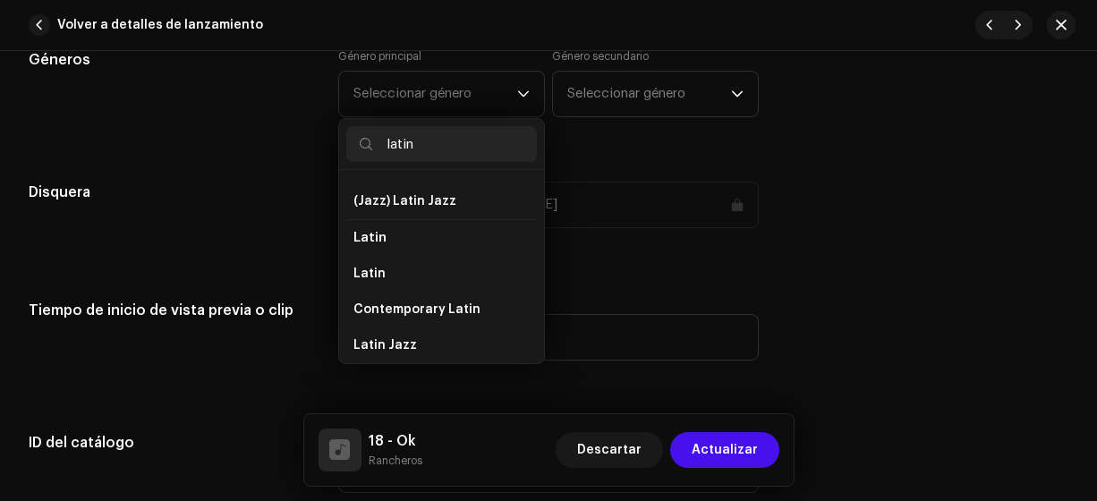
scroll to position [105, 0]
type input "latin"
click at [470, 262] on li "Latin" at bounding box center [441, 271] width 191 height 36
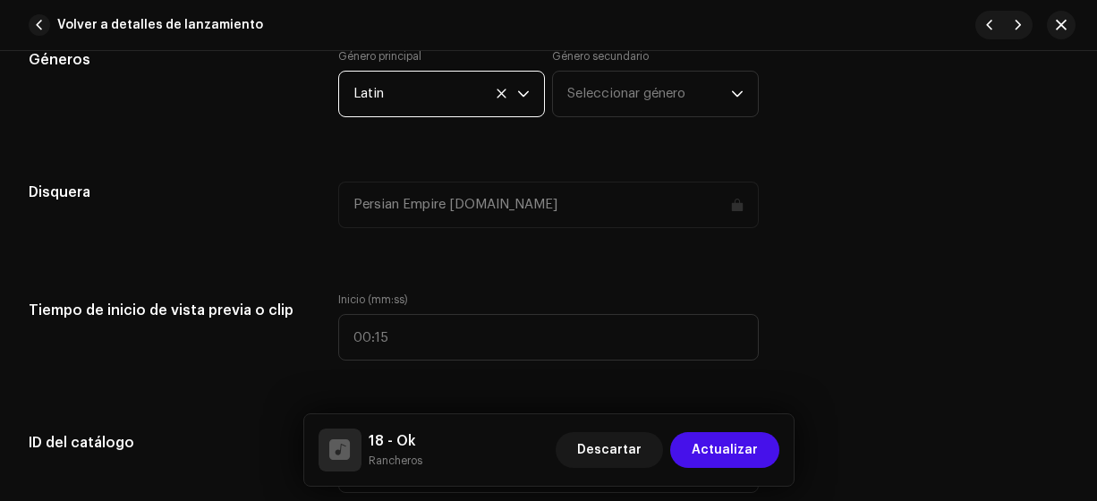
click at [596, 98] on span "Seleccionar género" at bounding box center [649, 94] width 164 height 45
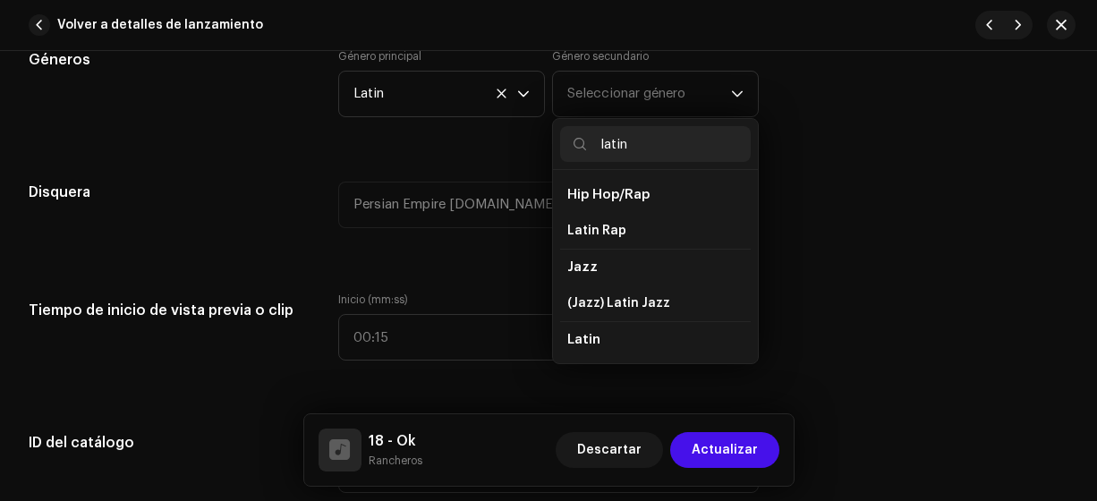
type input "latin"
drag, startPoint x: 754, startPoint y: 186, endPoint x: 747, endPoint y: 228, distance: 42.7
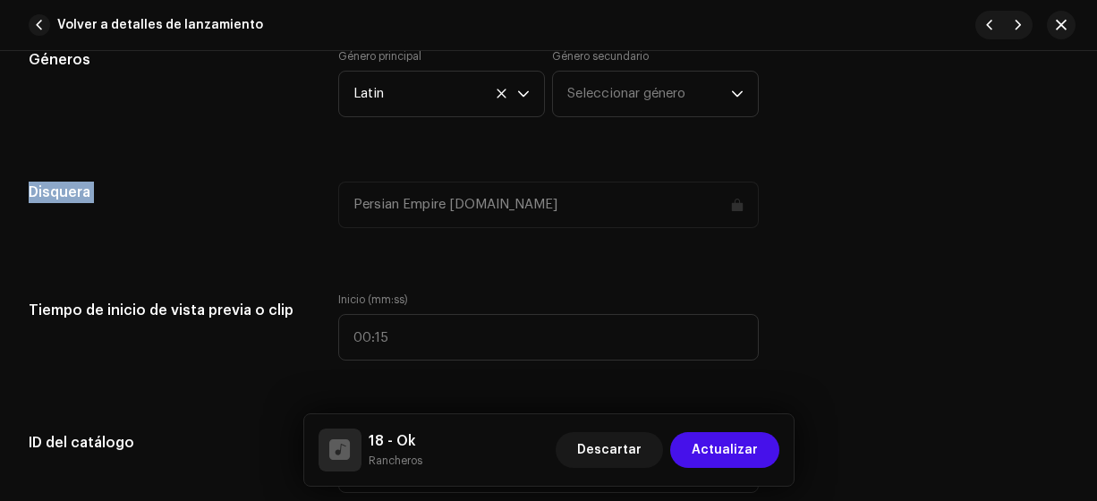
click at [654, 84] on span "Seleccionar género" at bounding box center [649, 94] width 164 height 45
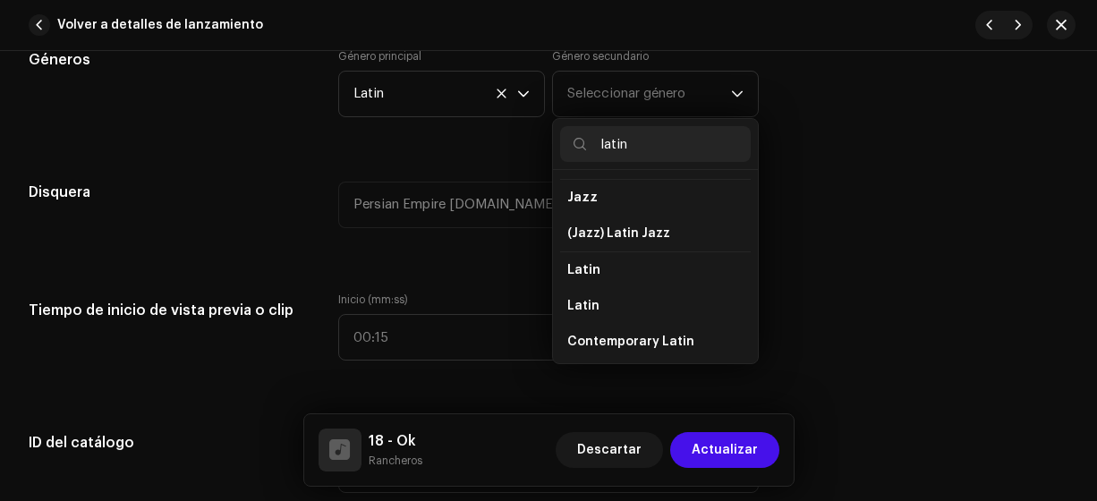
scroll to position [99, 0]
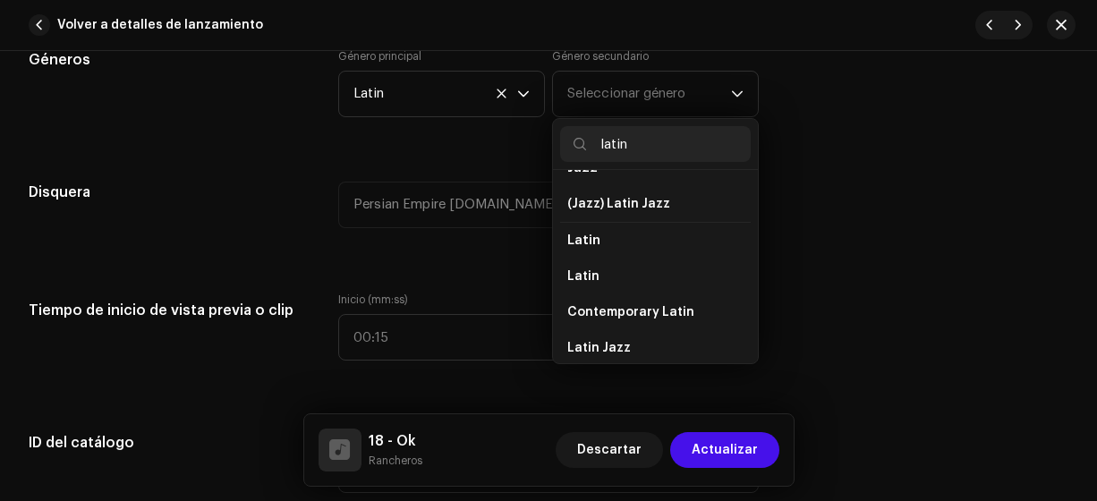
type input "latin"
click at [700, 268] on li "Latin" at bounding box center [655, 277] width 191 height 36
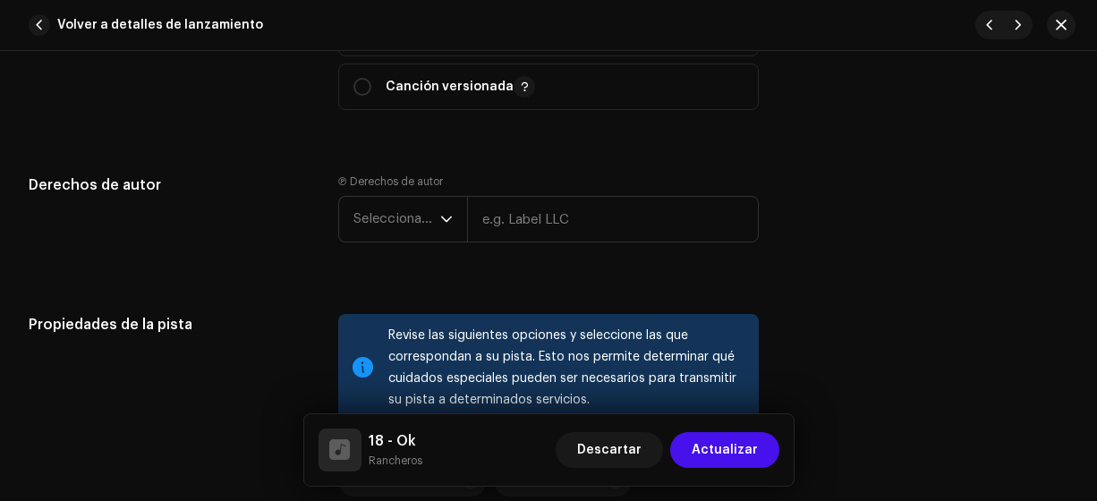
scroll to position [2392, 0]
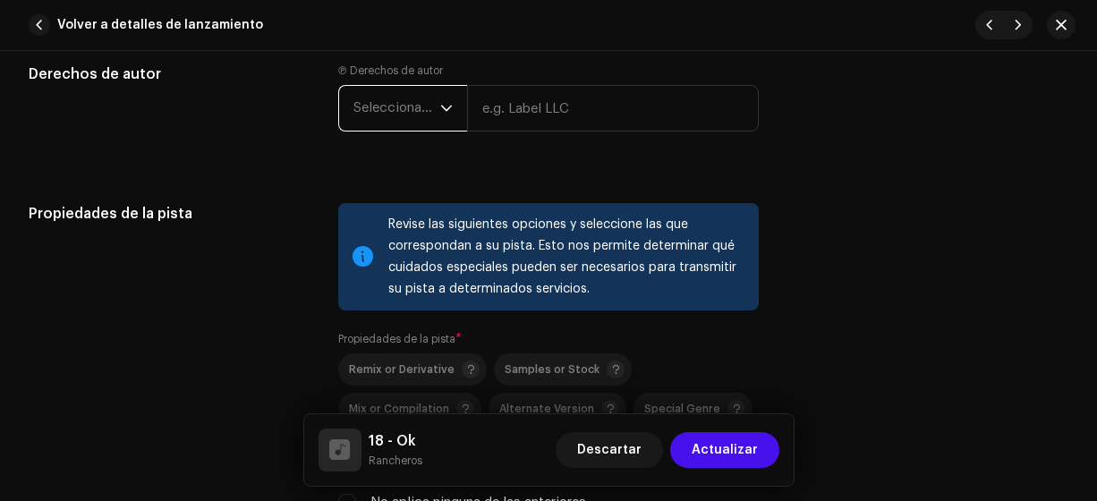
click at [409, 101] on span "Seleccionar año" at bounding box center [396, 108] width 87 height 45
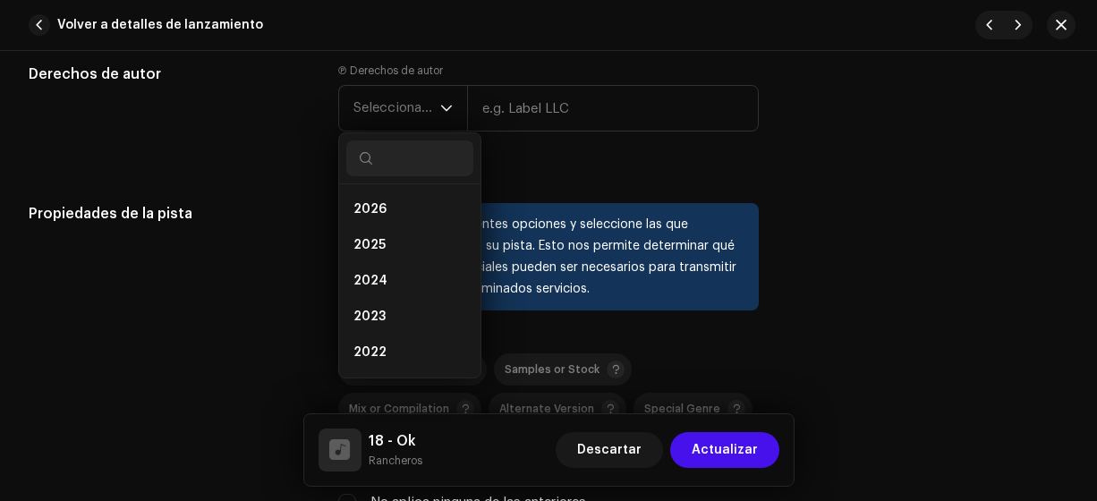
click at [407, 241] on li "2025" at bounding box center [409, 245] width 127 height 36
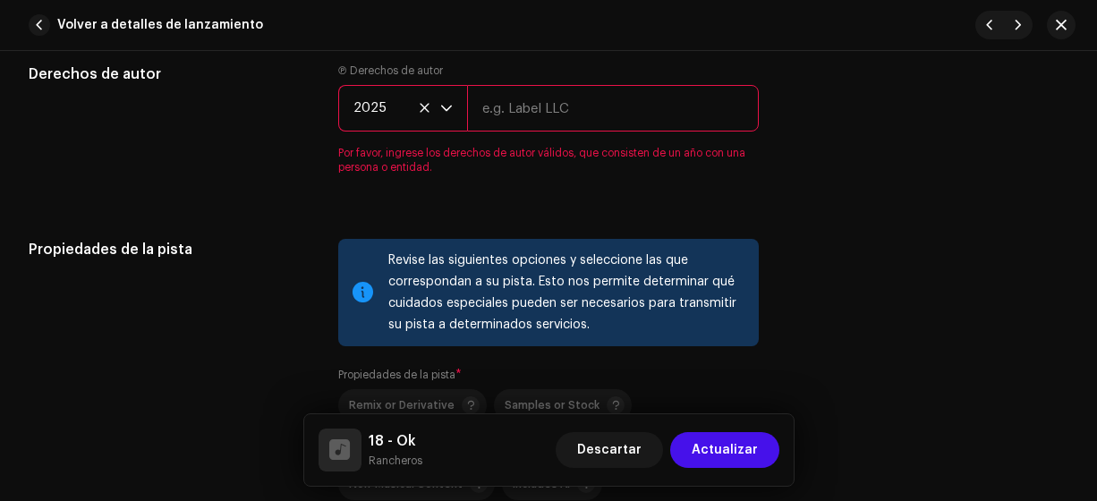
click at [502, 110] on input "text" at bounding box center [613, 108] width 293 height 47
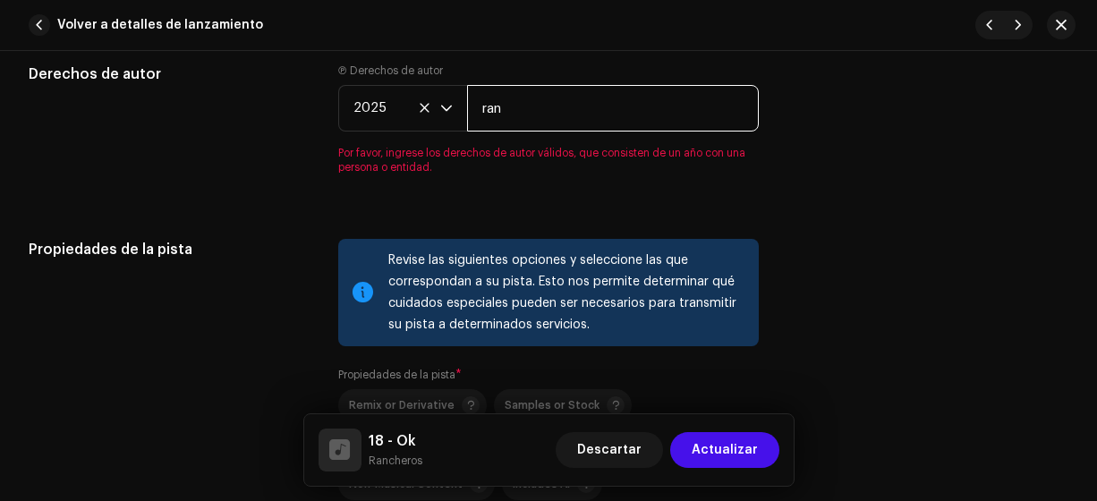
type input "Rancheros"
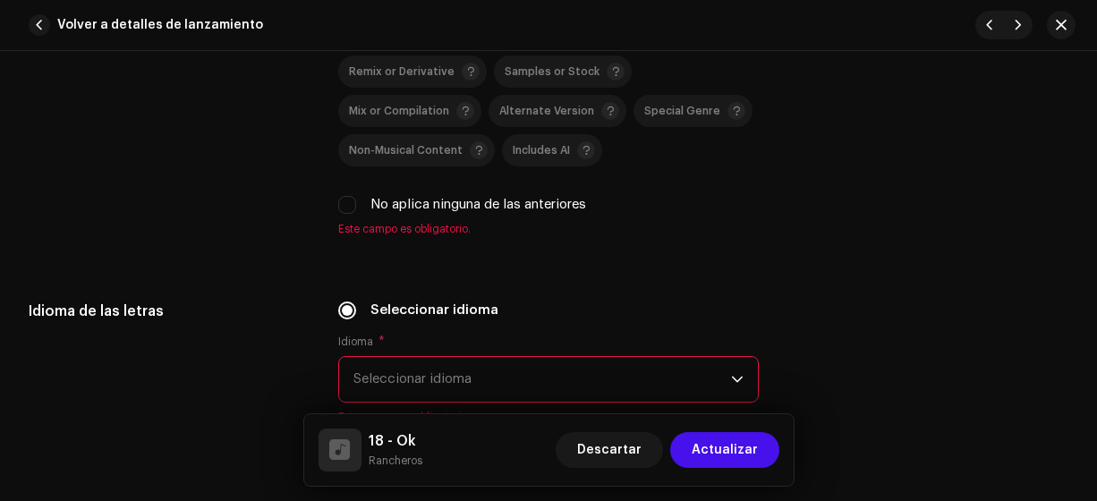
scroll to position [2696, 0]
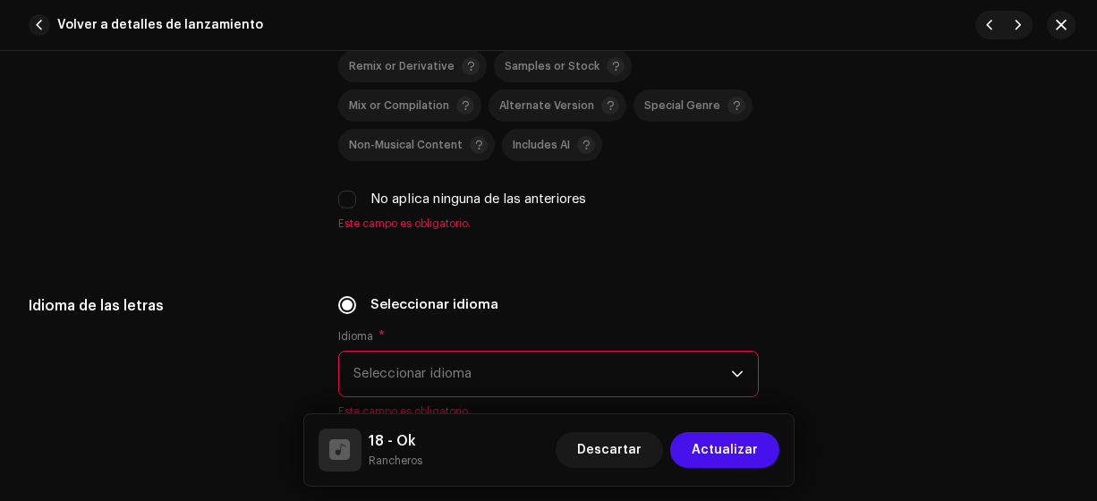
click at [346, 191] on input "No aplica ninguna de las anteriores" at bounding box center [347, 200] width 18 height 18
checkbox input "true"
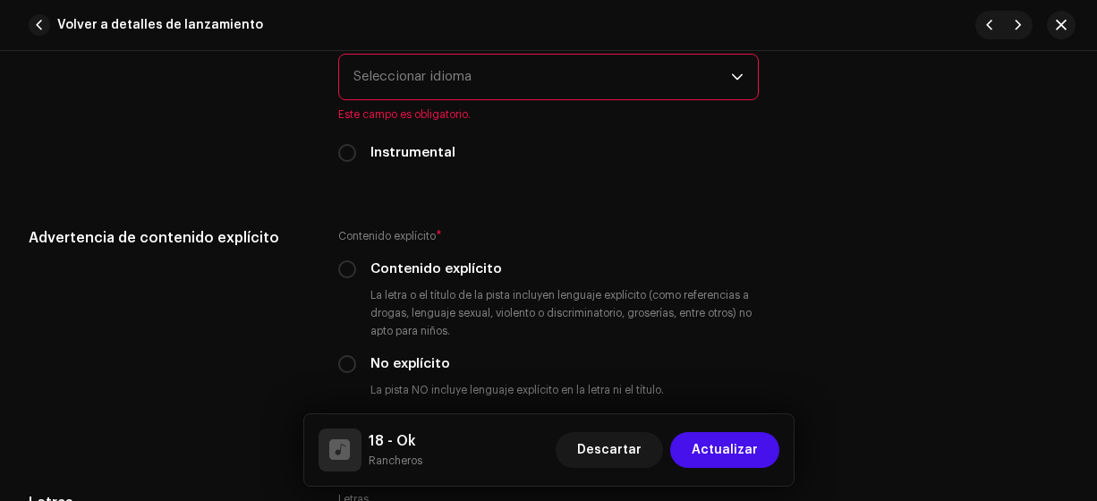
scroll to position [2965, 0]
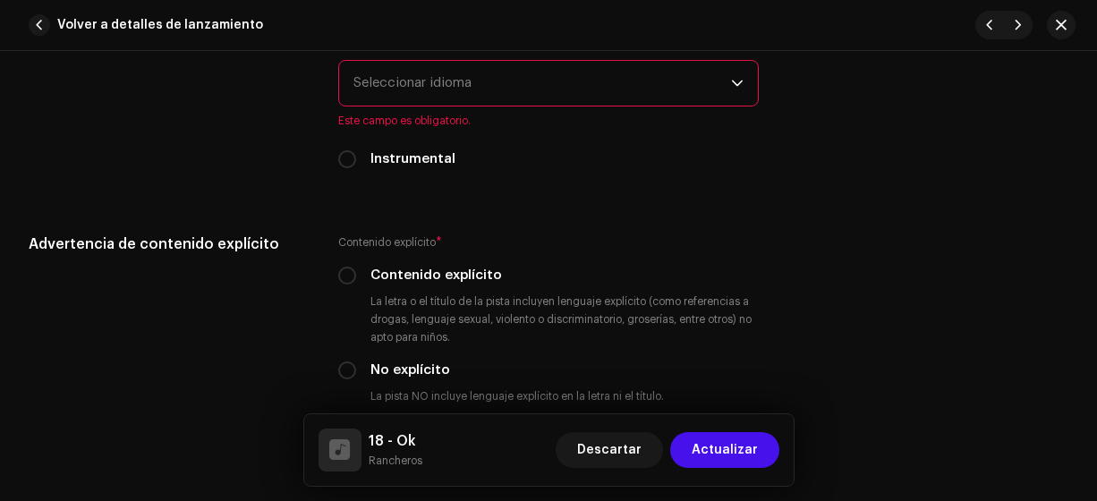
click at [535, 86] on span "Seleccionar idioma" at bounding box center [542, 83] width 378 height 45
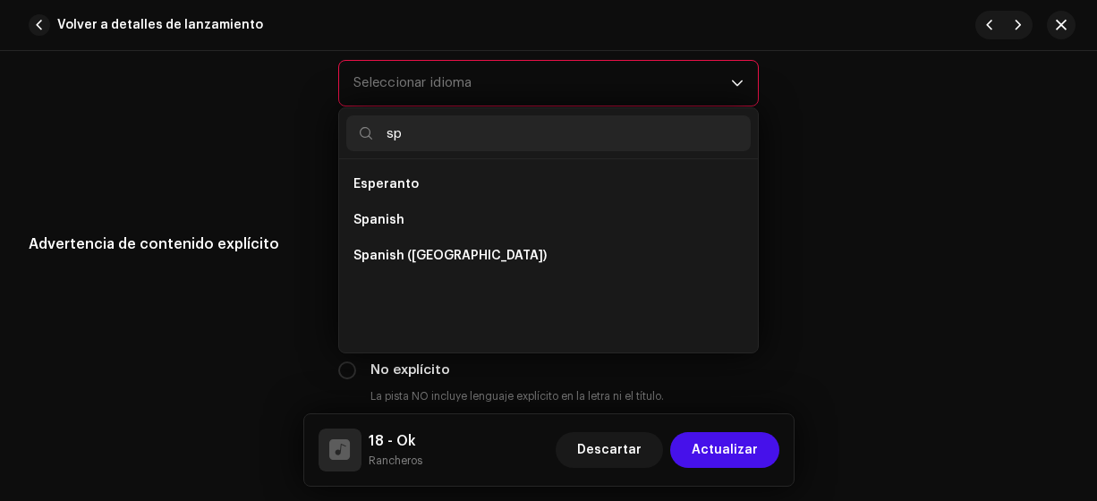
scroll to position [0, 0]
type input "sp"
click at [477, 248] on span "Spanish ([GEOGRAPHIC_DATA])" at bounding box center [449, 256] width 193 height 18
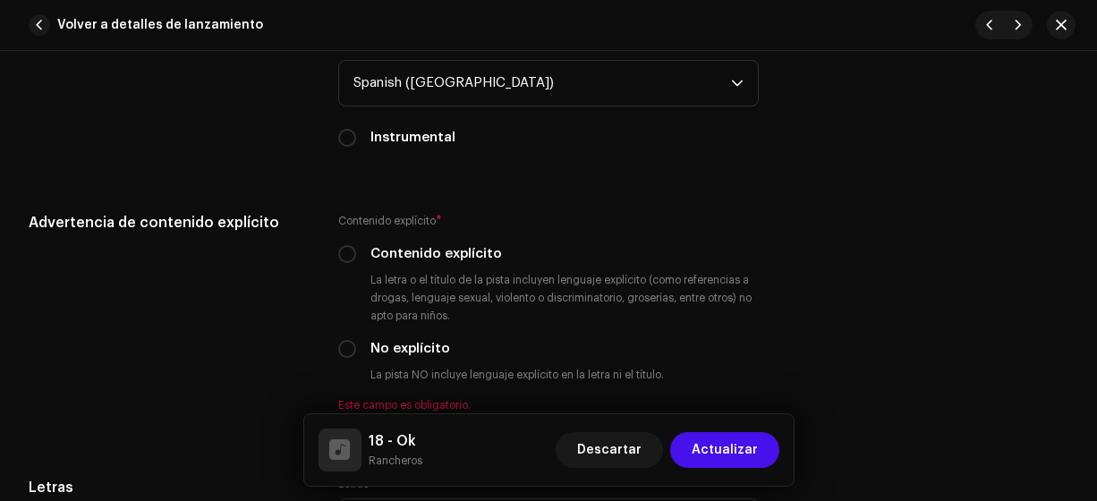
click at [349, 343] on input "No explícito" at bounding box center [347, 349] width 18 height 18
radio input "true"
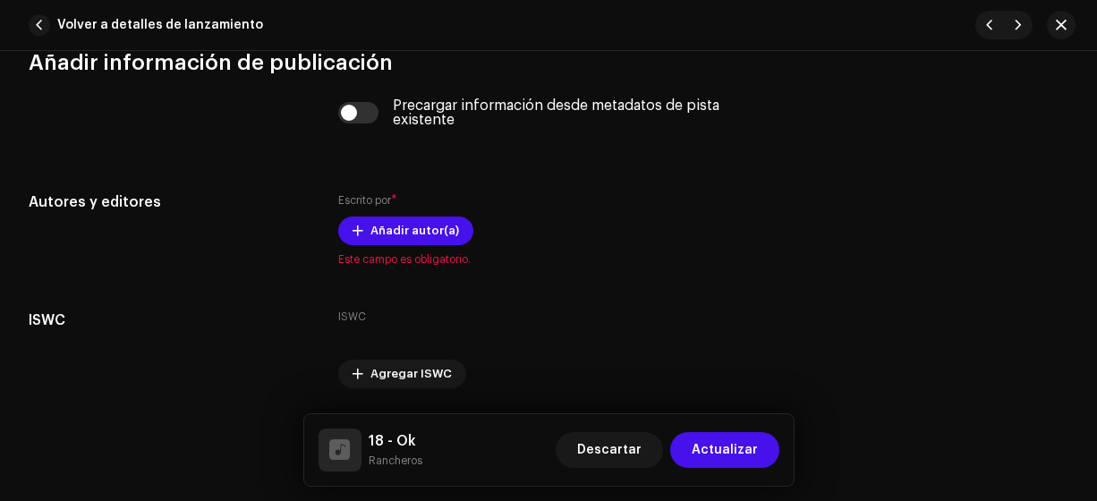
scroll to position [3631, 0]
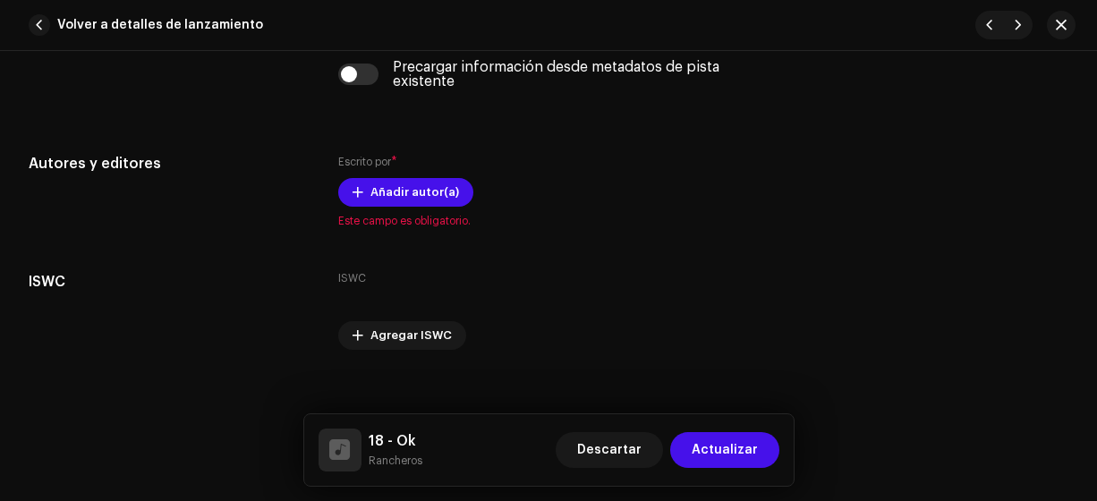
click at [422, 187] on span "Añadir autor(a)" at bounding box center [414, 192] width 89 height 36
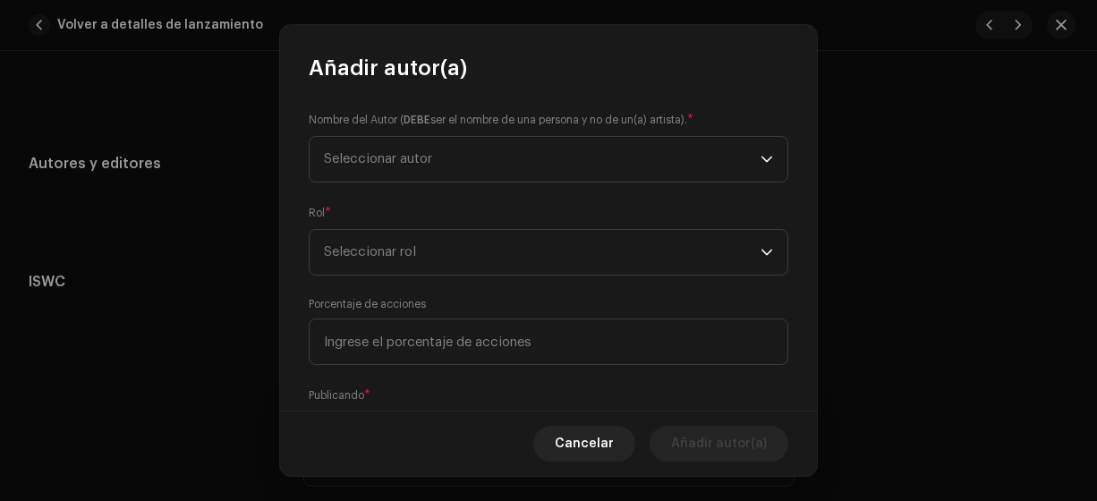
click at [418, 169] on span "Seleccionar autor" at bounding box center [542, 159] width 437 height 45
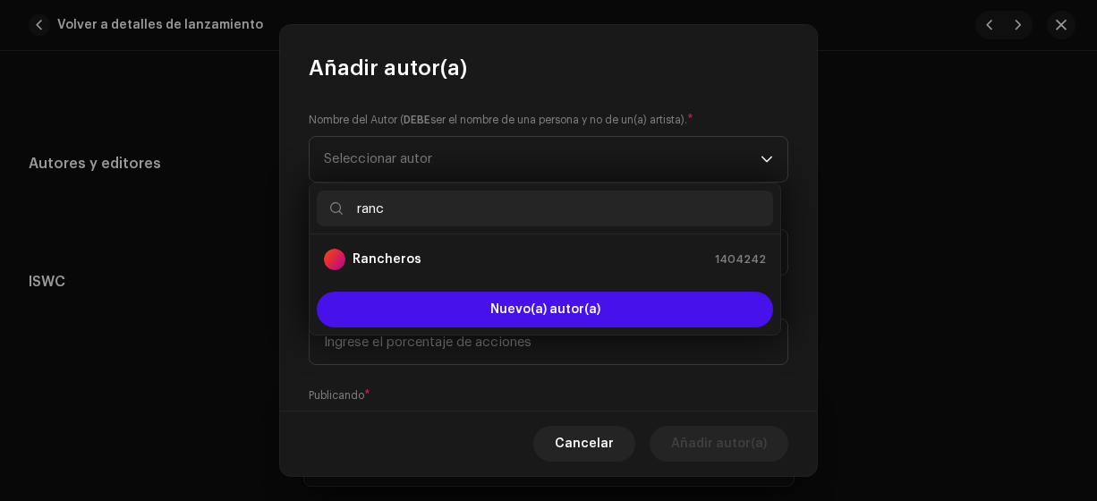
type input "ranc"
click at [426, 267] on div "Rancheros 1404242" at bounding box center [545, 259] width 442 height 21
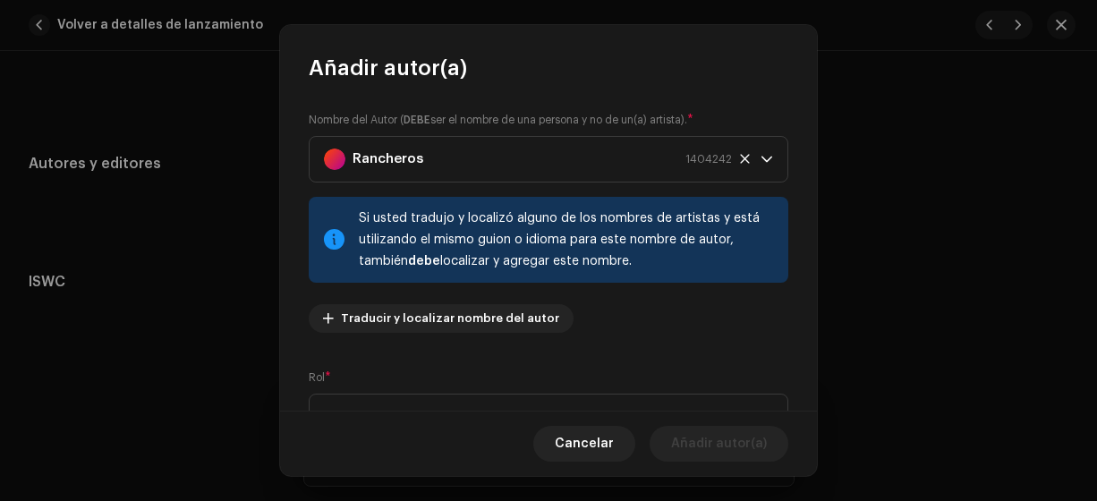
click at [402, 407] on span "Seleccionar rol" at bounding box center [542, 417] width 437 height 45
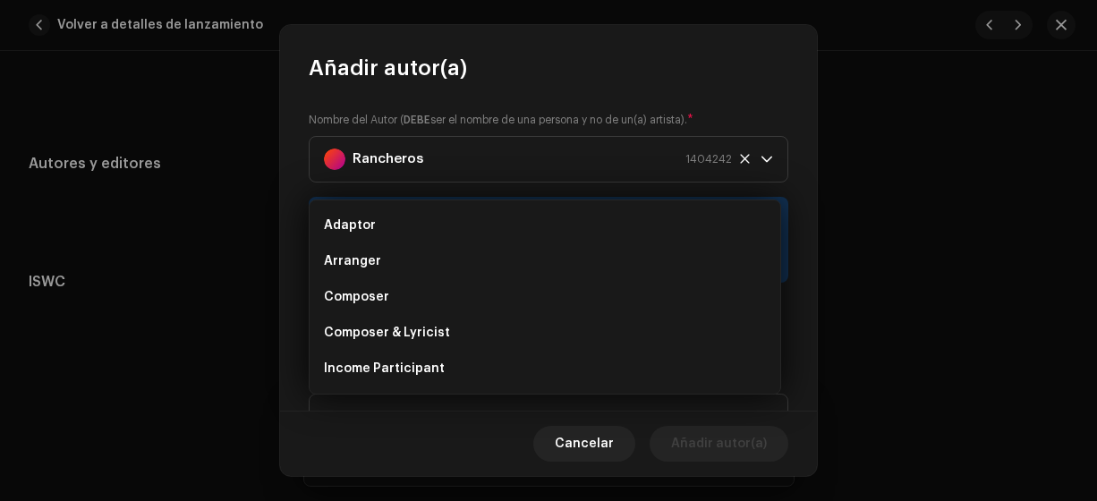
scroll to position [29, 0]
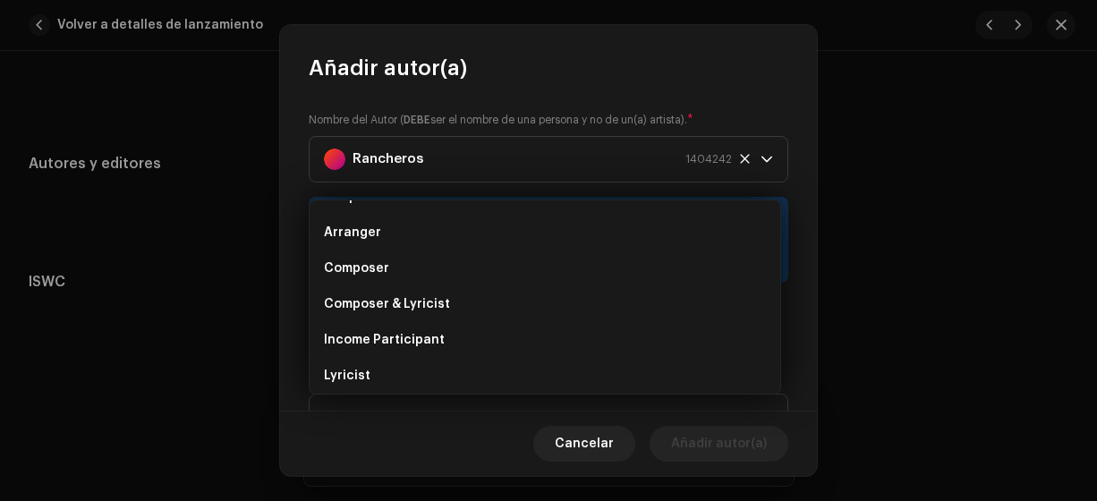
click at [418, 300] on span "Composer & Lyricist" at bounding box center [387, 304] width 126 height 18
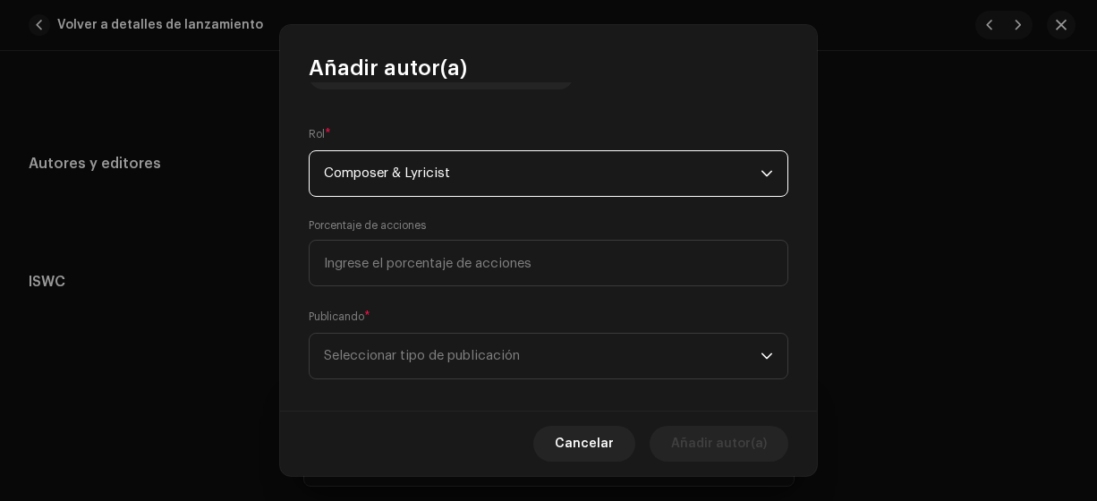
scroll to position [261, 0]
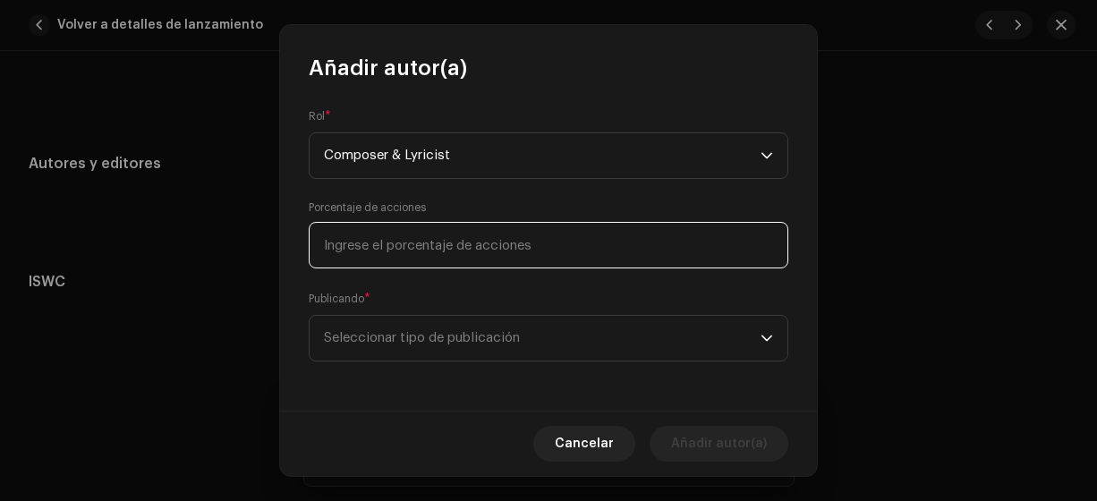
click at [550, 256] on input at bounding box center [549, 245] width 480 height 47
type input "100,00"
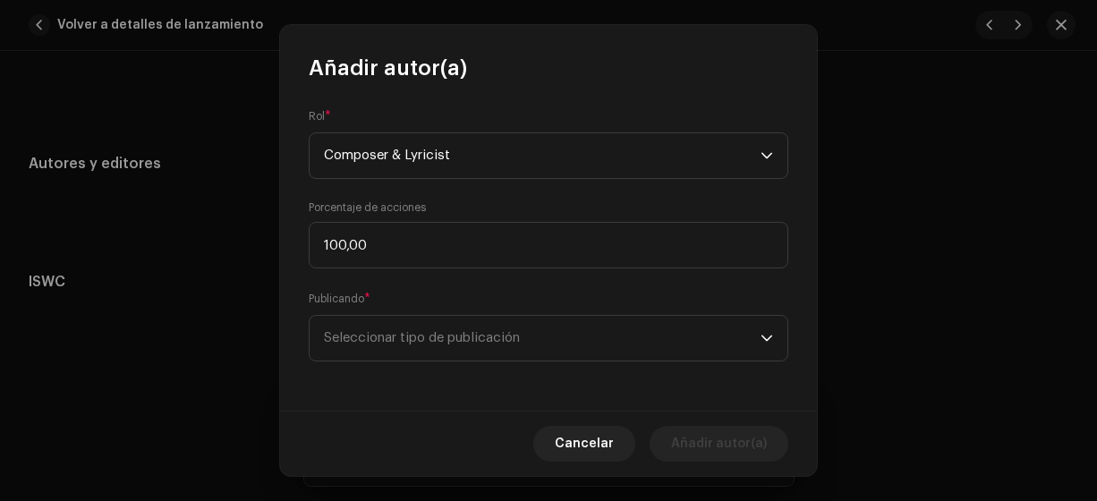
click at [505, 344] on span "Seleccionar tipo de publicación" at bounding box center [542, 338] width 437 height 45
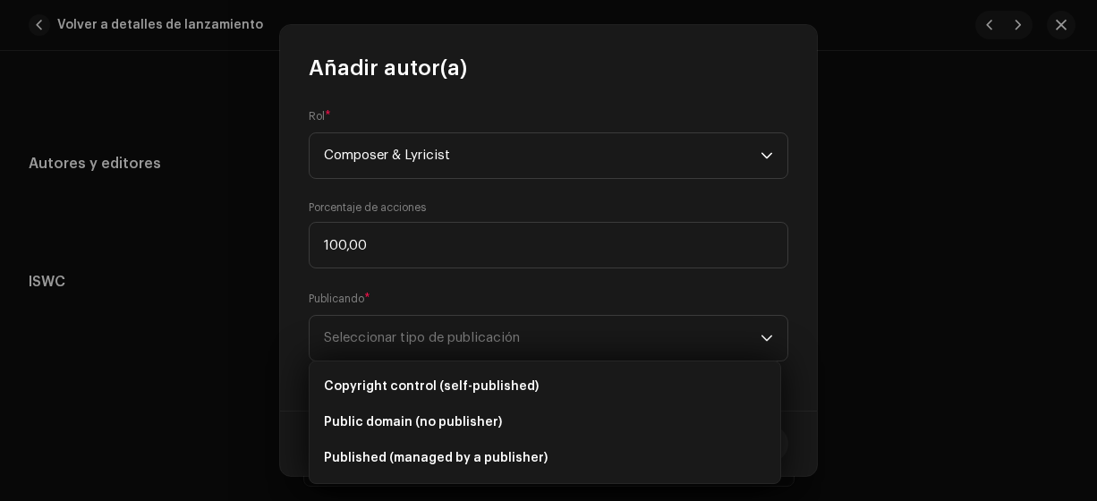
click at [494, 387] on span "Copyright control (self-published)" at bounding box center [431, 387] width 215 height 18
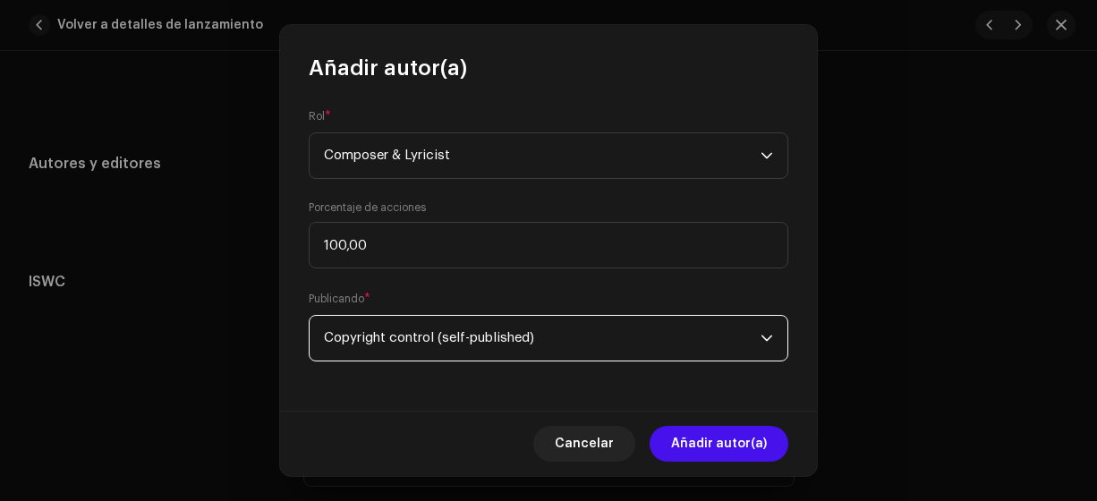
click at [706, 443] on span "Añadir autor(a)" at bounding box center [719, 444] width 96 height 36
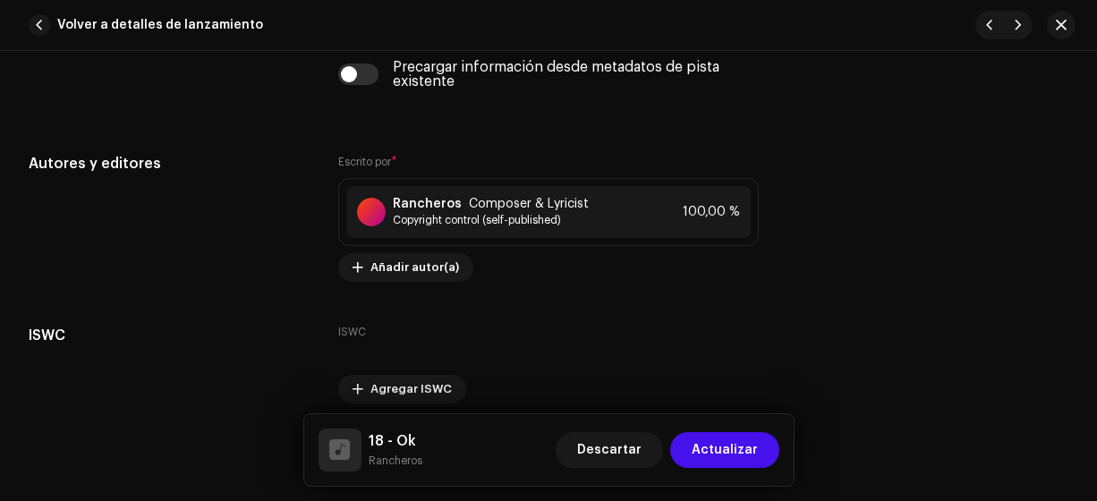
click at [722, 446] on span "Actualizar" at bounding box center [725, 450] width 66 height 36
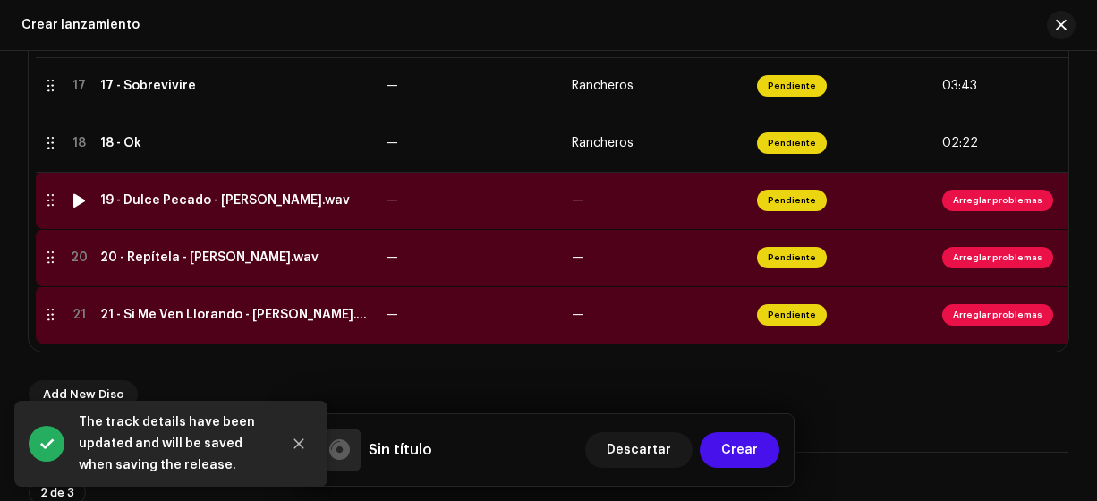
click at [227, 196] on div "19 - Dulce Pecado - [PERSON_NAME].wav" at bounding box center [225, 200] width 250 height 14
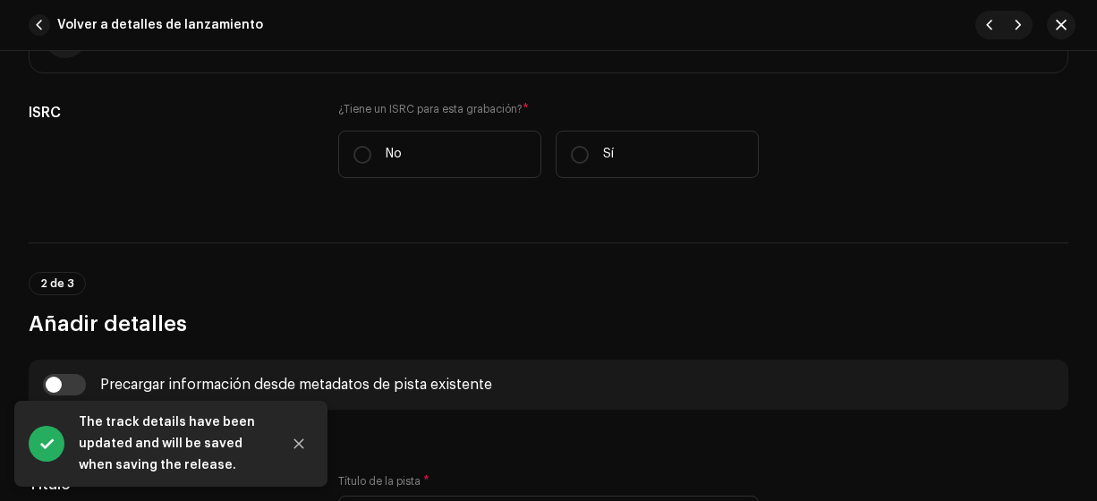
scroll to position [456, 0]
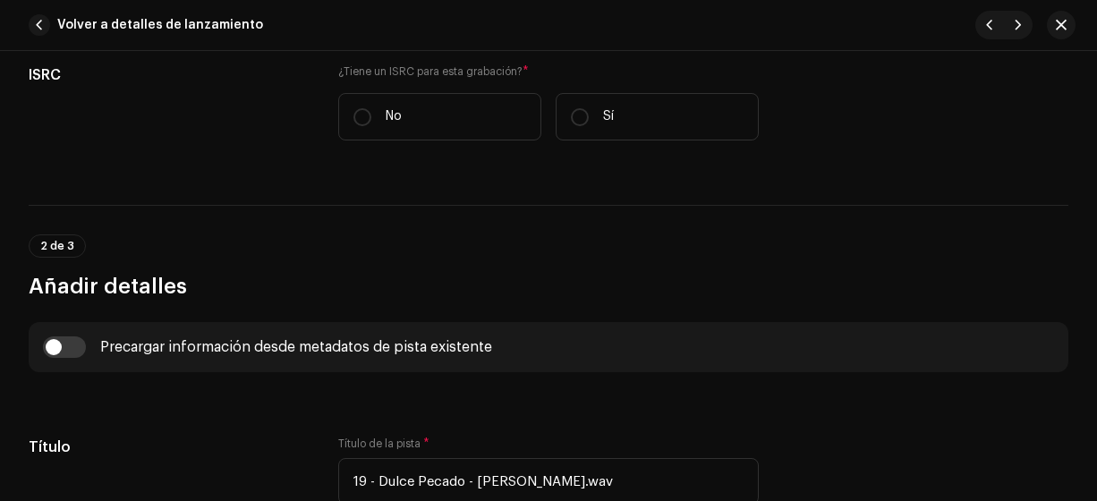
click at [357, 119] on input "No" at bounding box center [362, 117] width 18 height 18
radio input "true"
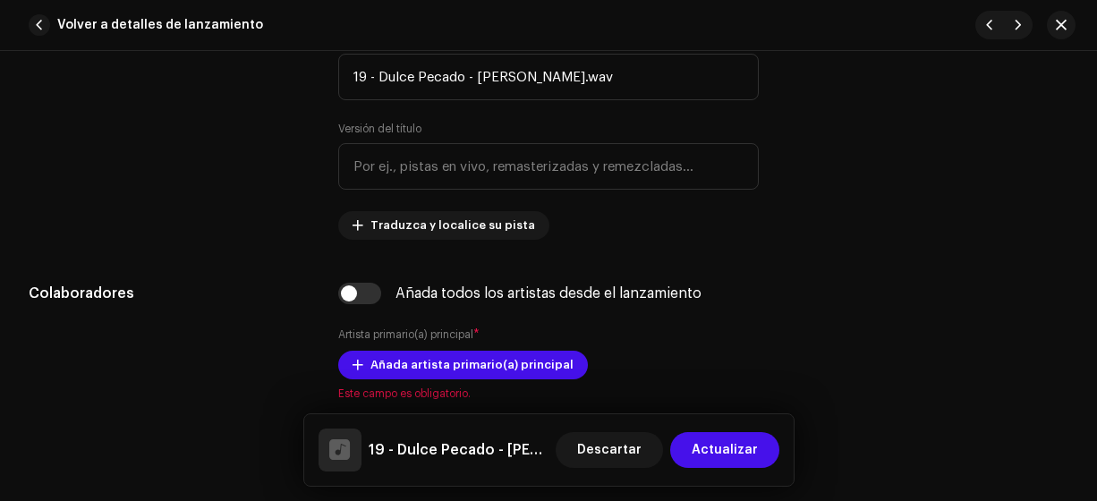
scroll to position [918, 0]
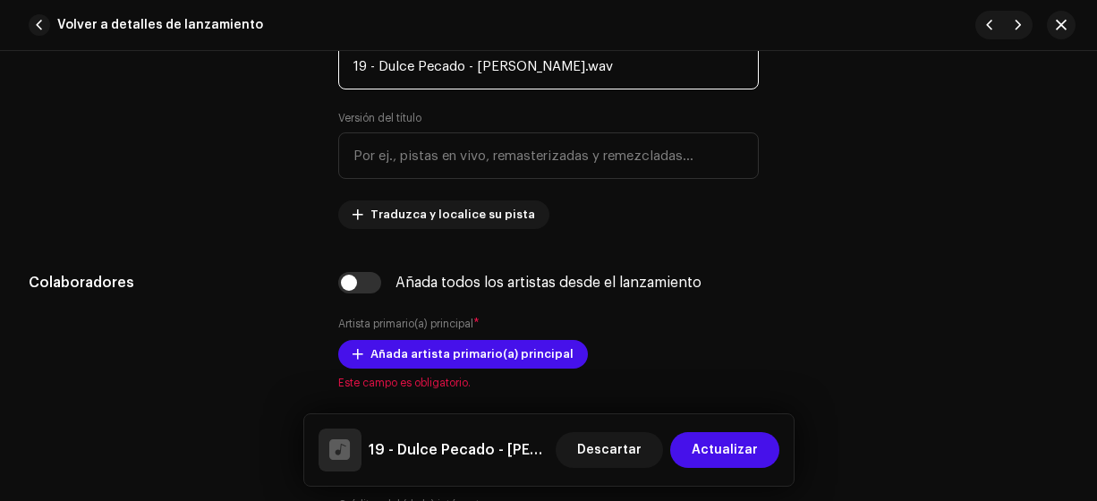
drag, startPoint x: 578, startPoint y: 64, endPoint x: 464, endPoint y: 81, distance: 115.0
click at [464, 81] on input "19 - Dulce Pecado - [PERSON_NAME].wav" at bounding box center [548, 66] width 421 height 47
type input "19 - Dulce Pecado"
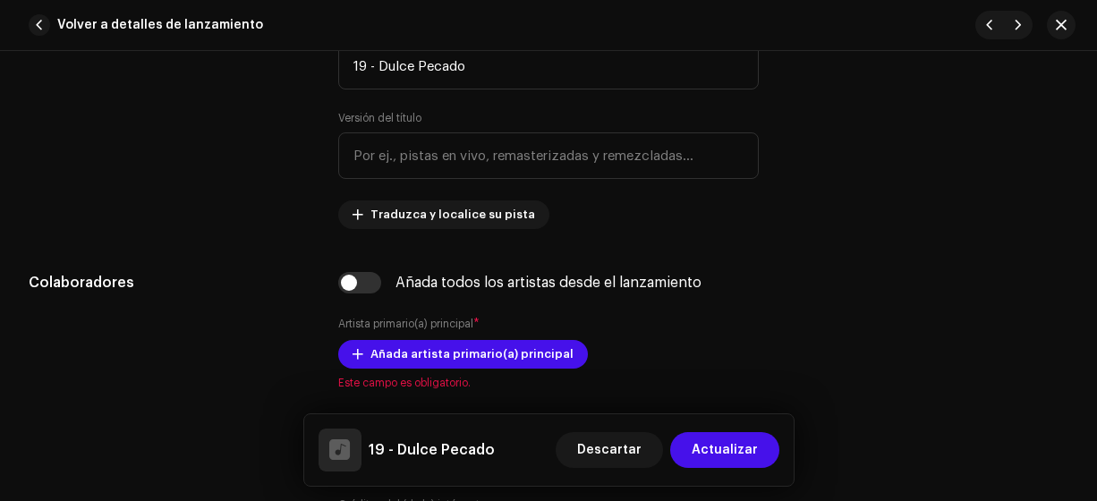
click at [527, 352] on span "Añada artista primario(a) principal" at bounding box center [471, 354] width 203 height 36
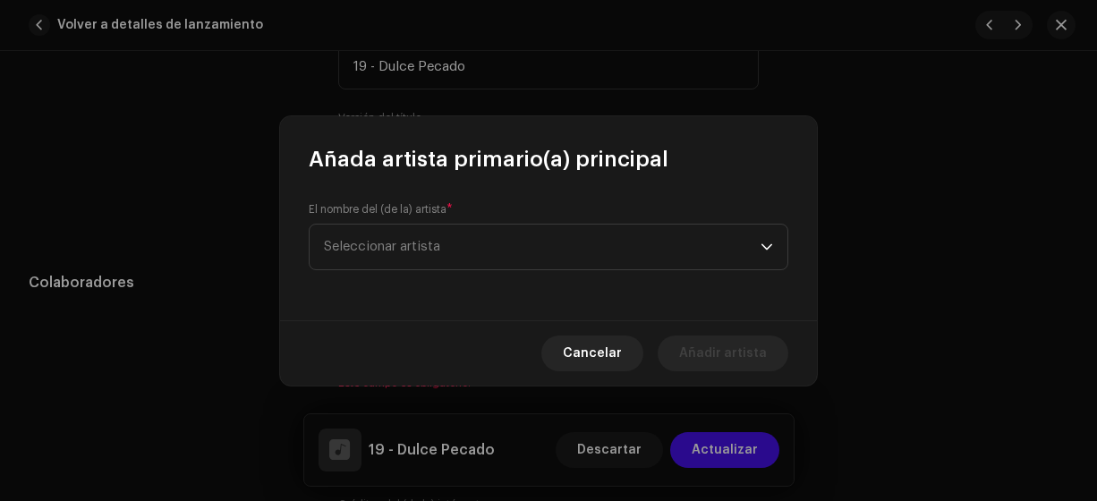
click at [466, 230] on span "Seleccionar artista" at bounding box center [542, 247] width 437 height 45
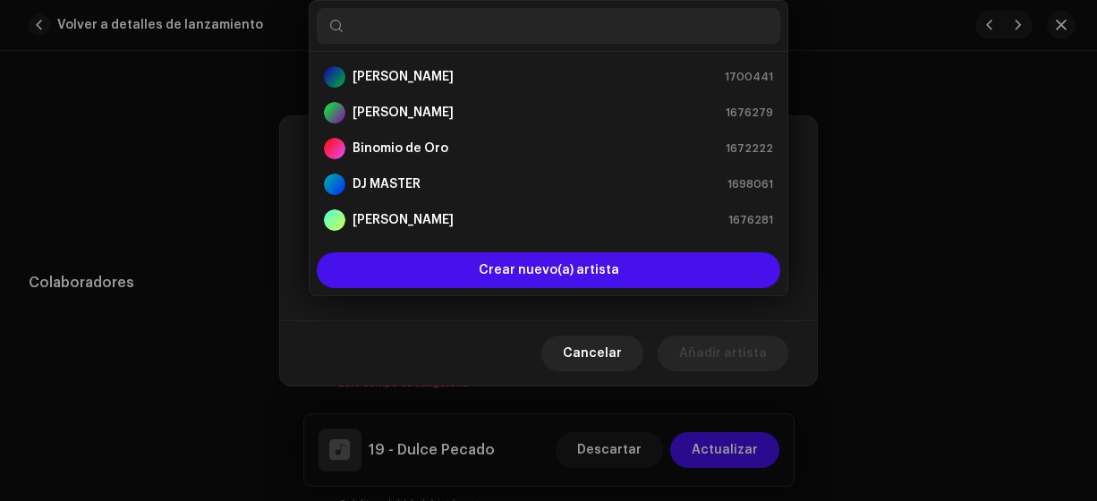
click at [469, 234] on li "Frank Reyes 1676281" at bounding box center [548, 220] width 463 height 36
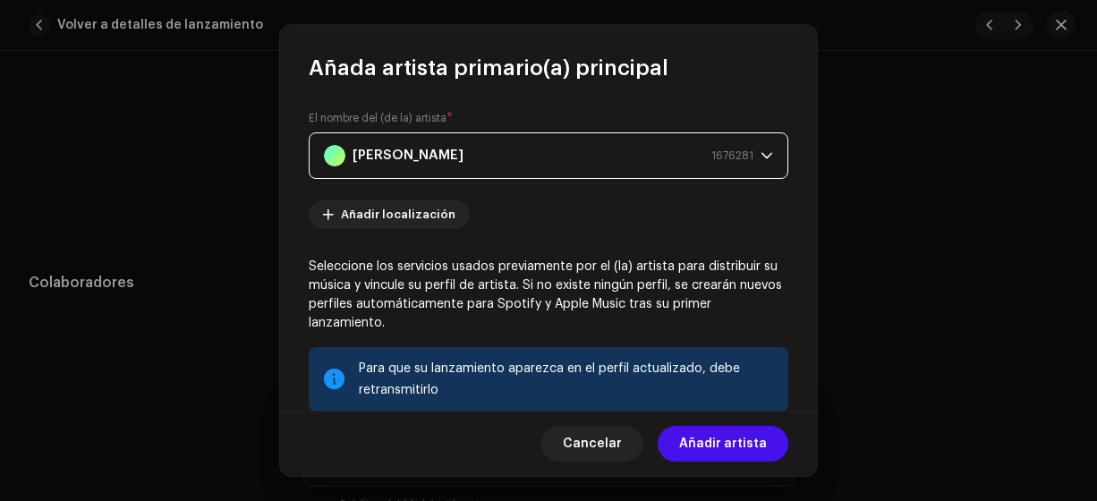
click at [570, 157] on div "Frank Reyes 1676281" at bounding box center [538, 155] width 429 height 45
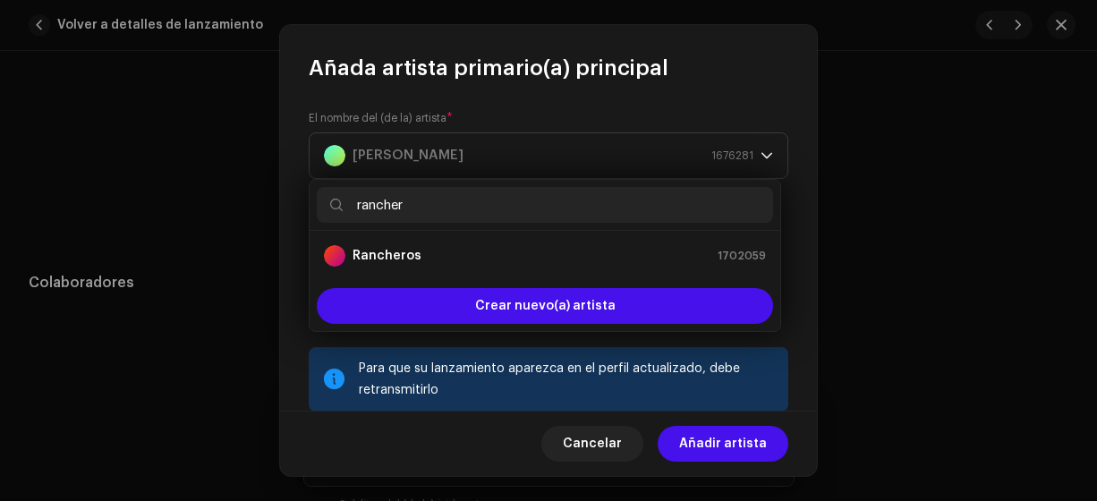
type input "rancher"
click at [479, 259] on div "Rancheros 1702059" at bounding box center [545, 255] width 442 height 21
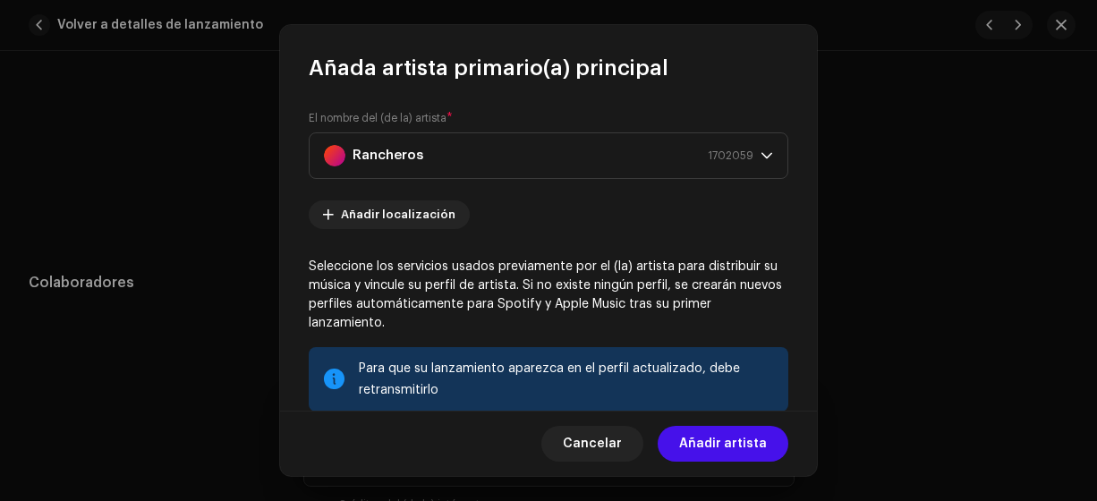
click at [722, 436] on span "Añadir artista" at bounding box center [723, 444] width 88 height 36
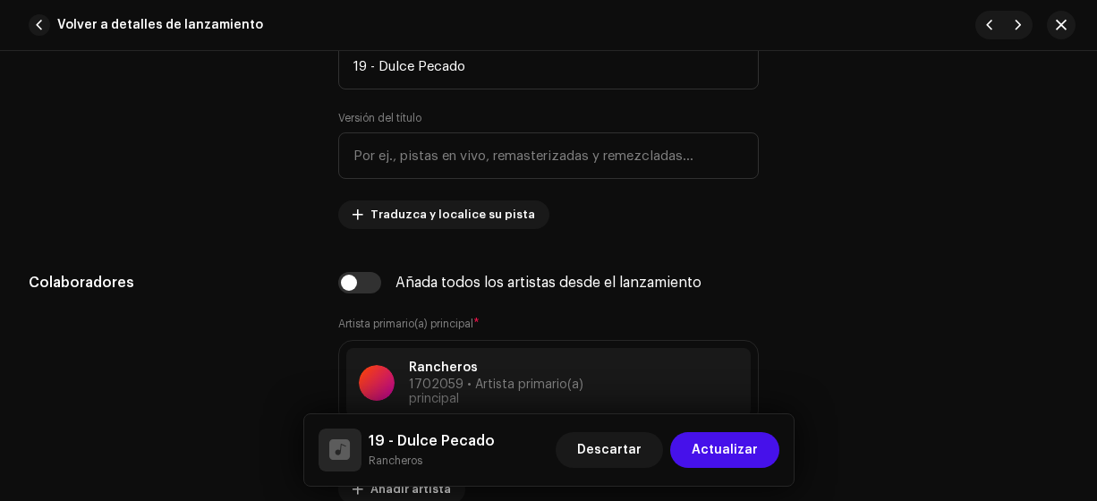
drag, startPoint x: 1096, startPoint y: 164, endPoint x: 1097, endPoint y: 194, distance: 30.4
click at [1096, 194] on html "Persian Empire [DOMAIN_NAME] Inicio Perfil Catálogo Transacciones Estadísticas …" at bounding box center [548, 250] width 1097 height 501
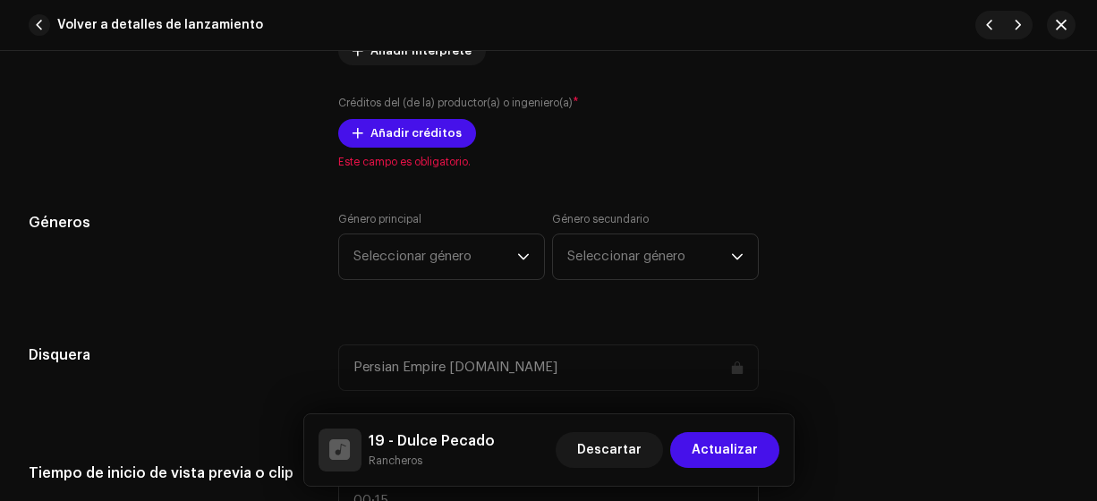
scroll to position [1456, 0]
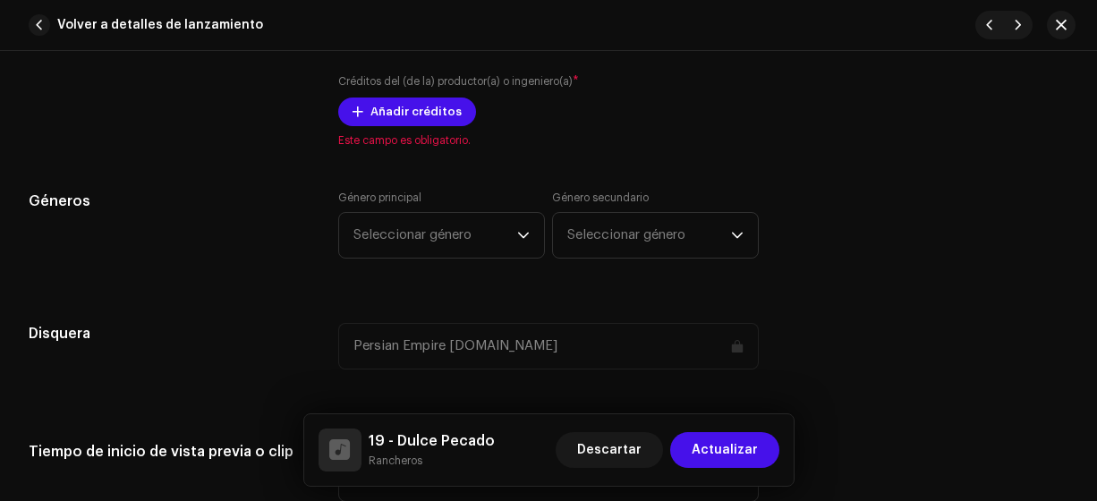
click at [375, 105] on span "Añadir créditos" at bounding box center [415, 112] width 91 height 36
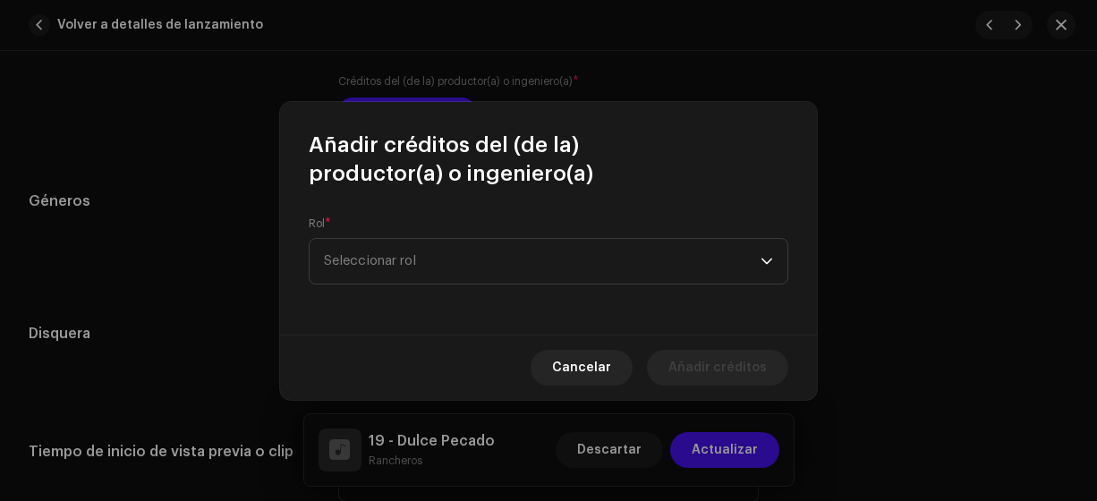
click at [375, 253] on span "Seleccionar rol" at bounding box center [542, 261] width 437 height 45
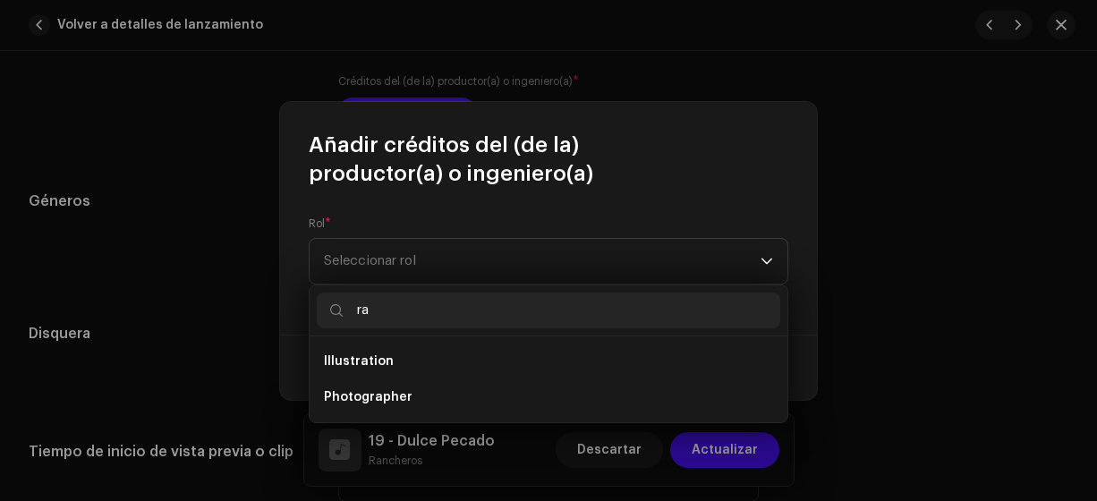
type input "r"
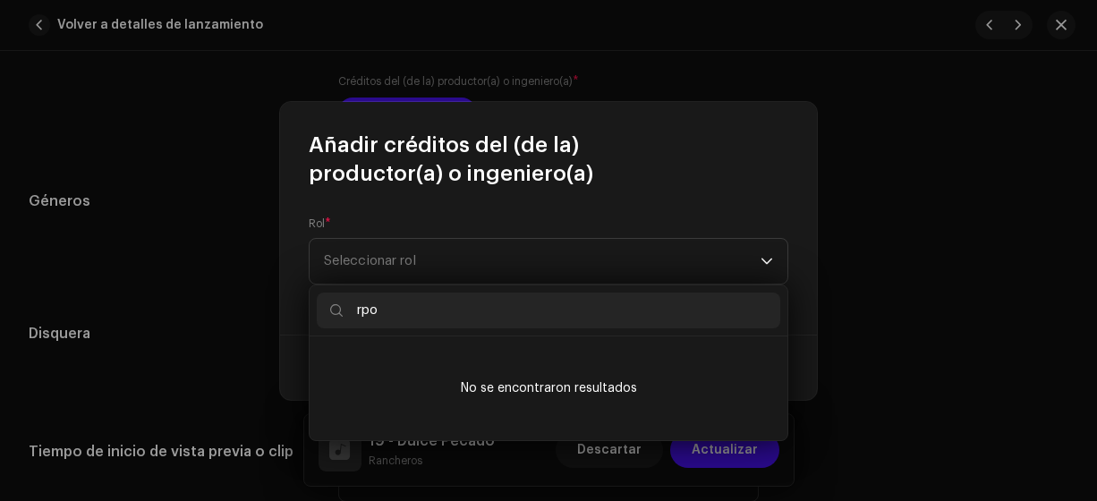
type input "rpo"
click at [375, 253] on span "Seleccionar rol" at bounding box center [542, 261] width 437 height 45
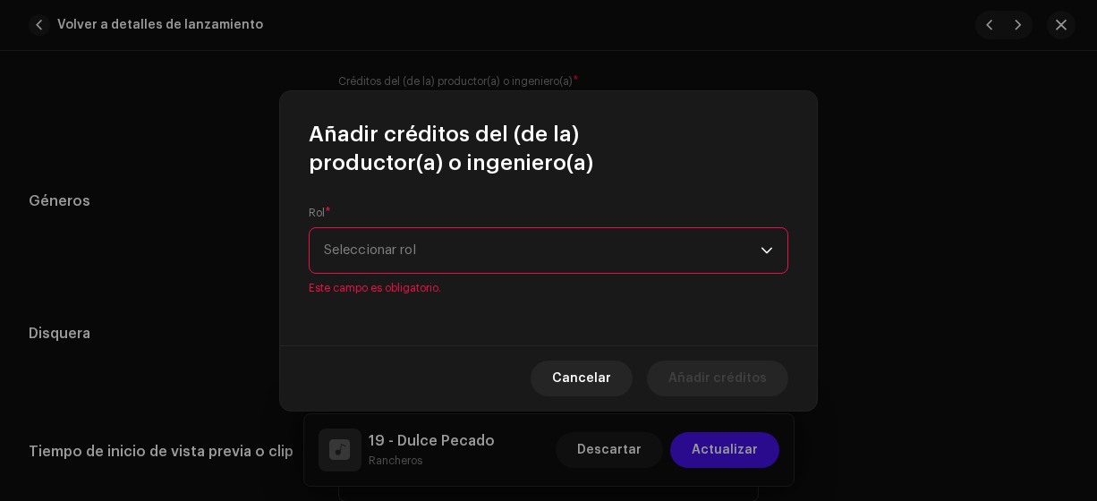
click at [375, 253] on span "Seleccionar rol" at bounding box center [542, 250] width 437 height 45
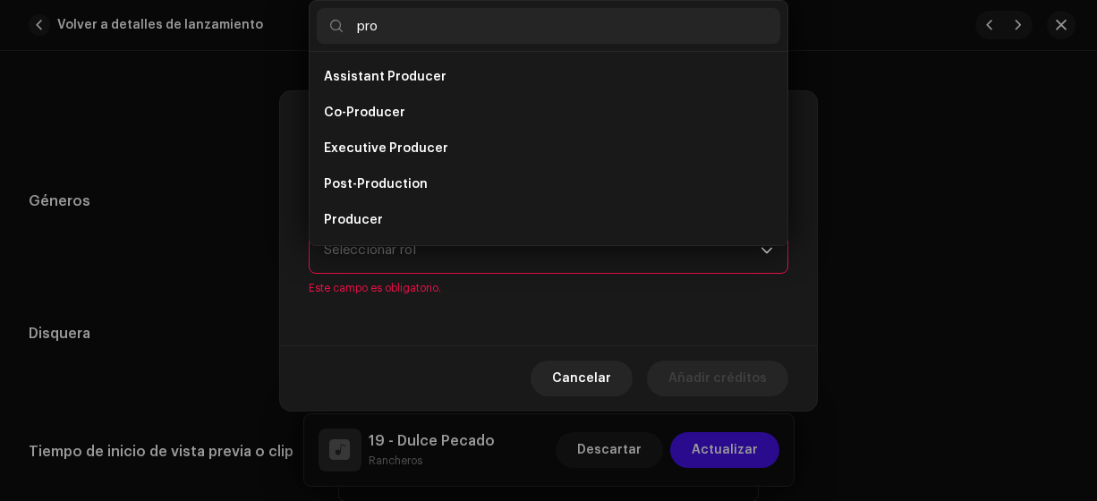
scroll to position [29, 0]
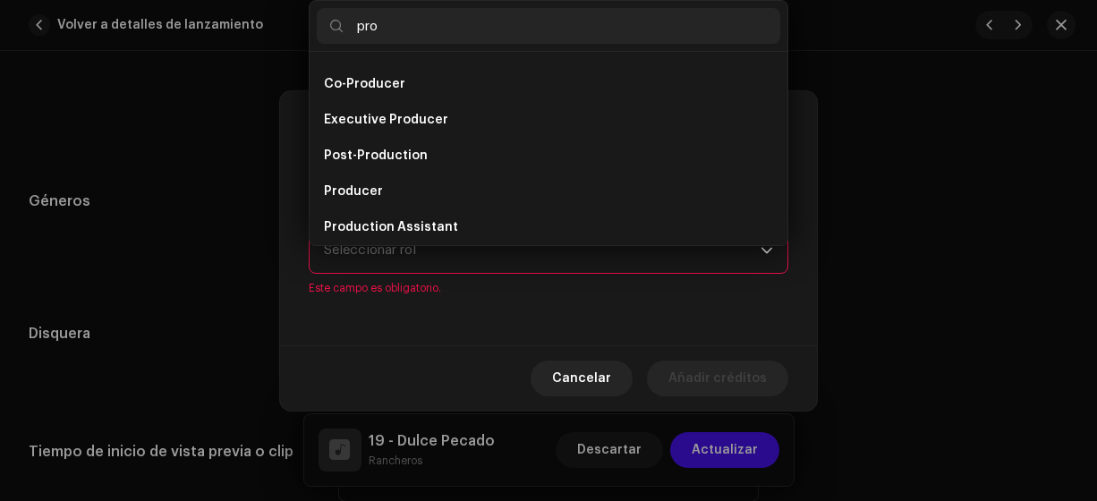
type input "pro"
click at [378, 192] on li "Producer" at bounding box center [548, 192] width 463 height 36
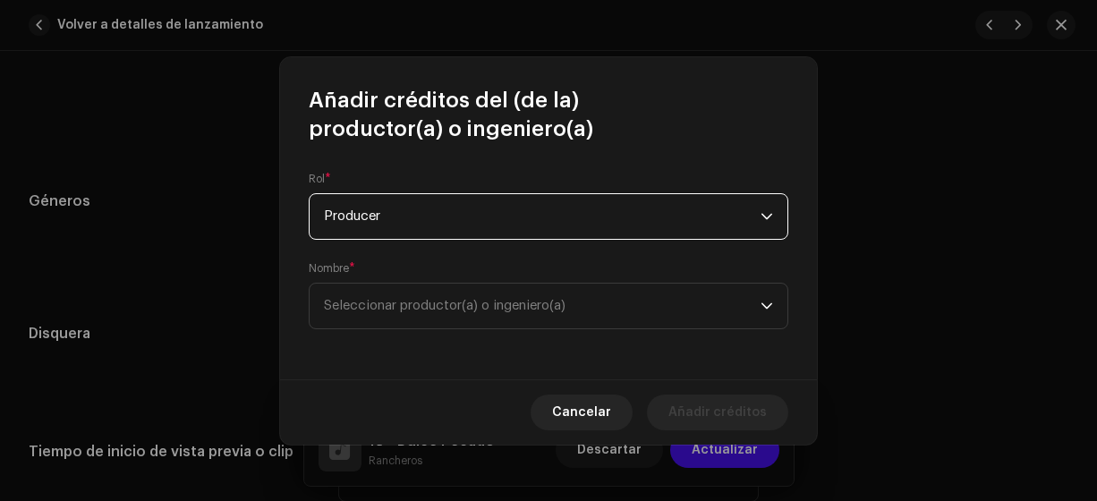
click at [461, 303] on span "Seleccionar productor(a) o ingeniero(a)" at bounding box center [445, 305] width 242 height 13
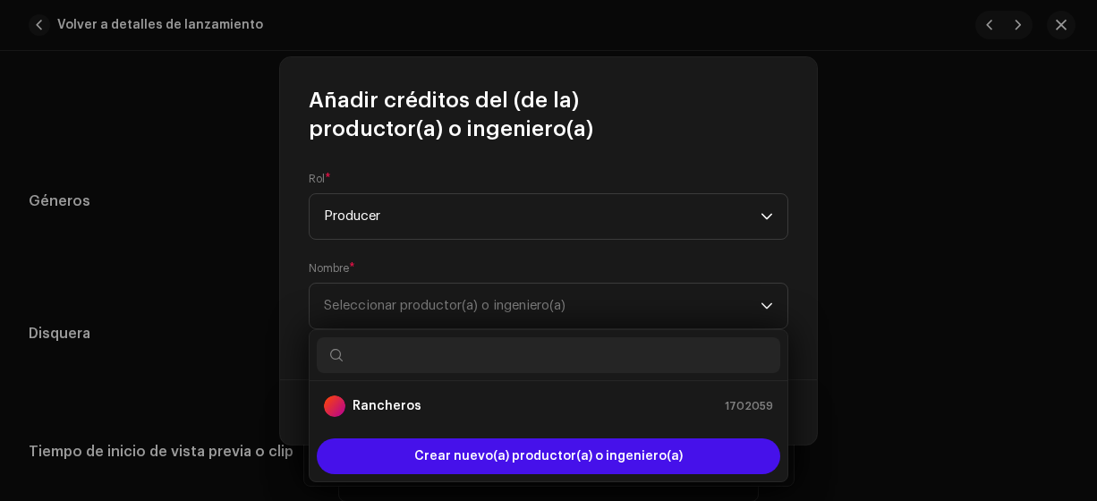
click at [403, 407] on strong "Rancheros" at bounding box center [386, 406] width 69 height 18
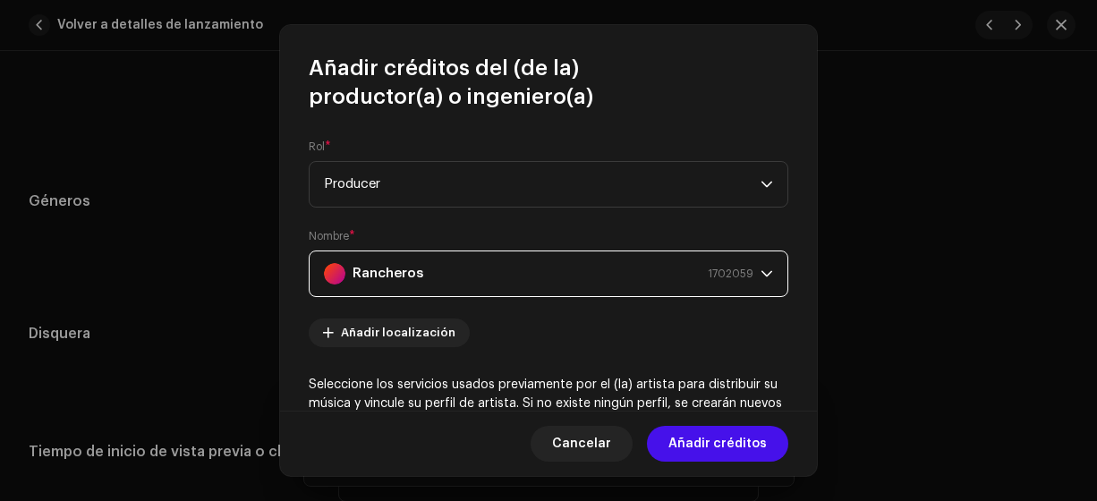
click at [709, 442] on span "Añadir créditos" at bounding box center [717, 444] width 98 height 36
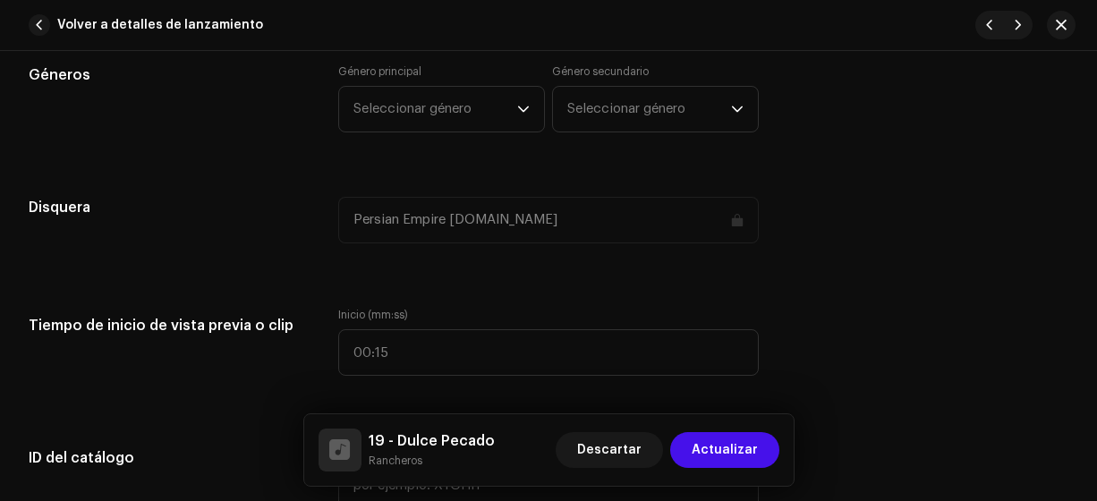
scroll to position [1648, 0]
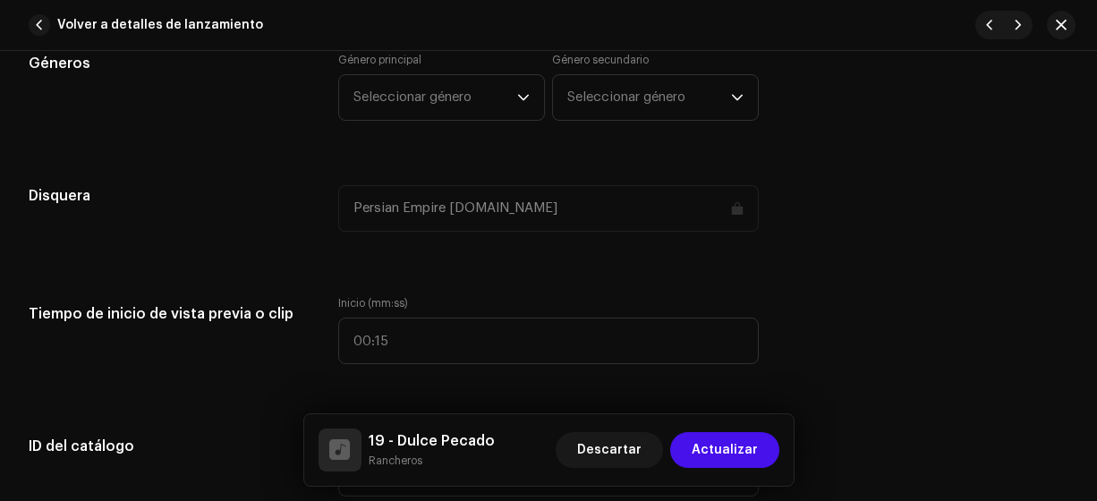
click at [470, 95] on span "Seleccionar género" at bounding box center [435, 97] width 164 height 45
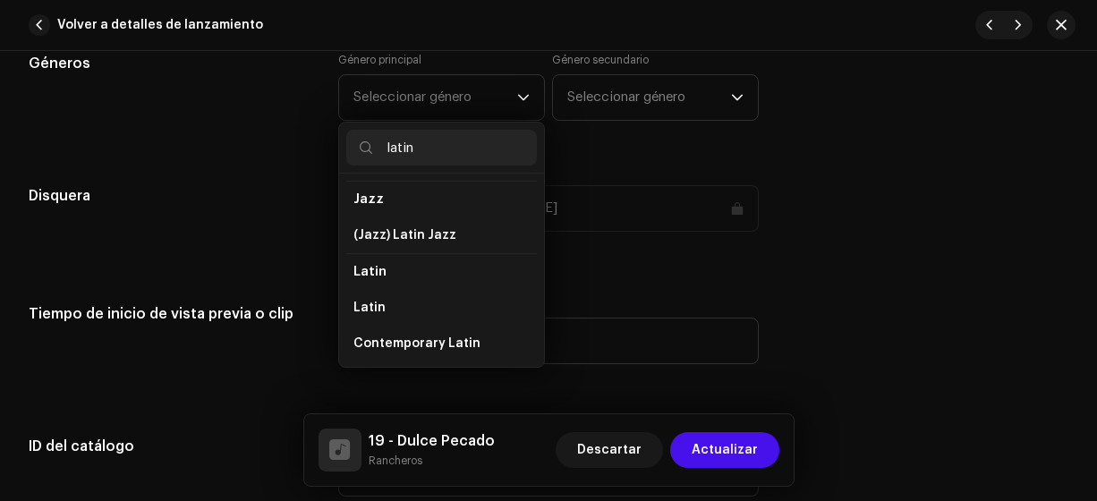
scroll to position [130, 0]
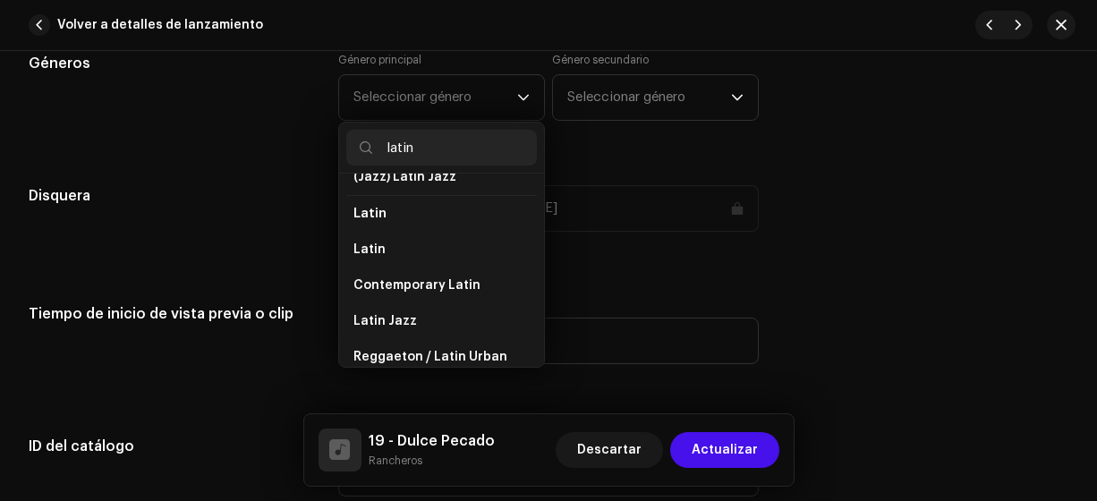
type input "latin"
click at [454, 242] on li "Latin" at bounding box center [441, 250] width 191 height 36
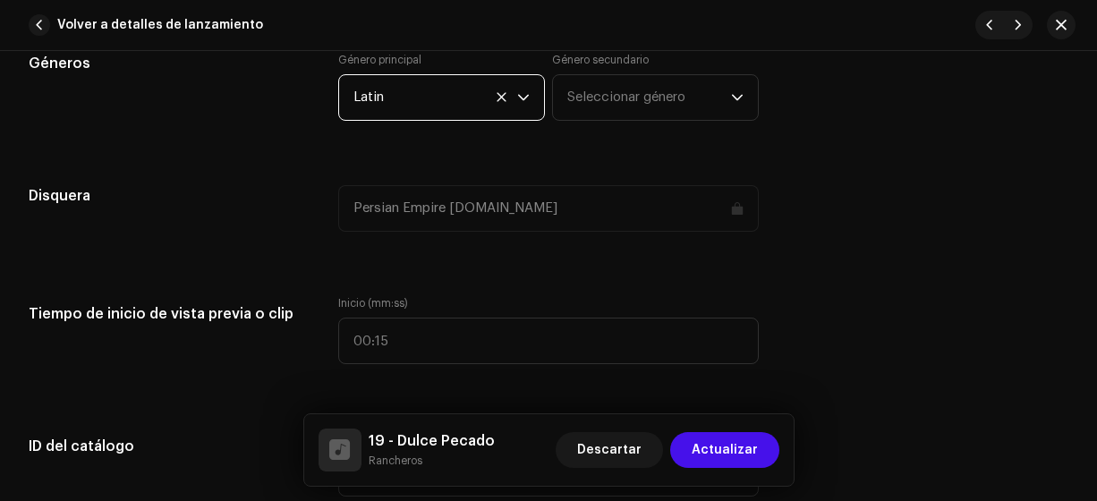
click at [600, 90] on span "Seleccionar género" at bounding box center [649, 97] width 164 height 45
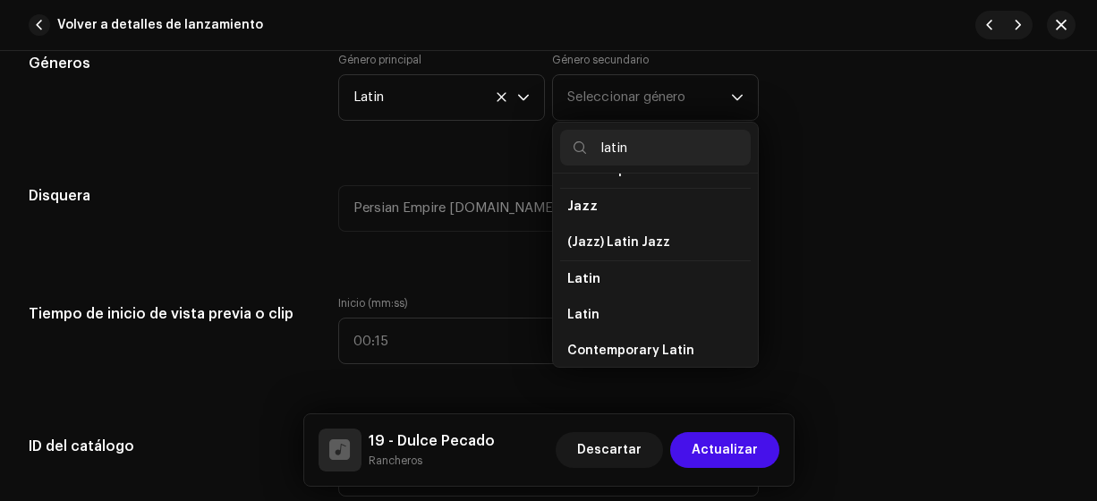
scroll to position [92, 0]
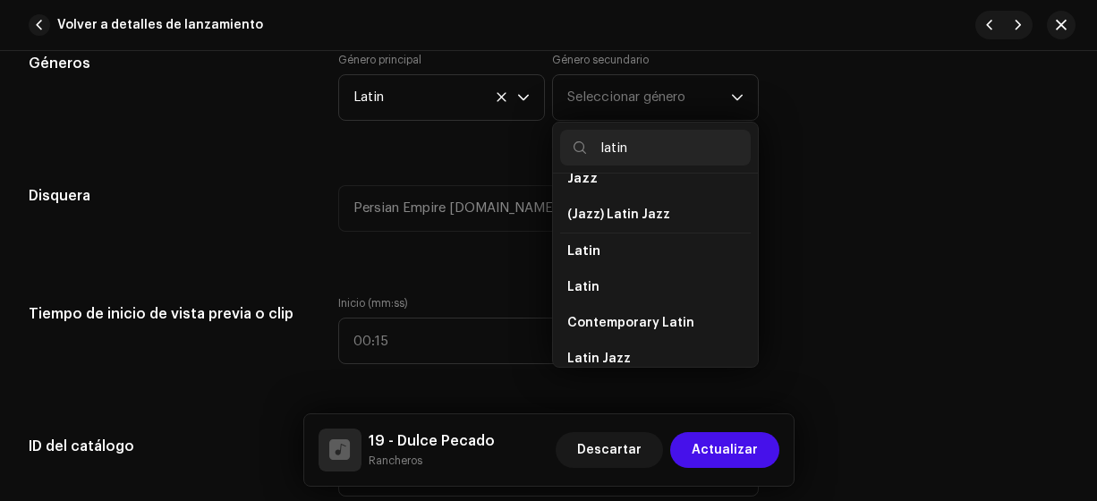
type input "latin"
click at [697, 270] on li "Latin" at bounding box center [655, 287] width 191 height 36
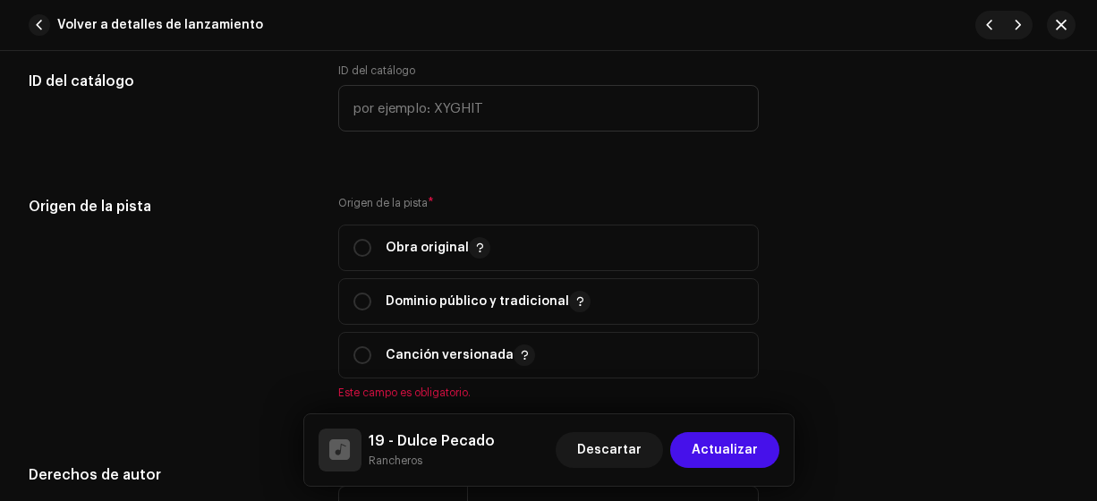
scroll to position [2019, 0]
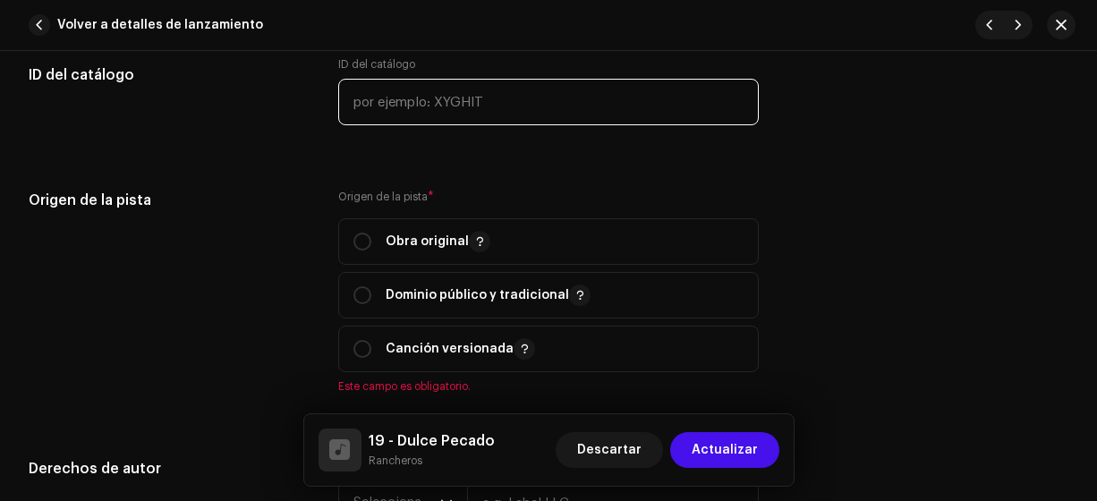
click at [547, 114] on input "text" at bounding box center [548, 102] width 421 height 47
type input "17-00019"
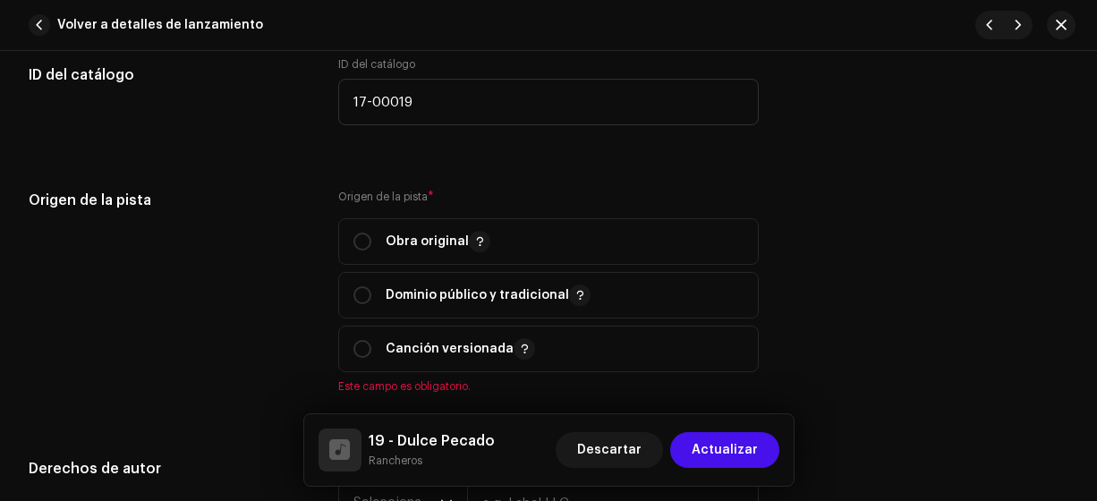
click at [366, 240] on input "radio" at bounding box center [362, 242] width 18 height 18
radio input "true"
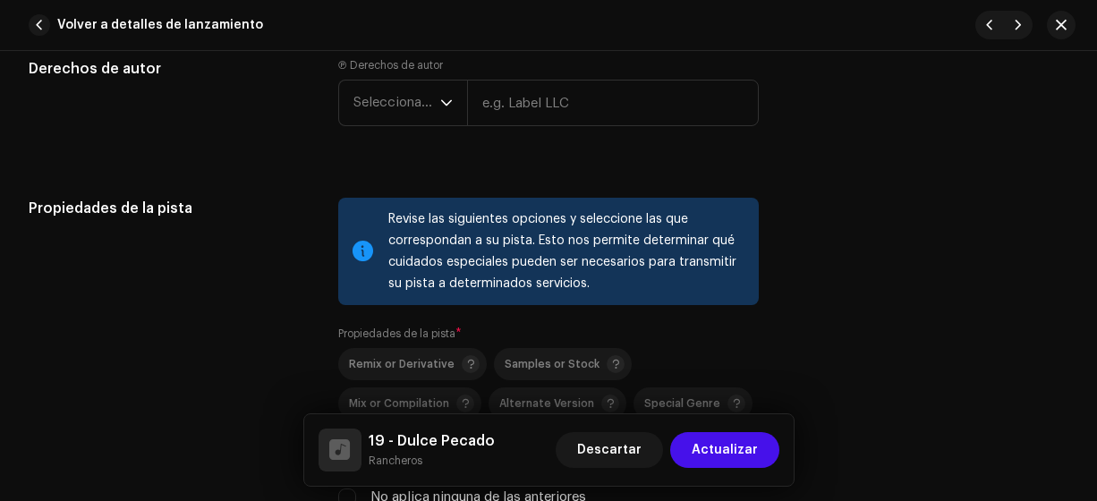
scroll to position [2386, 0]
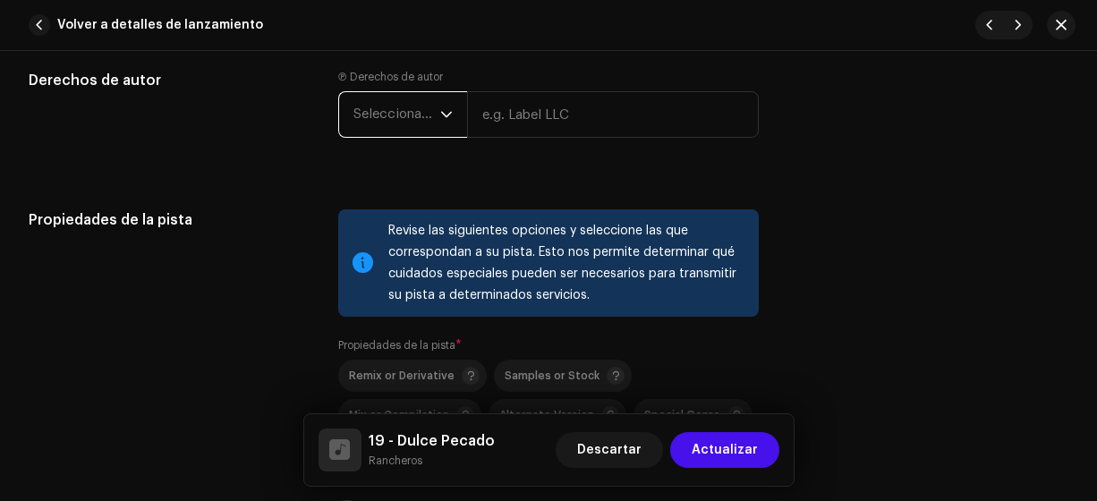
click at [403, 97] on span "Seleccionar año" at bounding box center [396, 114] width 87 height 45
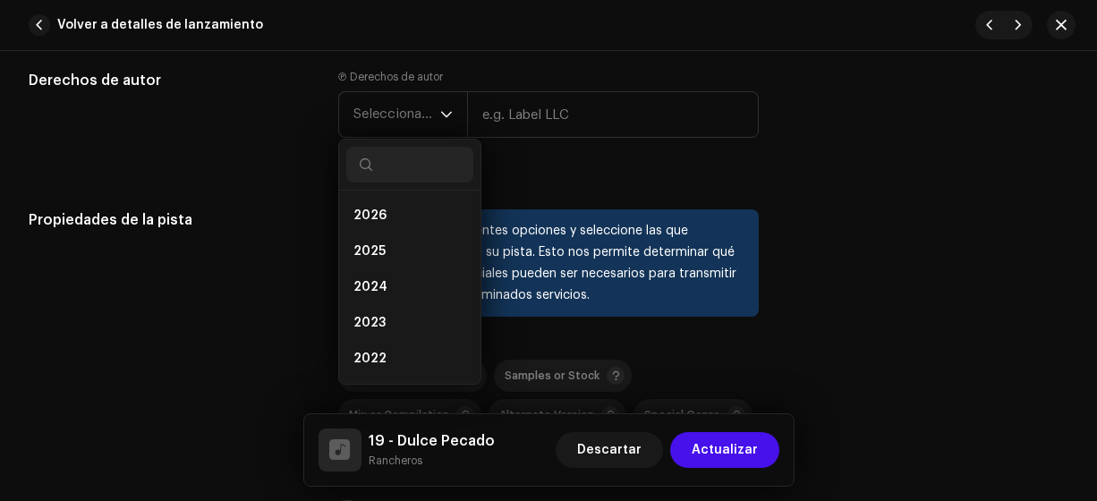
click at [386, 244] on li "2025" at bounding box center [409, 252] width 127 height 36
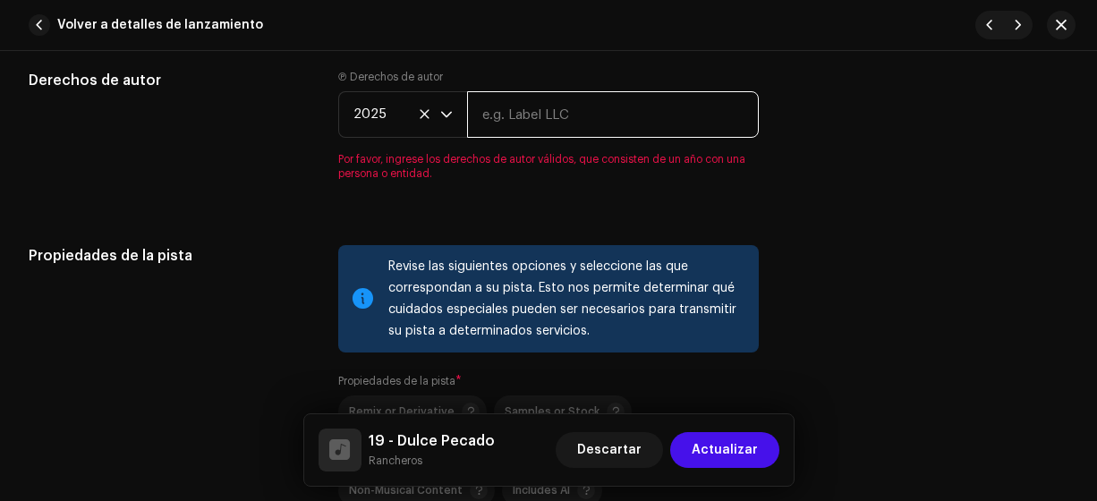
click at [519, 108] on input "text" at bounding box center [613, 114] width 293 height 47
type input "Rancheros"
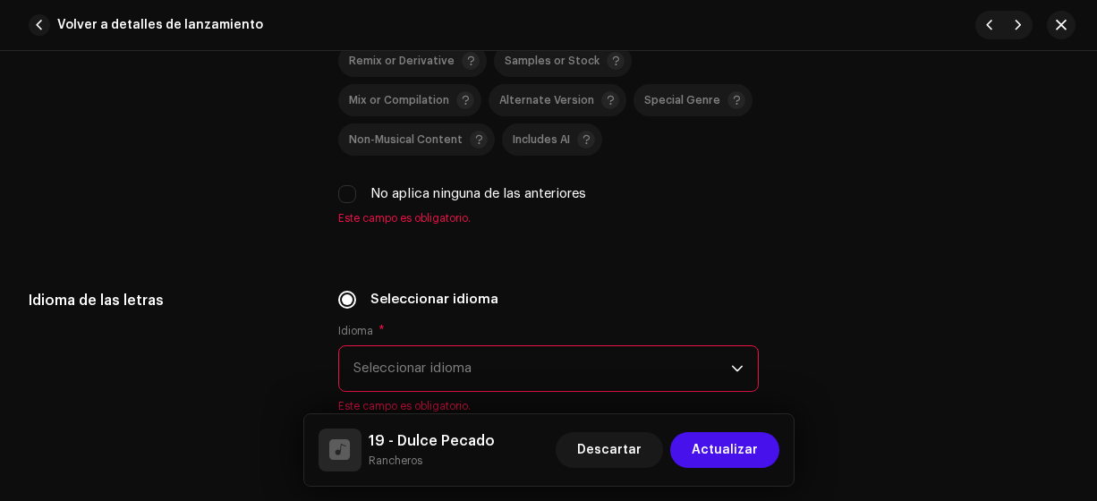
scroll to position [2723, 0]
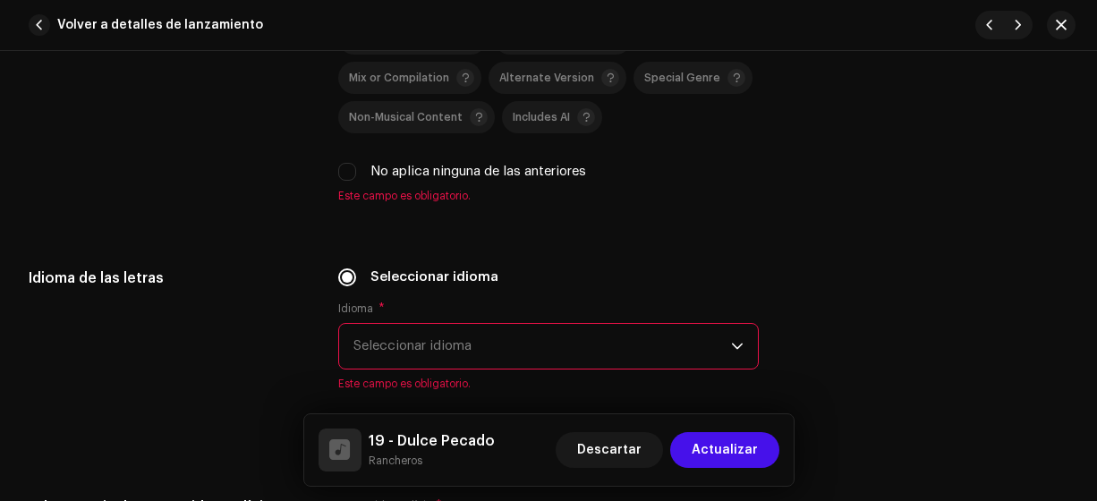
click at [338, 166] on input "No aplica ninguna de las anteriores" at bounding box center [347, 172] width 18 height 18
checkbox input "true"
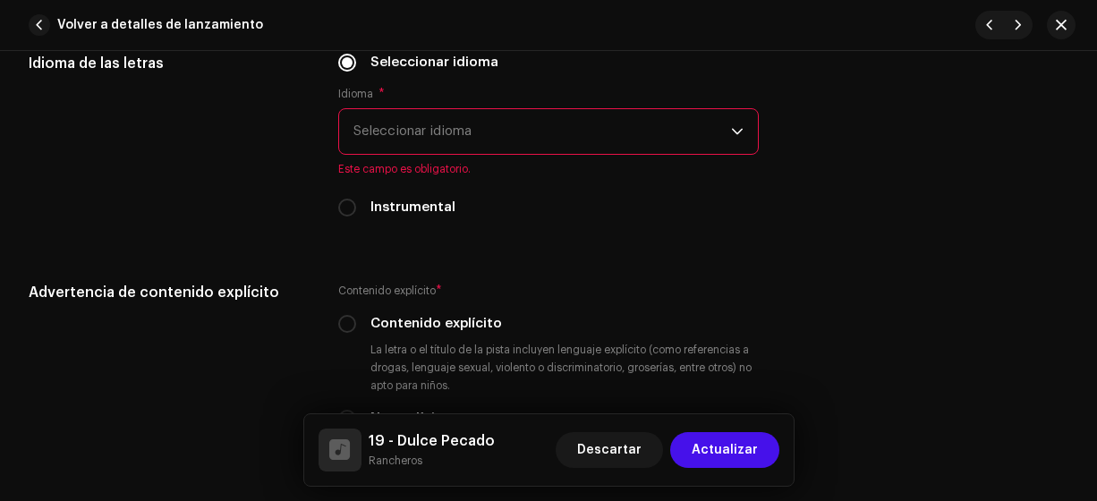
scroll to position [2933, 0]
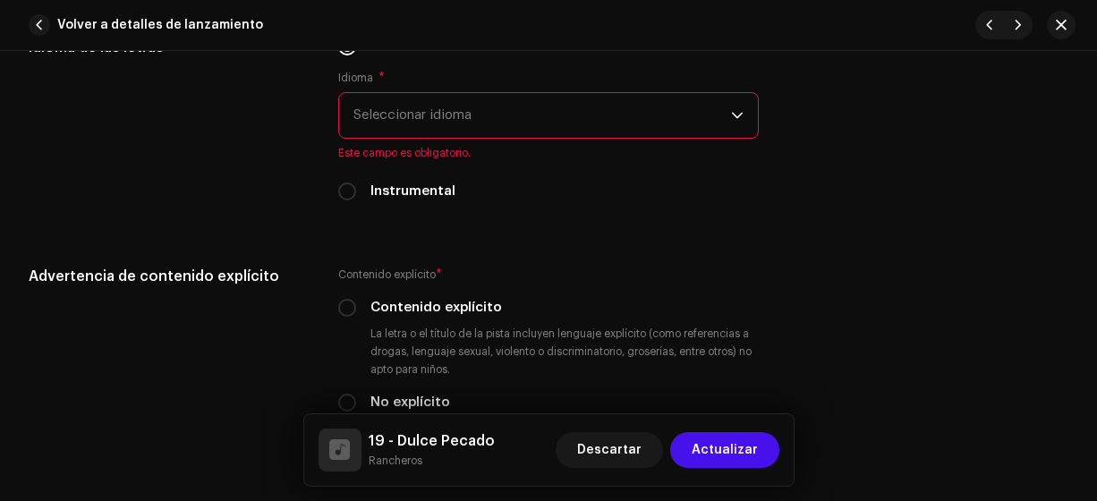
click at [623, 116] on span "Seleccionar idioma" at bounding box center [542, 115] width 378 height 45
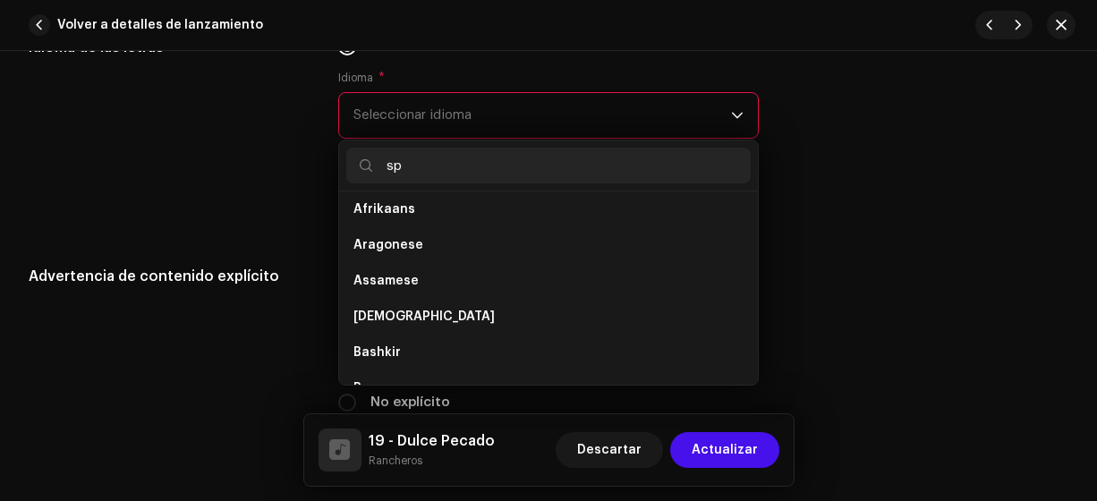
scroll to position [0, 0]
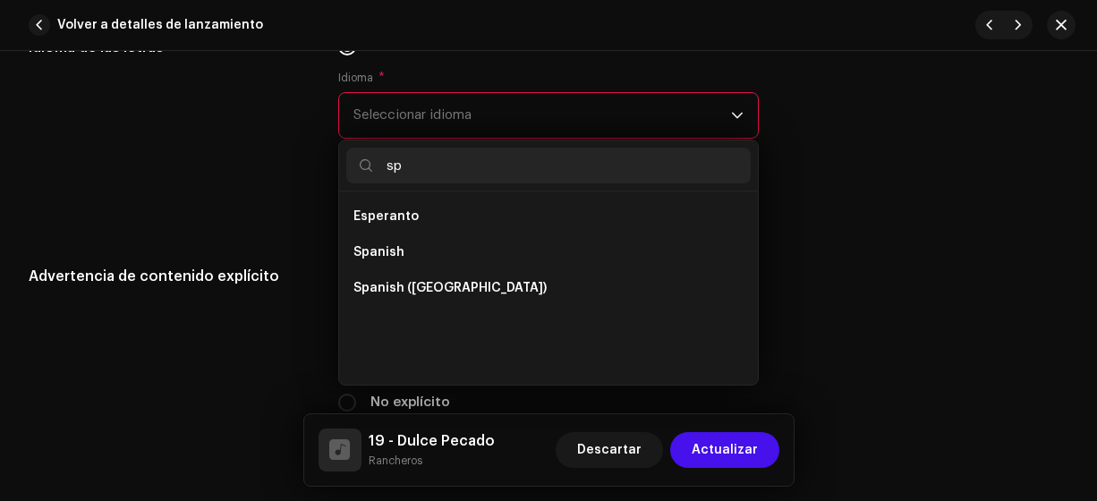
type input "sp"
click at [500, 285] on li "Spanish ([GEOGRAPHIC_DATA])" at bounding box center [548, 288] width 405 height 36
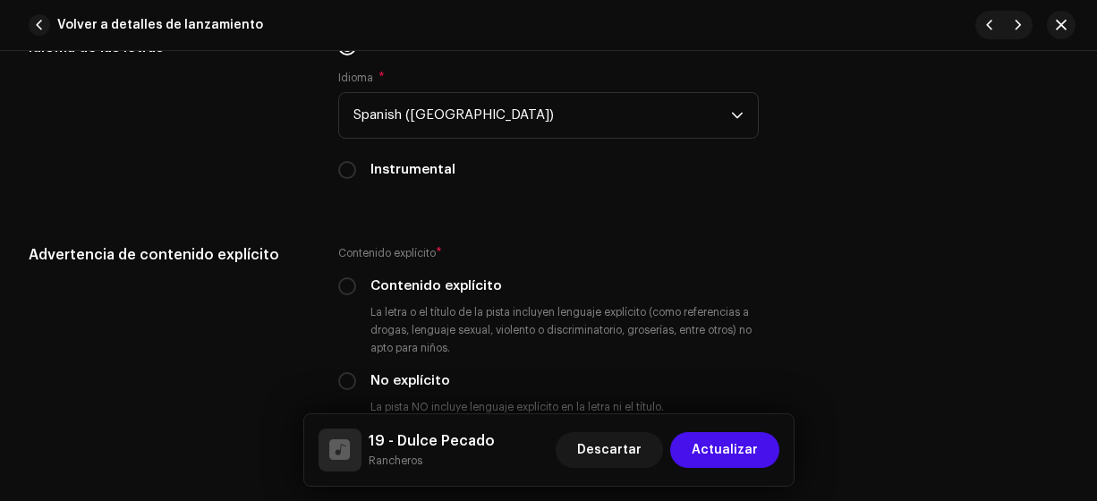
click at [348, 382] on input "No explícito" at bounding box center [347, 381] width 18 height 18
radio input "true"
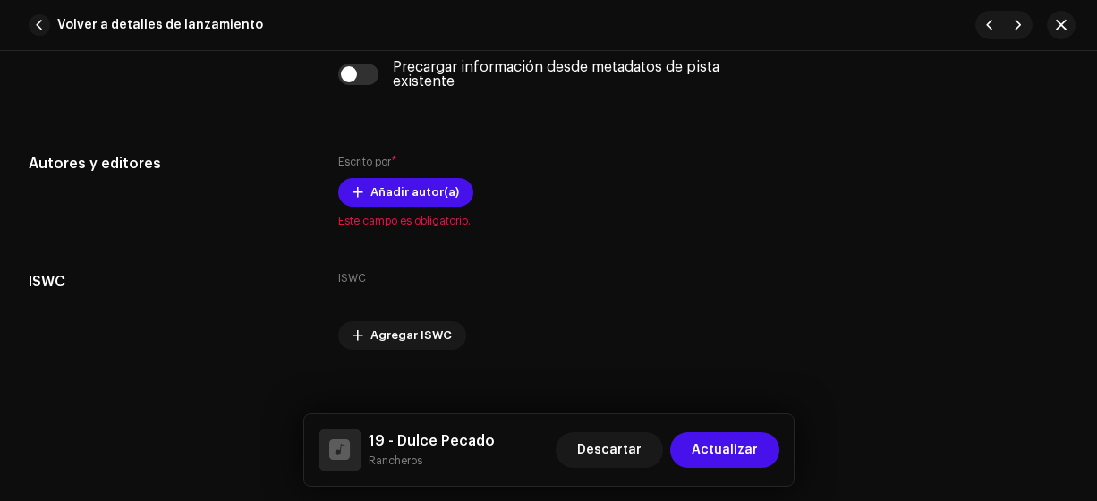
scroll to position [3647, 0]
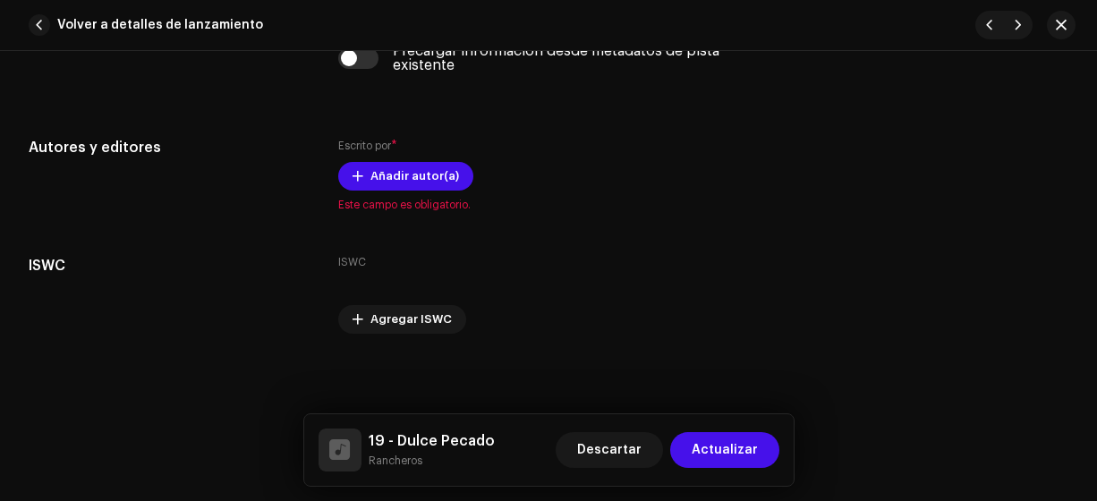
click at [404, 169] on span "Añadir autor(a)" at bounding box center [414, 176] width 89 height 36
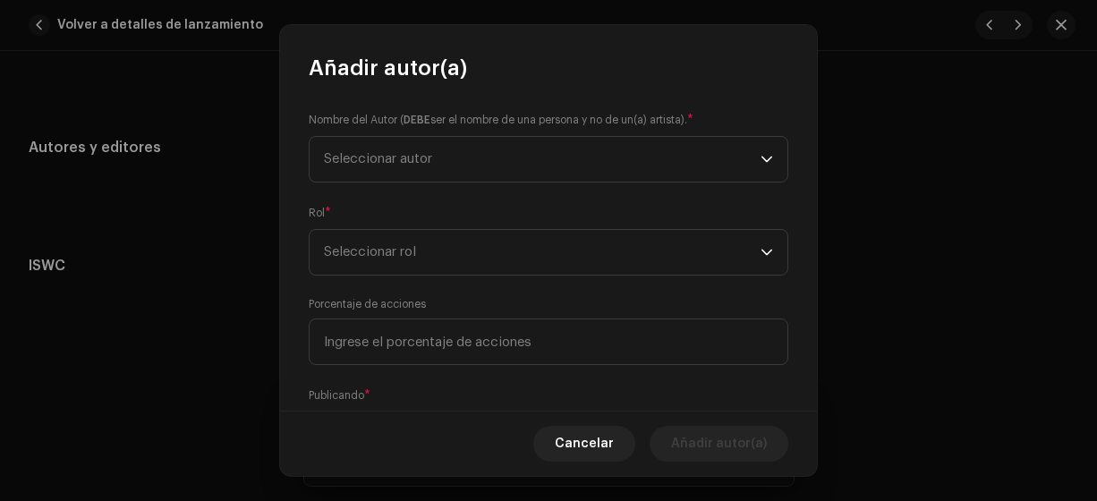
click at [404, 164] on span "Seleccionar autor" at bounding box center [378, 158] width 108 height 13
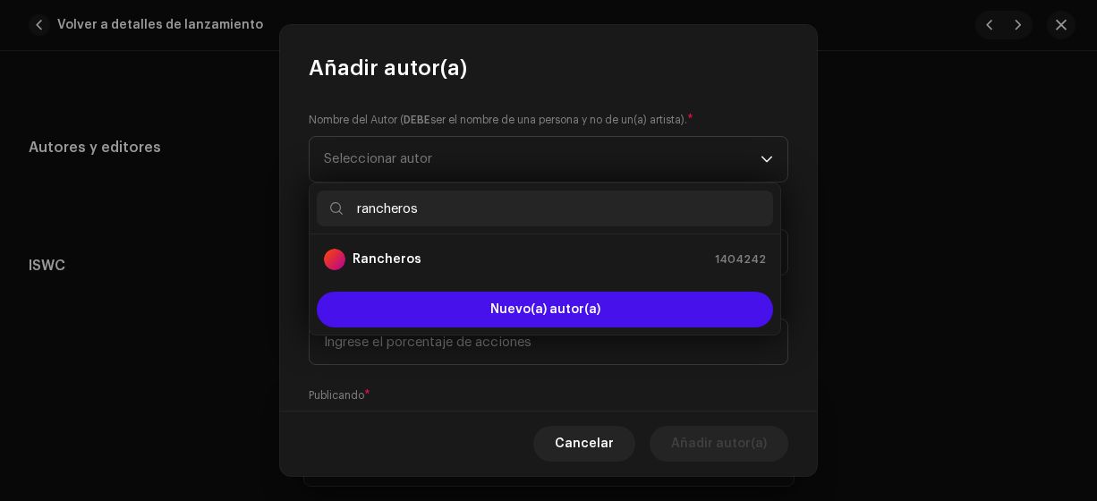
type input "rancheros"
click at [412, 260] on strong "Rancheros" at bounding box center [386, 259] width 69 height 18
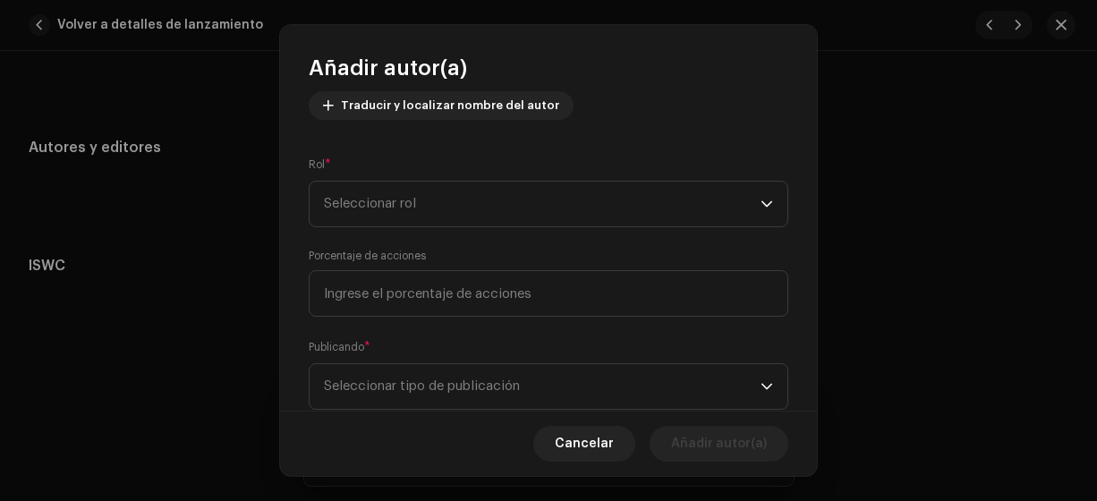
scroll to position [242, 0]
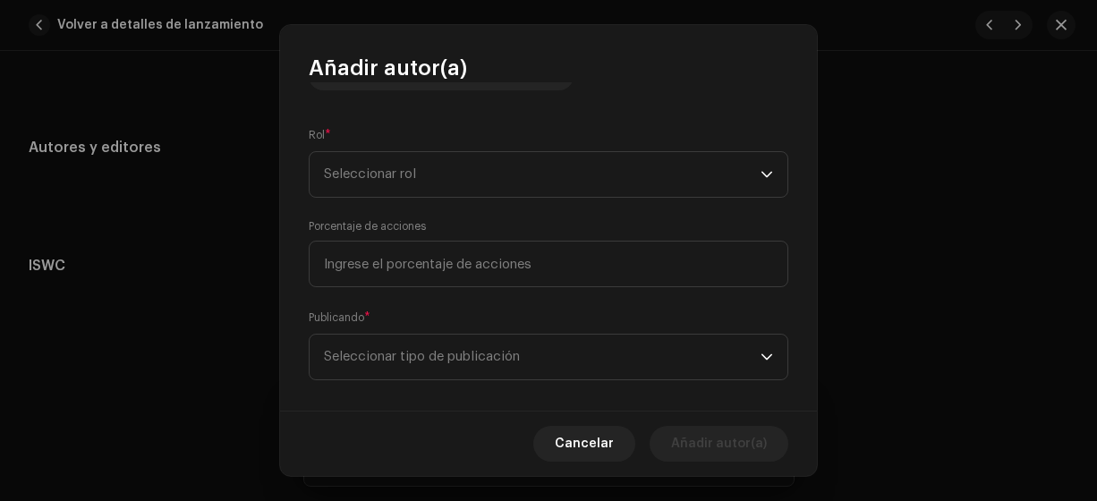
click at [538, 174] on span "Seleccionar rol" at bounding box center [542, 174] width 437 height 45
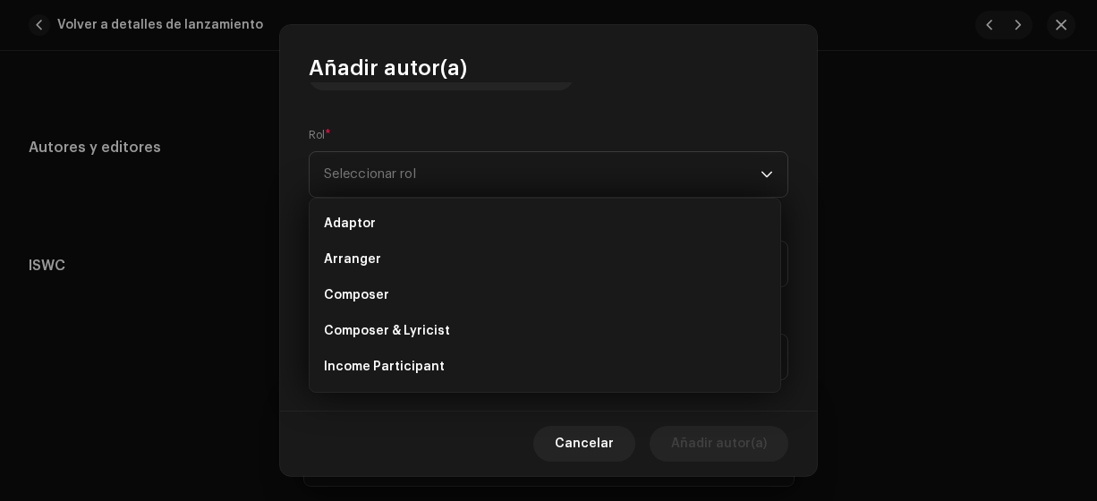
click at [464, 323] on li "Composer & Lyricist" at bounding box center [545, 331] width 456 height 36
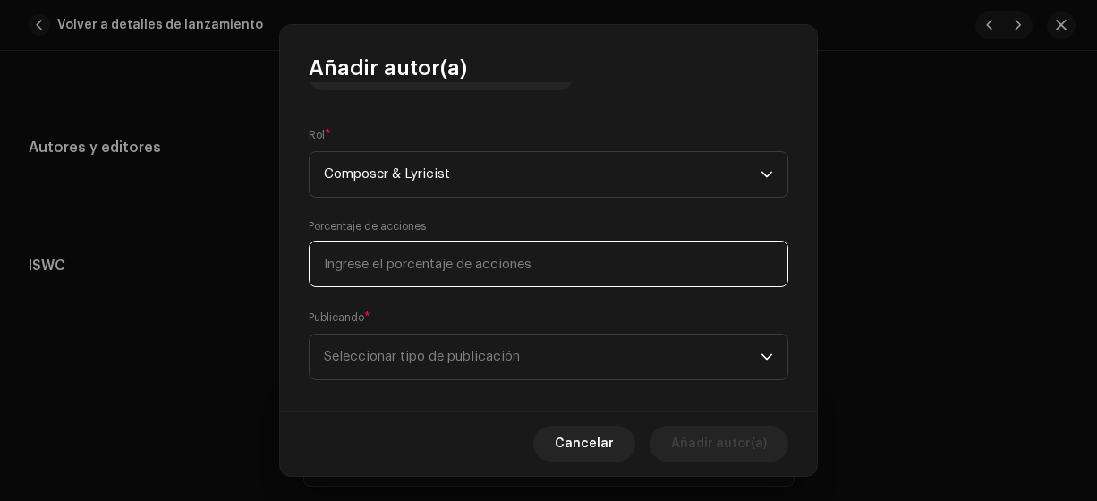
click at [456, 262] on input at bounding box center [549, 264] width 480 height 47
type input "100,00"
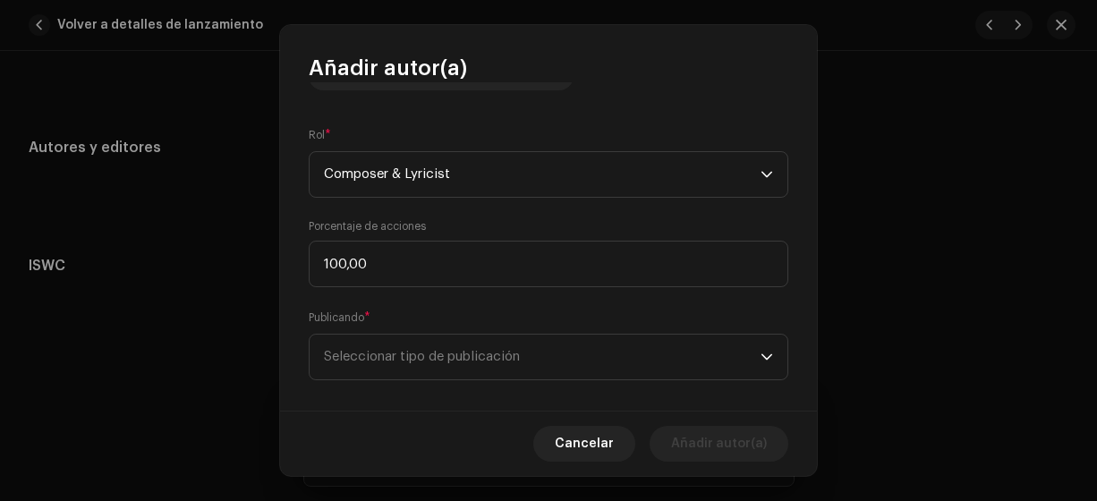
click at [416, 345] on span "Seleccionar tipo de publicación" at bounding box center [542, 357] width 437 height 45
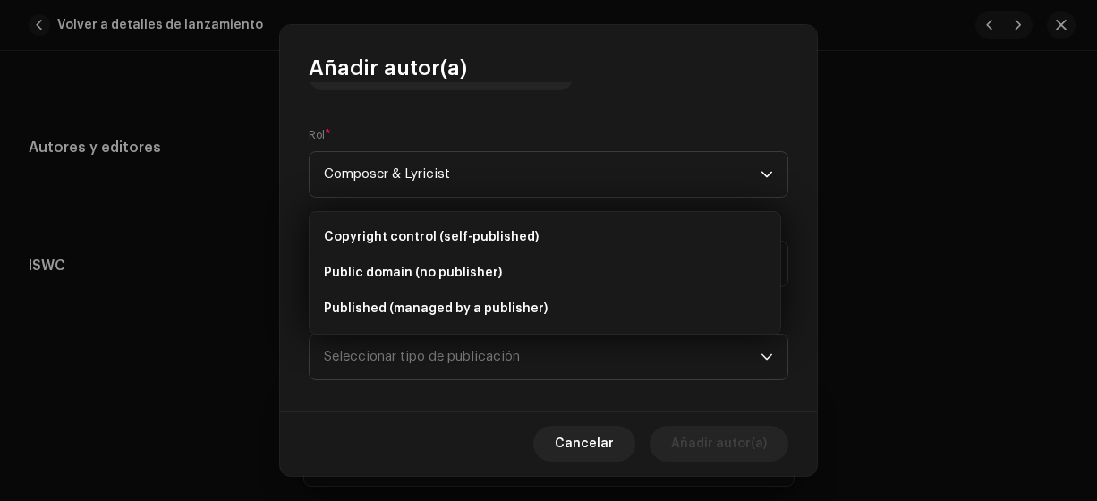
click at [452, 230] on span "Copyright control (self-published)" at bounding box center [431, 237] width 215 height 18
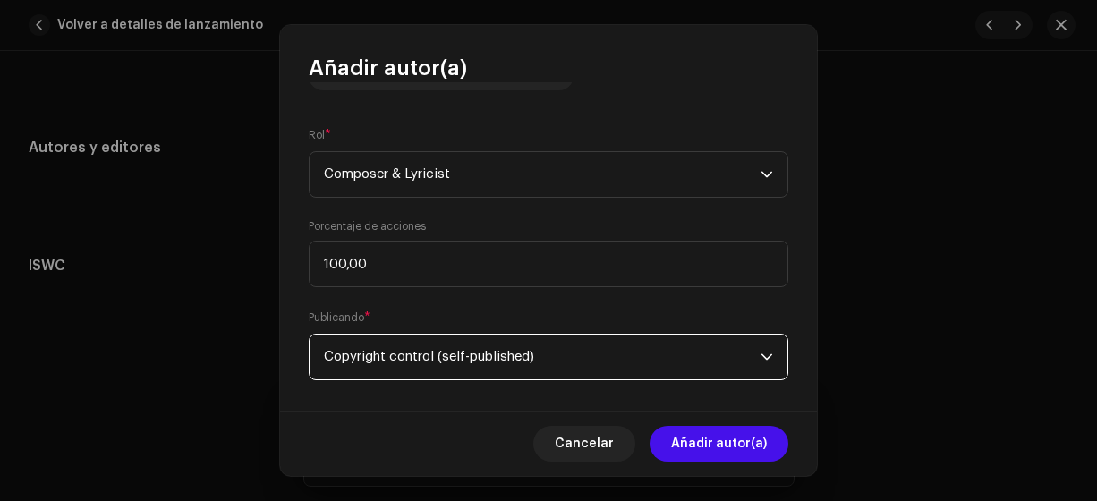
click at [698, 446] on span "Añadir autor(a)" at bounding box center [719, 444] width 96 height 36
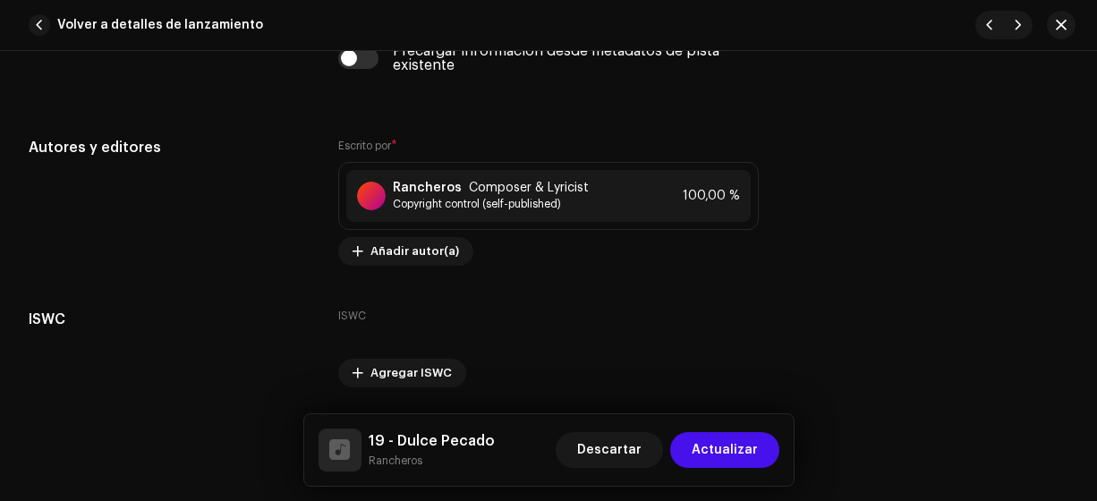
click at [730, 453] on span "Actualizar" at bounding box center [725, 450] width 66 height 36
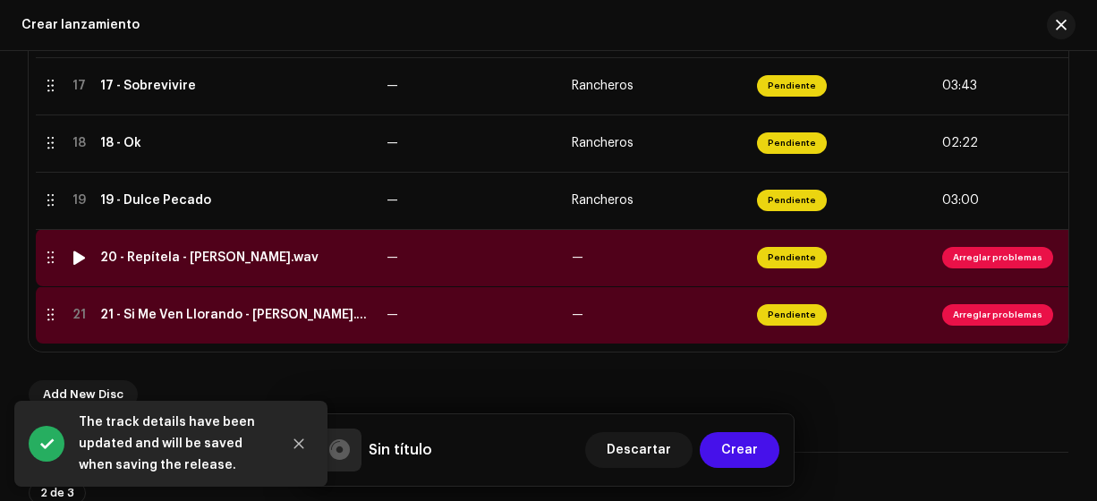
click at [208, 254] on div "20 - Repítela - [PERSON_NAME].wav" at bounding box center [209, 257] width 218 height 14
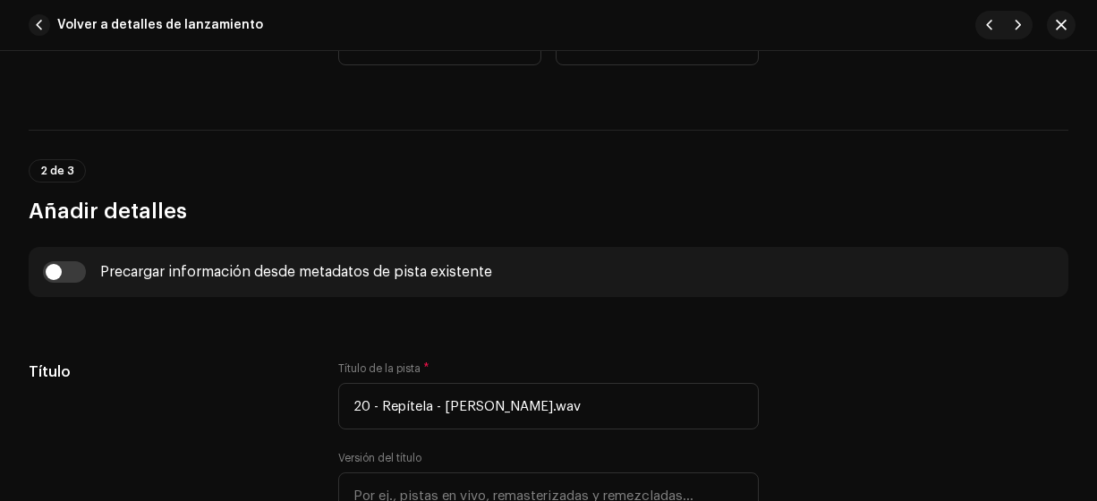
scroll to position [424, 0]
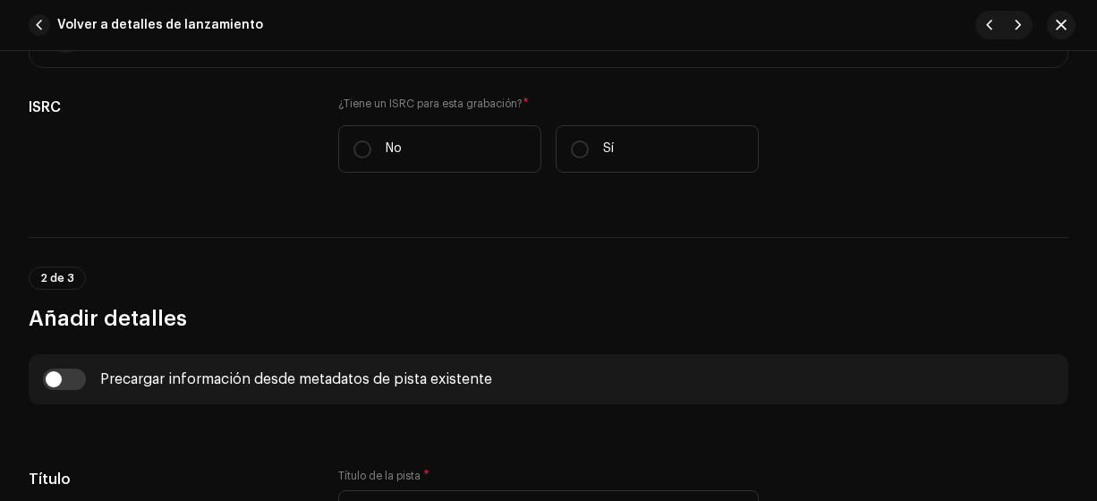
click at [360, 148] on input "No" at bounding box center [362, 149] width 18 height 18
radio input "true"
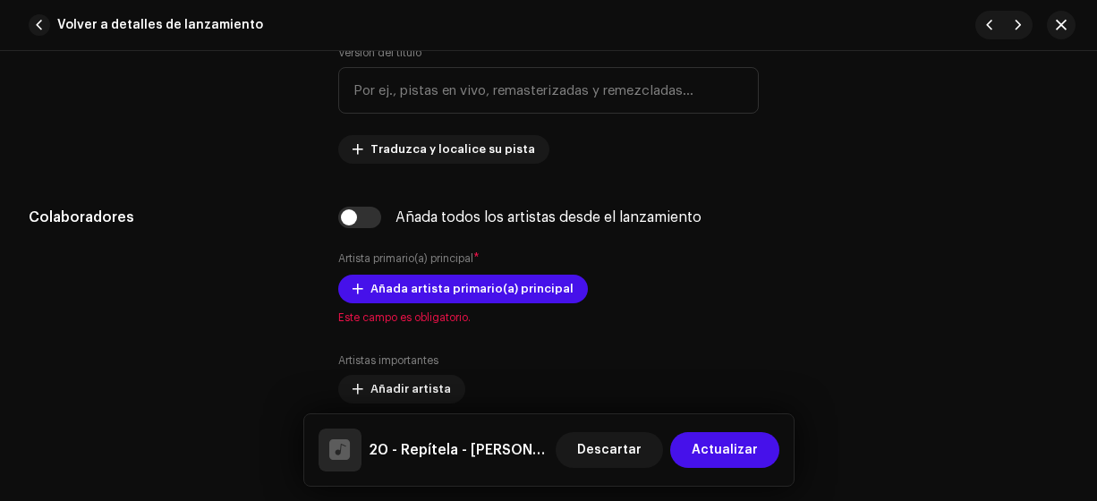
scroll to position [913, 0]
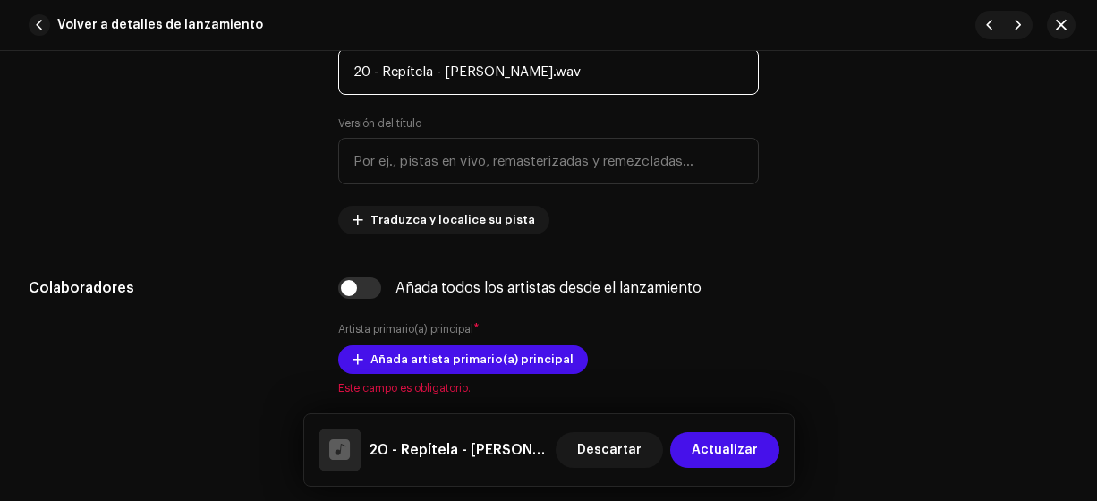
drag, startPoint x: 565, startPoint y: 81, endPoint x: 434, endPoint y: 98, distance: 132.6
click at [434, 98] on div "Título de la pista * 20 - Repítela - Jessi Uribe.wav Versión del título Traduzc…" at bounding box center [548, 131] width 421 height 208
type input "20 - Repítela"
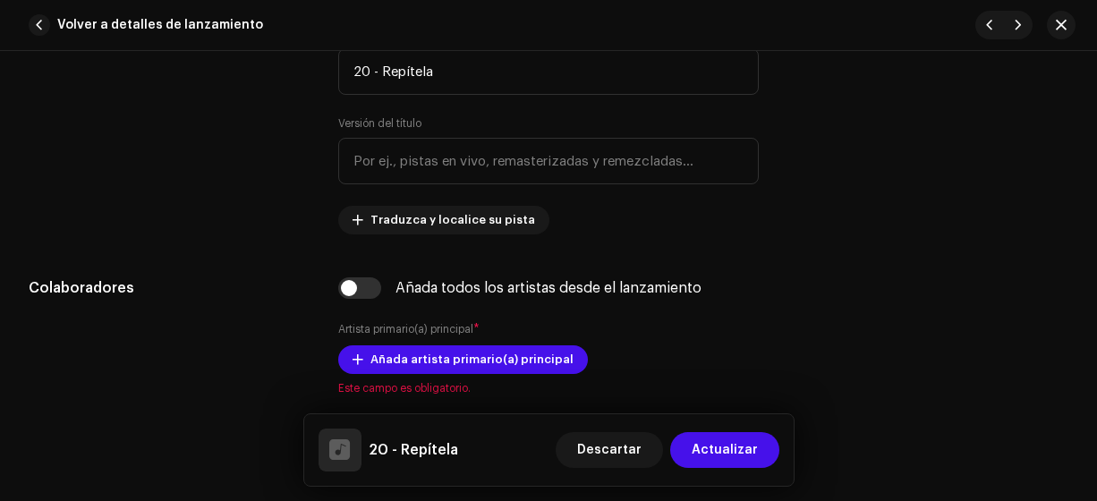
click at [478, 362] on span "Añada artista primario(a) principal" at bounding box center [471, 360] width 203 height 36
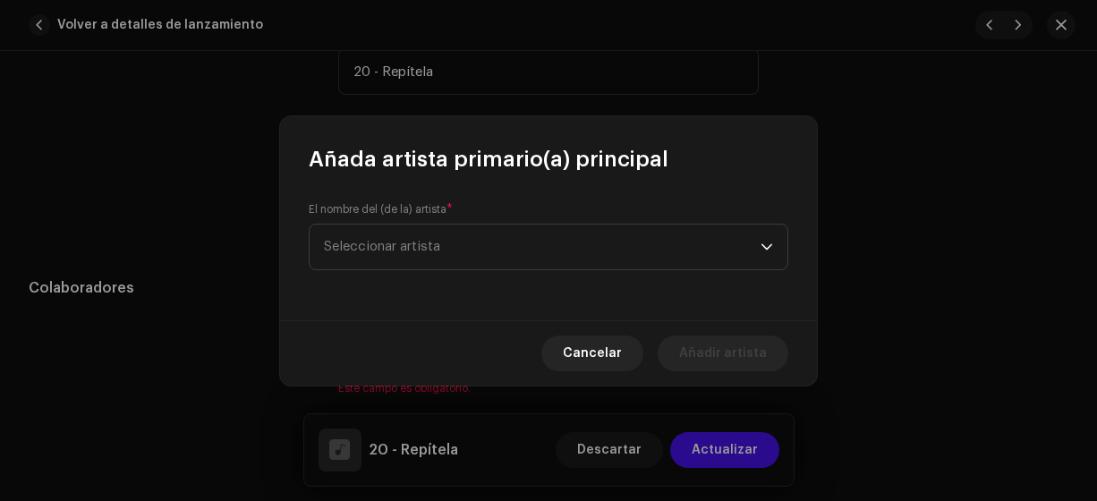
click at [420, 264] on span "Seleccionar artista" at bounding box center [542, 247] width 437 height 45
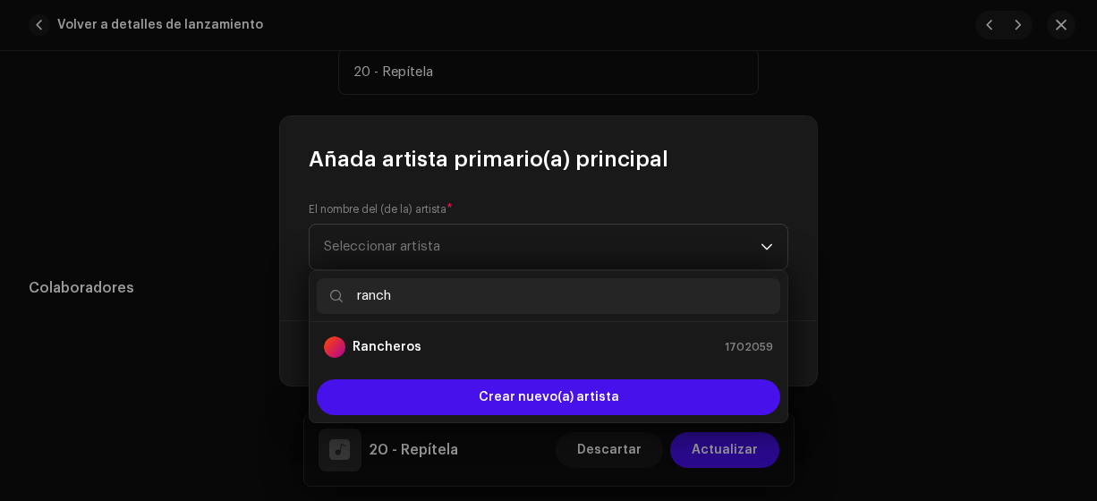
type input "ranch"
click at [408, 343] on strong "Rancheros" at bounding box center [386, 347] width 69 height 18
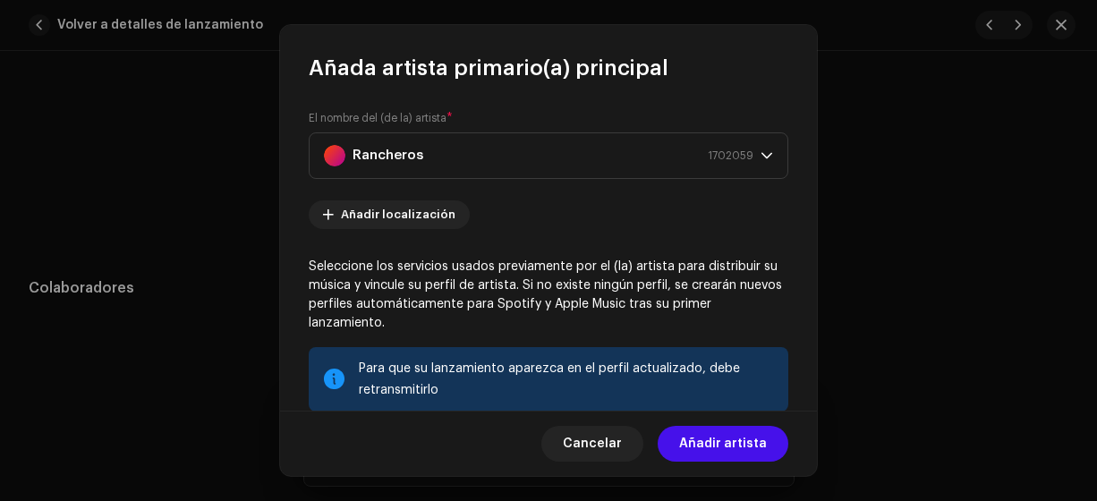
click at [690, 436] on span "Añadir artista" at bounding box center [723, 444] width 88 height 36
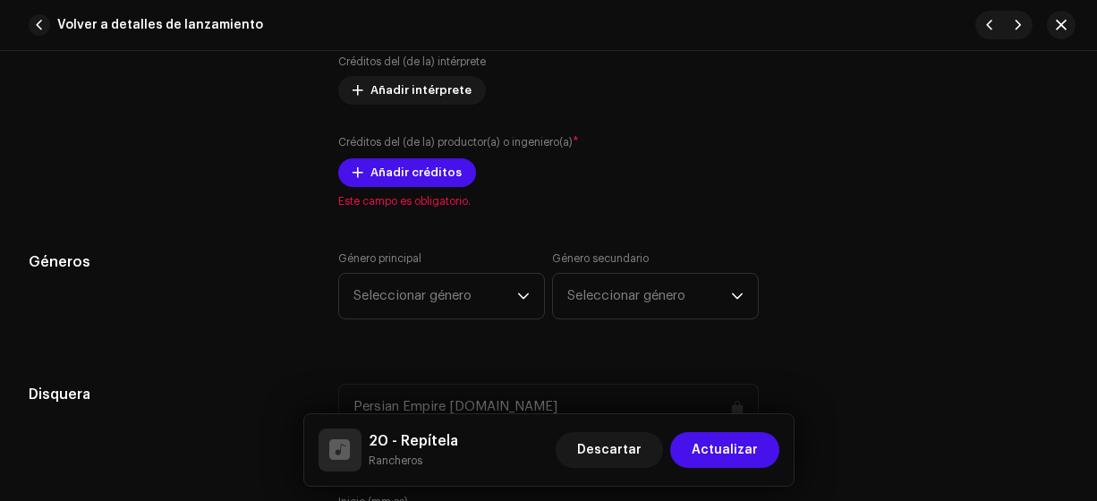
scroll to position [1414, 0]
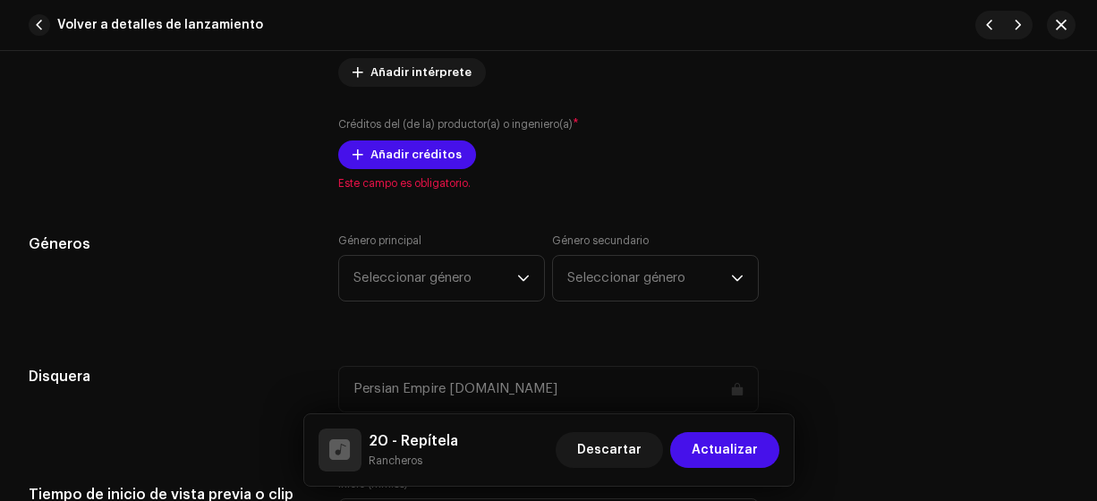
click at [412, 148] on span "Añadir créditos" at bounding box center [415, 155] width 91 height 36
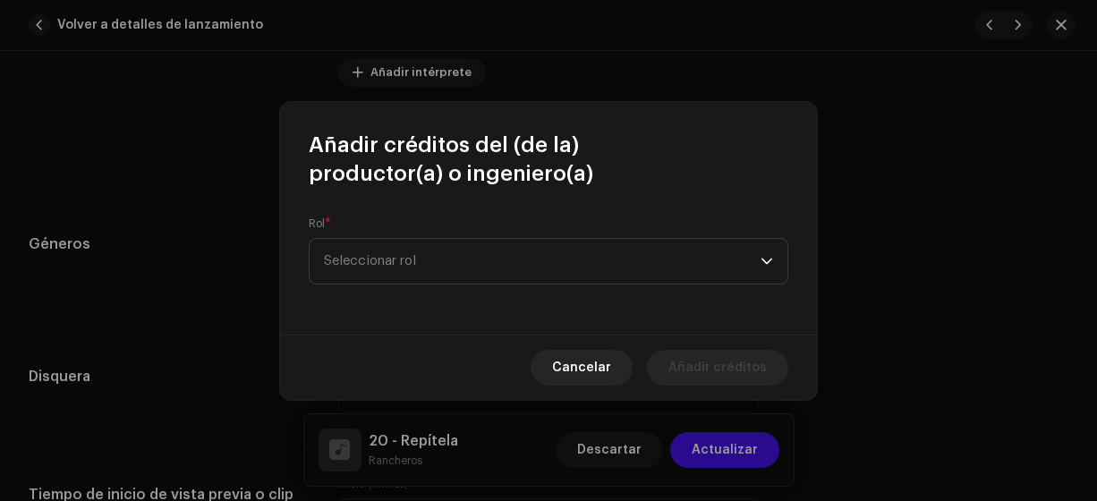
click at [412, 266] on span "Seleccionar rol" at bounding box center [542, 261] width 437 height 45
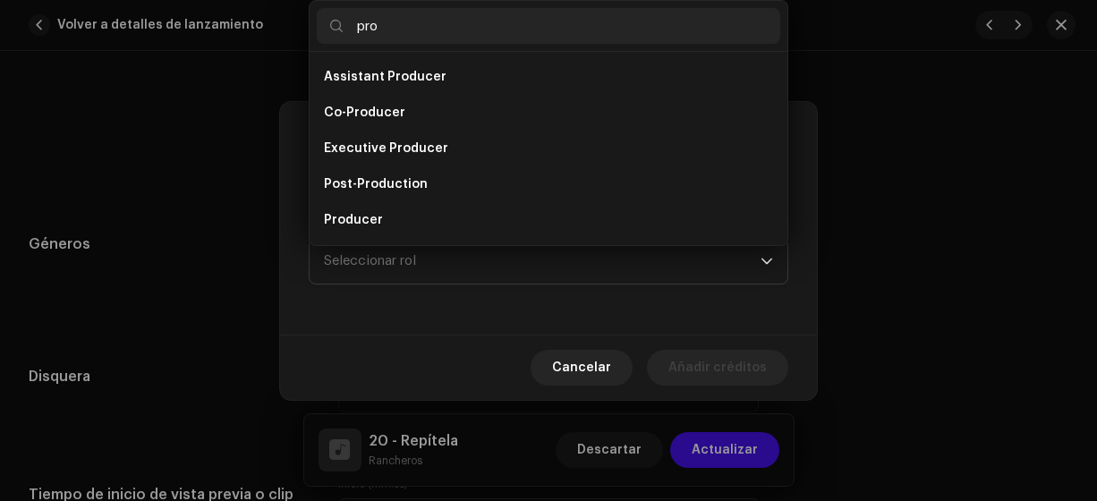
scroll to position [29, 0]
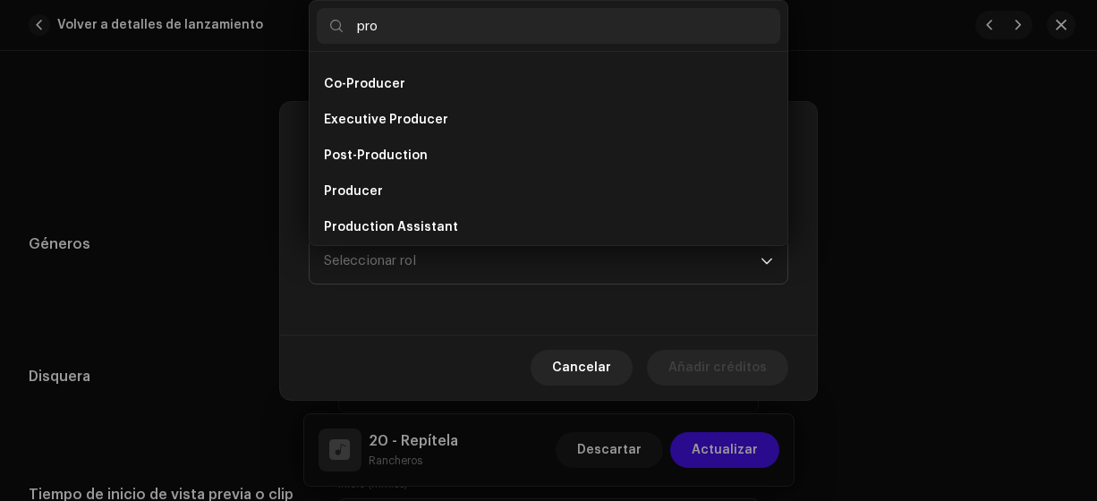
type input "pro"
click at [388, 194] on li "Producer" at bounding box center [548, 192] width 463 height 36
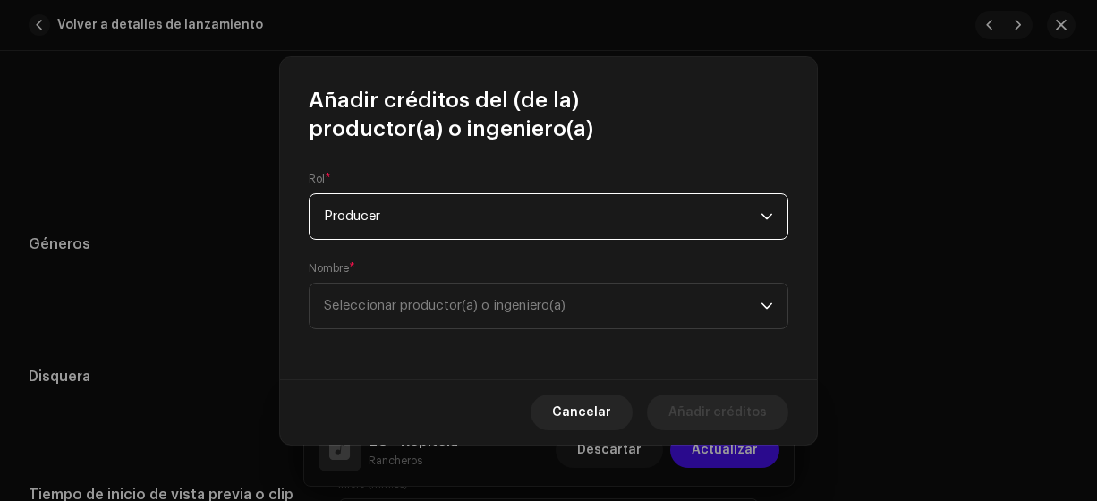
click at [403, 303] on span "Seleccionar productor(a) o ingeniero(a)" at bounding box center [445, 305] width 242 height 13
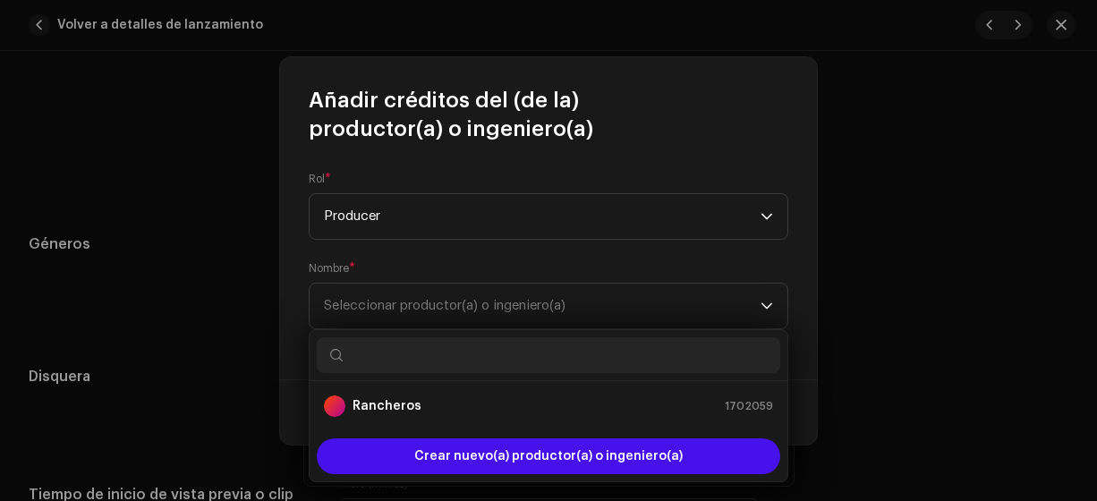
click at [380, 404] on strong "Rancheros" at bounding box center [386, 406] width 69 height 18
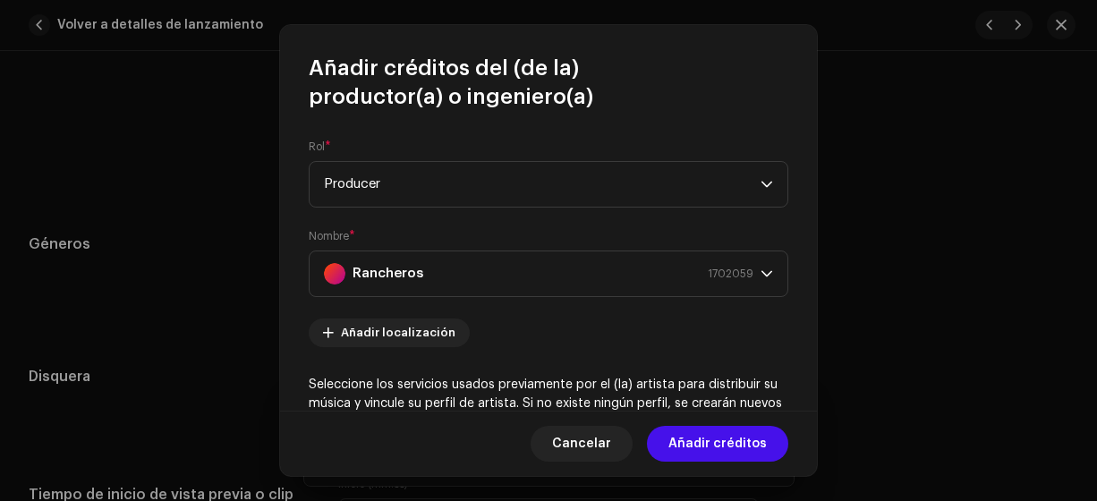
click at [727, 445] on span "Añadir créditos" at bounding box center [717, 444] width 98 height 36
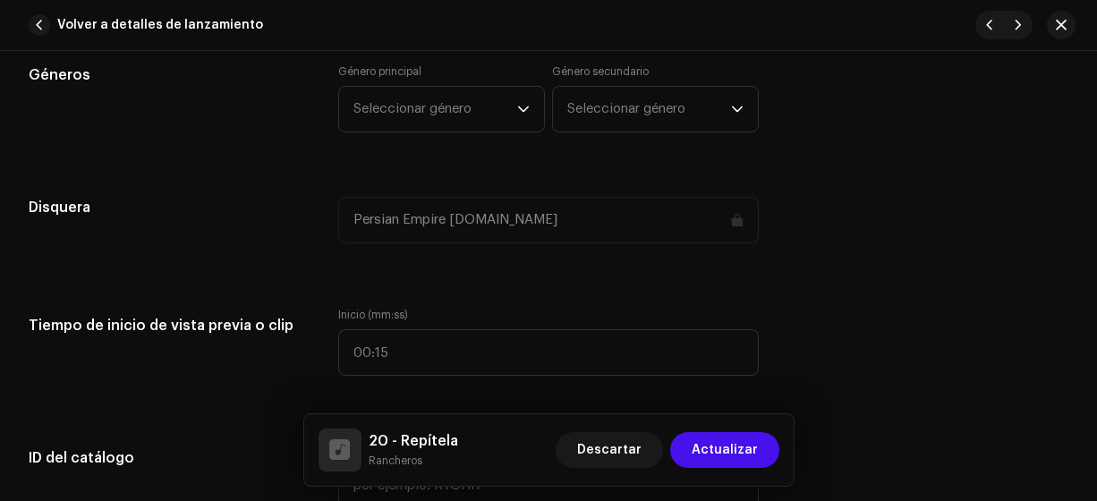
scroll to position [1653, 0]
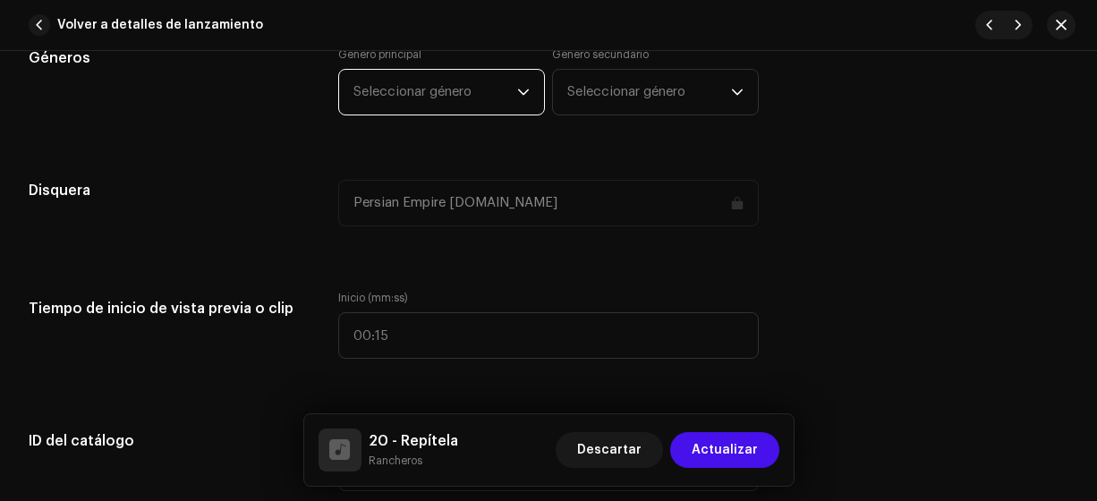
click at [491, 89] on span "Seleccionar género" at bounding box center [435, 92] width 164 height 45
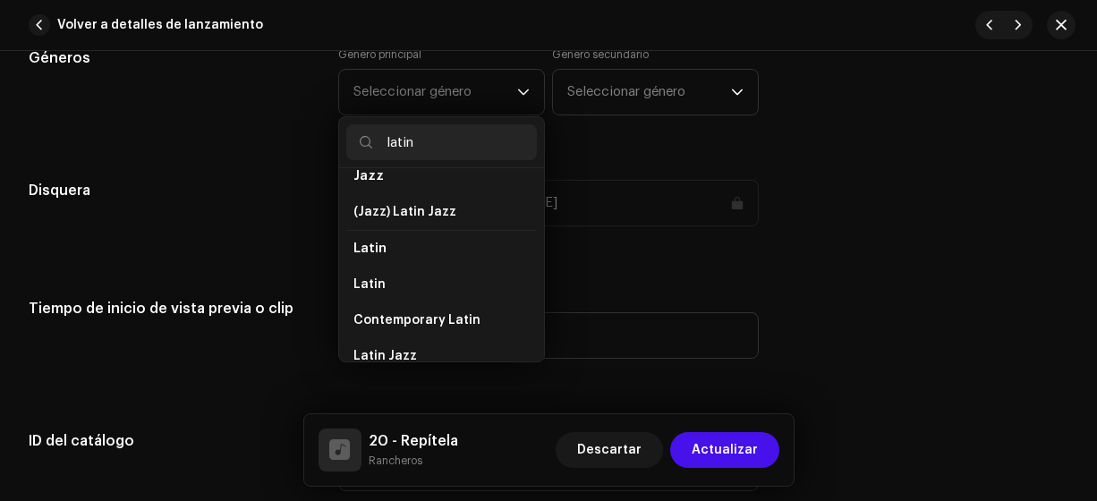
scroll to position [100, 0]
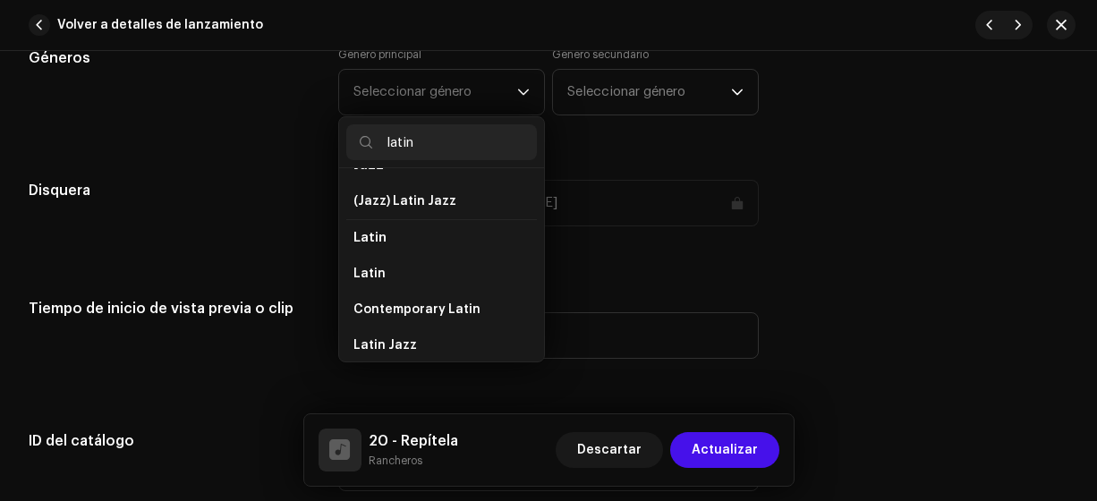
type input "latin"
click at [476, 263] on li "Latin" at bounding box center [441, 274] width 191 height 36
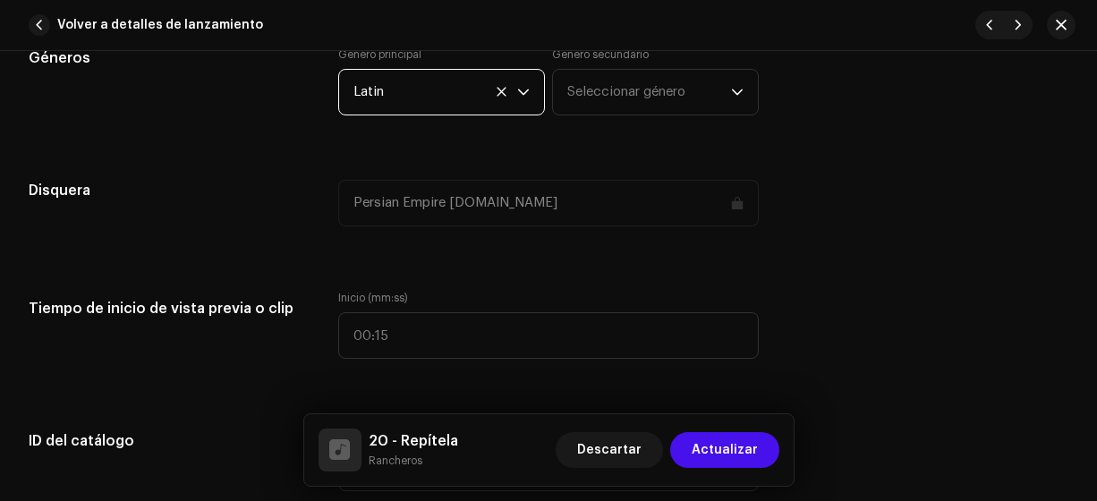
click at [595, 83] on span "Seleccionar género" at bounding box center [649, 92] width 164 height 45
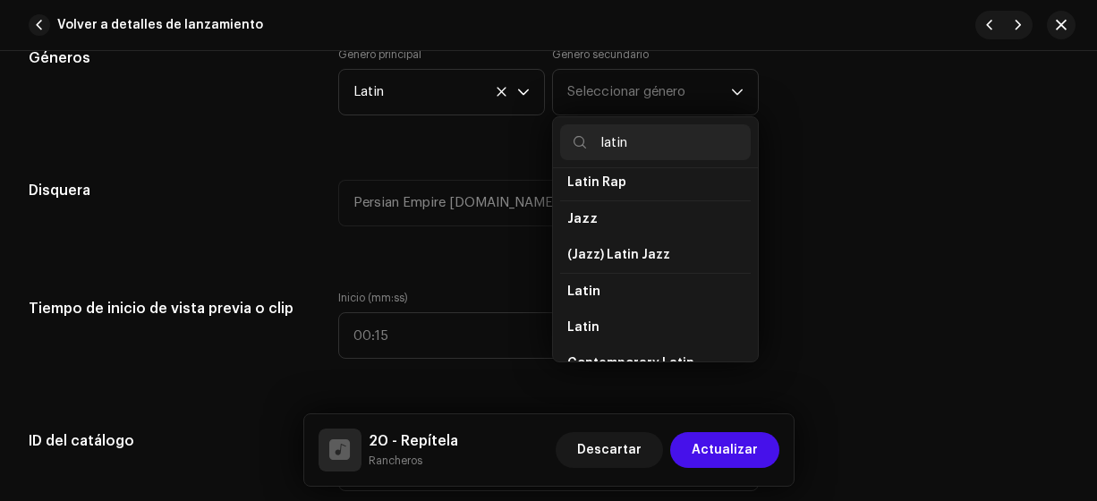
scroll to position [69, 0]
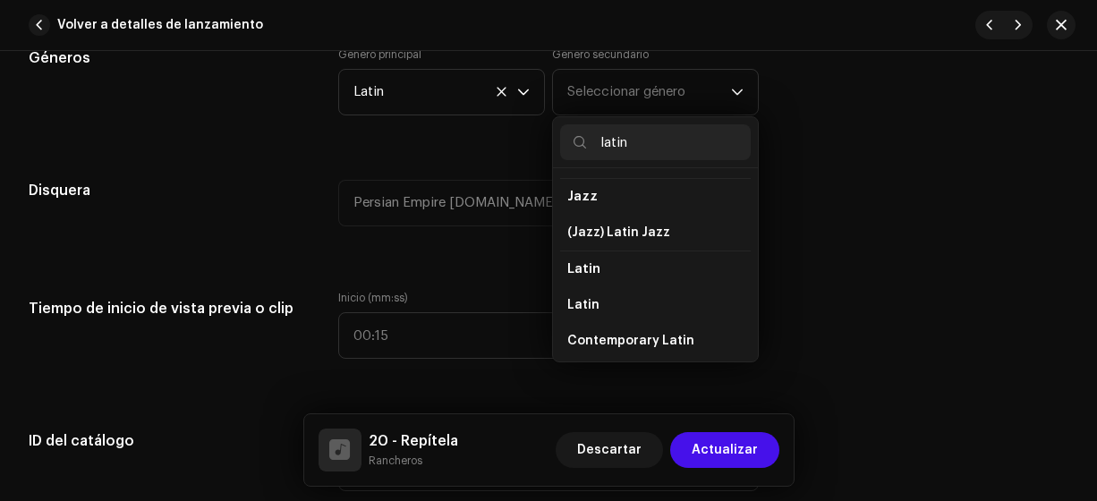
type input "latin"
click at [659, 295] on li "Latin" at bounding box center [655, 305] width 191 height 36
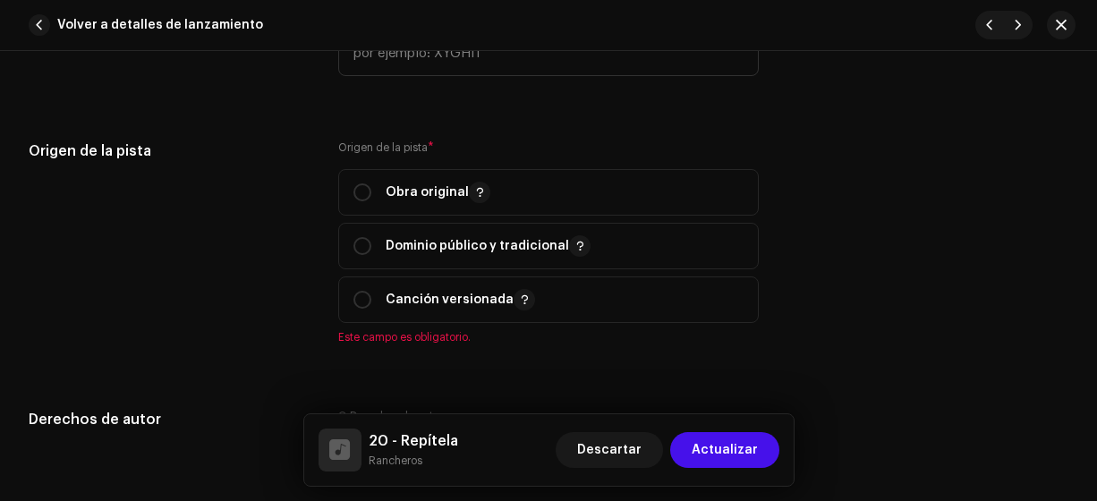
scroll to position [1919, 0]
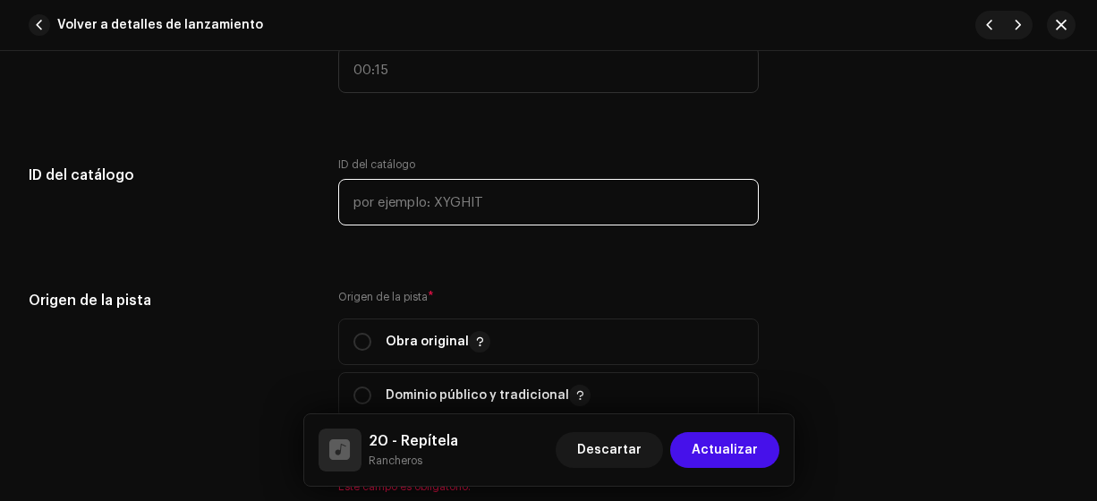
click at [613, 198] on input "text" at bounding box center [548, 202] width 421 height 47
type input "17-00020"
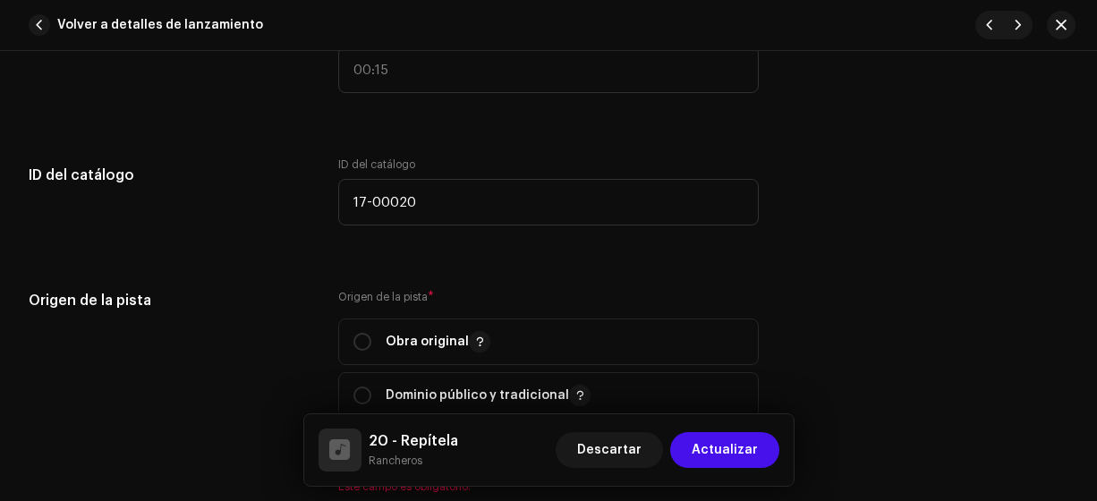
click at [354, 333] on input "radio" at bounding box center [362, 342] width 18 height 18
radio input "true"
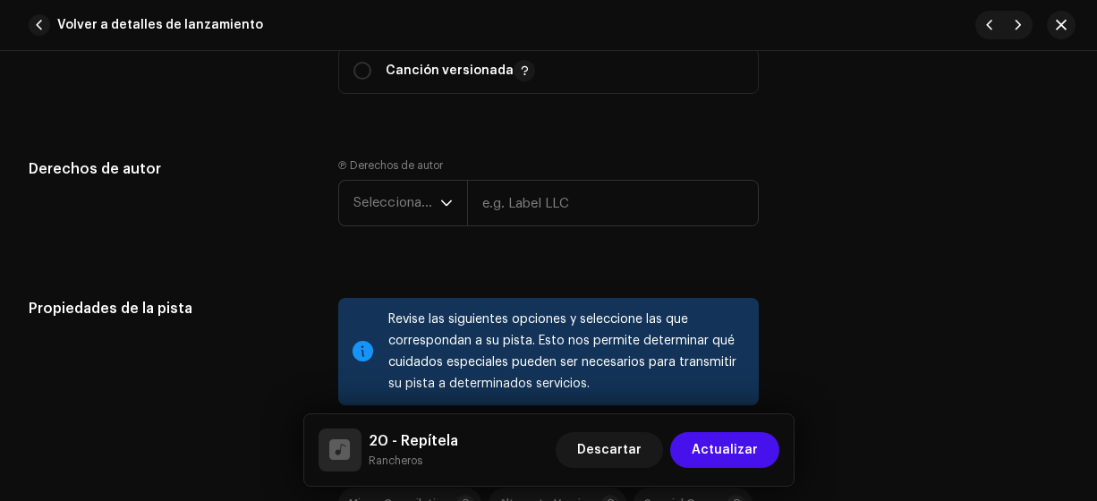
scroll to position [2419, 0]
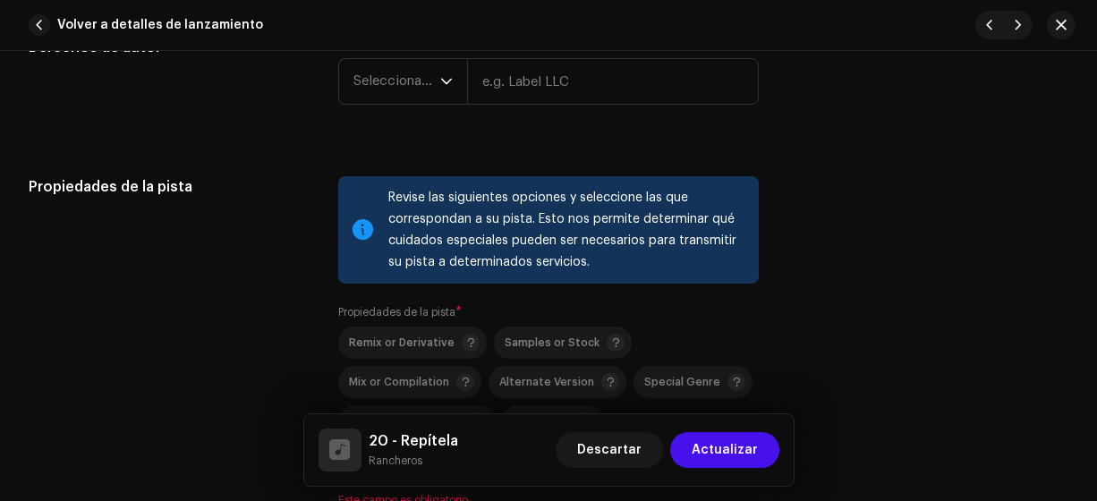
click at [405, 83] on span "Seleccionar año" at bounding box center [396, 81] width 87 height 45
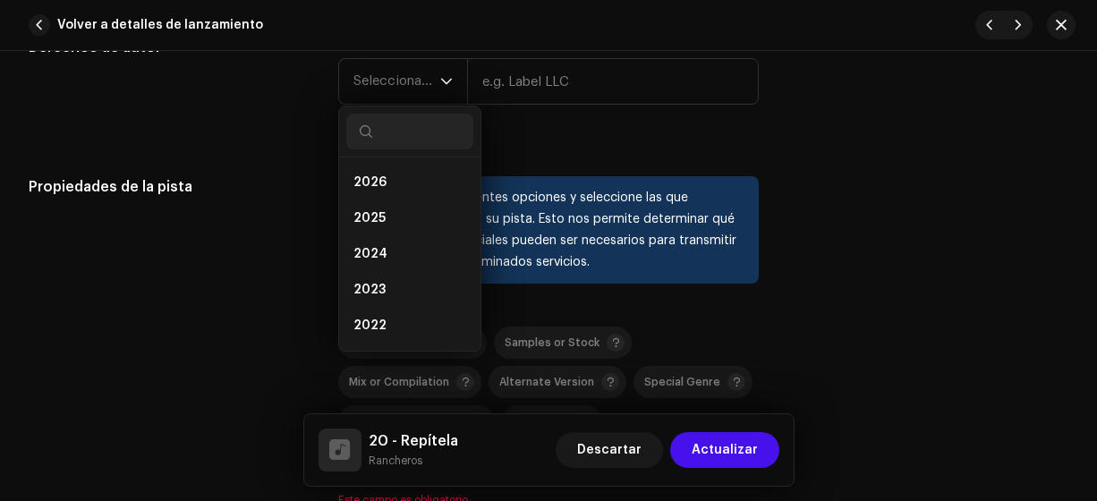
click at [403, 208] on li "2025" at bounding box center [409, 218] width 127 height 36
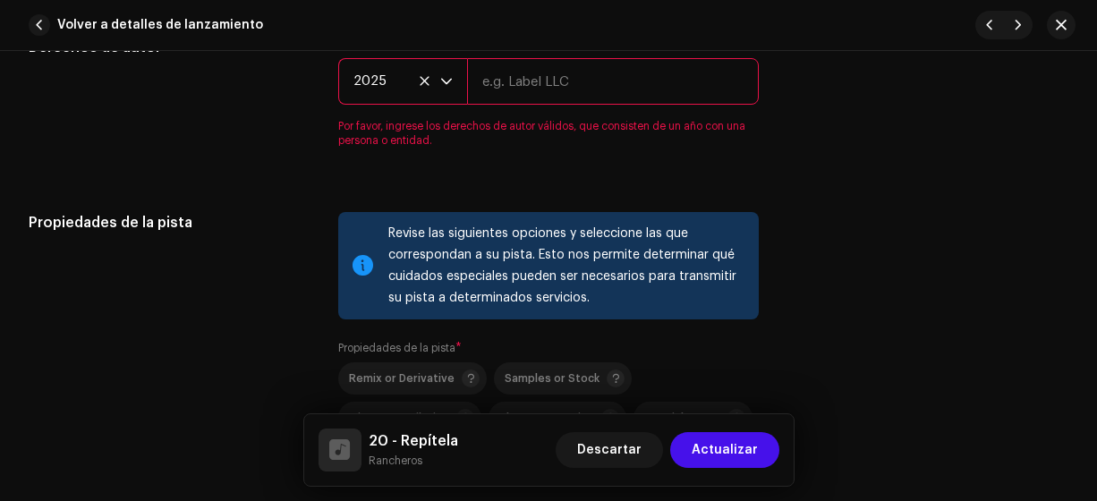
click at [499, 81] on input "text" at bounding box center [613, 81] width 293 height 47
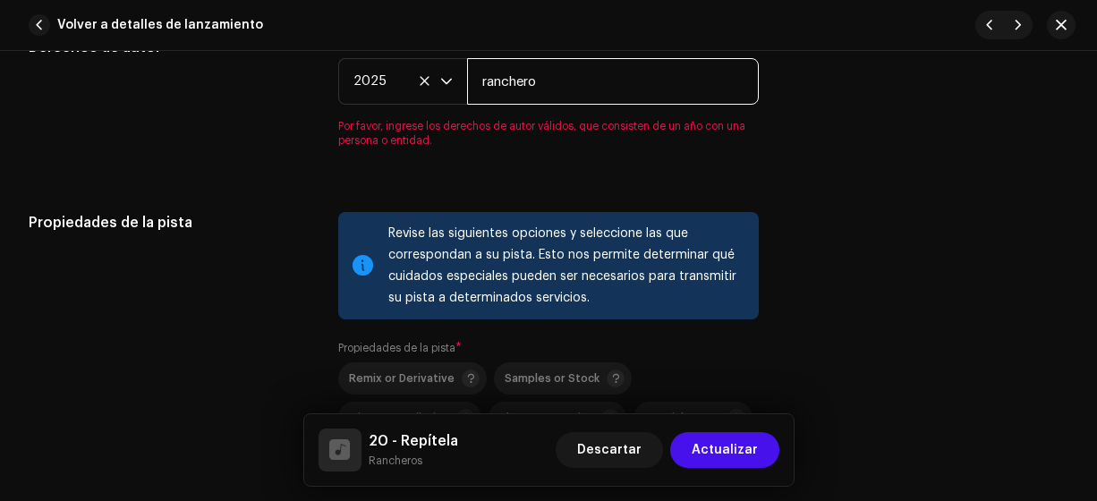
type input "Rancheros"
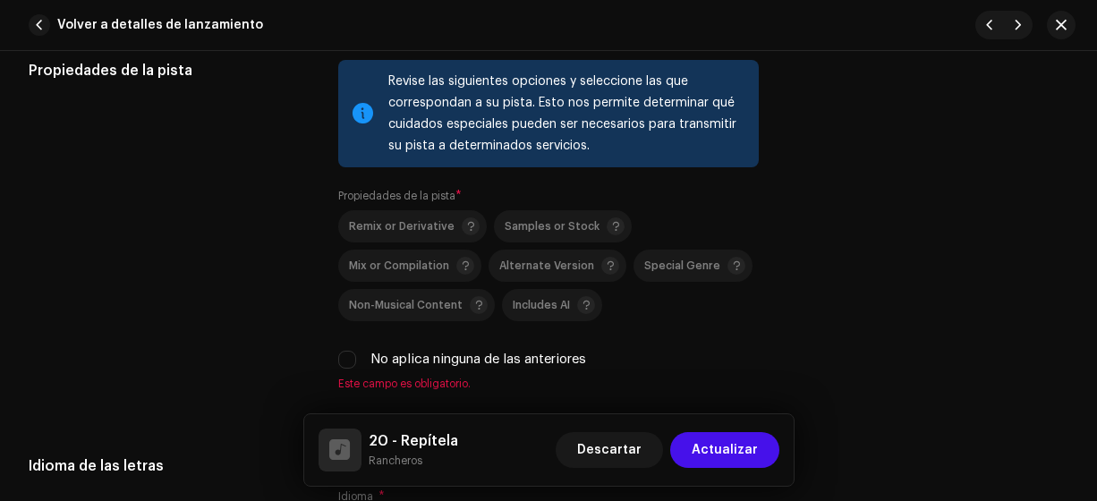
scroll to position [2690, 0]
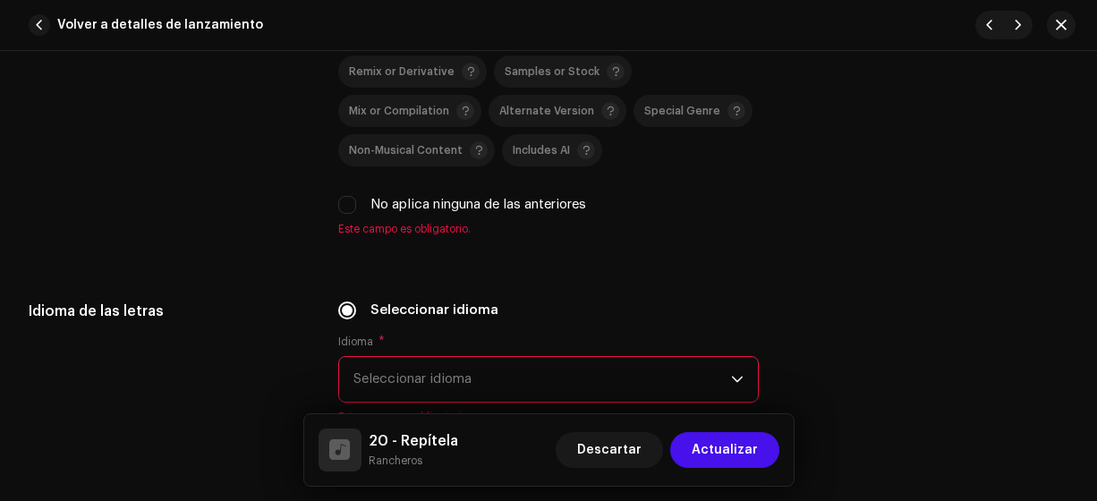
click at [352, 200] on div "No aplica ninguna de las anteriores" at bounding box center [548, 205] width 421 height 20
click at [351, 199] on input "No aplica ninguna de las anteriores" at bounding box center [347, 205] width 18 height 18
checkbox input "true"
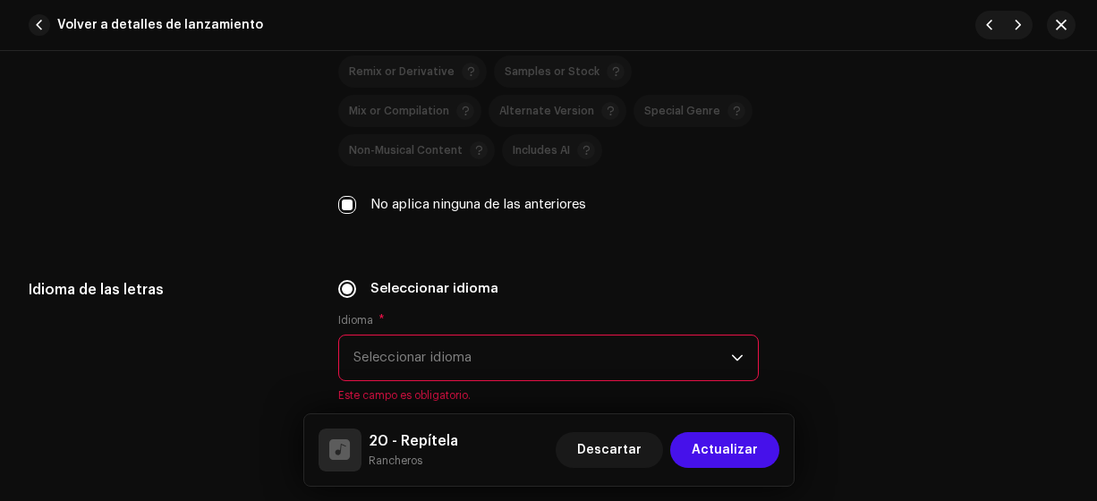
click at [457, 352] on span "Seleccionar idioma" at bounding box center [542, 357] width 378 height 45
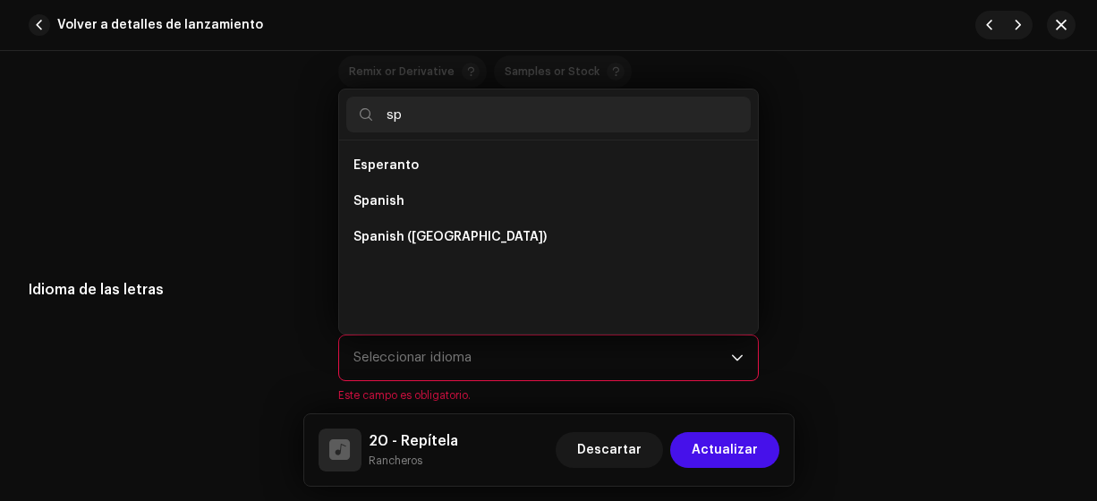
scroll to position [0, 0]
type input "sp"
click at [466, 239] on span "Spanish ([GEOGRAPHIC_DATA])" at bounding box center [449, 237] width 193 height 18
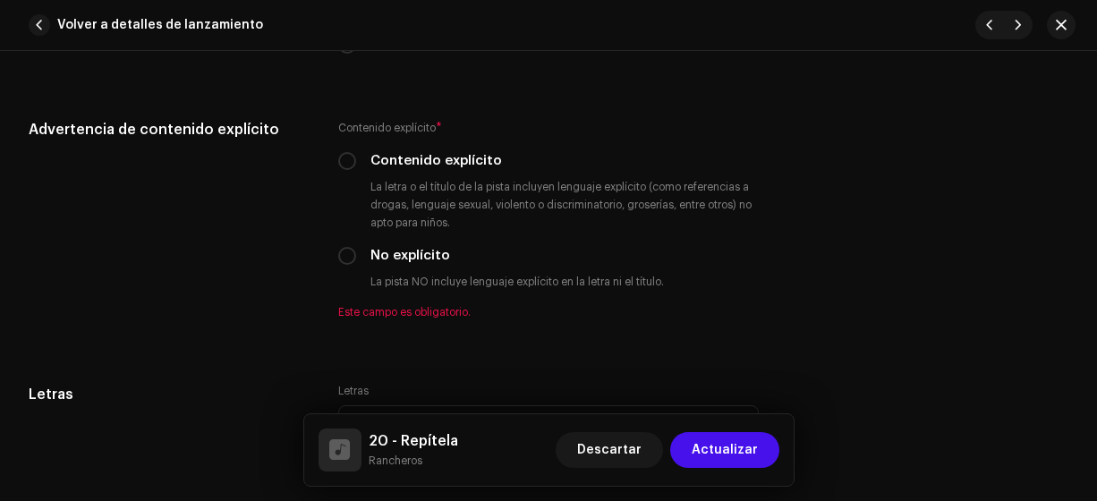
scroll to position [3129, 0]
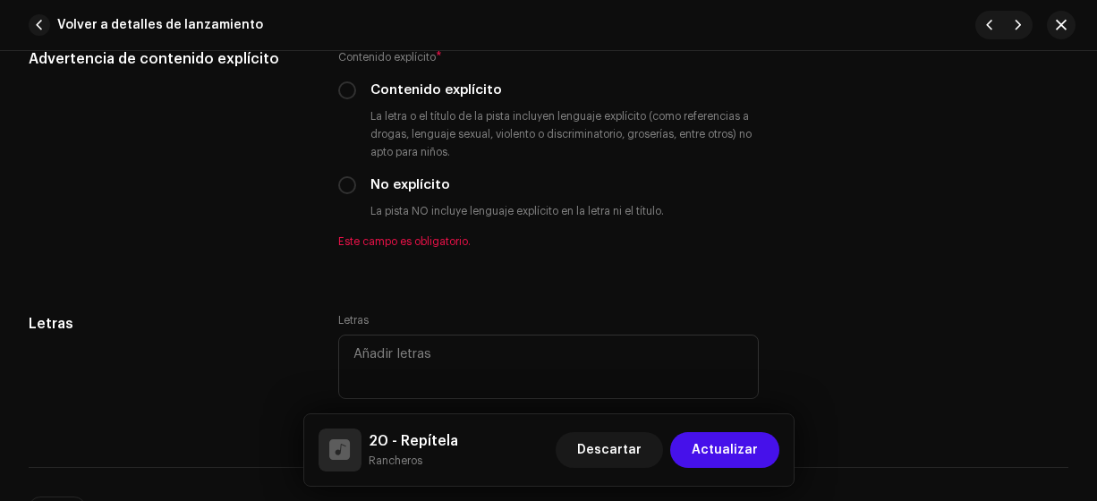
click at [347, 190] on div "Contenido explícito * Contenido explícito La letra o el título de la pista incl…" at bounding box center [548, 148] width 421 height 200
click at [346, 176] on input "No explícito" at bounding box center [347, 185] width 18 height 18
radio input "true"
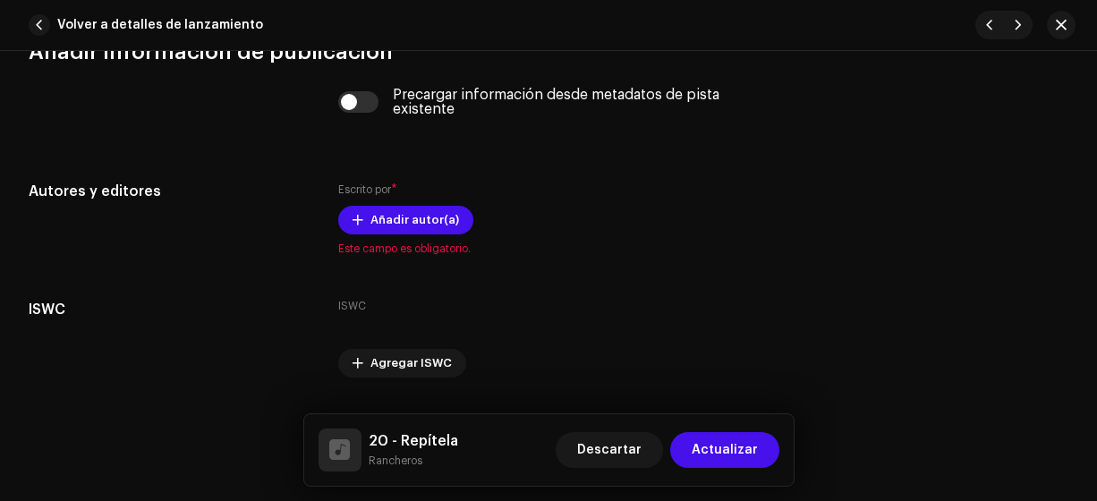
scroll to position [3647, 0]
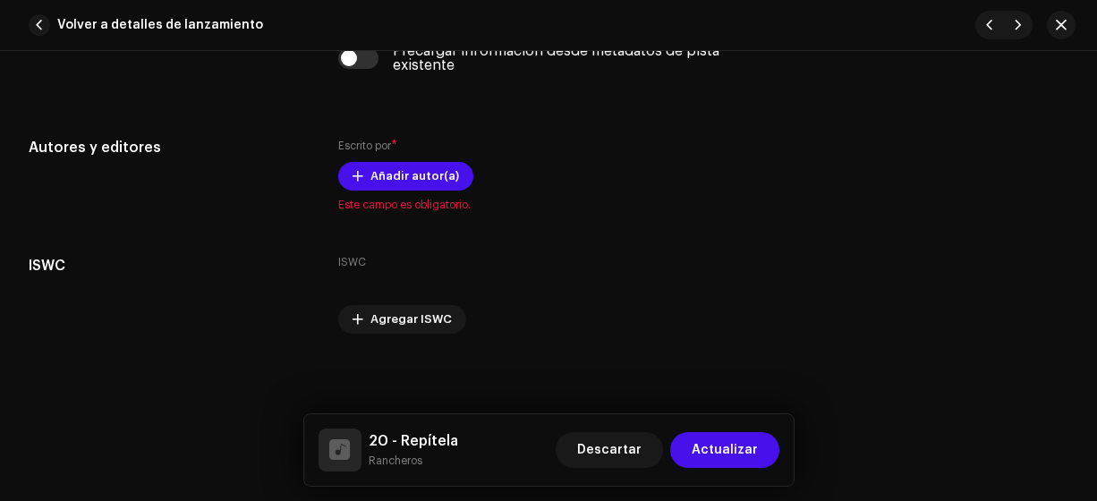
click at [420, 170] on span "Añadir autor(a)" at bounding box center [414, 176] width 89 height 36
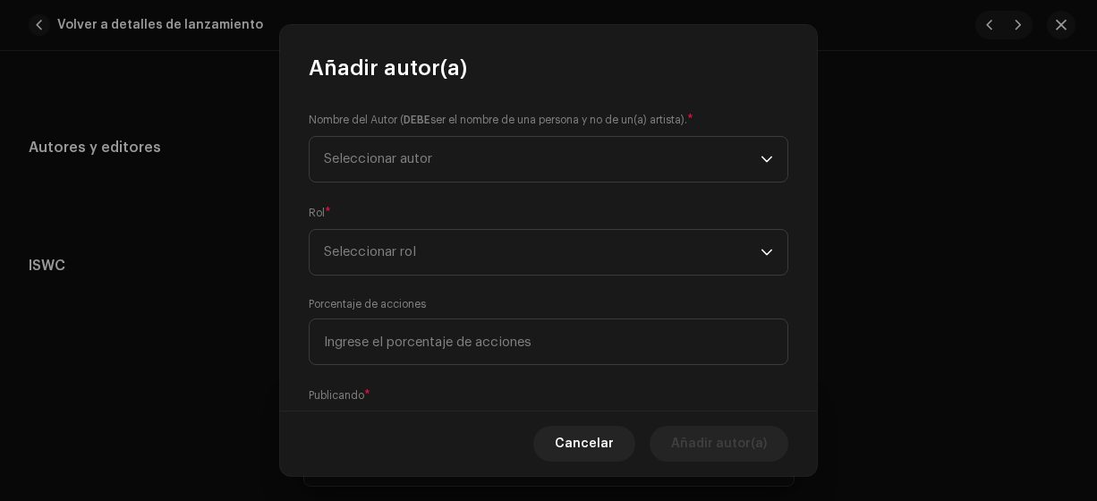
click at [419, 160] on span "Seleccionar autor" at bounding box center [378, 158] width 108 height 13
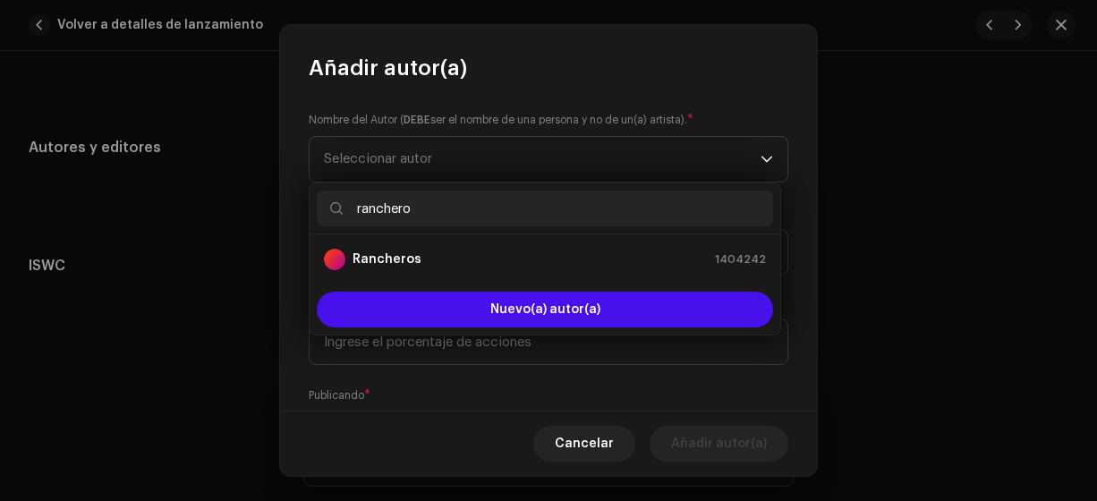
type input "ranchero"
click at [421, 260] on div "Rancheros 1404242" at bounding box center [545, 259] width 442 height 21
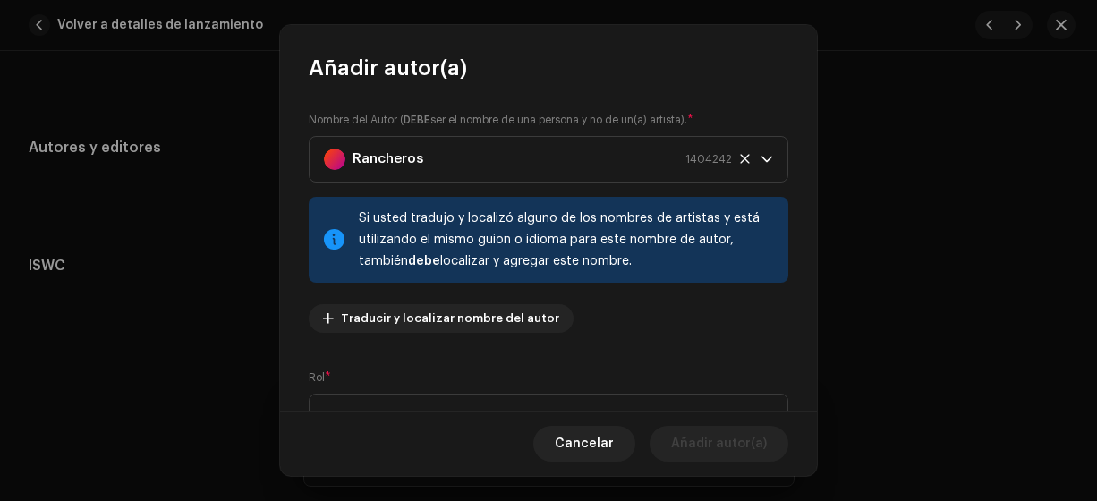
click at [399, 401] on span "Seleccionar rol" at bounding box center [542, 417] width 437 height 45
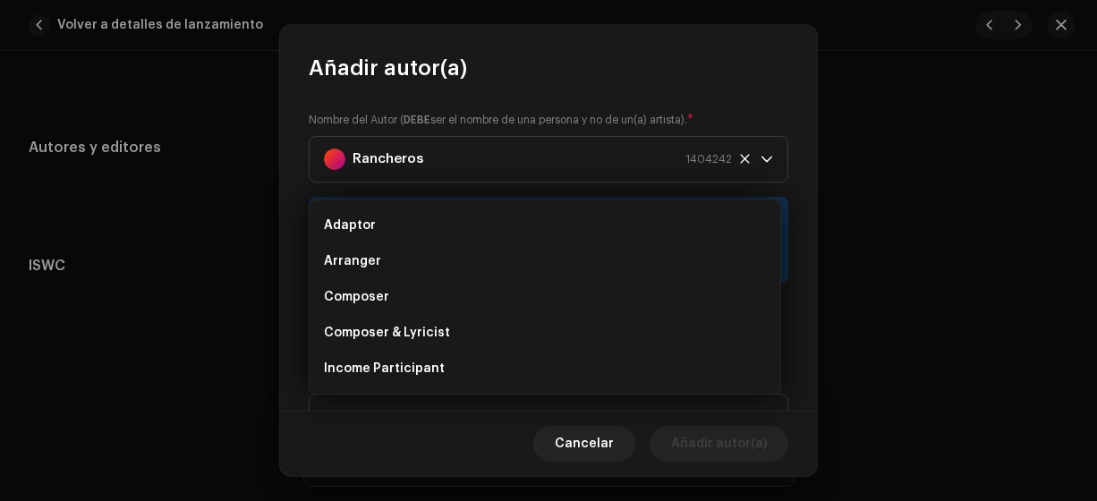
scroll to position [29, 0]
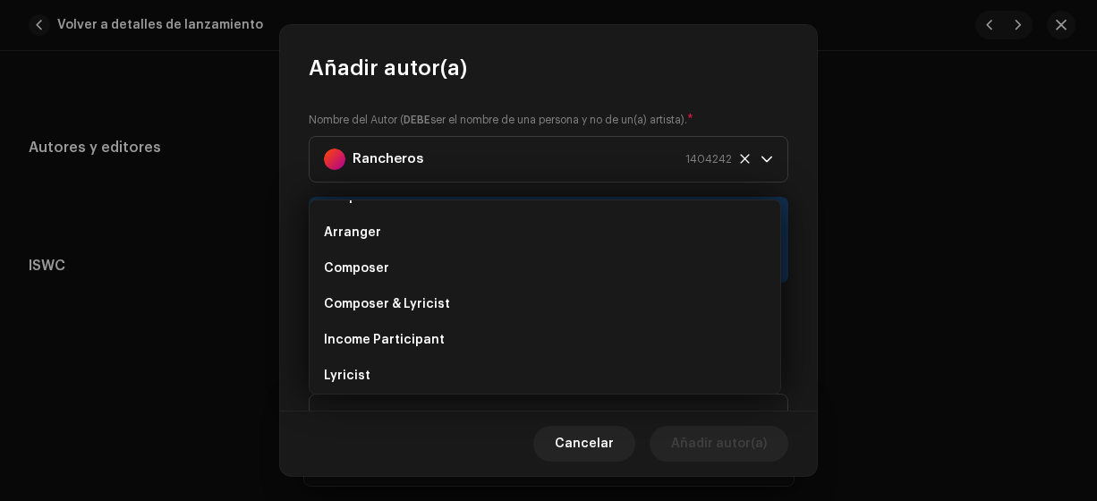
click at [417, 305] on span "Composer & Lyricist" at bounding box center [387, 304] width 126 height 18
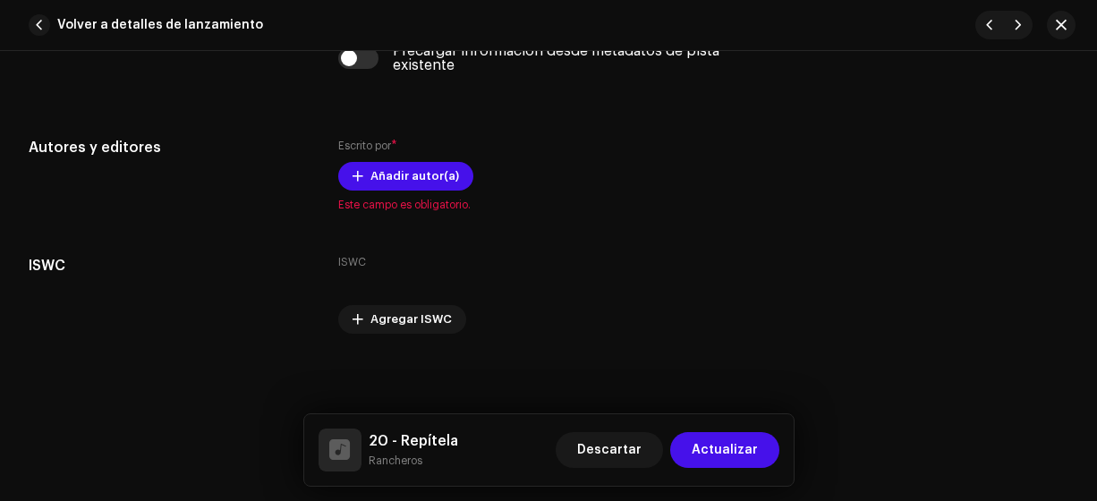
click at [820, 188] on div "Añadir autor(a) Nombre del Autor ( DEBE ser el nombre de una persona y no de un…" at bounding box center [548, 250] width 1097 height 501
click at [424, 171] on span "Añadir autor(a)" at bounding box center [414, 176] width 89 height 36
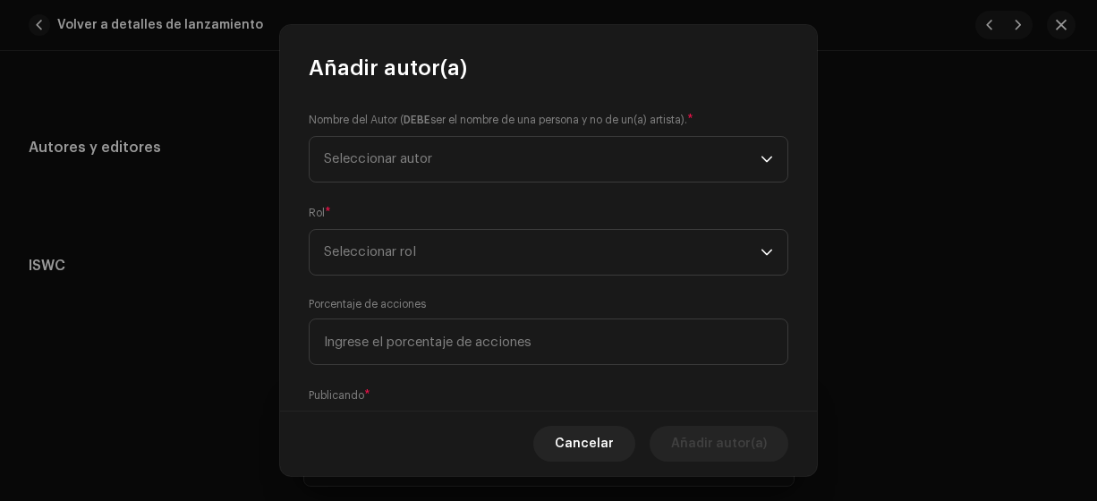
click at [423, 164] on span "Seleccionar autor" at bounding box center [378, 158] width 108 height 13
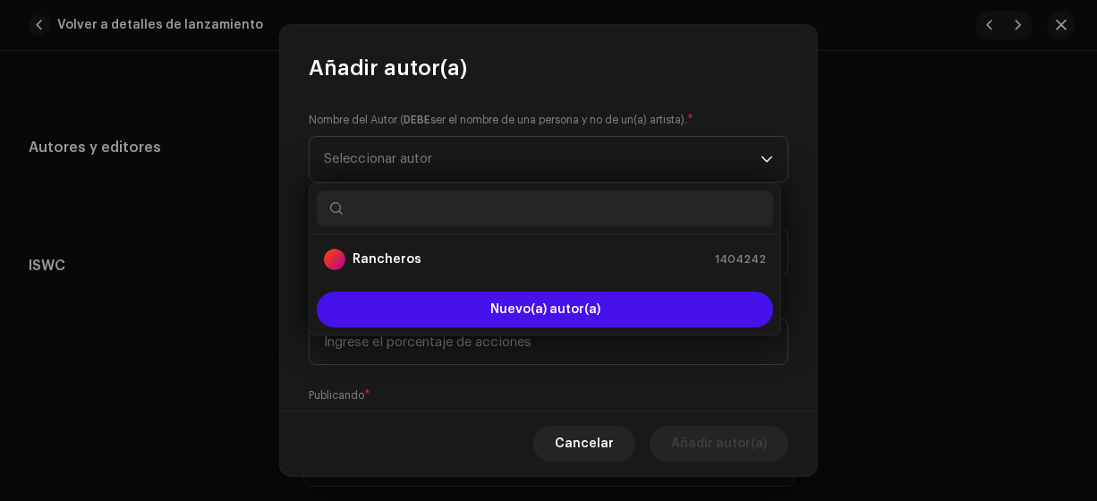
click at [403, 259] on strong "Rancheros" at bounding box center [386, 259] width 69 height 18
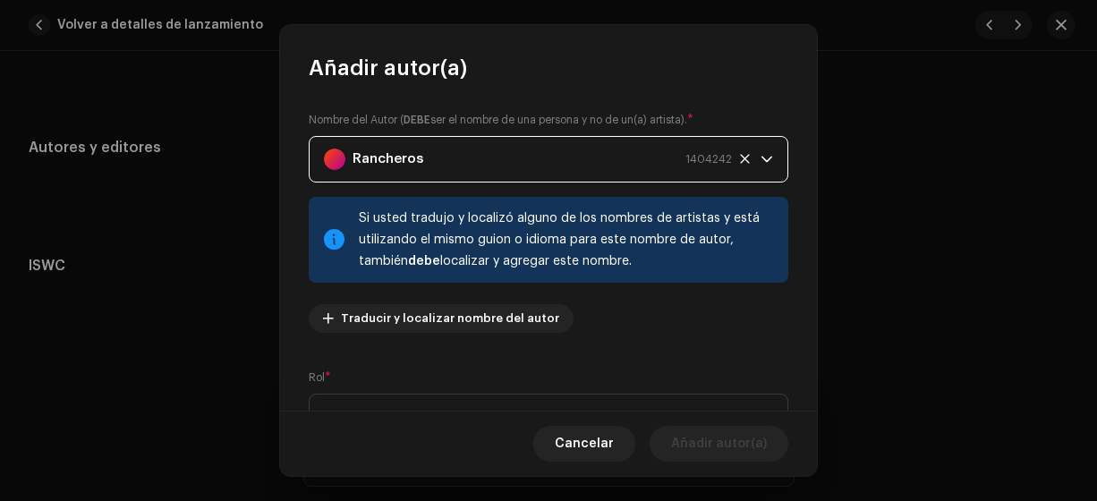
click at [393, 403] on span "Seleccionar rol" at bounding box center [542, 417] width 437 height 45
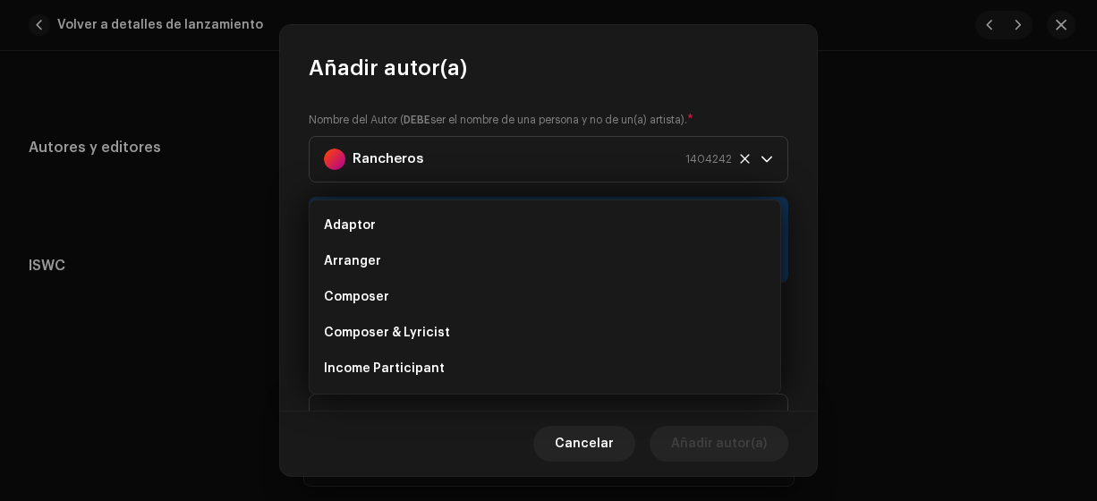
click at [416, 334] on span "Composer & Lyricist" at bounding box center [387, 333] width 126 height 18
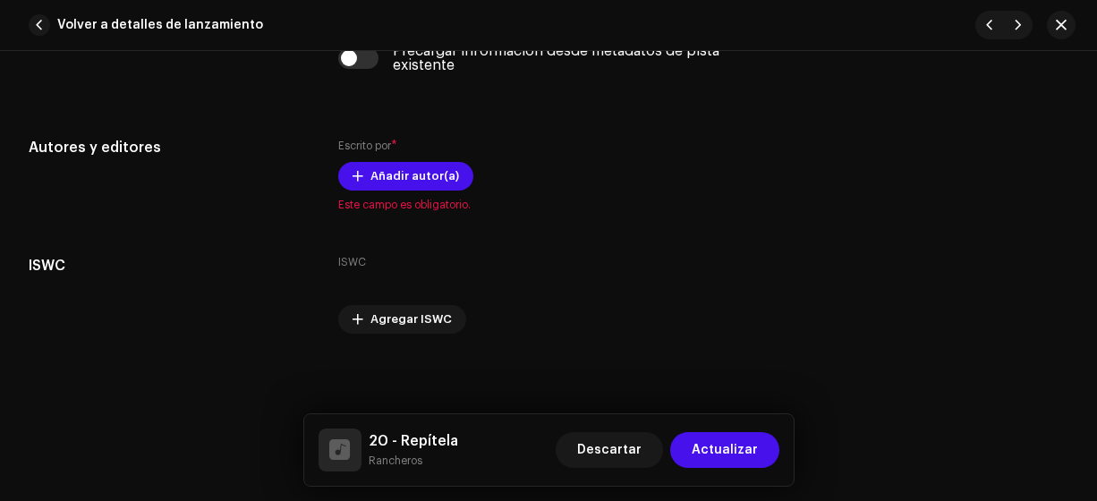
drag, startPoint x: 818, startPoint y: 255, endPoint x: 815, endPoint y: 289, distance: 34.1
click at [412, 172] on span "Añadir autor(a)" at bounding box center [414, 176] width 89 height 36
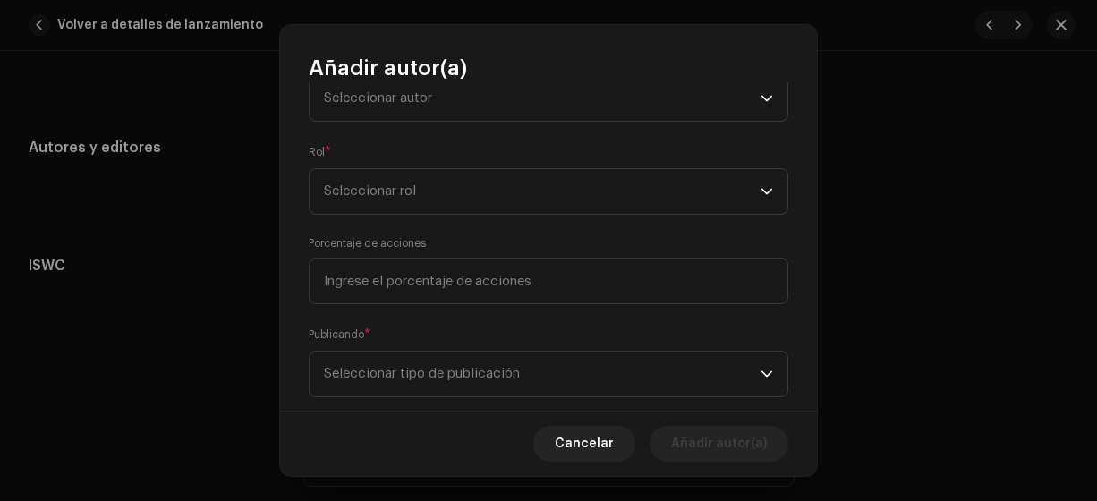
scroll to position [63, 0]
click at [557, 92] on span "Seleccionar autor" at bounding box center [542, 96] width 437 height 45
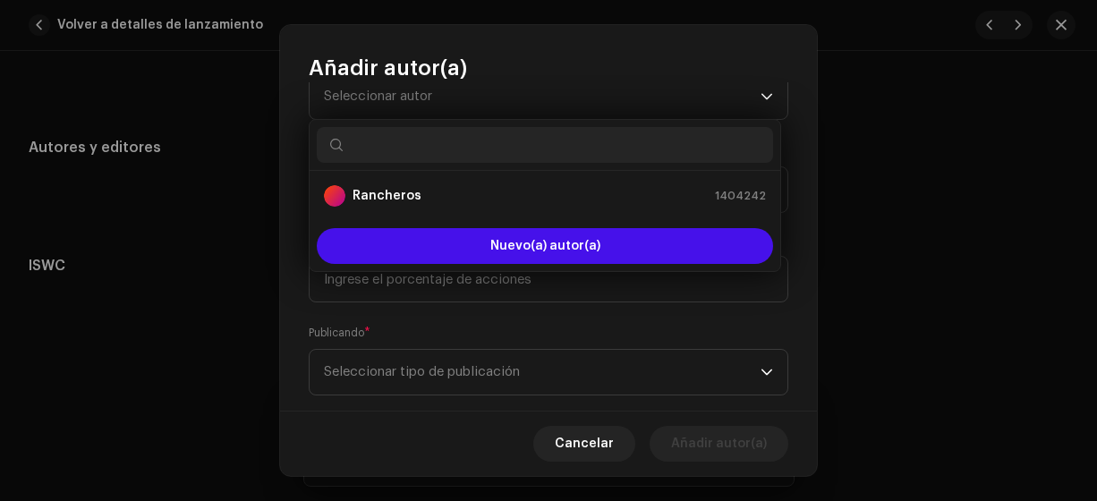
click at [468, 192] on div "Rancheros 1404242" at bounding box center [545, 195] width 442 height 21
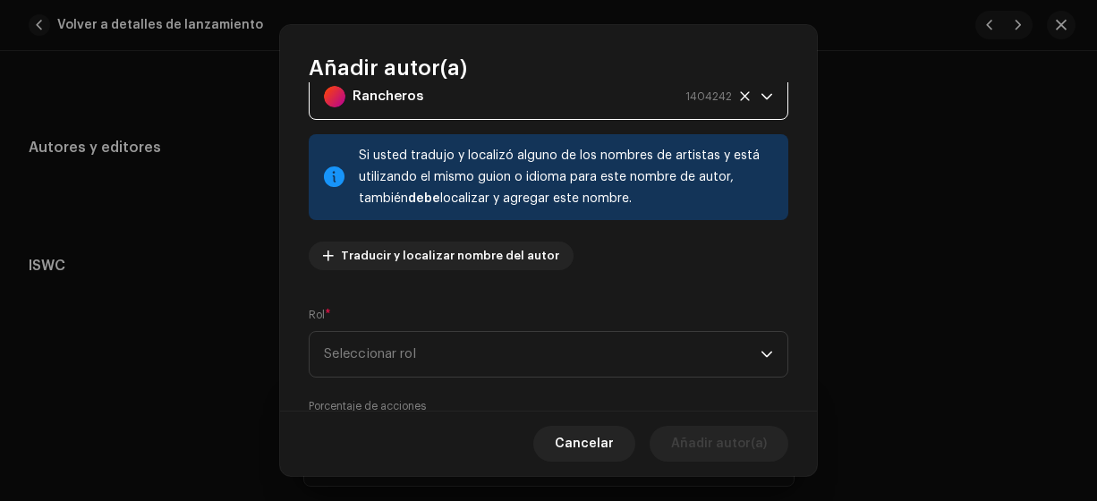
scroll to position [54, 0]
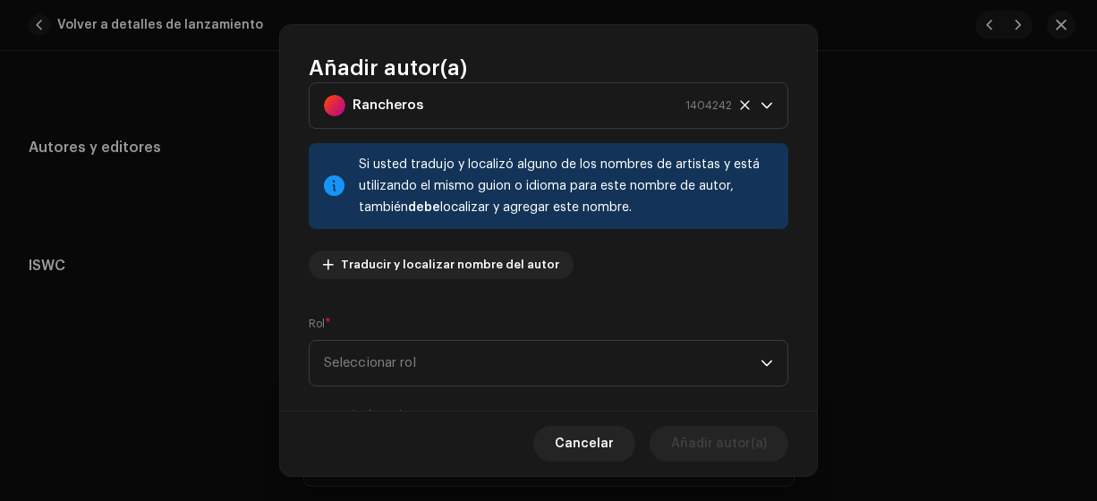
click at [423, 361] on span "Seleccionar rol" at bounding box center [542, 363] width 437 height 45
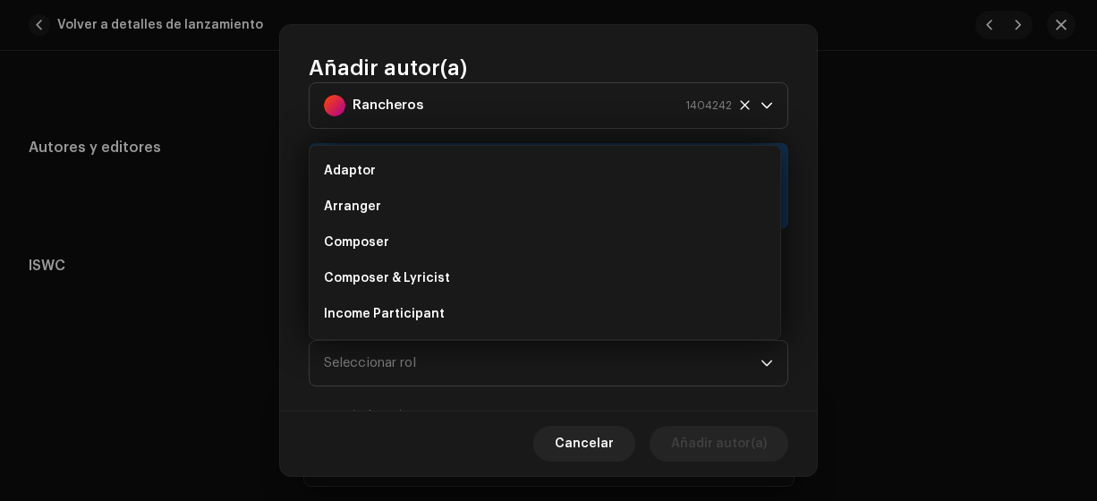
scroll to position [29, 0]
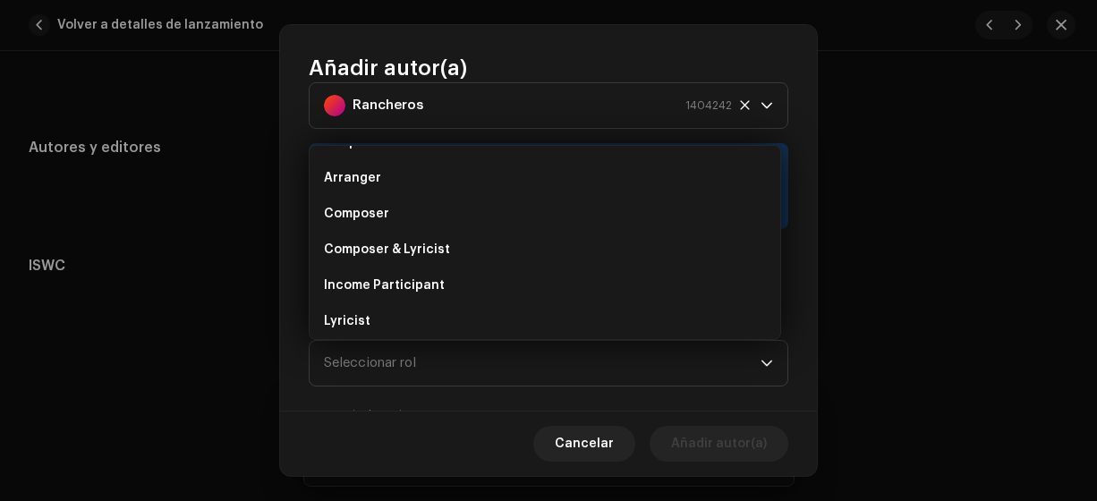
click at [457, 247] on li "Composer & Lyricist" at bounding box center [545, 250] width 456 height 36
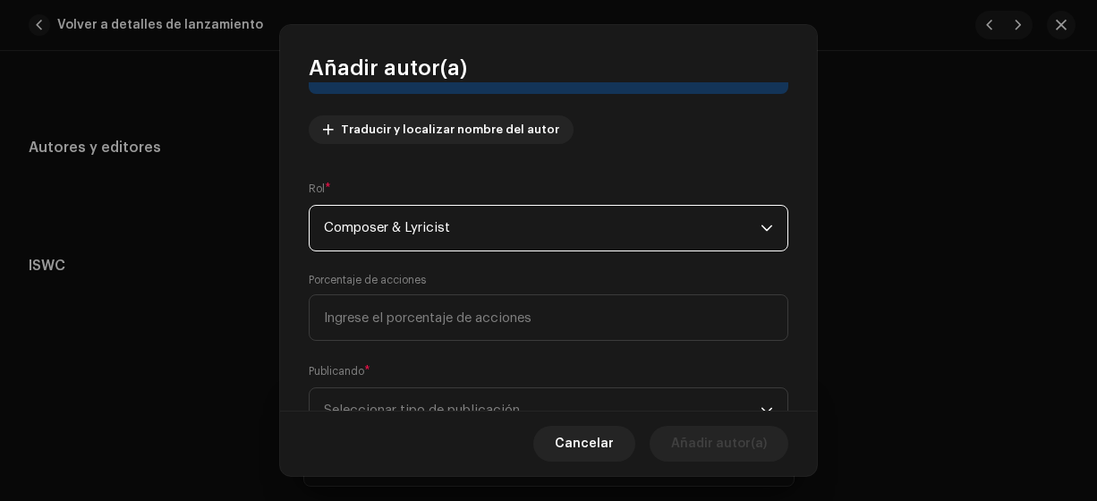
scroll to position [261, 0]
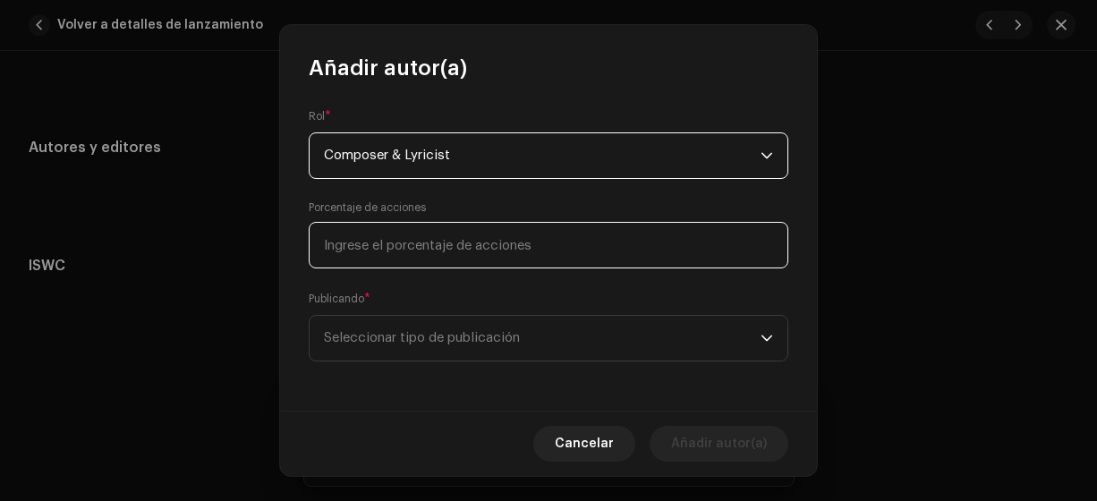
click at [514, 232] on input at bounding box center [549, 245] width 480 height 47
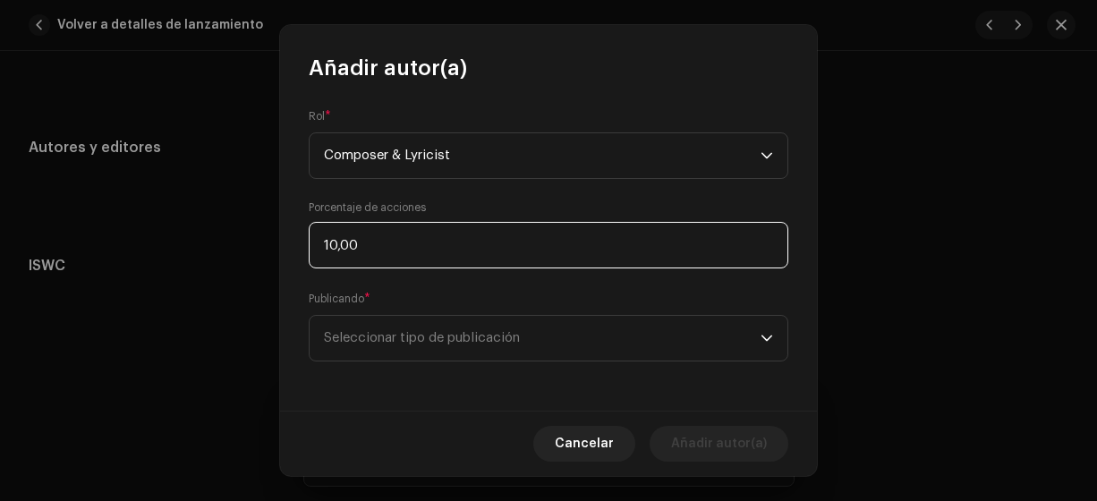
type input "100,00"
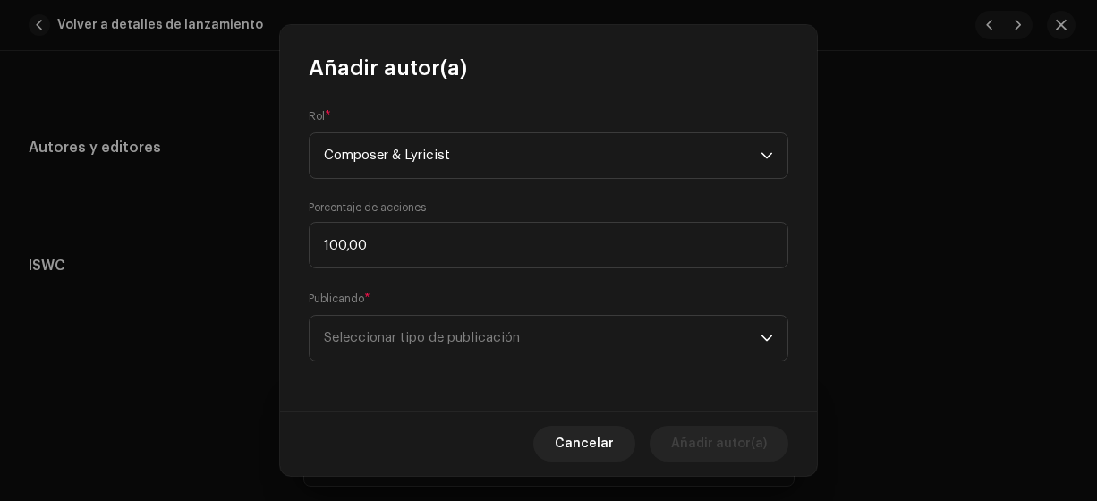
click at [464, 330] on span "Seleccionar tipo de publicación" at bounding box center [542, 338] width 437 height 45
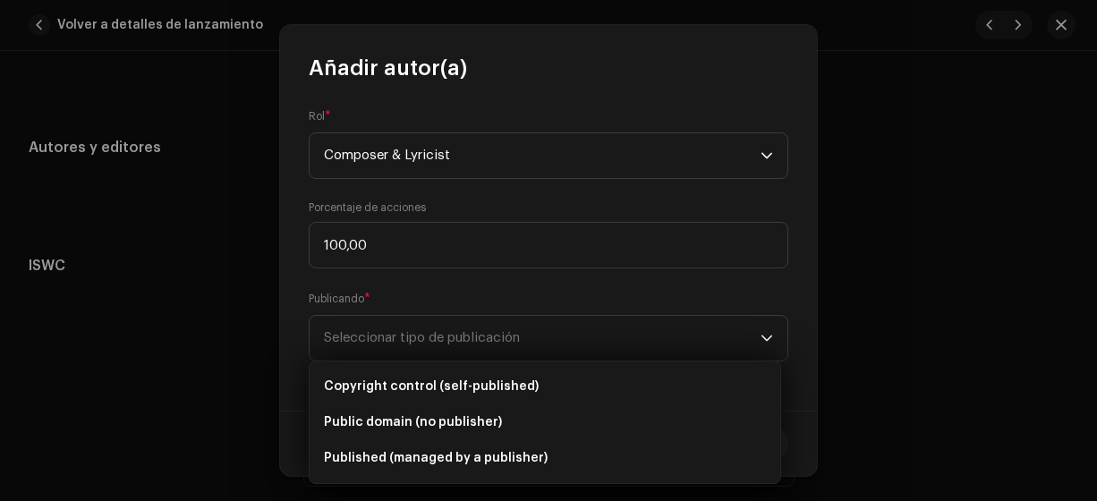
click at [457, 382] on span "Copyright control (self-published)" at bounding box center [431, 387] width 215 height 18
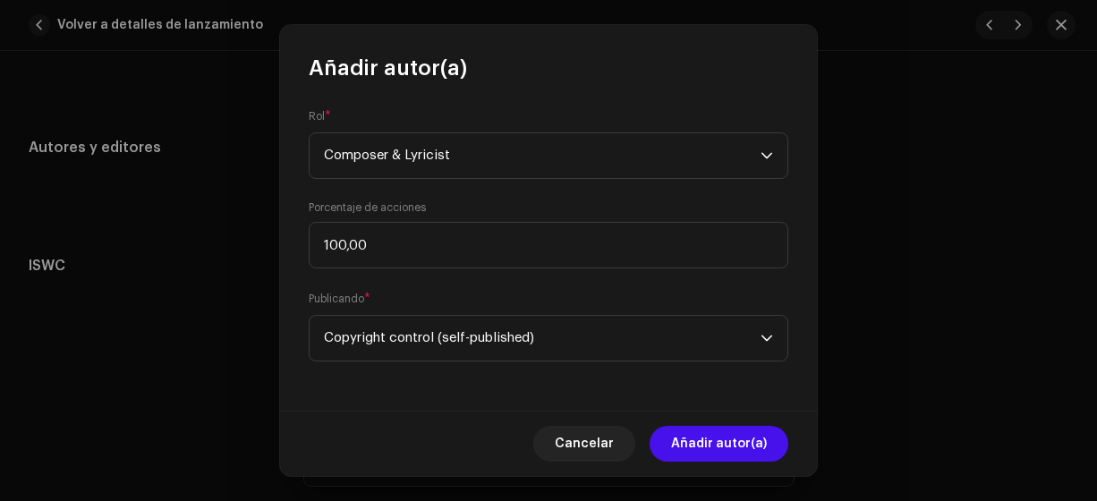
click at [719, 451] on span "Añadir autor(a)" at bounding box center [719, 444] width 96 height 36
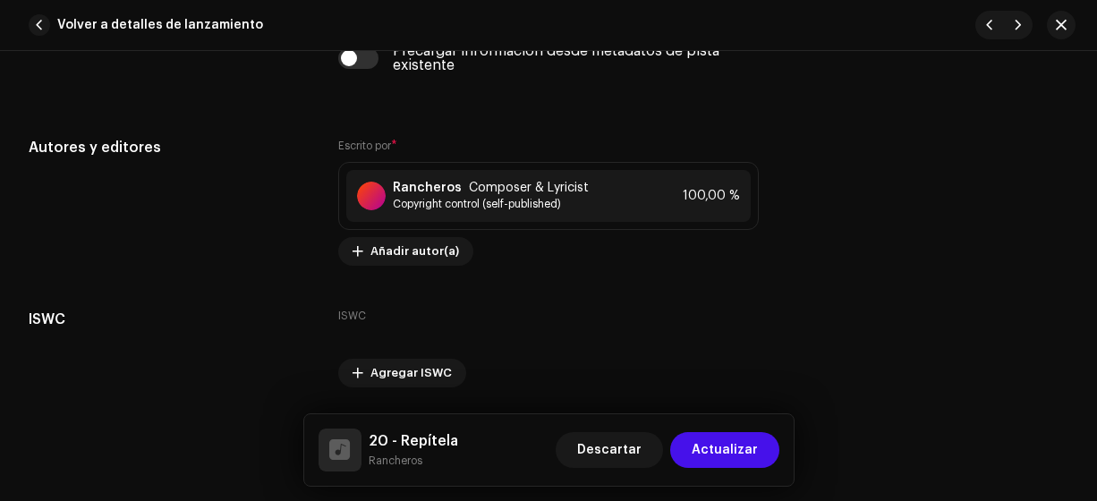
click at [719, 451] on span "Actualizar" at bounding box center [725, 450] width 66 height 36
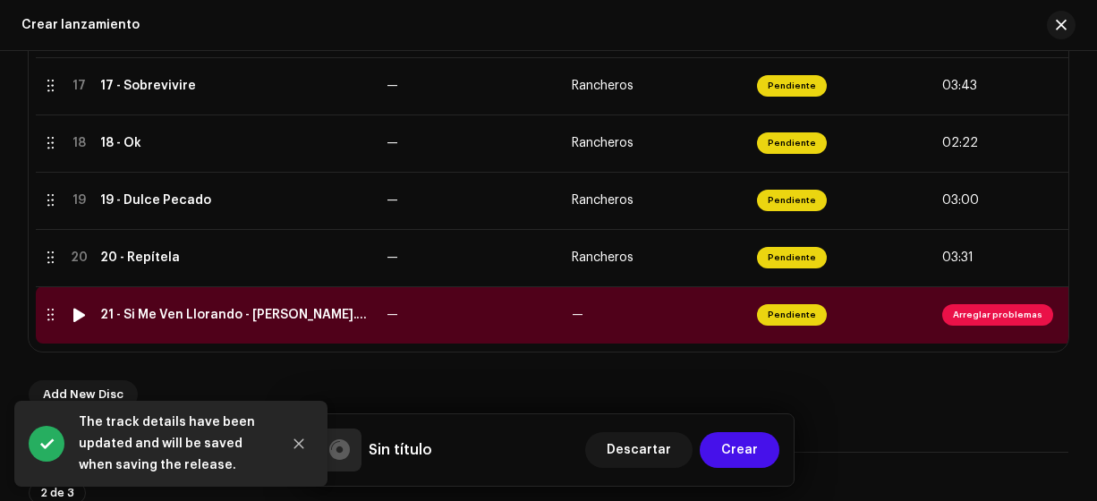
click at [241, 314] on div "21 - Si Me Ven Llorando - [PERSON_NAME].wav" at bounding box center [236, 315] width 272 height 14
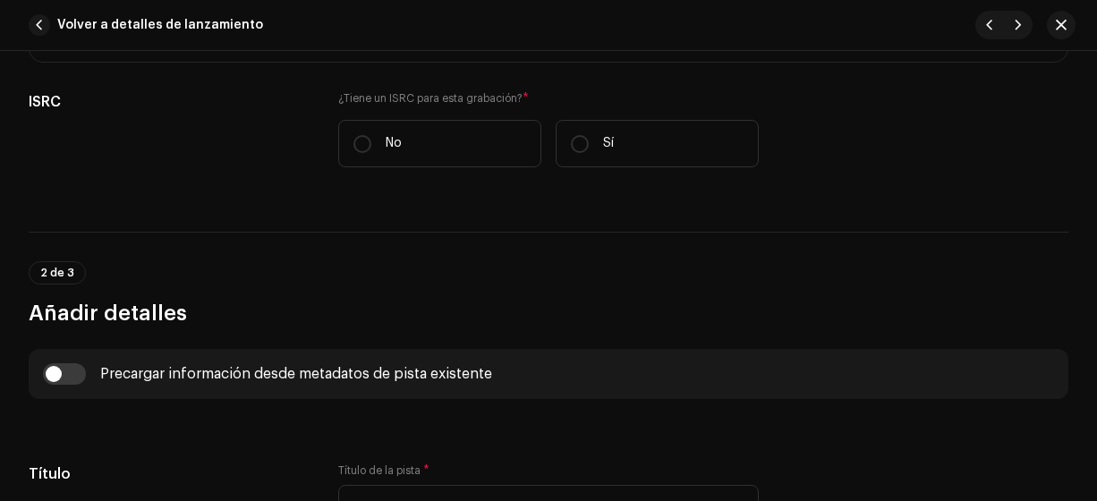
scroll to position [456, 0]
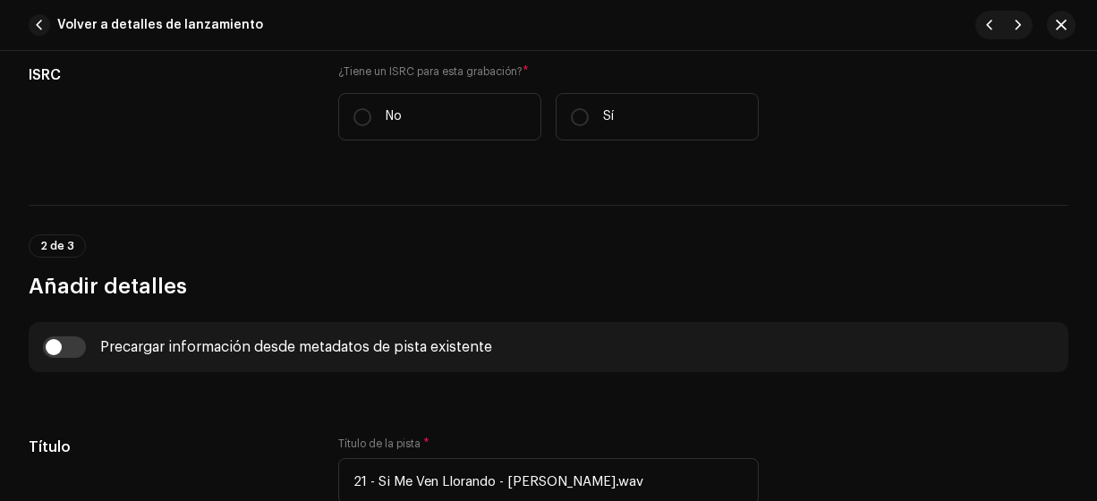
click at [359, 116] on input "No" at bounding box center [362, 117] width 18 height 18
radio input "true"
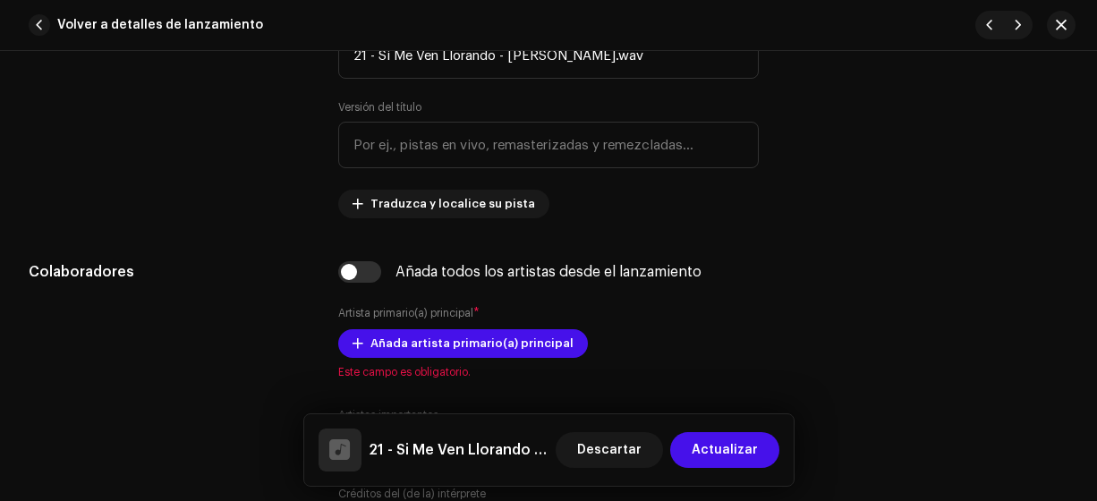
scroll to position [896, 0]
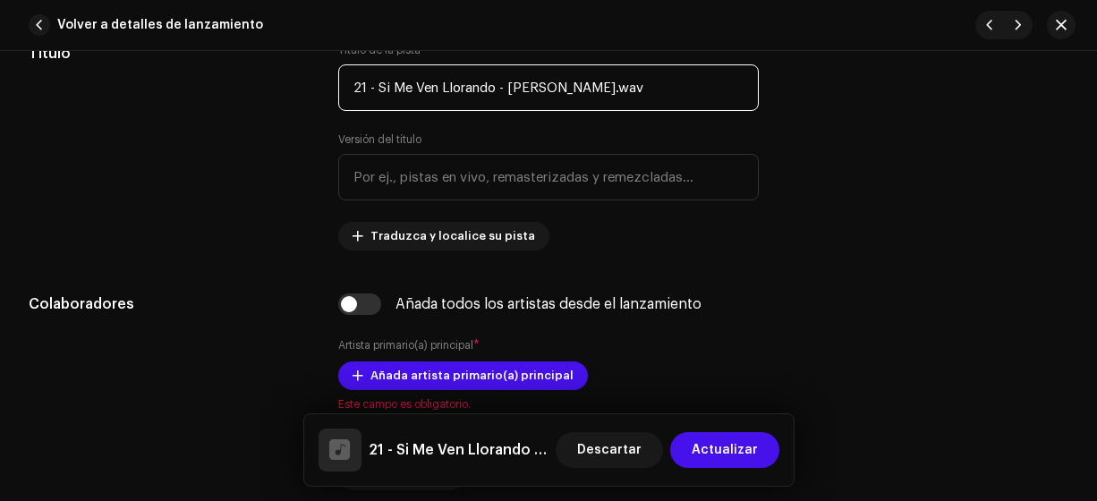
drag, startPoint x: 652, startPoint y: 88, endPoint x: 497, endPoint y: 99, distance: 156.1
click at [497, 99] on input "21 - Si Me Ven Llorando - [PERSON_NAME].wav" at bounding box center [548, 87] width 421 height 47
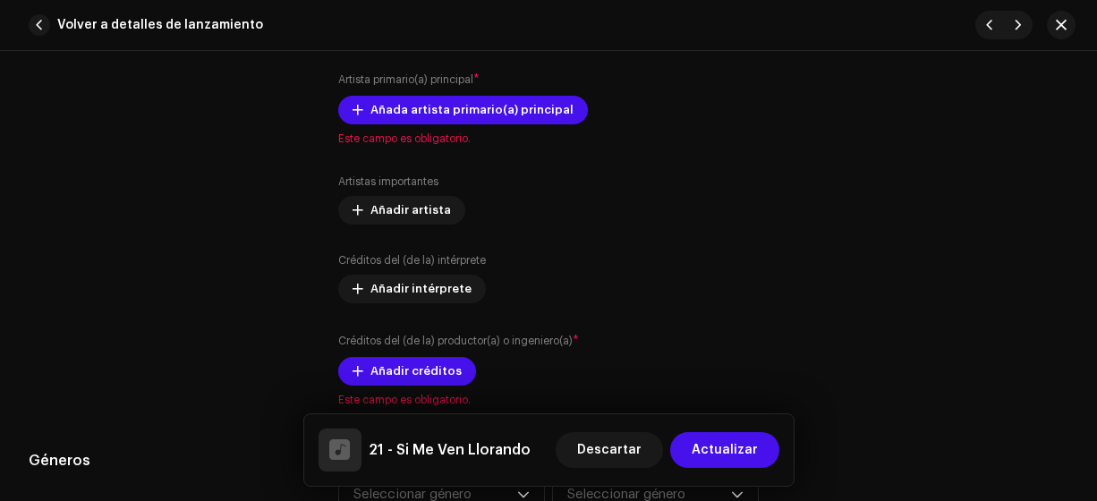
scroll to position [1146, 0]
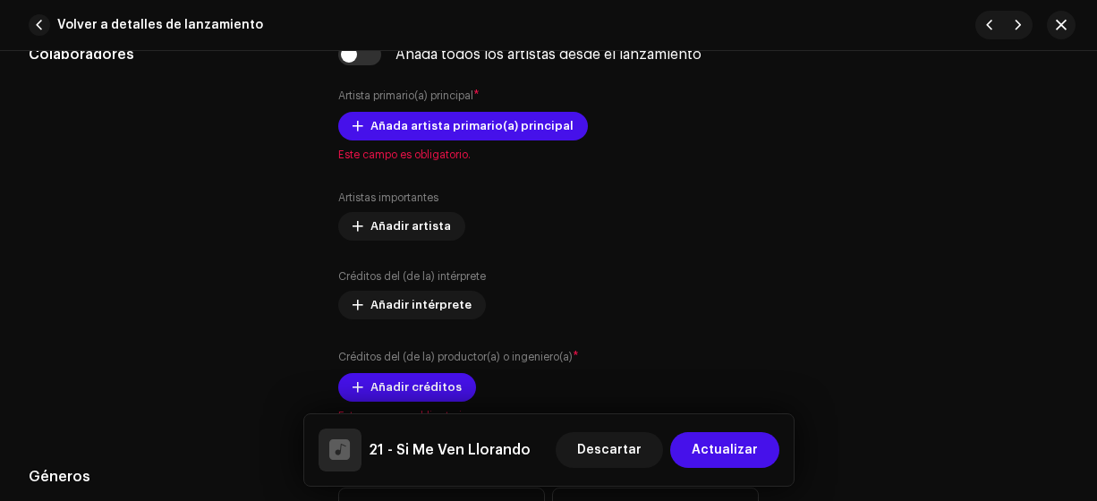
type input "21 - Si Me Ven Llorando"
click at [523, 130] on span "Añada artista primario(a) principal" at bounding box center [471, 126] width 203 height 36
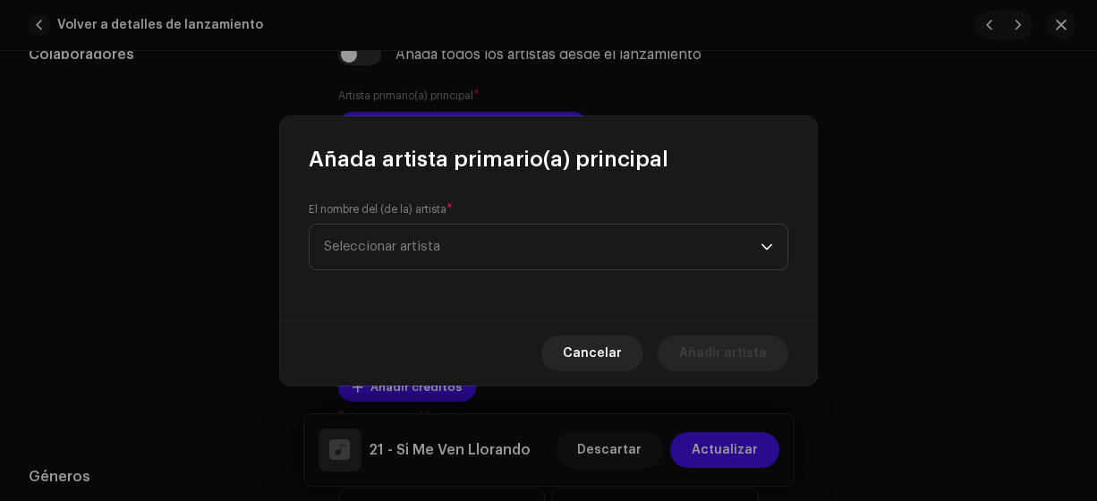
click at [471, 251] on span "Seleccionar artista" at bounding box center [542, 247] width 437 height 45
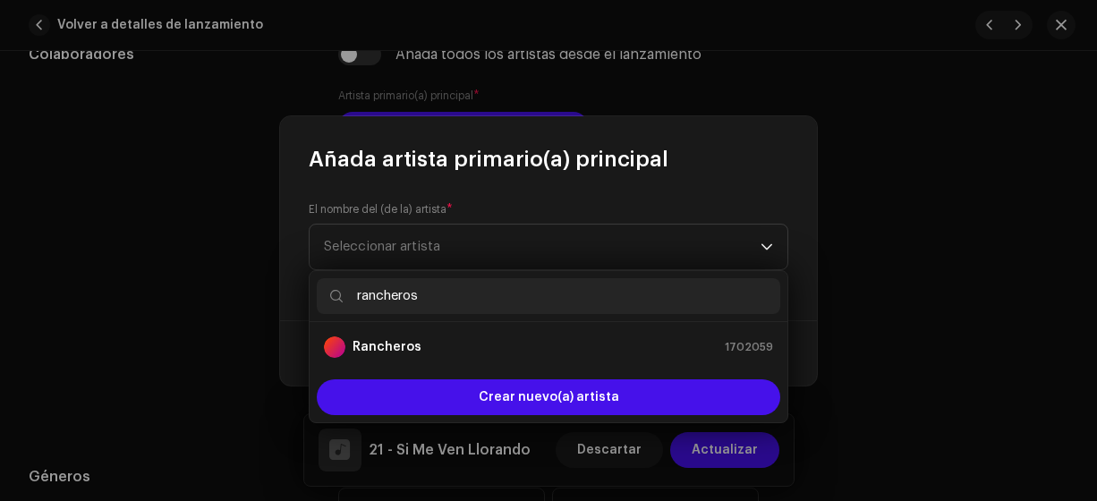
type input "rancheros"
click at [448, 344] on div "Rancheros 1702059" at bounding box center [548, 346] width 449 height 21
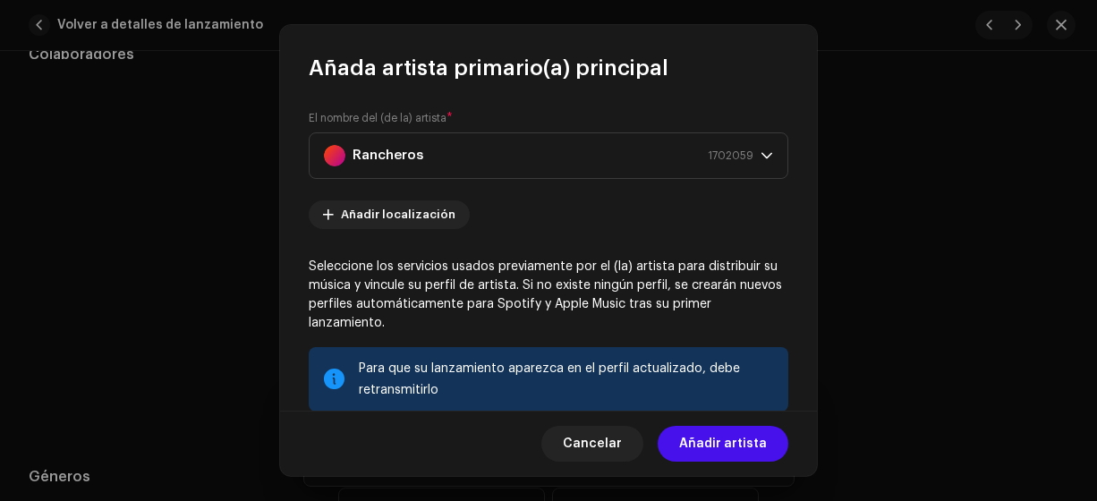
click at [713, 441] on span "Añadir artista" at bounding box center [723, 444] width 88 height 36
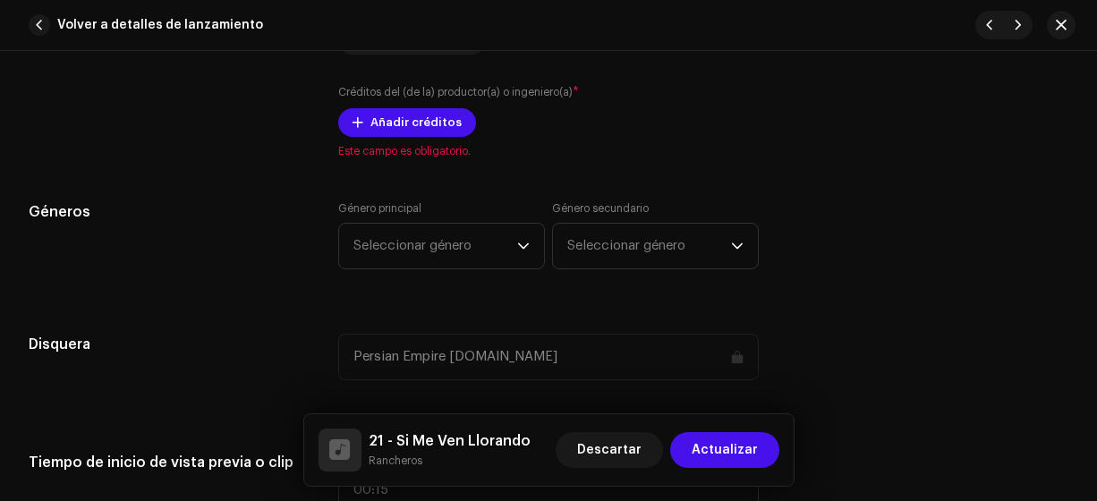
scroll to position [1456, 0]
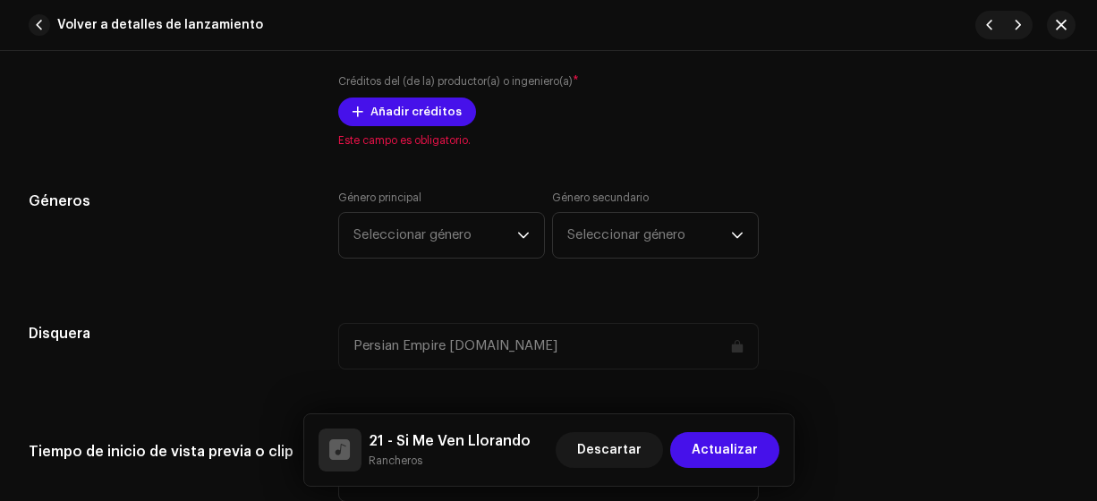
click at [396, 115] on span "Añadir créditos" at bounding box center [415, 112] width 91 height 36
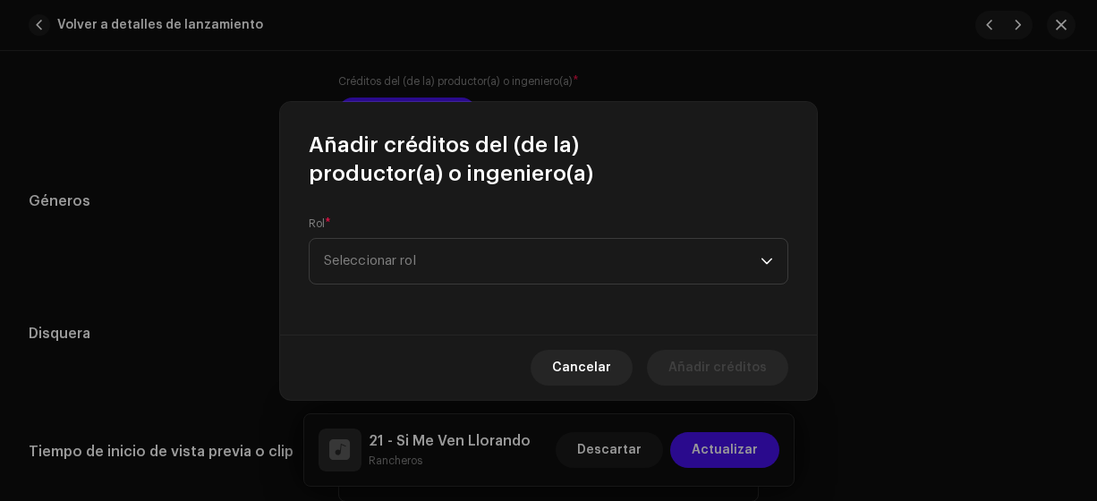
click at [407, 262] on span "Seleccionar rol" at bounding box center [542, 261] width 437 height 45
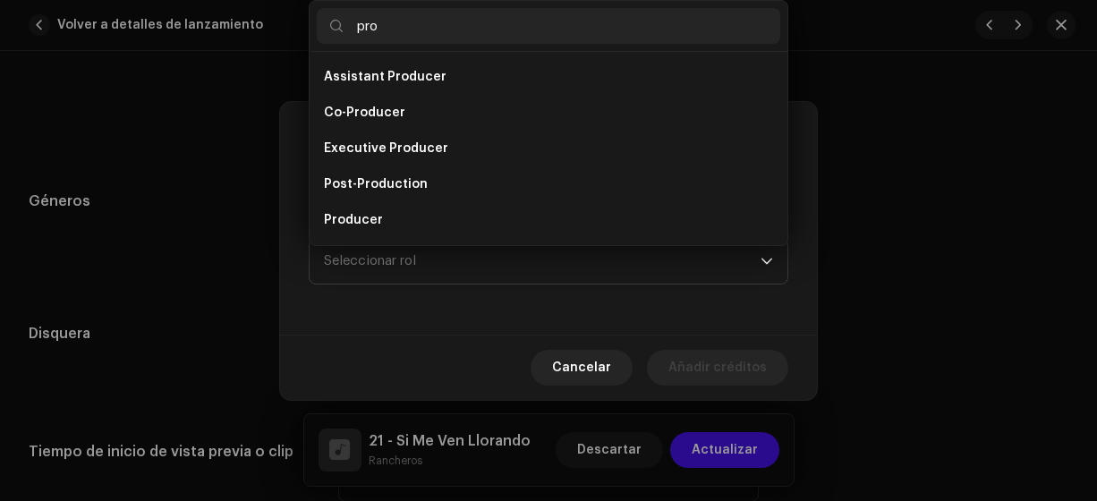
scroll to position [29, 0]
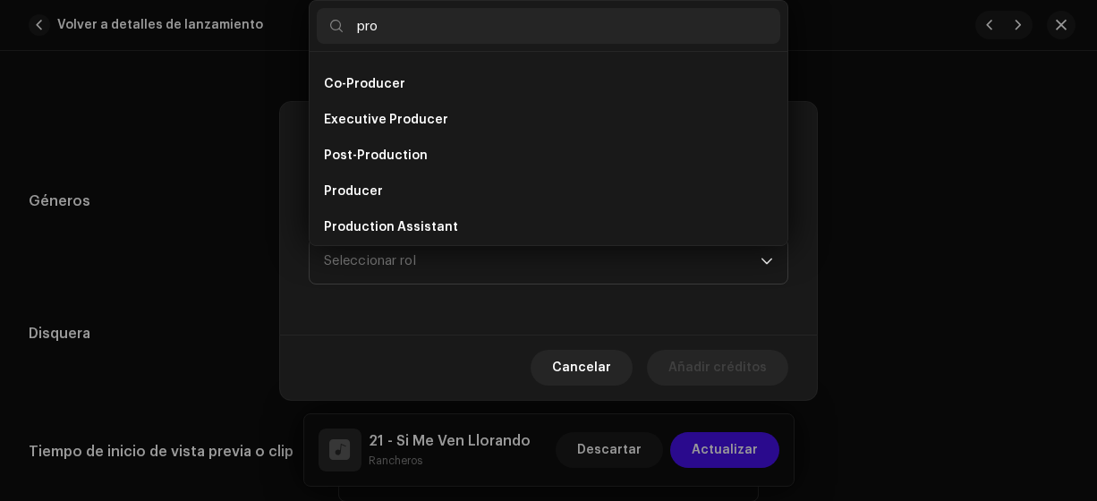
type input "pro"
click at [384, 187] on li "Producer" at bounding box center [548, 192] width 463 height 36
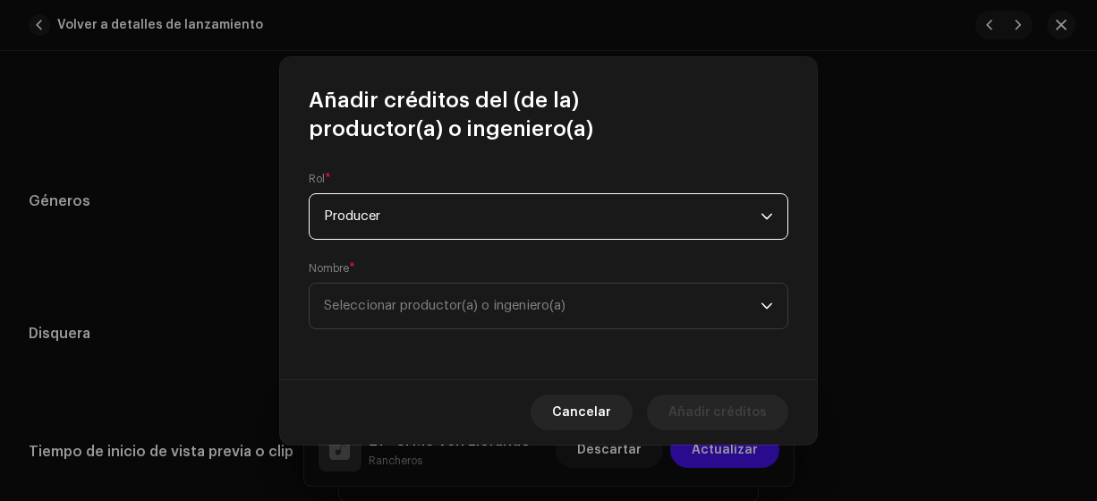
click at [448, 314] on span "Seleccionar productor(a) o ingeniero(a)" at bounding box center [542, 306] width 437 height 45
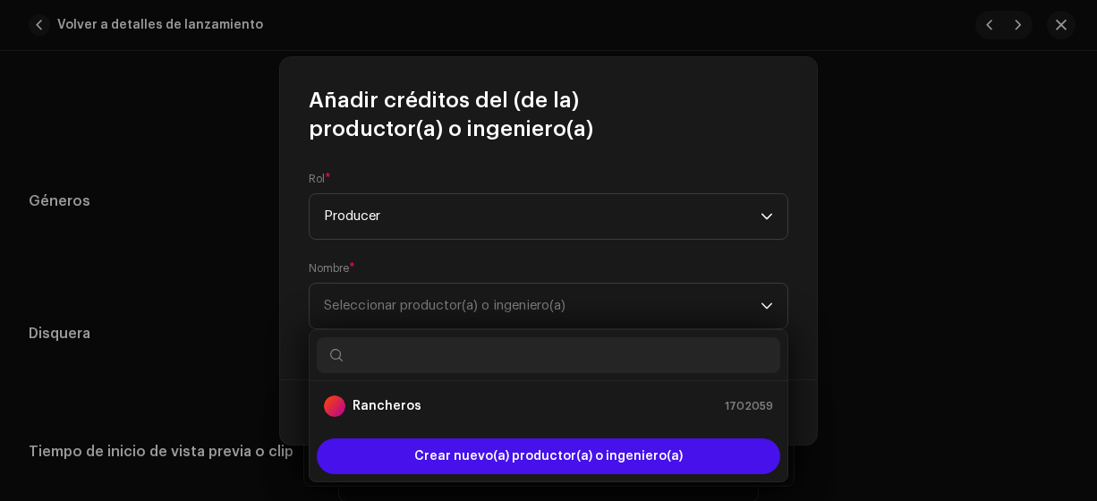
click at [428, 405] on div "Rancheros 1702059" at bounding box center [548, 405] width 449 height 21
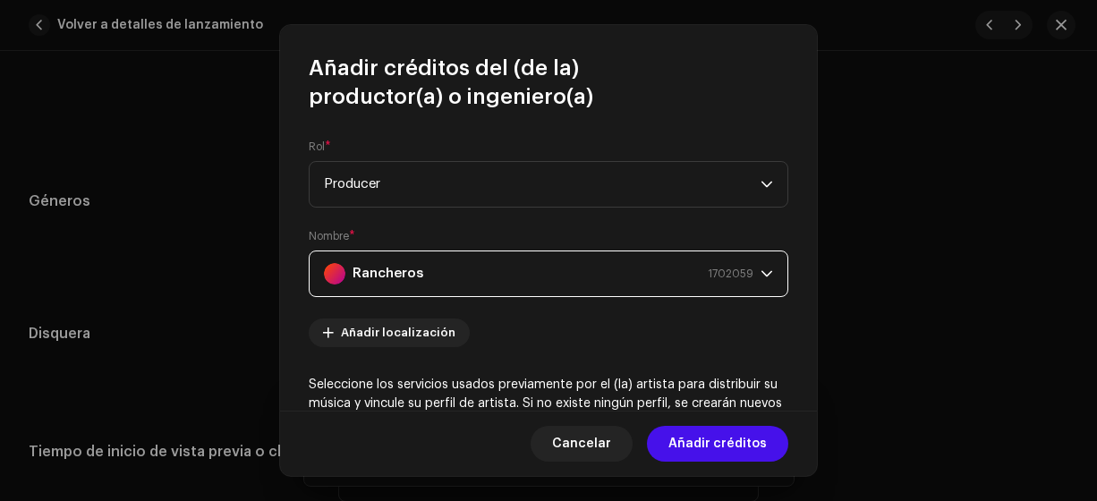
click at [718, 446] on span "Añadir créditos" at bounding box center [717, 444] width 98 height 36
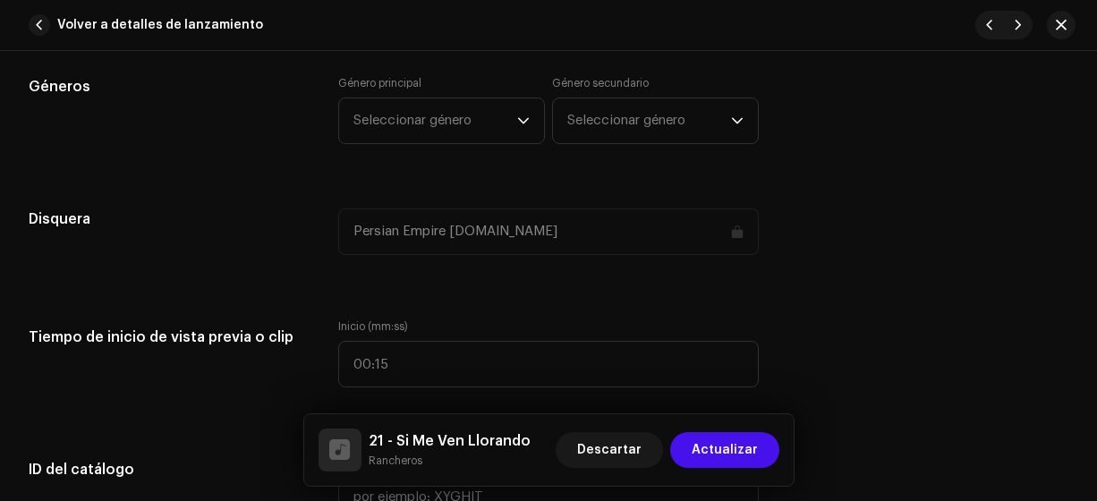
scroll to position [1609, 0]
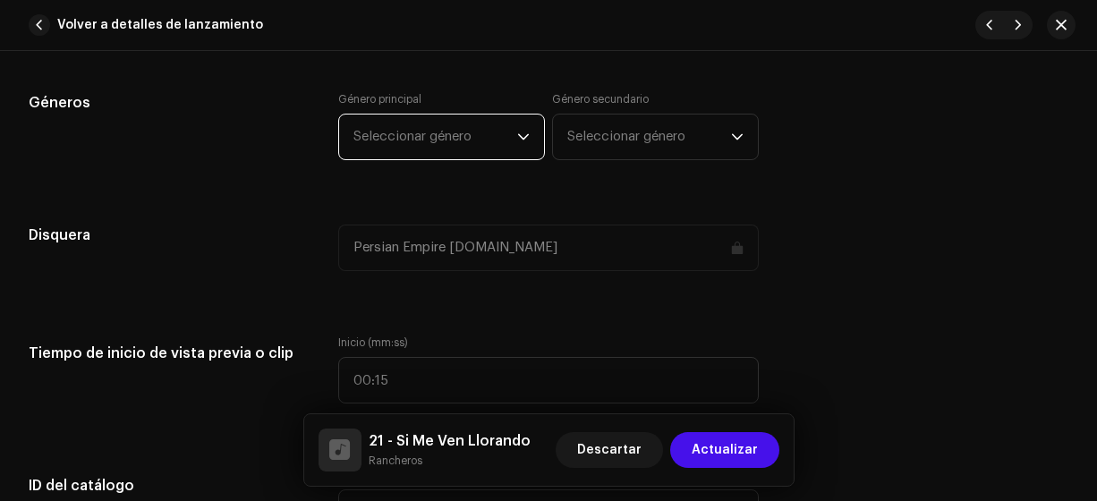
click at [446, 146] on span "Seleccionar género" at bounding box center [435, 137] width 164 height 45
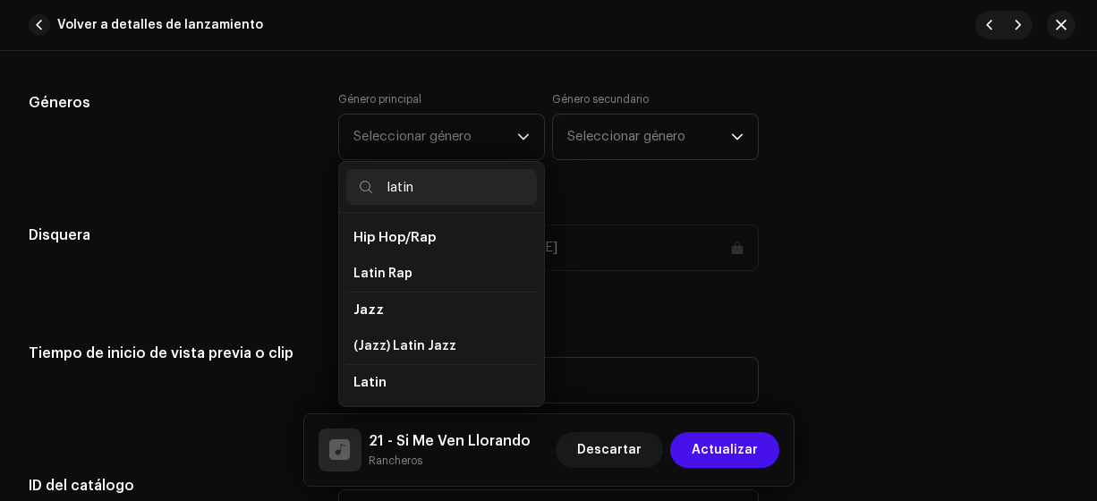
type input "latin"
drag, startPoint x: 540, startPoint y: 279, endPoint x: 534, endPoint y: 342, distance: 62.9
click at [534, 339] on div "Hip Hop/Rap Latin Rap Jazz (Jazz) Latin Jazz Latin Latin Contemporary Latin Lat…" at bounding box center [441, 309] width 205 height 193
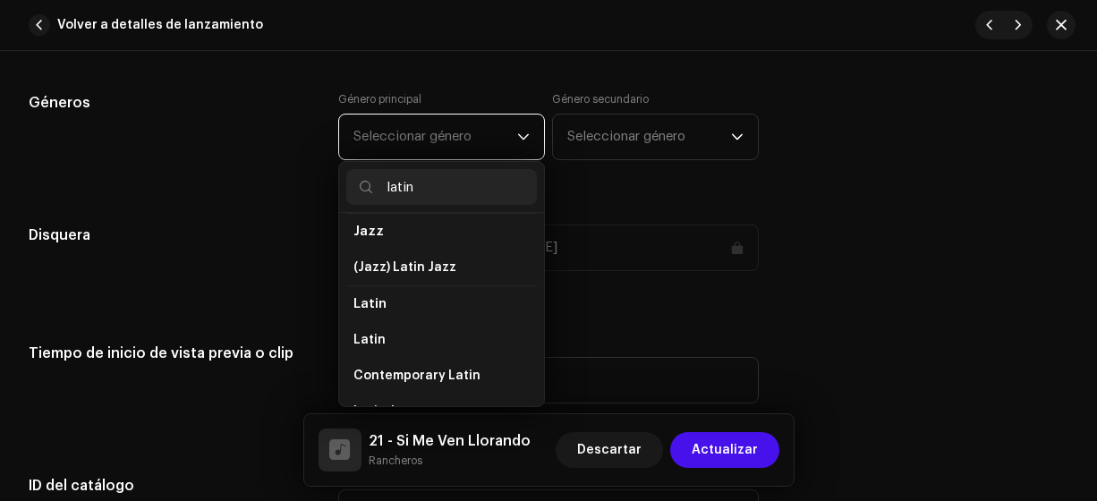
scroll to position [84, 0]
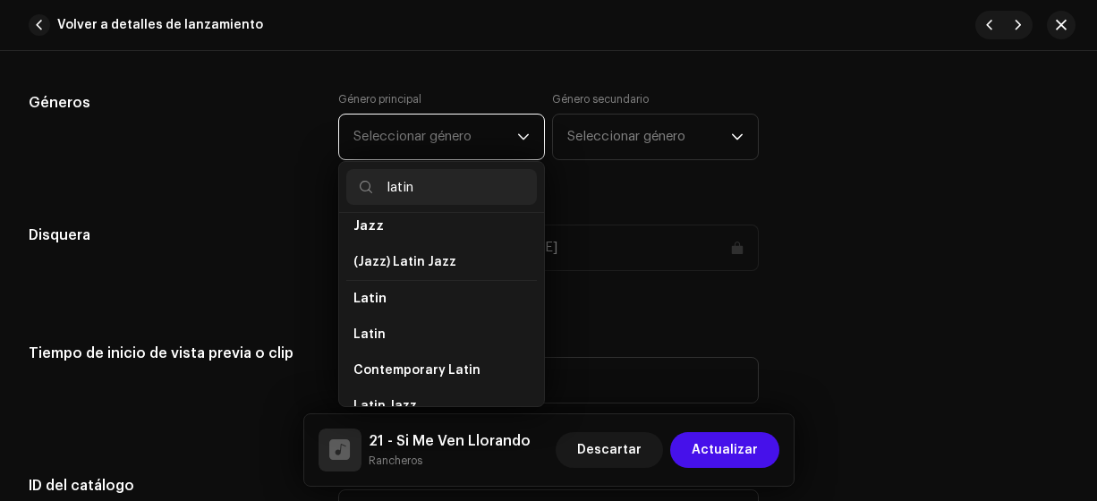
click at [489, 318] on li "Latin" at bounding box center [441, 335] width 191 height 36
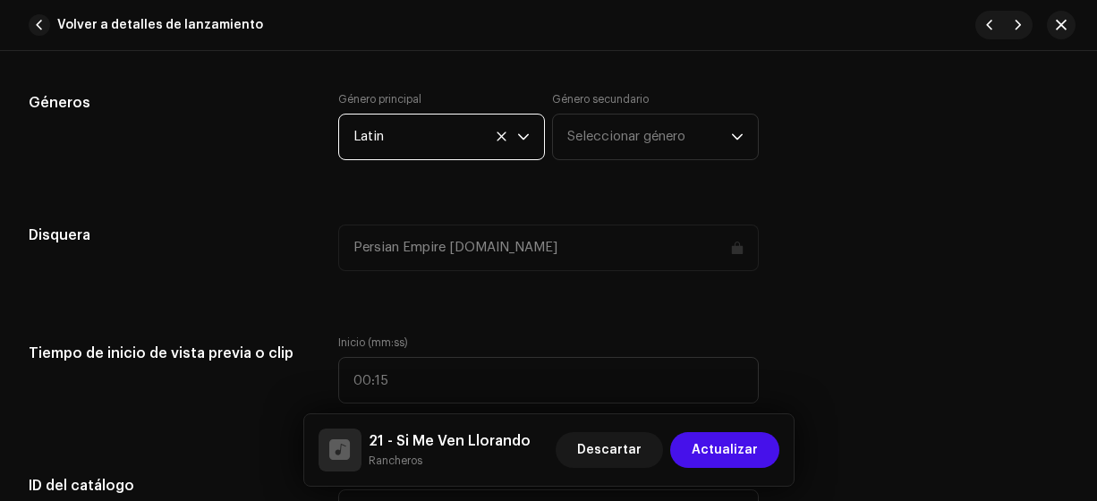
click at [590, 134] on span "Seleccionar género" at bounding box center [649, 137] width 164 height 45
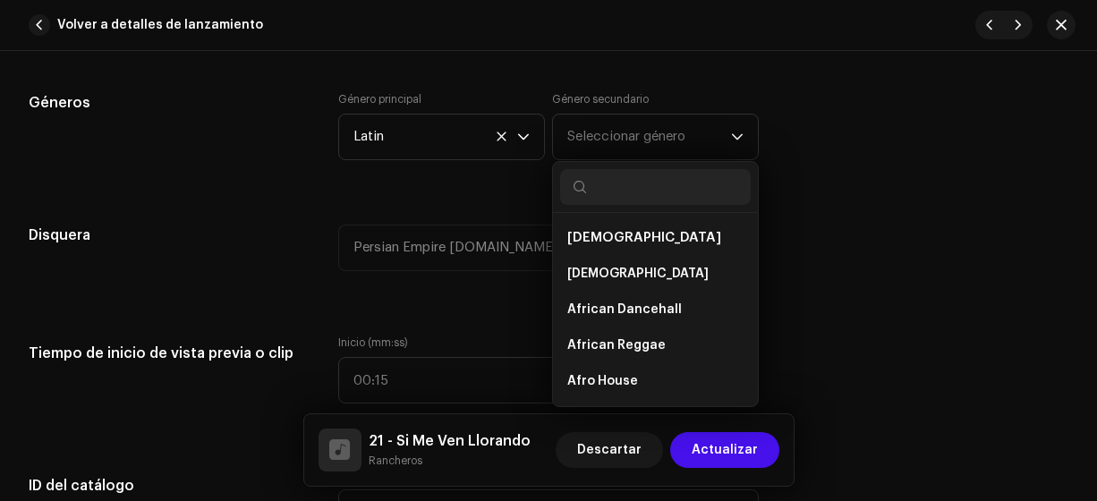
click at [590, 136] on span "Seleccionar género" at bounding box center [649, 137] width 164 height 45
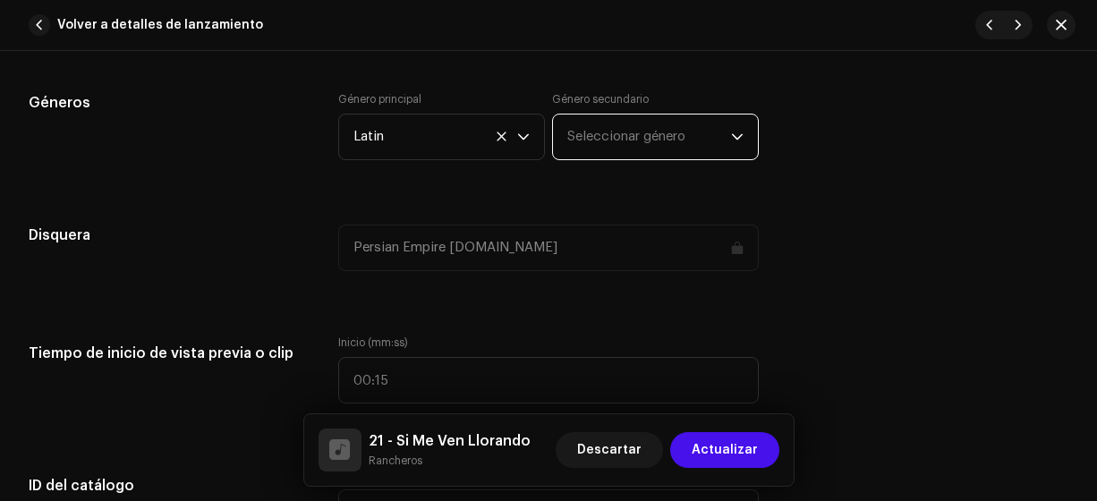
click at [590, 136] on span "Seleccionar género" at bounding box center [649, 137] width 164 height 45
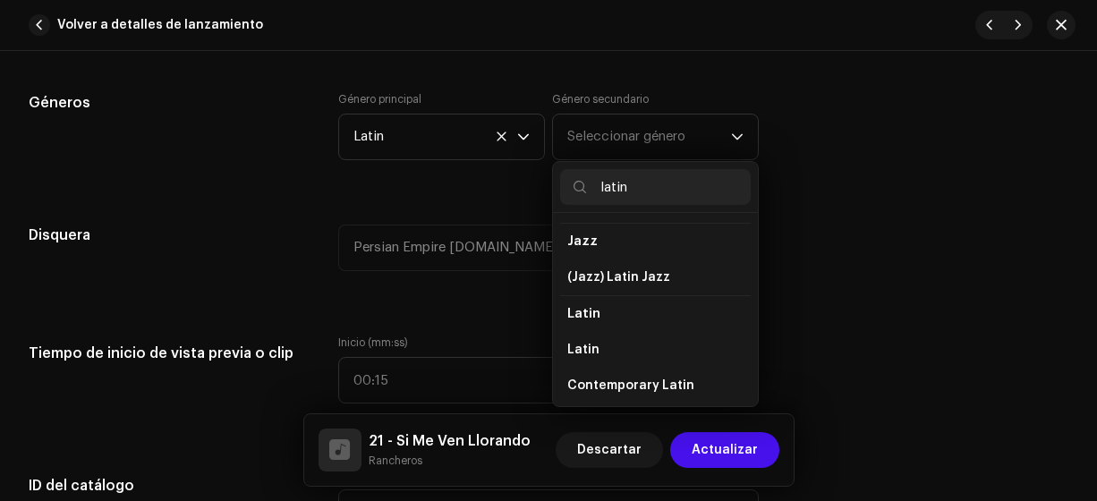
scroll to position [89, 0]
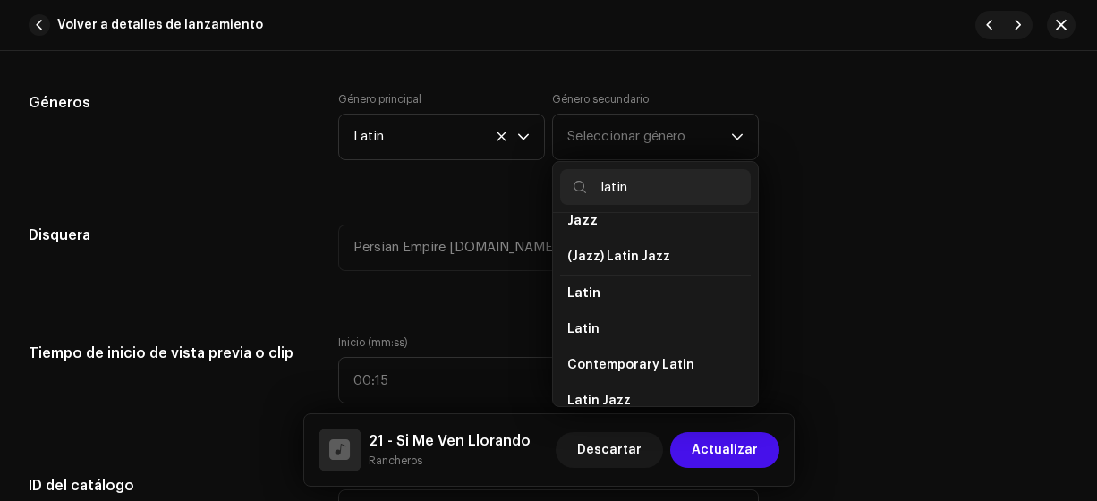
type input "latin"
click at [705, 313] on li "Latin" at bounding box center [655, 329] width 191 height 36
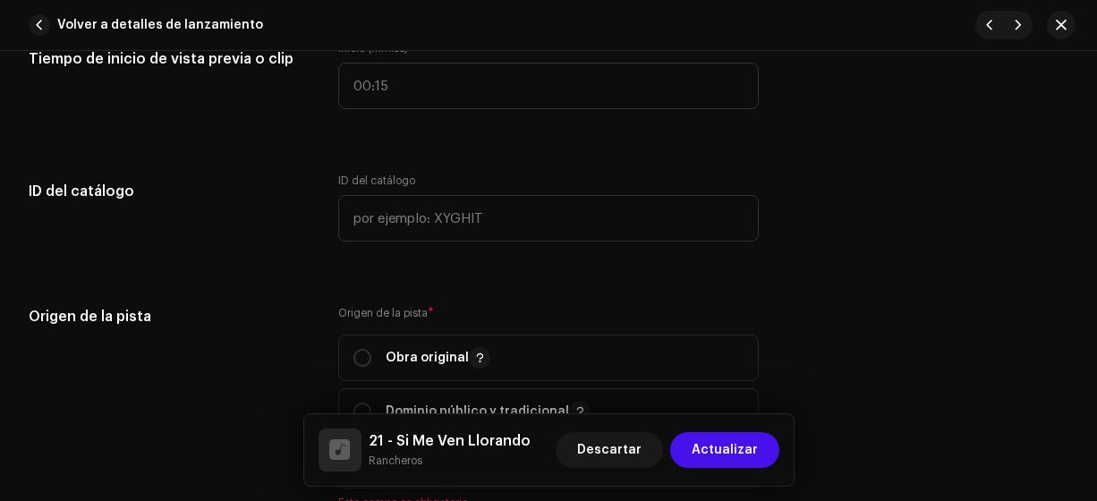
scroll to position [1908, 0]
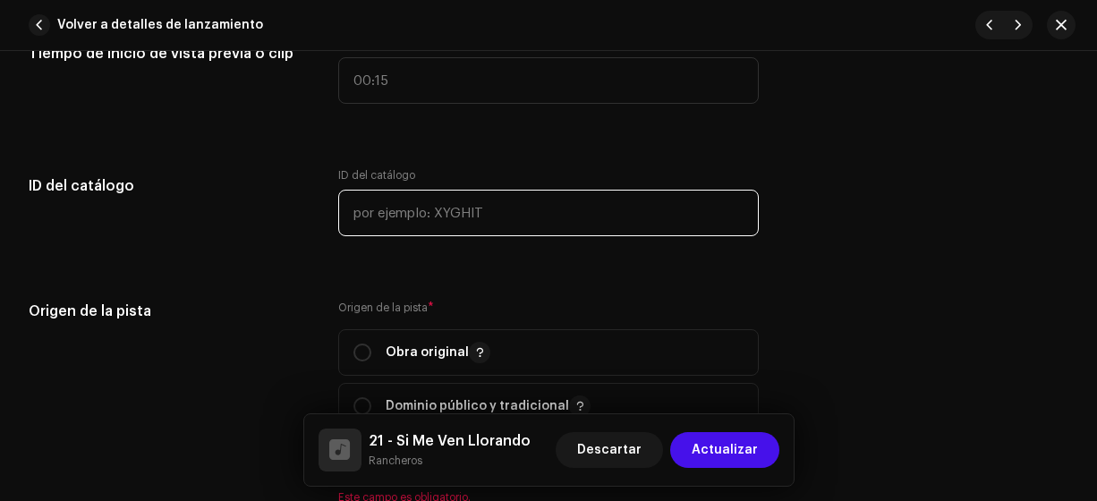
click at [584, 212] on input "text" at bounding box center [548, 213] width 421 height 47
type input "1700021"
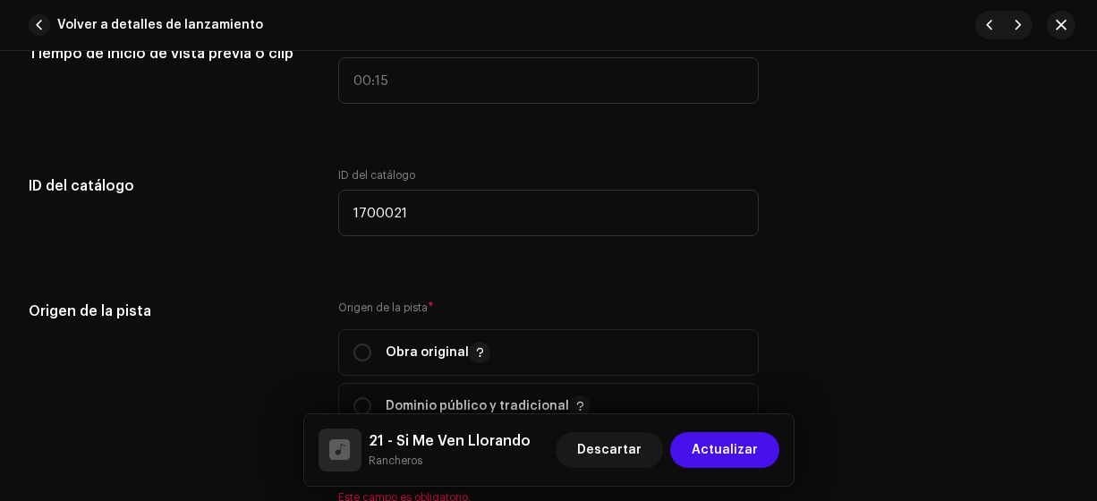
click at [365, 351] on input "radio" at bounding box center [362, 353] width 18 height 18
radio input "true"
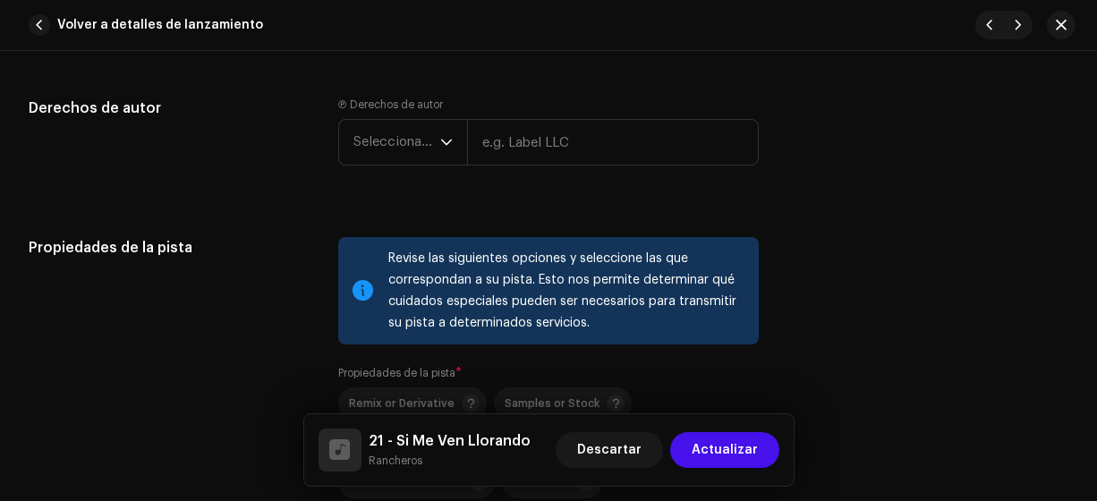
scroll to position [2370, 0]
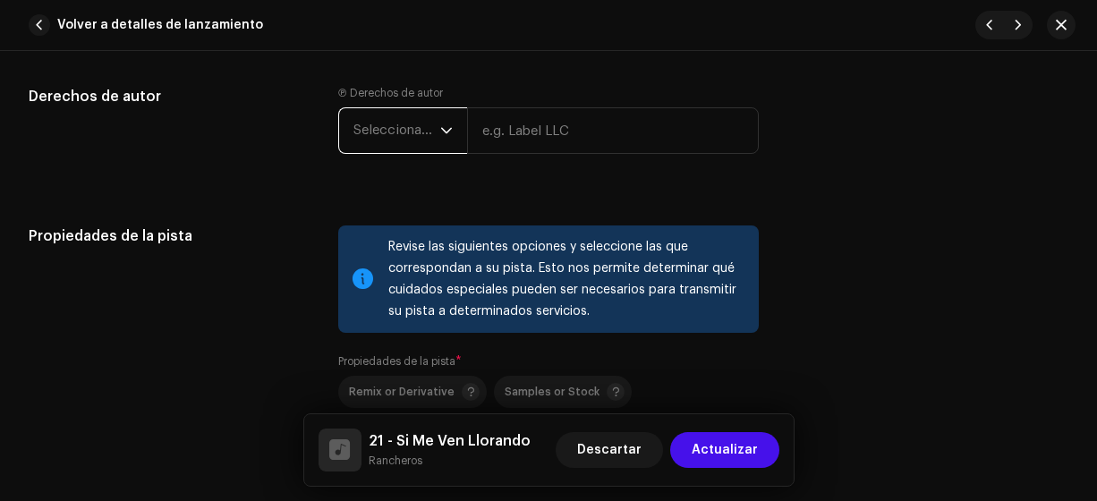
click at [381, 126] on span "Seleccionar año" at bounding box center [396, 130] width 87 height 45
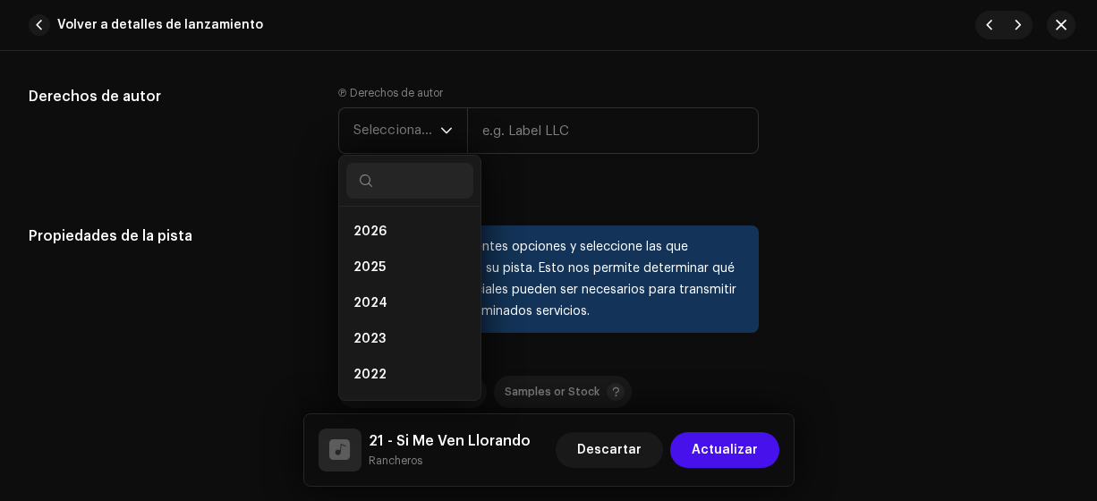
click at [392, 259] on li "2025" at bounding box center [409, 268] width 127 height 36
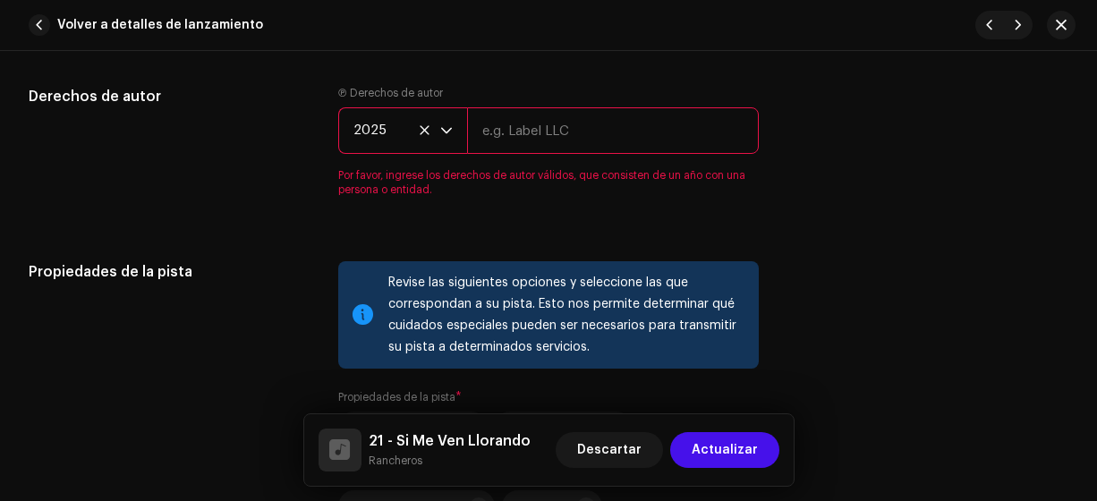
click at [514, 139] on input "text" at bounding box center [613, 130] width 293 height 47
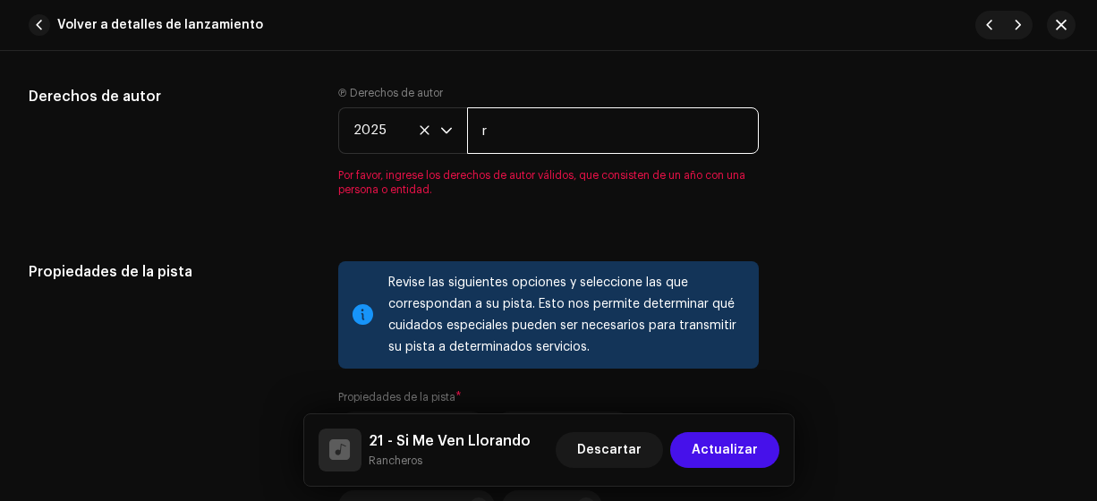
type input "Rancheros"
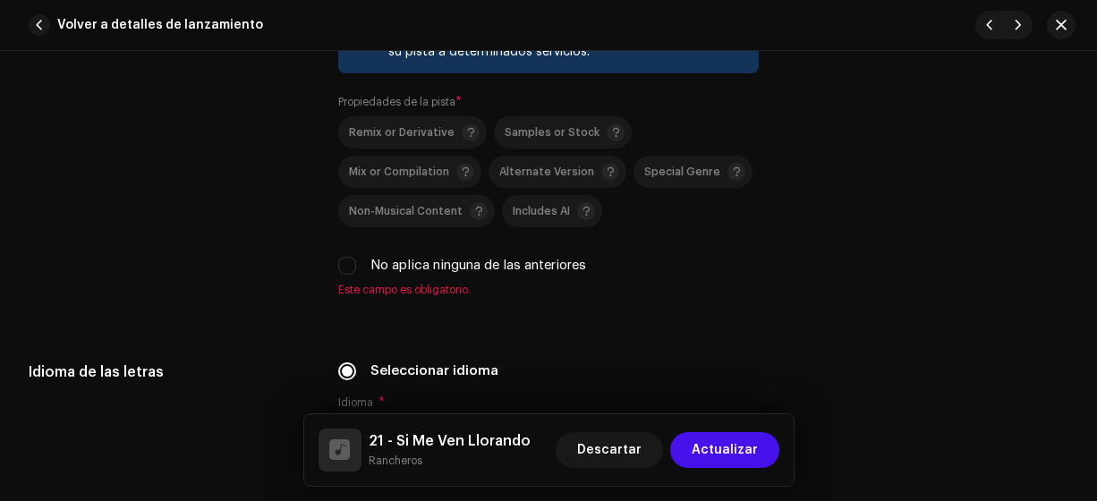
scroll to position [2607, 0]
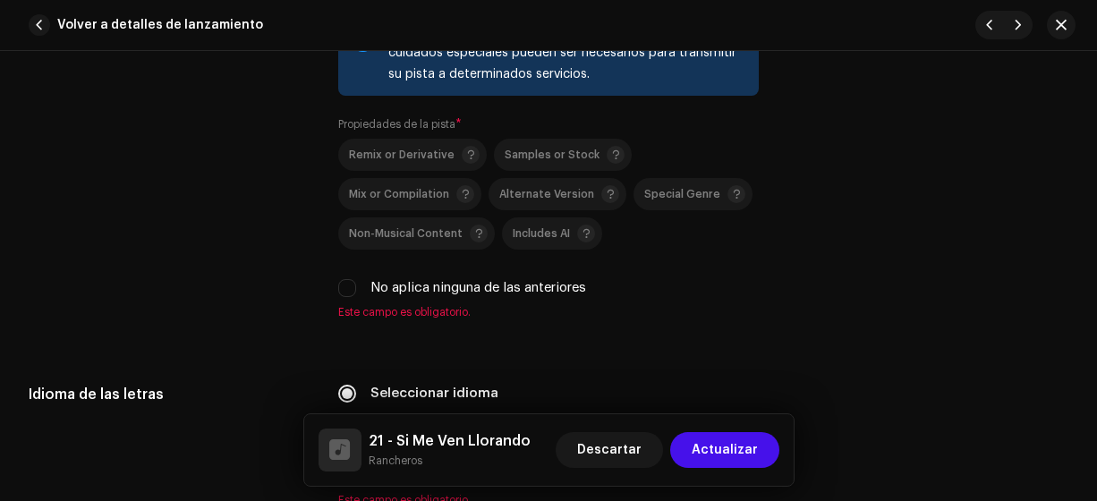
click at [341, 285] on input "No aplica ninguna de las anteriores" at bounding box center [347, 288] width 18 height 18
checkbox input "true"
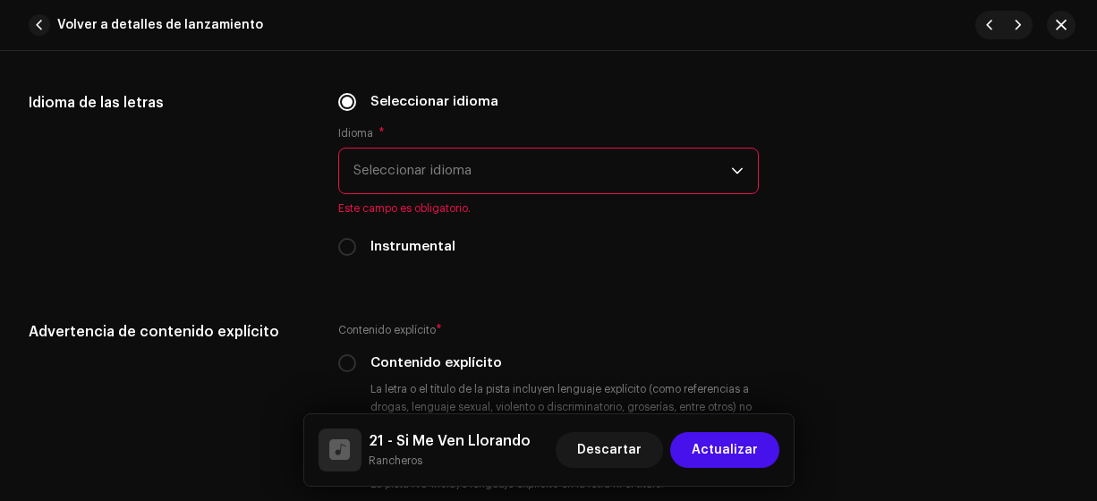
scroll to position [2889, 0]
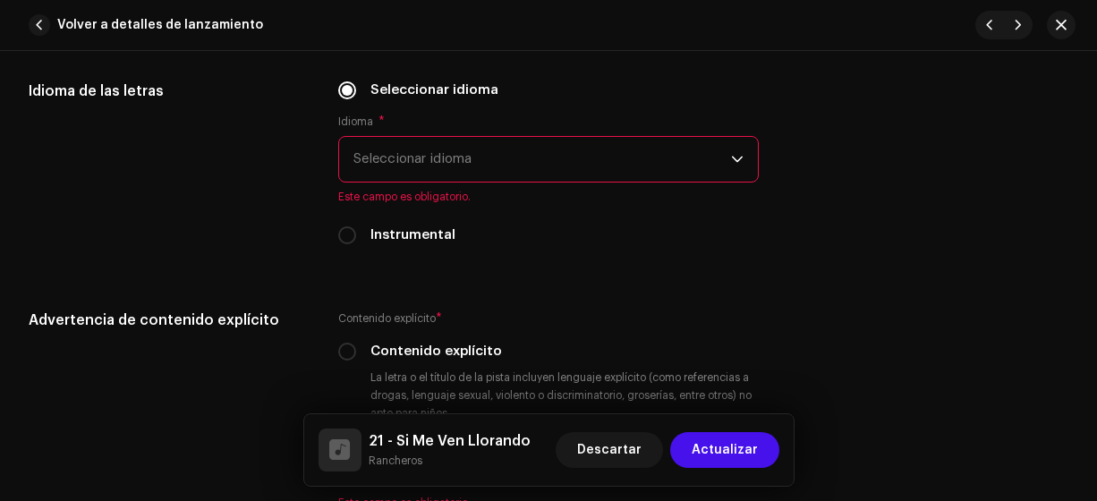
click at [560, 157] on span "Seleccionar idioma" at bounding box center [542, 159] width 378 height 45
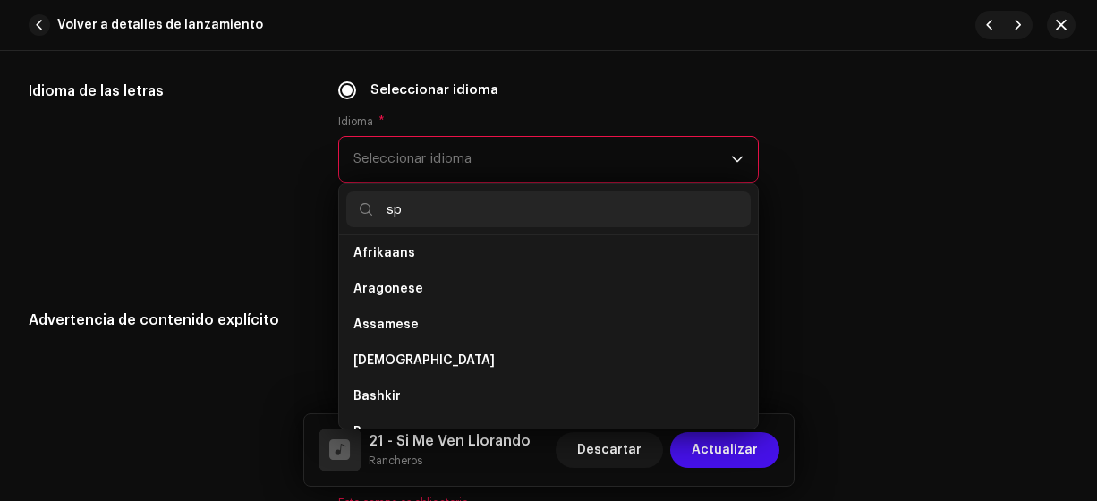
scroll to position [0, 0]
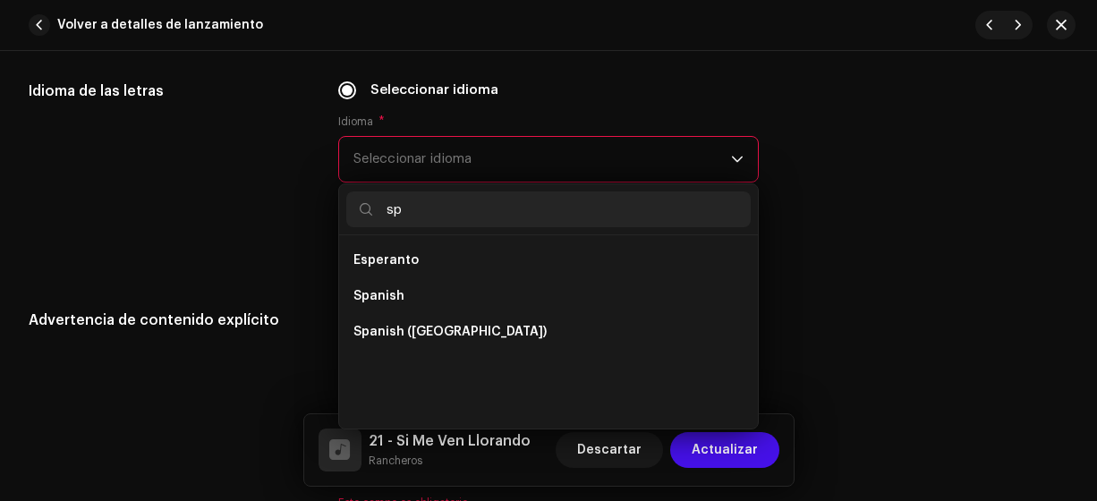
type input "sp"
click at [491, 320] on li "Spanish ([GEOGRAPHIC_DATA])" at bounding box center [548, 332] width 405 height 36
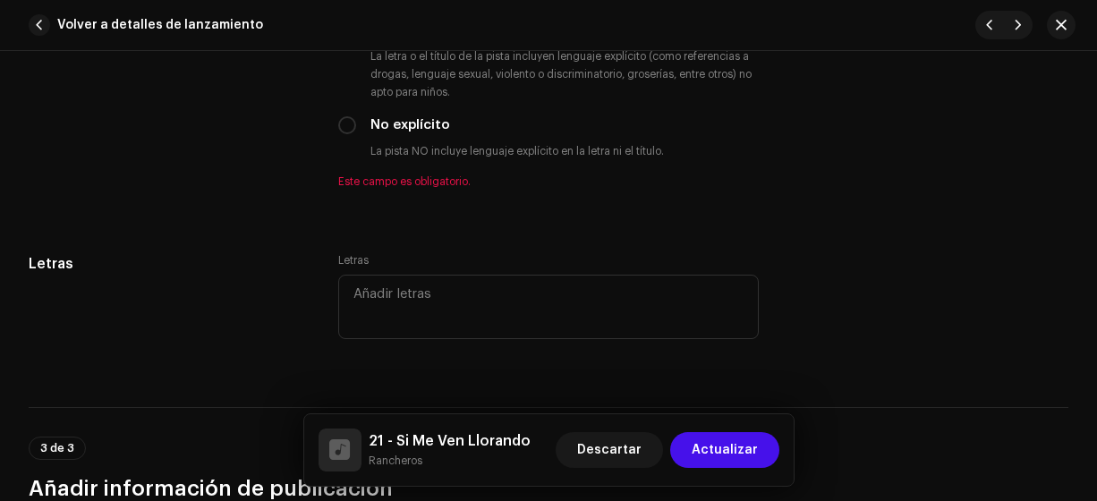
scroll to position [3205, 0]
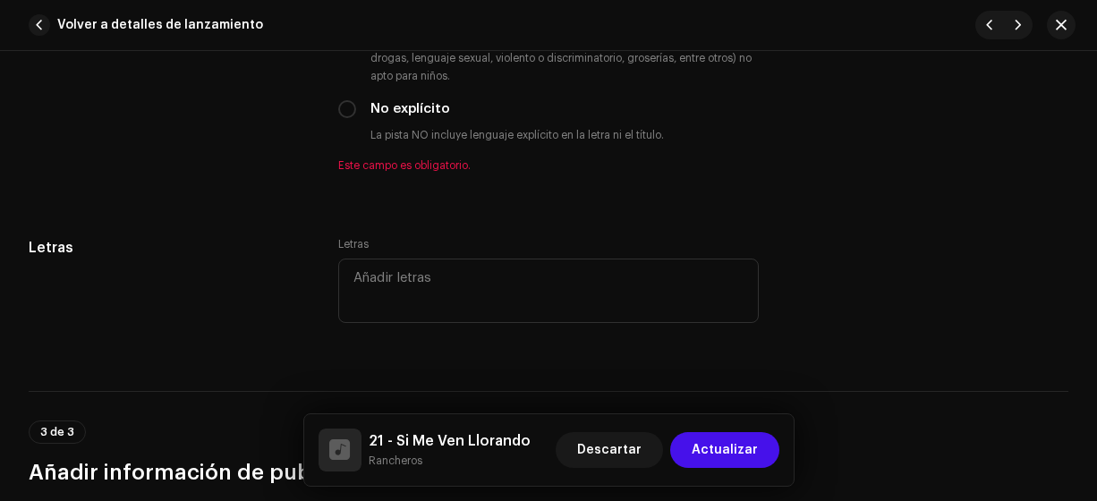
click at [348, 106] on input "No explícito" at bounding box center [347, 109] width 18 height 18
radio input "true"
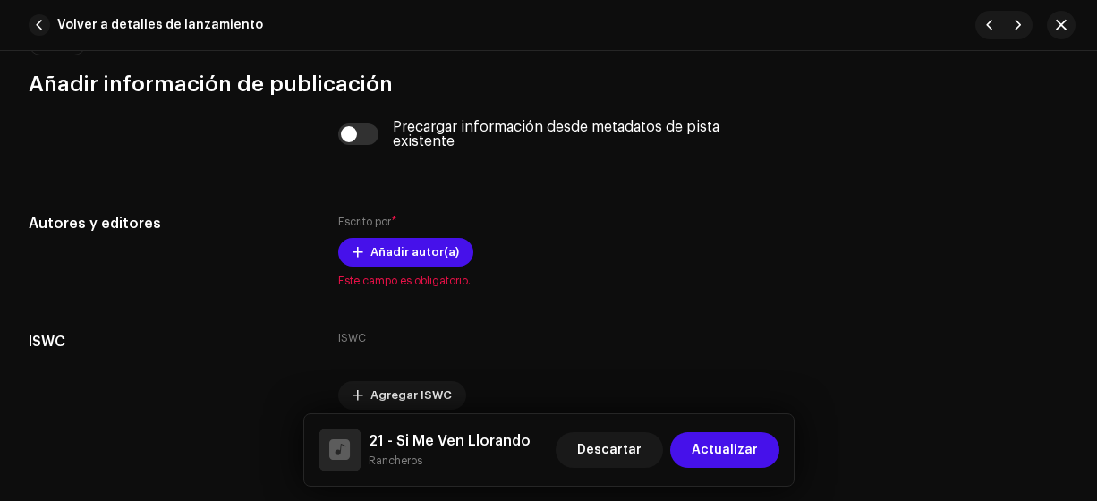
scroll to position [3593, 0]
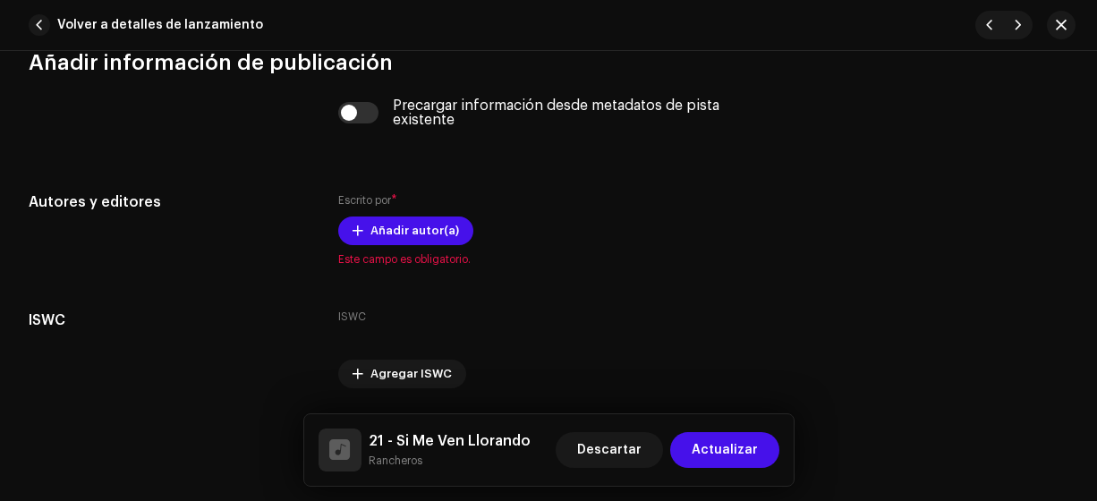
click at [414, 228] on span "Añadir autor(a)" at bounding box center [414, 231] width 89 height 36
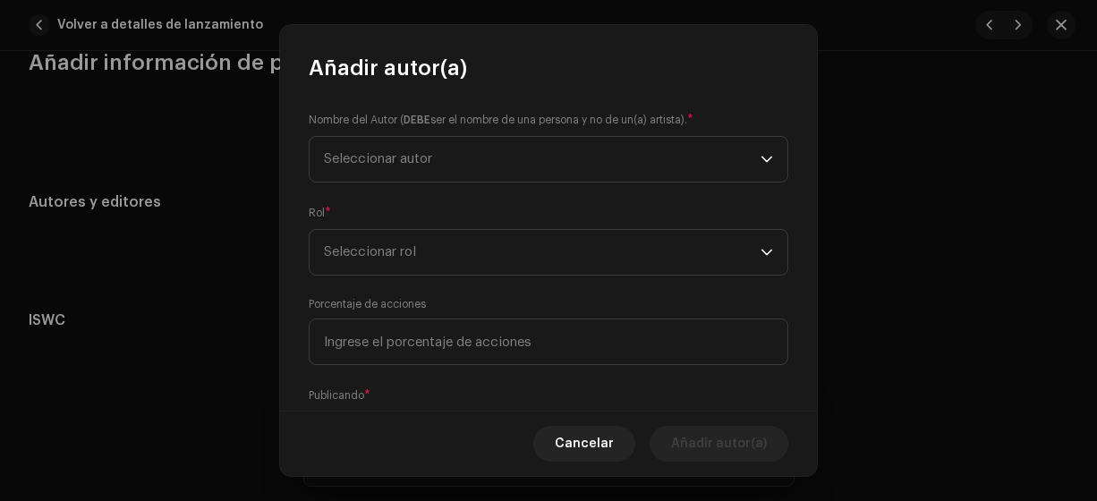
click at [414, 171] on span "Seleccionar autor" at bounding box center [542, 159] width 437 height 45
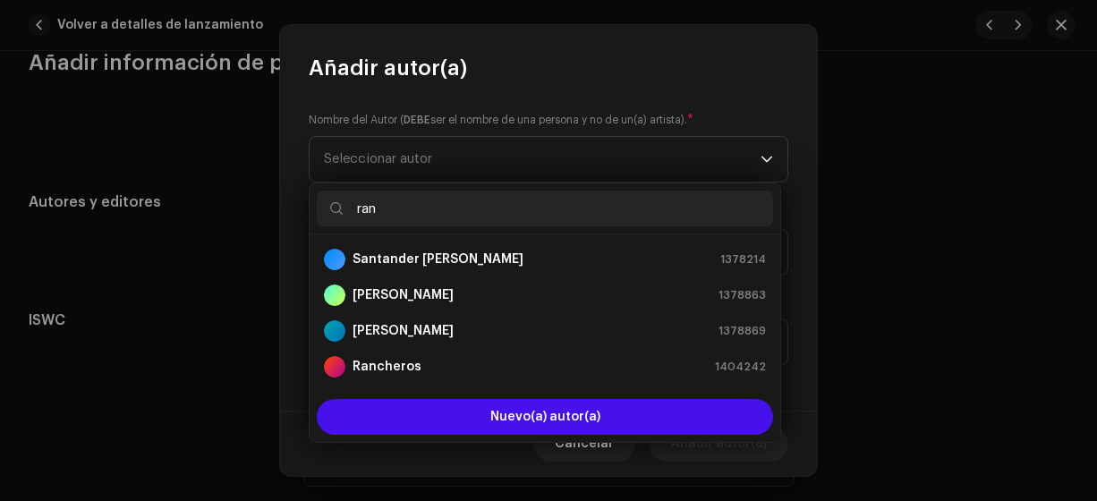
type input "ran"
click at [416, 364] on div "Rancheros 1404242" at bounding box center [545, 366] width 442 height 21
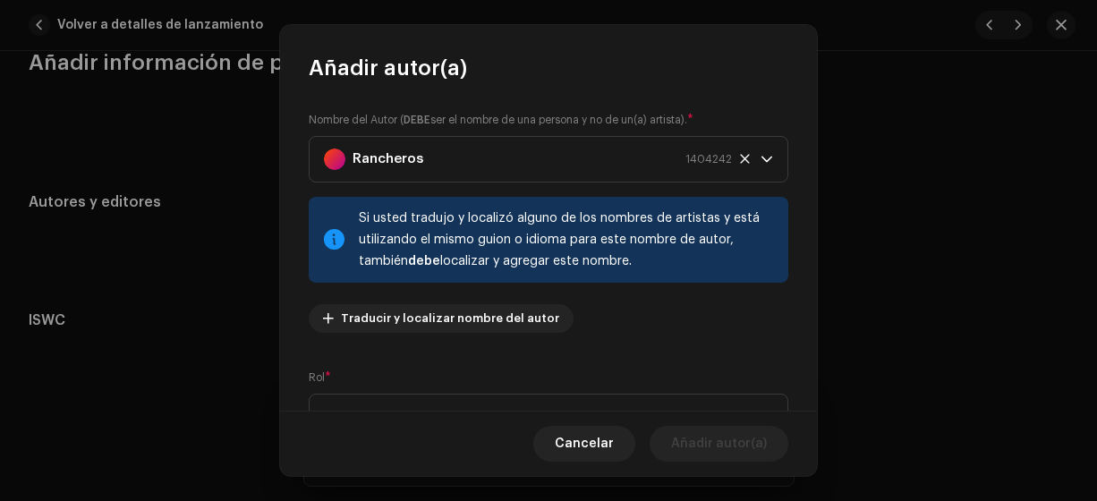
click at [380, 393] on div "Rol * Seleccionar rol" at bounding box center [549, 405] width 480 height 72
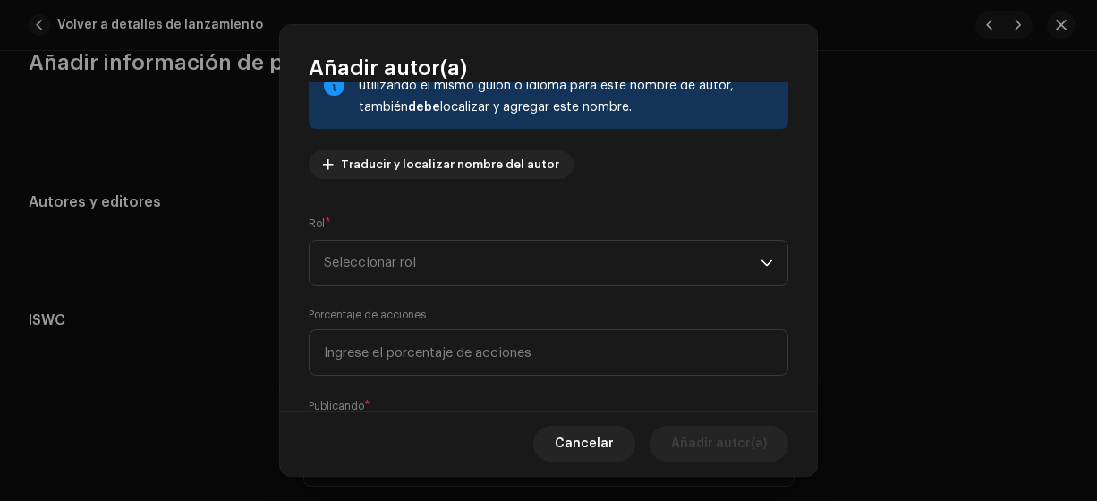
scroll to position [199, 0]
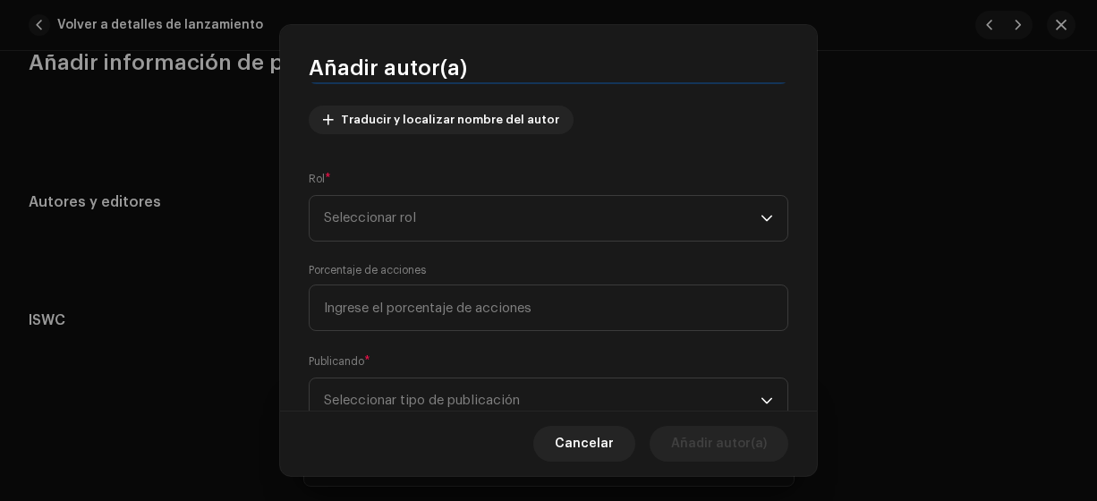
click at [566, 223] on span "Seleccionar rol" at bounding box center [542, 218] width 437 height 45
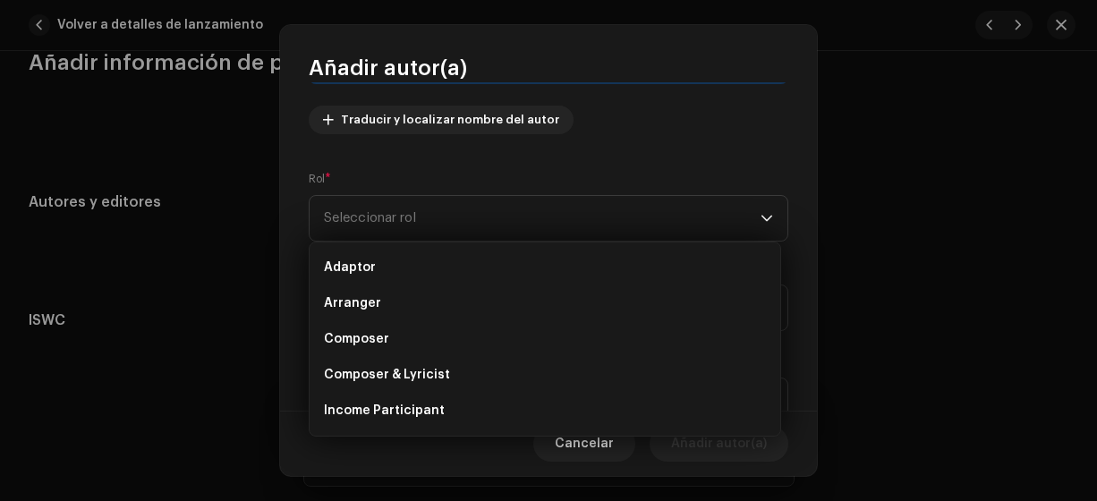
click at [471, 370] on li "Composer & Lyricist" at bounding box center [545, 375] width 456 height 36
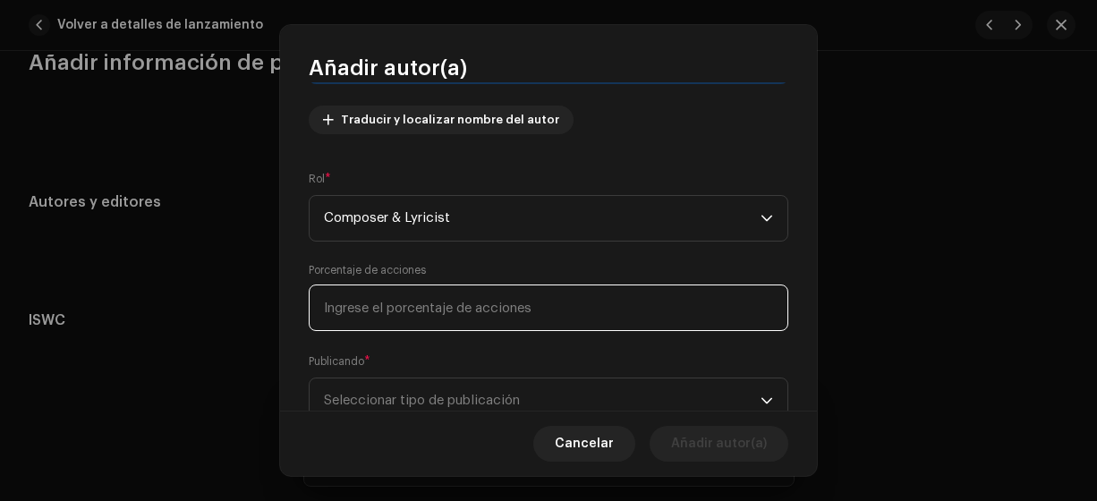
click at [485, 303] on input at bounding box center [549, 307] width 480 height 47
type input "100,00"
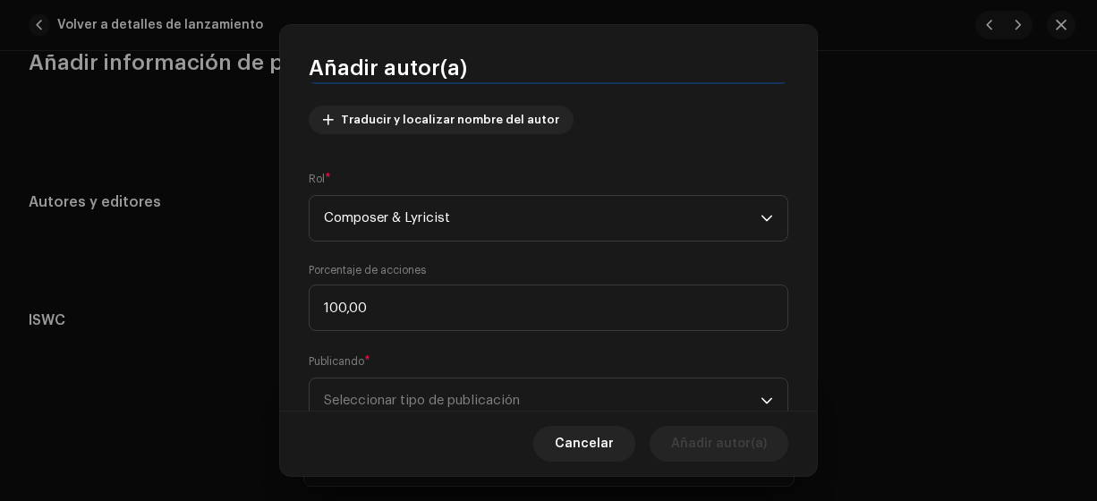
click at [426, 389] on span "Seleccionar tipo de publicación" at bounding box center [542, 400] width 437 height 45
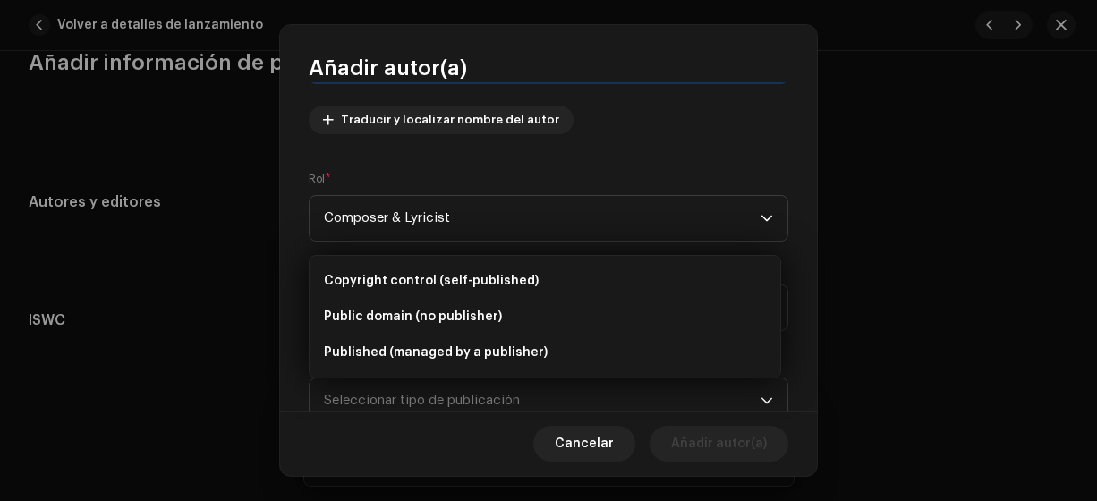
click at [459, 284] on span "Copyright control (self-published)" at bounding box center [431, 281] width 215 height 18
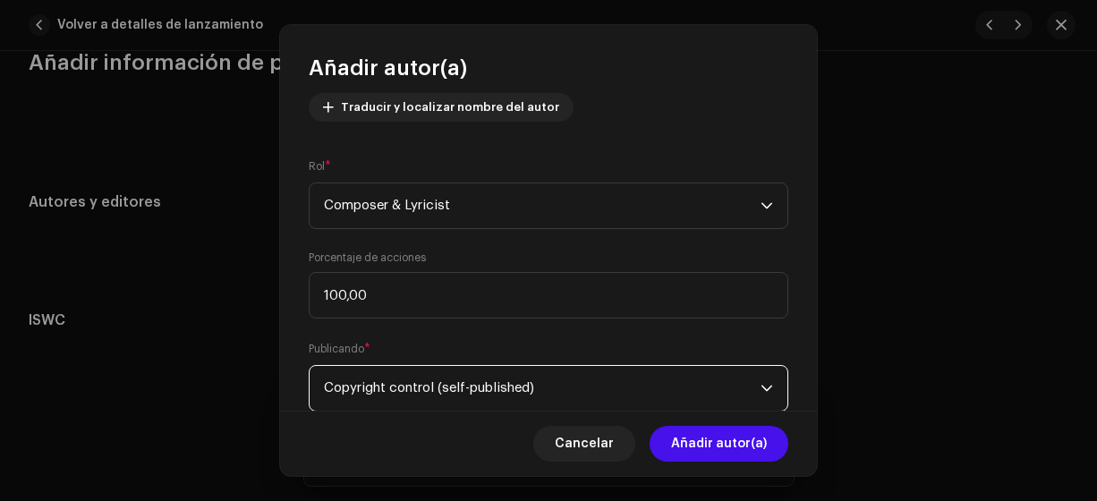
click at [706, 449] on span "Añadir autor(a)" at bounding box center [719, 444] width 96 height 36
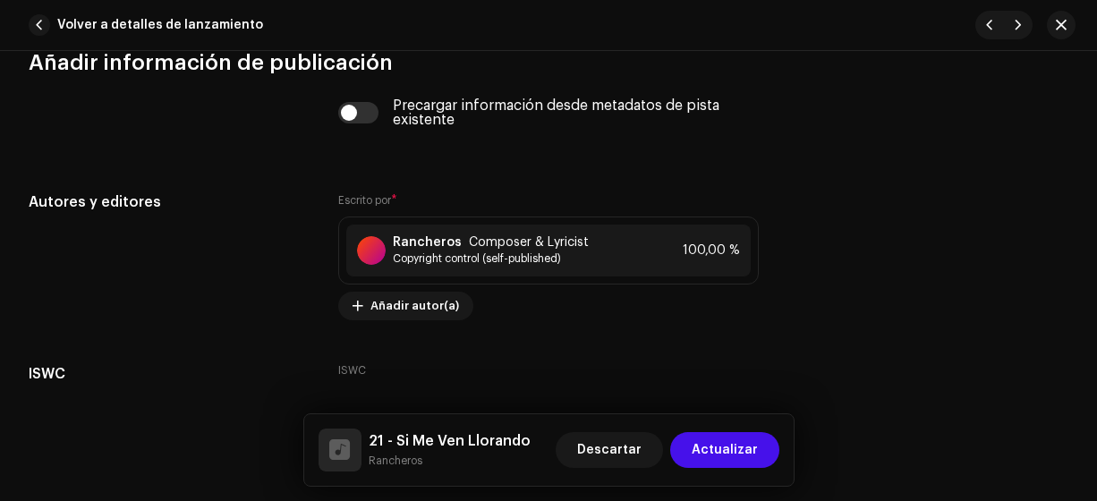
click at [706, 449] on span "Actualizar" at bounding box center [725, 450] width 66 height 36
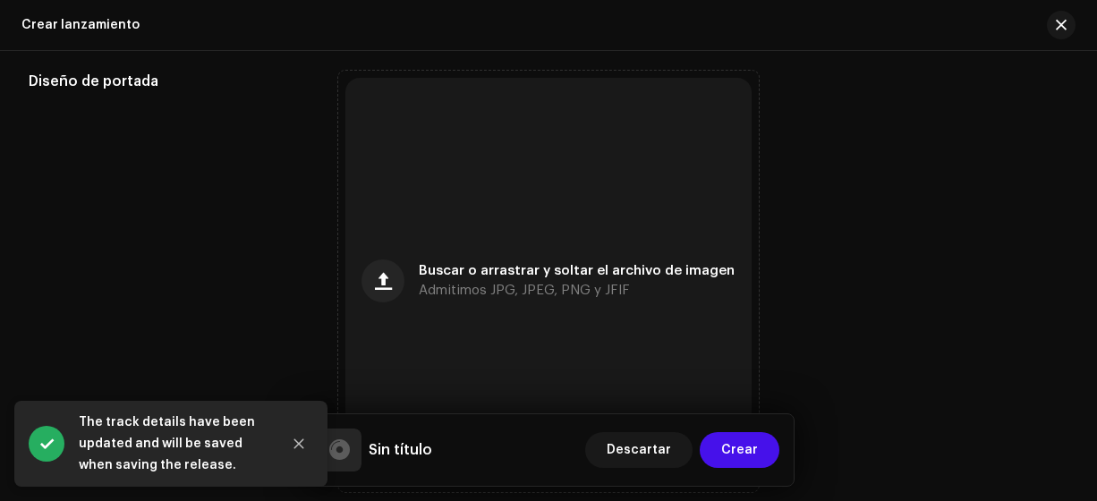
scroll to position [1898, 0]
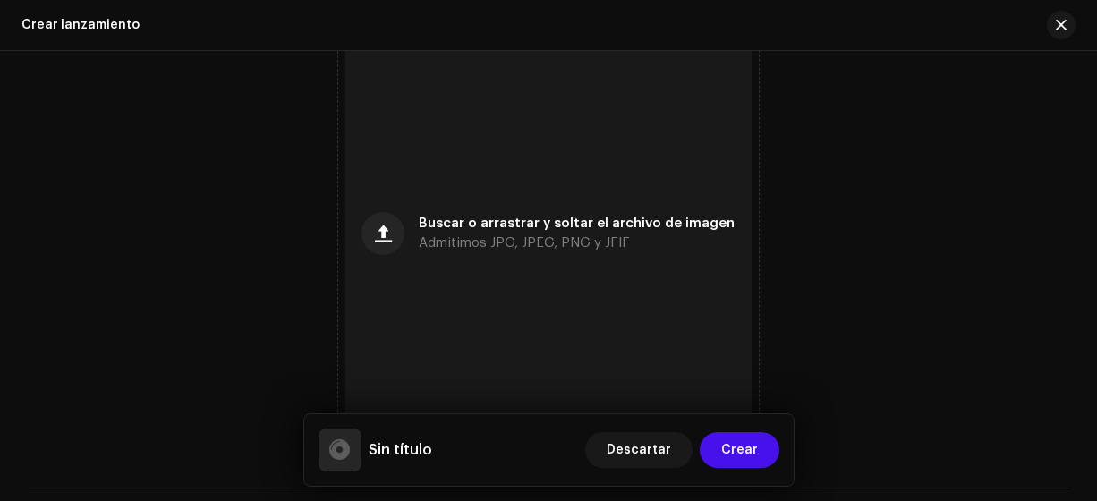
click at [400, 231] on button "button" at bounding box center [382, 233] width 43 height 43
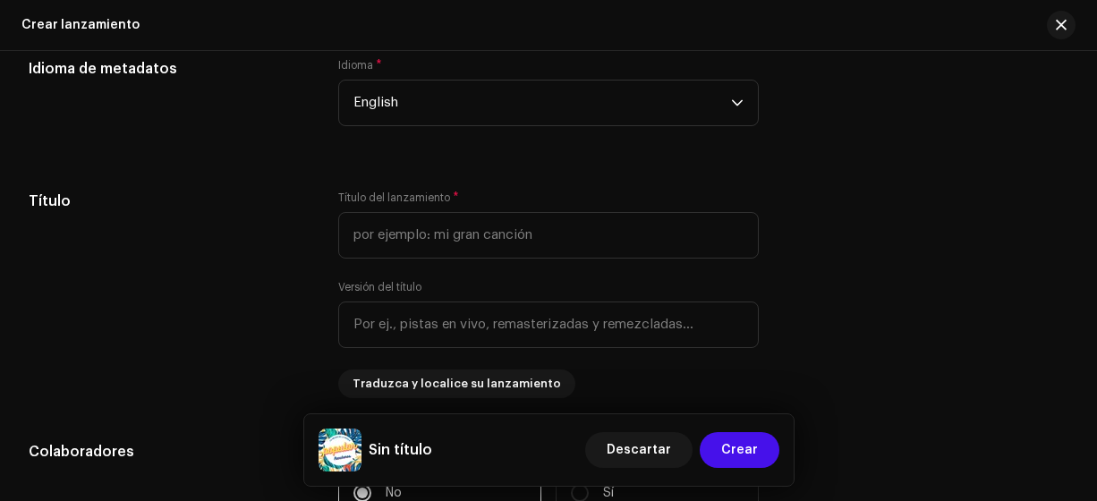
scroll to position [2711, 0]
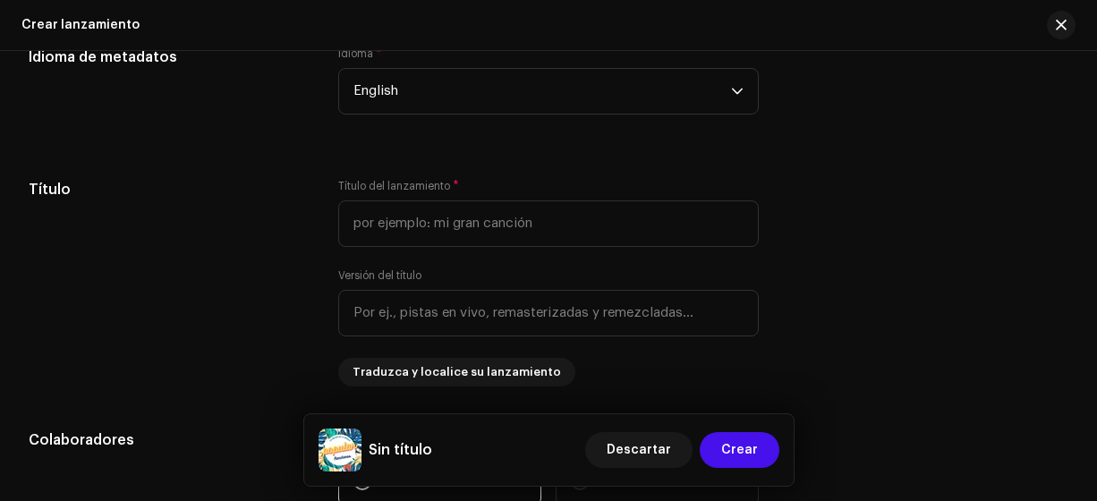
click at [662, 89] on span "English" at bounding box center [542, 91] width 378 height 45
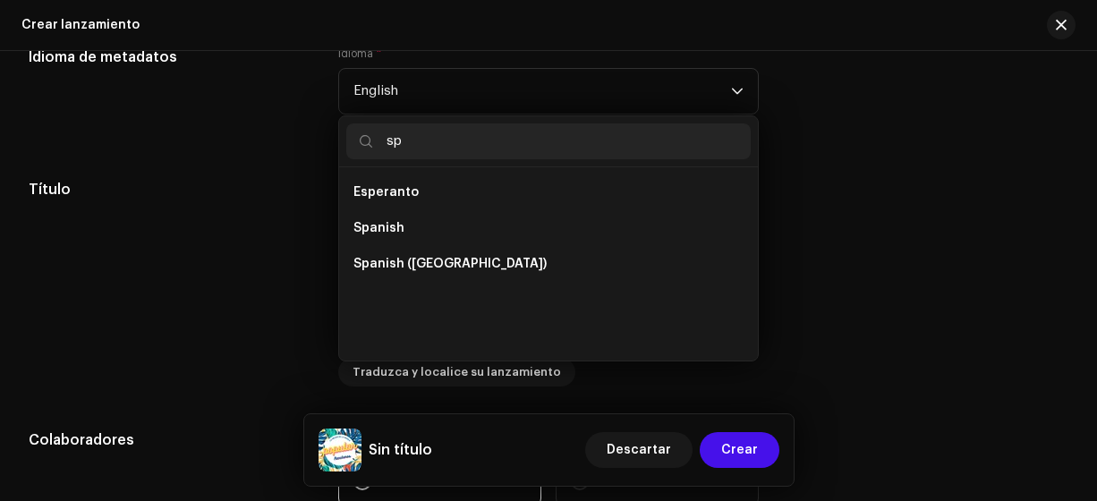
scroll to position [0, 0]
type input "sp"
click at [473, 257] on span "Spanish ([GEOGRAPHIC_DATA])" at bounding box center [449, 264] width 193 height 18
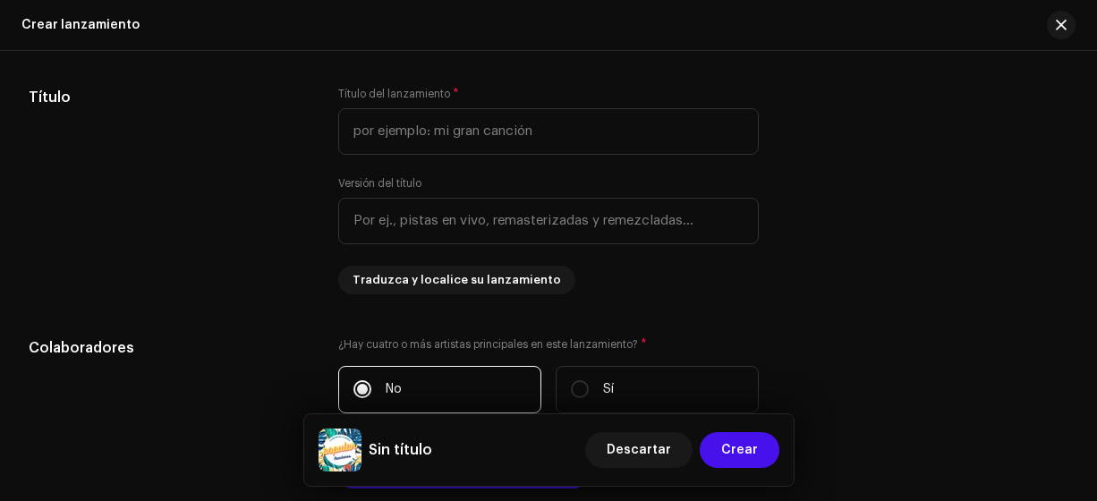
scroll to position [2795, 0]
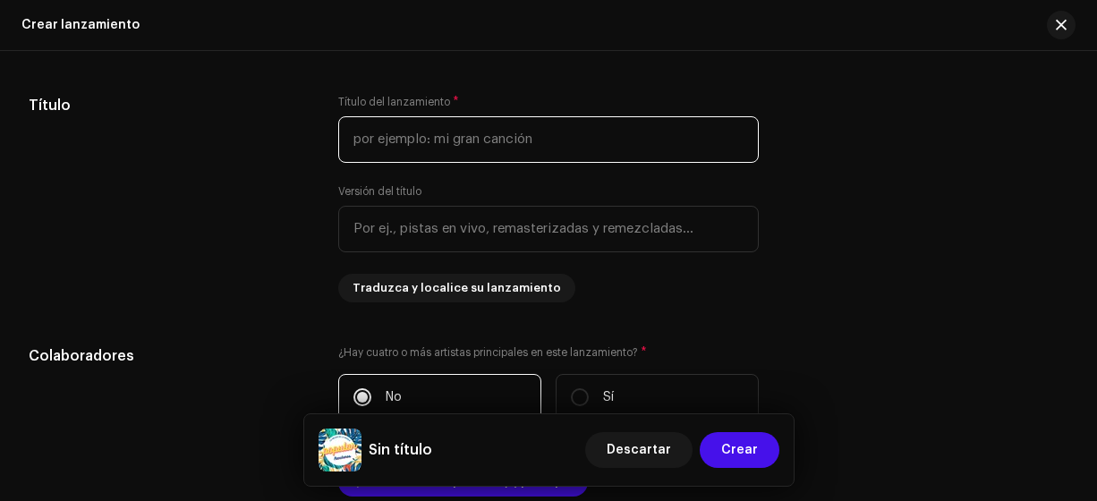
click at [639, 134] on input "text" at bounding box center [548, 139] width 421 height 47
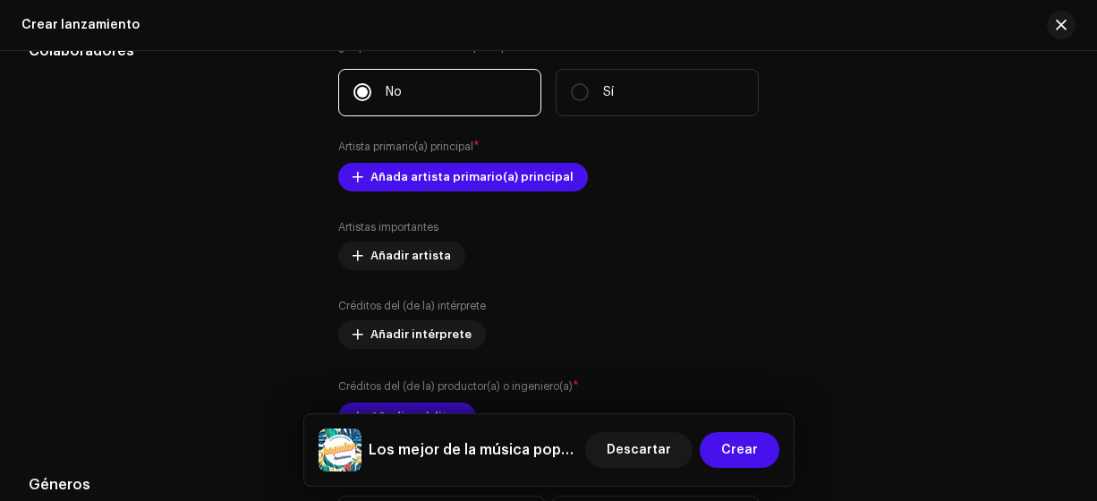
scroll to position [3140, 0]
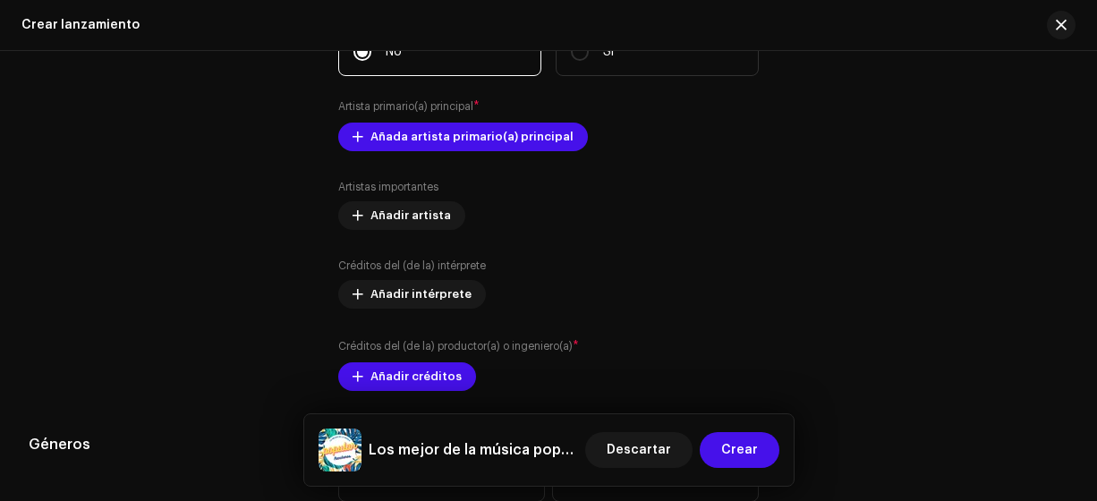
click at [521, 137] on span "Añada artista primario(a) principal" at bounding box center [471, 137] width 203 height 36
type input "Los mejor de la música popular"
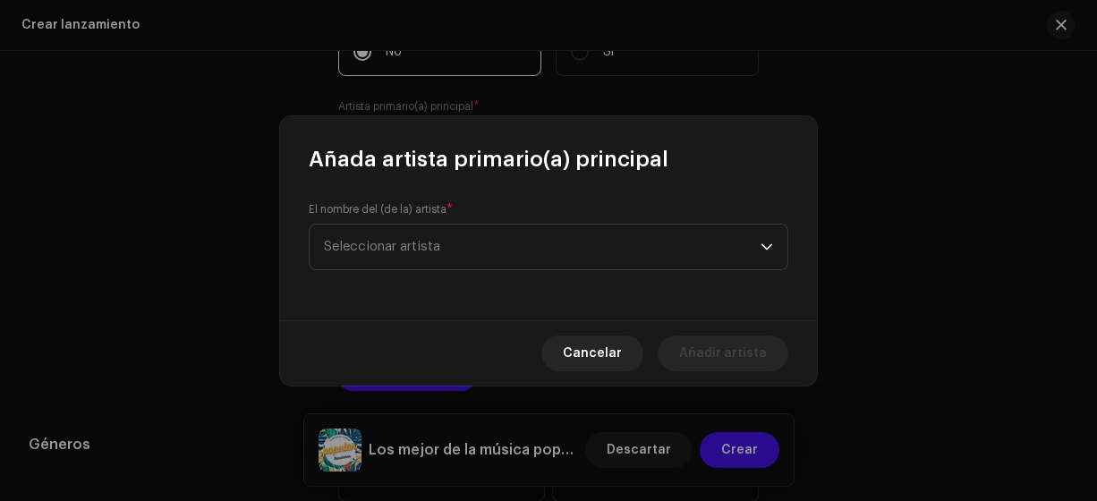
click at [546, 259] on span "Seleccionar artista" at bounding box center [542, 247] width 437 height 45
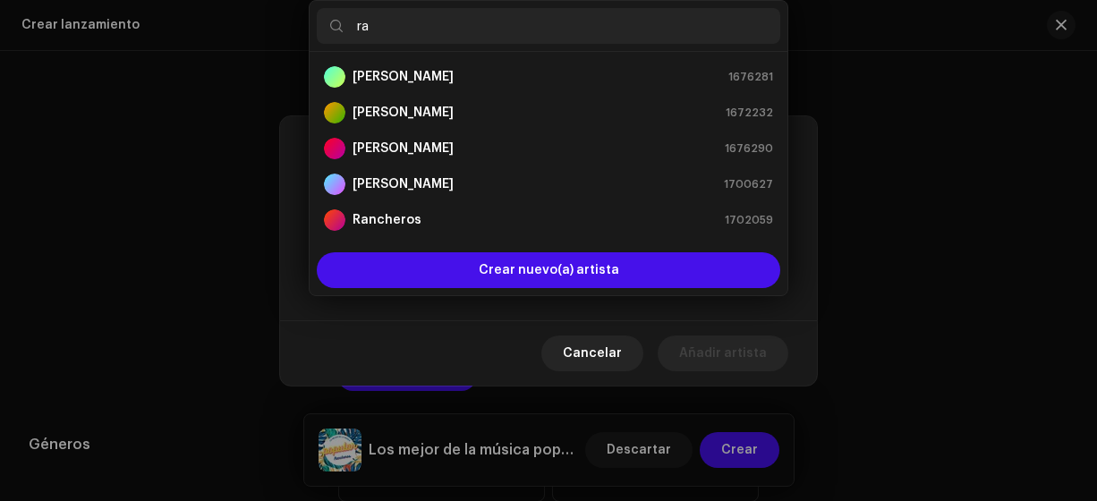
type input "ran"
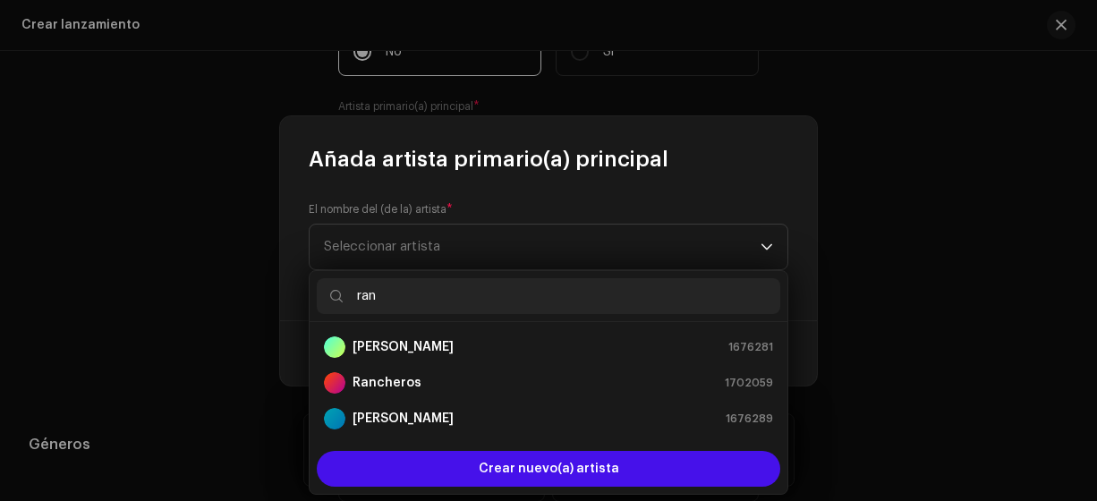
click at [395, 386] on strong "Rancheros" at bounding box center [386, 383] width 69 height 18
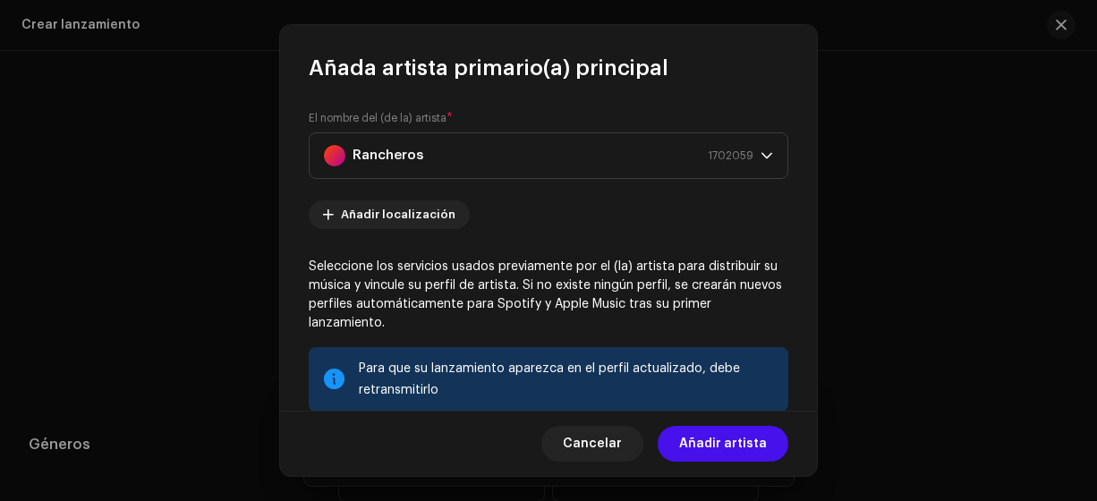
click at [762, 444] on span "Añadir artista" at bounding box center [723, 444] width 88 height 36
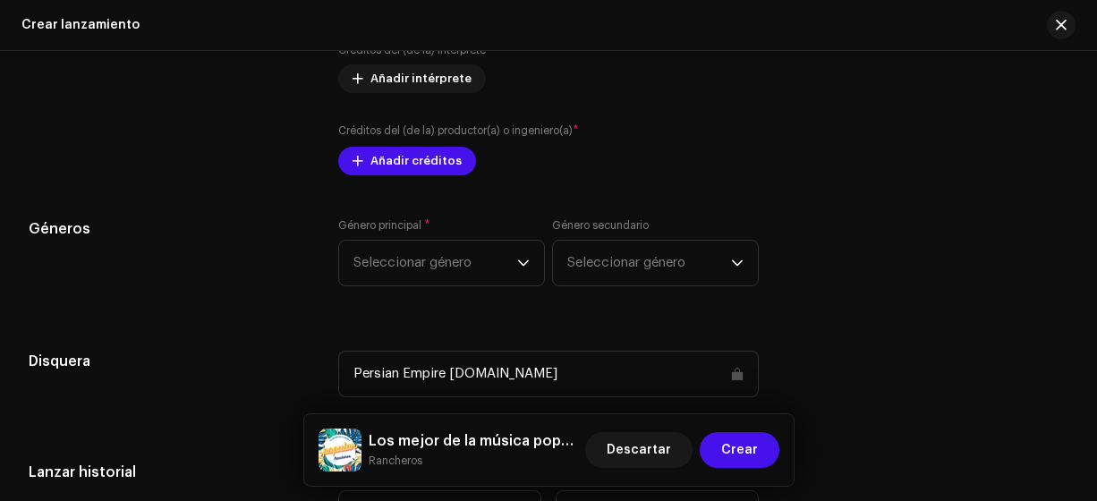
scroll to position [3387, 0]
click at [442, 156] on span "Añadir créditos" at bounding box center [415, 161] width 91 height 36
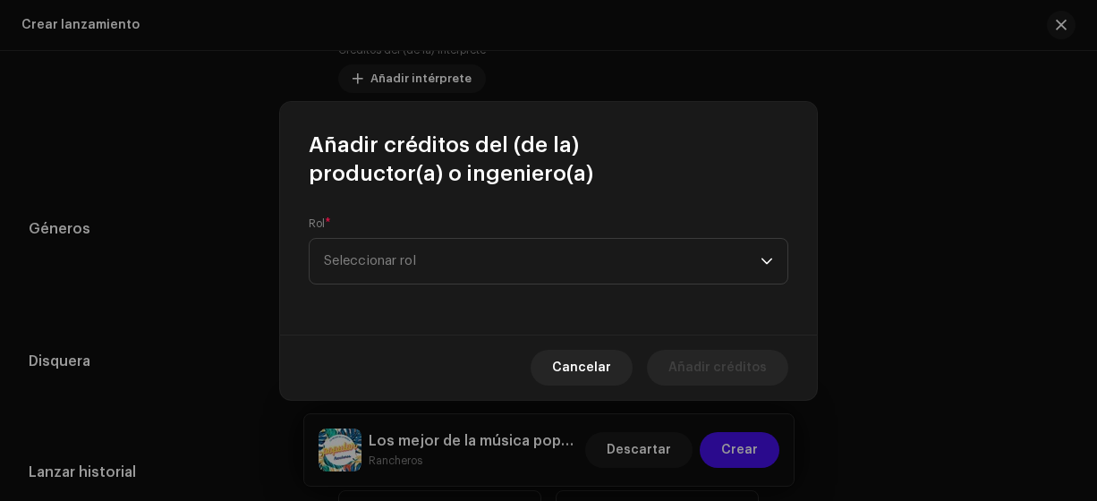
click at [546, 267] on span "Seleccionar rol" at bounding box center [542, 261] width 437 height 45
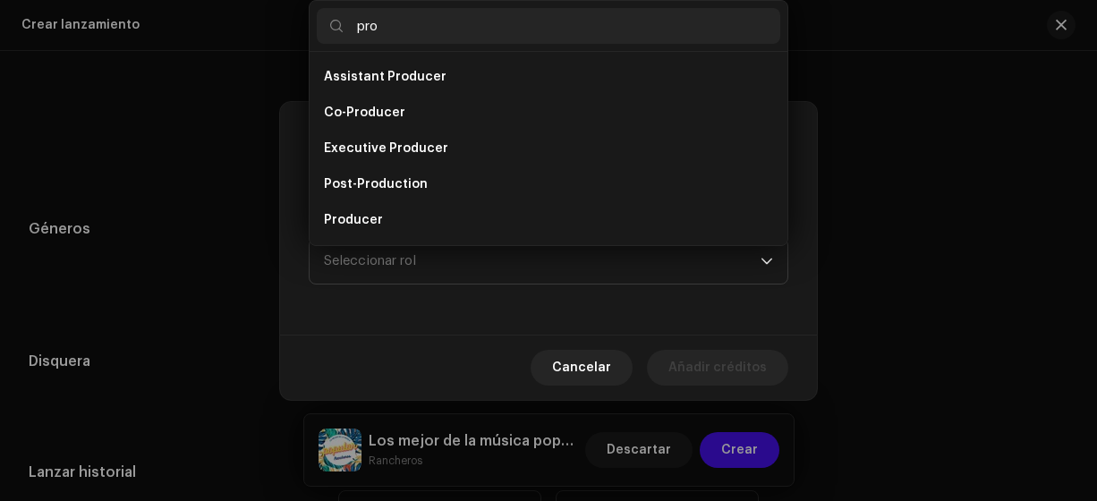
type input "pro"
click at [372, 223] on span "Producer" at bounding box center [353, 220] width 59 height 18
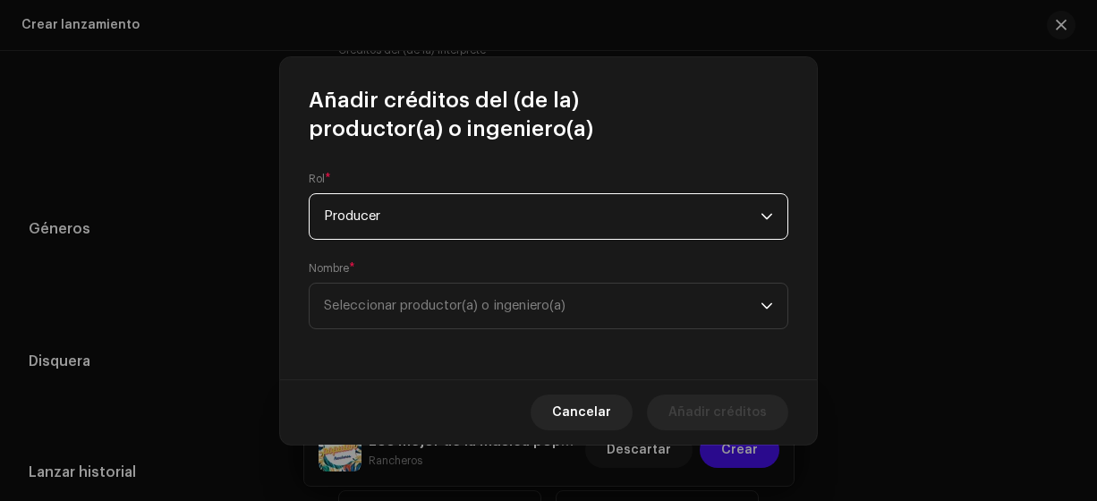
click at [479, 303] on span "Seleccionar productor(a) o ingeniero(a)" at bounding box center [445, 305] width 242 height 13
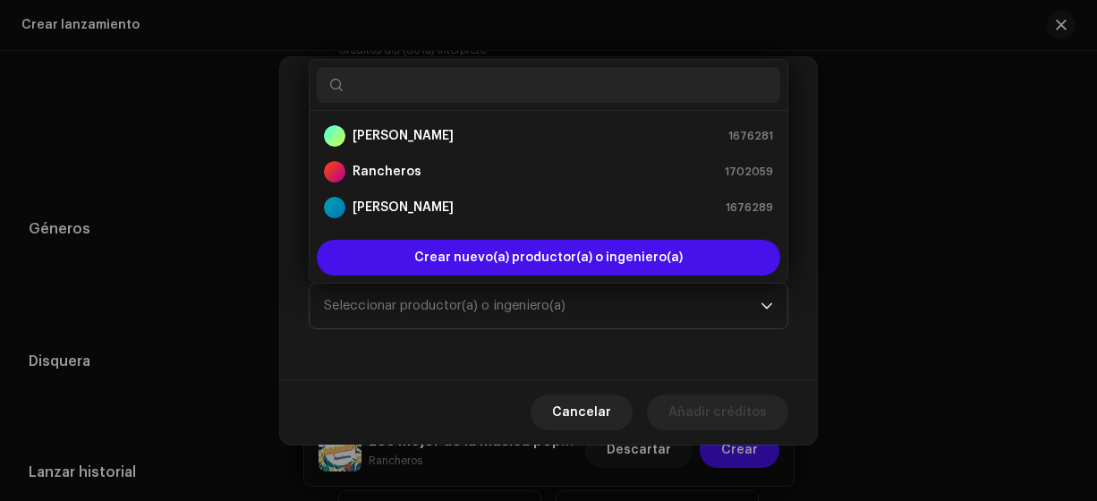
click at [397, 169] on strong "Rancheros" at bounding box center [386, 172] width 69 height 18
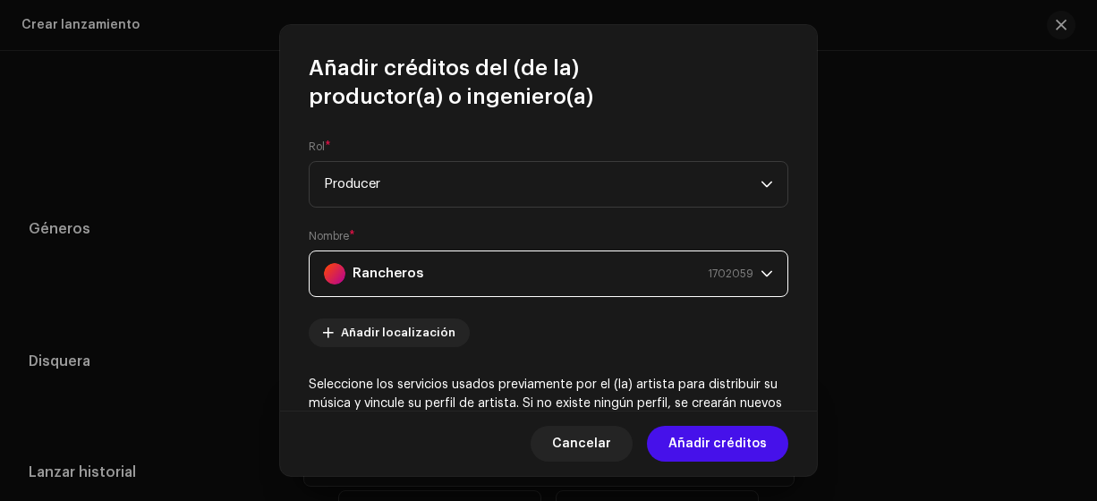
click at [732, 443] on span "Añadir créditos" at bounding box center [717, 444] width 98 height 36
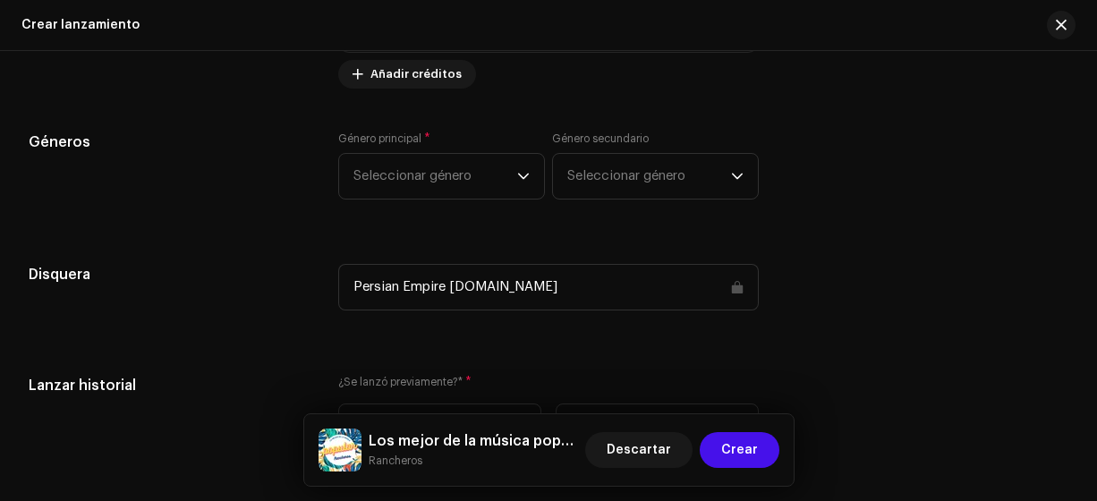
scroll to position [3623, 0]
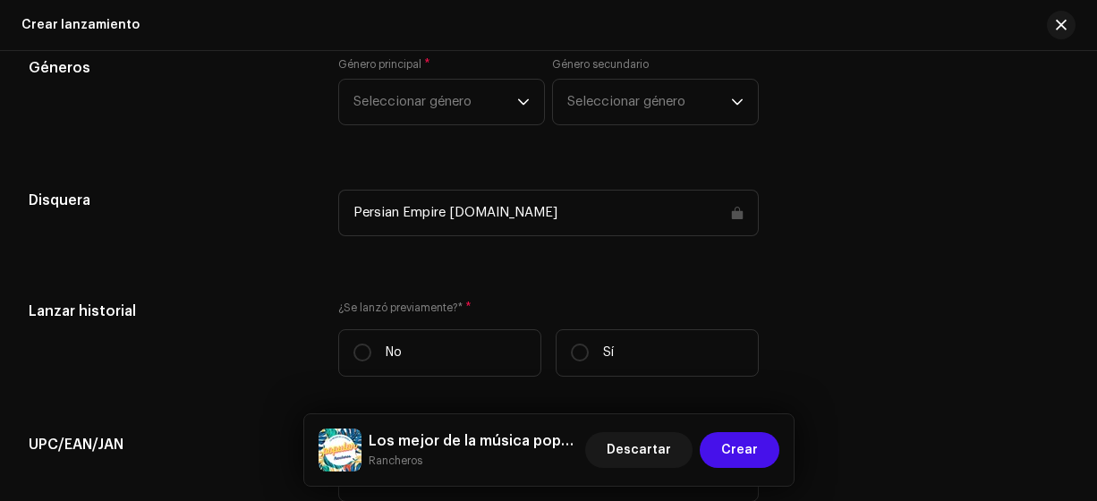
click at [488, 100] on span "Seleccionar género" at bounding box center [435, 102] width 164 height 45
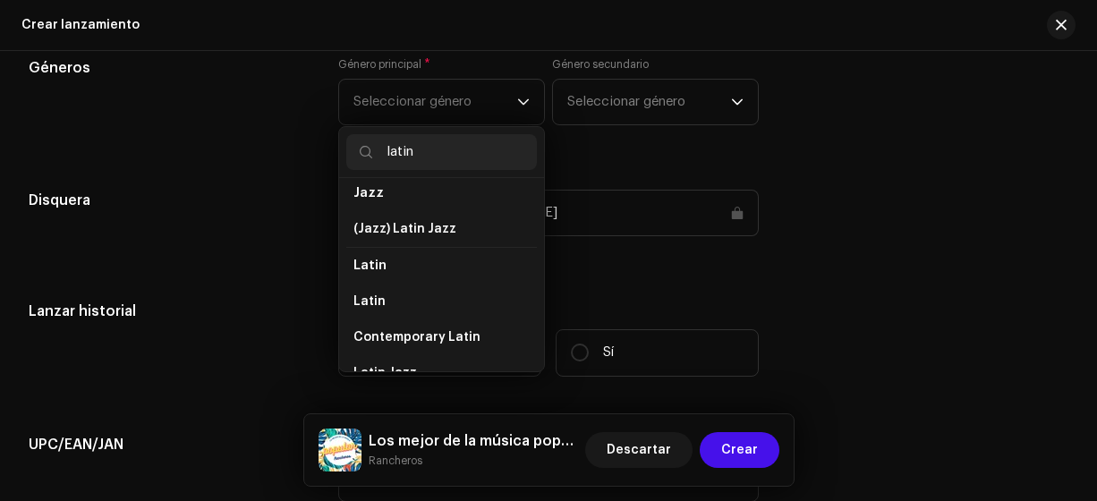
scroll to position [91, 0]
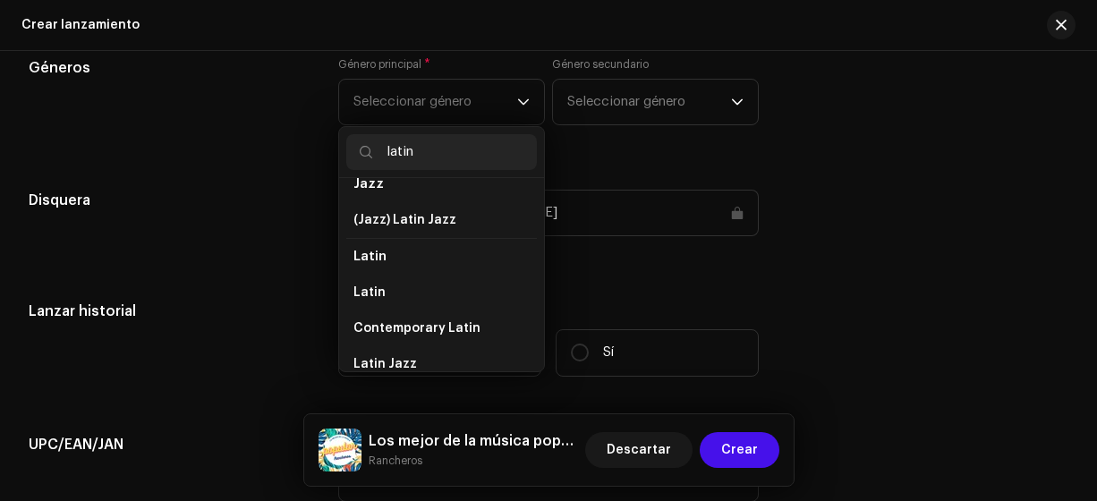
type input "latin"
click at [437, 252] on li "Latin" at bounding box center [441, 256] width 191 height 37
click at [443, 301] on li "Latin" at bounding box center [441, 293] width 191 height 36
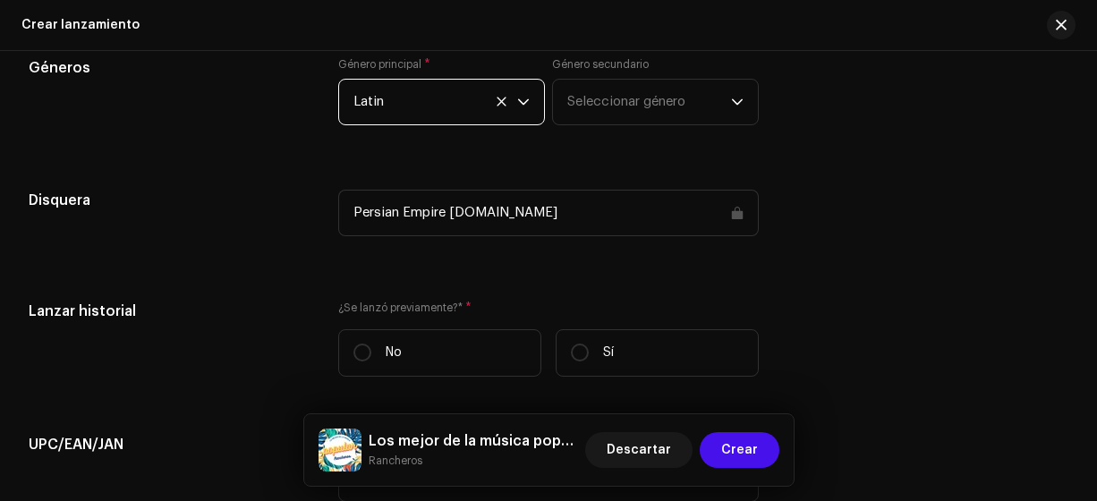
click at [654, 98] on span "Seleccionar género" at bounding box center [649, 102] width 164 height 45
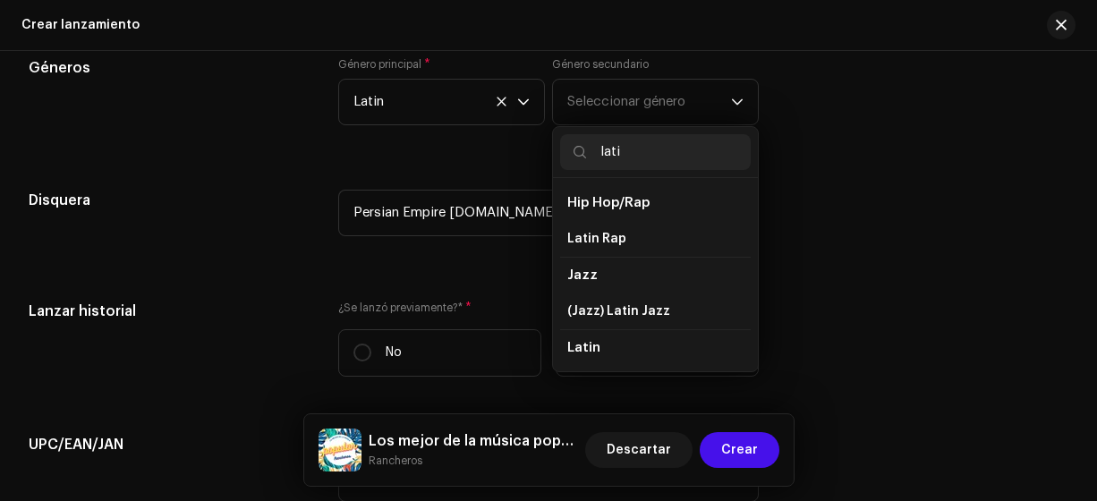
type input "latin"
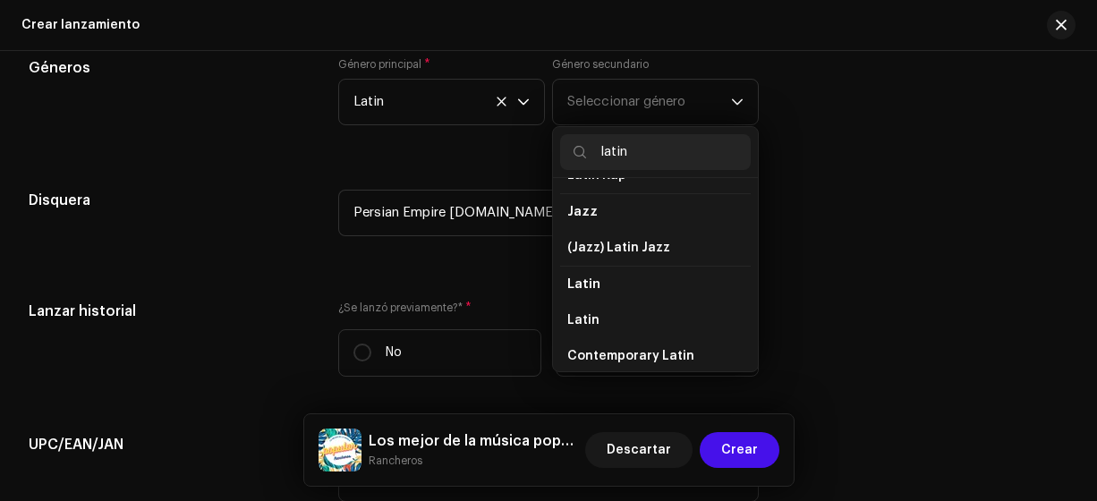
click at [632, 322] on li "Latin" at bounding box center [655, 320] width 191 height 36
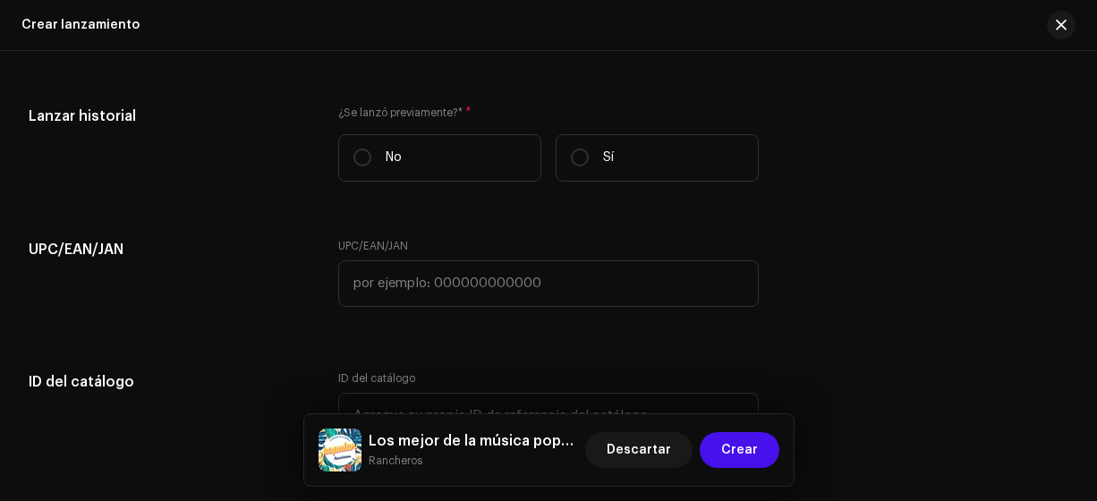
scroll to position [3820, 0]
click at [361, 159] on input "No" at bounding box center [362, 156] width 18 height 18
radio input "true"
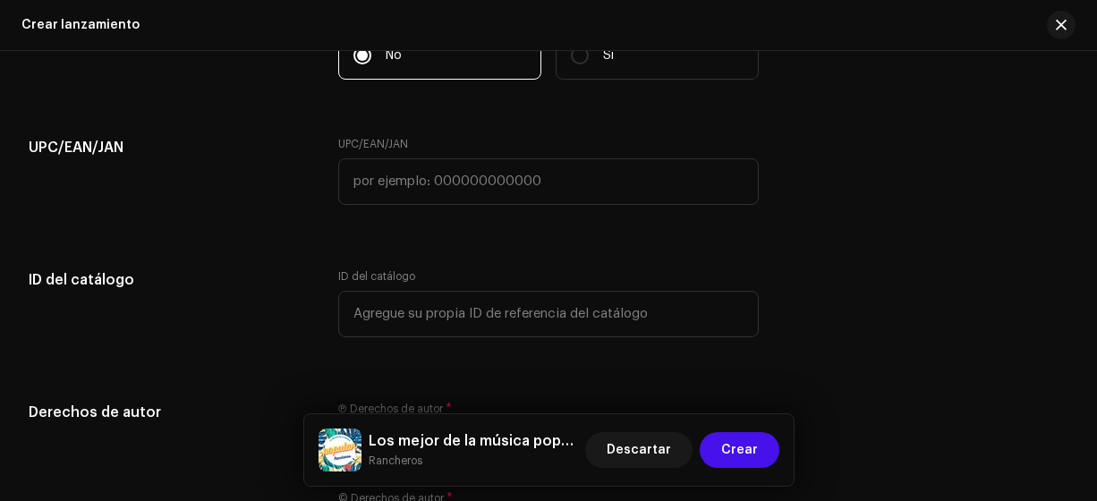
scroll to position [3962, 0]
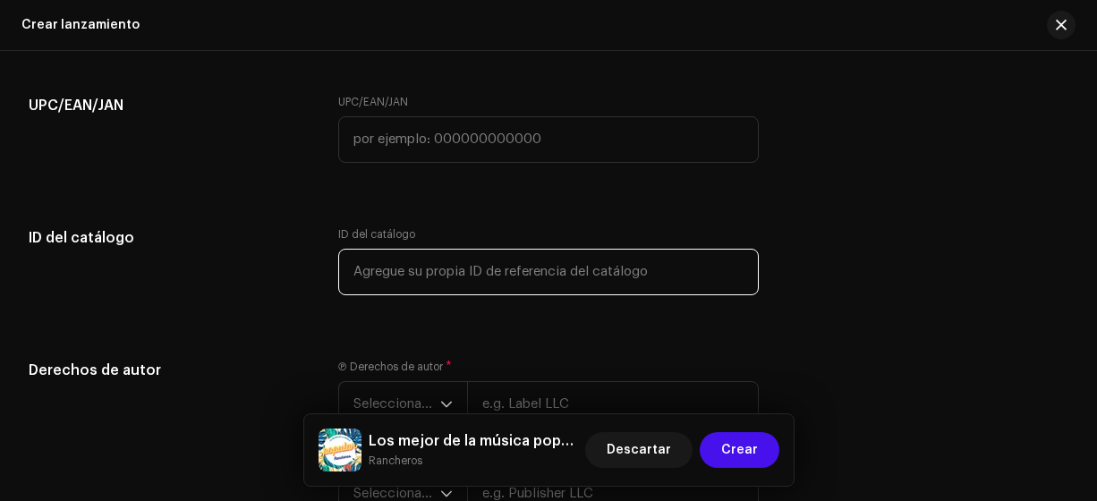
click at [525, 272] on input "text" at bounding box center [548, 272] width 421 height 47
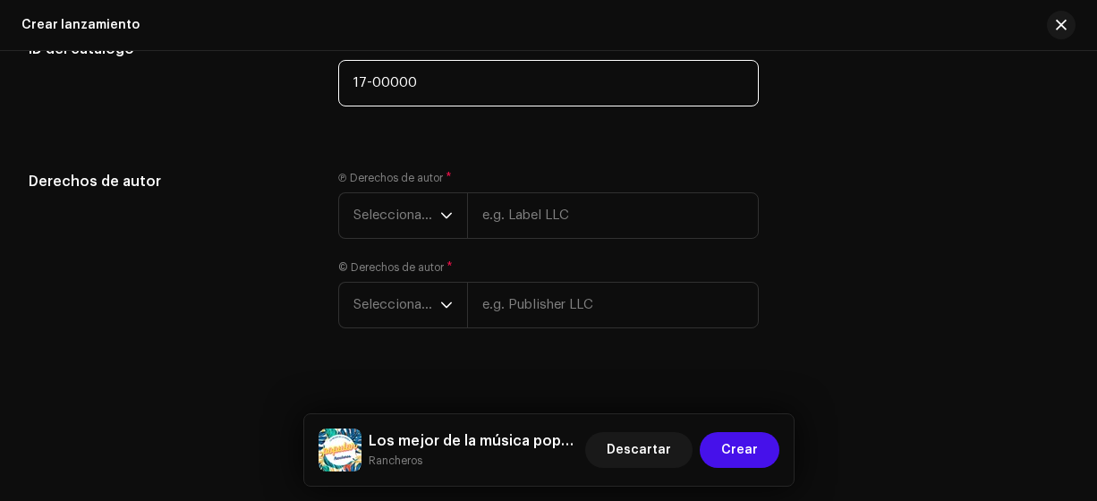
scroll to position [4170, 0]
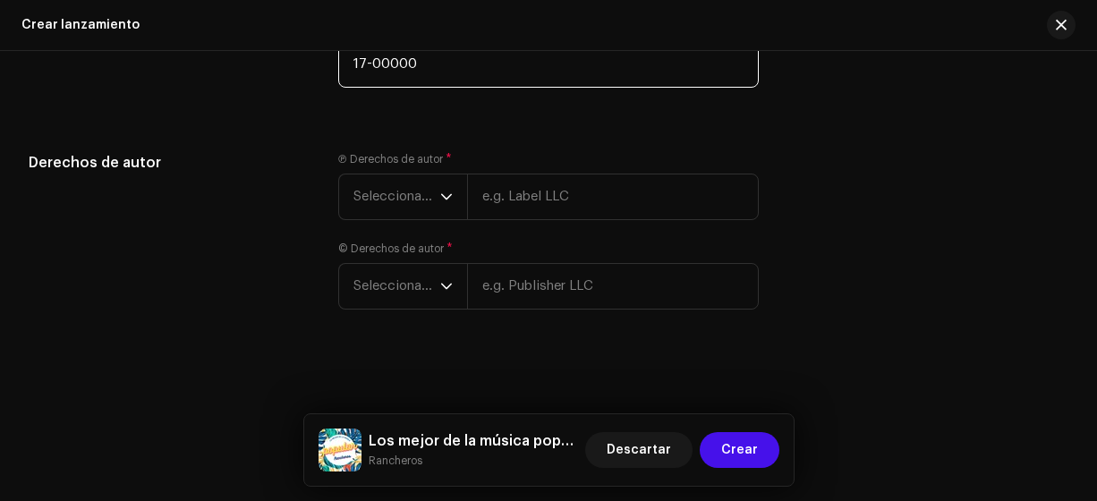
type input "17-00000"
click at [406, 197] on span "Seleccionar año" at bounding box center [396, 196] width 87 height 45
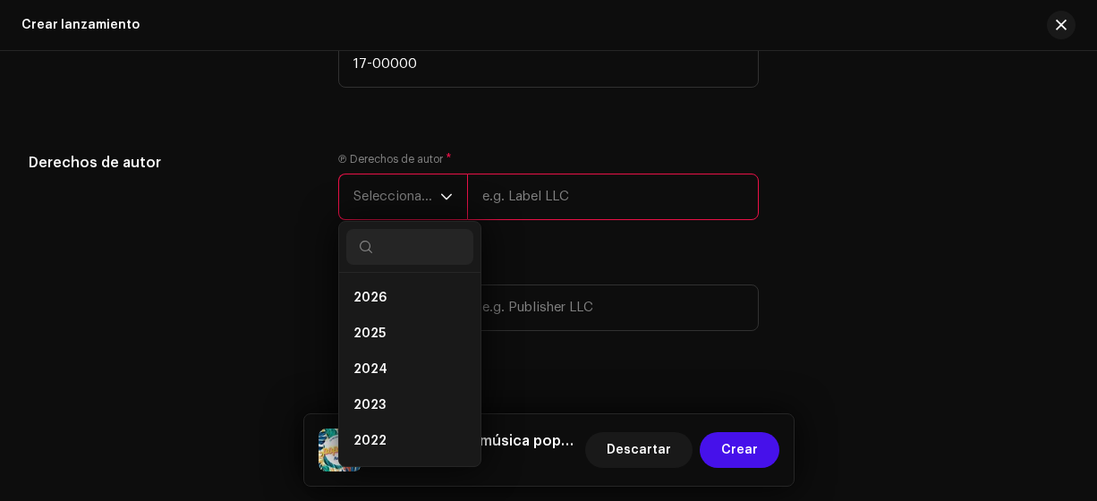
click at [397, 335] on li "2025" at bounding box center [409, 334] width 127 height 36
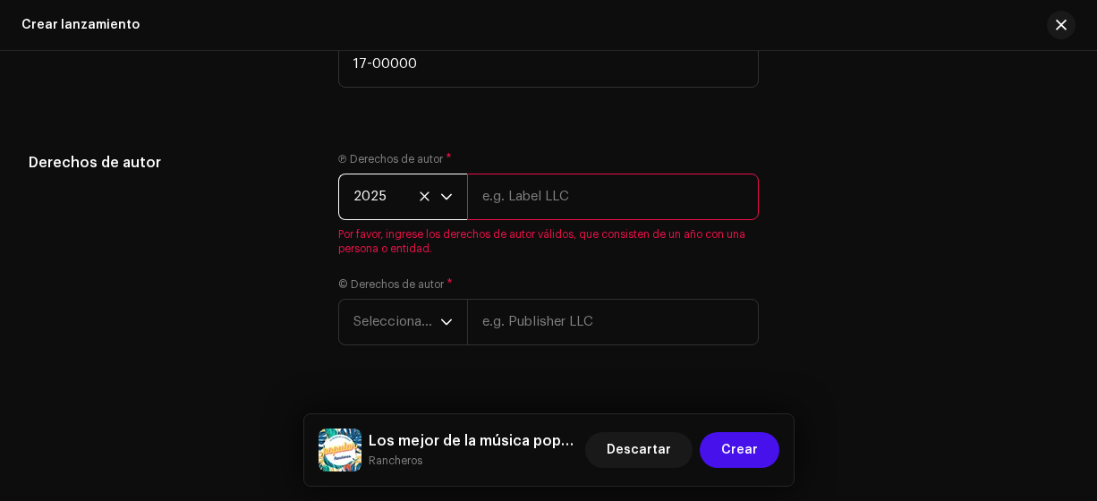
click at [531, 197] on input "text" at bounding box center [613, 197] width 293 height 47
type input "Rancheros"
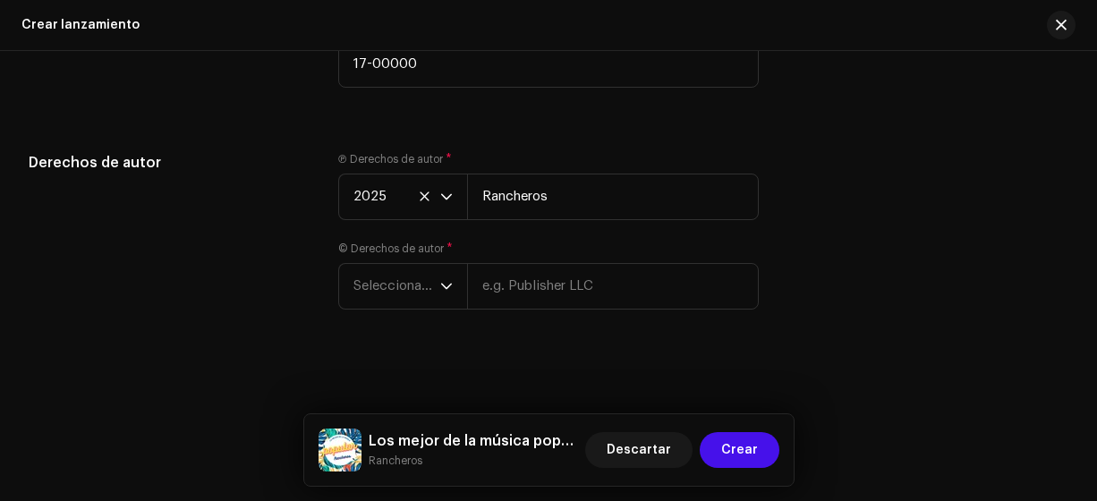
click at [432, 286] on span "Seleccionar año" at bounding box center [396, 286] width 87 height 45
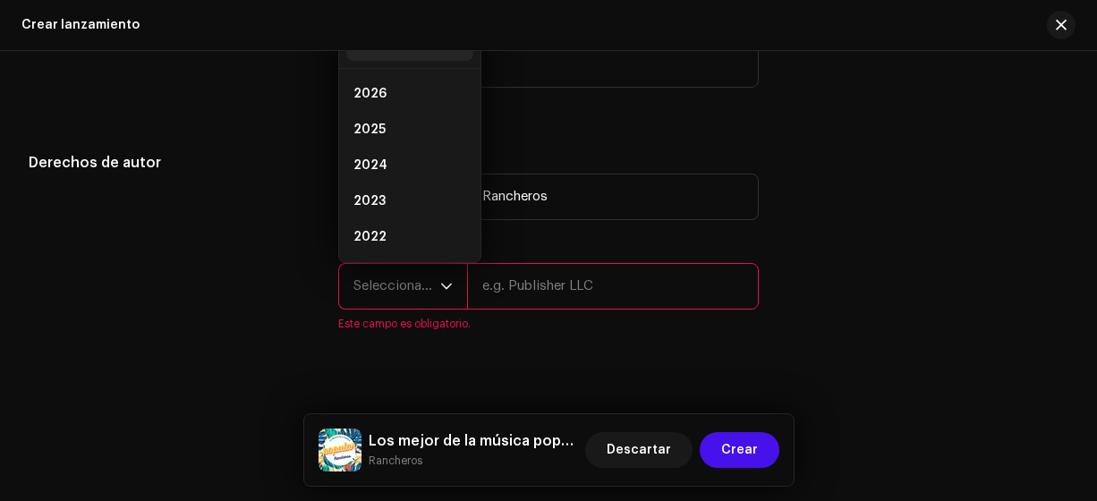
scroll to position [4160, 0]
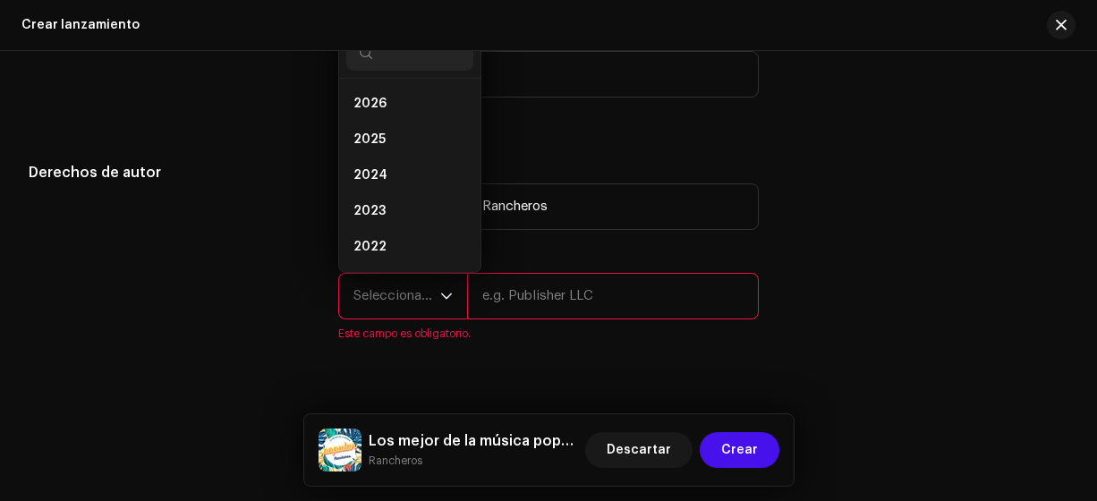
click at [380, 141] on span "2025" at bounding box center [369, 140] width 32 height 18
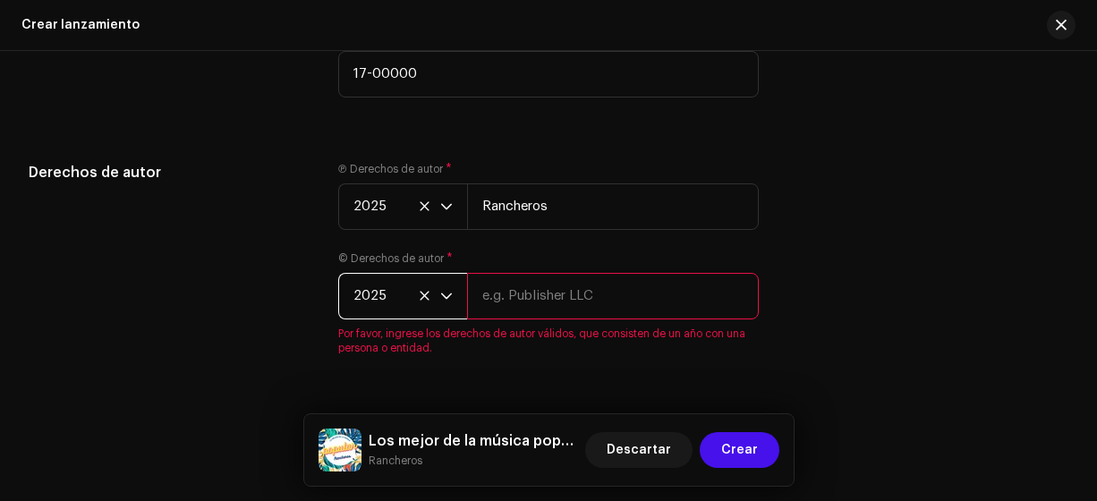
click at [578, 298] on input "text" at bounding box center [613, 296] width 293 height 47
type input "Rancheros"
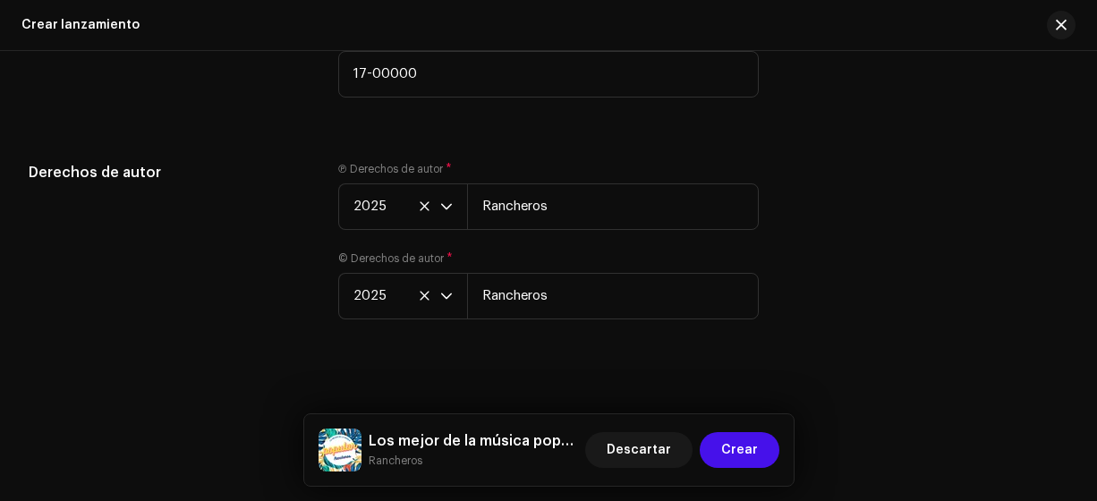
click at [739, 454] on span "Crear" at bounding box center [739, 450] width 37 height 36
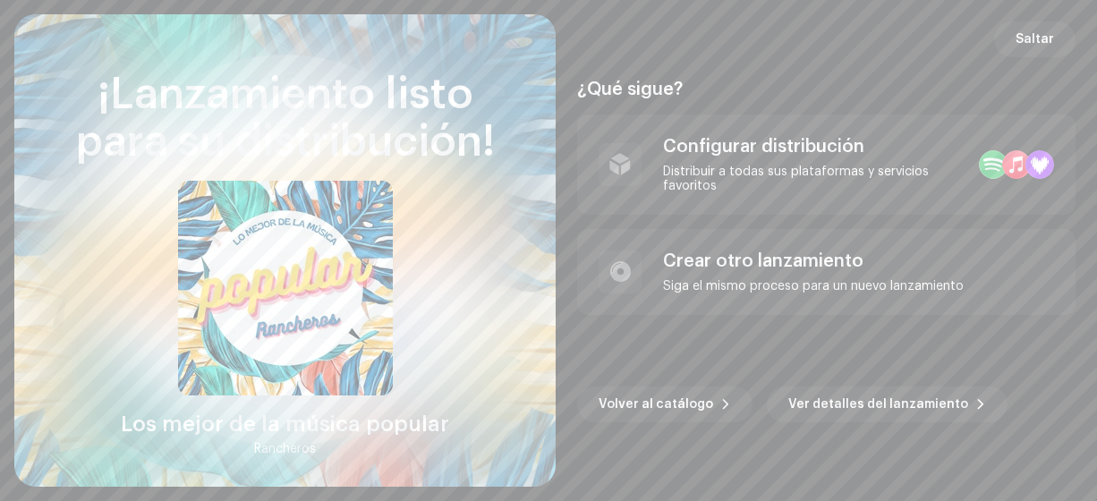
click at [673, 408] on span "Volver al catálogo" at bounding box center [656, 404] width 115 height 36
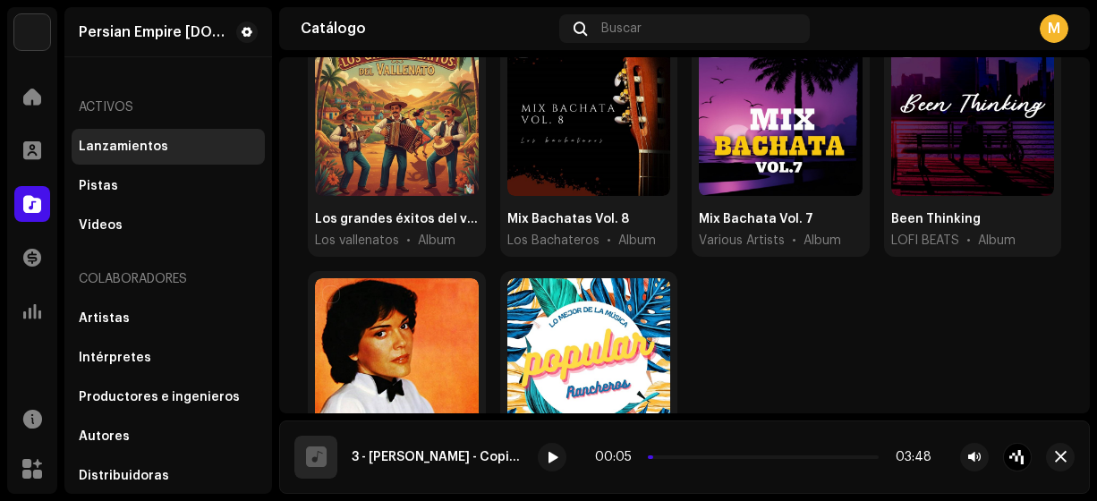
scroll to position [587, 0]
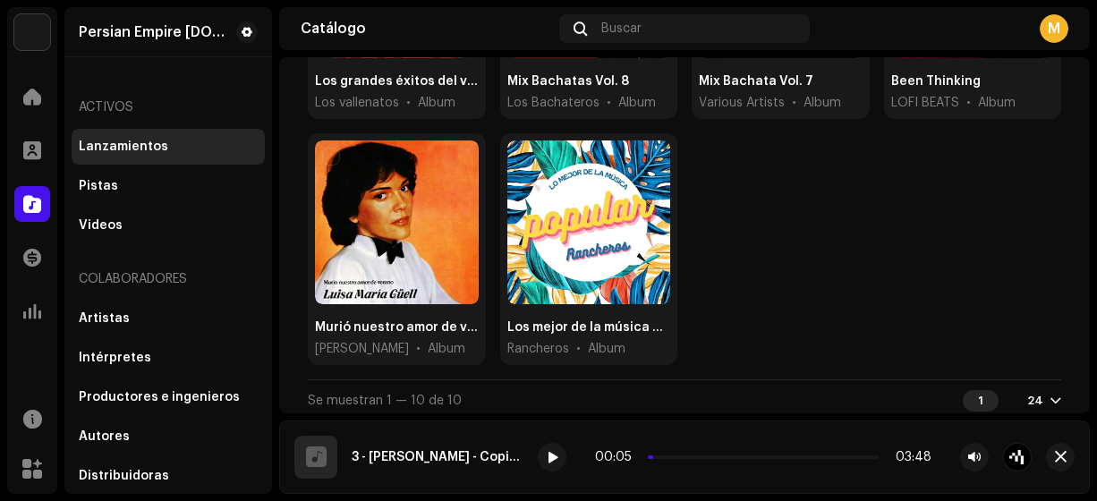
click at [597, 212] on div at bounding box center [589, 222] width 164 height 164
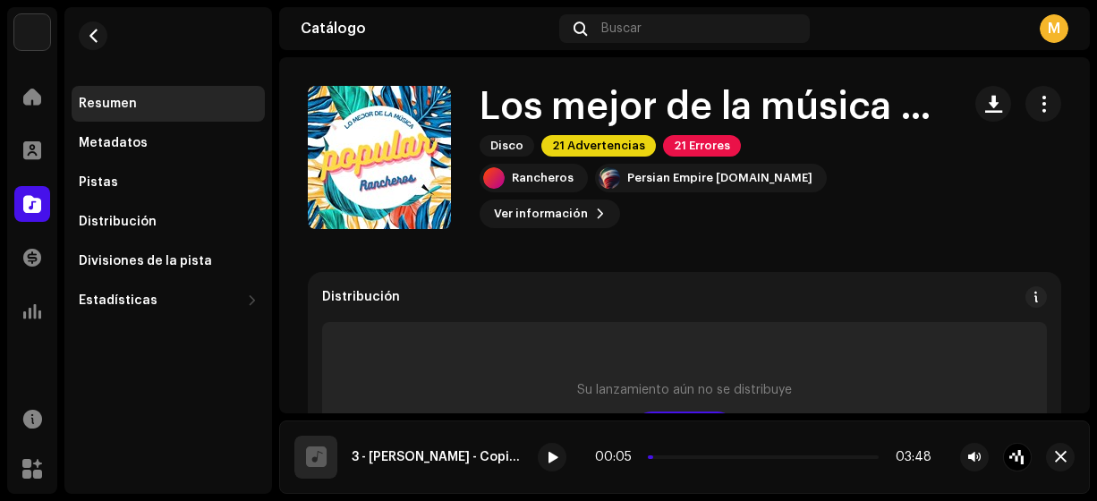
click at [1035, 100] on span "button" at bounding box center [1043, 104] width 17 height 14
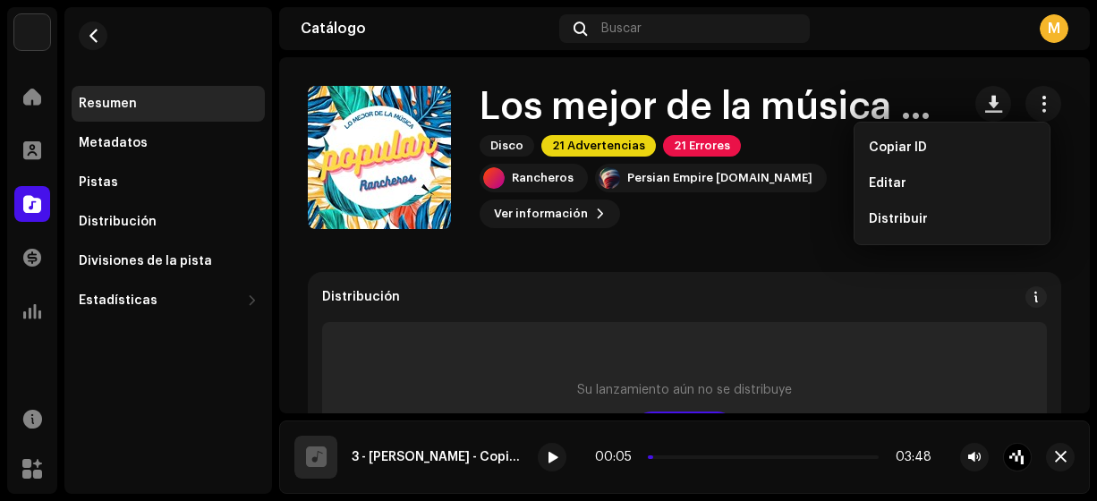
click at [886, 184] on span "Editar" at bounding box center [888, 183] width 38 height 14
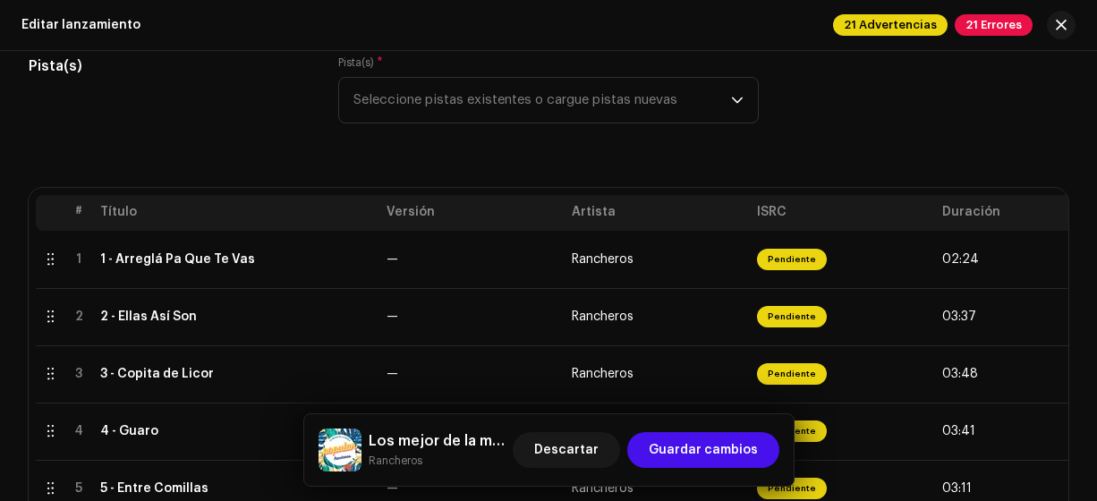
scroll to position [293, 0]
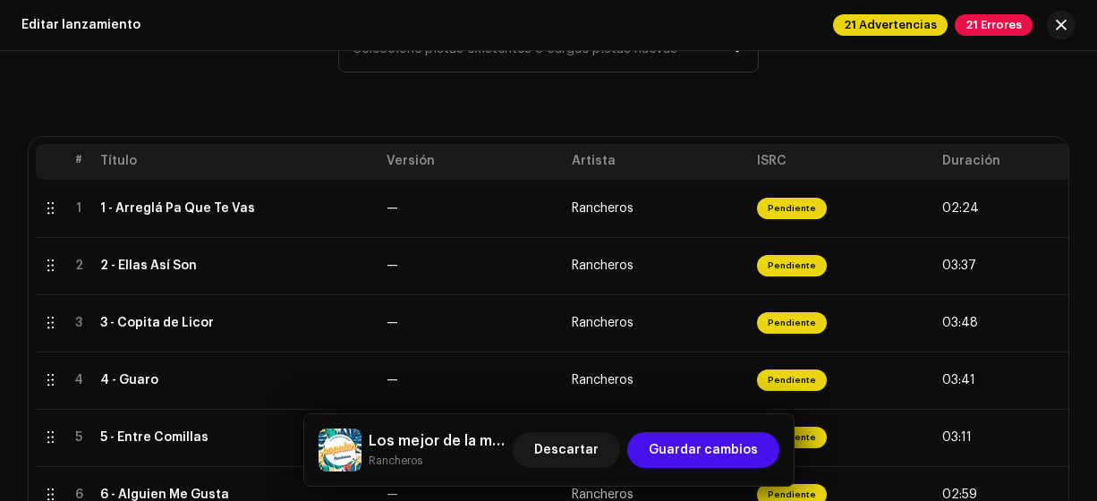
click at [269, 208] on div "1 - Arreglá Pa Que Te Vas" at bounding box center [236, 208] width 272 height 14
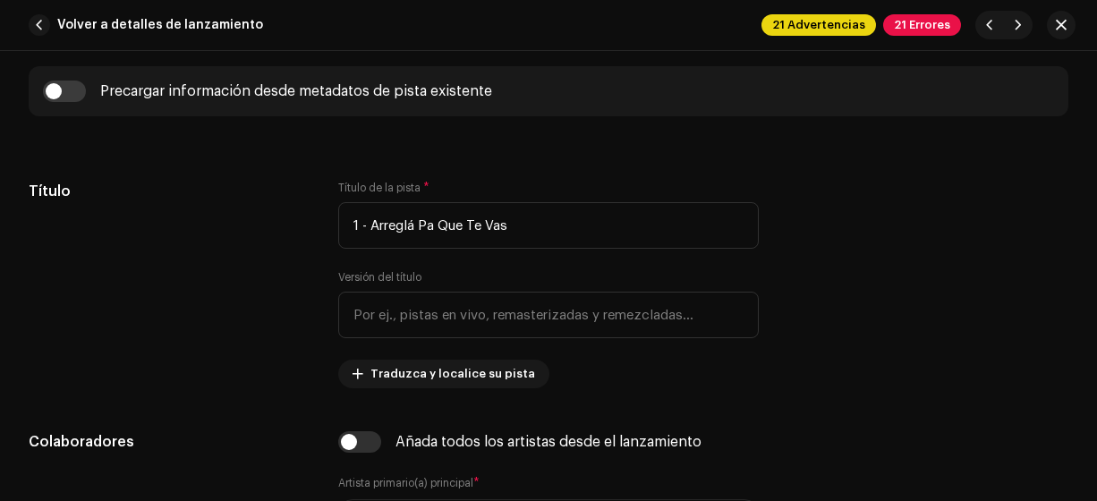
scroll to position [785, 0]
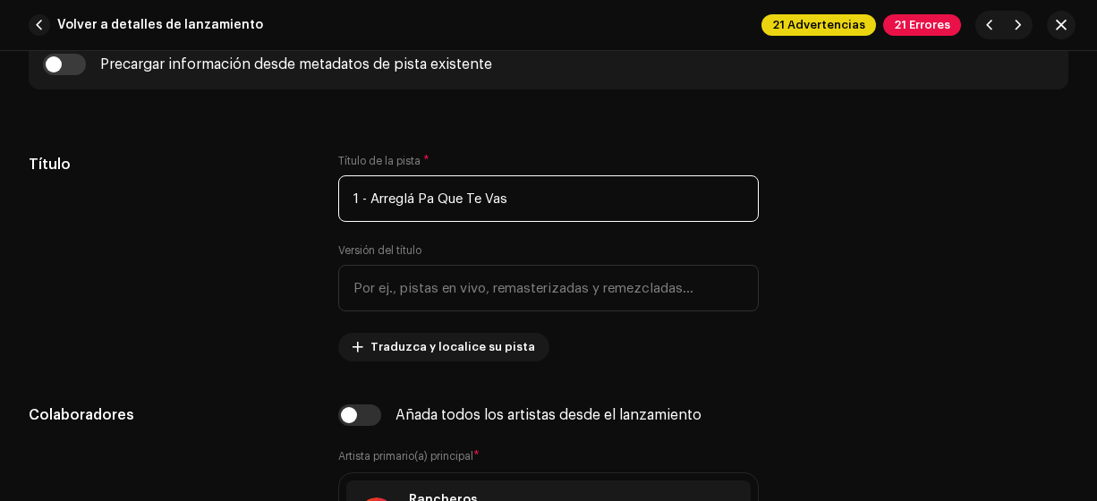
click at [369, 200] on input "1 - Arreglá Pa Que Te Vas" at bounding box center [548, 198] width 421 height 47
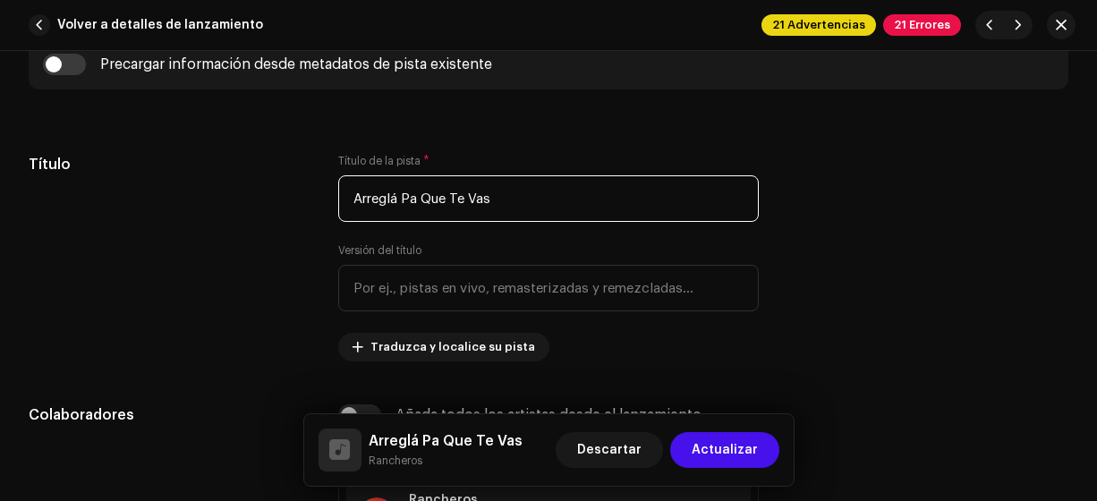
click at [403, 200] on input "Arreglá Pa Que Te Vas" at bounding box center [548, 198] width 421 height 47
click at [436, 195] on input "Arreglá pa Que Te Vas" at bounding box center [548, 198] width 421 height 47
click at [455, 199] on input "Arreglá pa que Te Vas" at bounding box center [548, 198] width 421 height 47
click at [471, 195] on input "Arreglá pa que te Vas" at bounding box center [548, 198] width 421 height 47
type input "Arreglá pa que te vas"
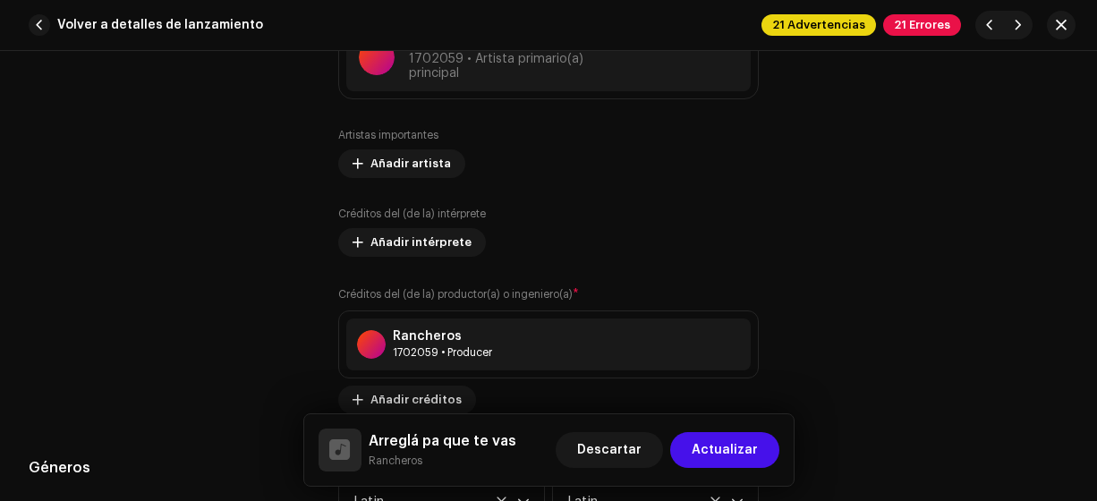
scroll to position [1274, 0]
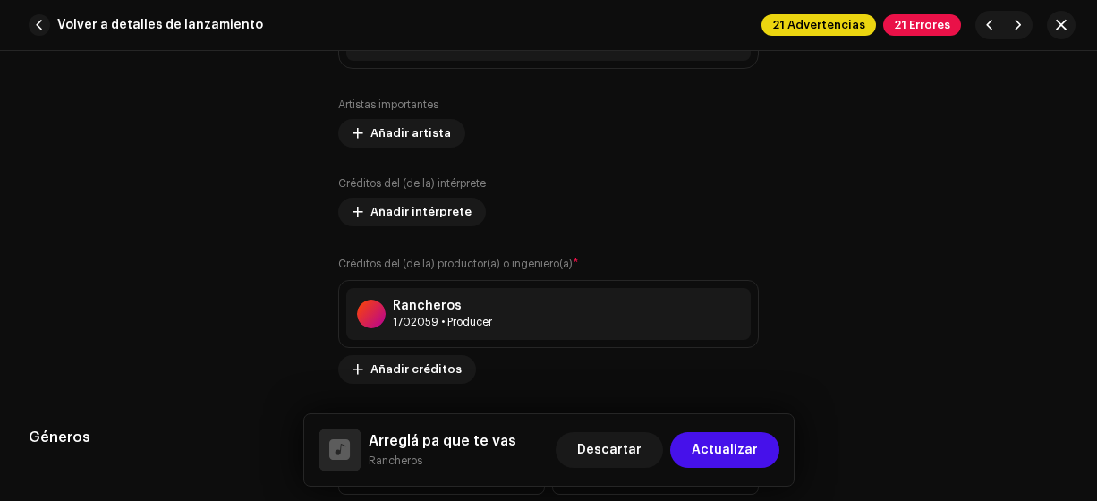
click at [740, 449] on span "Actualizar" at bounding box center [725, 450] width 66 height 36
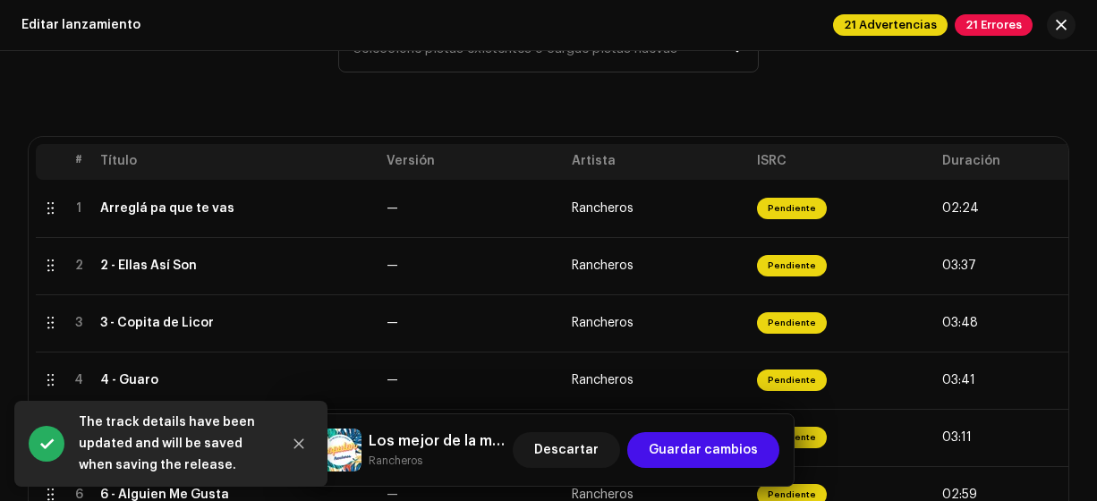
click at [222, 267] on div "2 - Ellas Así Son" at bounding box center [236, 266] width 272 height 14
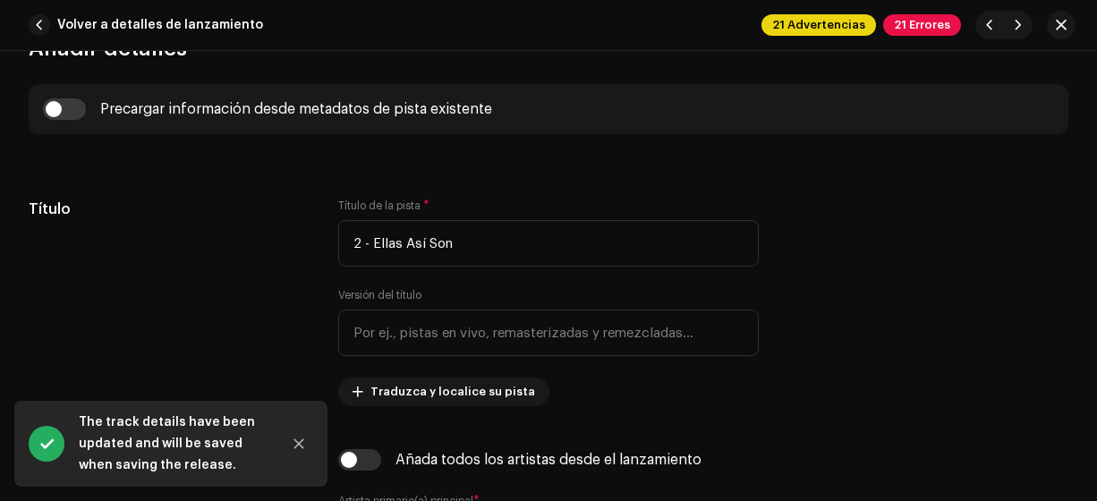
scroll to position [751, 0]
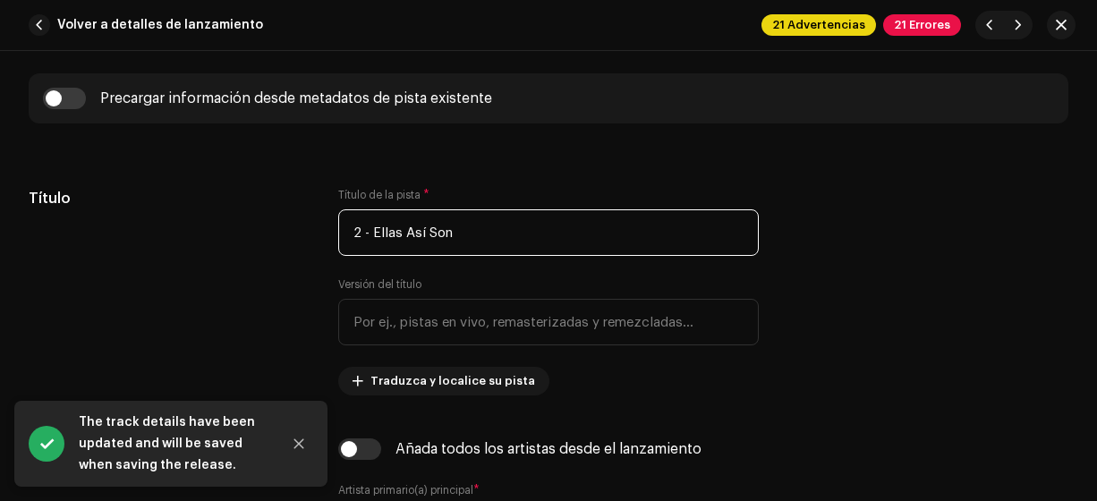
click at [412, 234] on input "2 - Ellas Así Son" at bounding box center [548, 232] width 421 height 47
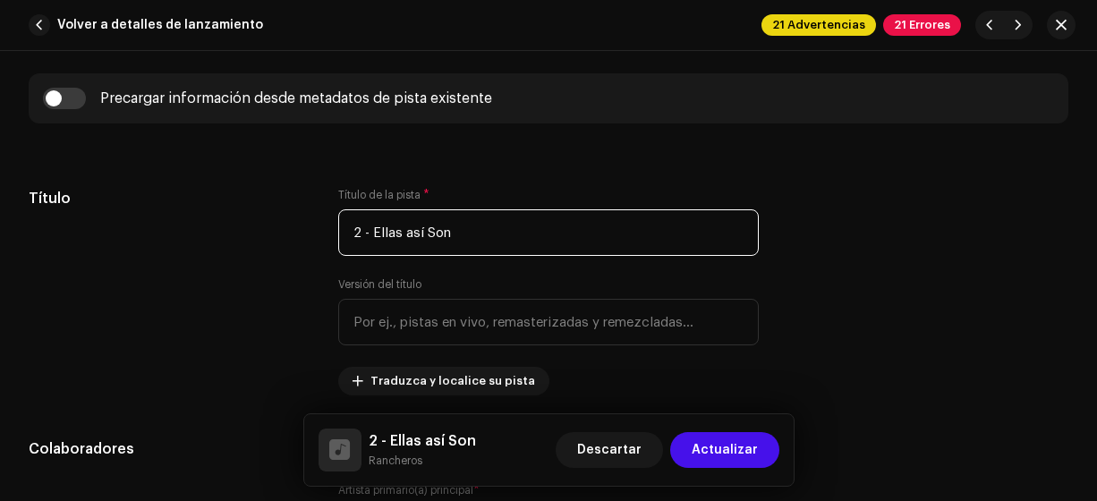
click at [434, 233] on input "2 - Ellas así Son" at bounding box center [548, 232] width 421 height 47
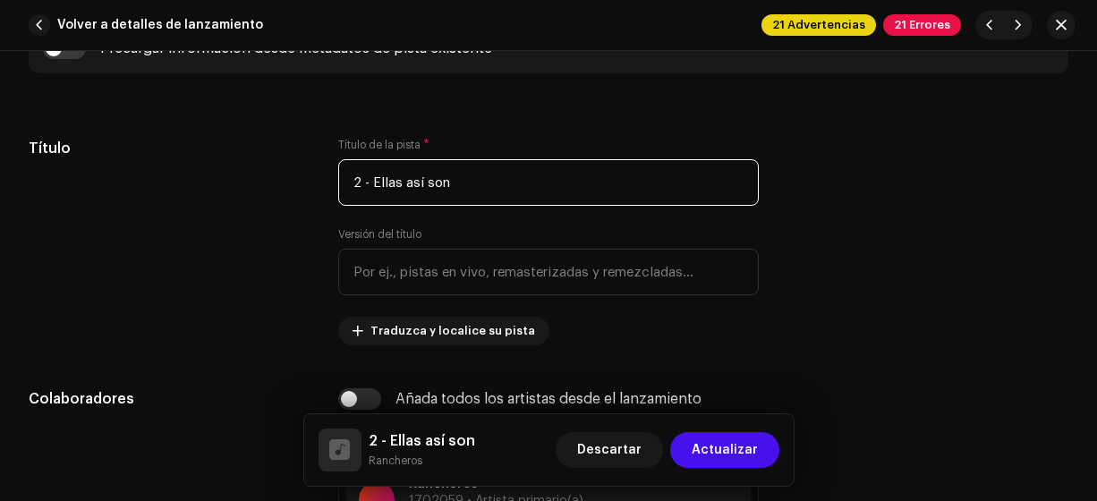
scroll to position [806, 0]
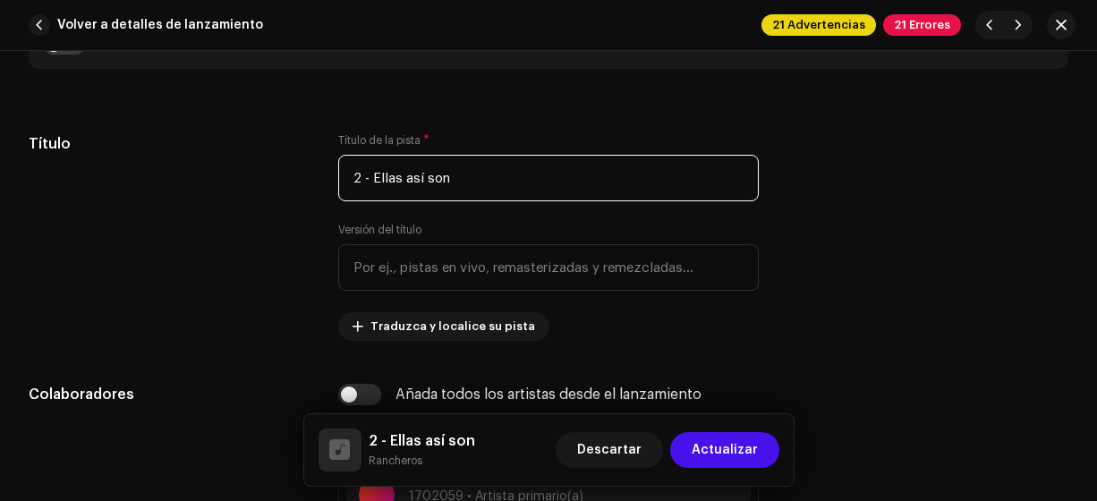
click at [376, 177] on input "2 - Ellas así son" at bounding box center [548, 178] width 421 height 47
type input "Ellas así son"
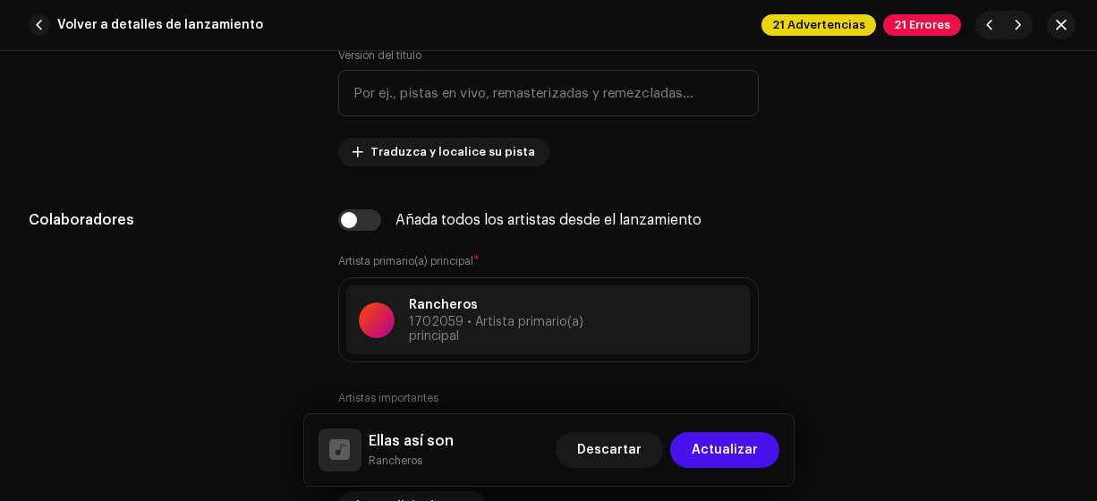
scroll to position [985, 0]
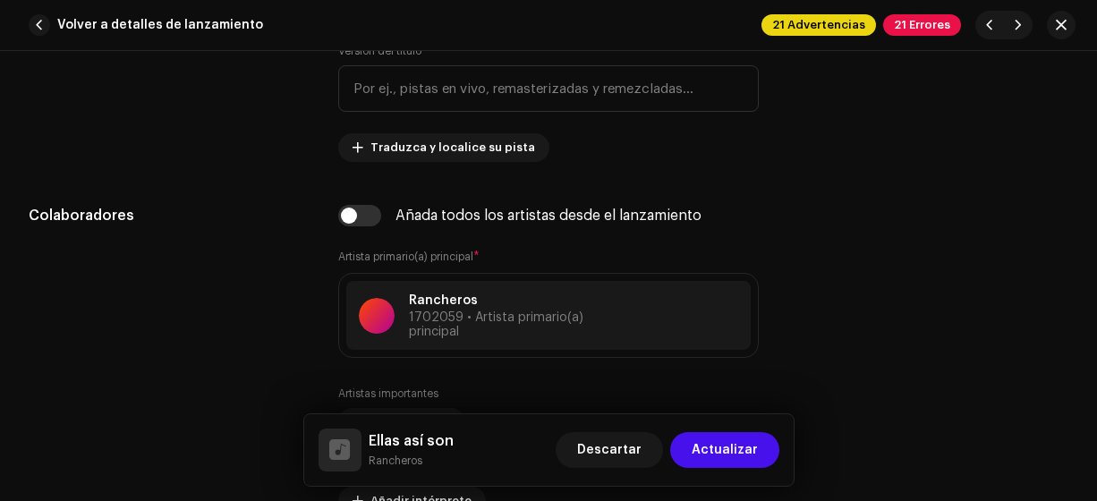
click at [732, 455] on span "Actualizar" at bounding box center [725, 450] width 66 height 36
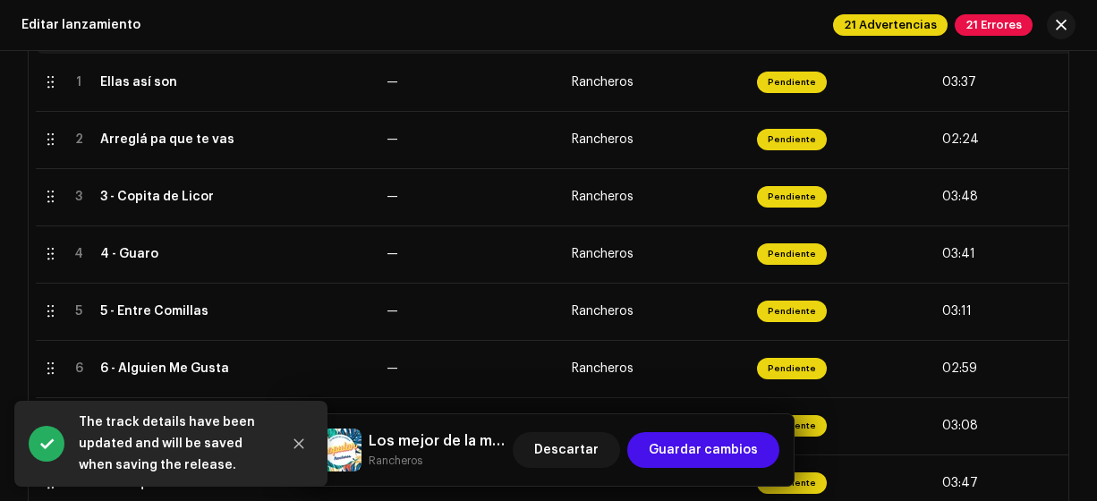
scroll to position [438, 0]
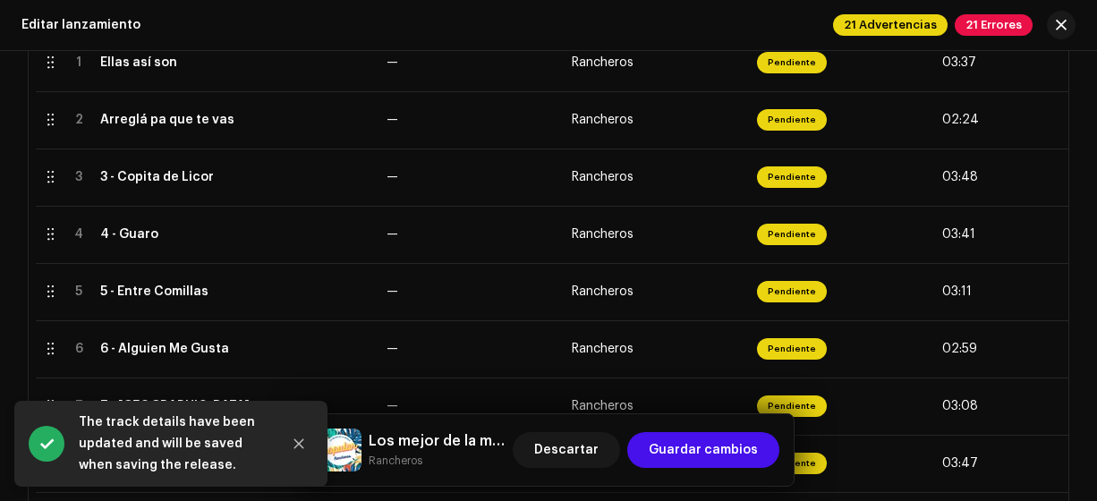
click at [190, 175] on div "3 - Copita de Licor" at bounding box center [157, 177] width 114 height 14
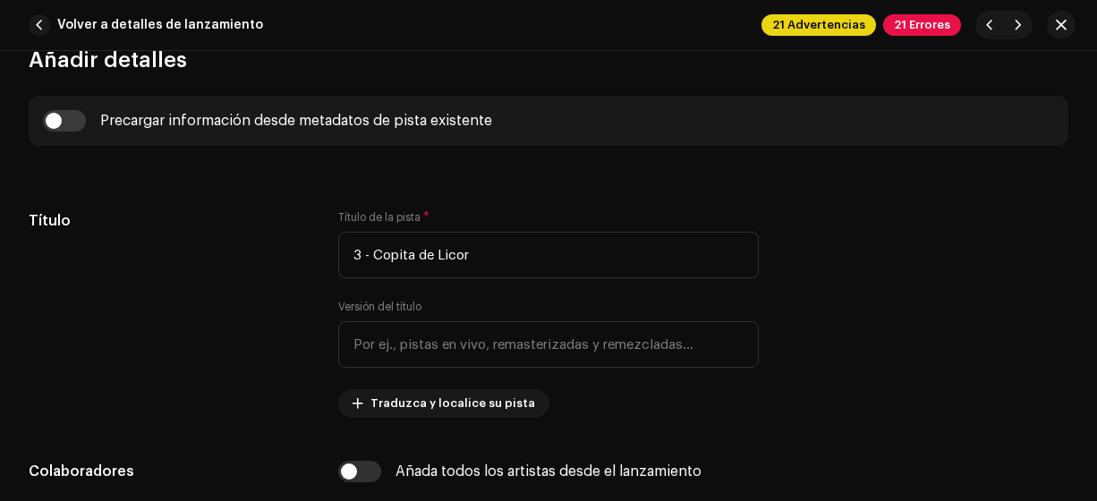
scroll to position [730, 0]
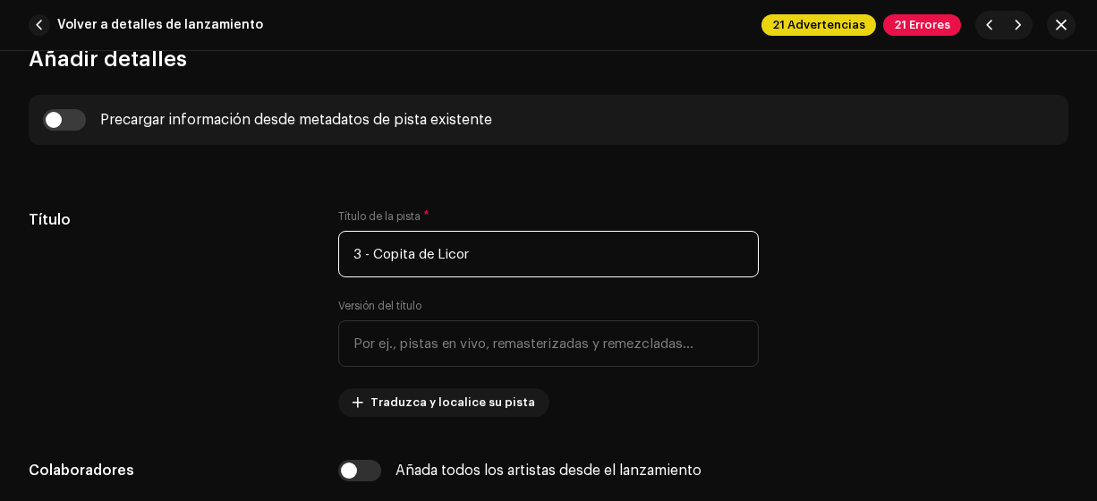
click at [376, 254] on input "3 - Copita de Licor" at bounding box center [548, 254] width 421 height 47
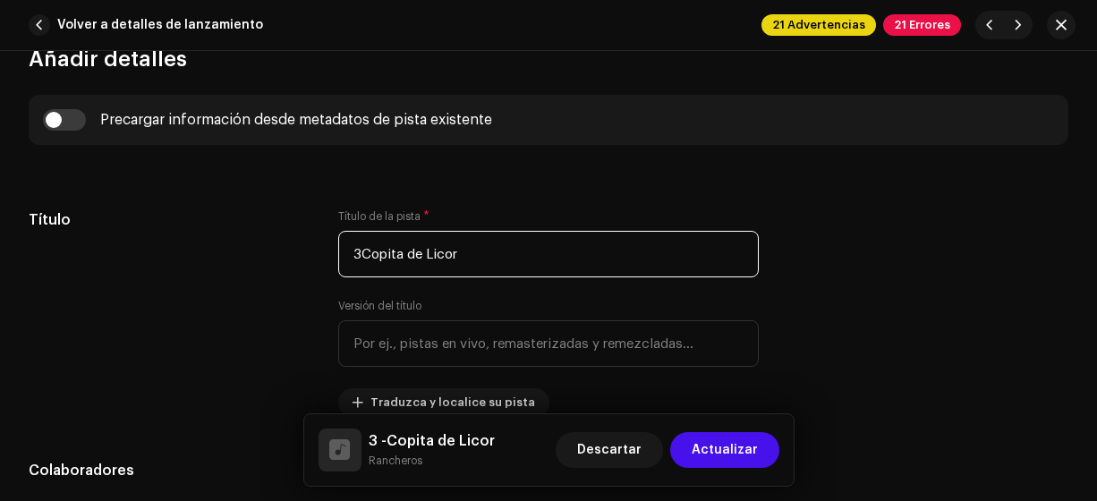
type input "Copita de Licor"
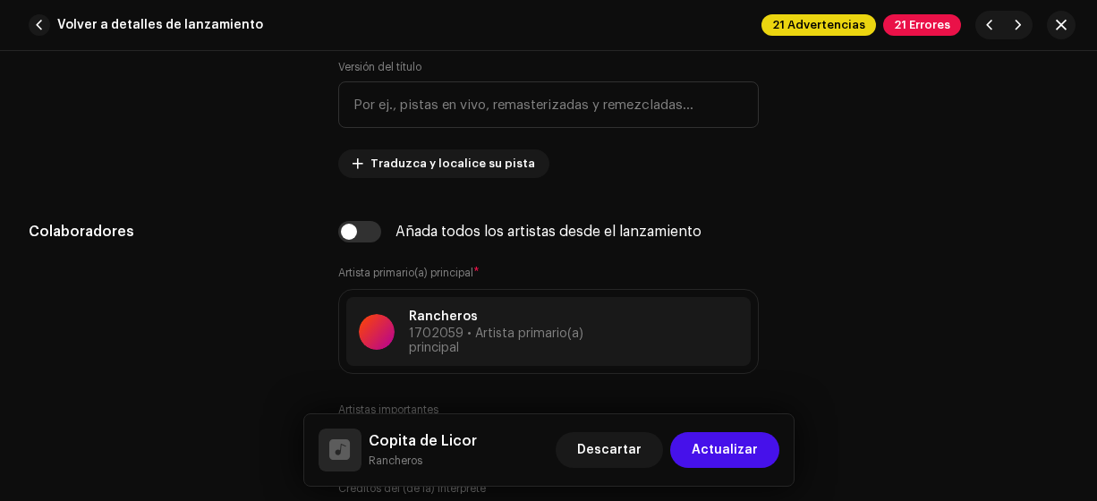
scroll to position [986, 0]
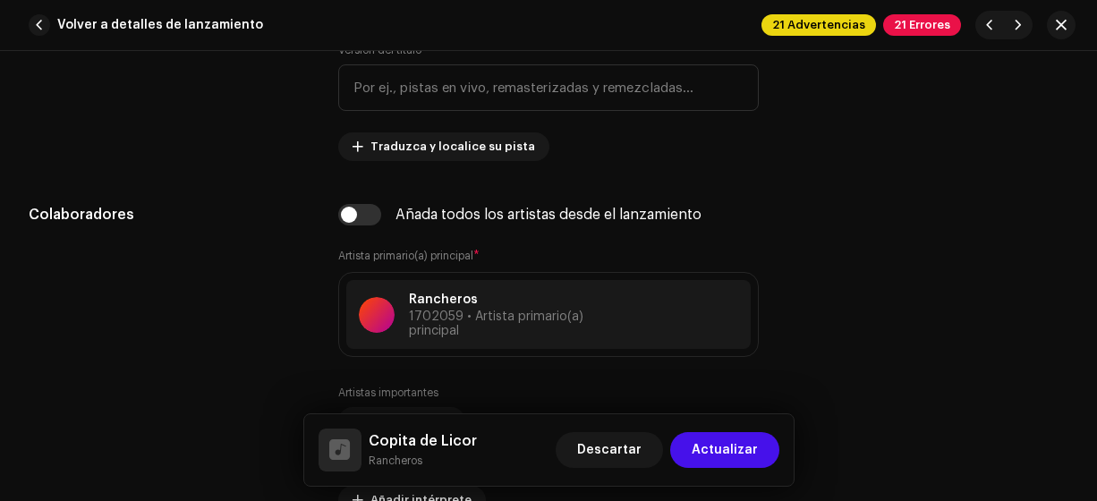
click at [738, 454] on span "Actualizar" at bounding box center [725, 450] width 66 height 36
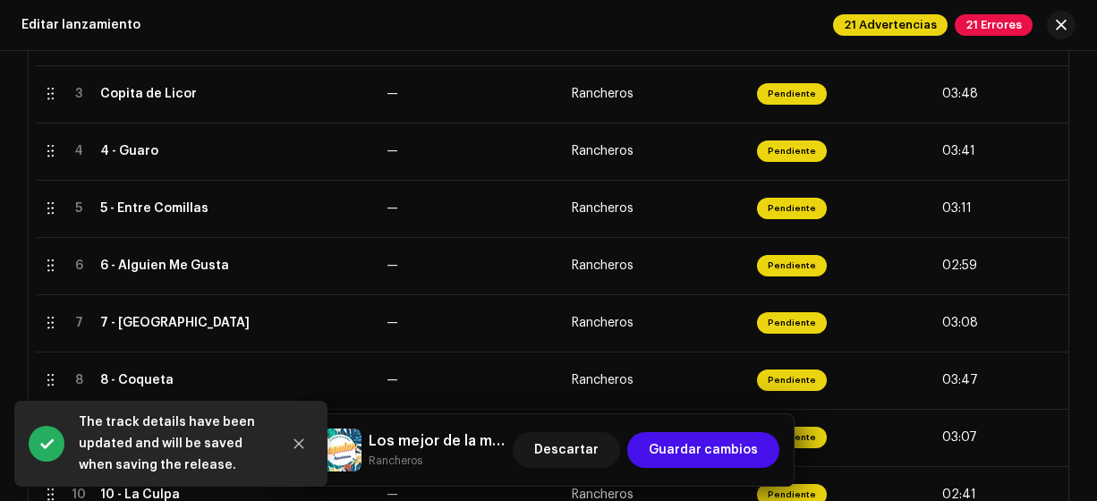
scroll to position [522, 0]
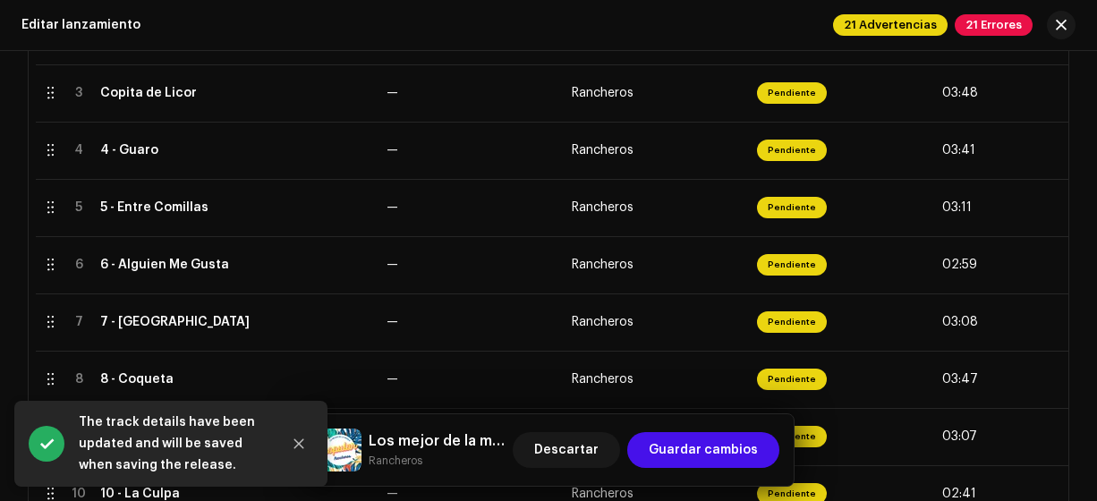
click at [113, 149] on div "4 - Guaro" at bounding box center [129, 150] width 58 height 14
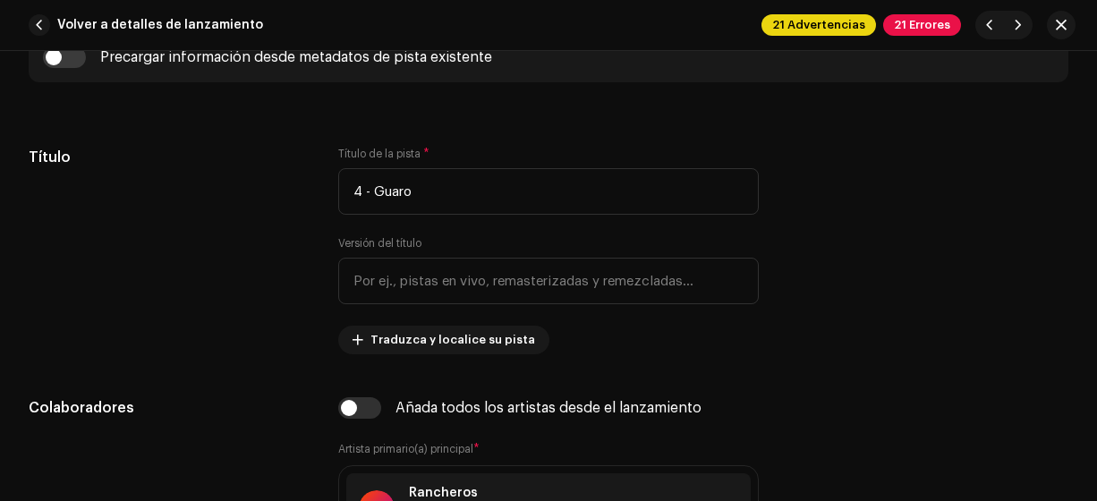
scroll to position [794, 0]
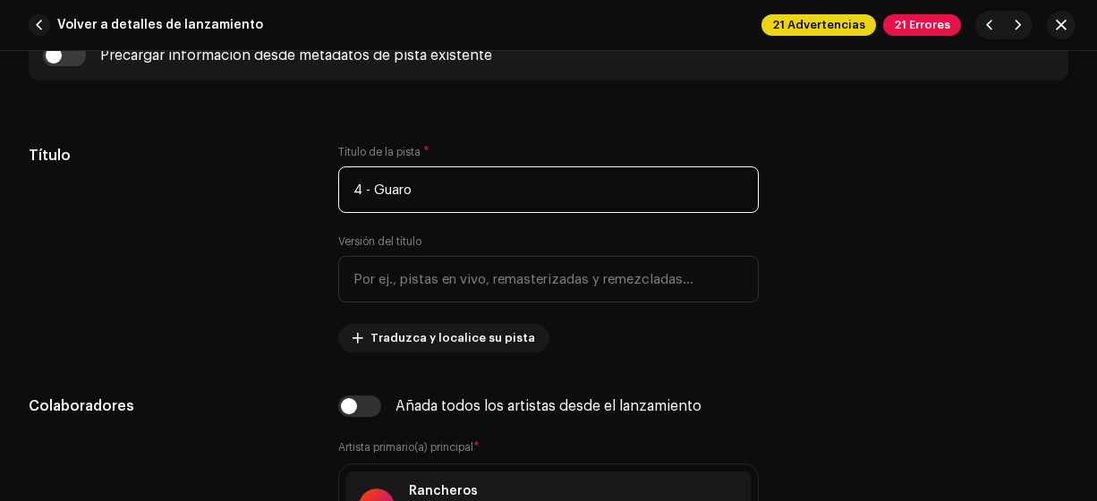
click at [373, 193] on input "4 - Guaro" at bounding box center [548, 189] width 421 height 47
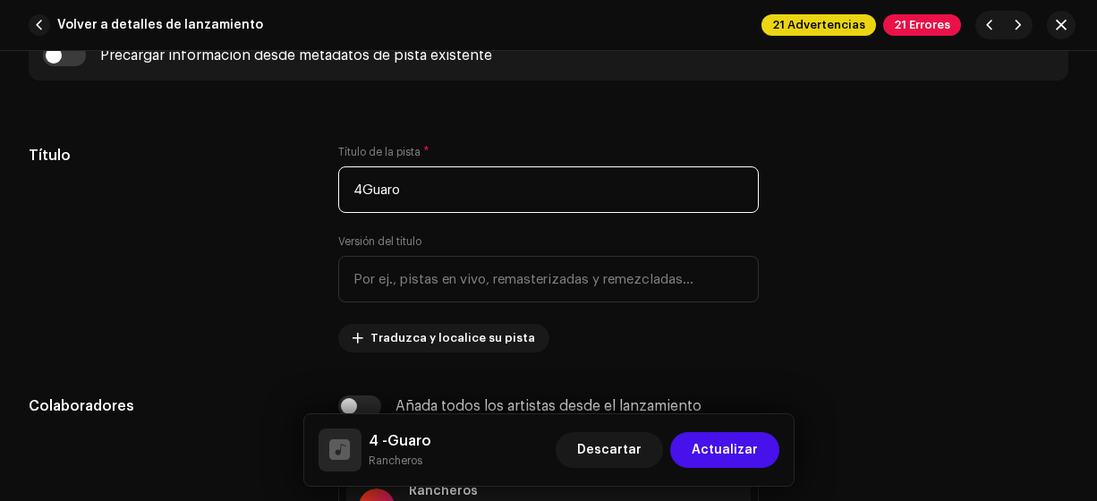
type input "Guaro"
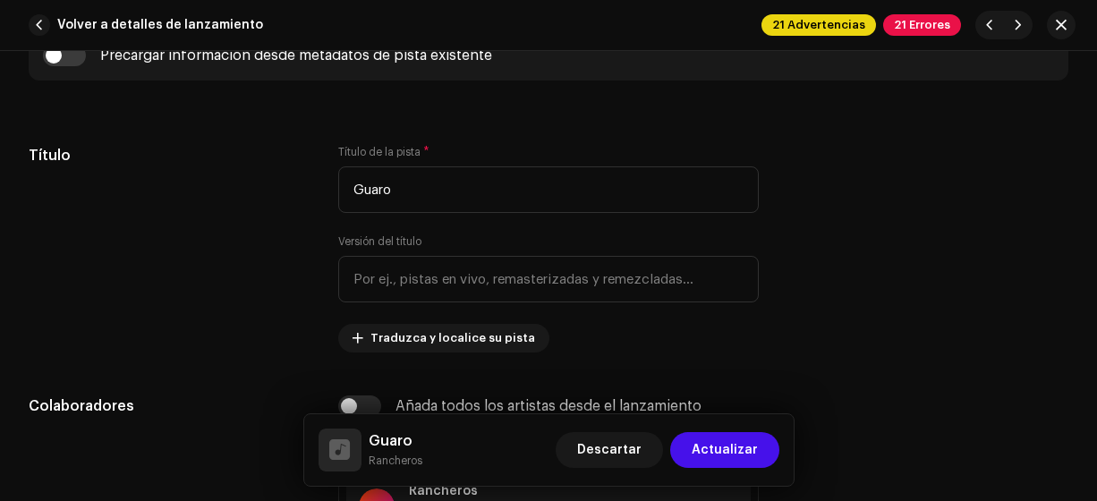
click at [728, 452] on span "Actualizar" at bounding box center [725, 450] width 66 height 36
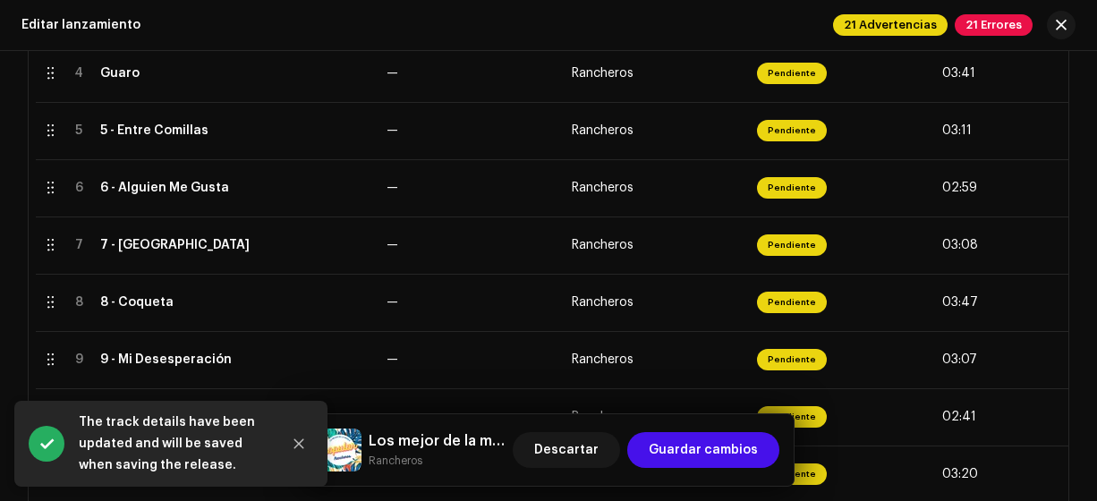
scroll to position [604, 0]
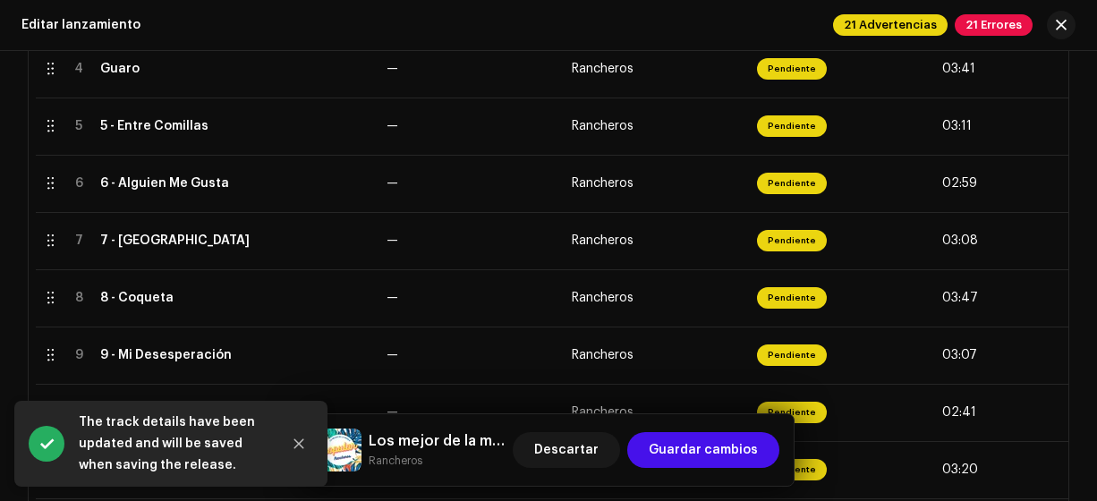
click at [101, 132] on div "5 - Entre Comillas" at bounding box center [154, 126] width 108 height 14
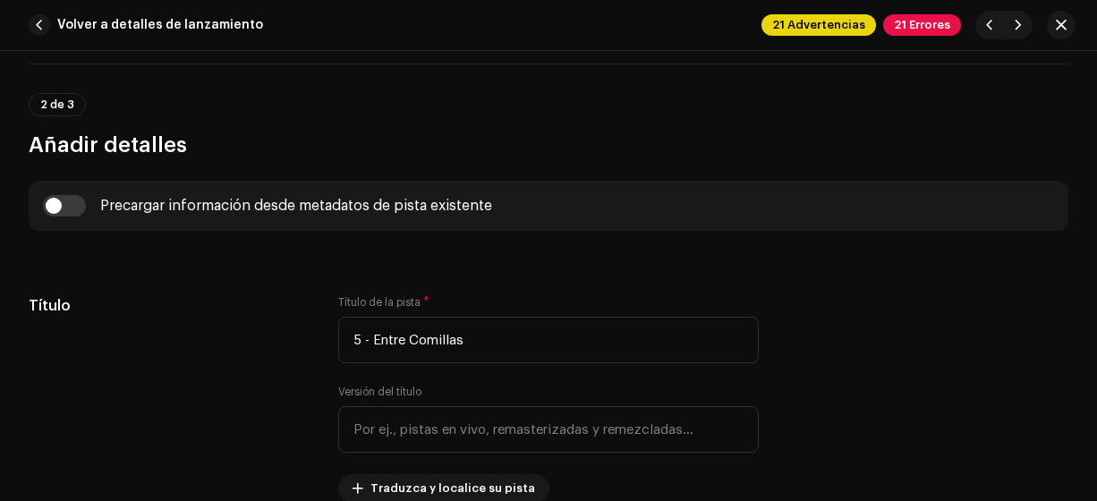
scroll to position [716, 0]
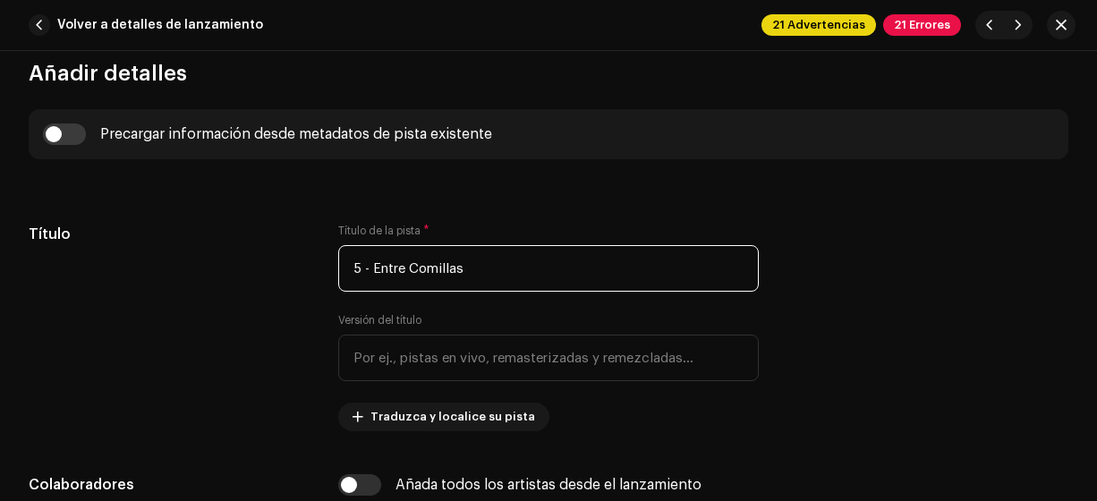
click at [363, 270] on input "5 - Entre Comillas" at bounding box center [548, 268] width 421 height 47
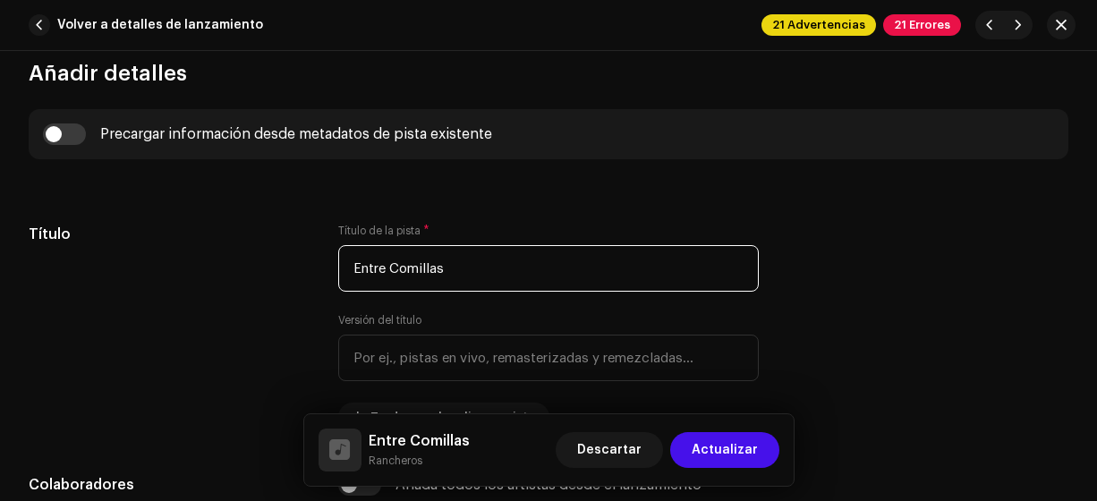
click at [397, 269] on input "Entre Comillas" at bounding box center [548, 268] width 421 height 47
type input "Entre comillas"
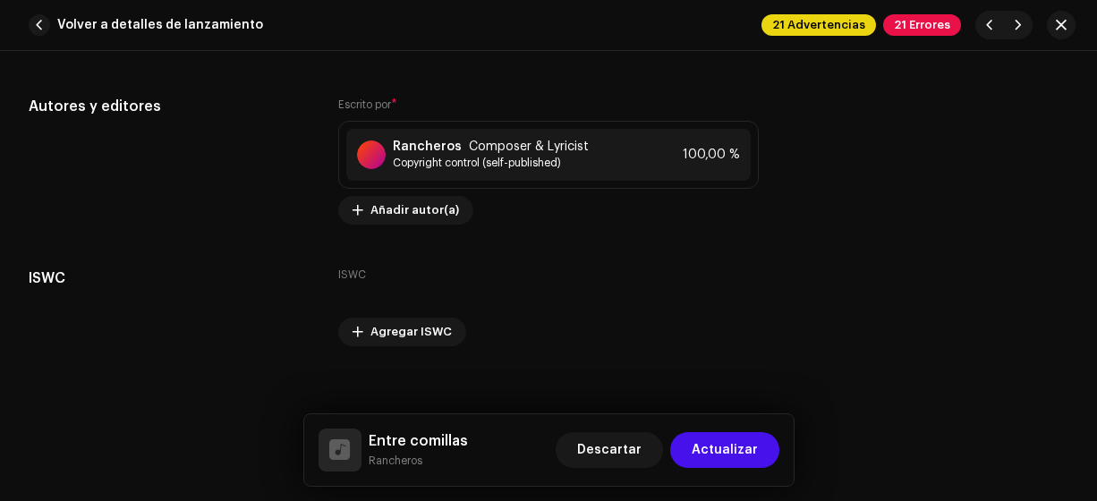
scroll to position [3700, 0]
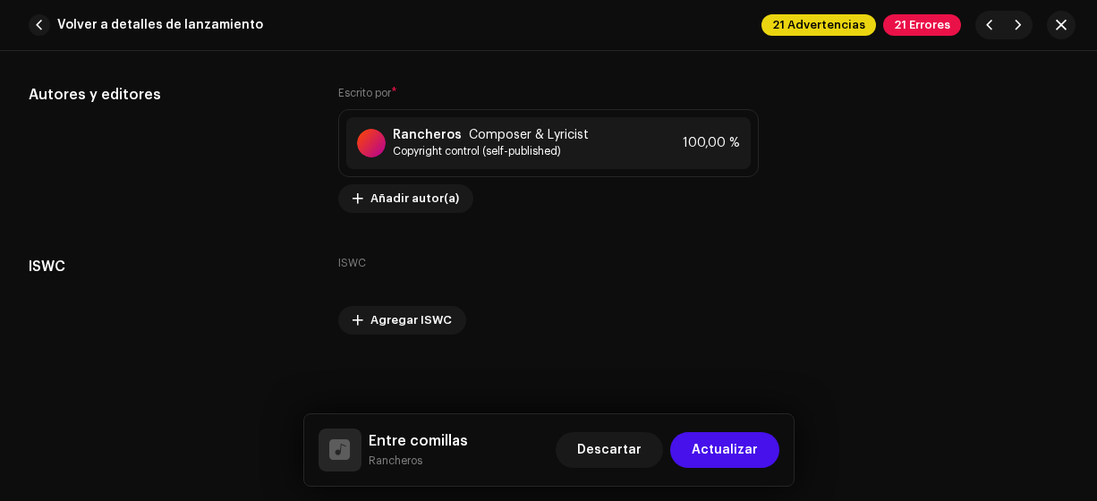
click at [743, 449] on span "Actualizar" at bounding box center [725, 450] width 66 height 36
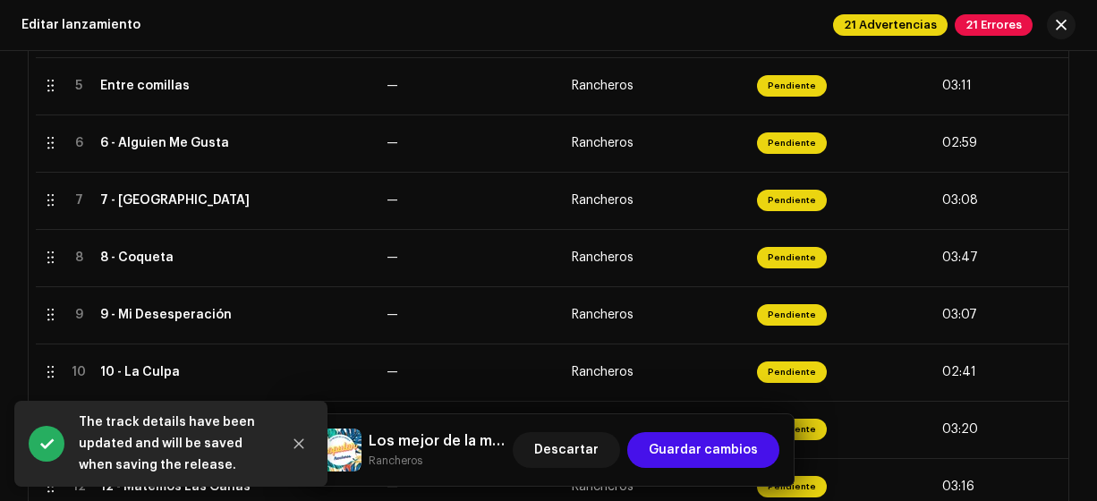
scroll to position [659, 0]
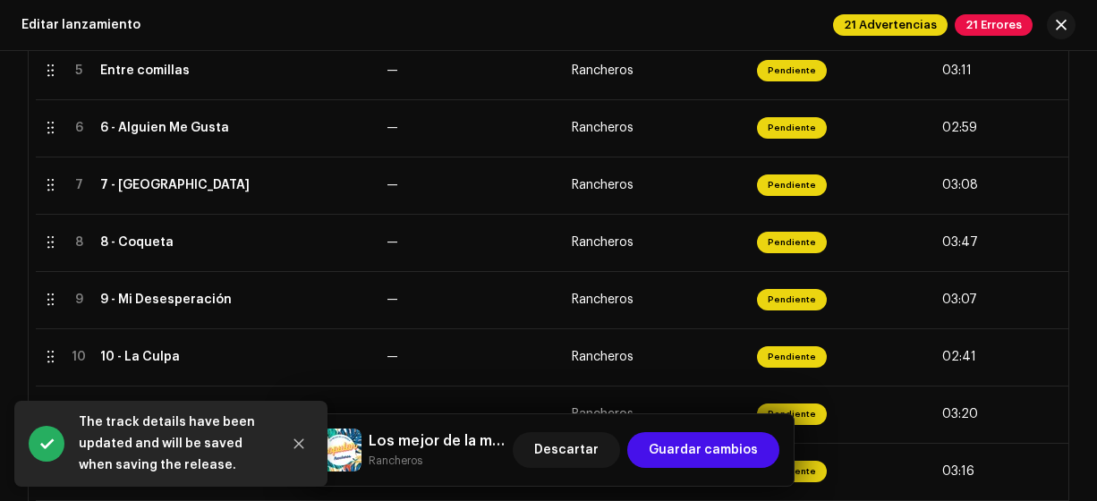
click at [123, 127] on div "6 - Alguien Me Gusta" at bounding box center [164, 128] width 129 height 14
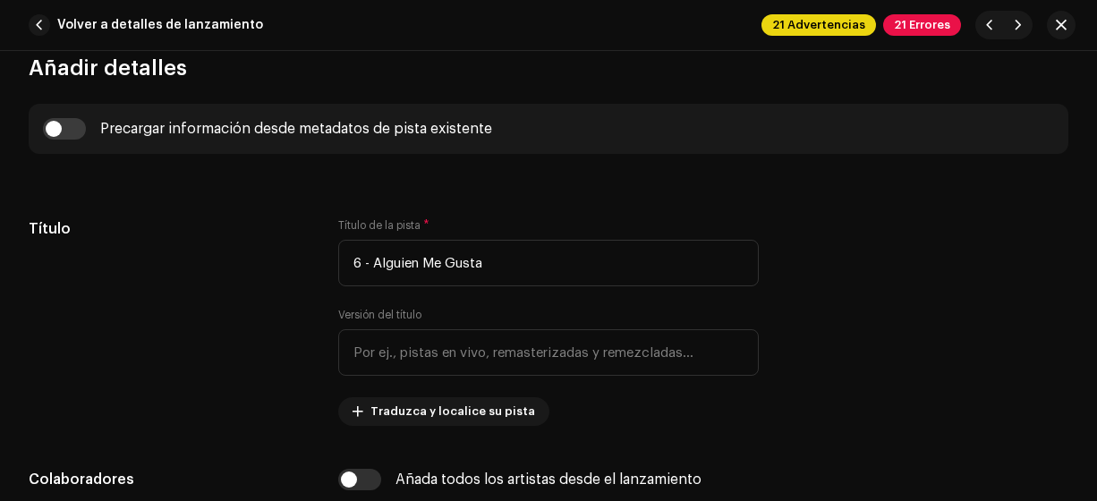
scroll to position [723, 0]
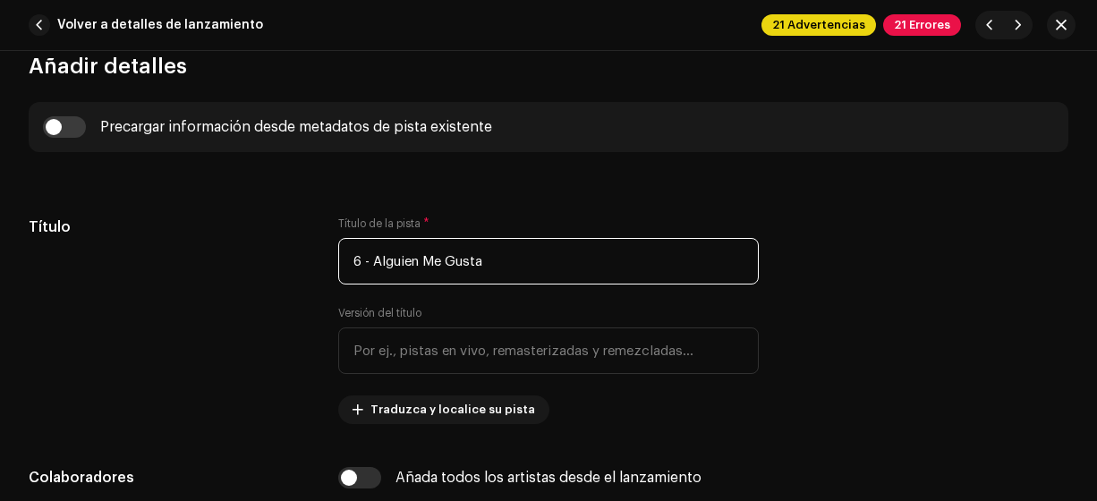
click at [372, 261] on input "6 - Alguien Me Gusta" at bounding box center [548, 261] width 421 height 47
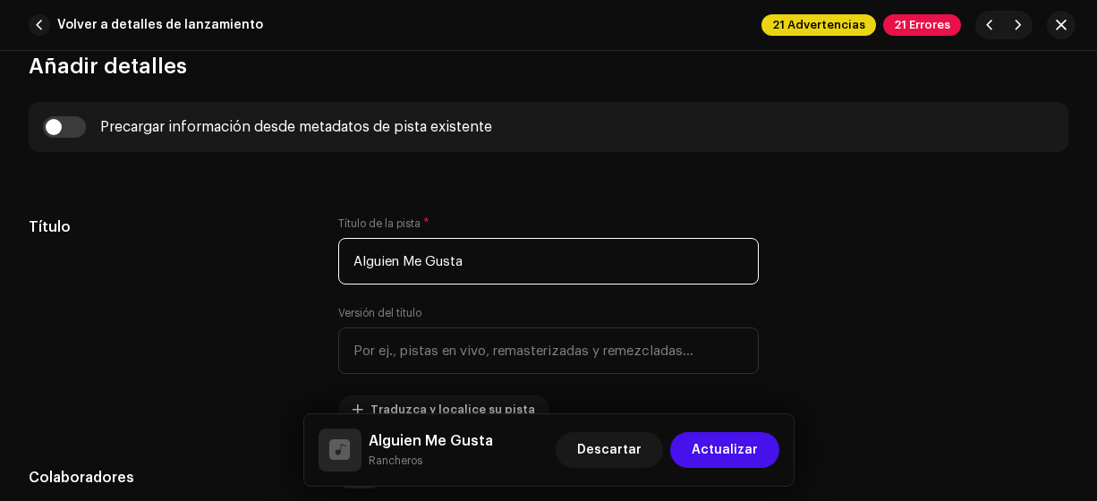
click at [406, 264] on input "Alguien Me Gusta" at bounding box center [548, 261] width 421 height 47
click at [433, 265] on input "Alguien me Gusta" at bounding box center [548, 261] width 421 height 47
type input "Alguien me gusta"
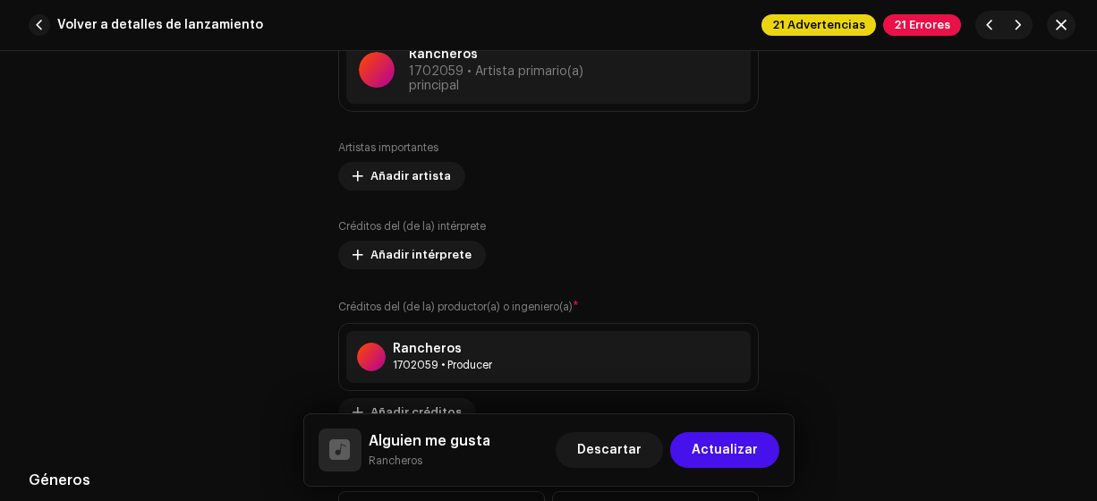
scroll to position [1238, 0]
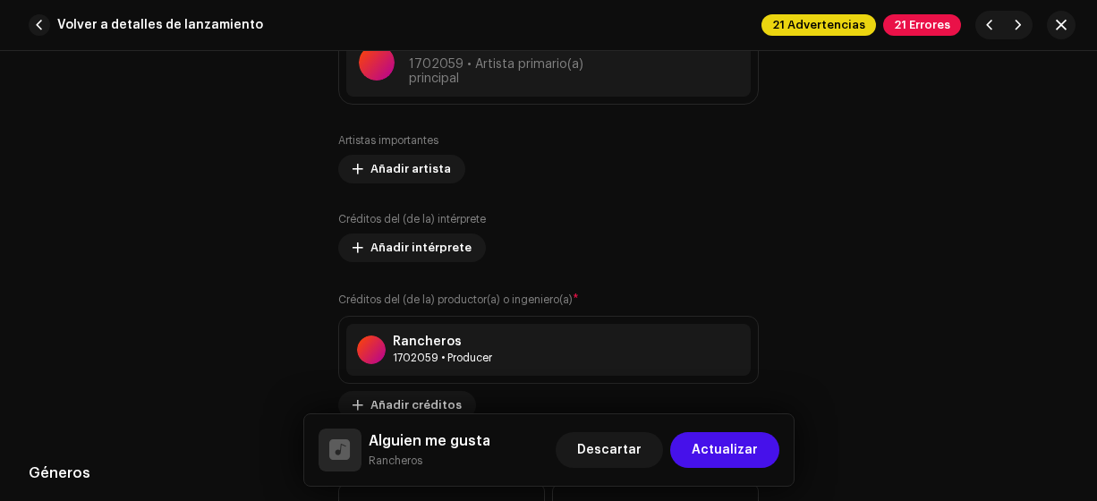
click at [734, 453] on span "Actualizar" at bounding box center [725, 450] width 66 height 36
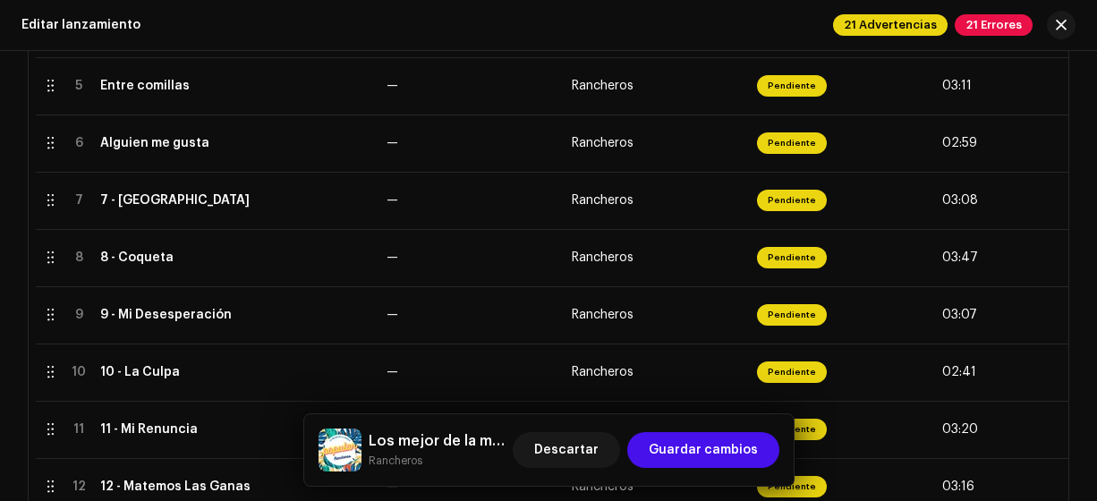
scroll to position [638, 0]
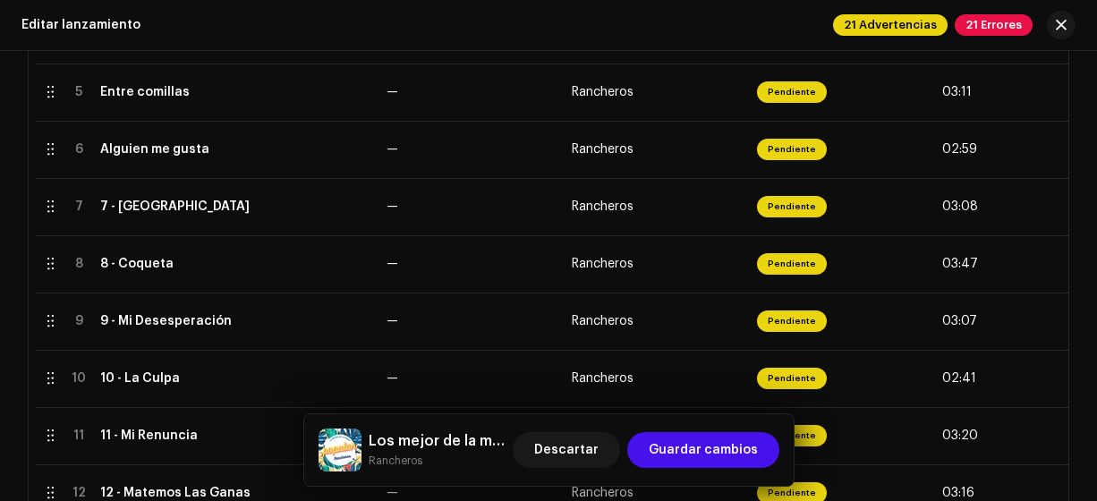
click at [129, 203] on div "7 - [GEOGRAPHIC_DATA]" at bounding box center [174, 207] width 149 height 14
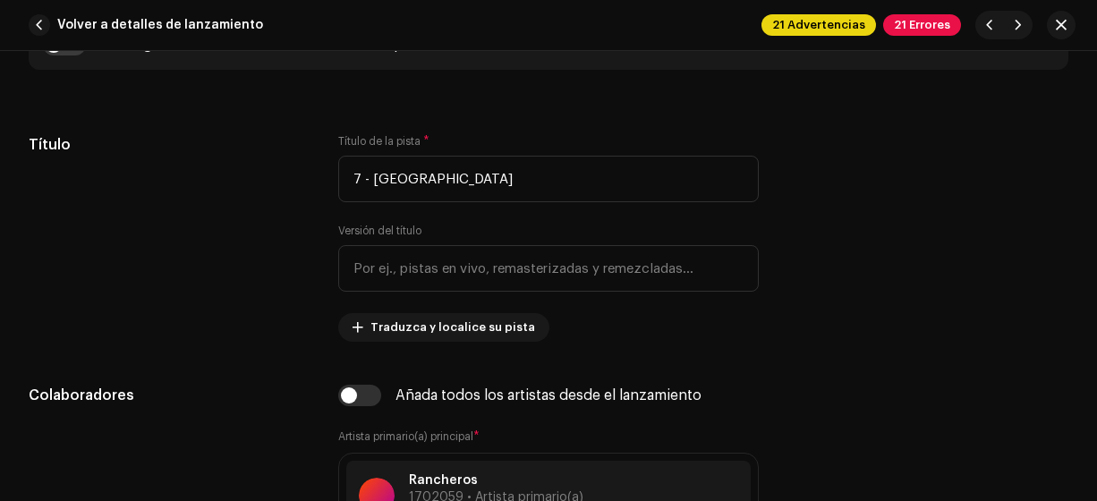
scroll to position [809, 0]
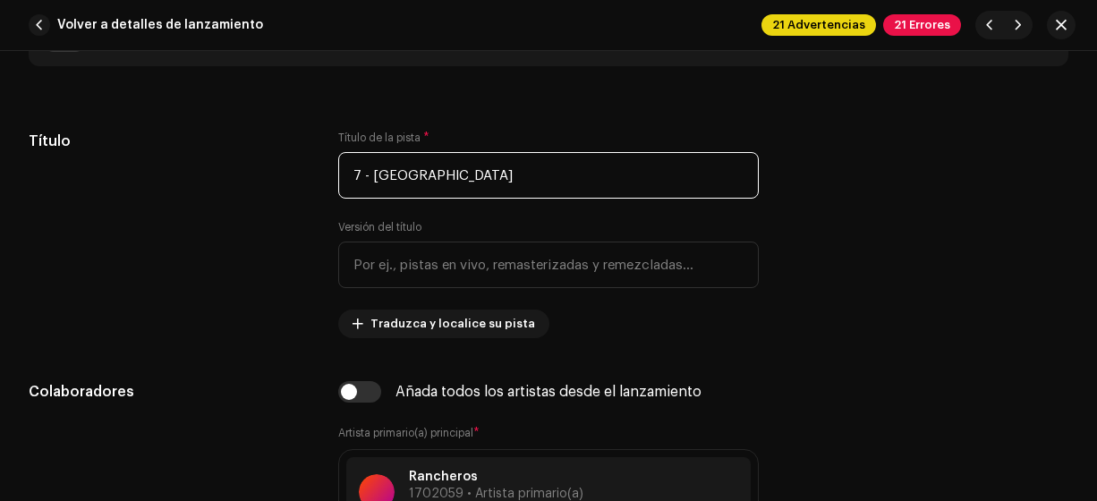
click at [372, 176] on input "7 - [GEOGRAPHIC_DATA]" at bounding box center [548, 175] width 421 height 47
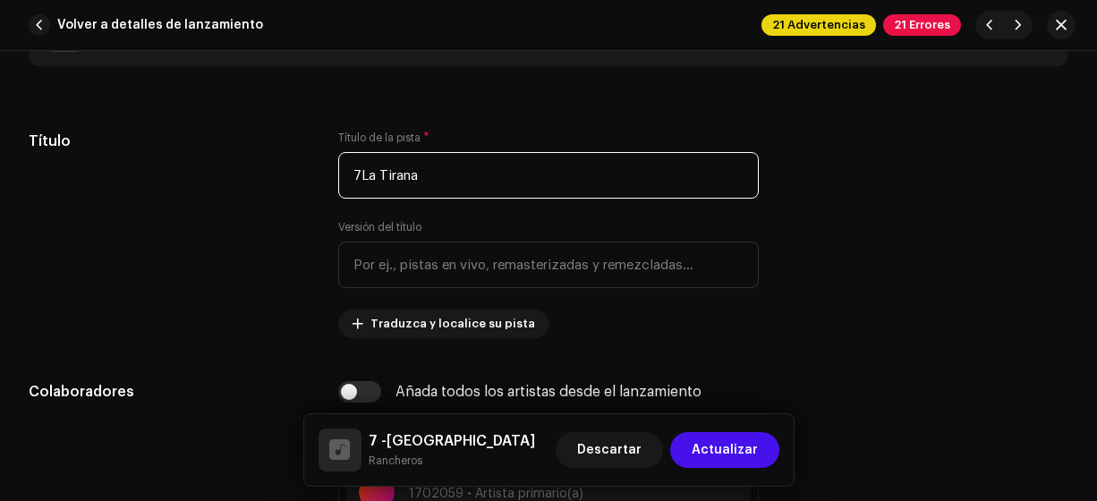
type input "La Tirana"
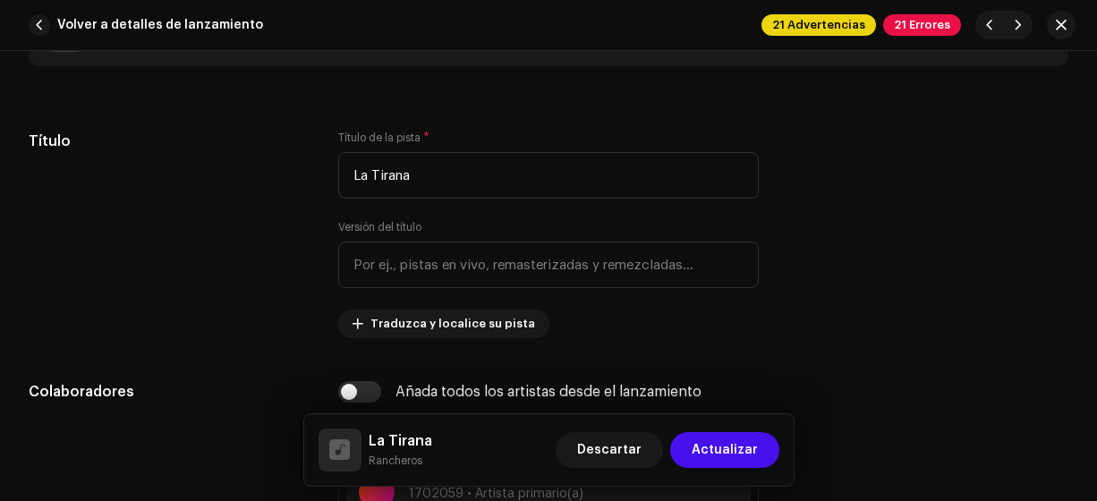
click at [723, 447] on span "Actualizar" at bounding box center [725, 450] width 66 height 36
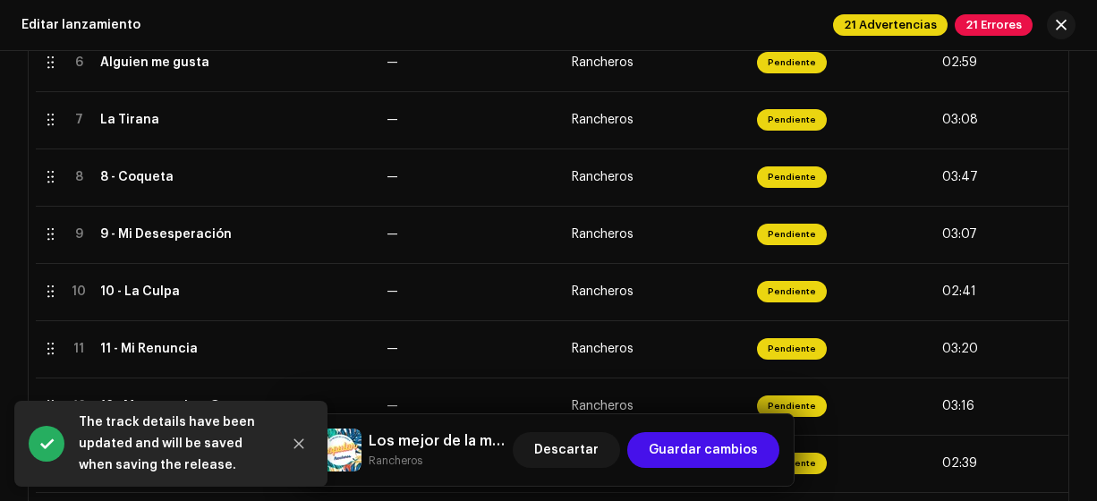
scroll to position [733, 0]
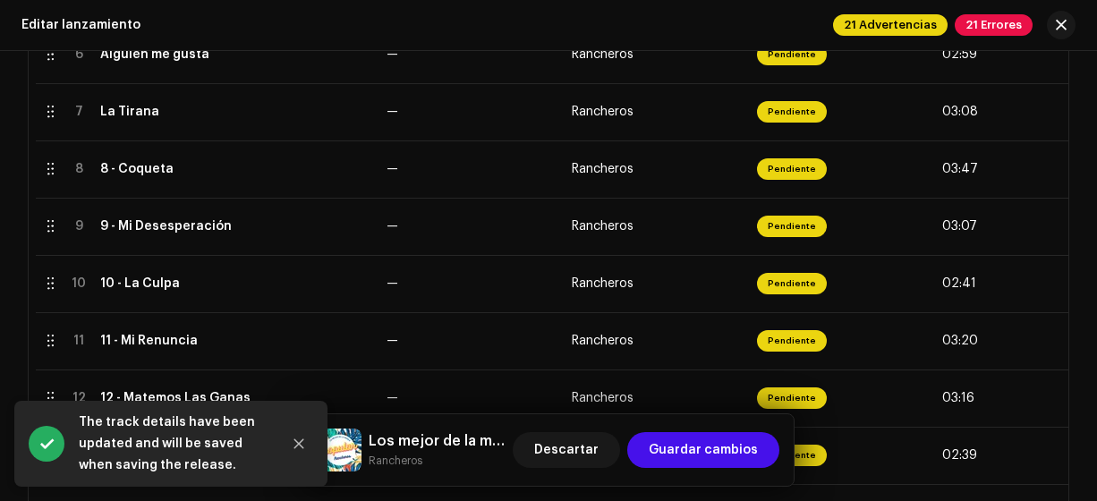
click at [111, 168] on div "8 - Coqueta" at bounding box center [136, 169] width 73 height 14
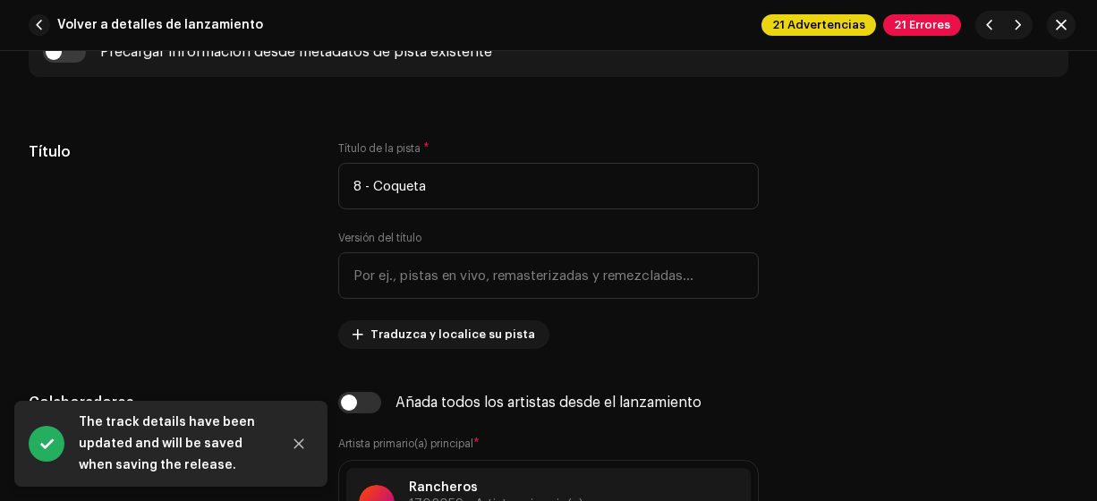
scroll to position [800, 0]
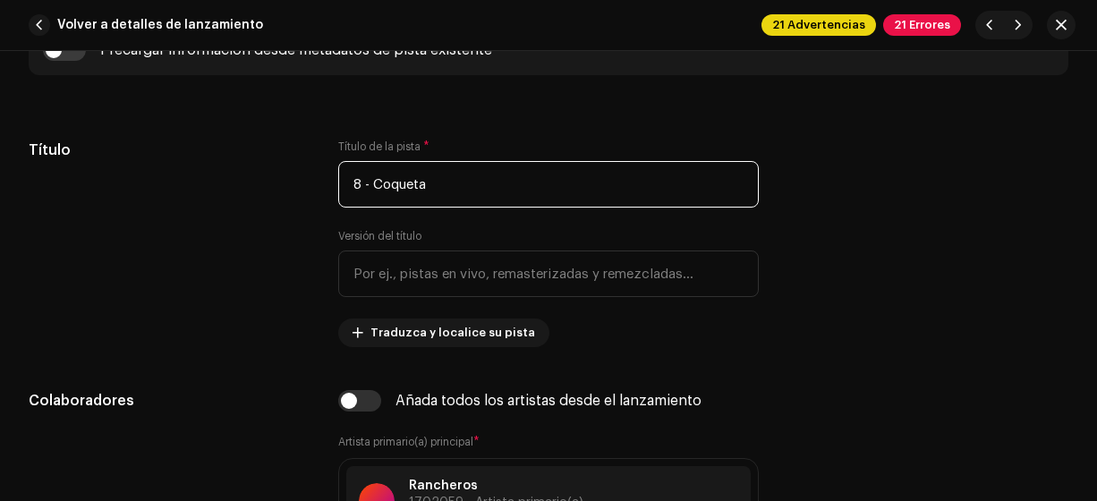
click at [378, 183] on input "8 - Coqueta" at bounding box center [548, 184] width 421 height 47
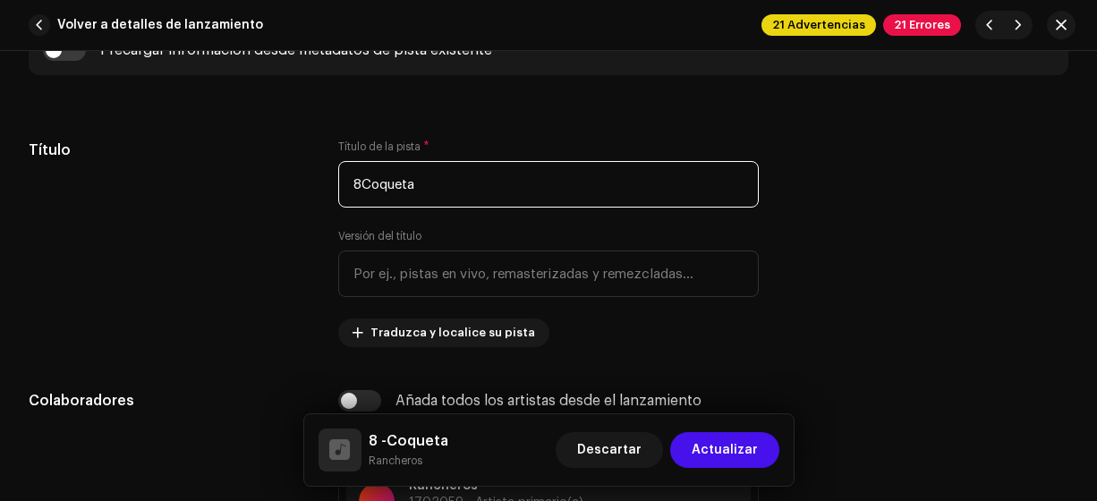
type input "Coqueta"
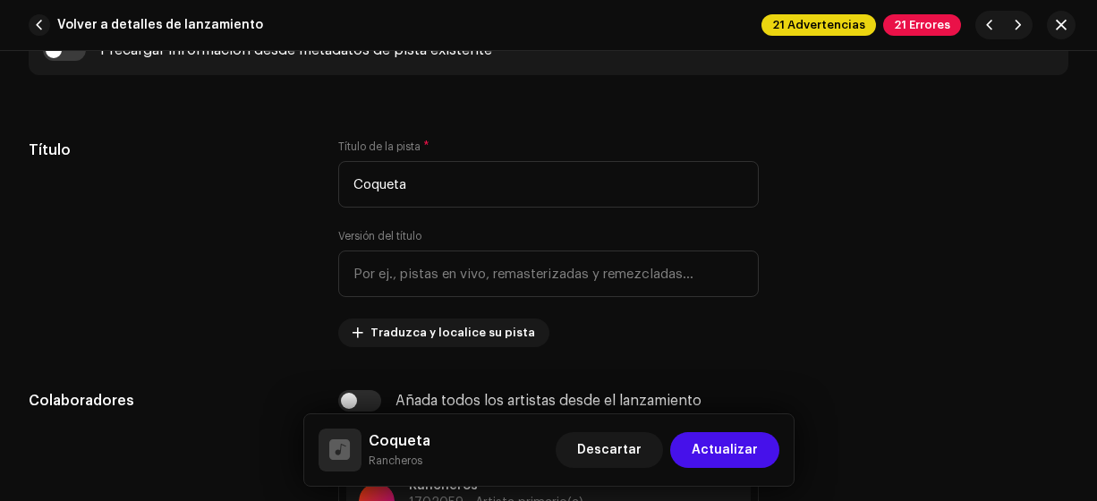
click at [719, 455] on span "Actualizar" at bounding box center [725, 450] width 66 height 36
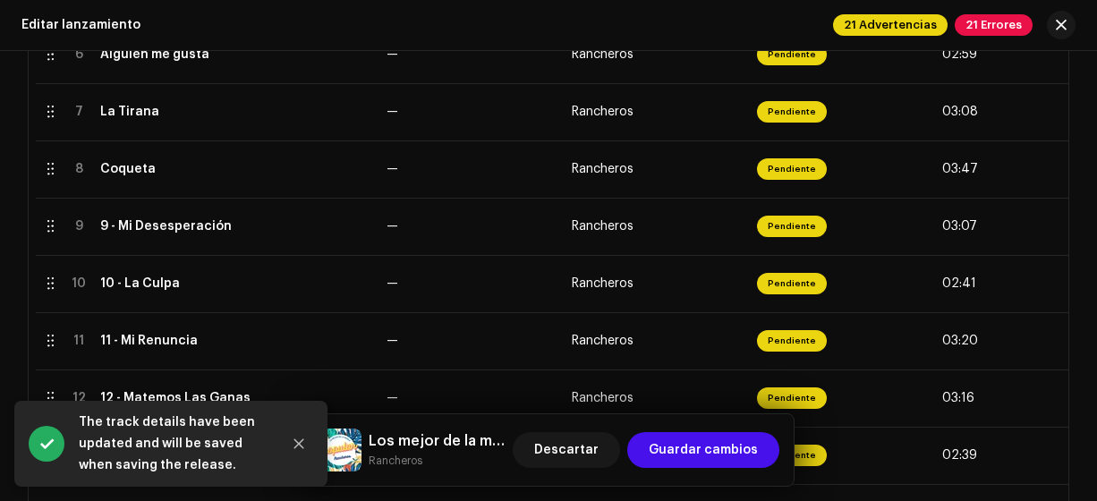
click at [118, 226] on div "9 - Mi Desesperación" at bounding box center [166, 226] width 132 height 14
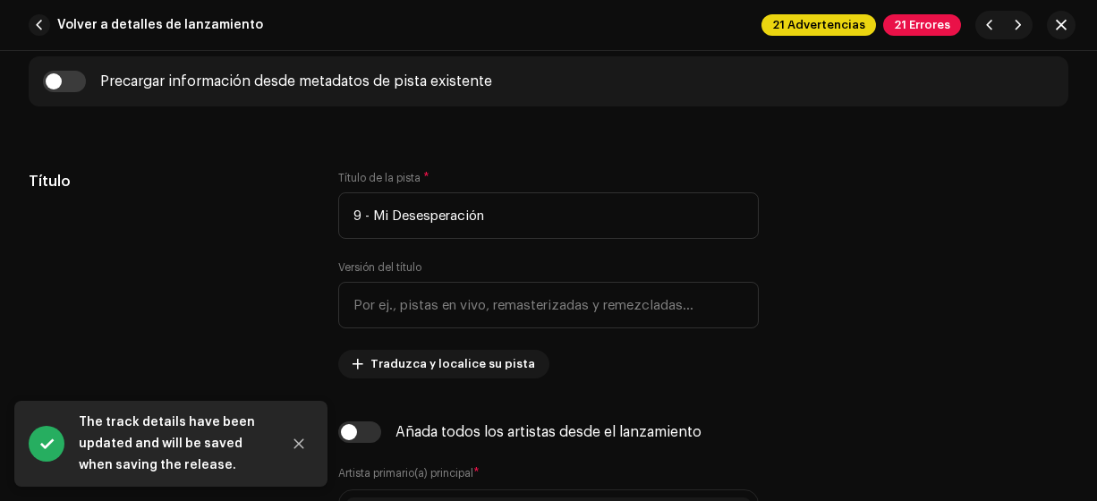
scroll to position [769, 0]
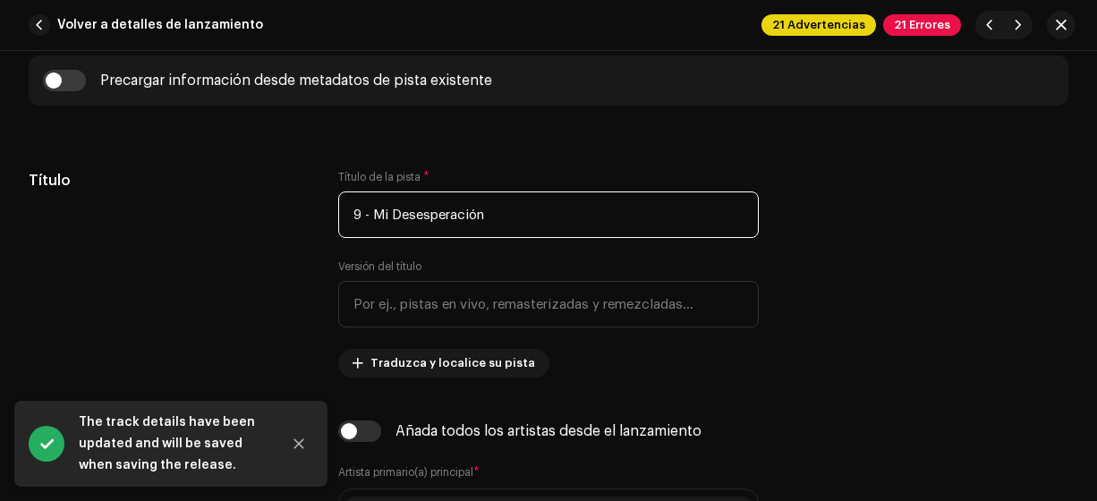
click at [375, 217] on input "9 - Mi Desesperación" at bounding box center [548, 214] width 421 height 47
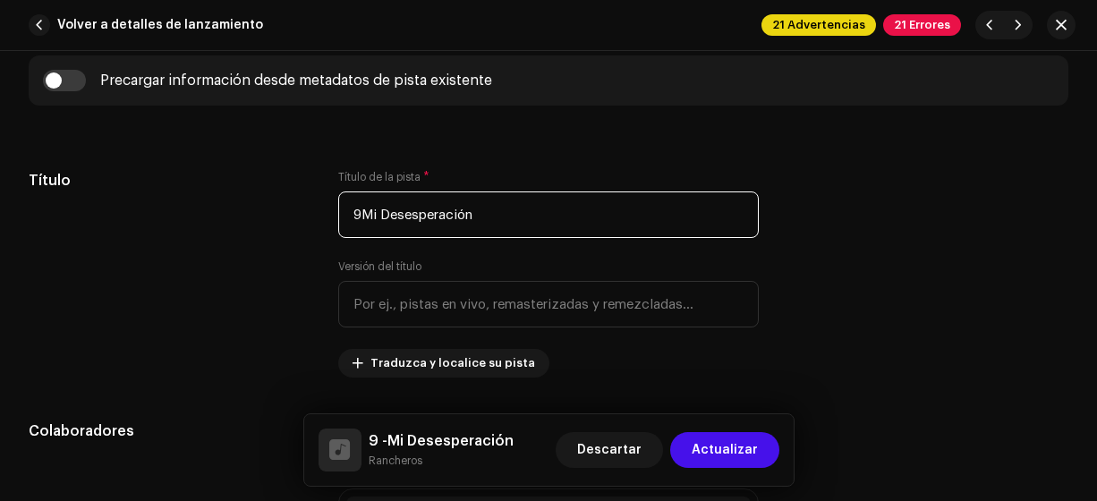
type input "Mi Desesperación"
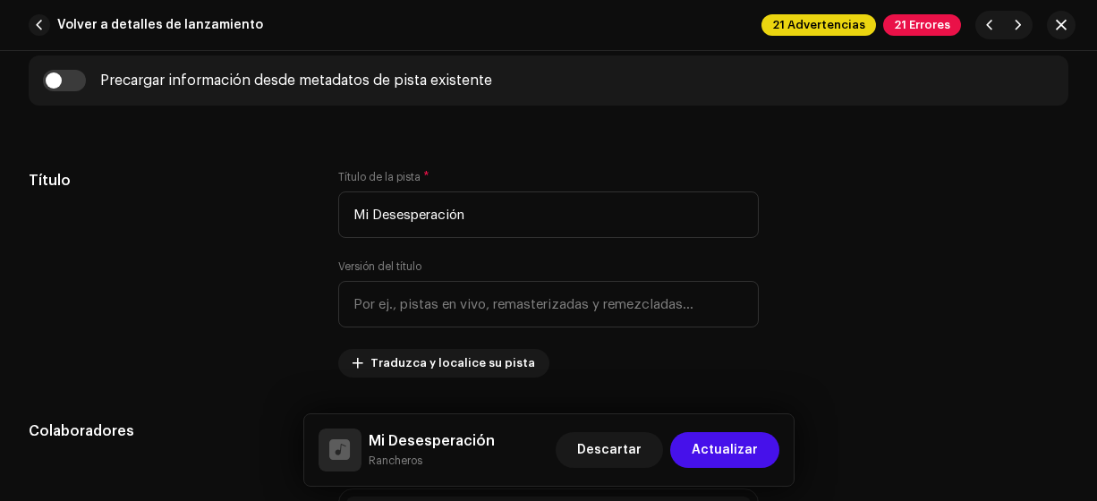
click at [744, 449] on span "Actualizar" at bounding box center [725, 450] width 66 height 36
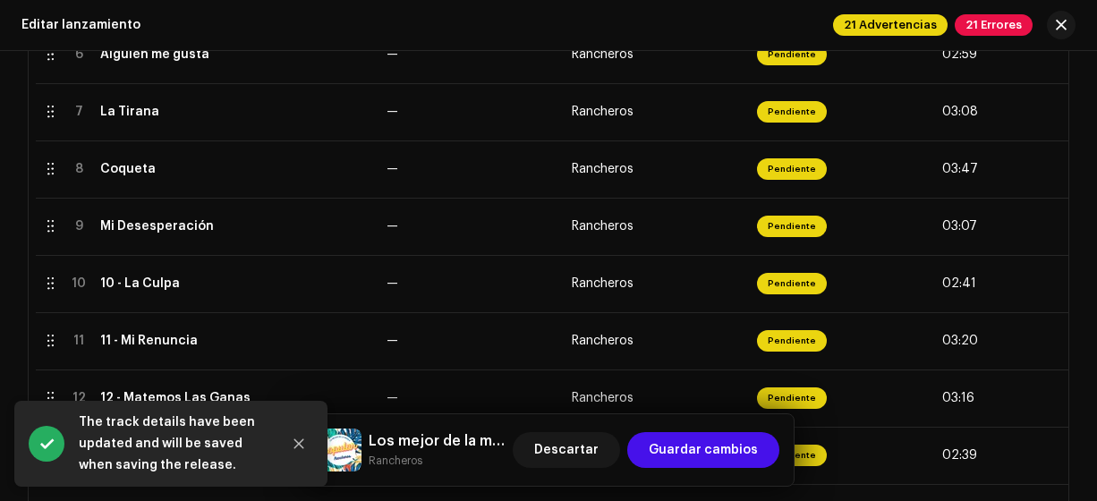
click at [115, 284] on div "10 - La Culpa" at bounding box center [140, 283] width 80 height 14
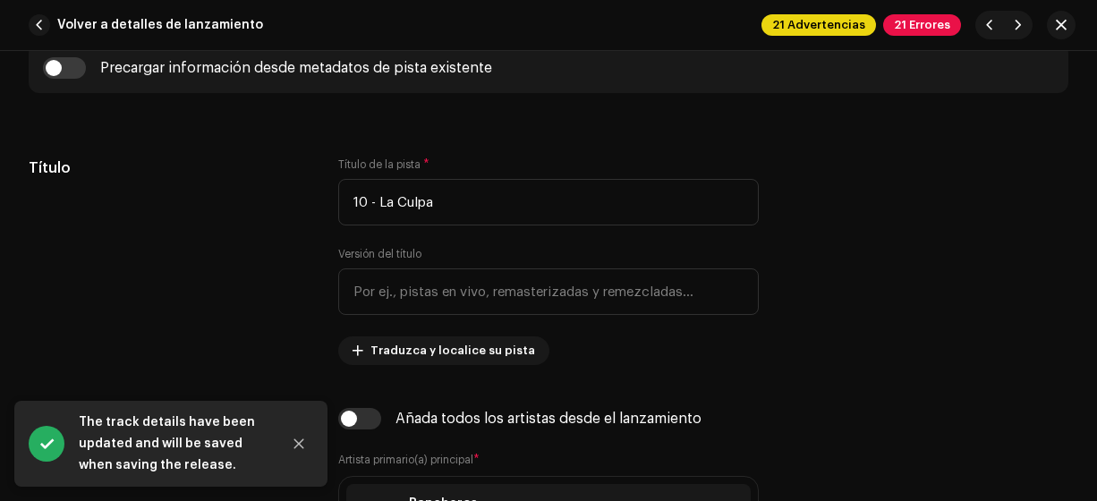
scroll to position [807, 0]
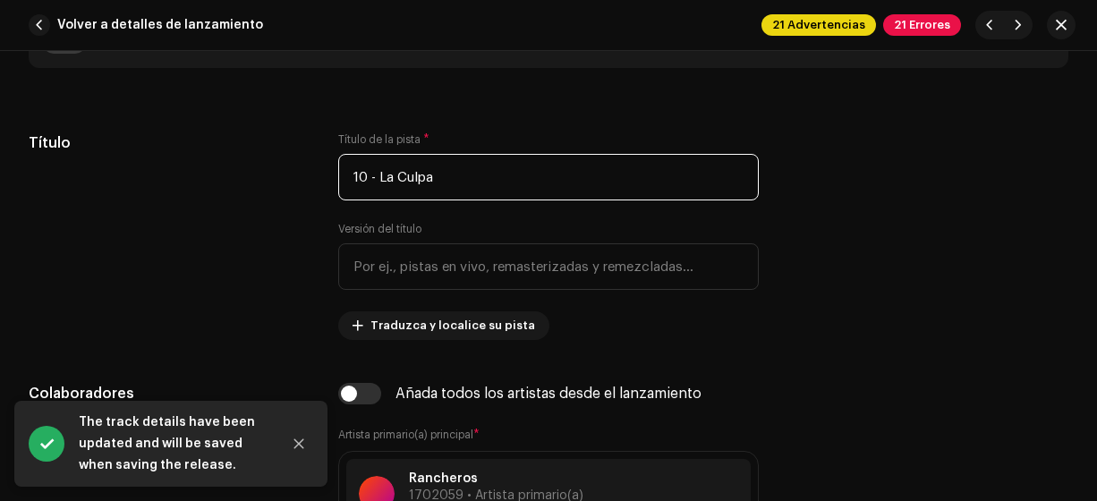
click at [377, 175] on input "10 - La Culpa" at bounding box center [548, 177] width 421 height 47
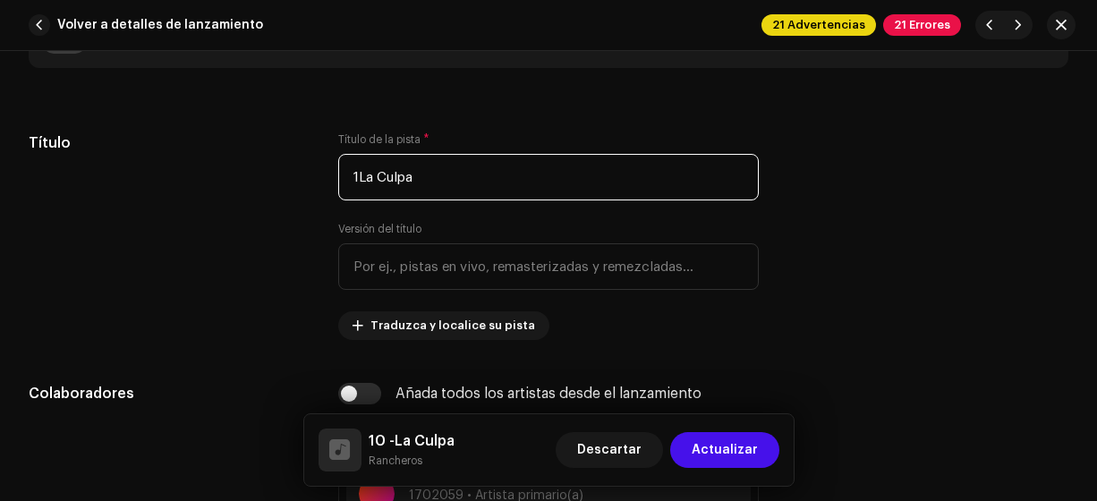
type input "La Culpa"
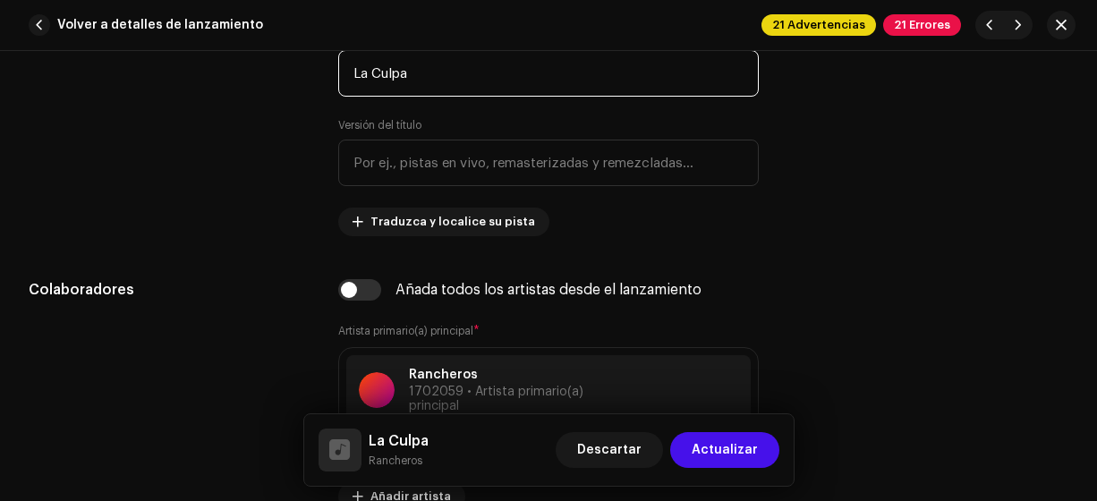
scroll to position [914, 0]
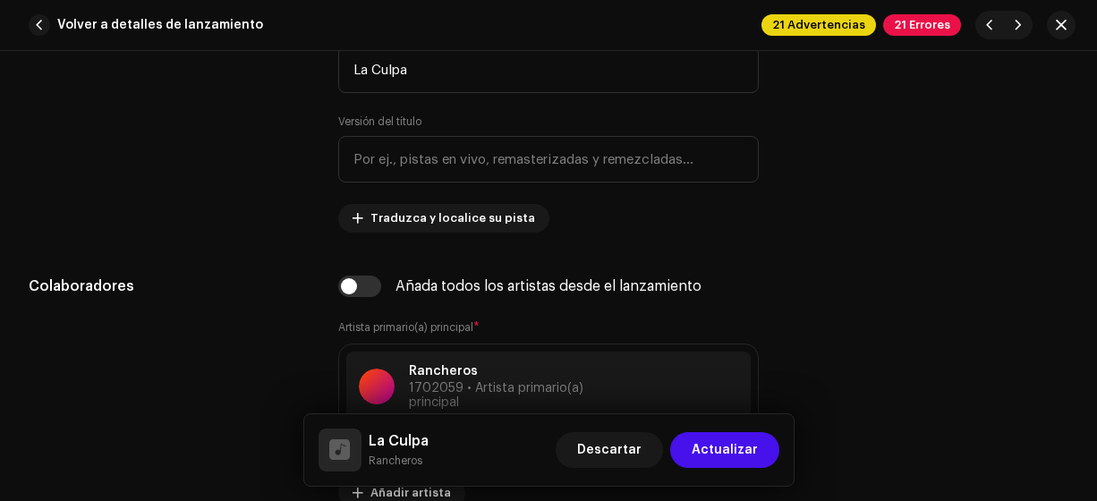
click at [738, 451] on span "Actualizar" at bounding box center [725, 450] width 66 height 36
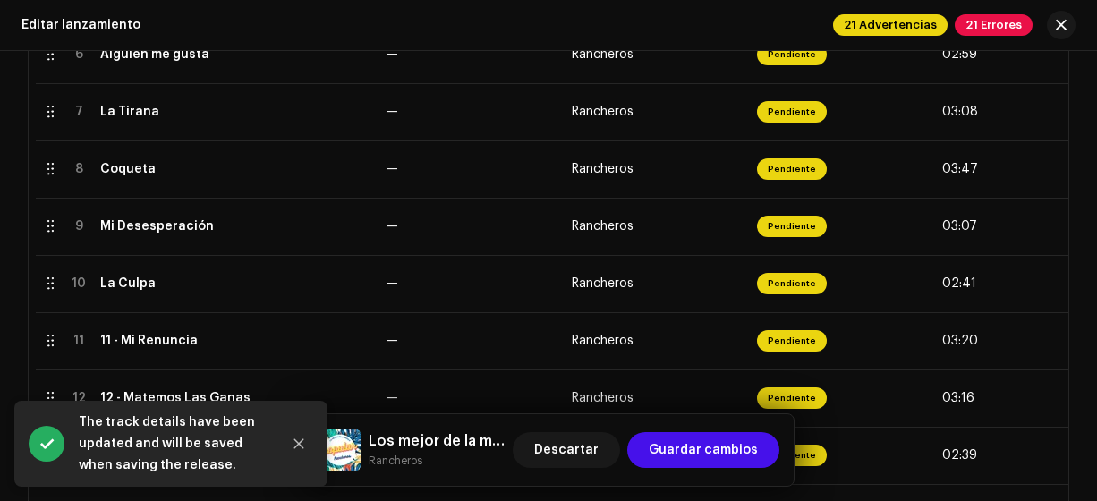
click at [127, 342] on div "11 - Mi Renuncia" at bounding box center [149, 341] width 98 height 14
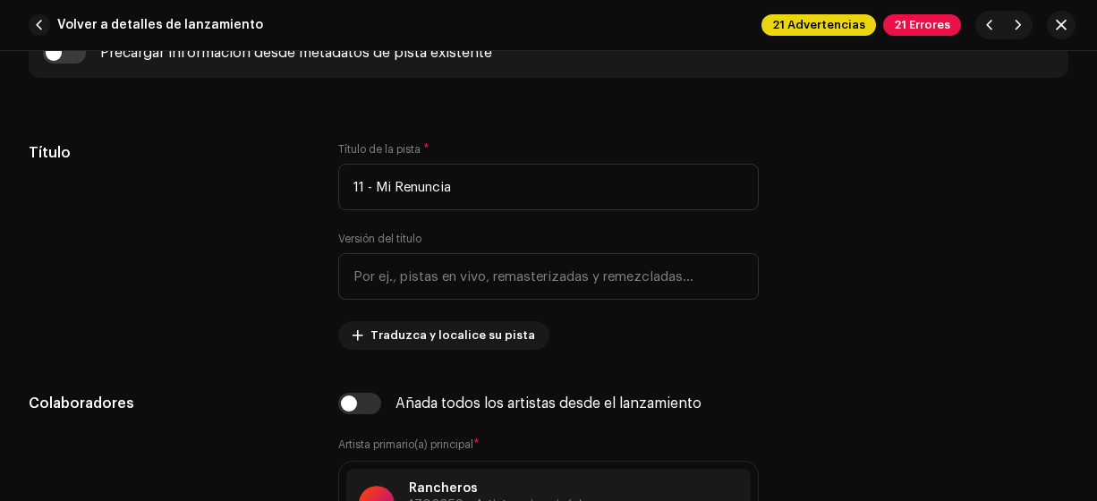
scroll to position [801, 0]
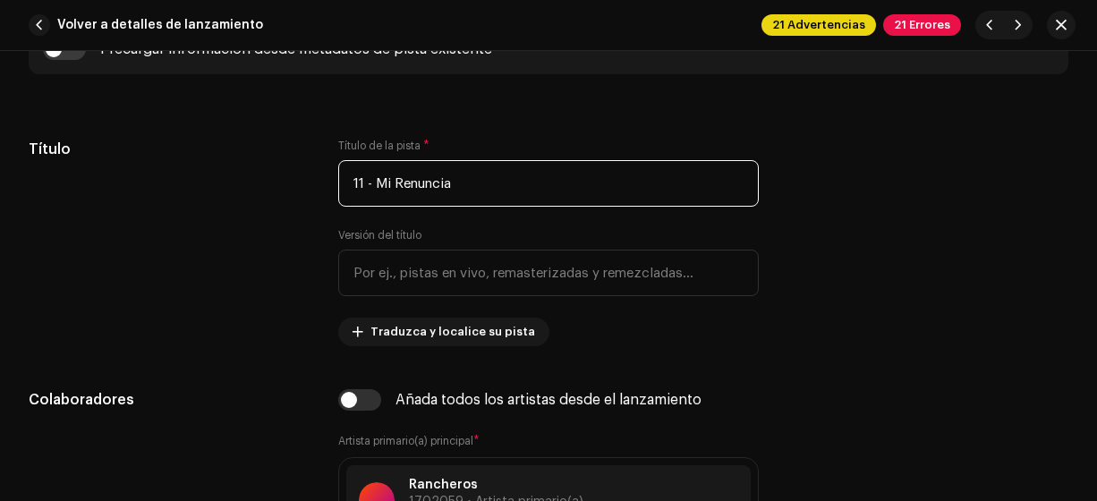
click at [379, 181] on input "11 - Mi Renuncia" at bounding box center [548, 183] width 421 height 47
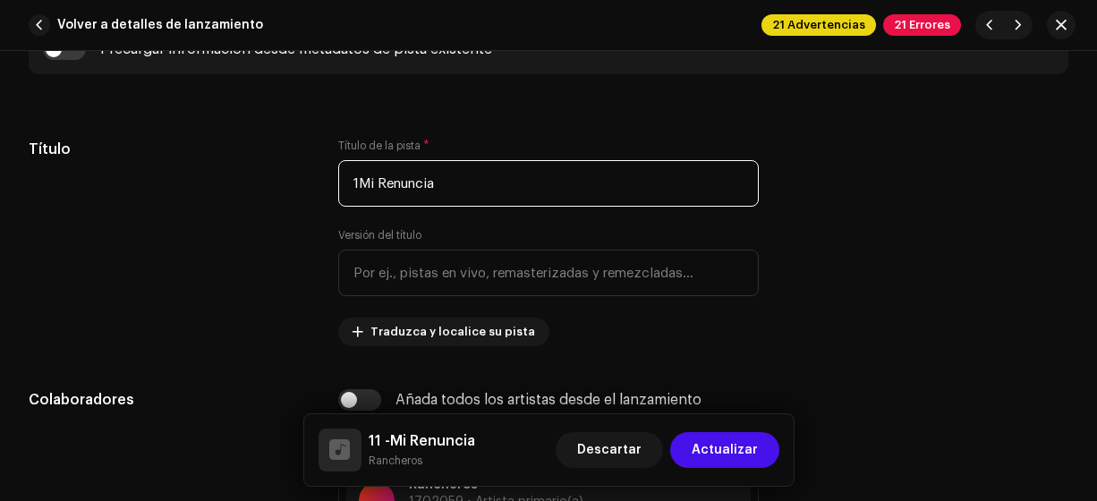
type input "Mi Renuncia"
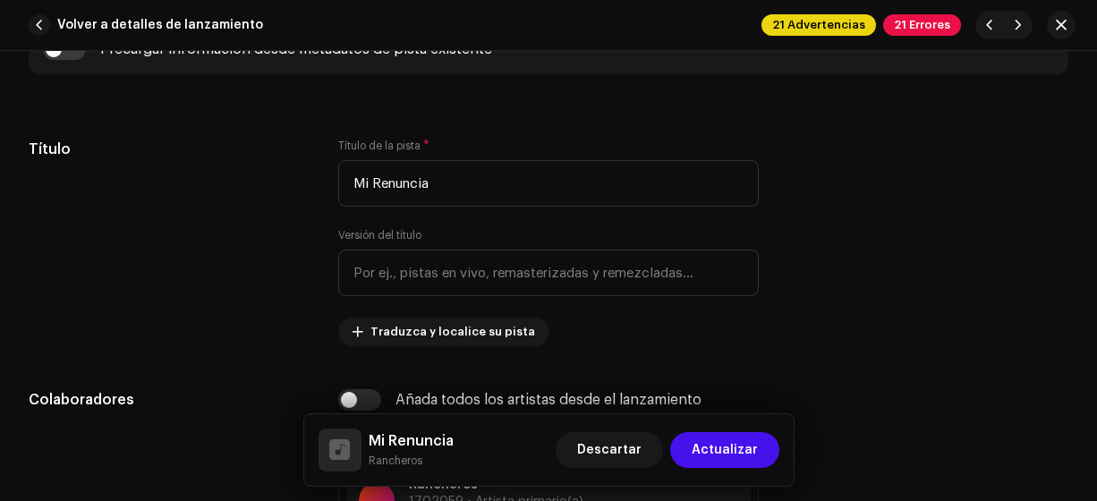
click at [744, 449] on span "Actualizar" at bounding box center [725, 450] width 66 height 36
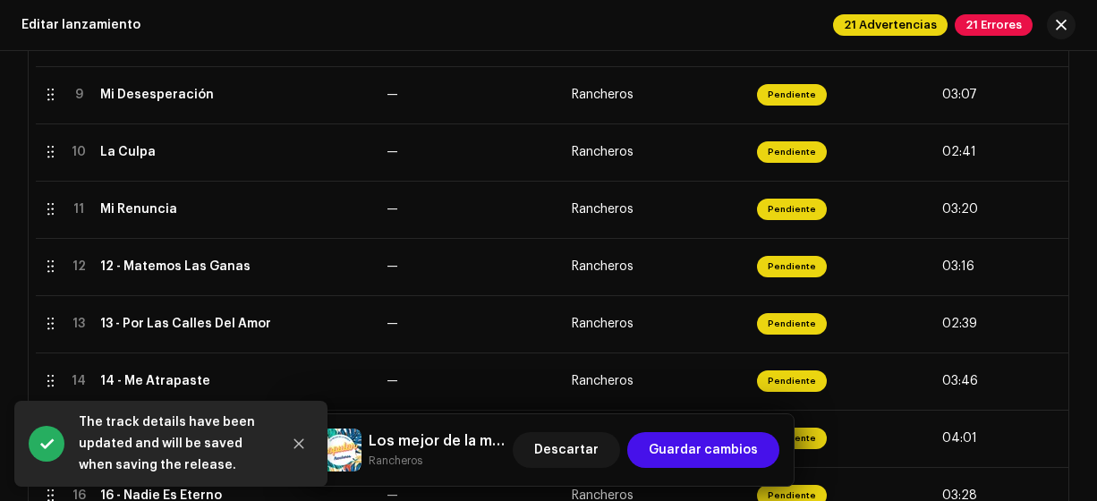
scroll to position [875, 0]
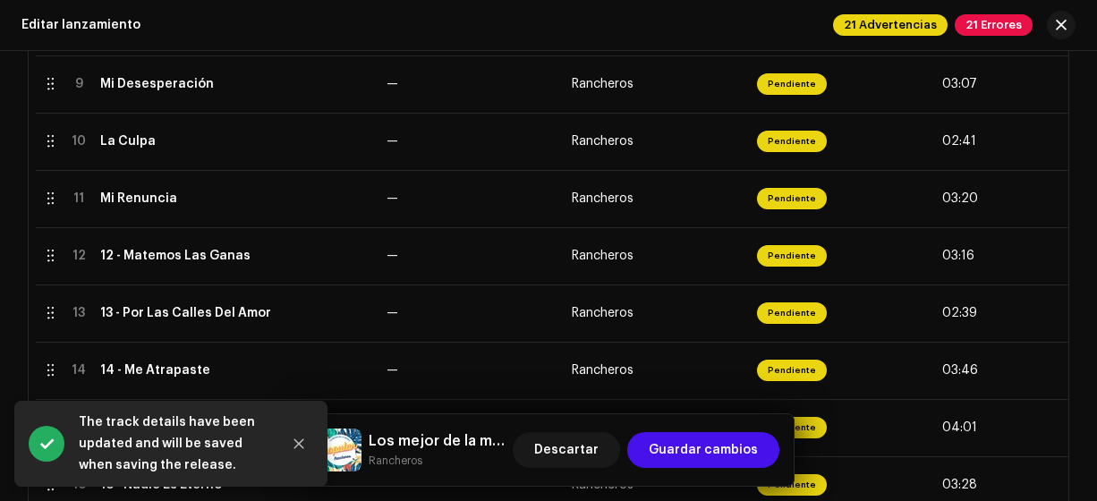
click at [118, 252] on div "12 - Matemos Las Ganas" at bounding box center [175, 256] width 150 height 14
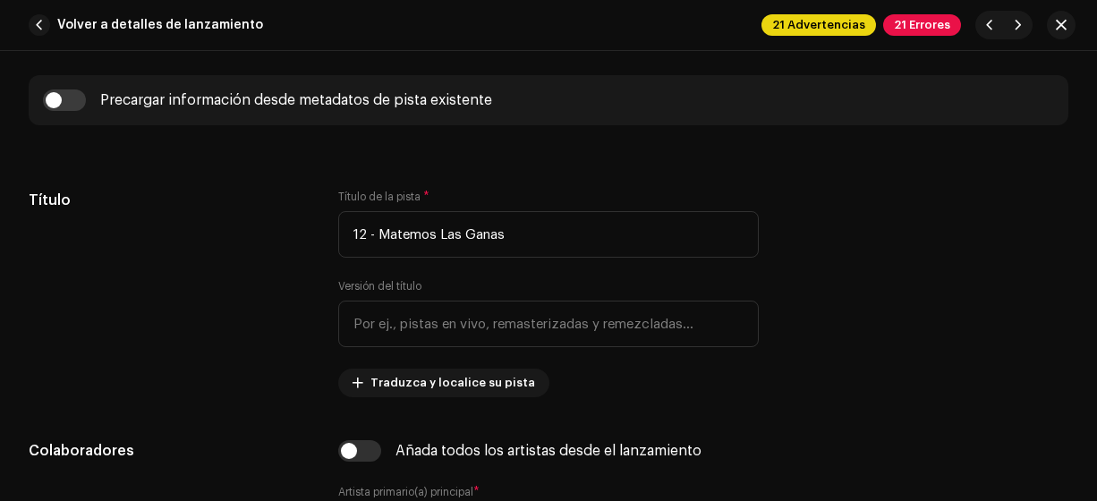
scroll to position [782, 0]
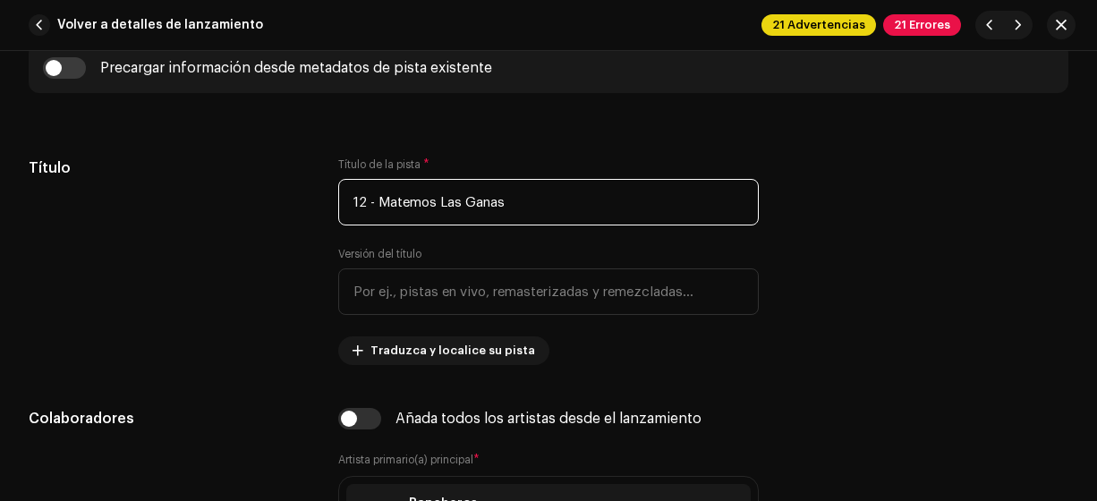
click at [375, 202] on input "12 - Matemos Las Ganas" at bounding box center [548, 202] width 421 height 47
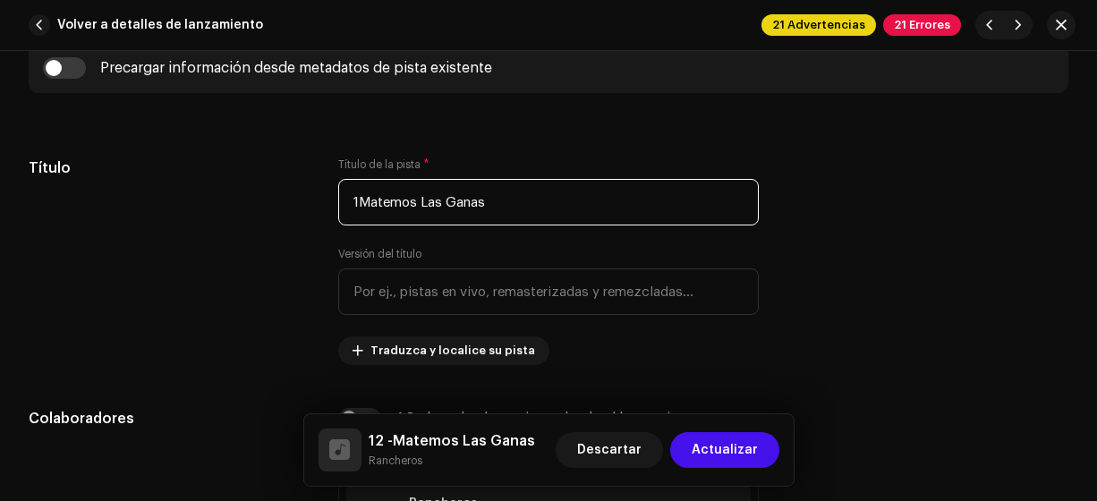
type input "Matemos Las Ganas"
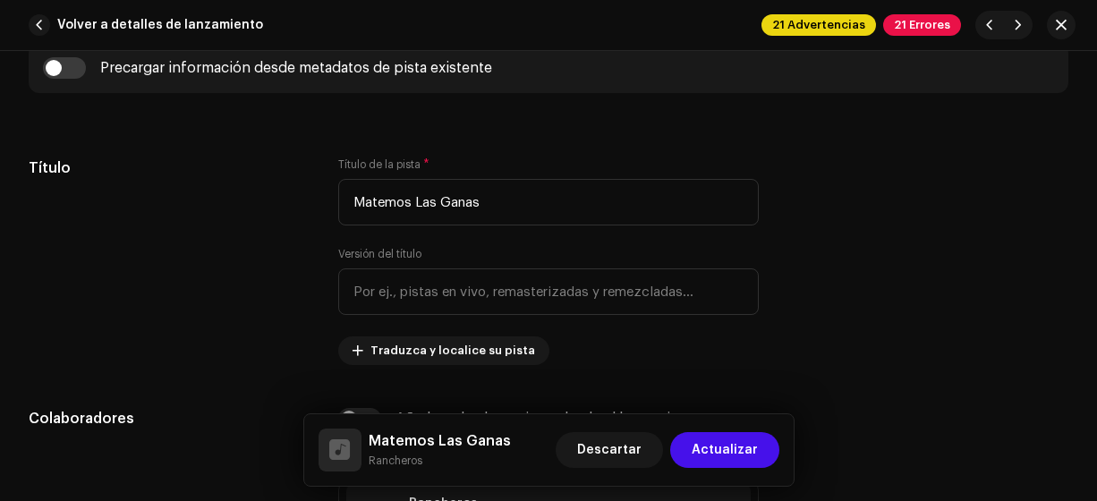
click at [751, 447] on span "Actualizar" at bounding box center [725, 450] width 66 height 36
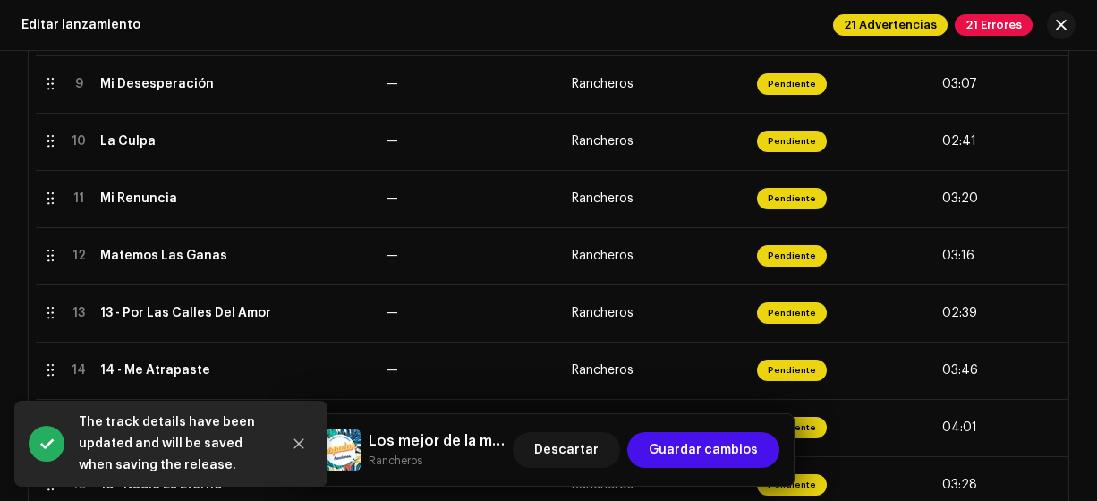
click at [140, 316] on div "13 - Por Las Calles Del Amor" at bounding box center [185, 313] width 171 height 14
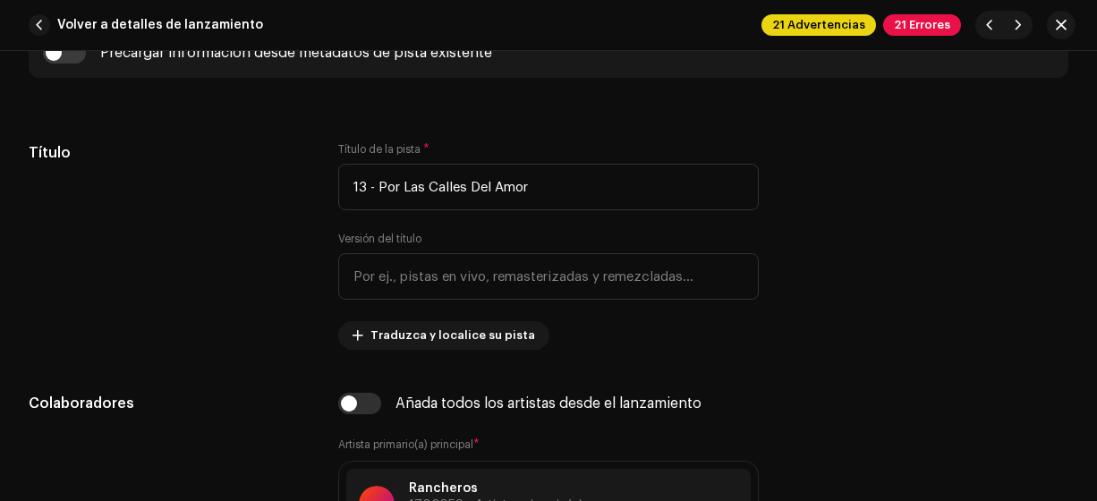
scroll to position [798, 0]
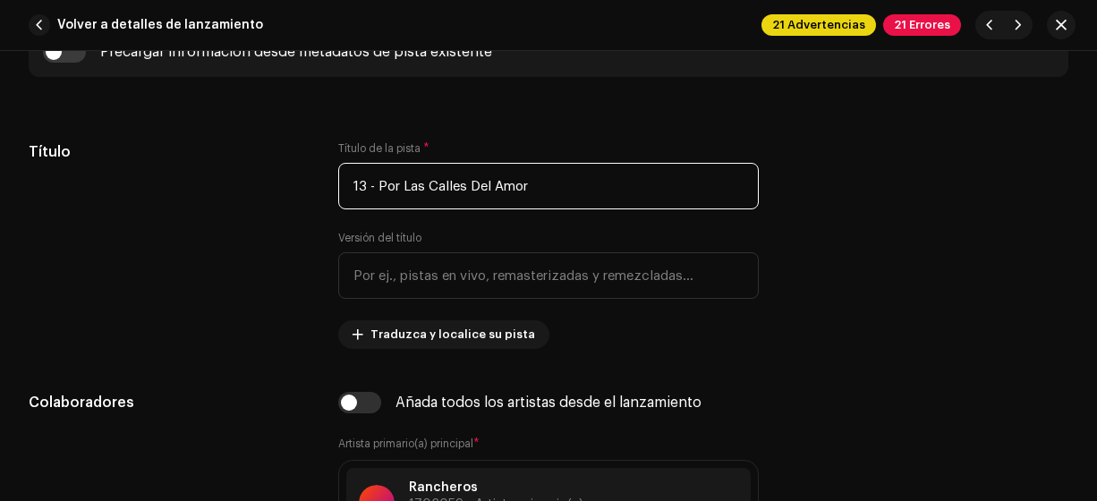
click at [367, 188] on input "13 - Por Las Calles Del Amor" at bounding box center [548, 186] width 421 height 47
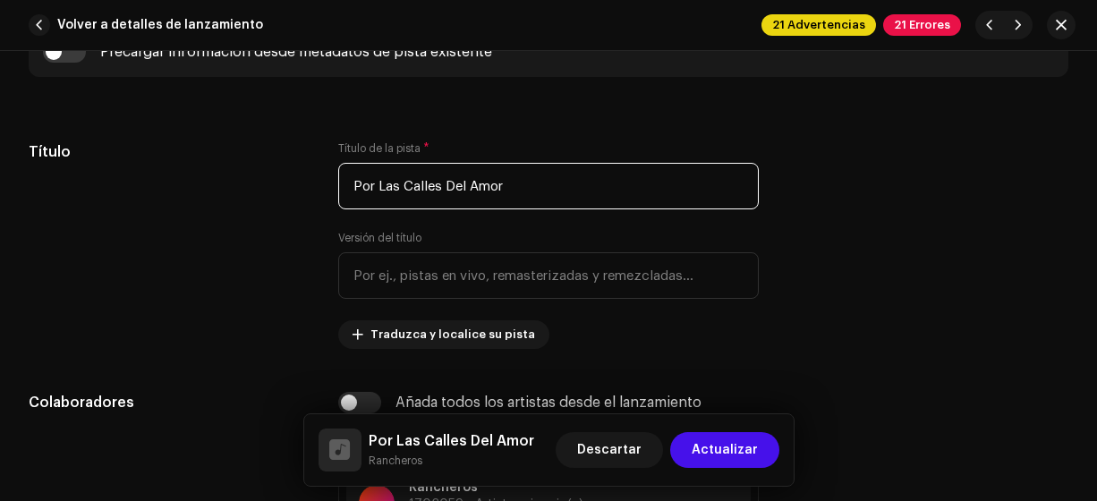
click at [452, 186] on input "Por Las Calles Del Amor" at bounding box center [548, 186] width 421 height 47
click at [472, 184] on input "Por Las Calles del Amor" at bounding box center [548, 186] width 421 height 47
click at [411, 189] on input "Por Las Calles del amor" at bounding box center [548, 186] width 421 height 47
click at [385, 184] on input "Por Las calles del amor" at bounding box center [548, 186] width 421 height 47
type input "Por las calles del amor"
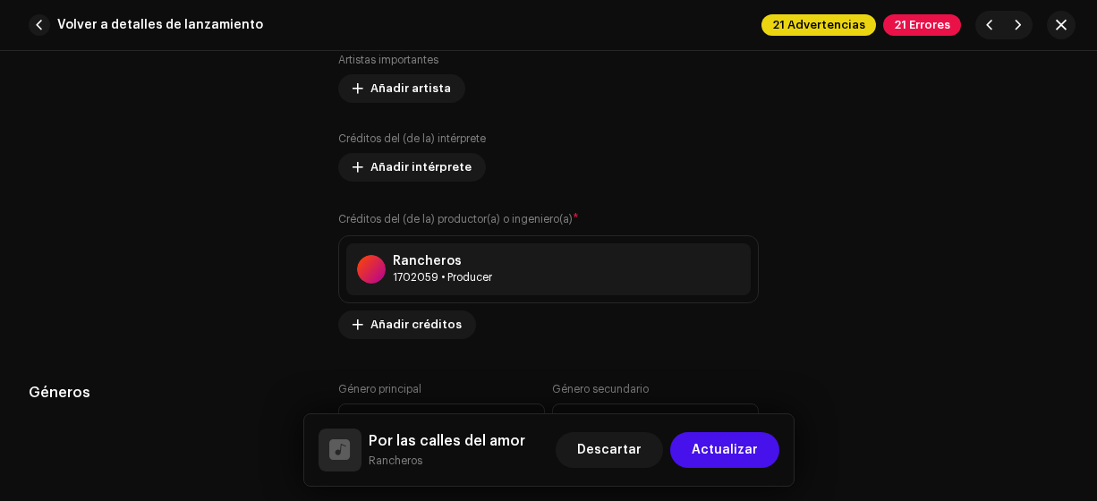
scroll to position [1322, 0]
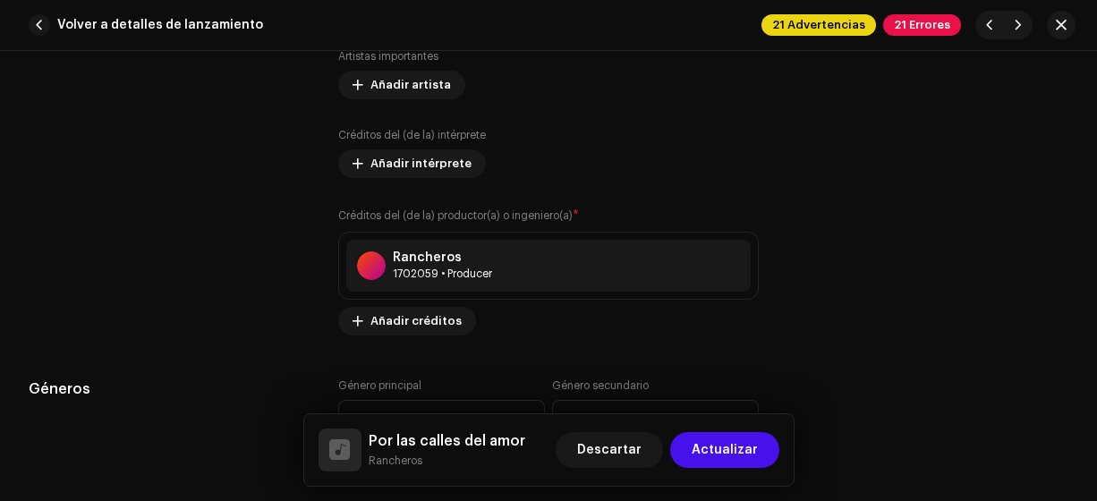
click at [723, 461] on span "Actualizar" at bounding box center [725, 450] width 66 height 36
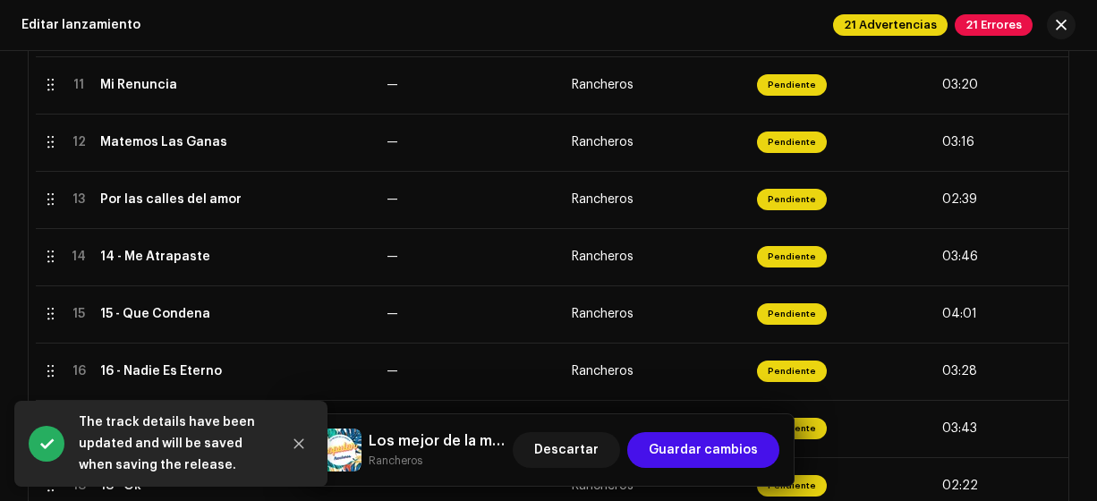
scroll to position [1000, 0]
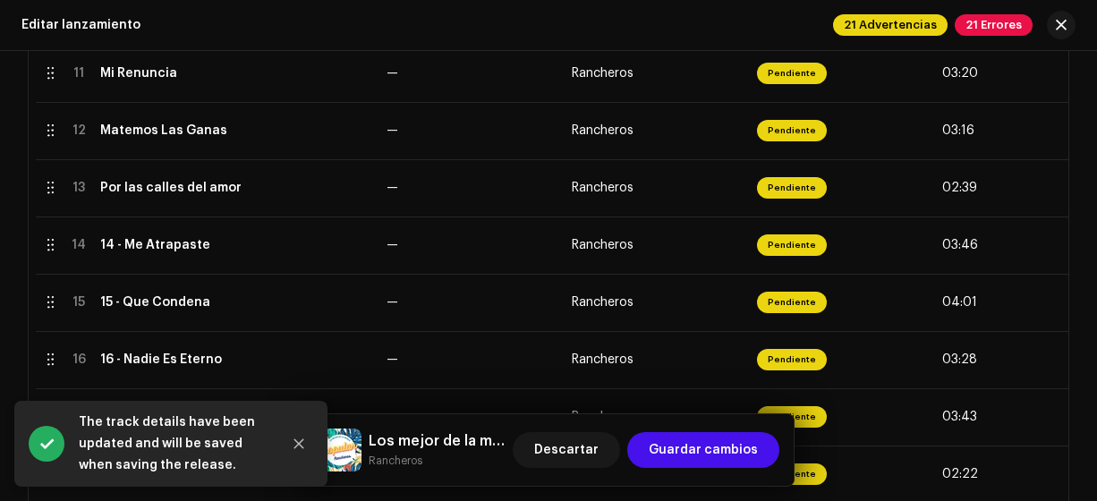
click at [120, 247] on div "14 - Me Atrapaste" at bounding box center [155, 245] width 110 height 14
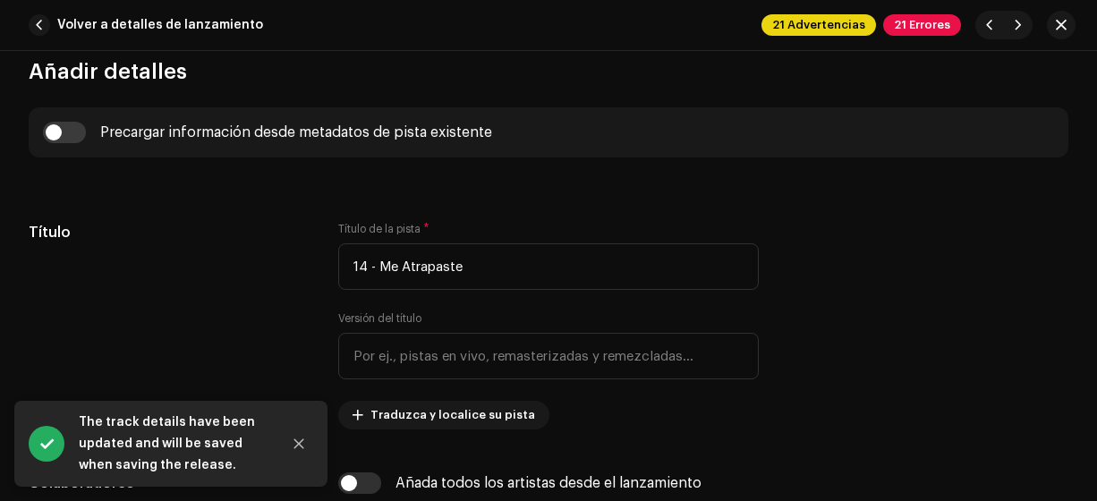
scroll to position [724, 0]
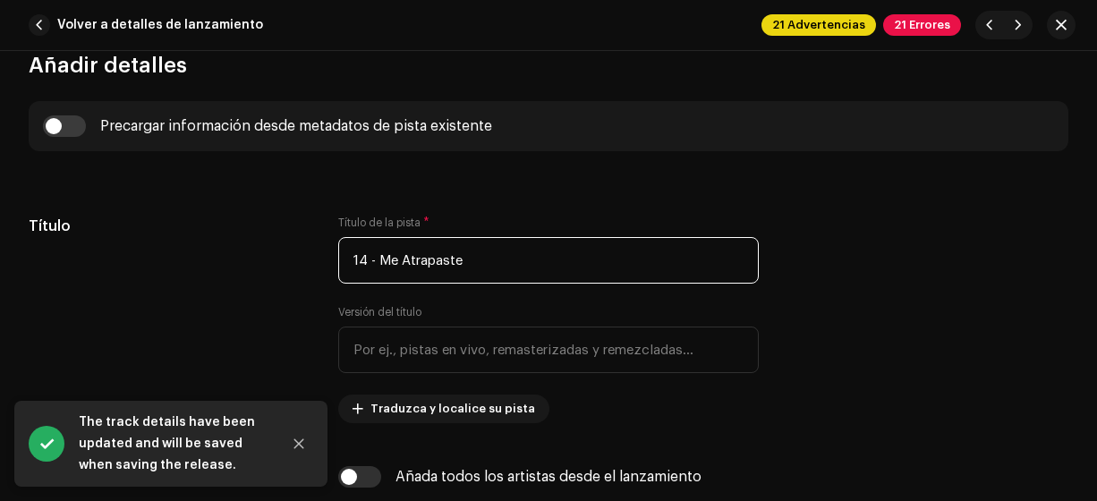
click at [379, 259] on input "14 - Me Atrapaste" at bounding box center [548, 260] width 421 height 47
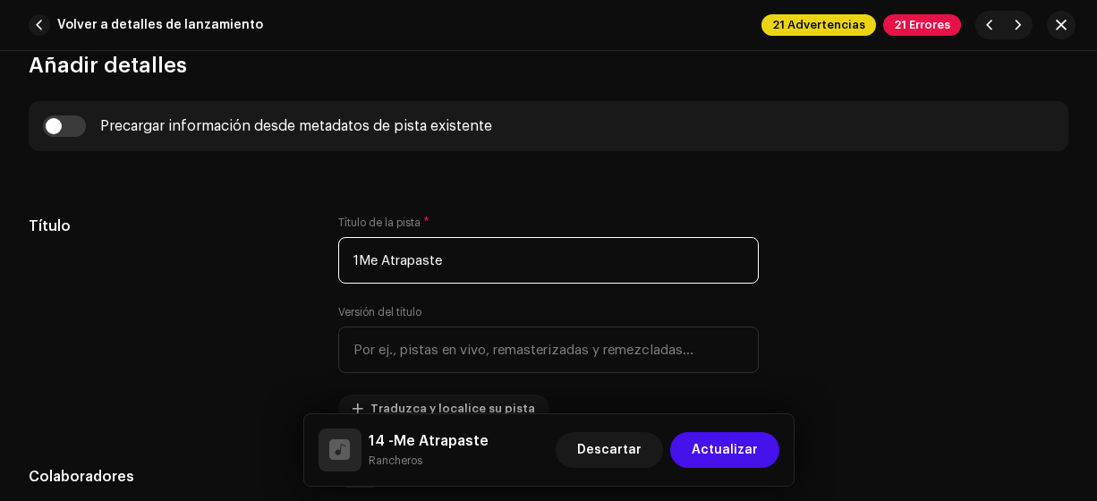
type input "Me Atrapaste"
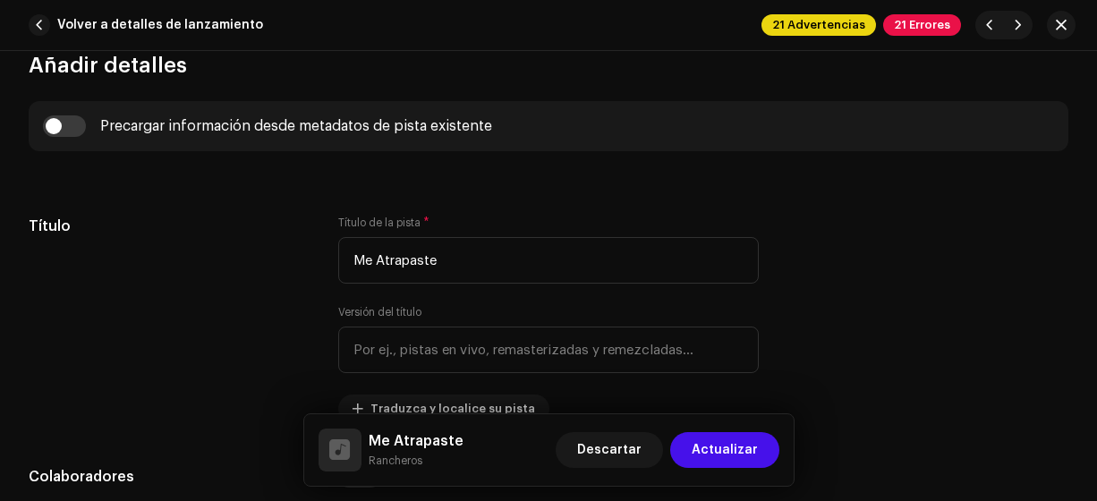
click at [737, 454] on span "Actualizar" at bounding box center [725, 450] width 66 height 36
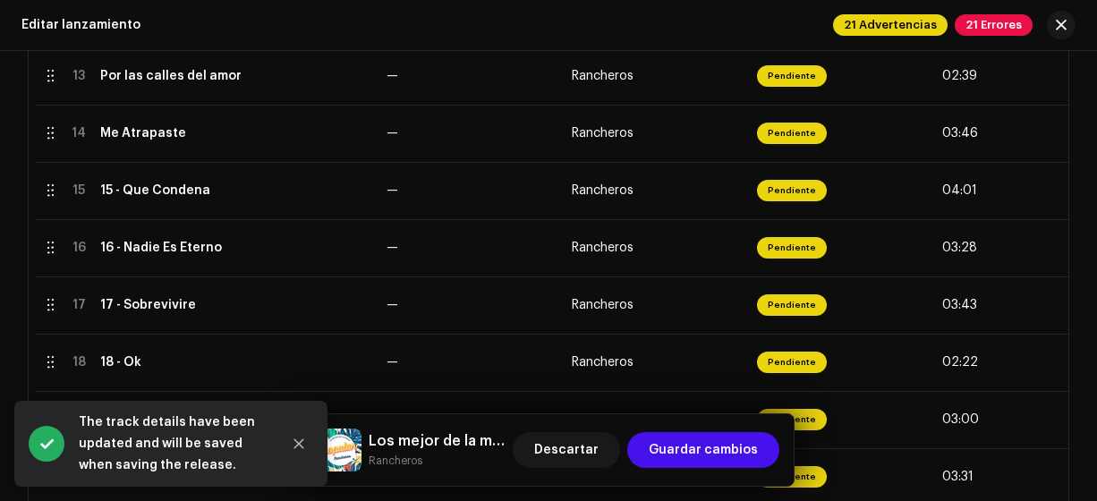
scroll to position [1120, 0]
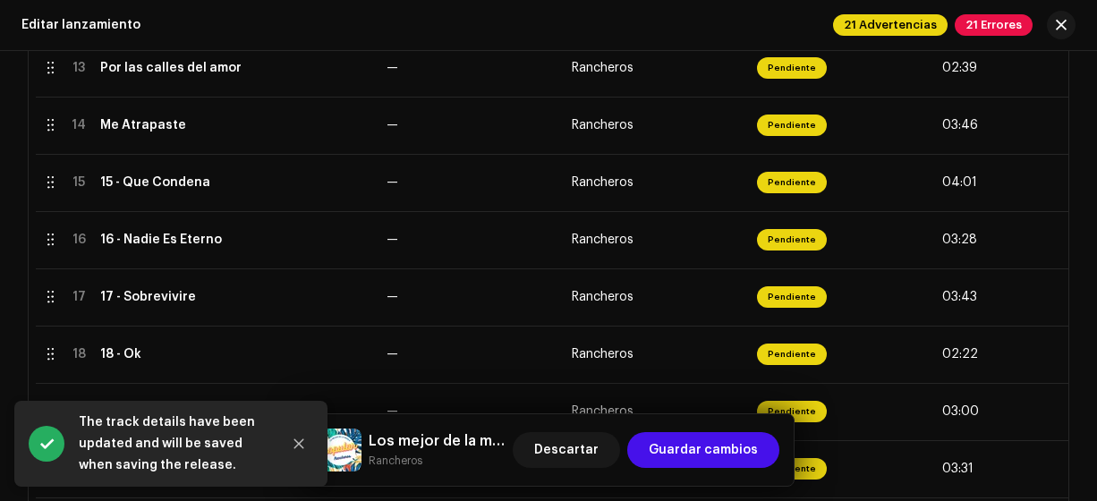
click at [121, 183] on div "15 - Que Condena" at bounding box center [155, 182] width 110 height 14
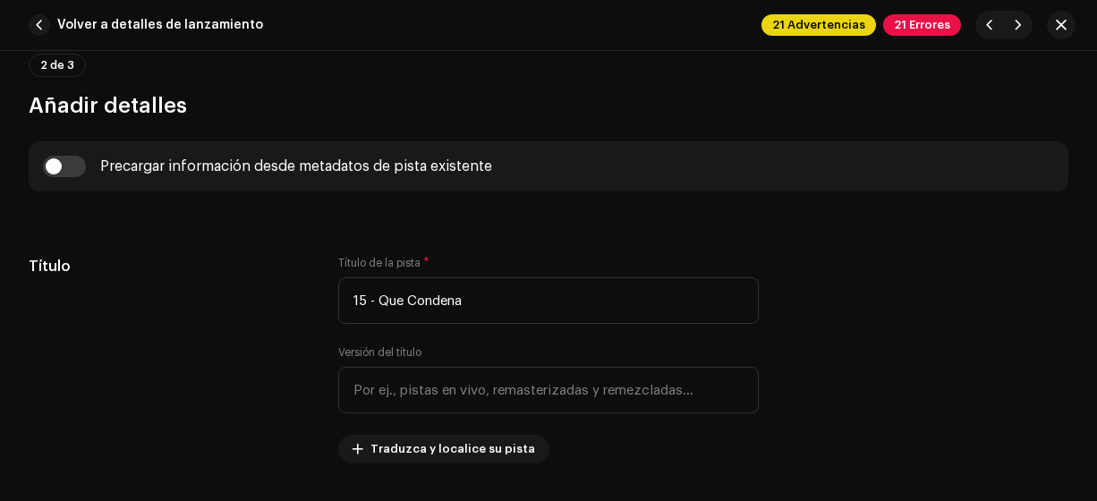
scroll to position [717, 0]
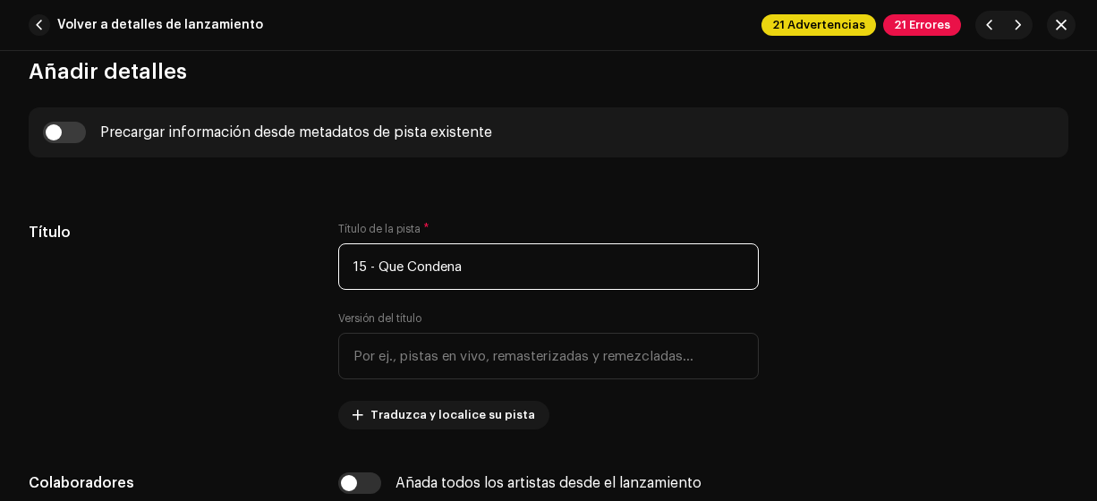
click at [382, 267] on input "15 - Que Condena" at bounding box center [548, 266] width 421 height 47
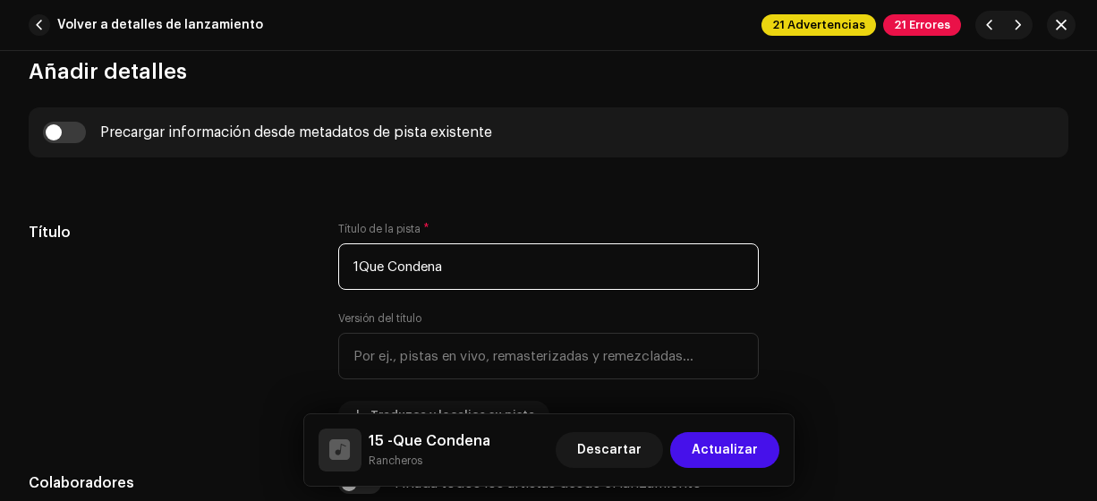
type input "Que Condena"
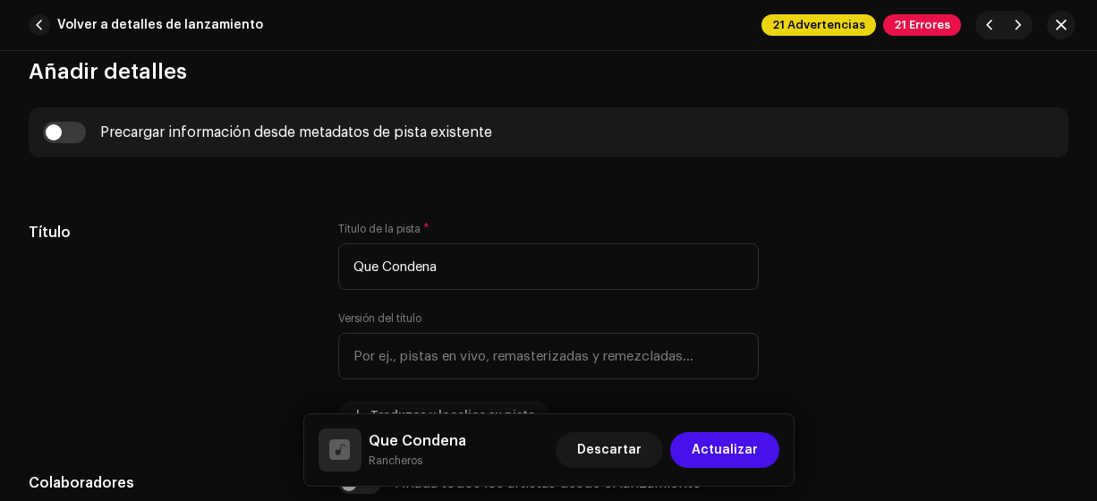
click at [743, 449] on span "Actualizar" at bounding box center [725, 450] width 66 height 36
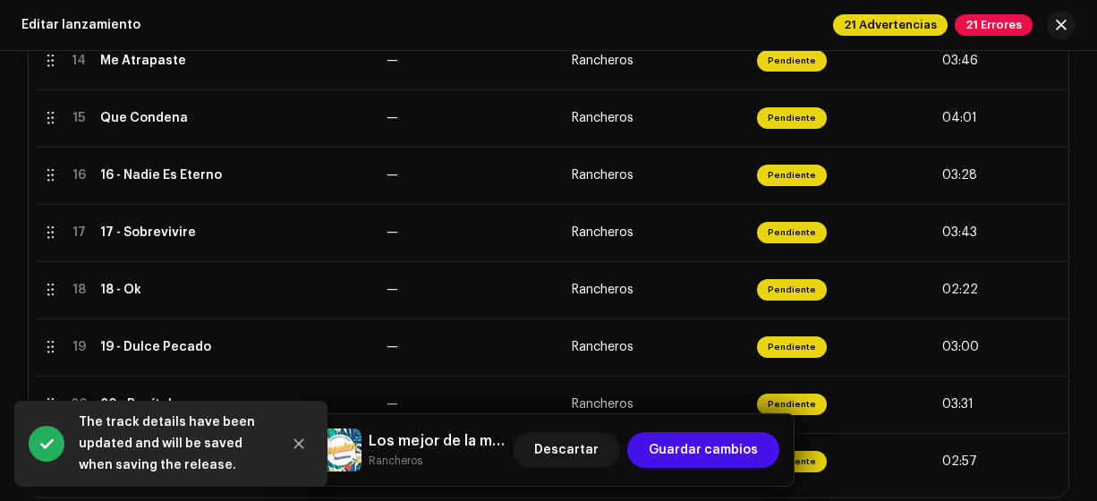
scroll to position [1199, 0]
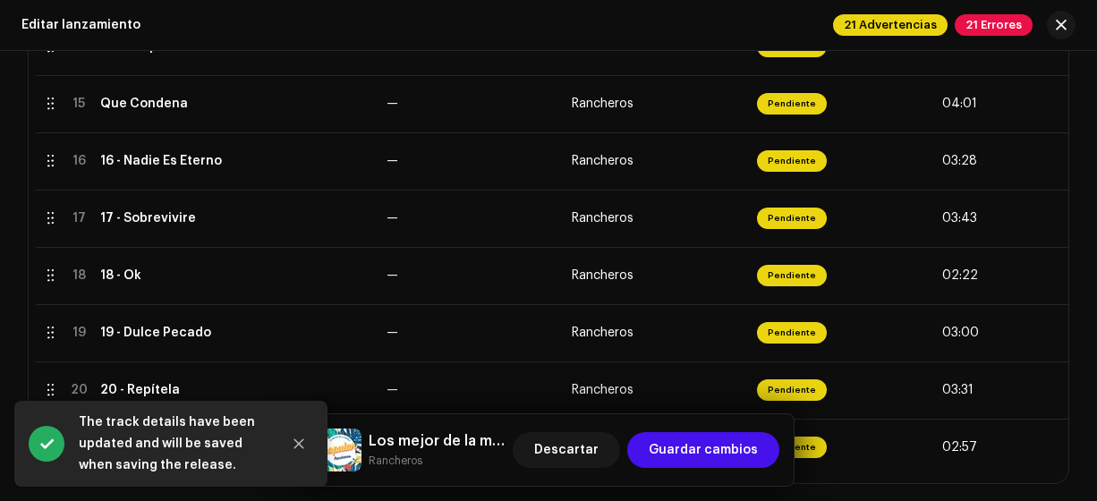
click at [107, 162] on div "16 - Nadie Es Eterno" at bounding box center [161, 161] width 122 height 14
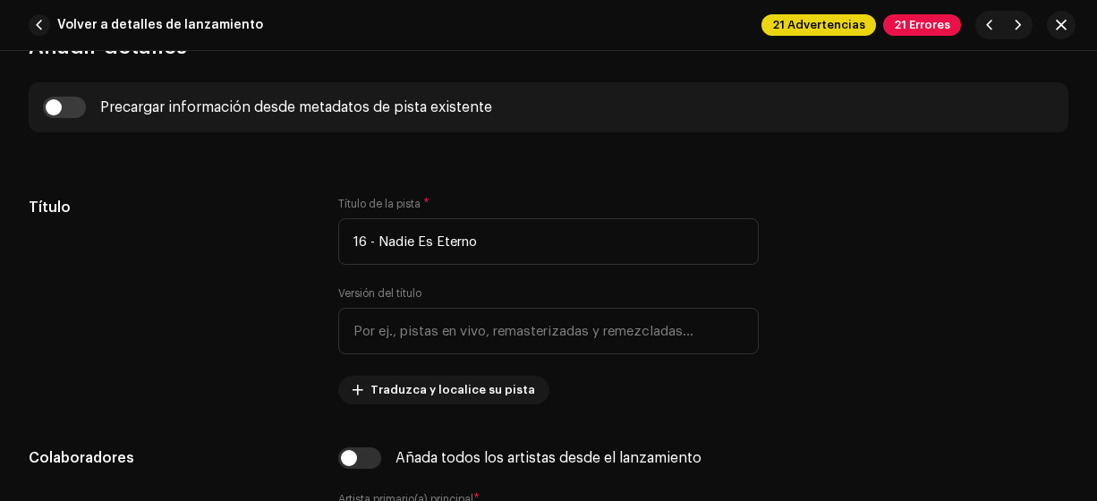
scroll to position [755, 0]
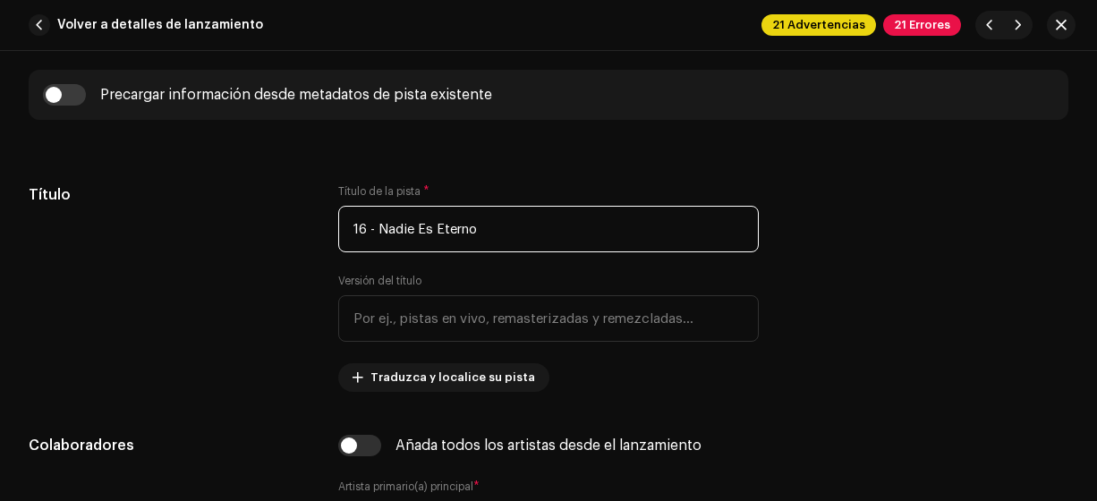
click at [379, 228] on input "16 - Nadie Es Eterno" at bounding box center [548, 229] width 421 height 47
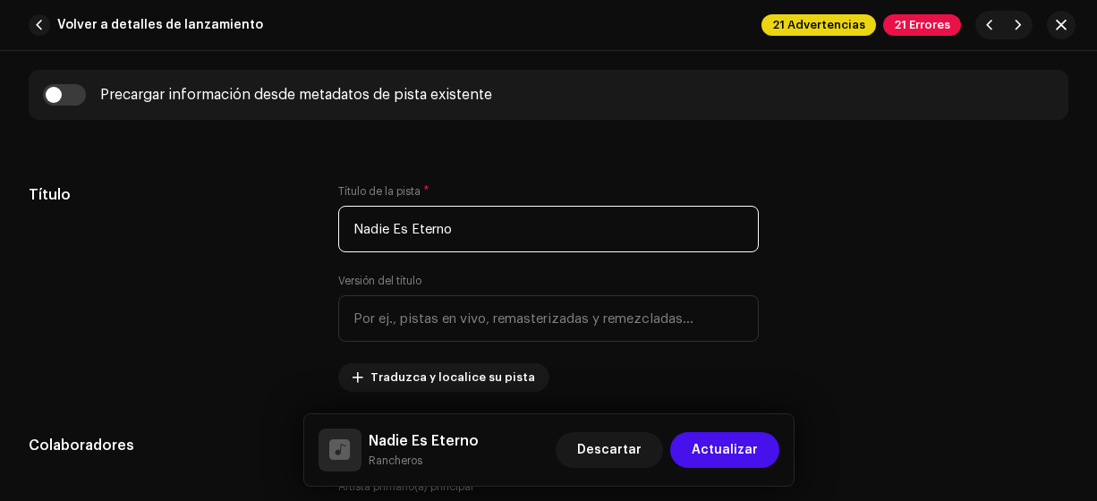
click at [399, 233] on input "Nadie Es Eterno" at bounding box center [548, 229] width 421 height 47
click at [417, 226] on input "Nadie es Eterno" at bounding box center [548, 229] width 421 height 47
type input "Nadie es eterno"
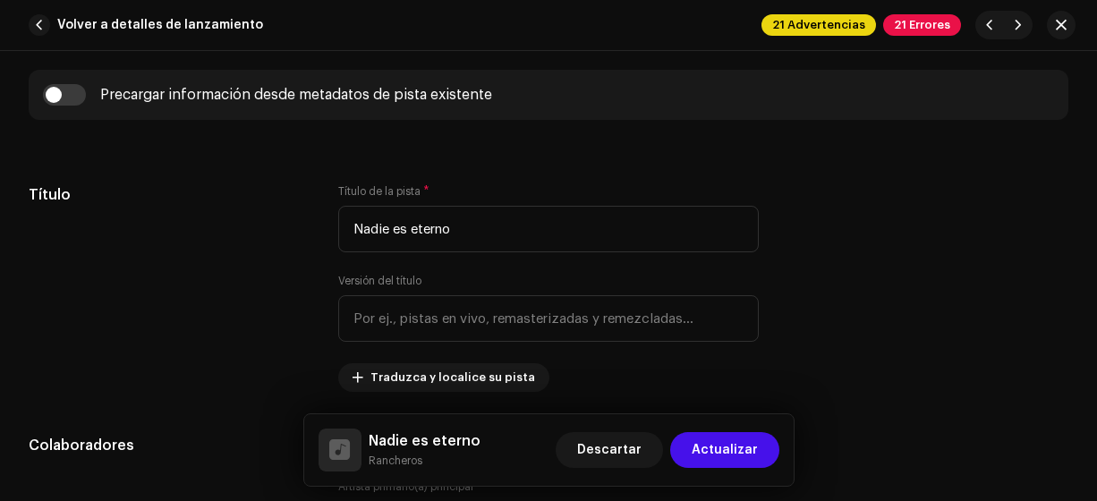
click at [738, 449] on span "Actualizar" at bounding box center [725, 450] width 66 height 36
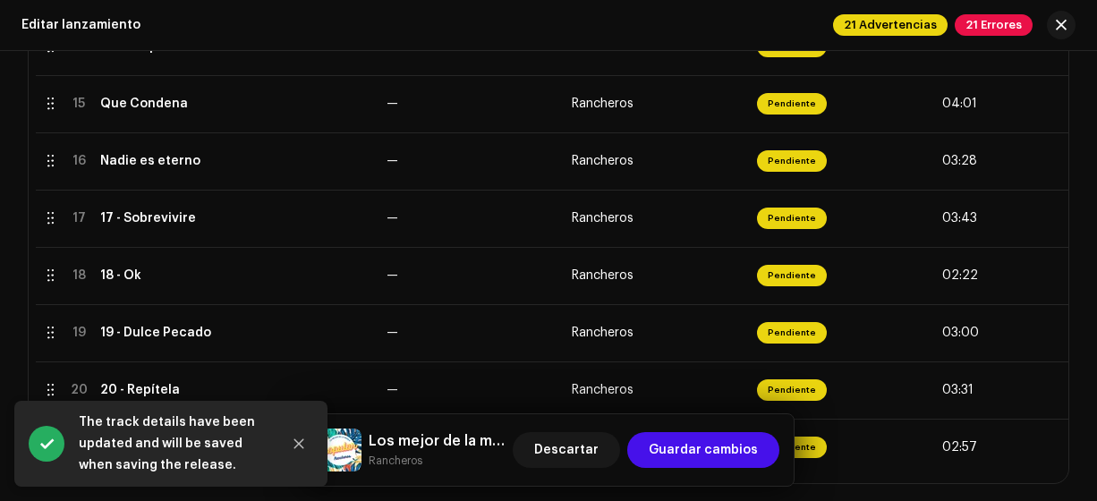
click at [122, 222] on div "17 - Sobrevivire" at bounding box center [148, 218] width 96 height 14
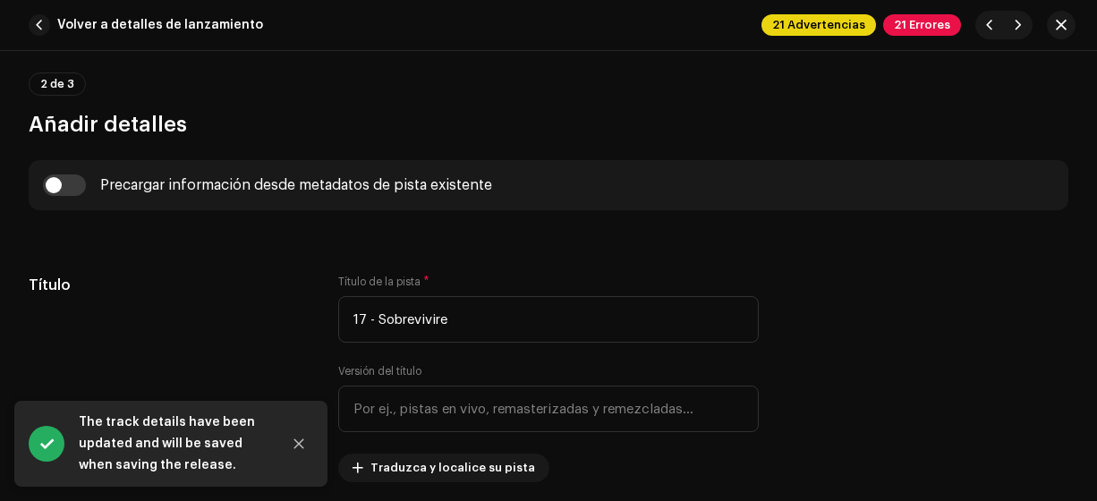
scroll to position [668, 0]
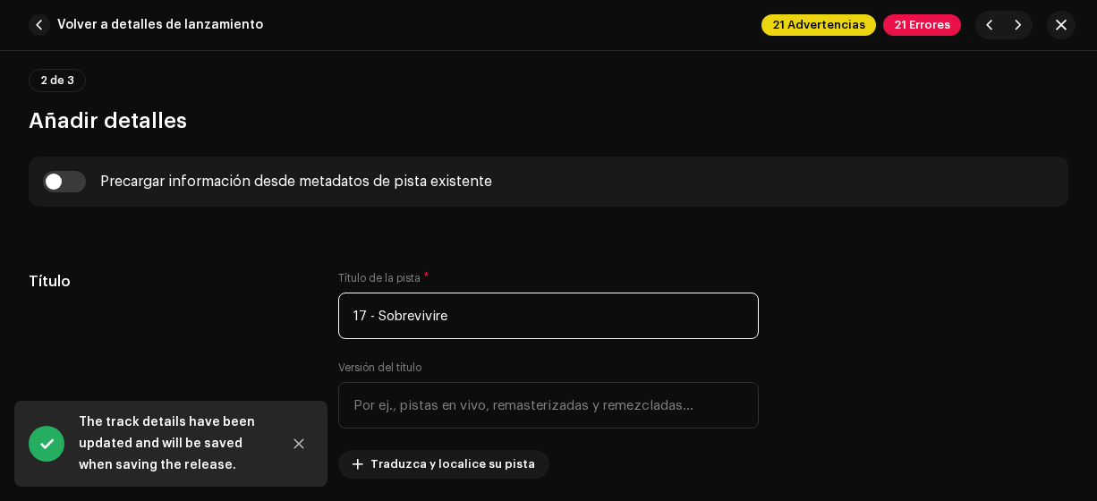
click at [374, 313] on input "17 - Sobrevivire" at bounding box center [548, 316] width 421 height 47
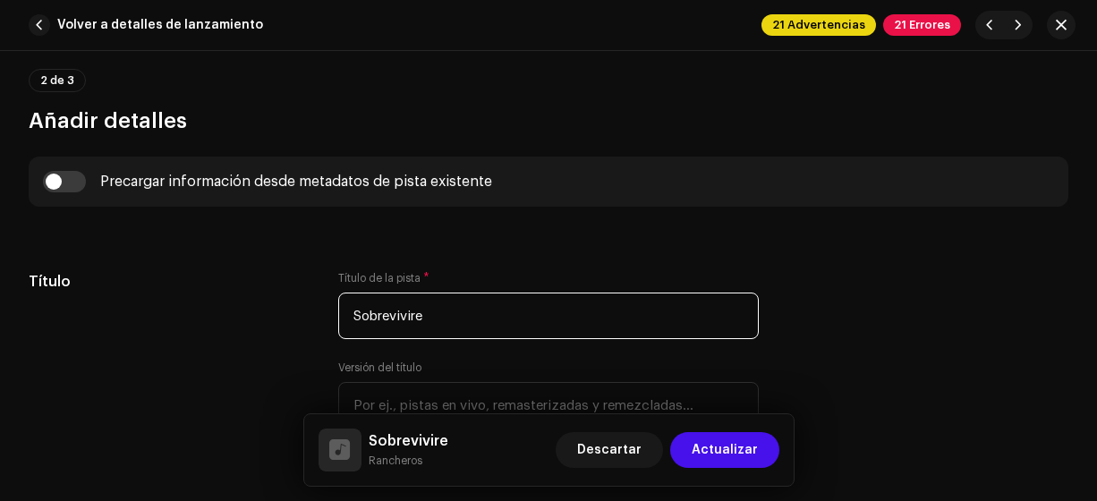
click at [535, 306] on input "Sobrevivire" at bounding box center [548, 316] width 421 height 47
type input "Sobreviviré"
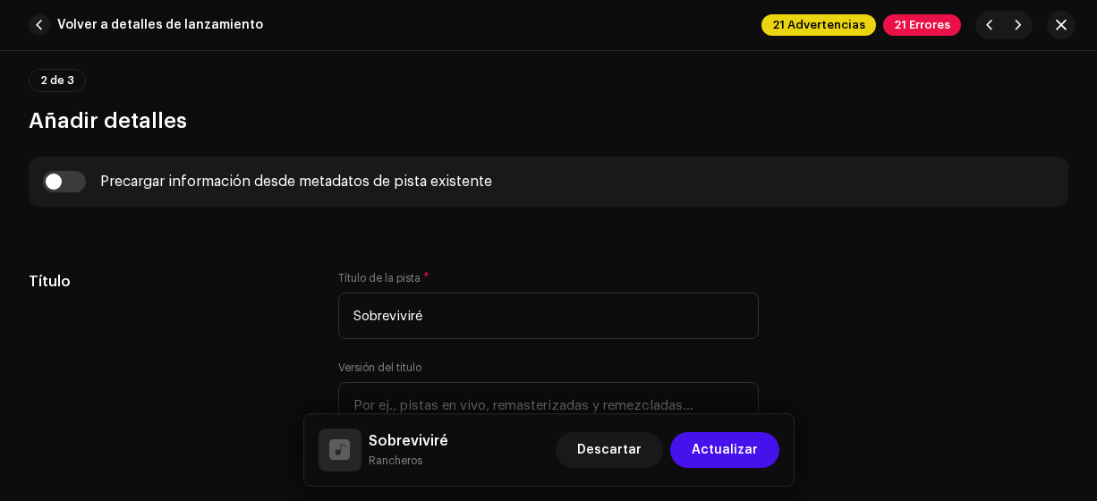
click at [746, 449] on span "Actualizar" at bounding box center [725, 450] width 66 height 36
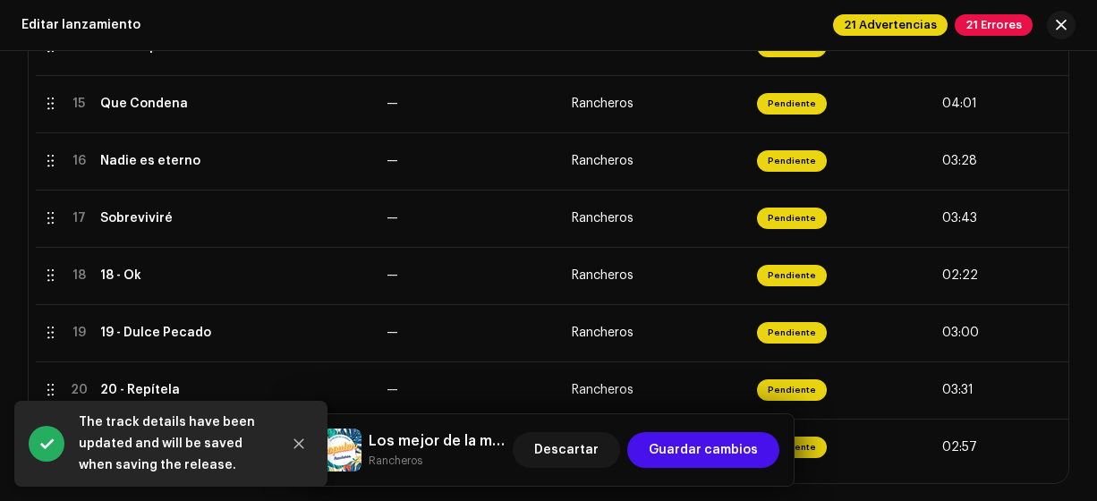
click at [128, 276] on div "18 - Ok" at bounding box center [120, 275] width 41 height 14
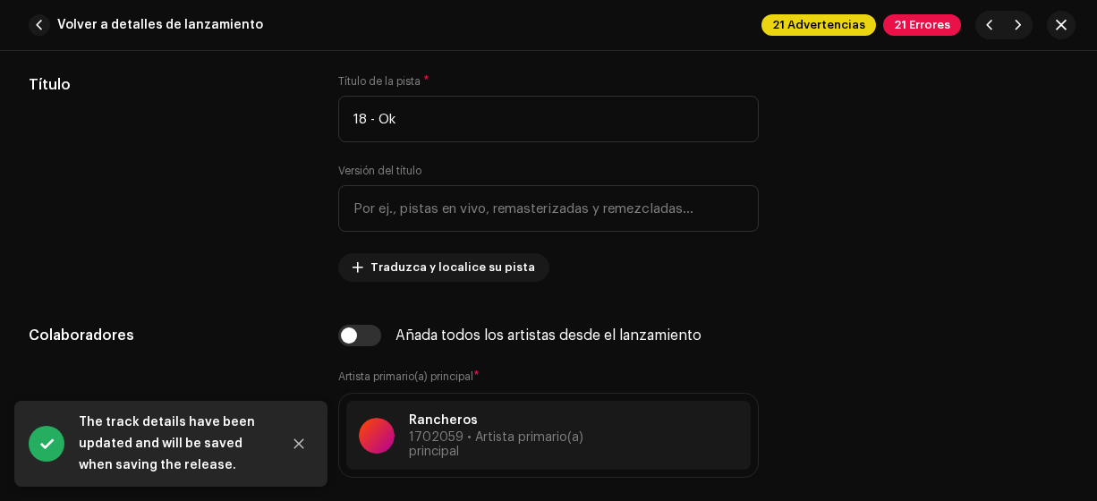
scroll to position [855, 0]
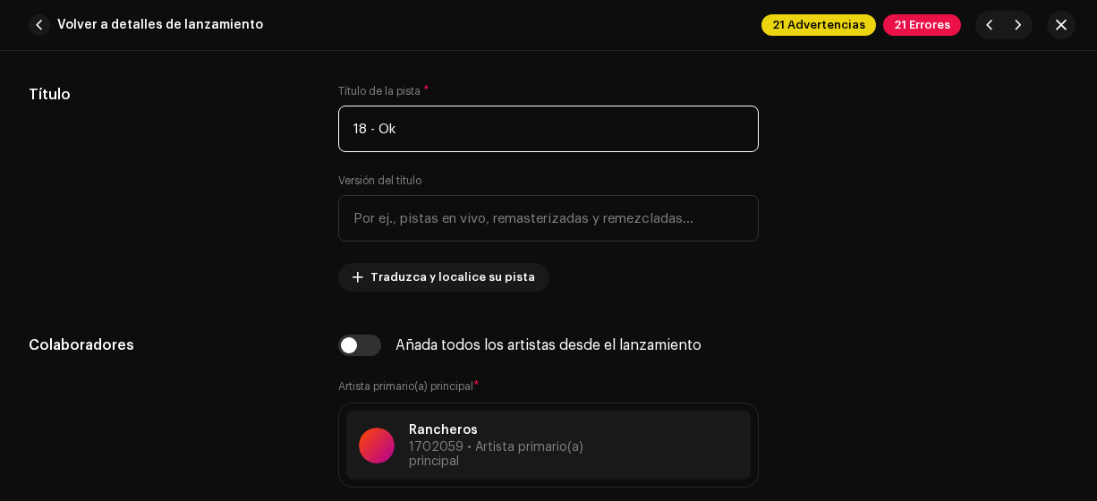
click at [381, 126] on input "18 - Ok" at bounding box center [548, 129] width 421 height 47
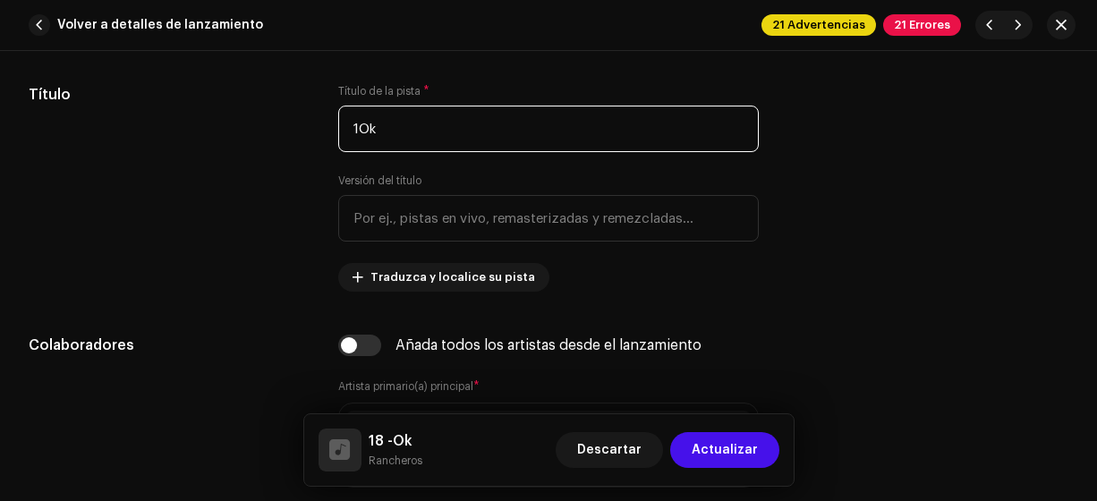
type input "Ok"
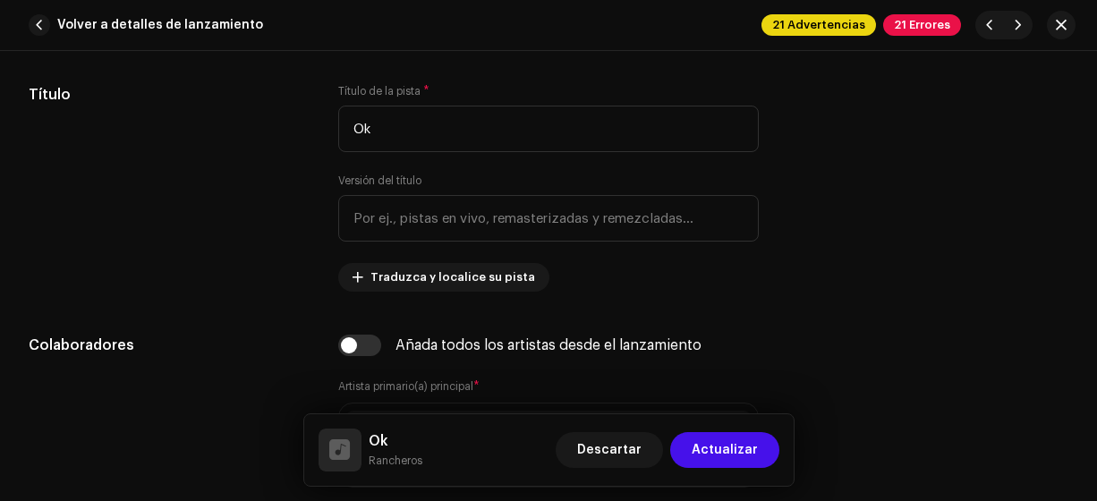
click at [743, 449] on span "Actualizar" at bounding box center [725, 450] width 66 height 36
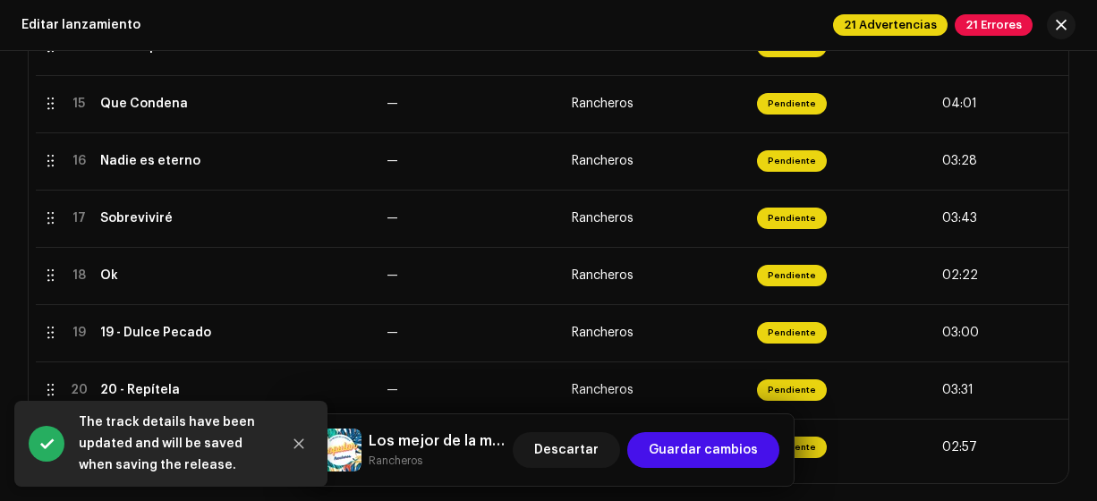
click at [138, 332] on div "19 - Dulce Pecado" at bounding box center [155, 333] width 111 height 14
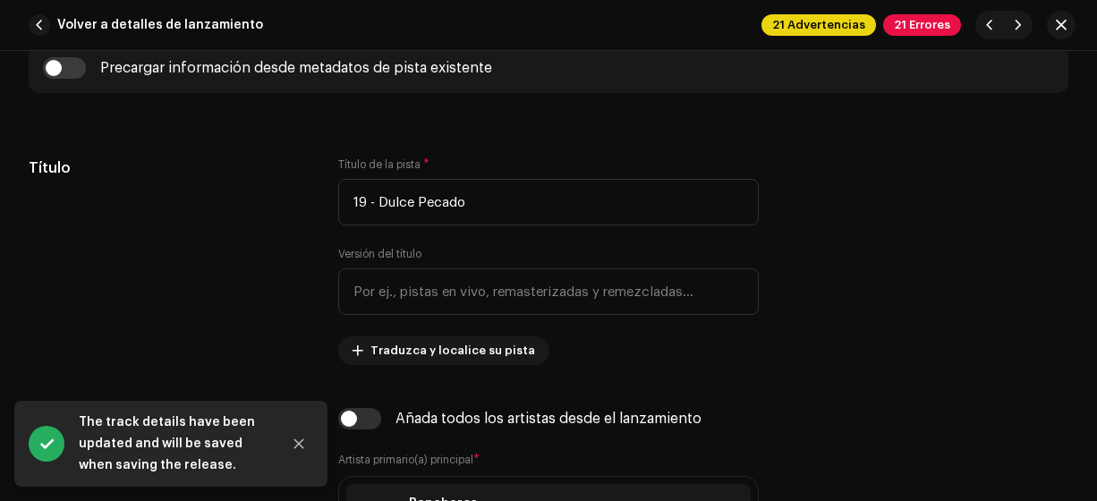
scroll to position [785, 0]
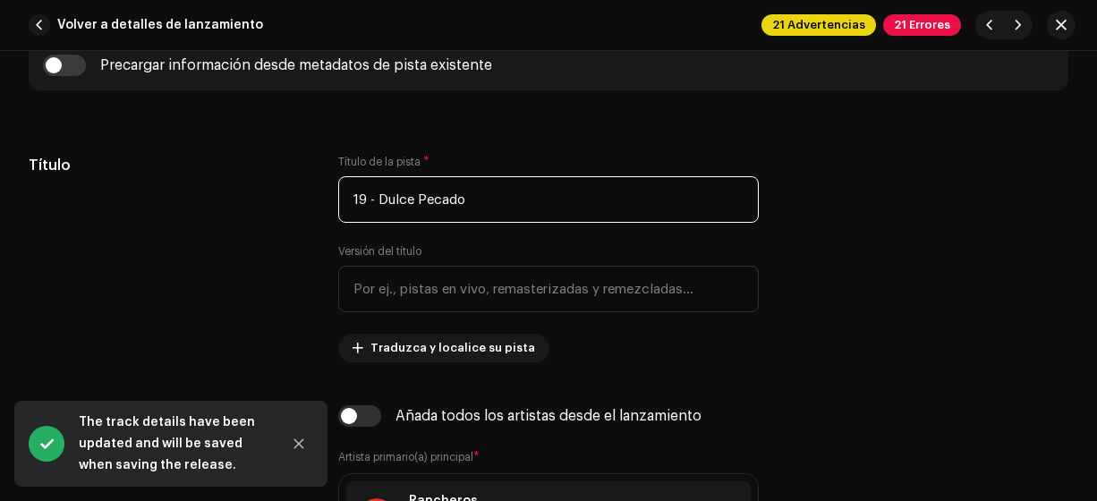
click at [374, 201] on input "19 - Dulce Pecado" at bounding box center [548, 199] width 421 height 47
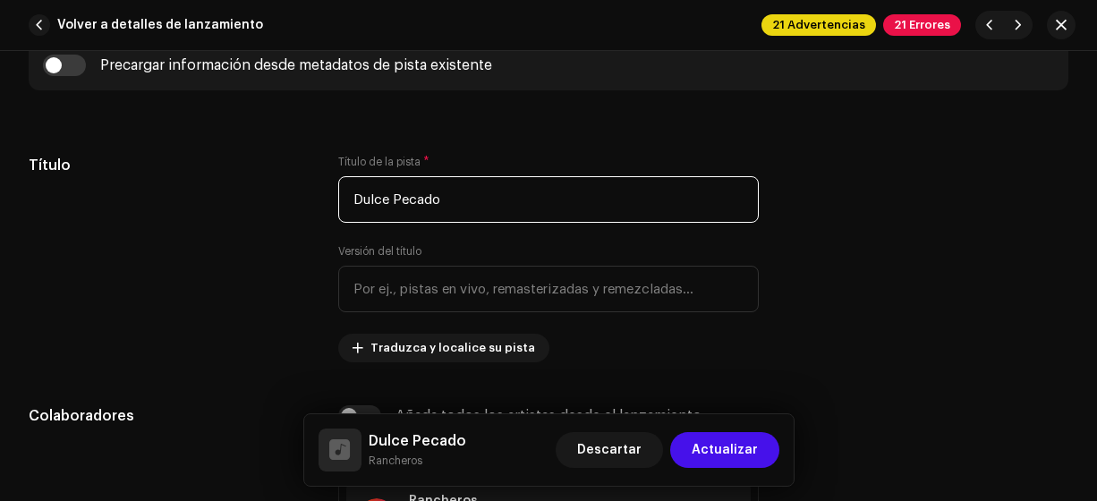
click at [399, 197] on input "Dulce Pecado" at bounding box center [548, 199] width 421 height 47
type input "Dulce pecado"
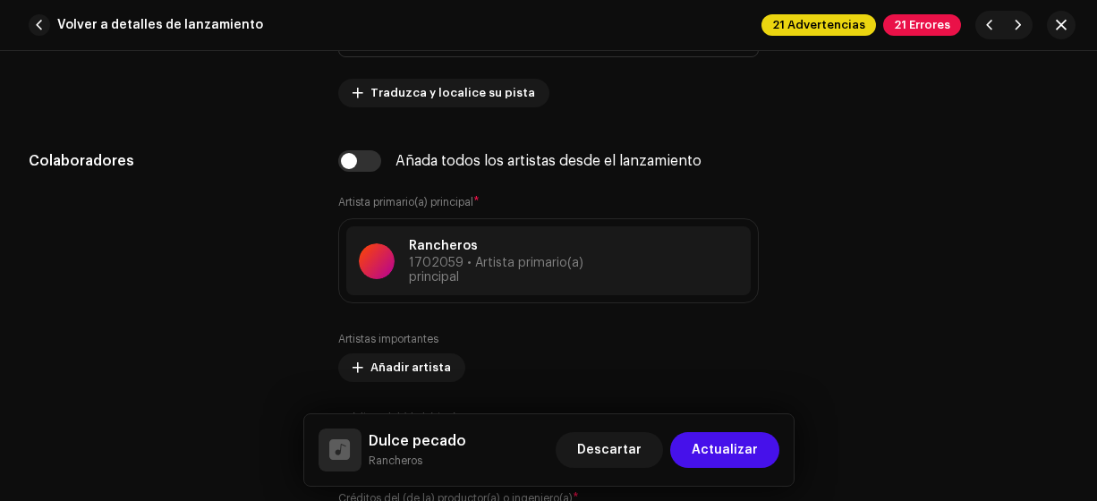
scroll to position [1040, 0]
click at [751, 455] on span "Actualizar" at bounding box center [725, 450] width 66 height 36
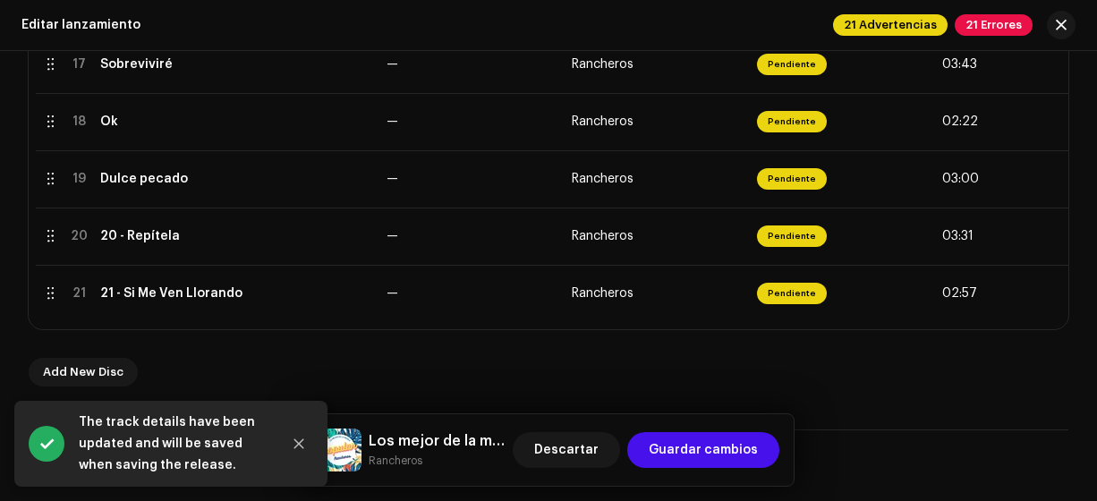
scroll to position [1361, 0]
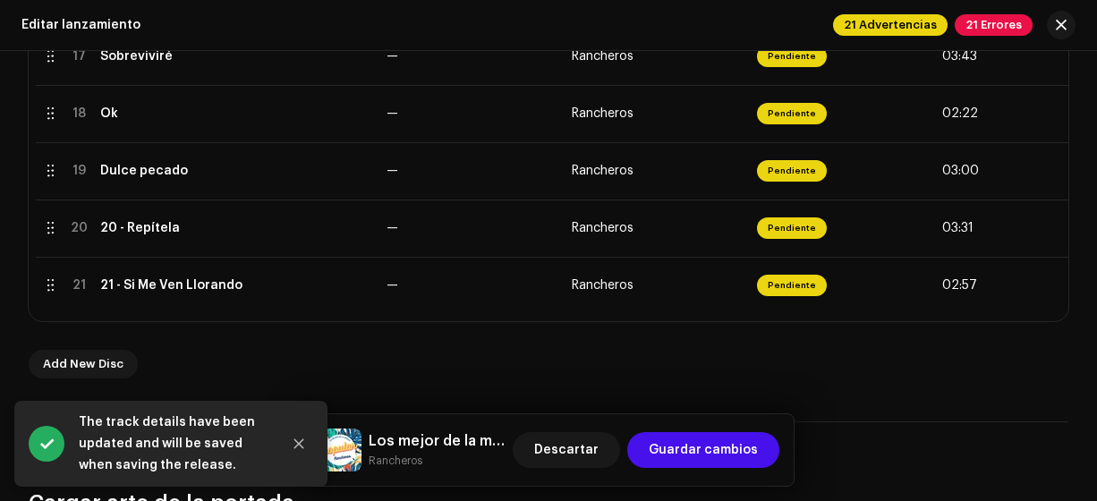
click at [123, 227] on div "20 - Repítela" at bounding box center [140, 228] width 80 height 14
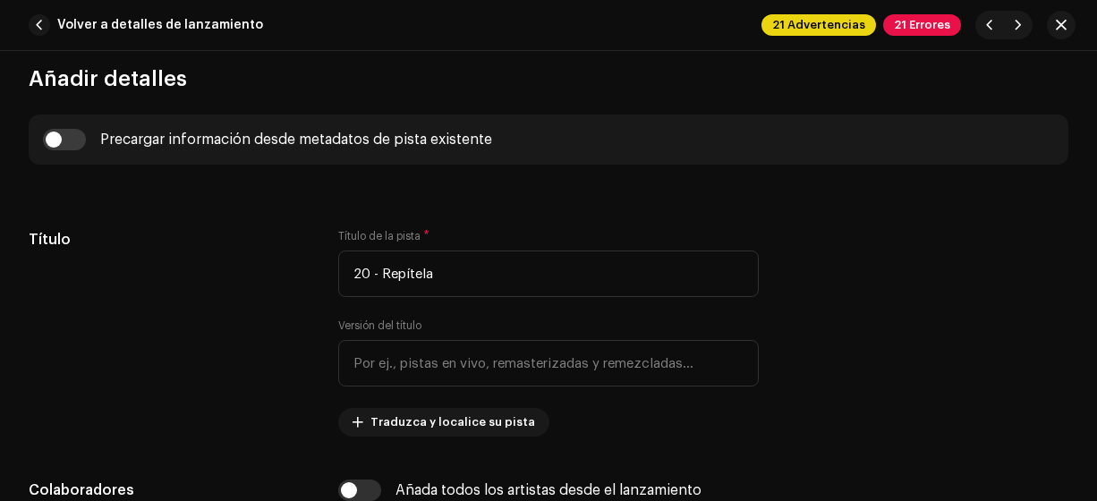
scroll to position [711, 0]
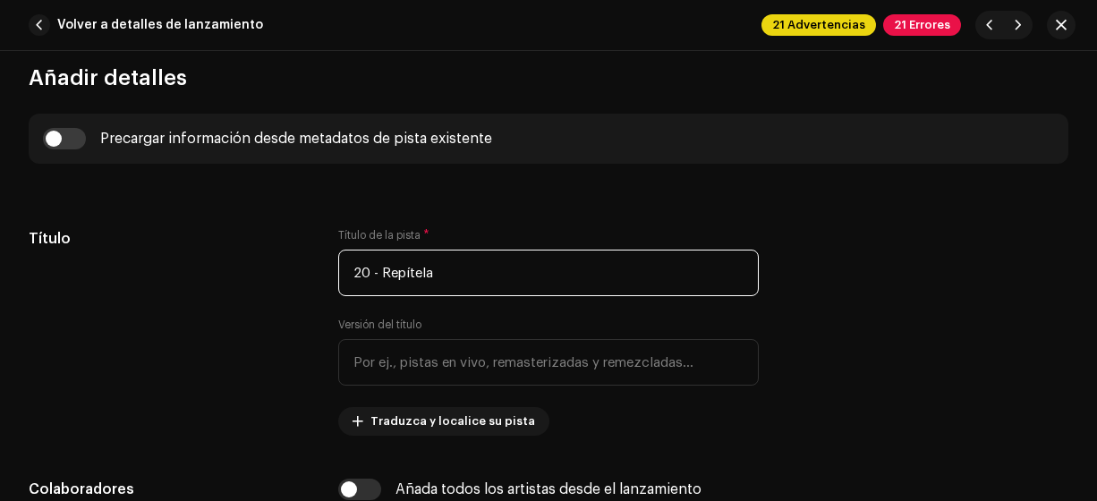
click at [379, 272] on input "20 - Repítela" at bounding box center [548, 273] width 421 height 47
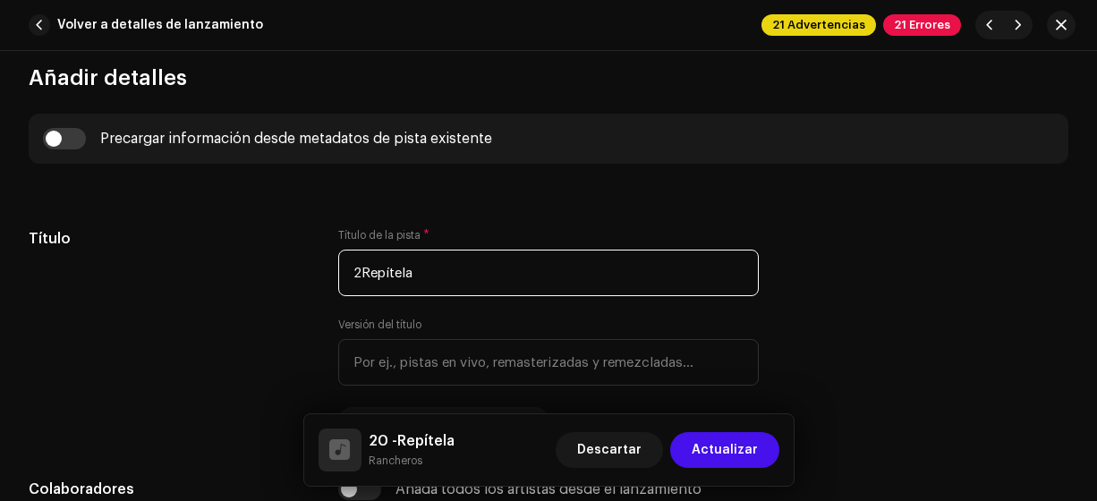
type input "Repítela"
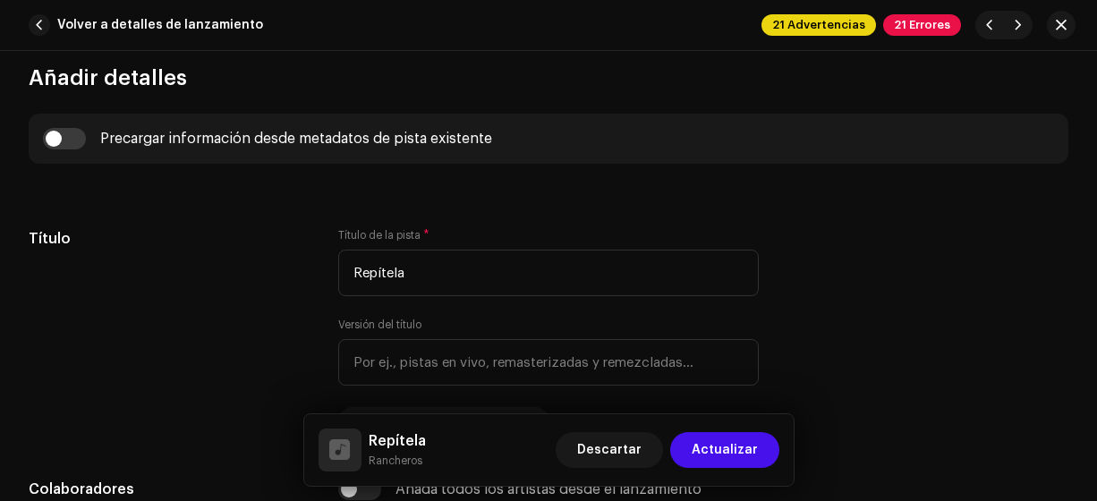
click at [744, 453] on span "Actualizar" at bounding box center [725, 450] width 66 height 36
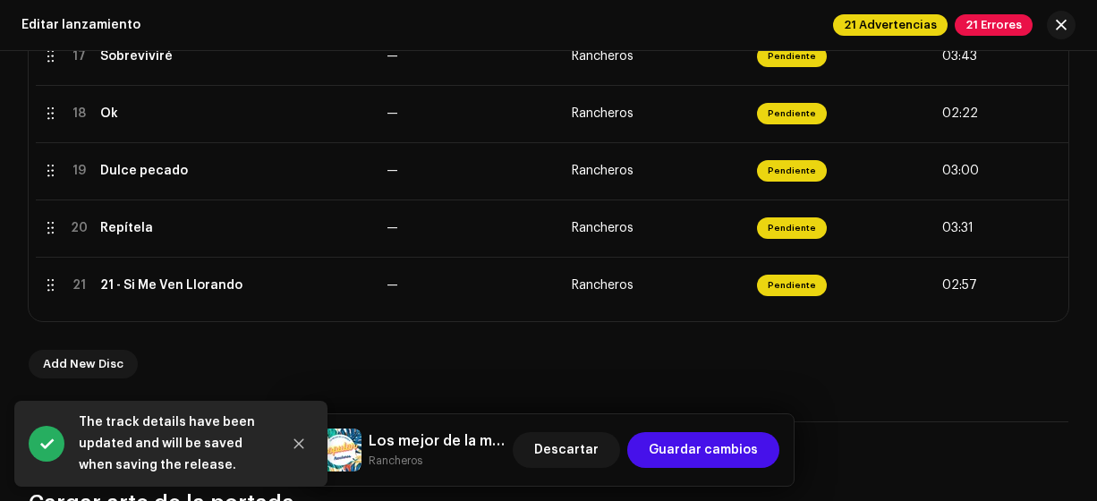
click at [121, 284] on div "21 - Si Me Ven Llorando" at bounding box center [171, 285] width 142 height 14
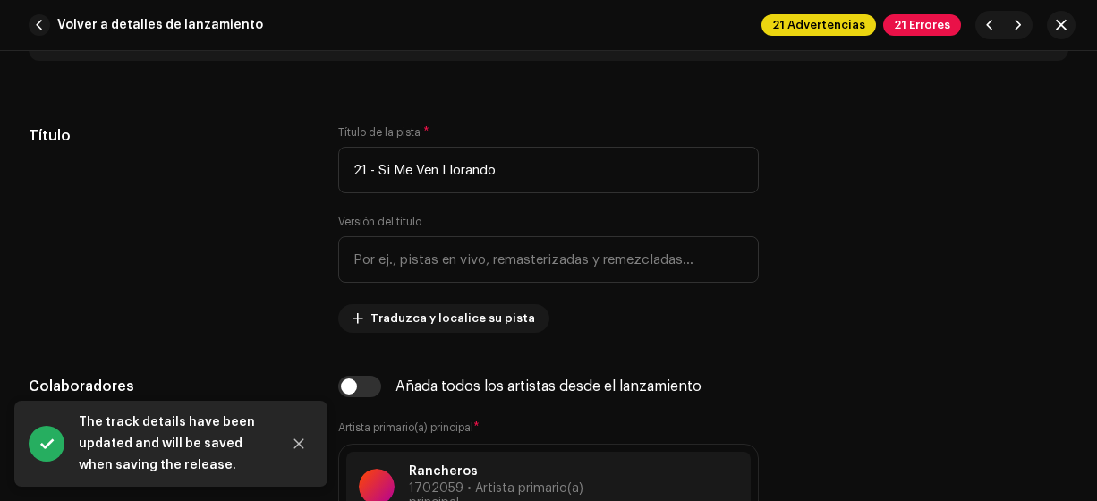
scroll to position [819, 0]
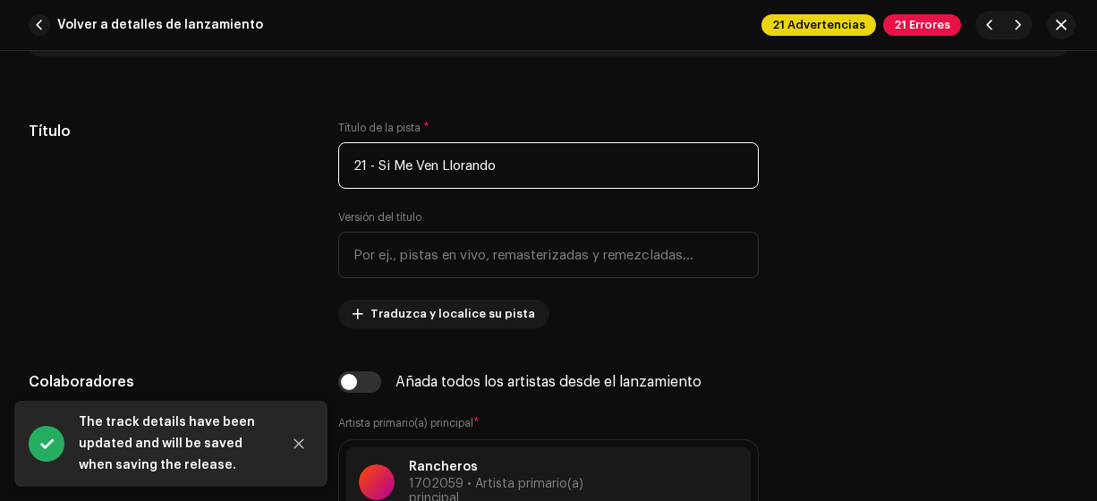
click at [375, 169] on input "21 - Si Me Ven Llorando" at bounding box center [548, 165] width 421 height 47
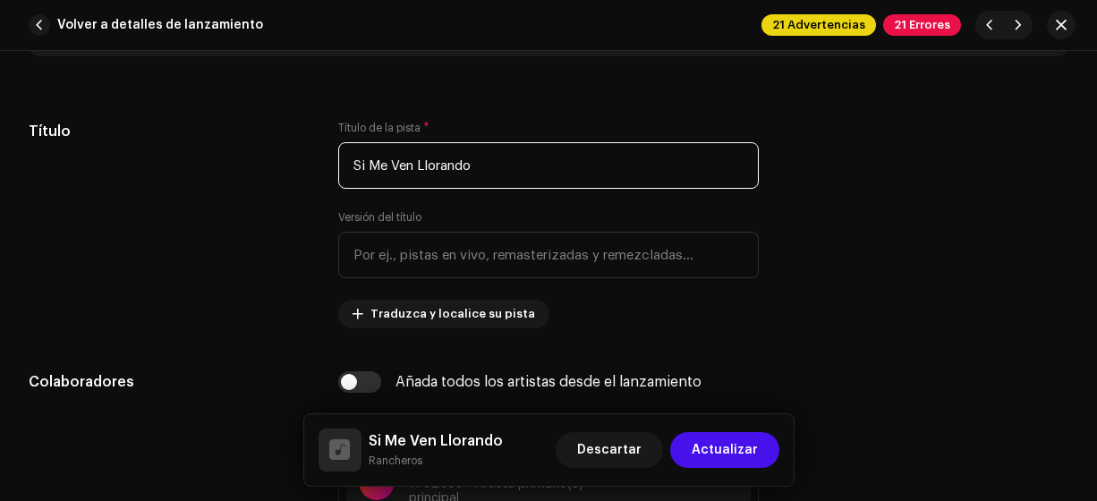
click at [392, 165] on input "Si Me Ven Llorando" at bounding box center [548, 165] width 421 height 47
click at [370, 166] on input "Si Me ven Llorando" at bounding box center [548, 165] width 421 height 47
click at [429, 164] on input "Si me ven Llorando" at bounding box center [548, 165] width 421 height 47
type input "Si me ven llorando"
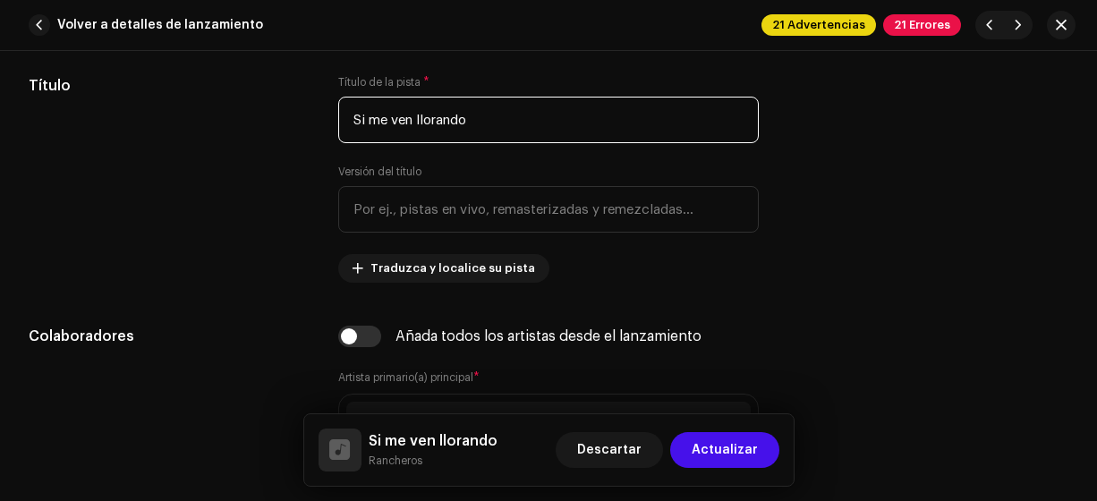
scroll to position [868, 0]
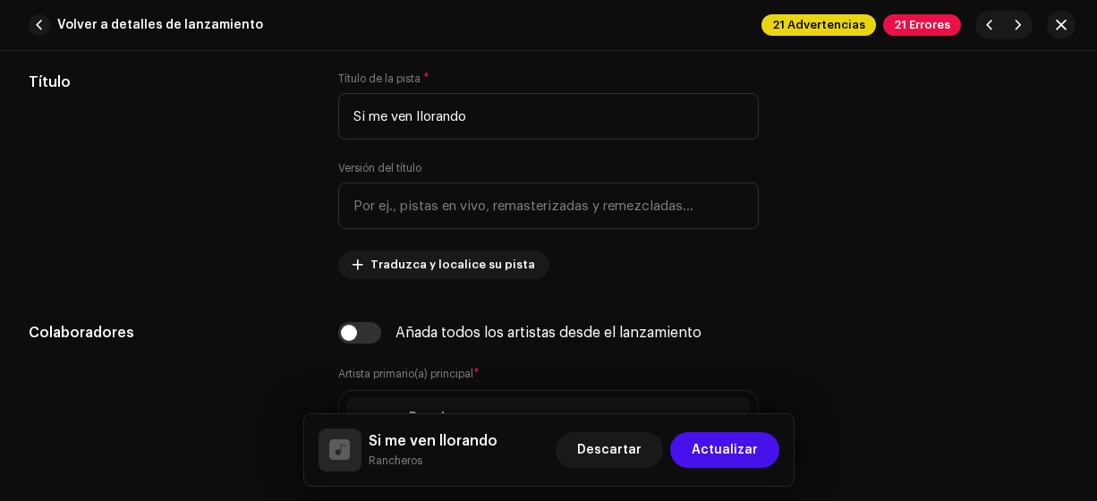
click at [737, 449] on span "Actualizar" at bounding box center [725, 450] width 66 height 36
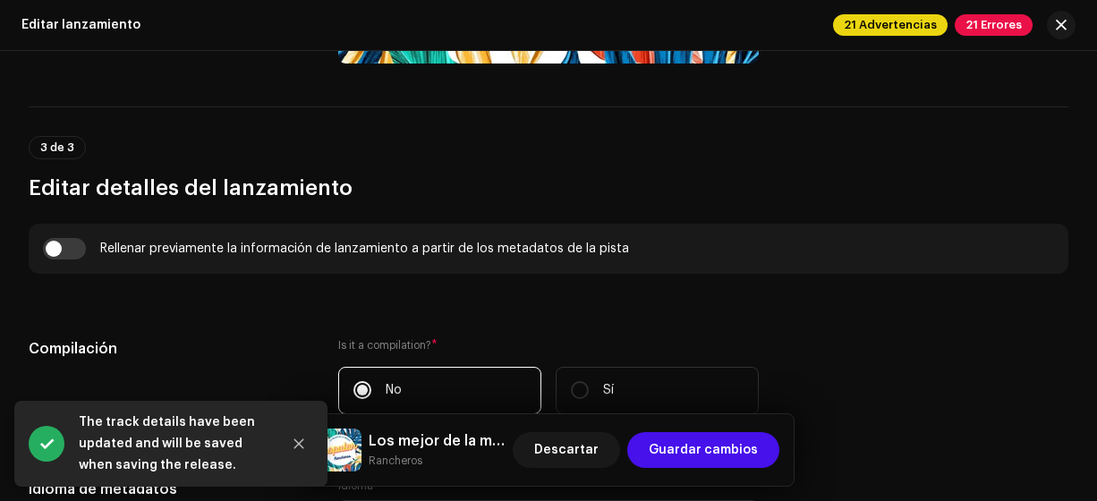
scroll to position [2262, 0]
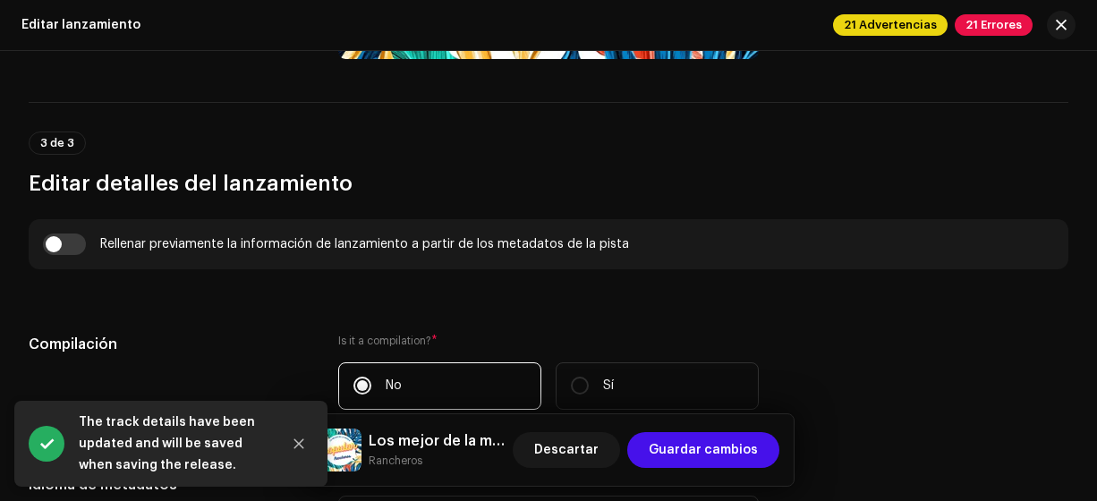
click at [723, 449] on span "Guardar cambios" at bounding box center [703, 450] width 109 height 36
